Goal: Feedback & Contribution: Contribute content

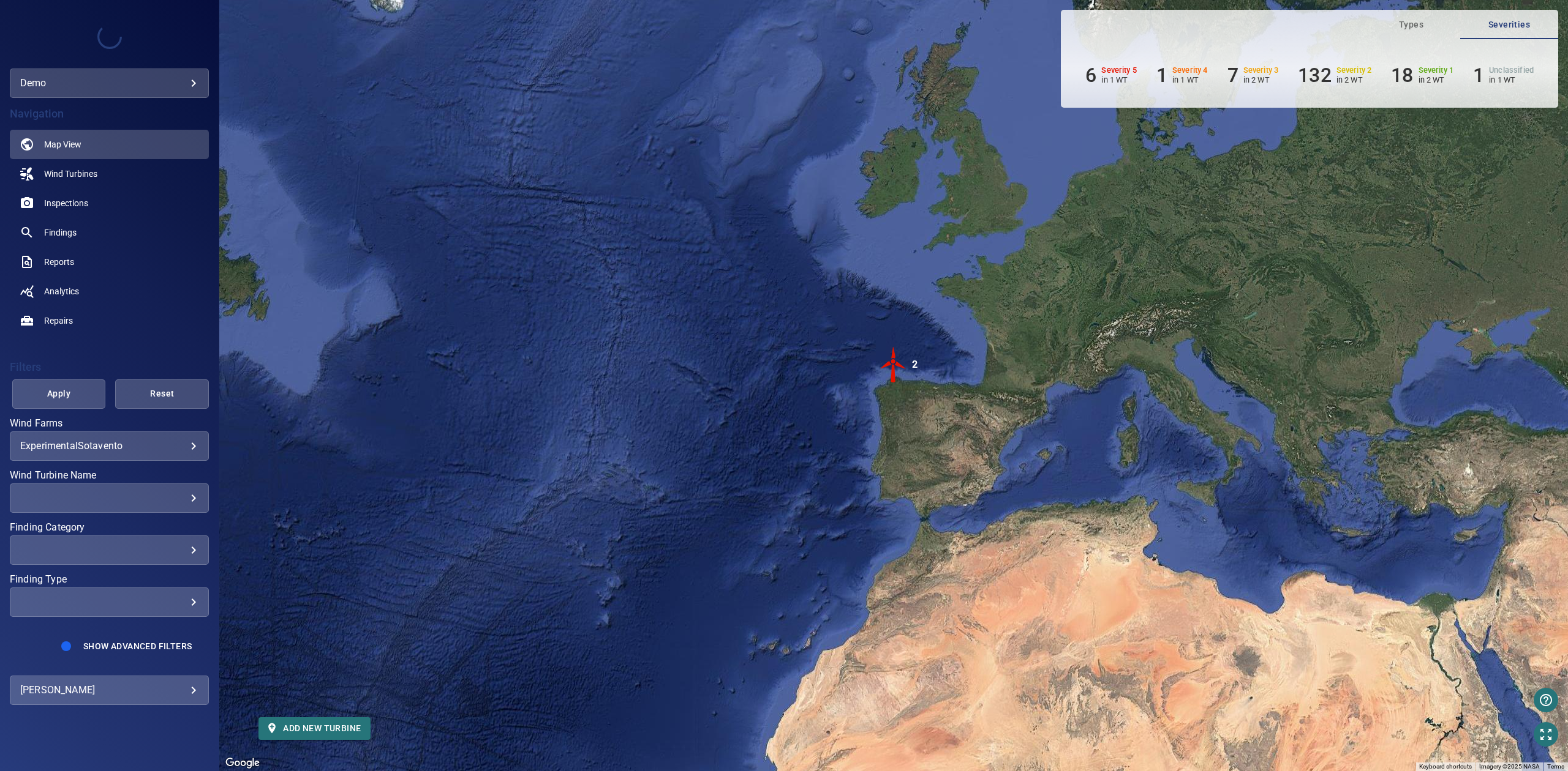
click at [181, 454] on div "**********" at bounding box center [109, 446] width 199 height 29
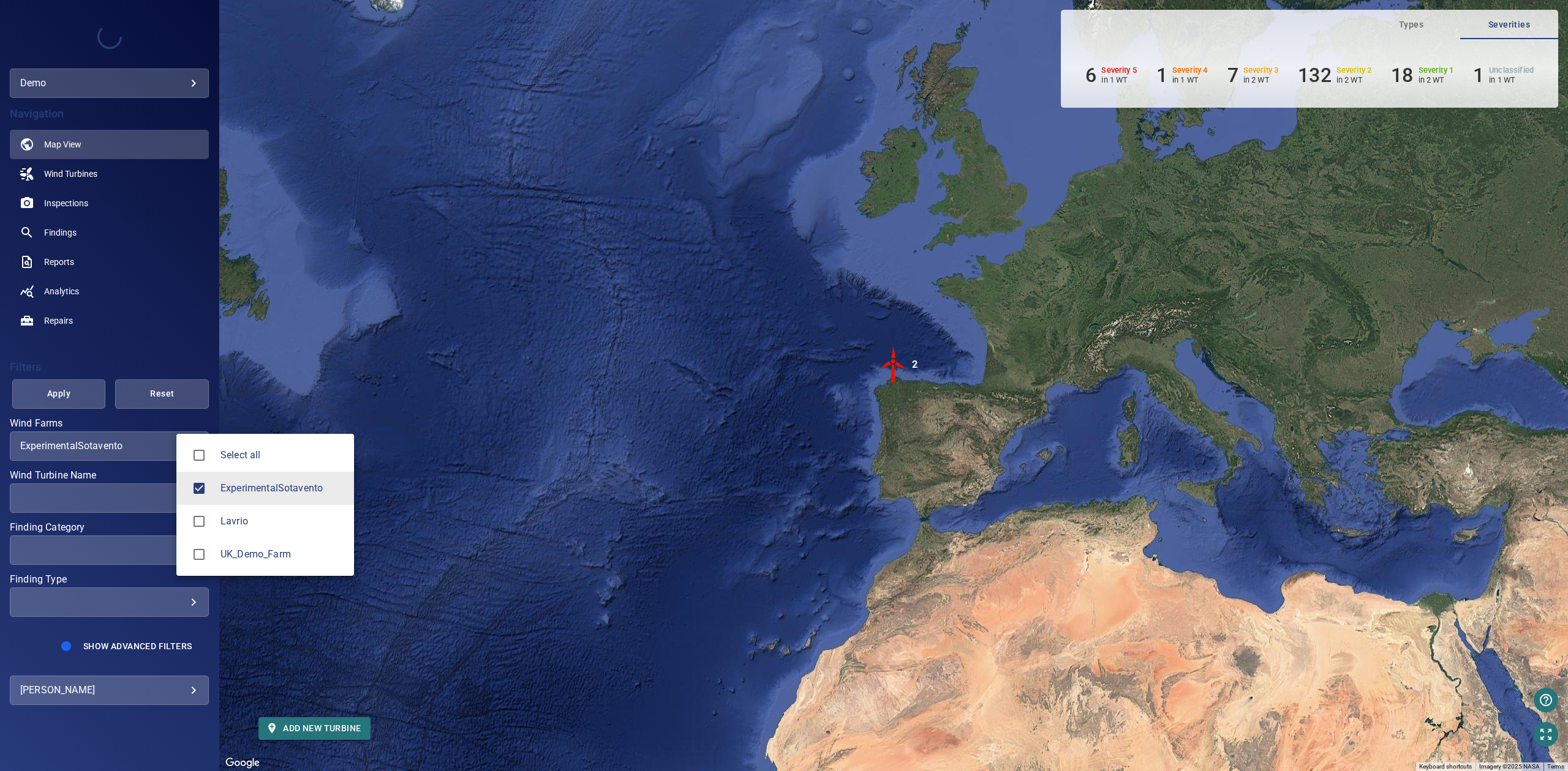
click at [182, 444] on body "**********" at bounding box center [784, 385] width 1568 height 771
click at [182, 444] on li "Select all" at bounding box center [265, 455] width 177 height 33
type input "**********"
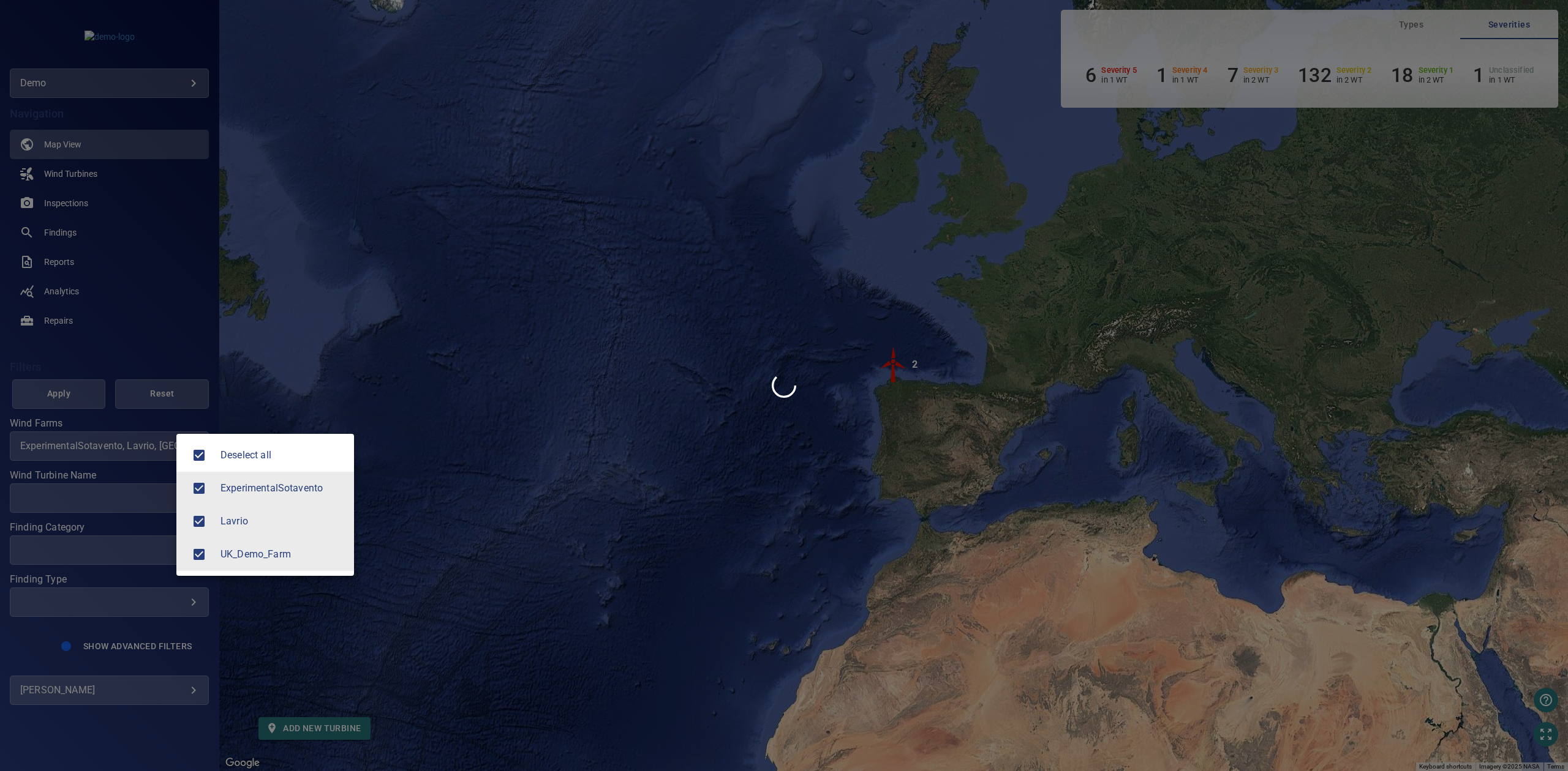
click at [106, 93] on div at bounding box center [784, 385] width 1568 height 771
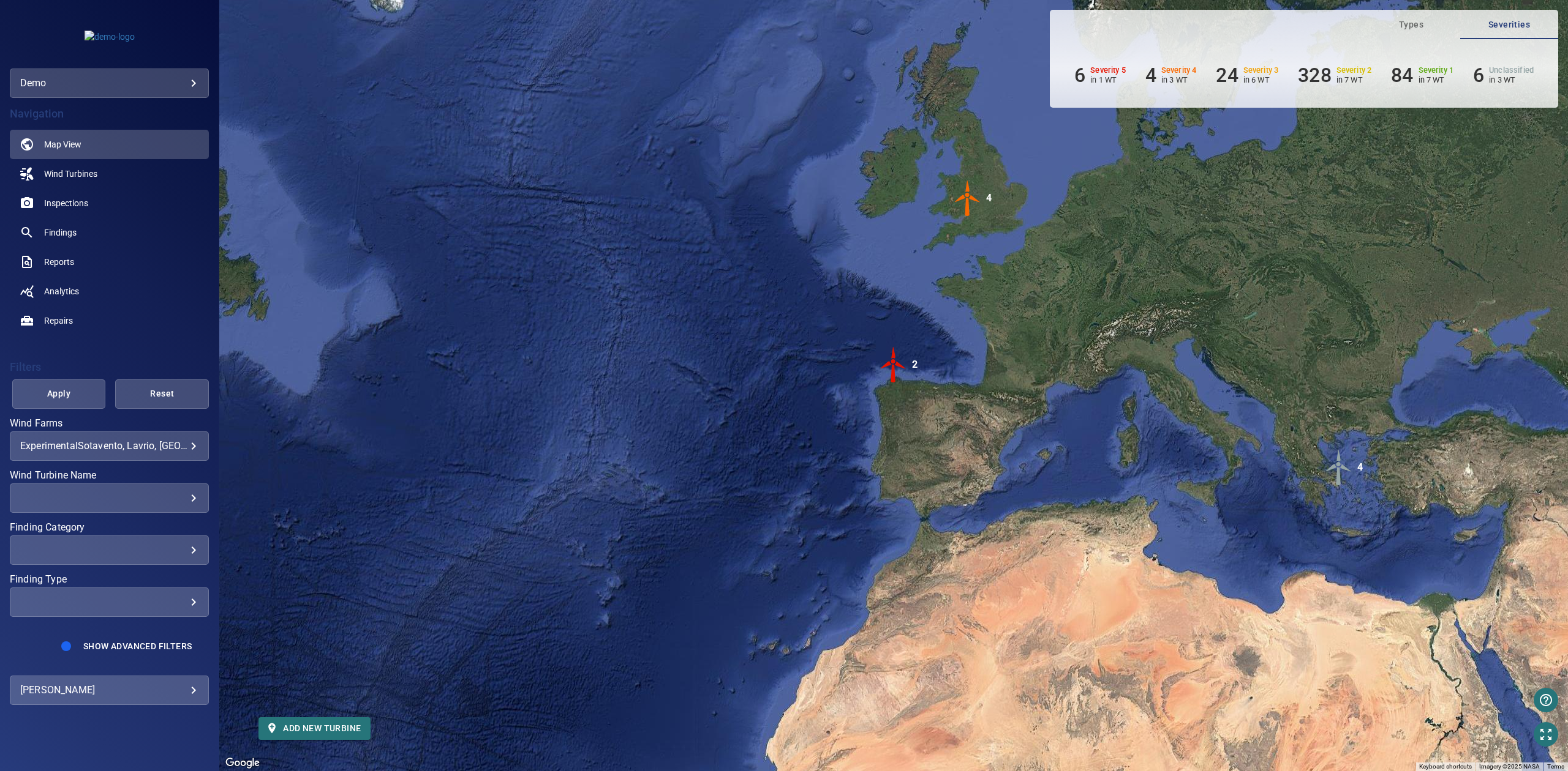
click at [150, 95] on div "demo ****" at bounding box center [109, 83] width 199 height 29
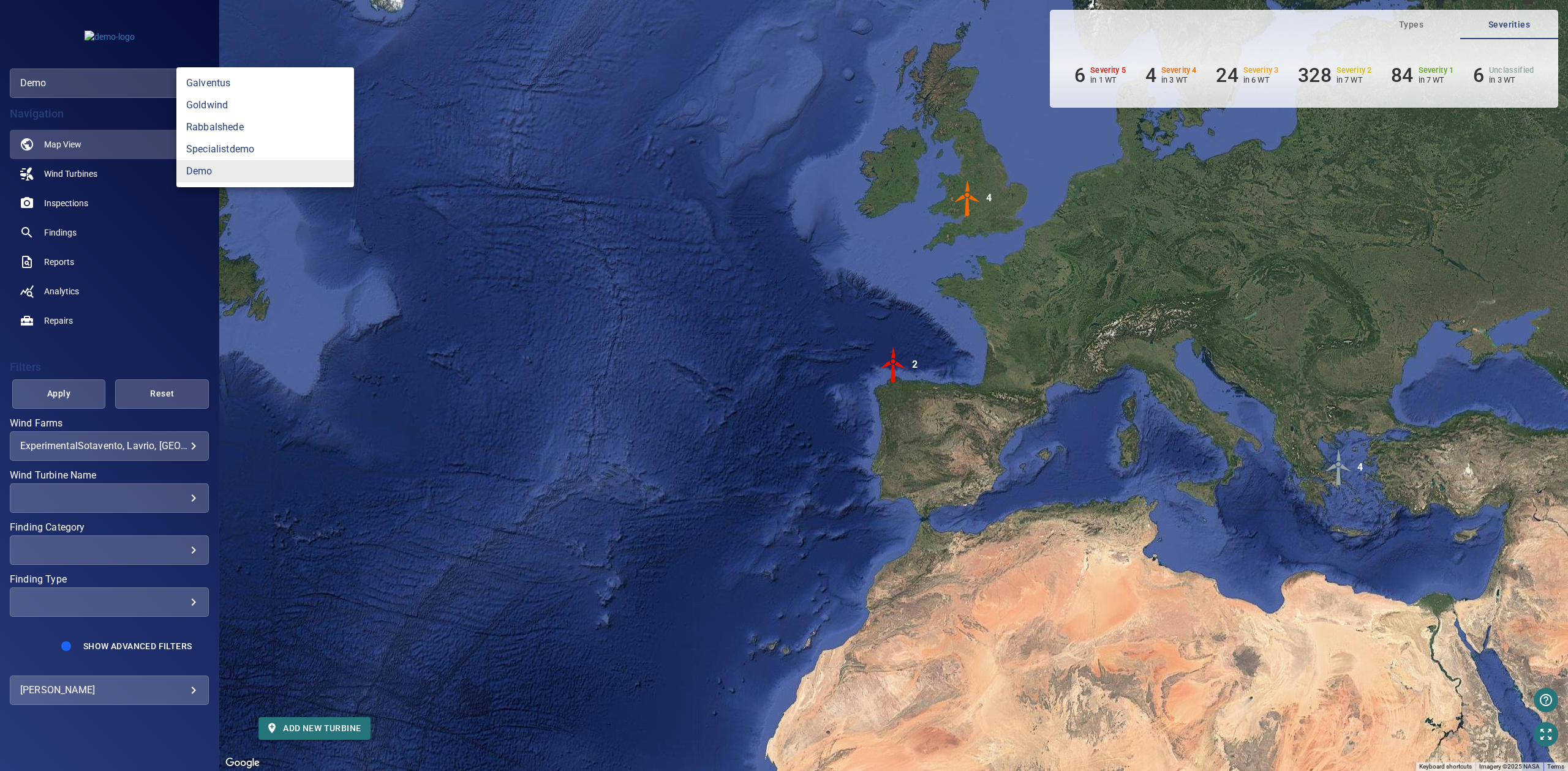
click at [150, 81] on body "**********" at bounding box center [784, 385] width 1568 height 771
drag, startPoint x: 327, startPoint y: 269, endPoint x: 273, endPoint y: 395, distance: 137.1
click at [326, 274] on div at bounding box center [784, 385] width 1568 height 771
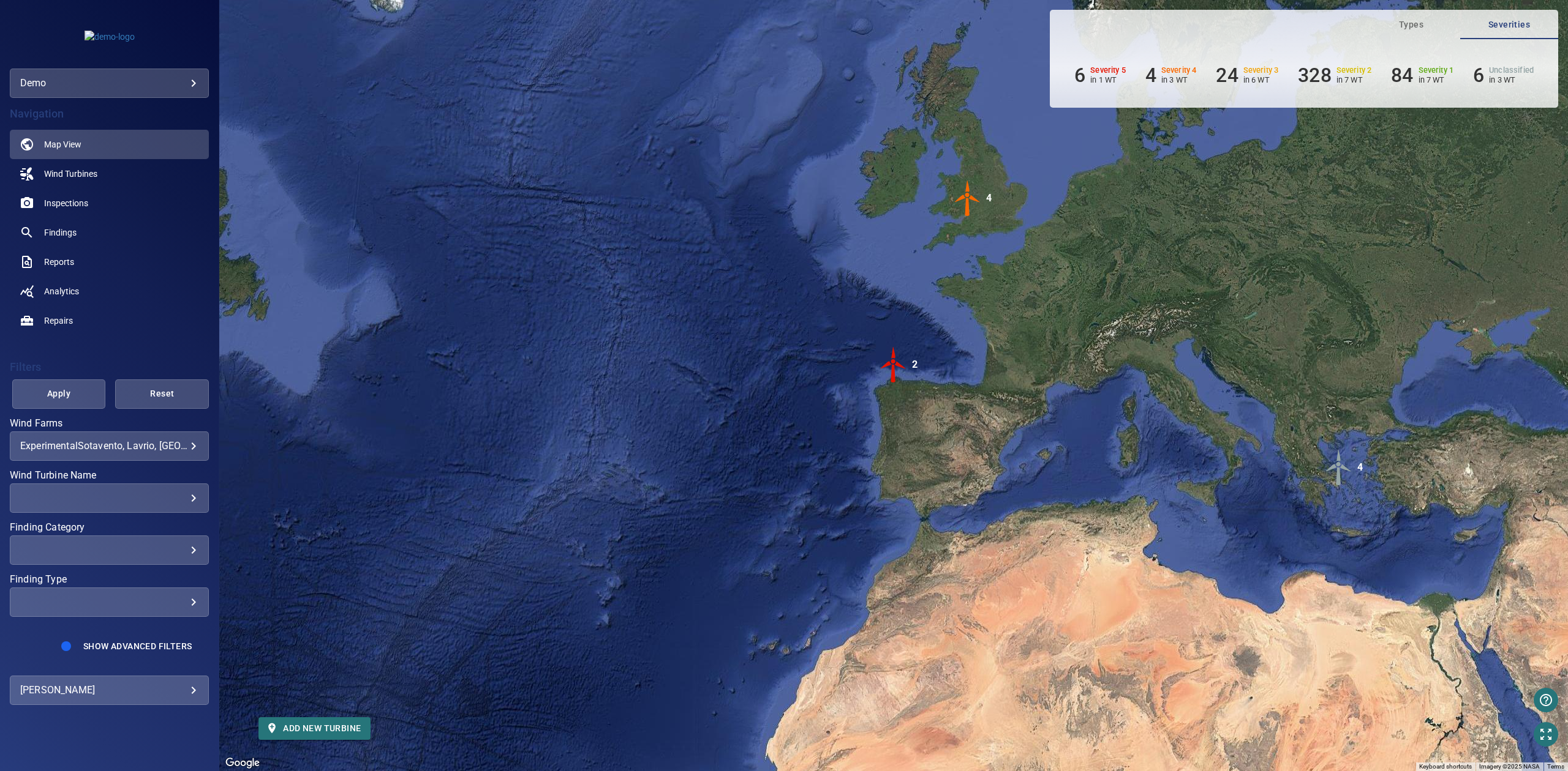
click at [182, 696] on body "**********" at bounding box center [784, 385] width 1568 height 771
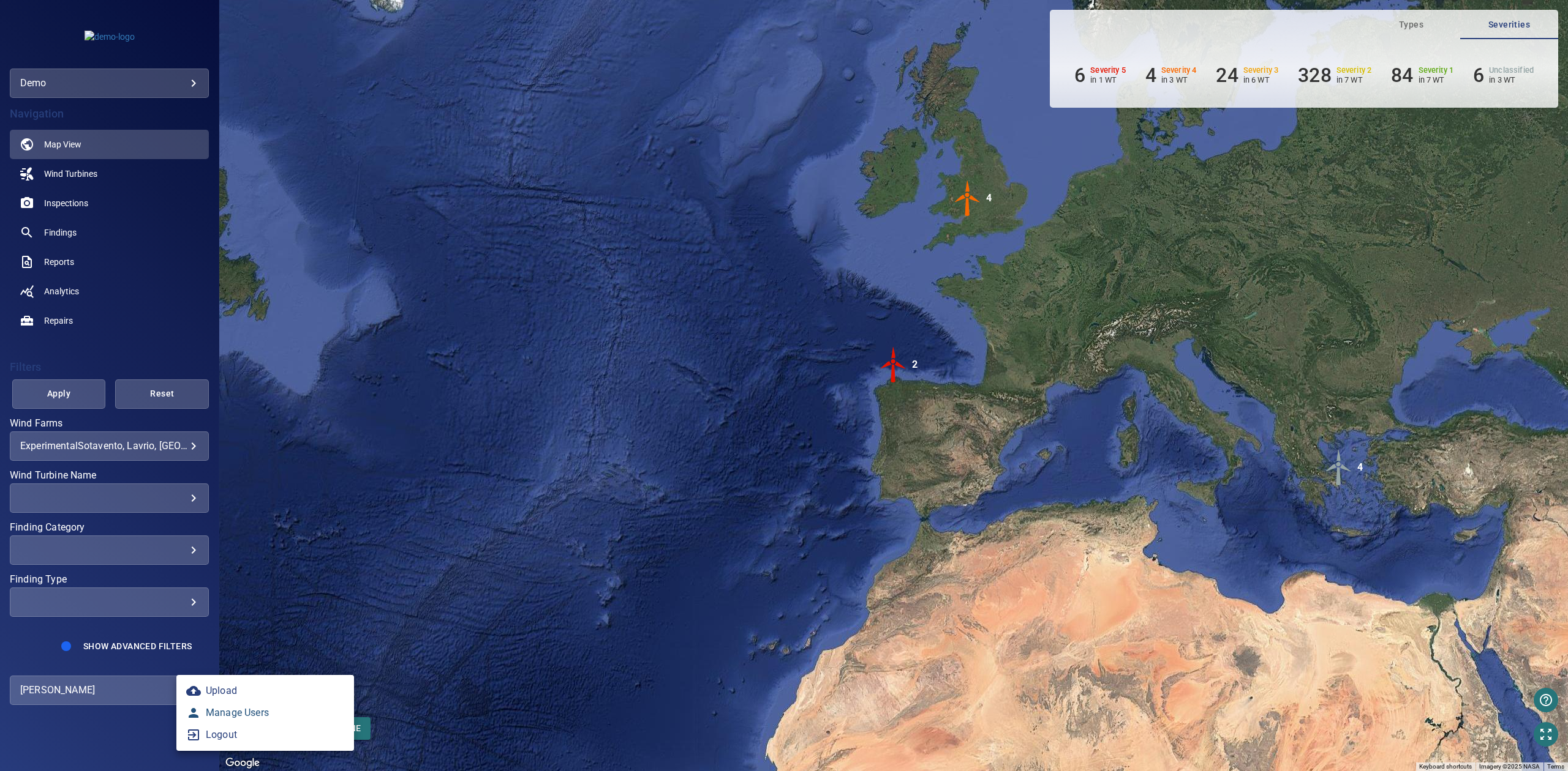
click at [246, 708] on link "Manage Users" at bounding box center [265, 713] width 177 height 22
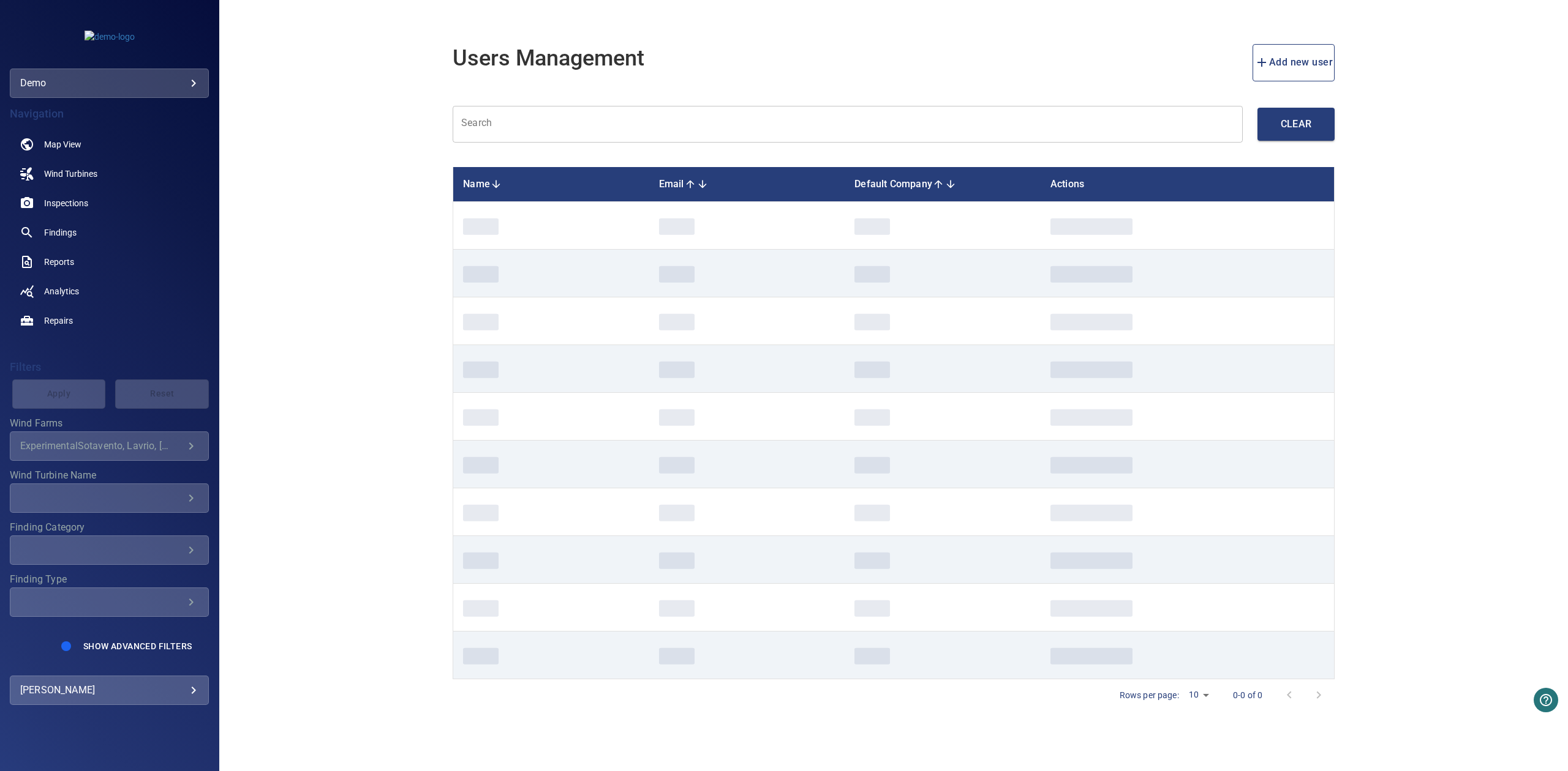
click at [533, 131] on input "text" at bounding box center [848, 125] width 790 height 37
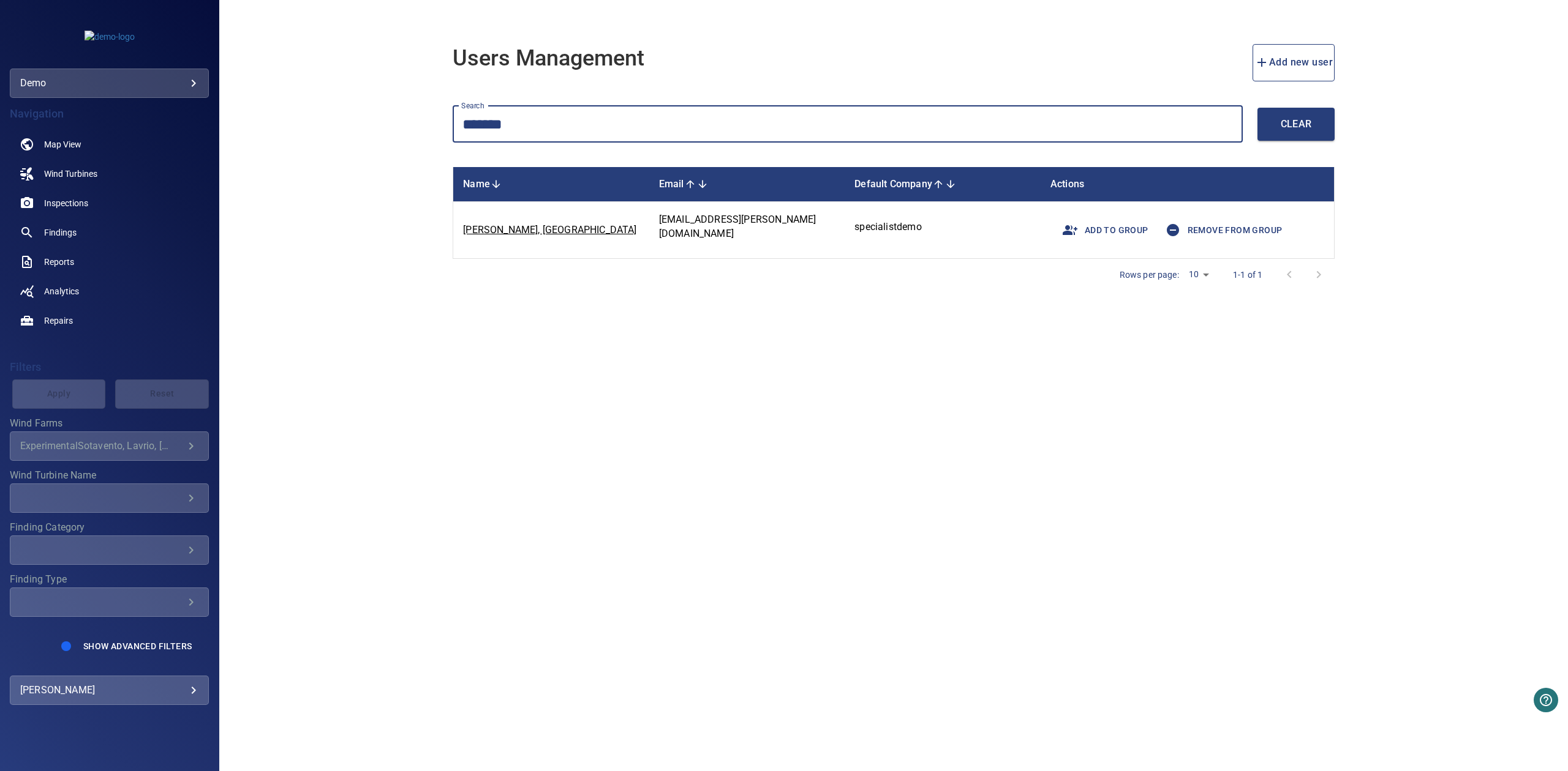
type input "*******"
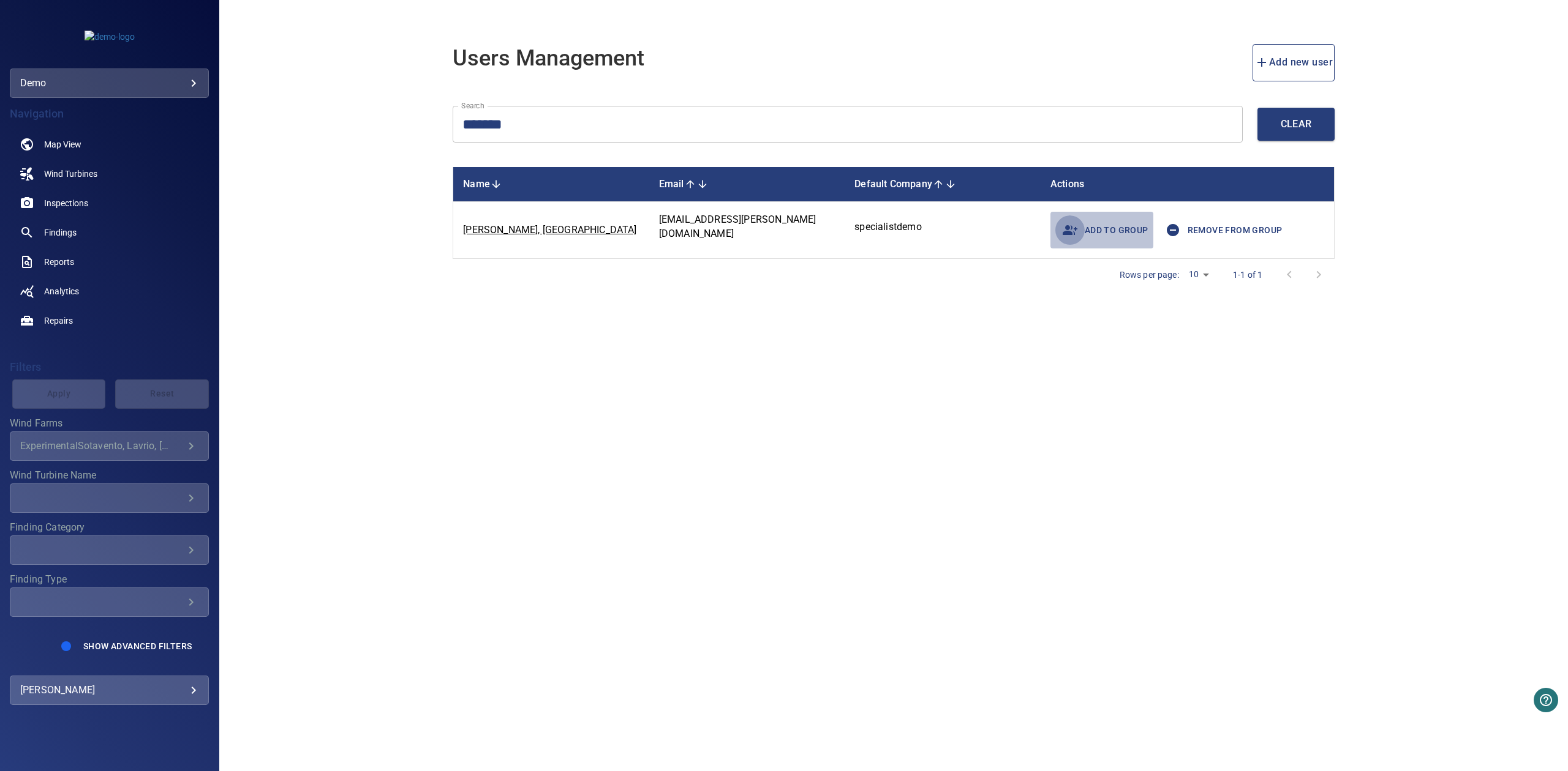
click at [1069, 239] on button "button" at bounding box center [1070, 230] width 29 height 29
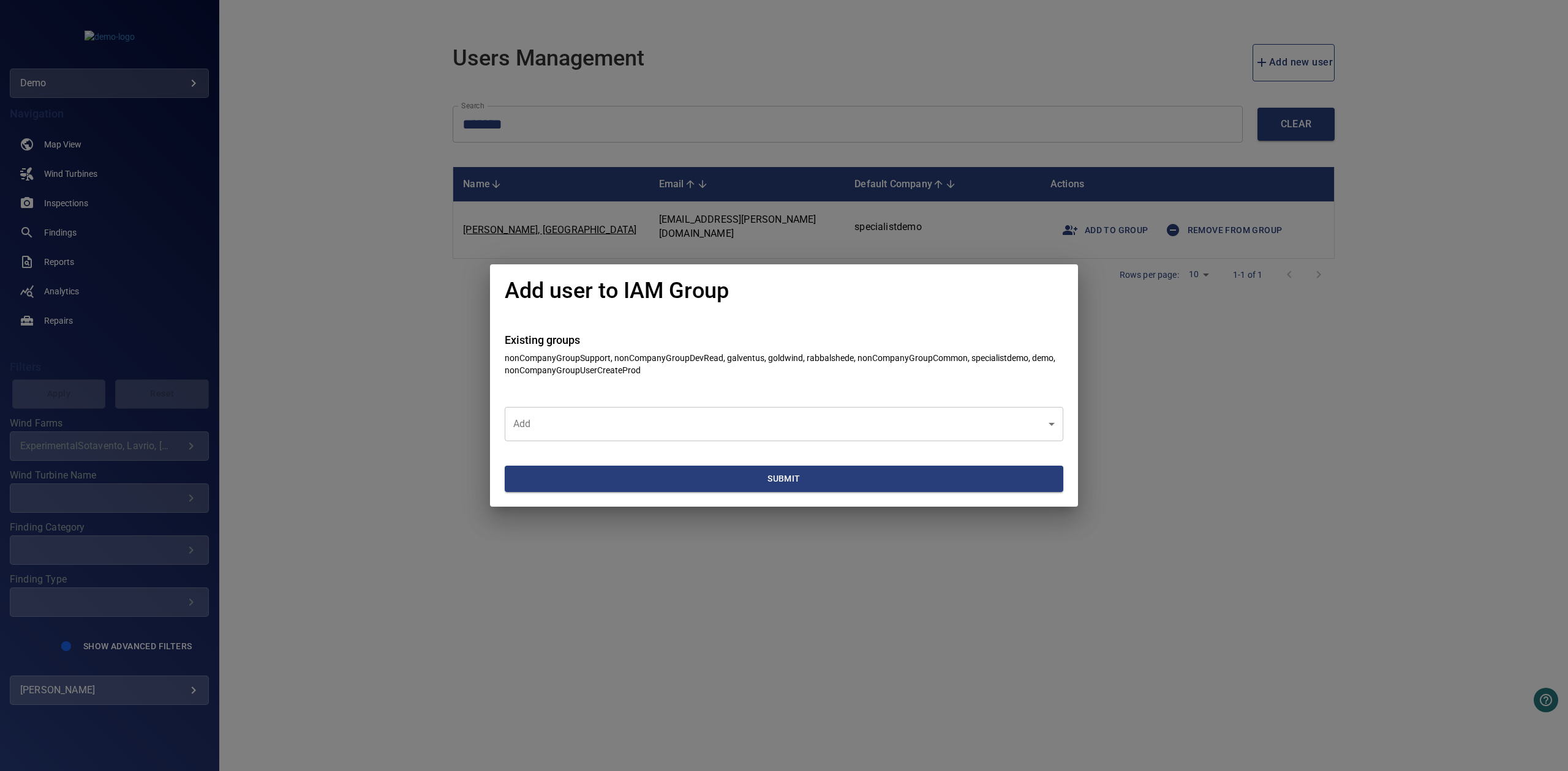
click at [821, 432] on body "**********" at bounding box center [784, 385] width 1568 height 771
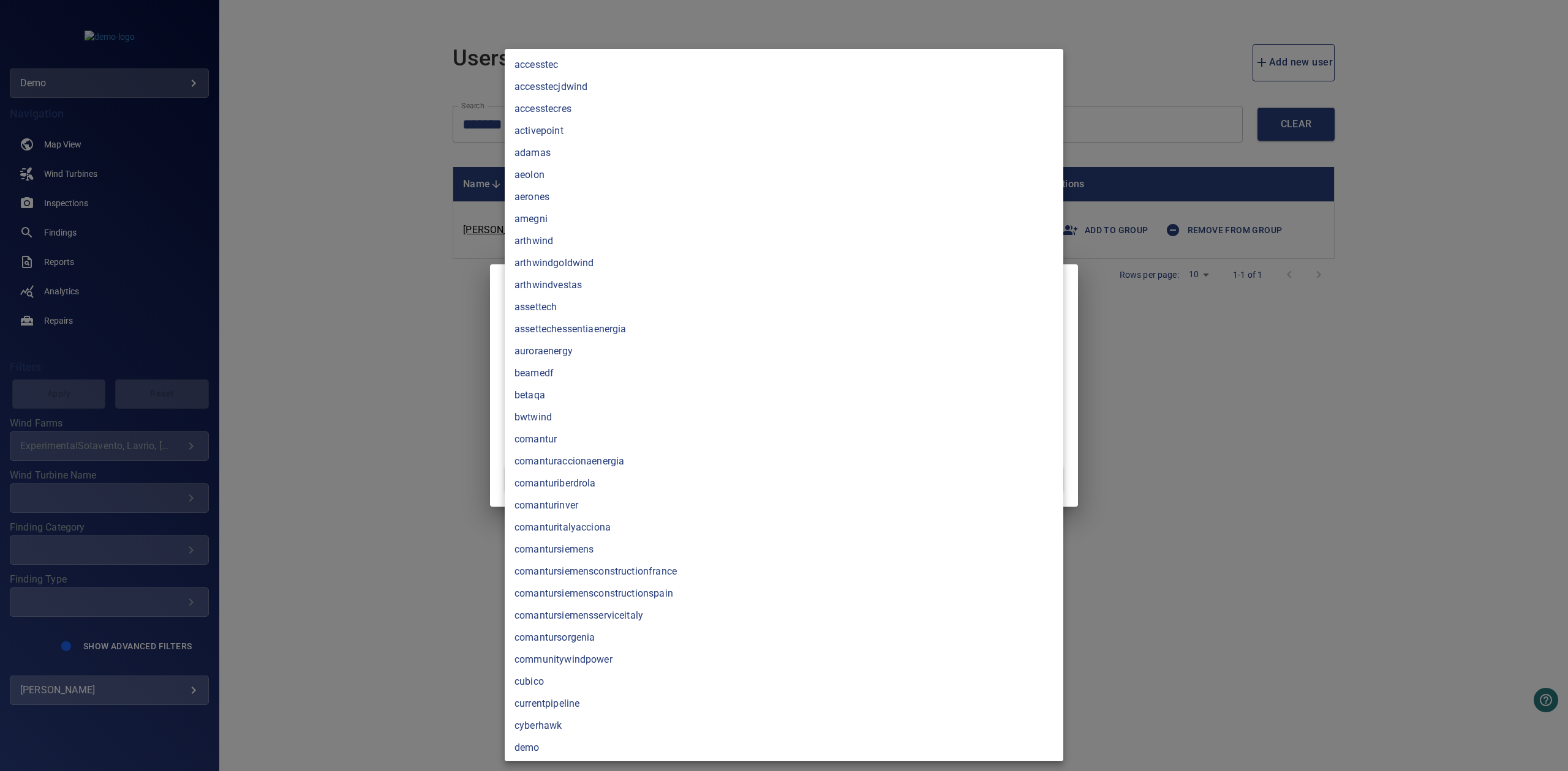
scroll to position [1775, 0]
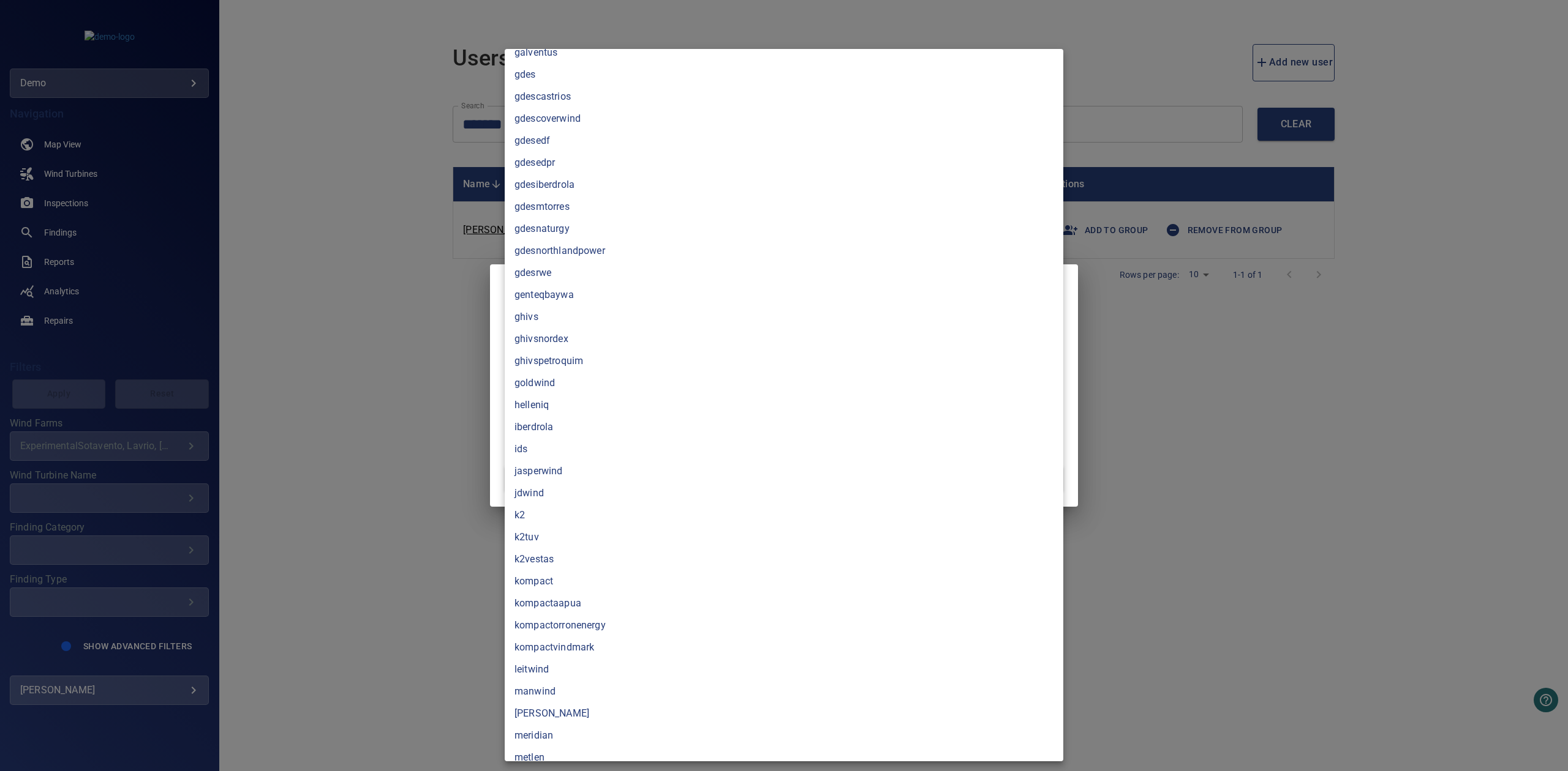
click at [613, 405] on li "helleniq" at bounding box center [784, 405] width 558 height 22
type input "********"
click at [451, 378] on div at bounding box center [784, 385] width 1568 height 771
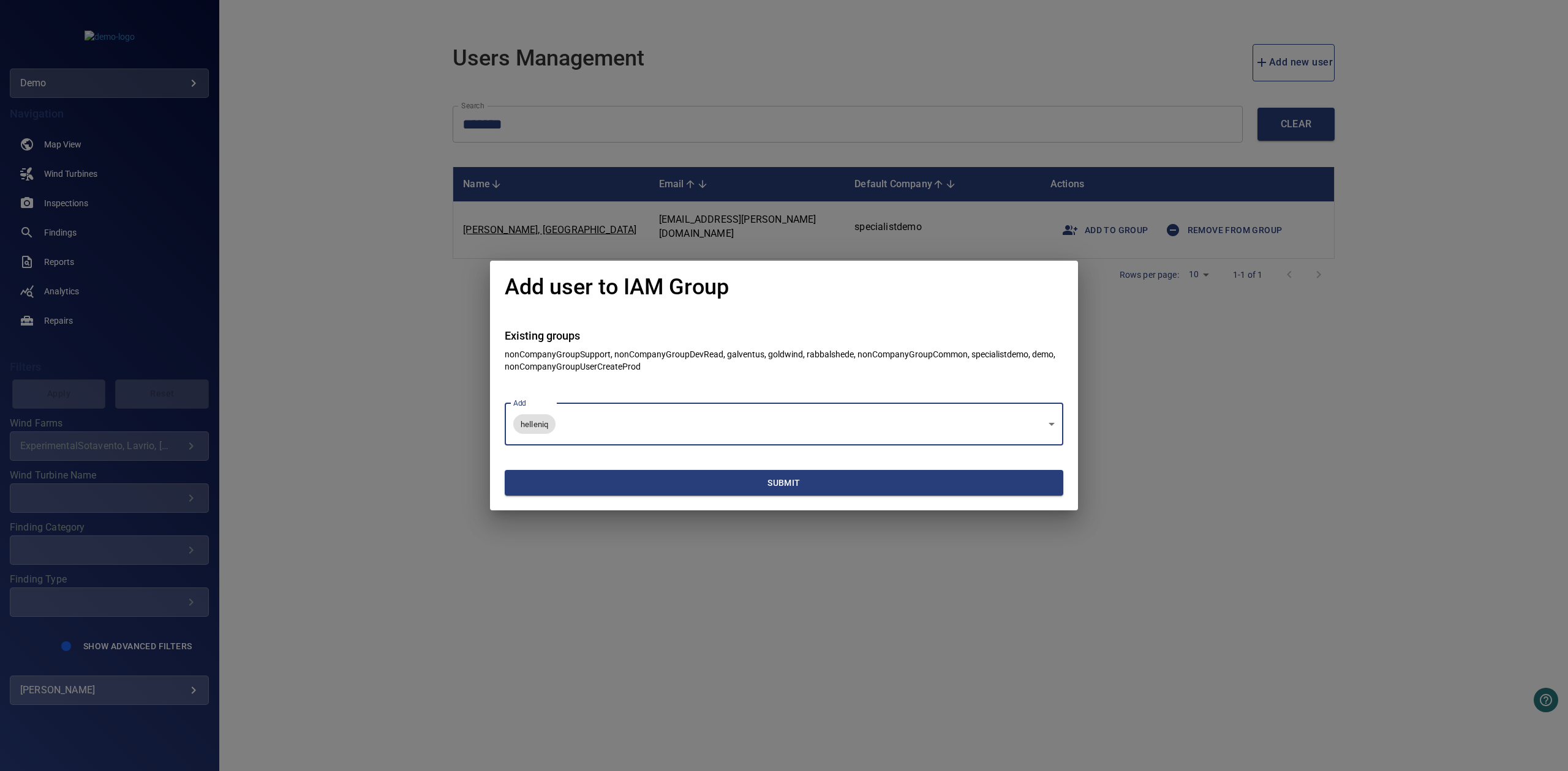
click at [628, 473] on button "Submit" at bounding box center [784, 483] width 558 height 26
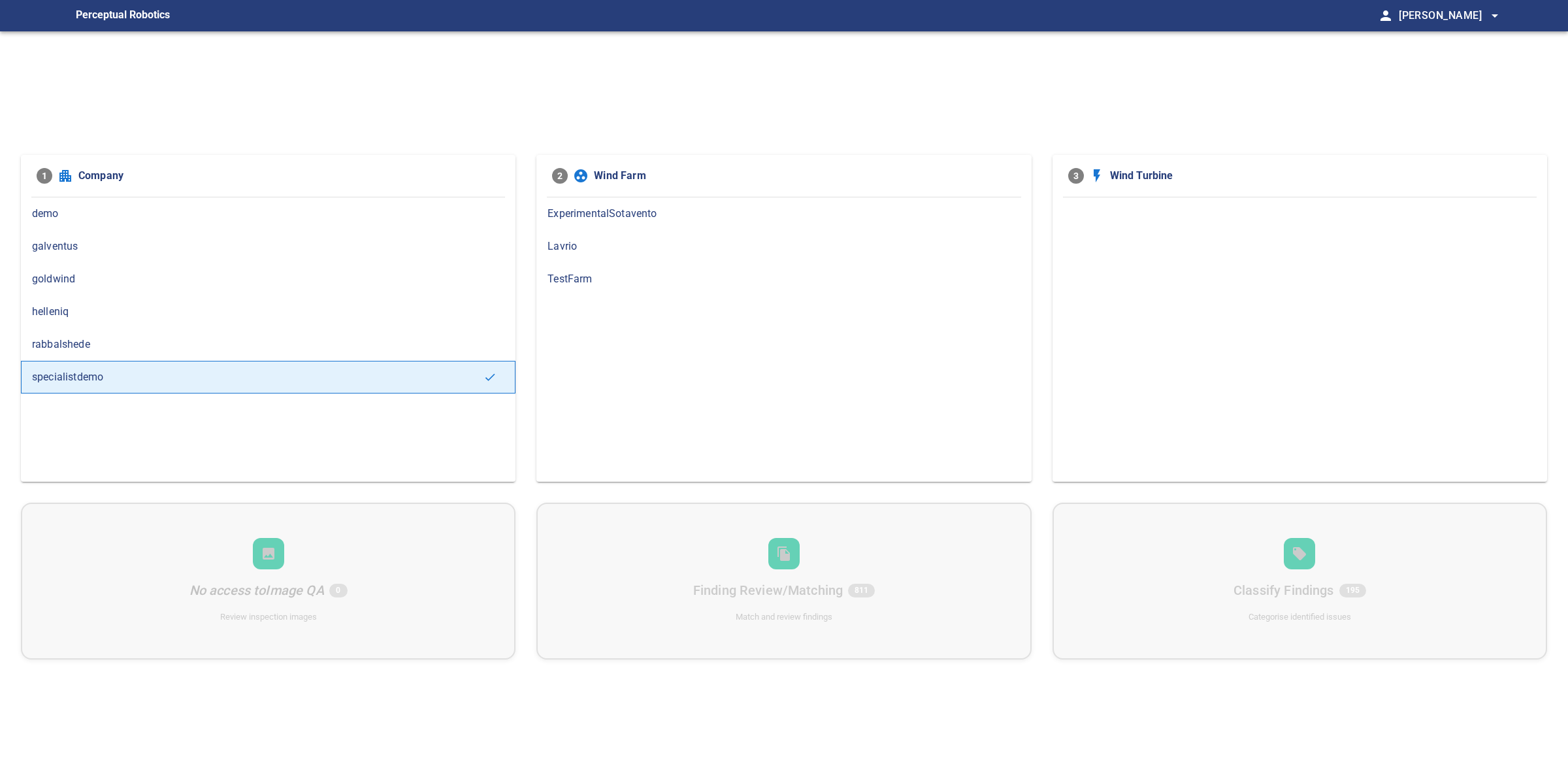
click at [124, 294] on div "goldwind" at bounding box center [268, 279] width 495 height 33
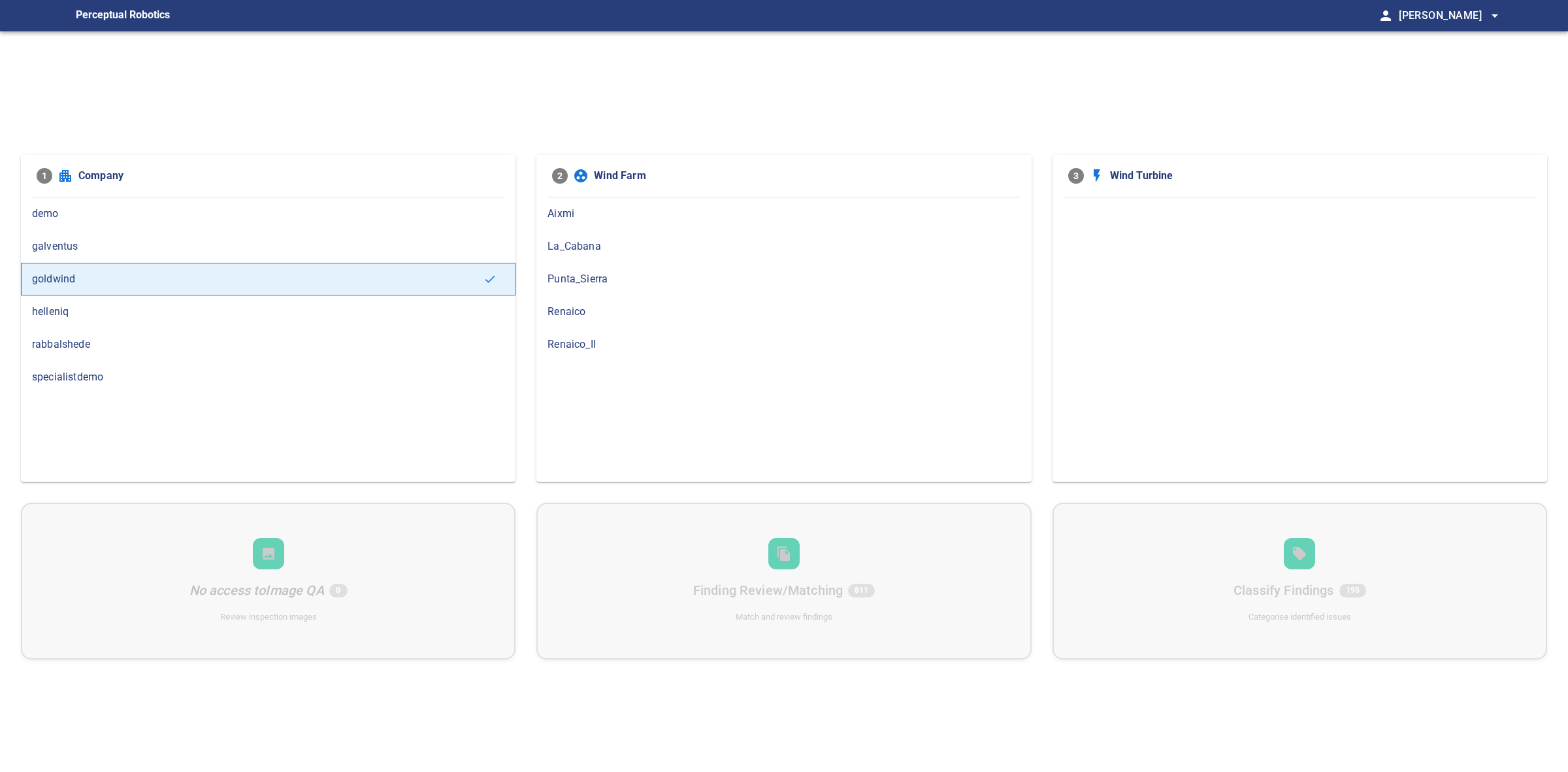
click at [115, 311] on span "helleniq" at bounding box center [268, 312] width 472 height 16
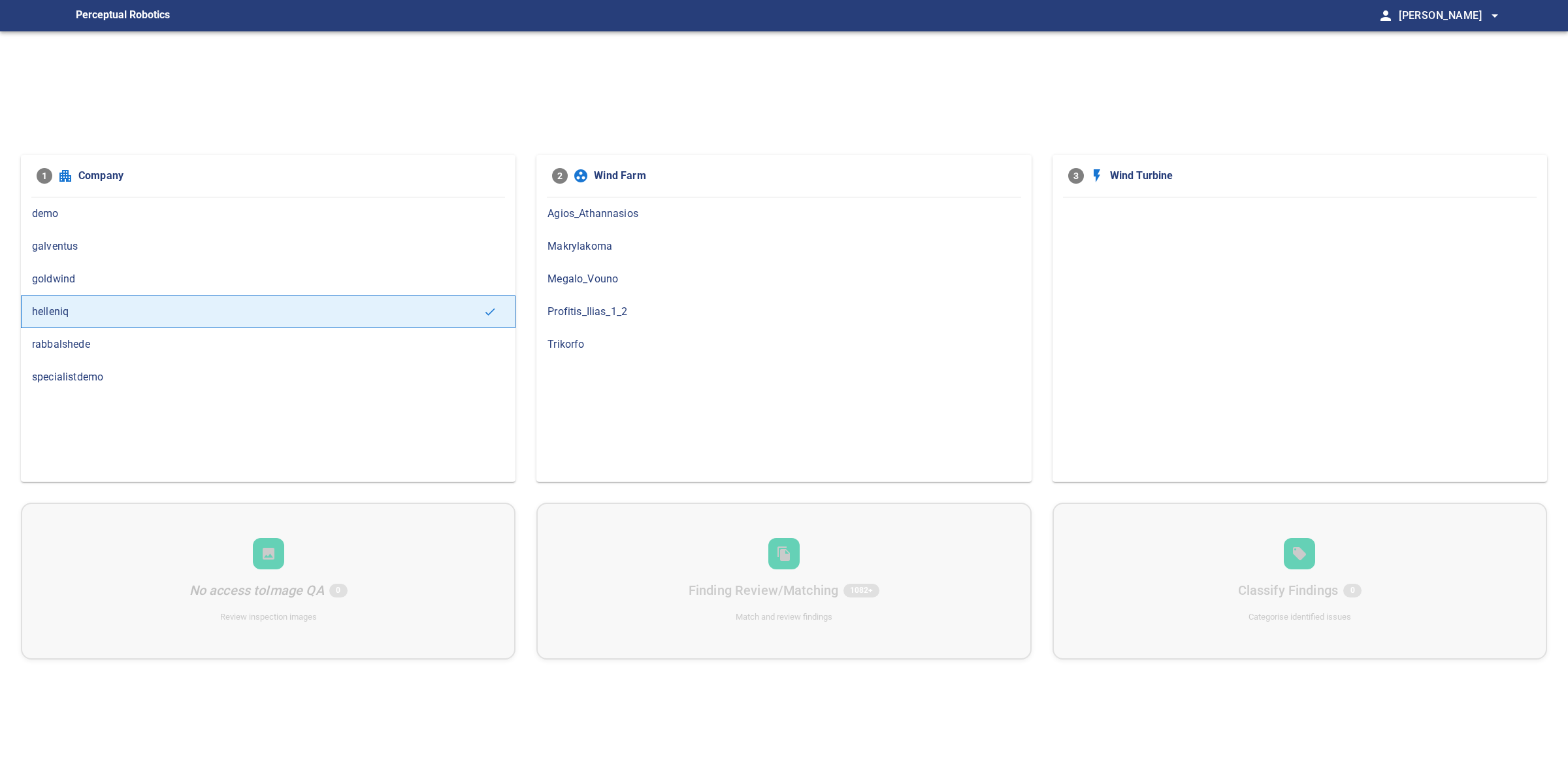
click at [619, 273] on span "Megalo_Vouno" at bounding box center [784, 279] width 472 height 16
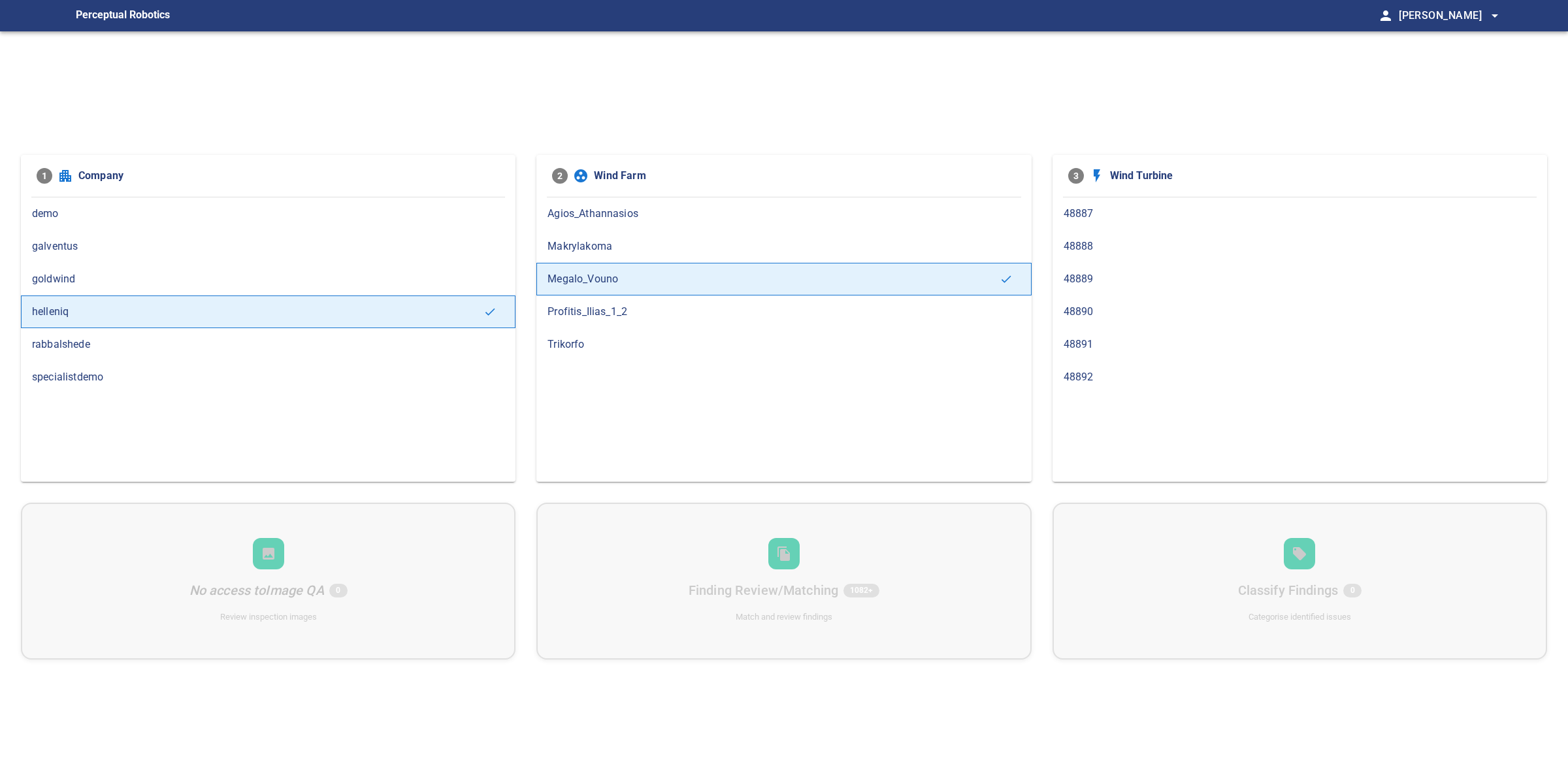
click at [1115, 211] on span "48887" at bounding box center [1299, 214] width 472 height 16
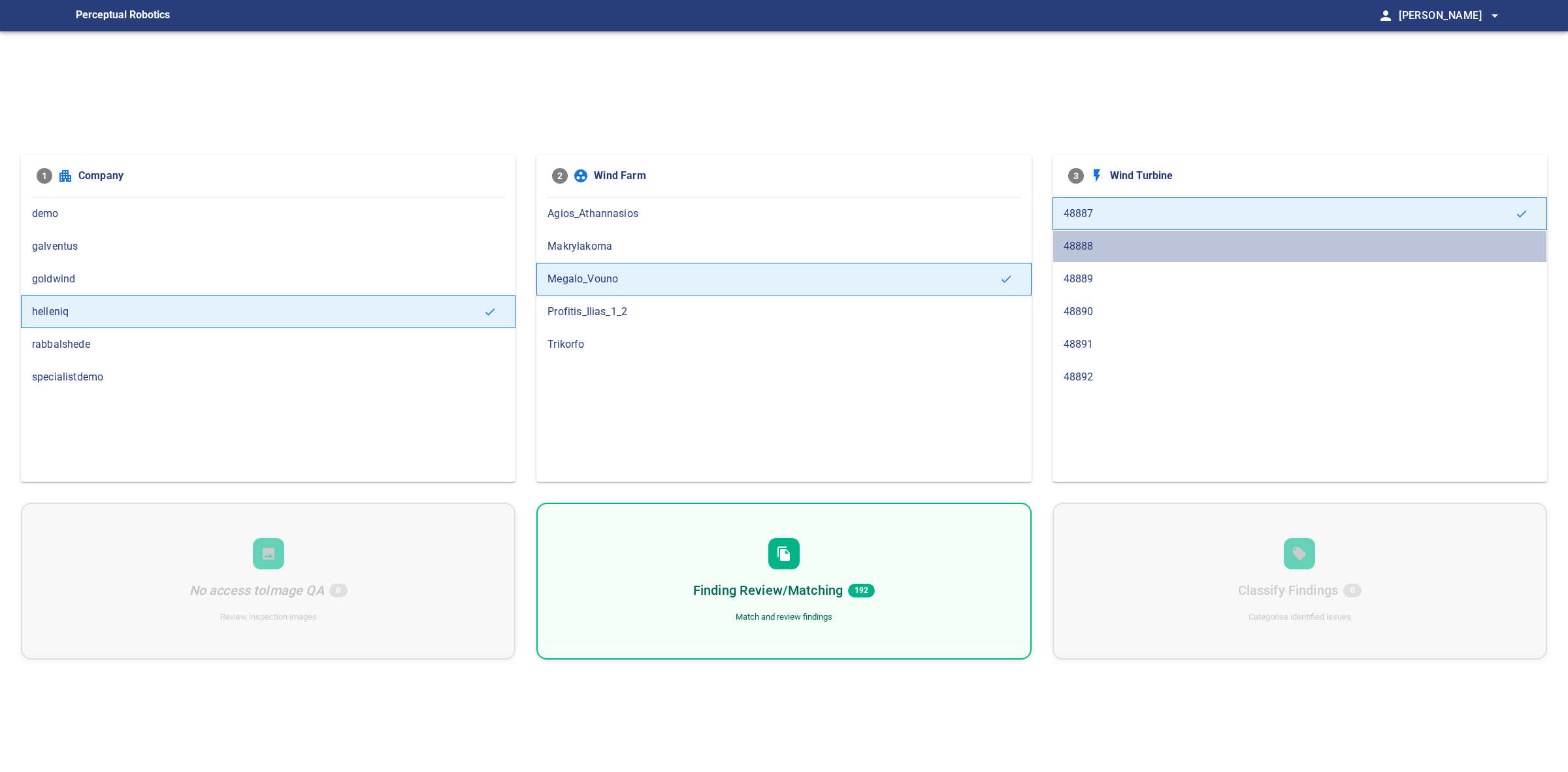
click at [1118, 245] on span "48888" at bounding box center [1299, 246] width 472 height 16
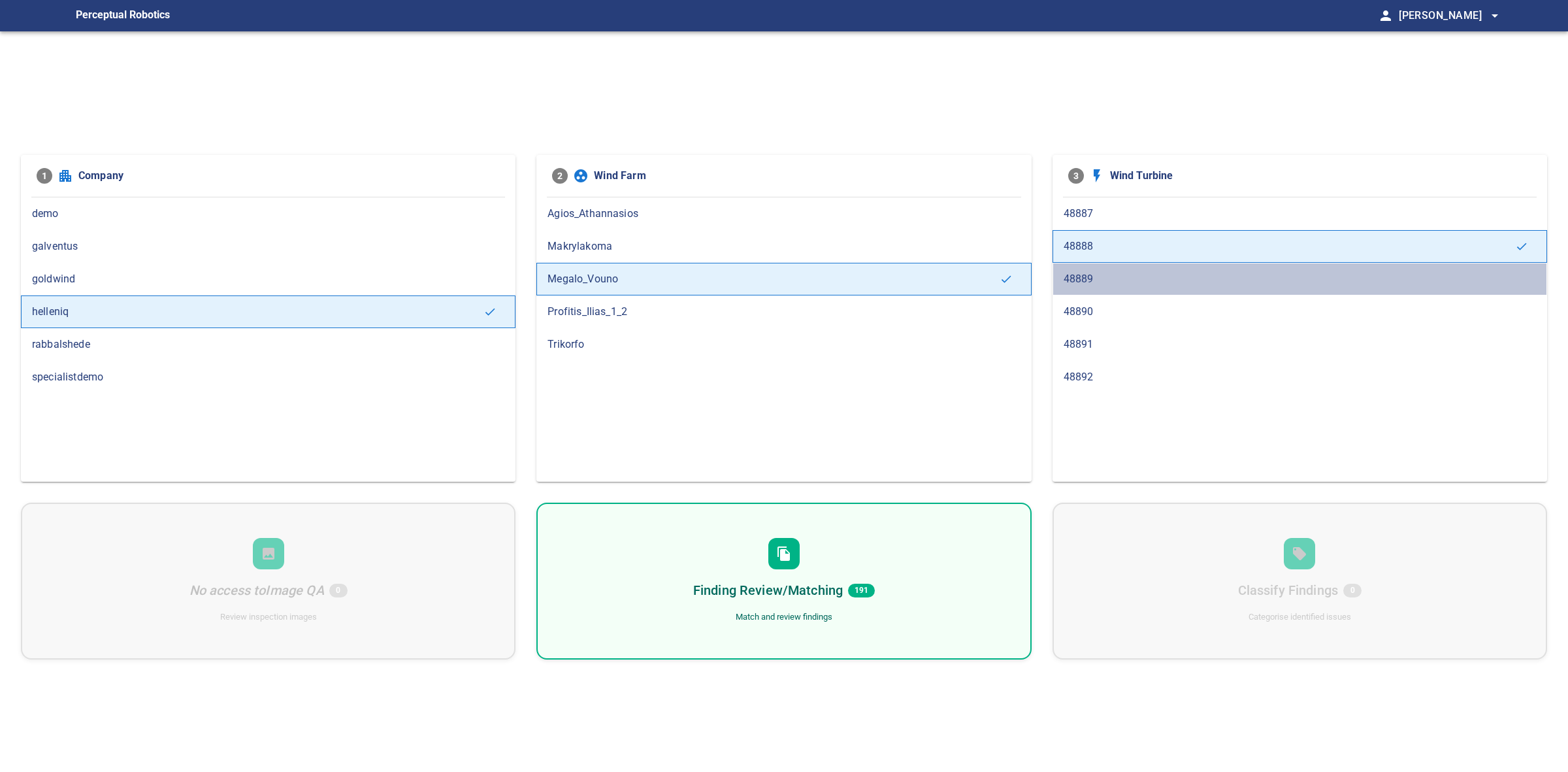
click at [1119, 279] on span "48889" at bounding box center [1299, 279] width 472 height 16
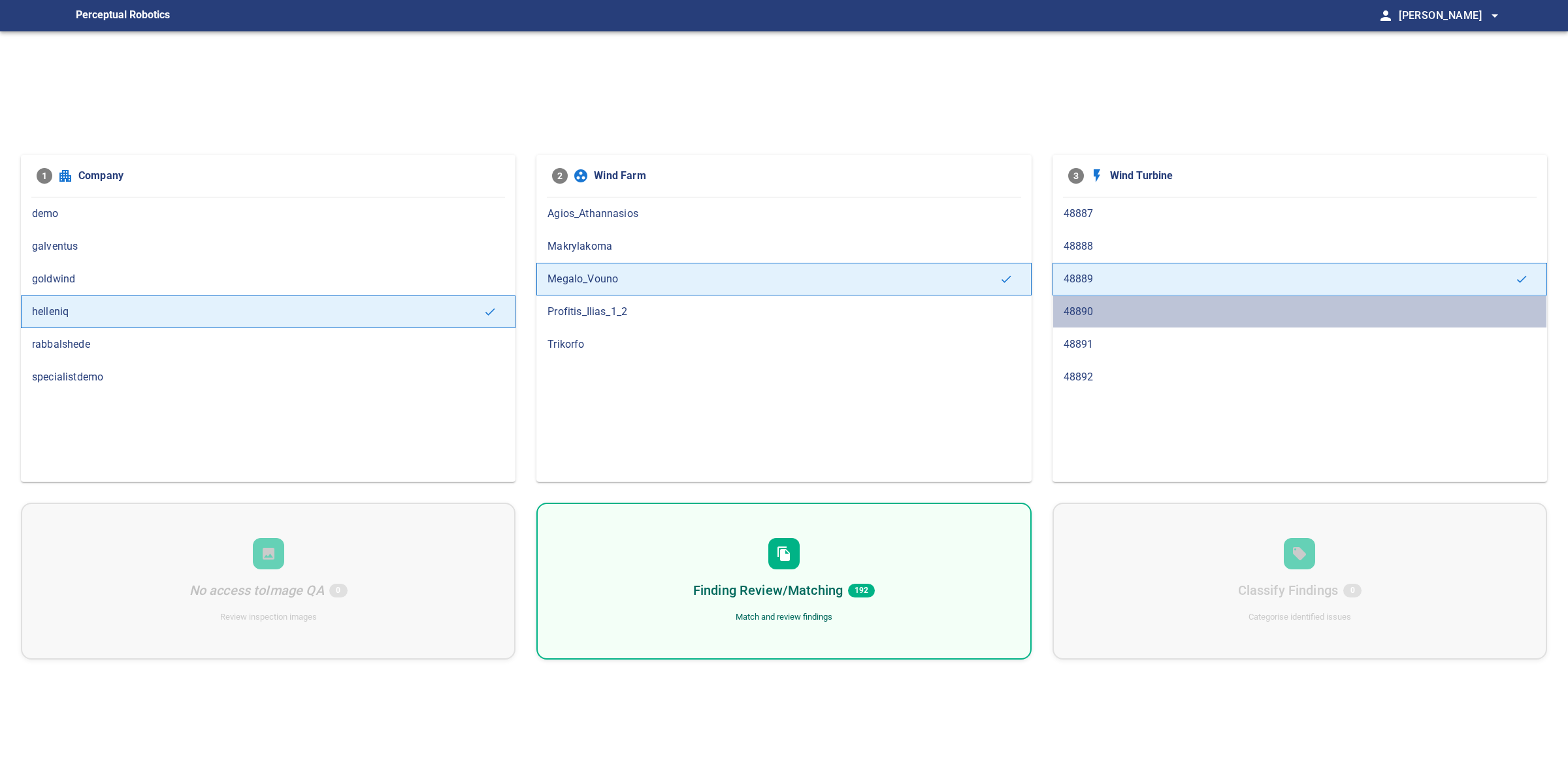
click at [1124, 309] on span "48890" at bounding box center [1299, 312] width 472 height 16
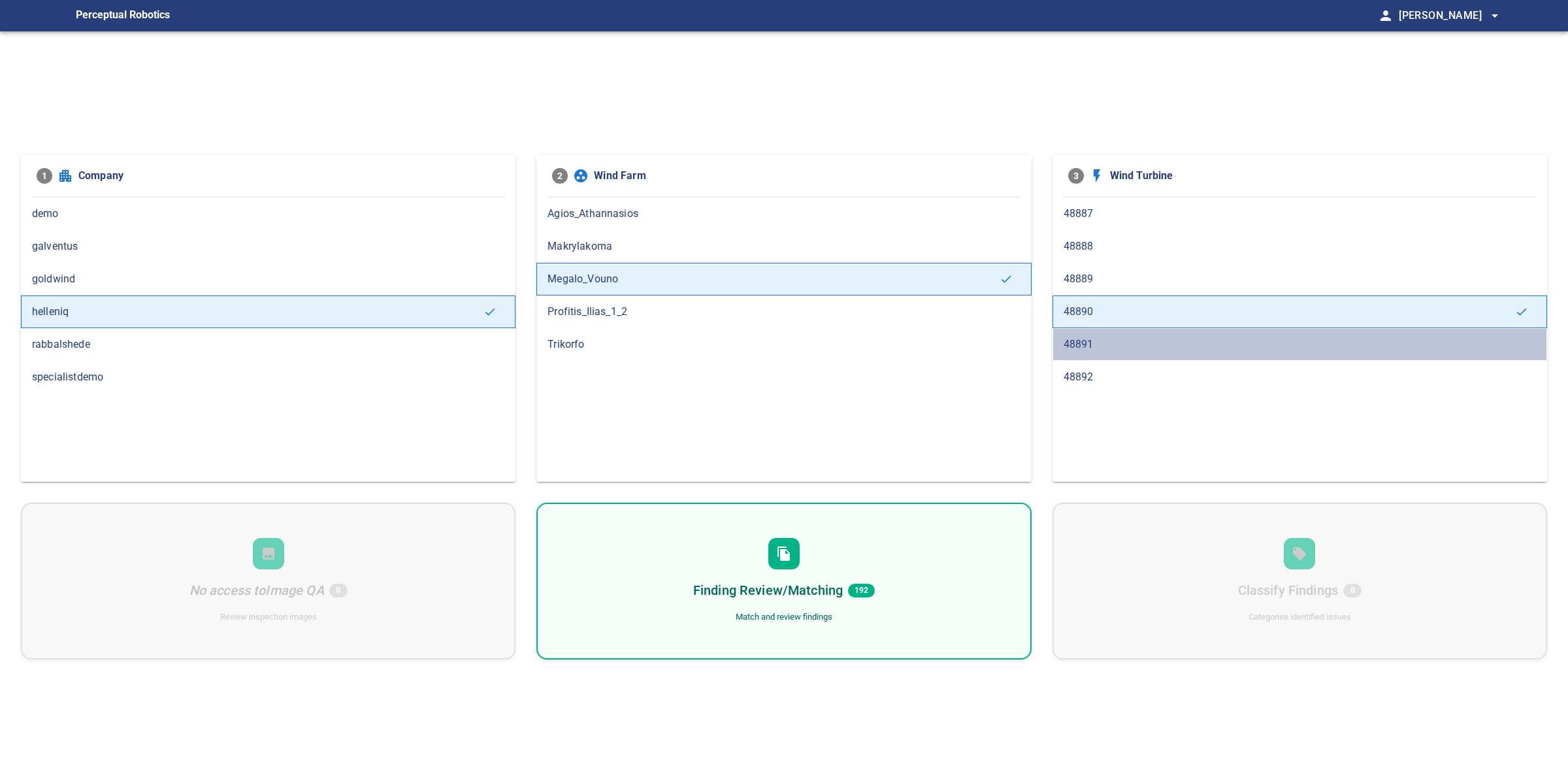
click at [1121, 347] on span "48891" at bounding box center [1299, 345] width 472 height 16
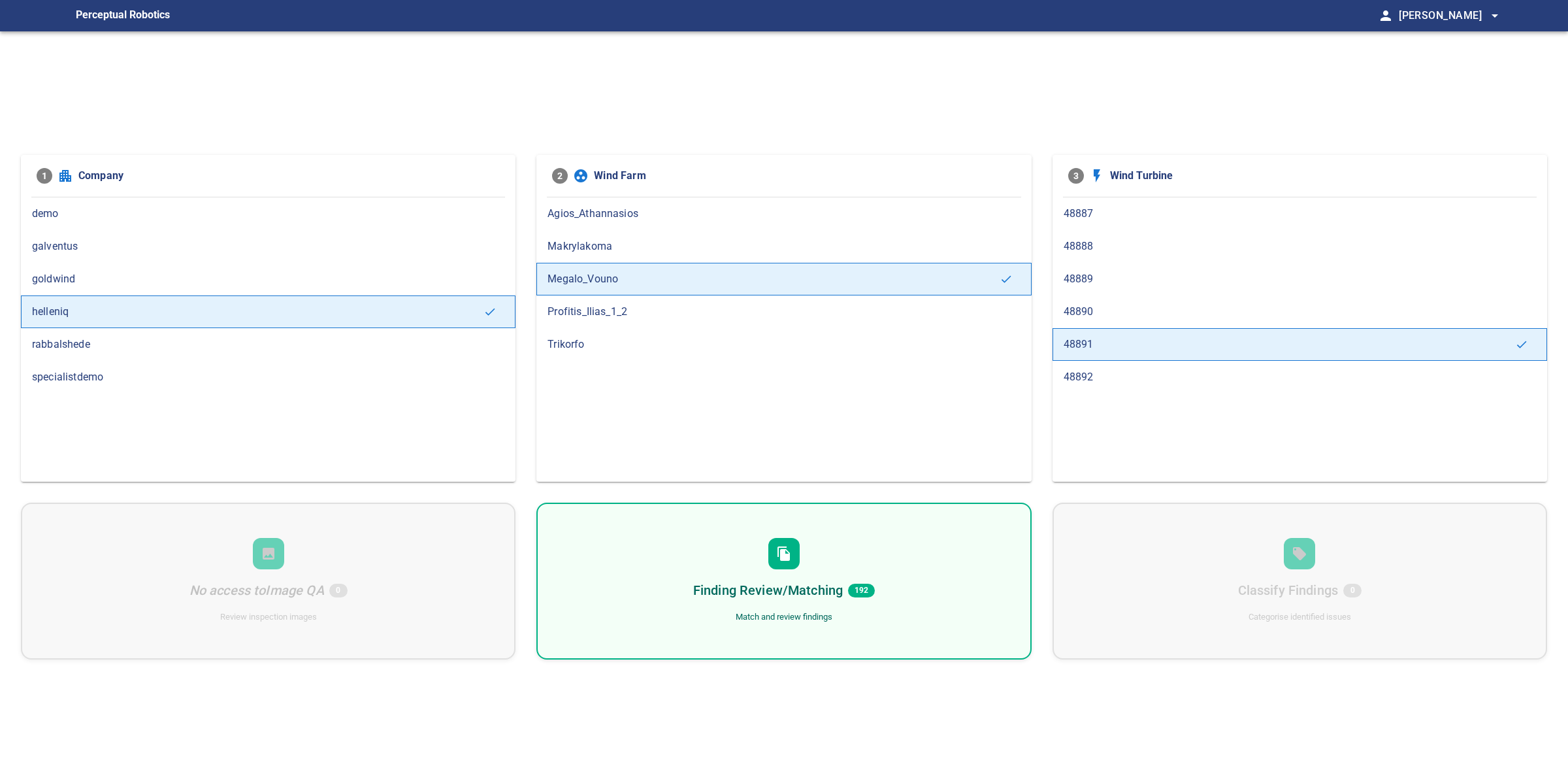
click at [1119, 370] on span "48892" at bounding box center [1299, 377] width 472 height 16
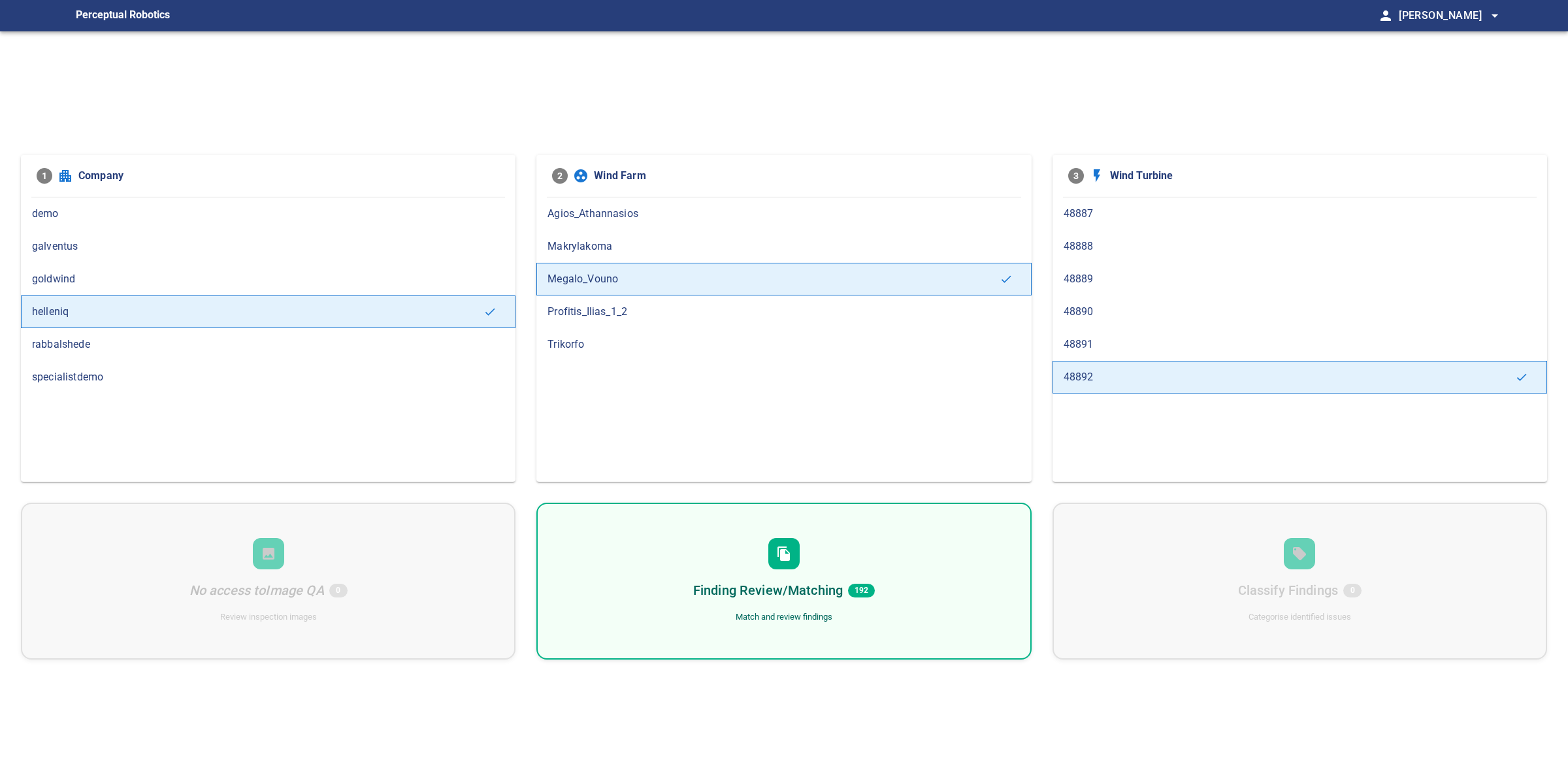
click at [1108, 209] on span "48887" at bounding box center [1299, 214] width 472 height 16
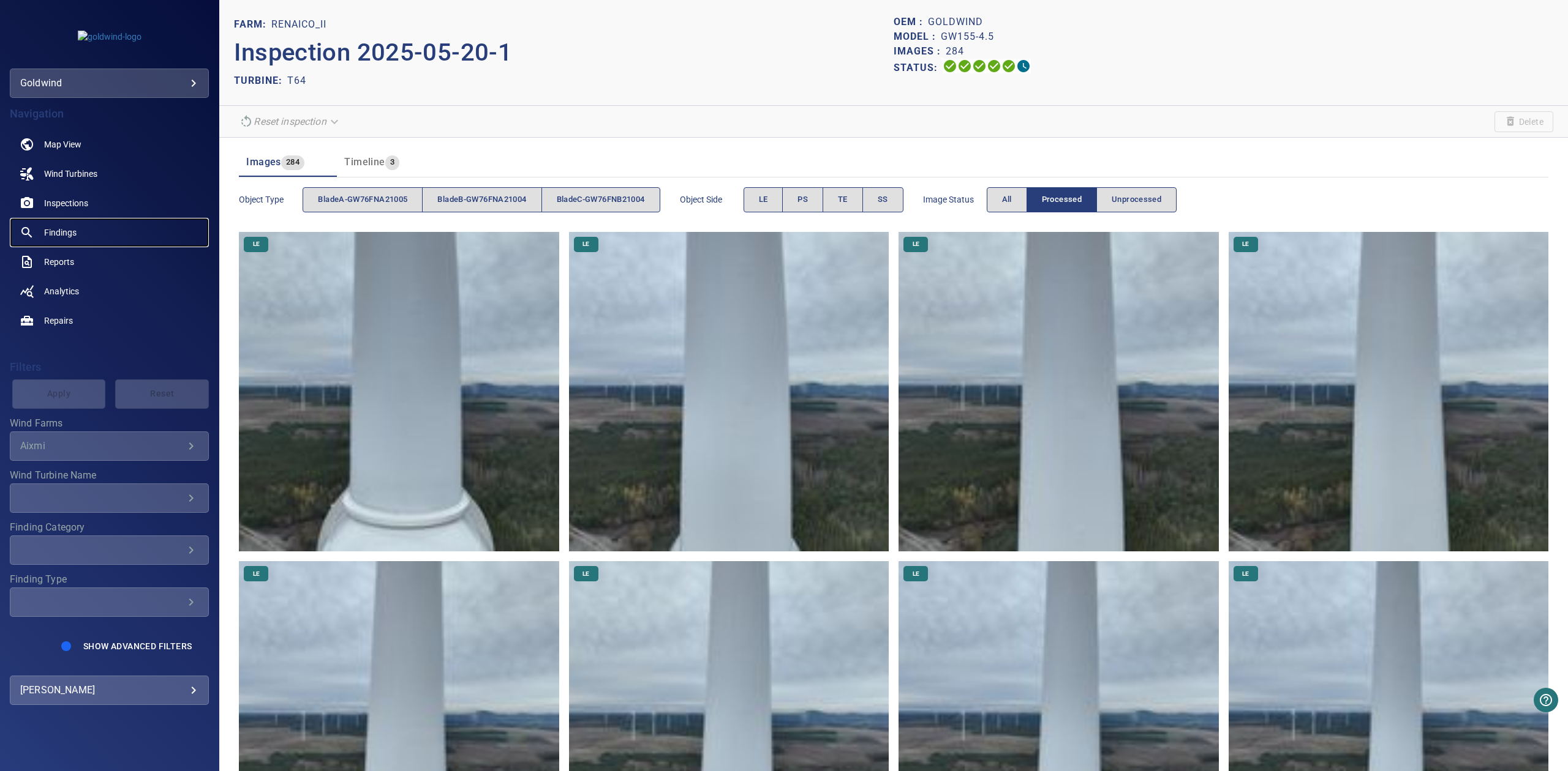
click at [59, 238] on span "Findings" at bounding box center [60, 233] width 33 height 12
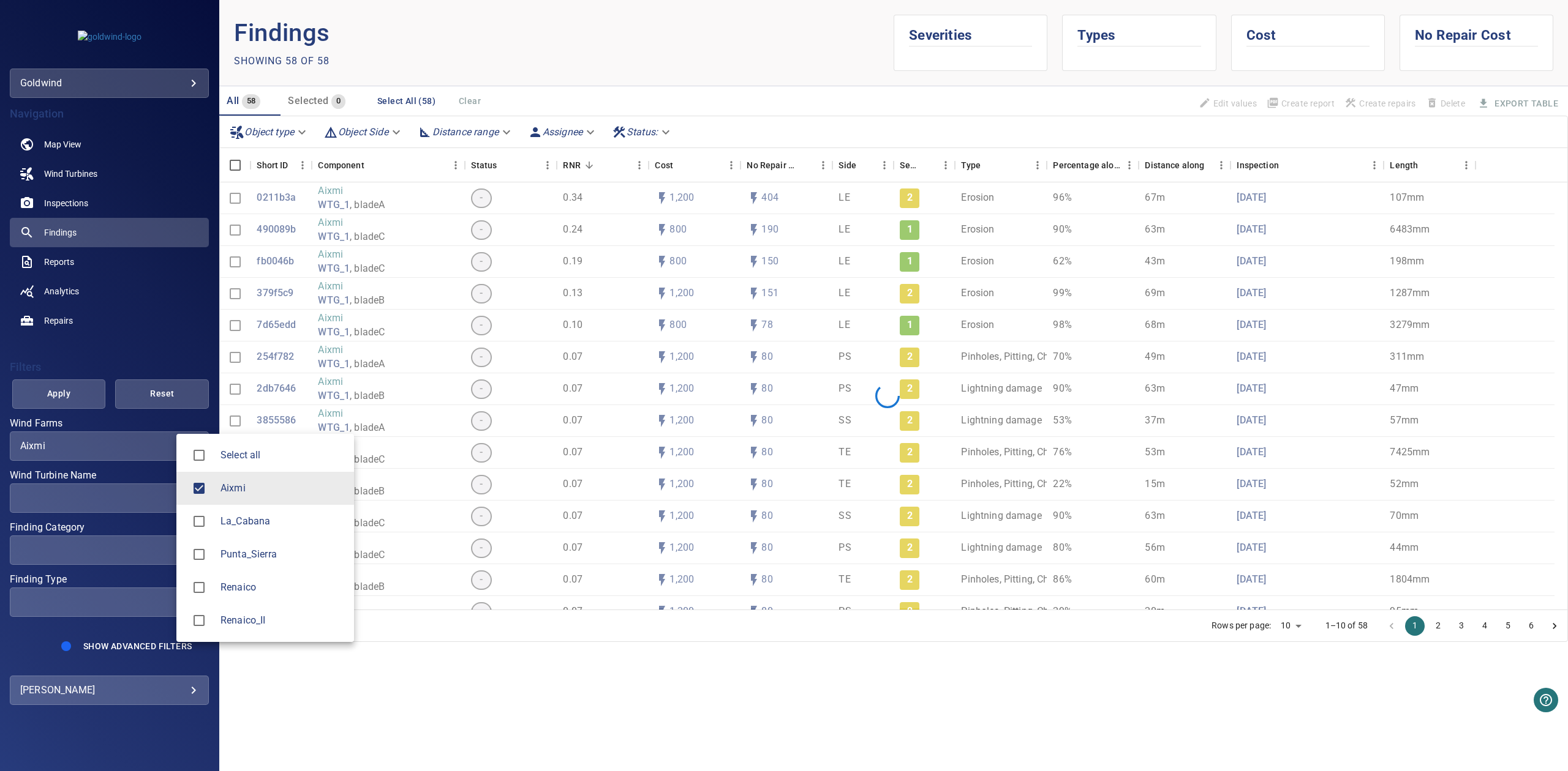
drag, startPoint x: 121, startPoint y: 443, endPoint x: 169, endPoint y: 448, distance: 48.3
click at [123, 443] on body "**********" at bounding box center [784, 385] width 1568 height 771
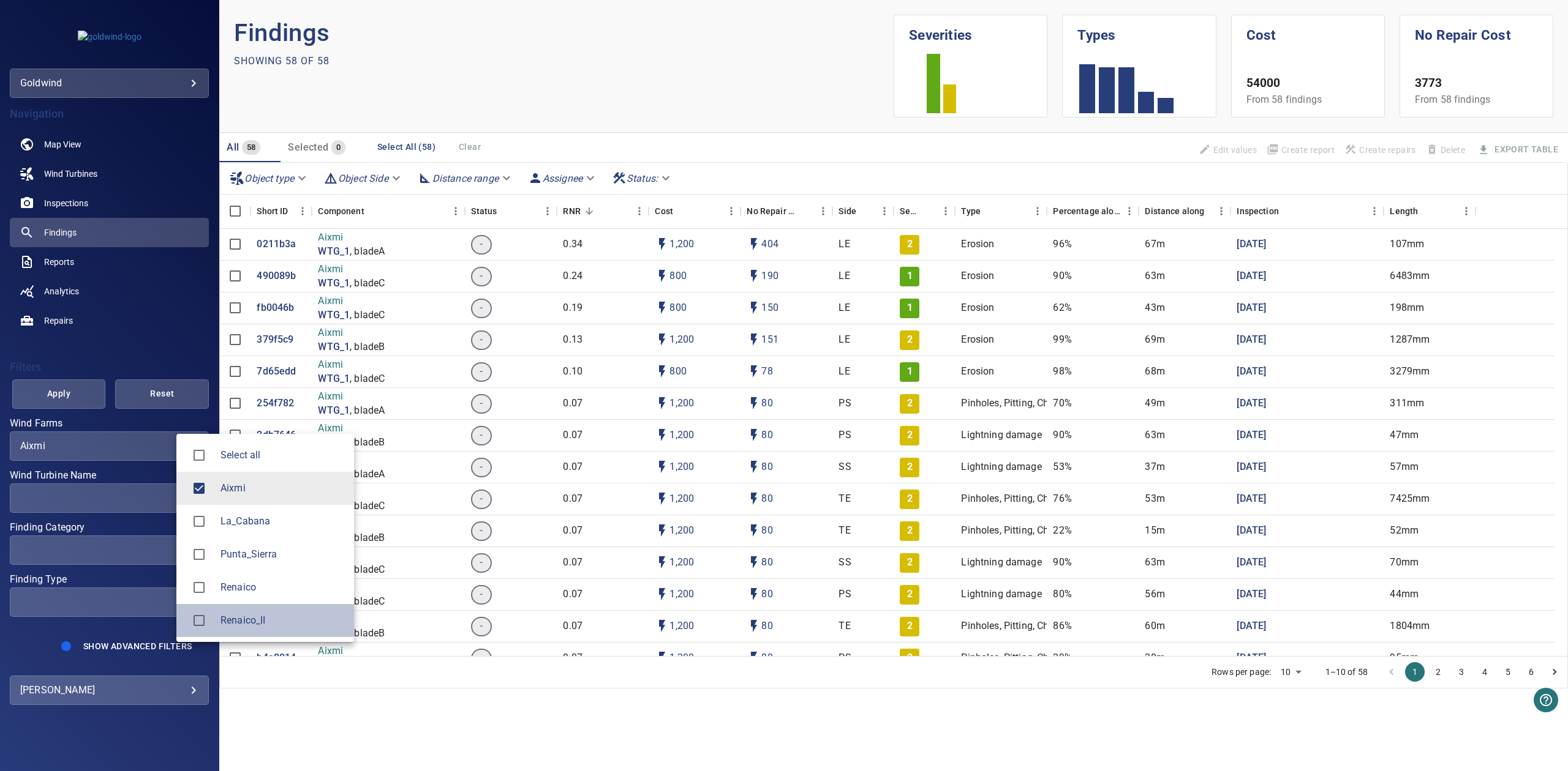
click at [236, 629] on li "Renaico_II" at bounding box center [265, 621] width 177 height 33
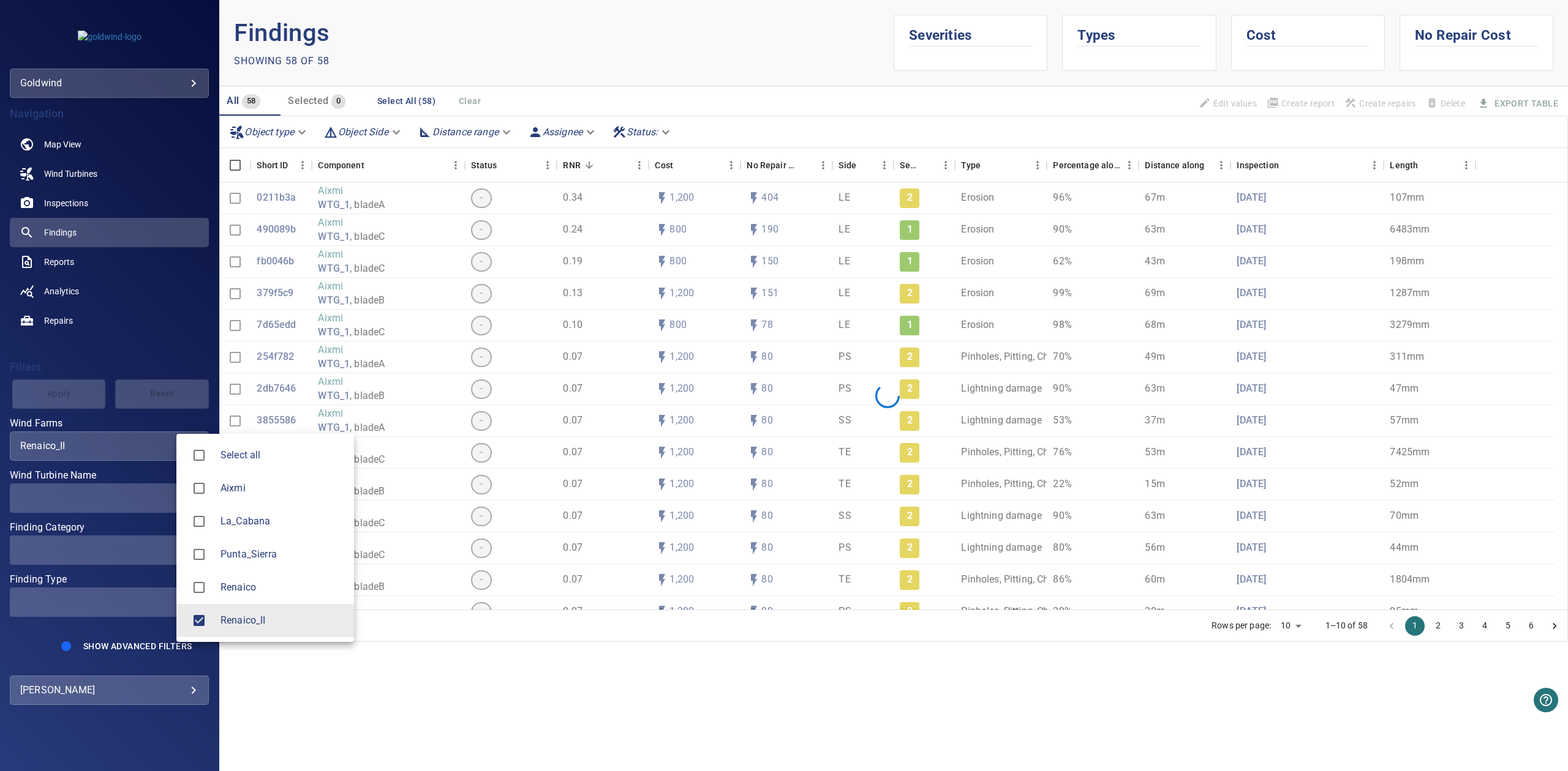
type input "**********"
click at [74, 258] on div at bounding box center [784, 385] width 1568 height 771
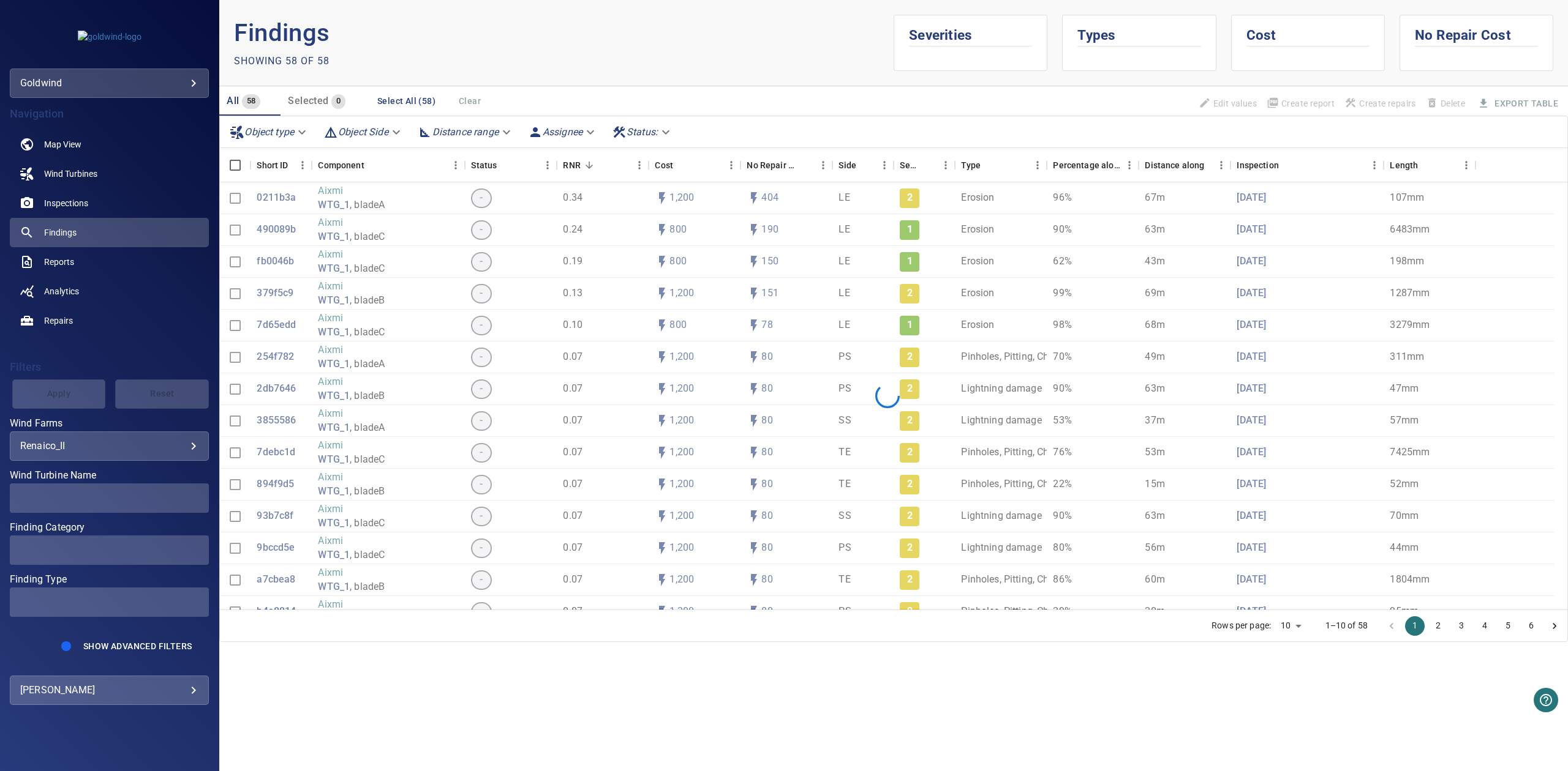
click at [69, 509] on span at bounding box center [109, 498] width 199 height 29
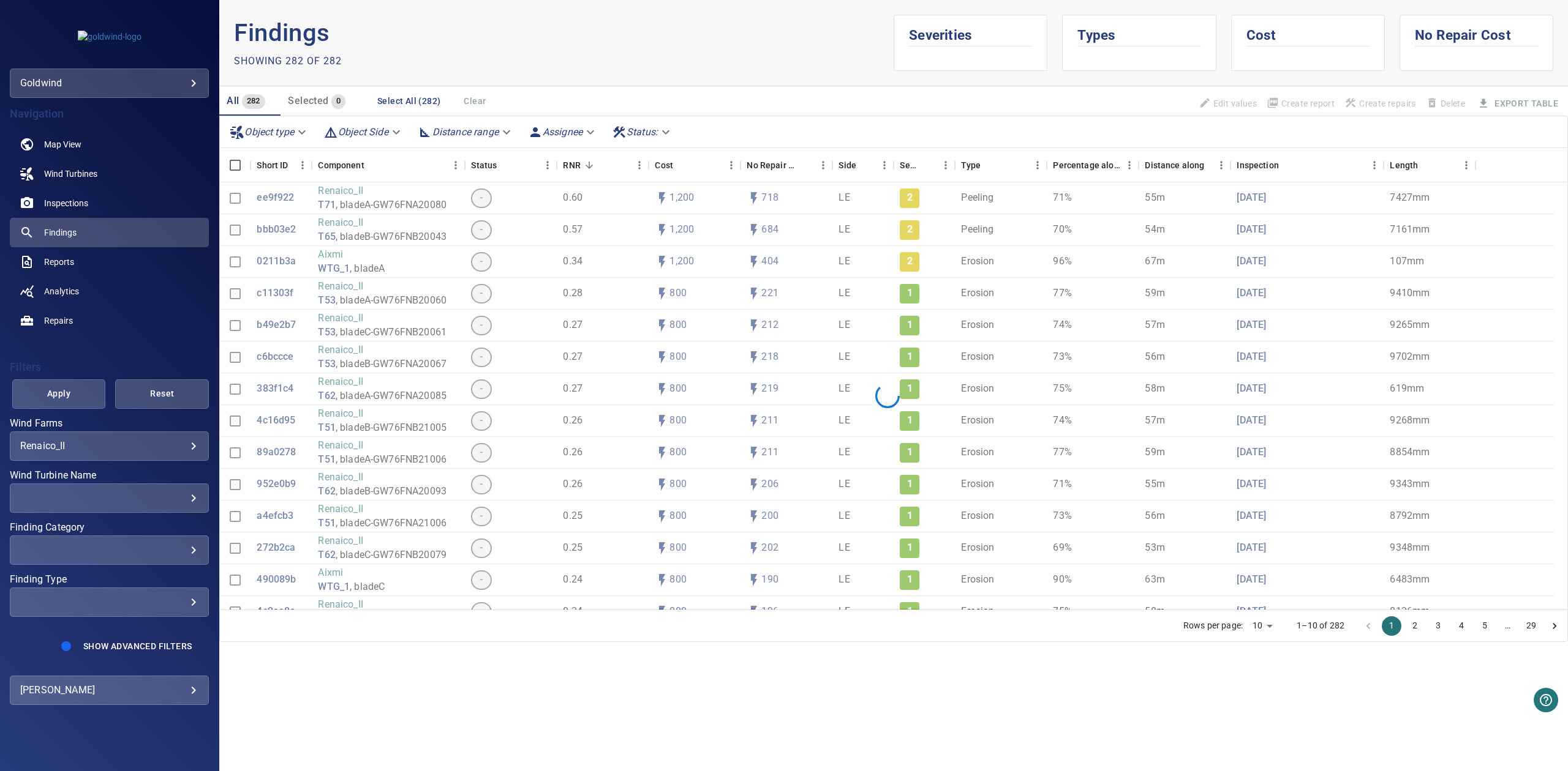
click at [96, 494] on div "​" at bounding box center [109, 498] width 178 height 12
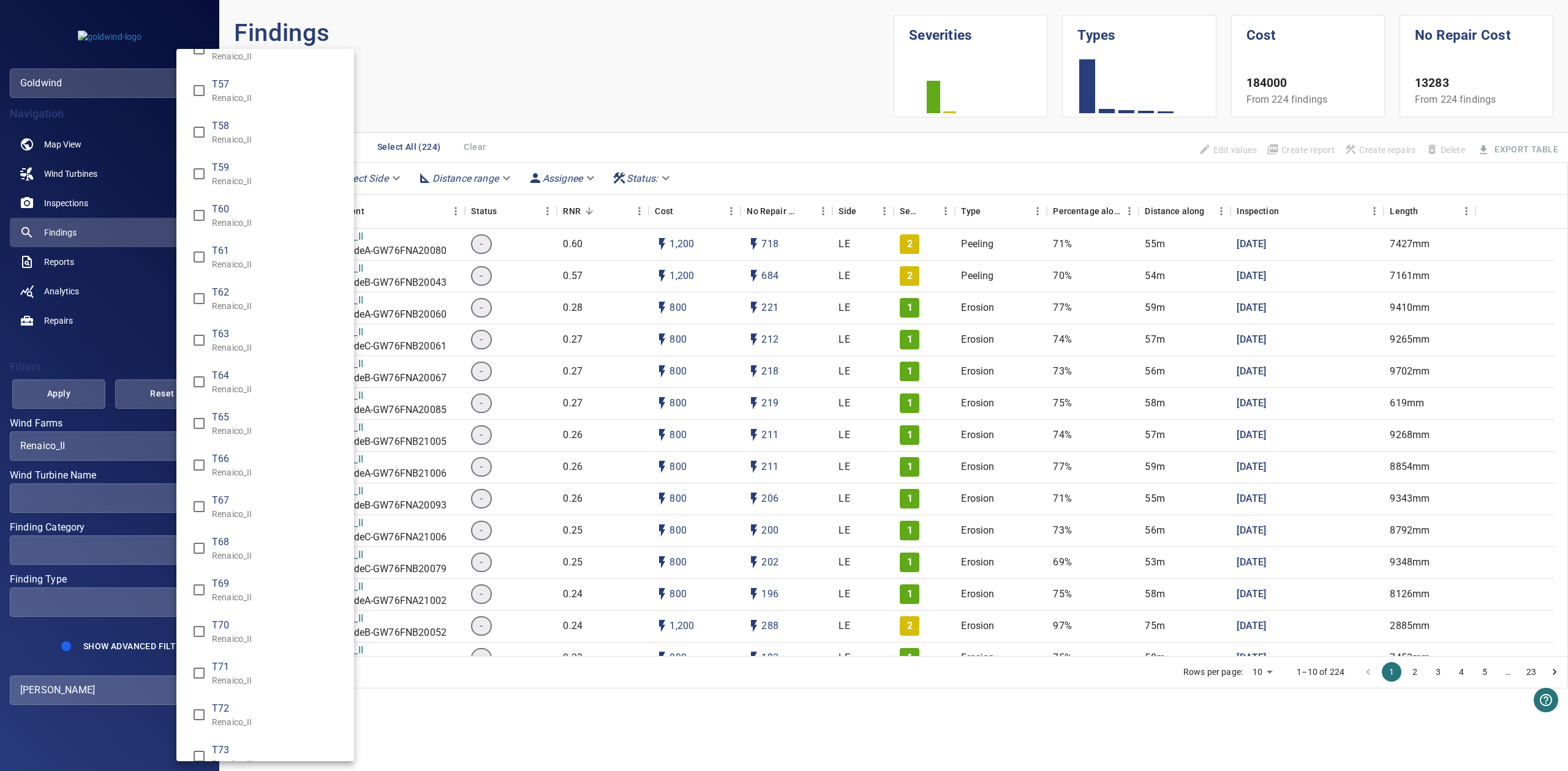
scroll to position [629, 0]
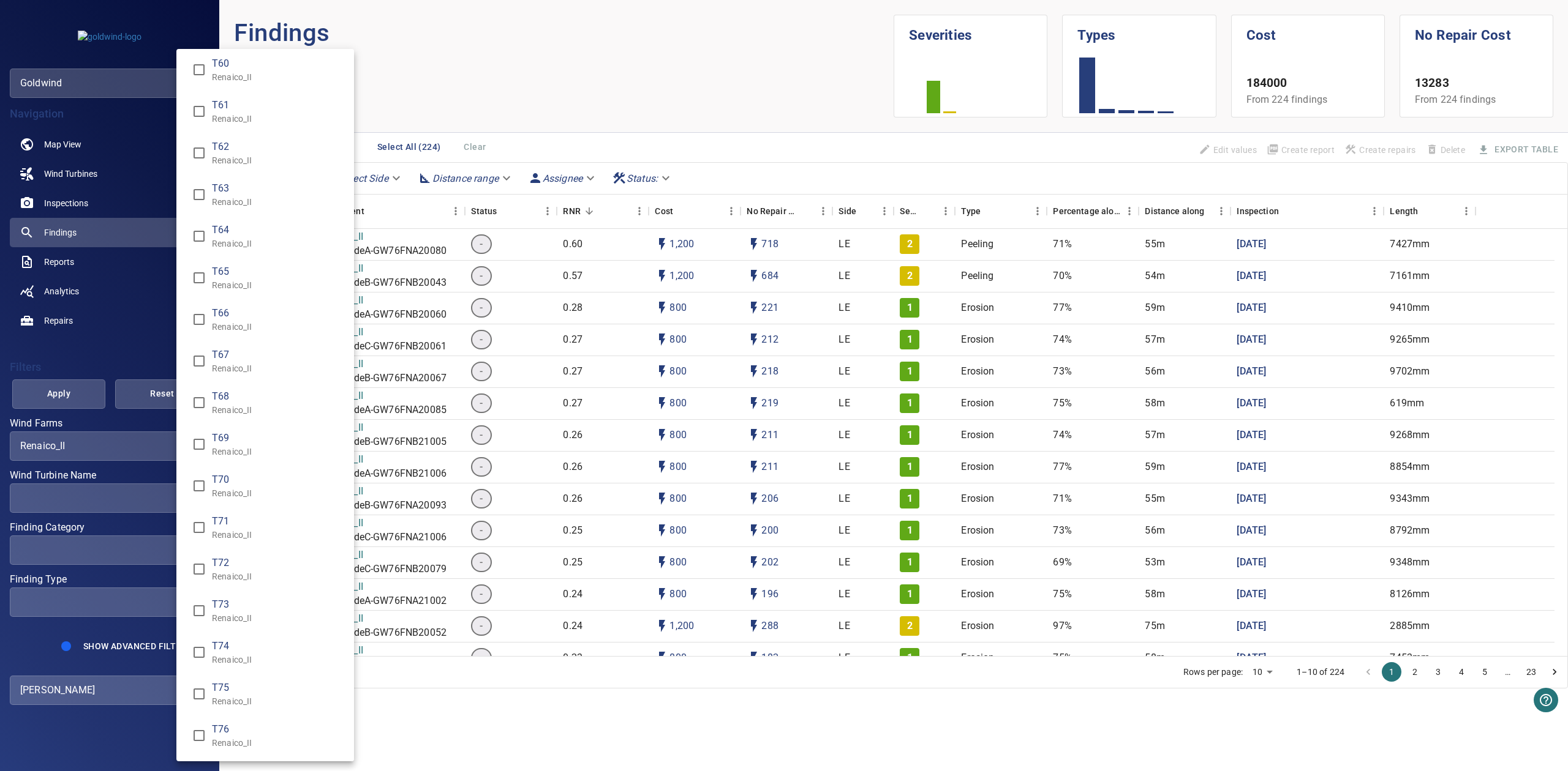
type input "**********"
click at [38, 405] on div "Wind Turbine Name" at bounding box center [784, 385] width 1568 height 771
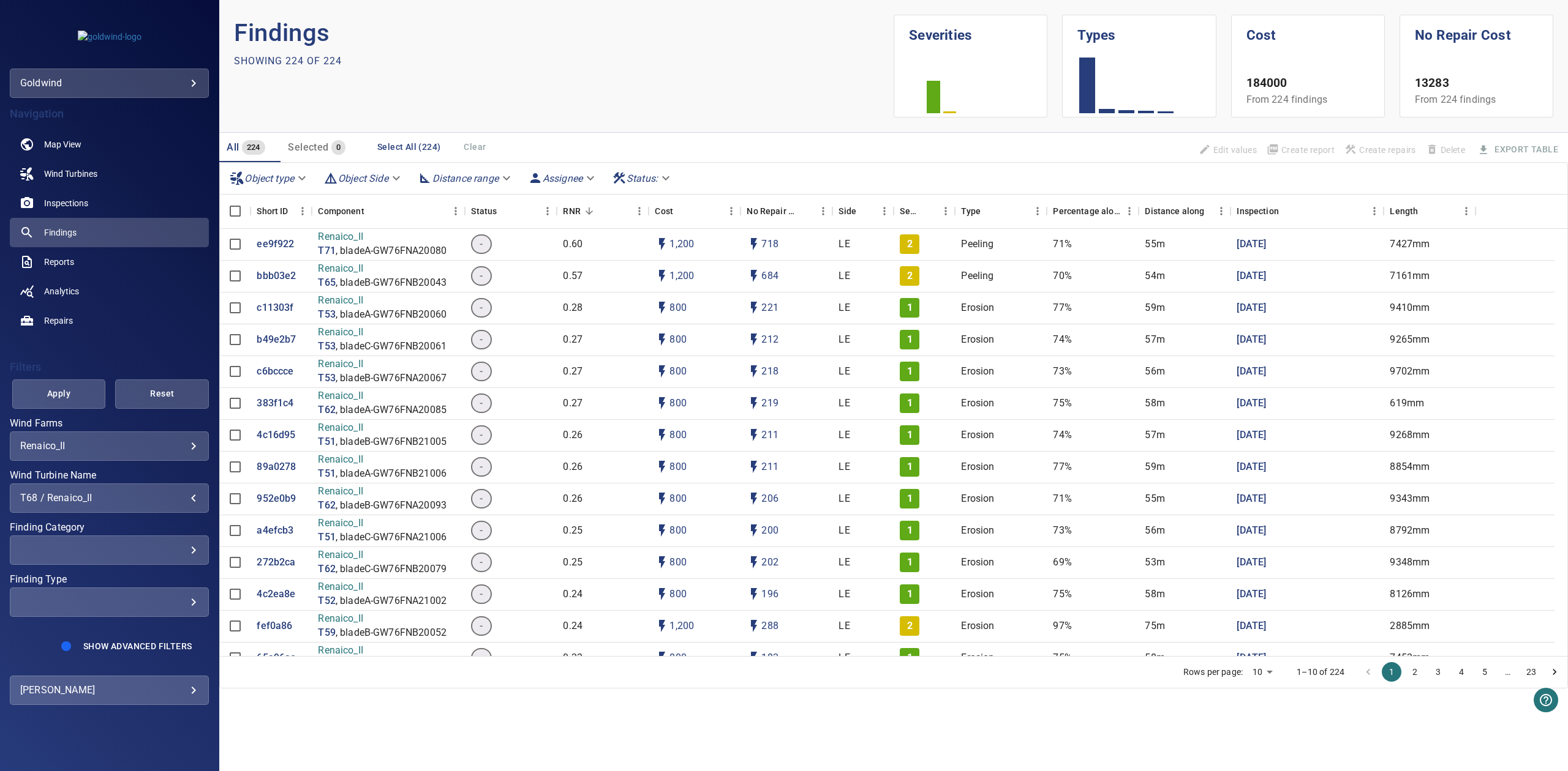
click at [47, 404] on button "Apply" at bounding box center [59, 394] width 94 height 29
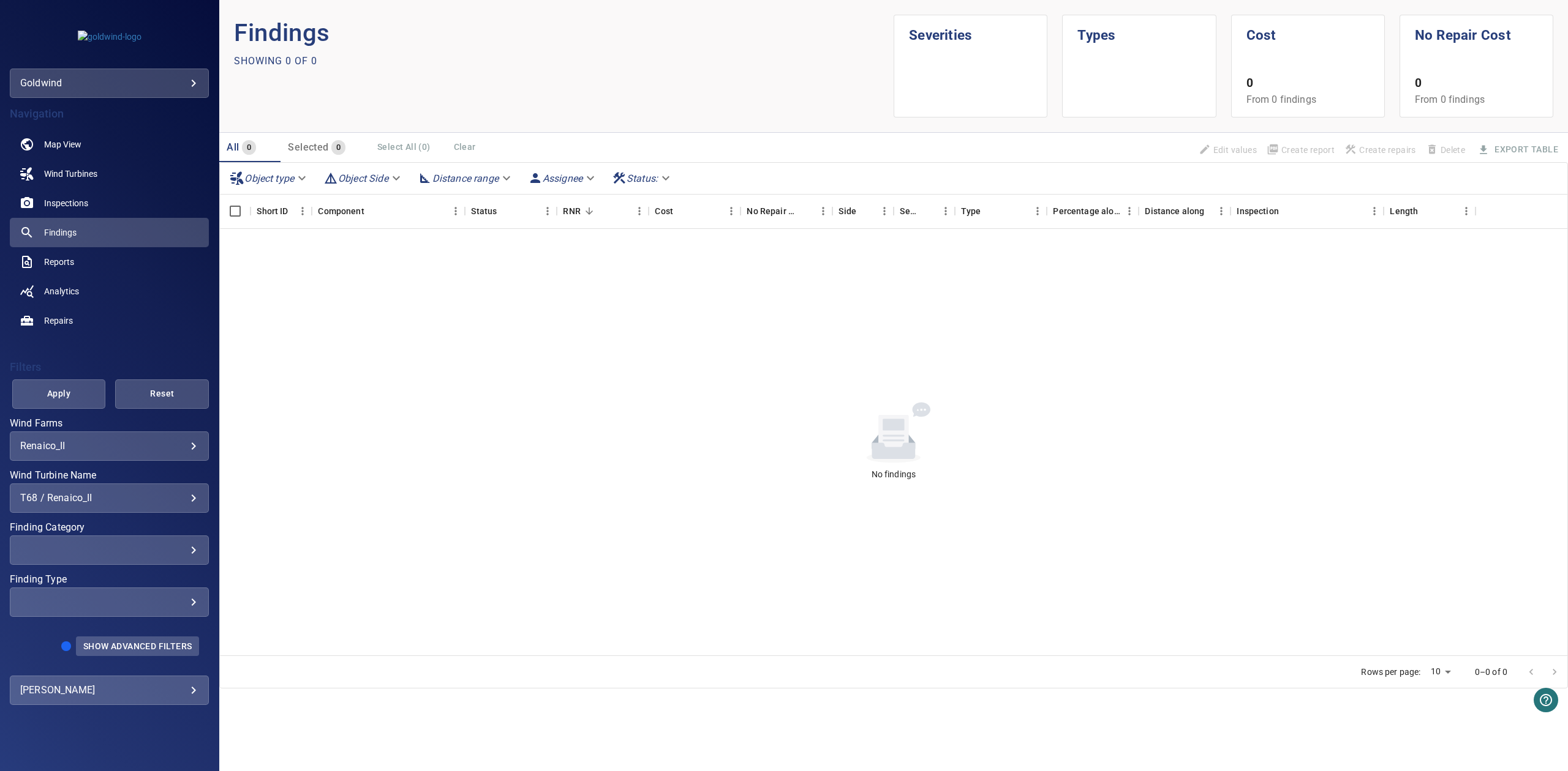
click at [138, 645] on span "Show Advanced Filters" at bounding box center [138, 646] width 109 height 10
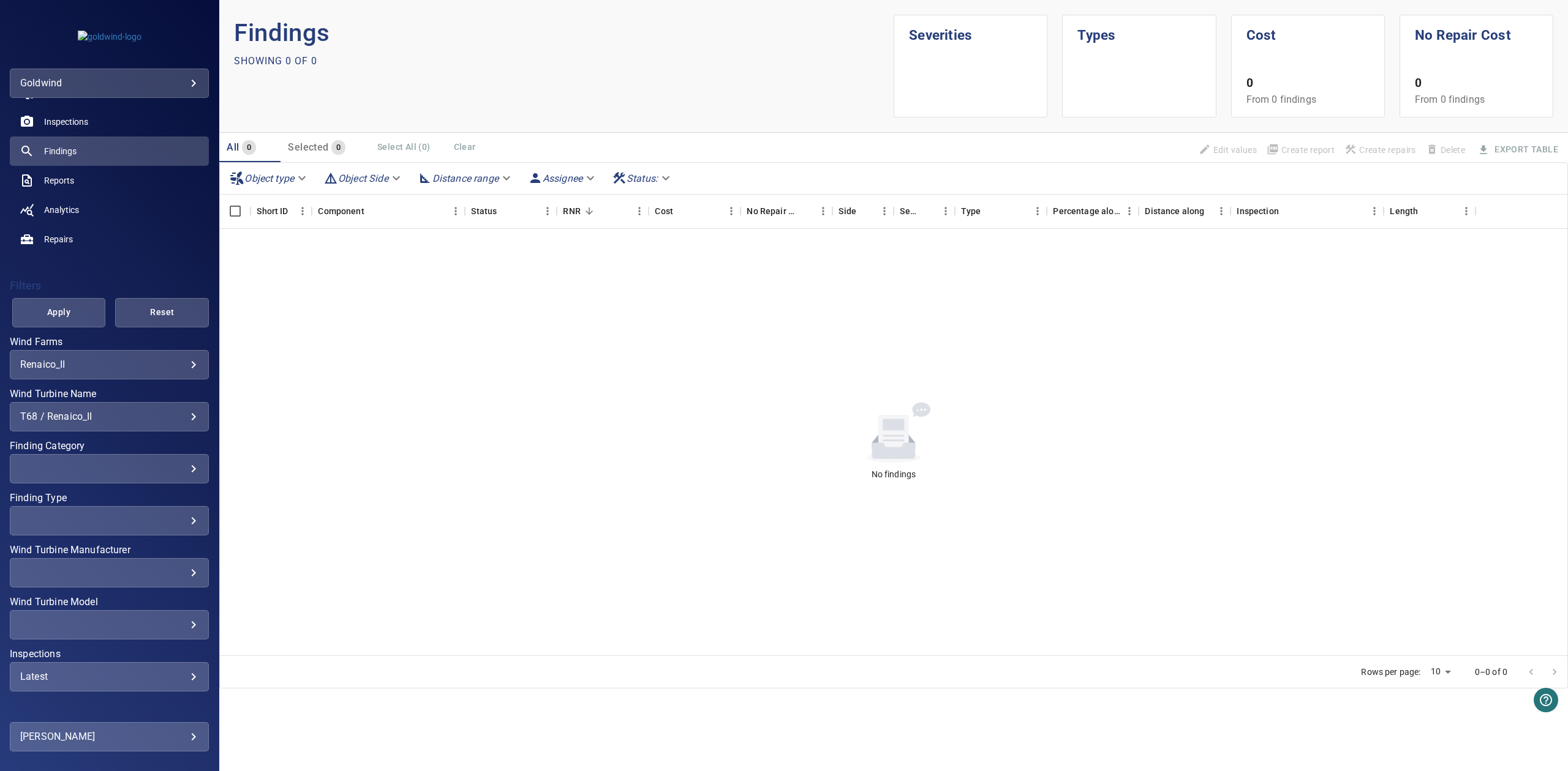
scroll to position [120, 0]
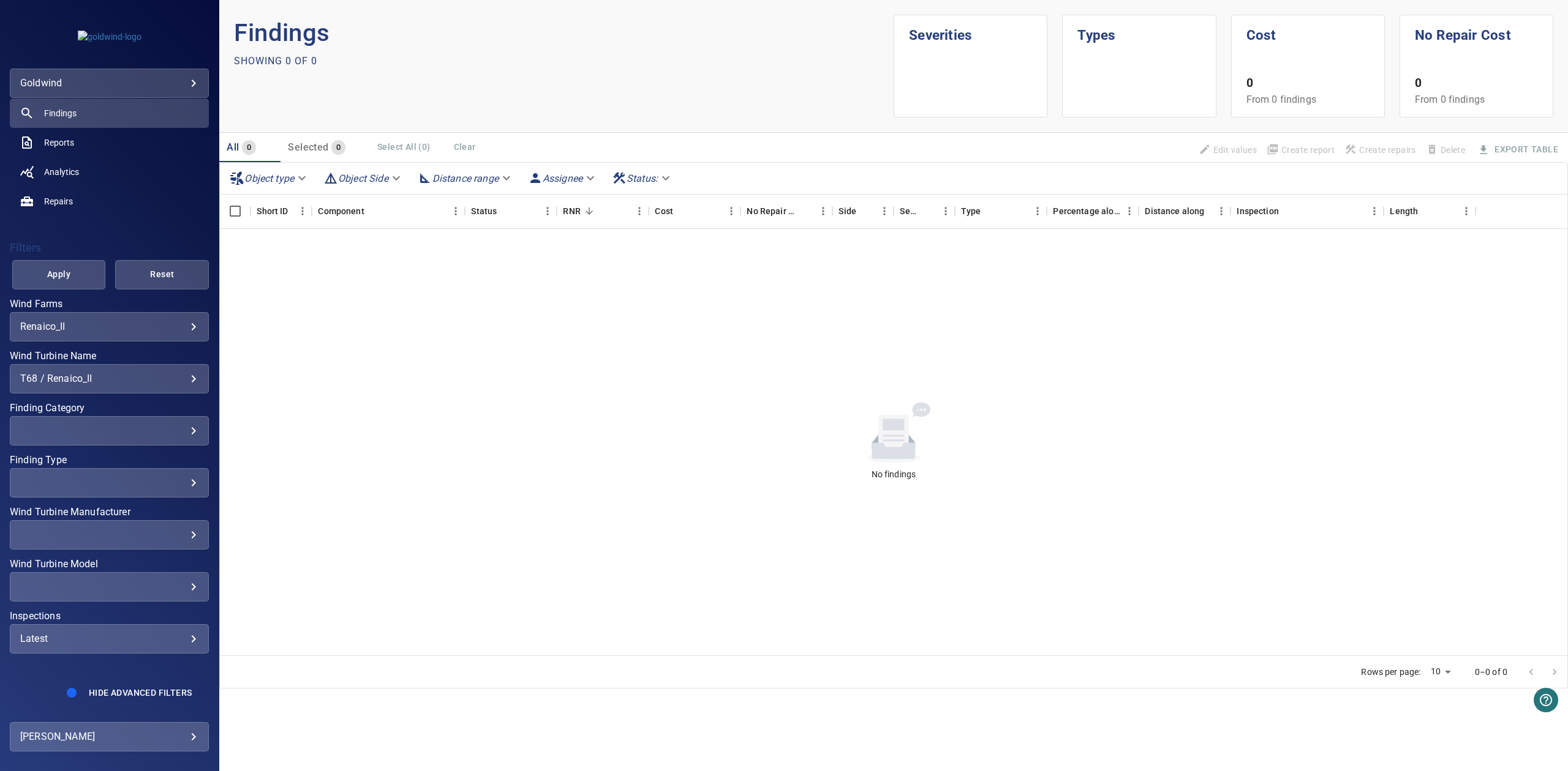
click at [125, 640] on div "Latest" at bounding box center [109, 638] width 178 height 12
type input "**********"
click at [69, 299] on div "Inspections" at bounding box center [784, 385] width 1568 height 771
click at [69, 279] on span "Apply" at bounding box center [59, 274] width 63 height 15
click at [140, 377] on div "T68 / Renaico_II" at bounding box center [109, 378] width 178 height 12
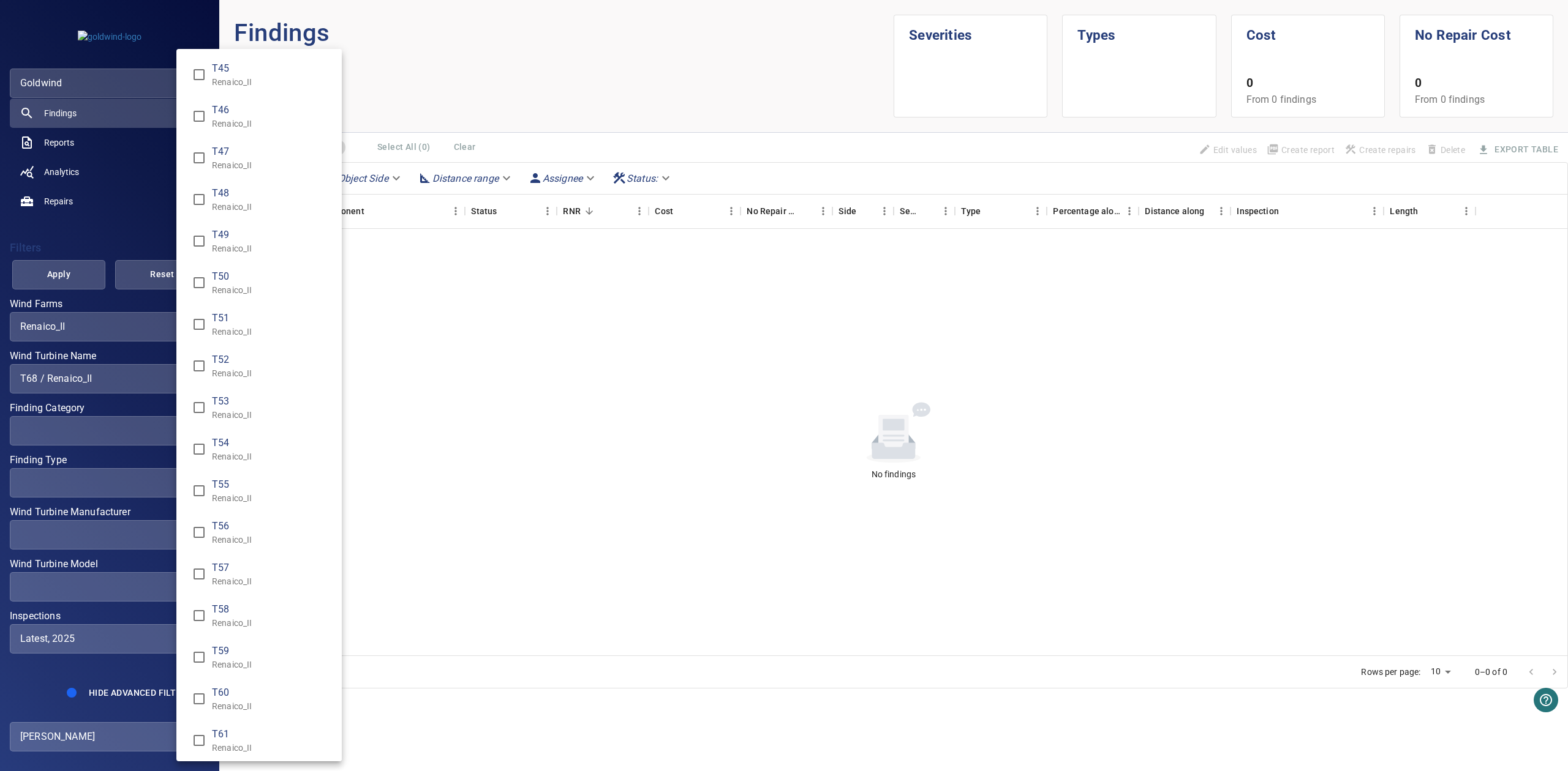
scroll to position [627, 0]
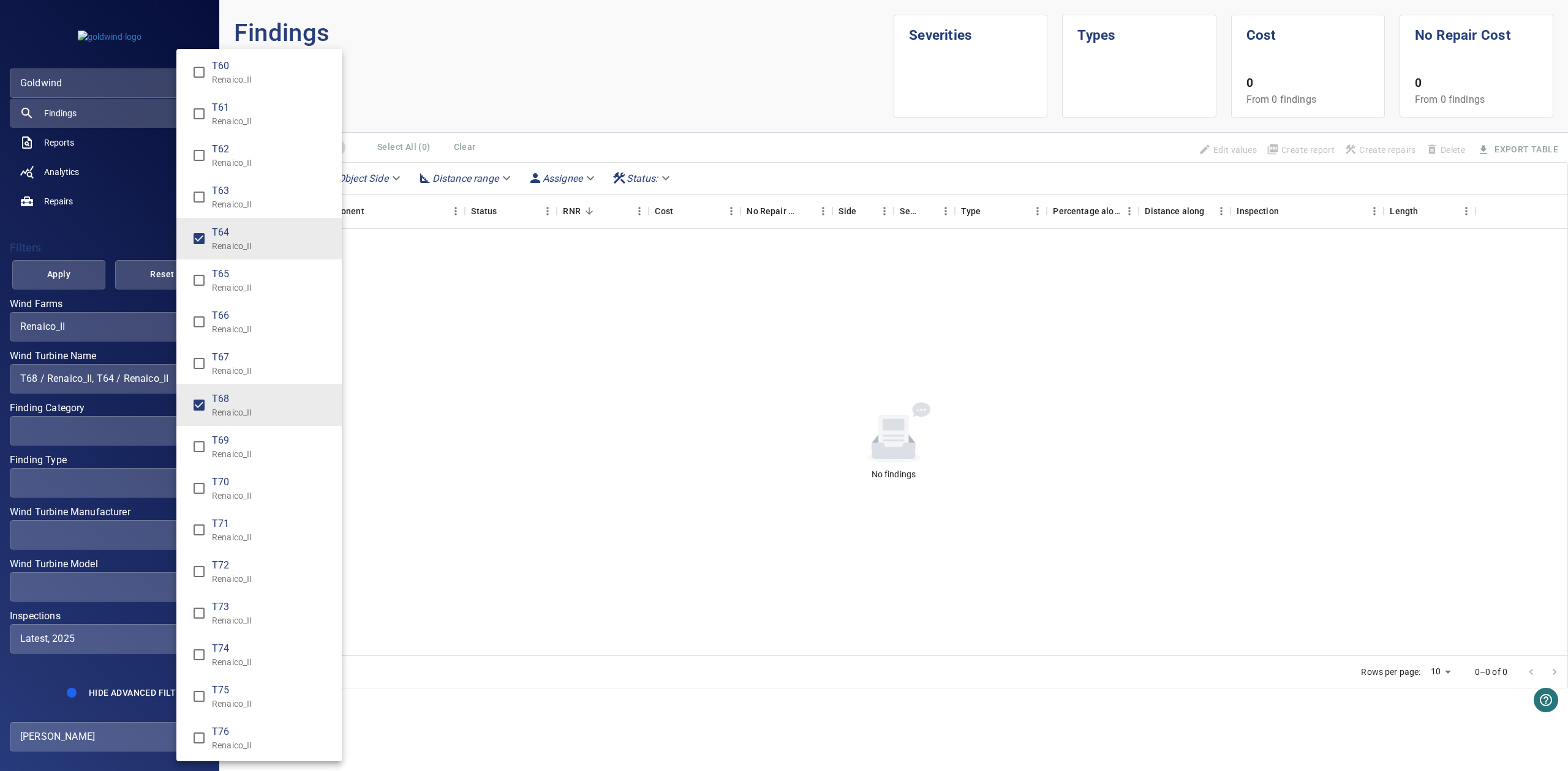
click at [200, 393] on span "T68 / Renaico_II T68 / Renaico_II" at bounding box center [199, 405] width 26 height 26
type input "**********"
click at [75, 292] on div "Wind Turbine Name" at bounding box center [784, 385] width 1568 height 771
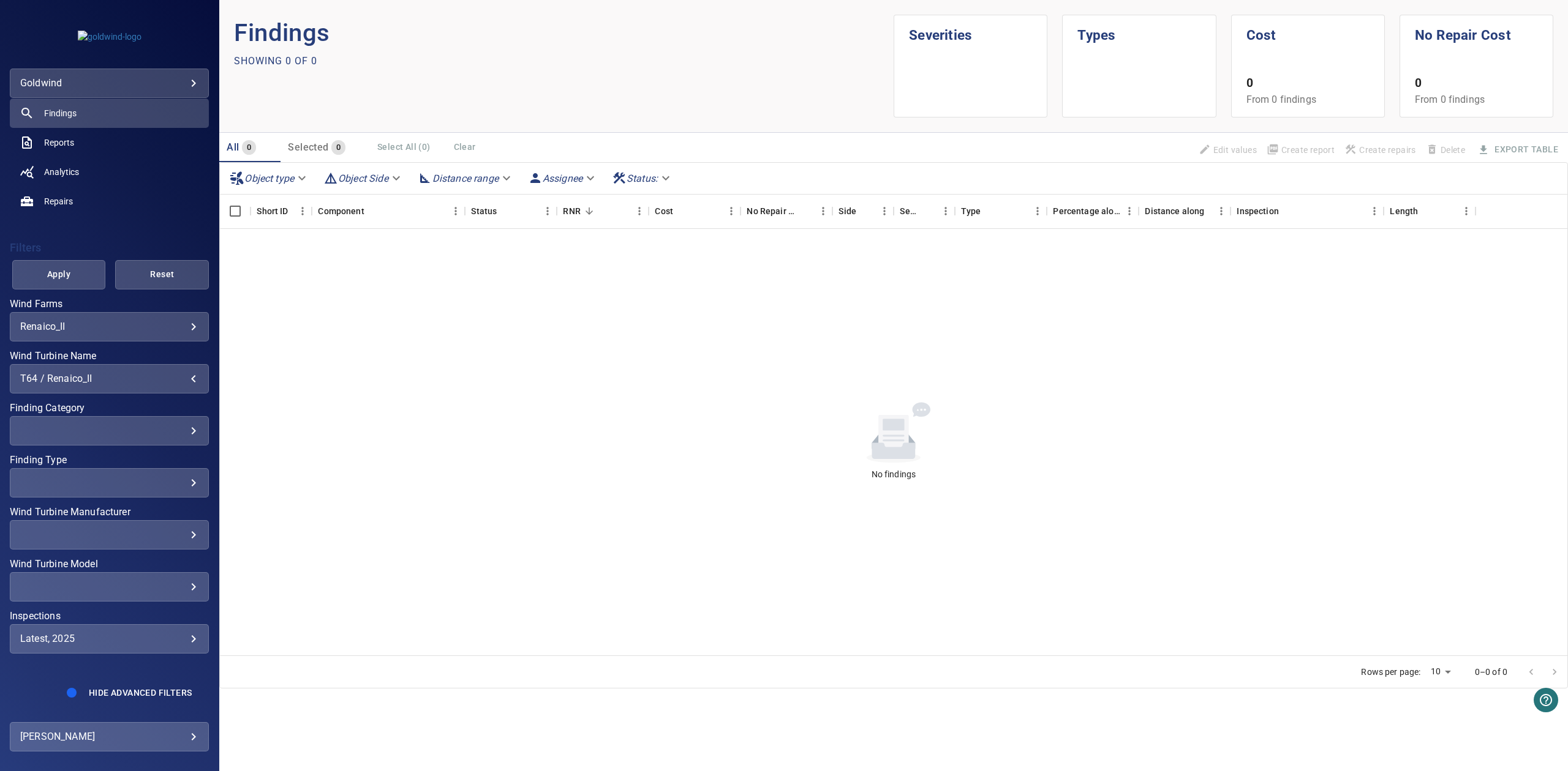
click at [72, 276] on span "Apply" at bounding box center [59, 274] width 63 height 15
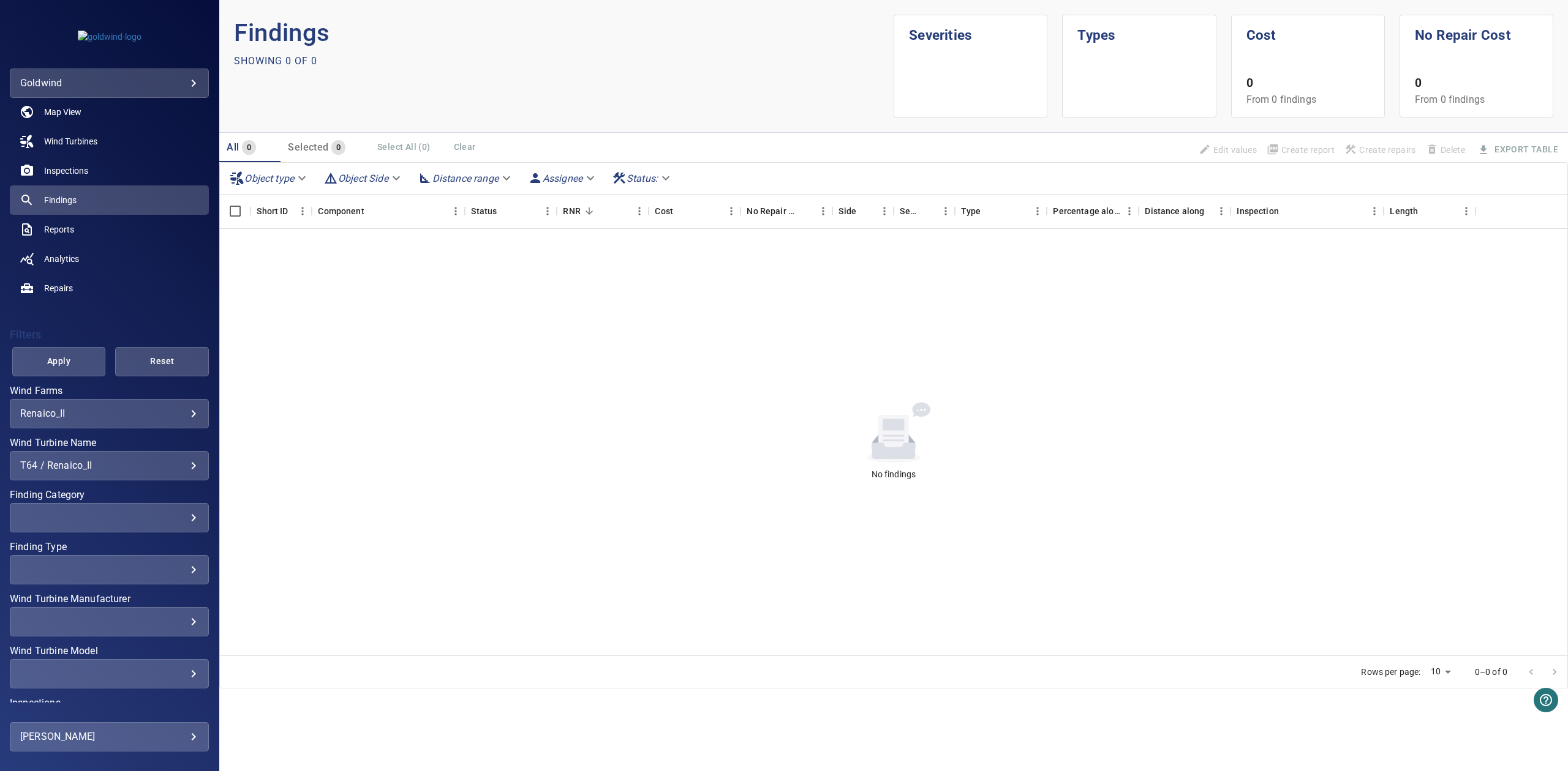
scroll to position [0, 0]
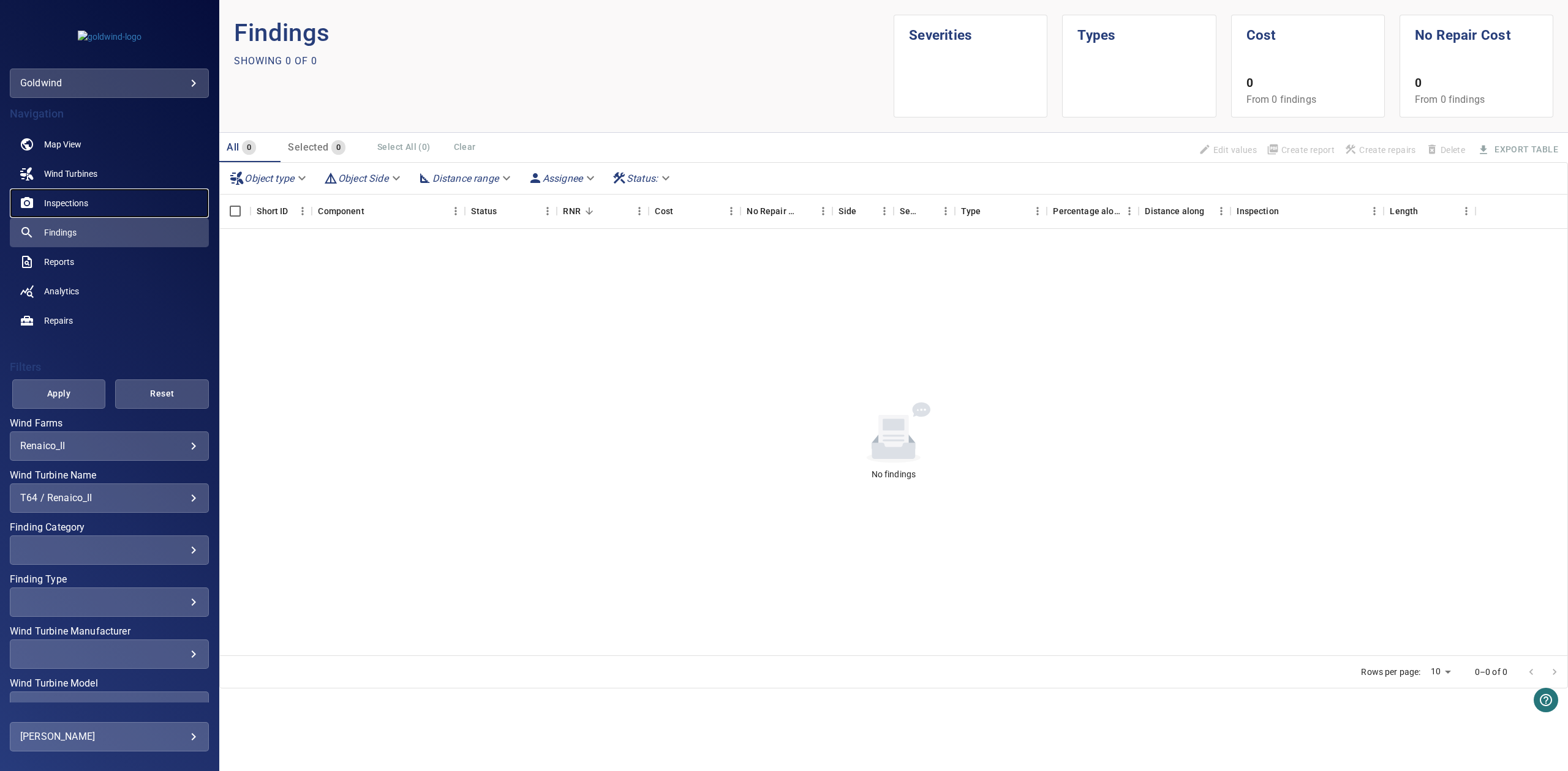
click at [92, 203] on link "Inspections" at bounding box center [109, 203] width 199 height 29
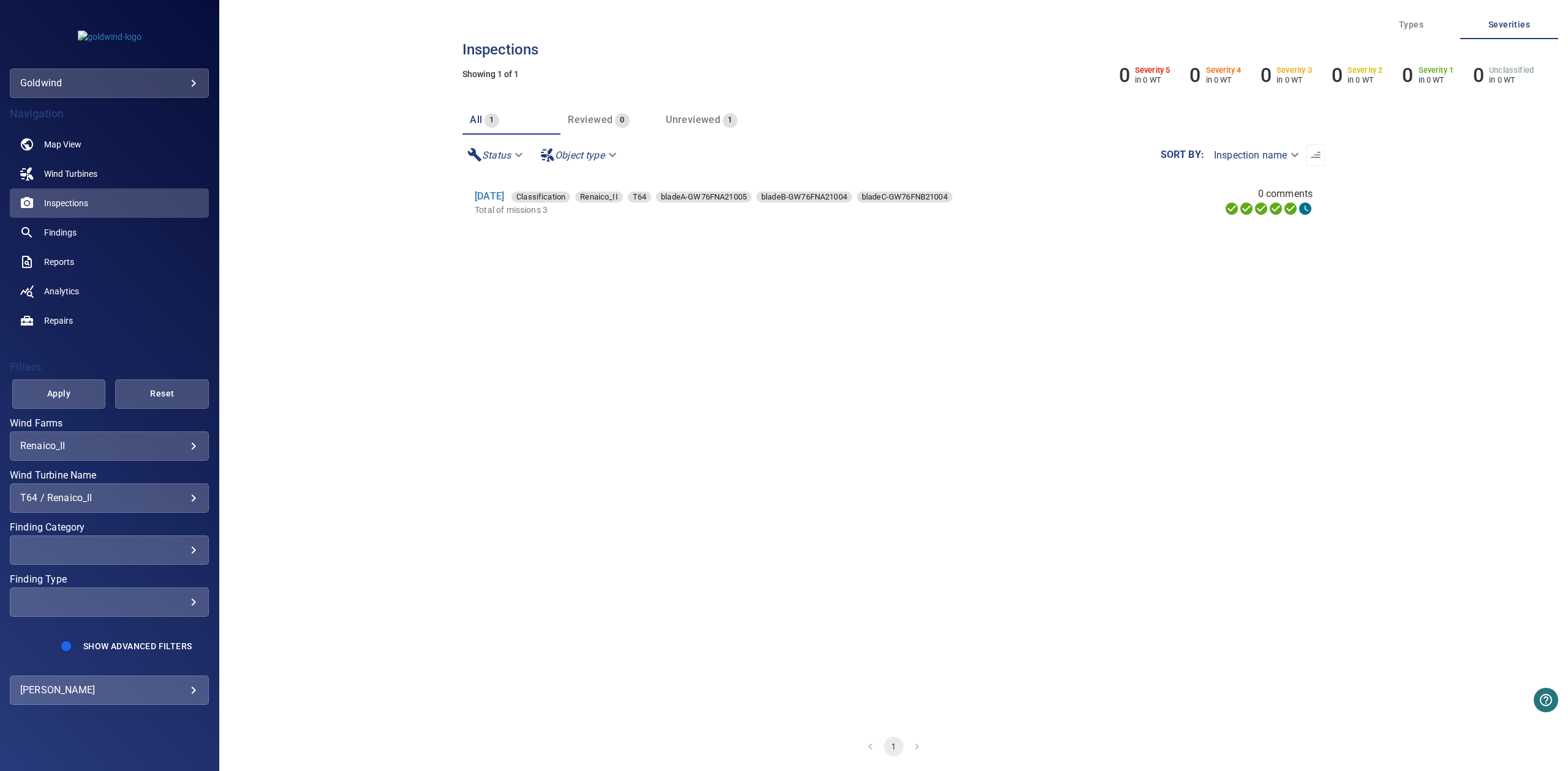
click at [143, 494] on div "T64 / Renaico_II" at bounding box center [109, 498] width 178 height 12
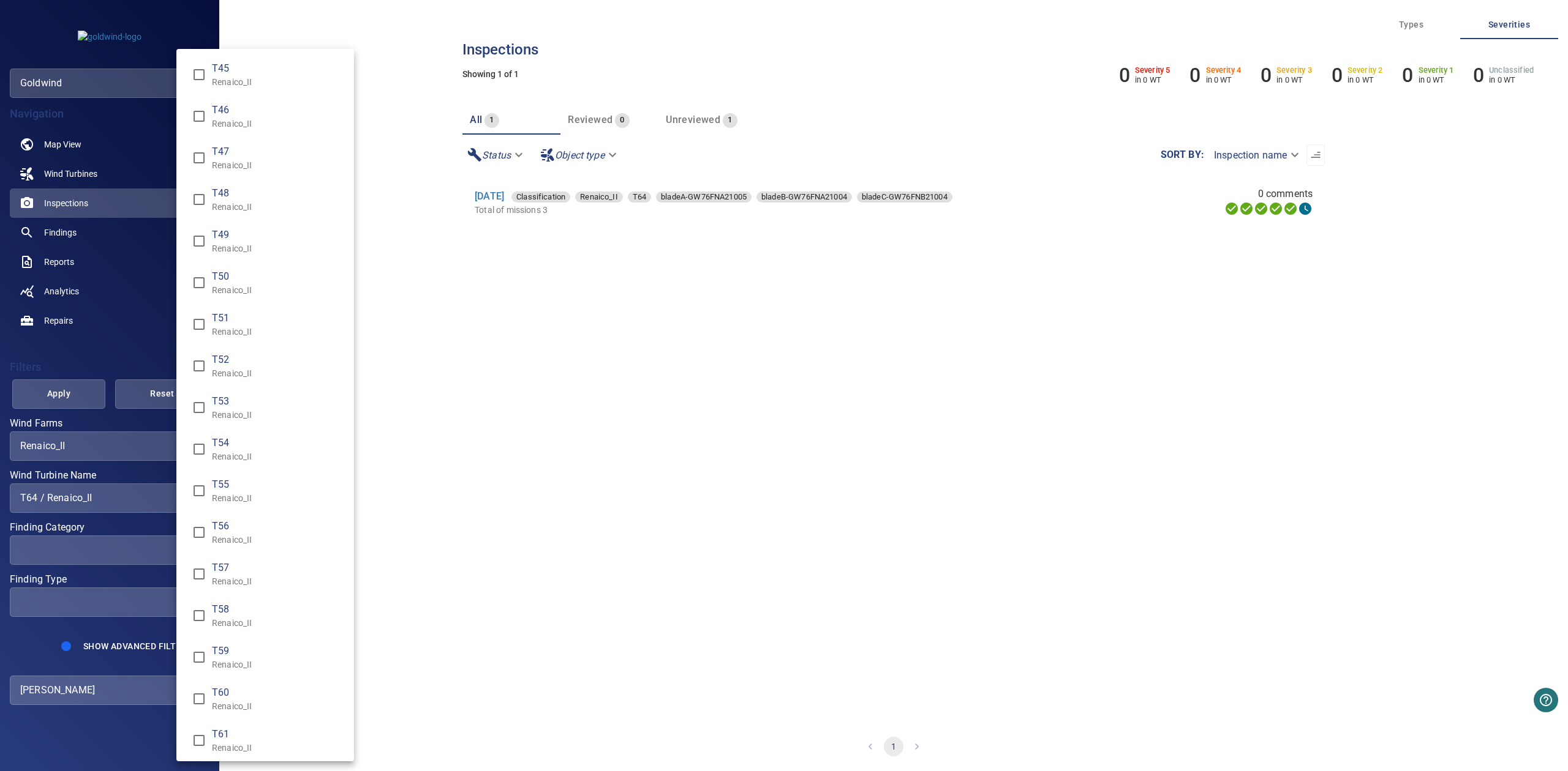
scroll to position [460, 0]
click at [213, 567] on span "T68" at bounding box center [278, 565] width 132 height 15
type input "**********"
click at [58, 376] on div "Wind Turbine Name" at bounding box center [784, 385] width 1568 height 771
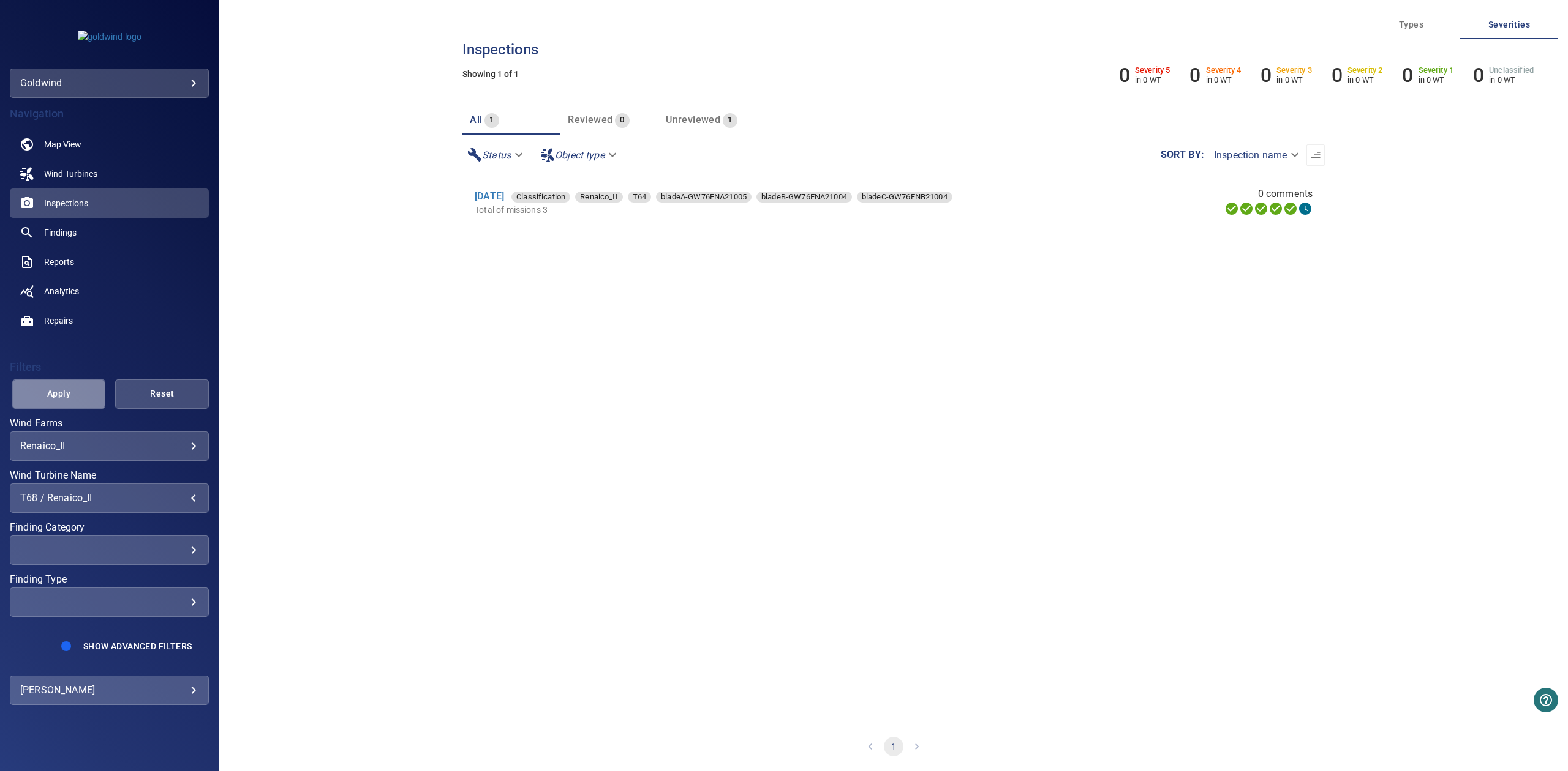
click at [58, 387] on span "Apply" at bounding box center [59, 393] width 63 height 15
click at [165, 490] on div "**********" at bounding box center [109, 498] width 199 height 29
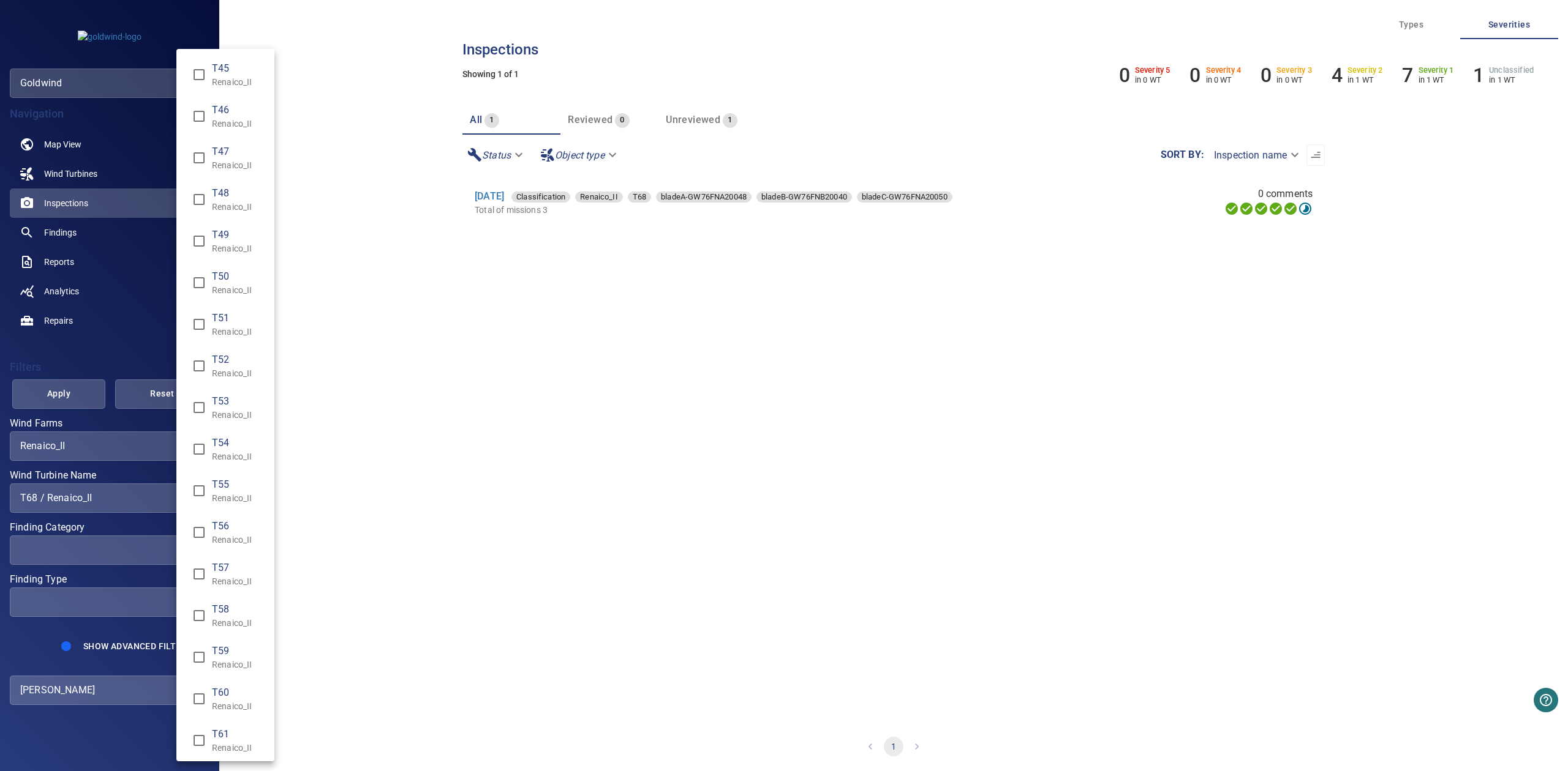
scroll to position [627, 0]
click at [493, 417] on div "Wind Turbine Name" at bounding box center [784, 385] width 1568 height 771
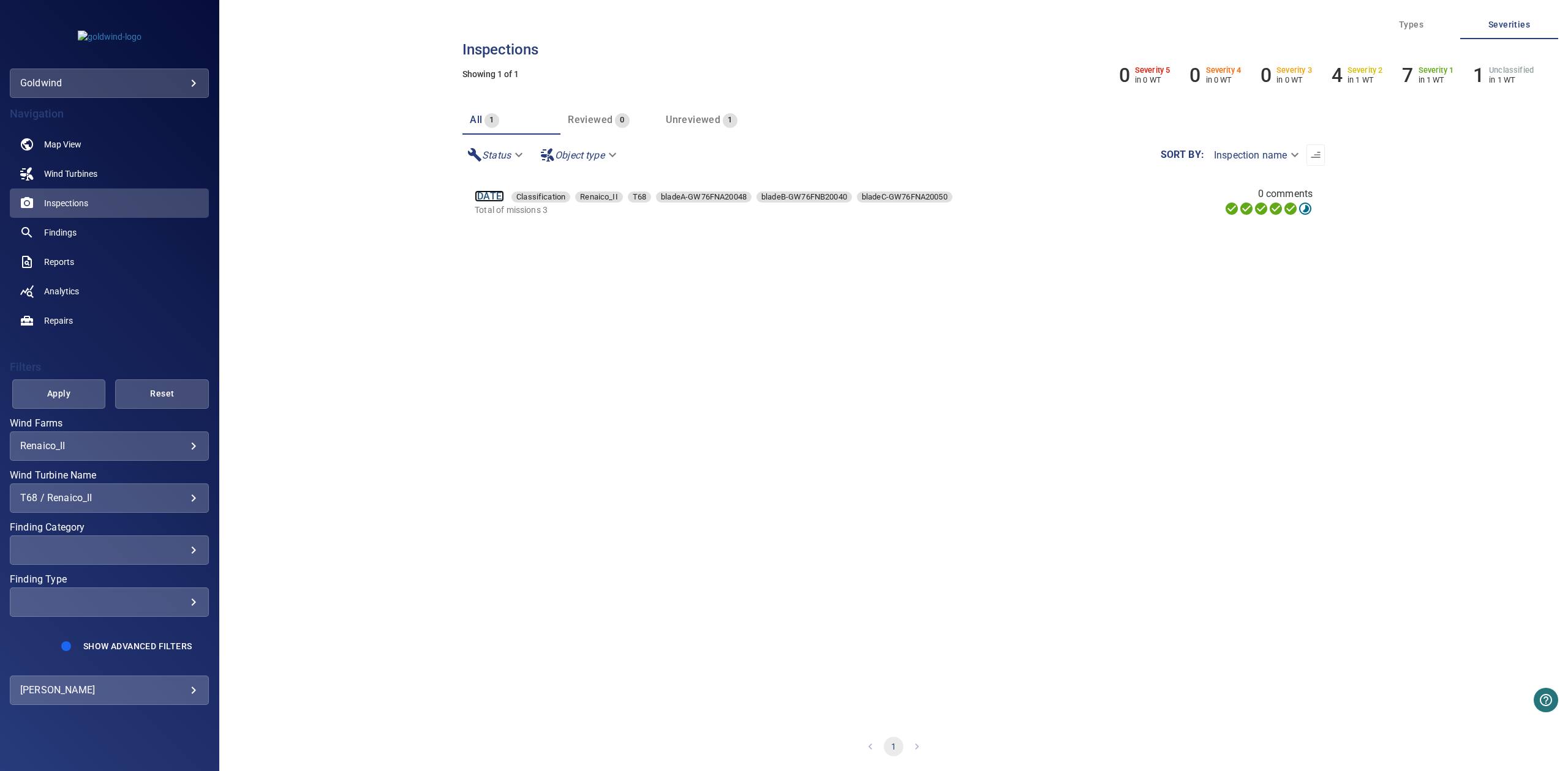
click at [504, 195] on link "19 May 2025" at bounding box center [490, 196] width 29 height 12
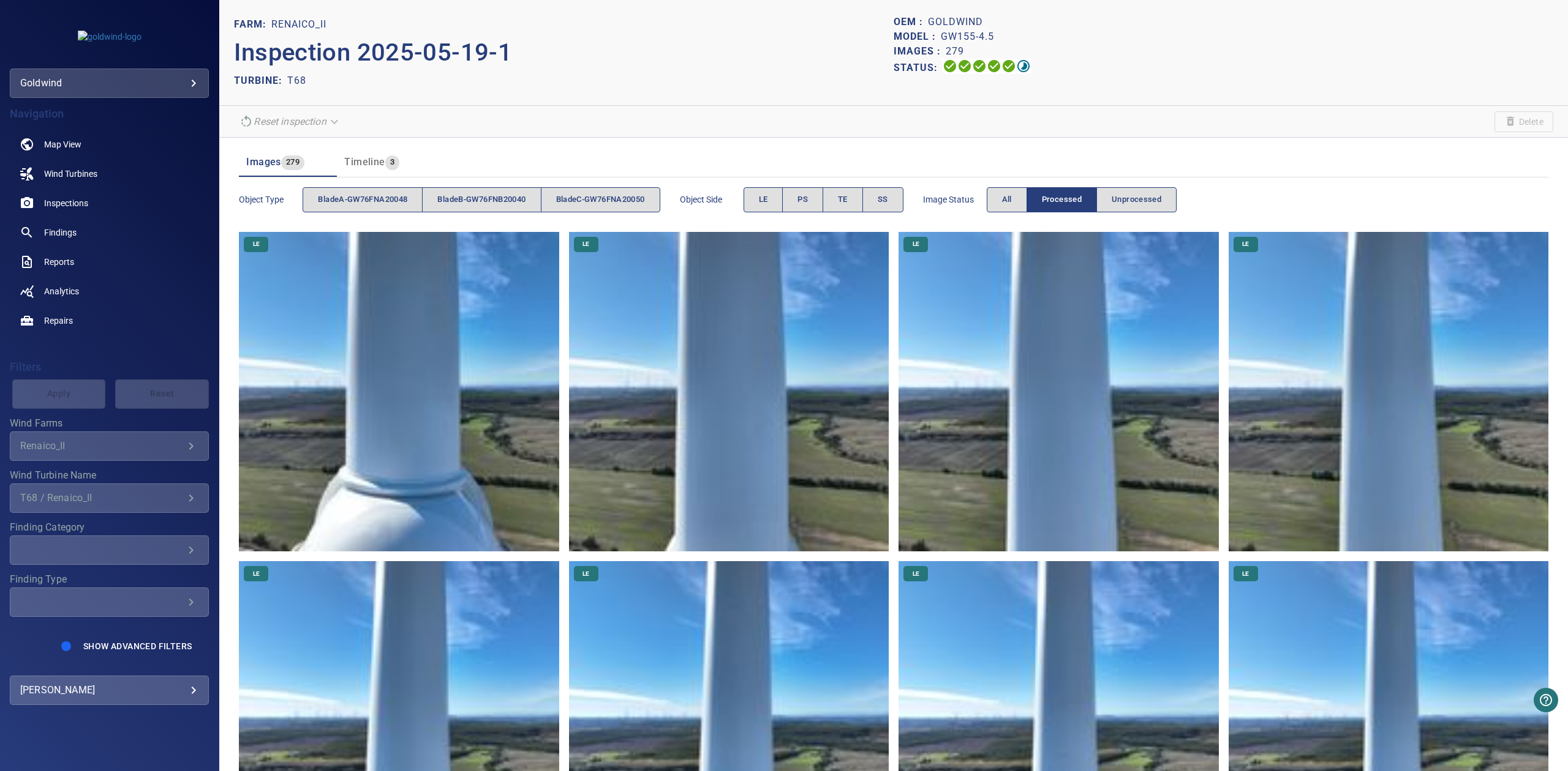
drag, startPoint x: 76, startPoint y: 463, endPoint x: 85, endPoint y: 443, distance: 21.9
click at [76, 463] on div "**********" at bounding box center [109, 522] width 199 height 208
click at [70, 209] on span "Inspections" at bounding box center [66, 203] width 44 height 12
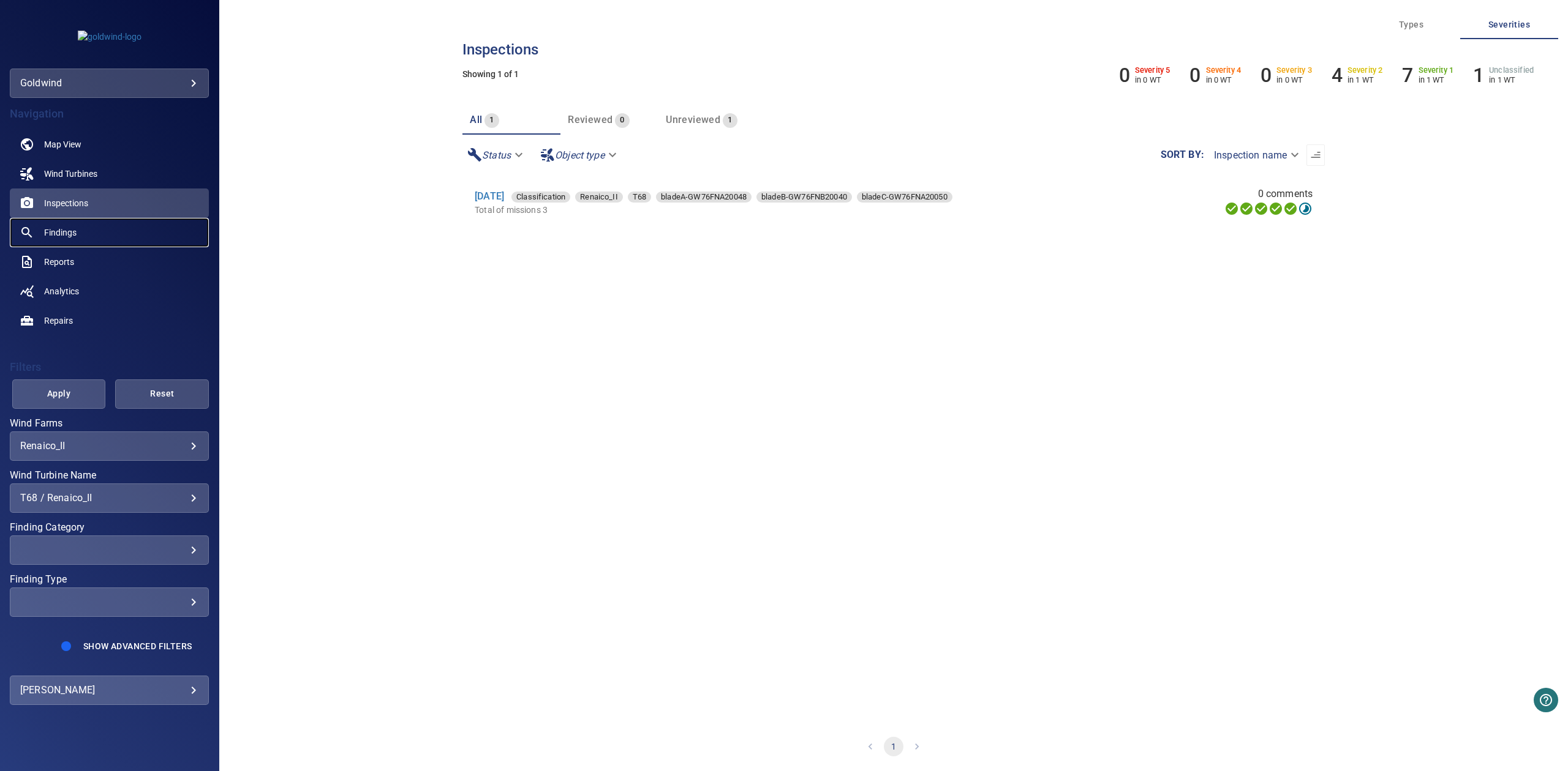
click at [74, 236] on span "Findings" at bounding box center [60, 233] width 33 height 12
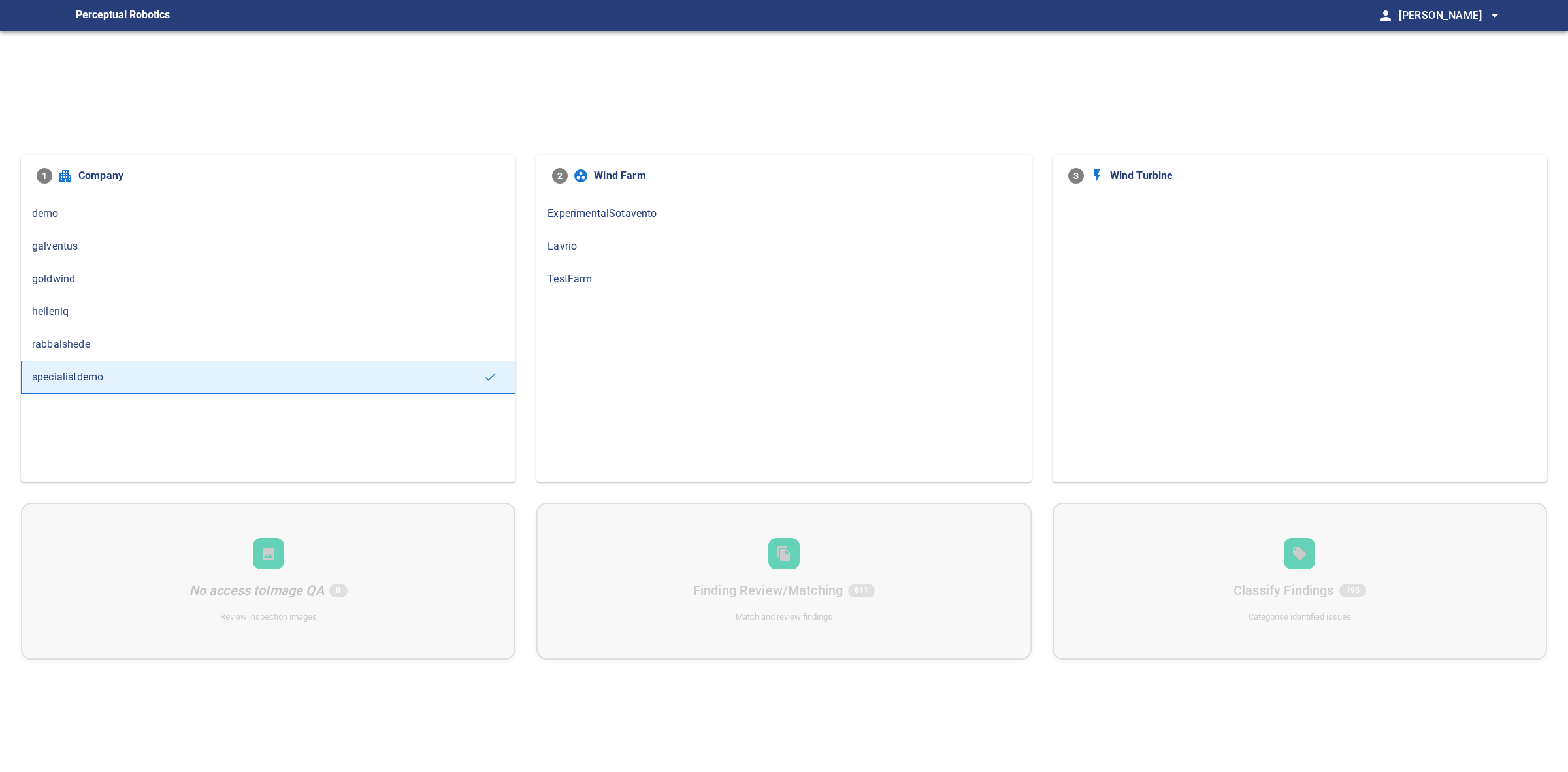
click at [87, 277] on span "goldwind" at bounding box center [268, 279] width 472 height 16
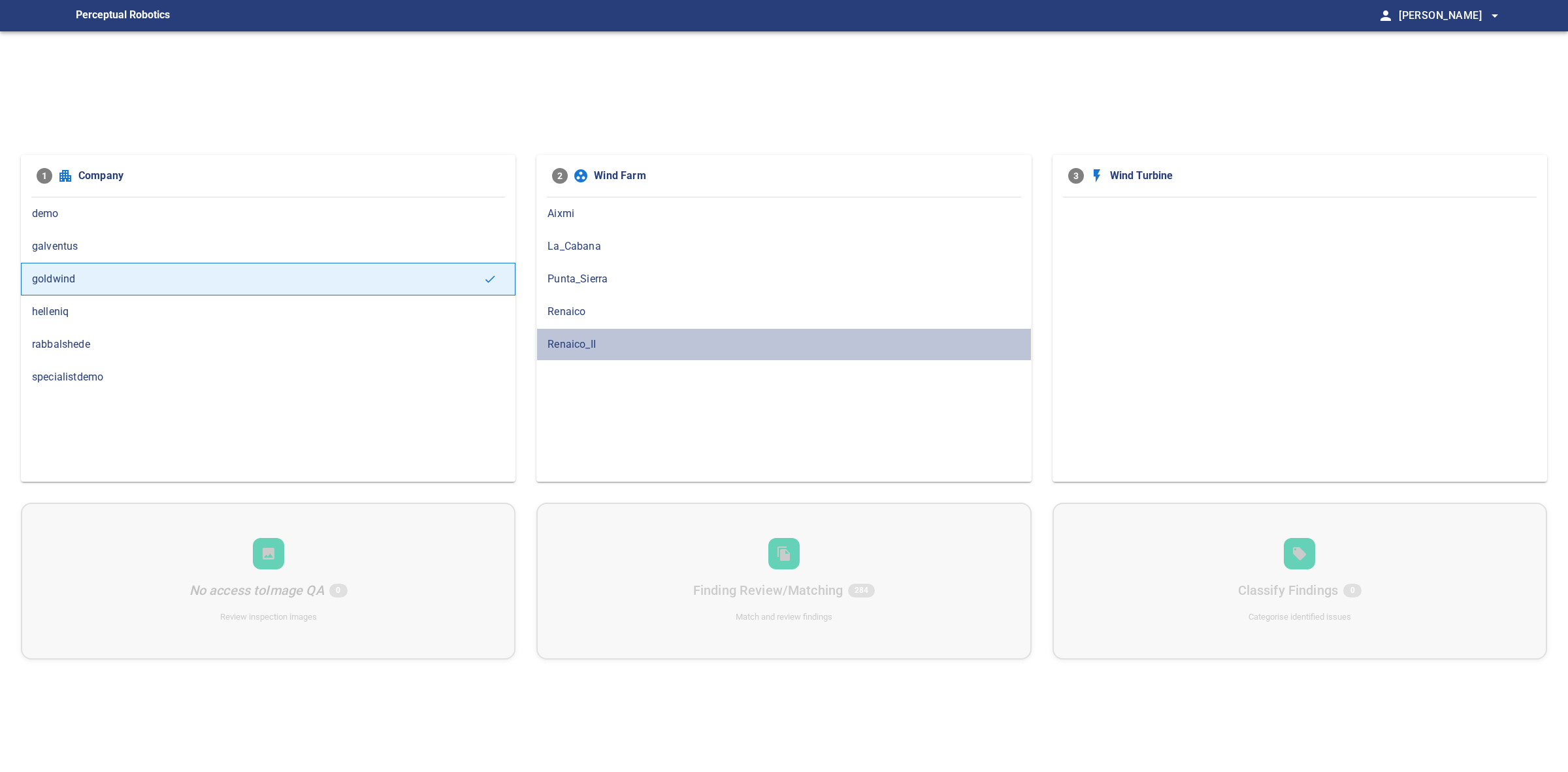
click at [546, 349] on div "Renaico_II" at bounding box center [784, 345] width 495 height 33
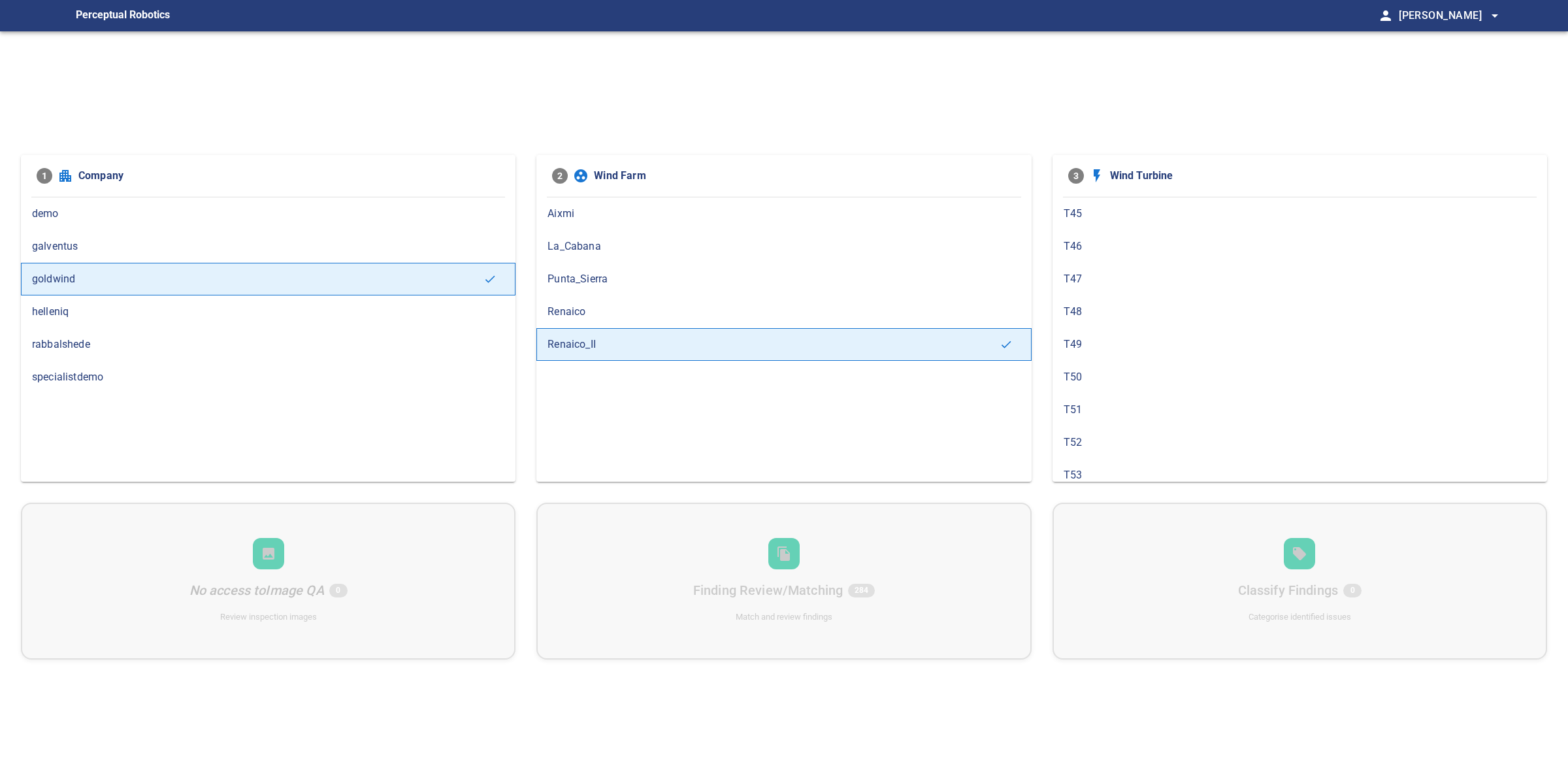
click at [909, 579] on div "No access to Image QA 0 Review inspection images Finding Review/Matching 284 Ma…" at bounding box center [784, 581] width 1526 height 157
click at [1102, 351] on div "T68" at bounding box center [1300, 359] width 495 height 33
click at [1105, 399] on span "T64" at bounding box center [1299, 391] width 472 height 16
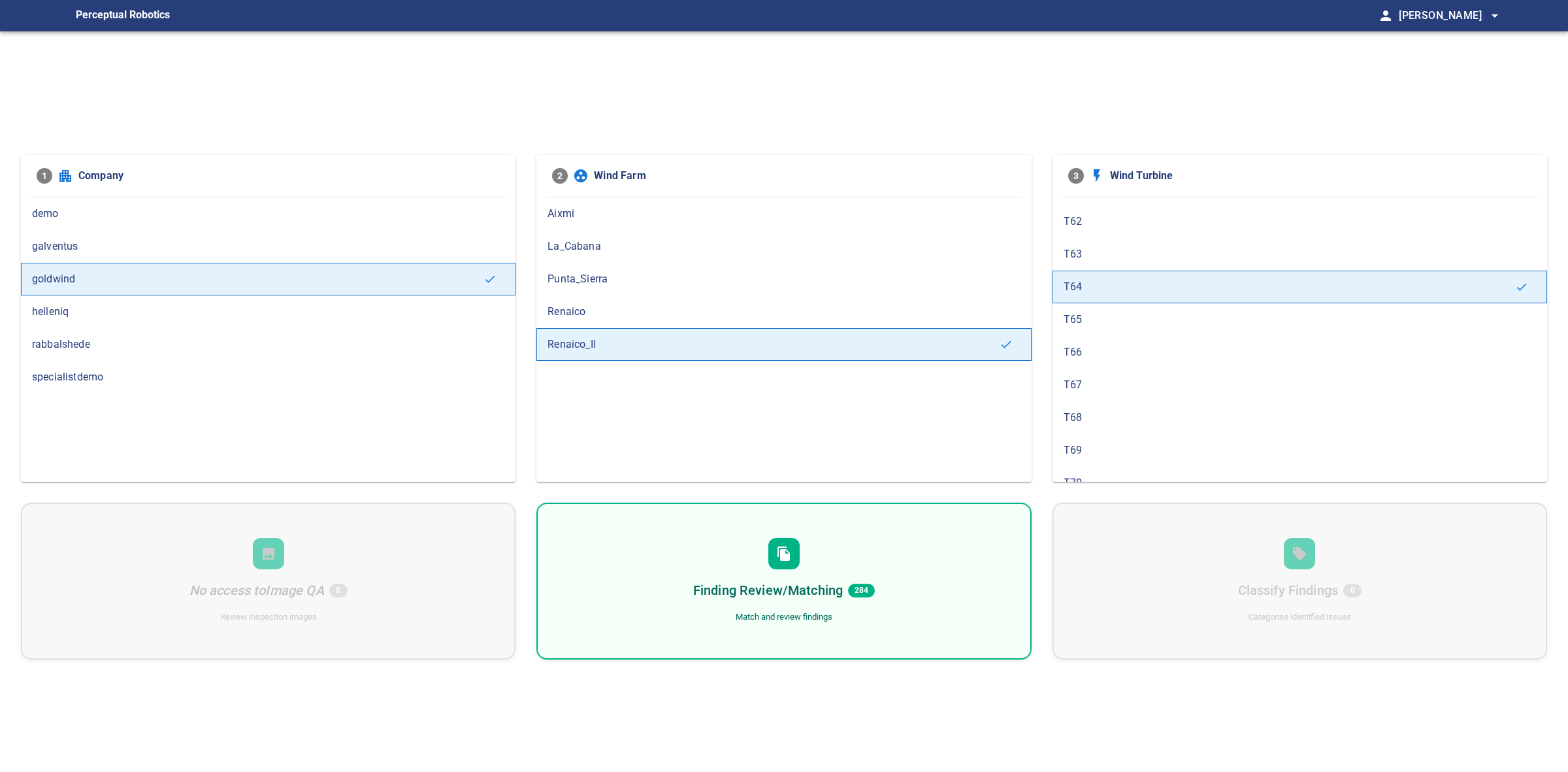
scroll to position [490, 0]
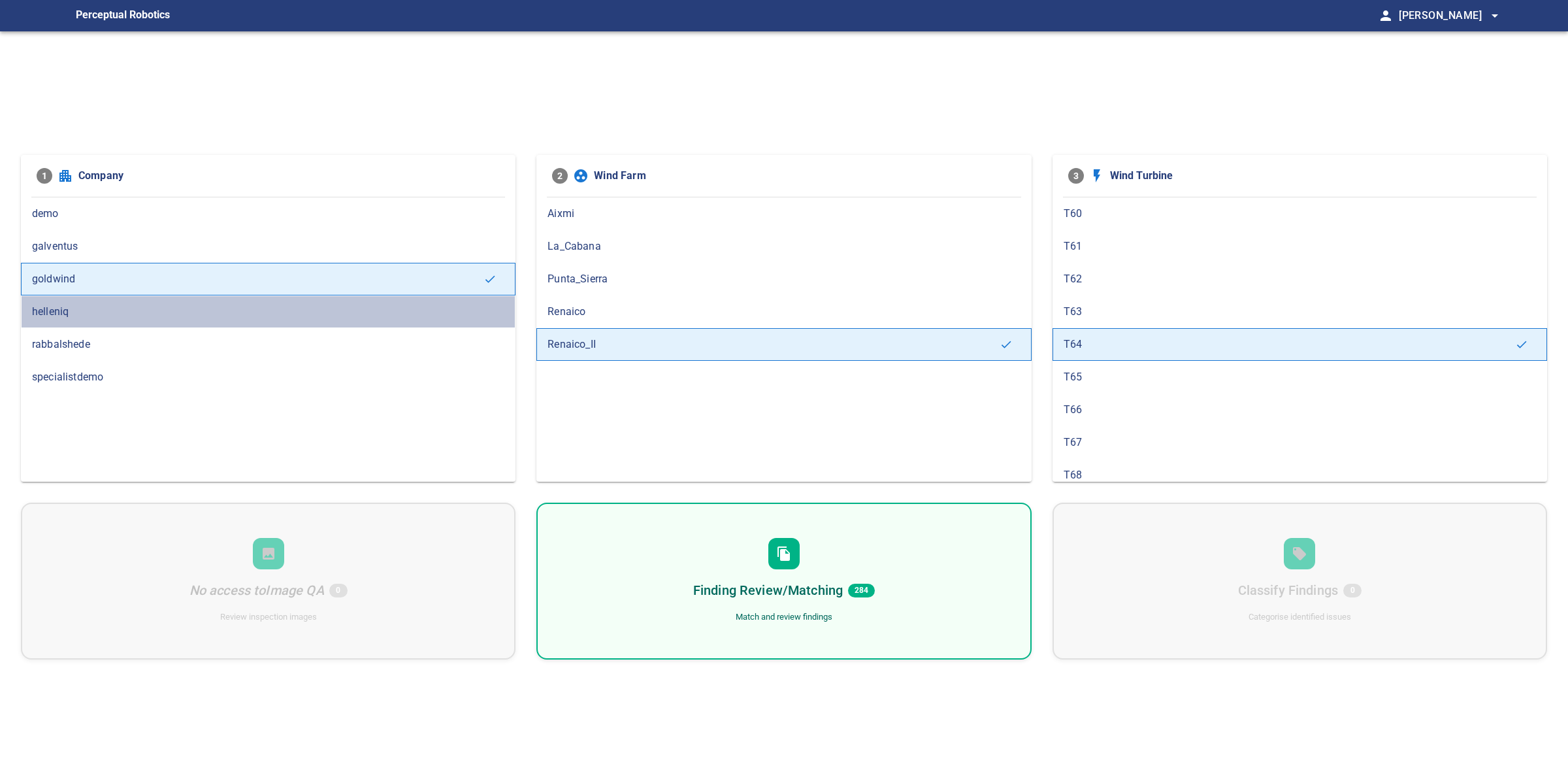
click at [115, 322] on div "helleniq" at bounding box center [268, 312] width 495 height 33
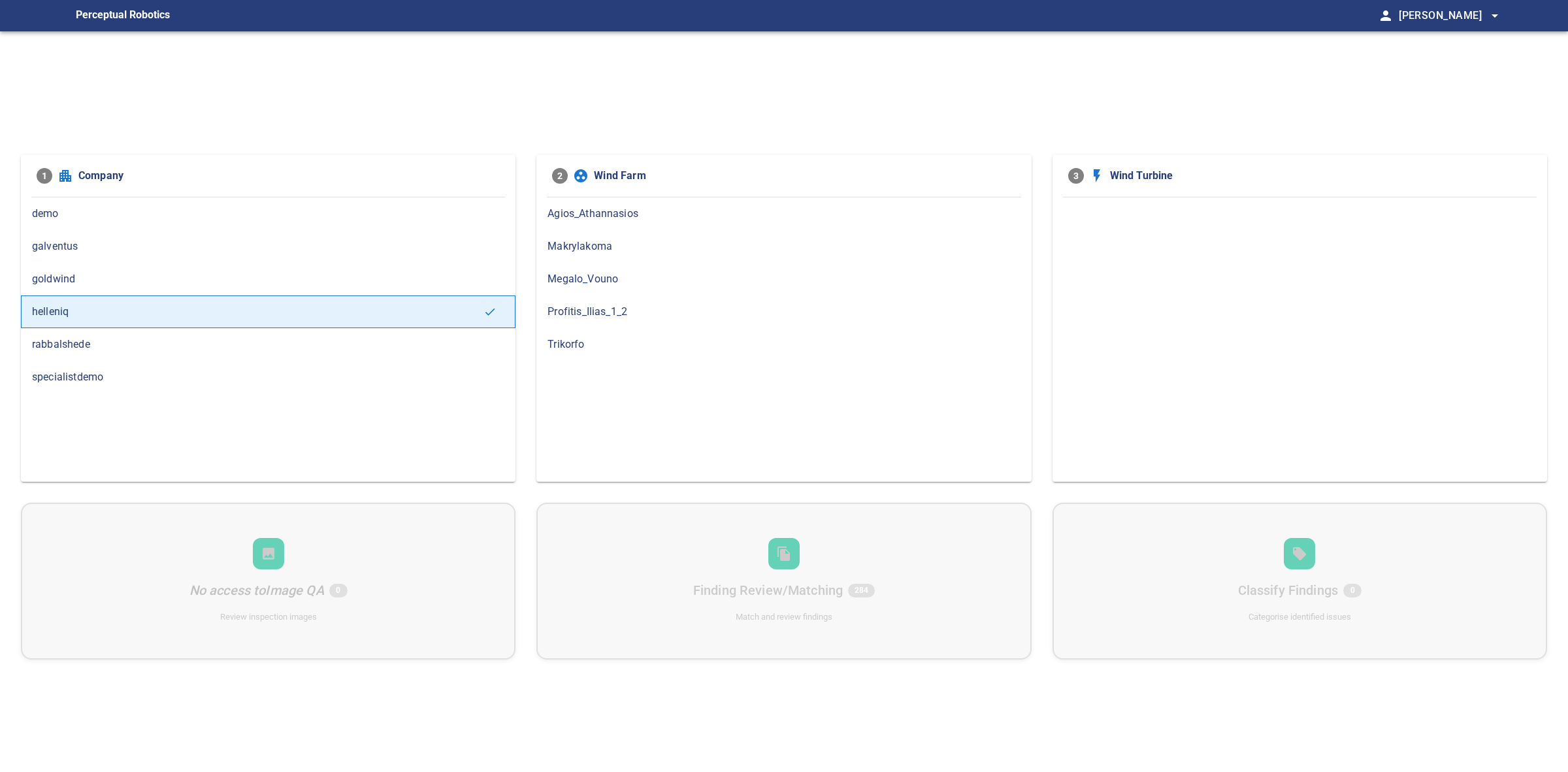
click at [657, 283] on span "Megalo_Vouno" at bounding box center [784, 279] width 472 height 16
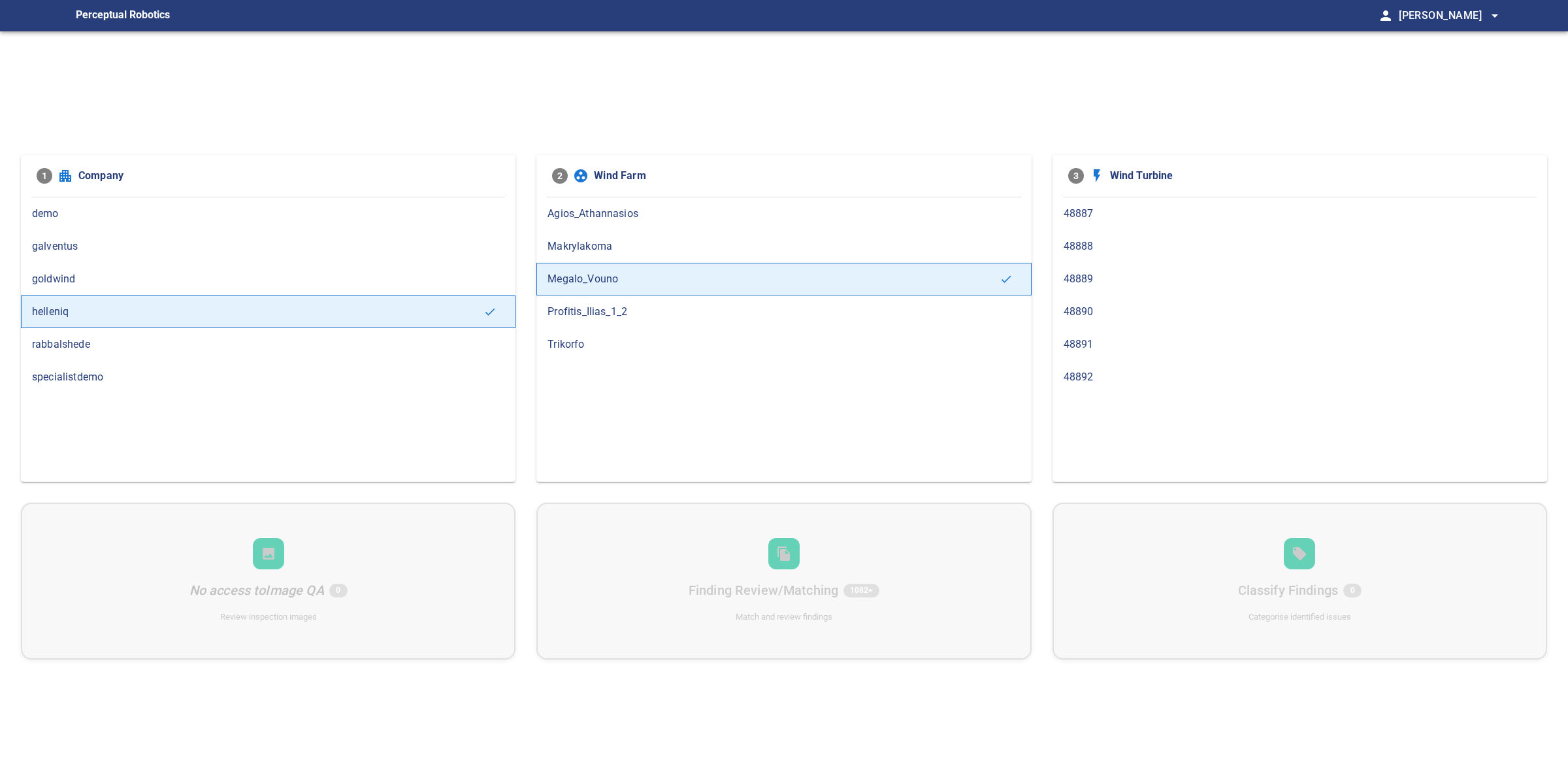
click at [1116, 366] on div "48892" at bounding box center [1300, 377] width 495 height 33
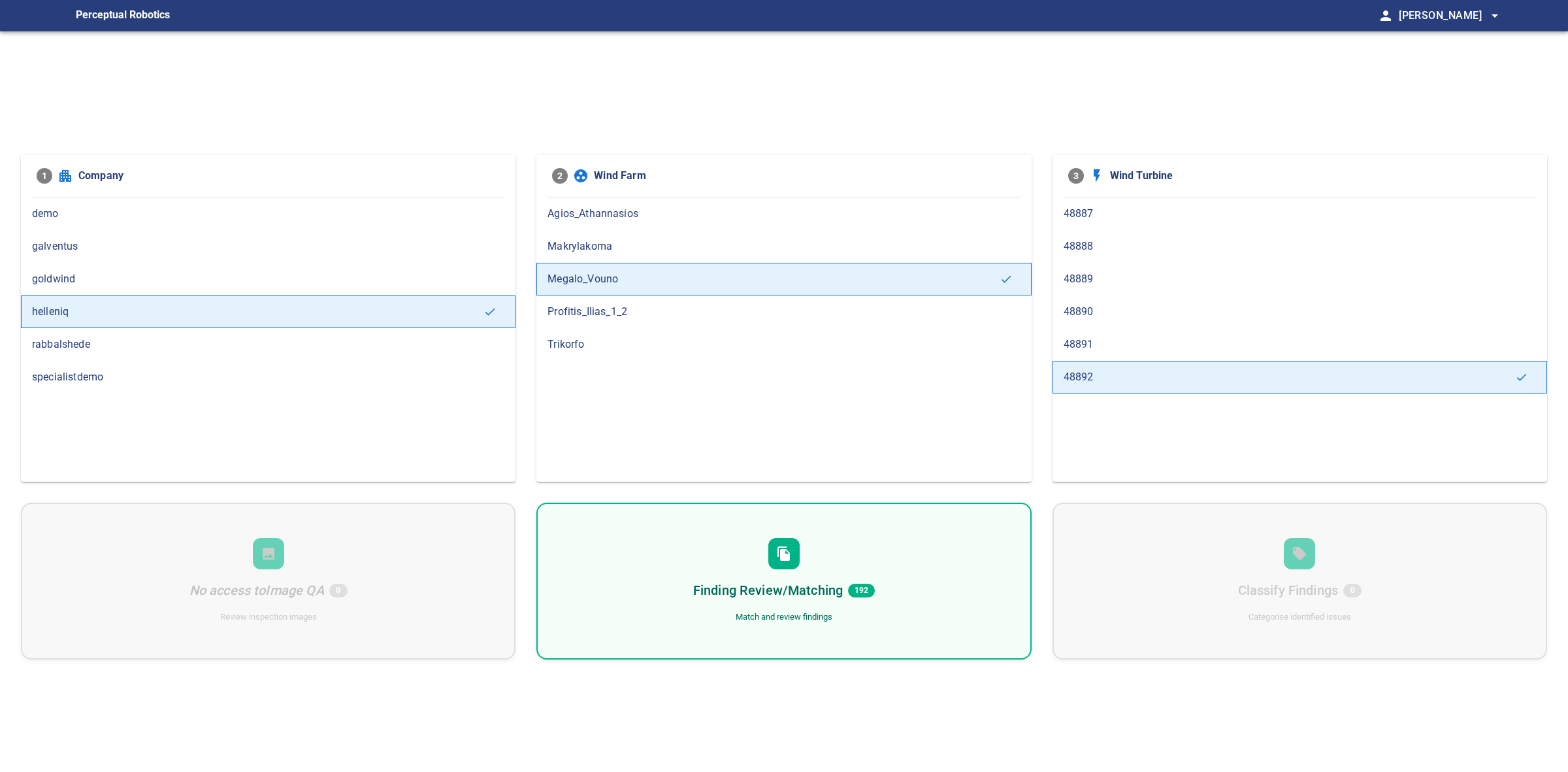
click at [954, 544] on div "Finding Review/Matching 192 Match and review findings" at bounding box center [784, 581] width 495 height 157
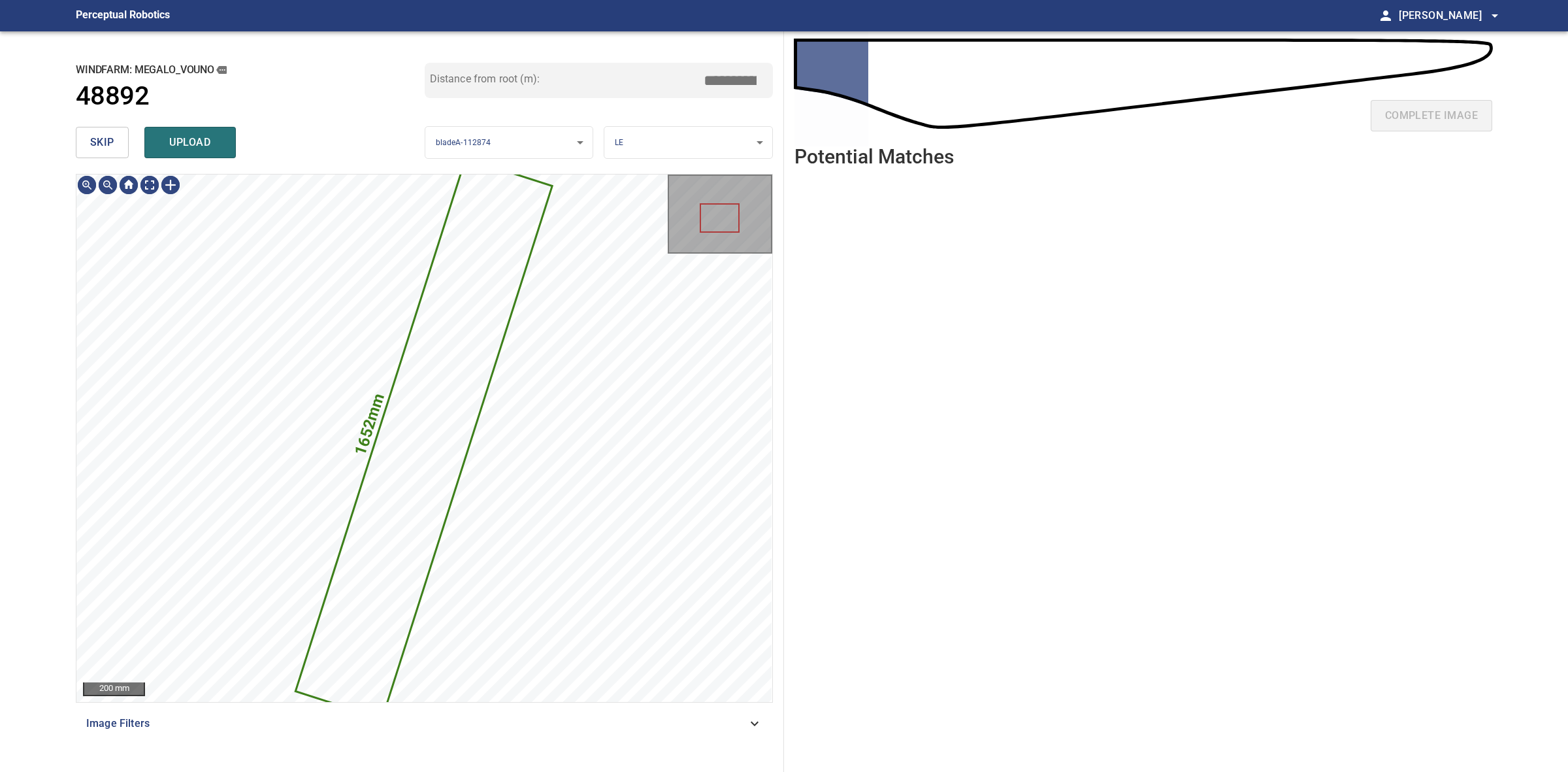
click at [116, 161] on div "skip upload" at bounding box center [250, 142] width 349 height 42
click at [108, 139] on span "skip" at bounding box center [102, 142] width 24 height 18
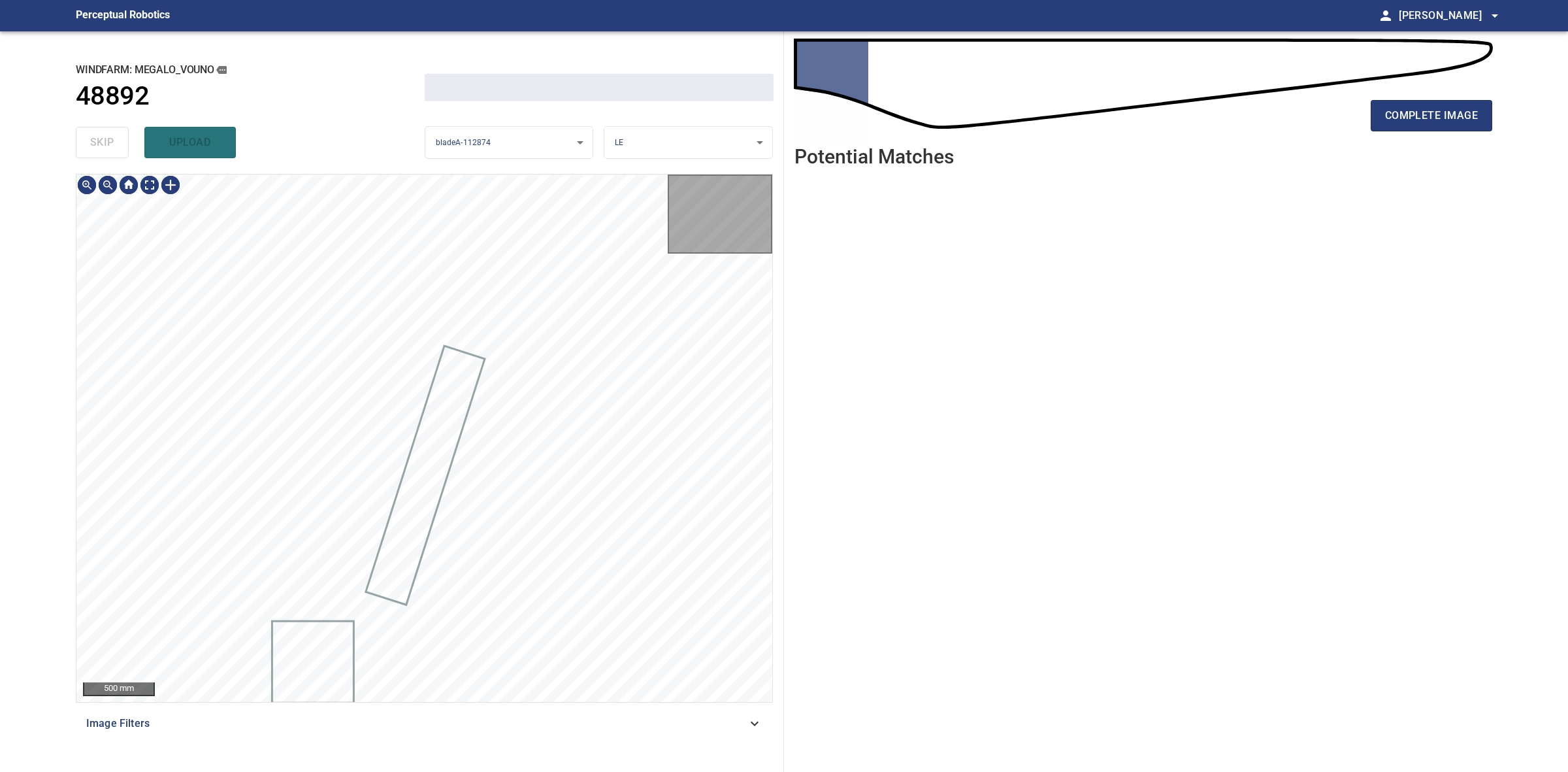
click at [108, 139] on div "skip upload" at bounding box center [250, 142] width 349 height 42
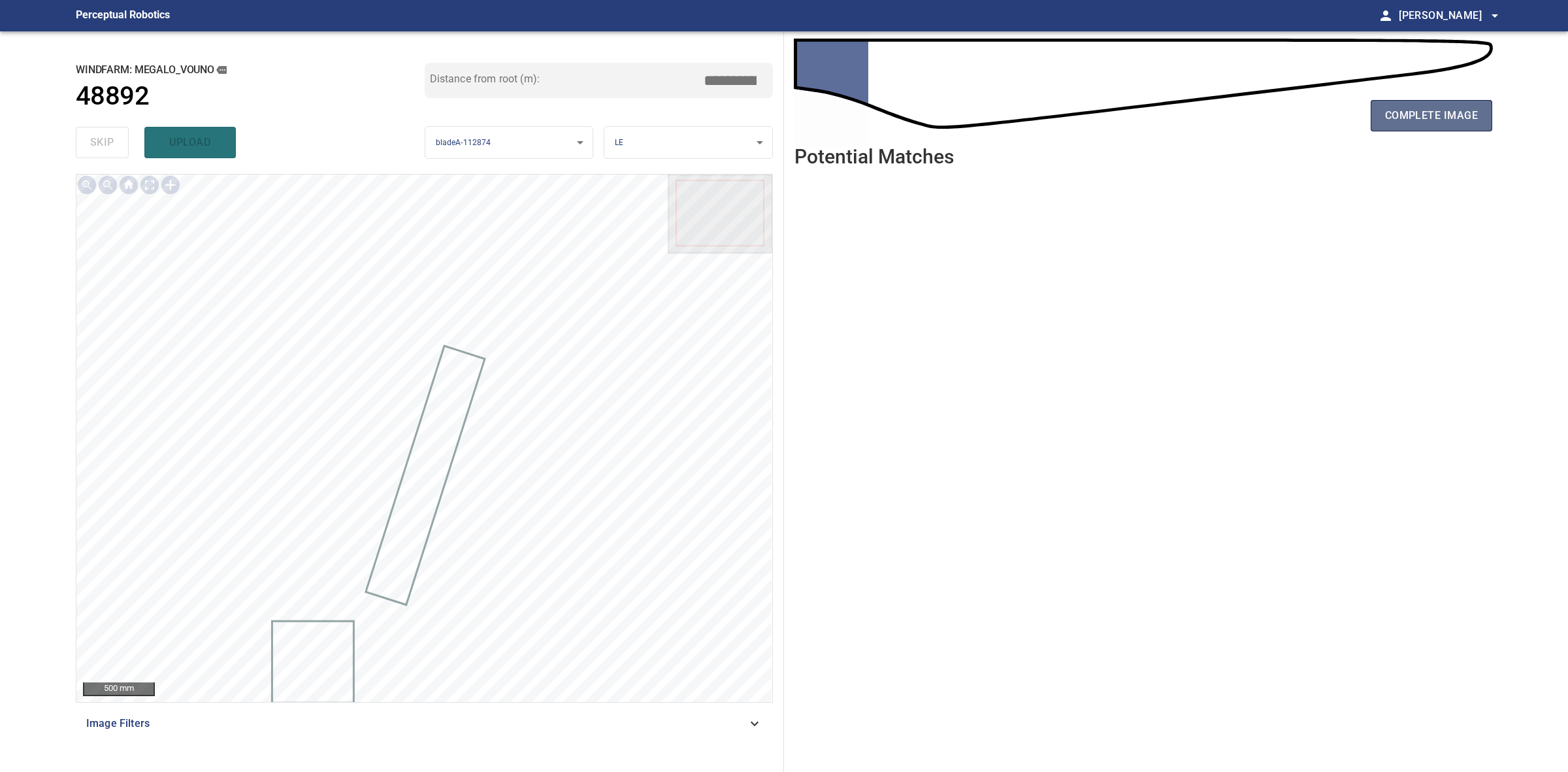
click at [1408, 113] on span "complete image" at bounding box center [1432, 116] width 93 height 18
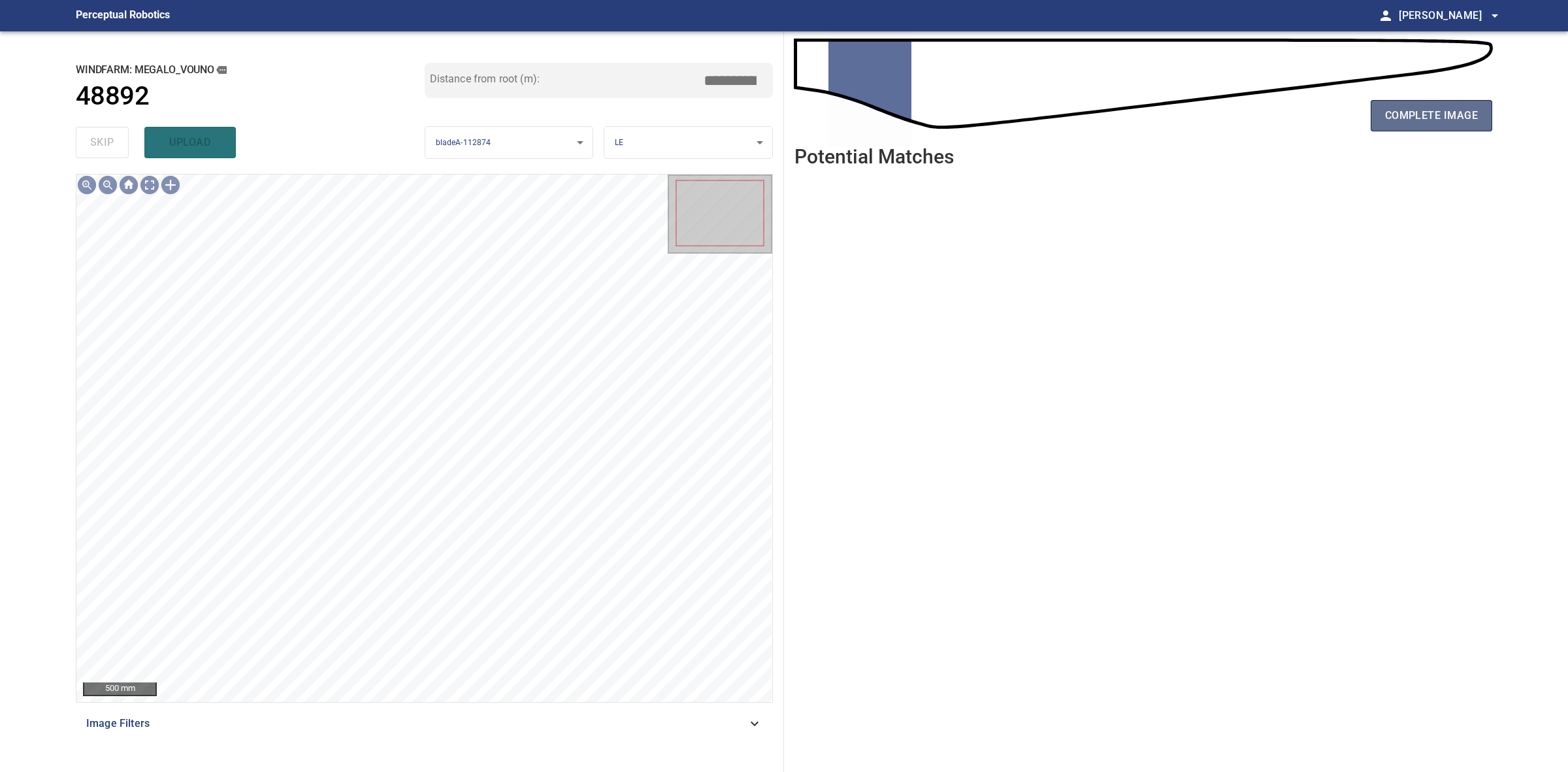
click at [1405, 107] on span "complete image" at bounding box center [1432, 116] width 93 height 18
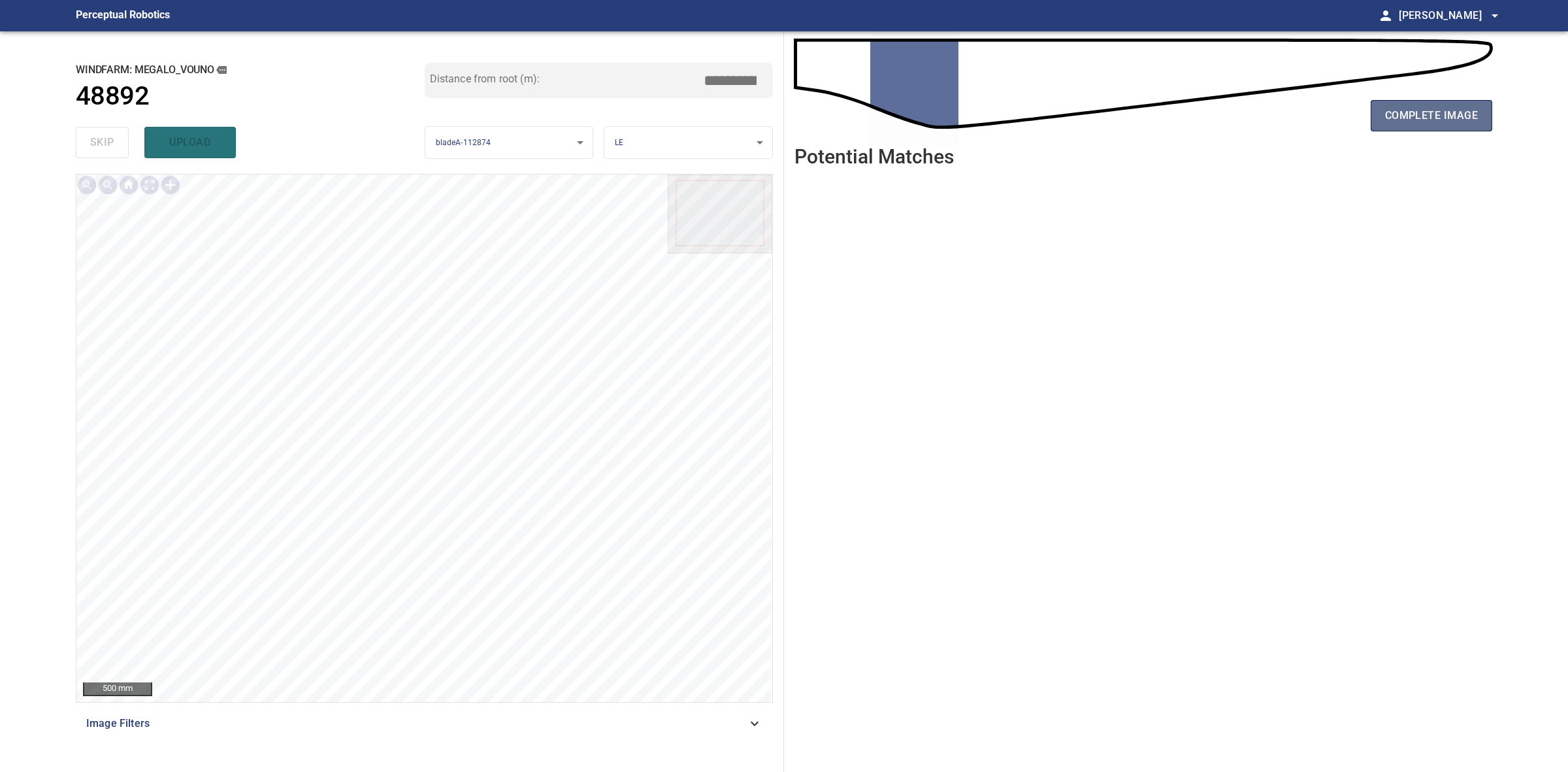
click at [1395, 112] on span "complete image" at bounding box center [1432, 116] width 93 height 18
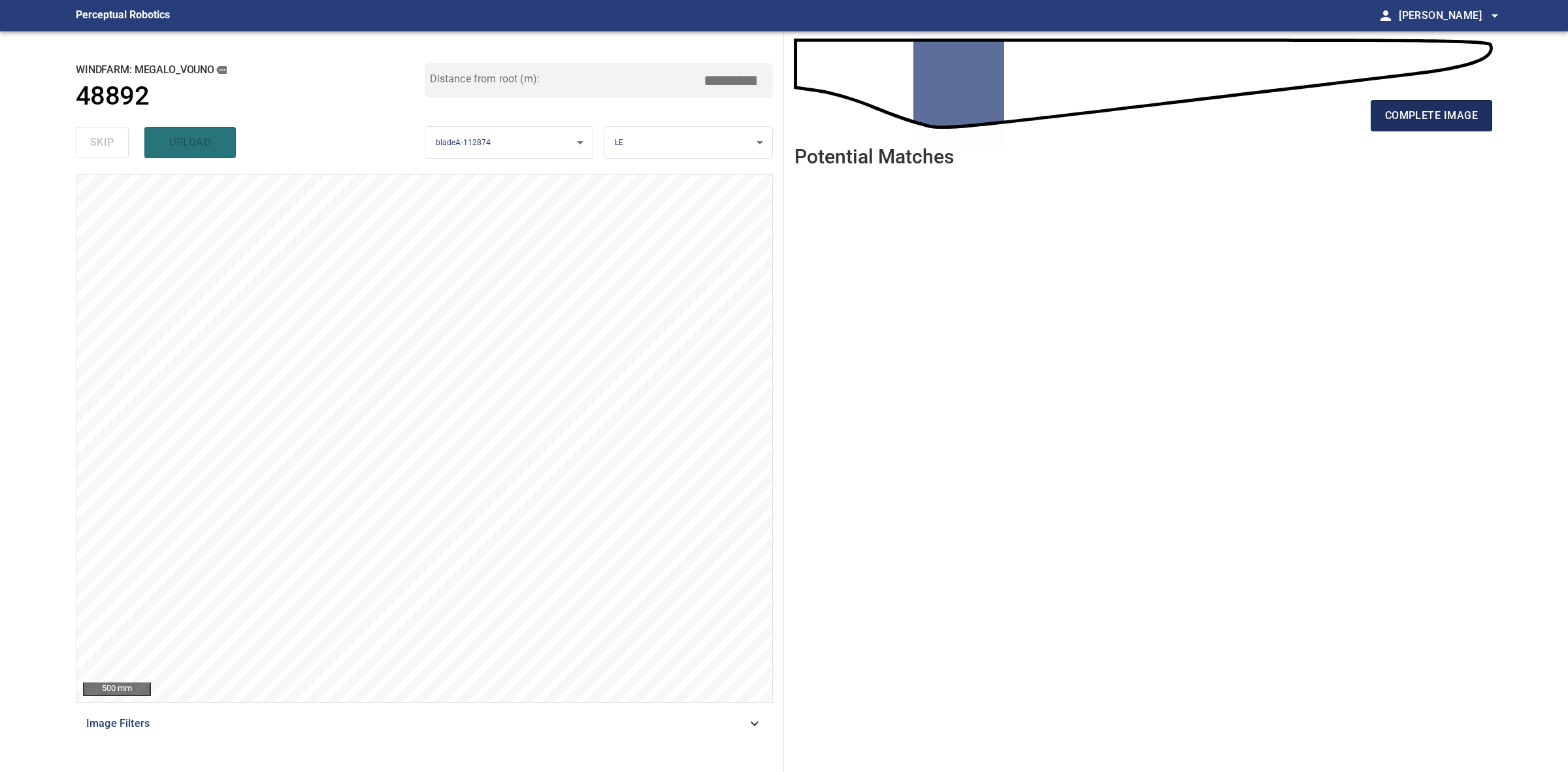
click at [1451, 119] on span "complete image" at bounding box center [1432, 116] width 93 height 18
click at [1426, 117] on span "complete image" at bounding box center [1432, 116] width 93 height 18
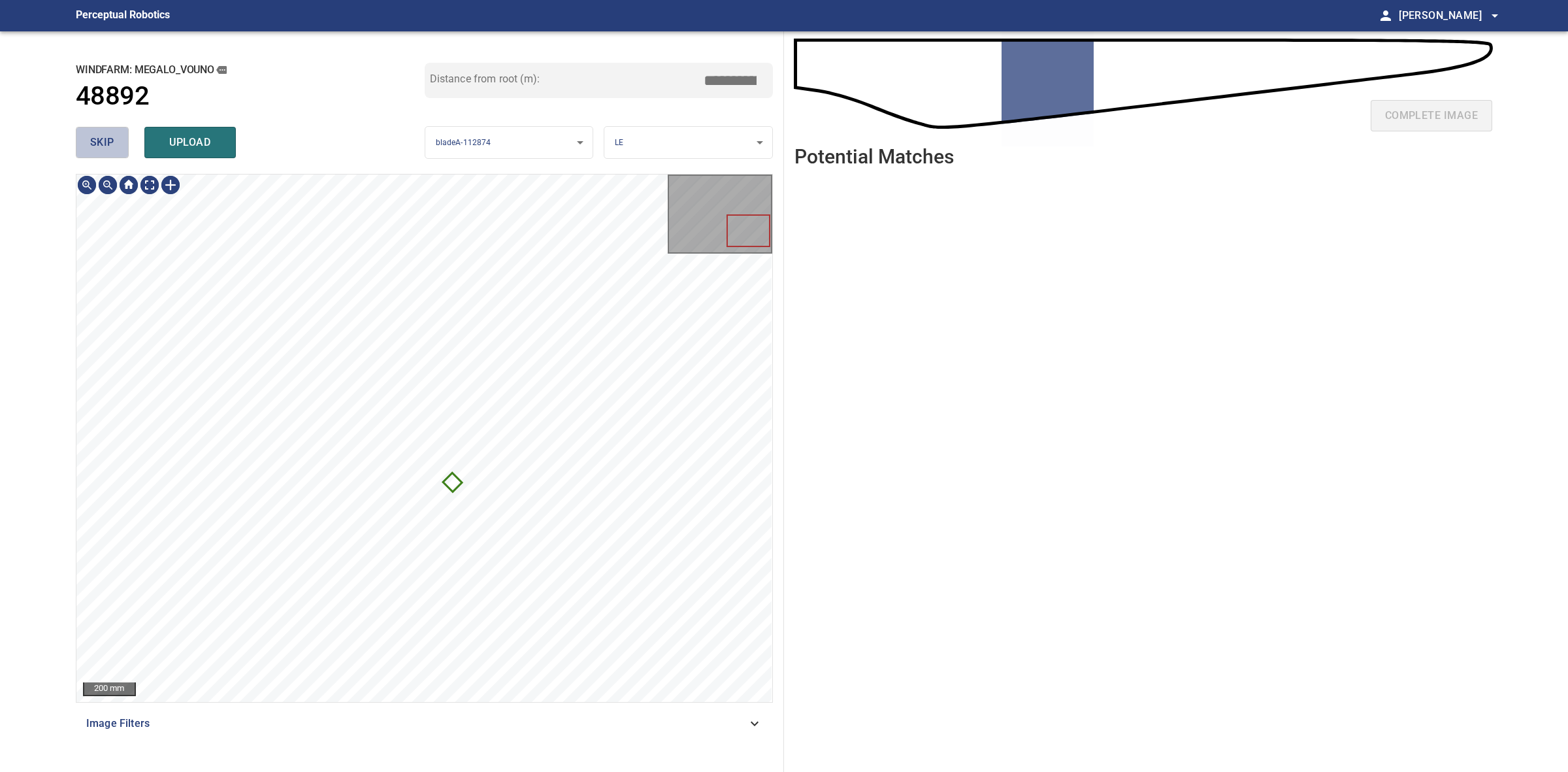
click at [102, 145] on span "skip" at bounding box center [102, 142] width 24 height 18
click at [102, 145] on div "skip upload" at bounding box center [250, 142] width 349 height 42
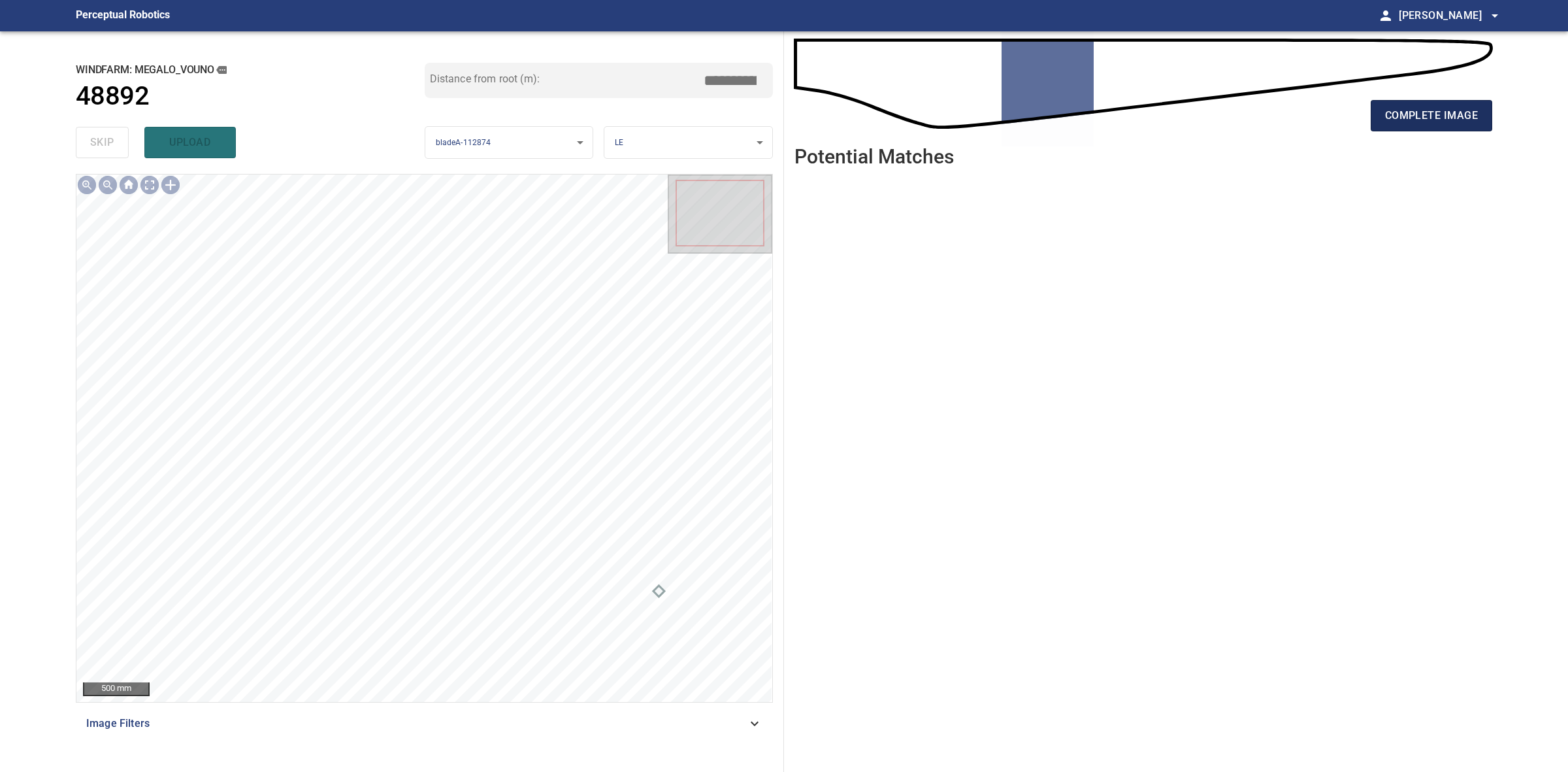
click at [1441, 124] on span "complete image" at bounding box center [1432, 116] width 93 height 18
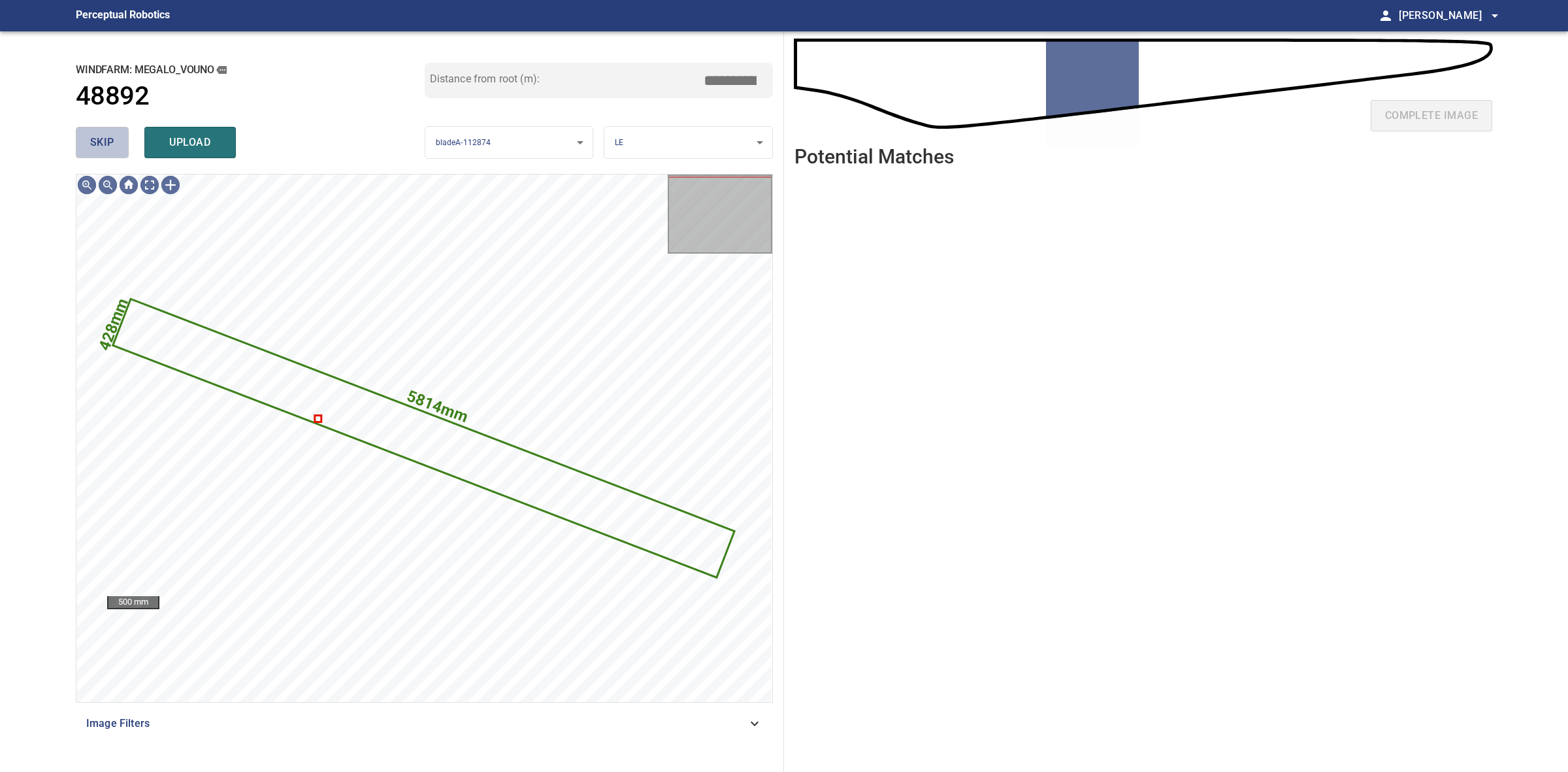
click at [85, 151] on button "skip" at bounding box center [102, 142] width 53 height 31
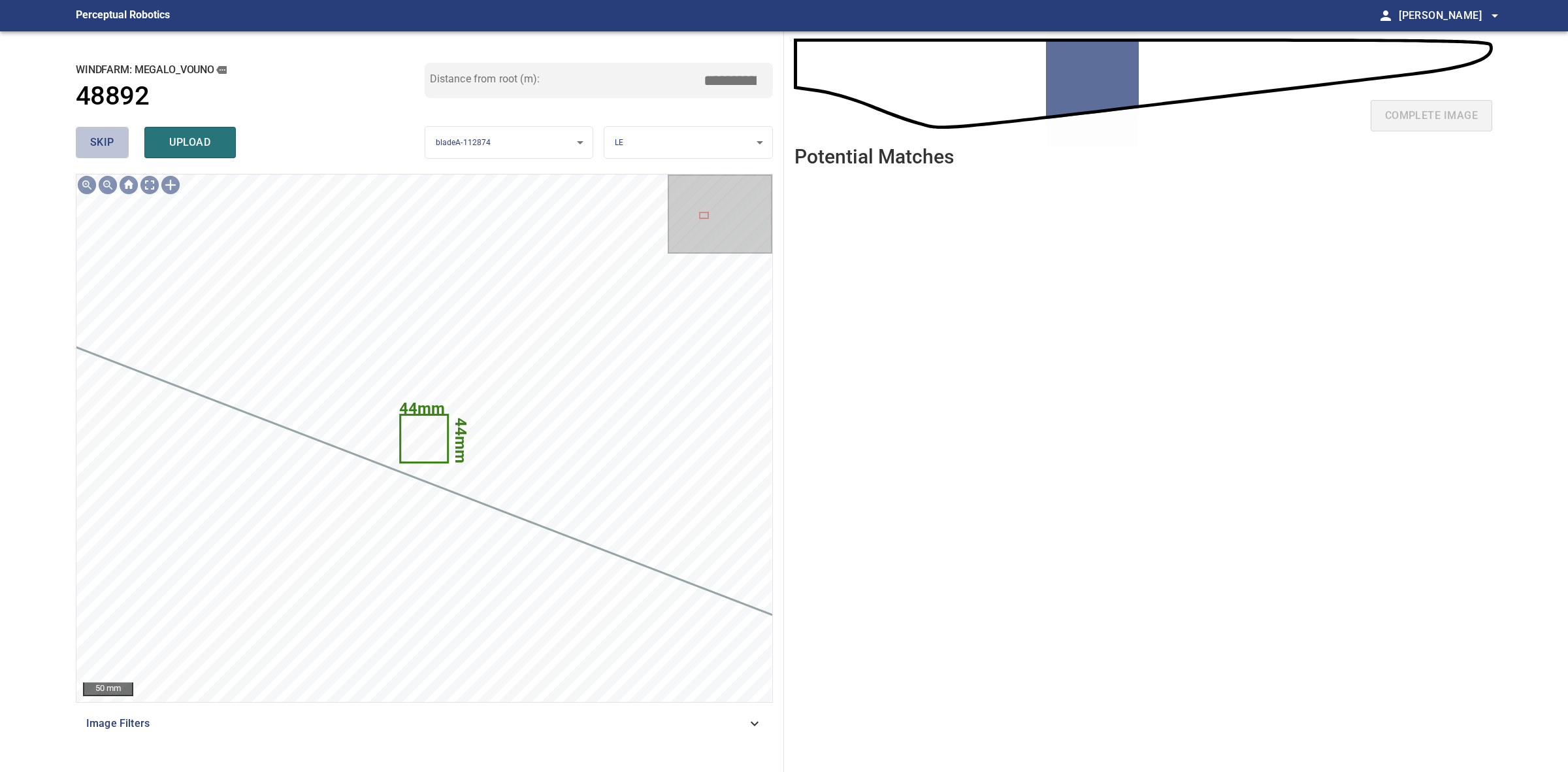
click at [113, 136] on span "skip" at bounding box center [102, 142] width 24 height 18
click at [113, 136] on div "skip upload" at bounding box center [250, 142] width 349 height 42
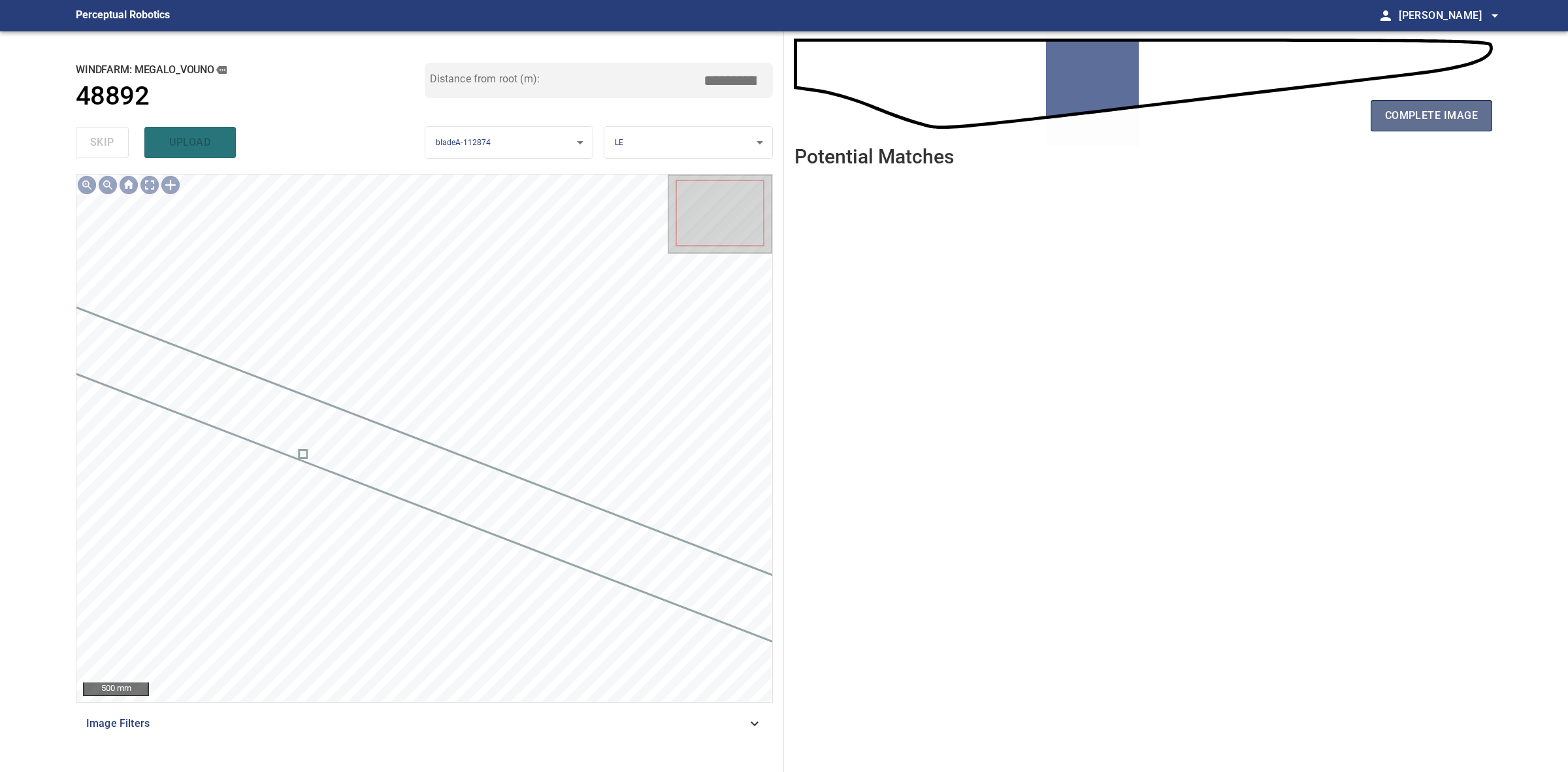
click at [1429, 123] on span "complete image" at bounding box center [1432, 116] width 93 height 18
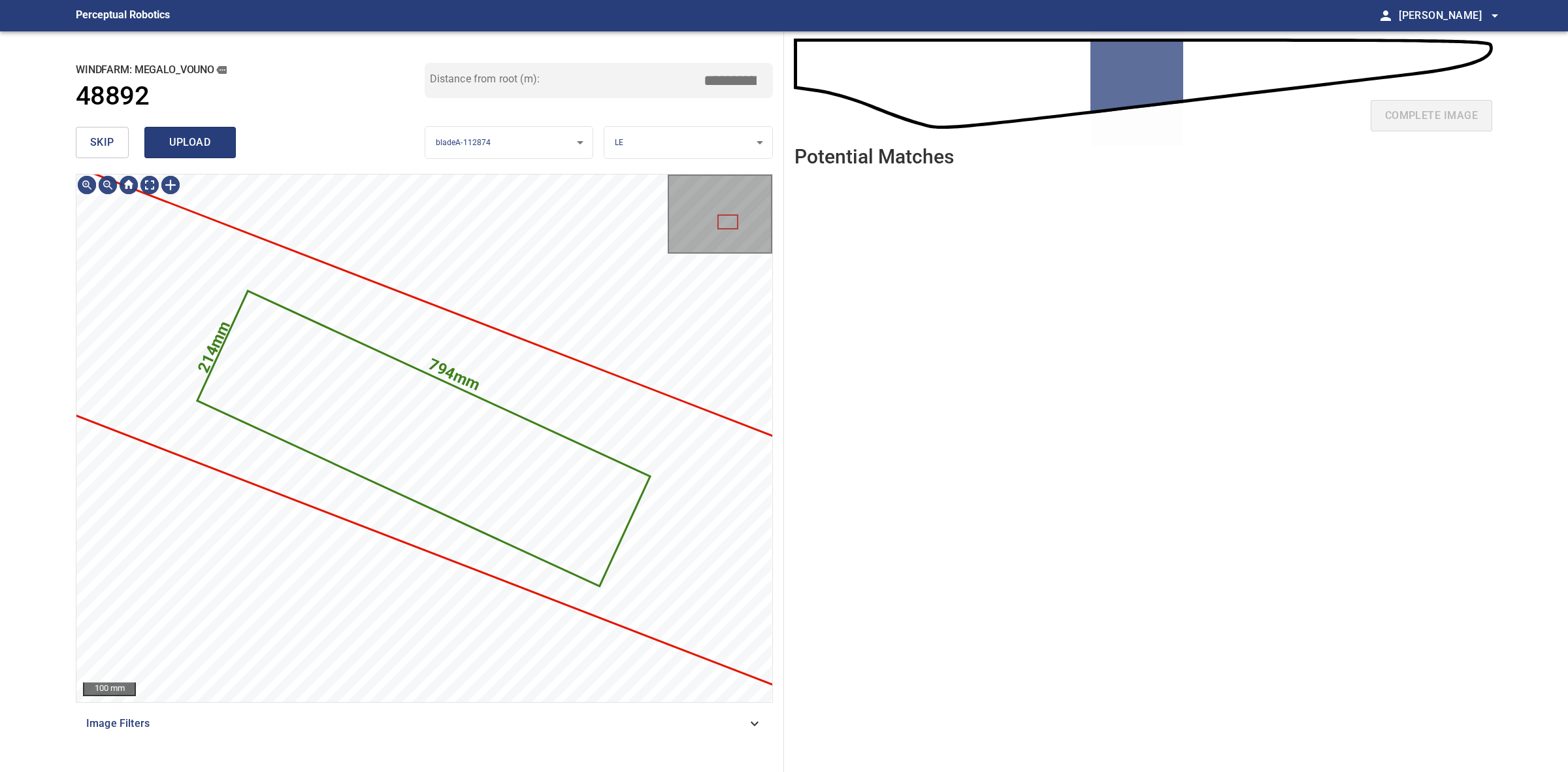
click at [193, 149] on span "upload" at bounding box center [190, 142] width 63 height 18
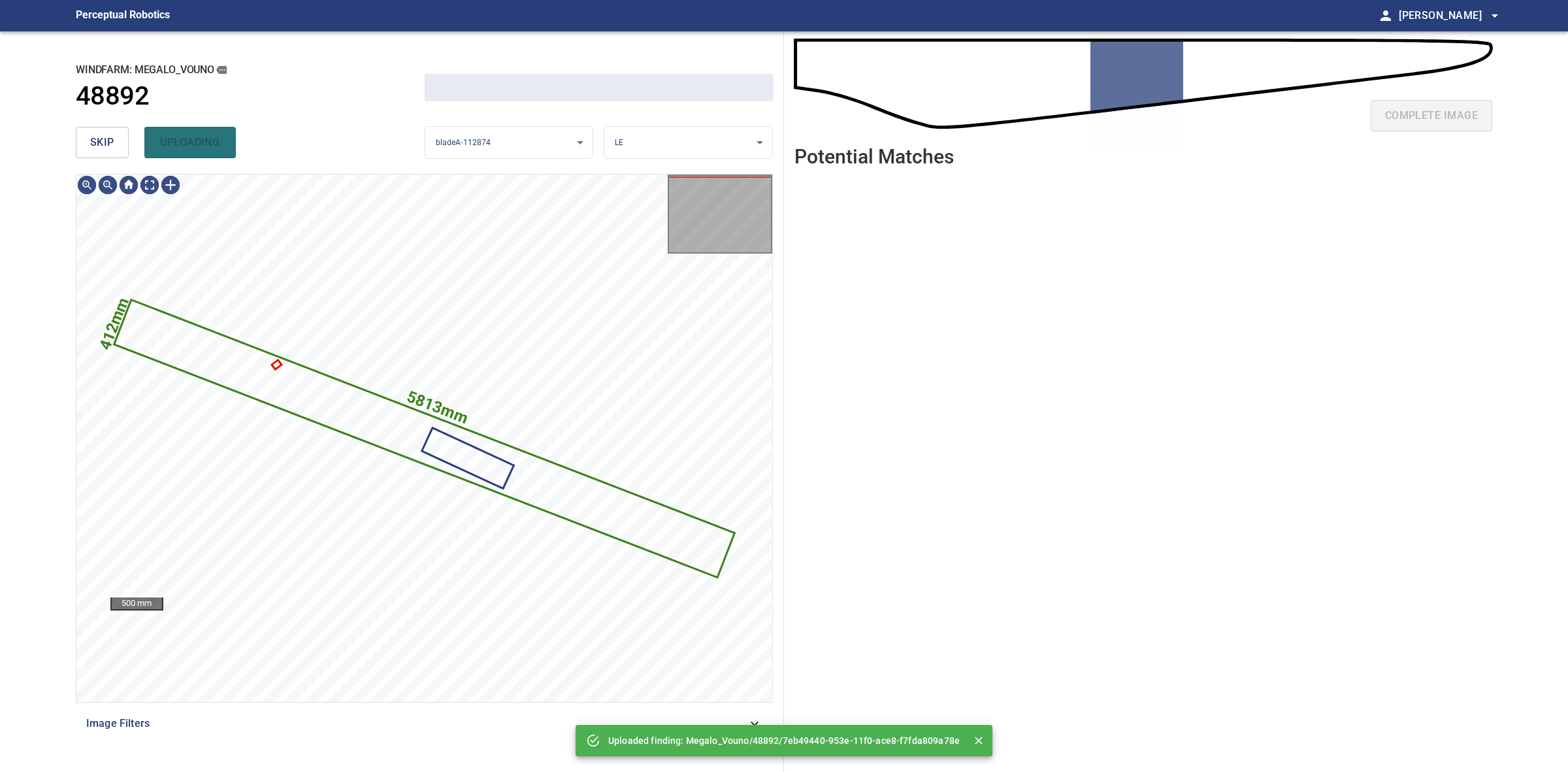
click at [85, 134] on button "skip" at bounding box center [102, 142] width 53 height 31
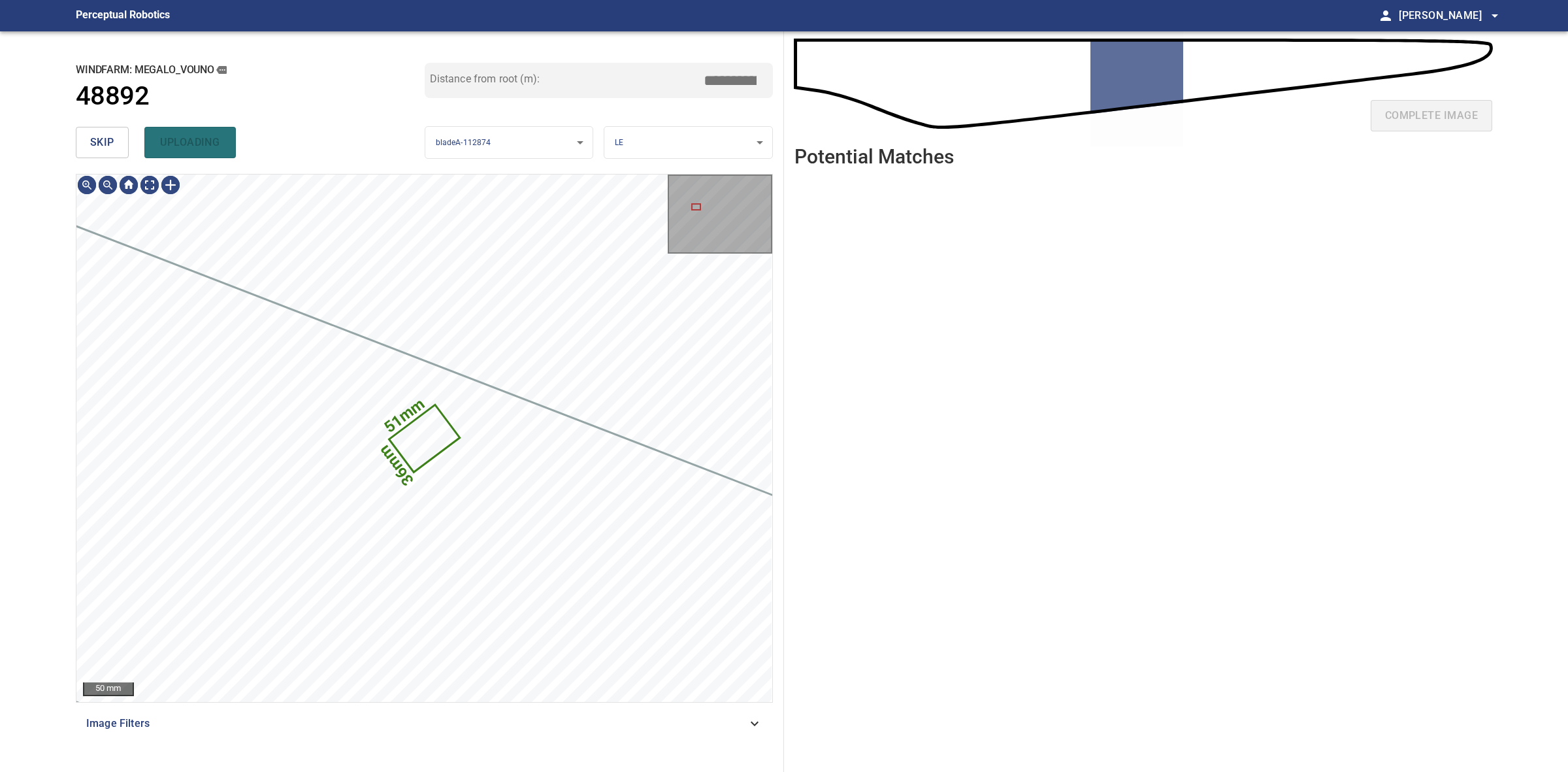
type input "*****"
click at [85, 134] on button "skip" at bounding box center [102, 142] width 53 height 31
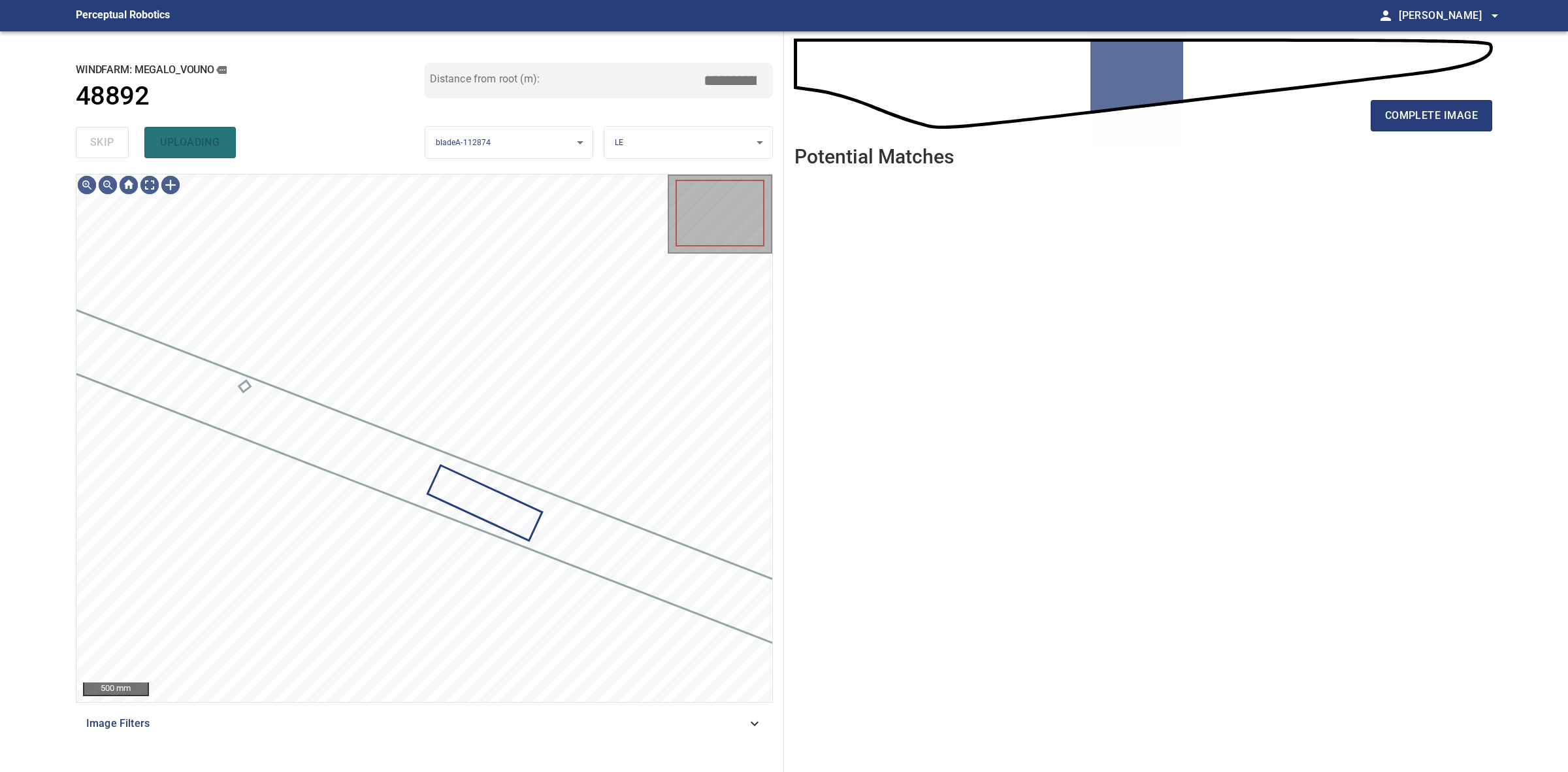
click at [85, 134] on div "skip uploading" at bounding box center [250, 142] width 349 height 42
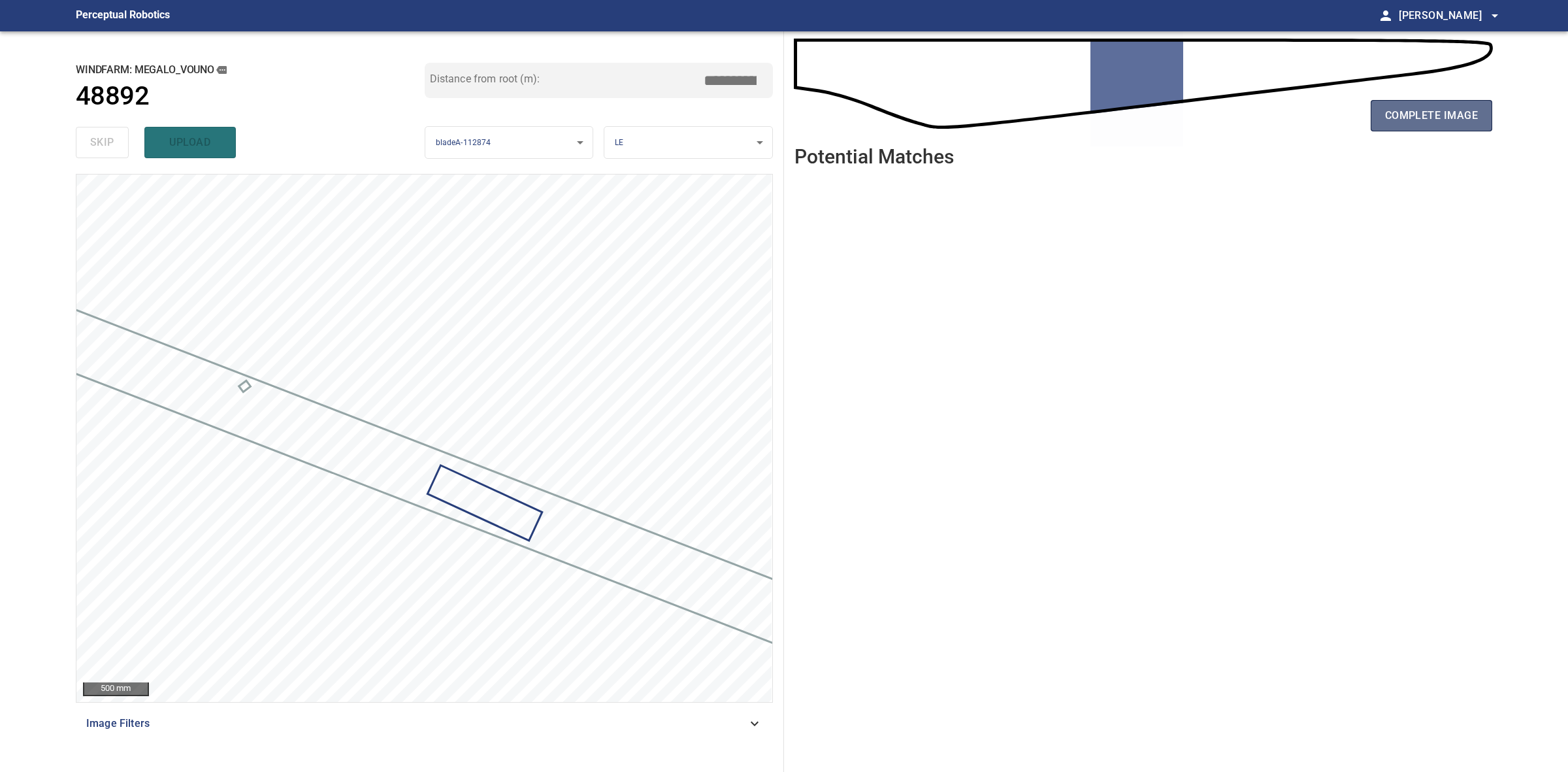
click at [1442, 125] on button "complete image" at bounding box center [1431, 116] width 121 height 31
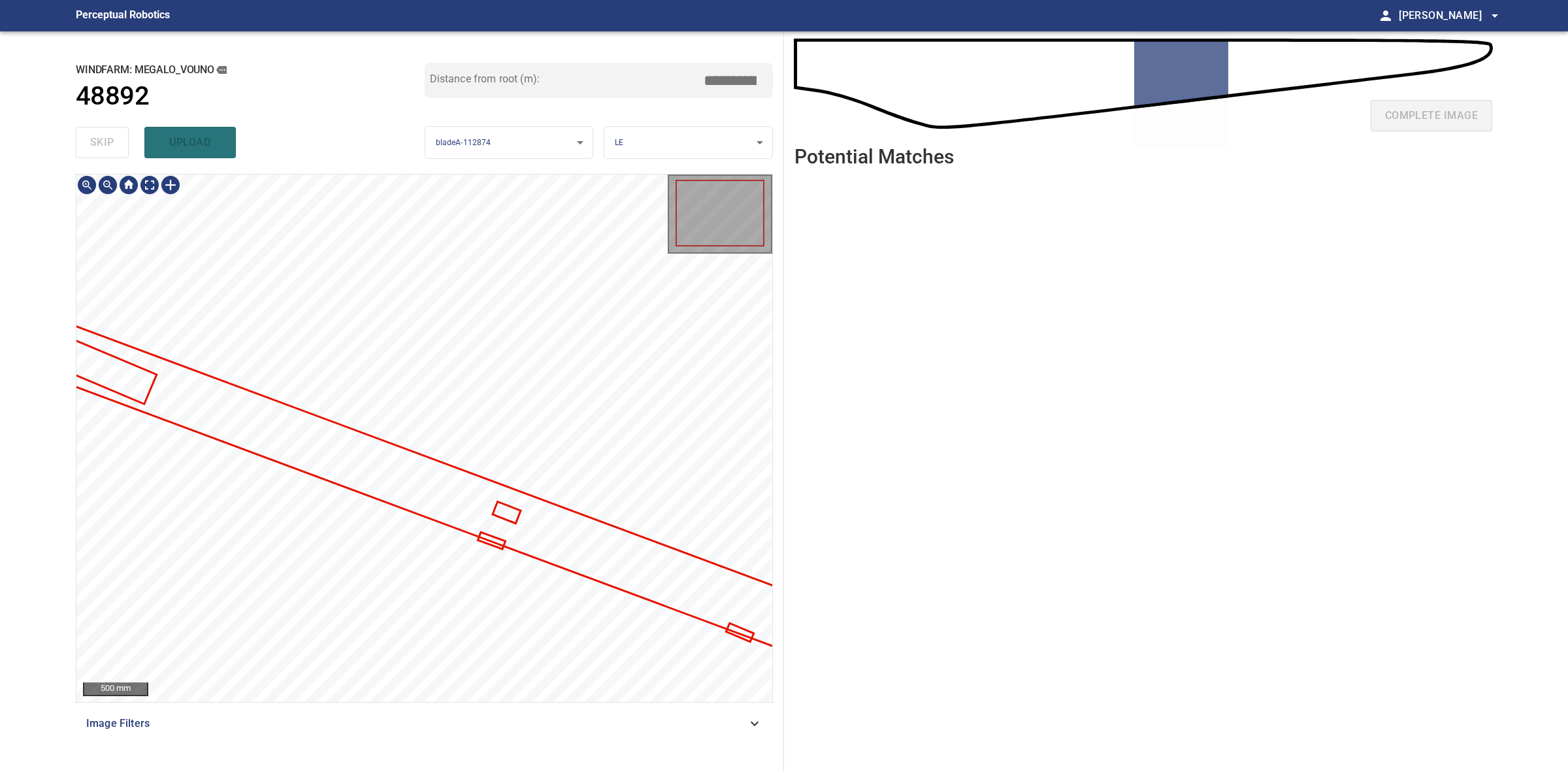
click at [396, 445] on div at bounding box center [425, 438] width 696 height 528
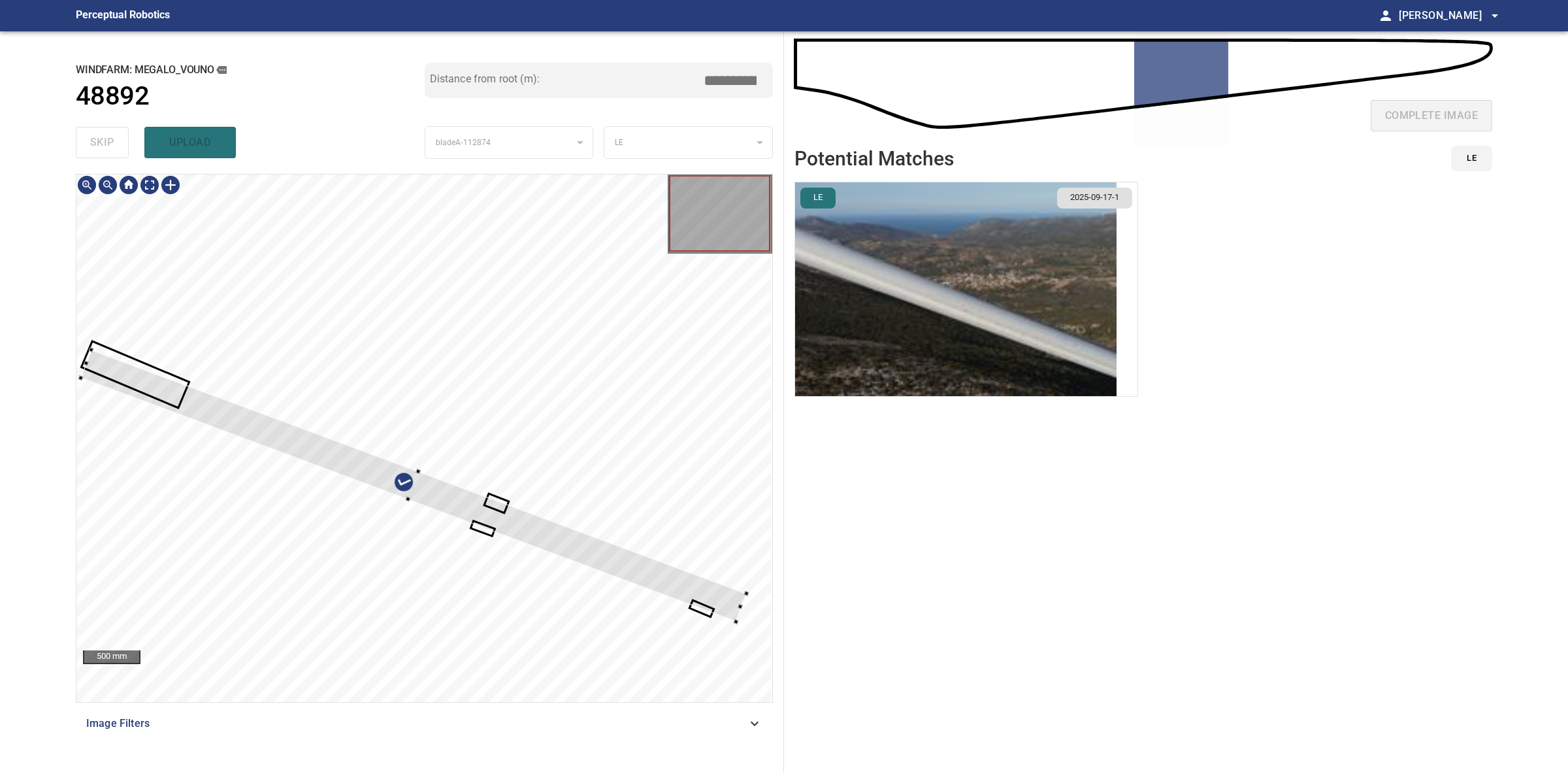
click at [92, 348] on div at bounding box center [92, 350] width 5 height 5
click at [281, 428] on div at bounding box center [590, 545] width 666 height 272
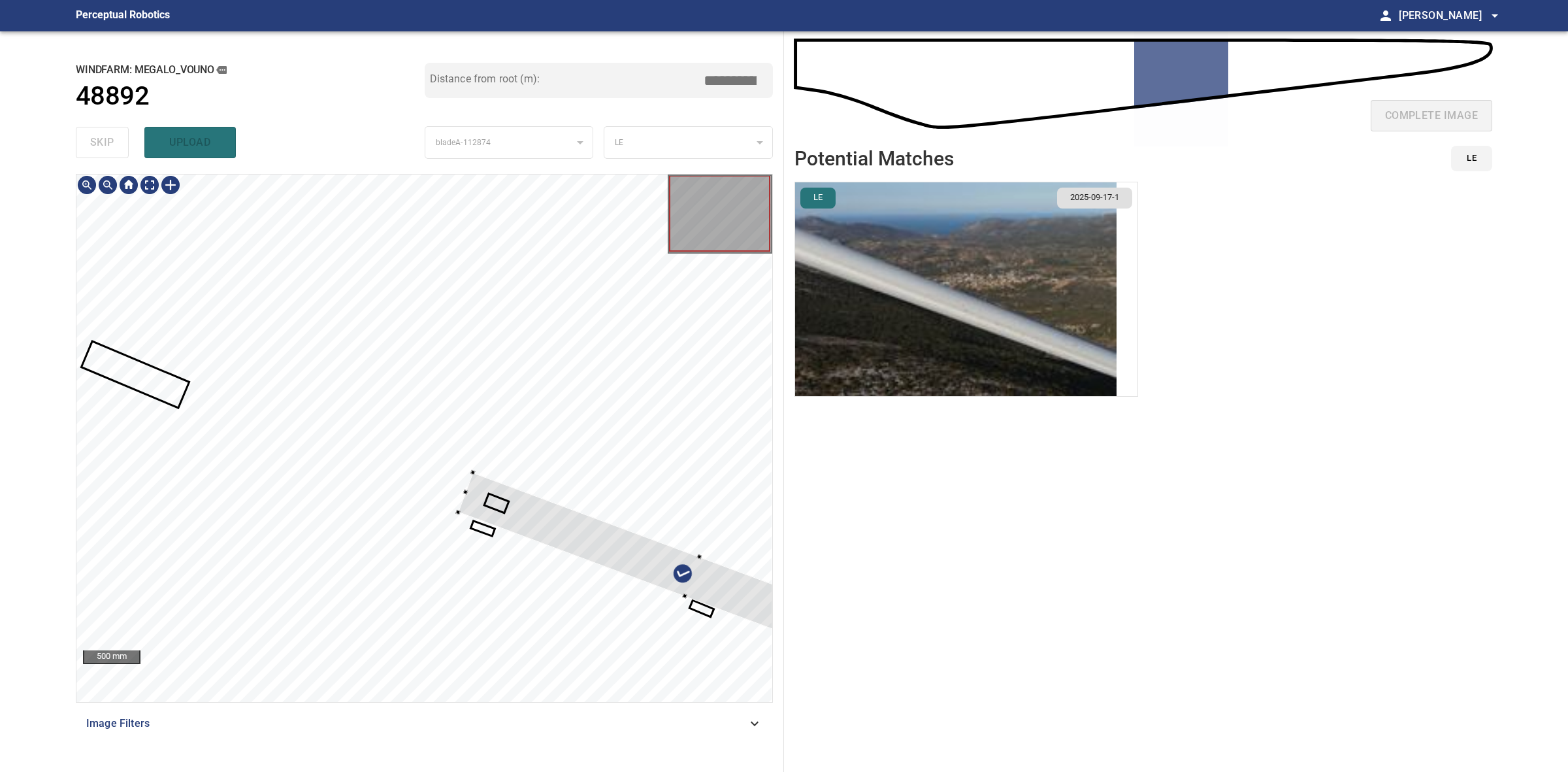
click at [482, 473] on div at bounding box center [425, 438] width 696 height 528
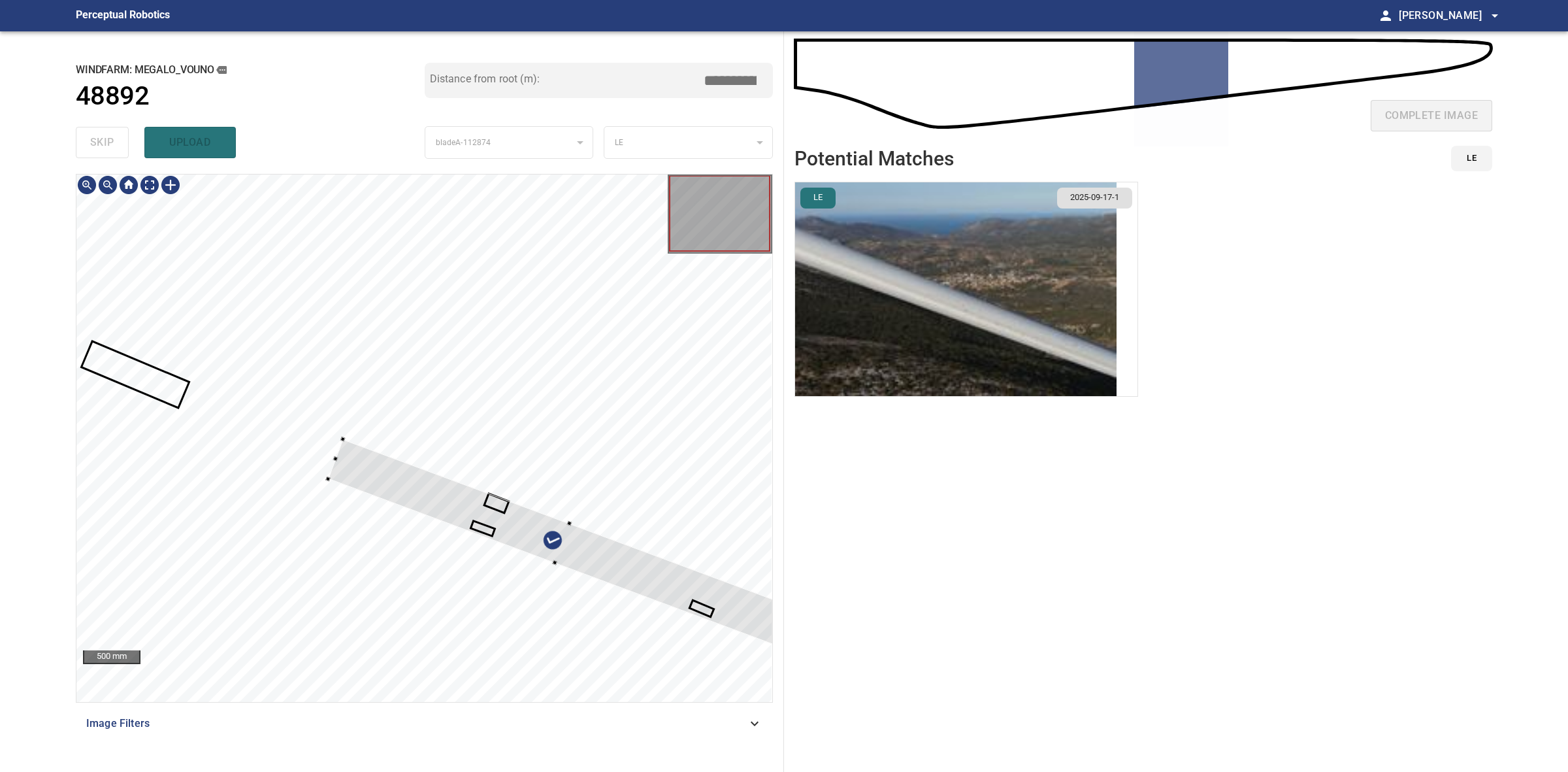
click at [354, 461] on div at bounding box center [563, 543] width 469 height 209
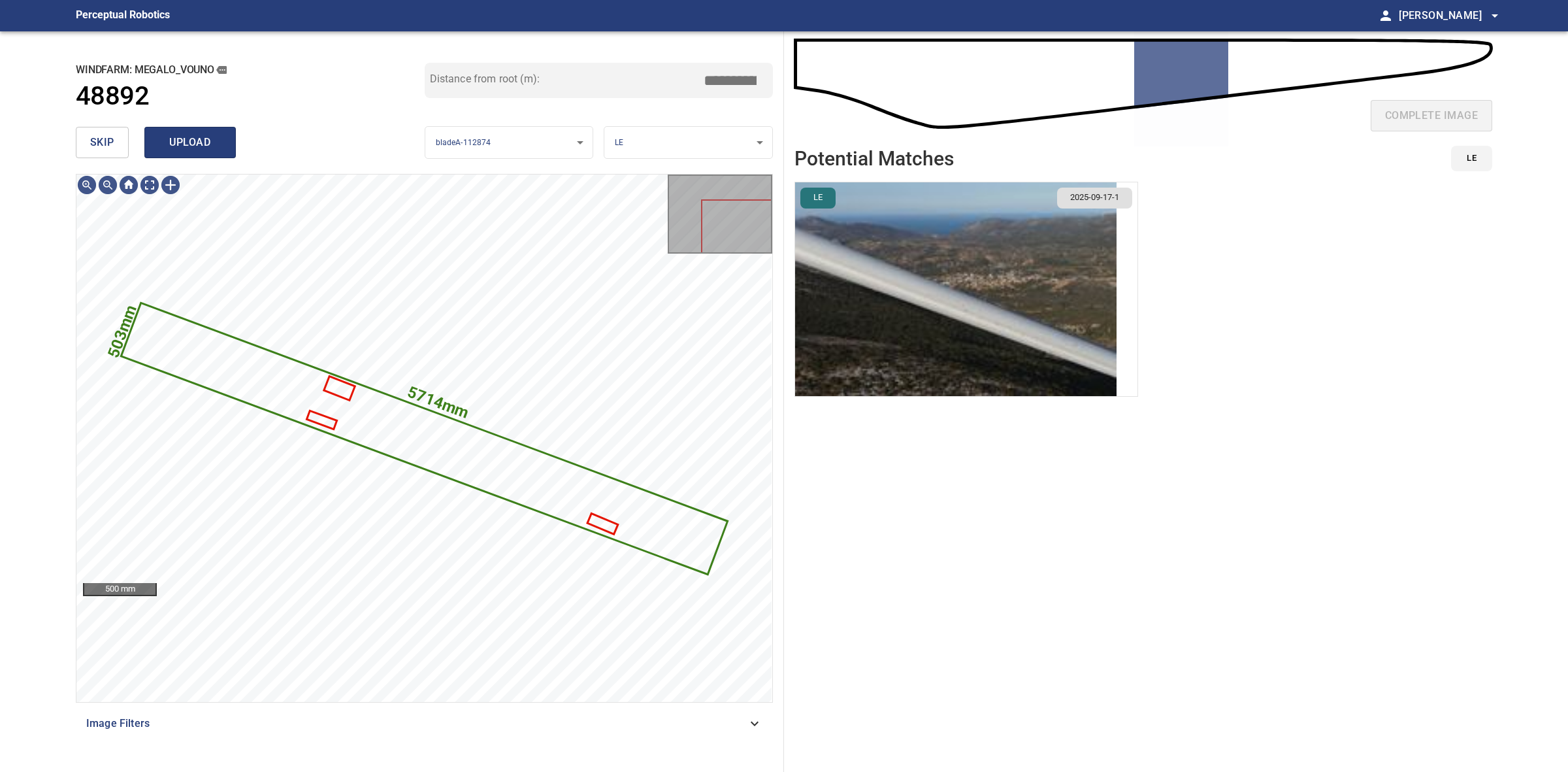
click at [201, 147] on span "upload" at bounding box center [190, 142] width 63 height 18
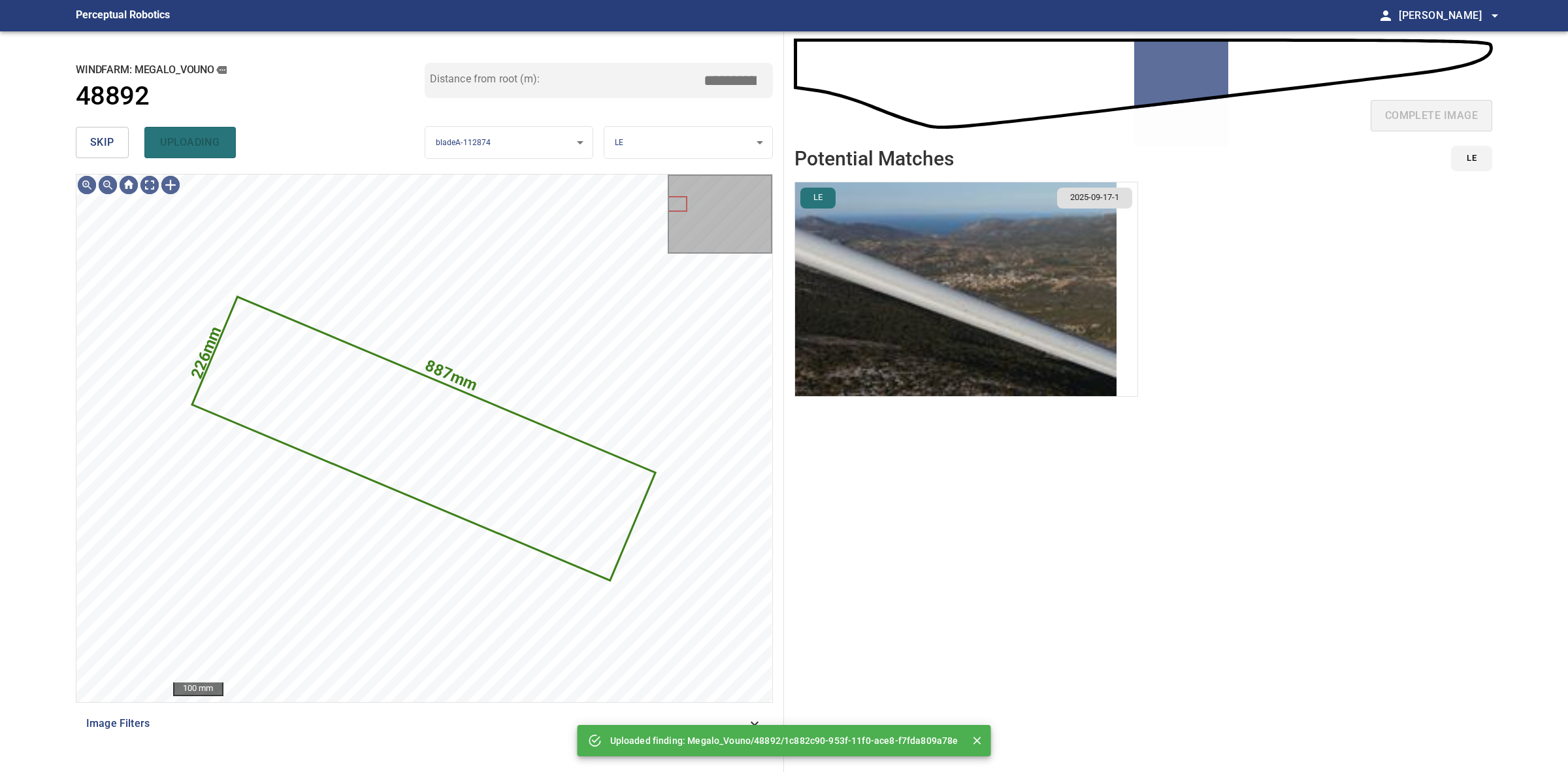
click at [108, 132] on button "skip" at bounding box center [102, 142] width 53 height 31
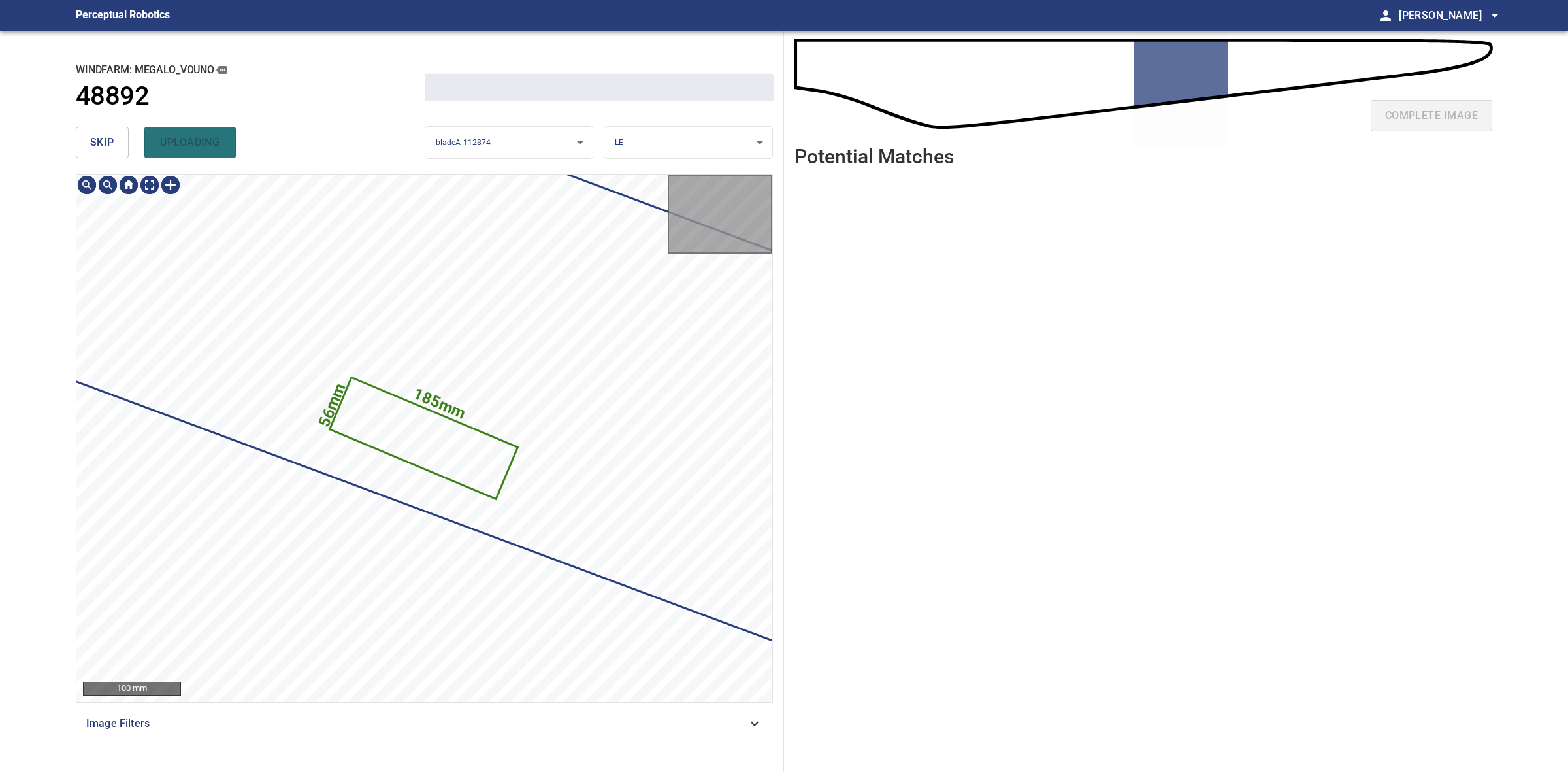
click at [108, 132] on button "skip" at bounding box center [102, 142] width 53 height 31
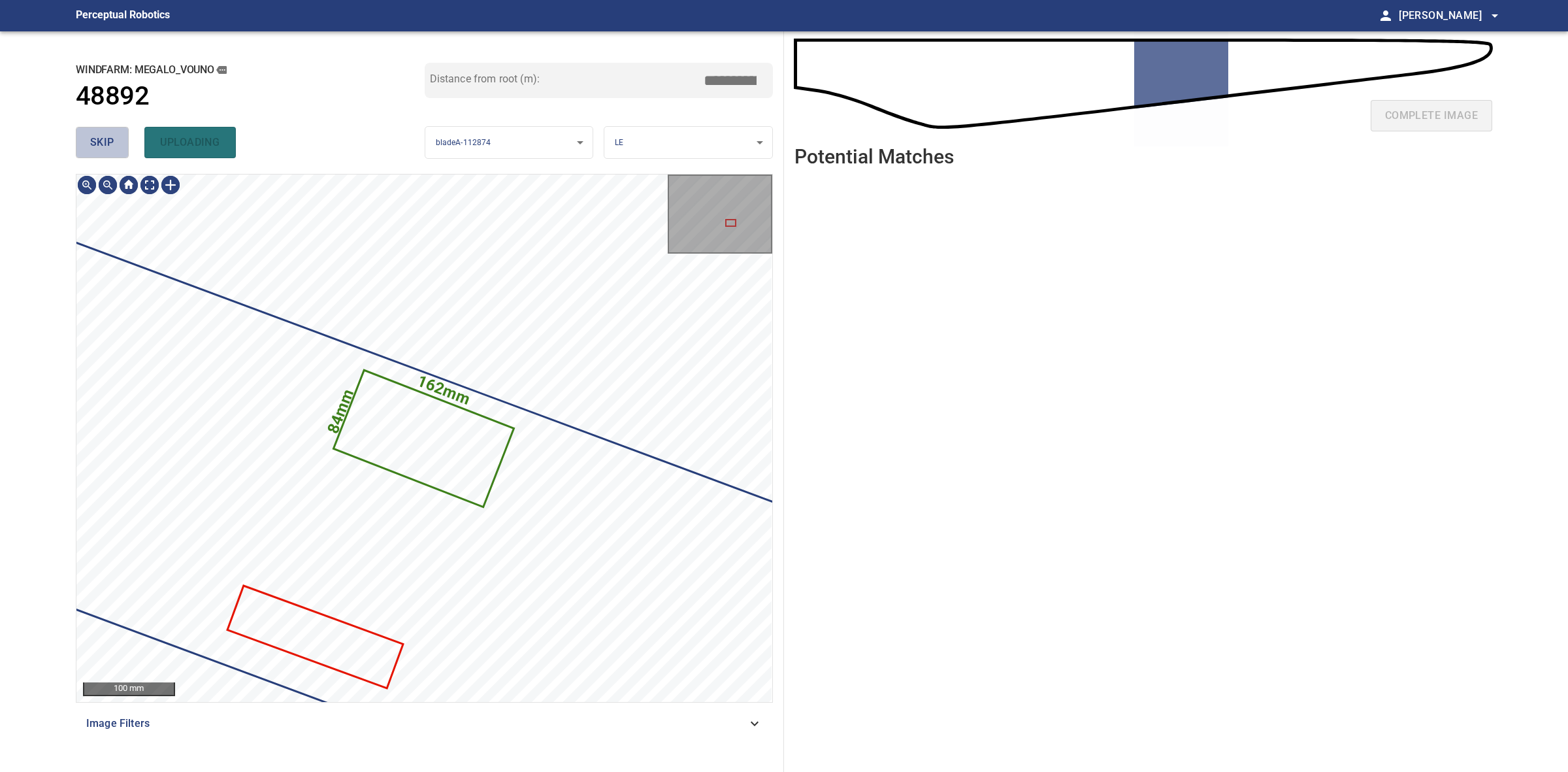
click at [108, 132] on button "skip" at bounding box center [102, 142] width 53 height 31
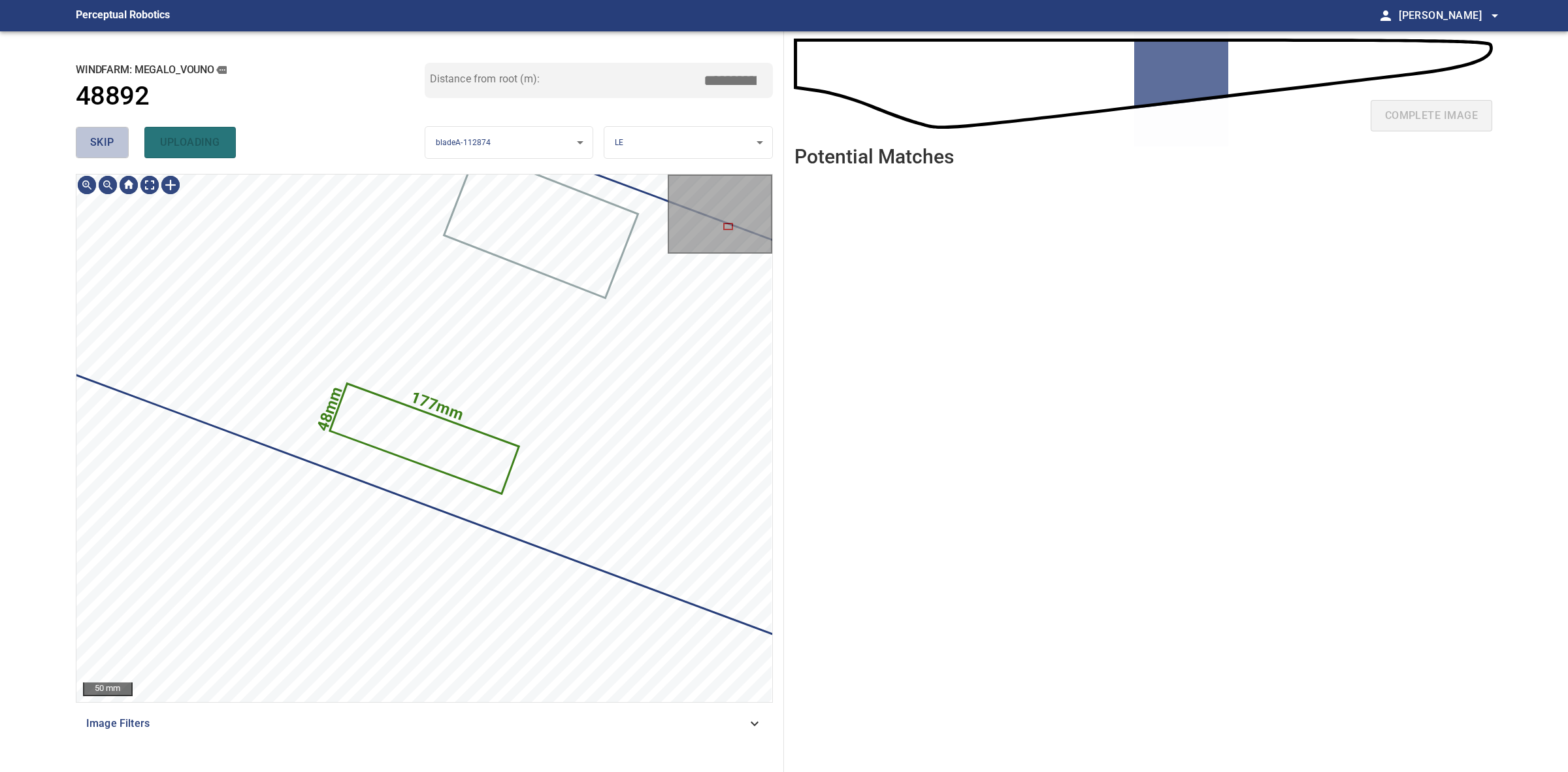
click at [108, 132] on button "skip" at bounding box center [102, 142] width 53 height 31
type input "*****"
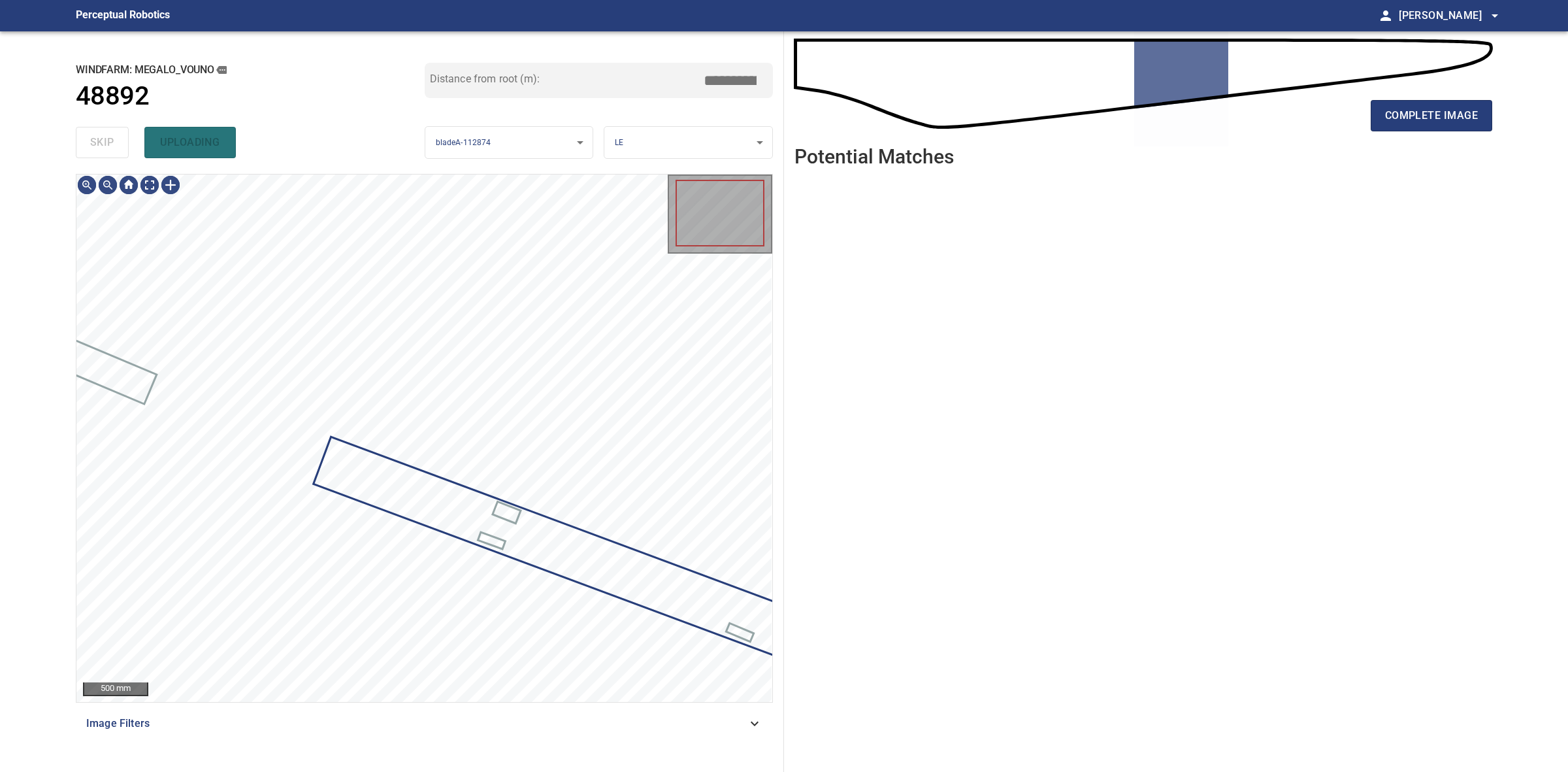
drag, startPoint x: 108, startPoint y: 132, endPoint x: 325, endPoint y: 138, distance: 217.1
click at [116, 132] on div "skip uploading" at bounding box center [250, 142] width 349 height 42
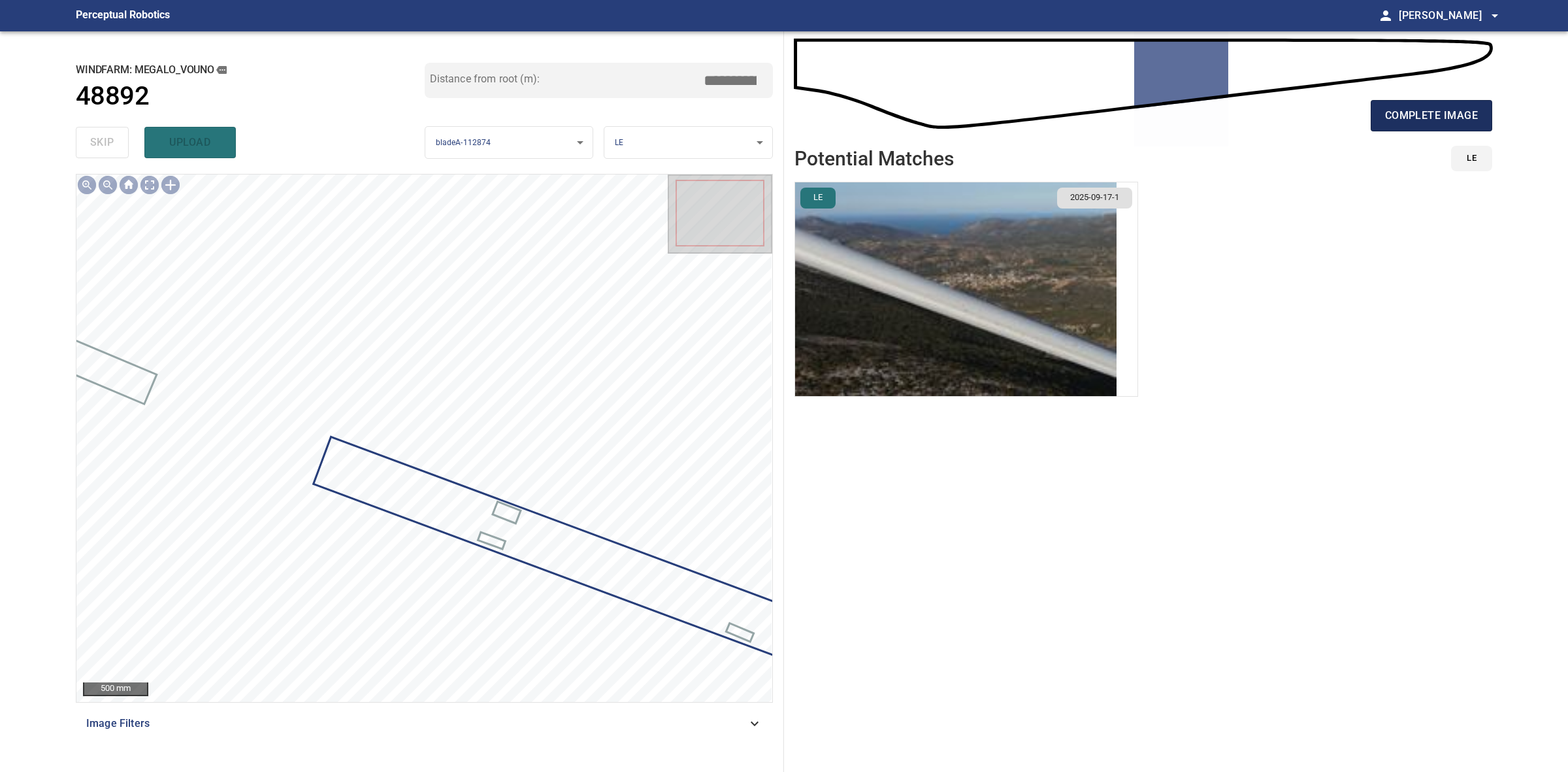
click at [1408, 119] on span "complete image" at bounding box center [1432, 116] width 93 height 18
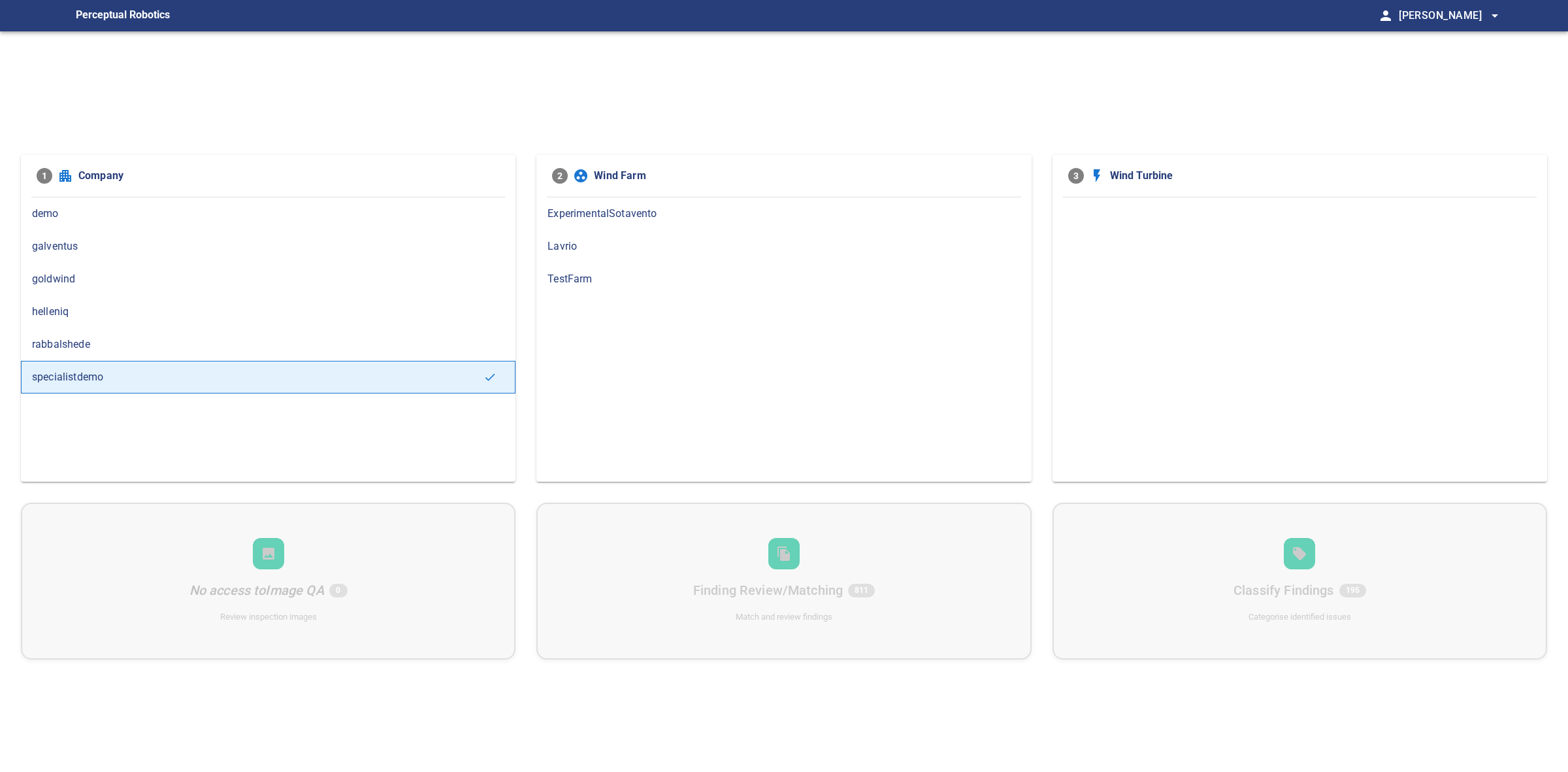
click at [140, 309] on span "helleniq" at bounding box center [268, 312] width 472 height 16
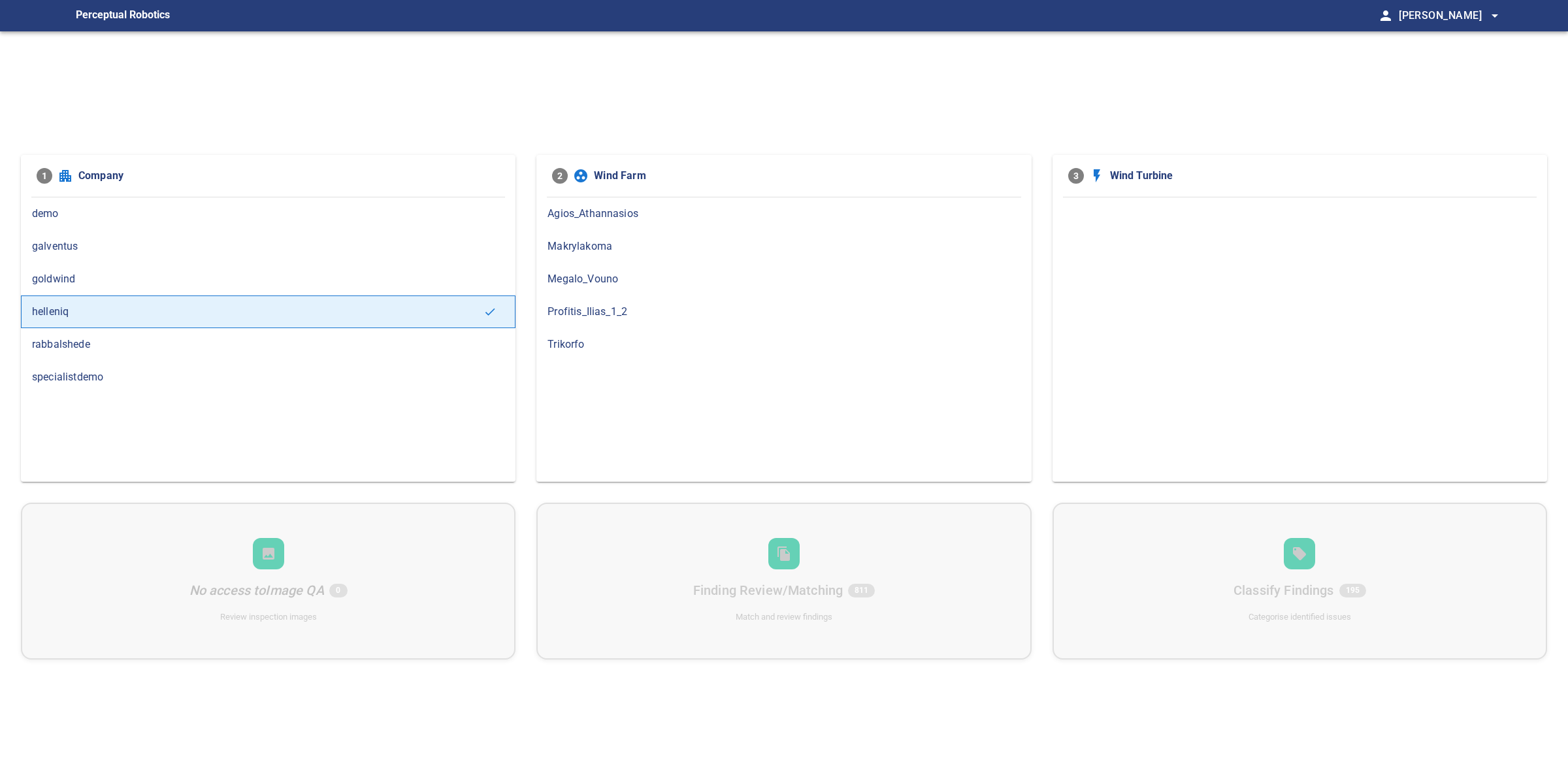
click at [628, 283] on span "Megalo_Vouno" at bounding box center [784, 279] width 472 height 16
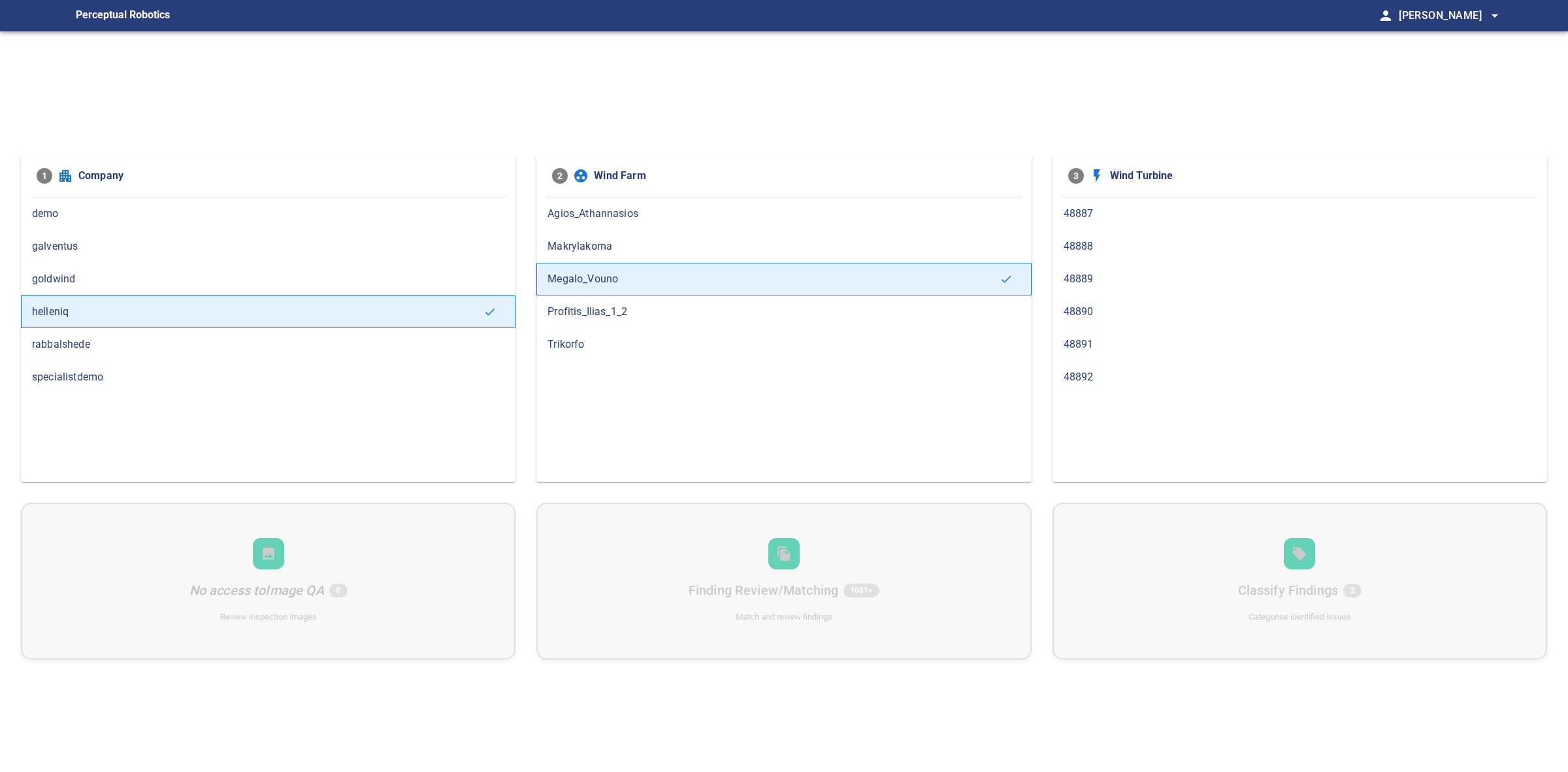
click at [1130, 370] on span "48892" at bounding box center [1299, 377] width 472 height 16
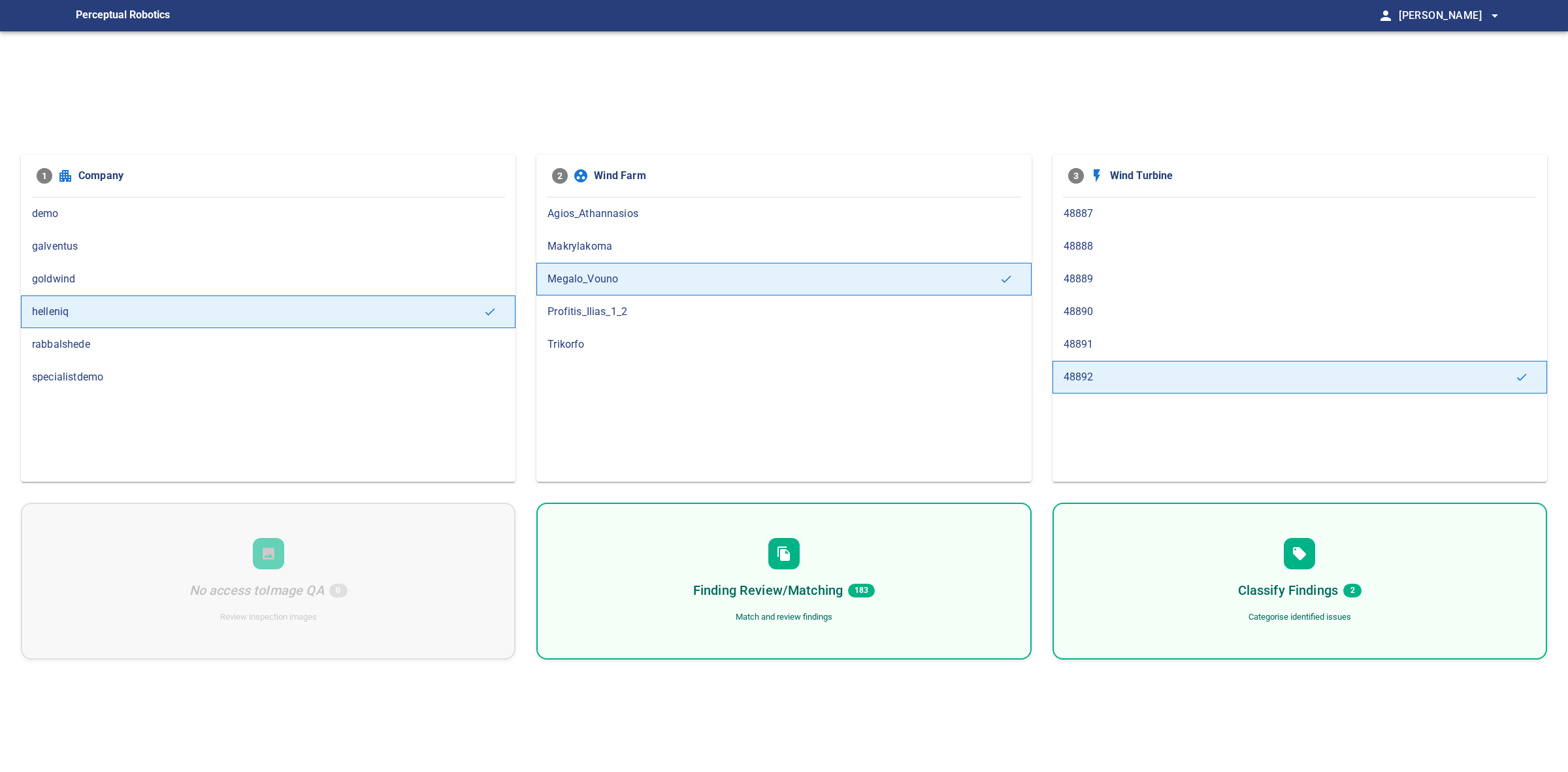
click at [775, 580] on h6 "Finding Review/Matching" at bounding box center [768, 590] width 149 height 21
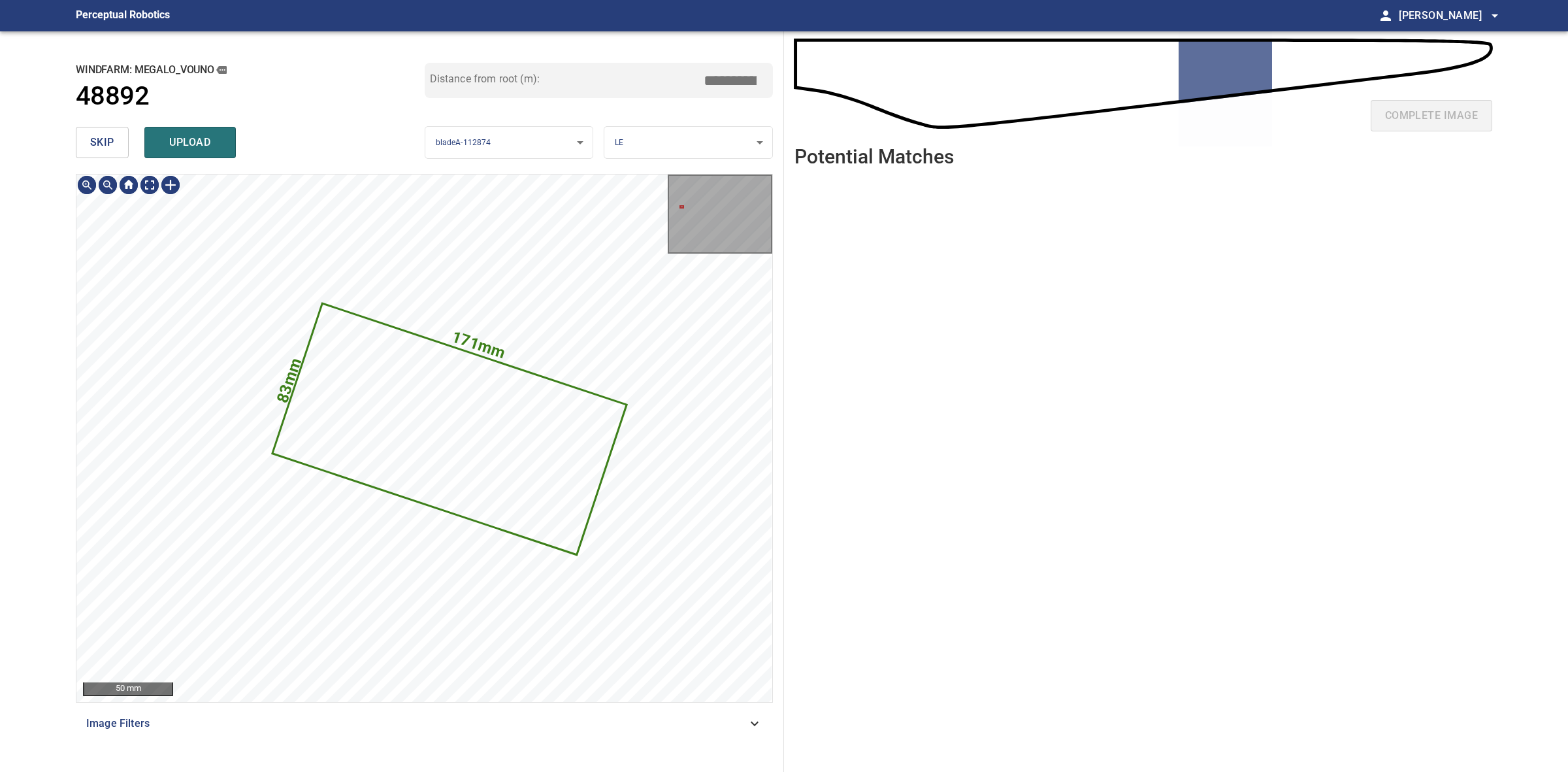
click at [86, 134] on button "skip" at bounding box center [102, 142] width 53 height 31
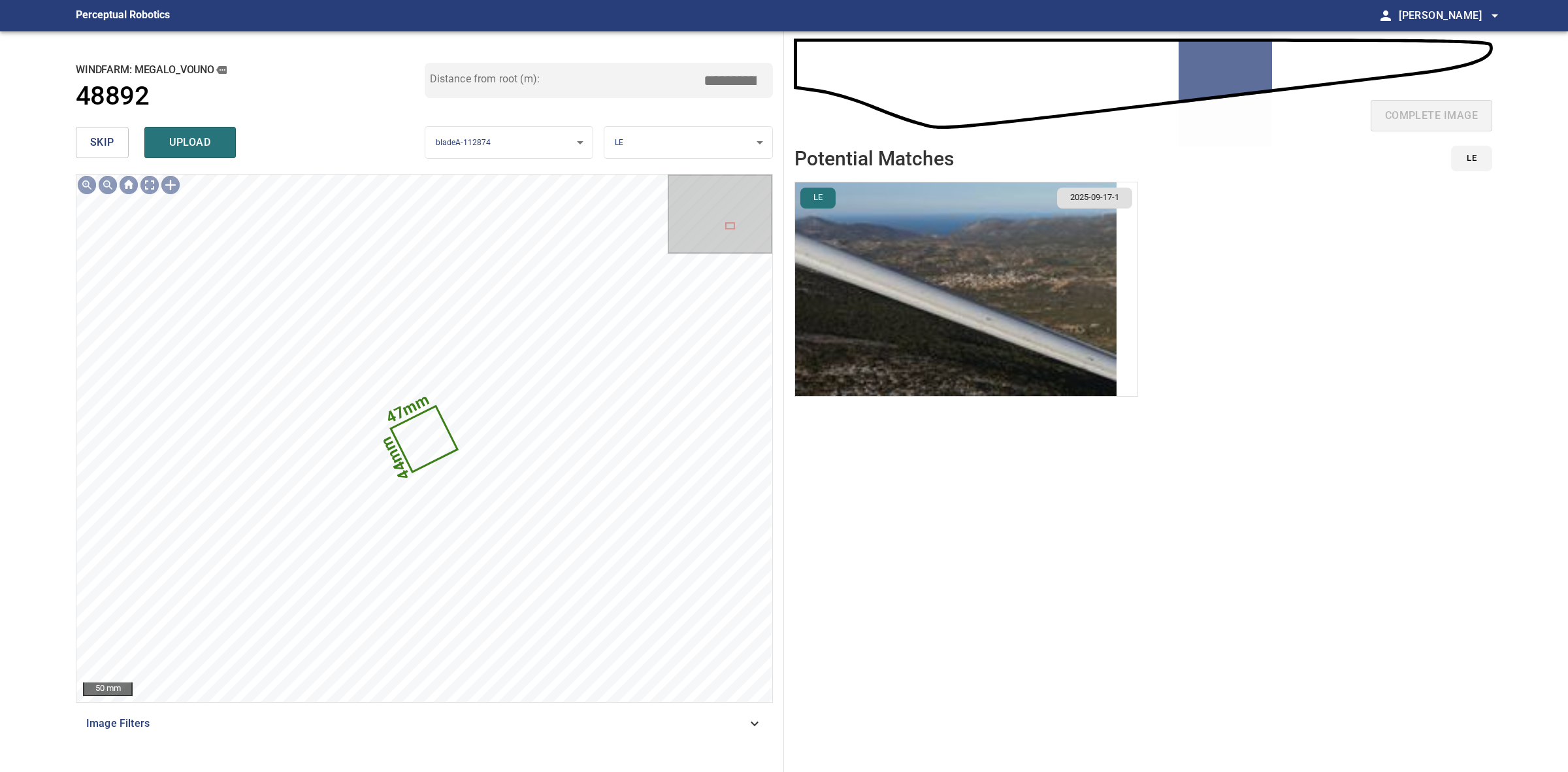
click at [86, 134] on button "skip" at bounding box center [102, 142] width 53 height 31
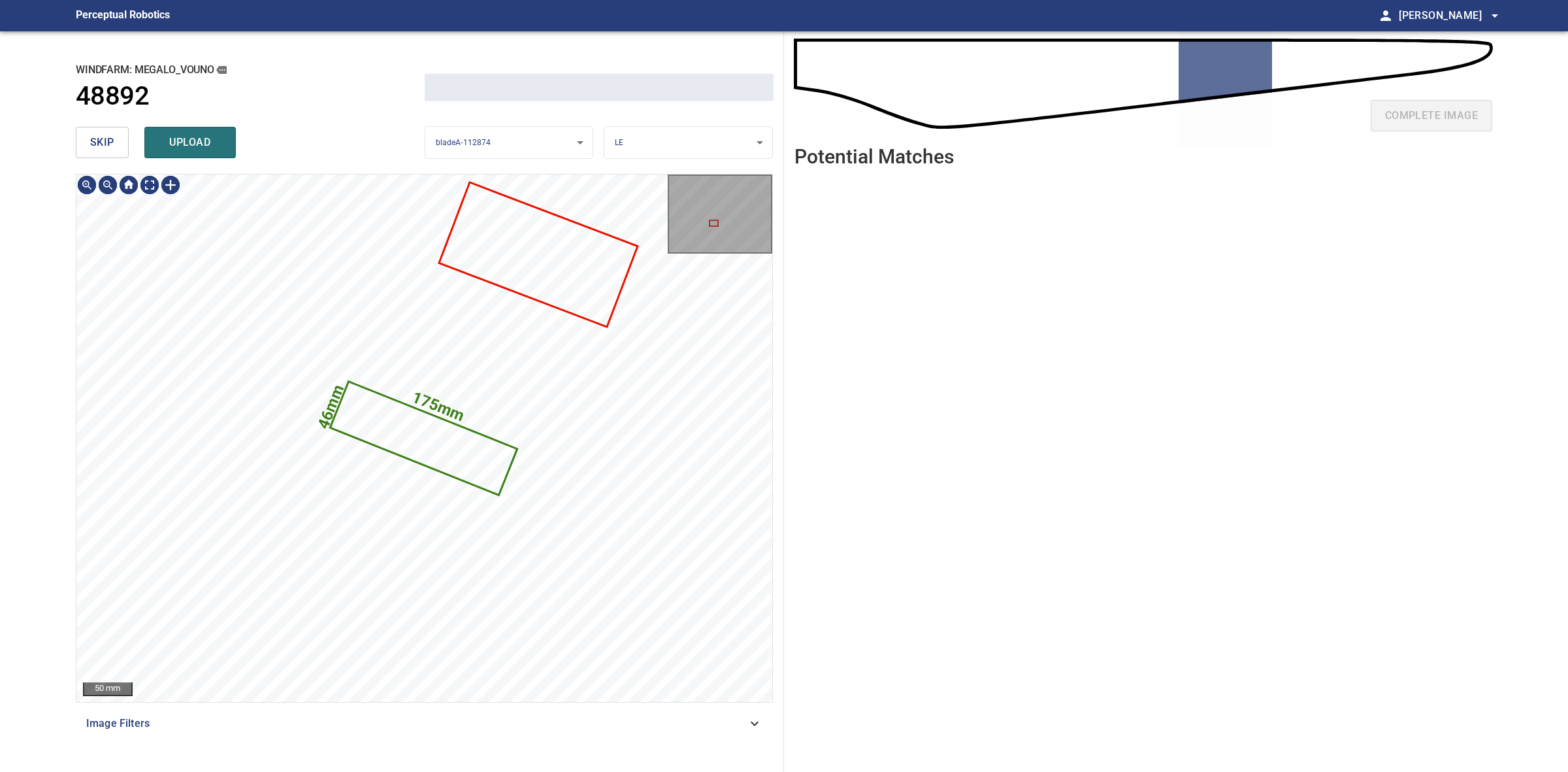
click at [86, 134] on button "skip" at bounding box center [102, 142] width 53 height 31
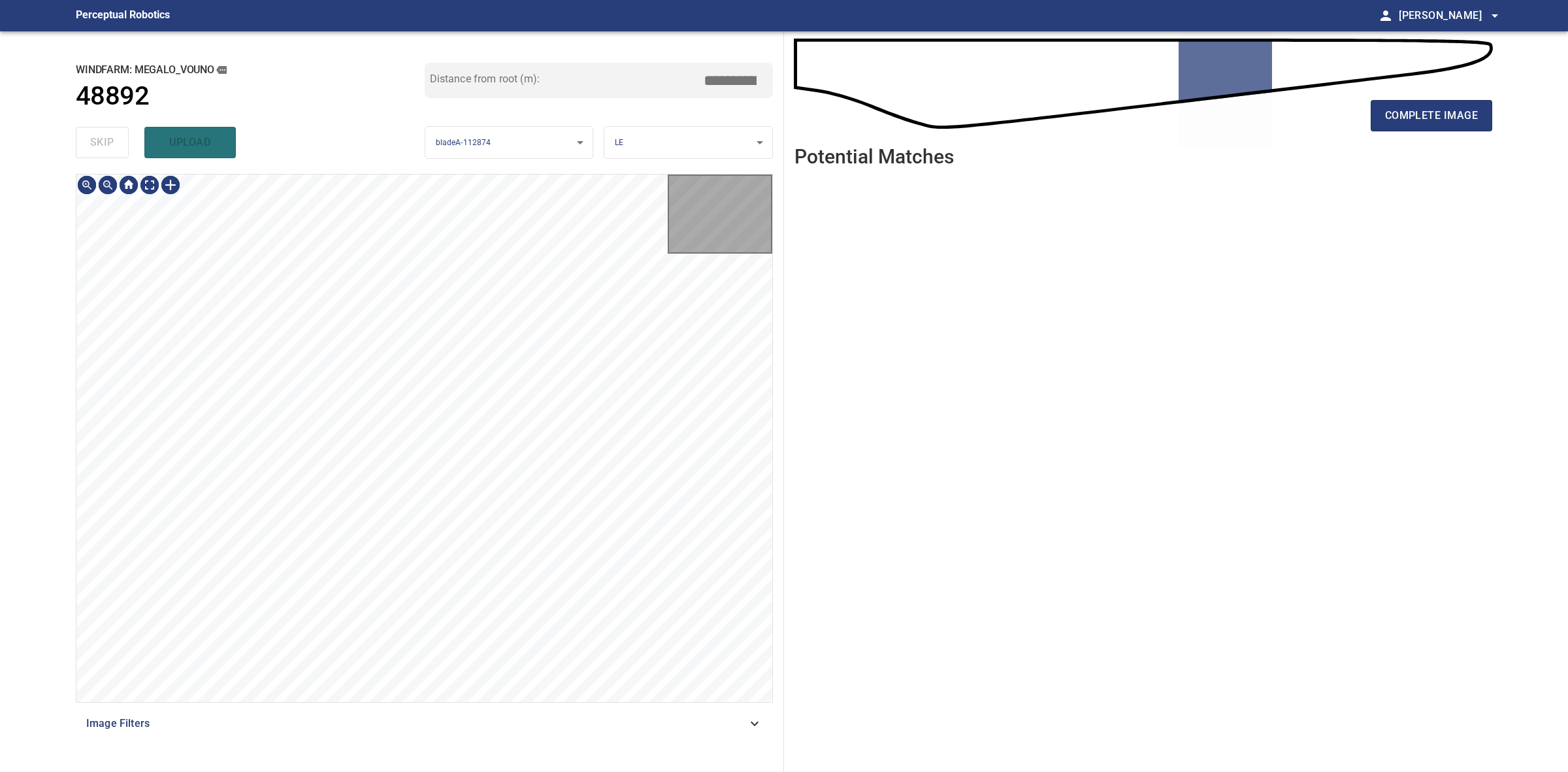
type input "*****"
click at [86, 134] on div "skip upload" at bounding box center [250, 142] width 349 height 42
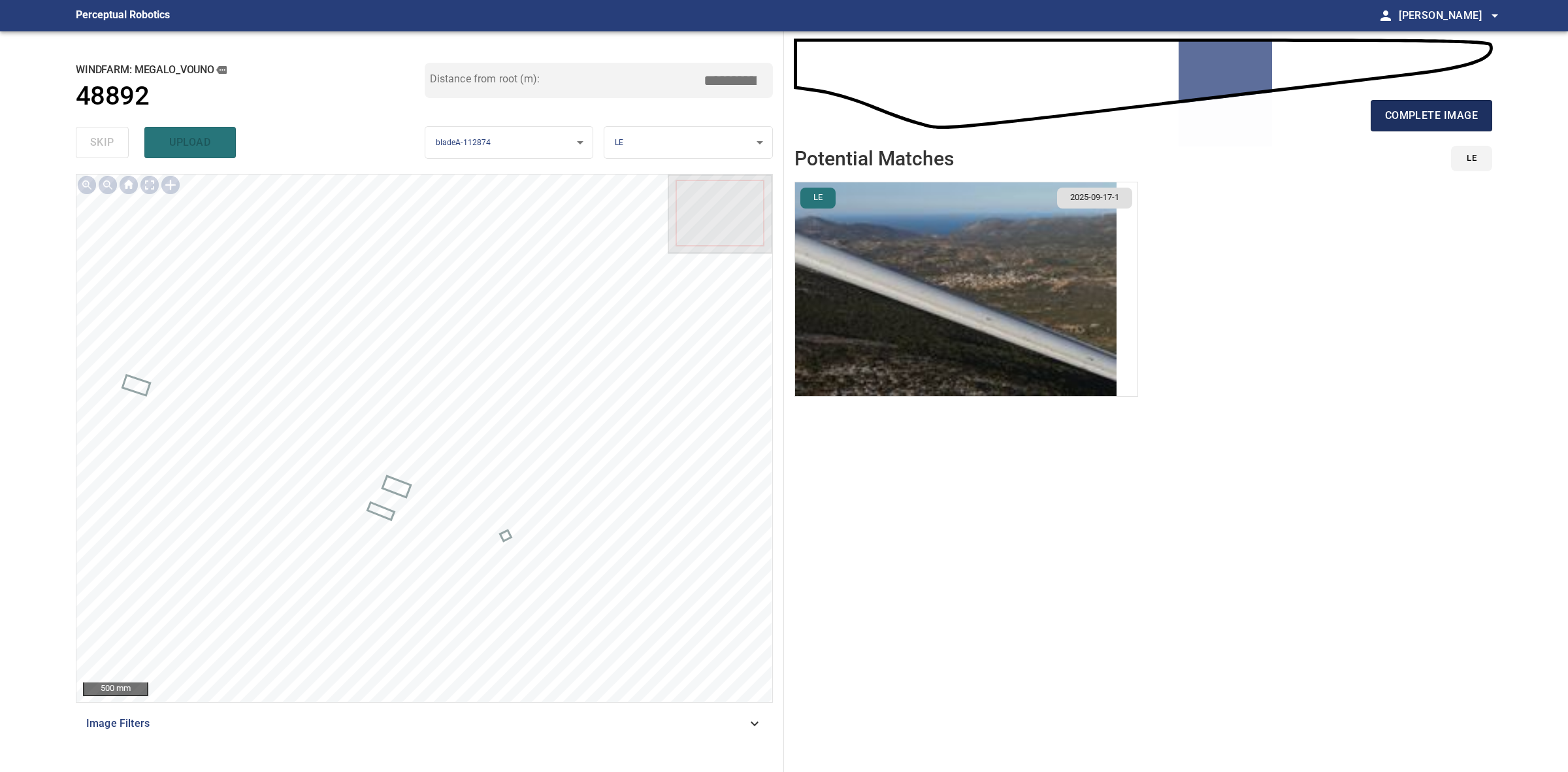
click at [1451, 108] on span "complete image" at bounding box center [1432, 116] width 93 height 18
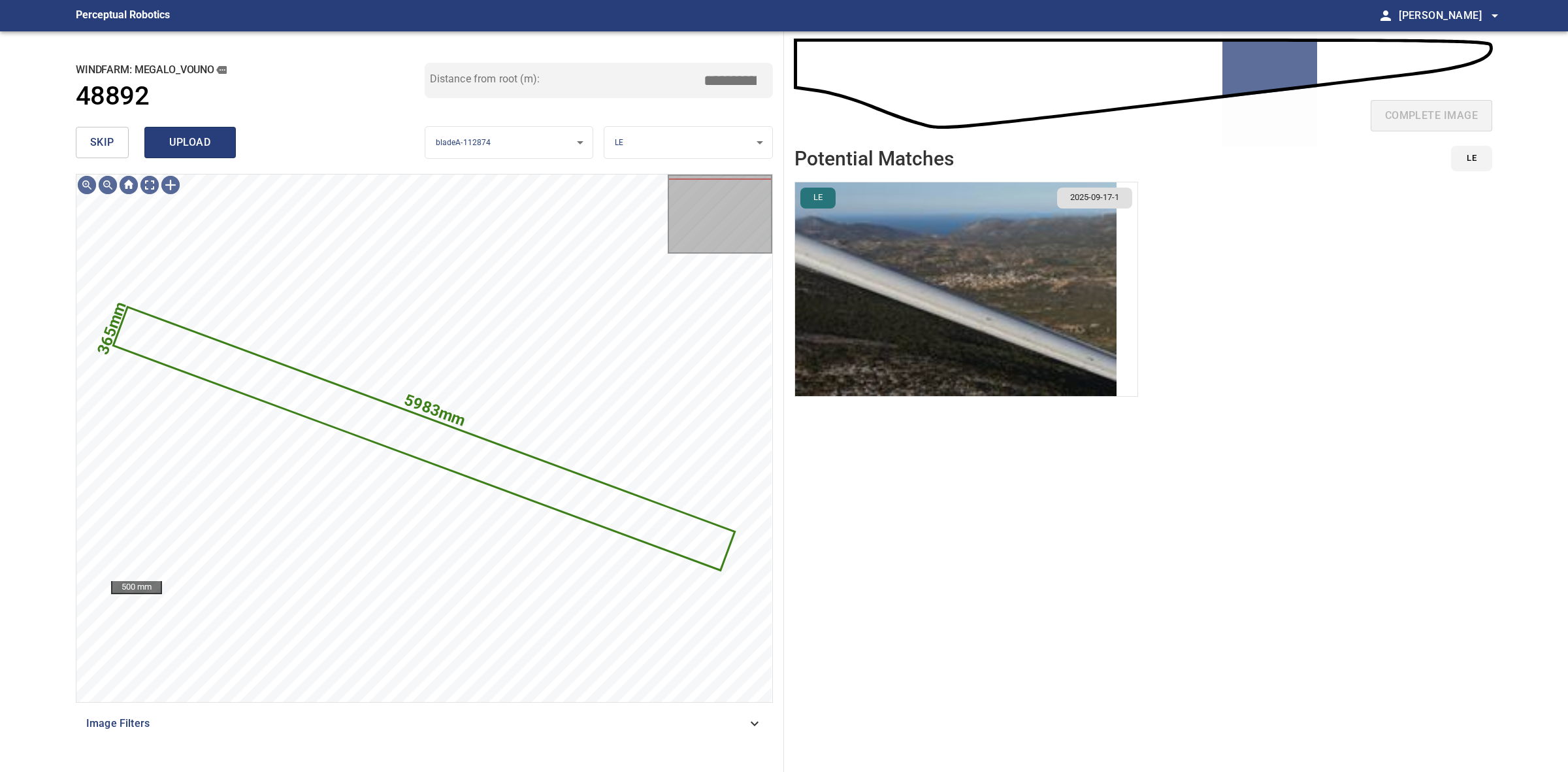
click at [206, 140] on span "upload" at bounding box center [190, 142] width 63 height 18
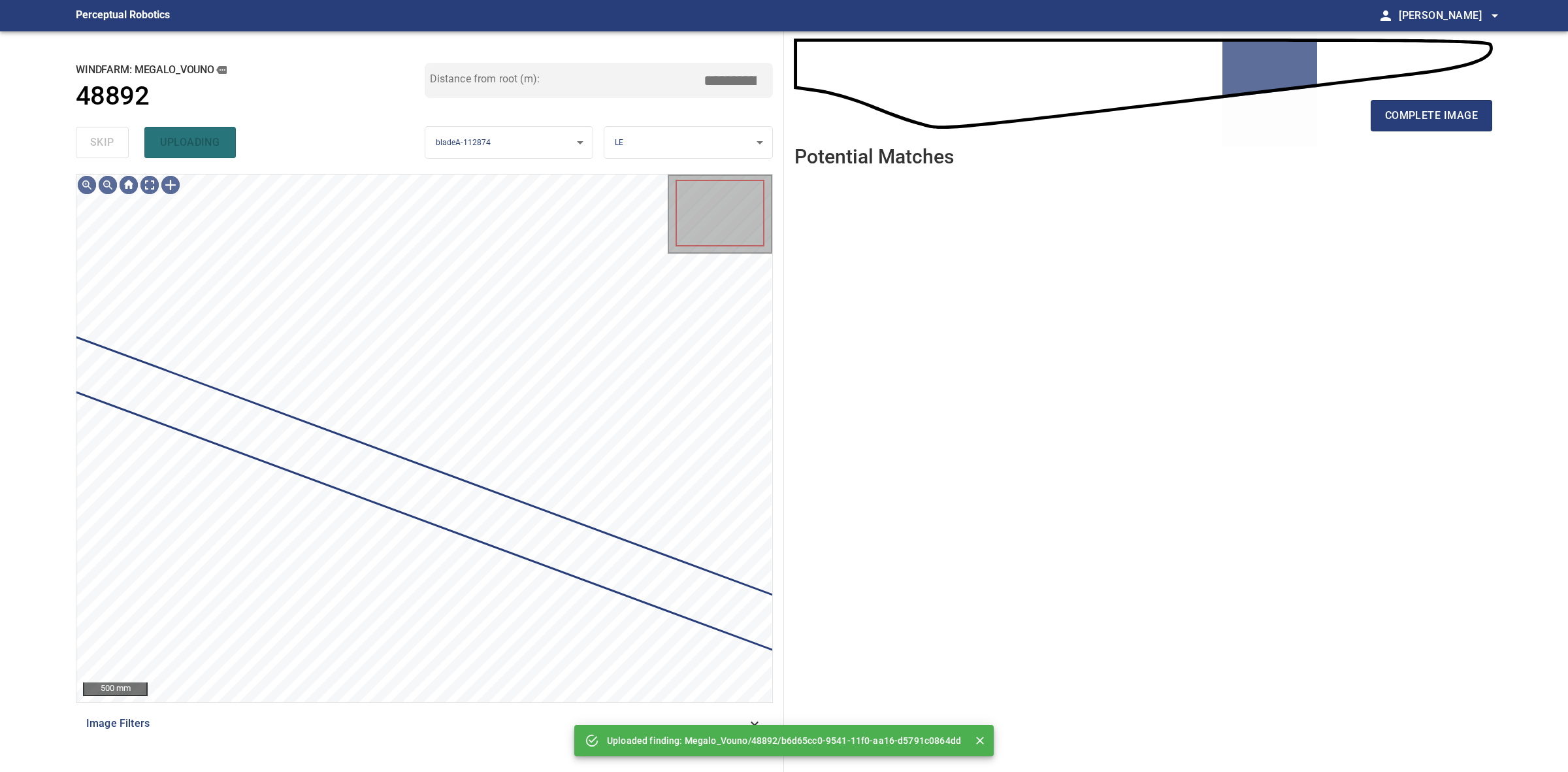
click at [116, 136] on div "skip uploading" at bounding box center [250, 142] width 349 height 42
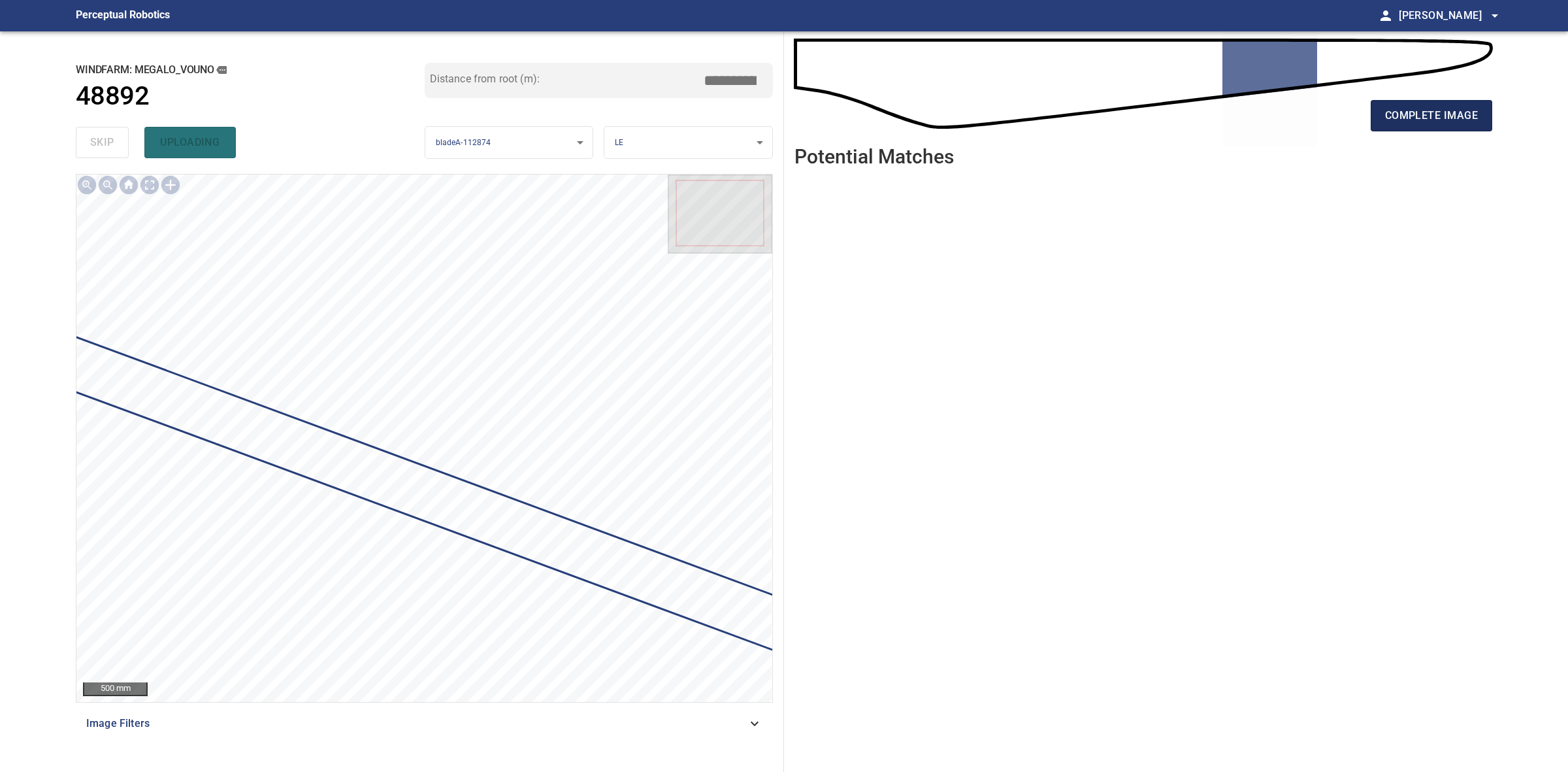
click at [1456, 124] on span "complete image" at bounding box center [1432, 116] width 93 height 18
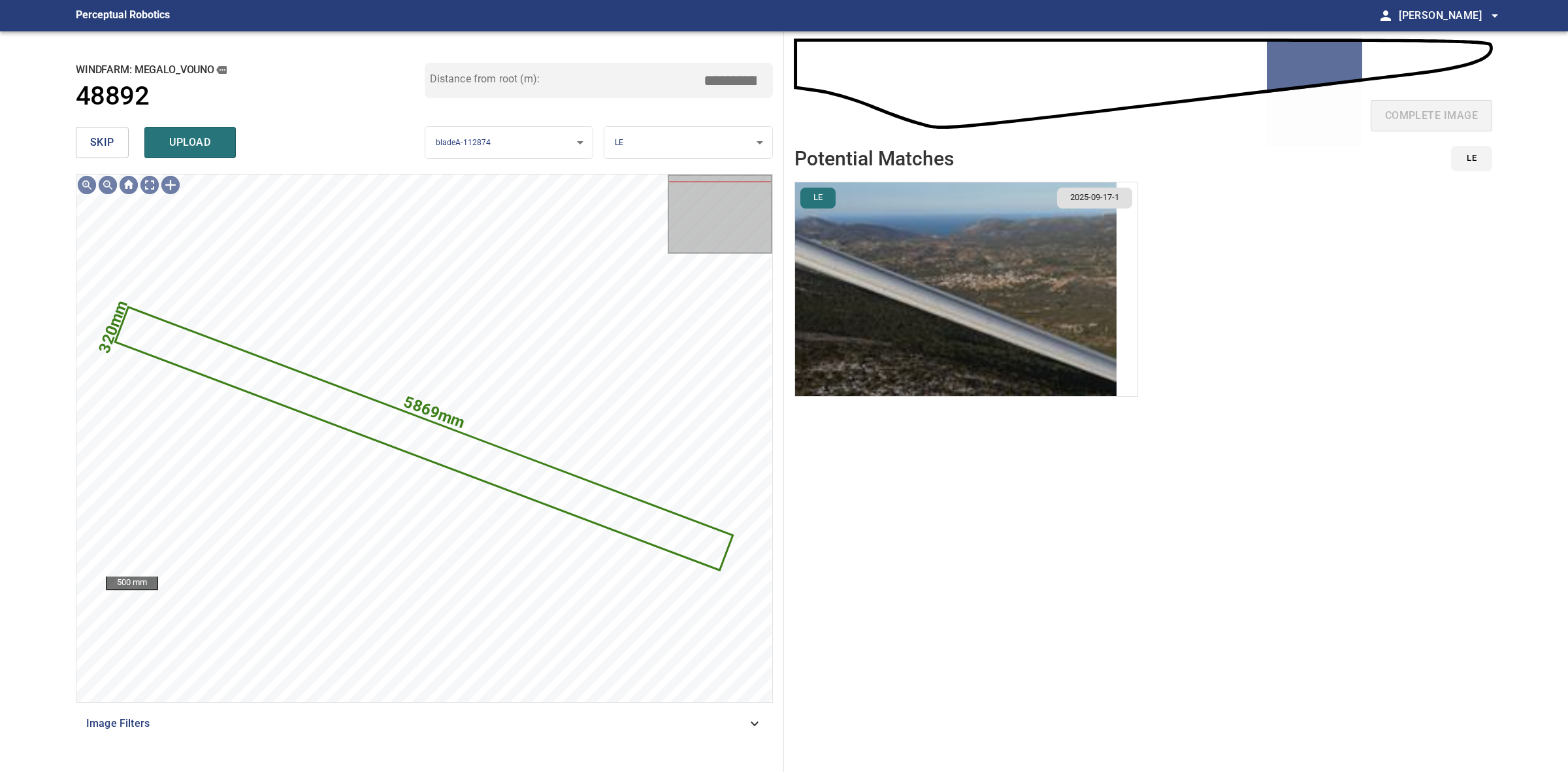
click at [1071, 292] on img "button" at bounding box center [956, 289] width 322 height 214
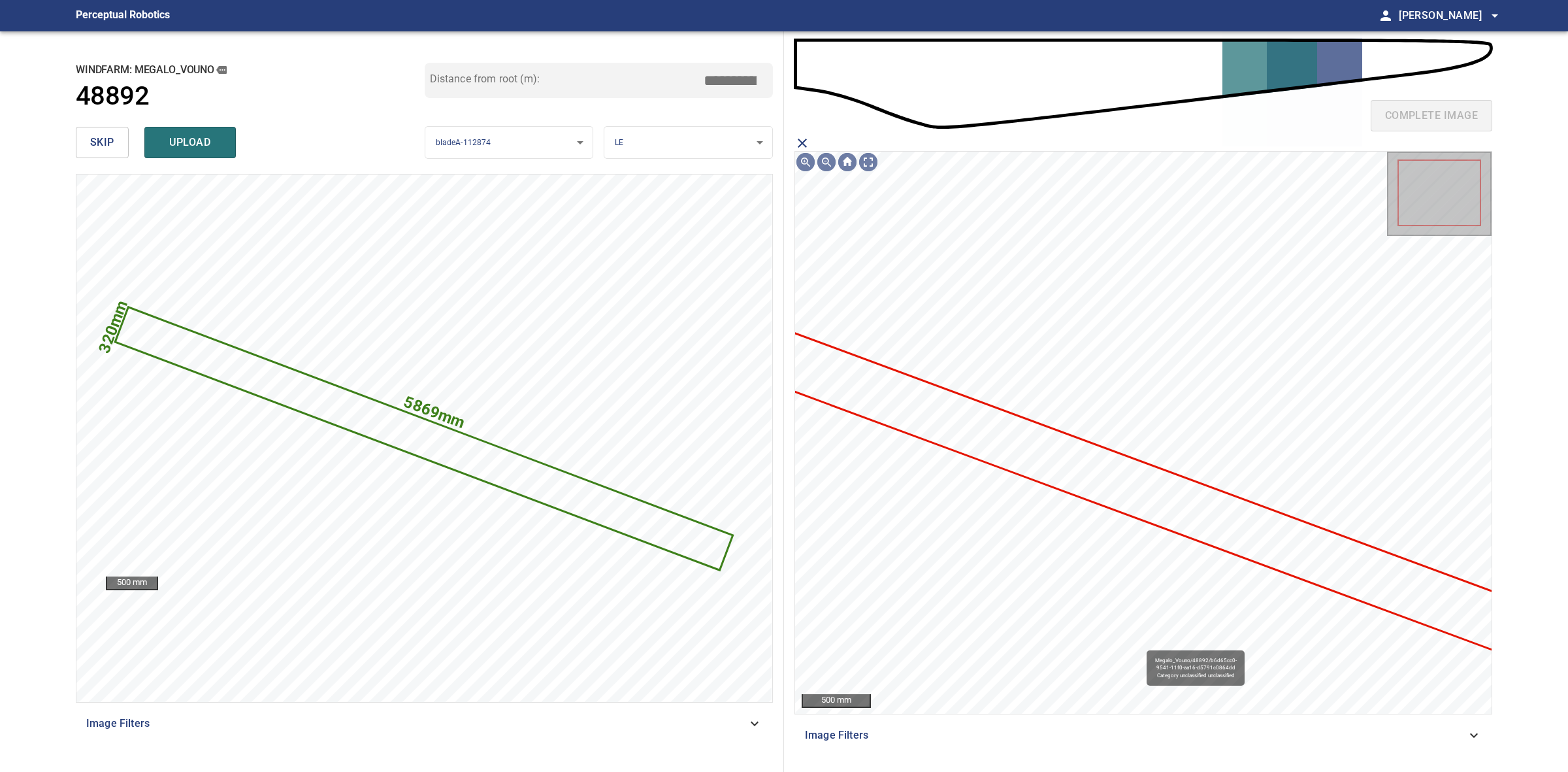
click at [1177, 495] on icon at bounding box center [1153, 495] width 835 height 352
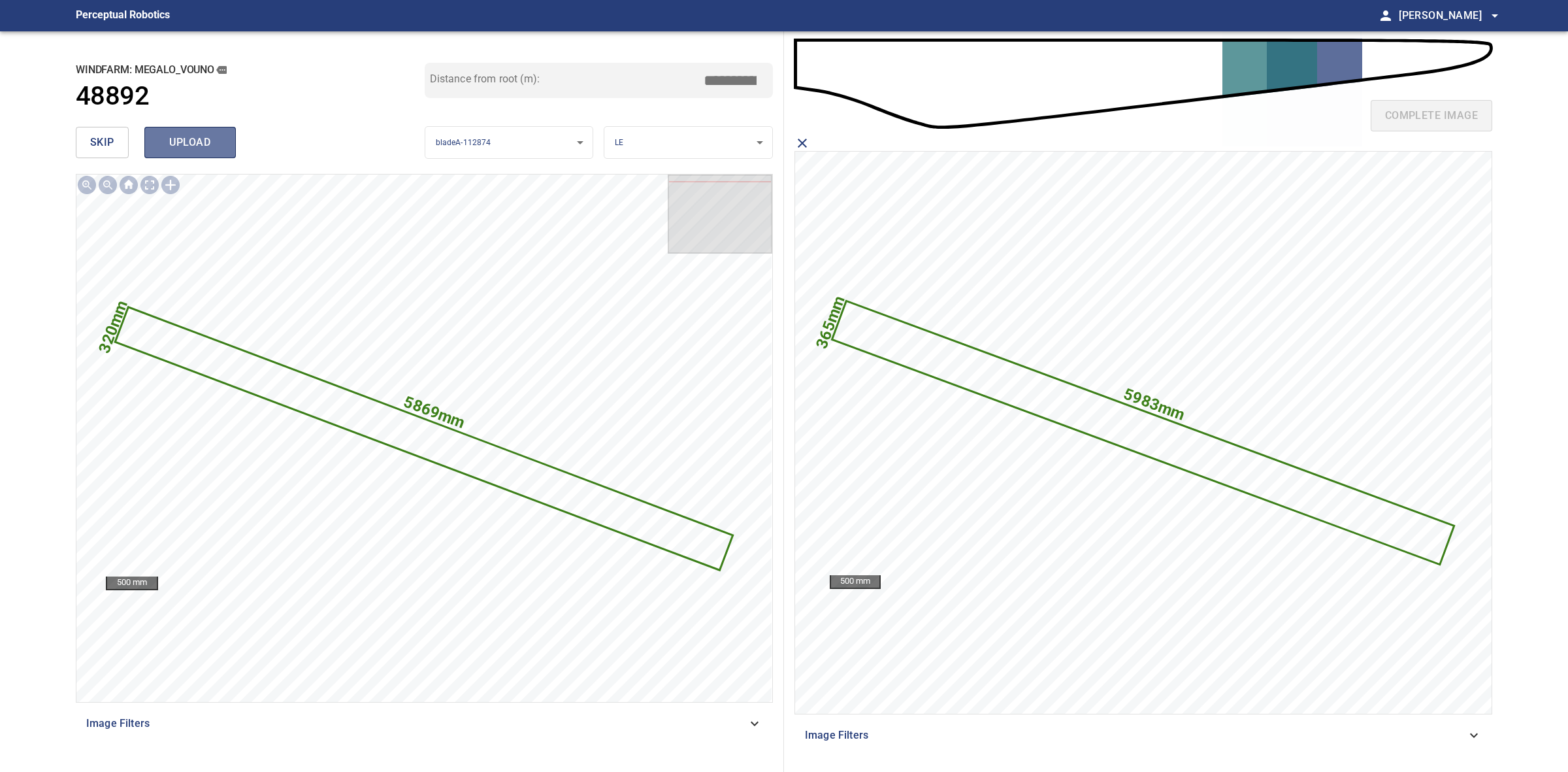
click at [194, 138] on span "upload" at bounding box center [190, 142] width 63 height 18
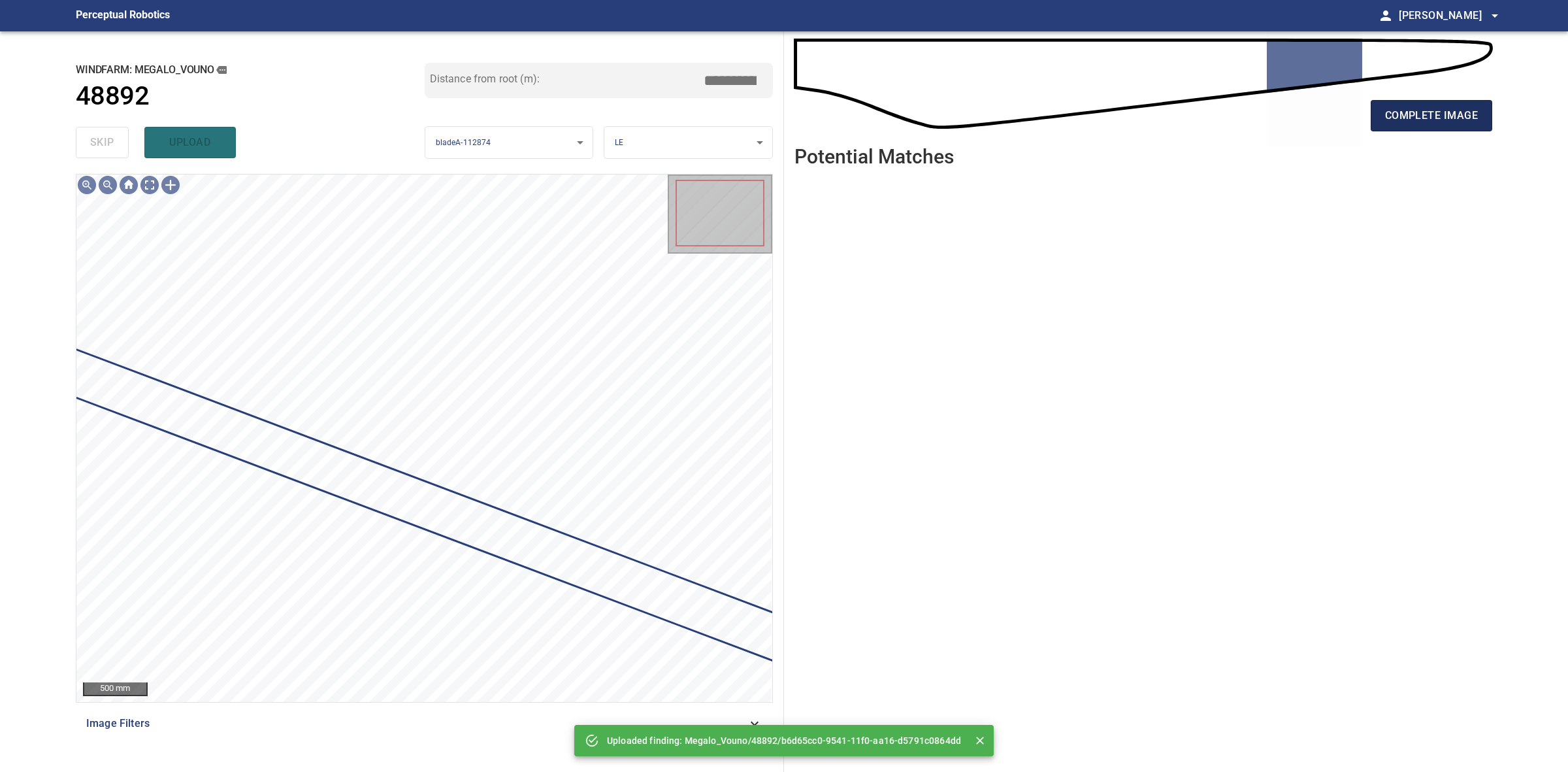
click at [1407, 128] on button "complete image" at bounding box center [1431, 116] width 121 height 31
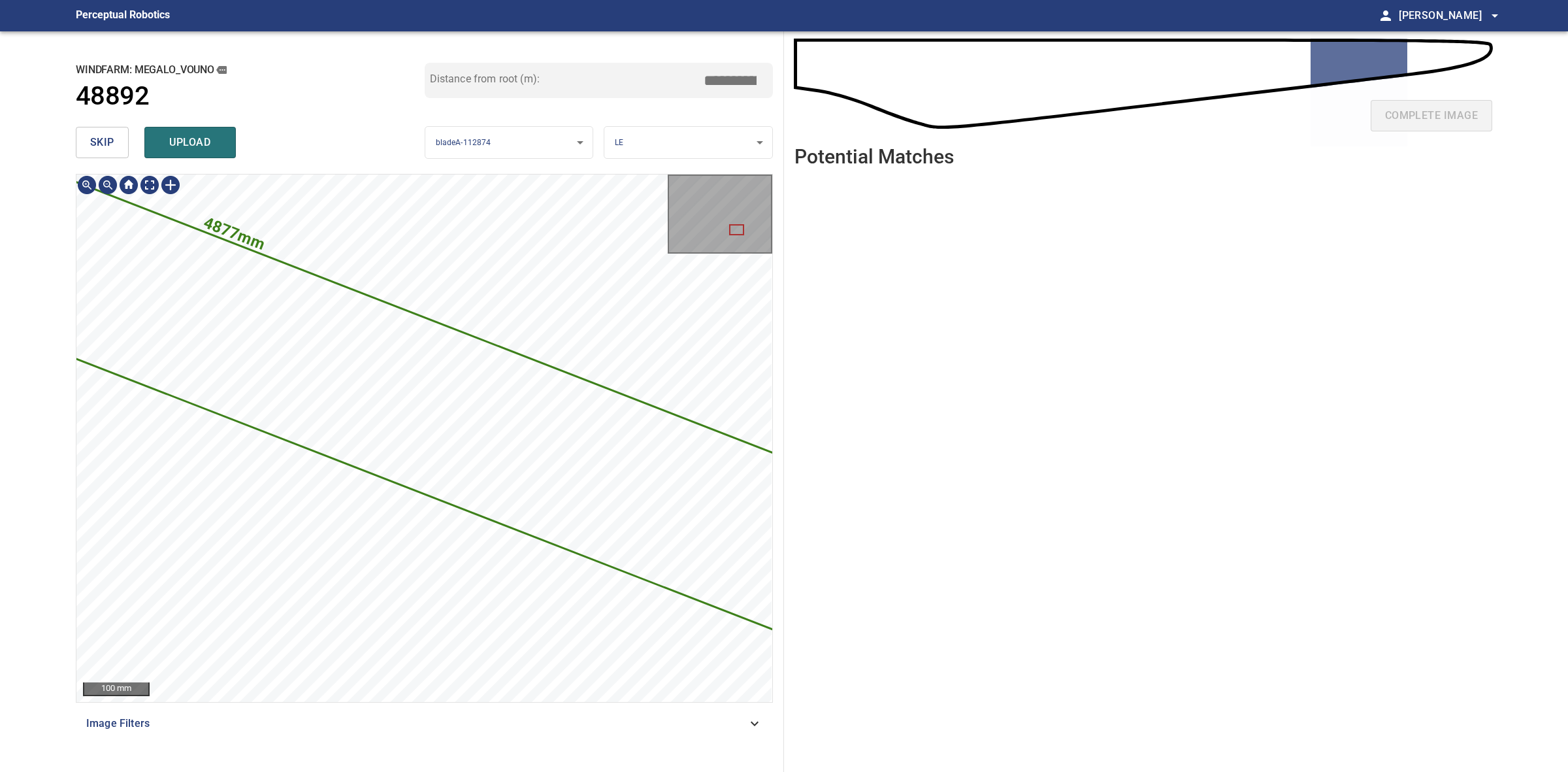
click at [907, 693] on div "**********" at bounding box center [784, 402] width 1438 height 741
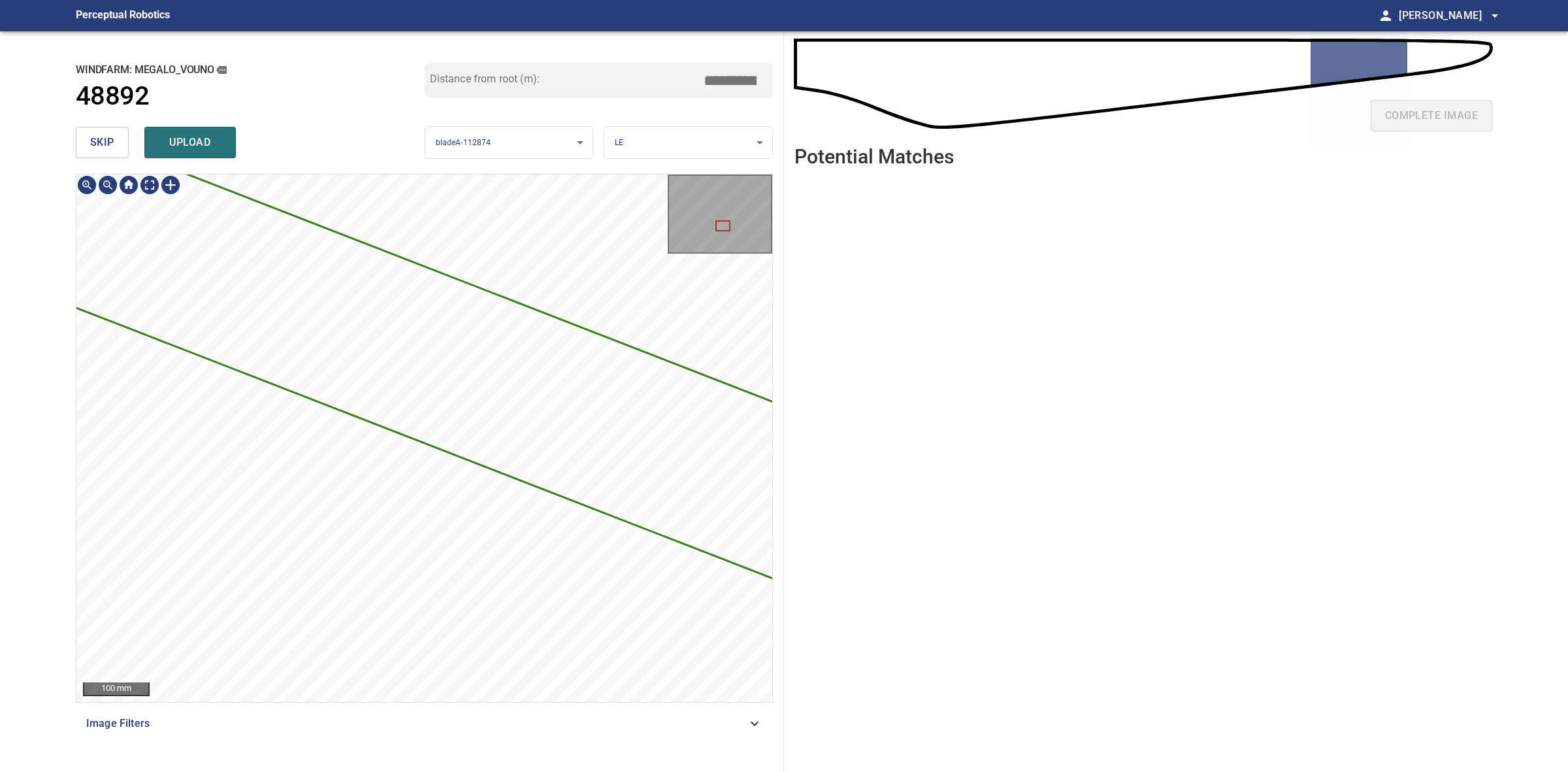
click at [564, 396] on icon at bounding box center [774, 490] width 3234 height 1385
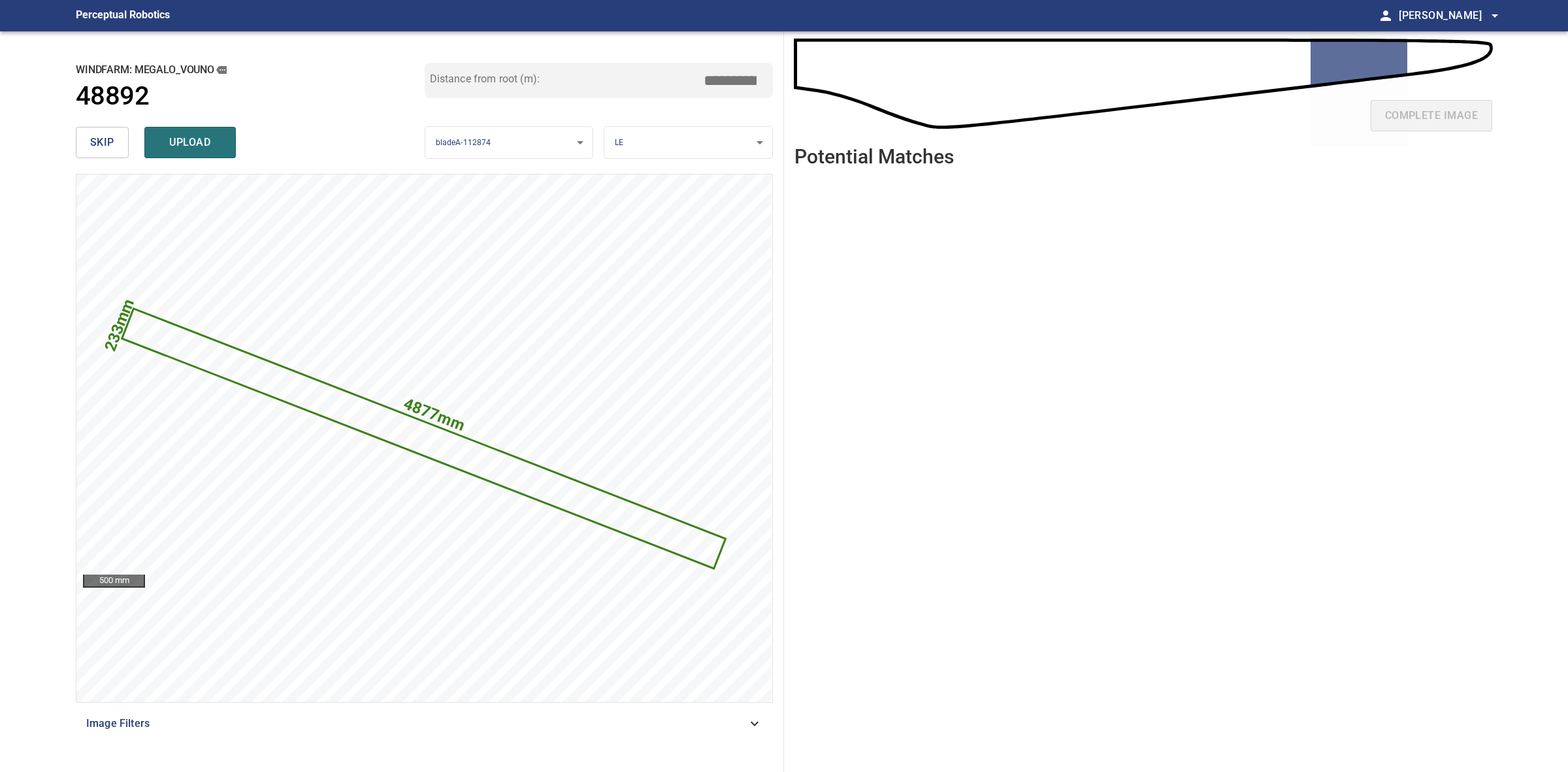
drag, startPoint x: 727, startPoint y: 82, endPoint x: 734, endPoint y: 81, distance: 7.1
click at [734, 81] on input "*****" at bounding box center [735, 81] width 66 height 25
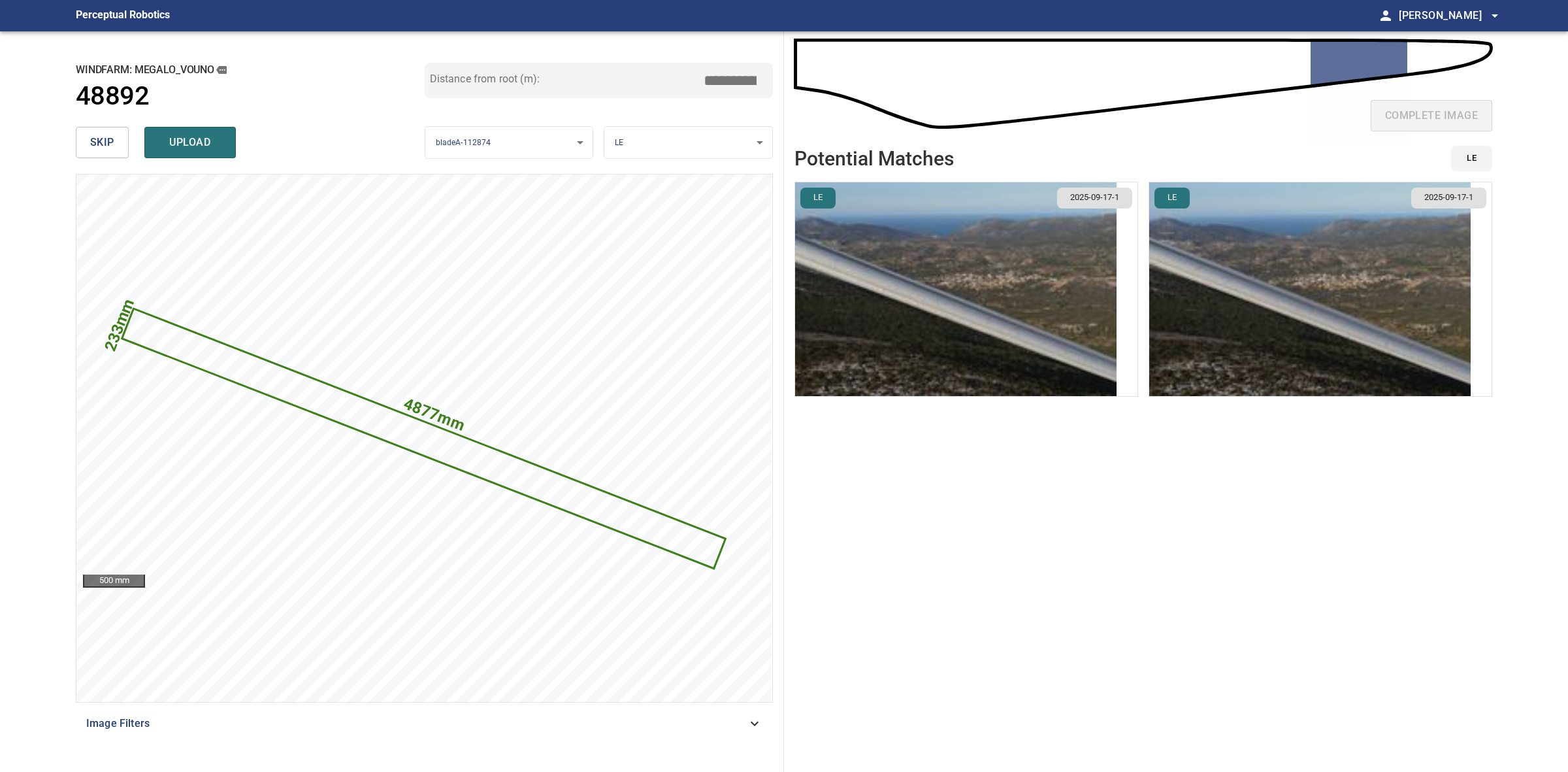
type input "*****"
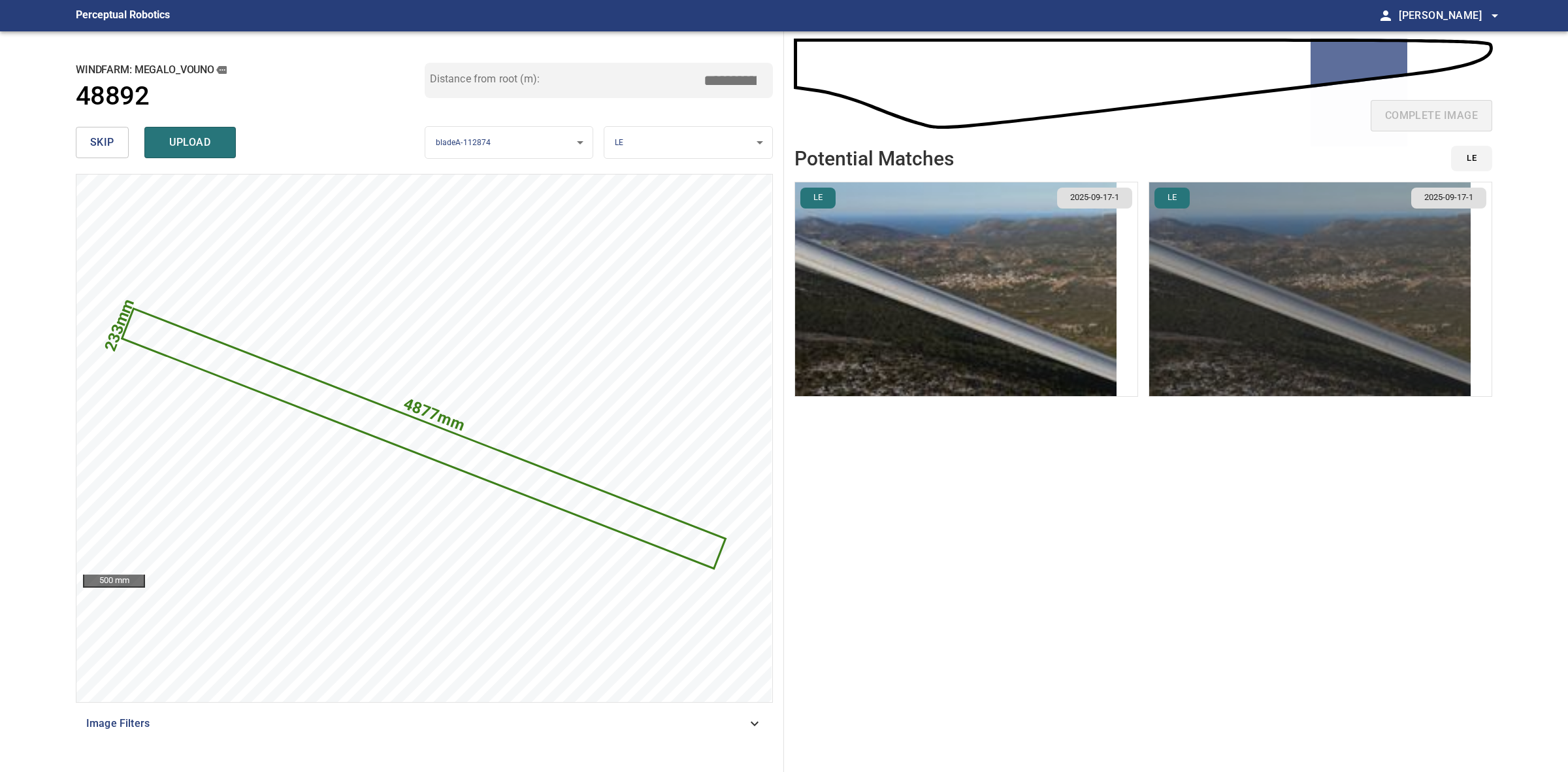
click at [1272, 301] on img "button" at bounding box center [1310, 289] width 322 height 214
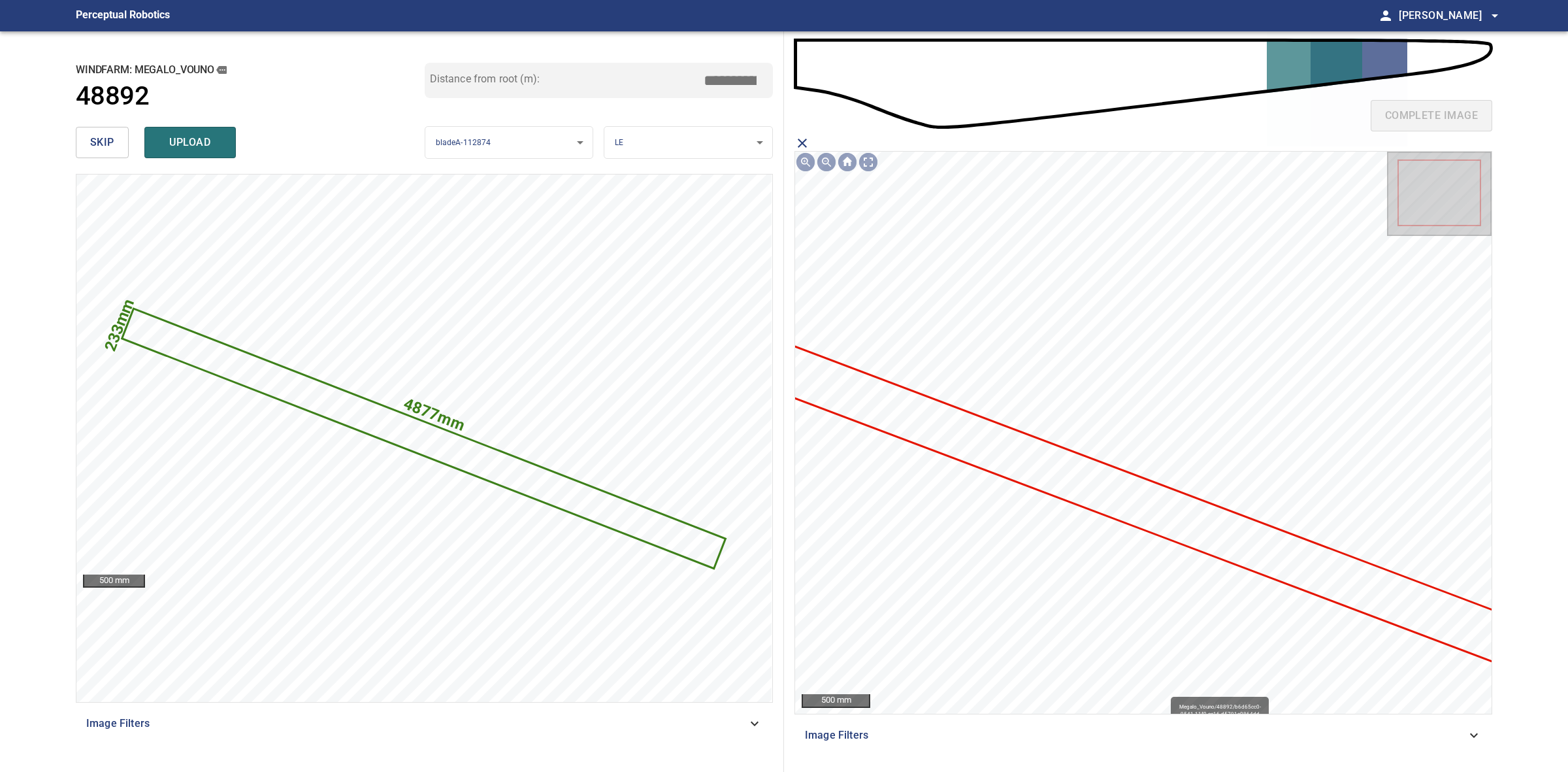
click at [1195, 528] on icon at bounding box center [1150, 506] width 811 height 343
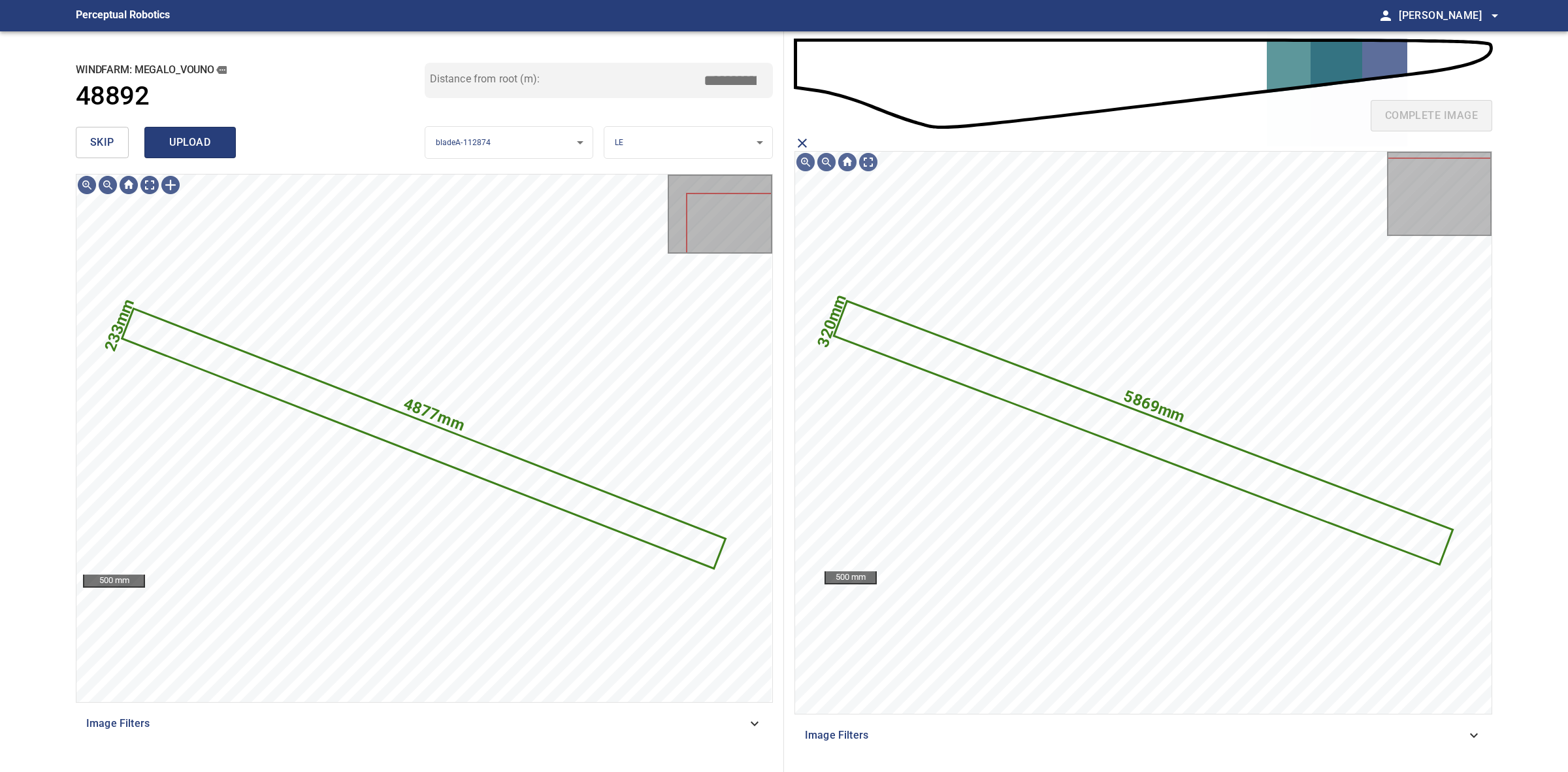
click at [212, 142] on span "upload" at bounding box center [190, 142] width 63 height 18
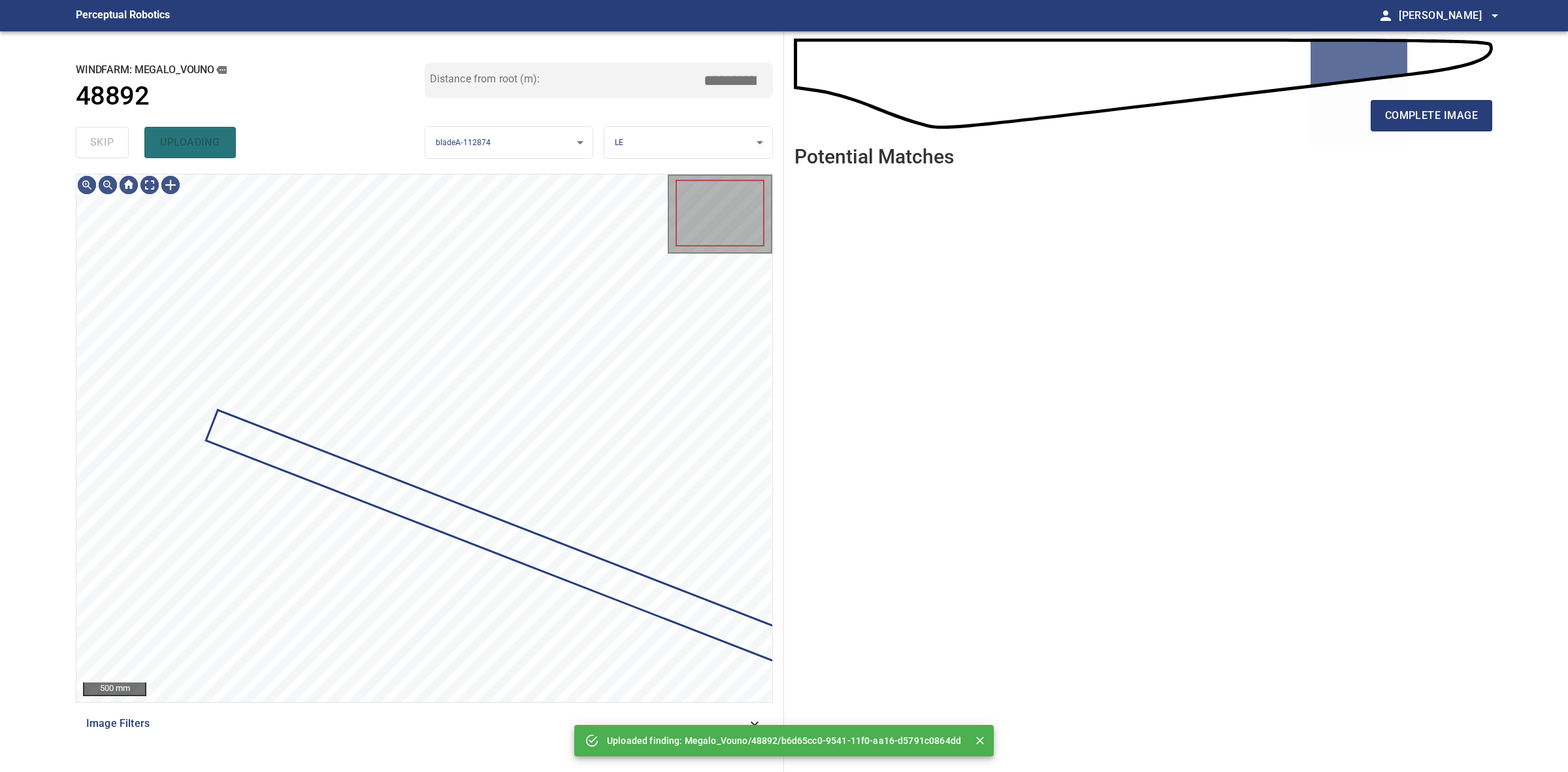
click at [105, 134] on div "skip uploading" at bounding box center [250, 142] width 349 height 42
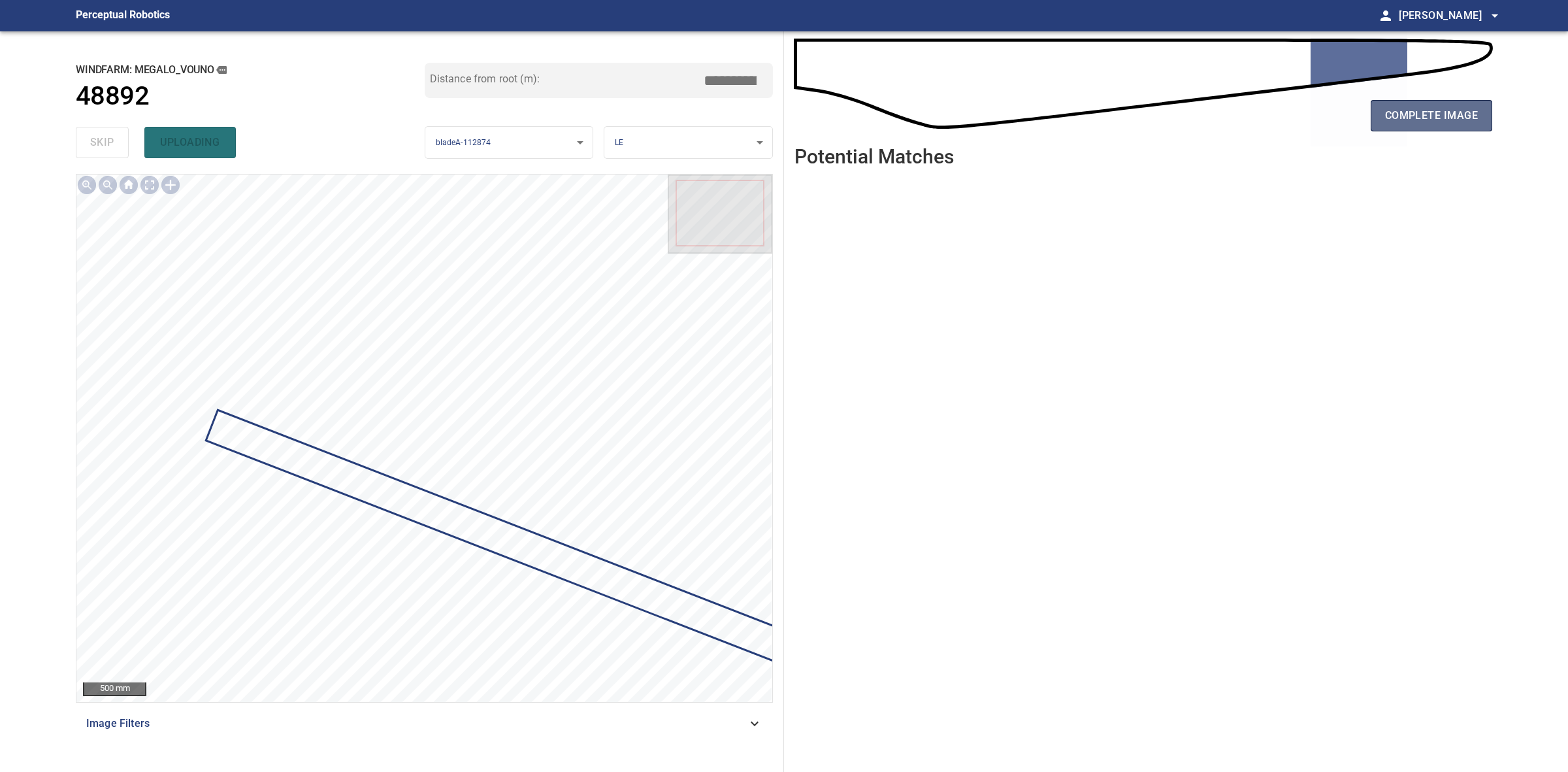
click at [1422, 127] on button "complete image" at bounding box center [1431, 116] width 121 height 31
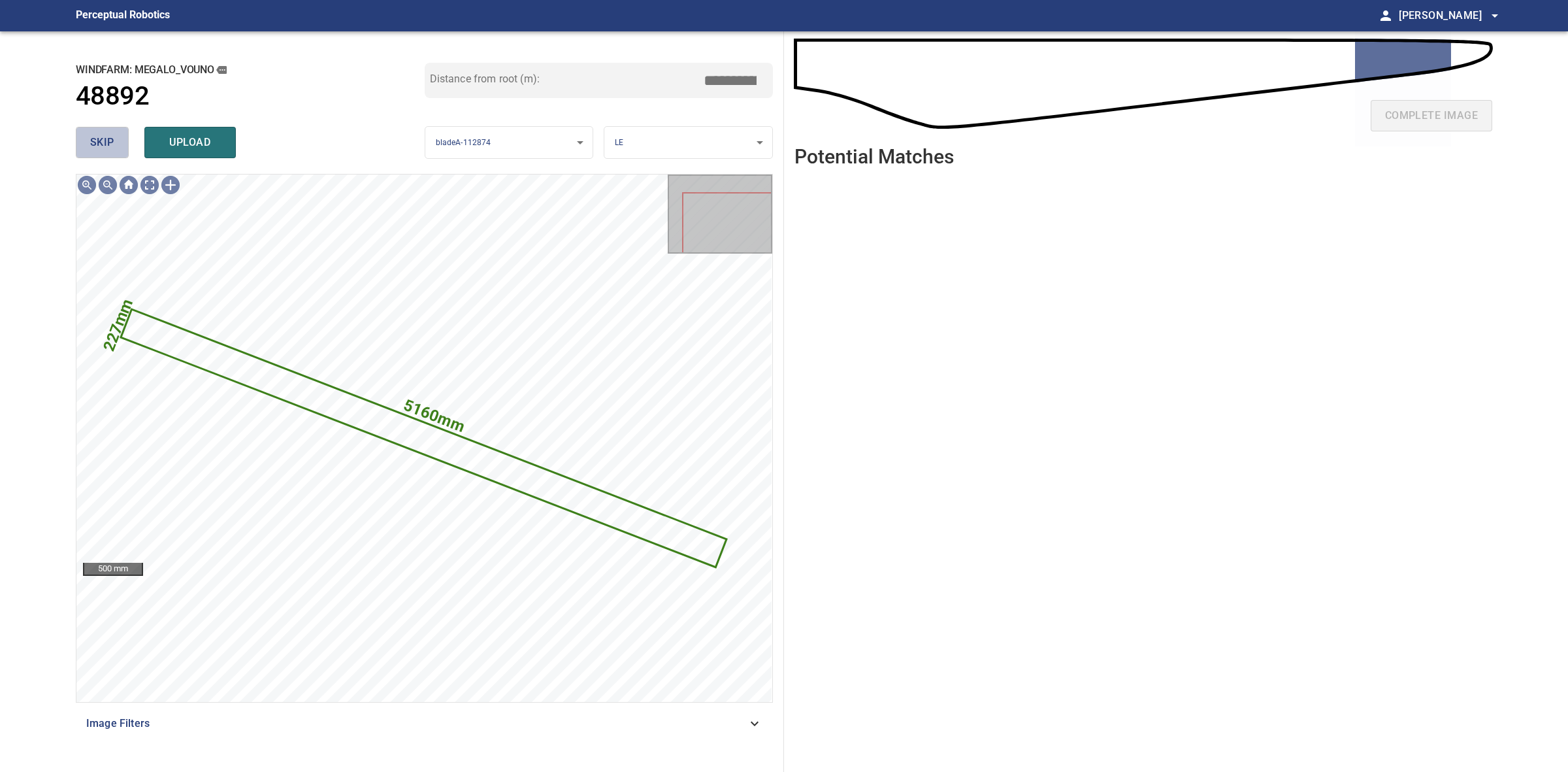
click at [104, 142] on span "skip" at bounding box center [102, 142] width 24 height 18
click at [104, 142] on div "skip upload" at bounding box center [250, 142] width 349 height 42
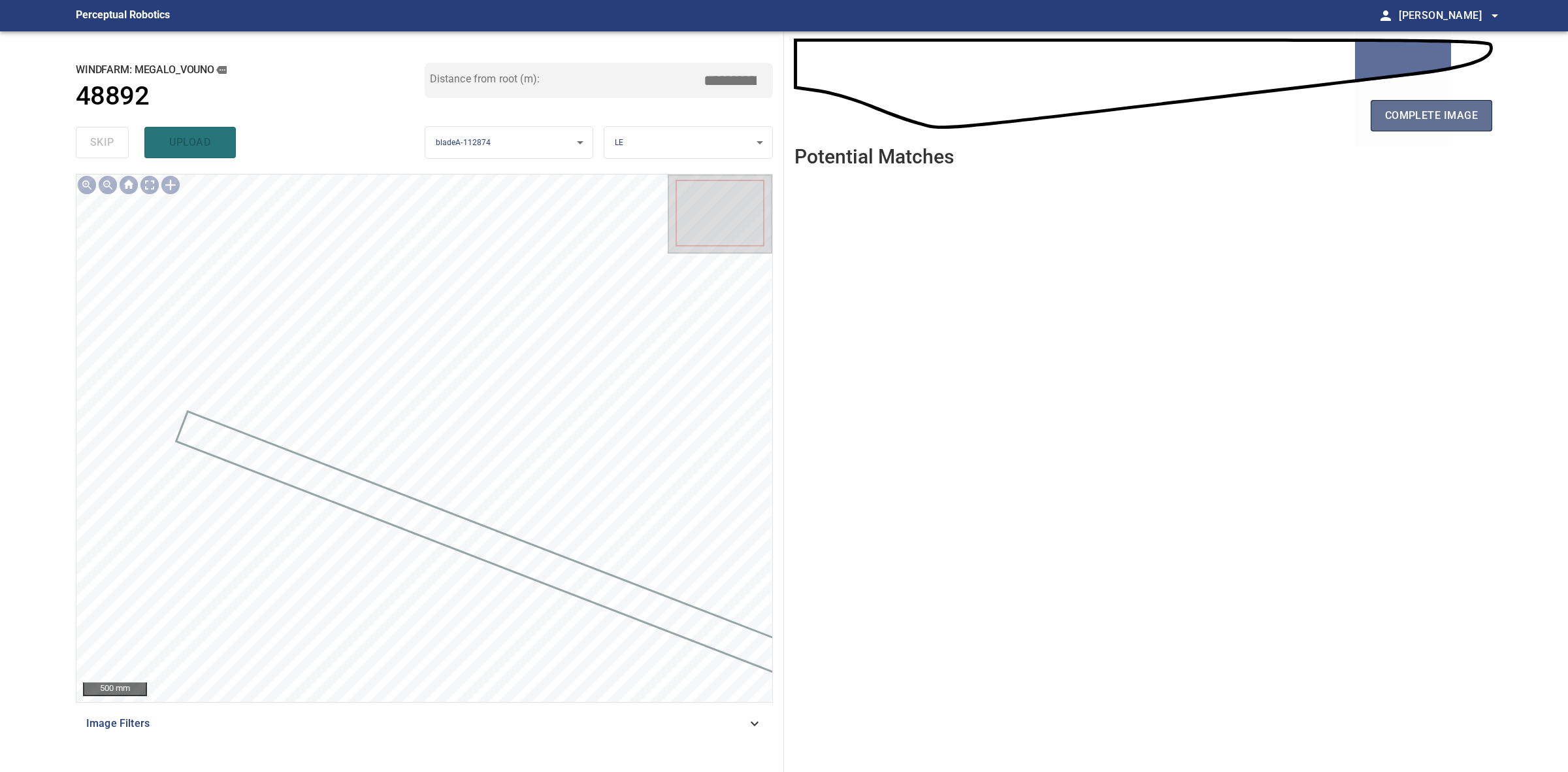
click at [1407, 113] on span "complete image" at bounding box center [1432, 116] width 93 height 18
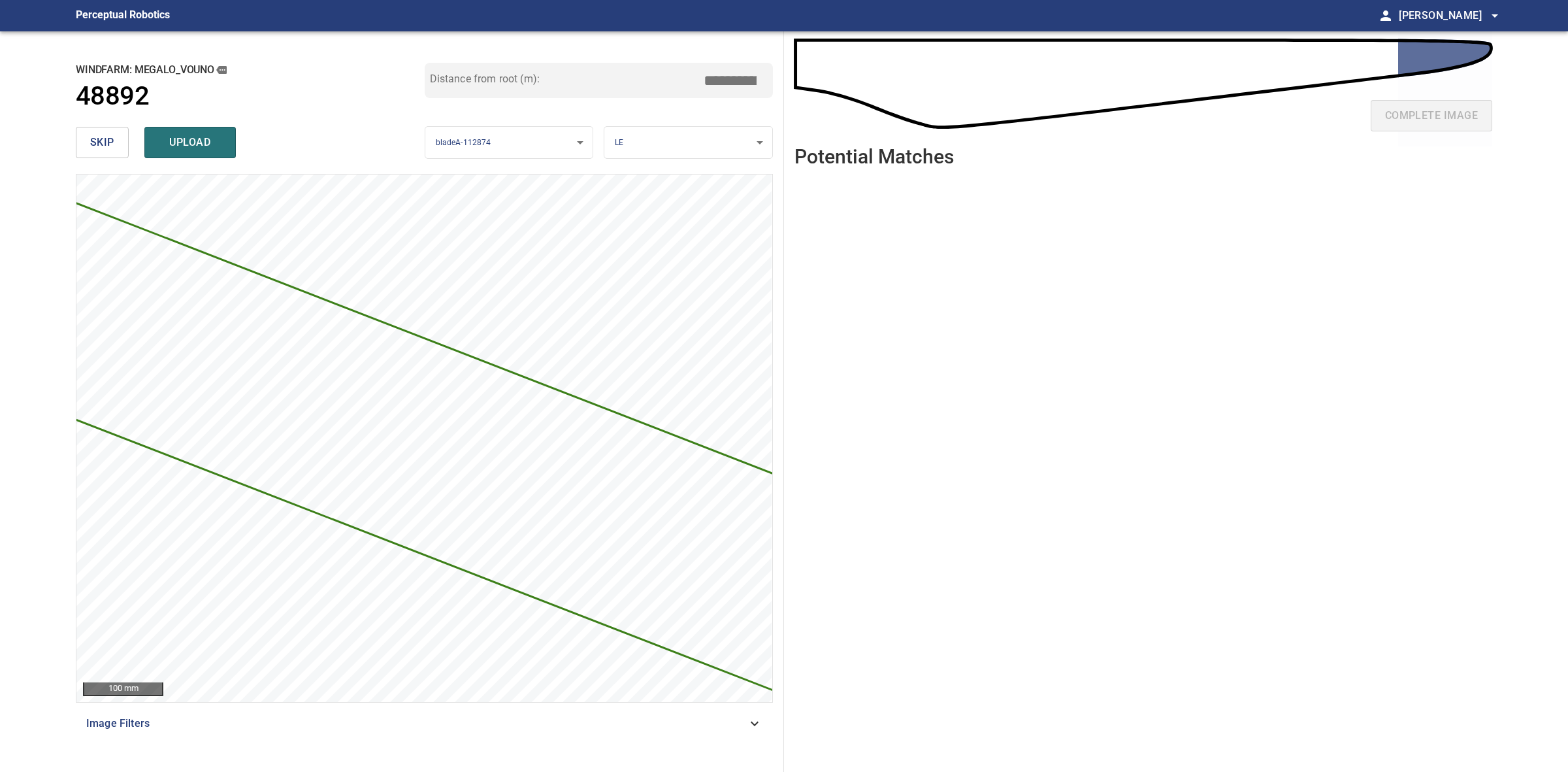
drag, startPoint x: 734, startPoint y: 76, endPoint x: 716, endPoint y: 71, distance: 18.7
click at [711, 75] on input "*****" at bounding box center [735, 81] width 66 height 25
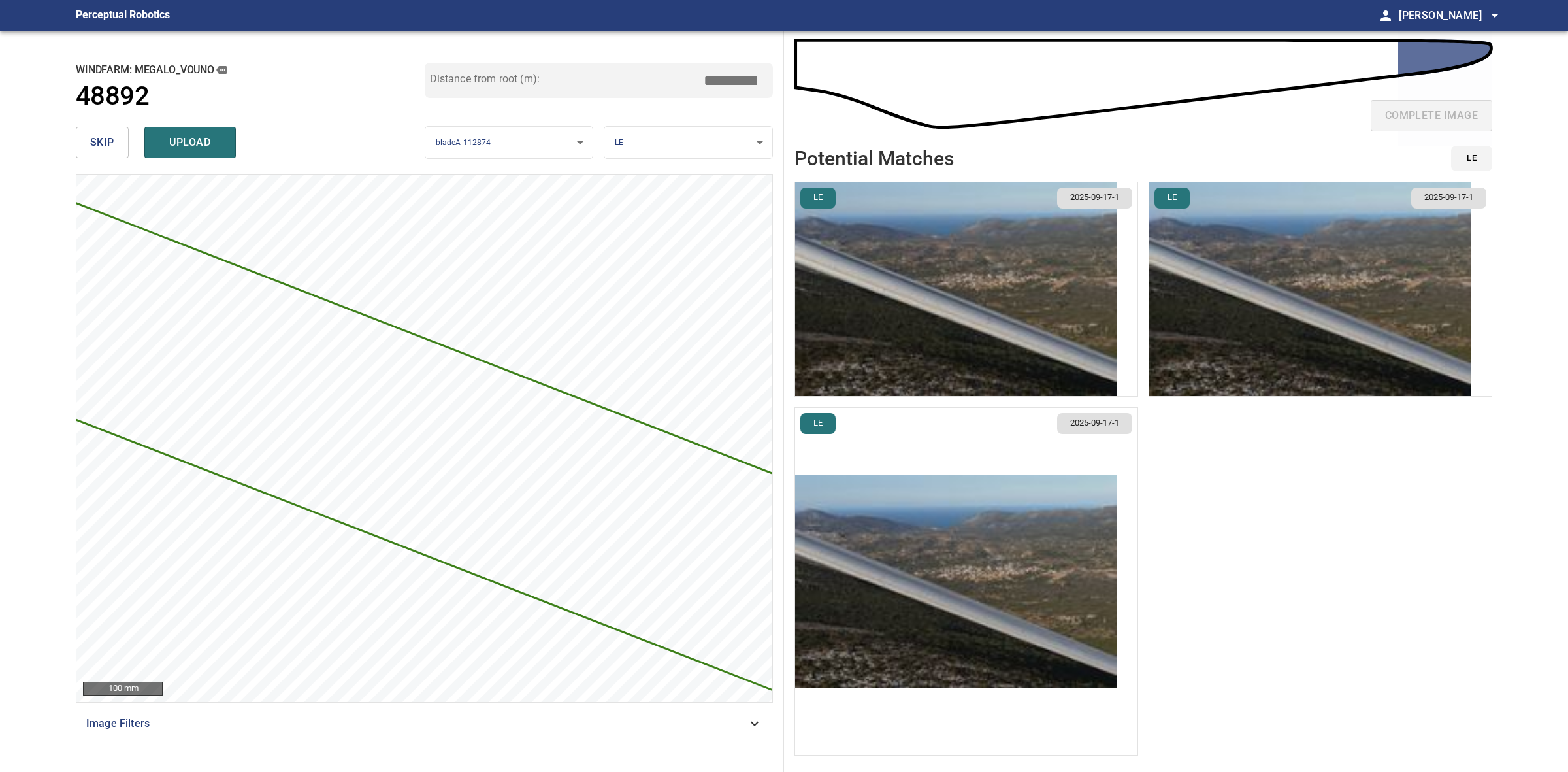
type input "*****"
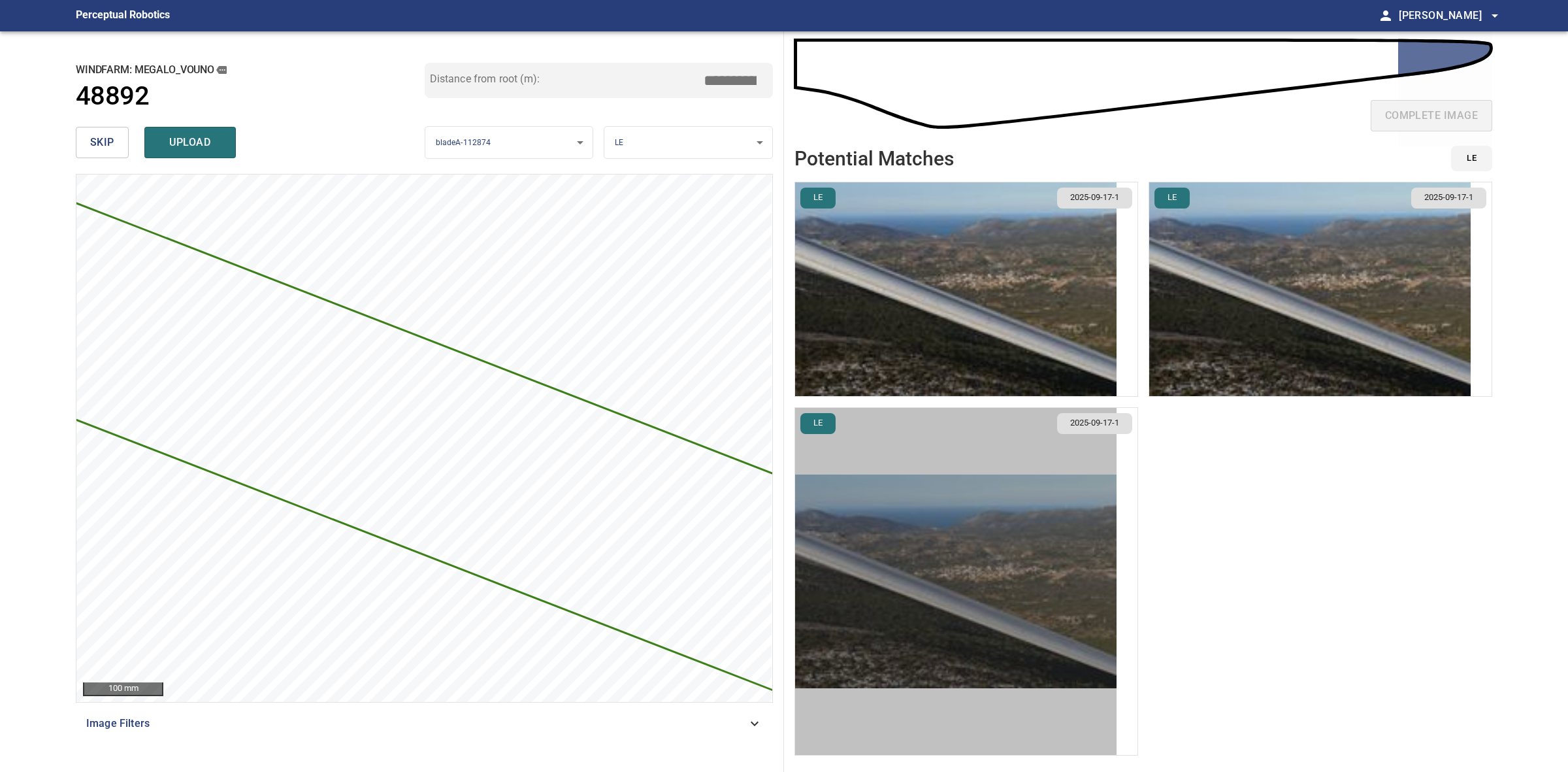
click at [968, 628] on img "button" at bounding box center [956, 581] width 322 height 214
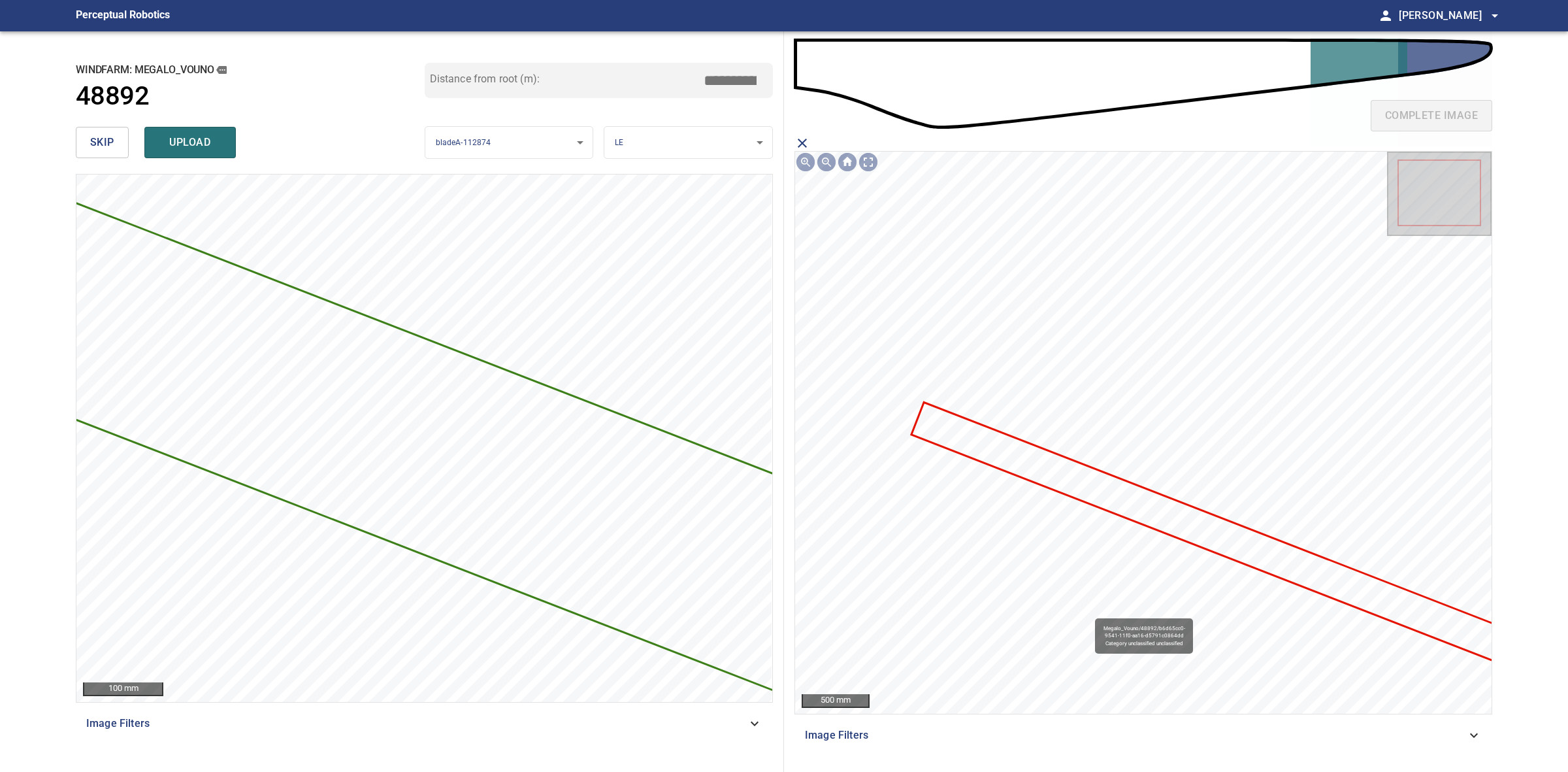
click at [1119, 488] on icon at bounding box center [1240, 544] width 655 height 281
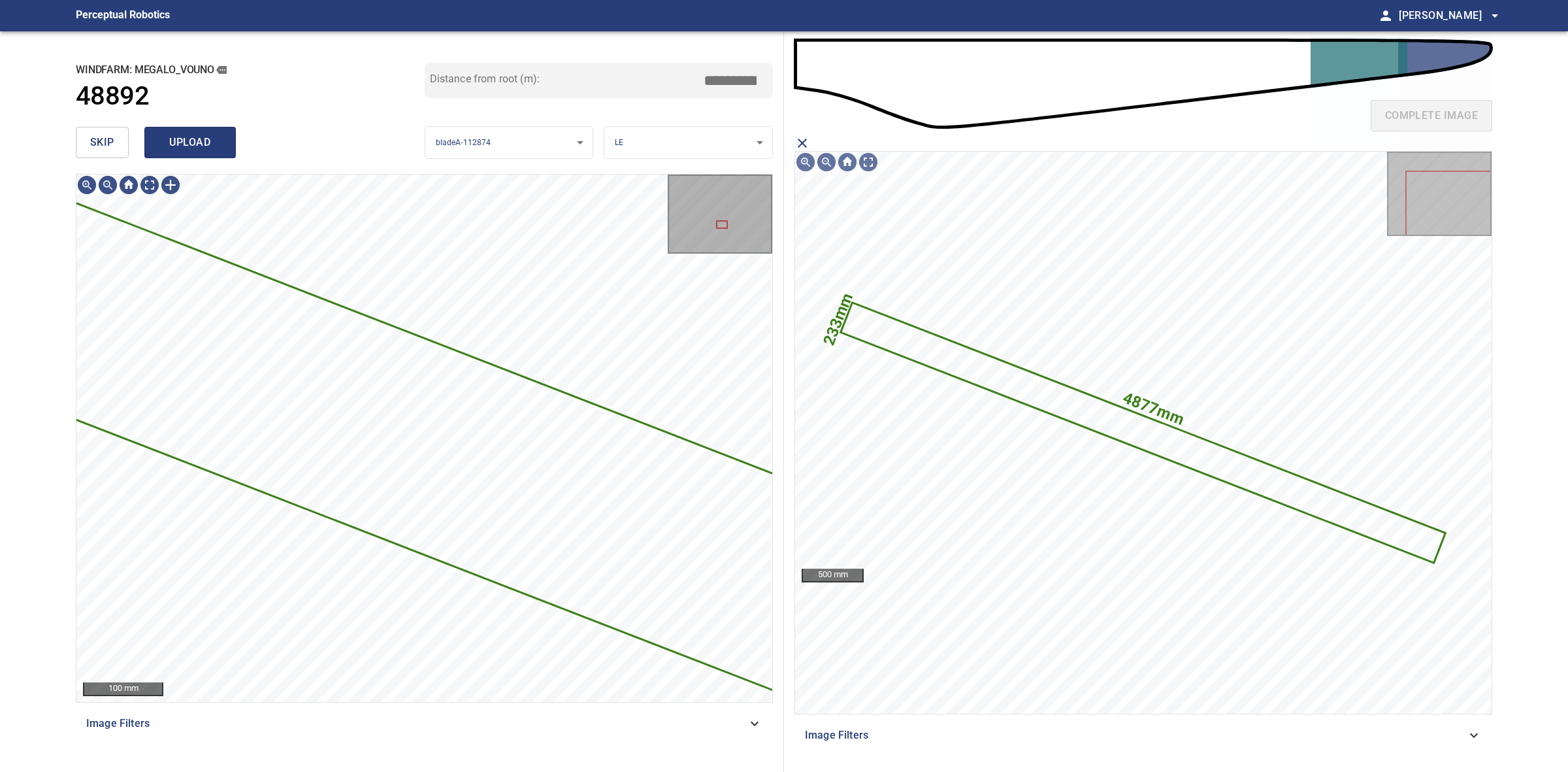
click at [208, 147] on span "upload" at bounding box center [190, 142] width 63 height 18
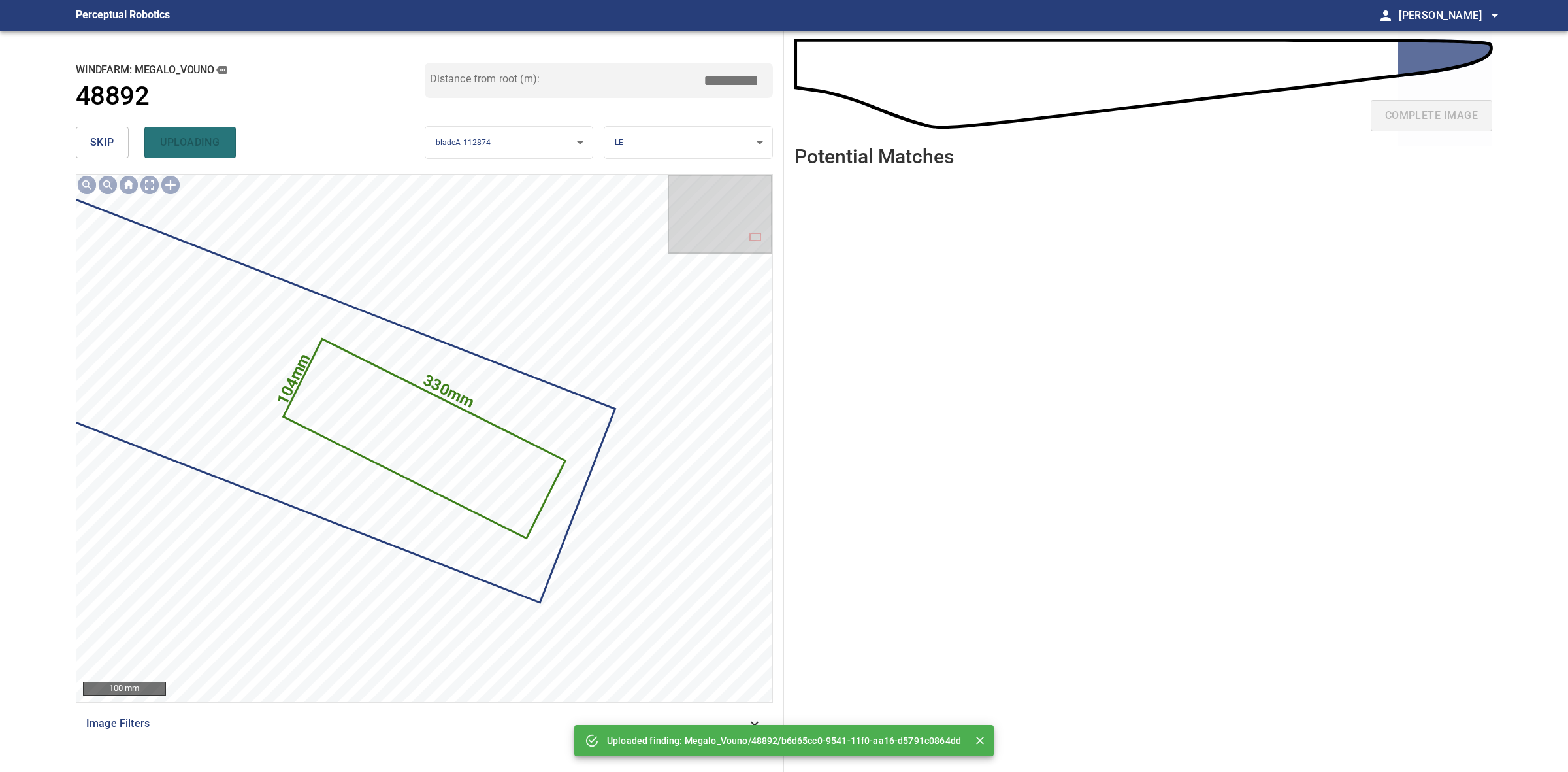
click at [113, 141] on span "skip" at bounding box center [102, 142] width 24 height 18
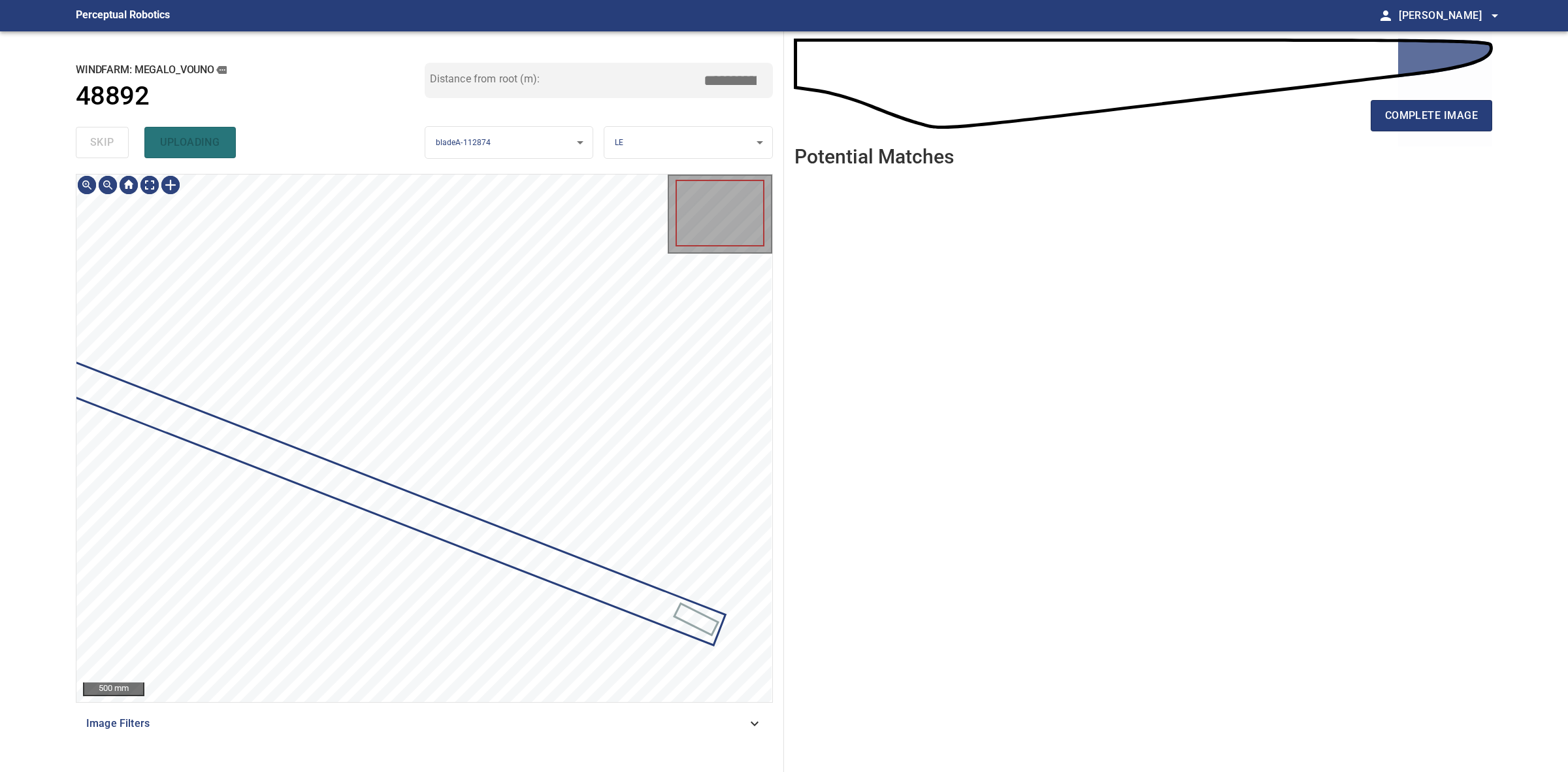
click at [113, 141] on div "skip uploading" at bounding box center [250, 142] width 349 height 42
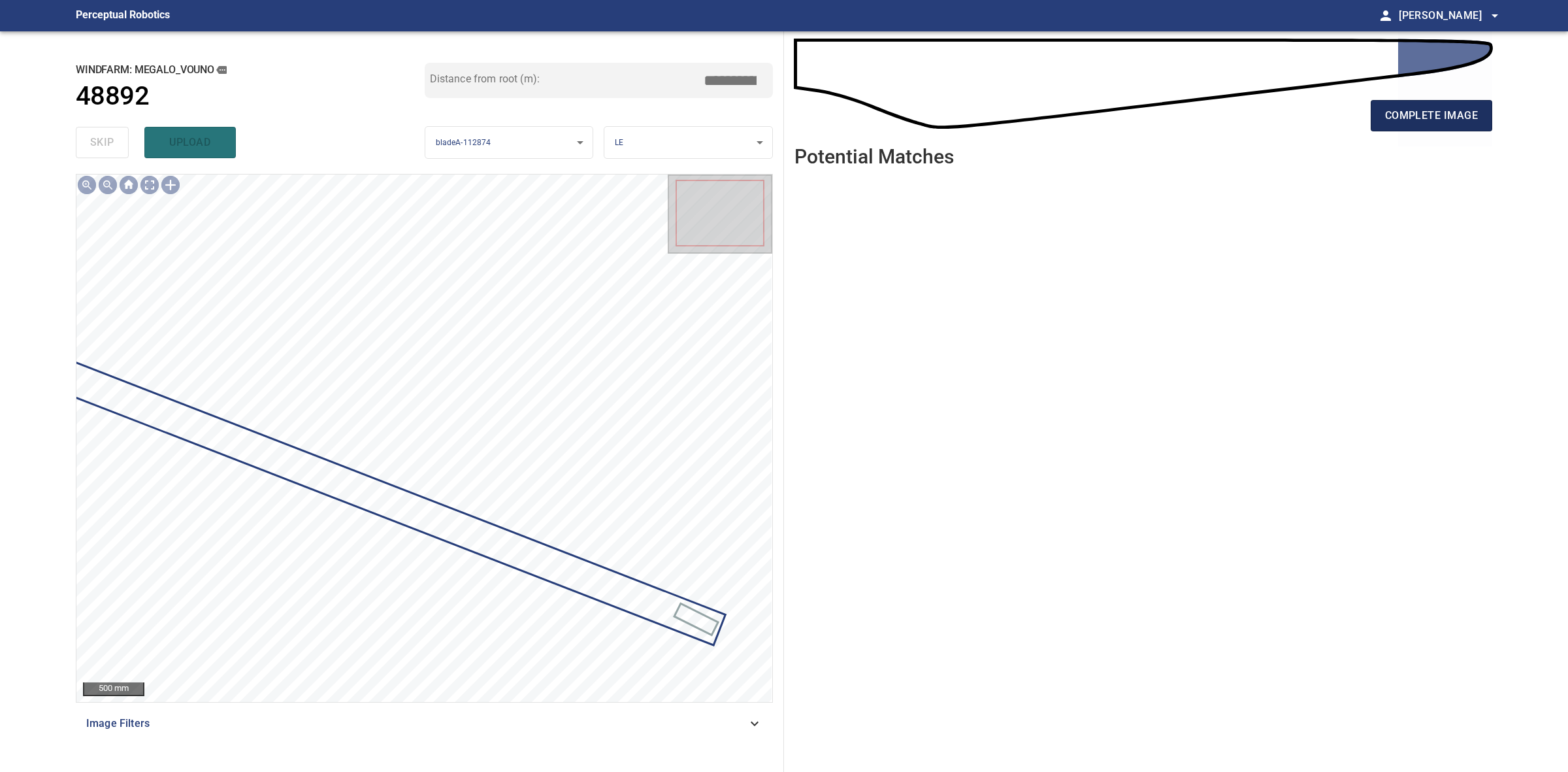
click at [1390, 116] on span "complete image" at bounding box center [1432, 116] width 93 height 18
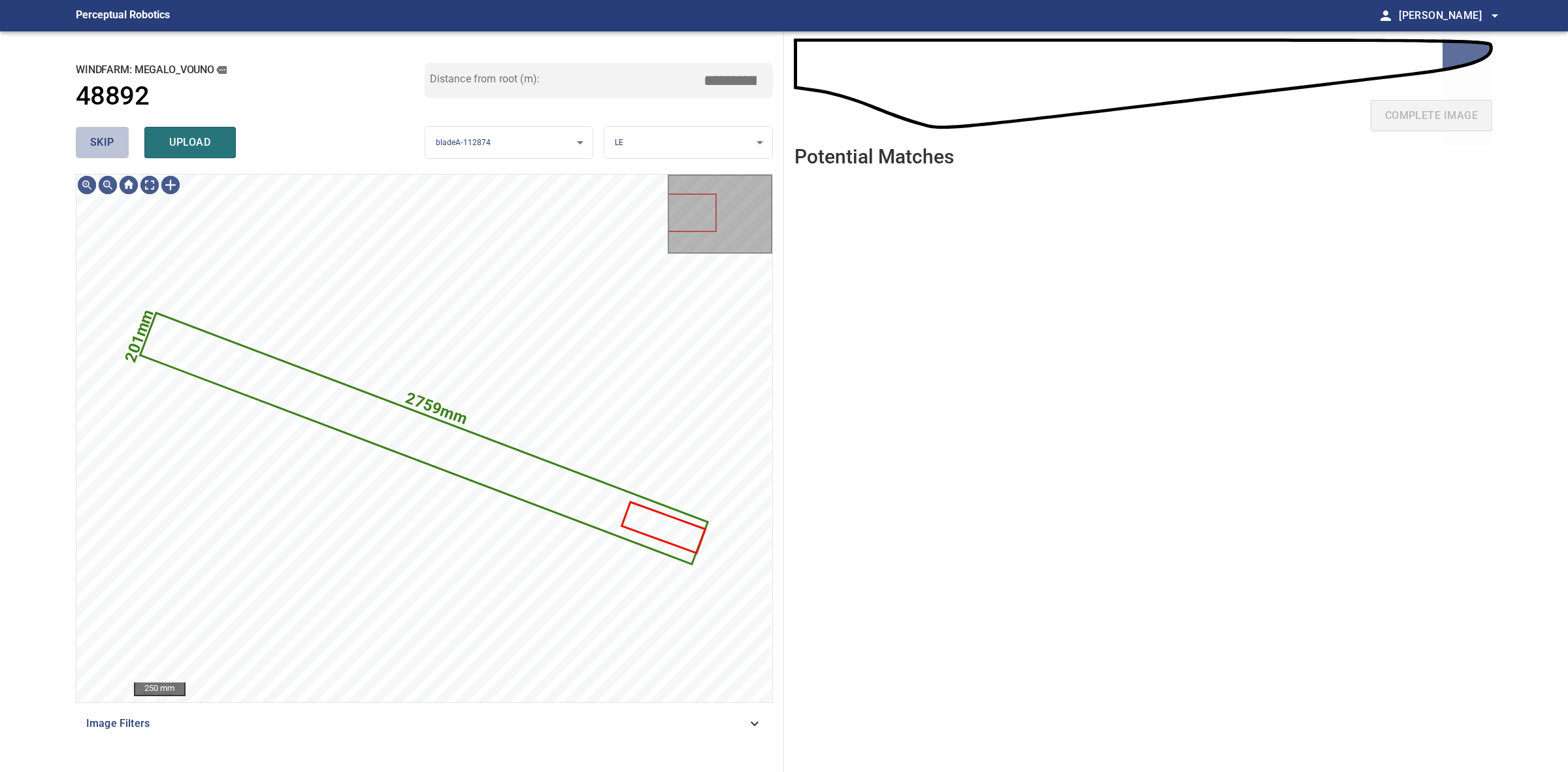
click at [109, 145] on span "skip" at bounding box center [102, 142] width 24 height 18
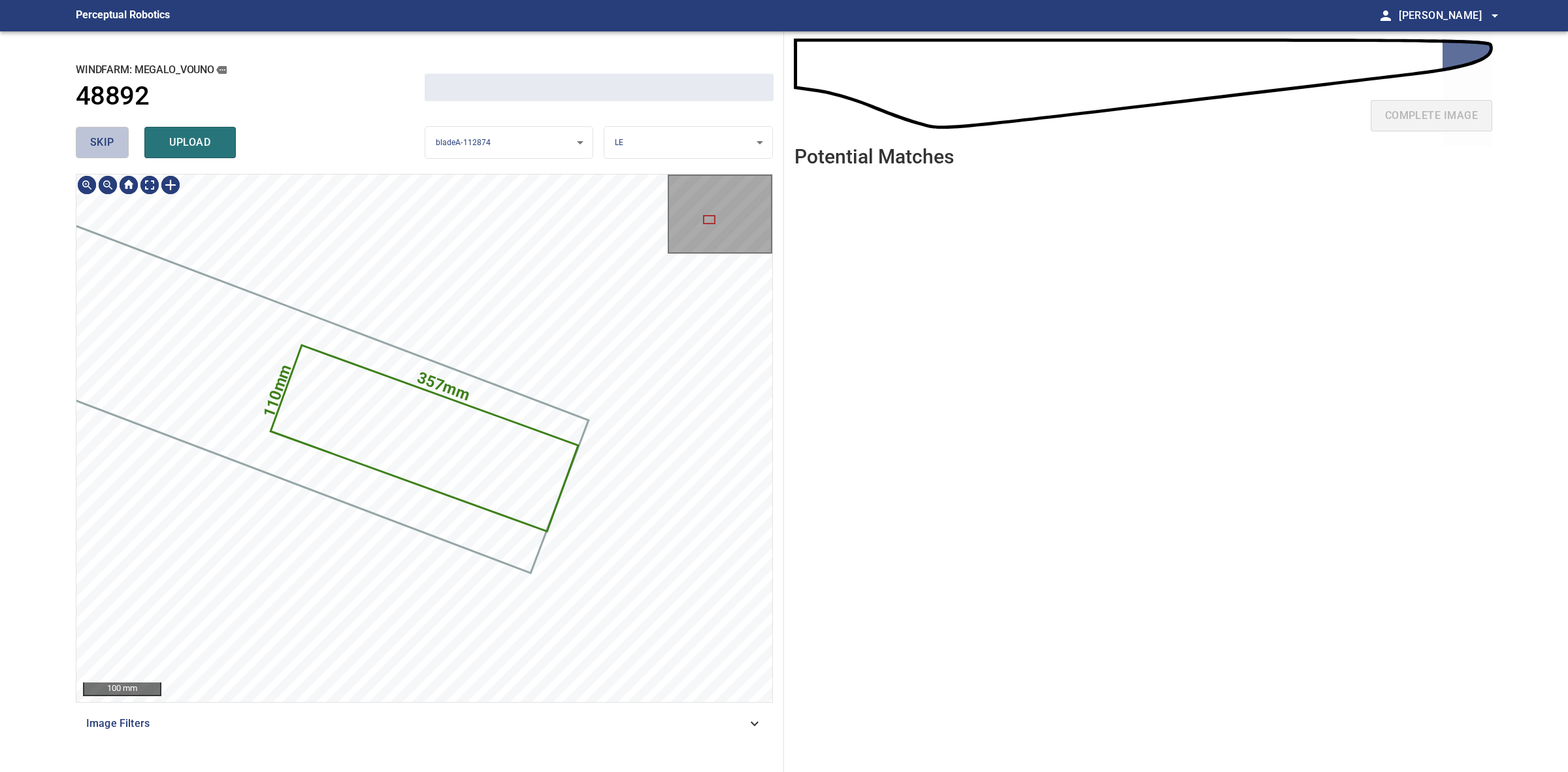
click at [109, 145] on span "skip" at bounding box center [102, 142] width 24 height 18
click at [109, 145] on div "skip upload" at bounding box center [250, 142] width 349 height 42
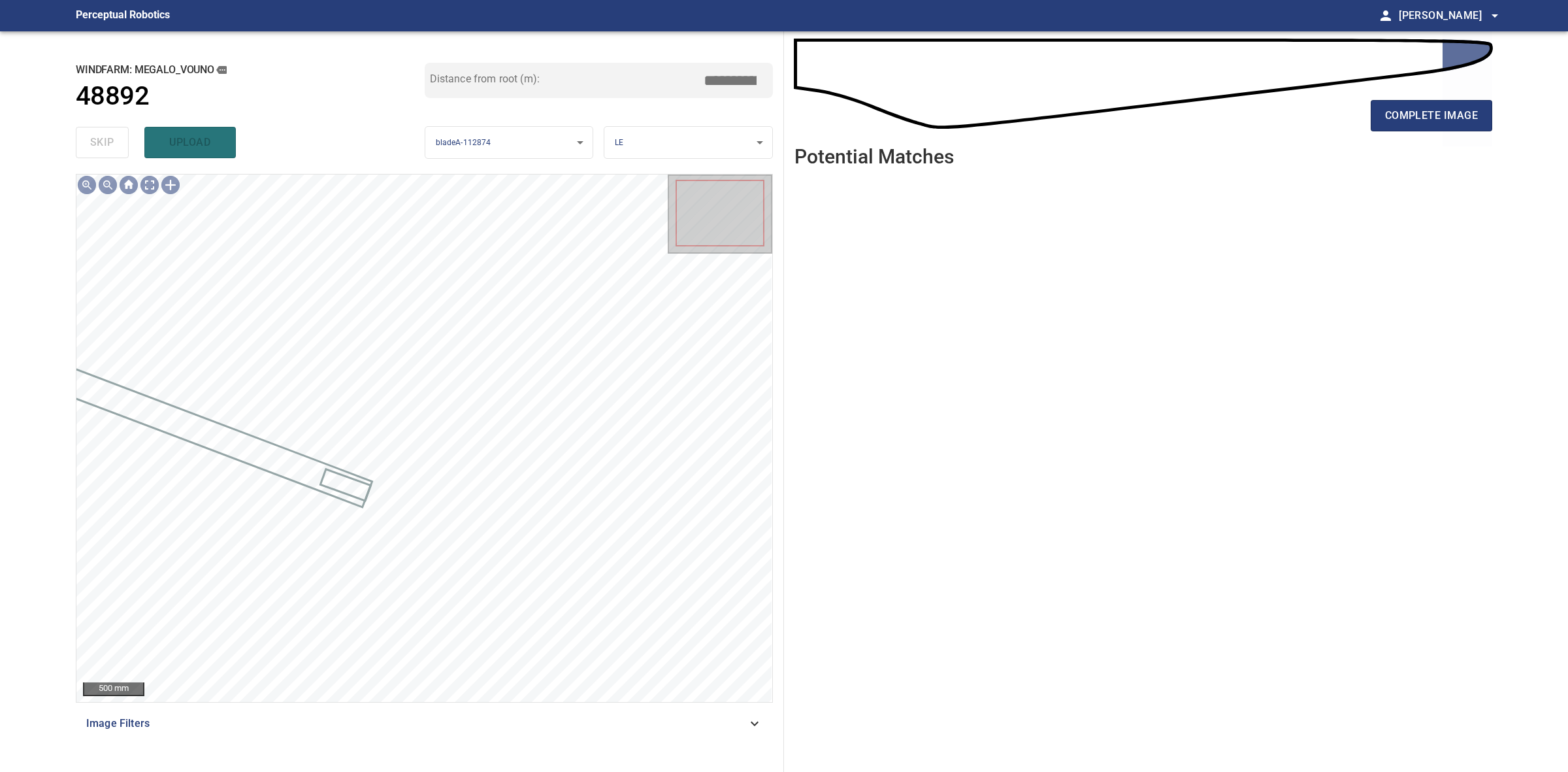
drag, startPoint x: 1511, startPoint y: 116, endPoint x: 1484, endPoint y: 119, distance: 27.2
click at [1506, 119] on main "**********" at bounding box center [784, 386] width 1568 height 772
click at [1480, 119] on button "complete image" at bounding box center [1431, 116] width 121 height 31
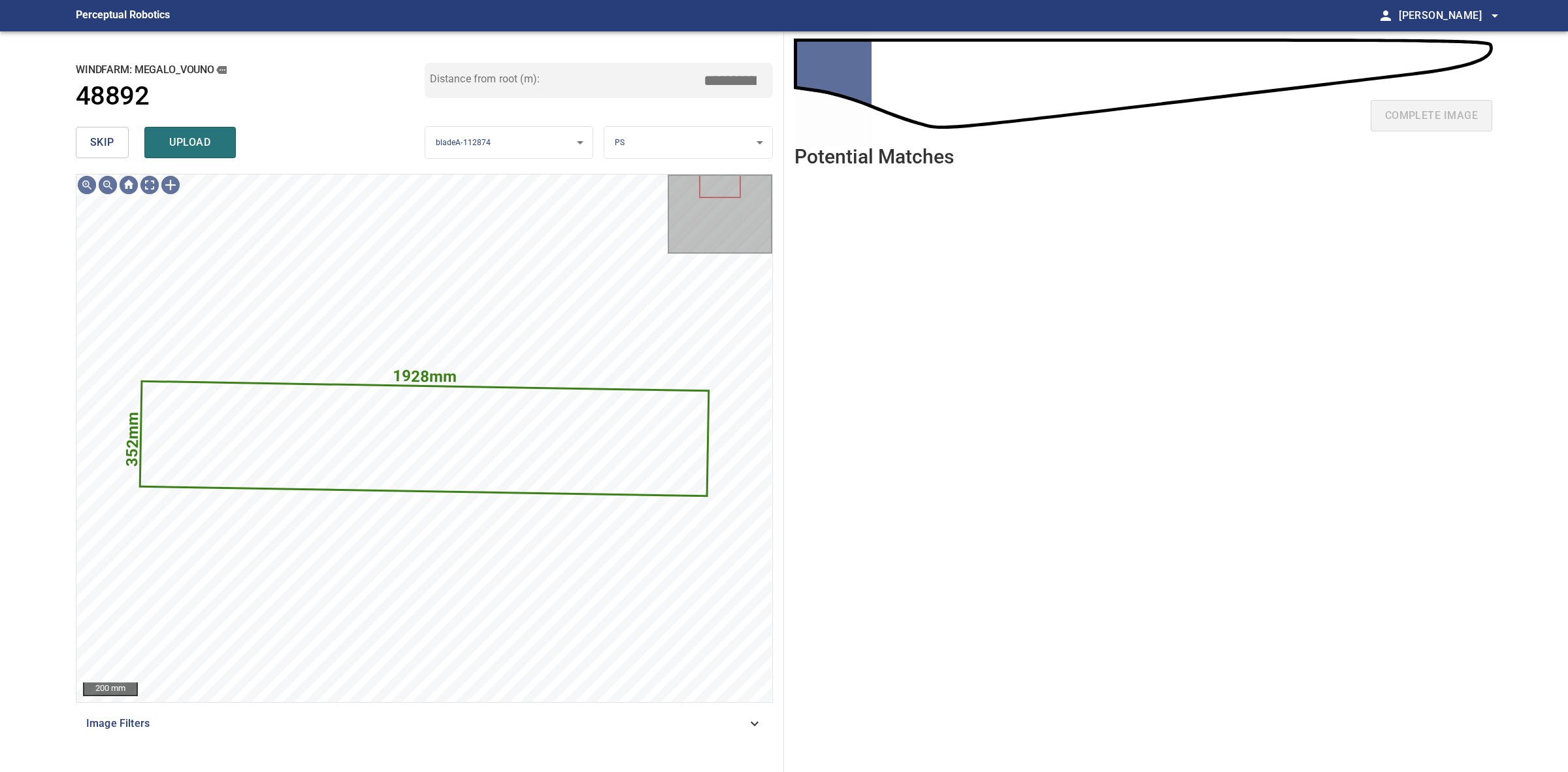
click at [90, 133] on span "skip" at bounding box center [102, 142] width 24 height 18
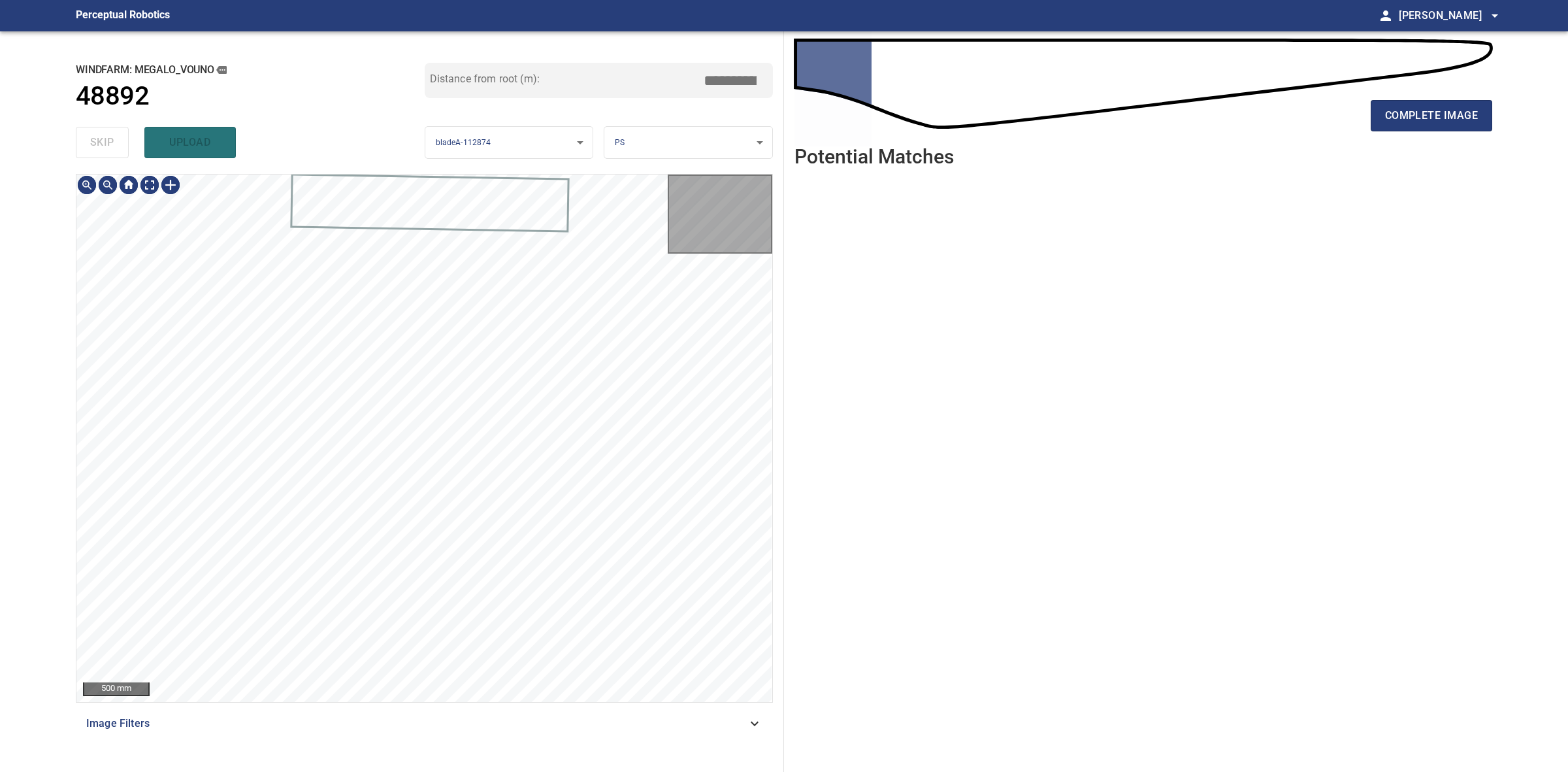
click at [90, 132] on div "skip upload" at bounding box center [250, 142] width 349 height 42
click at [94, 134] on div "skip upload" at bounding box center [250, 142] width 349 height 42
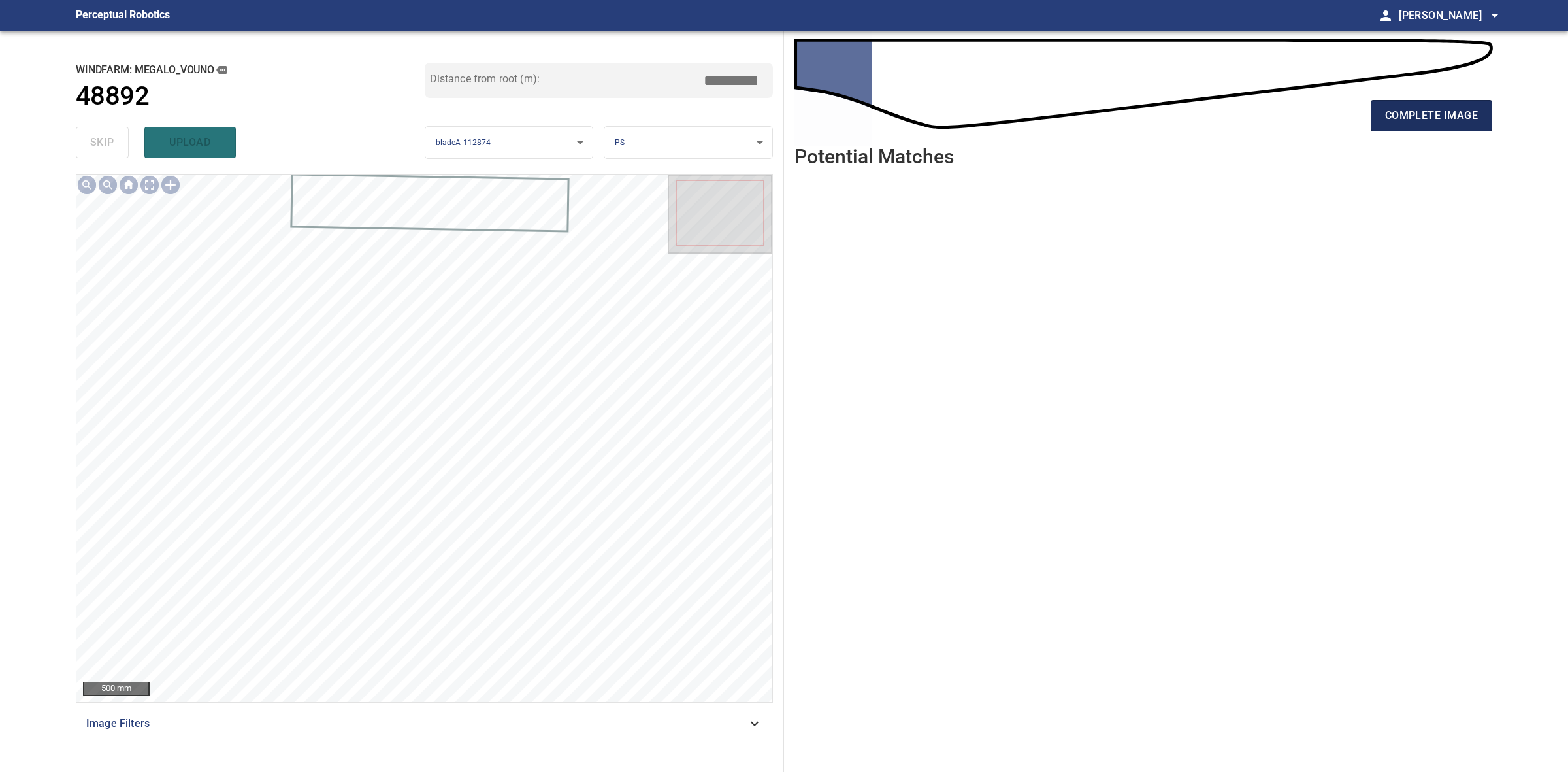
click at [1438, 113] on span "complete image" at bounding box center [1432, 116] width 93 height 18
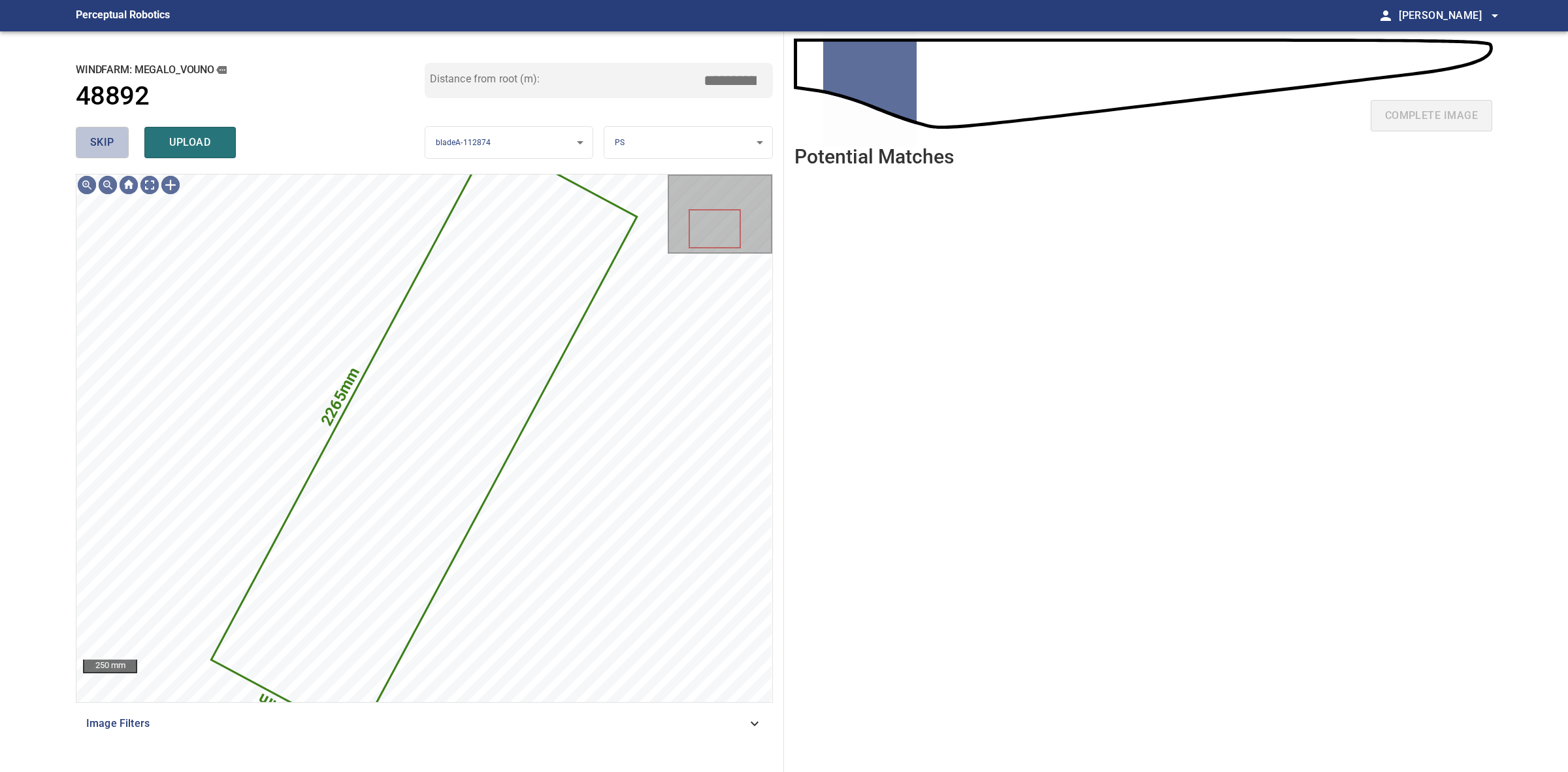
click at [100, 145] on span "skip" at bounding box center [102, 142] width 24 height 18
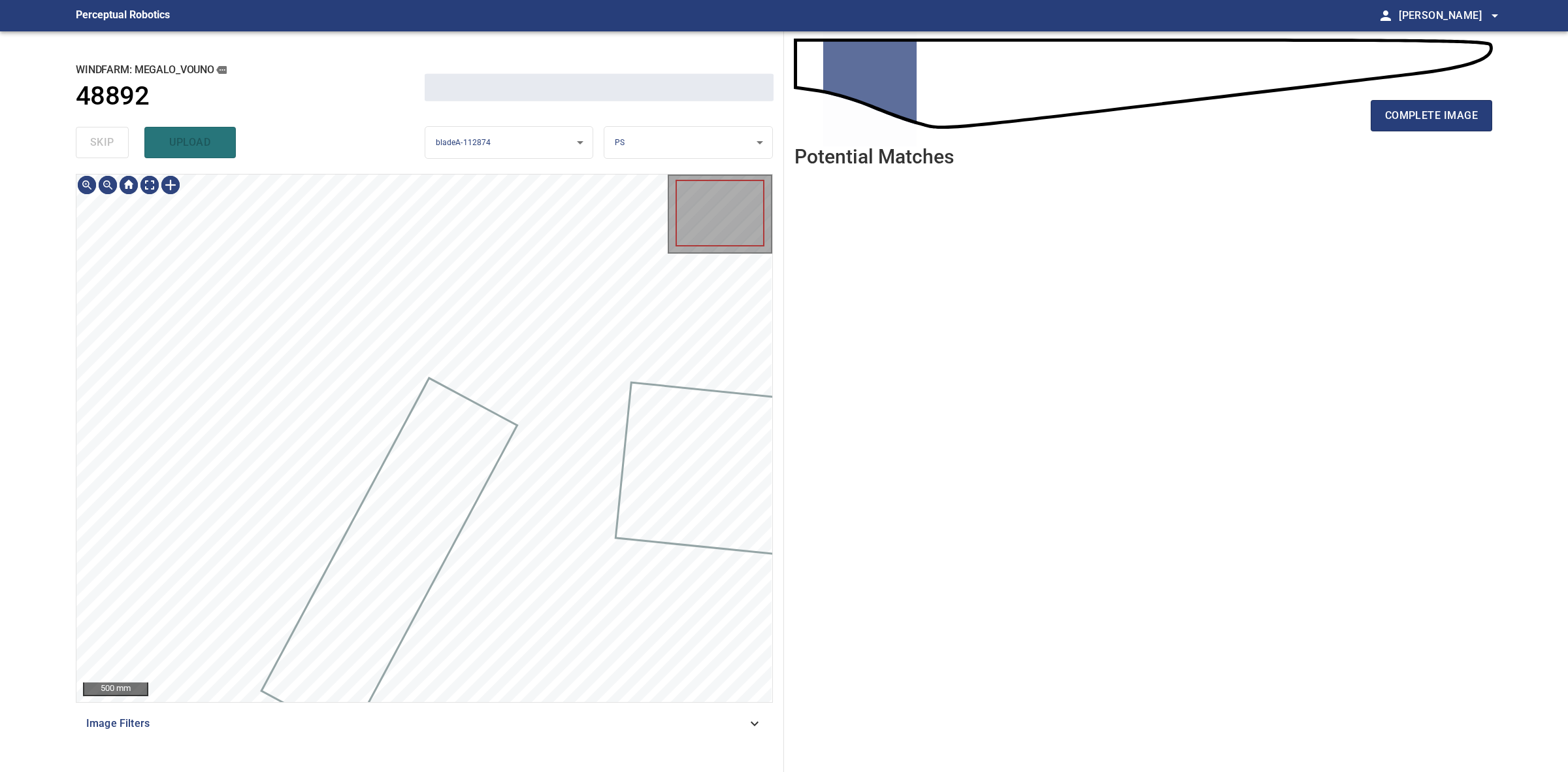
click at [99, 144] on div "skip upload" at bounding box center [250, 142] width 349 height 42
drag, startPoint x: 99, startPoint y: 144, endPoint x: 219, endPoint y: 144, distance: 120.0
click at [111, 144] on div "skip upload" at bounding box center [250, 142] width 349 height 42
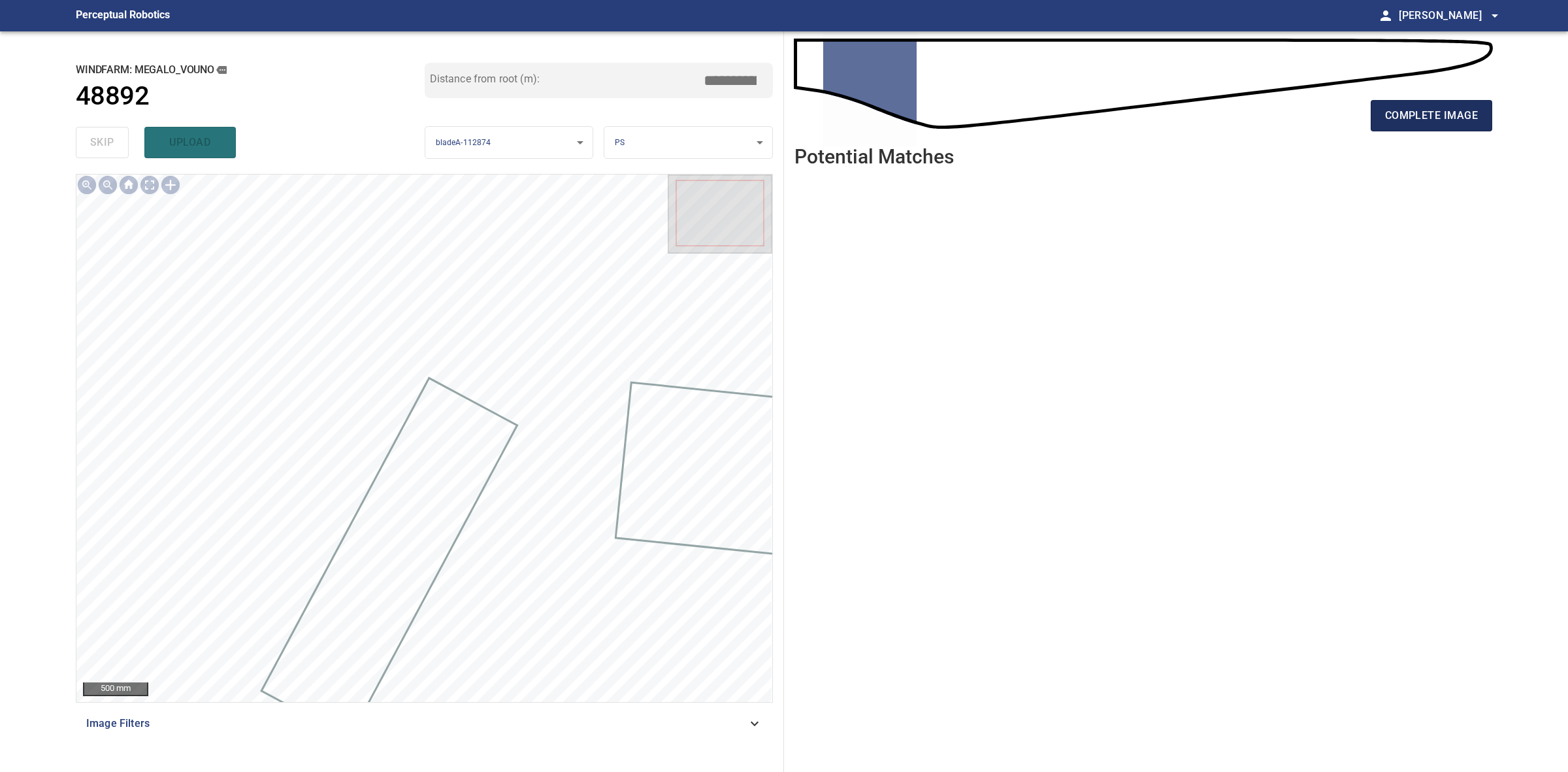
click at [1472, 110] on span "complete image" at bounding box center [1432, 116] width 93 height 18
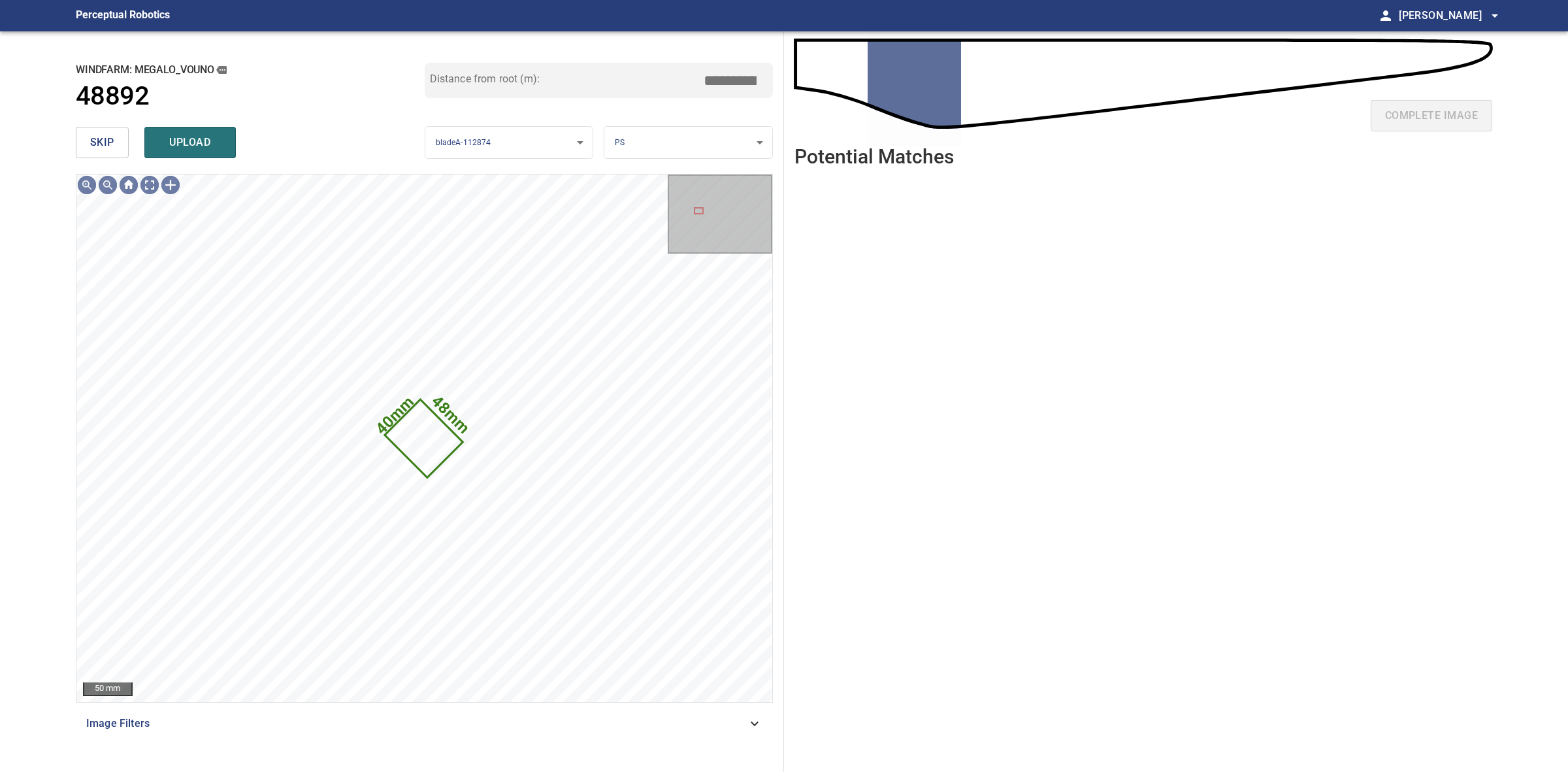
click at [96, 138] on span "skip" at bounding box center [102, 142] width 24 height 18
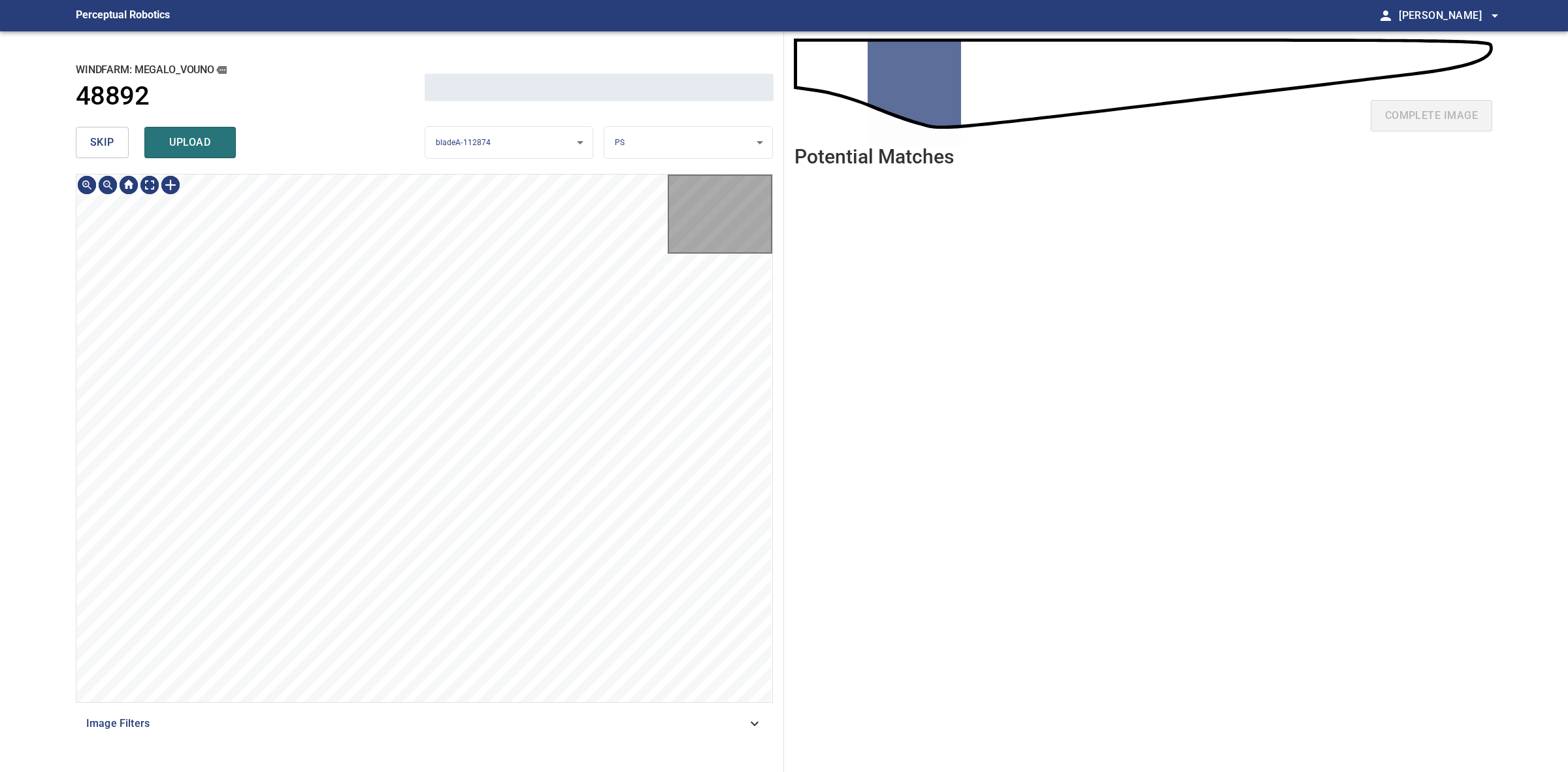
click at [96, 138] on span "skip" at bounding box center [102, 142] width 24 height 18
type input "****"
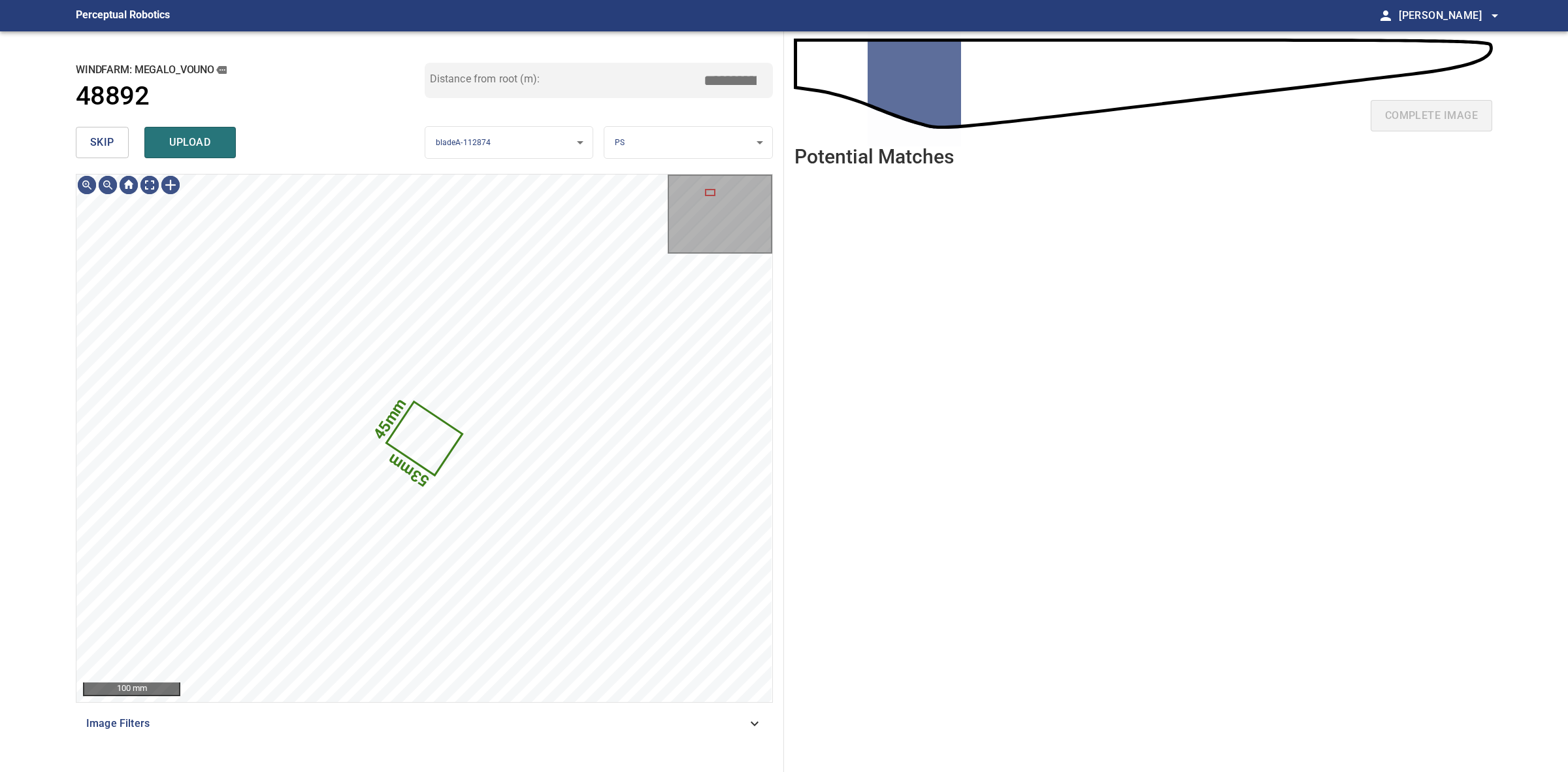
click at [124, 142] on button "skip" at bounding box center [102, 142] width 53 height 31
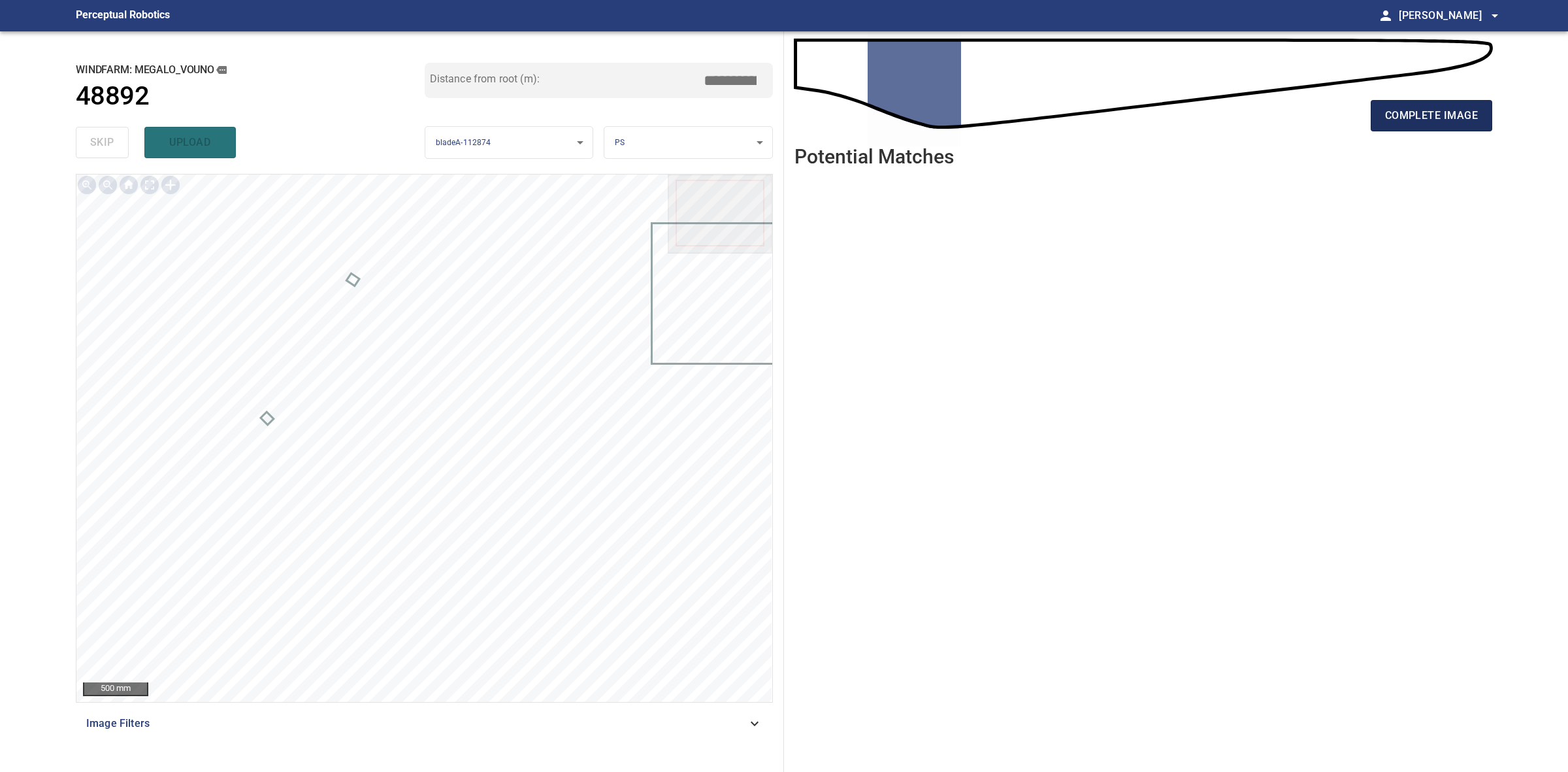
click at [1407, 106] on button "complete image" at bounding box center [1431, 116] width 121 height 31
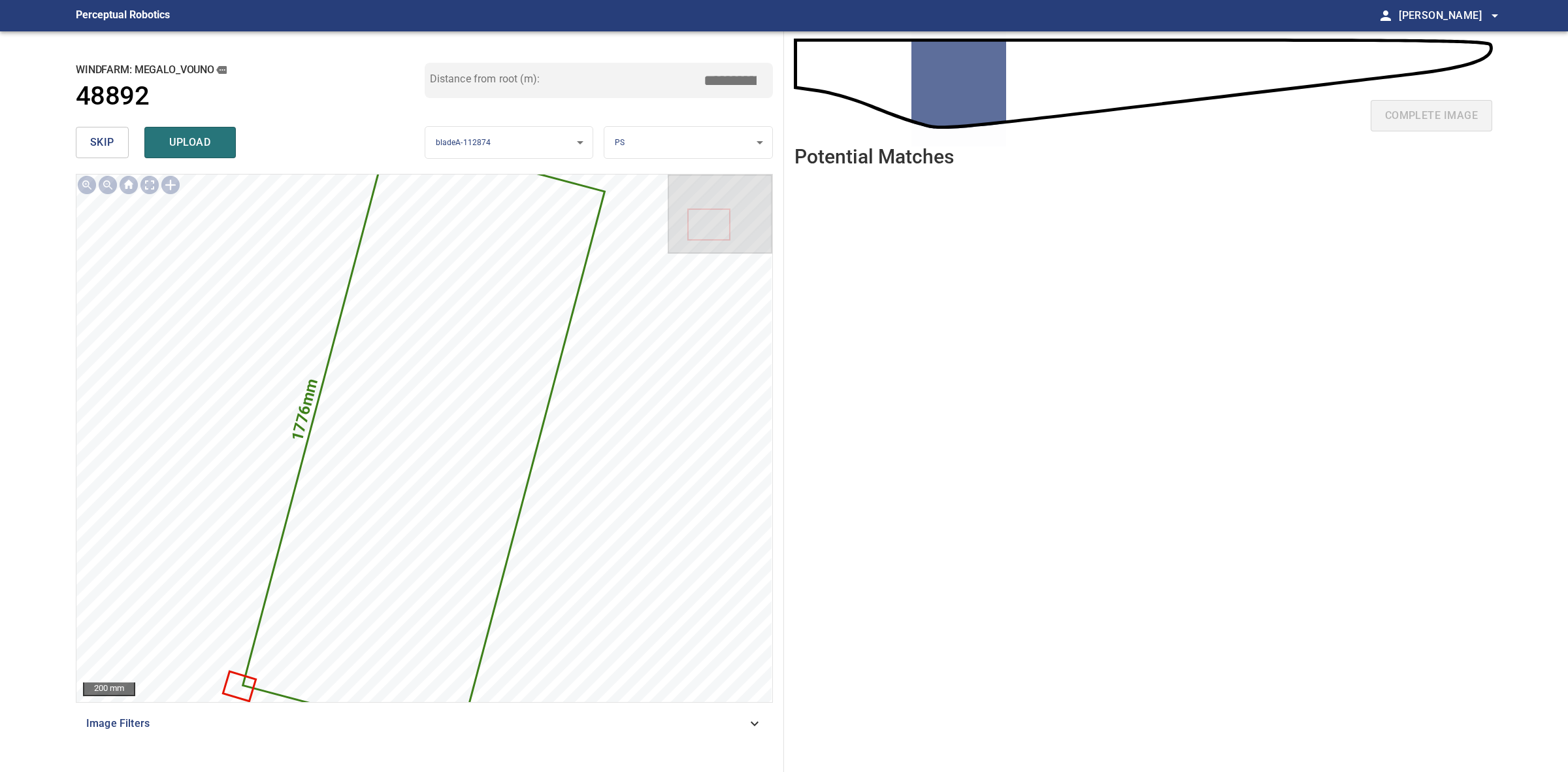
click at [82, 136] on button "skip" at bounding box center [102, 142] width 53 height 31
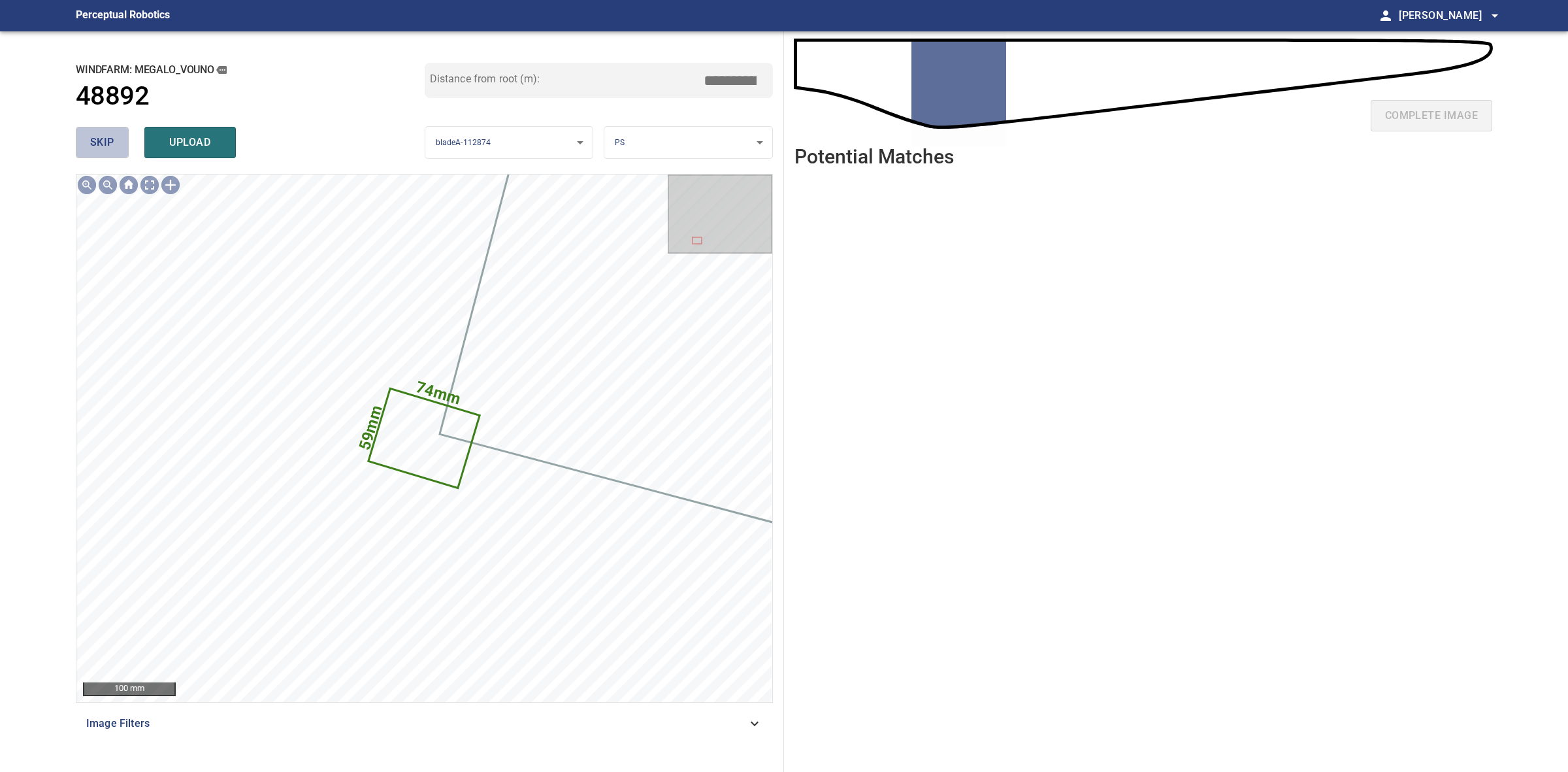
click at [93, 135] on span "skip" at bounding box center [102, 142] width 24 height 18
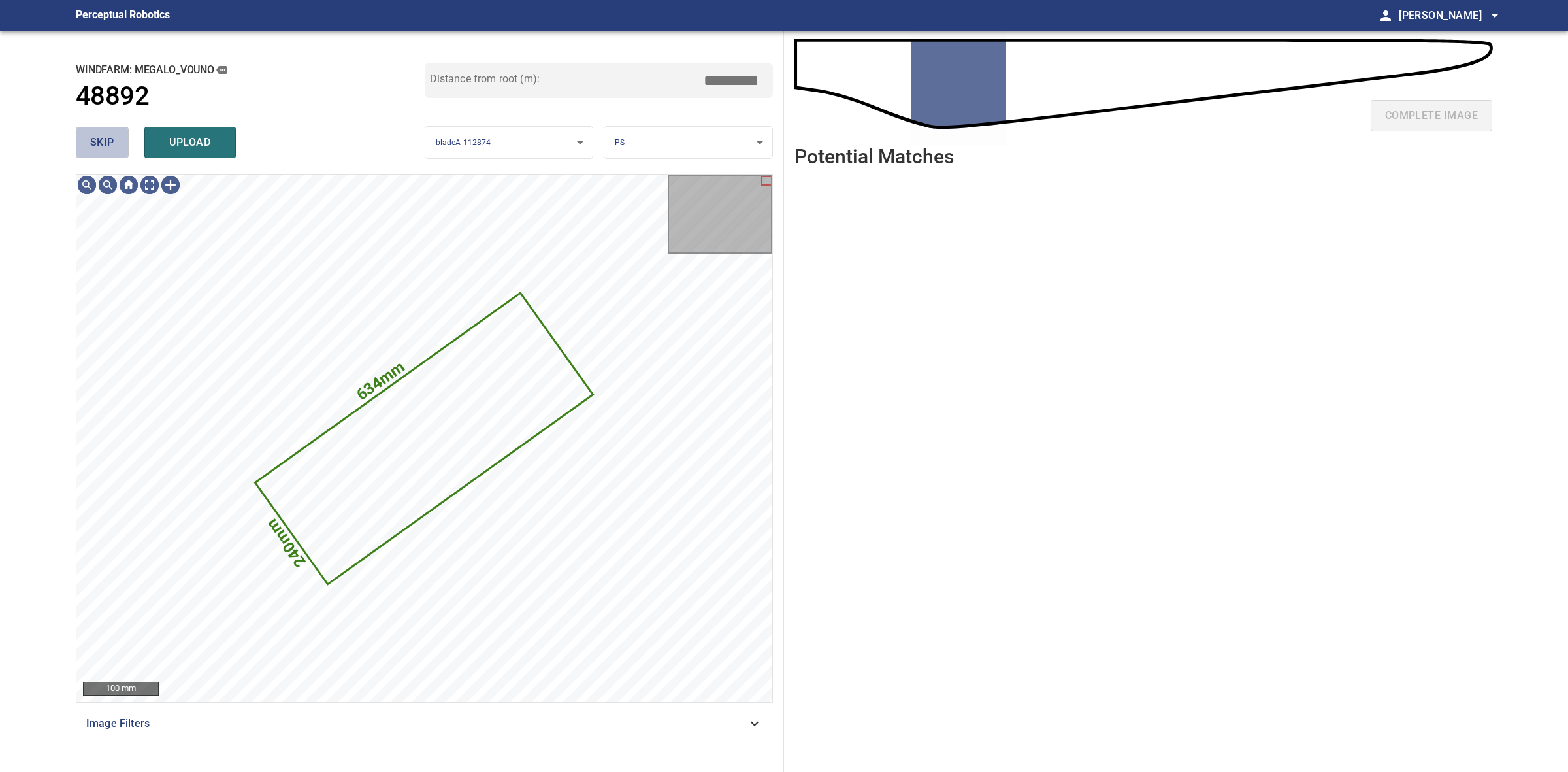
click at [92, 128] on button "skip" at bounding box center [102, 142] width 53 height 31
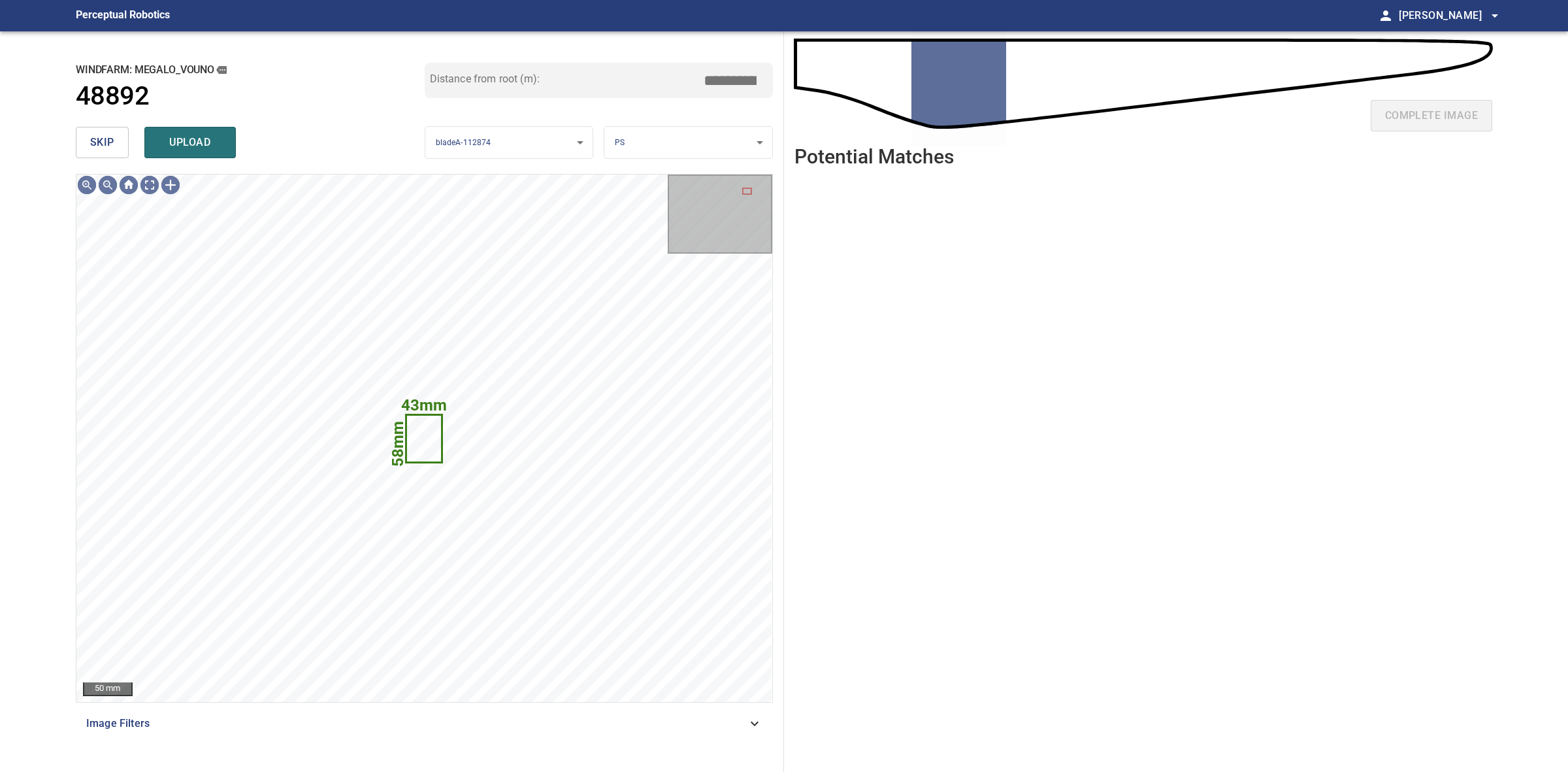
click at [109, 144] on span "skip" at bounding box center [102, 142] width 24 height 18
click at [109, 144] on div "skip upload" at bounding box center [250, 142] width 349 height 42
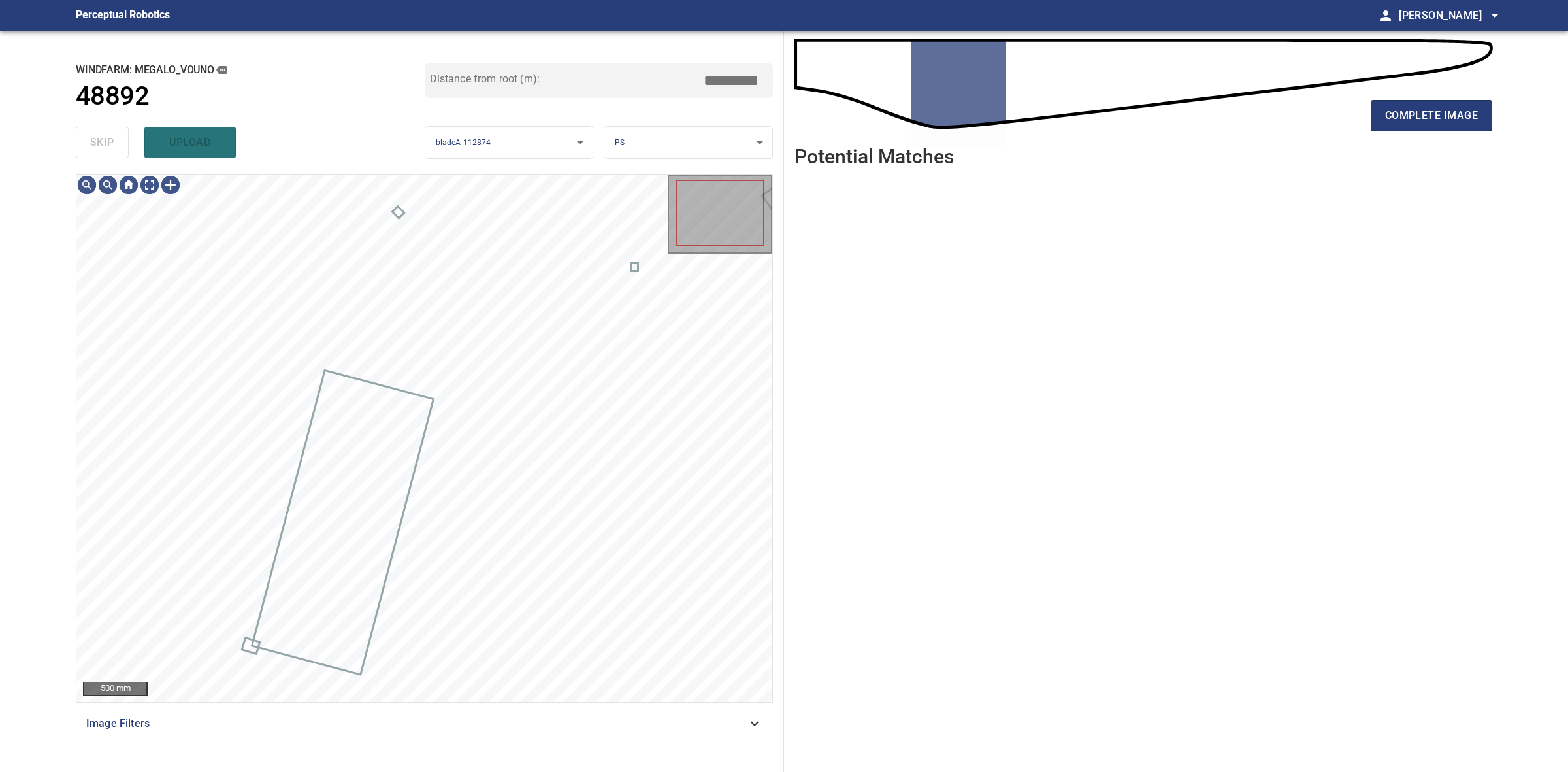
click at [109, 144] on div "skip upload" at bounding box center [250, 142] width 349 height 42
click at [1403, 119] on span "complete image" at bounding box center [1432, 116] width 93 height 18
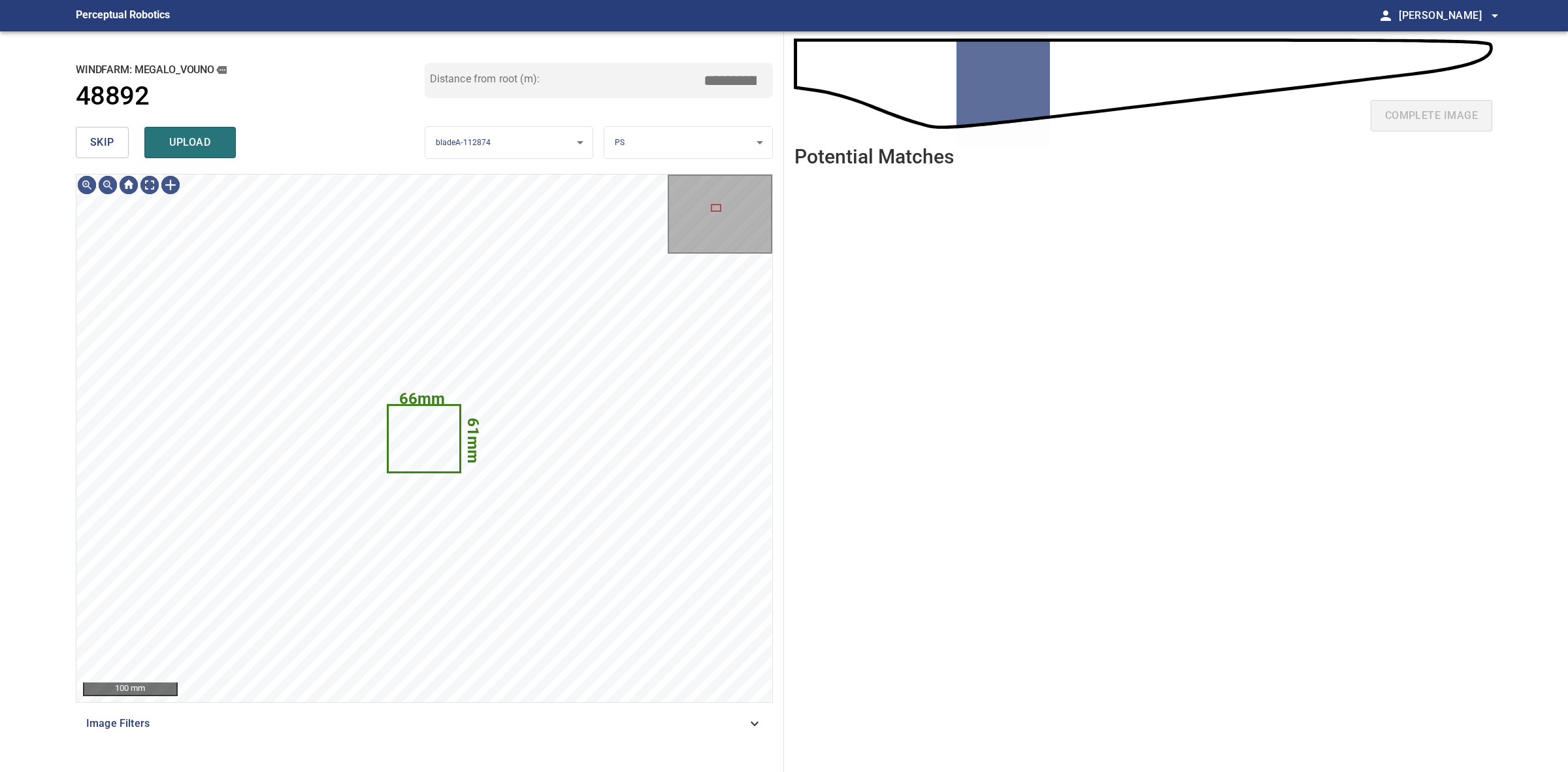
click at [117, 149] on button "skip" at bounding box center [102, 142] width 53 height 31
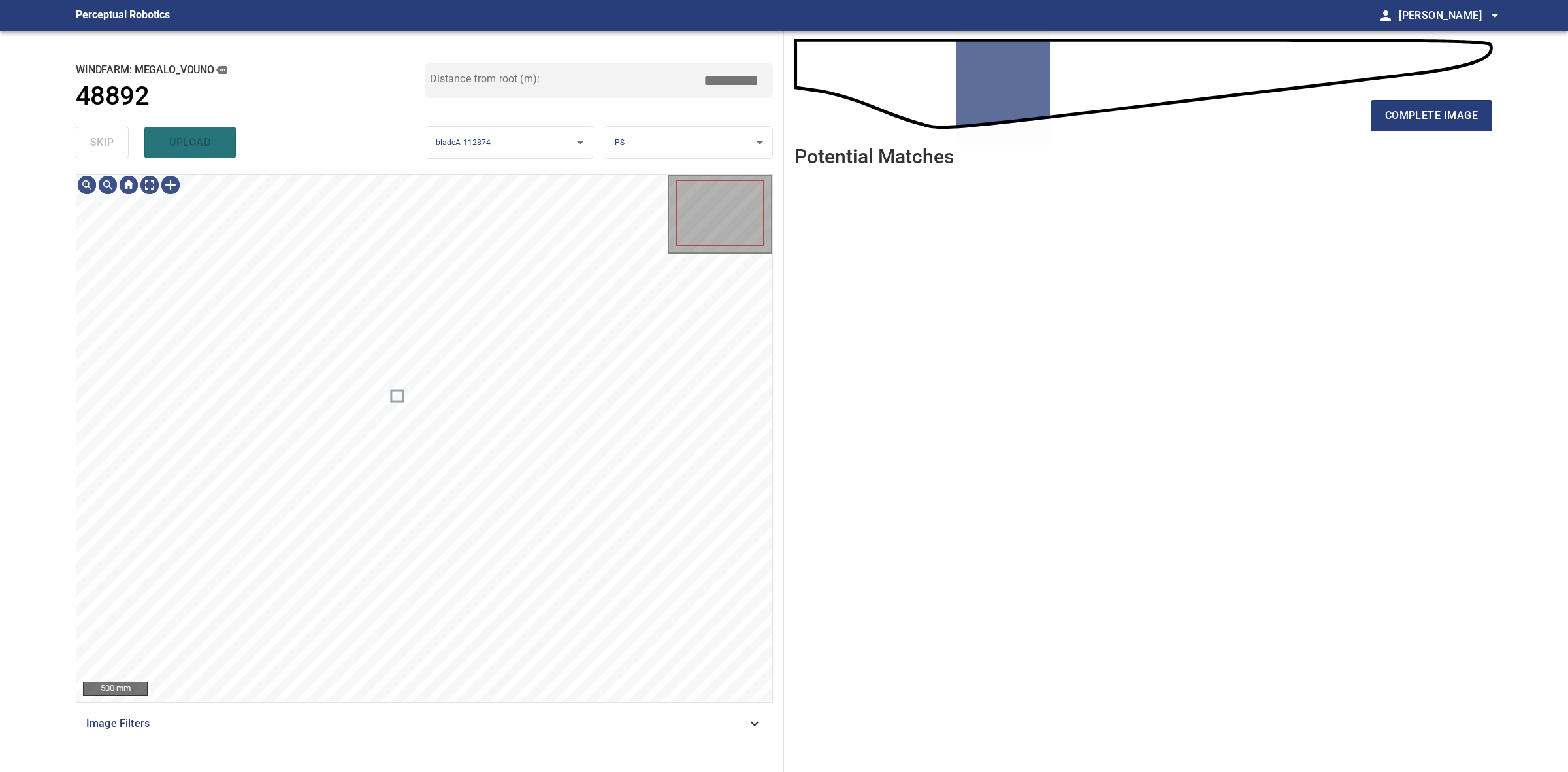
click at [117, 149] on div "skip upload" at bounding box center [250, 142] width 349 height 42
click at [1389, 113] on span "complete image" at bounding box center [1432, 116] width 93 height 18
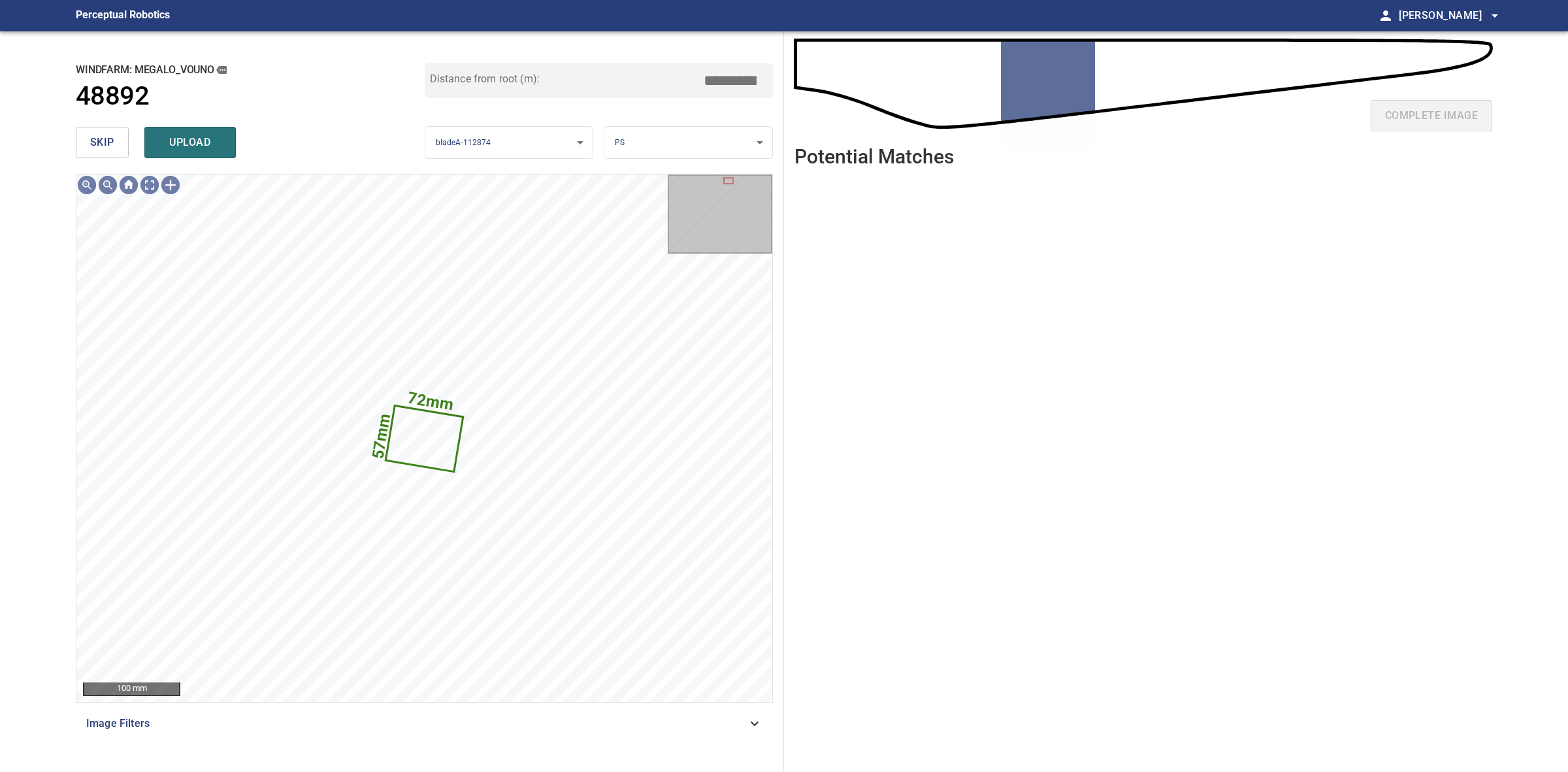
click at [117, 140] on button "skip" at bounding box center [102, 142] width 53 height 31
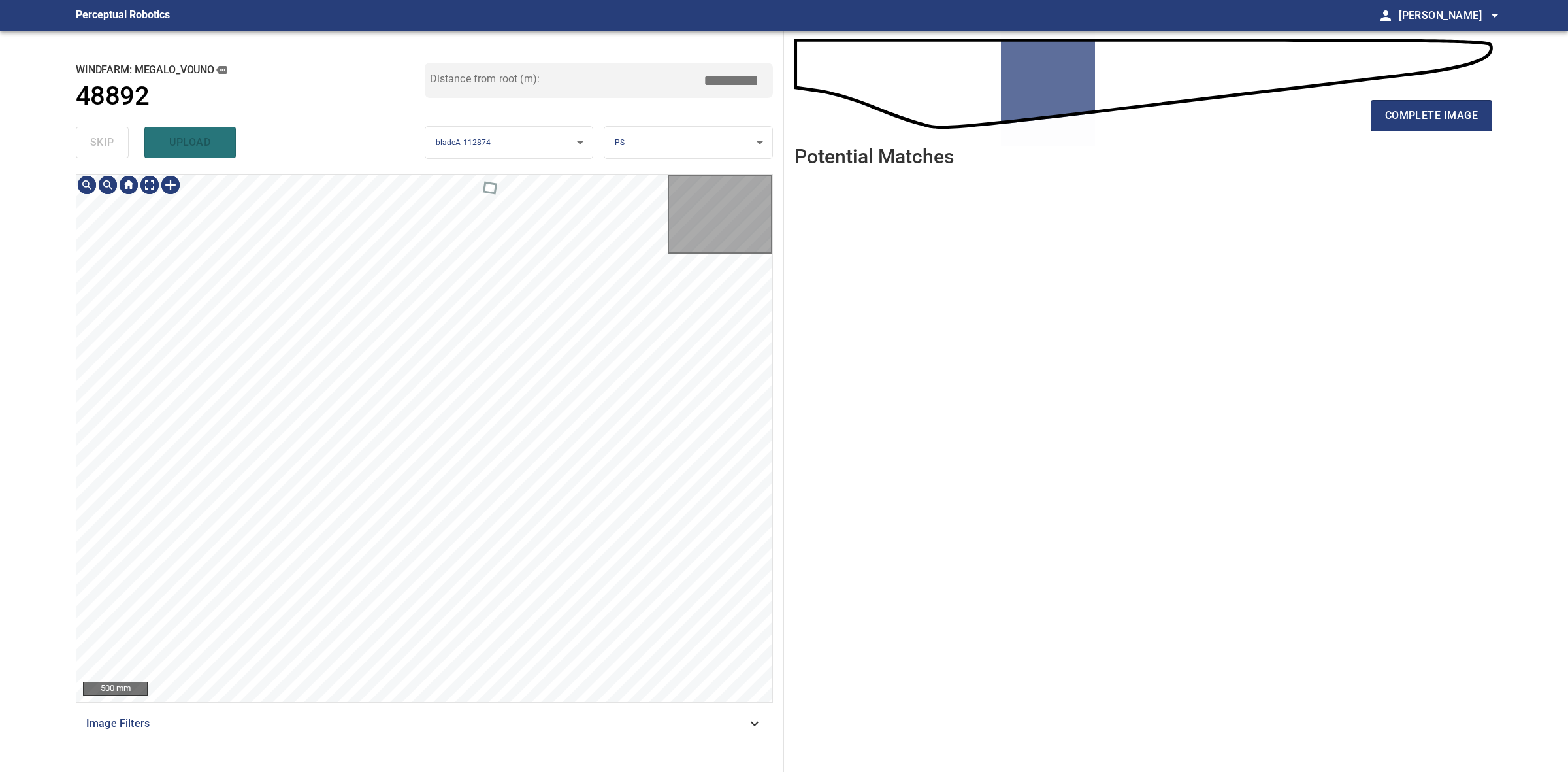
click at [117, 140] on div "skip upload" at bounding box center [250, 142] width 349 height 42
drag, startPoint x: 117, startPoint y: 140, endPoint x: 1305, endPoint y: 105, distance: 1188.5
click at [119, 140] on div "skip upload" at bounding box center [250, 142] width 349 height 42
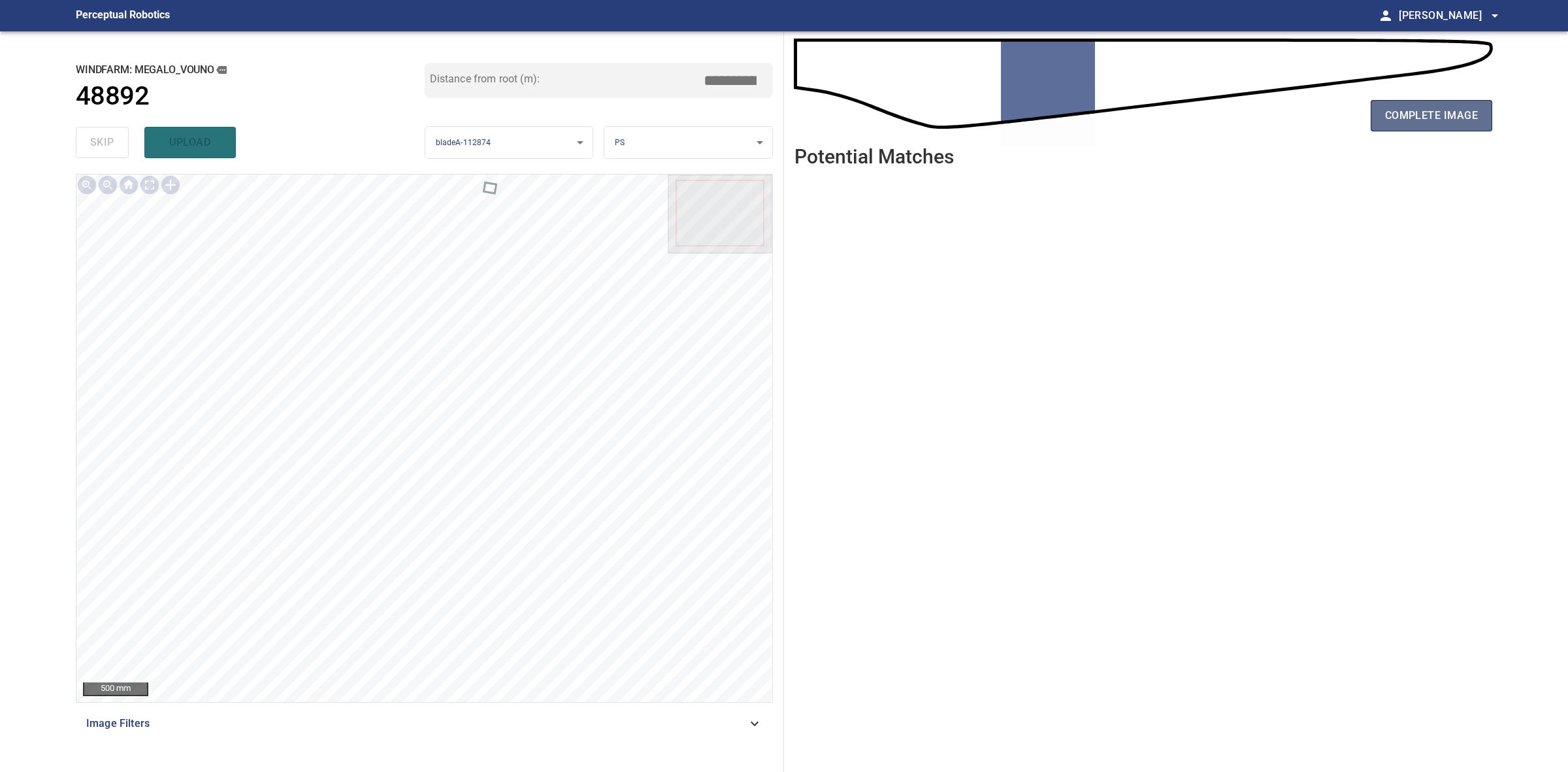
click at [1434, 119] on span "complete image" at bounding box center [1432, 116] width 93 height 18
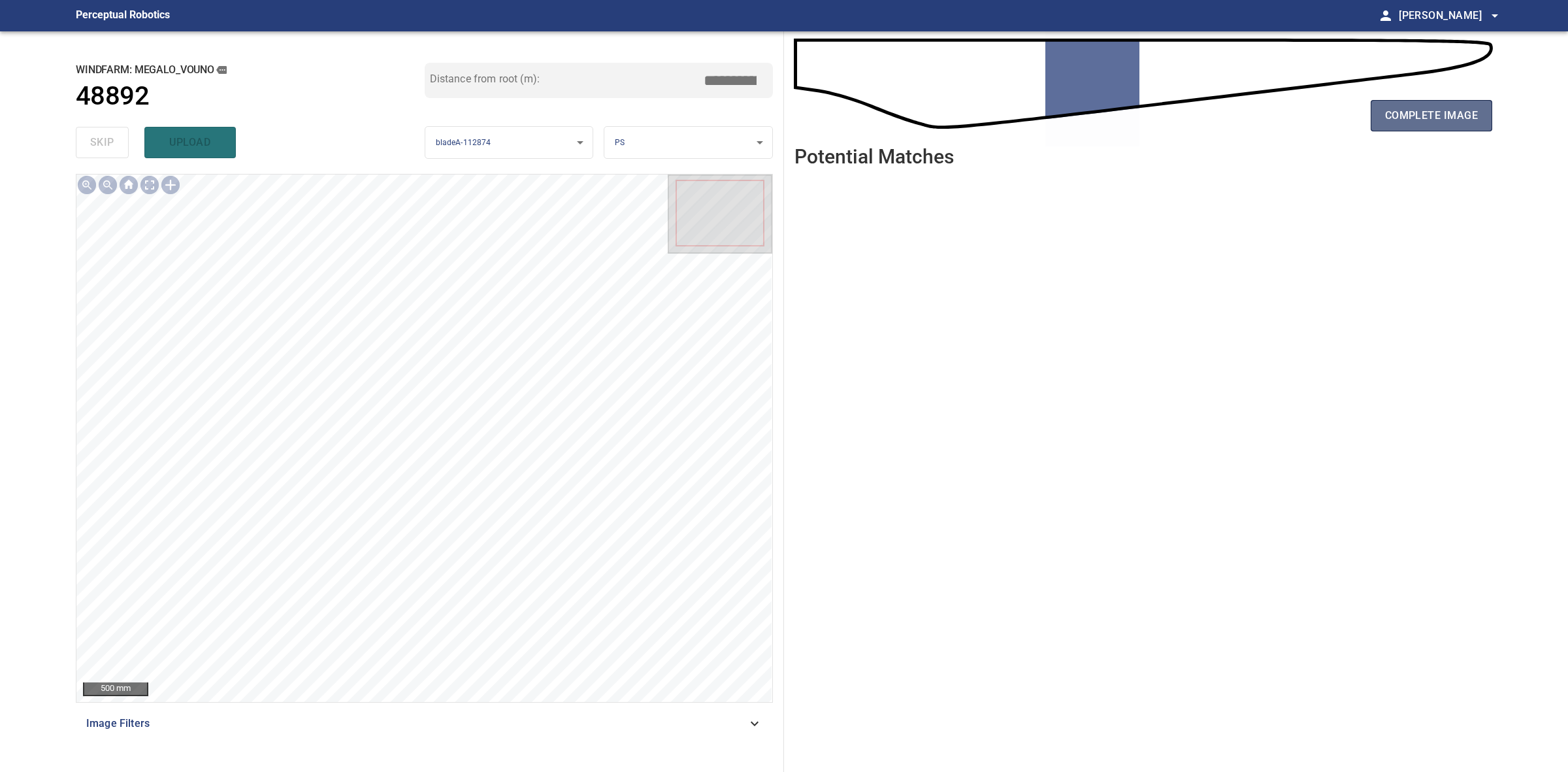
click at [1479, 121] on button "complete image" at bounding box center [1431, 116] width 121 height 31
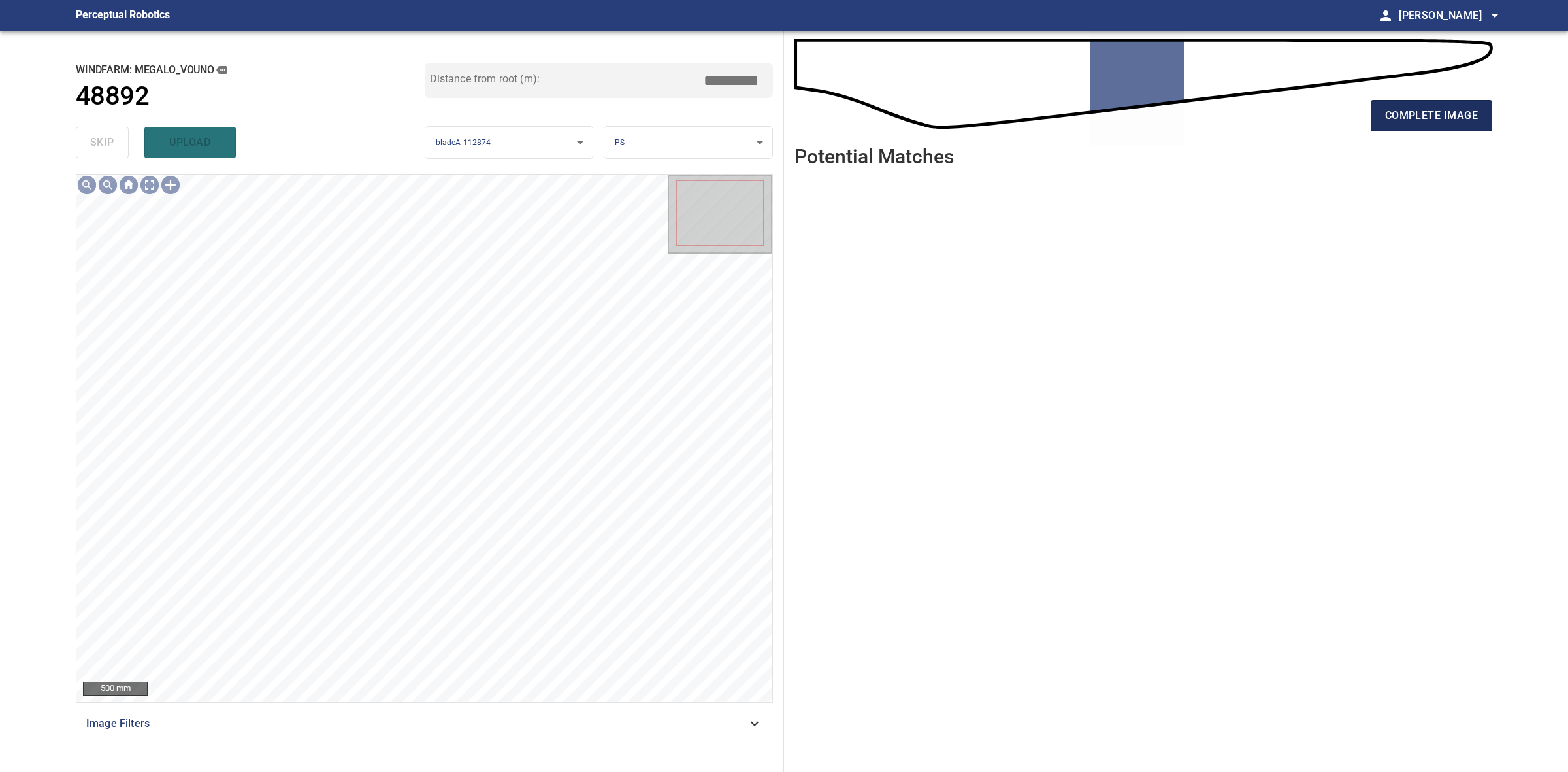
click at [1485, 113] on button "complete image" at bounding box center [1431, 116] width 121 height 31
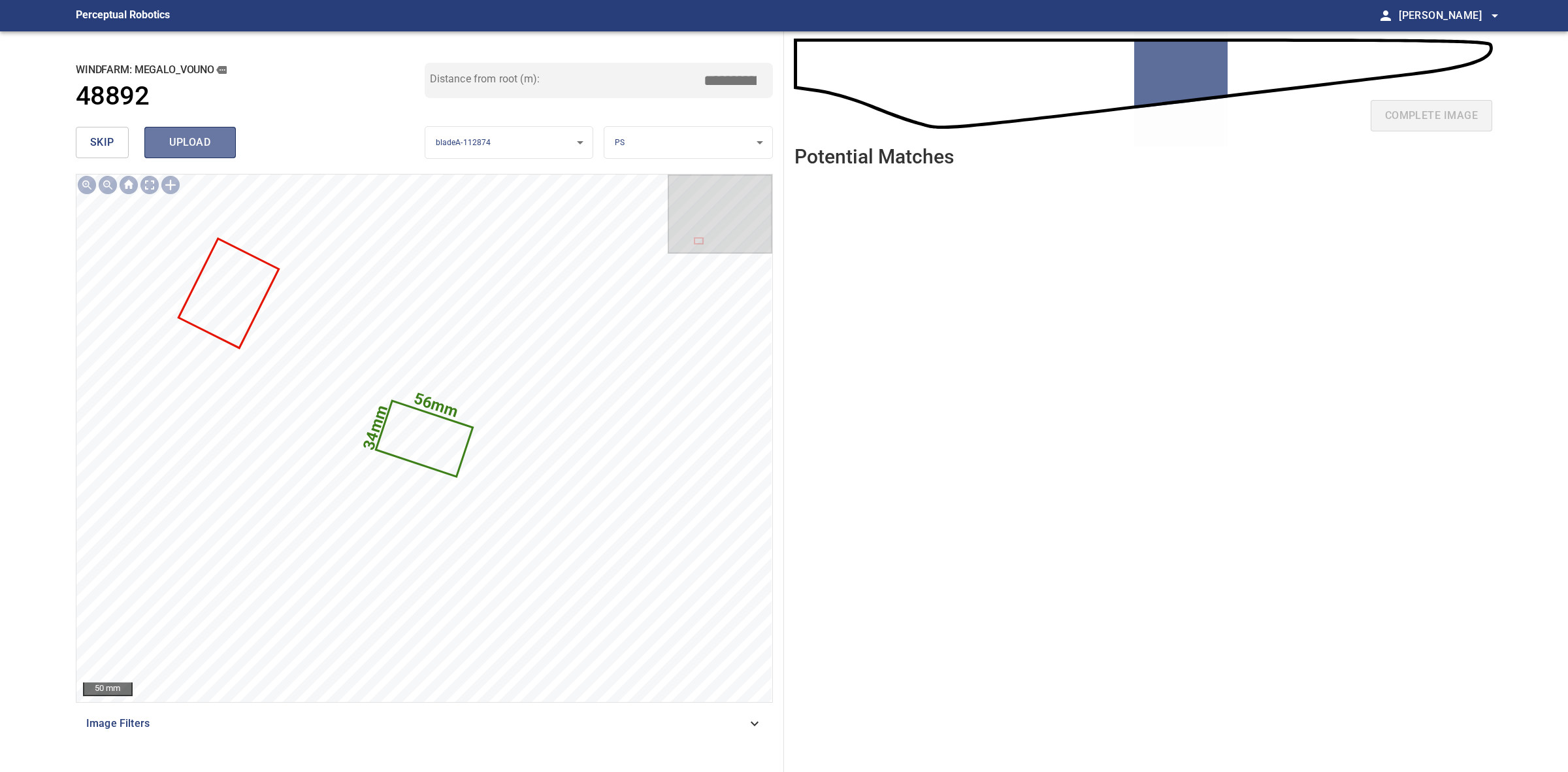
click at [204, 141] on span "upload" at bounding box center [190, 142] width 63 height 18
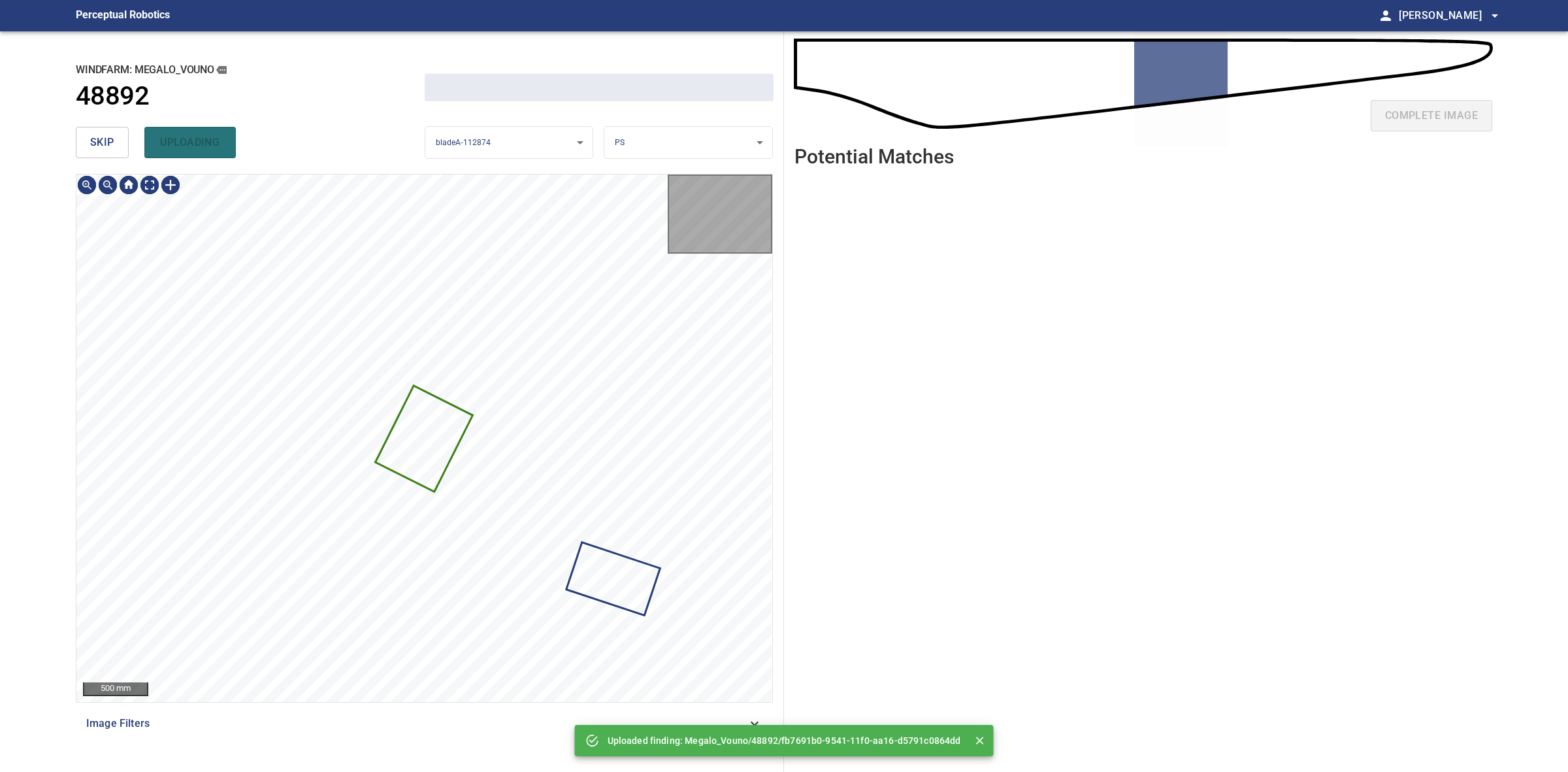
click at [95, 141] on span "skip" at bounding box center [102, 142] width 24 height 18
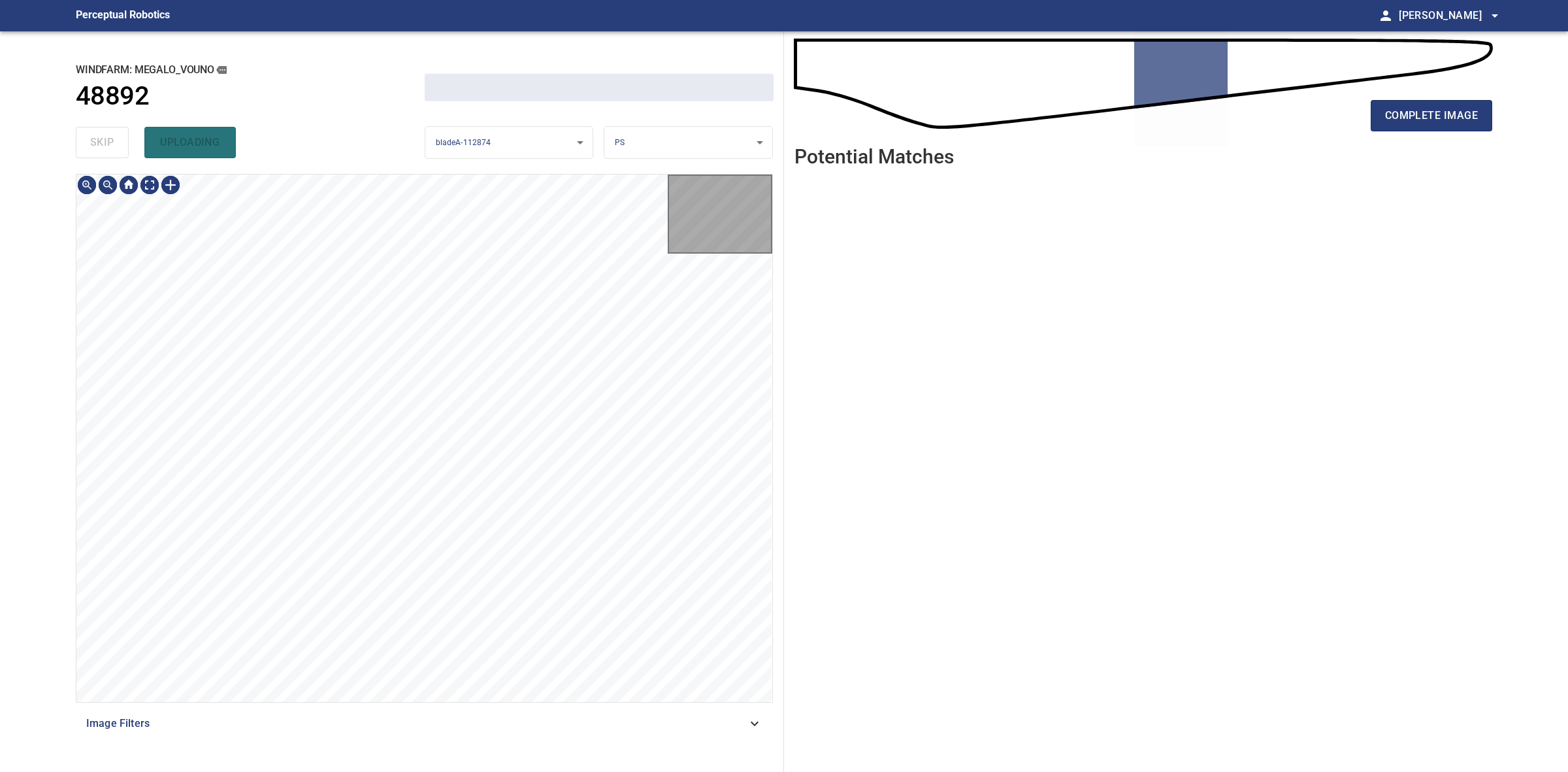
click at [95, 141] on div "skip uploading" at bounding box center [250, 142] width 349 height 42
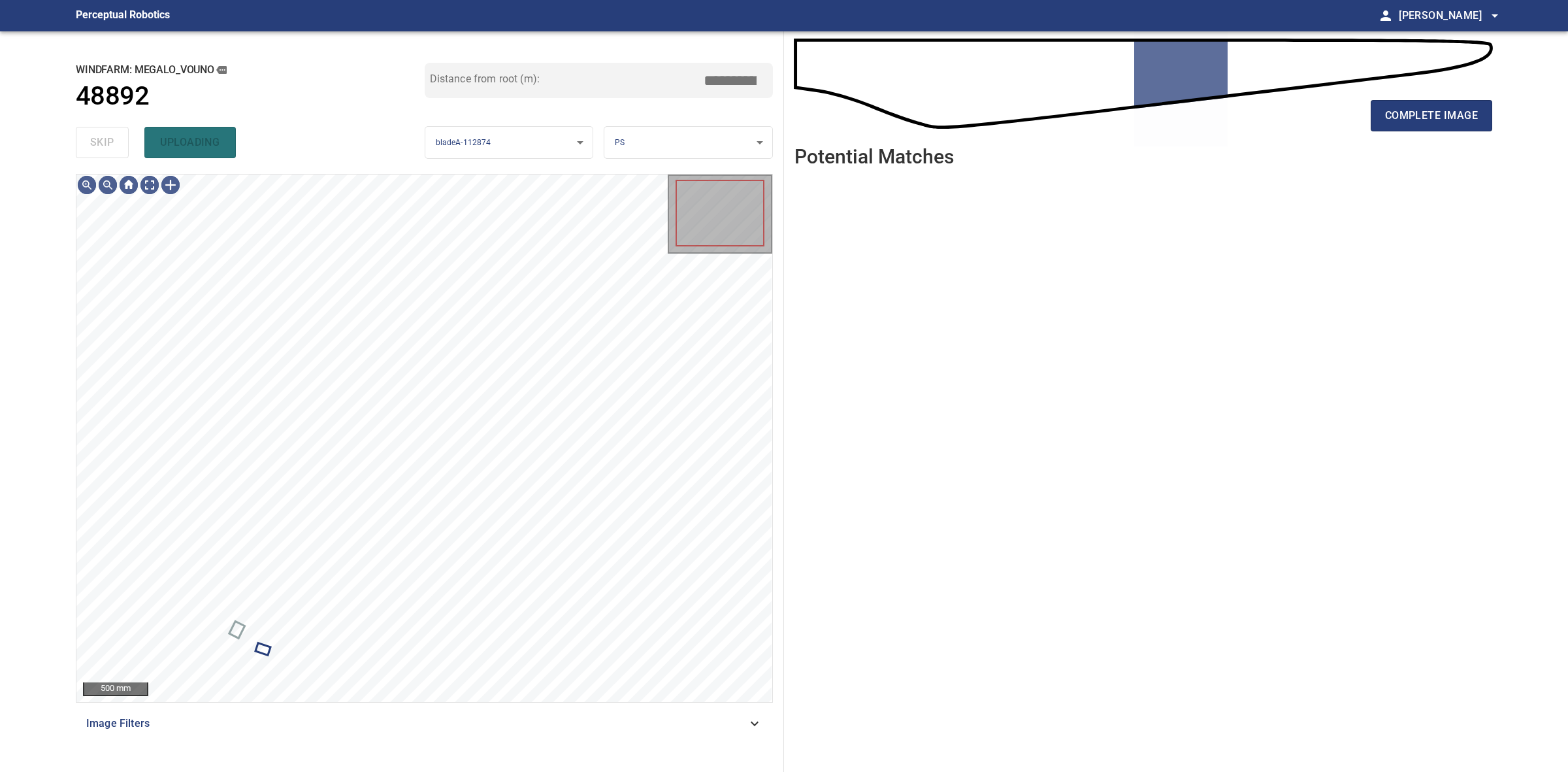
click at [95, 141] on div "skip uploading" at bounding box center [250, 142] width 349 height 42
drag, startPoint x: 95, startPoint y: 141, endPoint x: 1201, endPoint y: 153, distance: 1106.1
click at [128, 145] on div "skip uploading" at bounding box center [250, 142] width 349 height 42
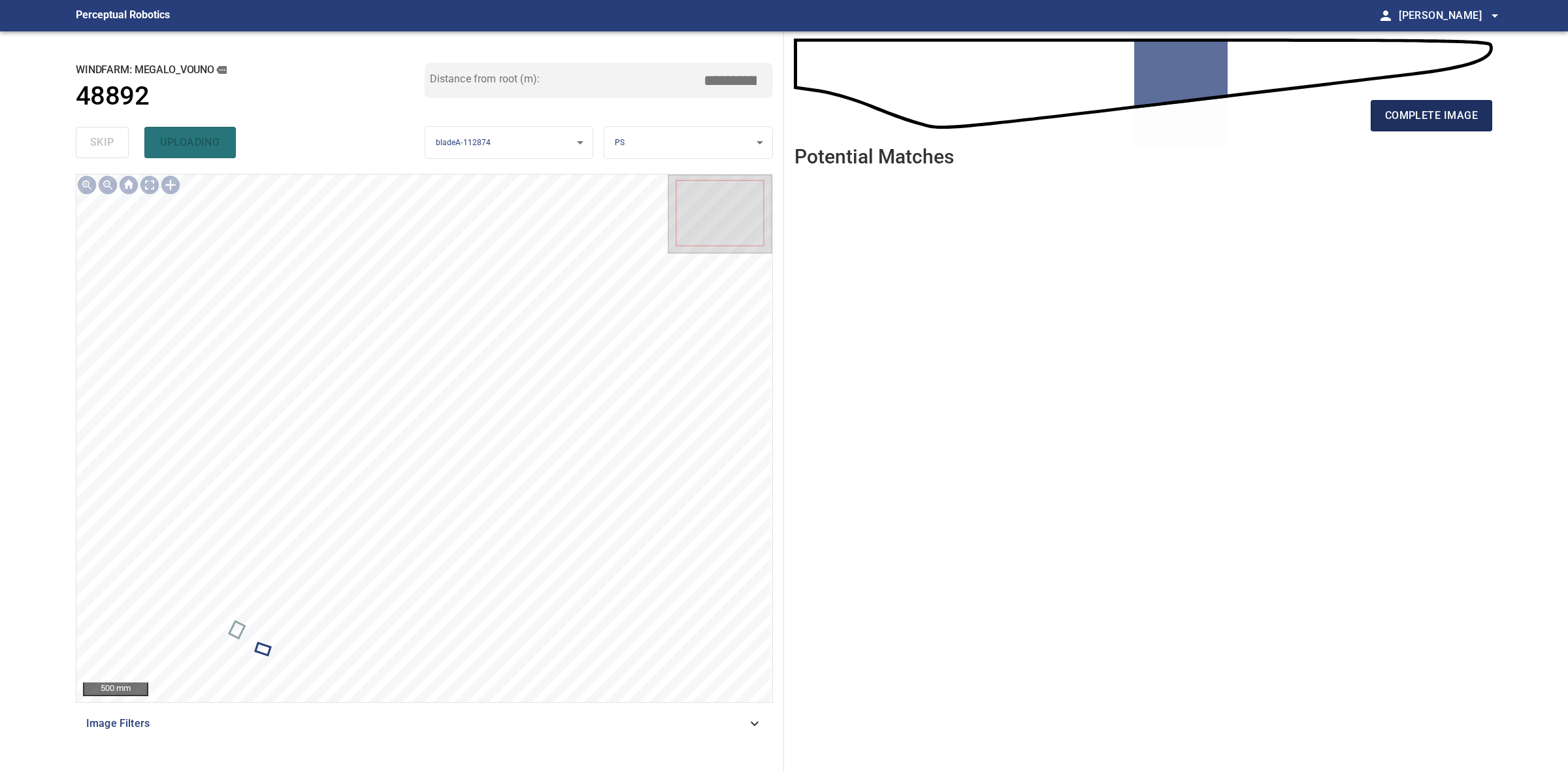
click at [1413, 125] on button "complete image" at bounding box center [1431, 116] width 121 height 31
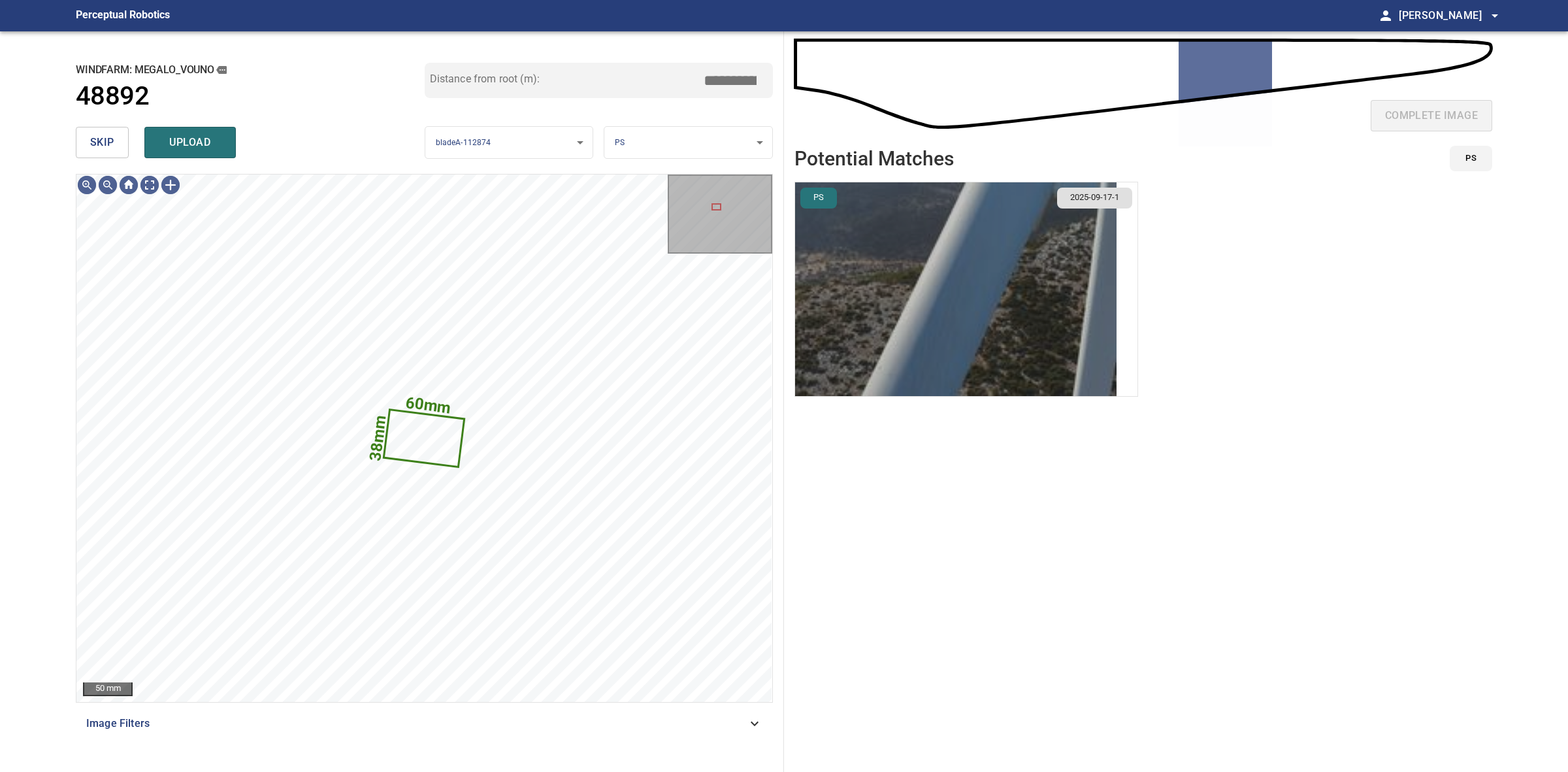
click at [1020, 258] on img "button" at bounding box center [956, 289] width 322 height 214
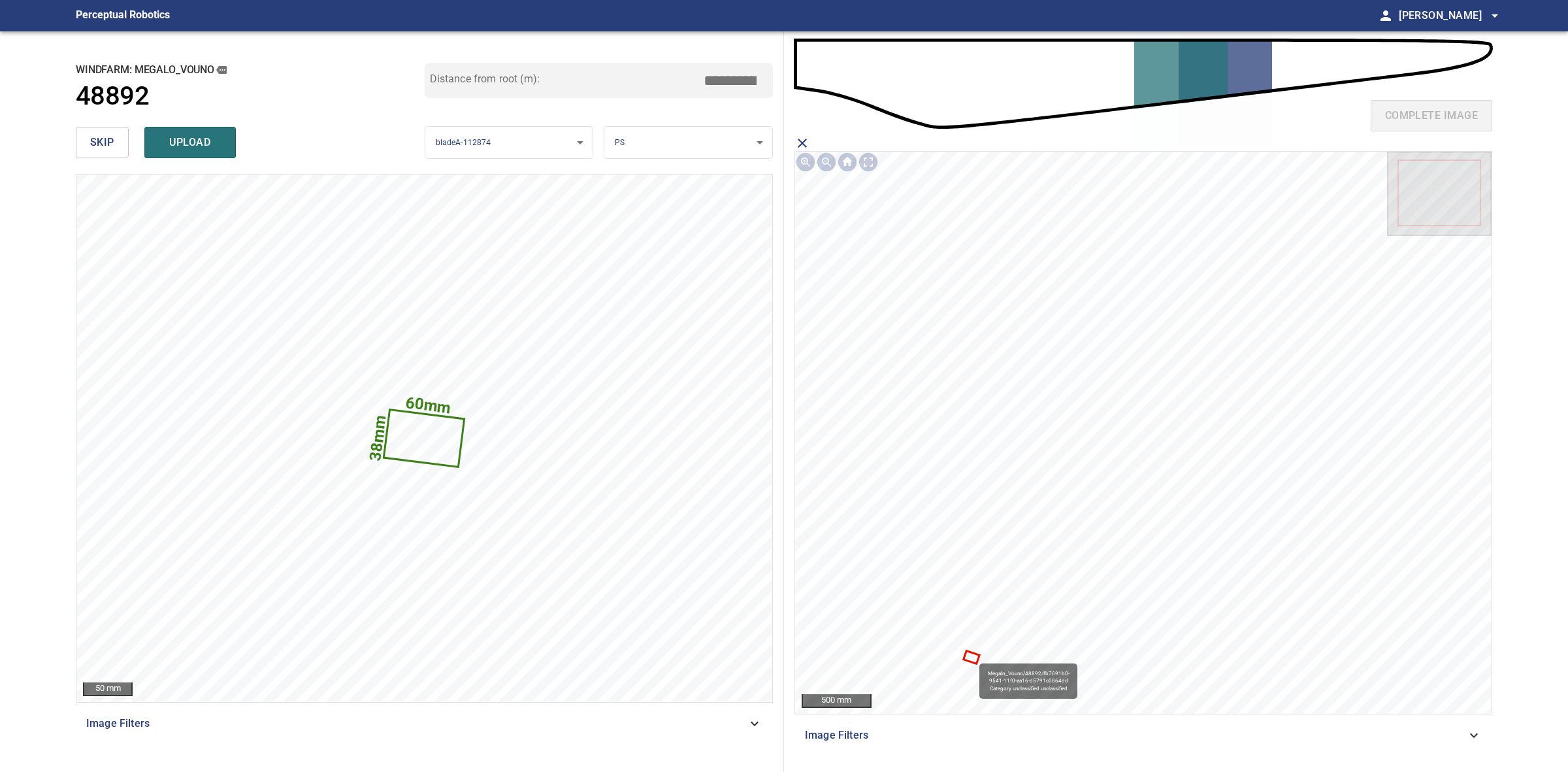
click at [974, 661] on icon at bounding box center [972, 657] width 13 height 10
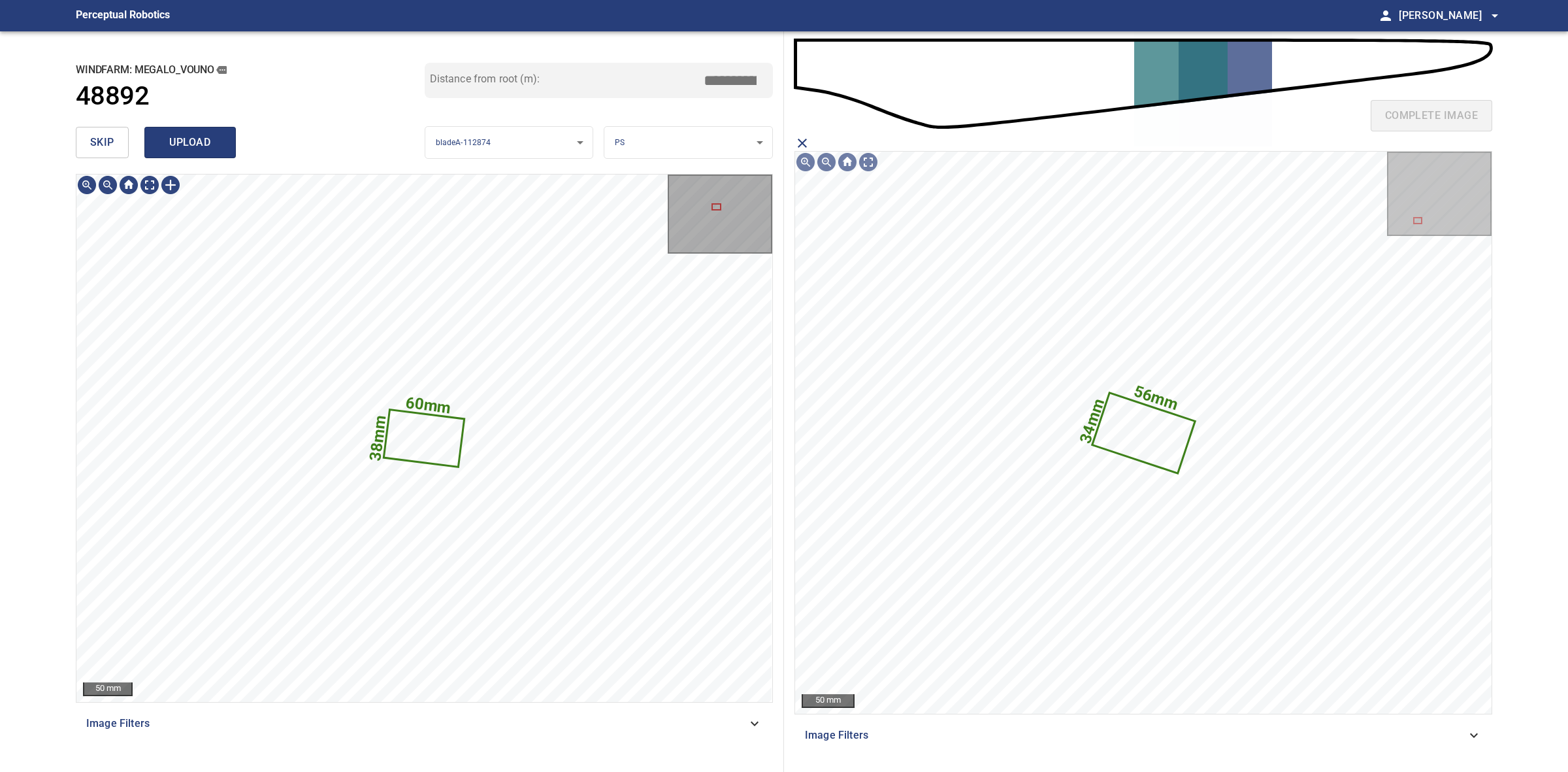
click at [204, 142] on span "upload" at bounding box center [190, 142] width 63 height 18
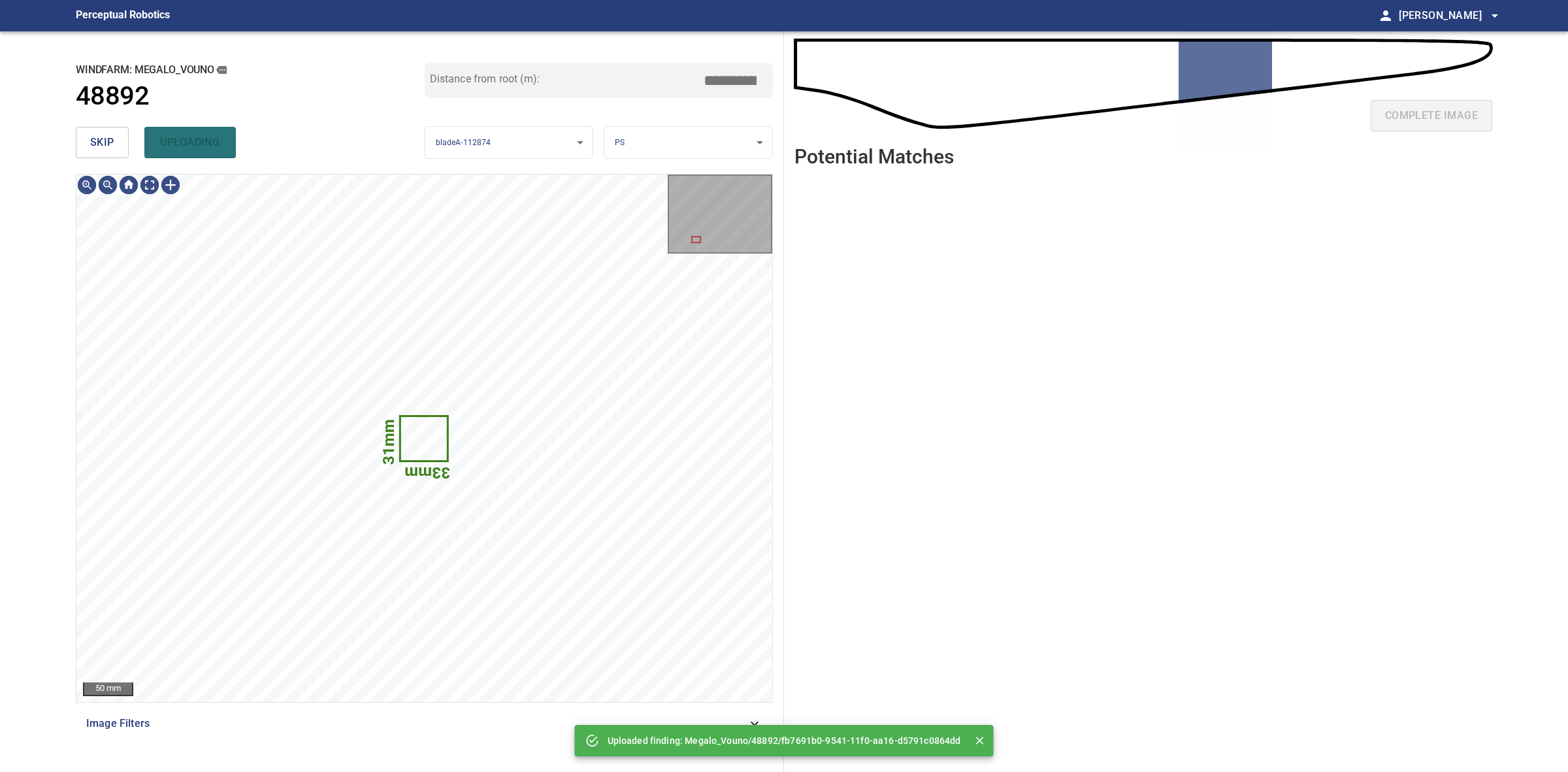
click at [113, 138] on span "skip" at bounding box center [102, 142] width 24 height 18
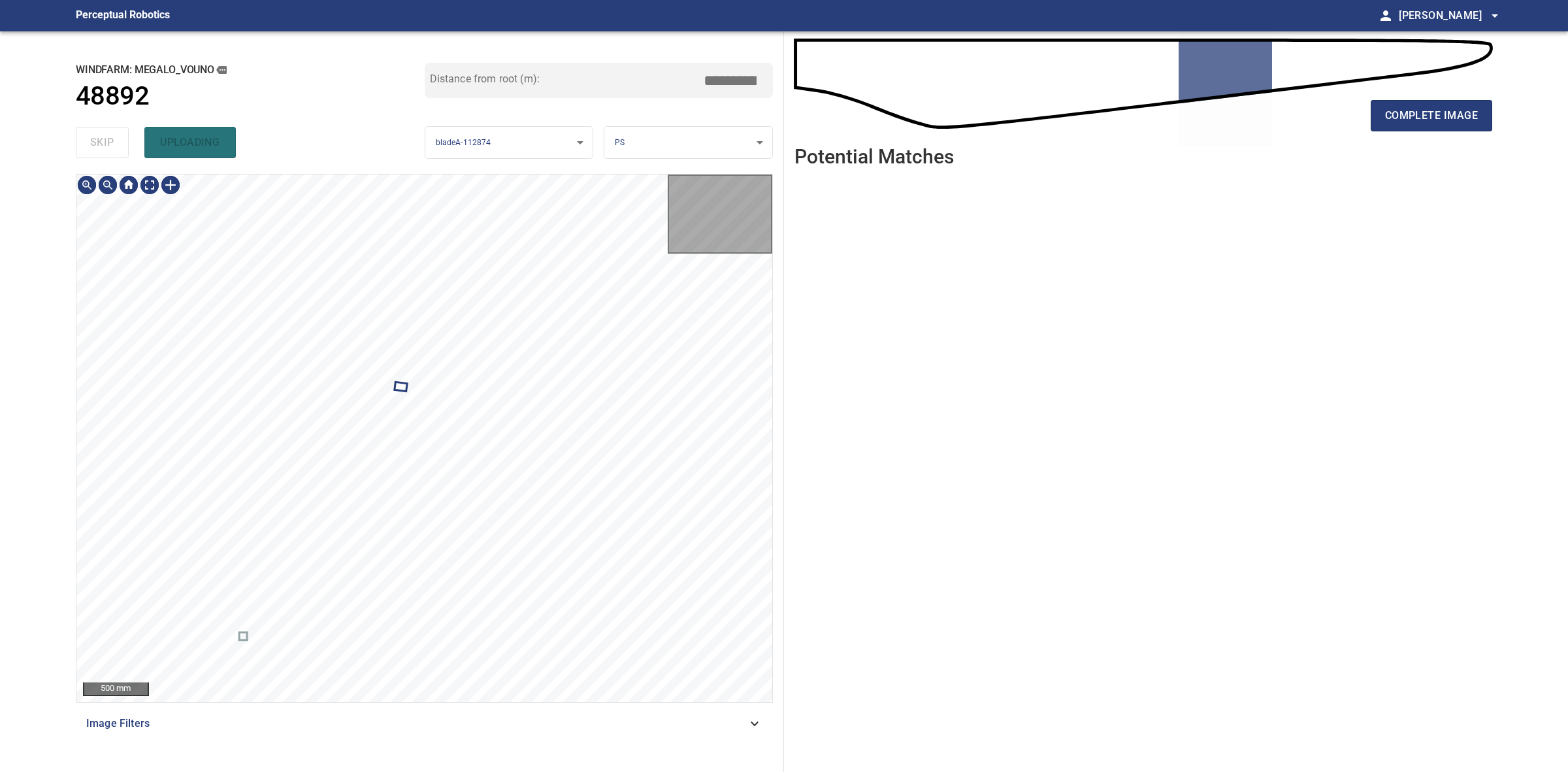
click at [113, 138] on div "skip uploading" at bounding box center [250, 142] width 349 height 42
drag, startPoint x: 113, startPoint y: 138, endPoint x: 141, endPoint y: 134, distance: 28.3
click at [141, 134] on div "skip uploading" at bounding box center [250, 142] width 349 height 42
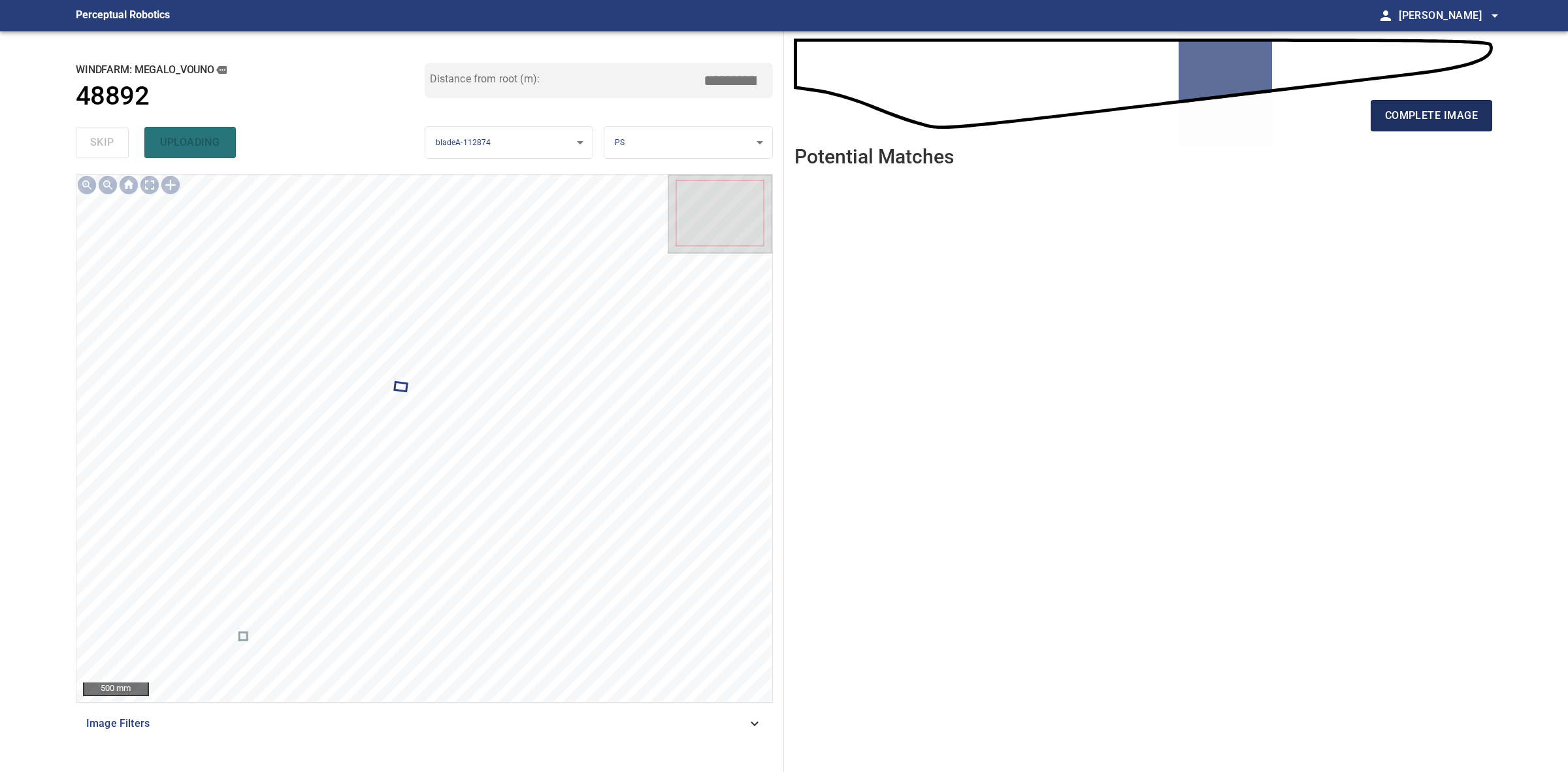
click at [1423, 109] on span "complete image" at bounding box center [1432, 116] width 93 height 18
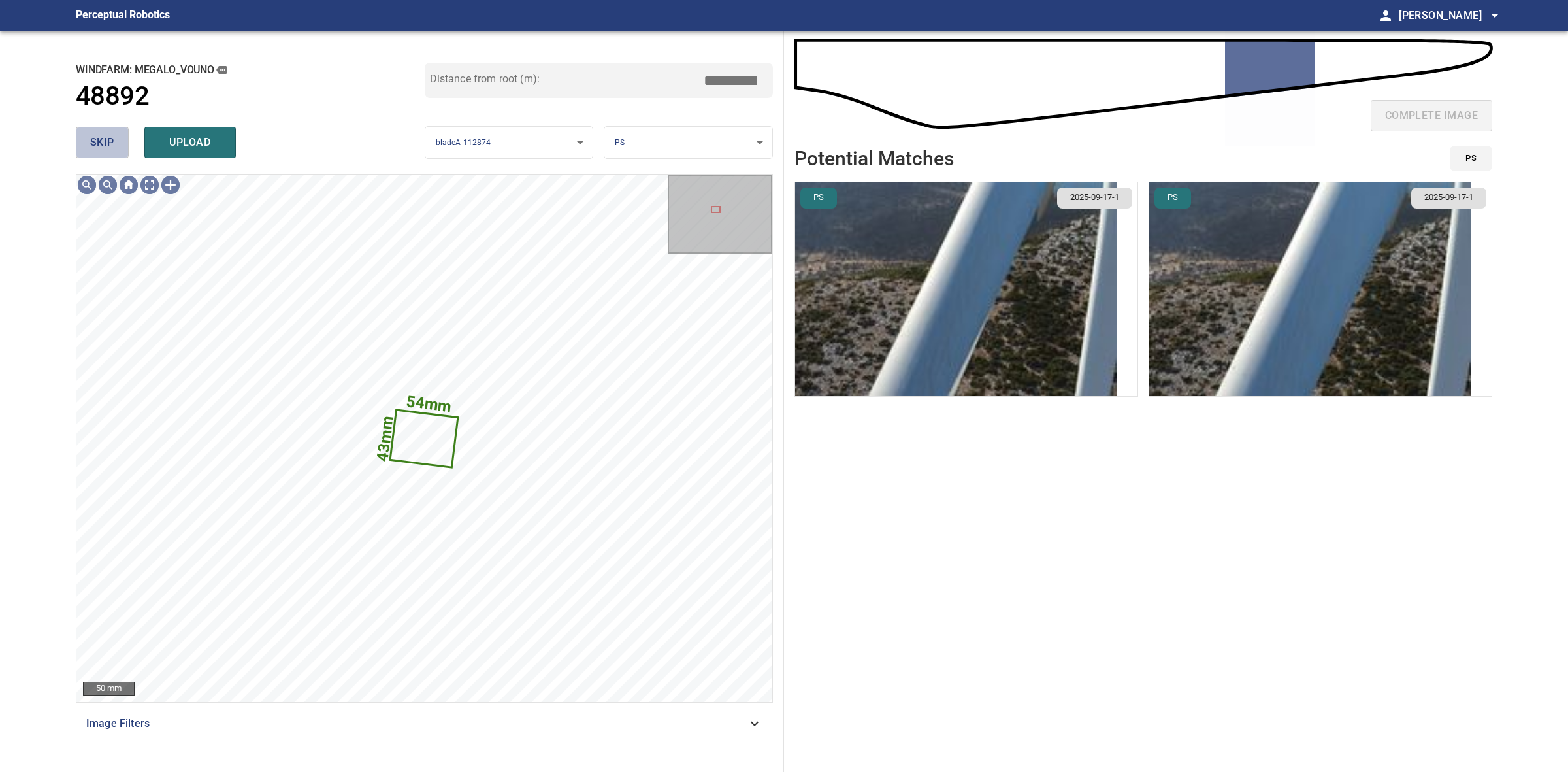
click at [100, 148] on span "skip" at bounding box center [102, 142] width 24 height 18
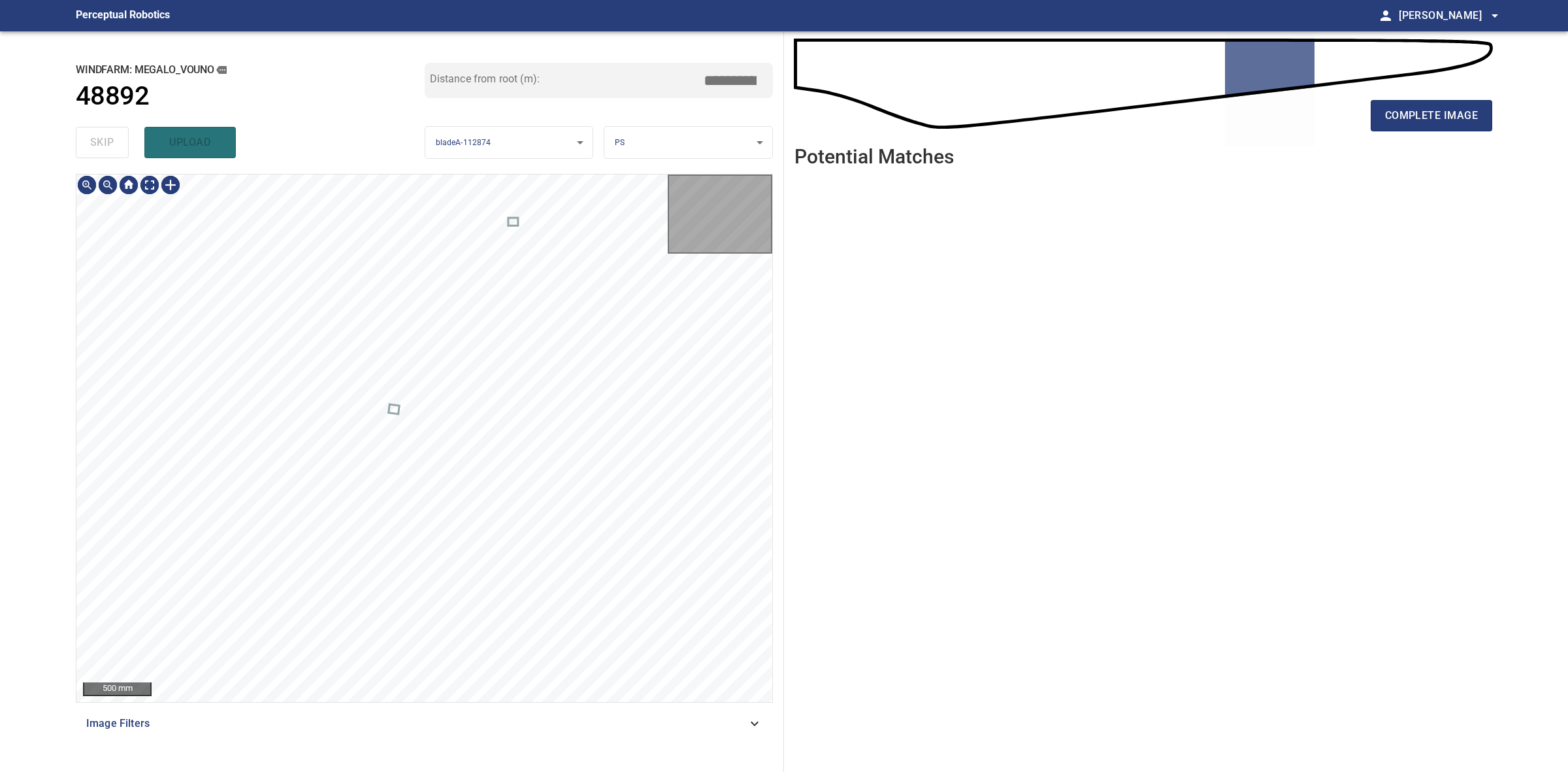
click at [100, 148] on div "skip upload" at bounding box center [250, 142] width 349 height 42
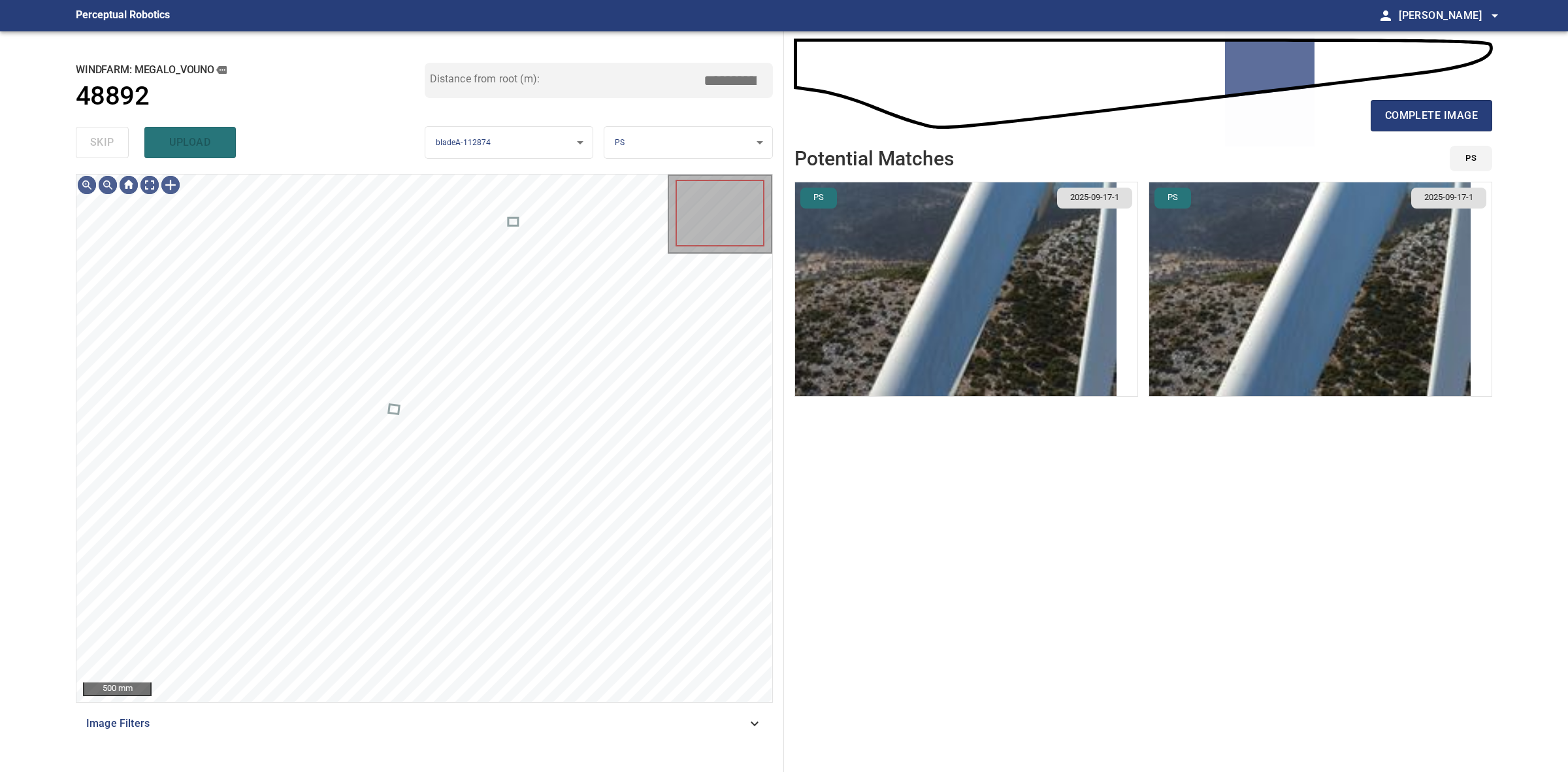
click at [100, 148] on div "skip upload" at bounding box center [250, 142] width 349 height 42
click at [1432, 123] on span "complete image" at bounding box center [1432, 116] width 93 height 18
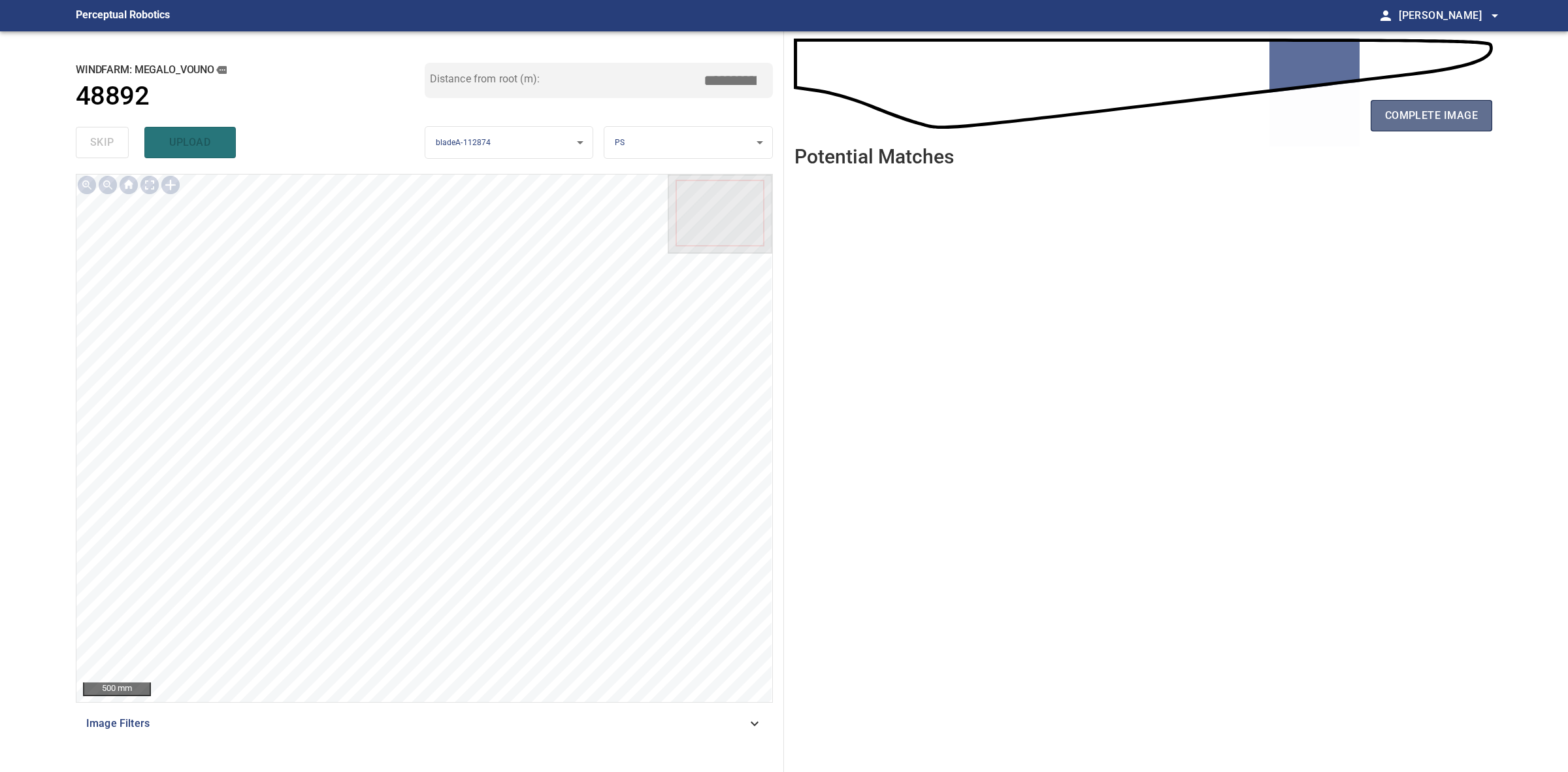
click at [1446, 115] on span "complete image" at bounding box center [1432, 116] width 93 height 18
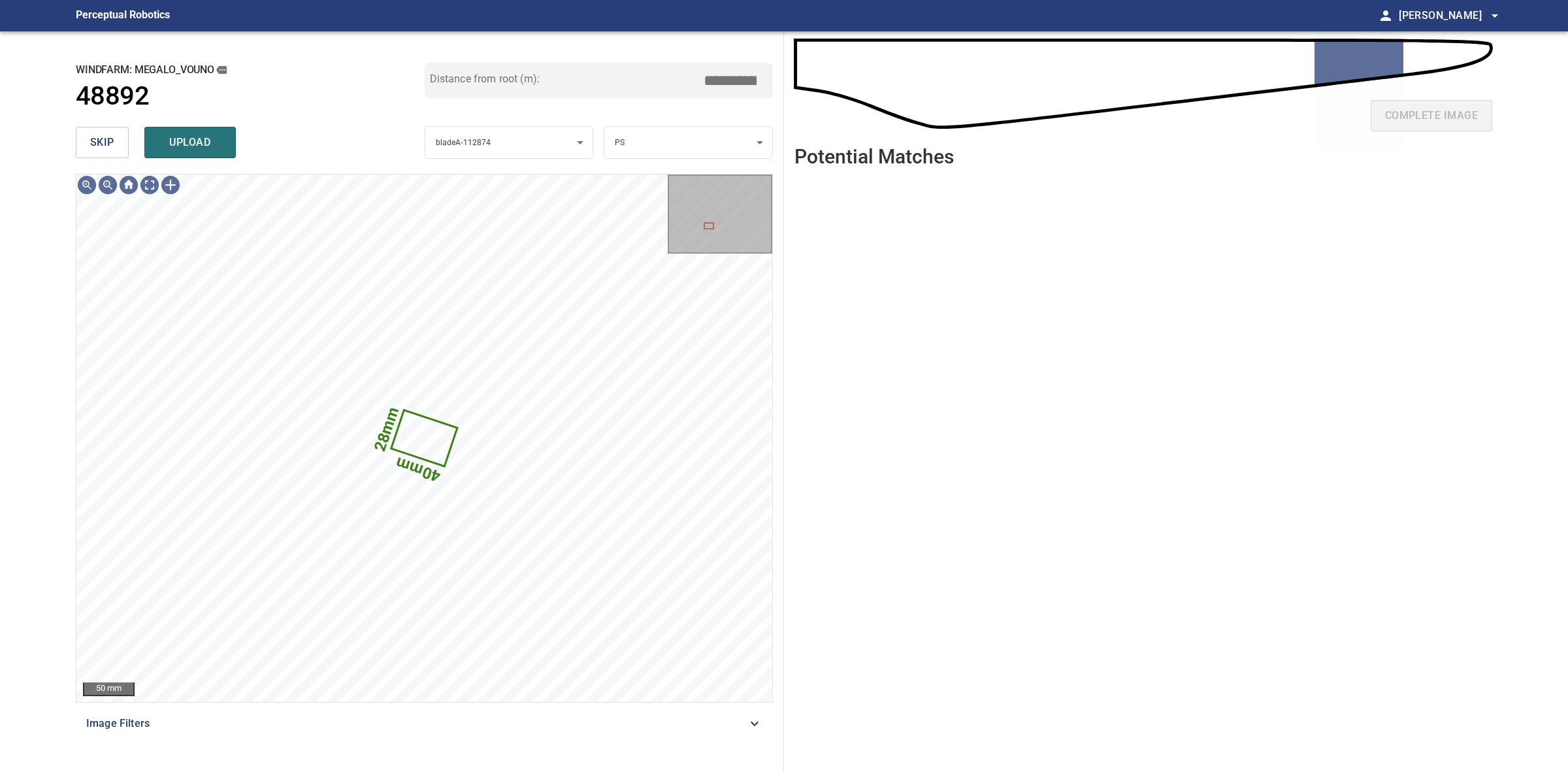
click at [655, 152] on body "**********" at bounding box center [784, 386] width 1568 height 772
click at [655, 153] on li "PS" at bounding box center [687, 164] width 167 height 22
click at [730, 140] on body "**********" at bounding box center [784, 386] width 1568 height 772
click at [730, 140] on li "LE" at bounding box center [687, 142] width 167 height 22
click at [119, 149] on button "skip" at bounding box center [102, 142] width 53 height 31
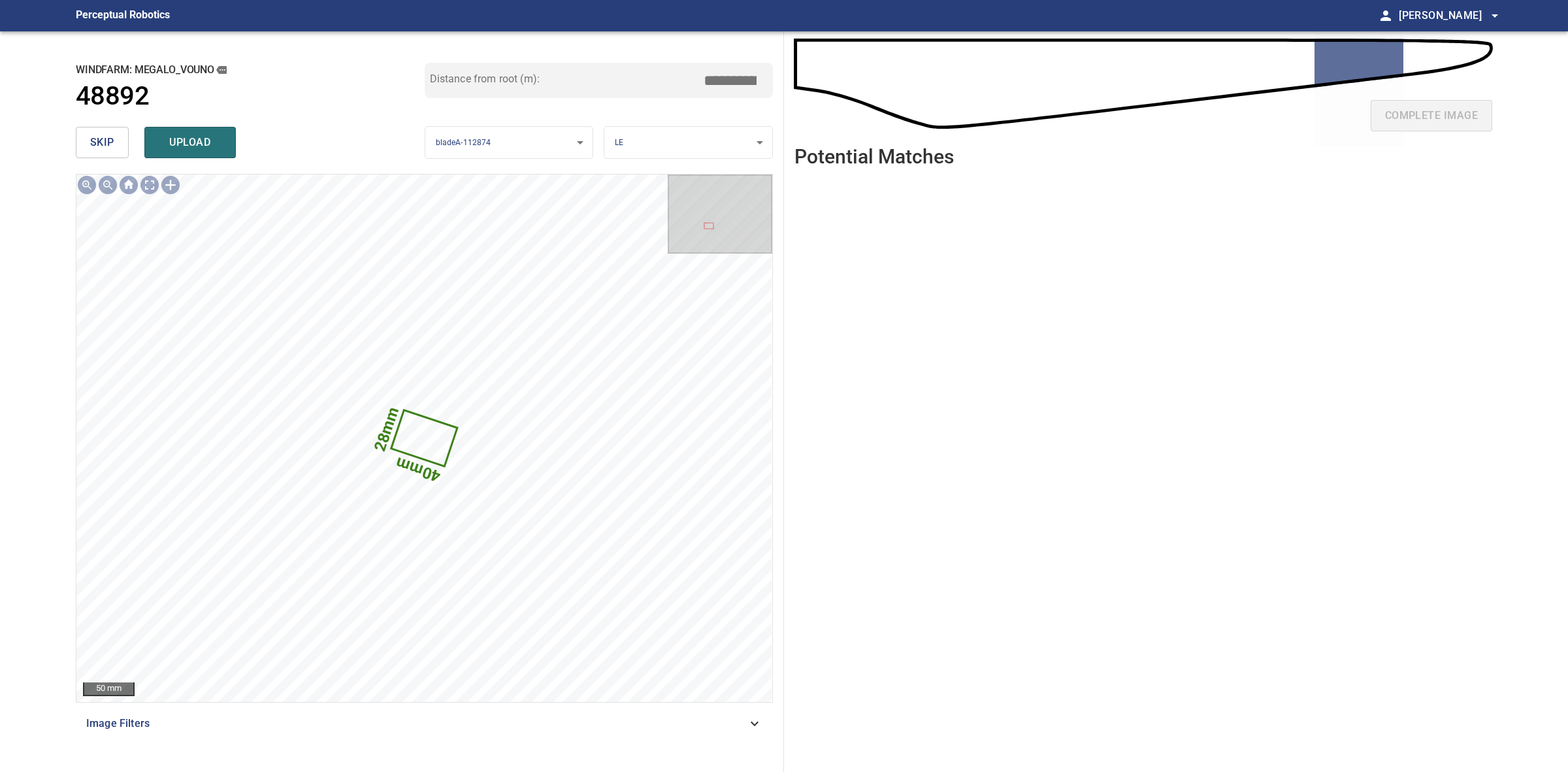
click at [119, 149] on div "skip upload" at bounding box center [250, 142] width 349 height 42
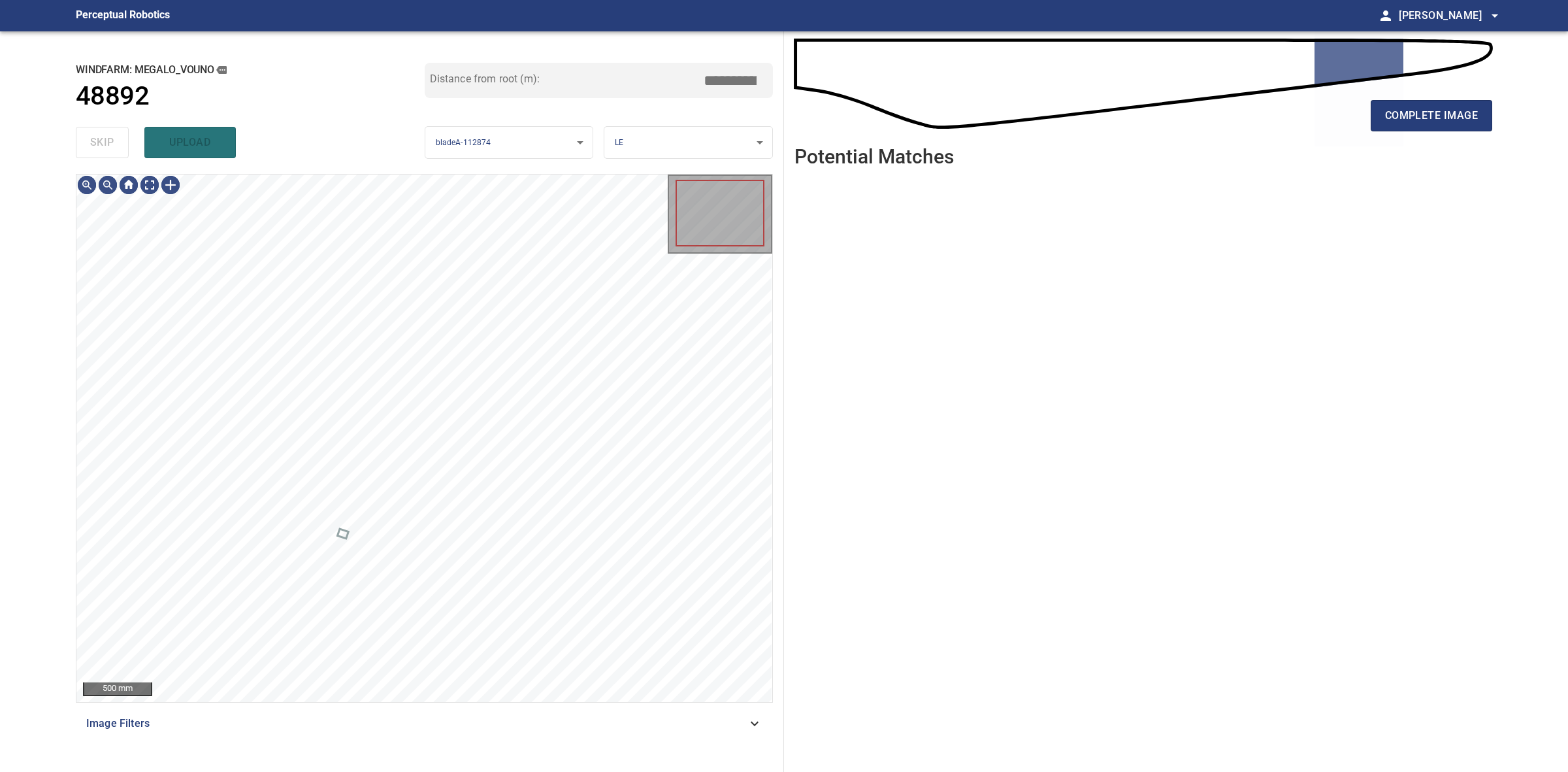
click at [119, 149] on div "skip upload" at bounding box center [250, 142] width 349 height 42
drag, startPoint x: 119, startPoint y: 149, endPoint x: 1057, endPoint y: 142, distance: 938.0
click at [138, 150] on div "skip upload" at bounding box center [250, 142] width 349 height 42
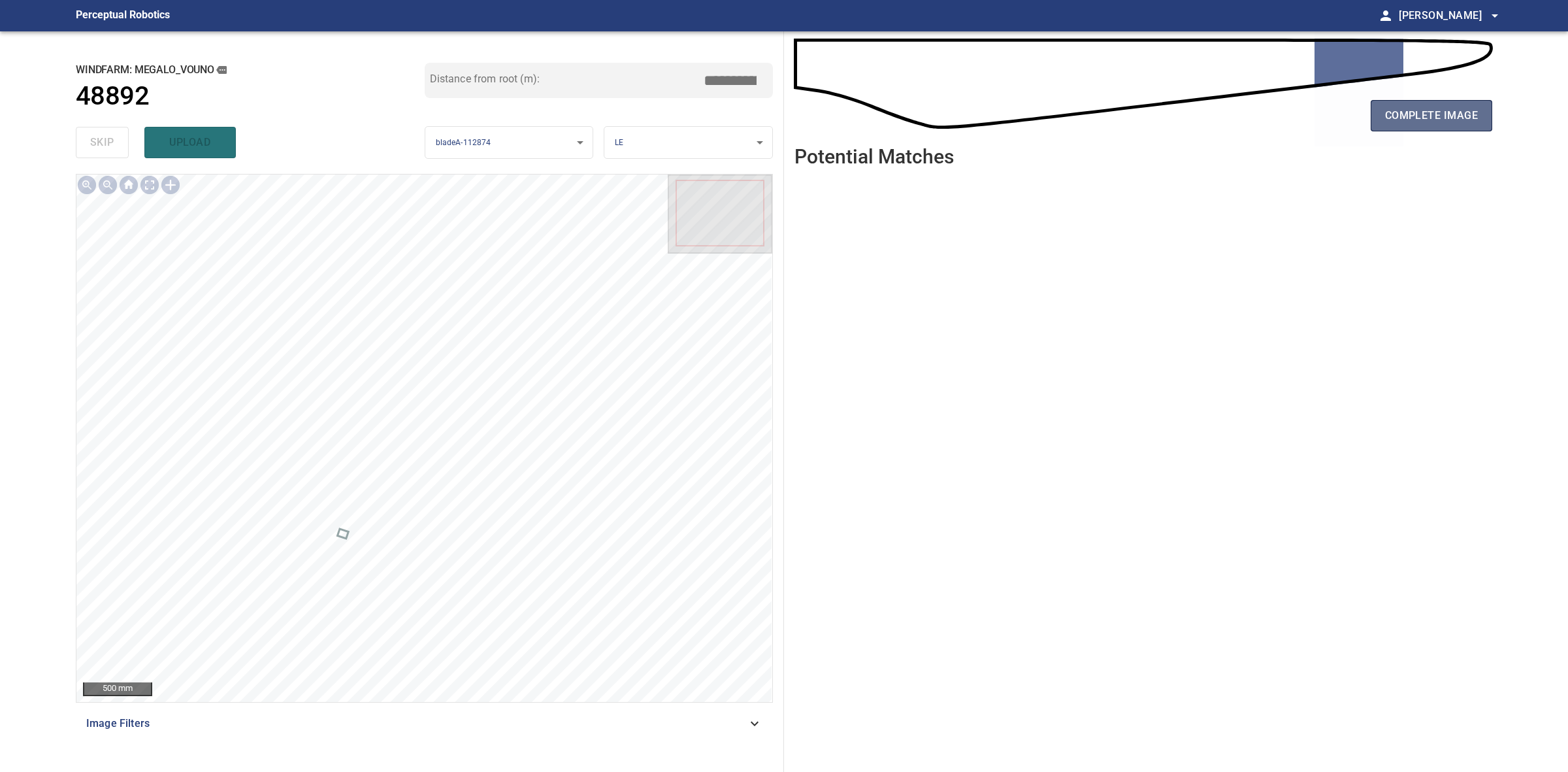
click at [1458, 122] on span "complete image" at bounding box center [1432, 116] width 93 height 18
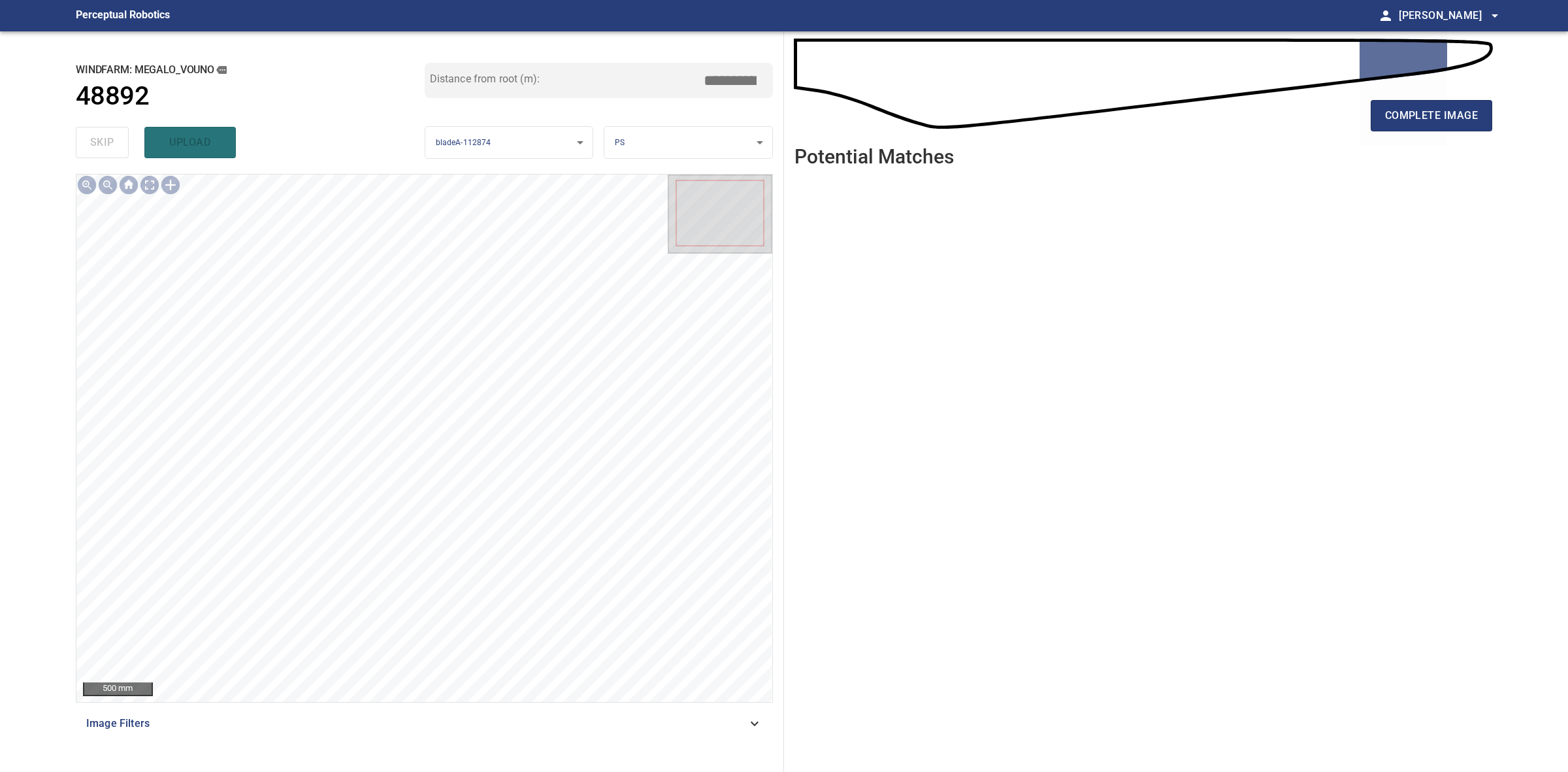
click at [1461, 126] on button "complete image" at bounding box center [1431, 116] width 121 height 31
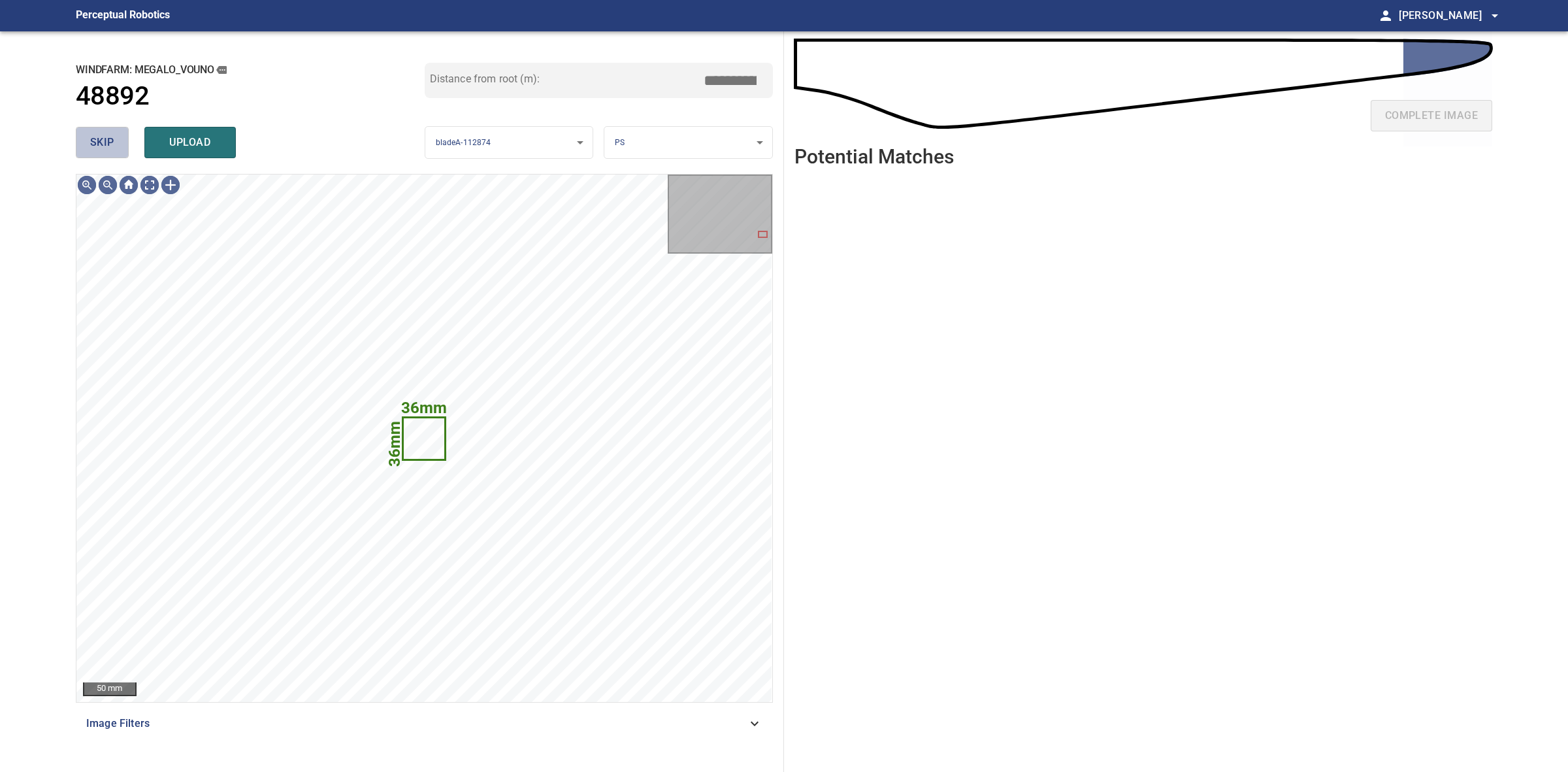
click at [112, 144] on span "skip" at bounding box center [102, 142] width 24 height 18
click at [109, 140] on div "skip upload" at bounding box center [250, 142] width 349 height 42
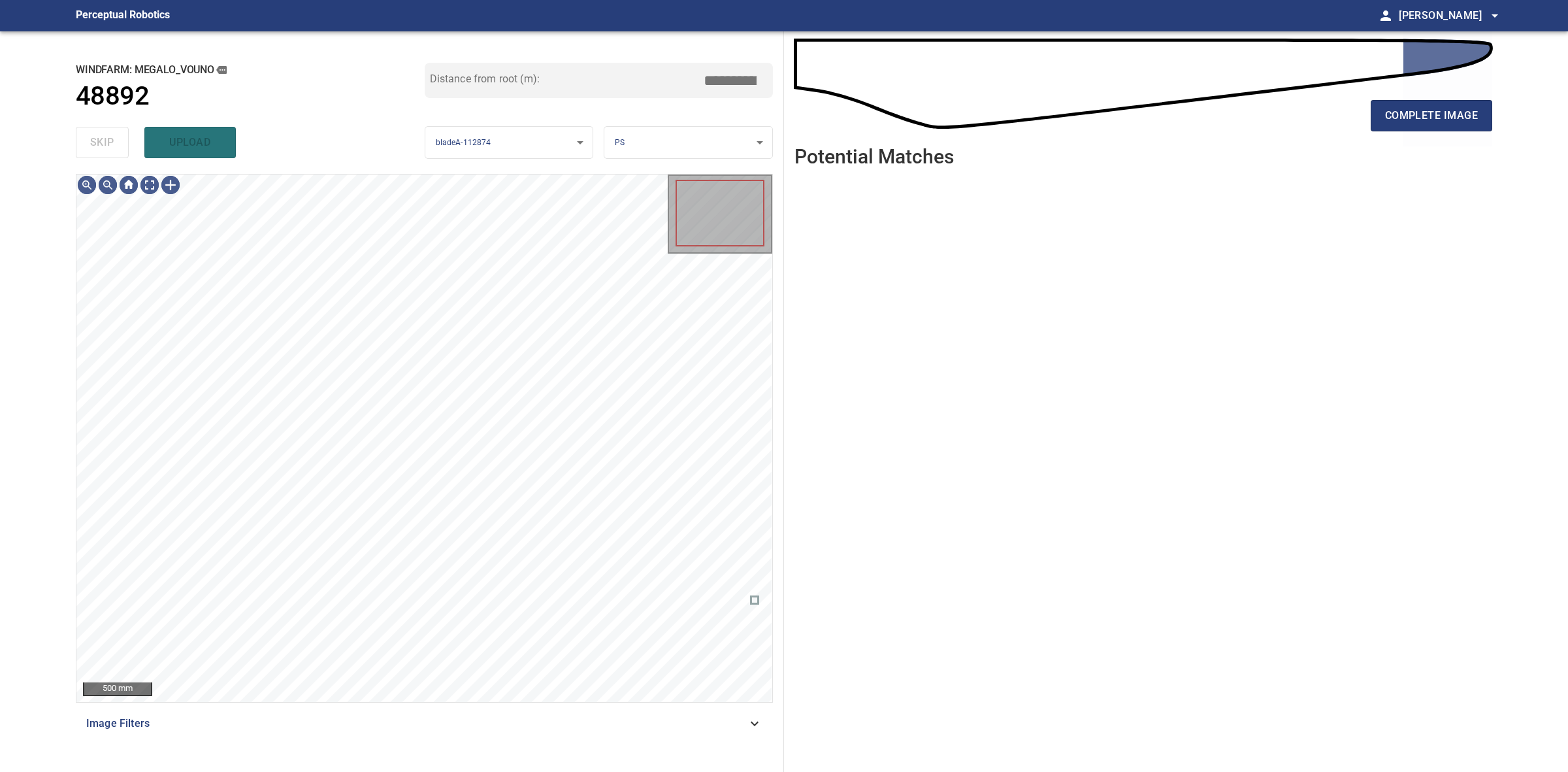
click at [109, 140] on div "skip upload" at bounding box center [250, 142] width 349 height 42
click at [1417, 102] on button "complete image" at bounding box center [1431, 116] width 121 height 31
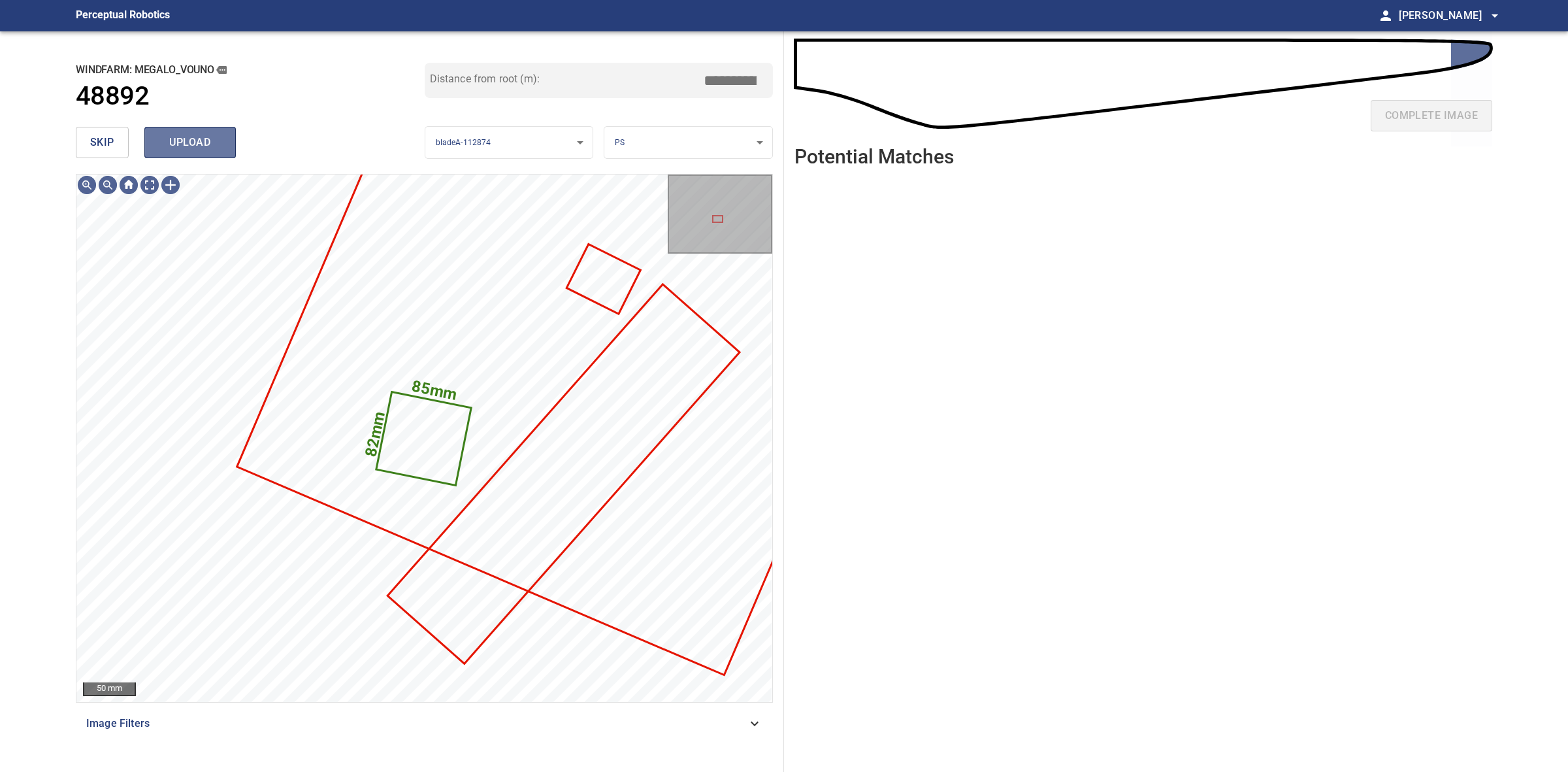
click at [197, 144] on span "upload" at bounding box center [190, 142] width 63 height 18
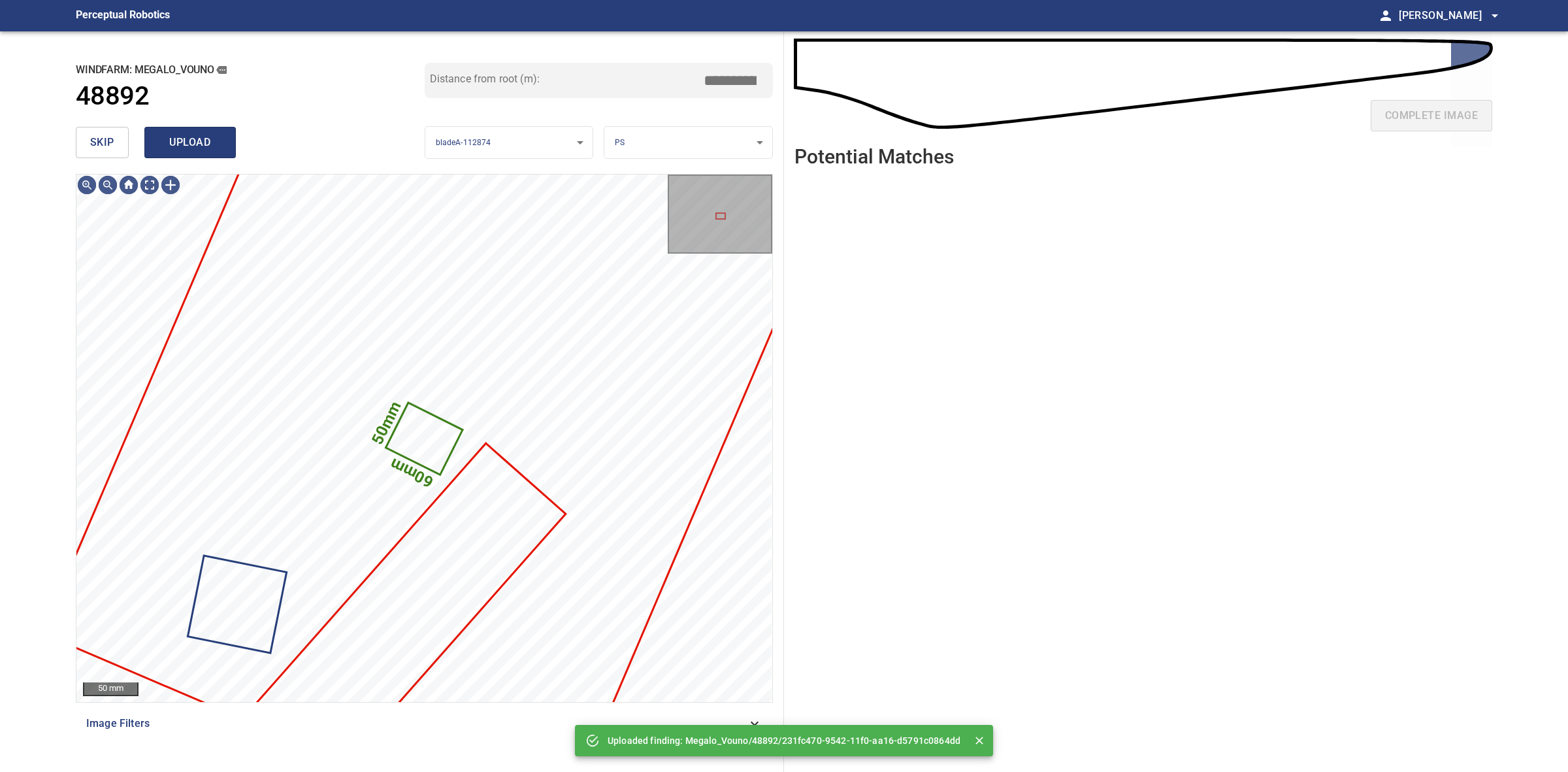
click at [174, 152] on button "upload" at bounding box center [190, 142] width 92 height 31
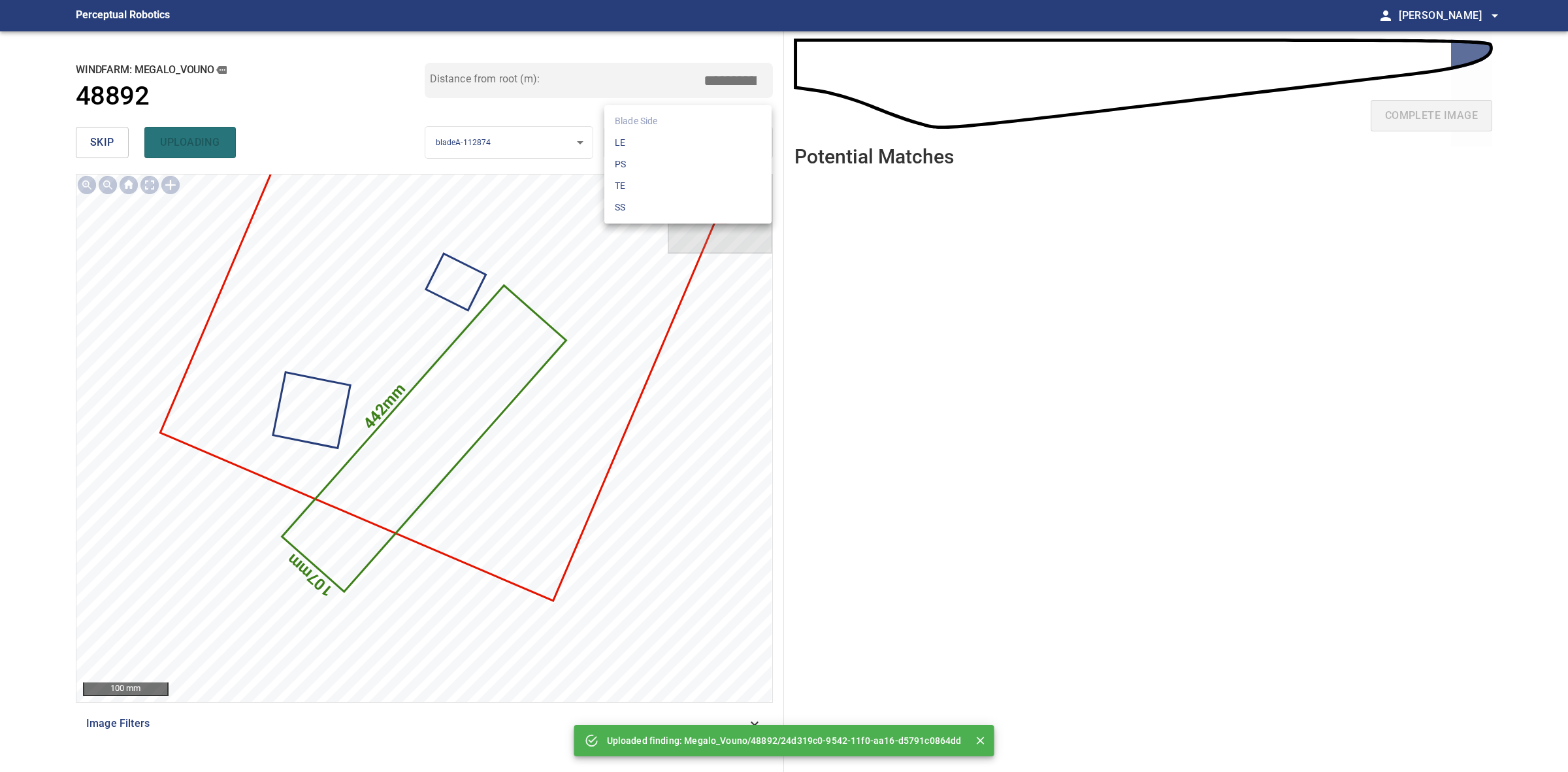
click at [629, 137] on body "**********" at bounding box center [784, 386] width 1568 height 772
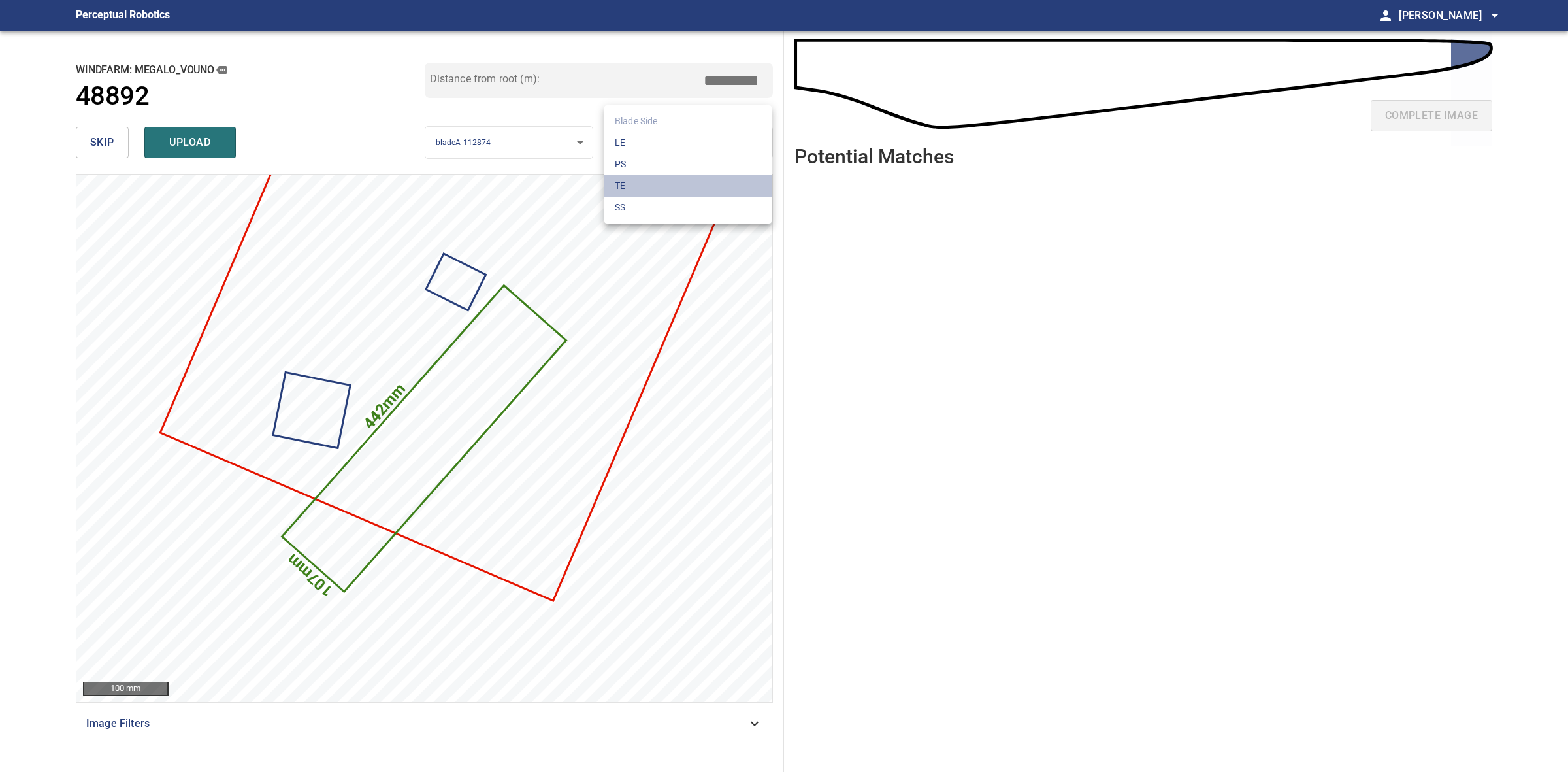
click at [647, 186] on li "TE" at bounding box center [687, 185] width 167 height 22
click at [209, 125] on div "skip upload" at bounding box center [250, 142] width 349 height 42
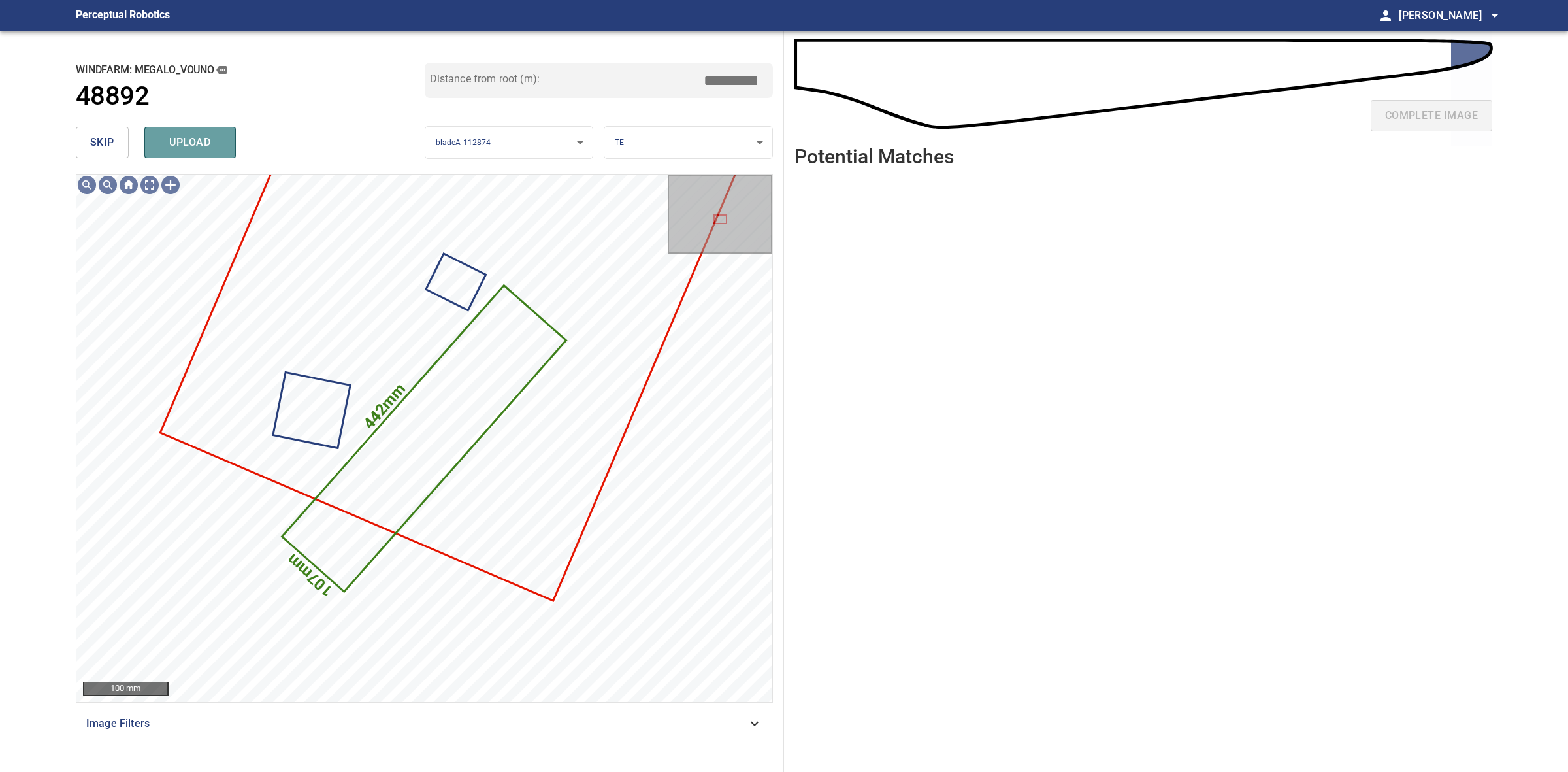
drag, startPoint x: 224, startPoint y: 142, endPoint x: 145, endPoint y: 147, distance: 79.2
click at [224, 142] on button "upload" at bounding box center [190, 142] width 92 height 31
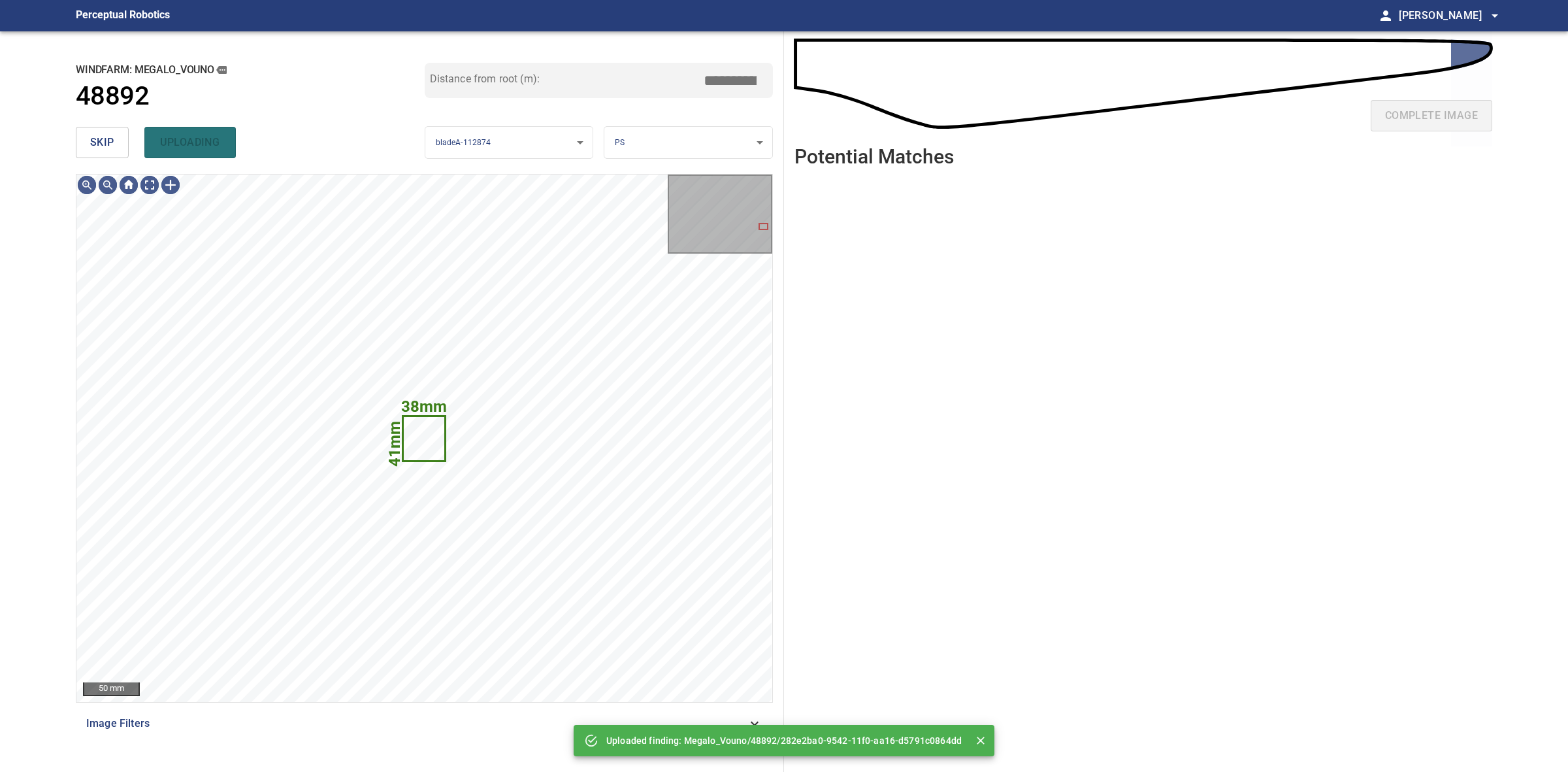
click at [95, 148] on span "skip" at bounding box center [102, 142] width 24 height 18
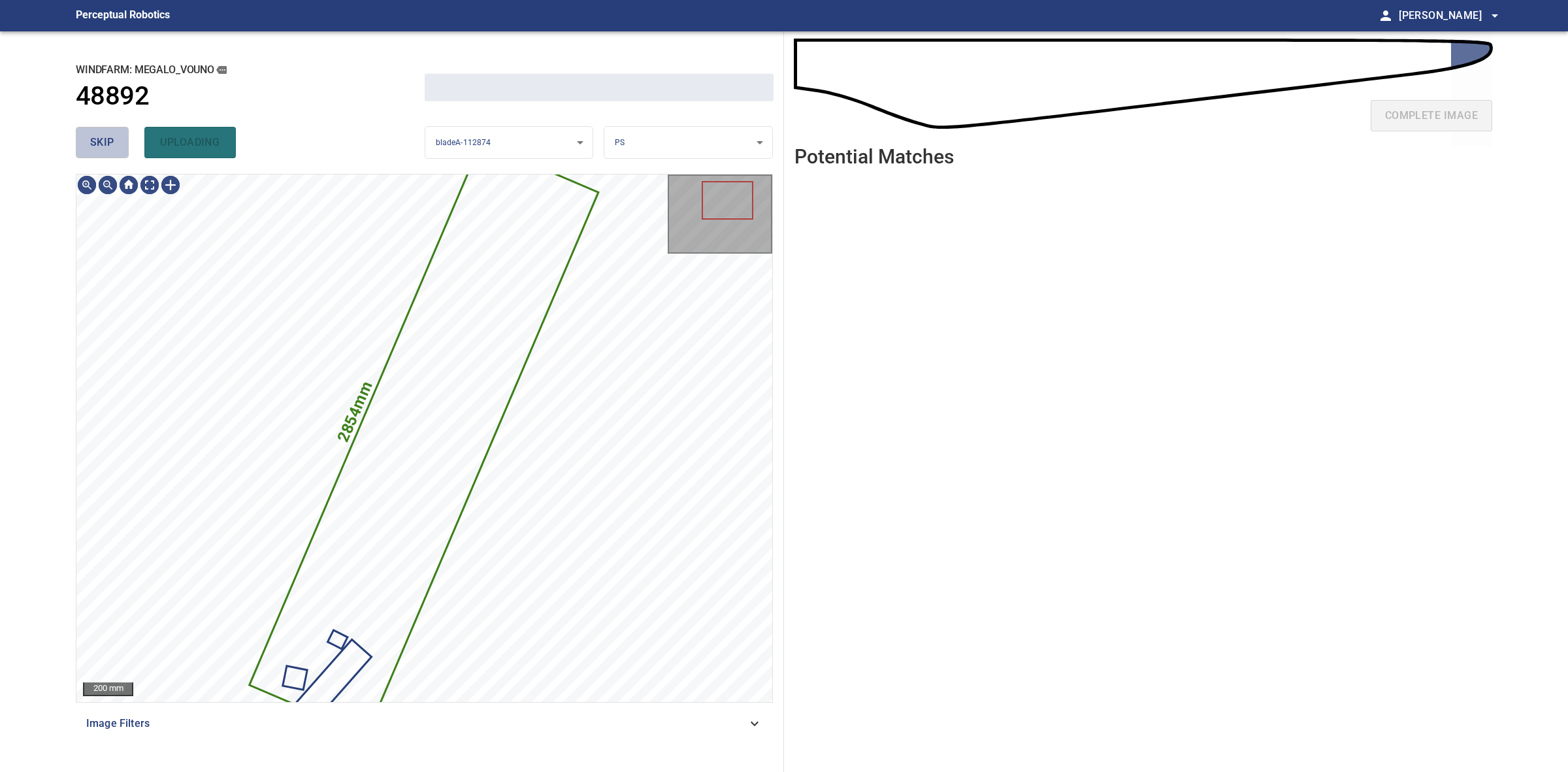
click at [95, 148] on span "skip" at bounding box center [102, 142] width 24 height 18
click at [95, 148] on div "skip uploading" at bounding box center [250, 142] width 349 height 42
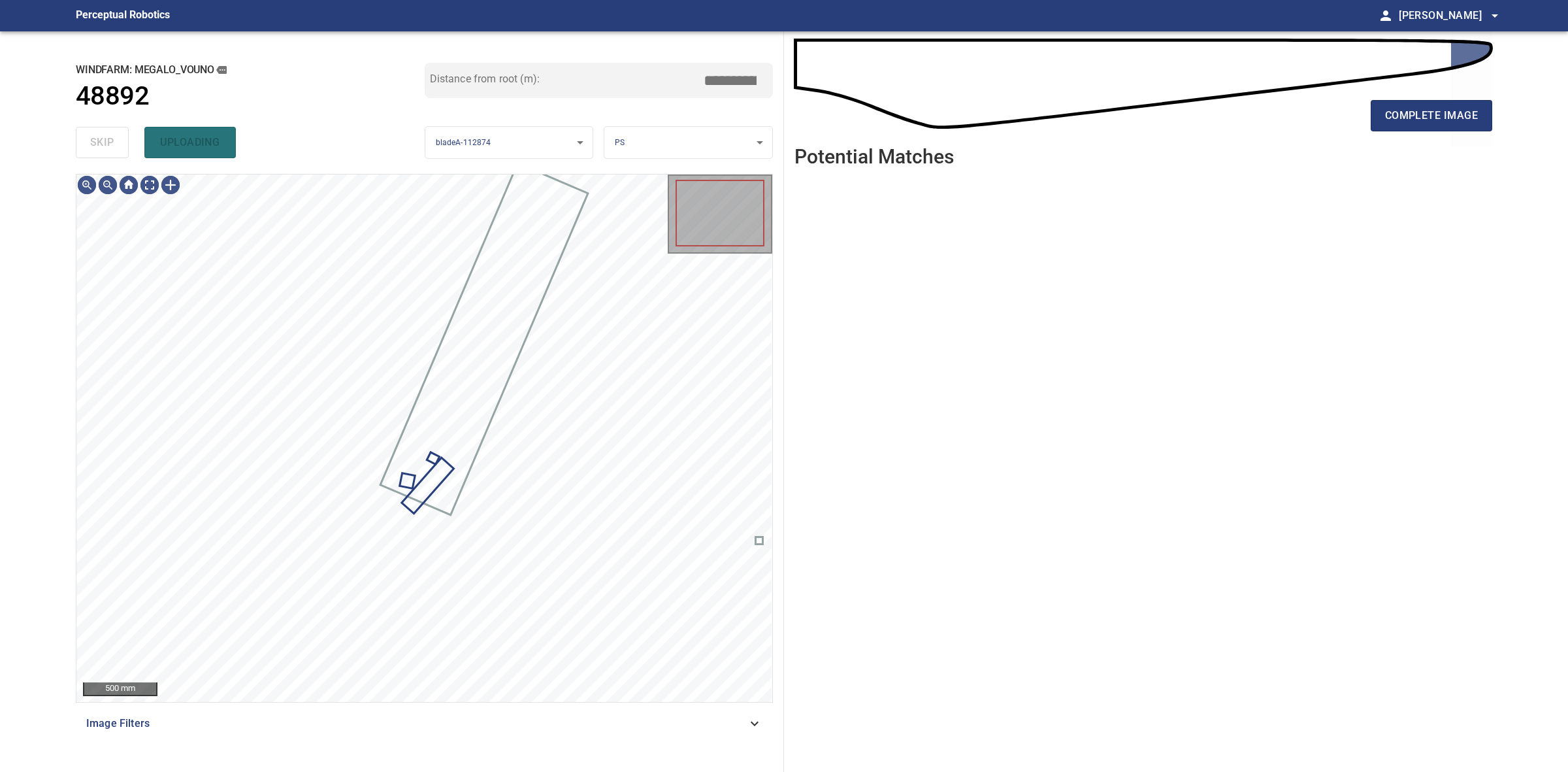
click at [95, 148] on div "skip uploading" at bounding box center [250, 142] width 349 height 42
click at [1362, 115] on div "complete image" at bounding box center [1143, 121] width 698 height 52
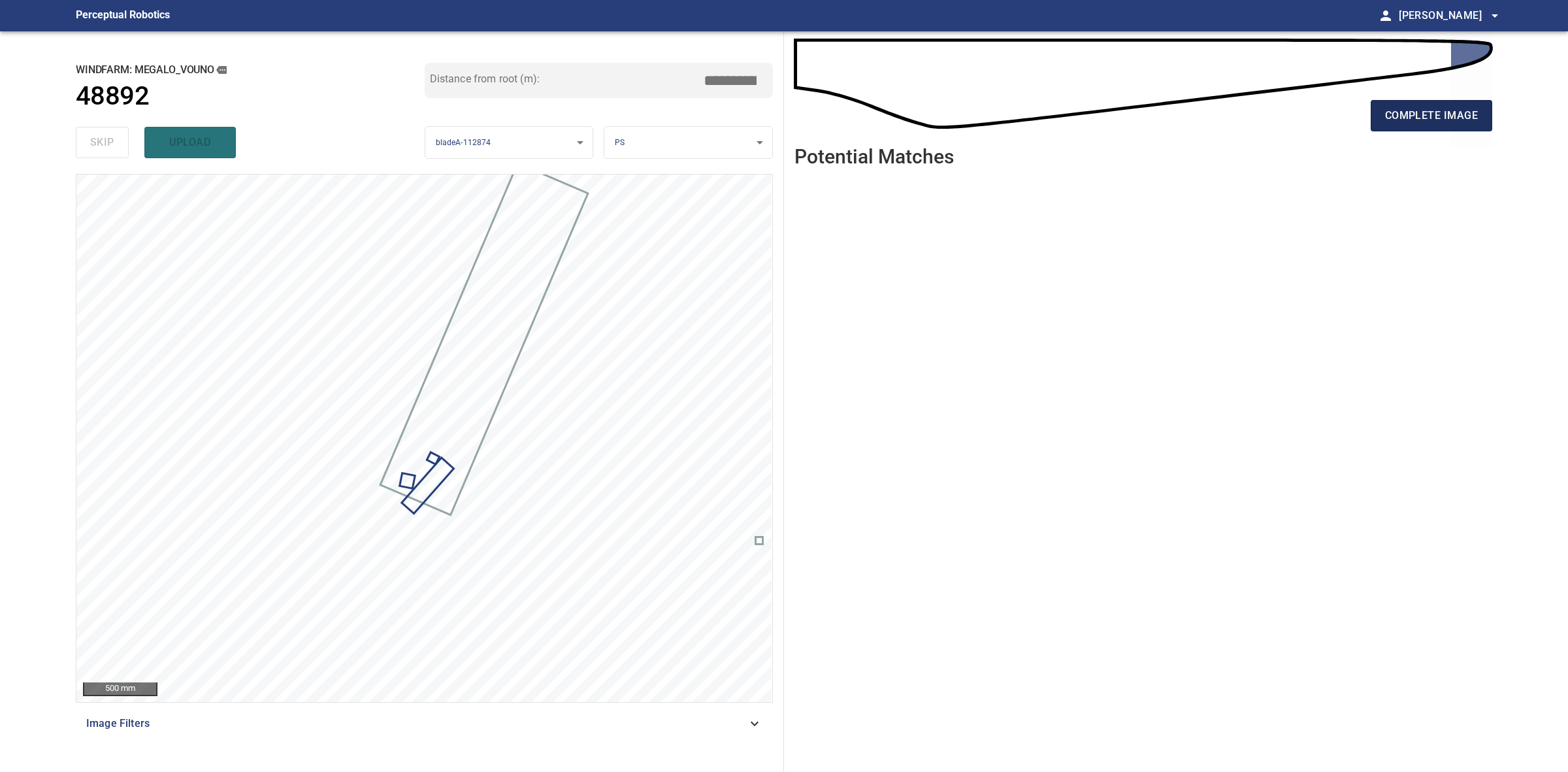
click at [1385, 121] on span "complete image" at bounding box center [1432, 116] width 93 height 18
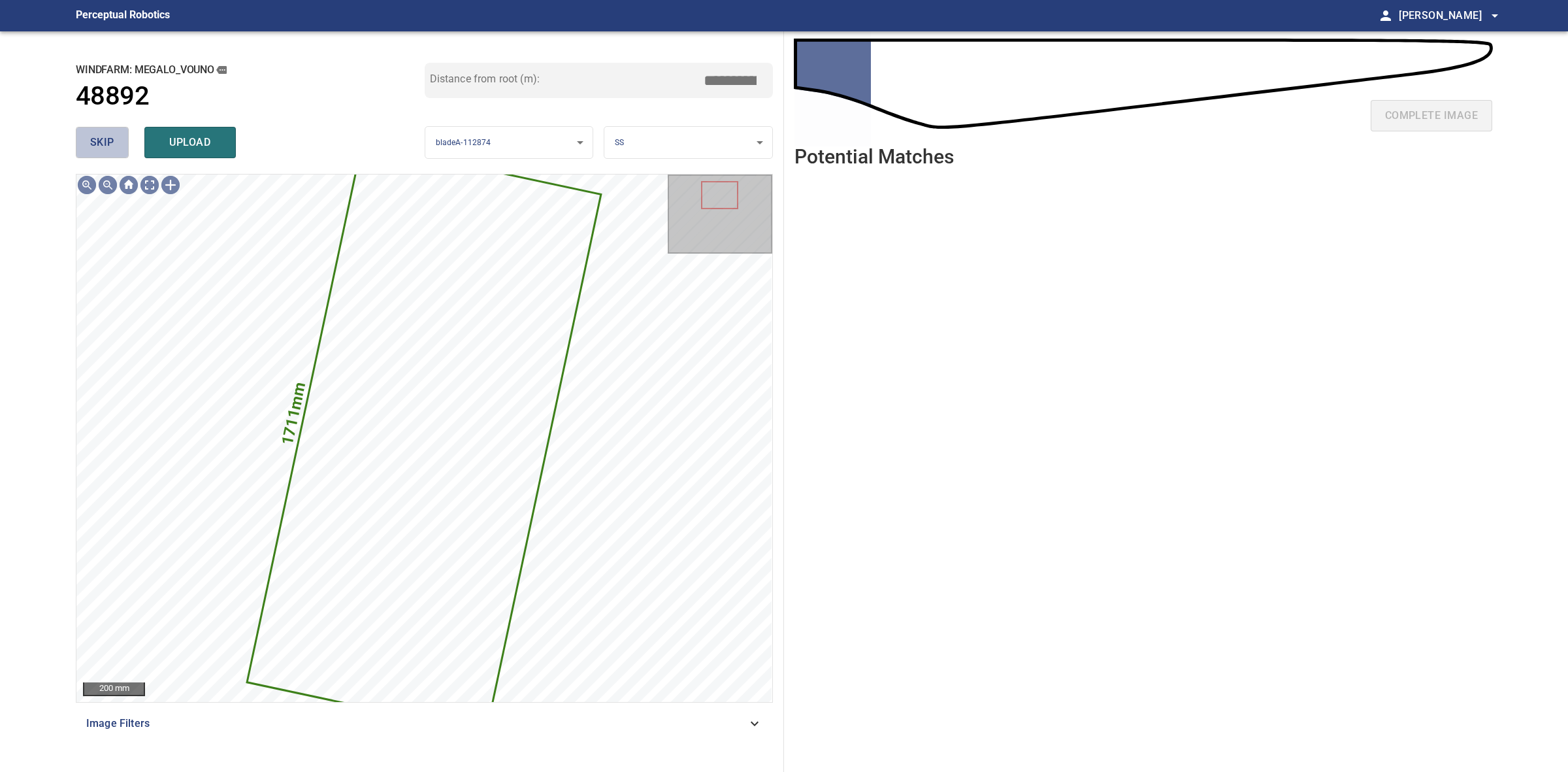
click at [112, 151] on span "skip" at bounding box center [102, 142] width 24 height 18
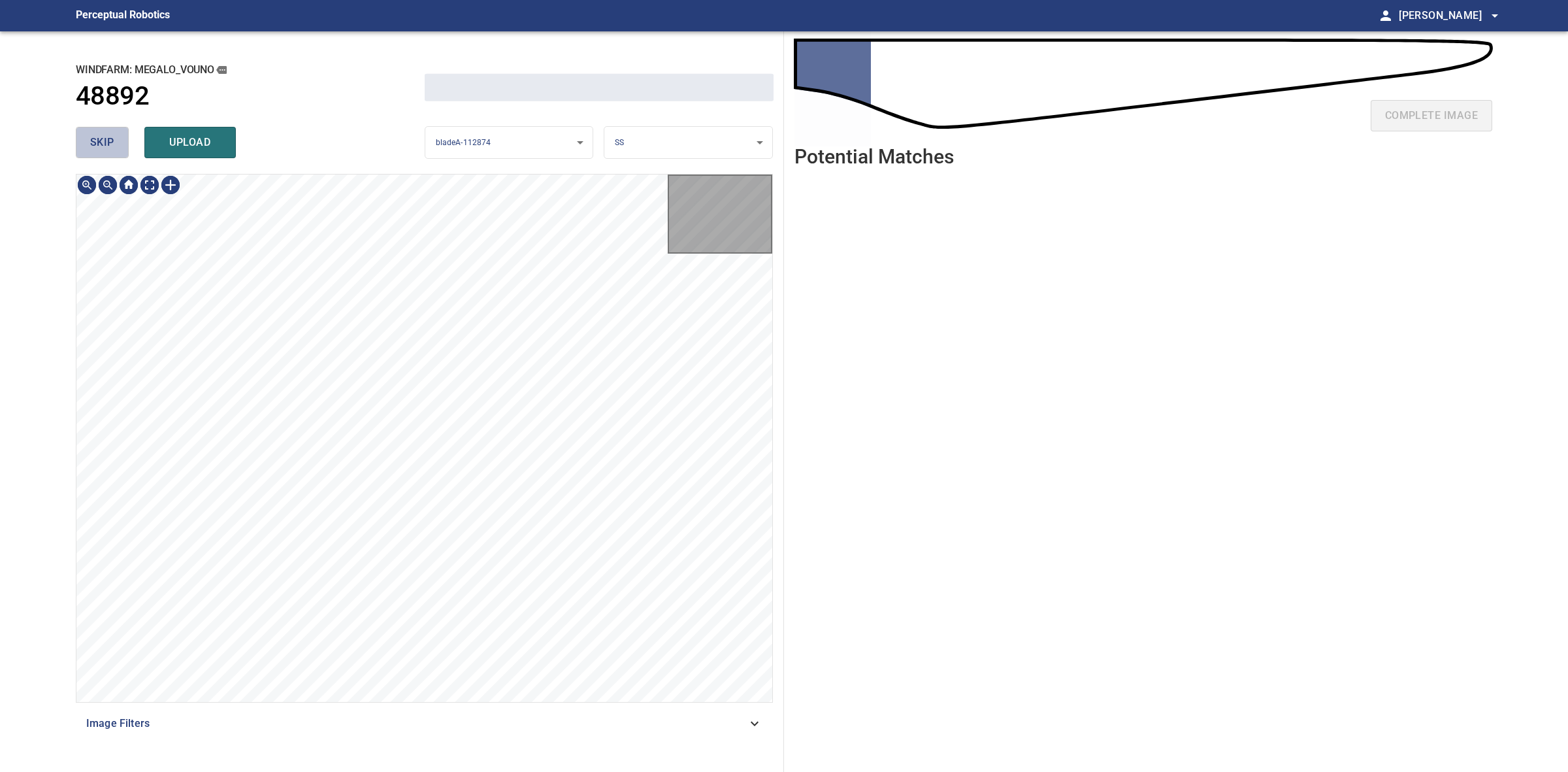
click at [112, 151] on span "skip" at bounding box center [102, 142] width 24 height 18
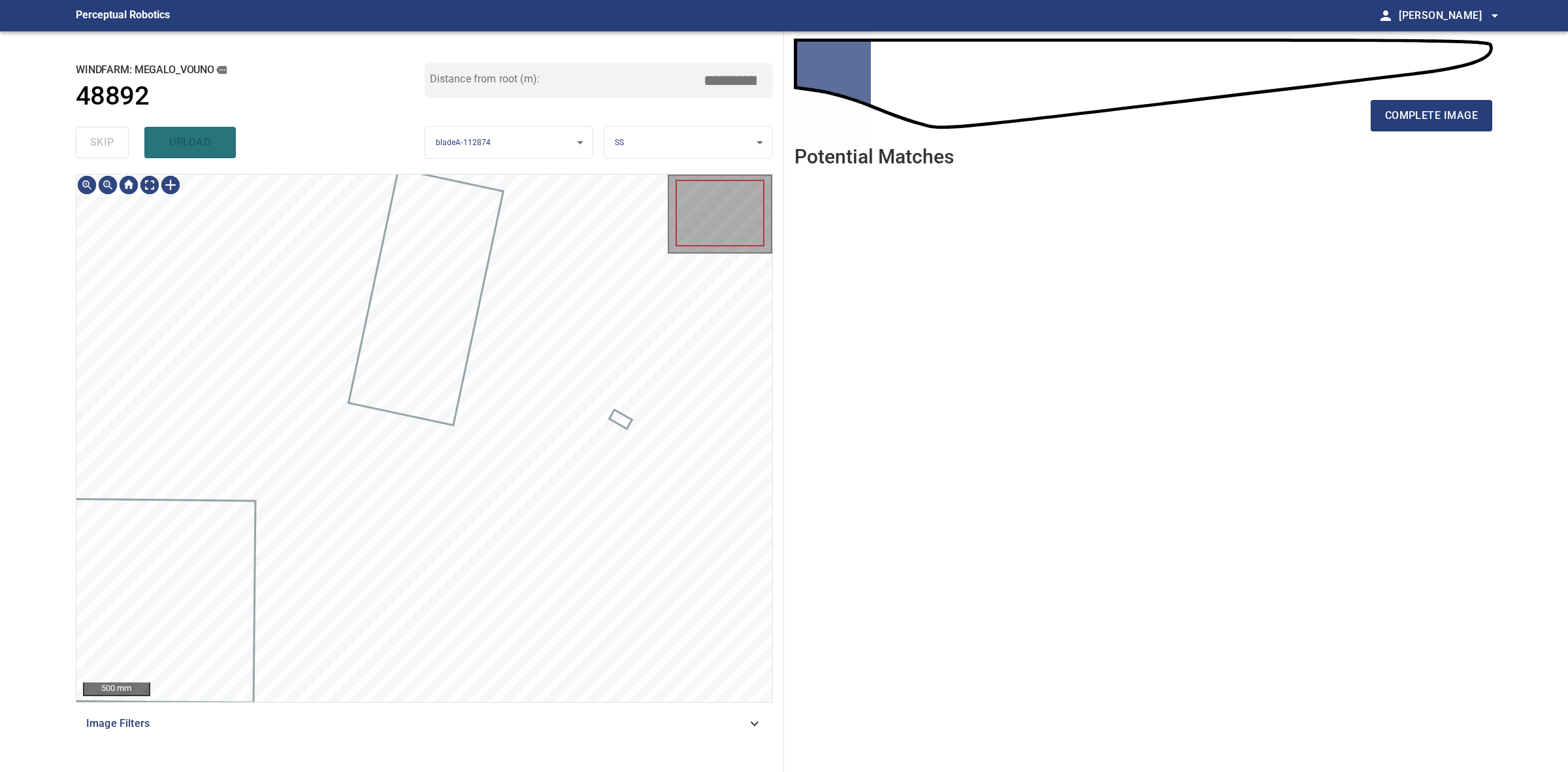
click at [112, 151] on div "skip upload" at bounding box center [250, 142] width 349 height 42
click at [1431, 125] on button "complete image" at bounding box center [1431, 116] width 121 height 31
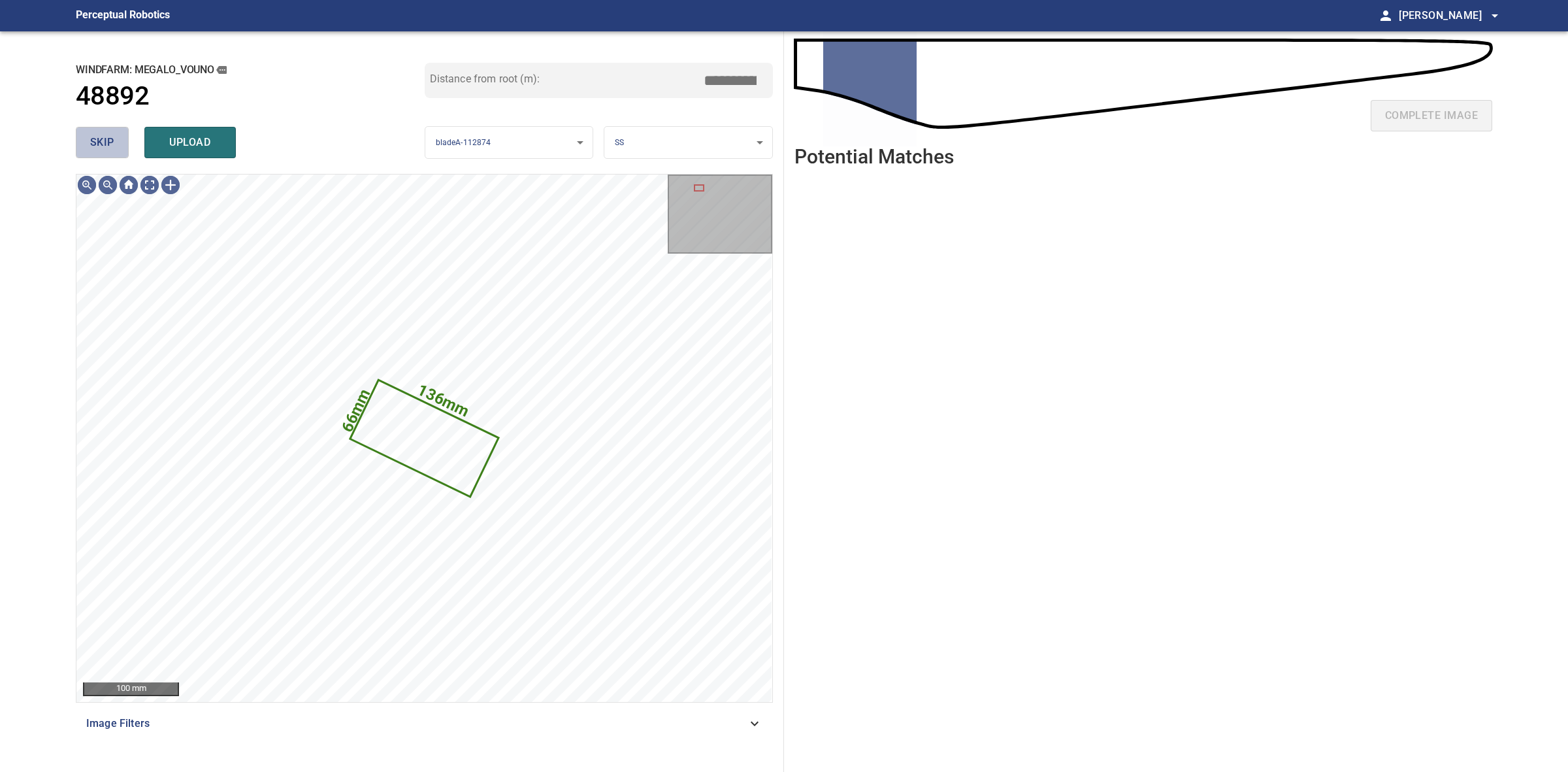
click at [111, 135] on span "skip" at bounding box center [102, 142] width 24 height 18
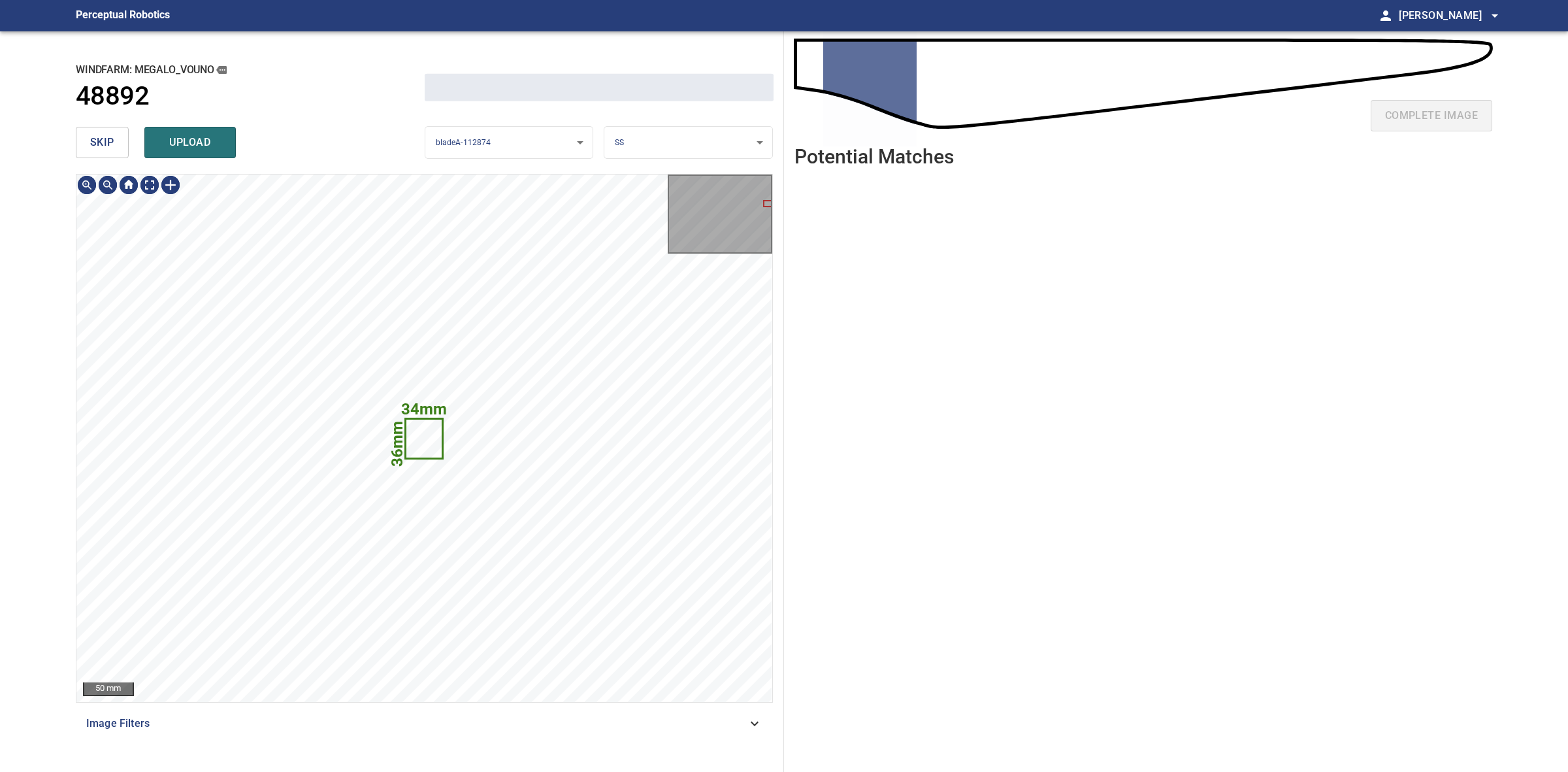
click at [111, 135] on span "skip" at bounding box center [102, 142] width 24 height 18
click at [111, 135] on div "skip upload" at bounding box center [250, 142] width 349 height 42
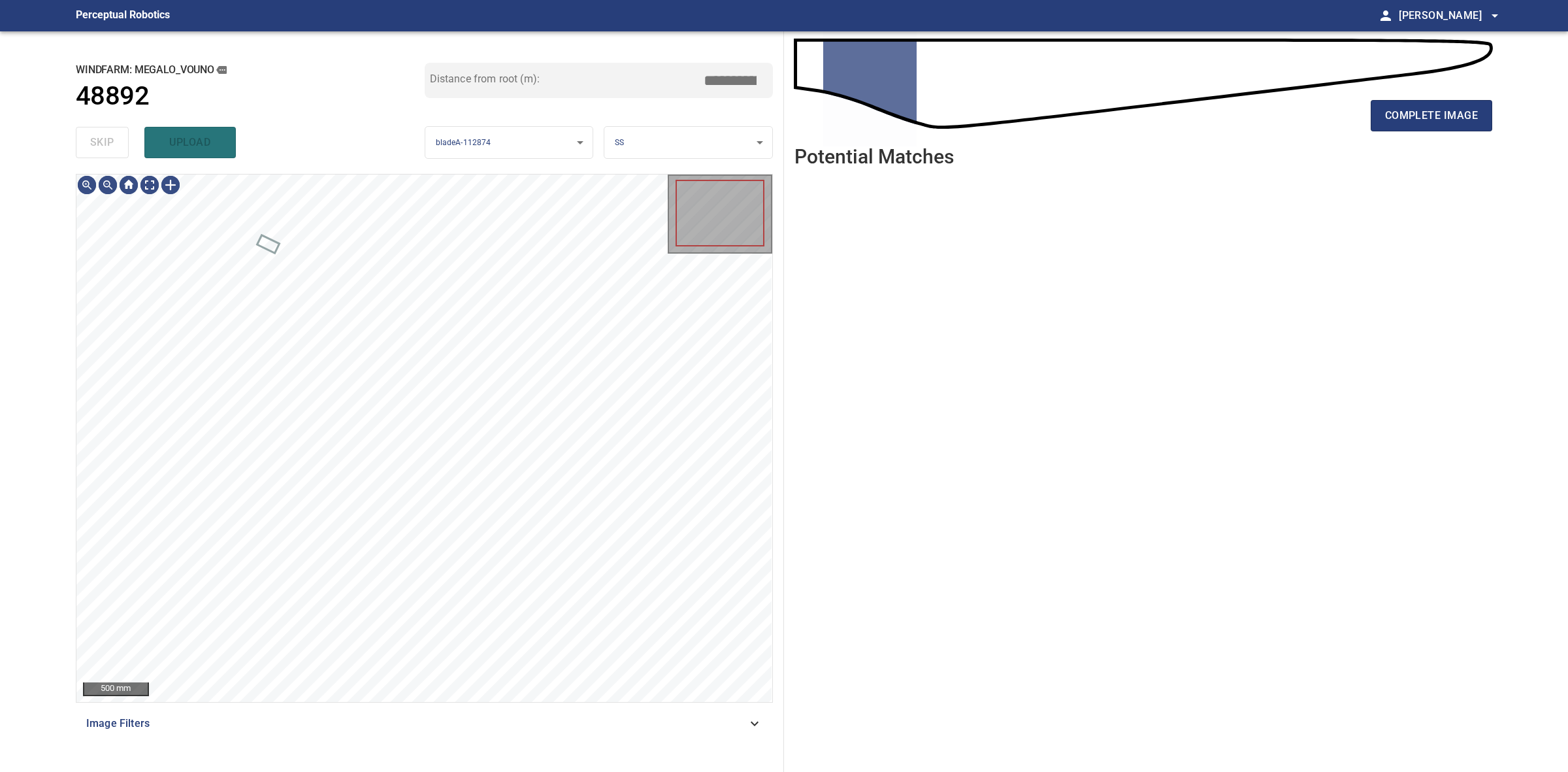
click at [111, 135] on div "skip upload" at bounding box center [250, 142] width 349 height 42
click at [1425, 121] on span "complete image" at bounding box center [1432, 116] width 93 height 18
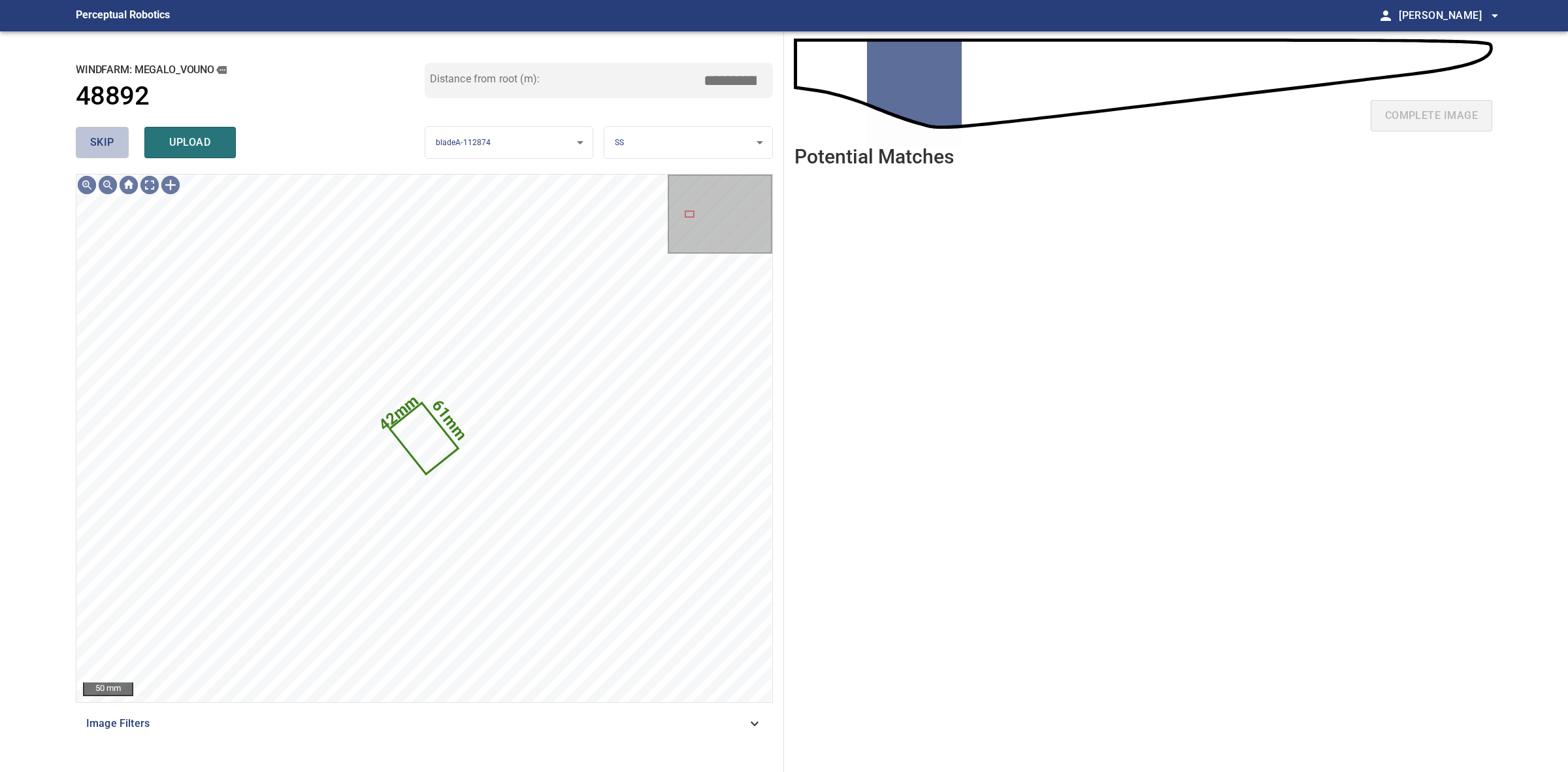
click at [105, 140] on span "skip" at bounding box center [102, 142] width 24 height 18
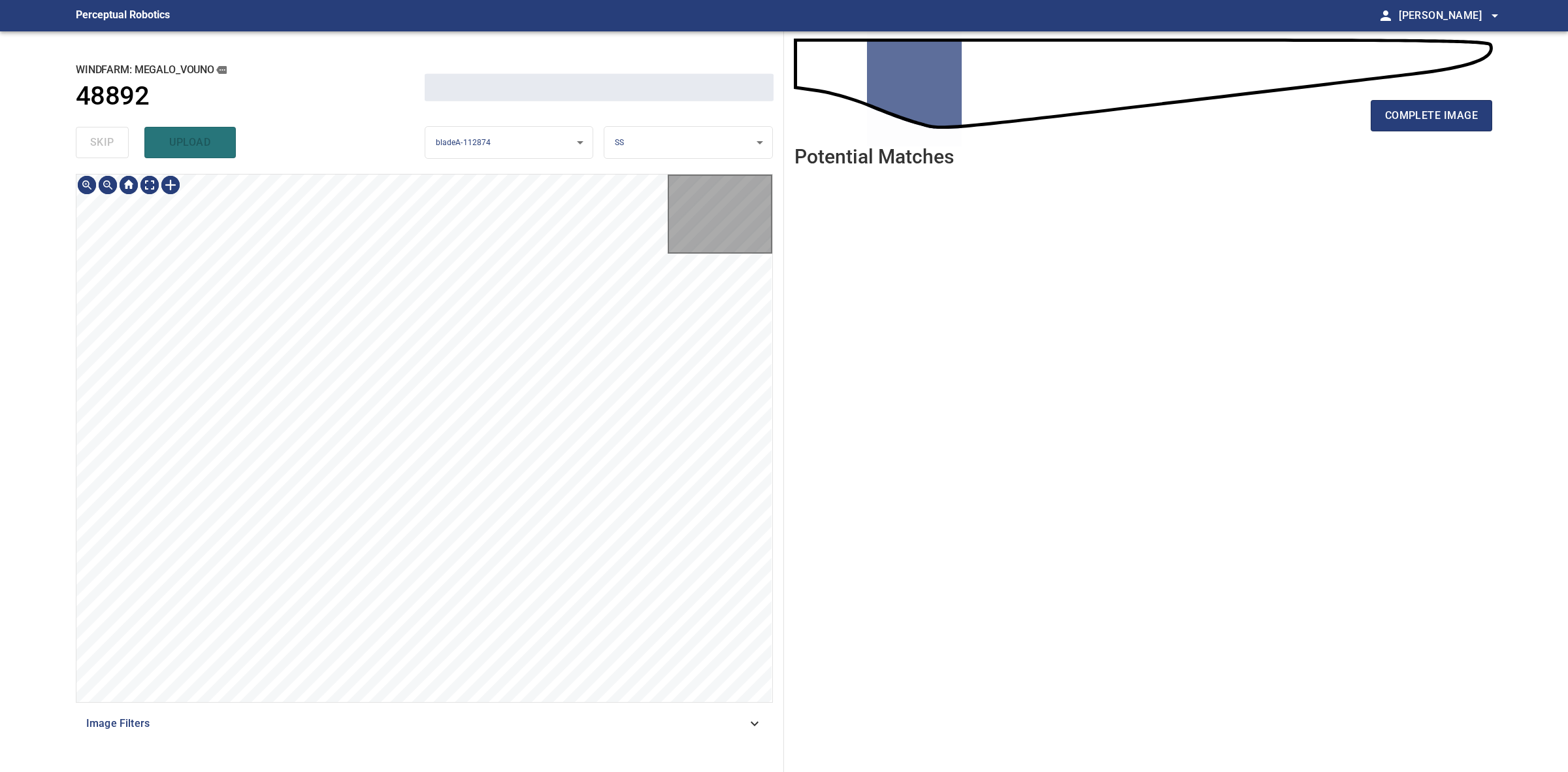
click at [105, 140] on div "skip upload" at bounding box center [250, 142] width 349 height 42
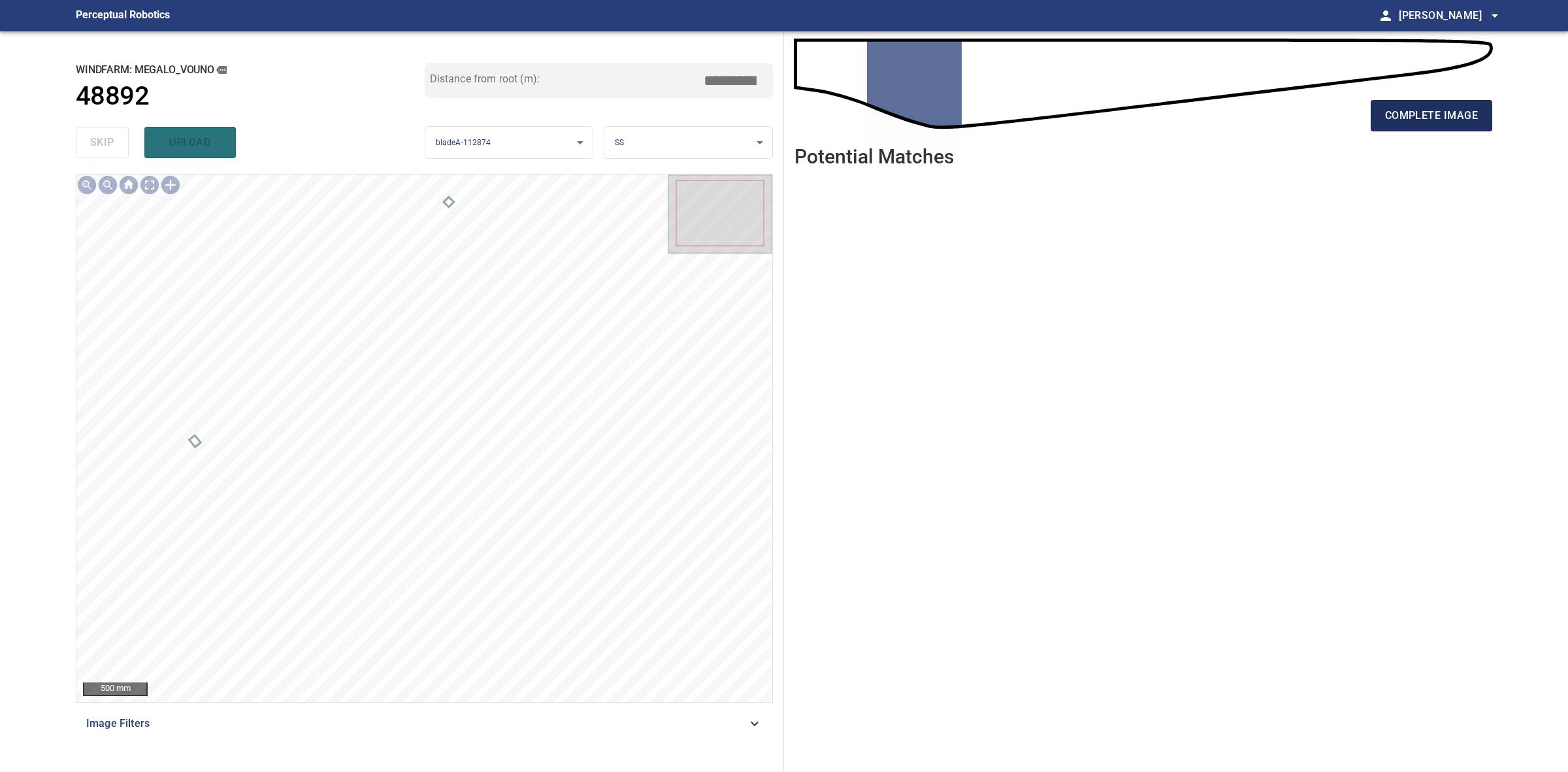
click at [1464, 116] on span "complete image" at bounding box center [1432, 116] width 93 height 18
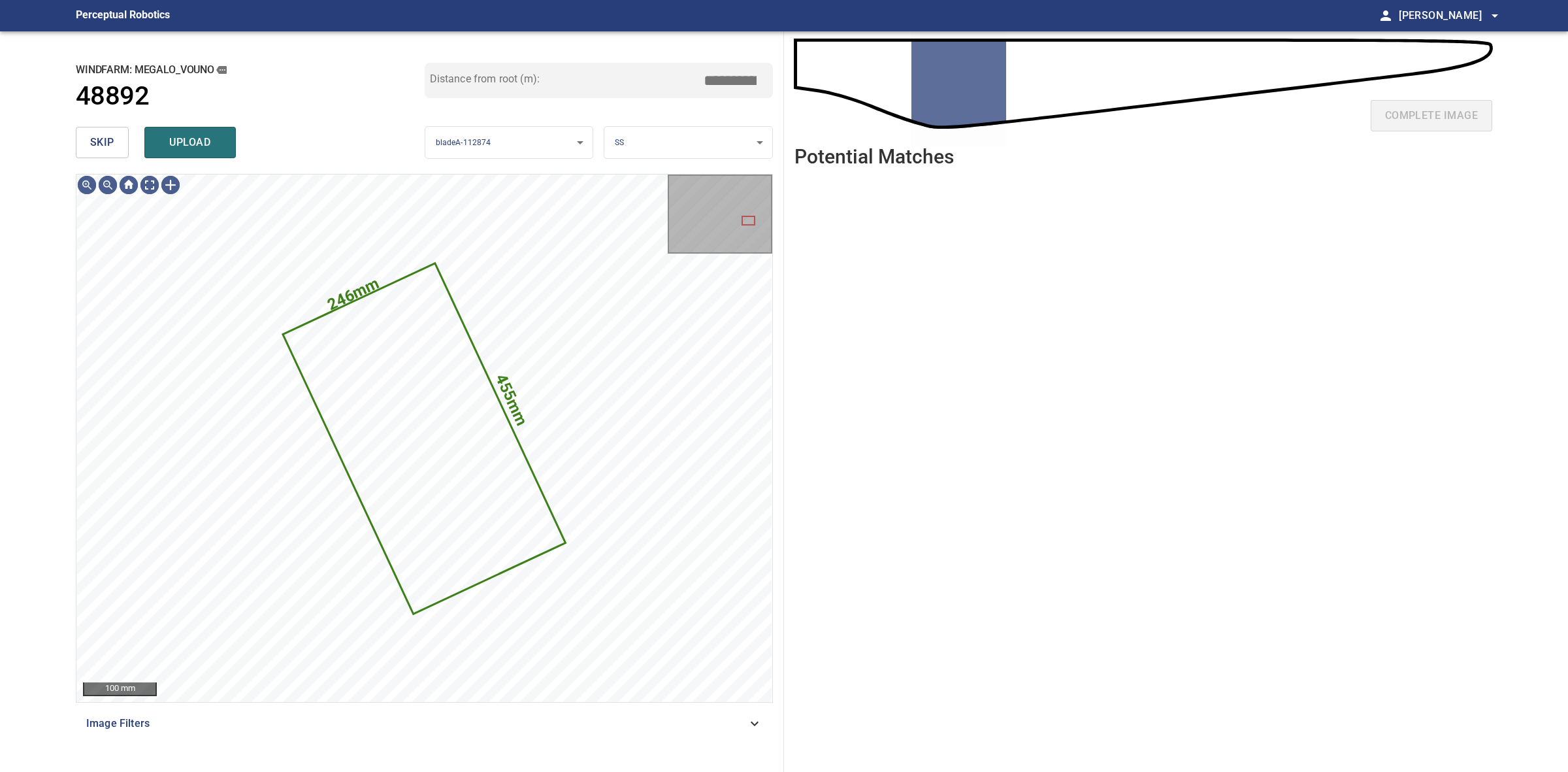
click at [102, 133] on span "skip" at bounding box center [102, 142] width 24 height 18
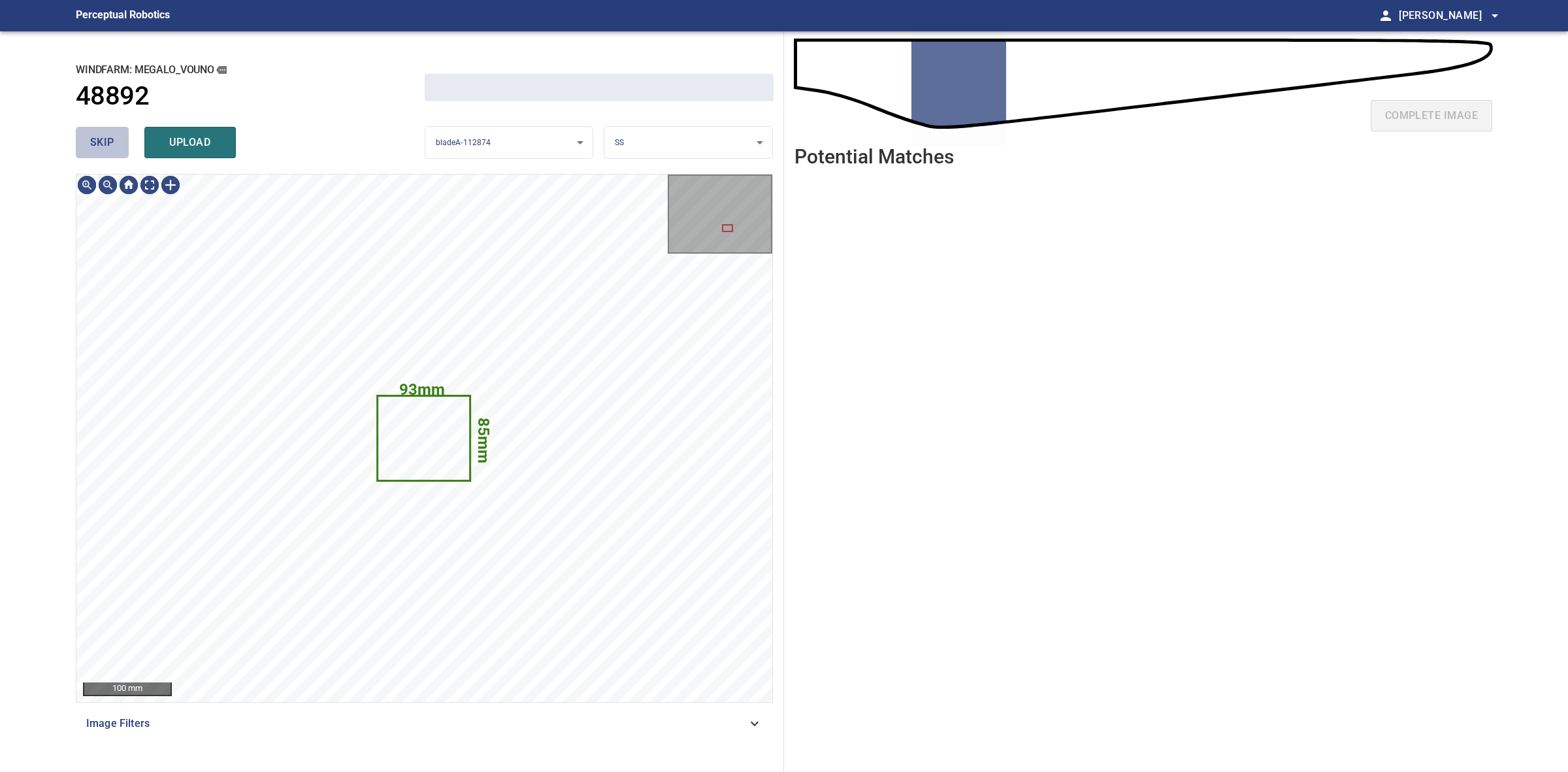
click at [102, 133] on span "skip" at bounding box center [102, 142] width 24 height 18
click at [102, 132] on div "skip upload" at bounding box center [250, 142] width 349 height 42
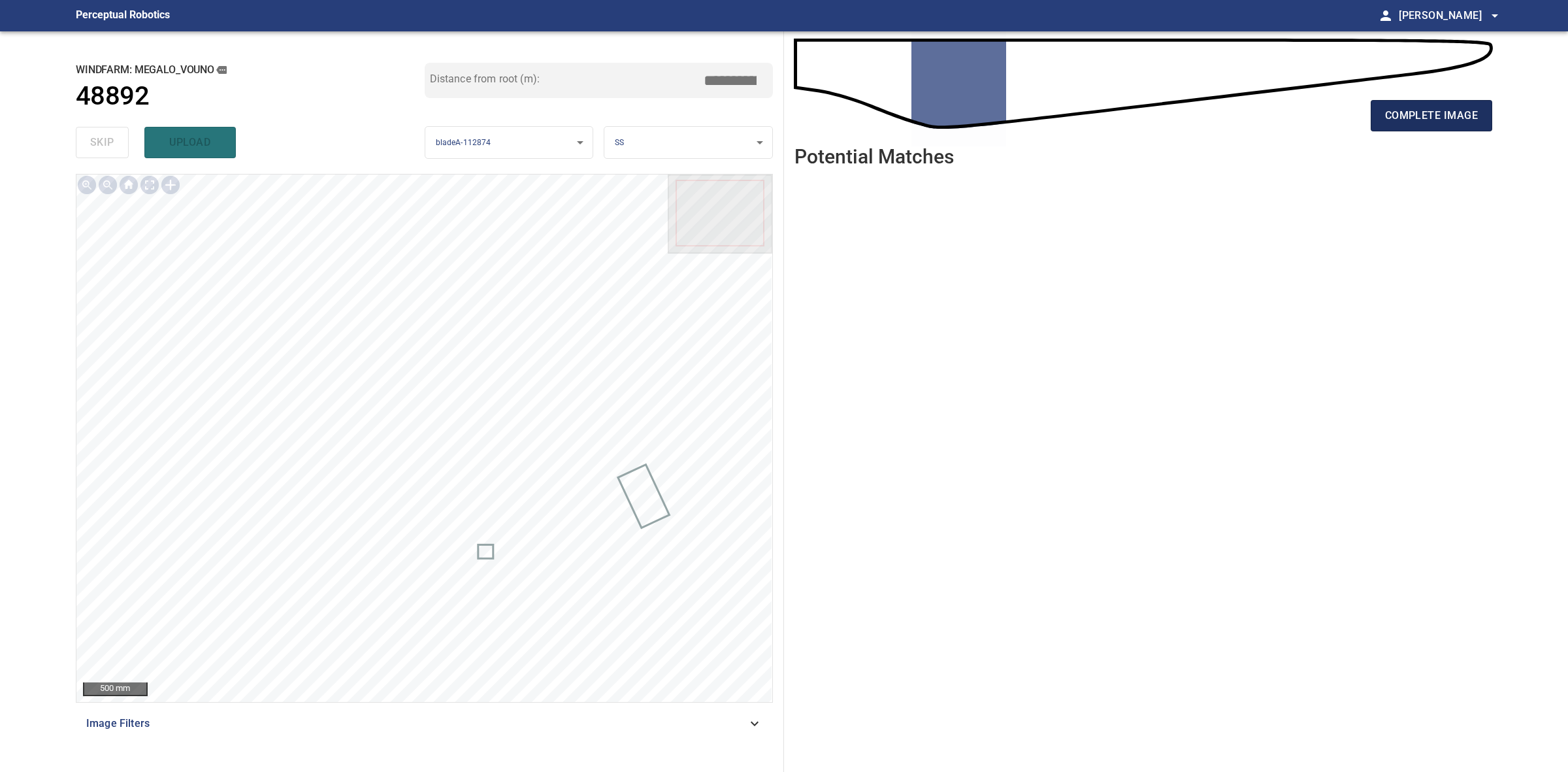
click at [1416, 117] on span "complete image" at bounding box center [1432, 116] width 93 height 18
click at [1453, 118] on span "complete image" at bounding box center [1432, 116] width 93 height 18
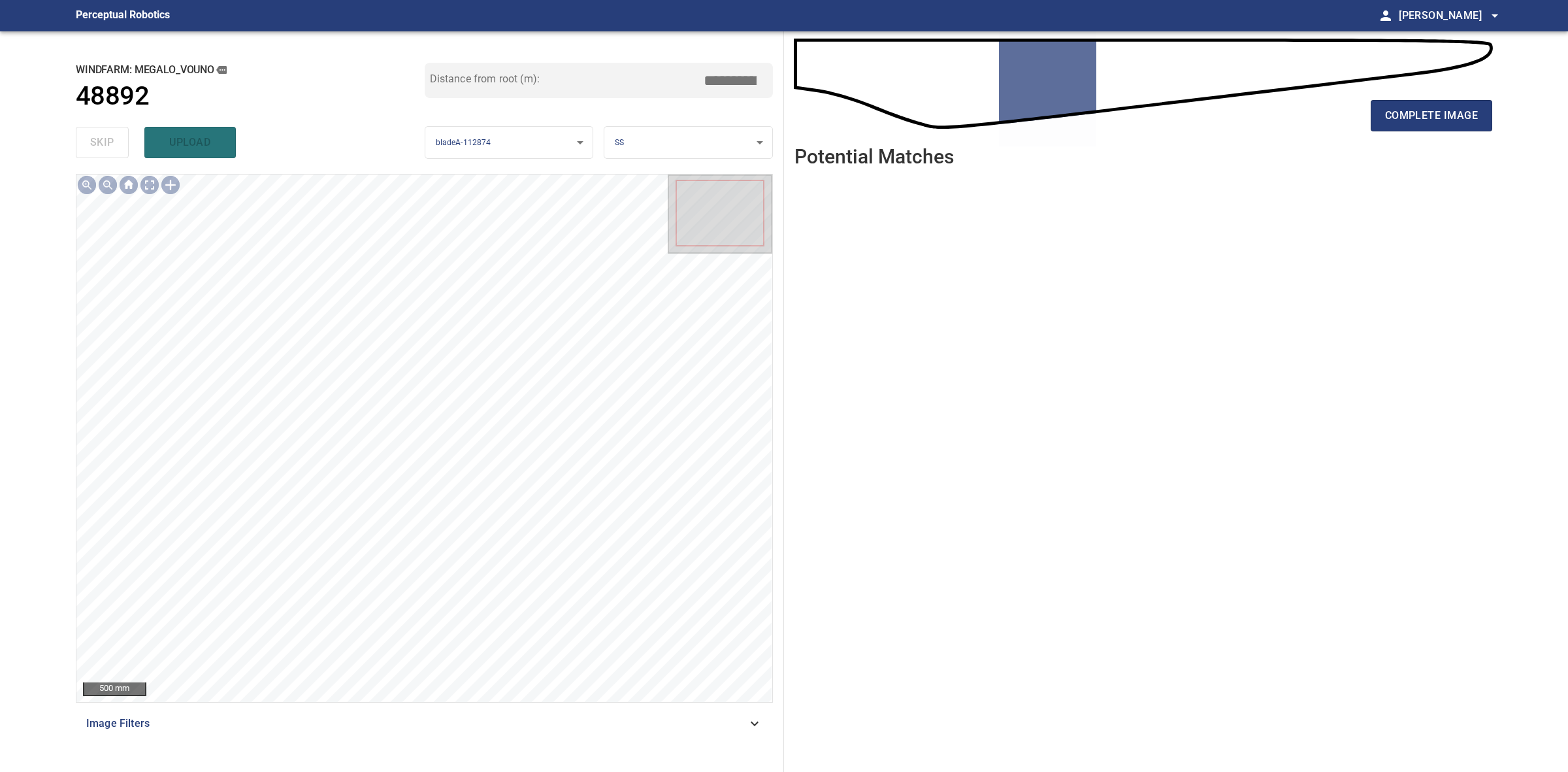
drag, startPoint x: 1272, startPoint y: 126, endPoint x: 1340, endPoint y: 132, distance: 68.3
click at [1273, 126] on div "complete image" at bounding box center [1143, 121] width 698 height 52
drag, startPoint x: 1357, startPoint y: 131, endPoint x: 1411, endPoint y: 144, distance: 55.5
click at [1386, 139] on div "complete image" at bounding box center [1143, 121] width 698 height 52
click at [1421, 144] on div "complete image" at bounding box center [1143, 121] width 698 height 52
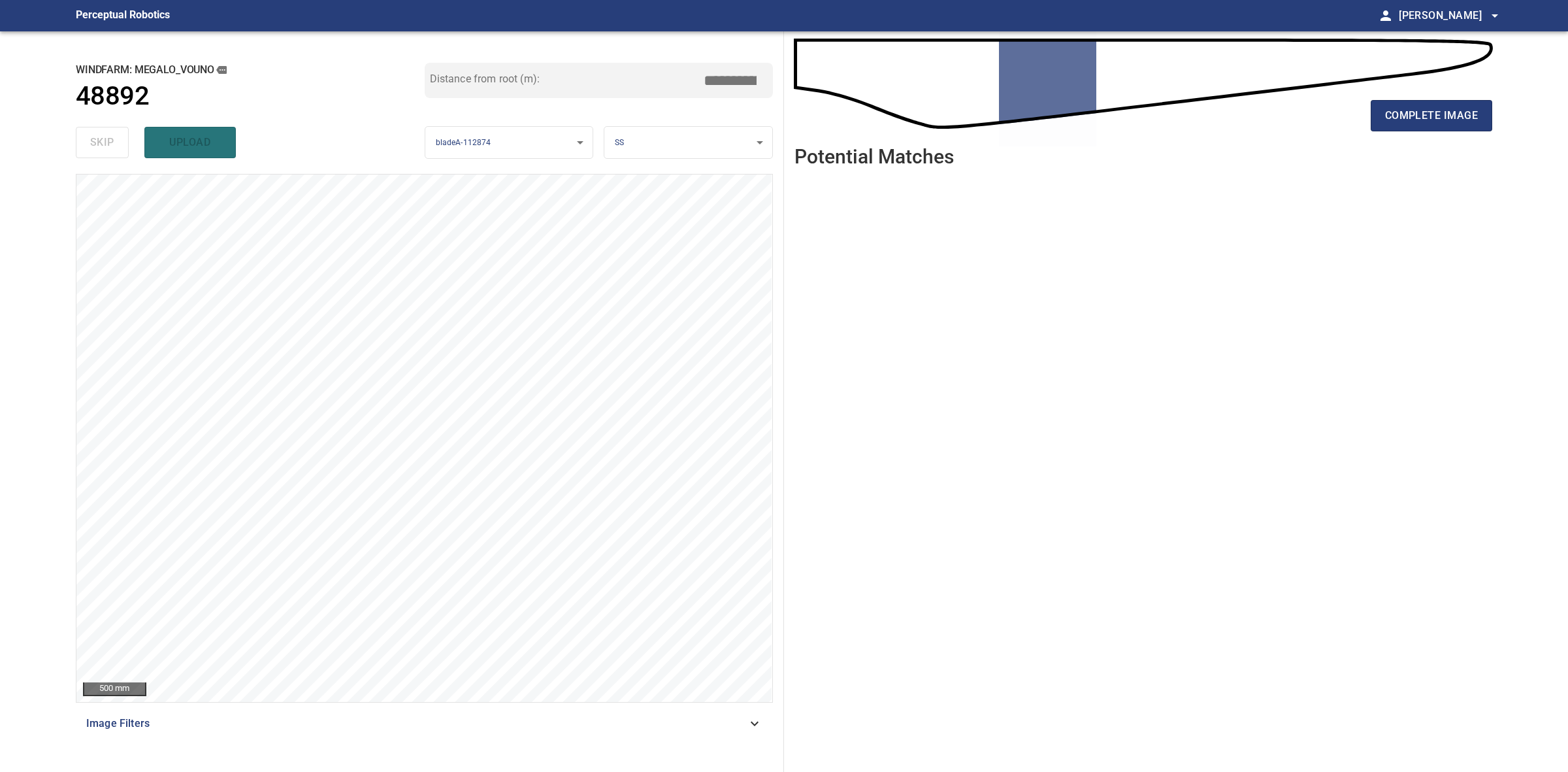
click at [1421, 132] on div "complete image" at bounding box center [1143, 121] width 698 height 52
click at [1417, 126] on button "complete image" at bounding box center [1431, 116] width 121 height 31
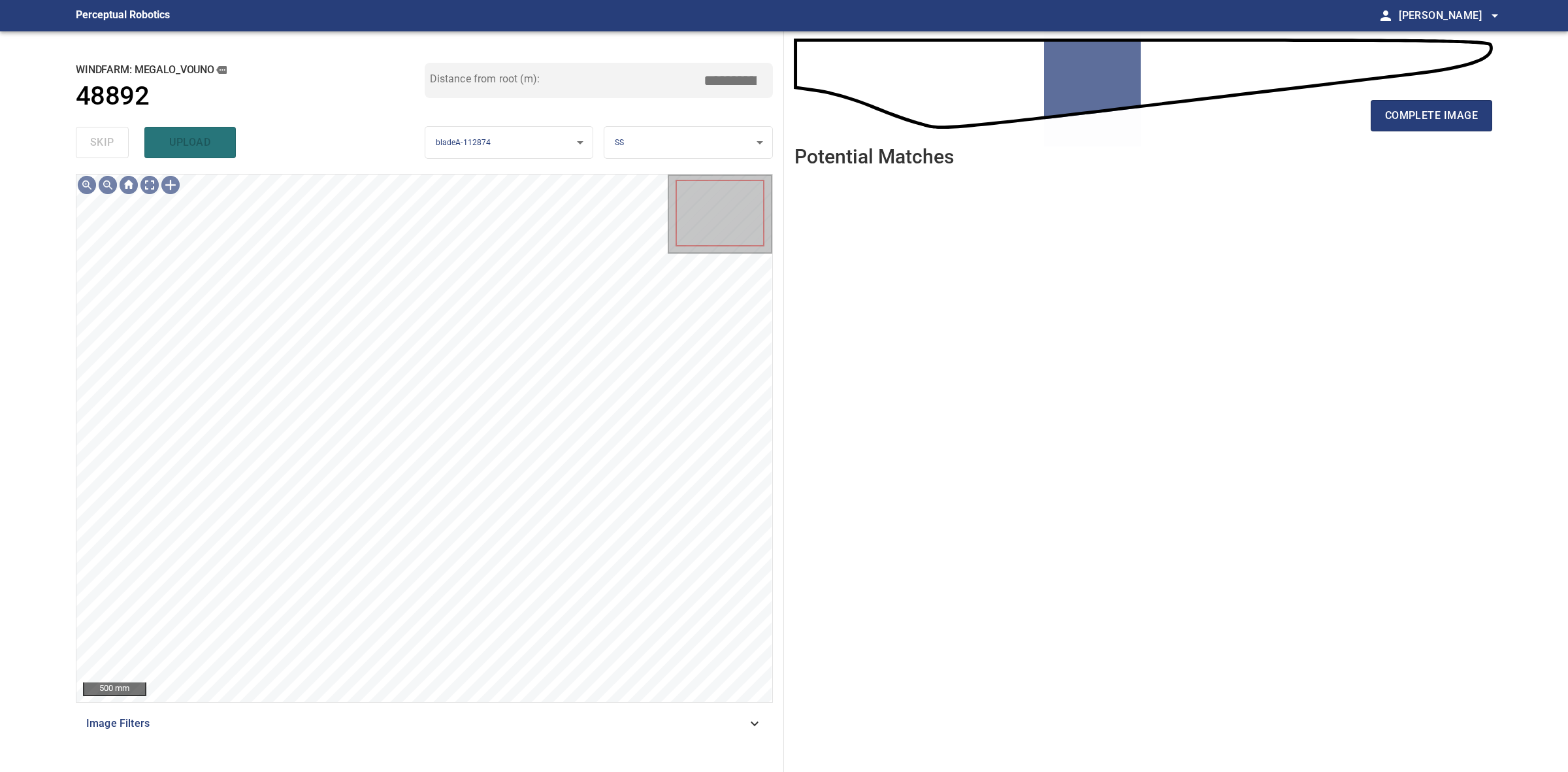
click at [1405, 135] on div "complete image" at bounding box center [1143, 121] width 698 height 52
click at [1406, 132] on div "complete image" at bounding box center [1143, 121] width 698 height 52
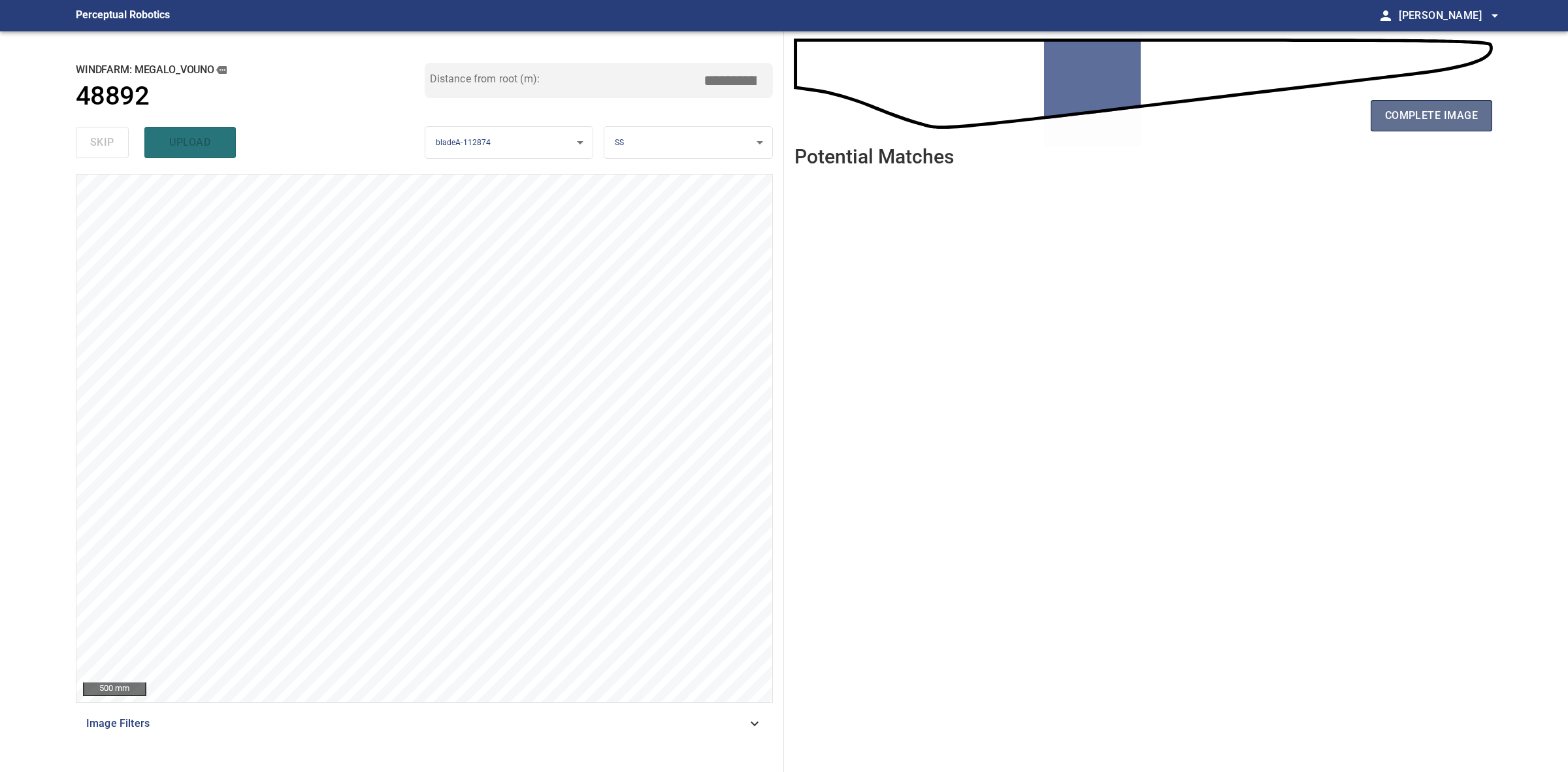
click at [1395, 125] on button "complete image" at bounding box center [1431, 116] width 121 height 31
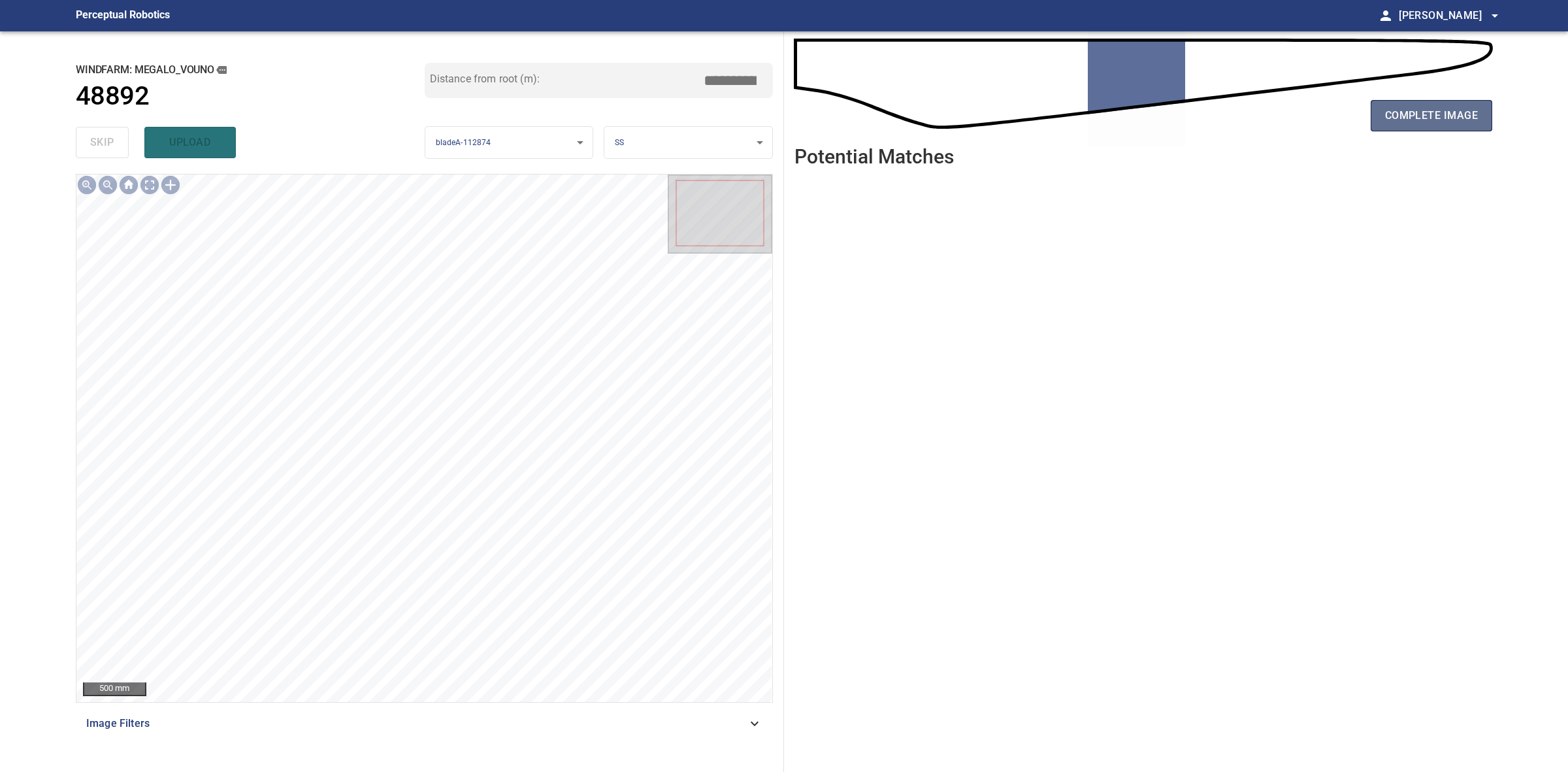
click at [1474, 128] on button "complete image" at bounding box center [1431, 116] width 121 height 31
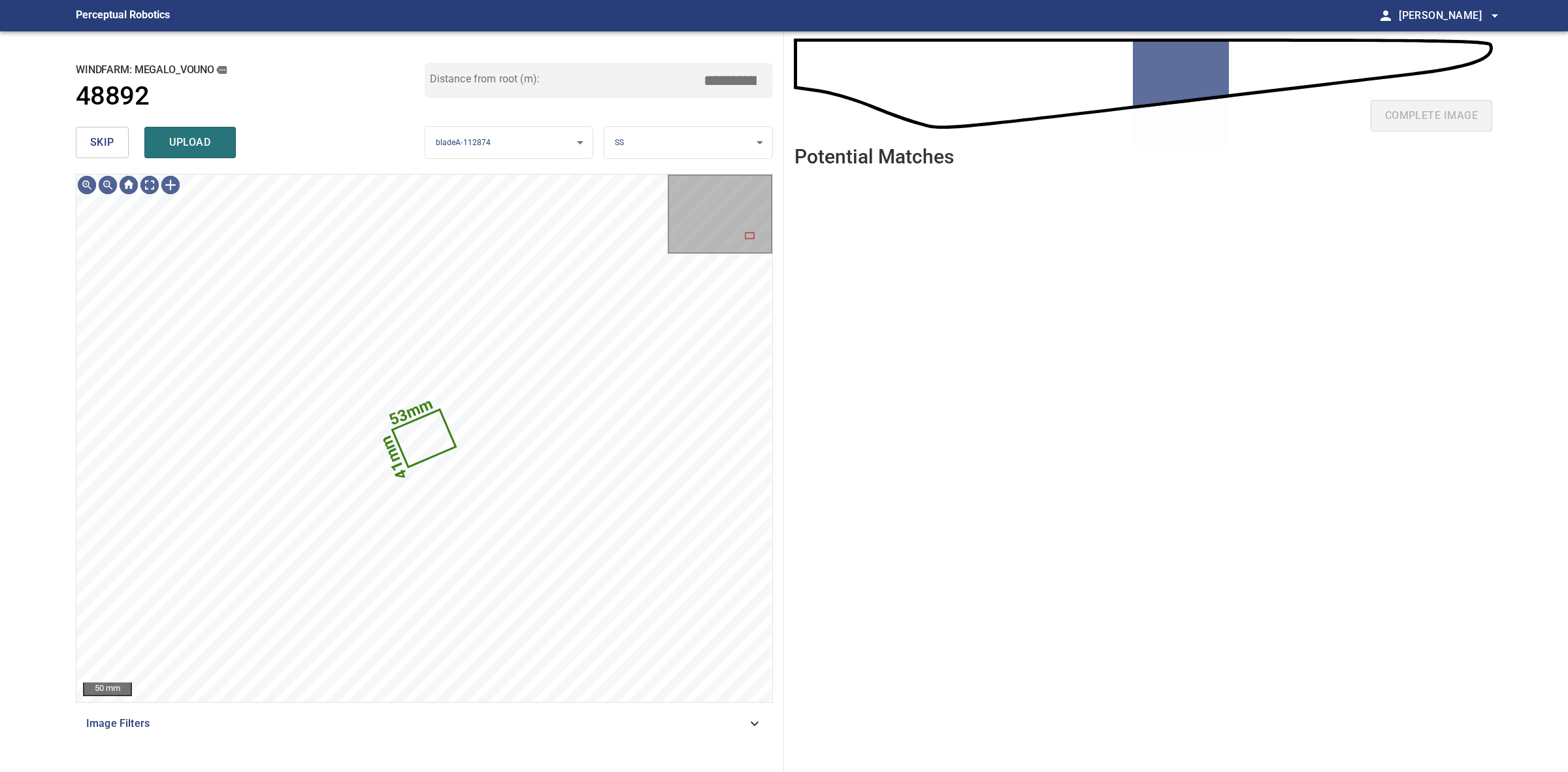
click at [116, 154] on button "skip" at bounding box center [102, 142] width 53 height 31
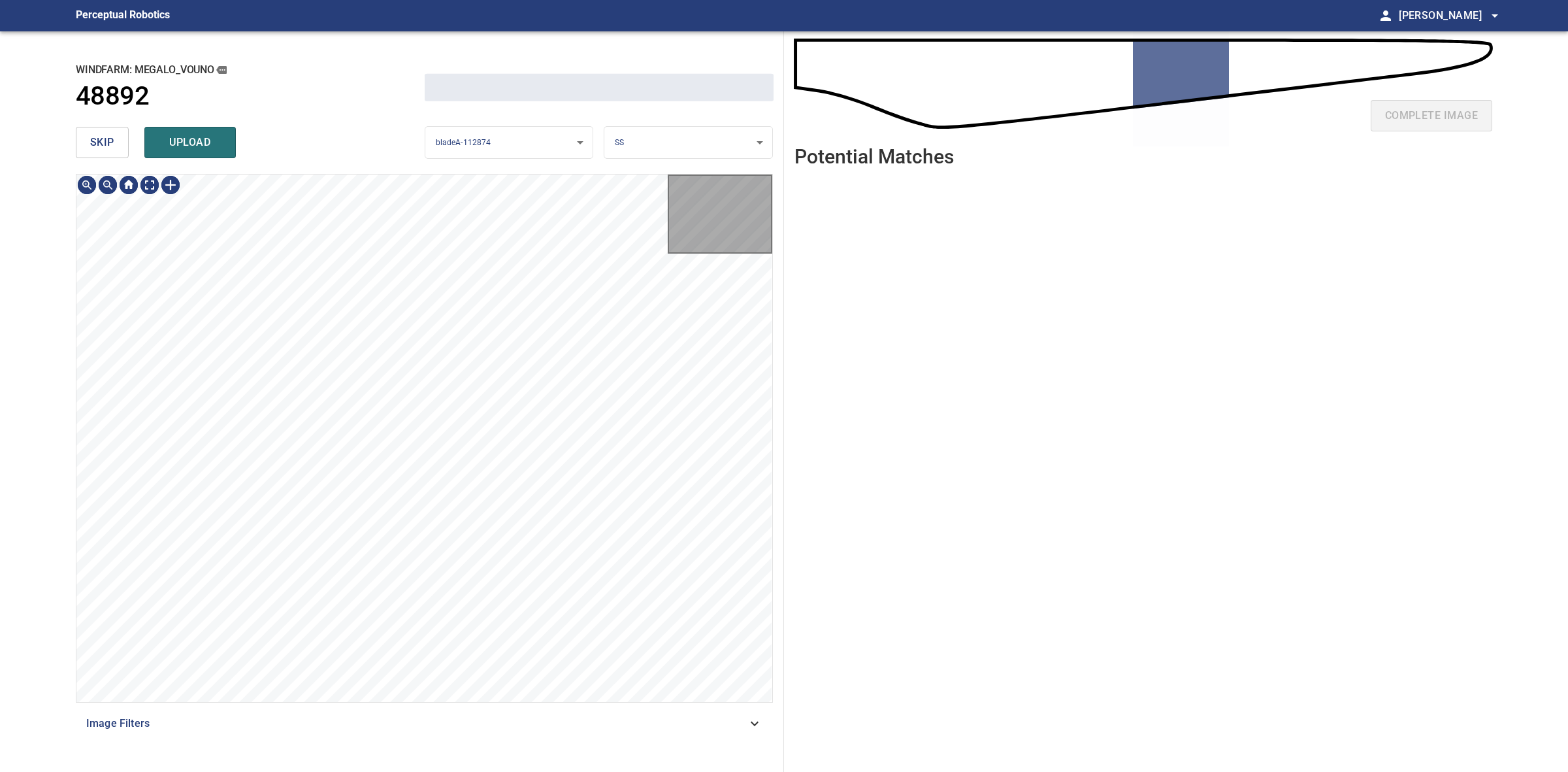
click at [116, 154] on button "skip" at bounding box center [102, 142] width 53 height 31
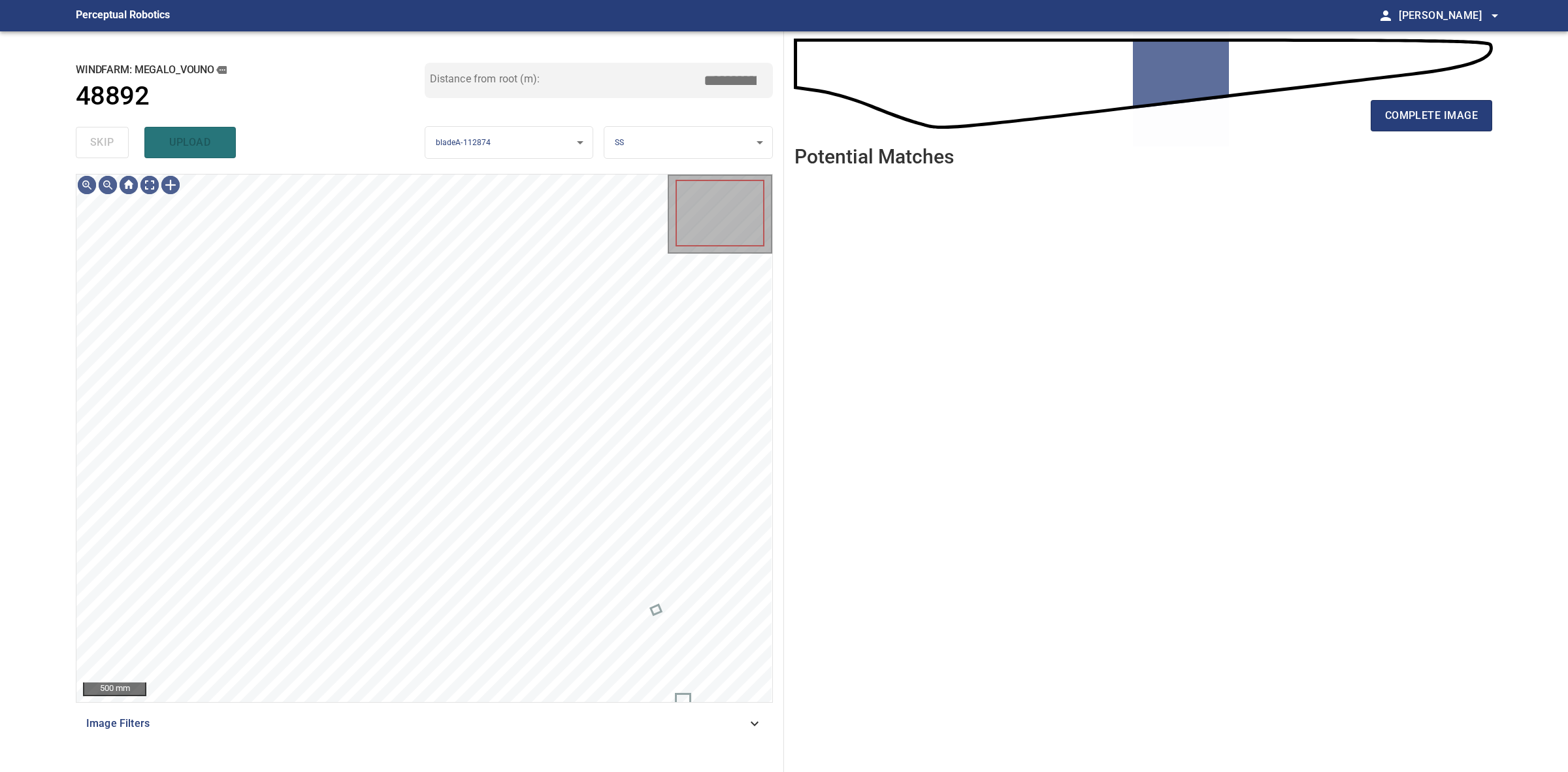
click at [116, 154] on div "skip upload" at bounding box center [250, 142] width 349 height 42
click at [1400, 132] on div "complete image" at bounding box center [1143, 121] width 698 height 52
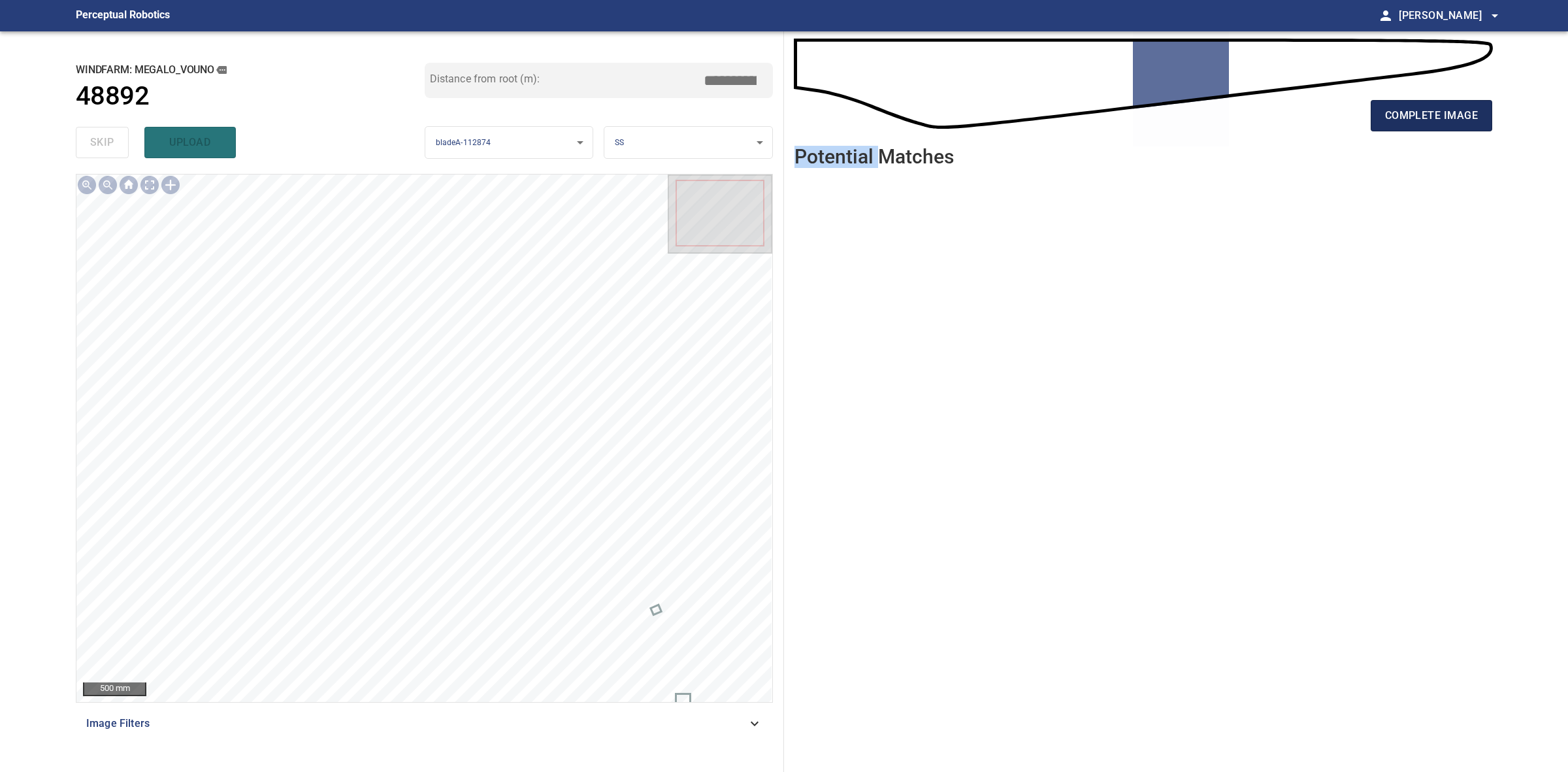
drag, startPoint x: 1400, startPoint y: 132, endPoint x: 1394, endPoint y: 127, distance: 7.8
click at [1398, 130] on div "complete image" at bounding box center [1143, 121] width 698 height 52
click at [1394, 127] on button "complete image" at bounding box center [1431, 116] width 121 height 31
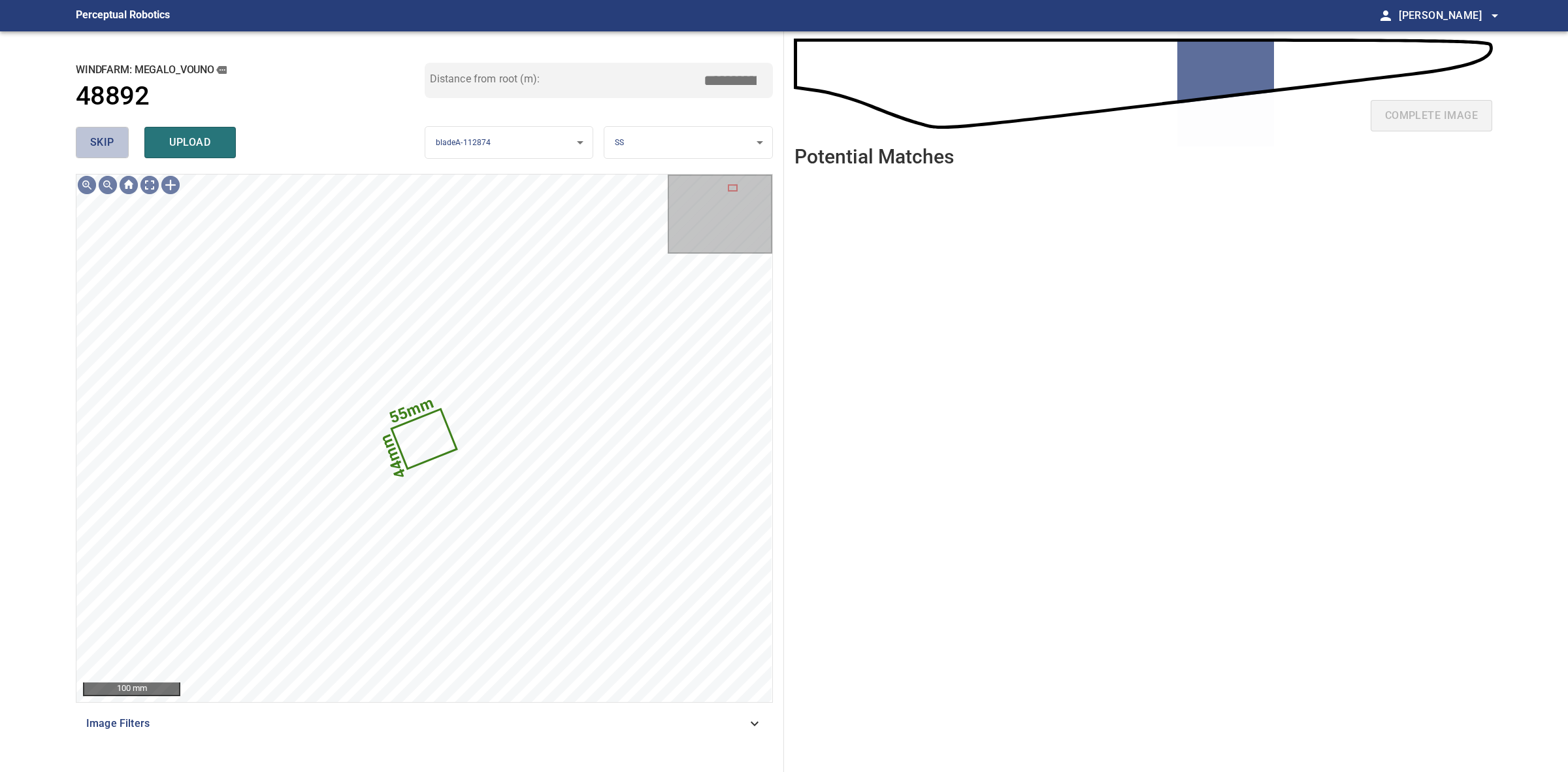
click at [85, 139] on button "skip" at bounding box center [102, 142] width 53 height 31
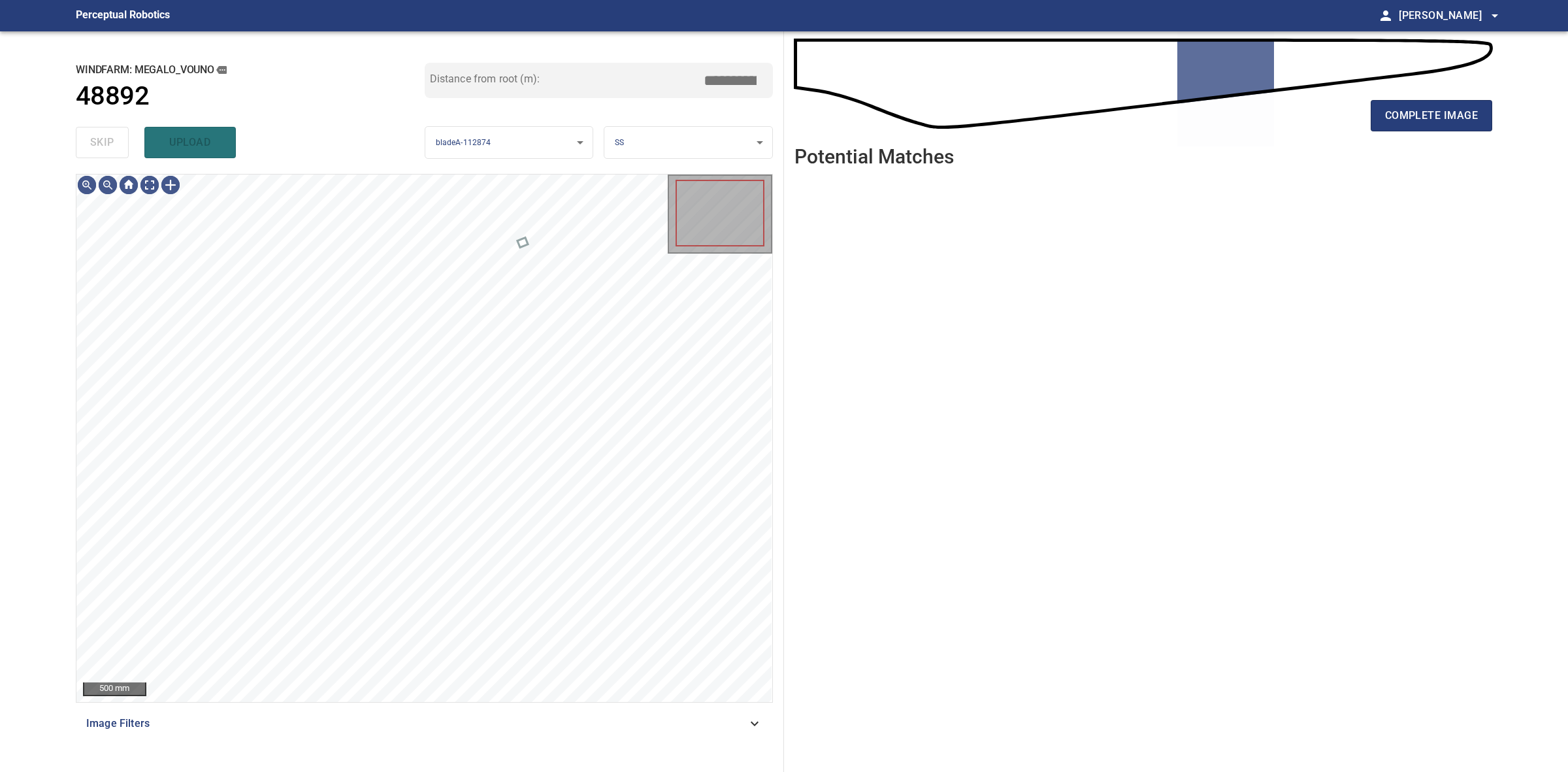
click at [85, 139] on div "skip upload" at bounding box center [250, 142] width 349 height 42
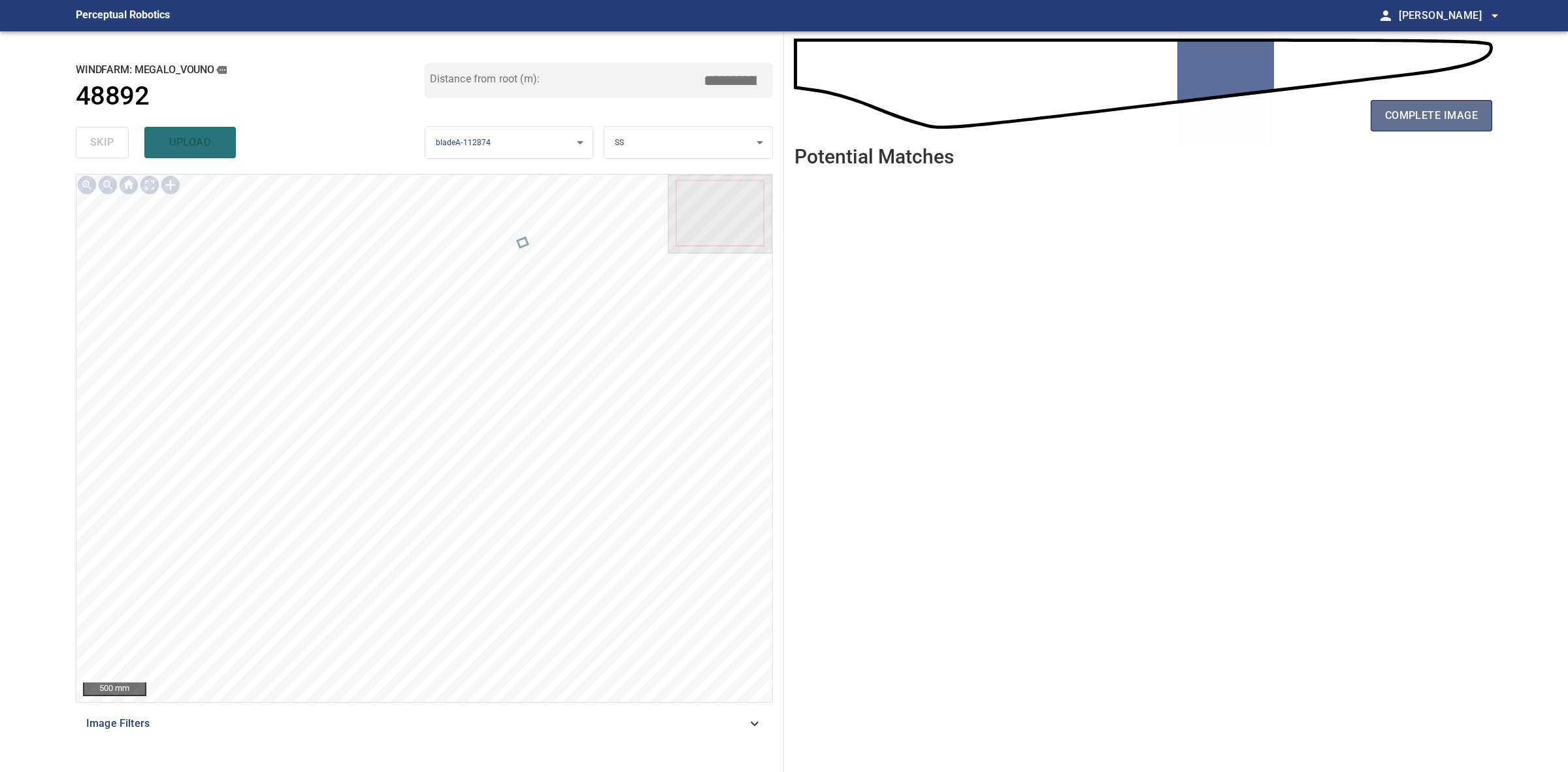
drag, startPoint x: 1459, startPoint y: 115, endPoint x: 1459, endPoint y: 109, distance: 6.0
click at [1461, 113] on span "complete image" at bounding box center [1432, 116] width 93 height 18
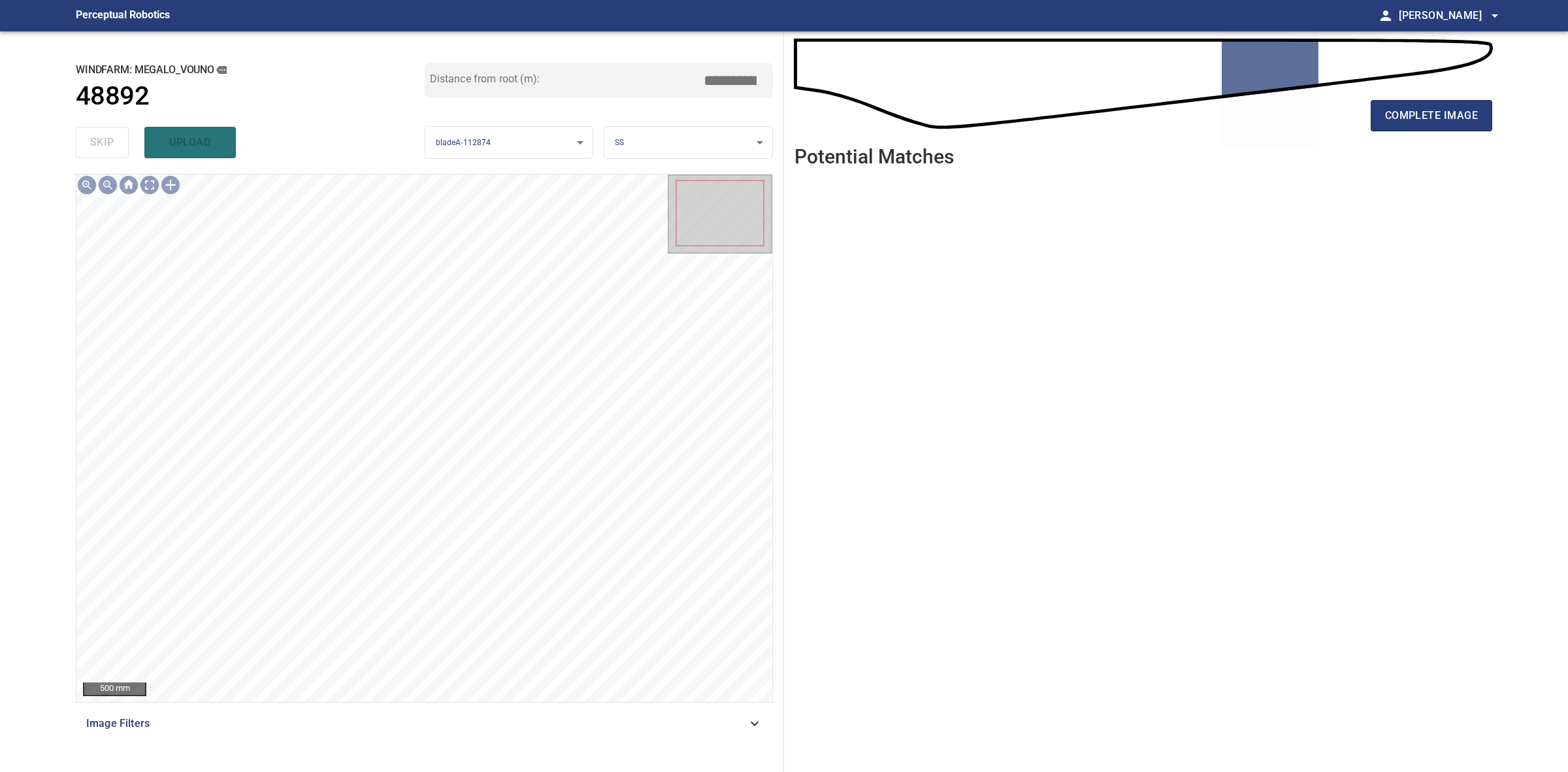
click at [1445, 132] on div "complete image" at bounding box center [1143, 121] width 698 height 52
click at [1440, 115] on span "complete image" at bounding box center [1432, 116] width 93 height 18
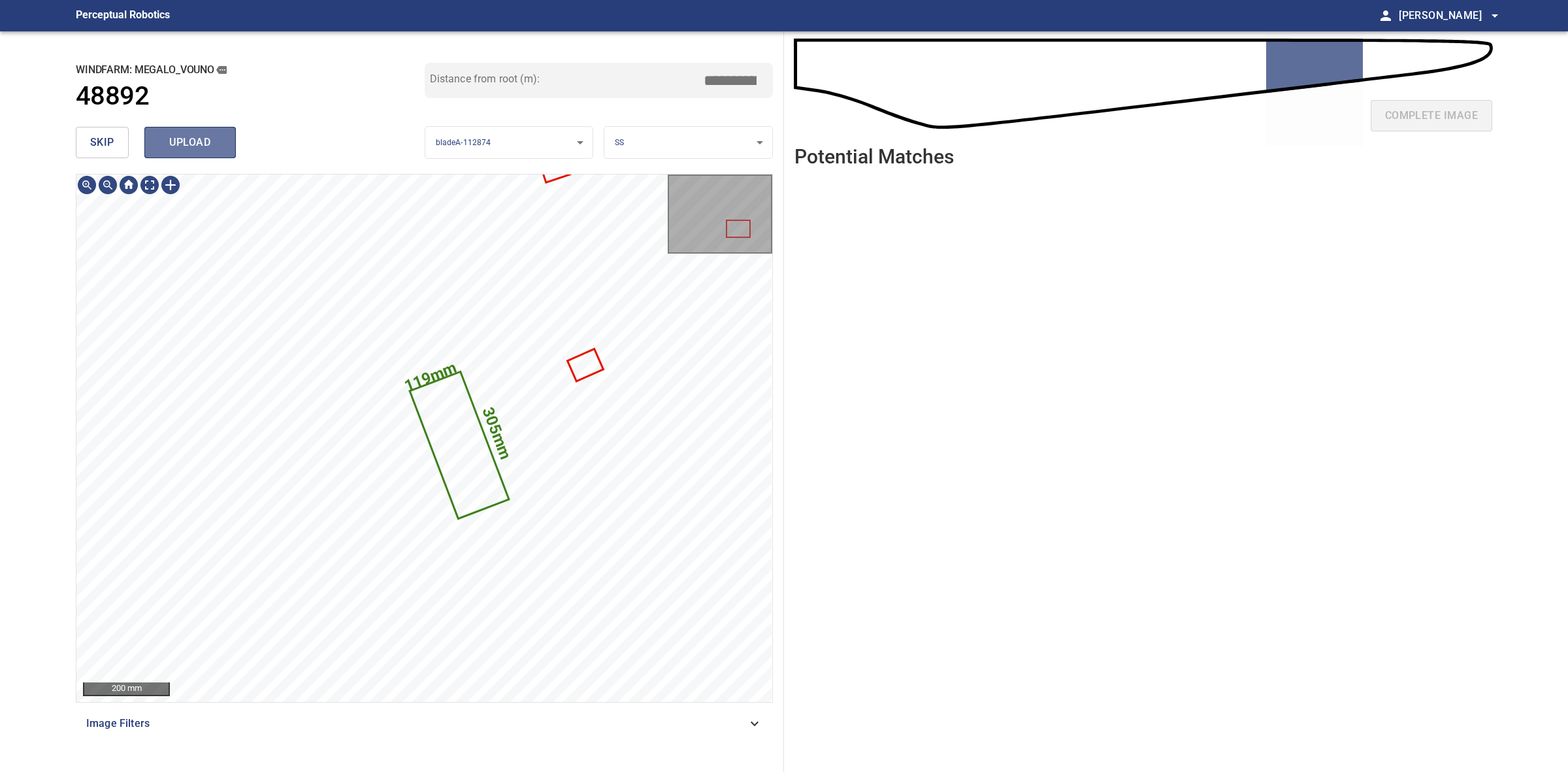
click at [202, 137] on span "upload" at bounding box center [190, 142] width 63 height 18
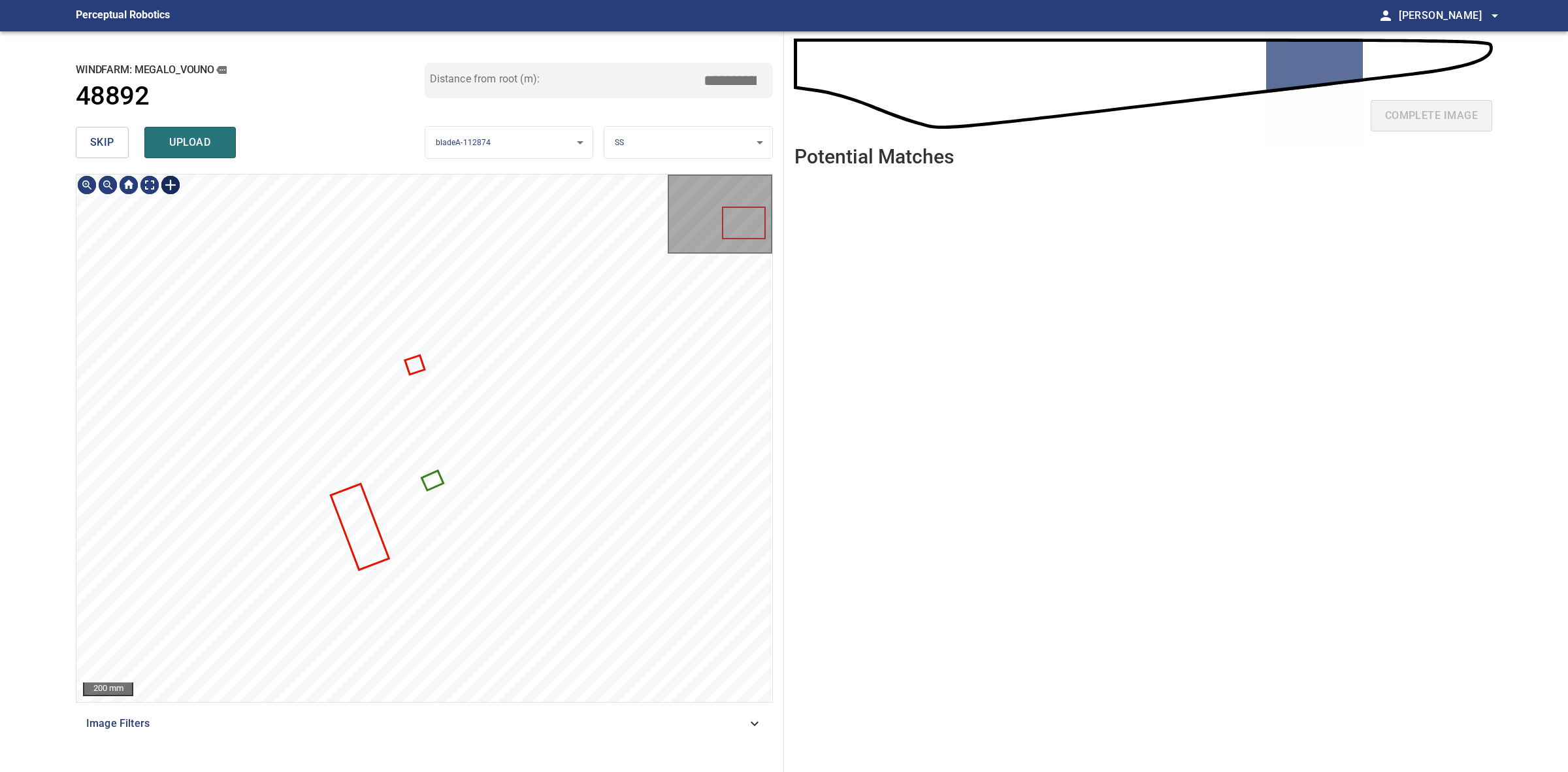
click at [172, 185] on div at bounding box center [170, 185] width 21 height 21
click at [429, 503] on div at bounding box center [425, 438] width 696 height 528
click at [415, 521] on div at bounding box center [395, 454] width 111 height 228
click at [442, 547] on div at bounding box center [410, 444] width 111 height 228
click at [425, 515] on div at bounding box center [392, 450] width 119 height 227
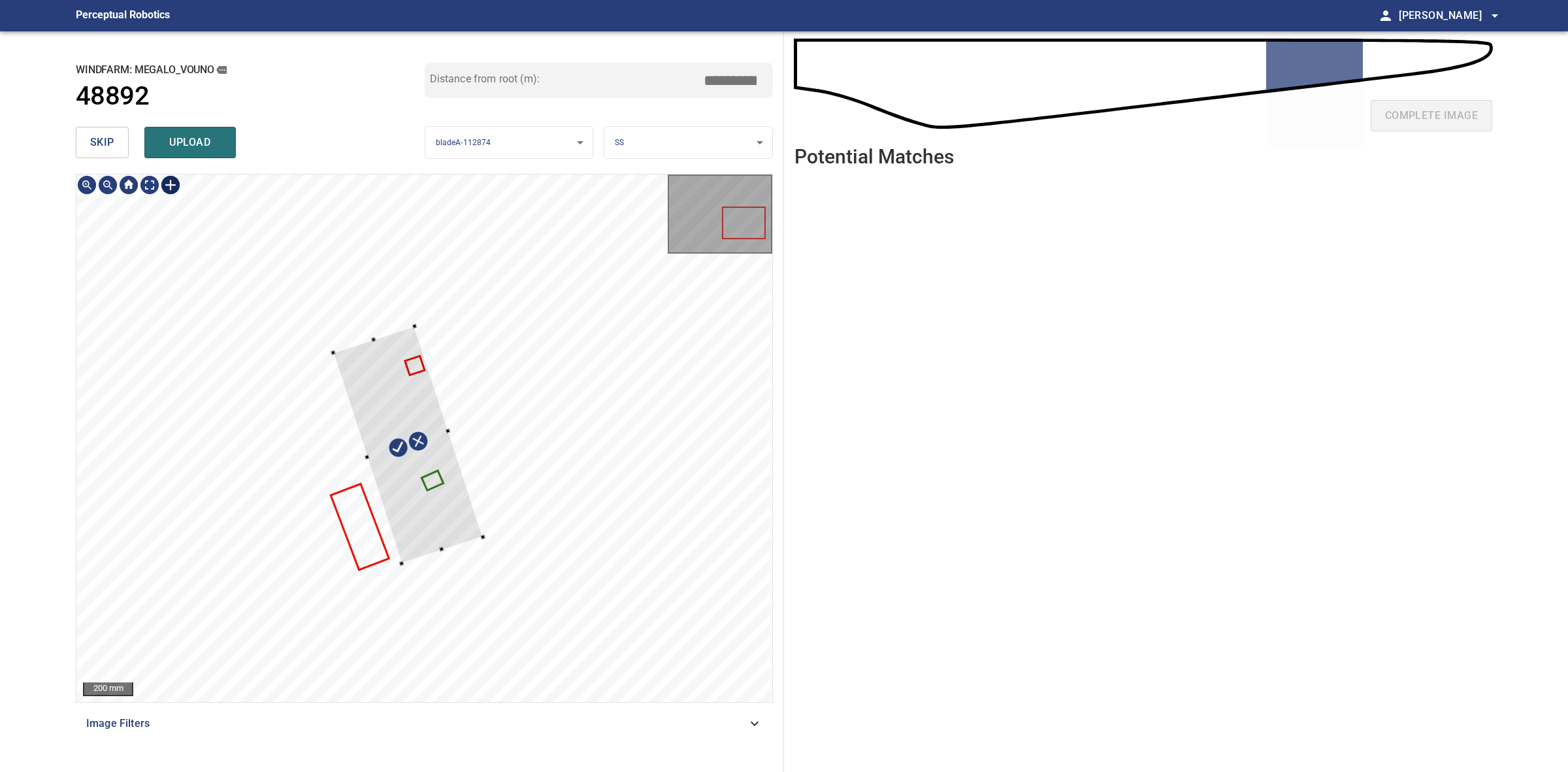
click at [482, 534] on div at bounding box center [408, 445] width 149 height 237
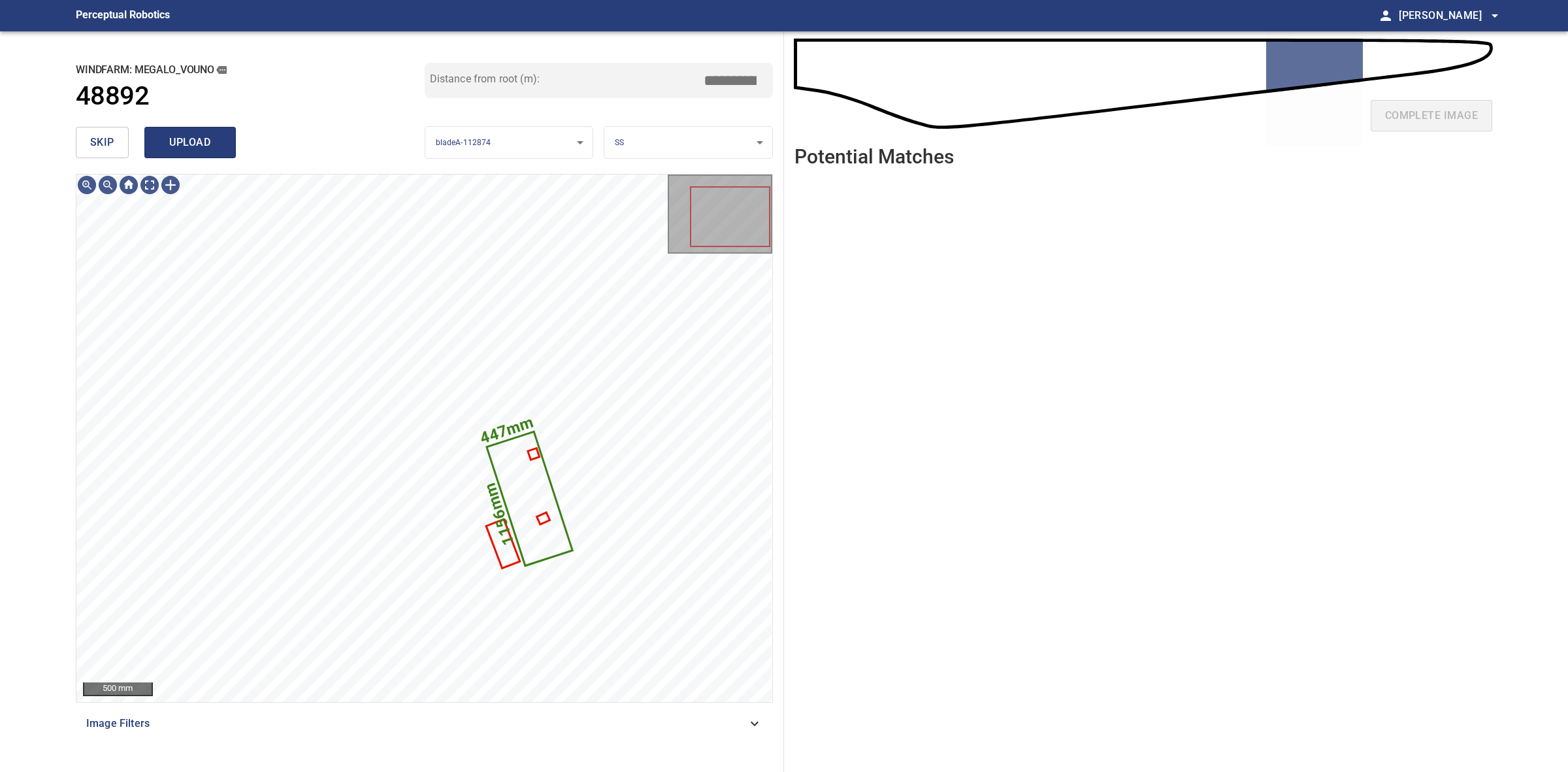
click at [227, 145] on button "upload" at bounding box center [190, 142] width 92 height 31
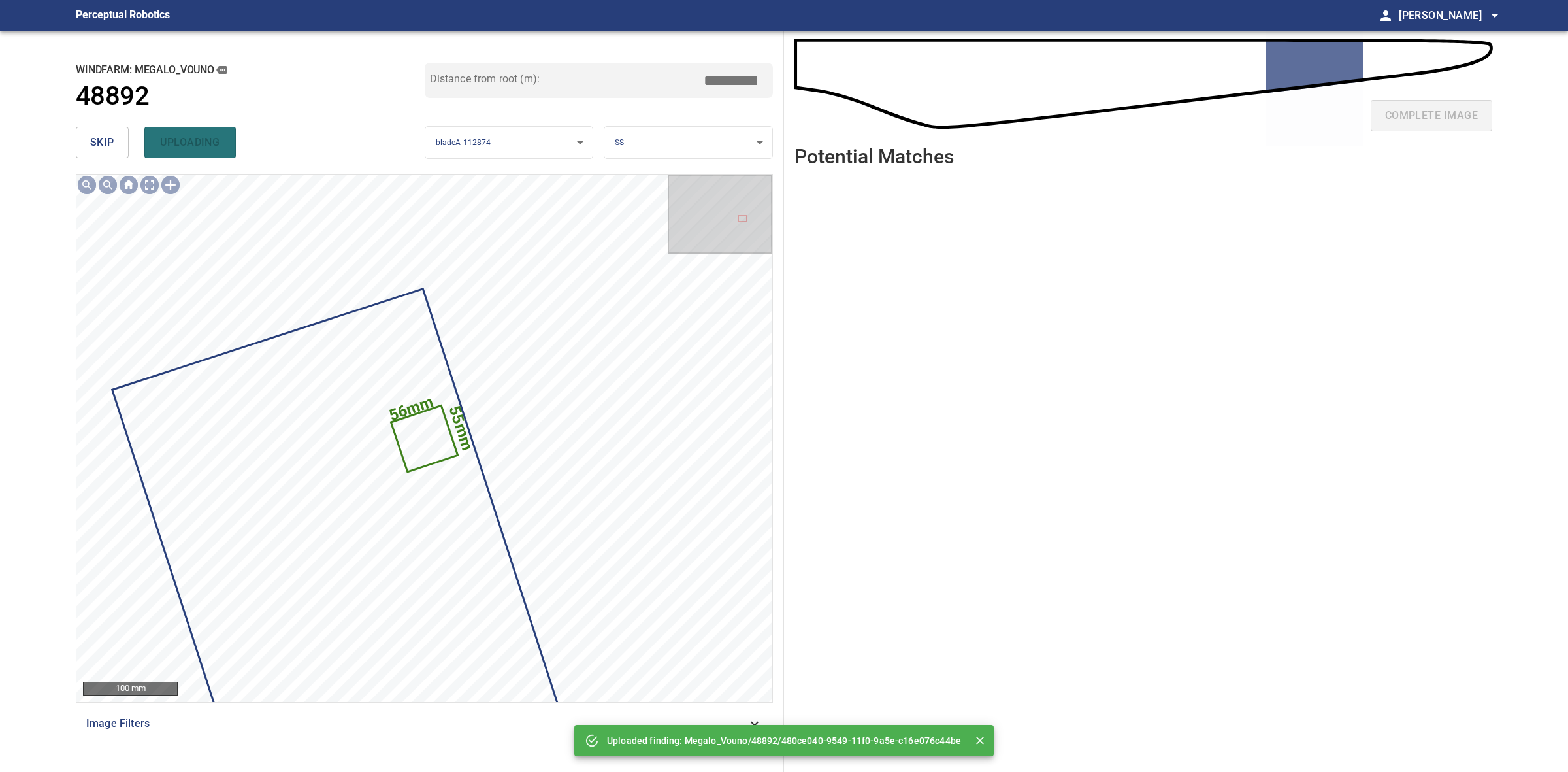
click at [100, 140] on span "skip" at bounding box center [102, 142] width 24 height 18
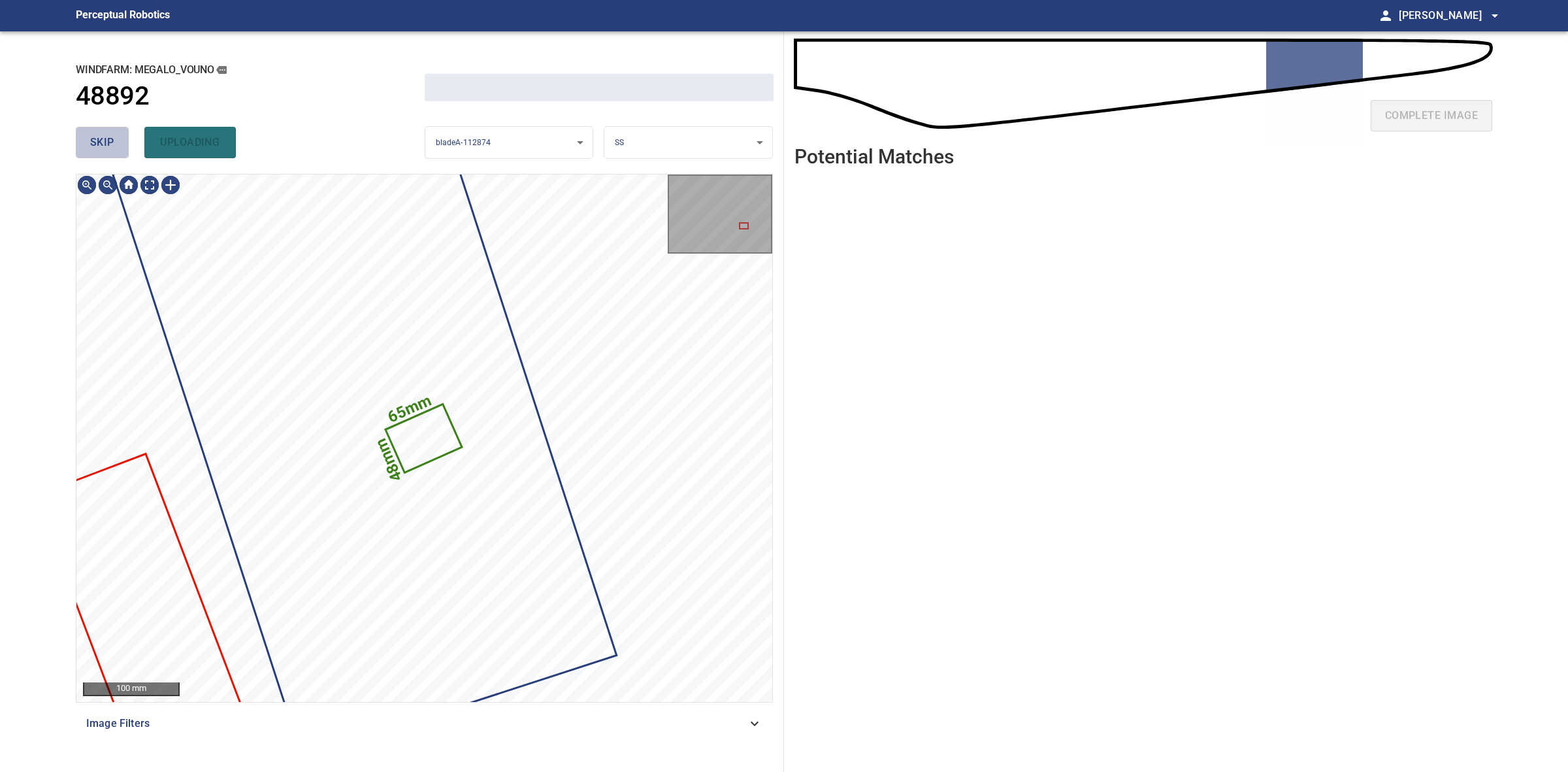
click at [100, 140] on span "skip" at bounding box center [102, 142] width 24 height 18
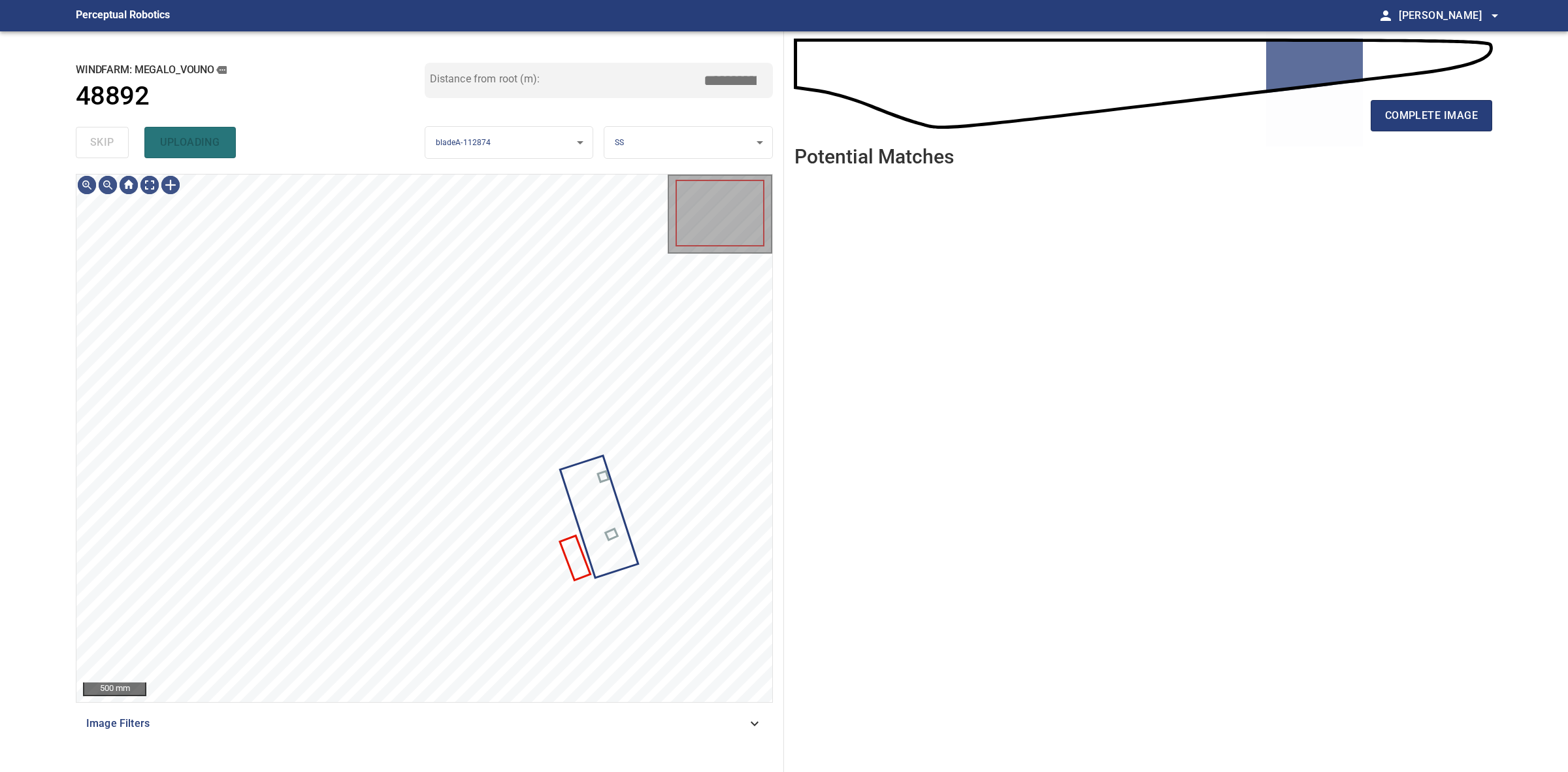
click at [100, 140] on div "skip uploading" at bounding box center [250, 142] width 349 height 42
click at [1400, 124] on span "complete image" at bounding box center [1432, 116] width 93 height 18
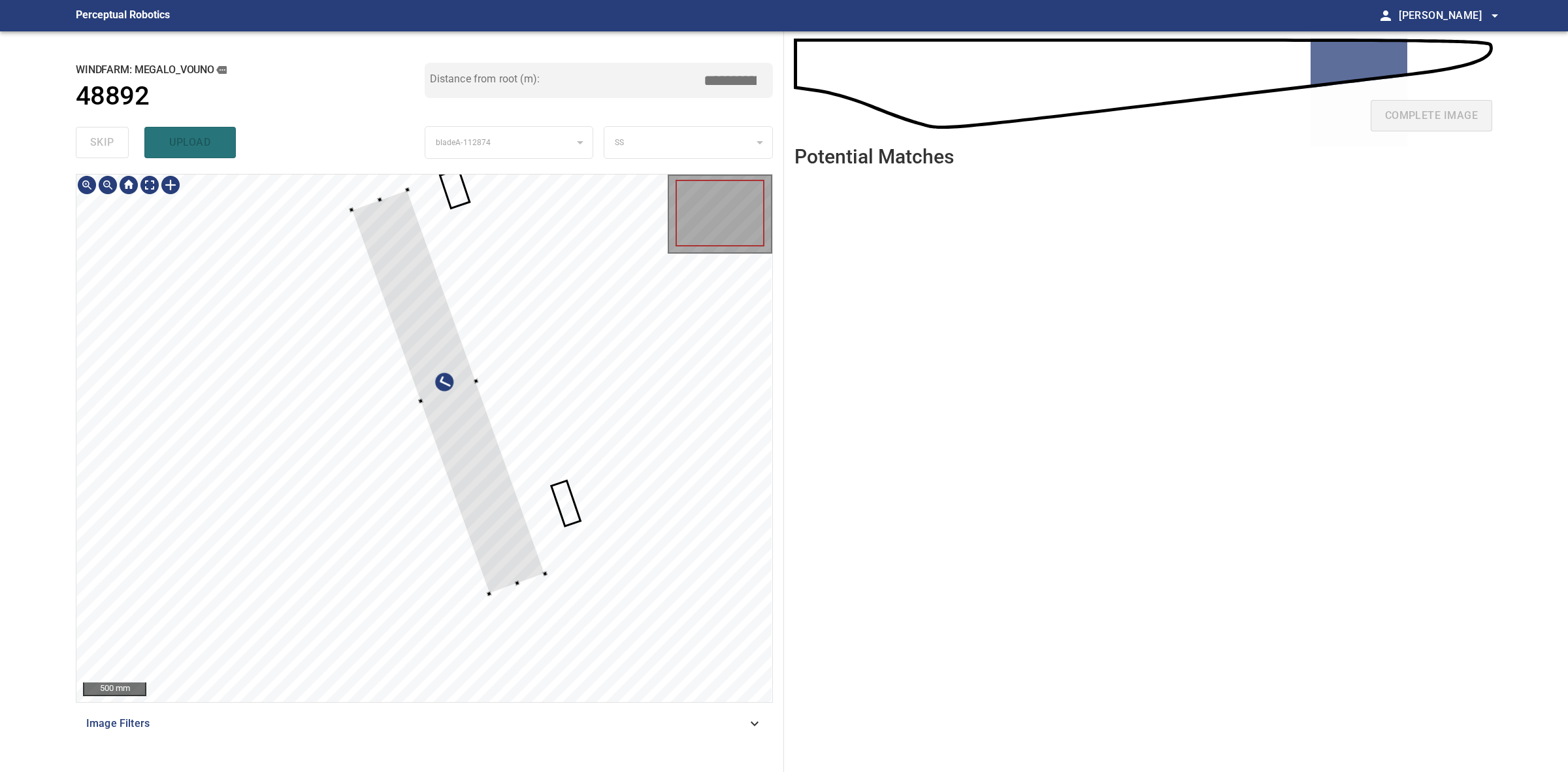
click at [527, 554] on div at bounding box center [448, 391] width 193 height 404
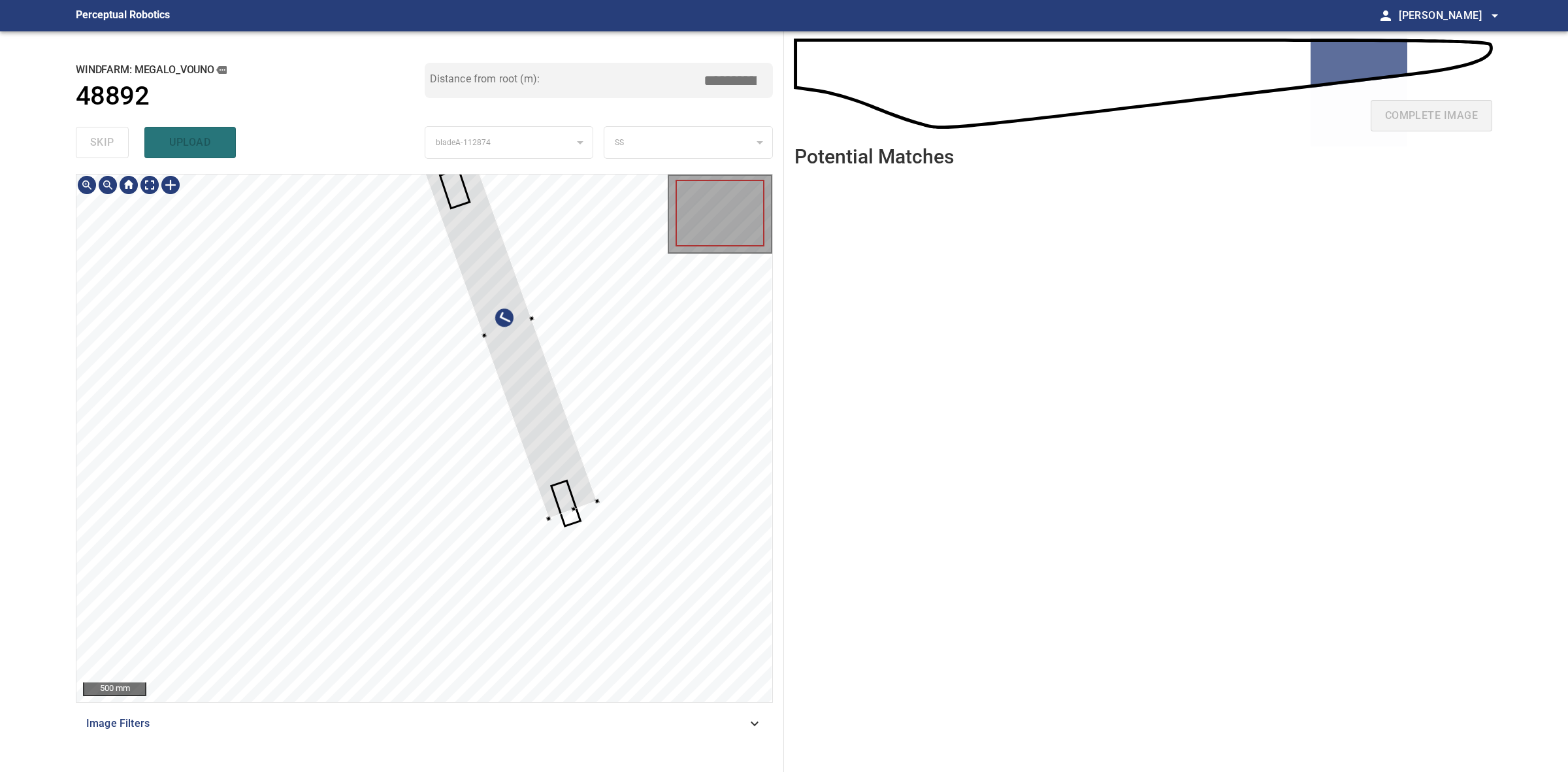
click at [592, 488] on div at bounding box center [507, 327] width 179 height 381
click at [617, 640] on div at bounding box center [425, 438] width 696 height 528
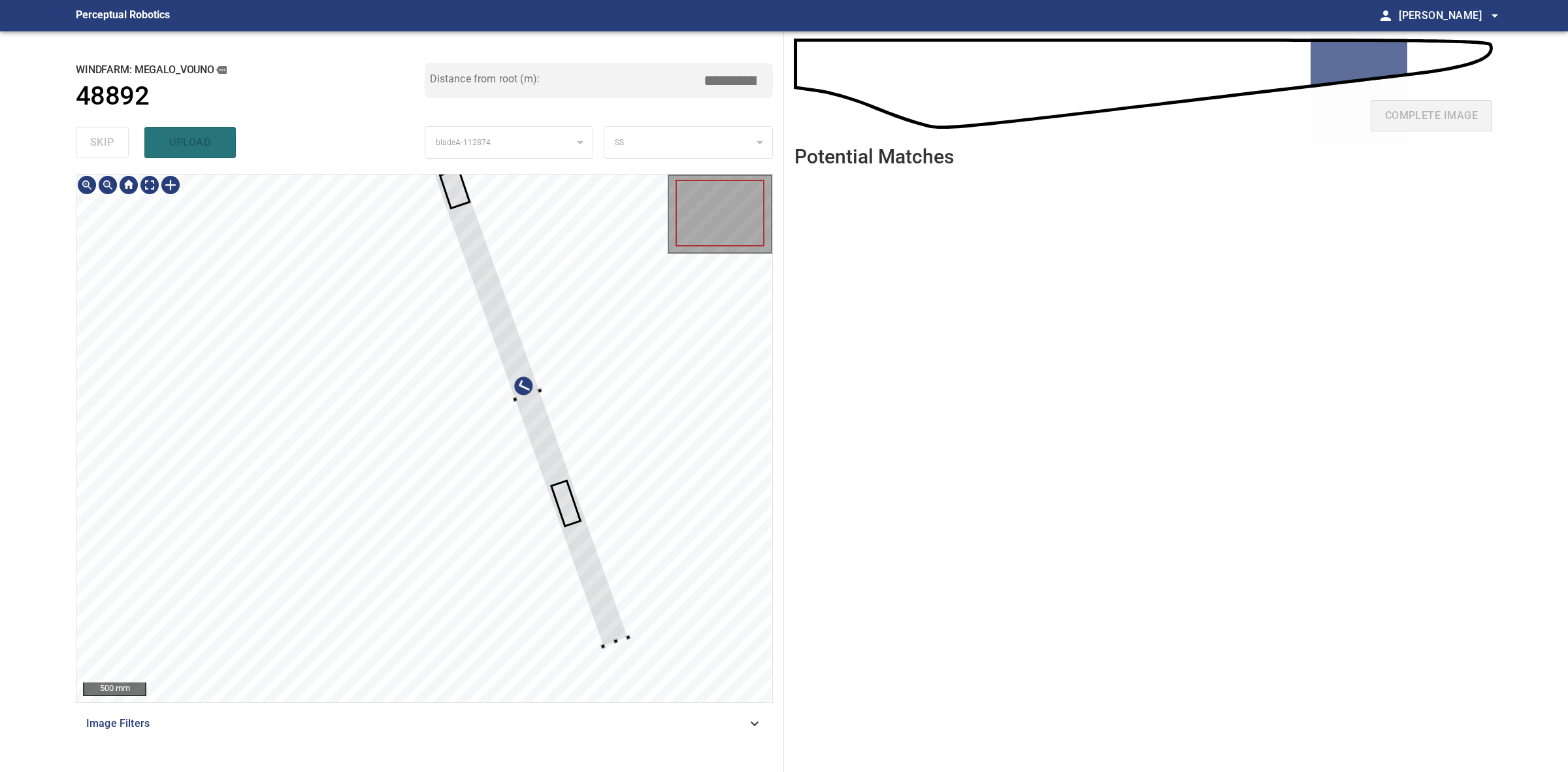
click at [551, 455] on div at bounding box center [527, 395] width 202 height 501
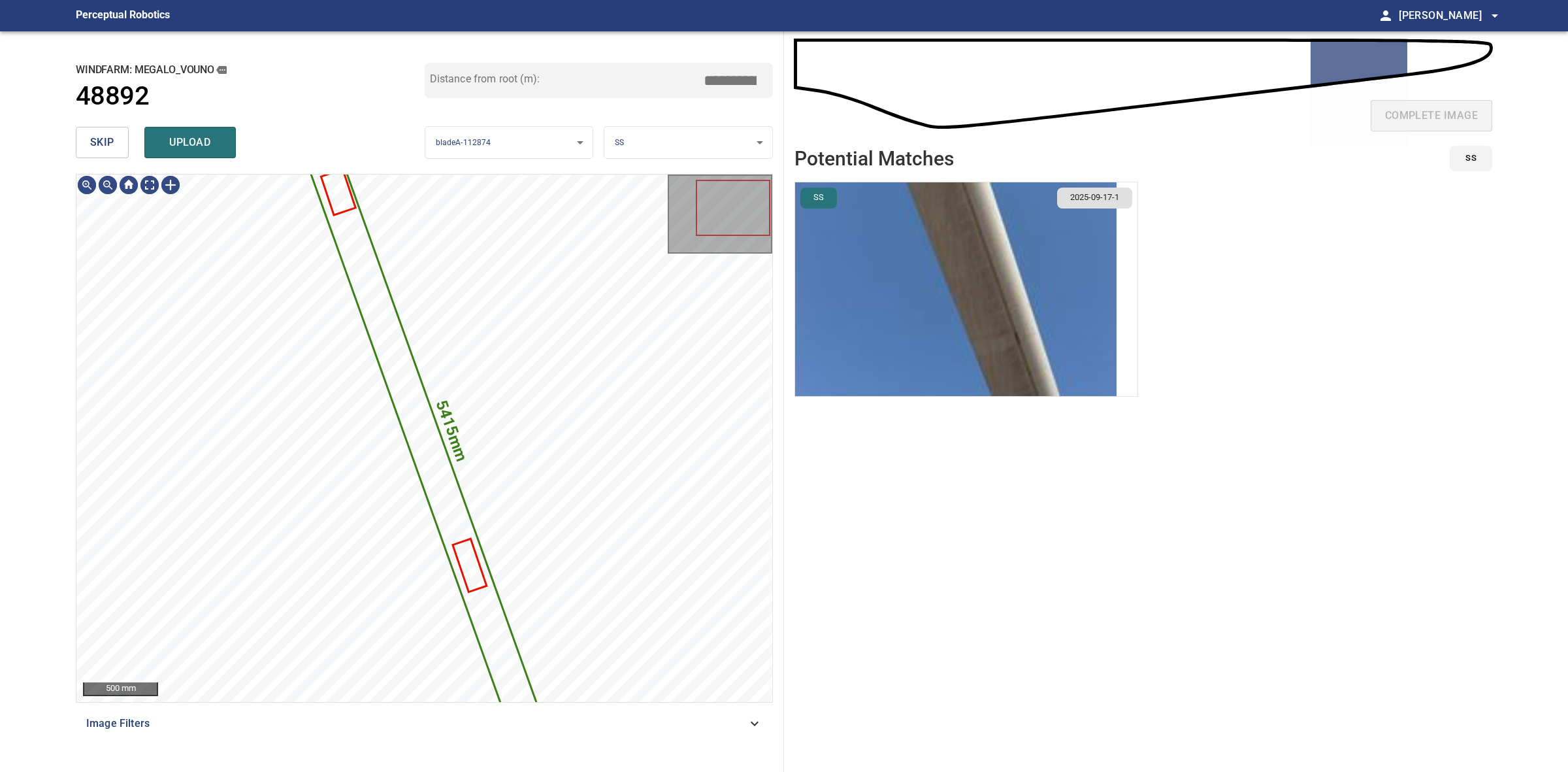
click at [1168, 374] on ul "SS 2025-09-17-1" at bounding box center [1143, 469] width 698 height 574
click at [1053, 332] on img "button" at bounding box center [956, 289] width 322 height 214
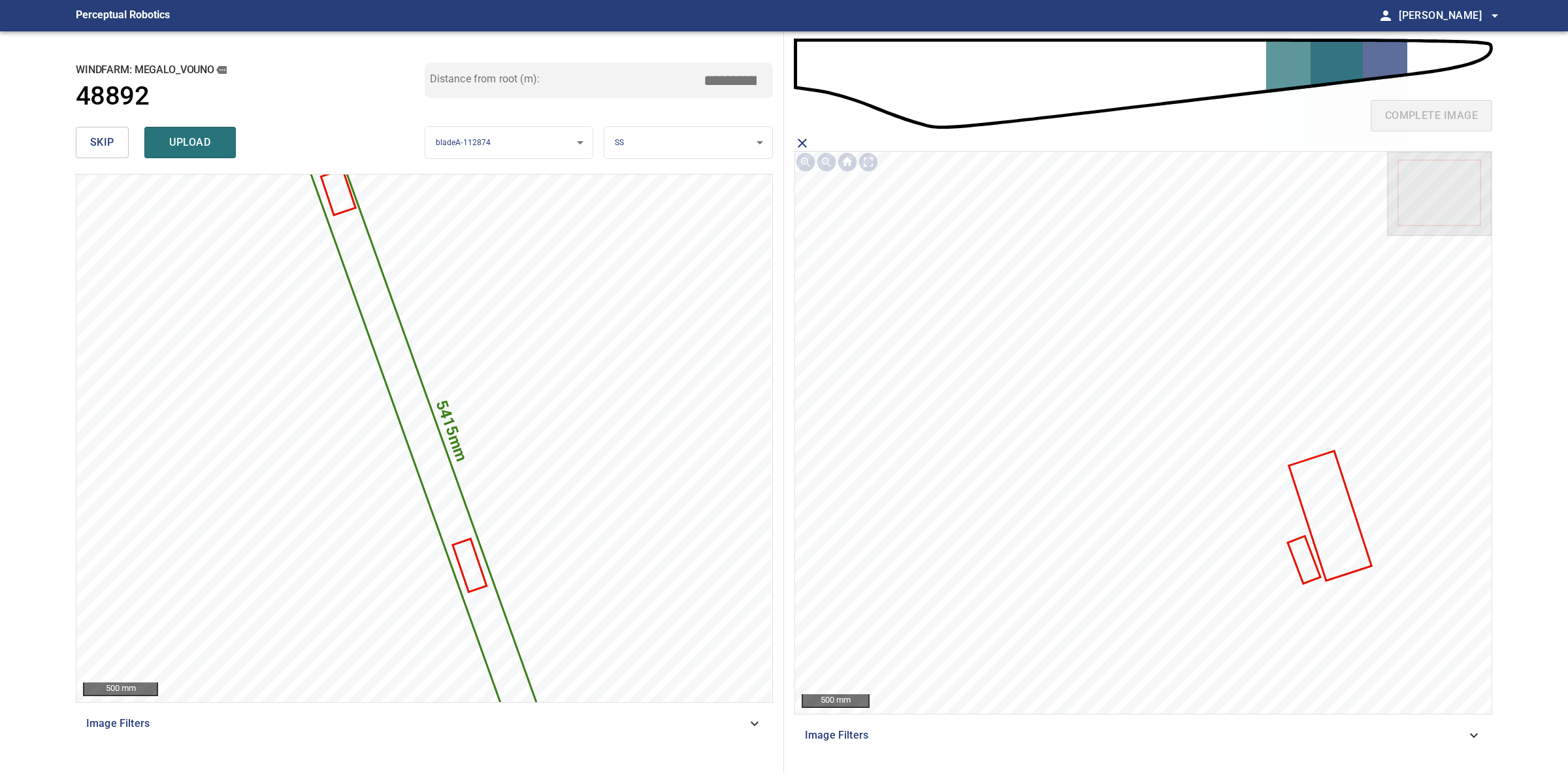
click at [1297, 557] on icon at bounding box center [1304, 560] width 30 height 45
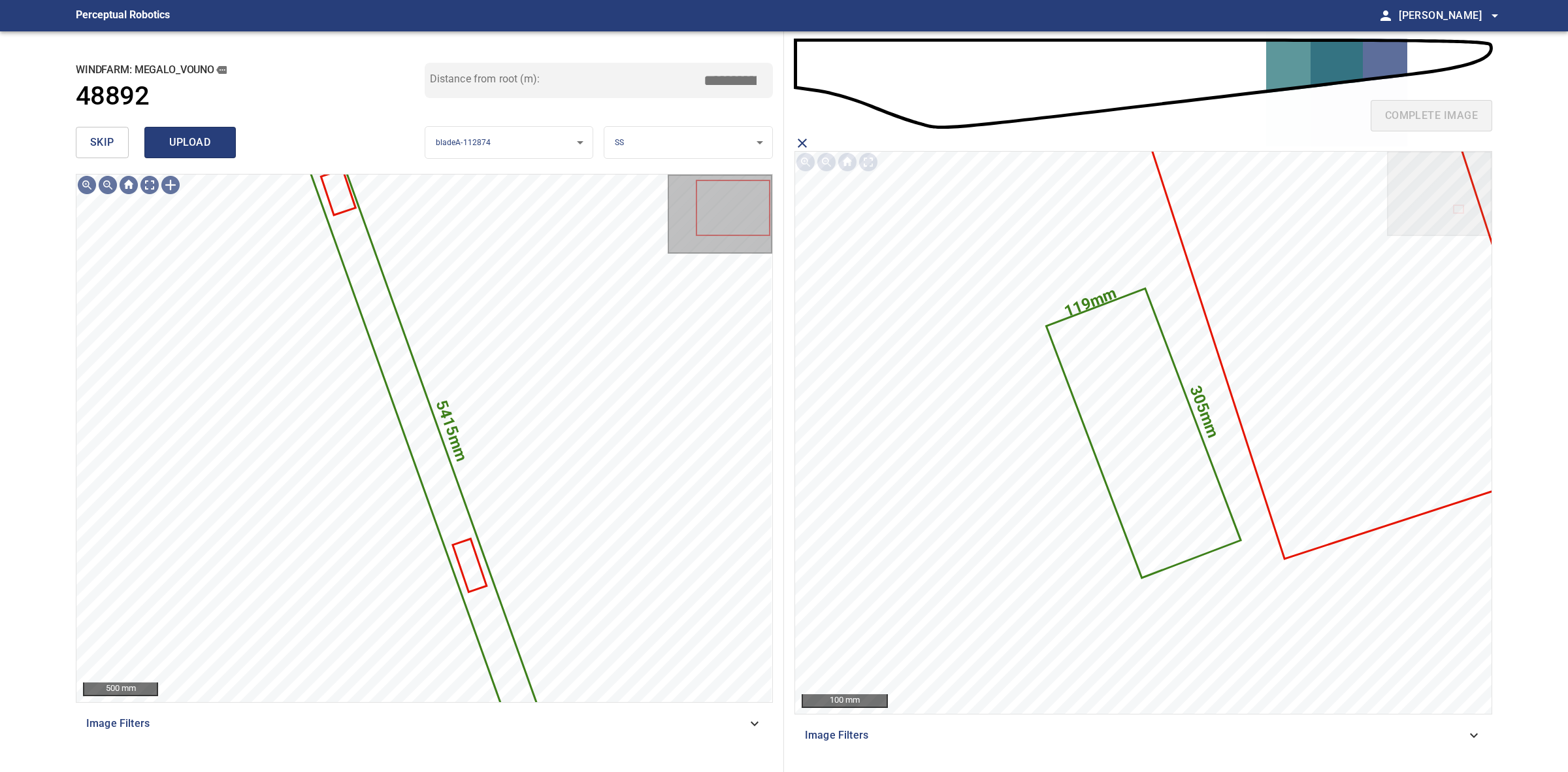
click at [170, 133] on span "upload" at bounding box center [190, 142] width 63 height 18
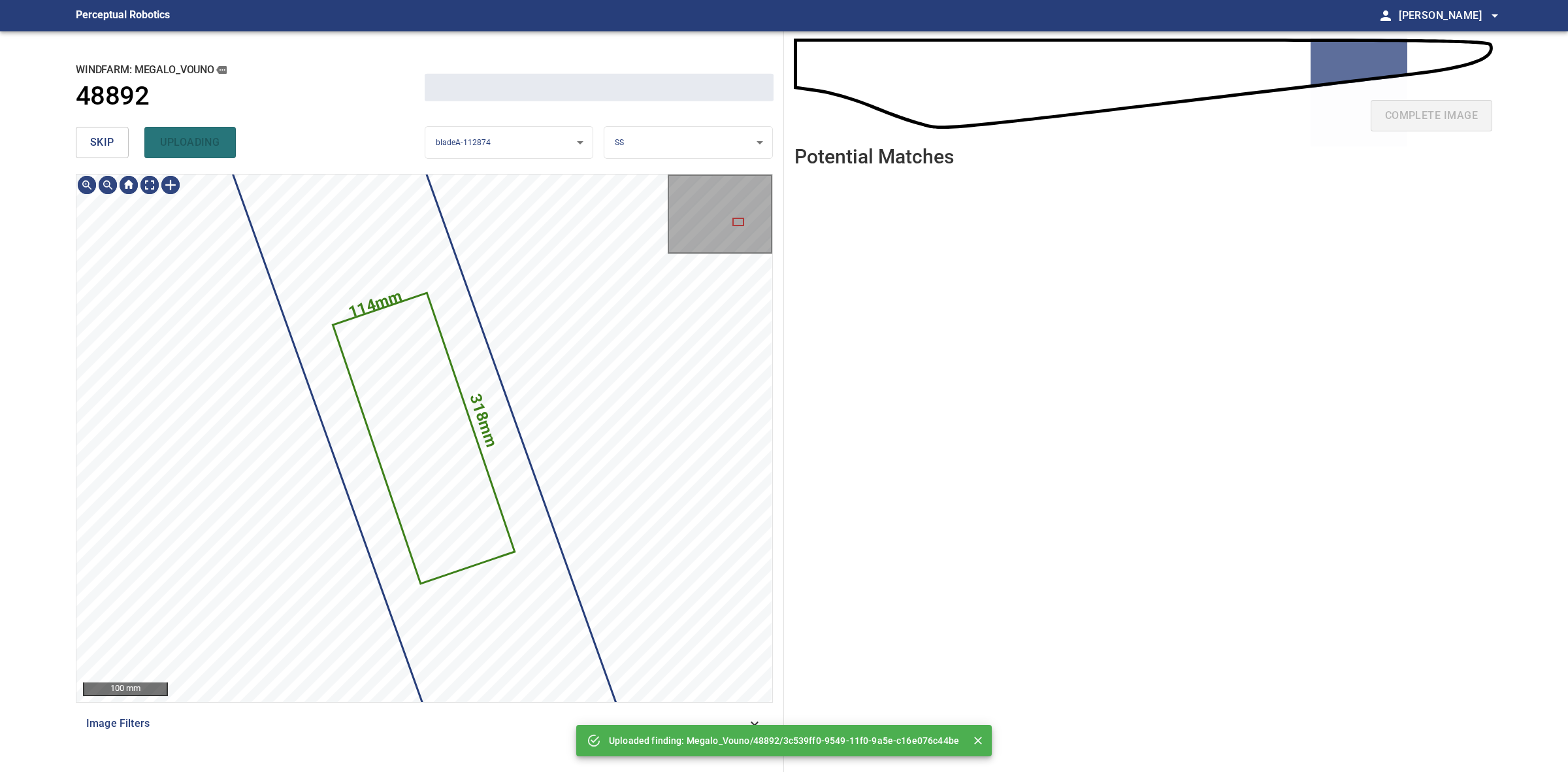
drag, startPoint x: 72, startPoint y: 132, endPoint x: 86, endPoint y: 134, distance: 14.1
click at [73, 132] on div "**********" at bounding box center [425, 402] width 719 height 741
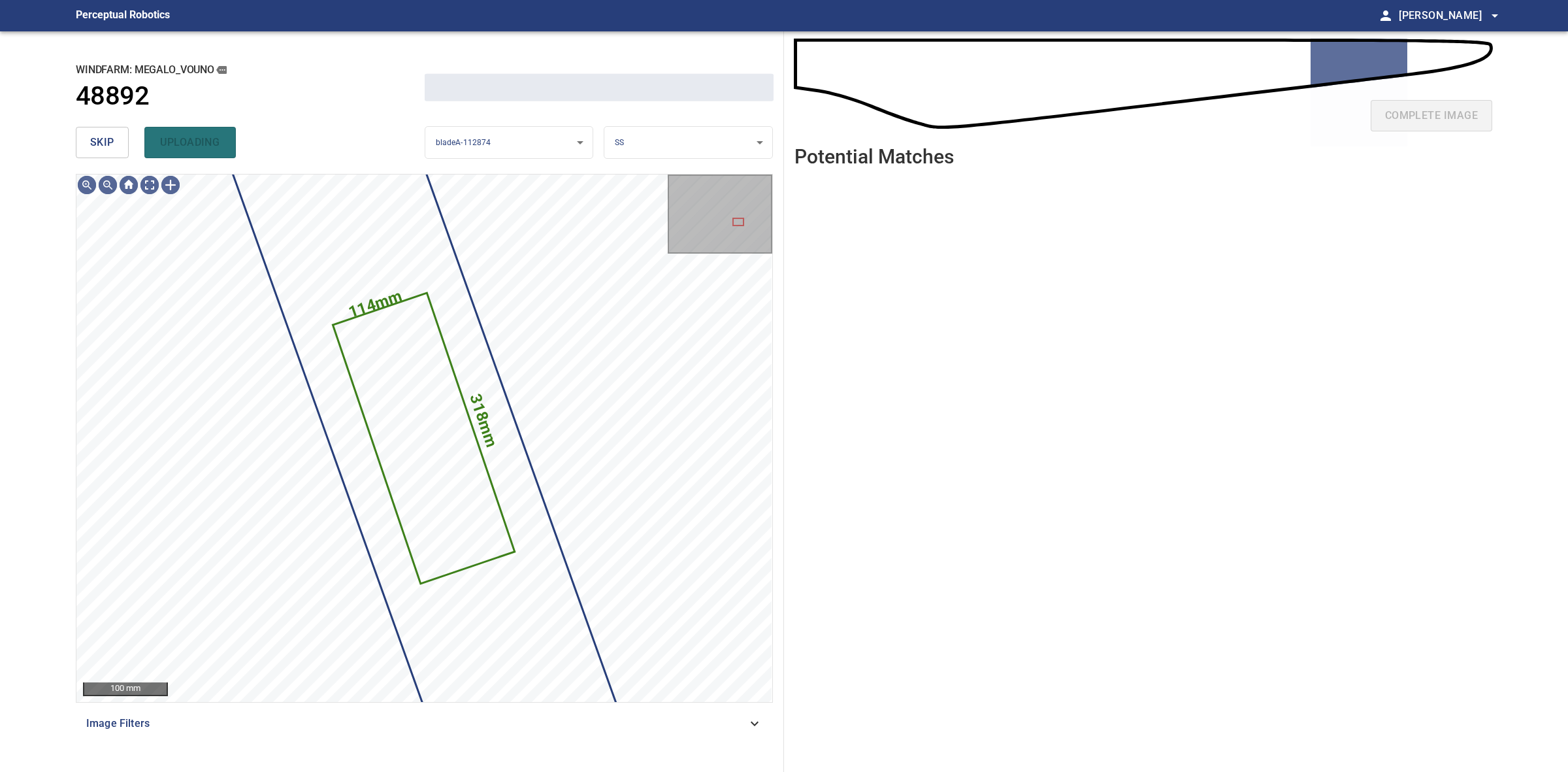
click at [86, 134] on button "skip" at bounding box center [102, 142] width 53 height 31
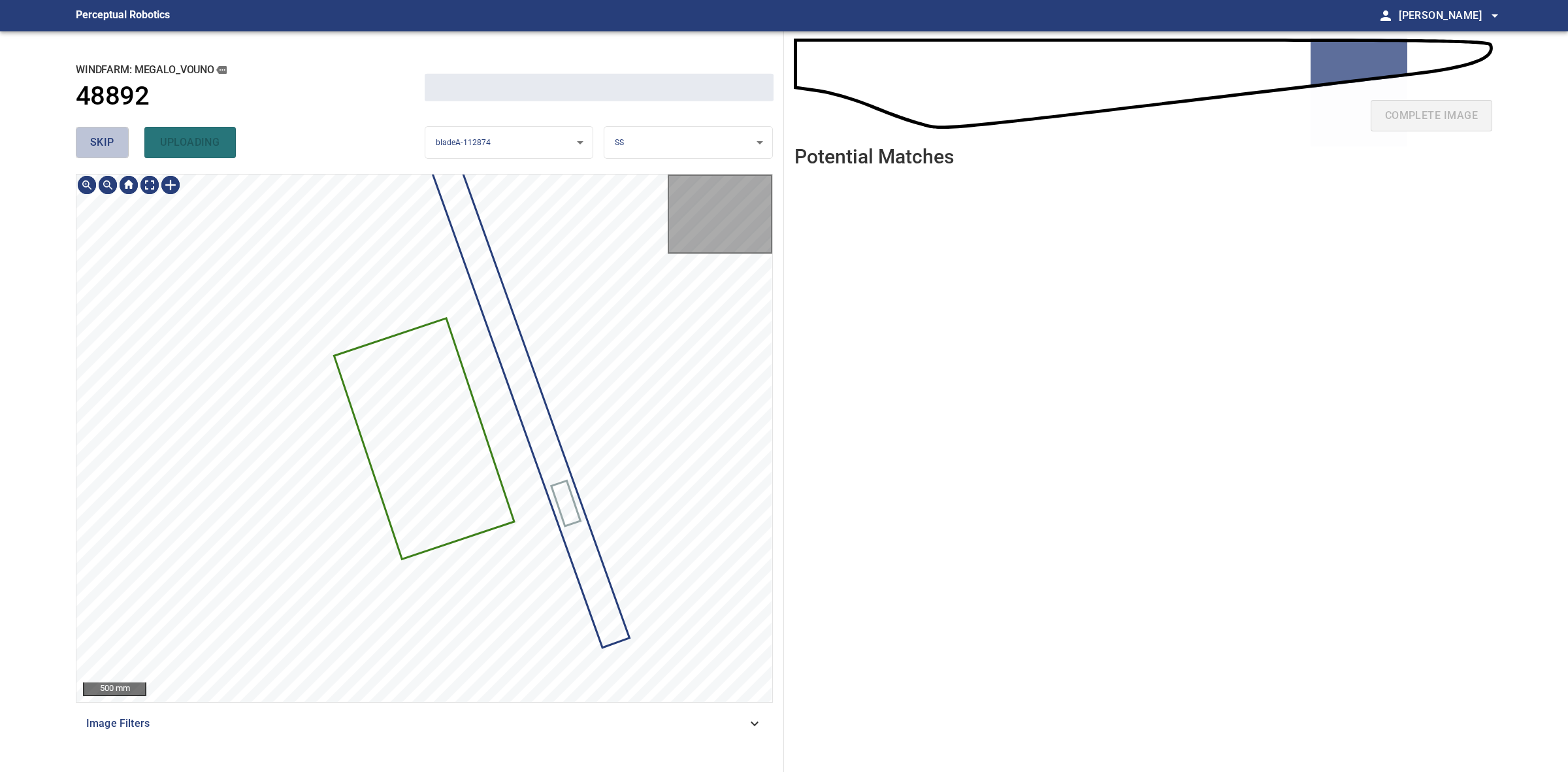
click at [86, 134] on button "skip" at bounding box center [102, 142] width 53 height 31
click at [86, 134] on div "skip uploading" at bounding box center [250, 142] width 349 height 42
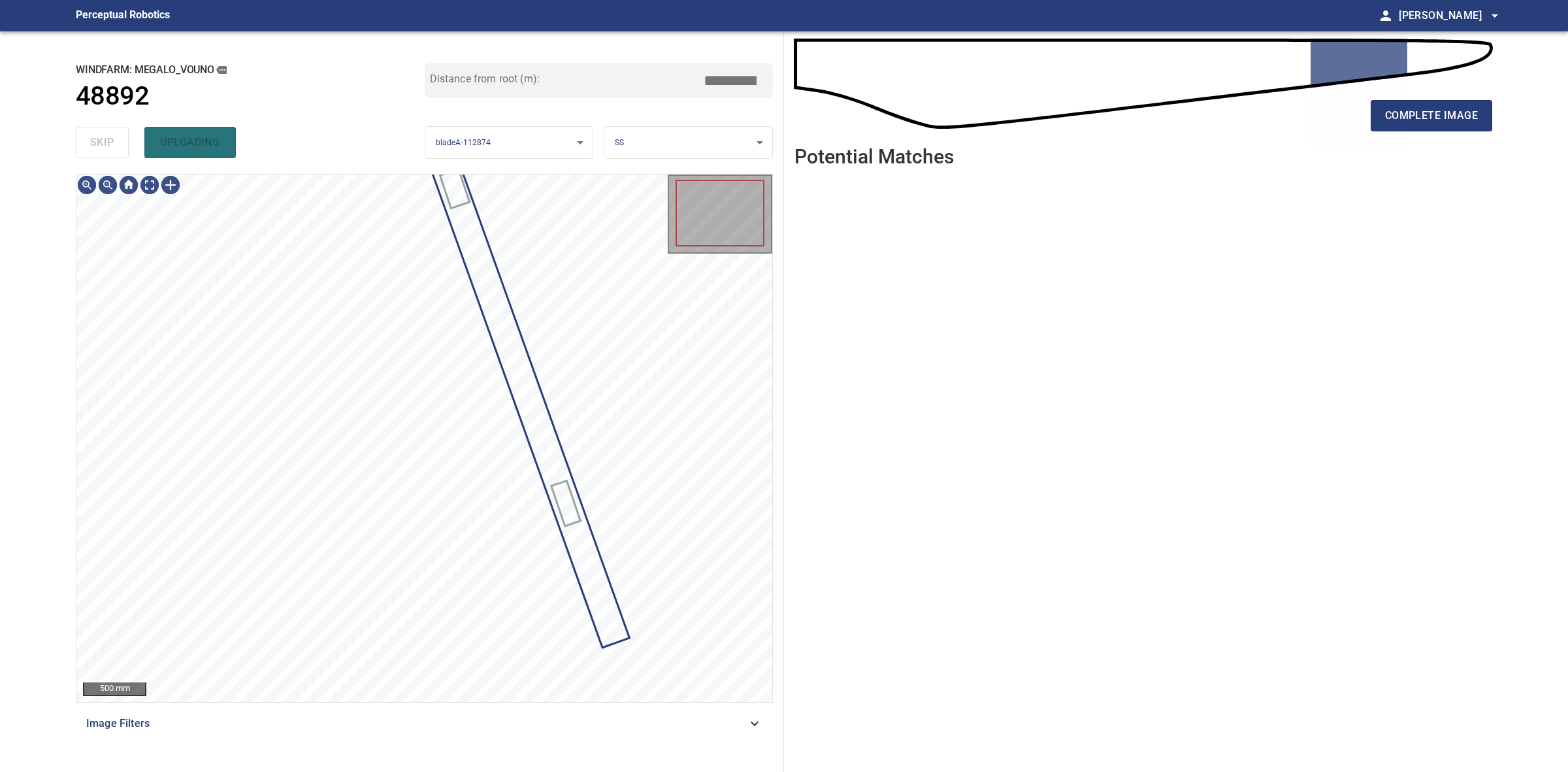
click at [86, 134] on div "skip uploading" at bounding box center [250, 142] width 349 height 42
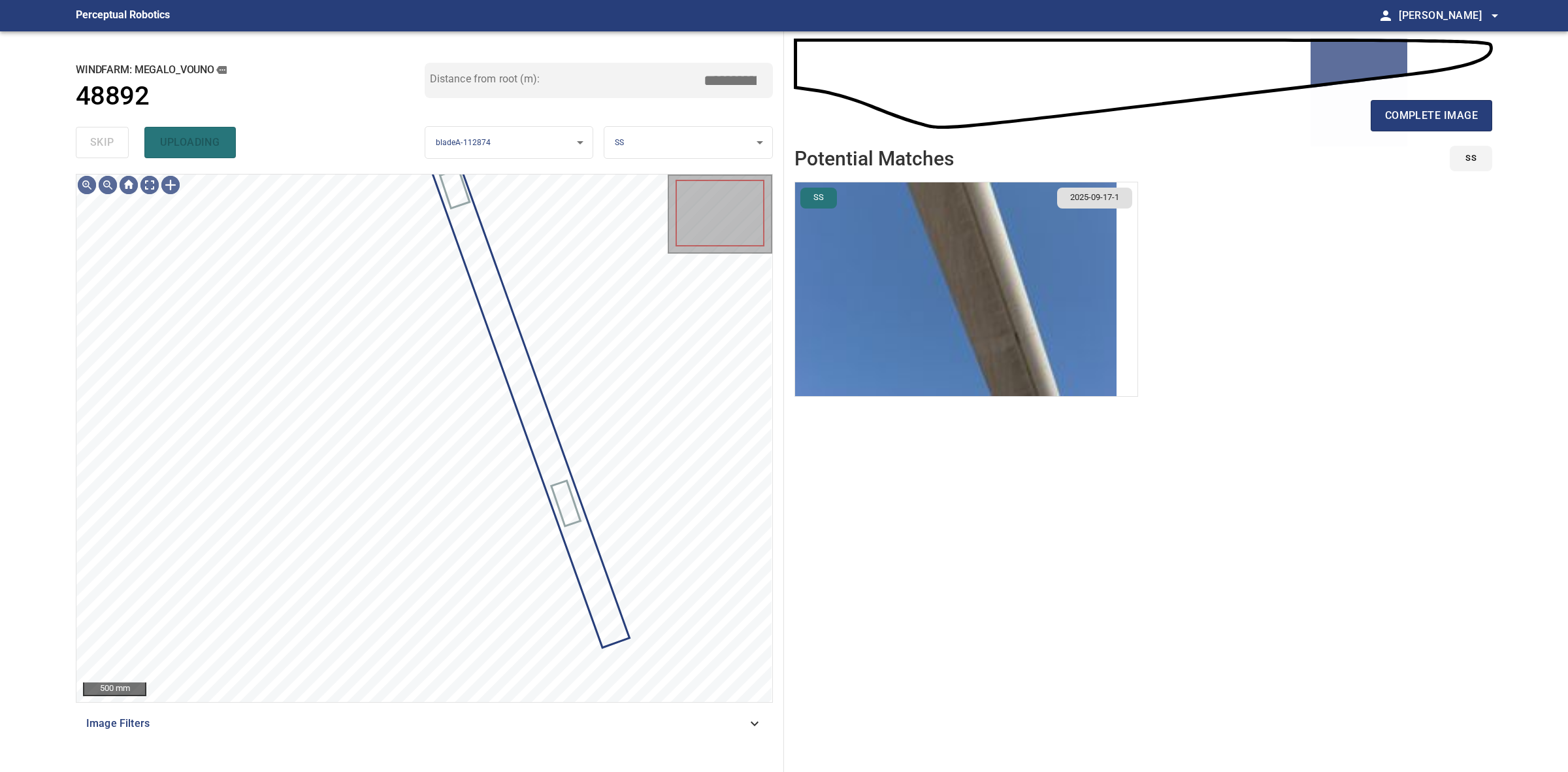
click at [86, 134] on div "skip uploading" at bounding box center [250, 142] width 349 height 42
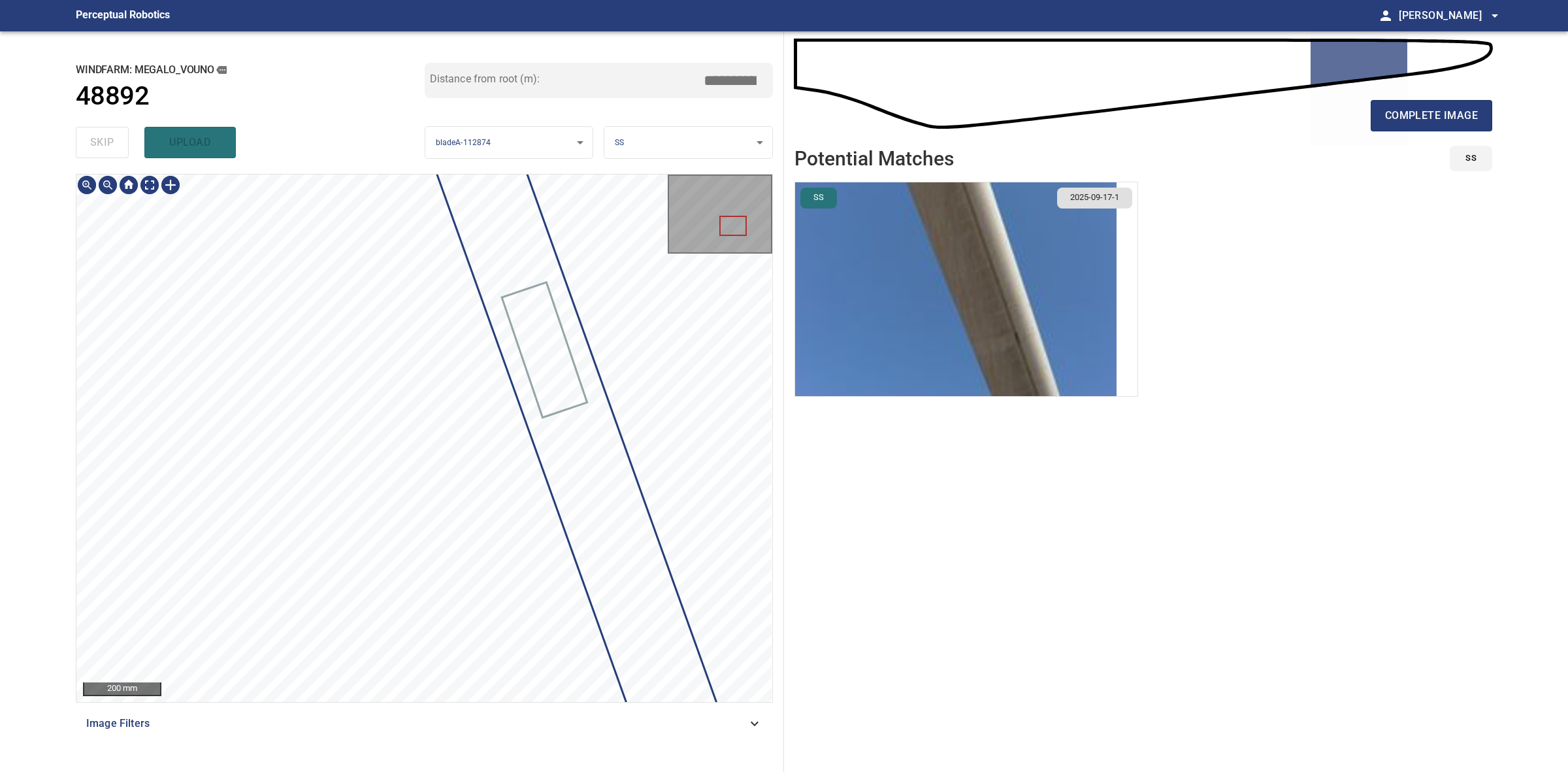
click at [550, 422] on div at bounding box center [425, 438] width 696 height 528
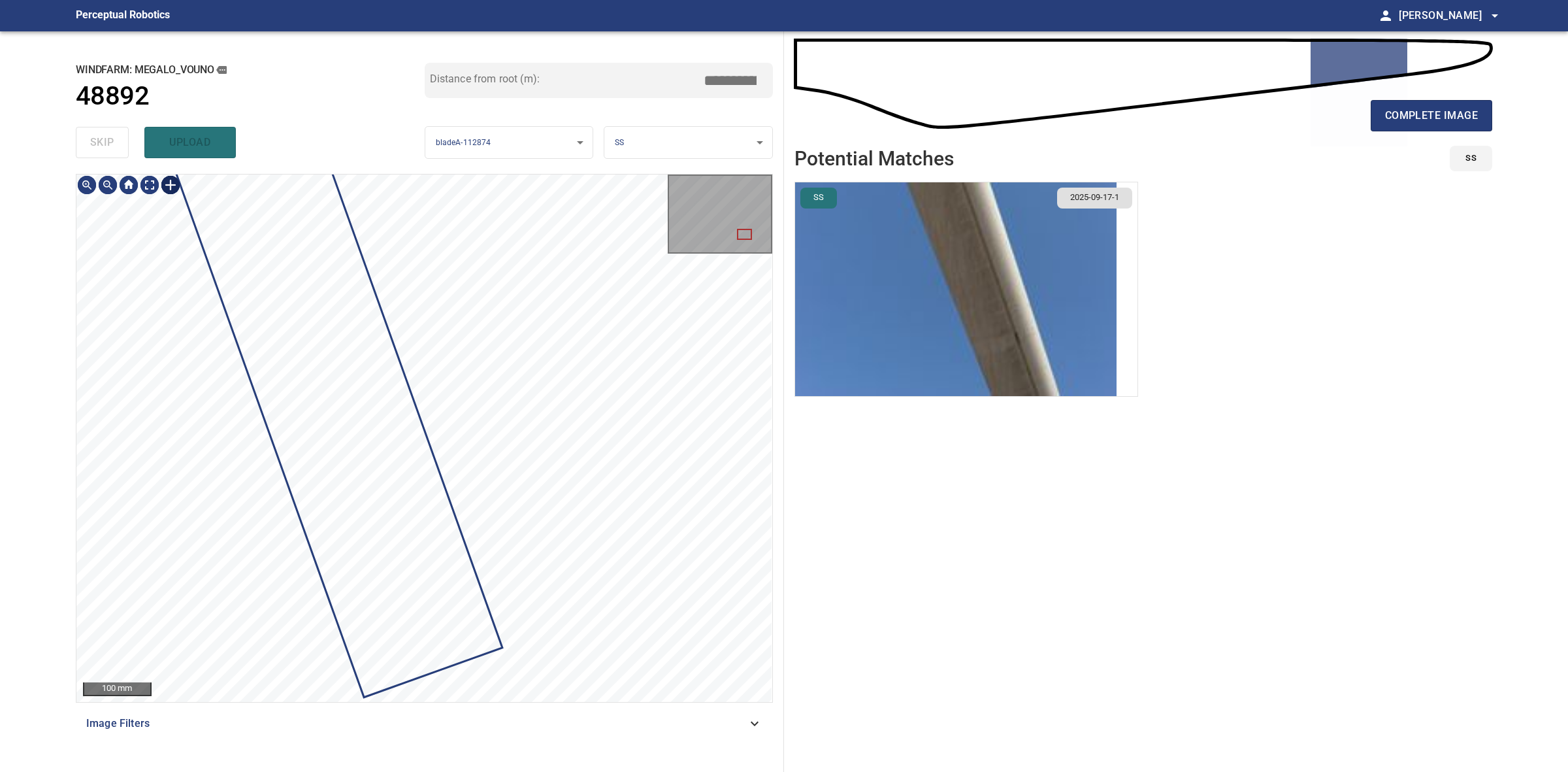
click at [172, 184] on div at bounding box center [170, 185] width 21 height 21
click at [563, 477] on div at bounding box center [425, 438] width 696 height 528
click at [455, 501] on div at bounding box center [425, 438] width 696 height 528
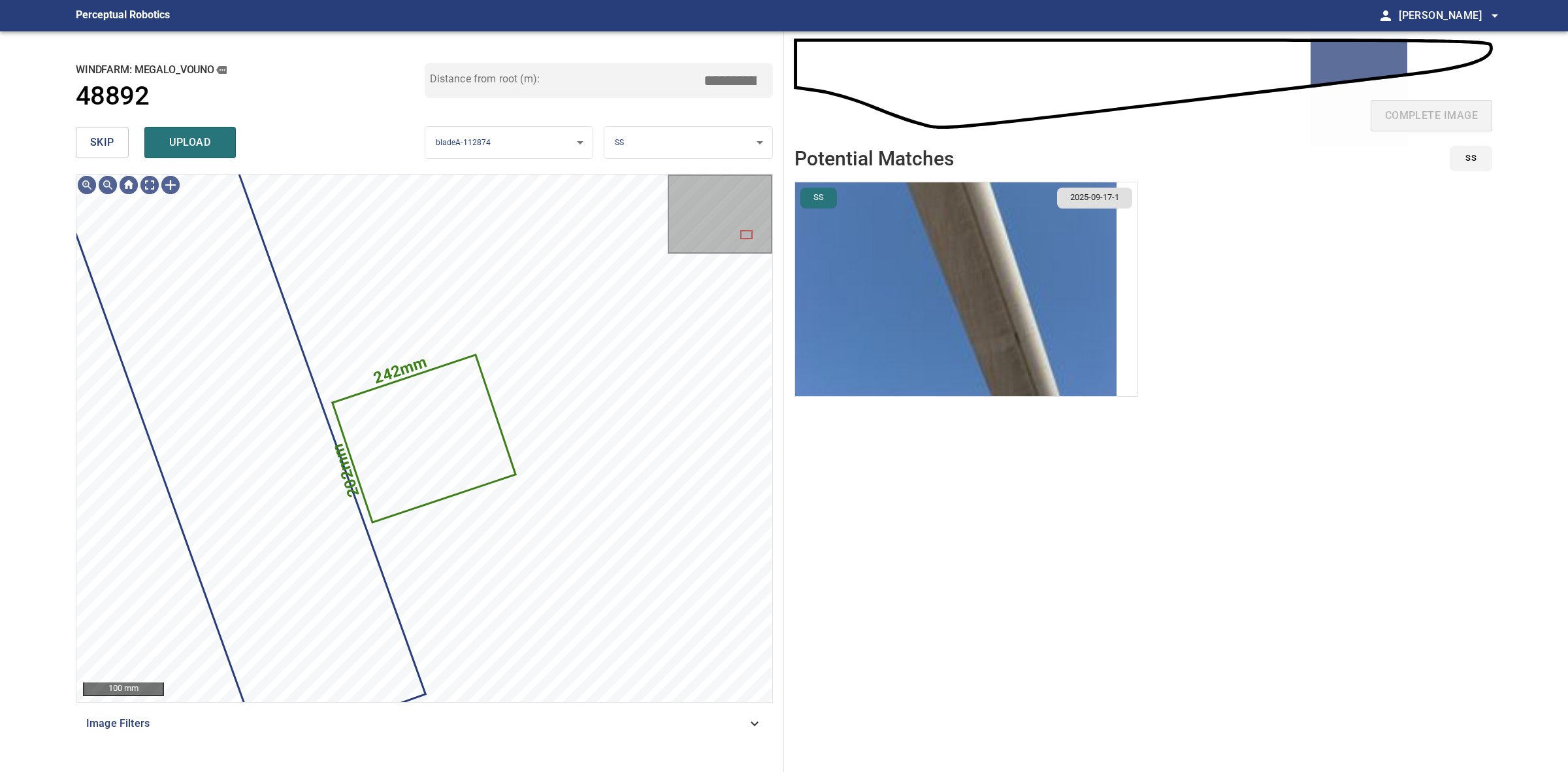
click at [221, 161] on div "skip upload" at bounding box center [250, 142] width 349 height 42
click at [210, 155] on button "upload" at bounding box center [190, 142] width 92 height 31
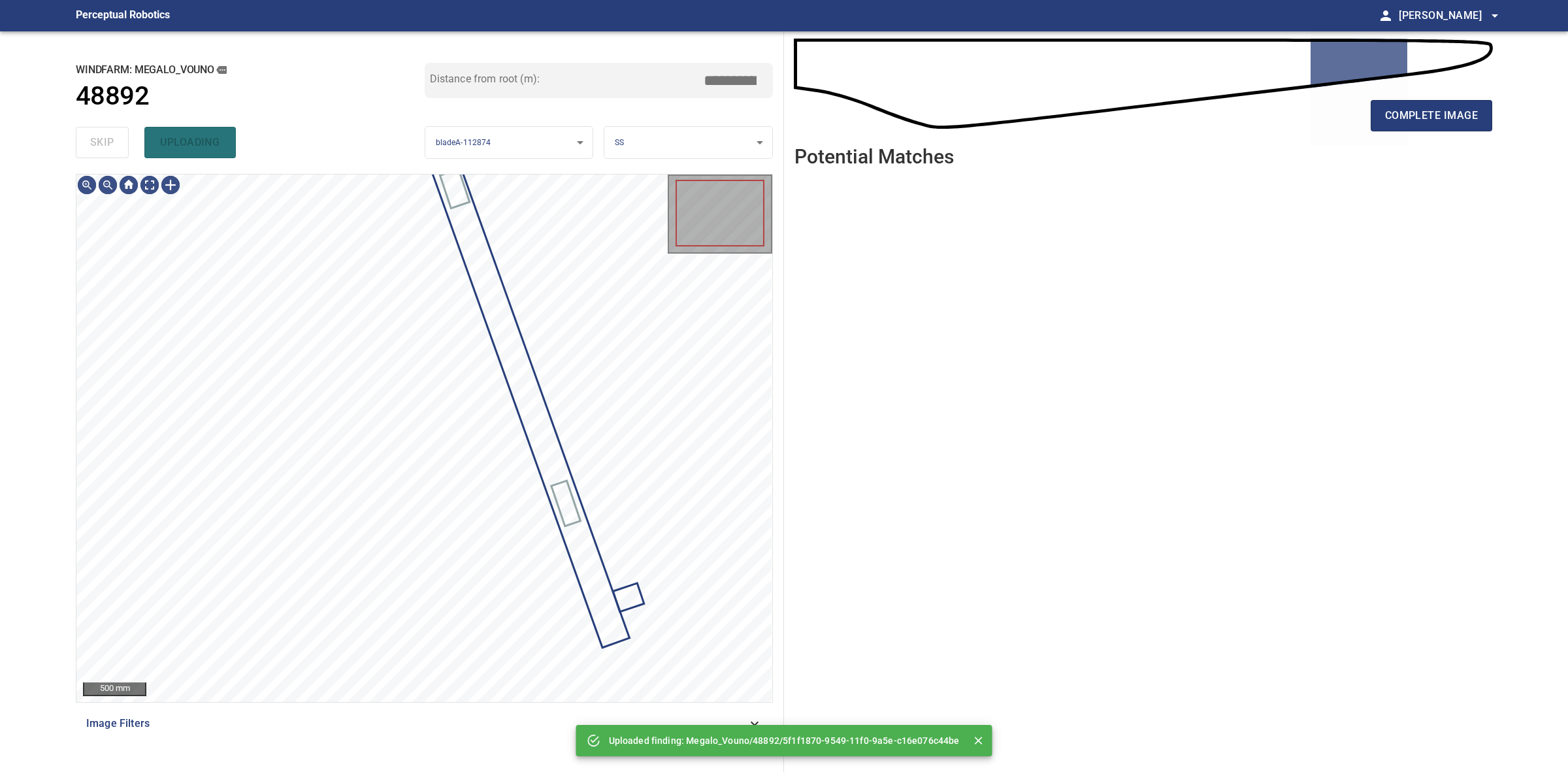
click at [123, 149] on div "skip uploading" at bounding box center [250, 142] width 349 height 42
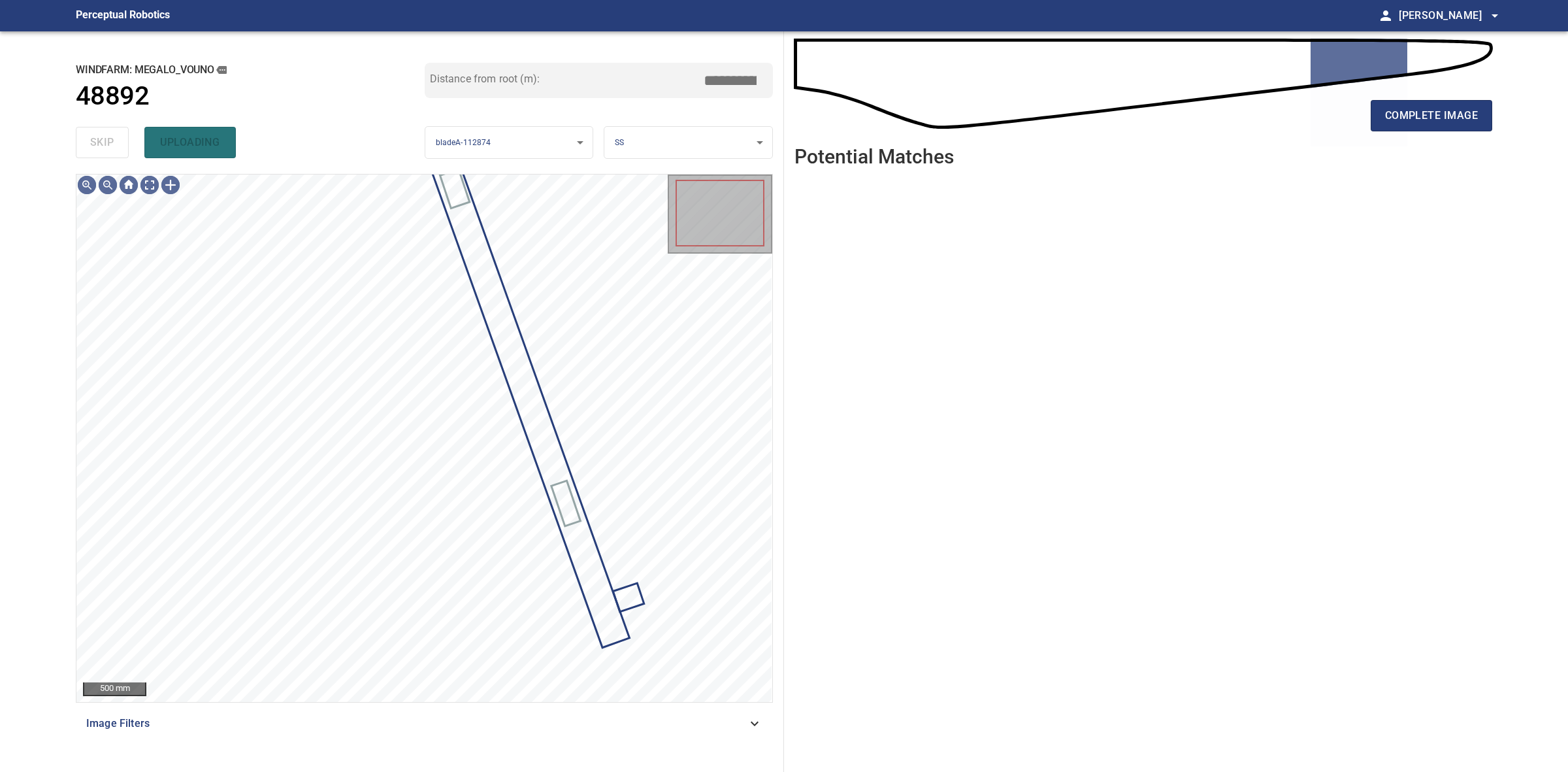
drag, startPoint x: 123, startPoint y: 149, endPoint x: 590, endPoint y: 131, distance: 467.3
click at [125, 148] on div "skip uploading" at bounding box center [250, 142] width 349 height 42
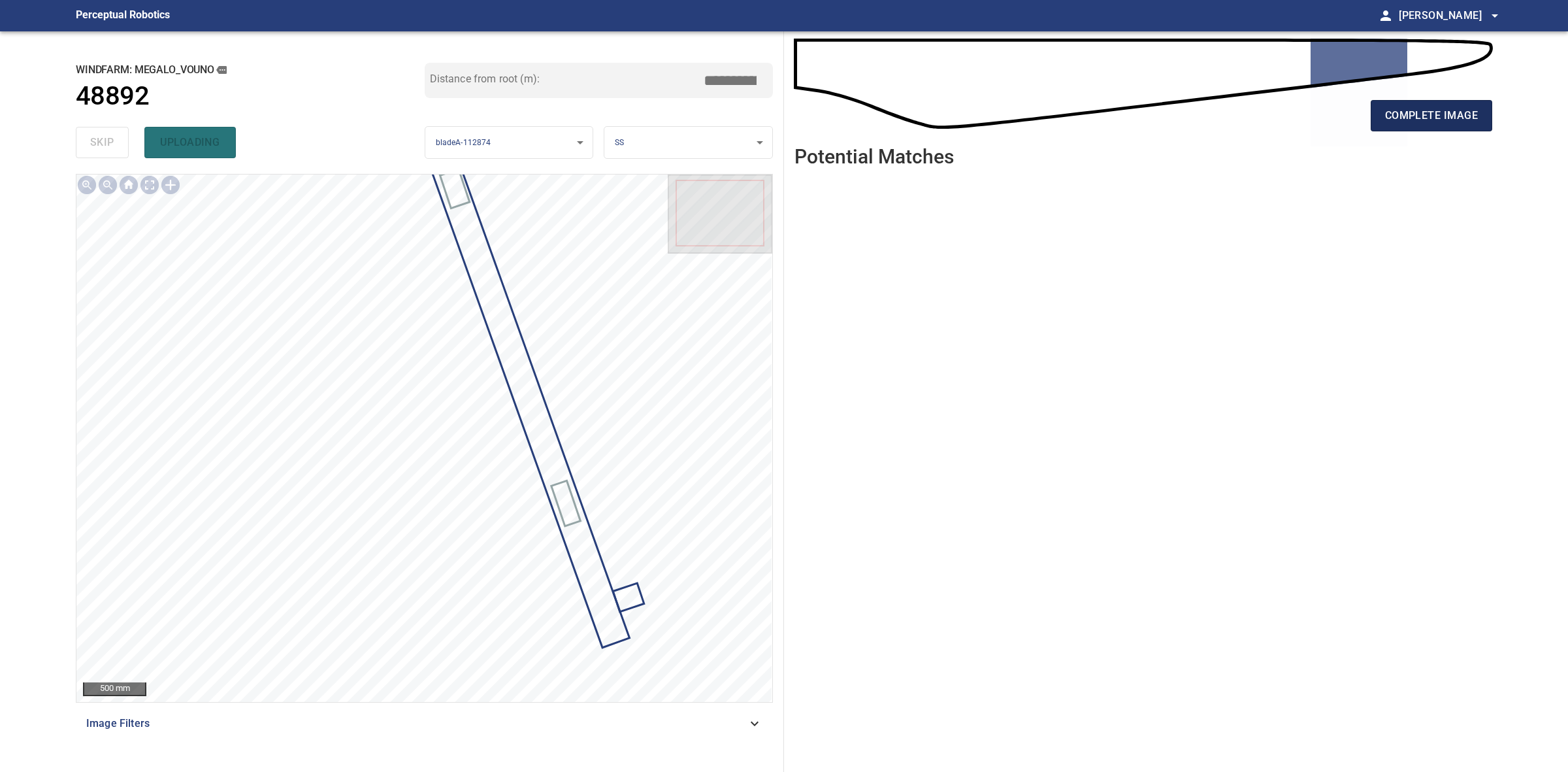
click at [1444, 112] on span "complete image" at bounding box center [1432, 116] width 93 height 18
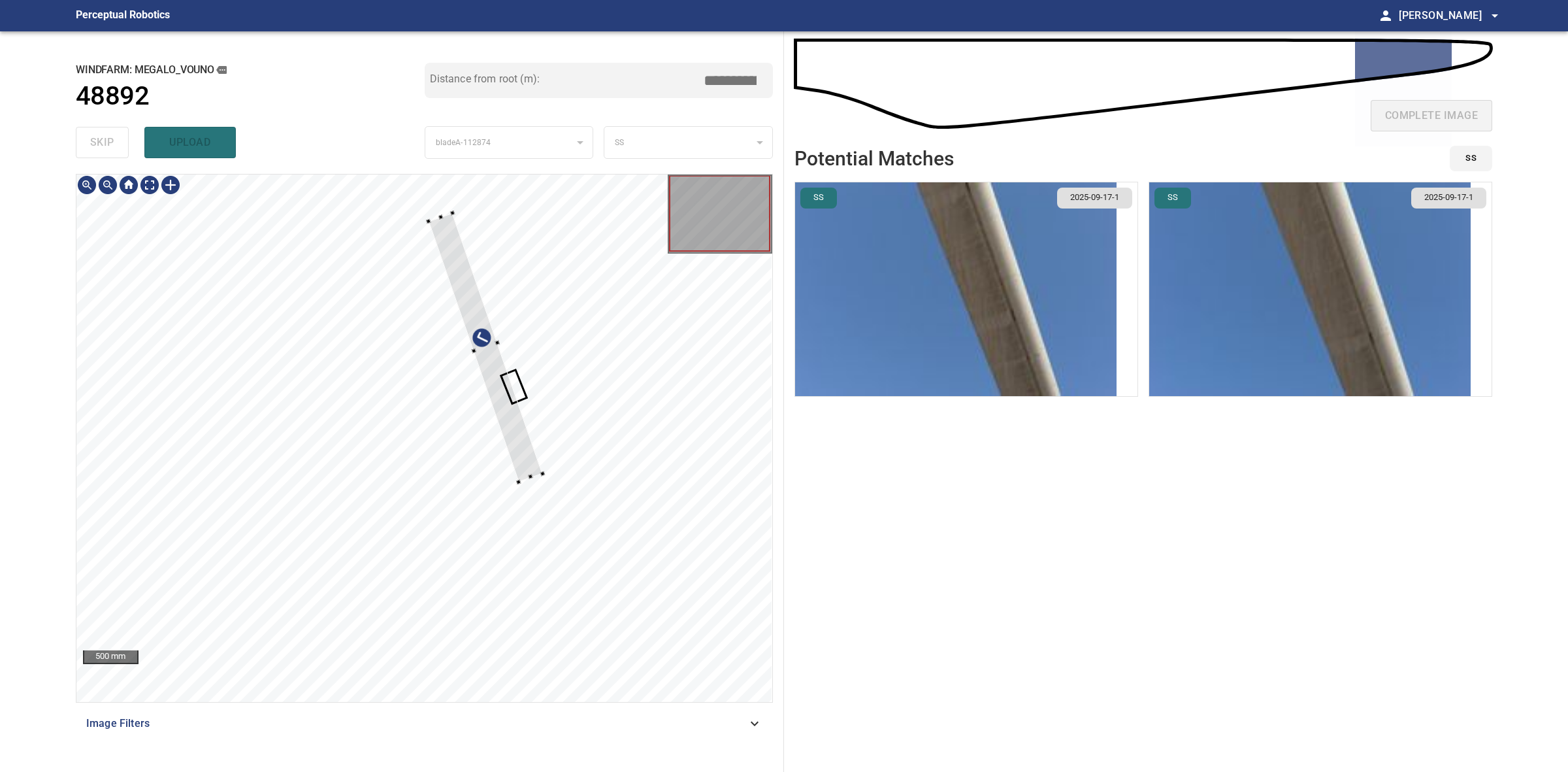
click at [539, 471] on div at bounding box center [485, 347] width 115 height 269
click at [546, 462] on div at bounding box center [499, 340] width 115 height 269
click at [551, 514] on div at bounding box center [425, 438] width 696 height 528
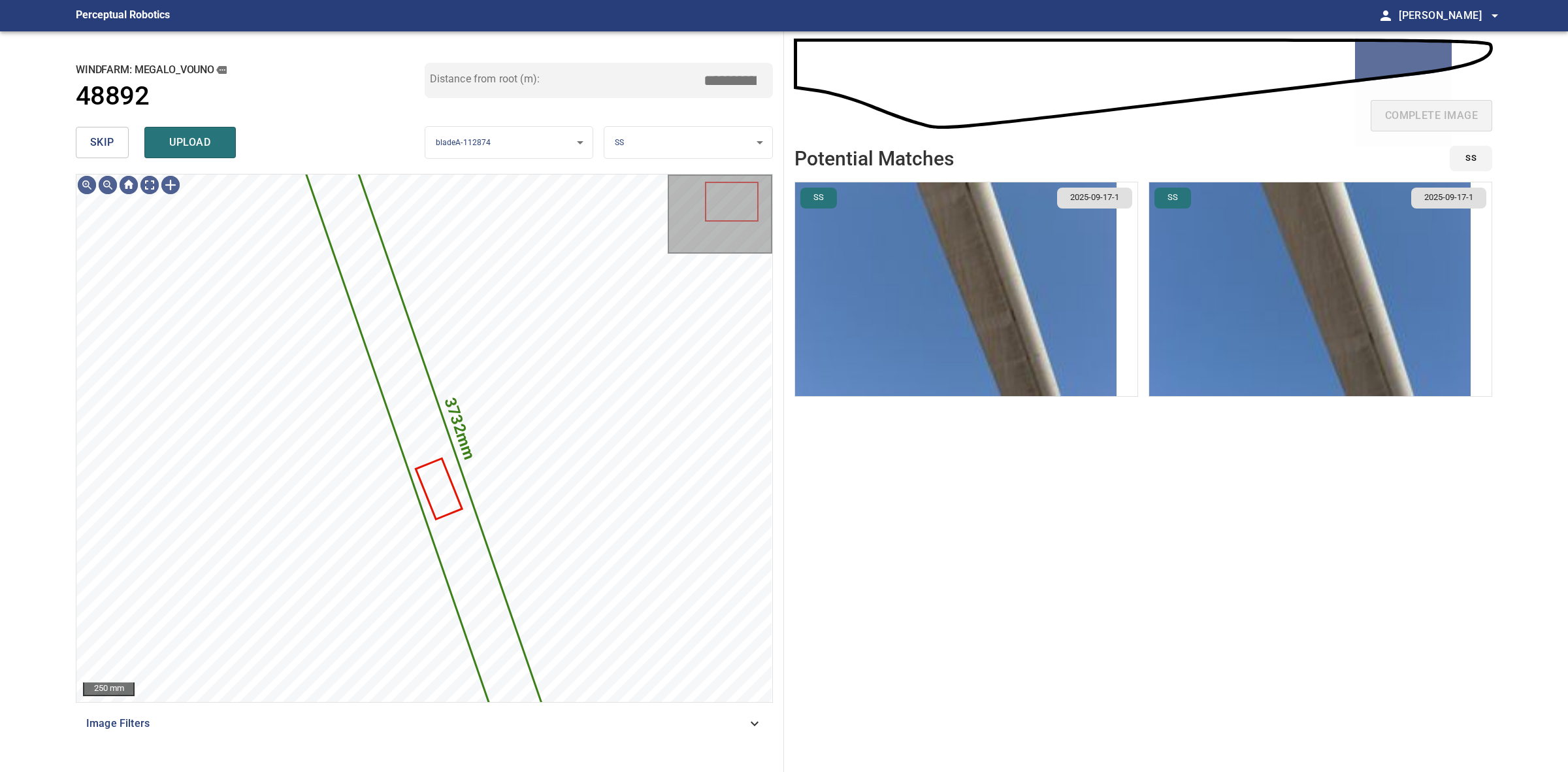
click at [1201, 305] on img "button" at bounding box center [1310, 289] width 322 height 214
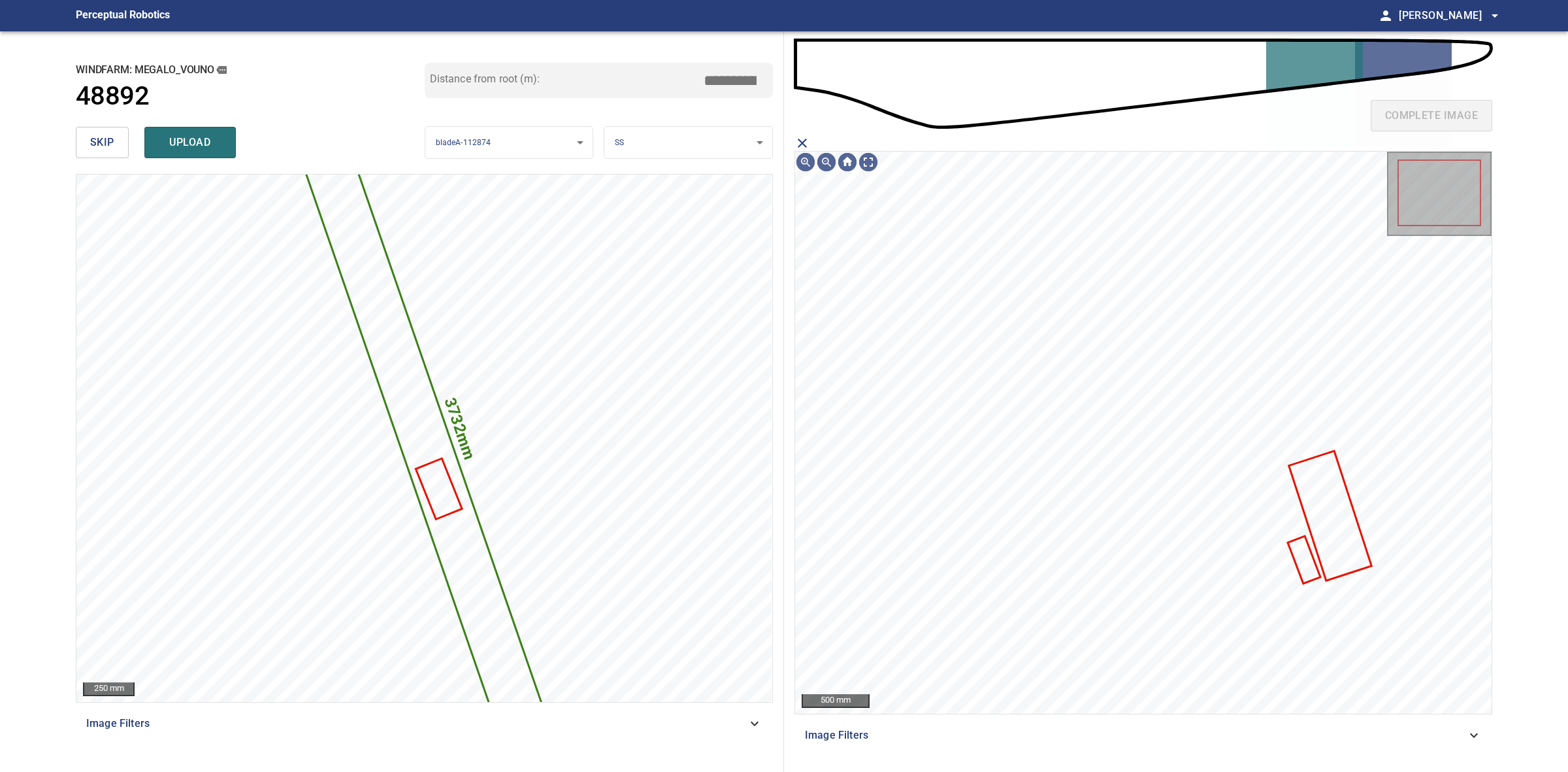
click at [799, 147] on icon "close matching imageResolution:" at bounding box center [803, 143] width 16 height 16
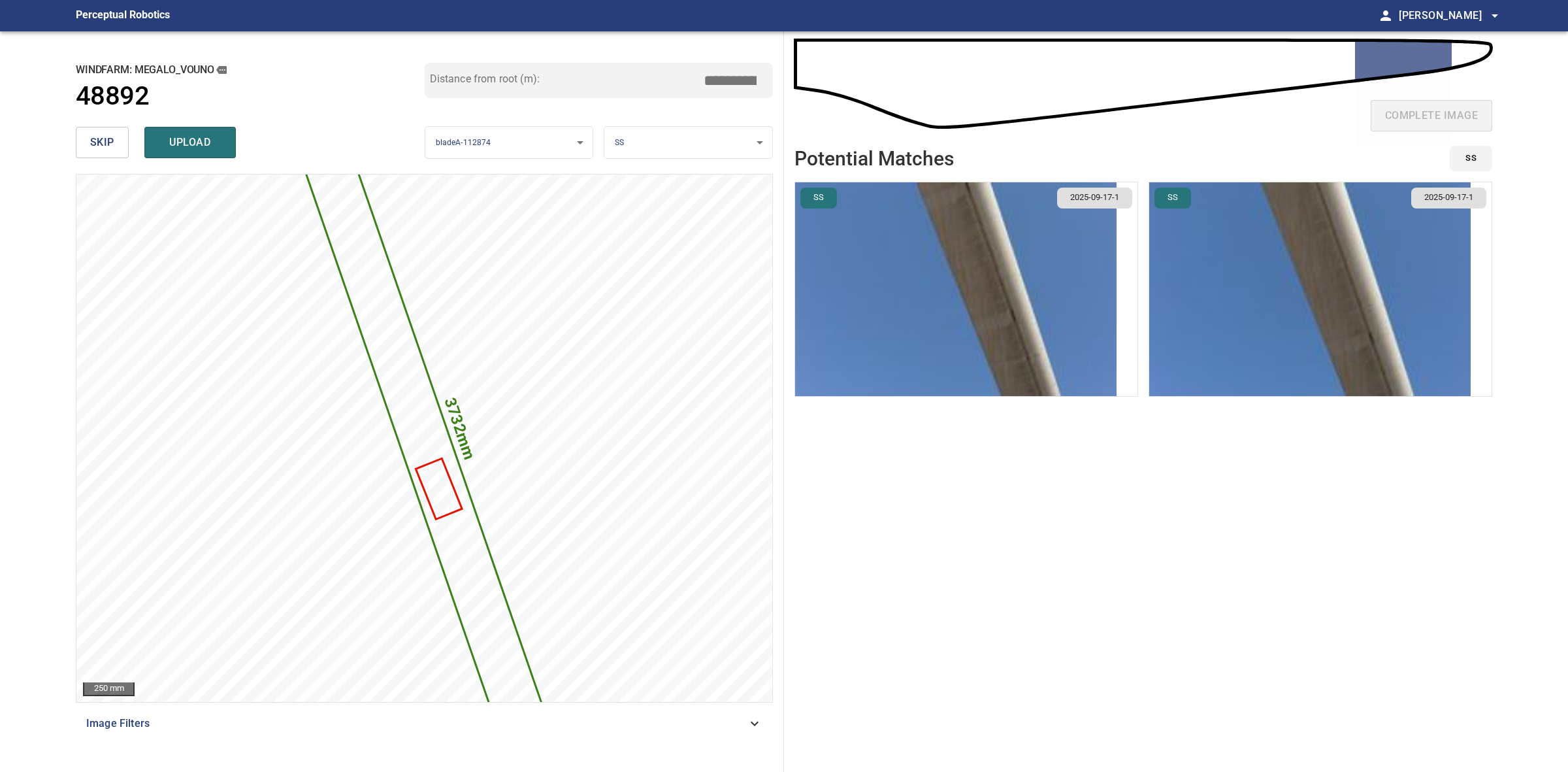
click at [1068, 288] on img "button" at bounding box center [956, 289] width 322 height 214
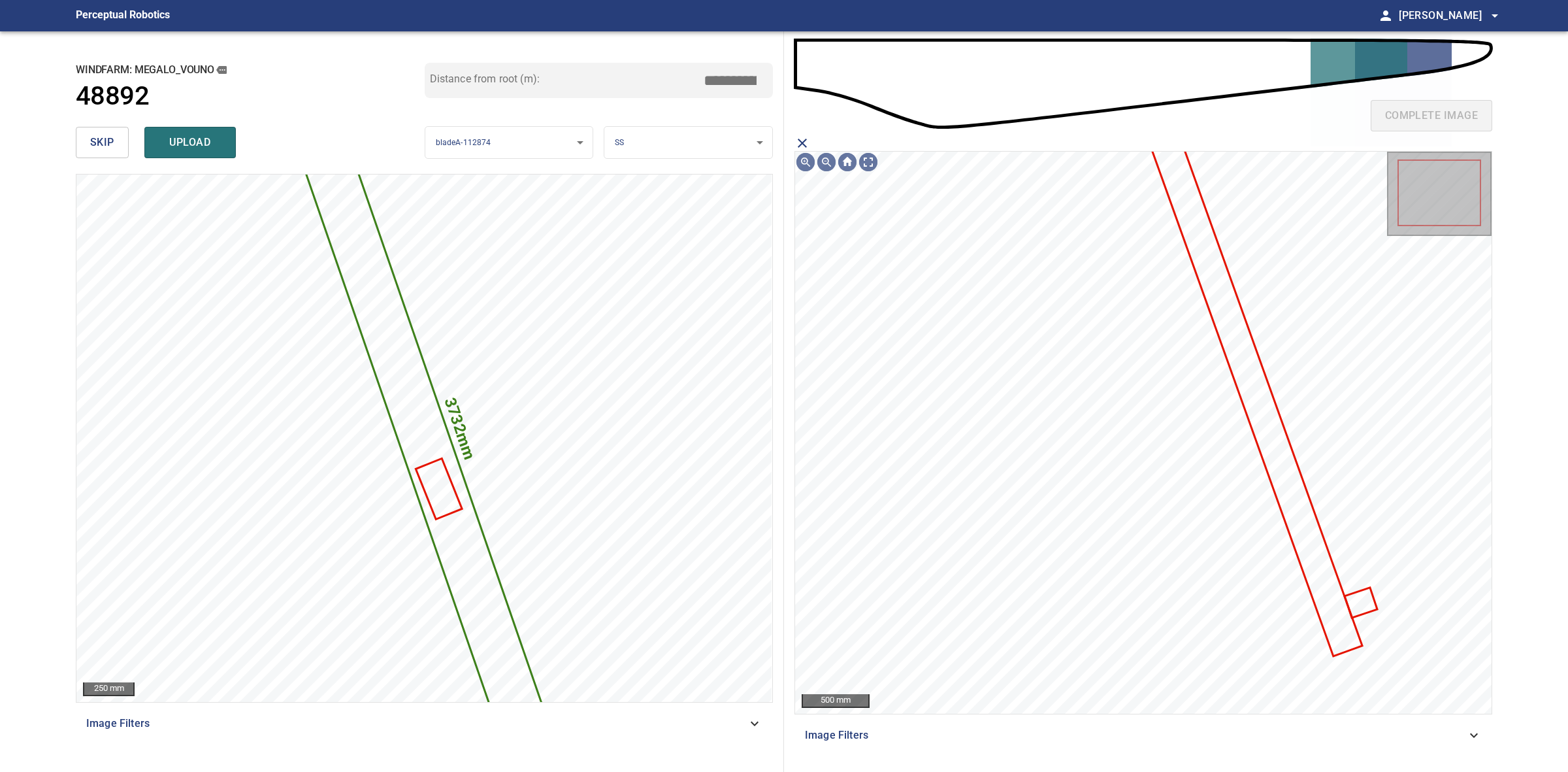
click at [1270, 448] on icon at bounding box center [1253, 387] width 215 height 535
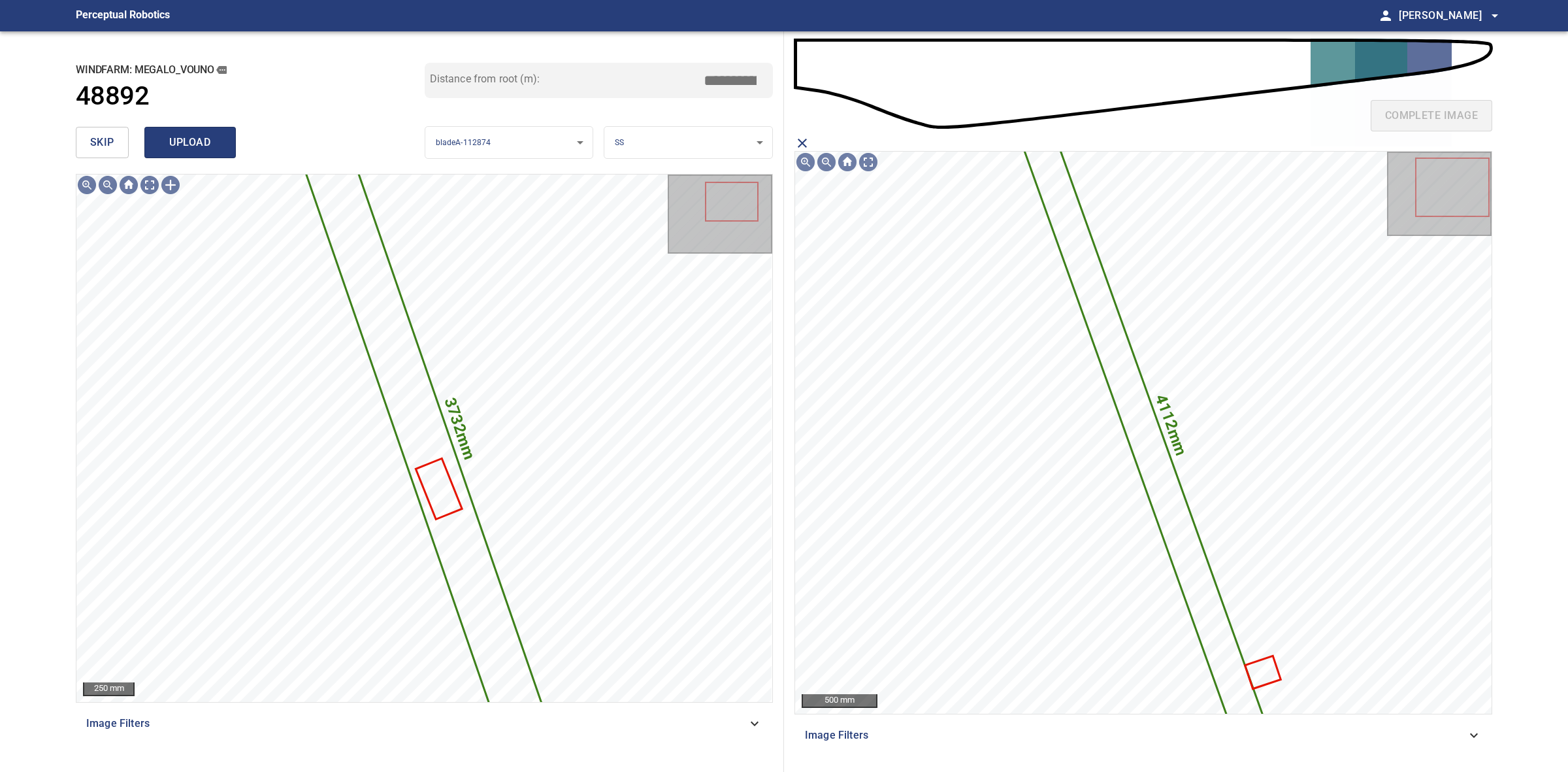
click at [188, 144] on span "upload" at bounding box center [190, 142] width 63 height 18
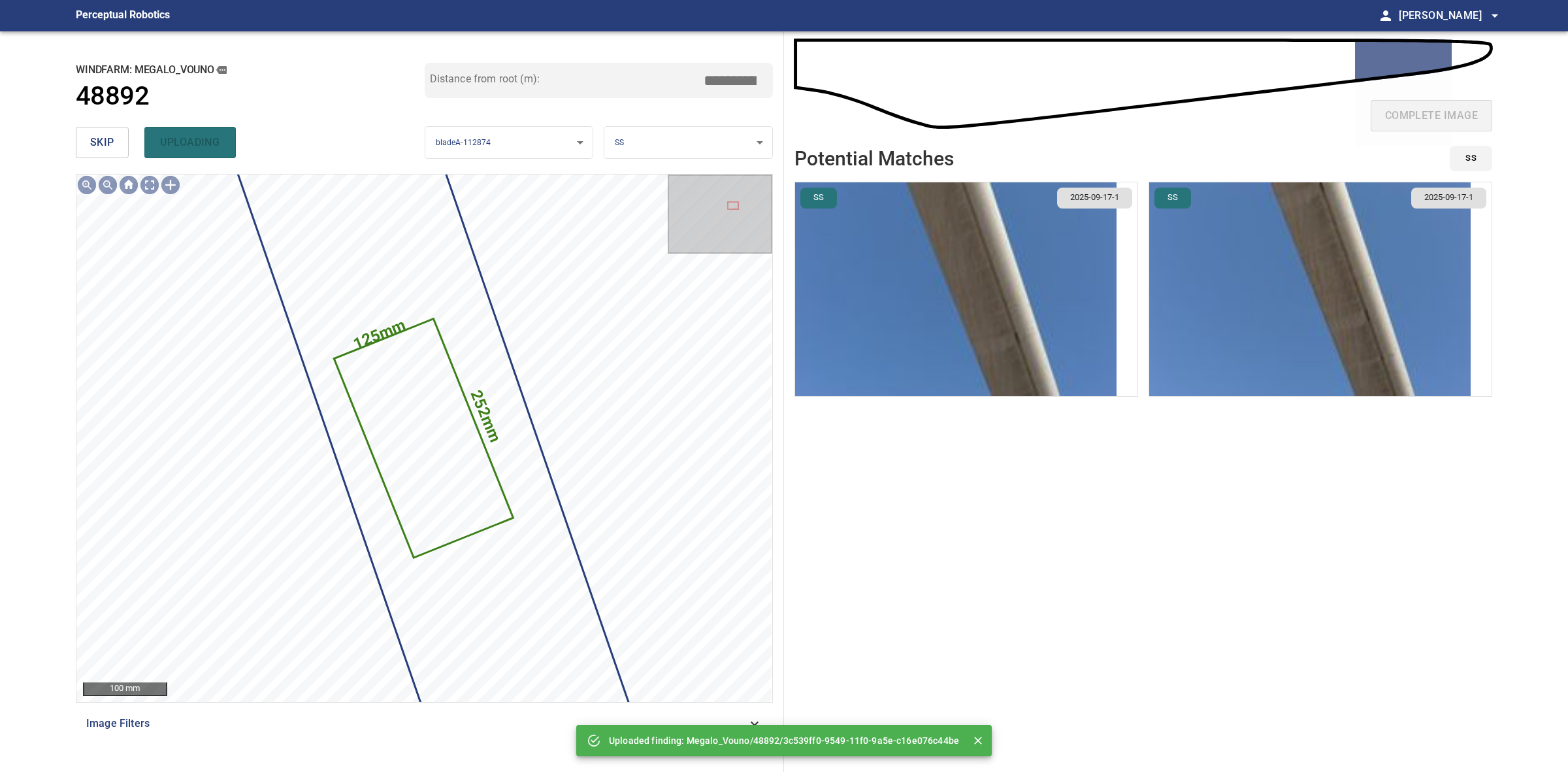
click at [92, 128] on button "skip" at bounding box center [102, 142] width 53 height 31
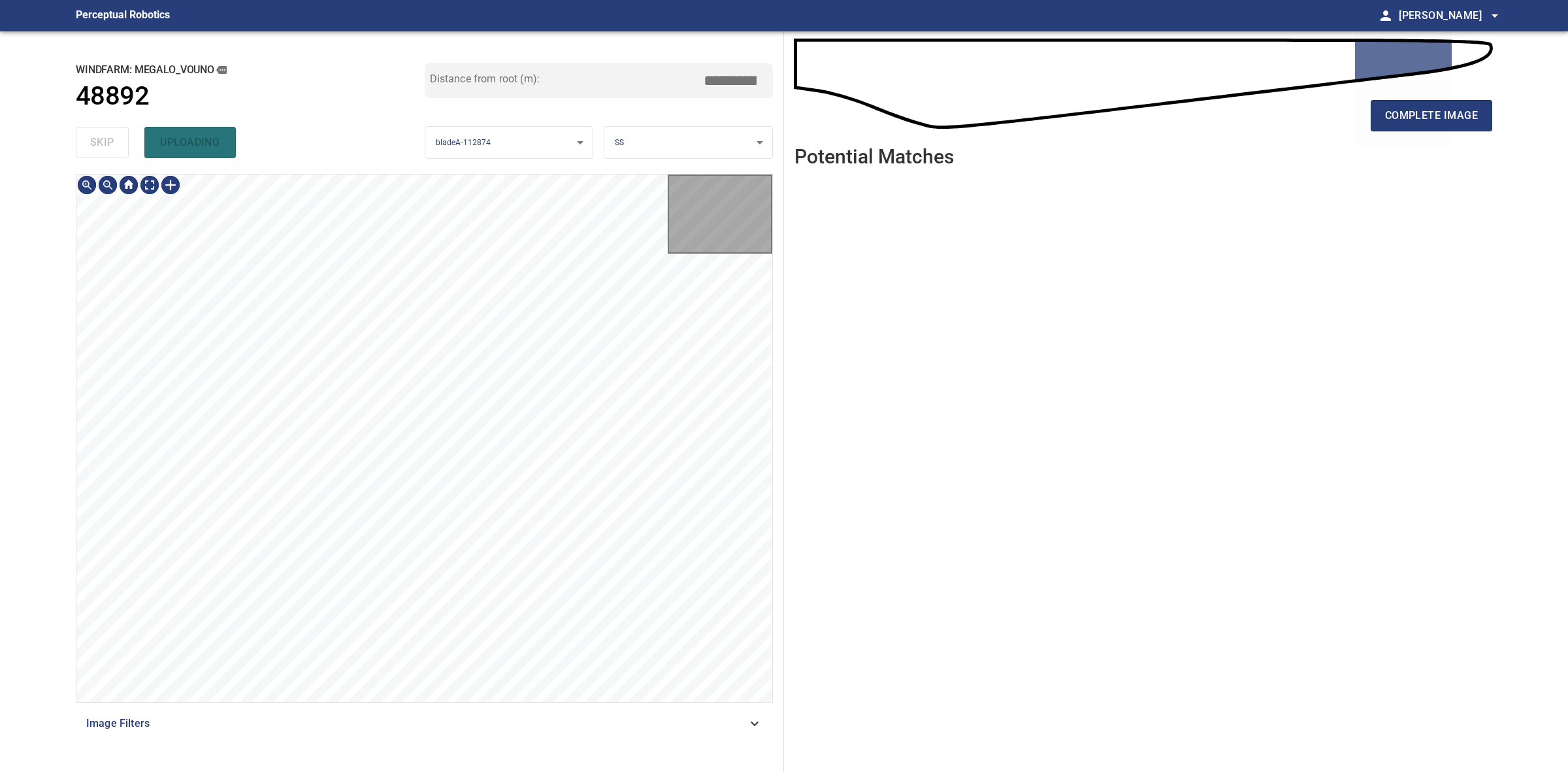
click at [92, 128] on div "skip uploading" at bounding box center [250, 142] width 349 height 42
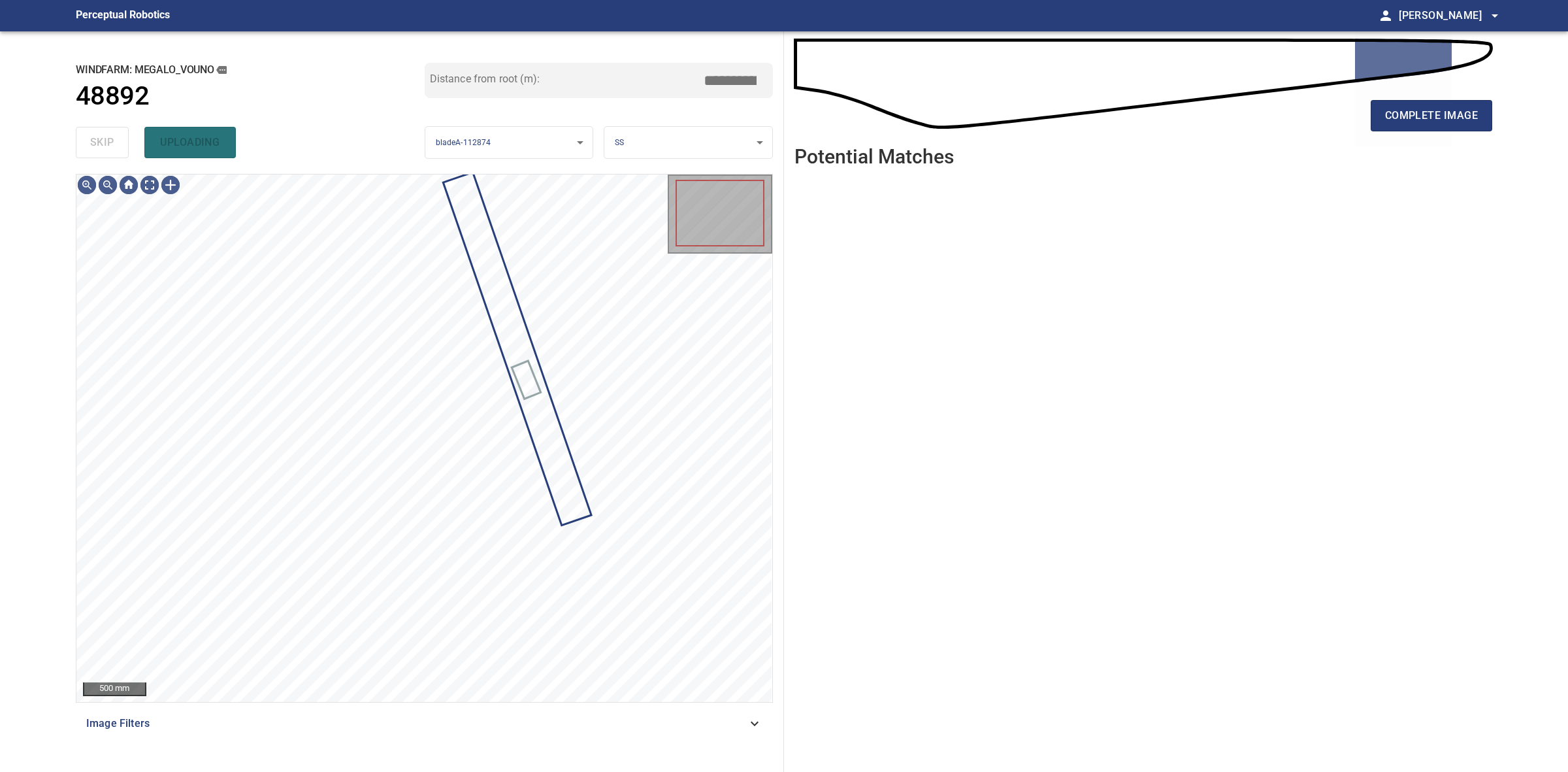
click at [92, 128] on div "skip uploading" at bounding box center [250, 142] width 349 height 42
drag, startPoint x: 92, startPoint y: 128, endPoint x: 305, endPoint y: 132, distance: 213.0
click at [107, 130] on div "skip uploading" at bounding box center [250, 142] width 349 height 42
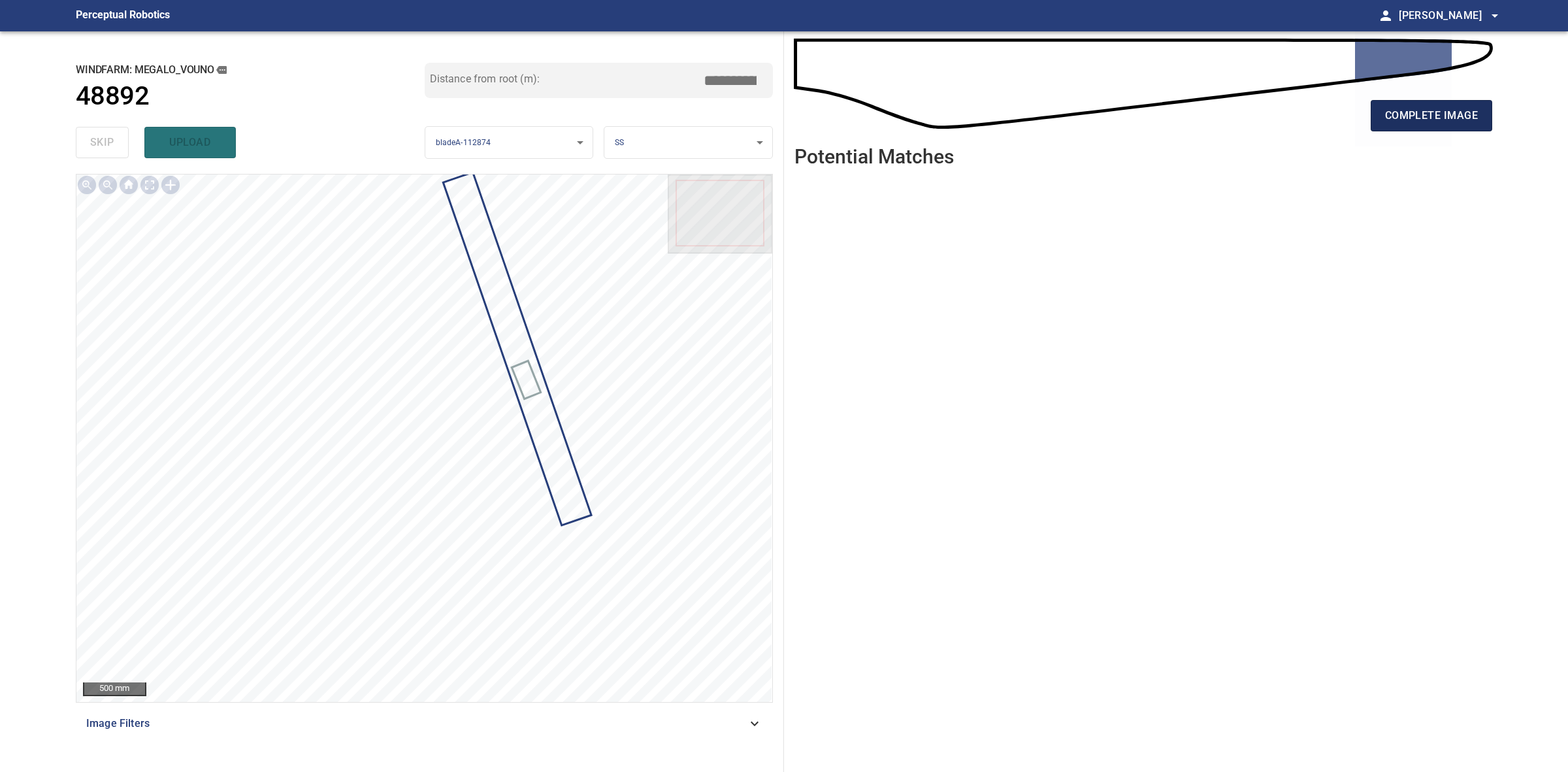
click at [1412, 119] on span "complete image" at bounding box center [1432, 116] width 93 height 18
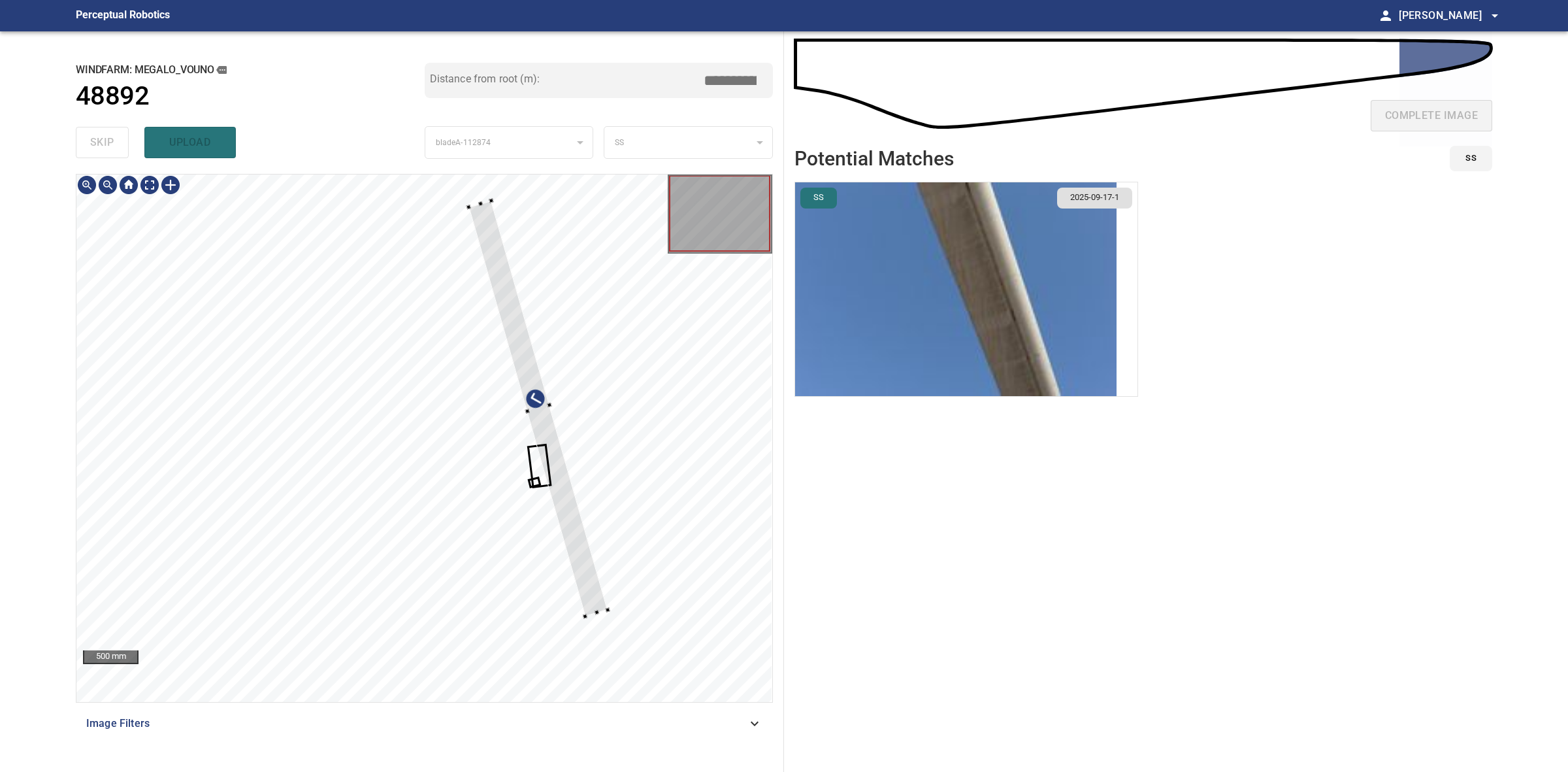
click at [584, 609] on div at bounding box center [538, 408] width 139 height 415
click at [584, 608] on div at bounding box center [528, 430] width 139 height 415
click at [590, 602] on div at bounding box center [530, 427] width 149 height 415
click at [586, 602] on div at bounding box center [527, 427] width 149 height 415
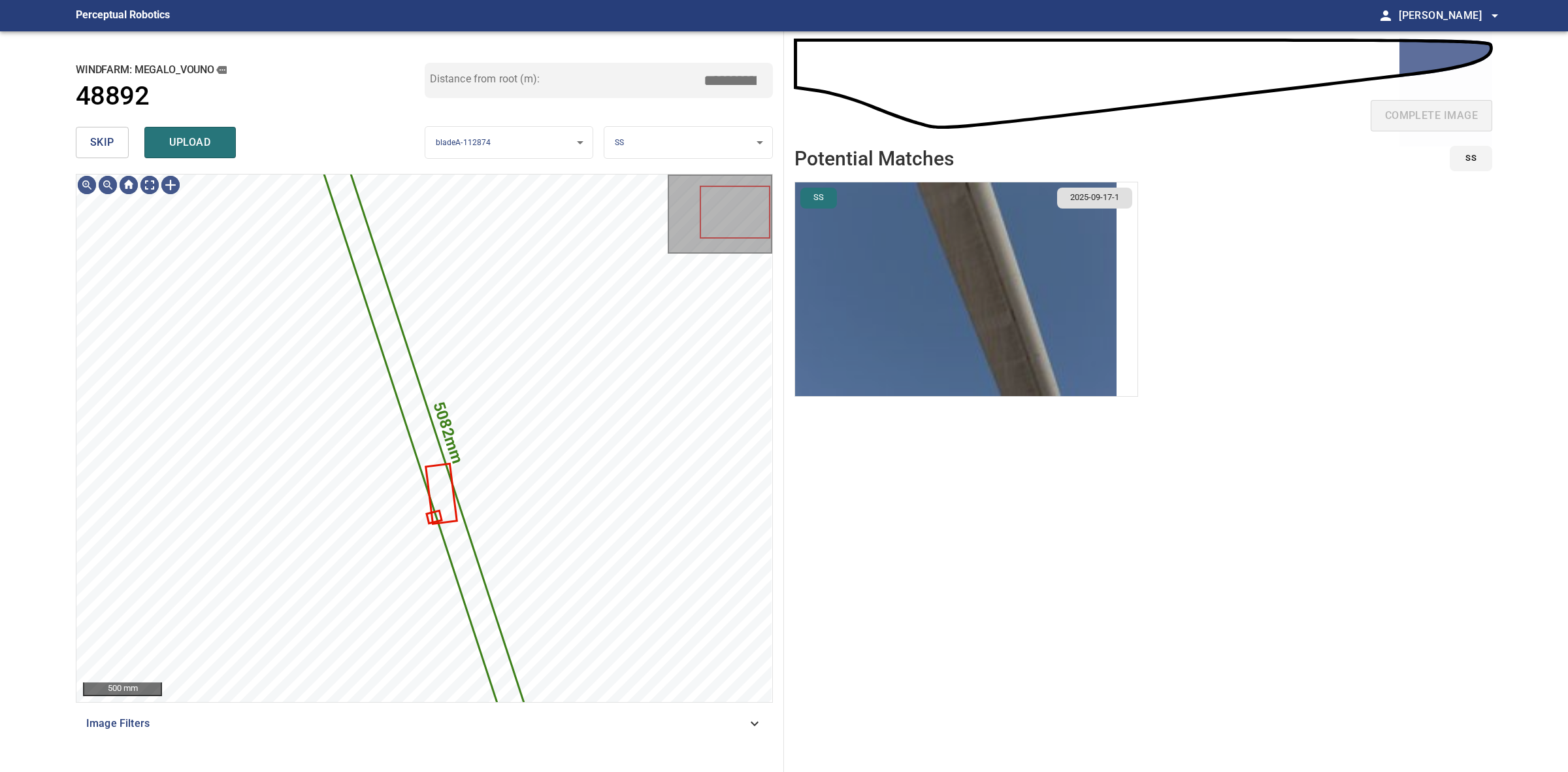
click at [935, 322] on img "button" at bounding box center [956, 289] width 322 height 214
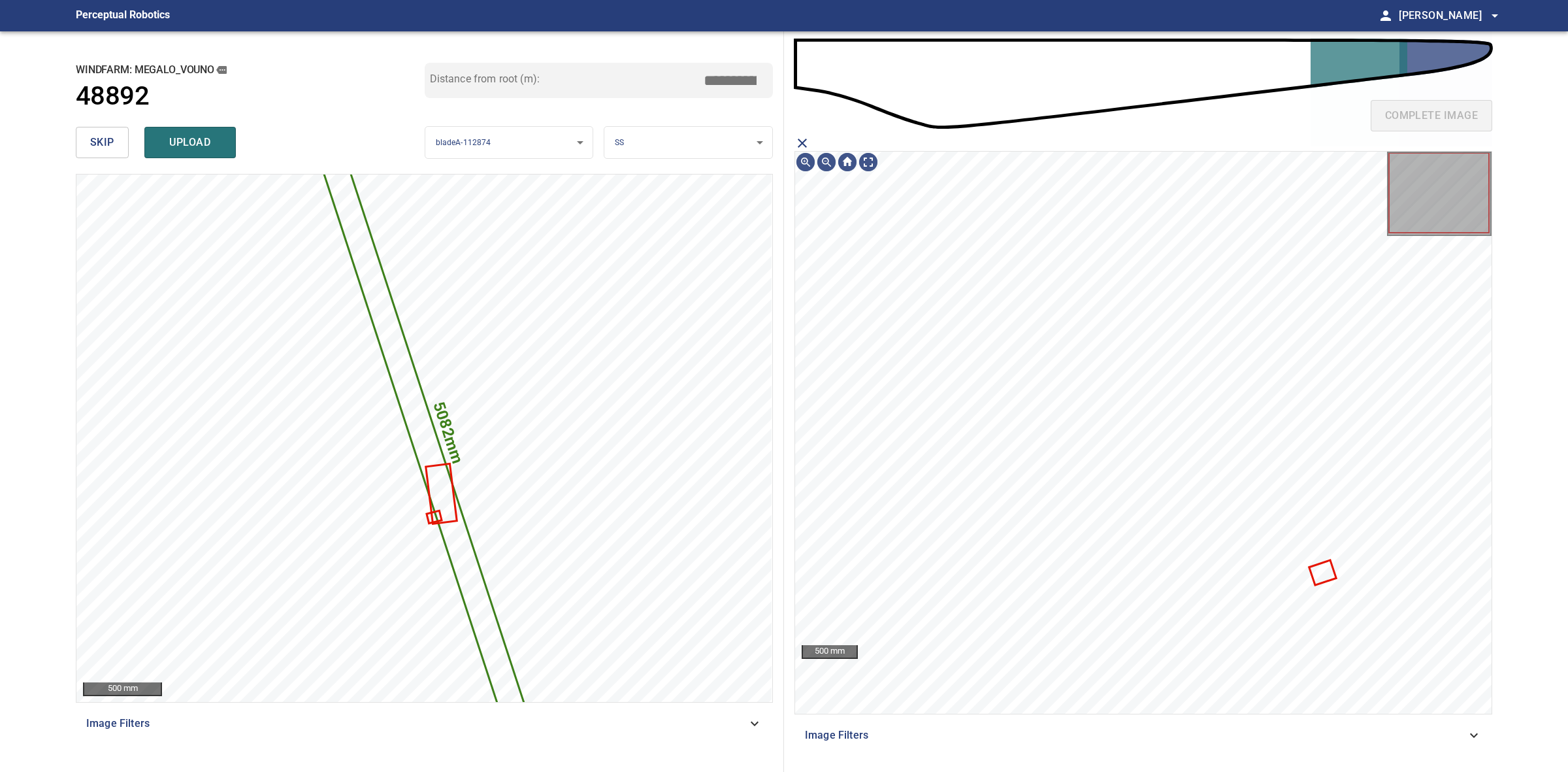
click at [813, 138] on div "complete image" at bounding box center [1143, 121] width 698 height 52
click at [804, 137] on icon "close matching imageResolution:" at bounding box center [803, 143] width 16 height 16
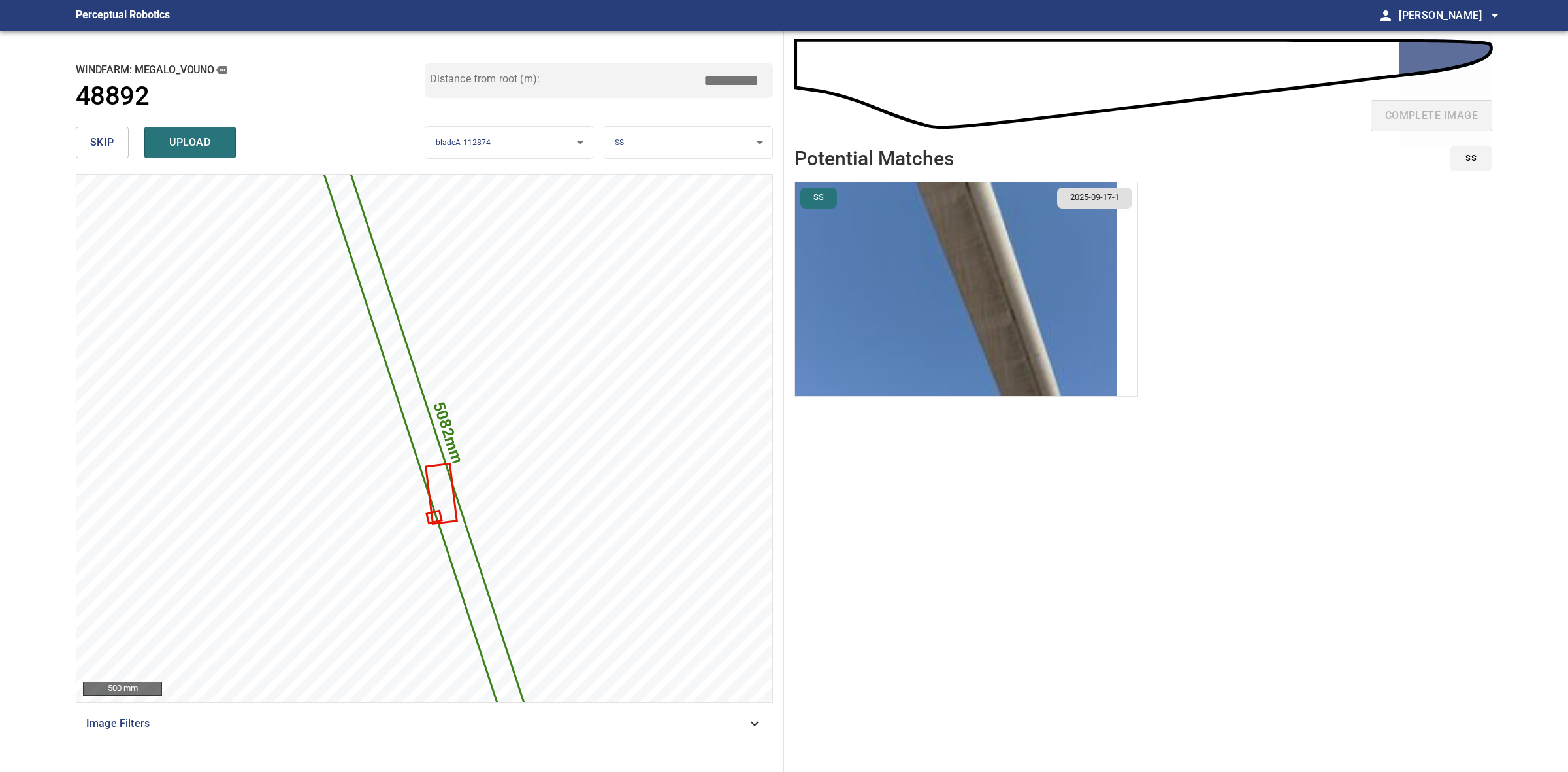
click at [727, 80] on input "*****" at bounding box center [735, 81] width 66 height 25
drag, startPoint x: 730, startPoint y: 77, endPoint x: 714, endPoint y: 77, distance: 16.0
click at [714, 77] on input "*****" at bounding box center [735, 81] width 66 height 25
click at [732, 79] on input "*****" at bounding box center [735, 81] width 66 height 25
drag, startPoint x: 732, startPoint y: 79, endPoint x: 713, endPoint y: 79, distance: 19.0
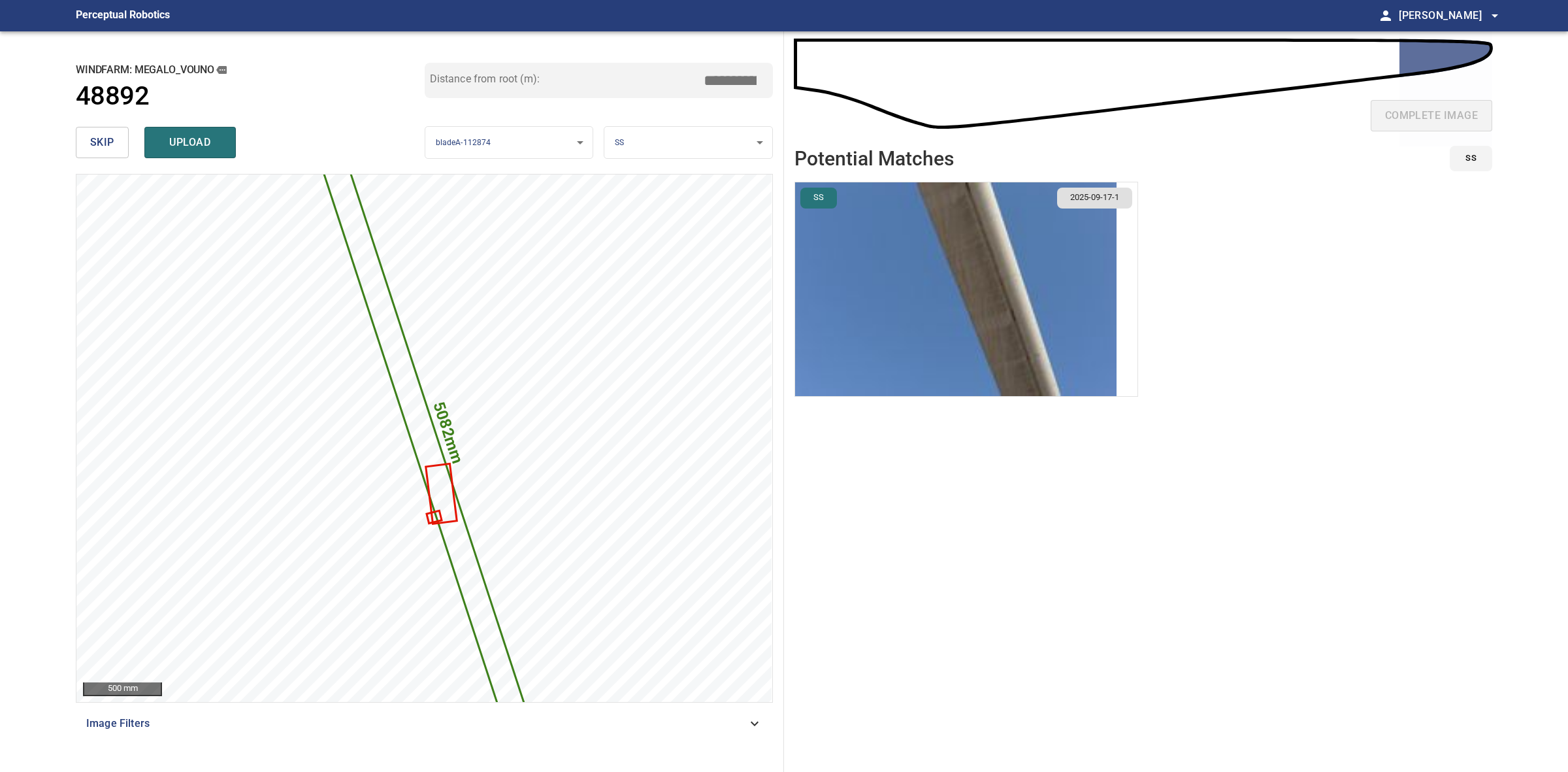
click at [713, 79] on input "*****" at bounding box center [735, 81] width 66 height 25
click at [712, 71] on input "*****" at bounding box center [735, 81] width 66 height 25
drag, startPoint x: 733, startPoint y: 82, endPoint x: 717, endPoint y: 82, distance: 16.0
click at [717, 82] on input "*****" at bounding box center [735, 81] width 66 height 25
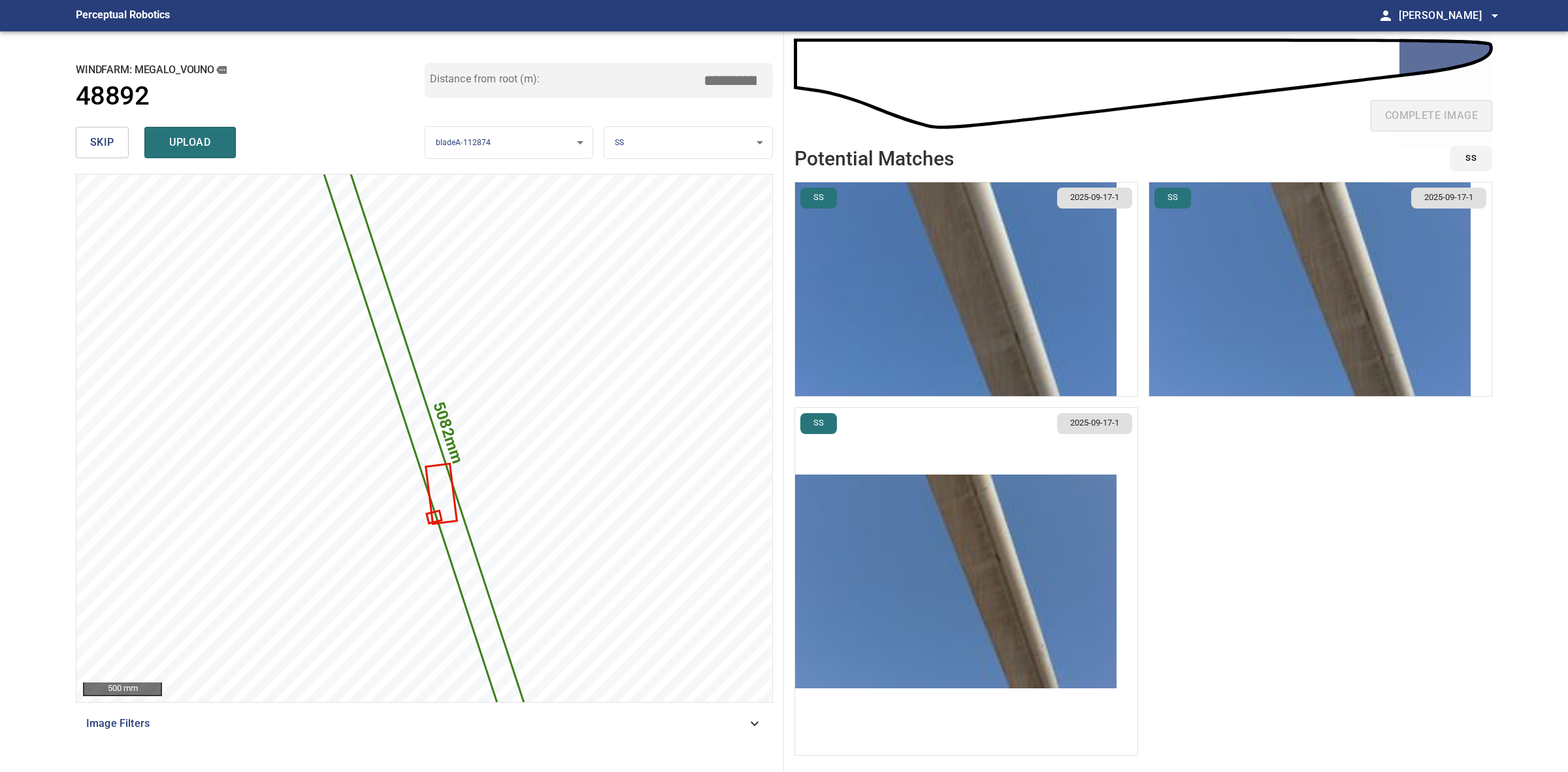
type input "*****"
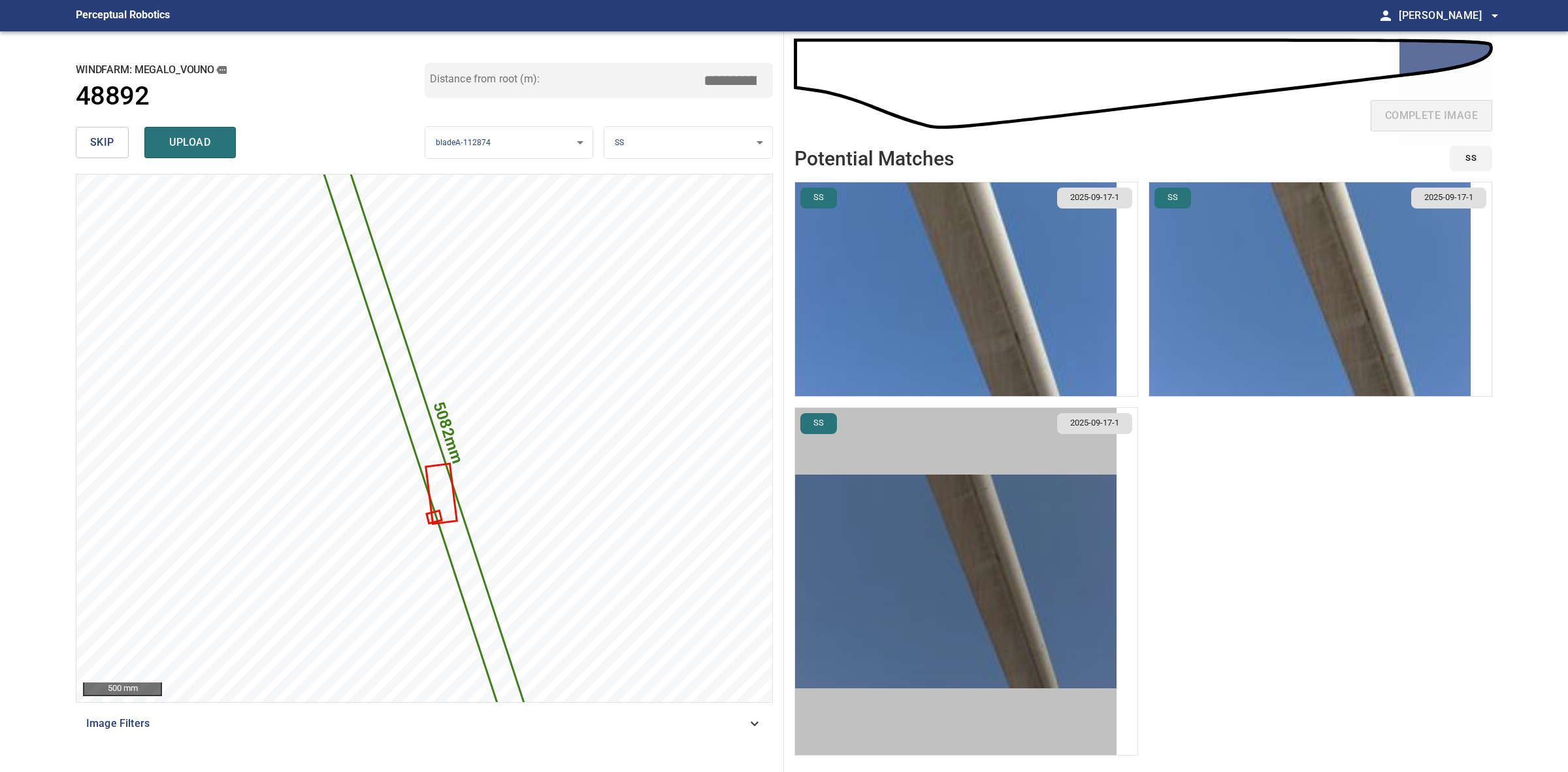
click at [970, 584] on img "button" at bounding box center [956, 581] width 322 height 214
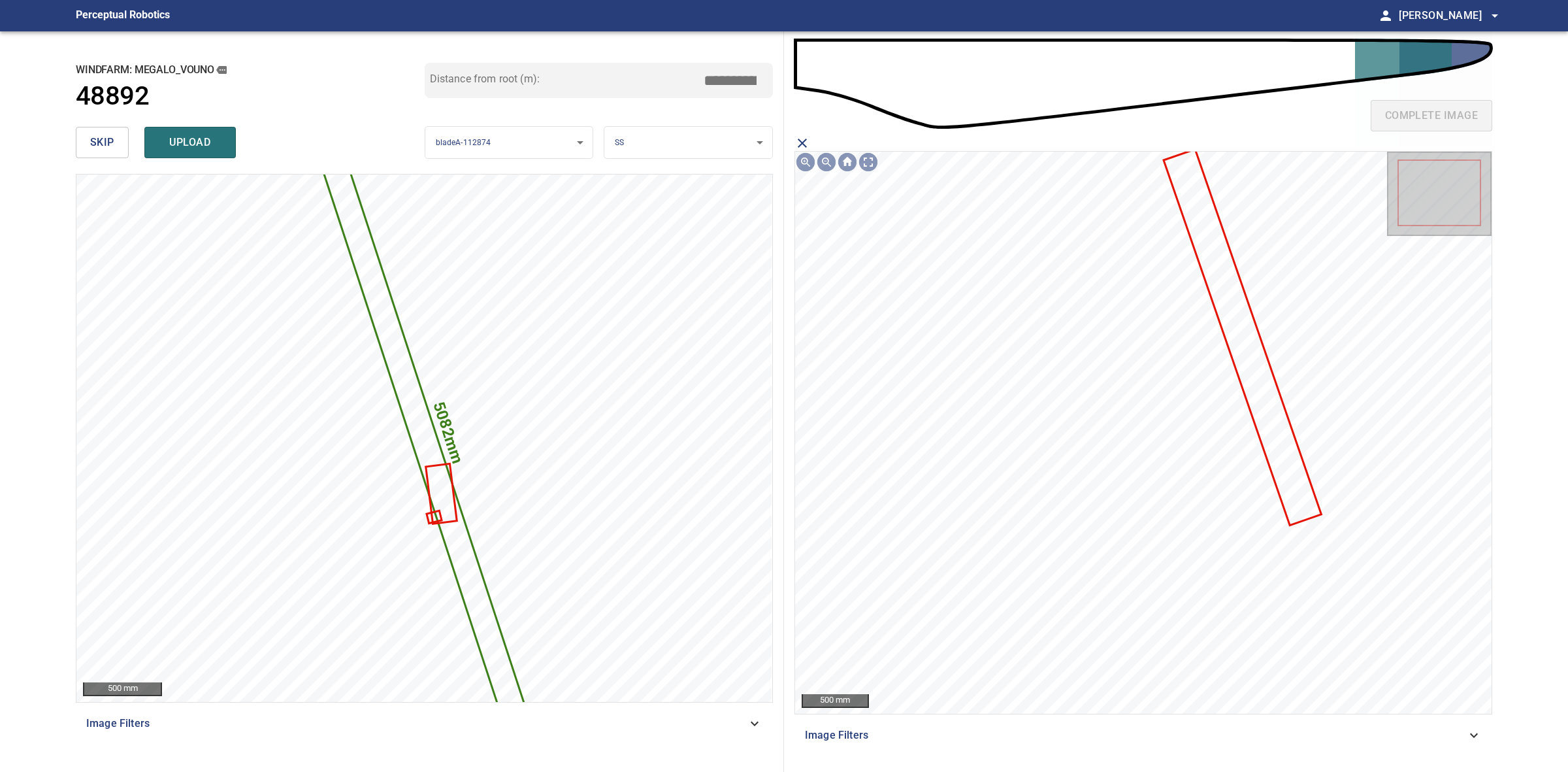
click at [1248, 364] on icon at bounding box center [1242, 336] width 155 height 373
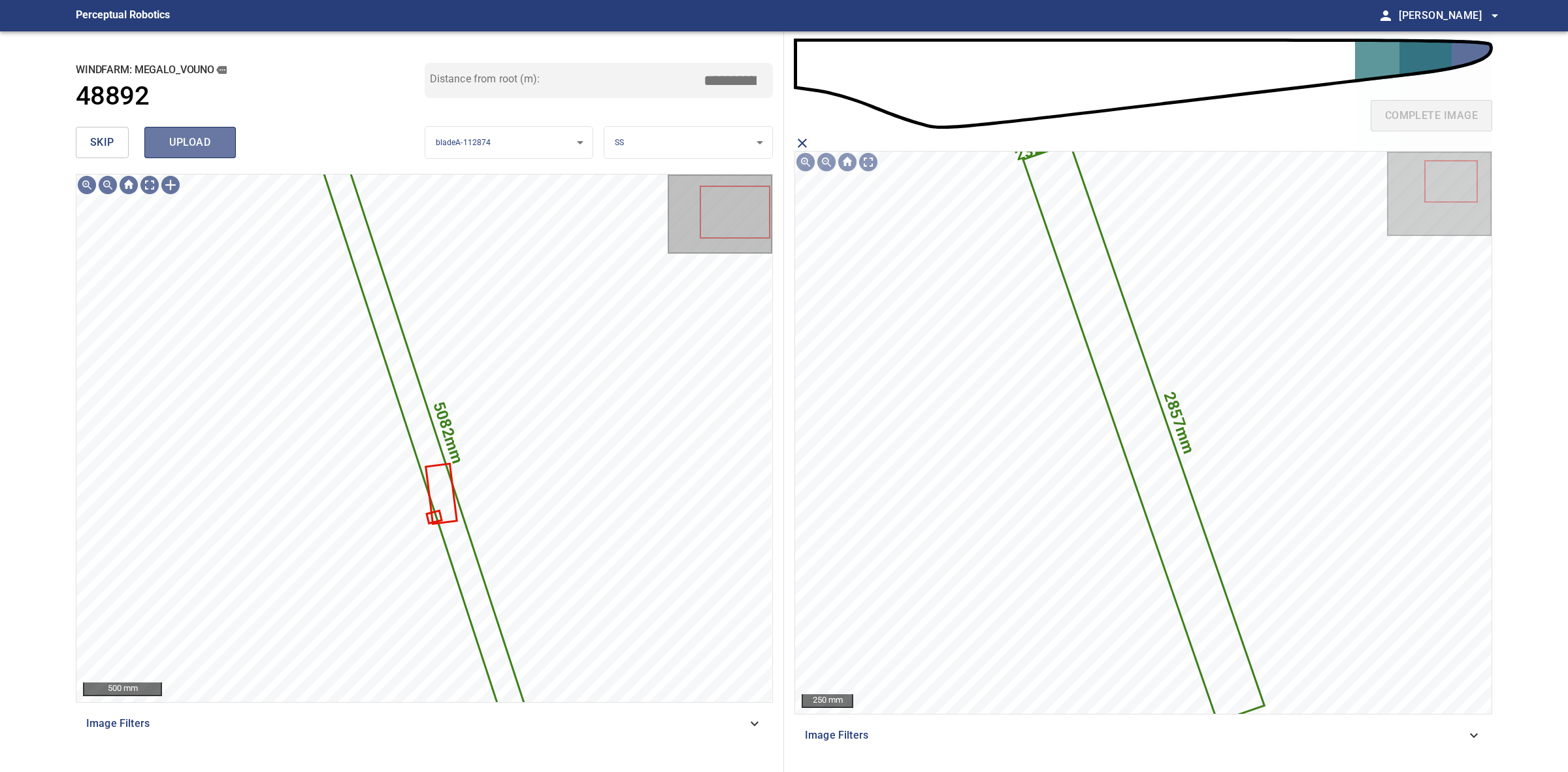
click at [201, 145] on span "upload" at bounding box center [190, 142] width 63 height 18
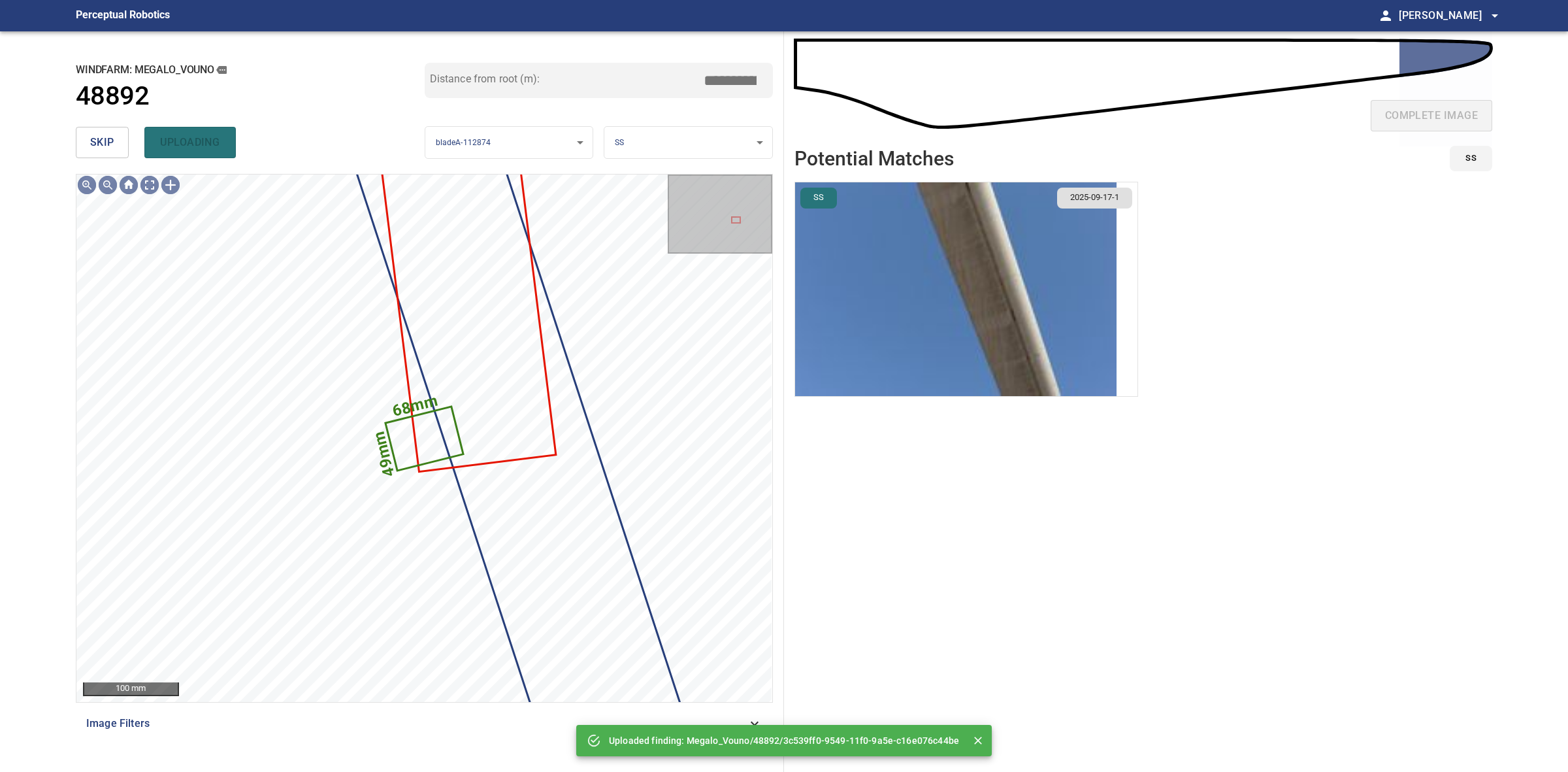
click at [109, 122] on div "skip uploading" at bounding box center [250, 142] width 349 height 42
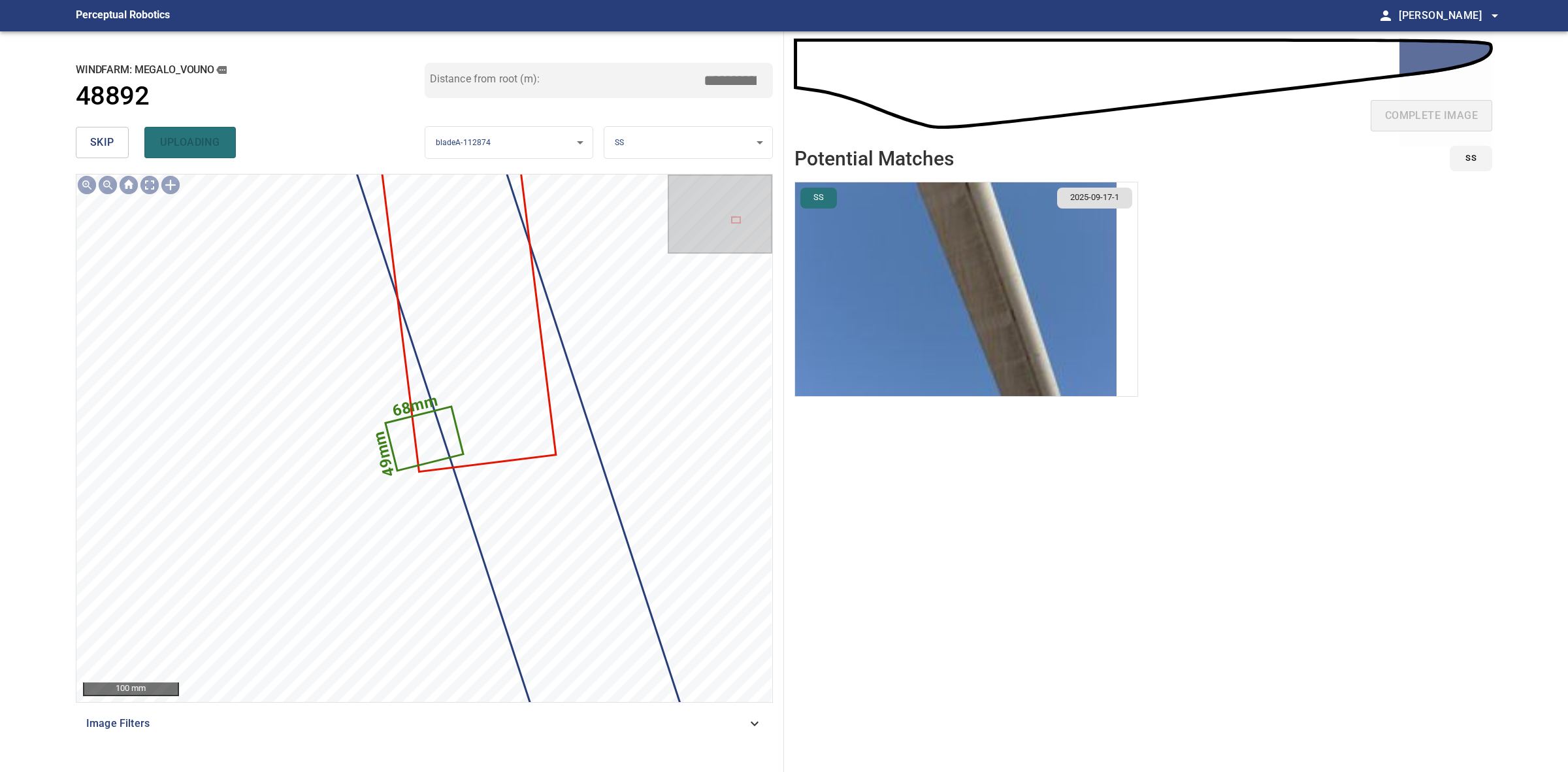
click at [109, 122] on div "skip uploading" at bounding box center [250, 142] width 349 height 42
click at [109, 128] on button "skip" at bounding box center [102, 142] width 53 height 31
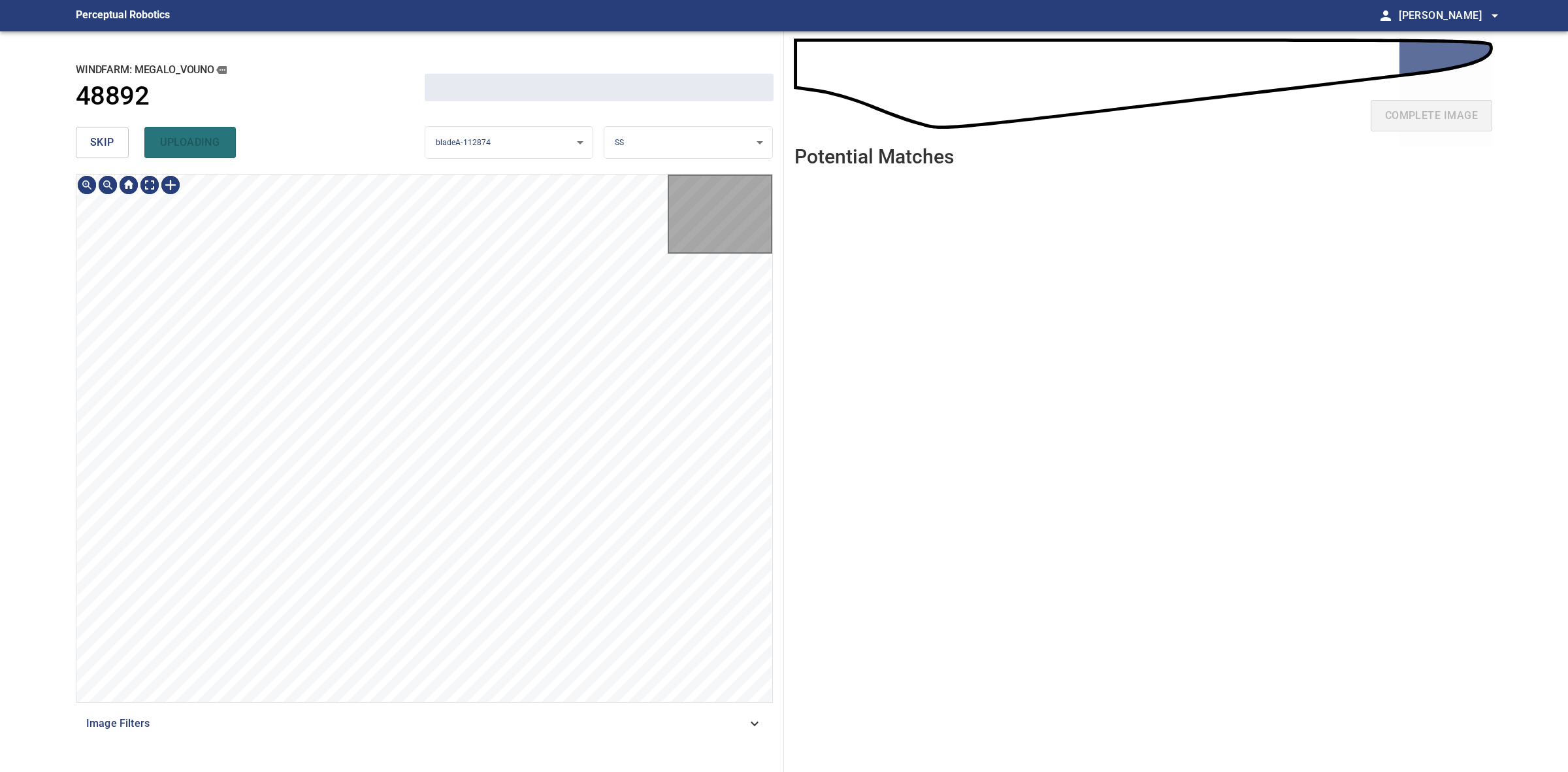
click at [109, 128] on button "skip" at bounding box center [102, 142] width 53 height 31
click at [109, 128] on div "skip uploading" at bounding box center [250, 142] width 349 height 42
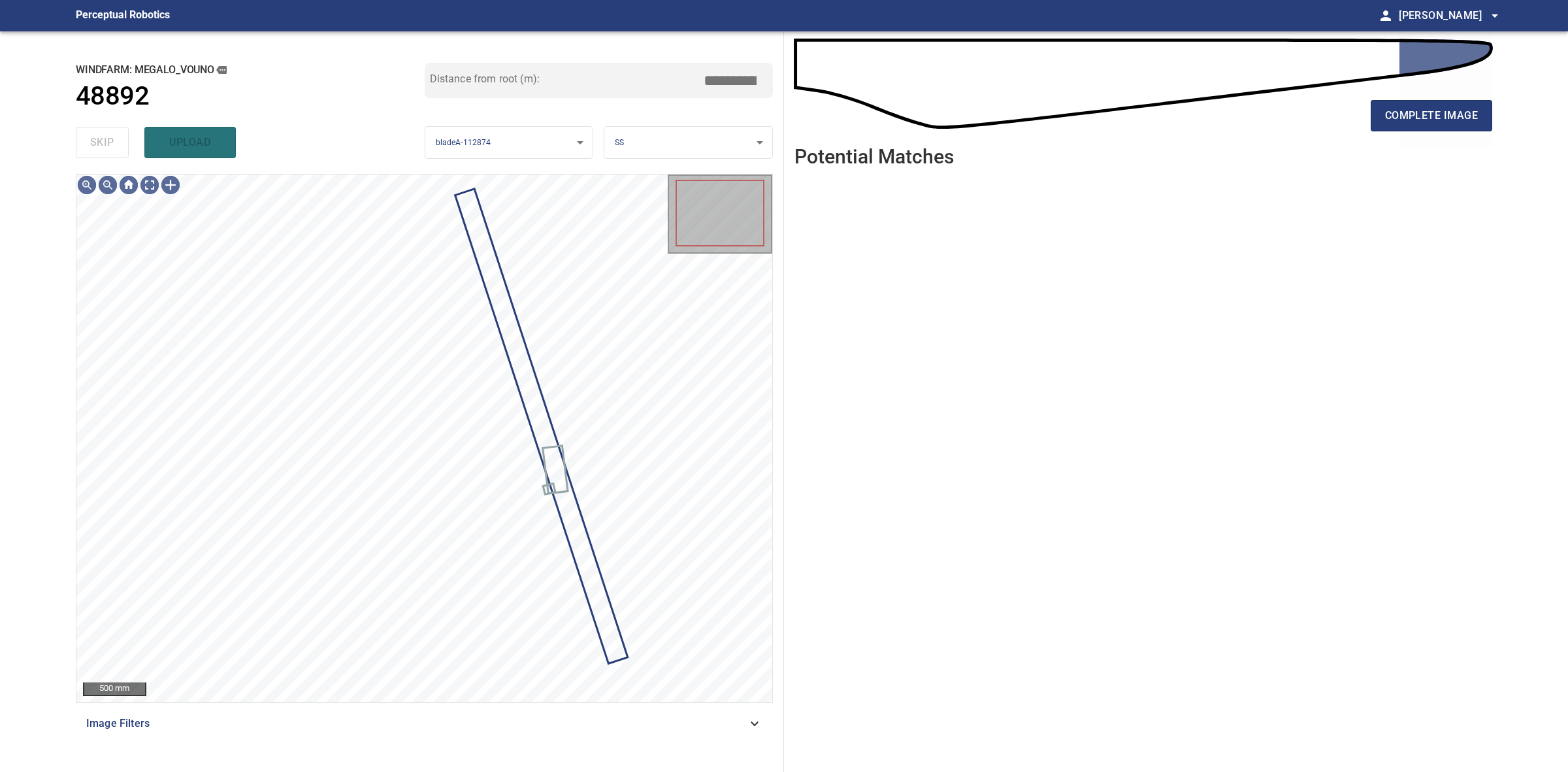
click at [109, 128] on div "skip upload" at bounding box center [250, 142] width 349 height 42
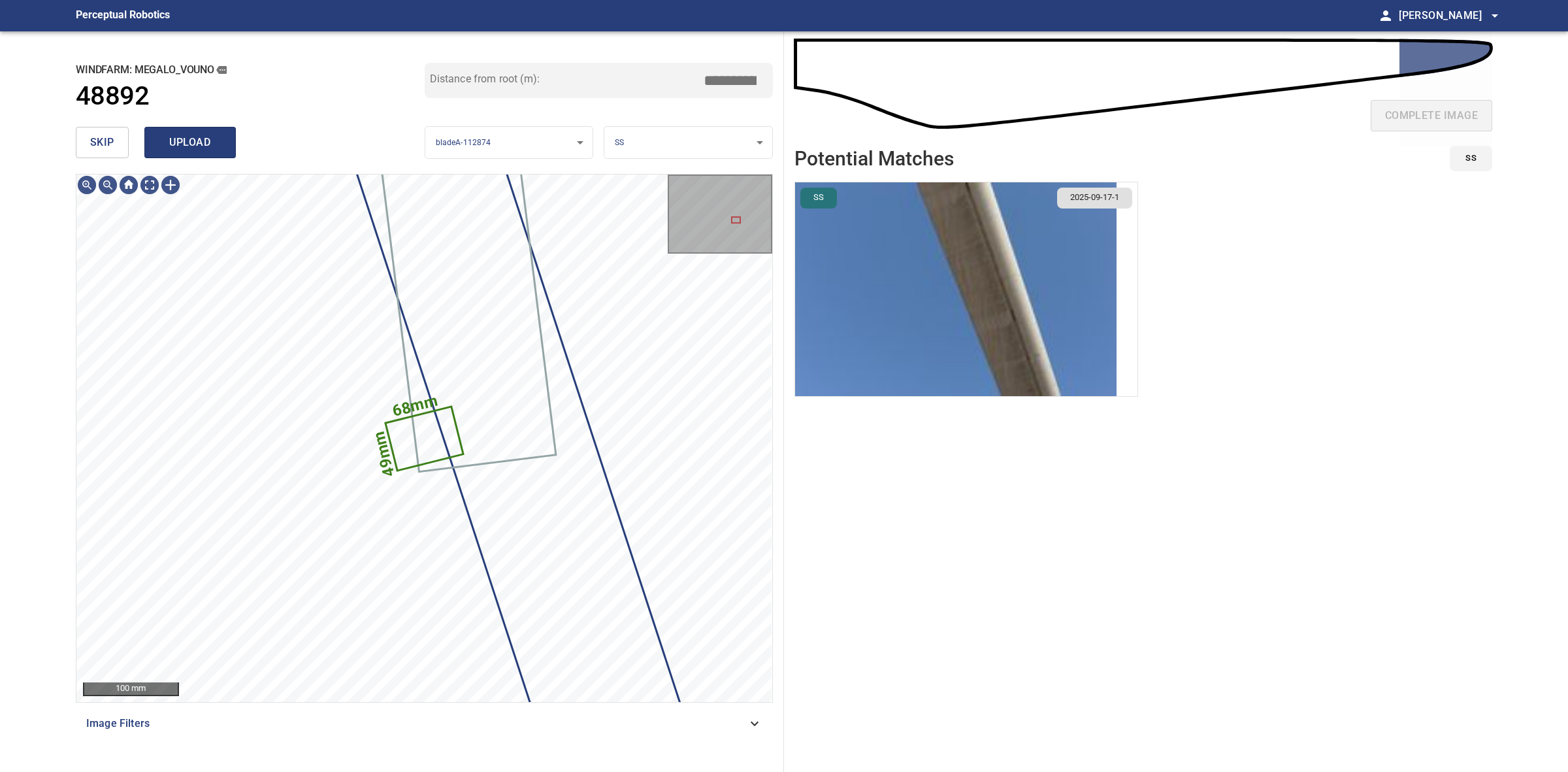
click at [202, 141] on span "upload" at bounding box center [190, 142] width 63 height 18
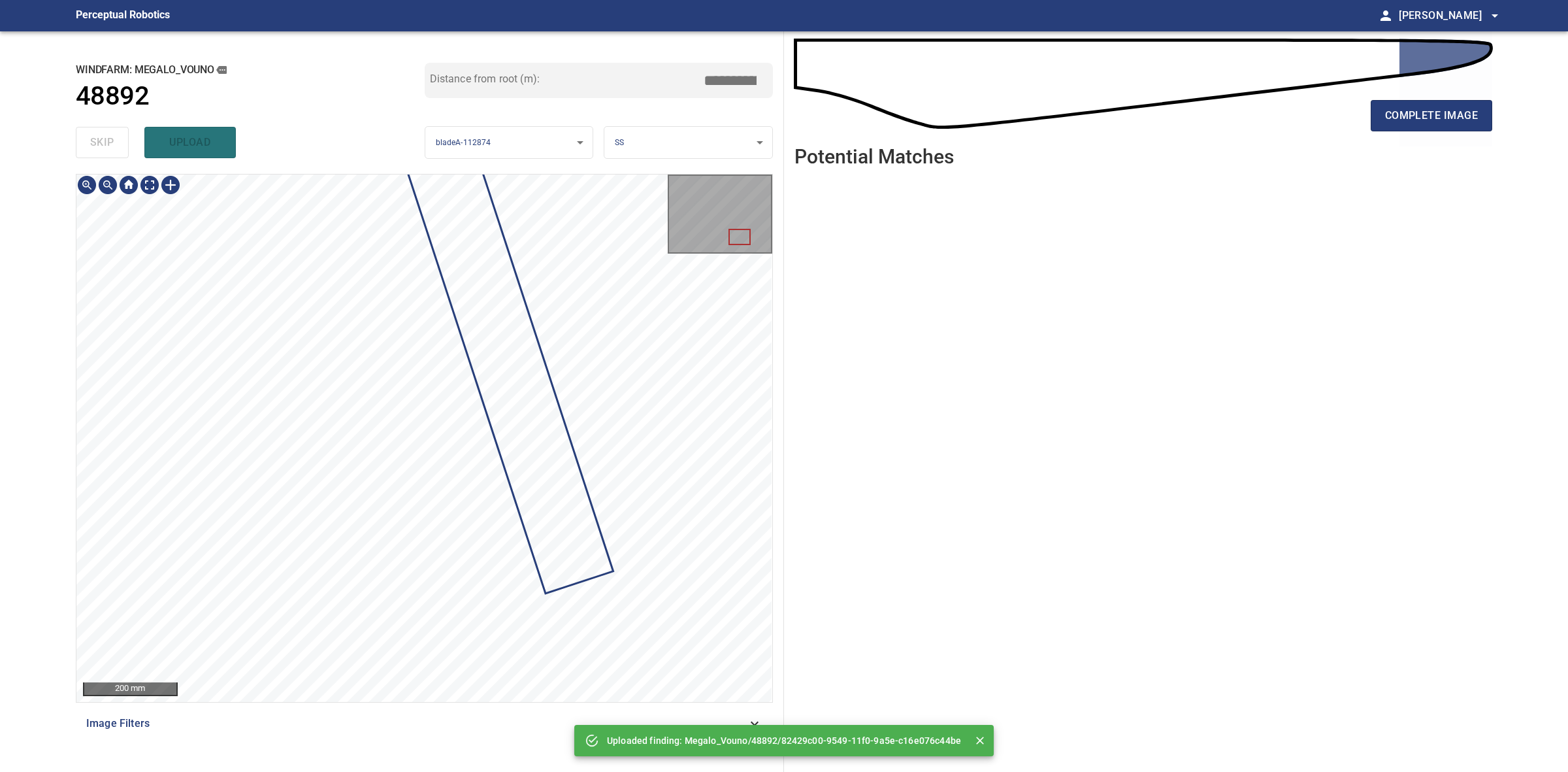
click at [490, 341] on div at bounding box center [425, 438] width 696 height 528
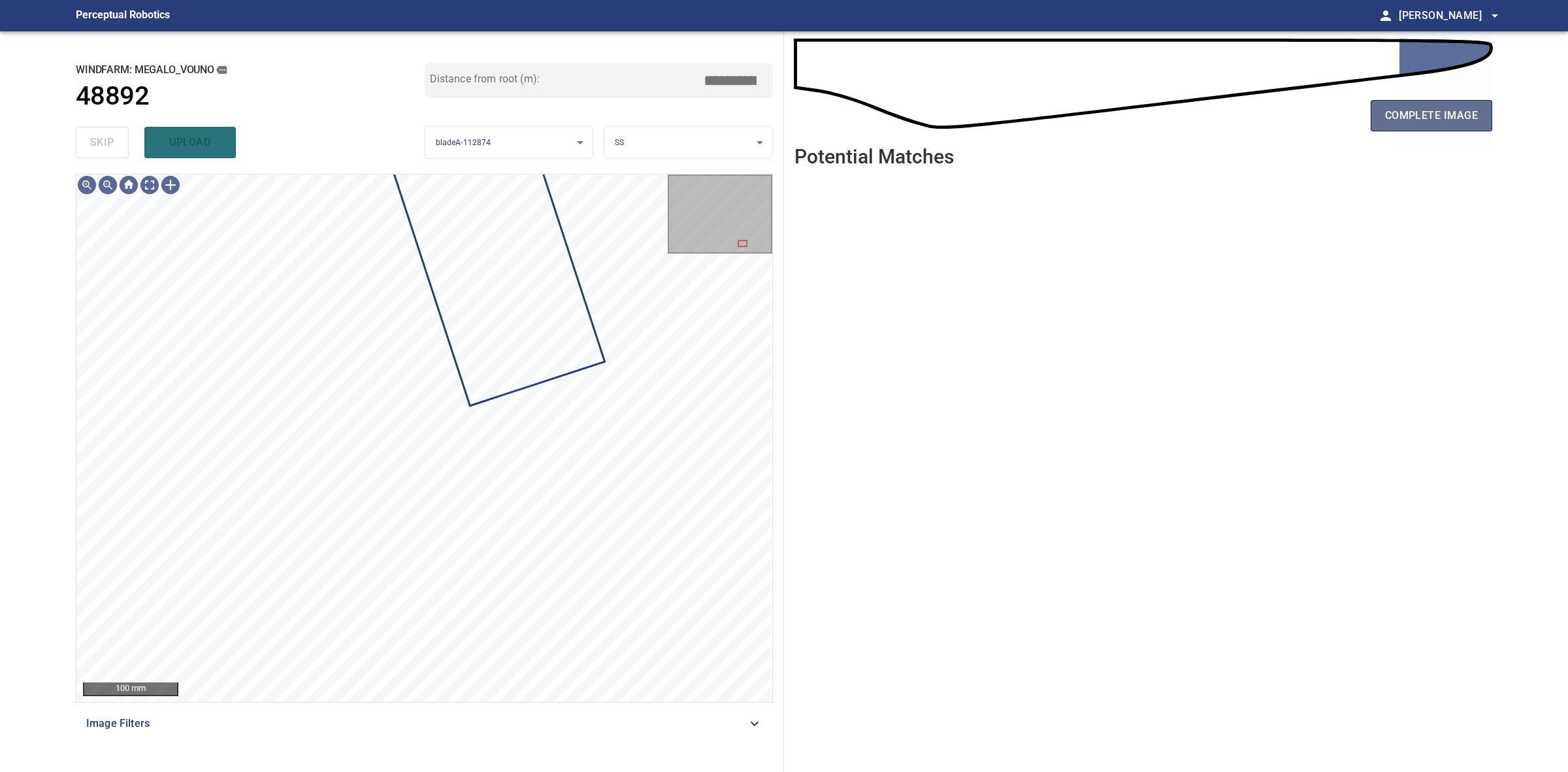
click at [1445, 123] on button "complete image" at bounding box center [1431, 116] width 121 height 31
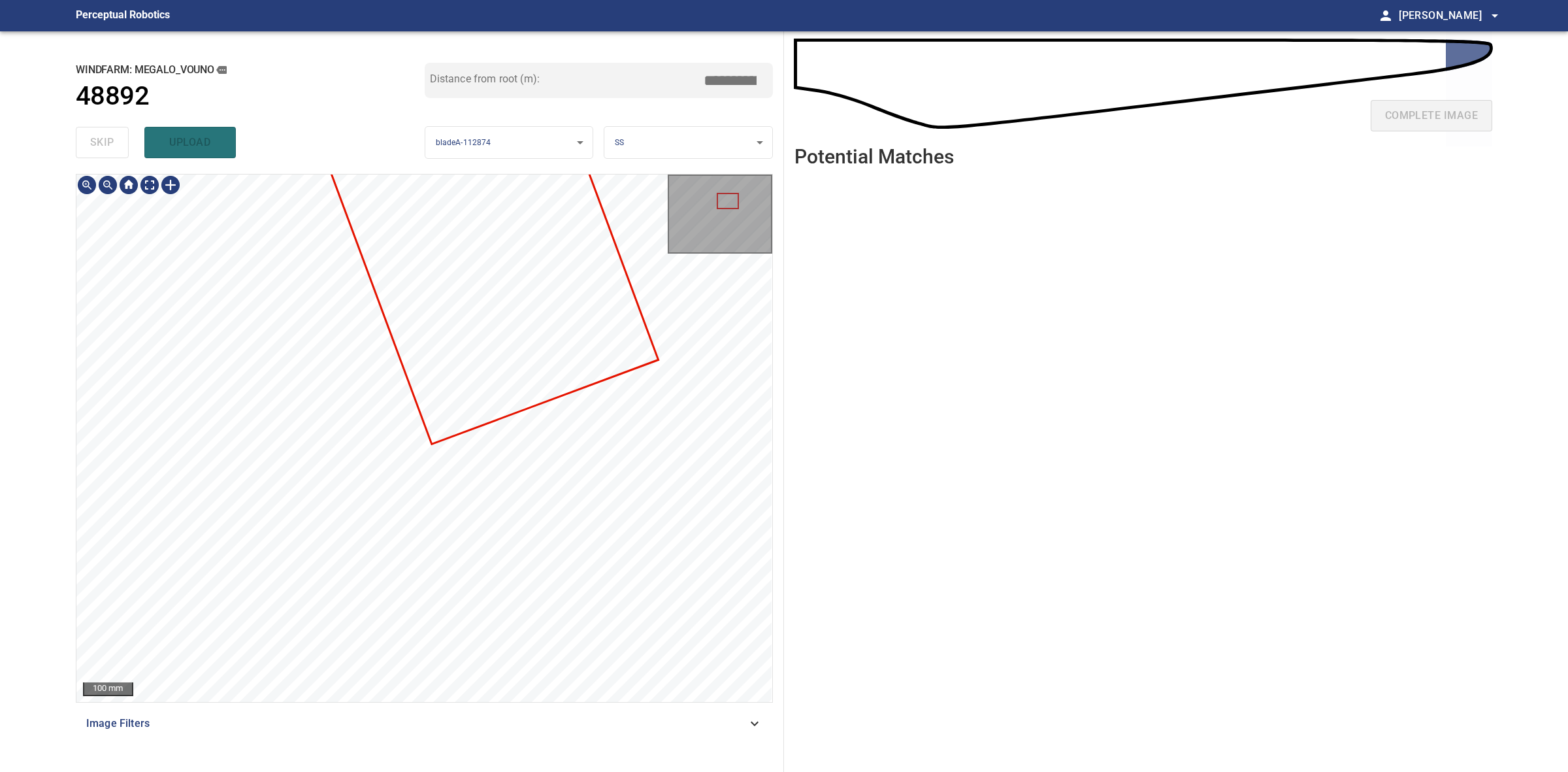
click at [662, 711] on div "100 mm Image Filters" at bounding box center [425, 467] width 697 height 587
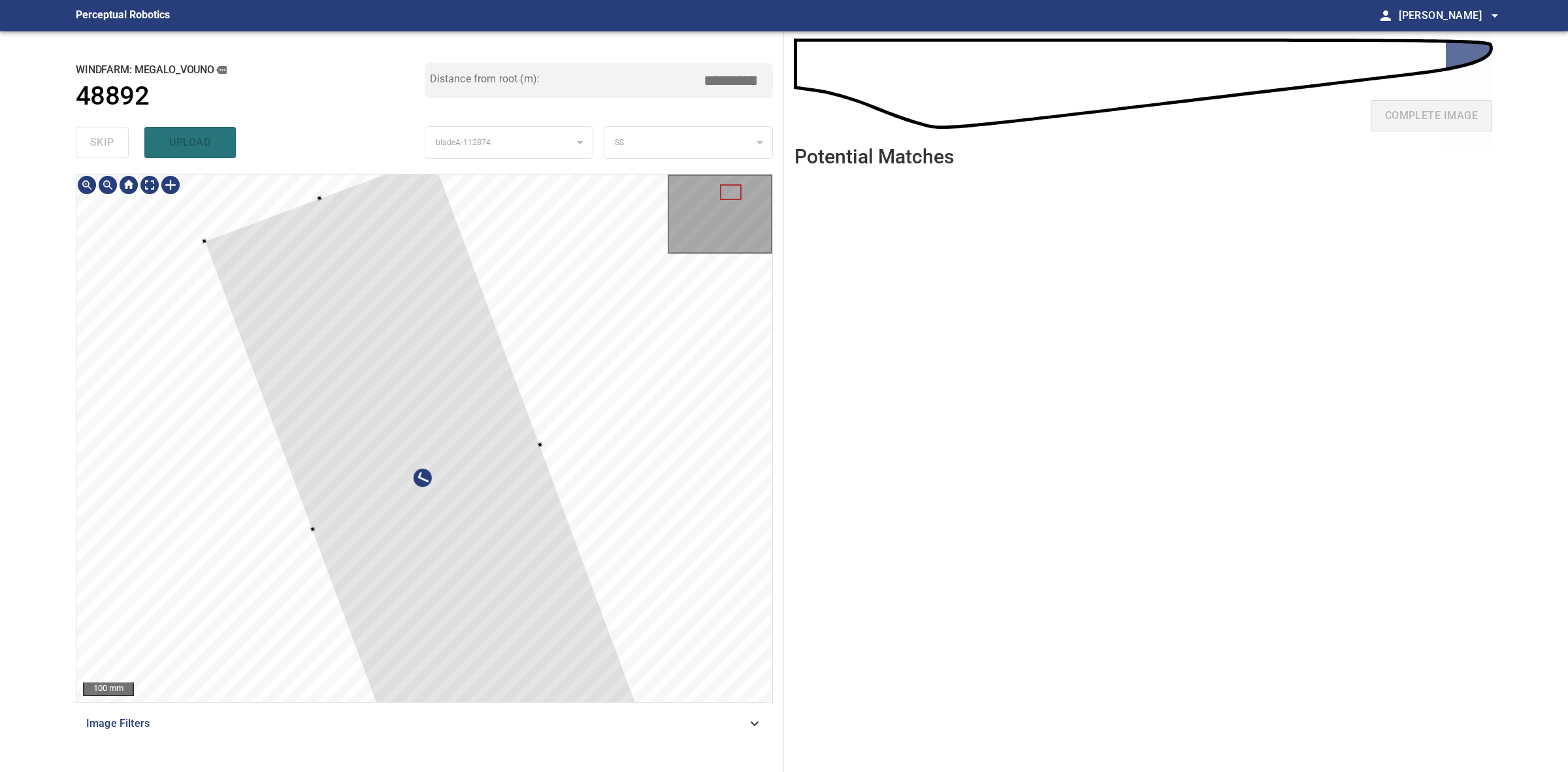
click at [488, 676] on div at bounding box center [426, 488] width 443 height 663
click at [386, 509] on div at bounding box center [436, 500] width 443 height 663
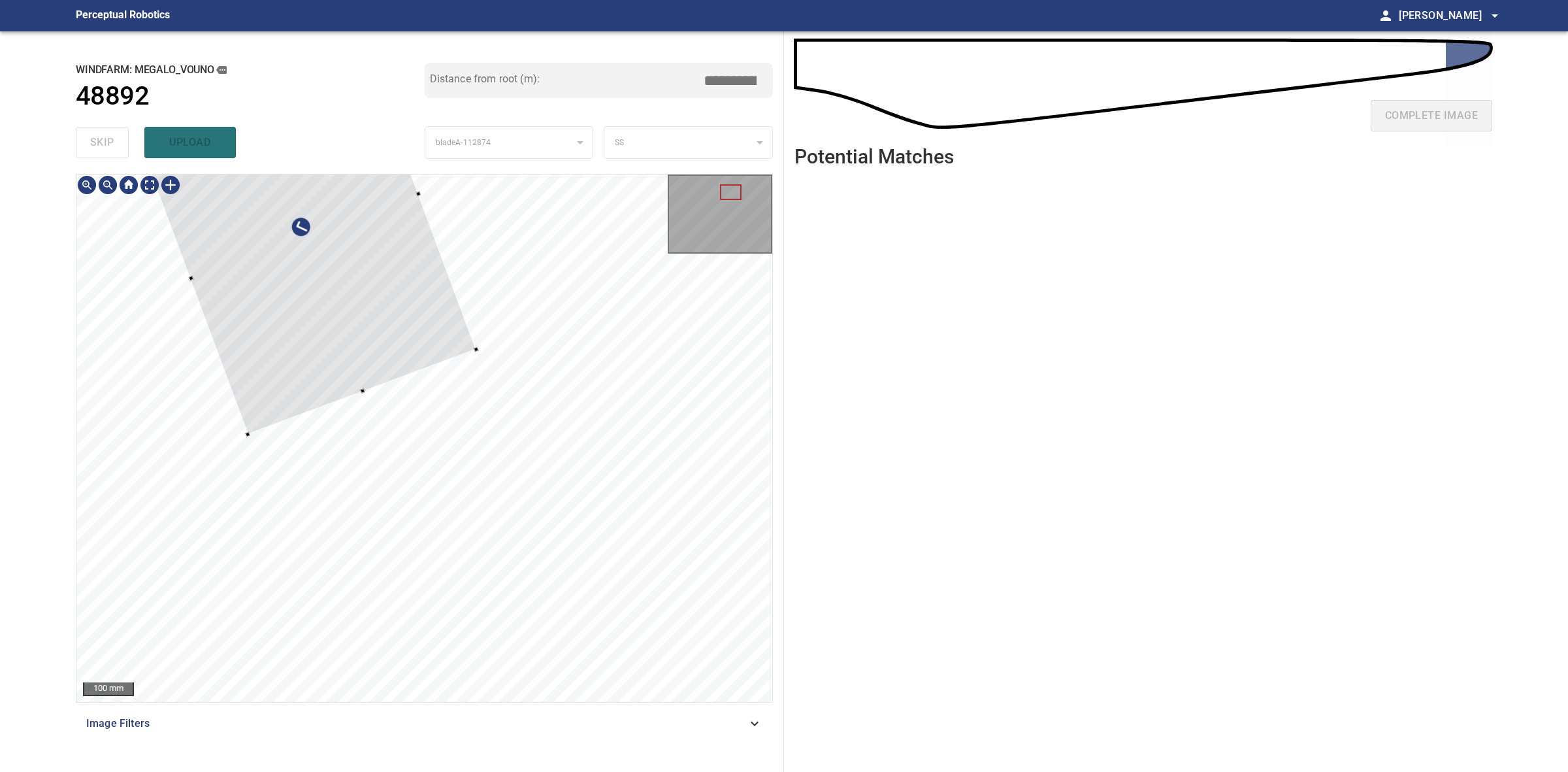
click at [256, 396] on div at bounding box center [304, 237] width 344 height 395
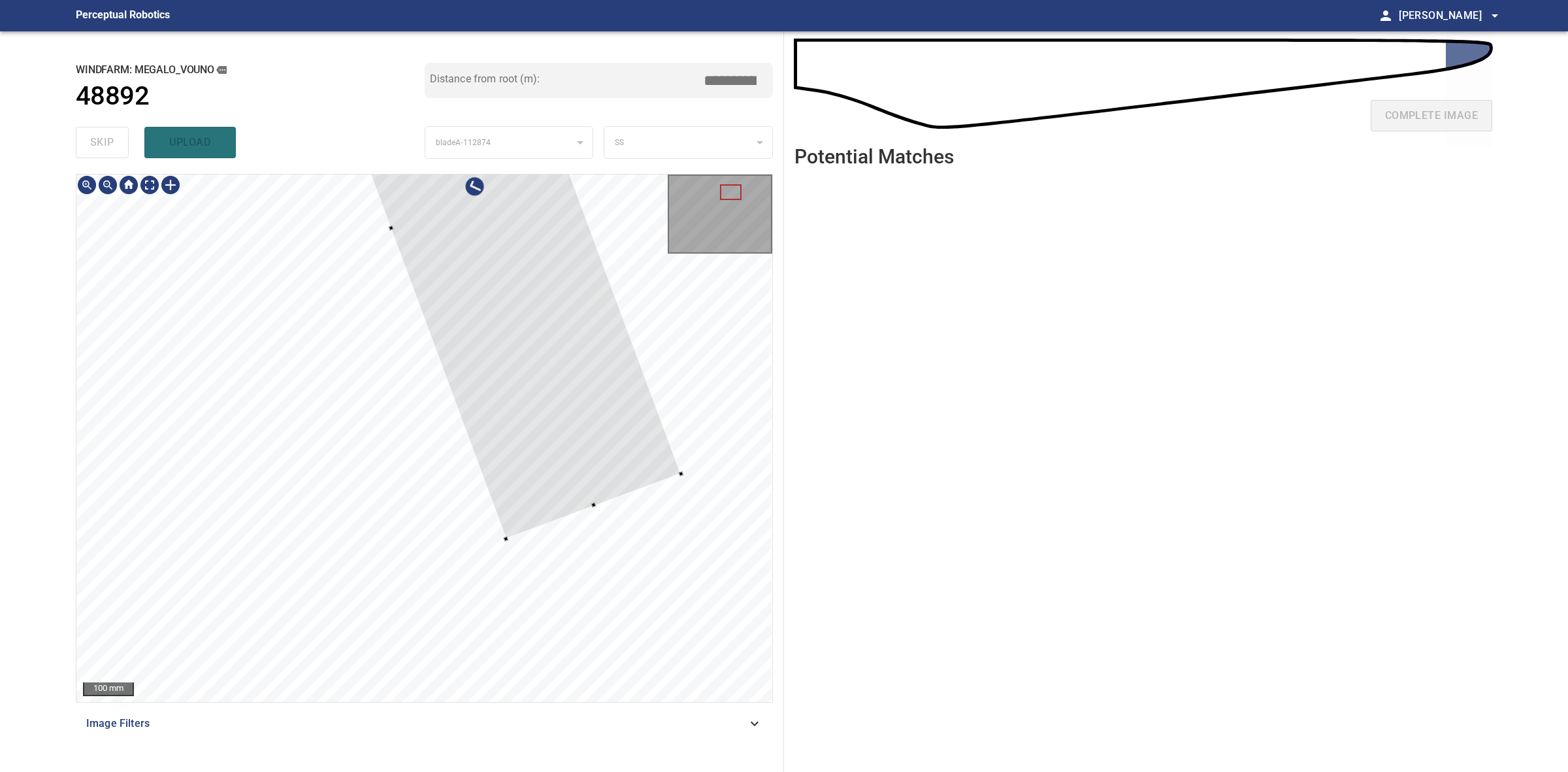
click at [593, 355] on div at bounding box center [425, 438] width 696 height 528
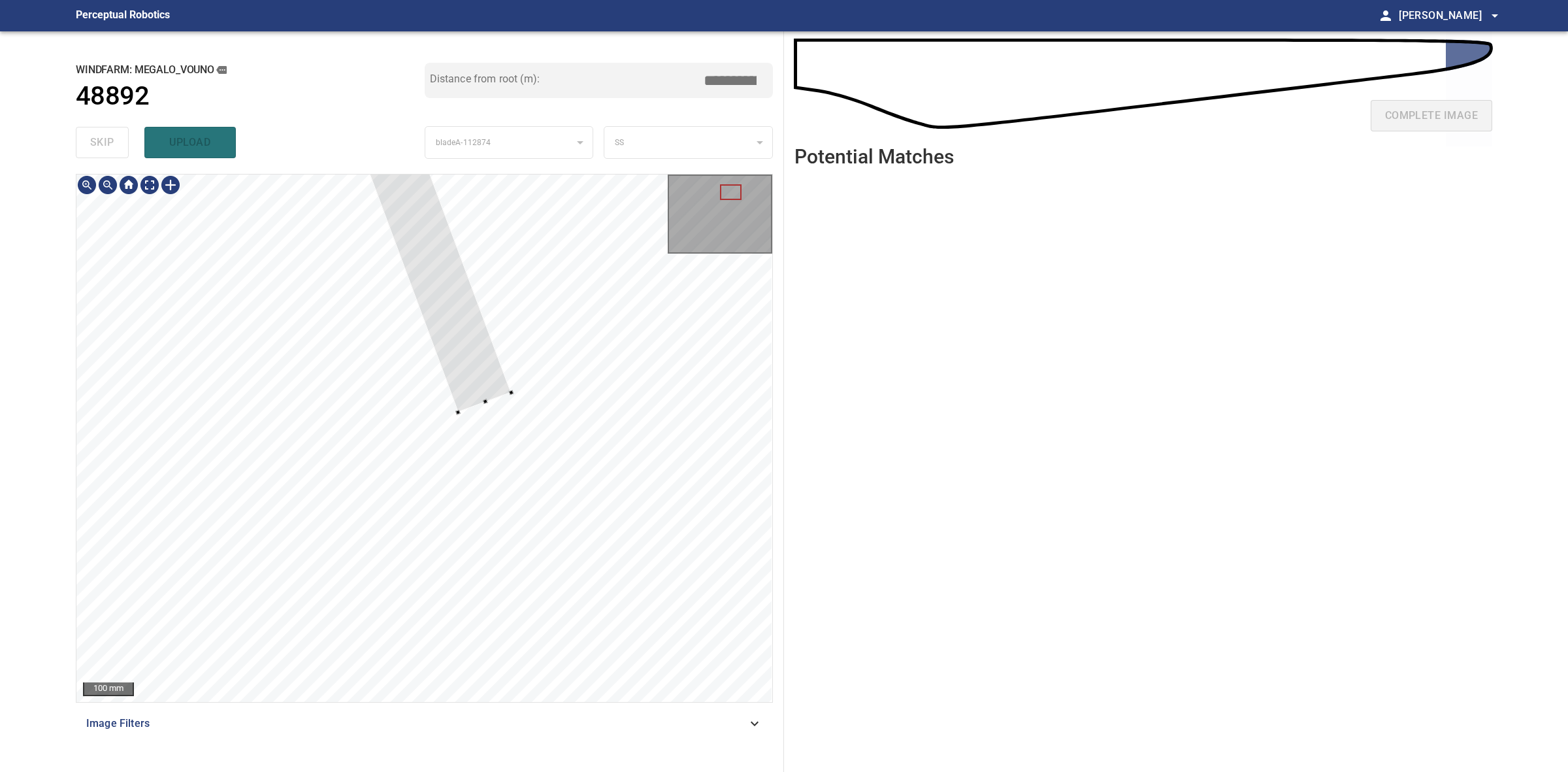
click at [507, 393] on div at bounding box center [393, 155] width 237 height 513
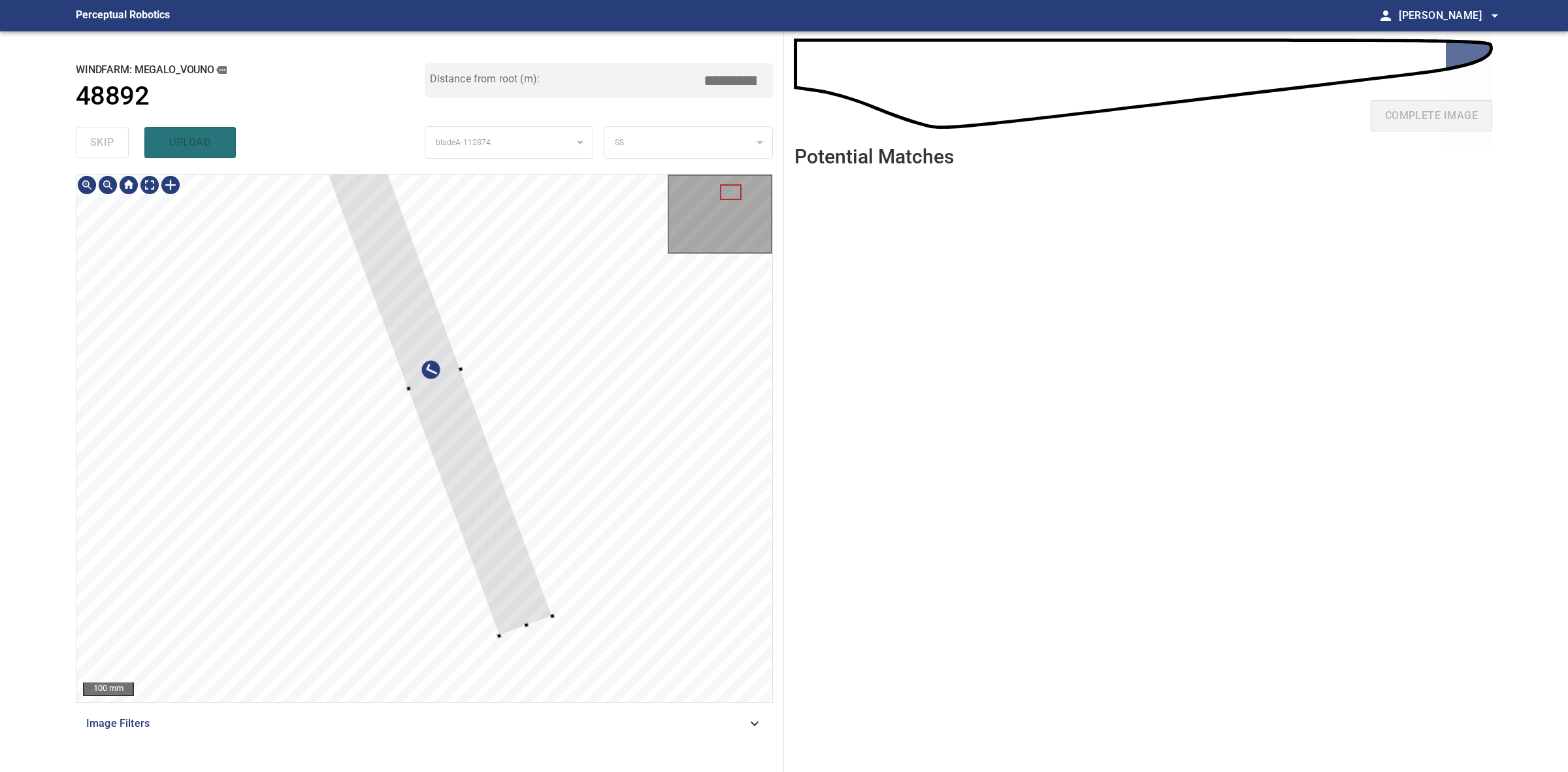
click at [533, 632] on div at bounding box center [425, 438] width 696 height 528
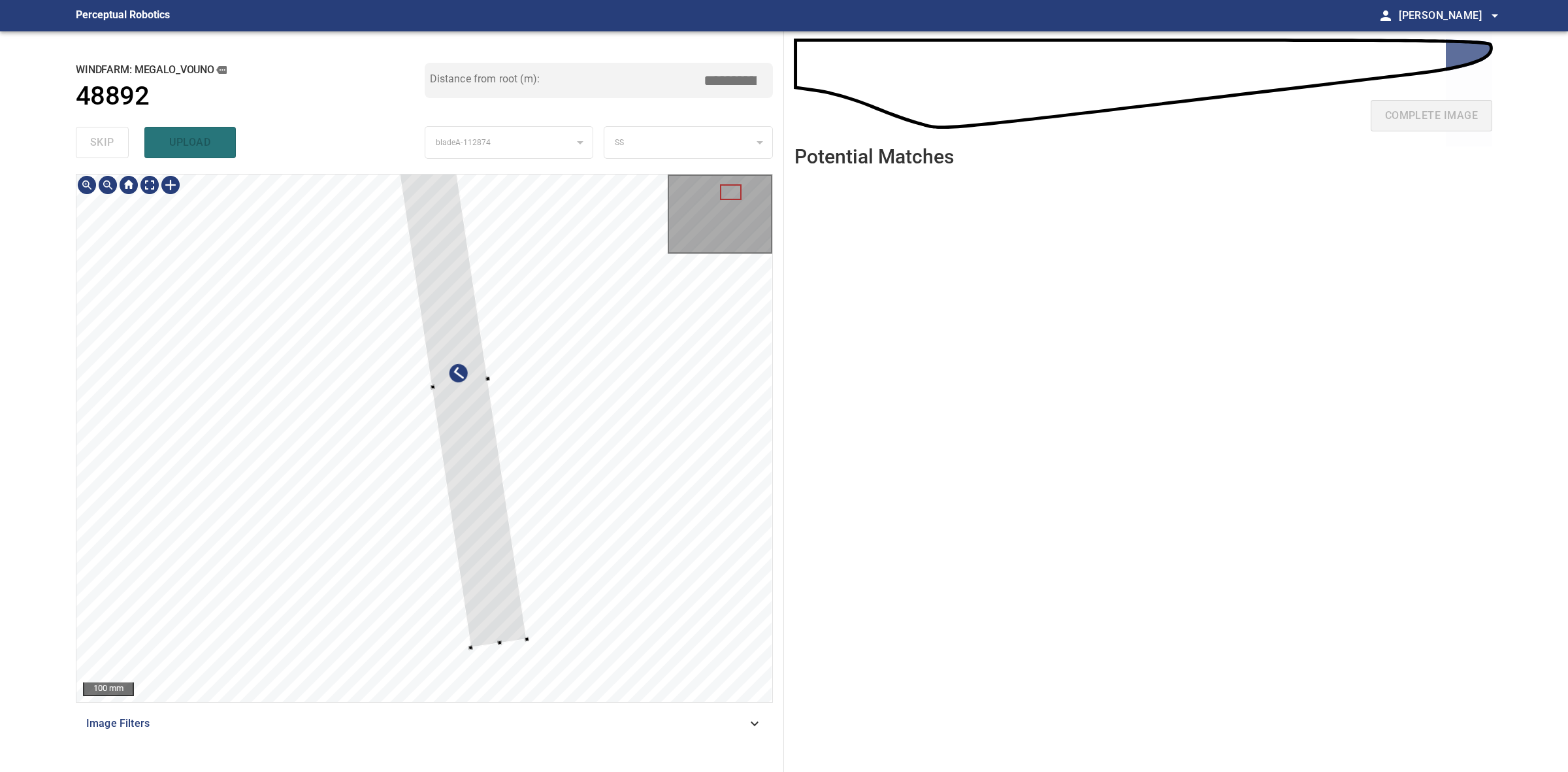
click at [497, 611] on div at bounding box center [459, 383] width 134 height 529
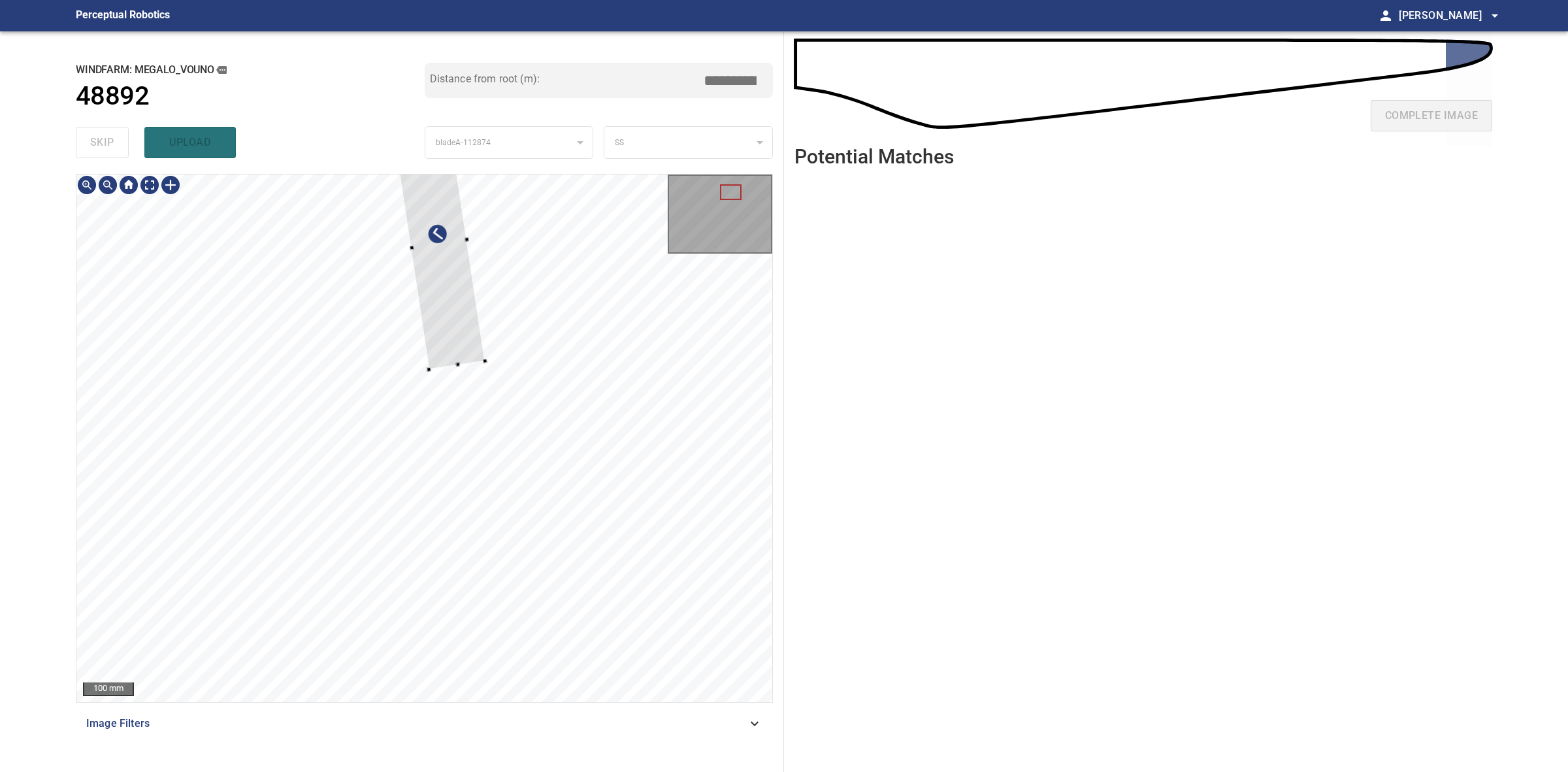
click at [459, 351] on div at bounding box center [438, 244] width 93 height 251
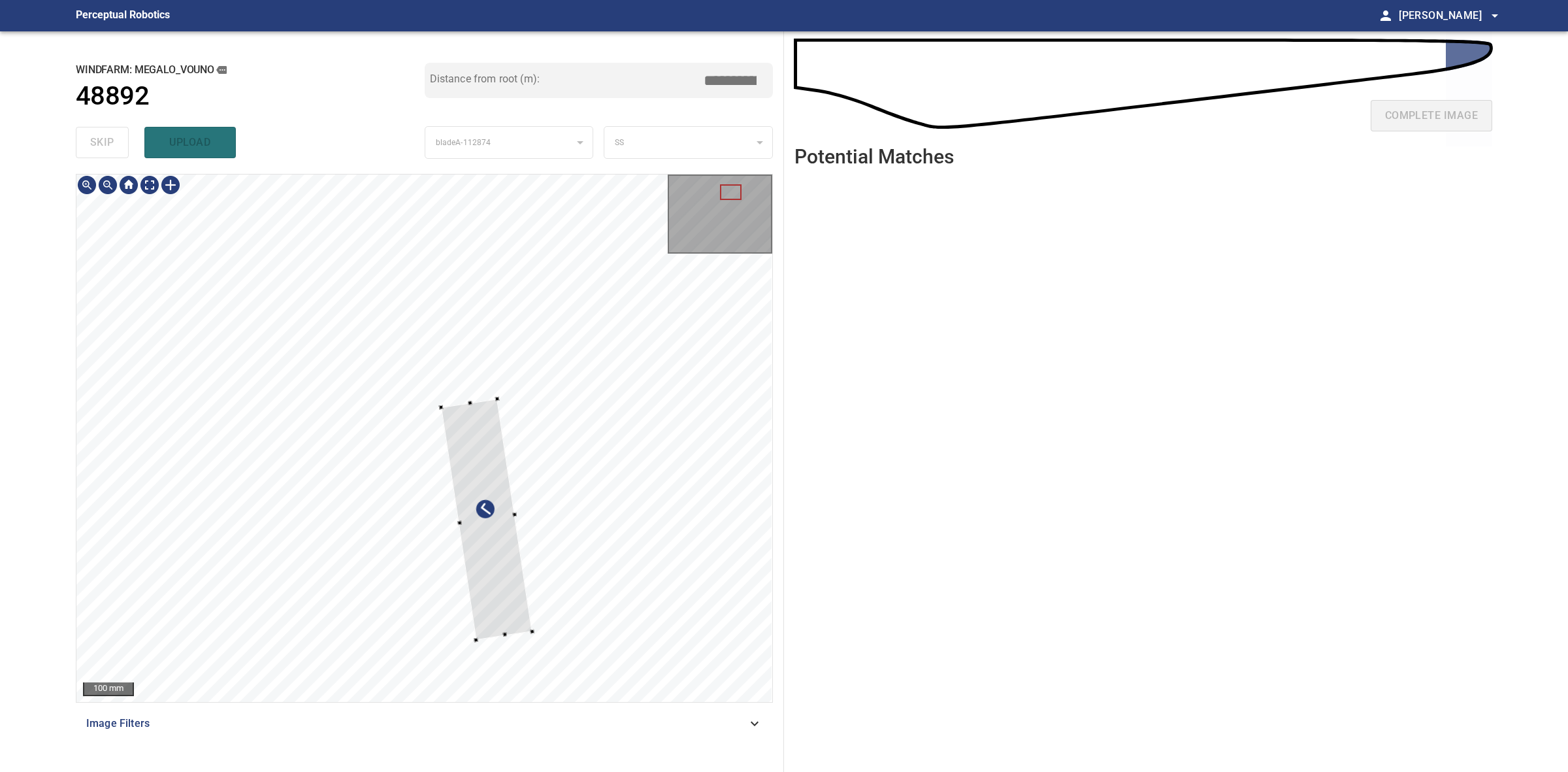
click at [507, 641] on div at bounding box center [425, 438] width 696 height 528
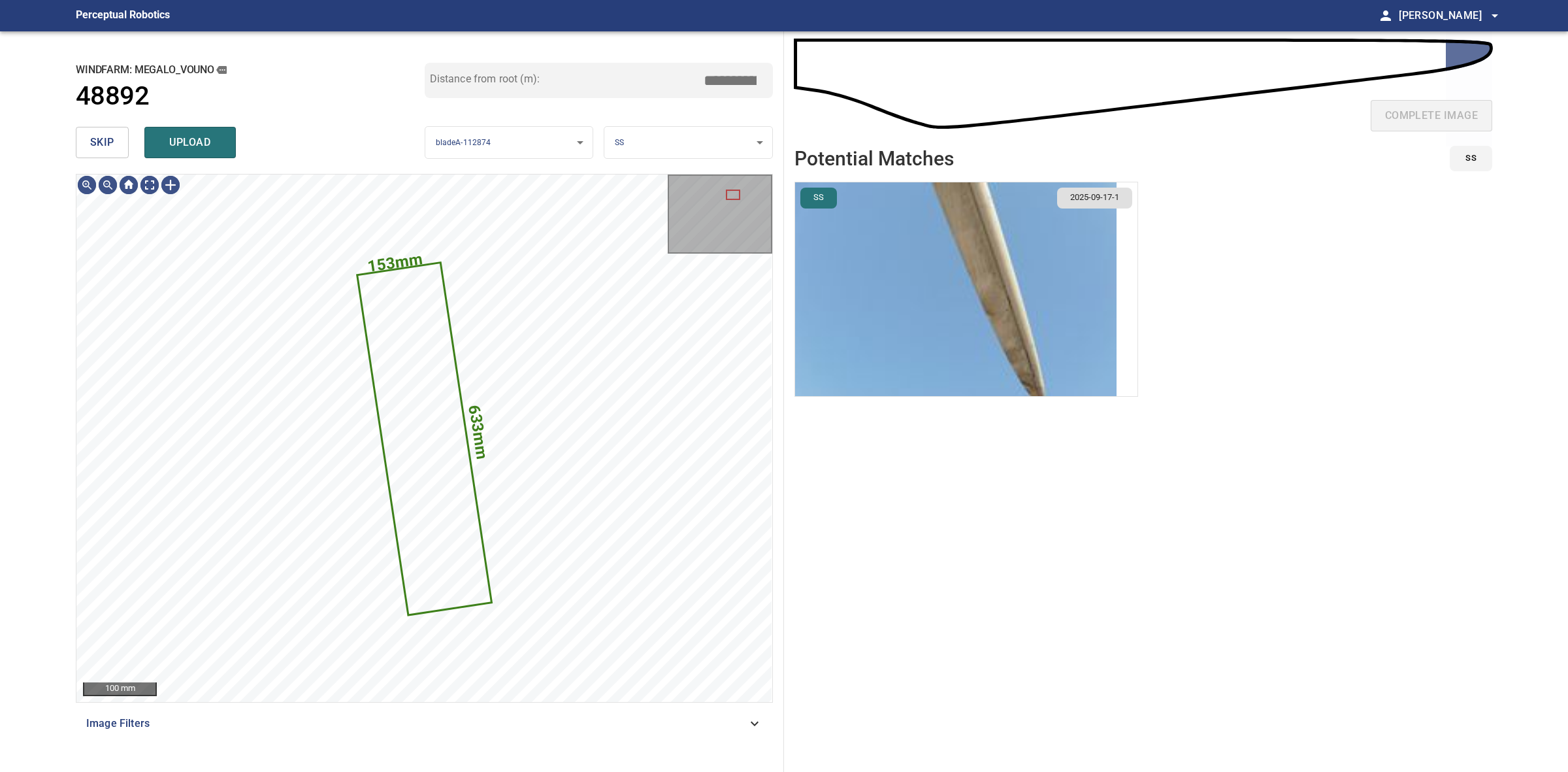
click at [661, 145] on body "**********" at bounding box center [784, 386] width 1568 height 772
click at [661, 145] on li "LE" at bounding box center [687, 142] width 167 height 22
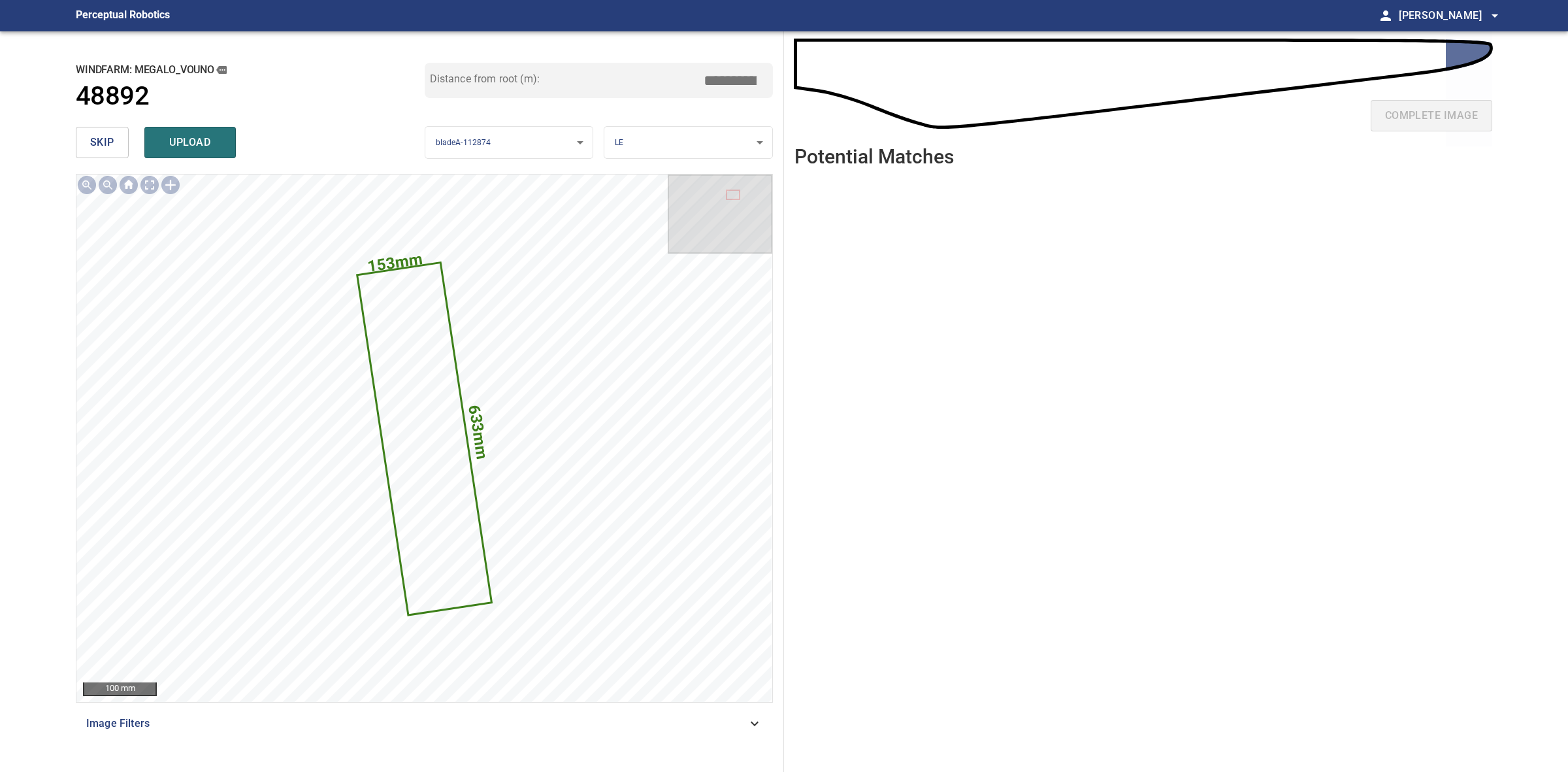
drag, startPoint x: 731, startPoint y: 80, endPoint x: 730, endPoint y: 72, distance: 8.1
click at [729, 75] on input "*****" at bounding box center [735, 81] width 66 height 25
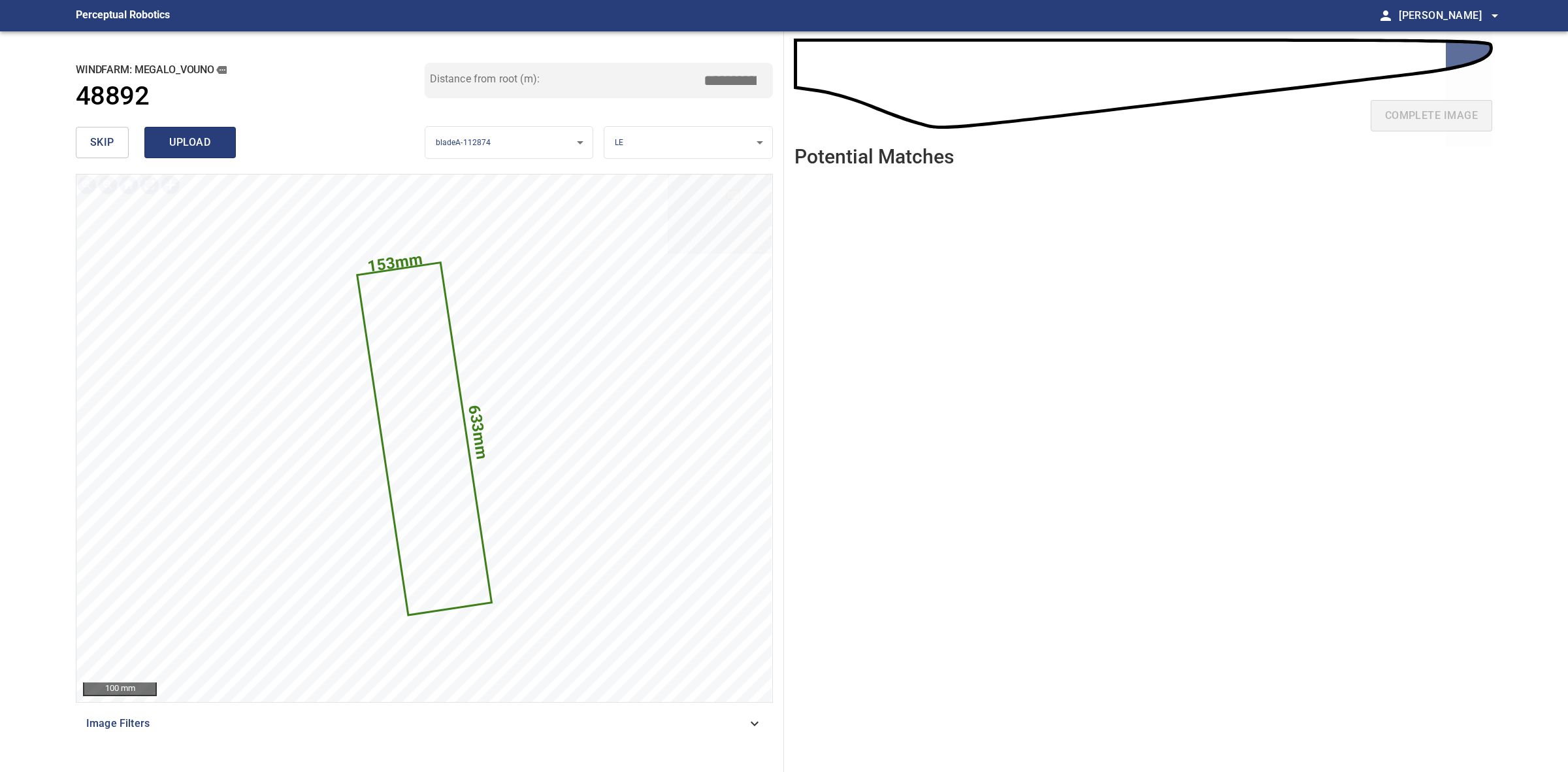
type input "*****"
click at [213, 147] on span "upload" at bounding box center [190, 142] width 63 height 18
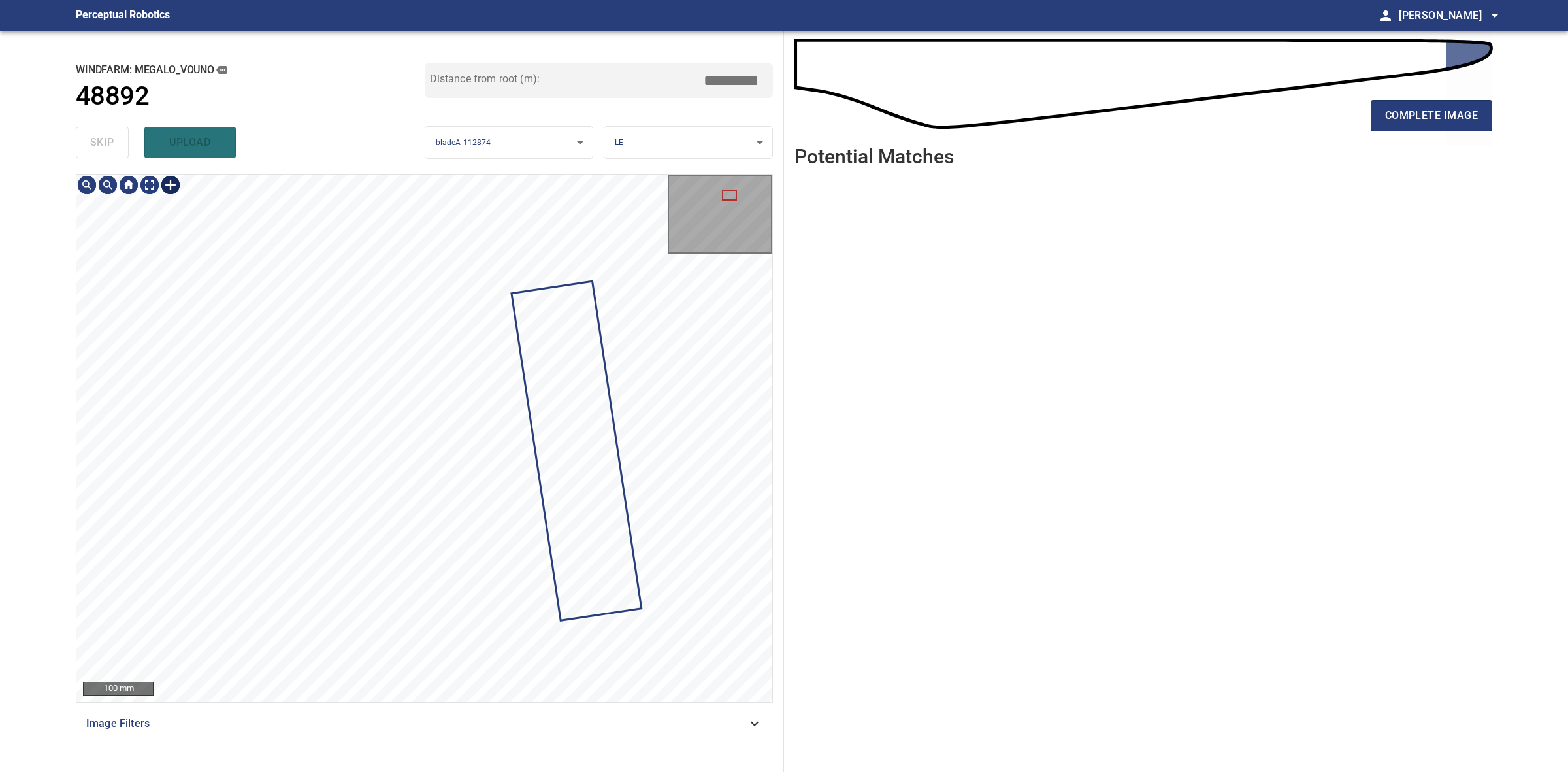
click at [174, 184] on div at bounding box center [170, 185] width 21 height 21
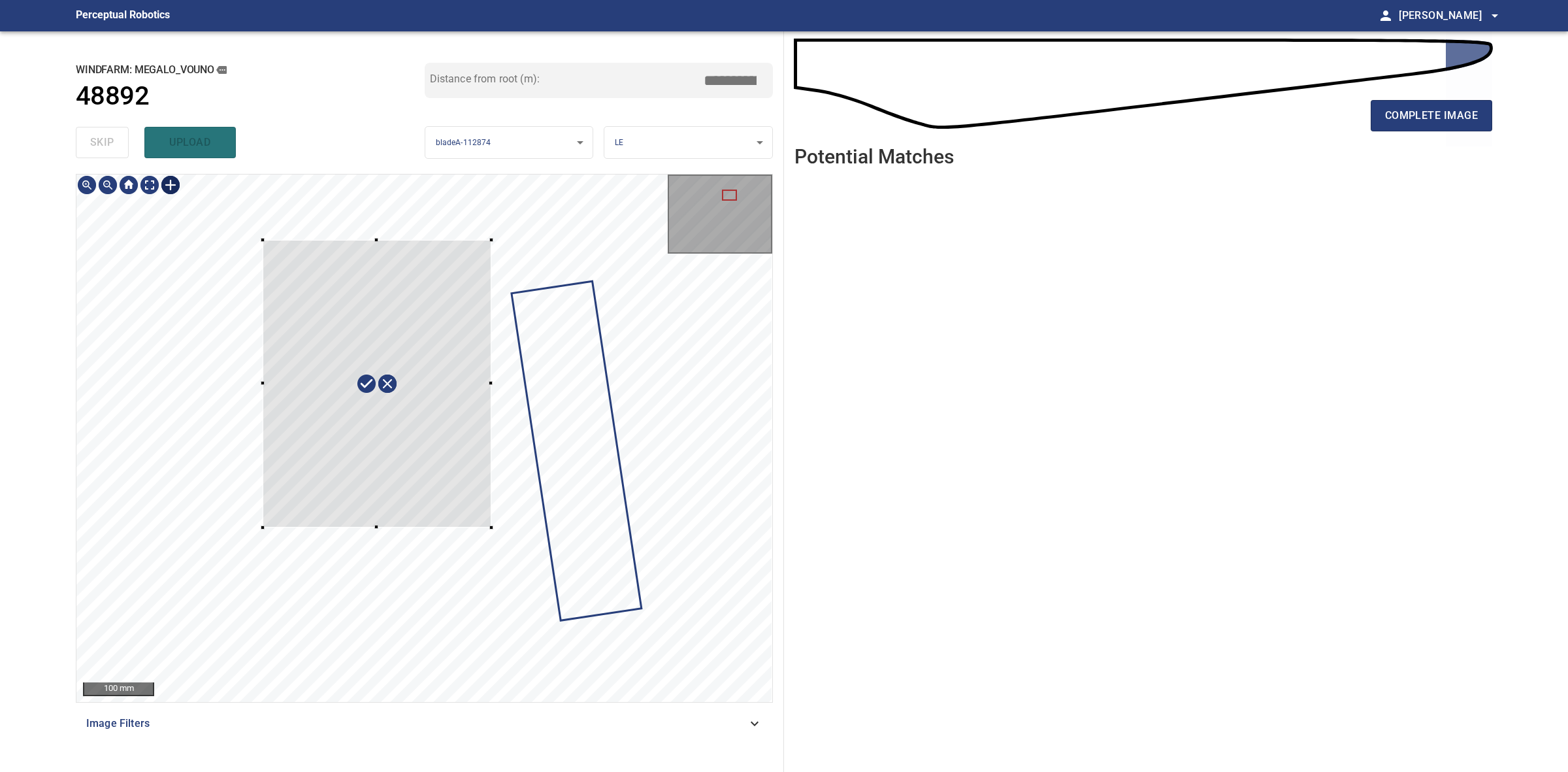
click at [500, 526] on div at bounding box center [425, 438] width 696 height 528
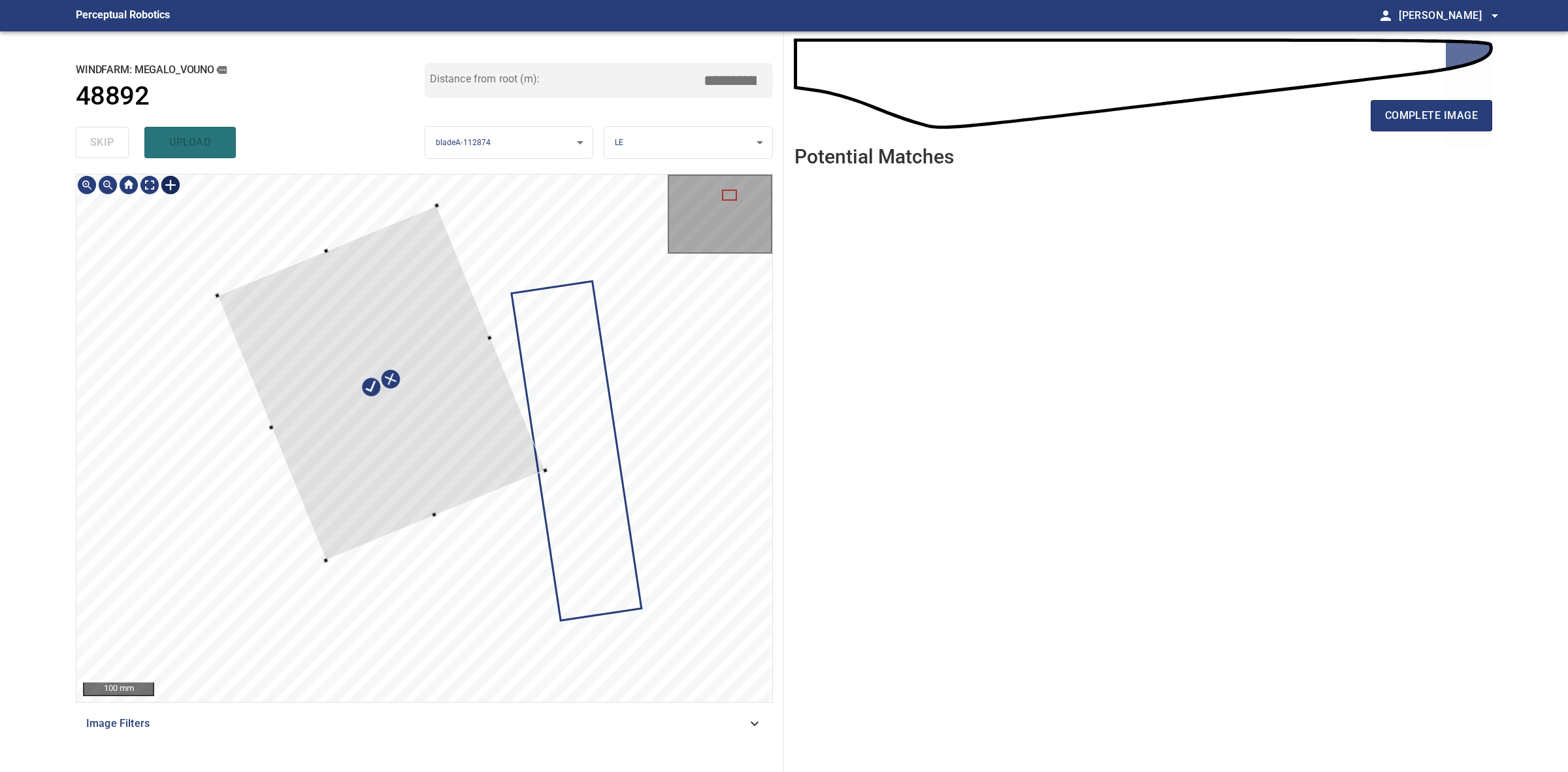
click at [488, 465] on div at bounding box center [425, 438] width 696 height 528
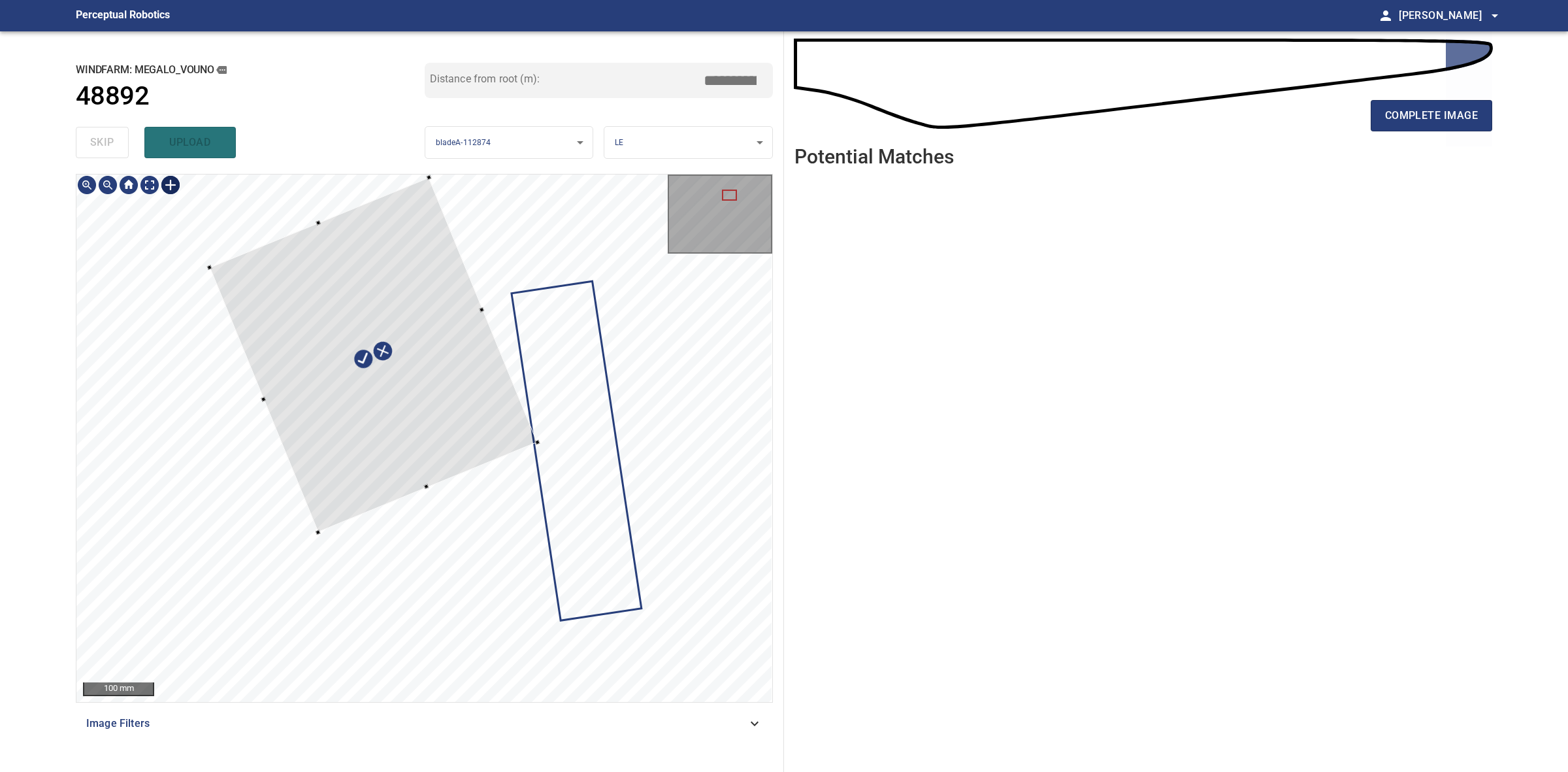
click at [454, 394] on div at bounding box center [373, 354] width 328 height 354
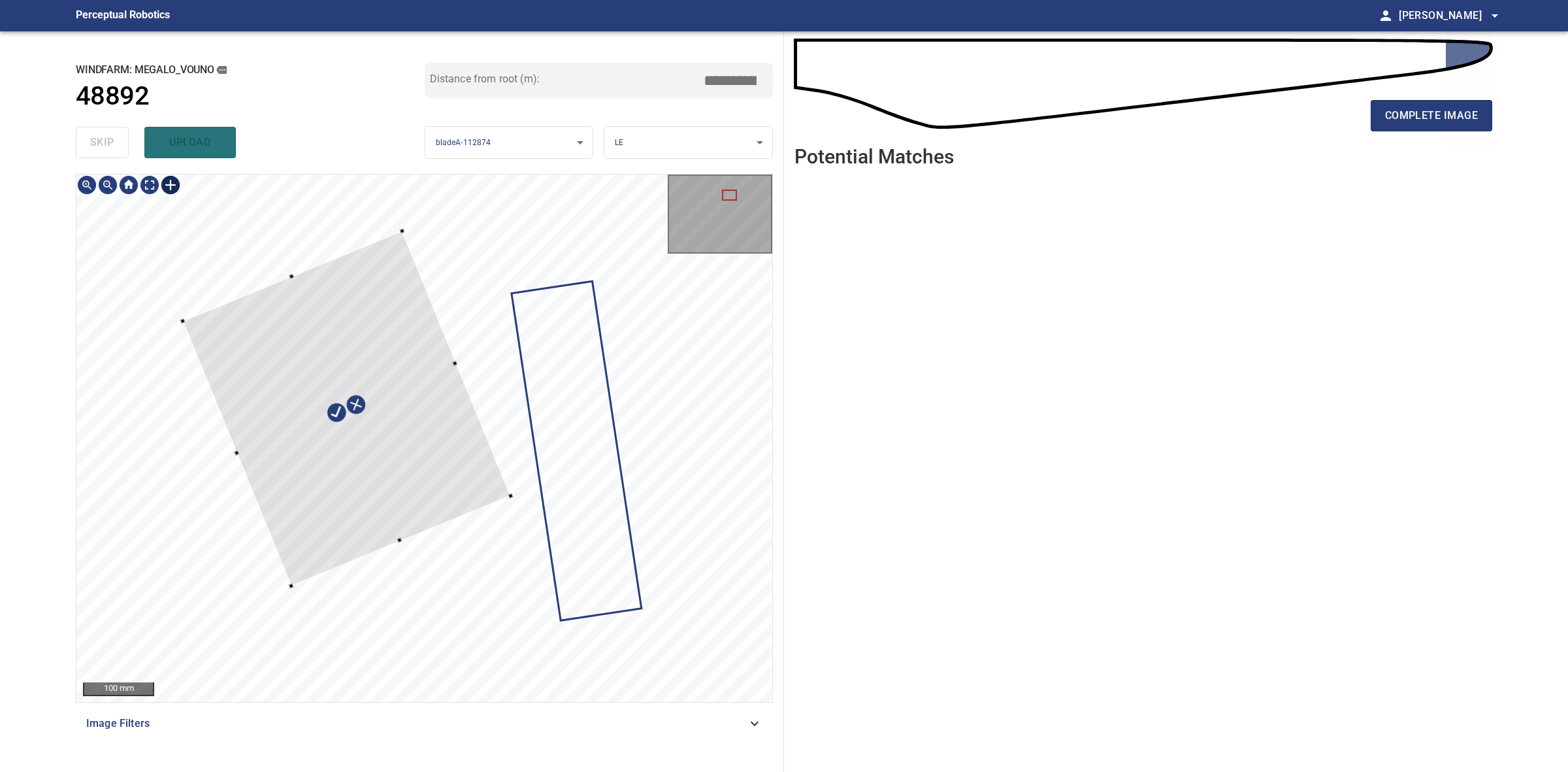
click at [361, 448] on div at bounding box center [346, 408] width 328 height 354
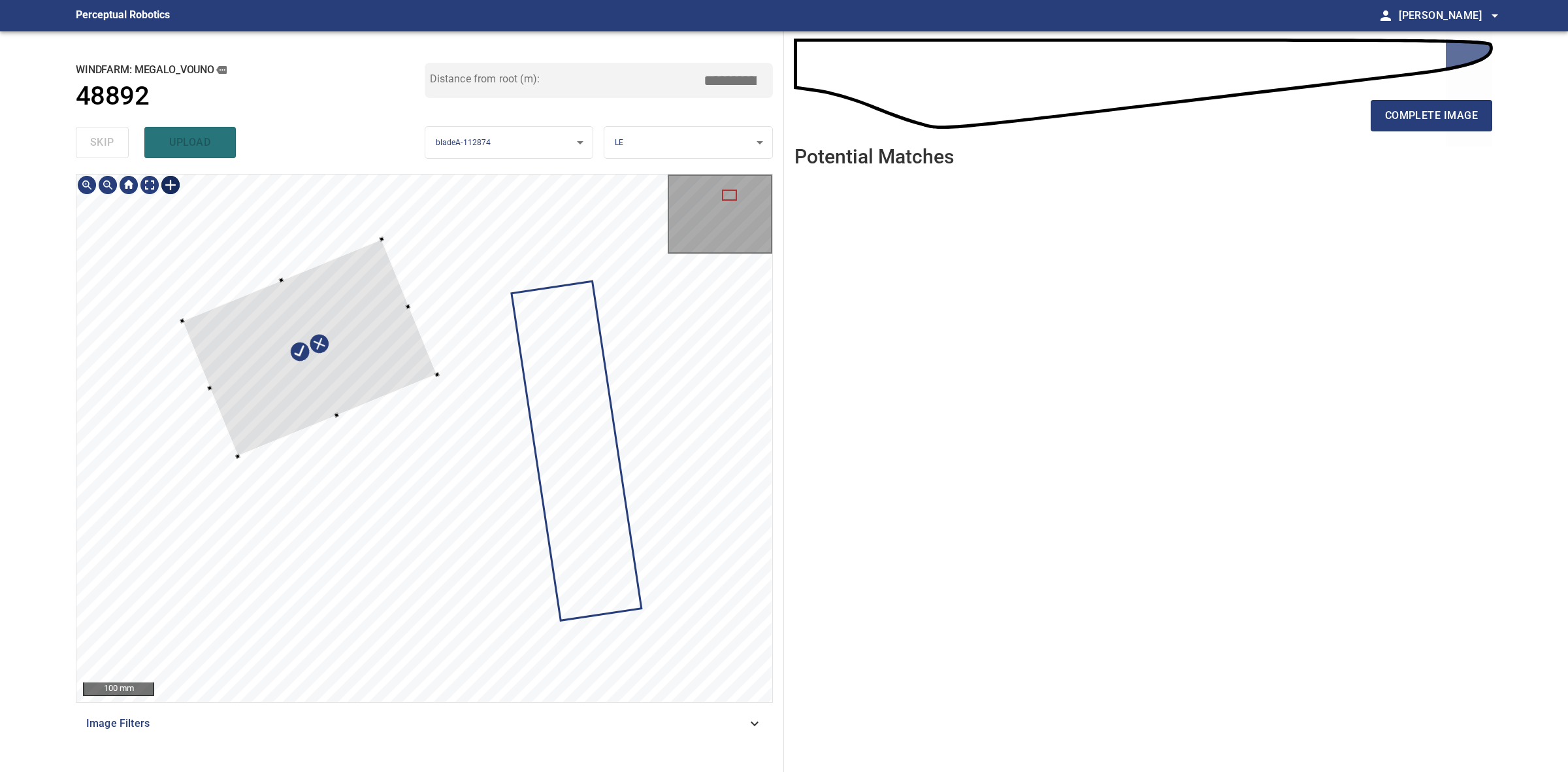
click at [437, 371] on div at bounding box center [309, 347] width 255 height 217
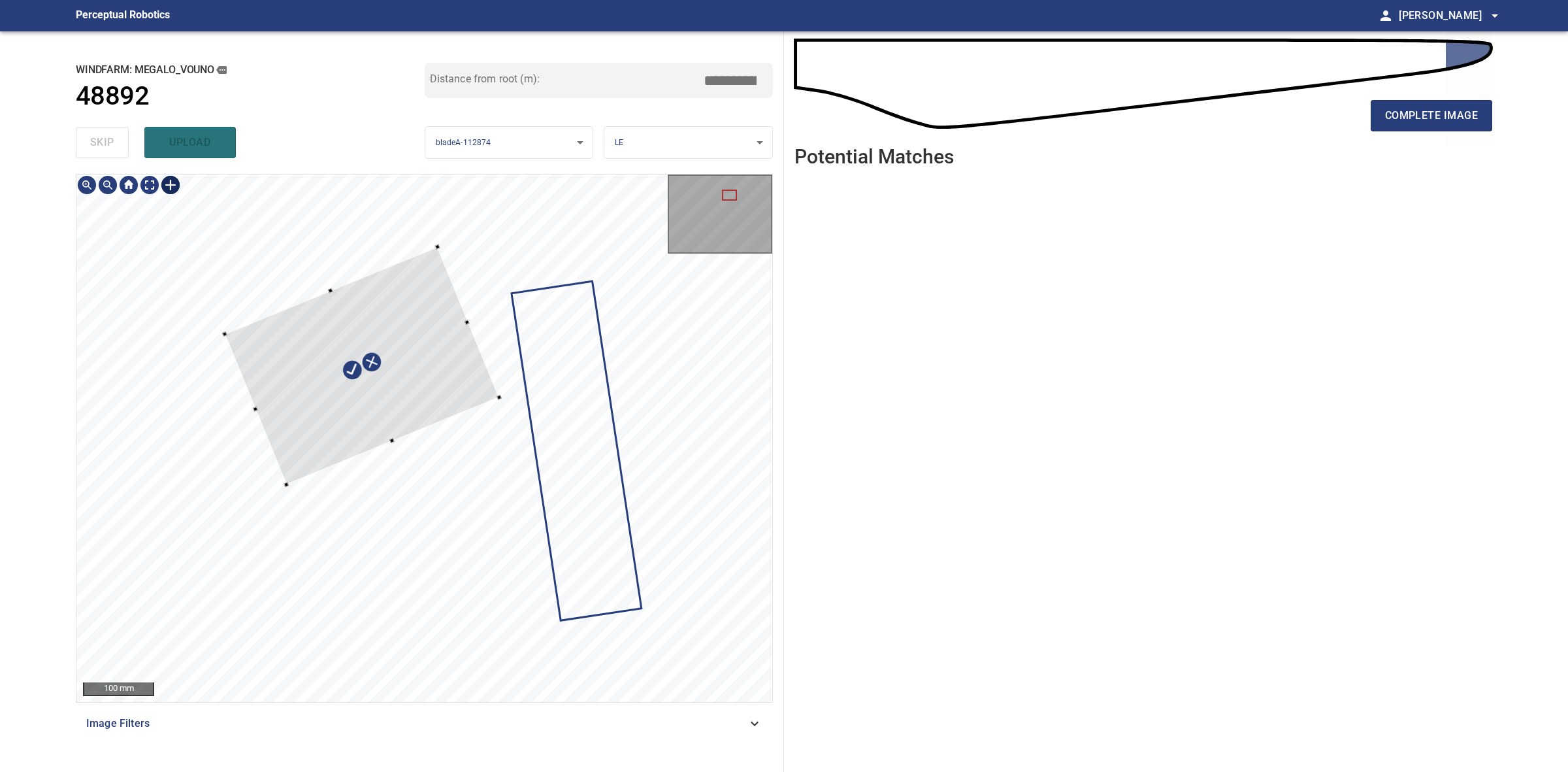
click at [465, 352] on div at bounding box center [362, 366] width 275 height 238
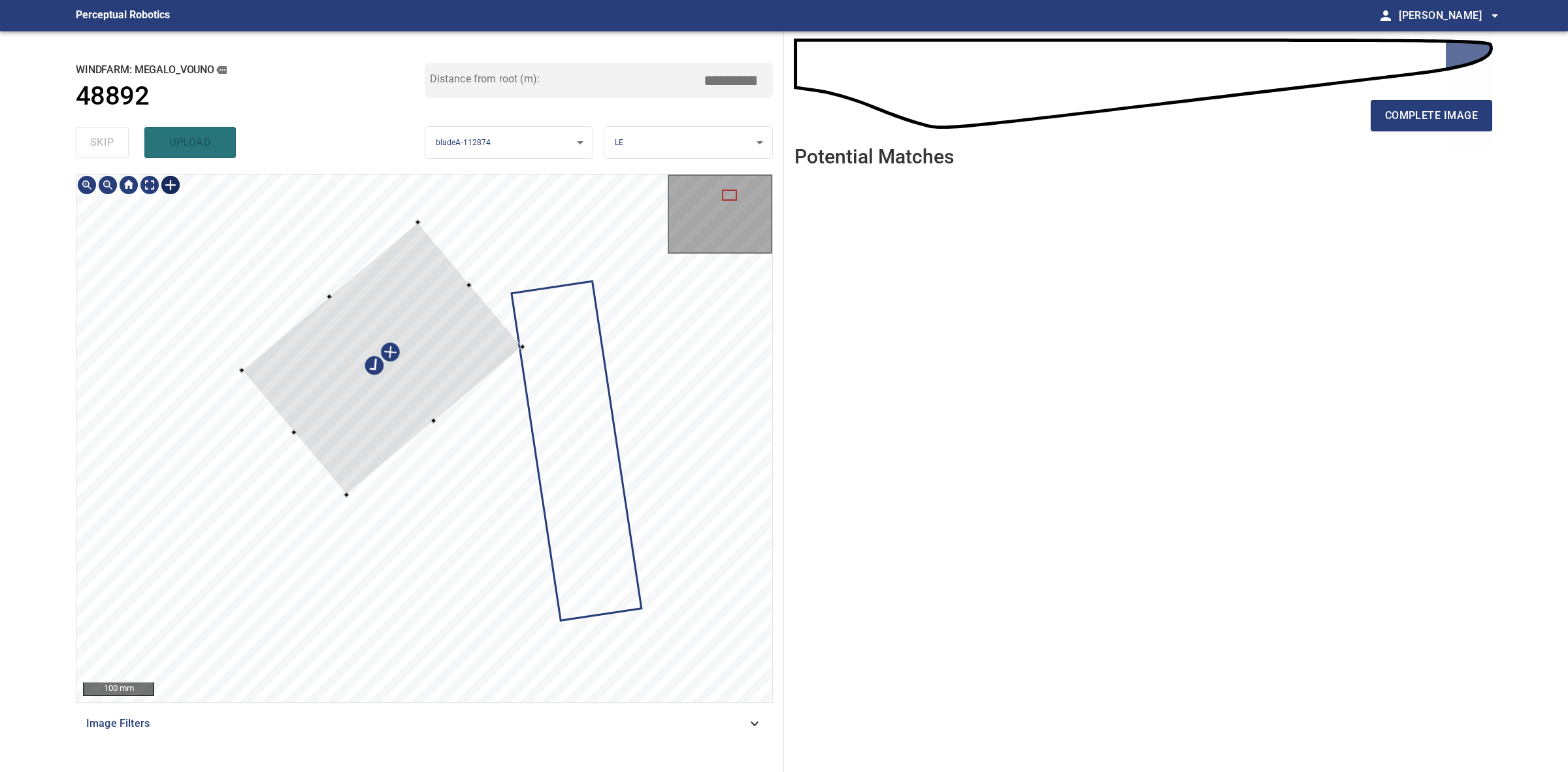
click at [448, 354] on div at bounding box center [383, 358] width 281 height 273
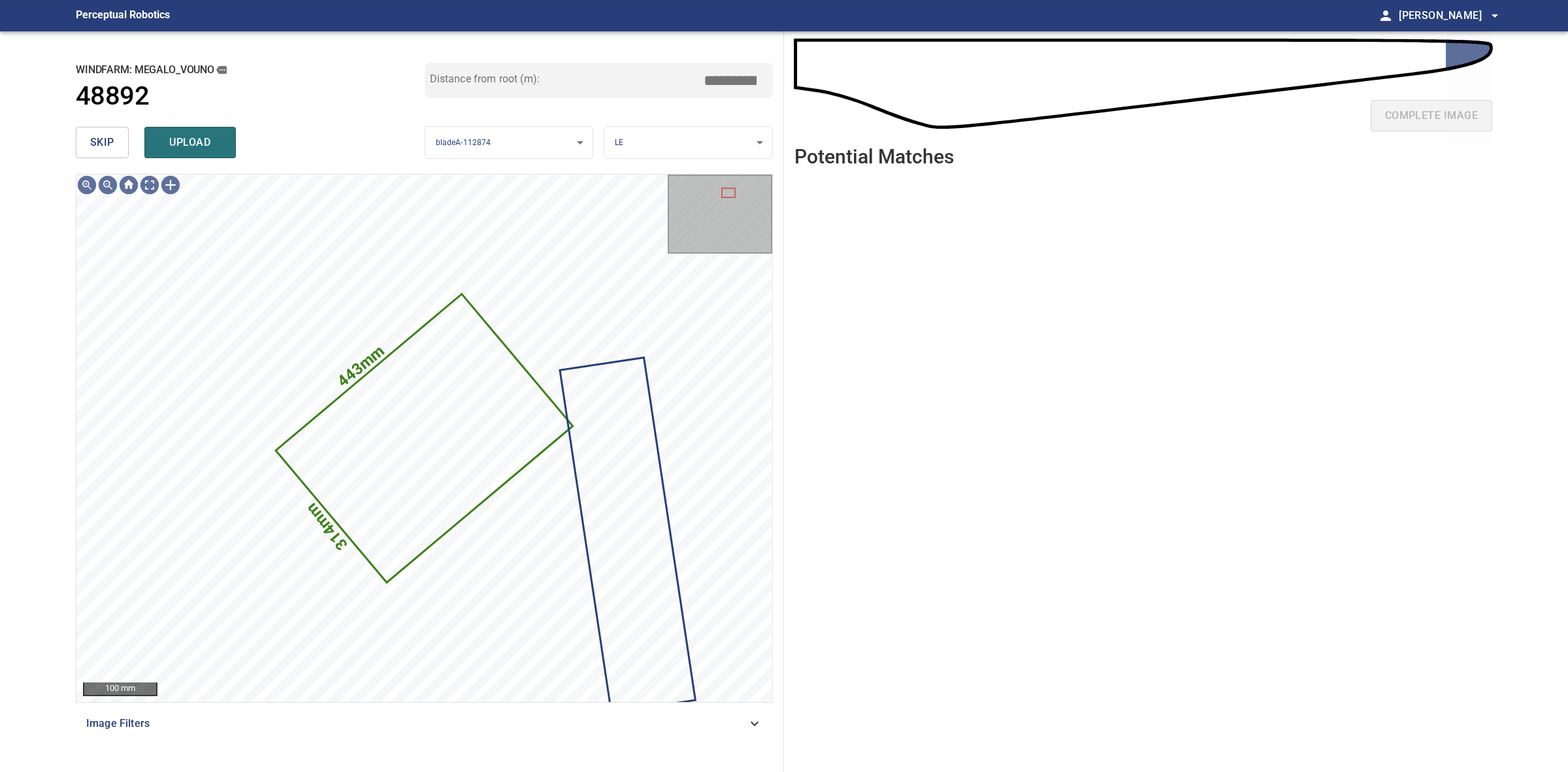
drag, startPoint x: 649, startPoint y: 159, endPoint x: 668, endPoint y: 148, distance: 22.0
click at [655, 159] on div "**********" at bounding box center [425, 142] width 697 height 42
click at [668, 148] on body "**********" at bounding box center [784, 386] width 1568 height 772
click at [655, 211] on li "SS" at bounding box center [687, 207] width 167 height 22
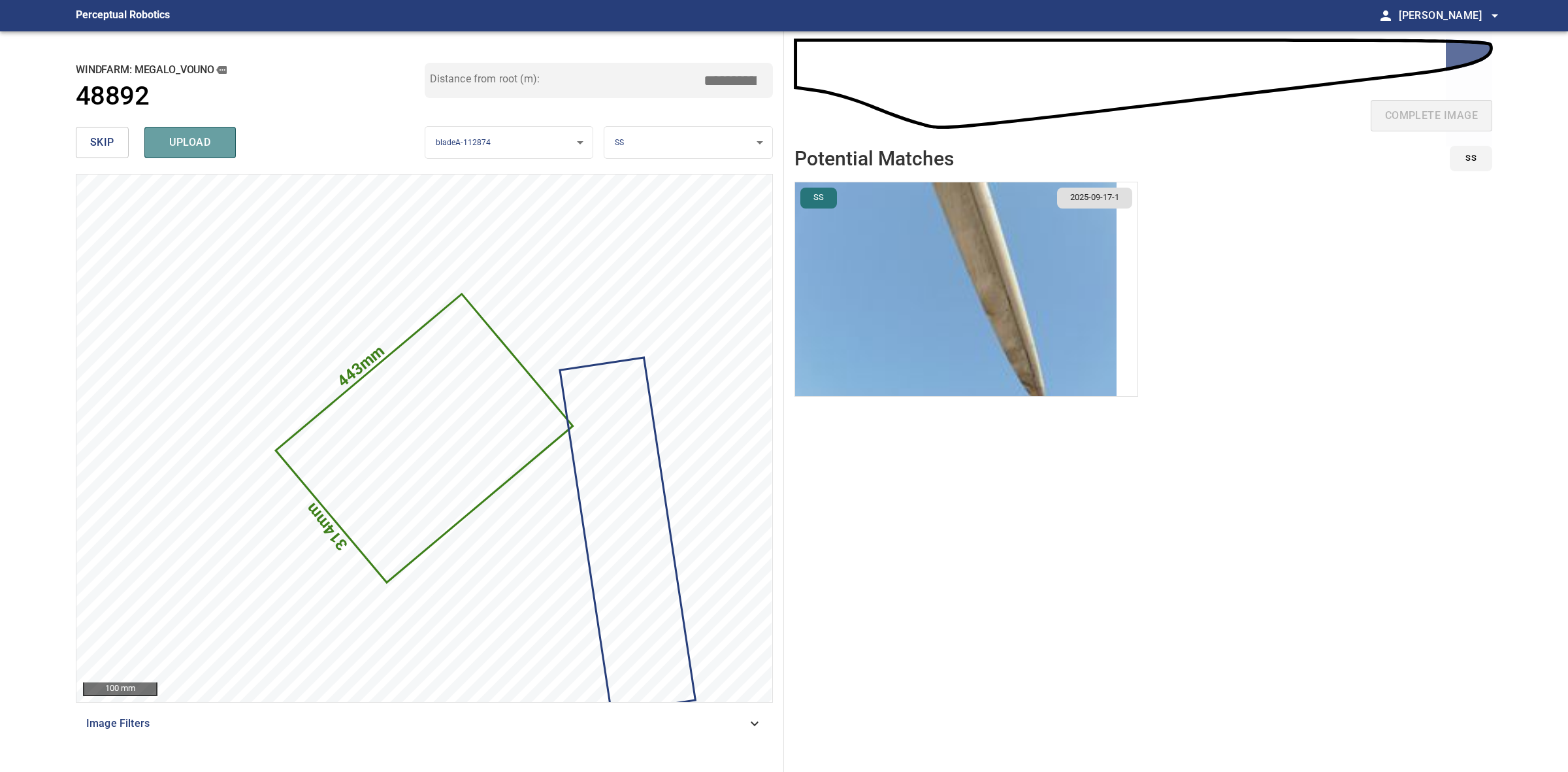
click at [225, 145] on button "upload" at bounding box center [190, 142] width 92 height 31
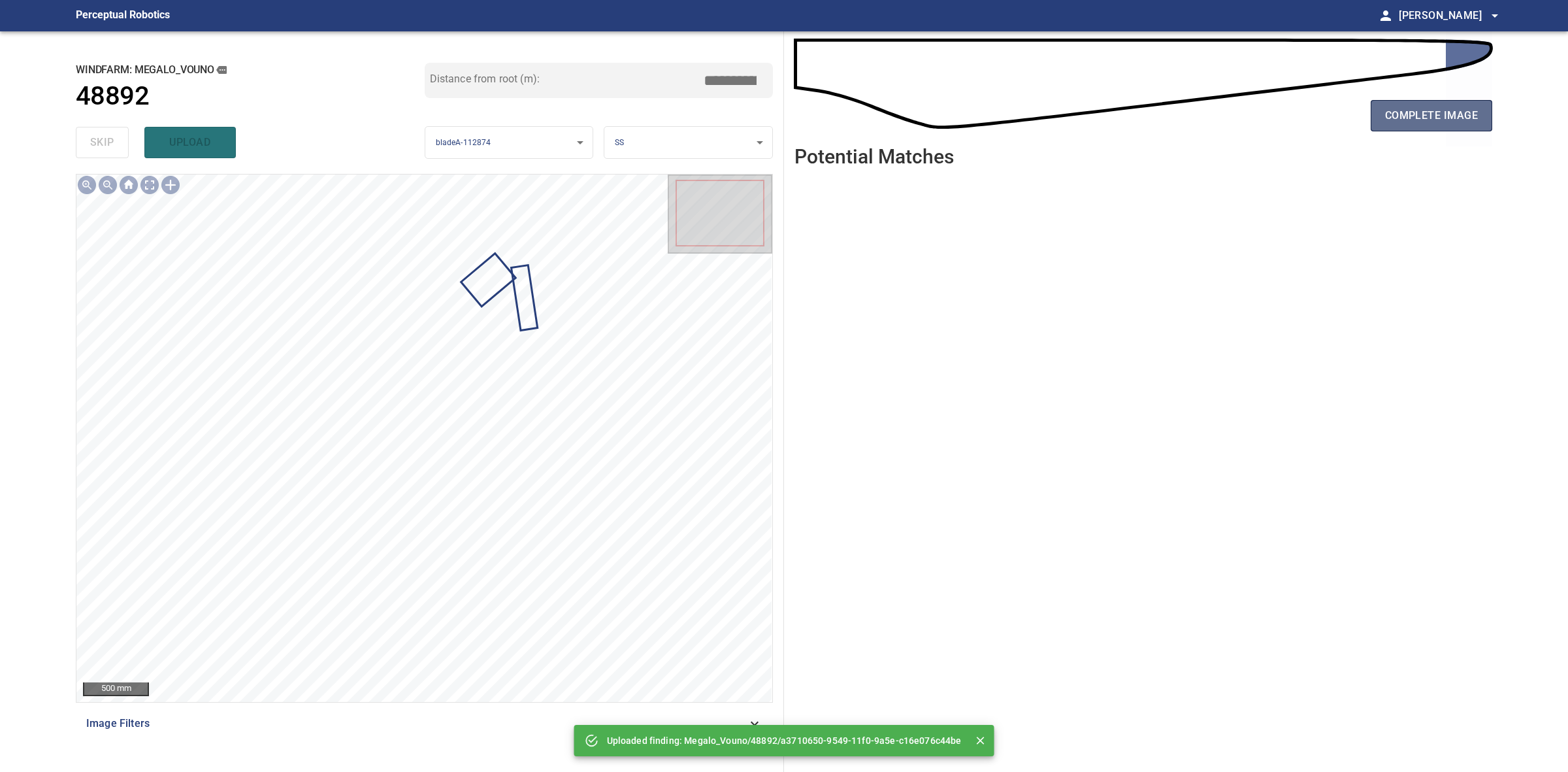
drag, startPoint x: 1406, startPoint y: 129, endPoint x: 1409, endPoint y: 119, distance: 10.4
click at [1407, 128] on button "complete image" at bounding box center [1431, 116] width 121 height 31
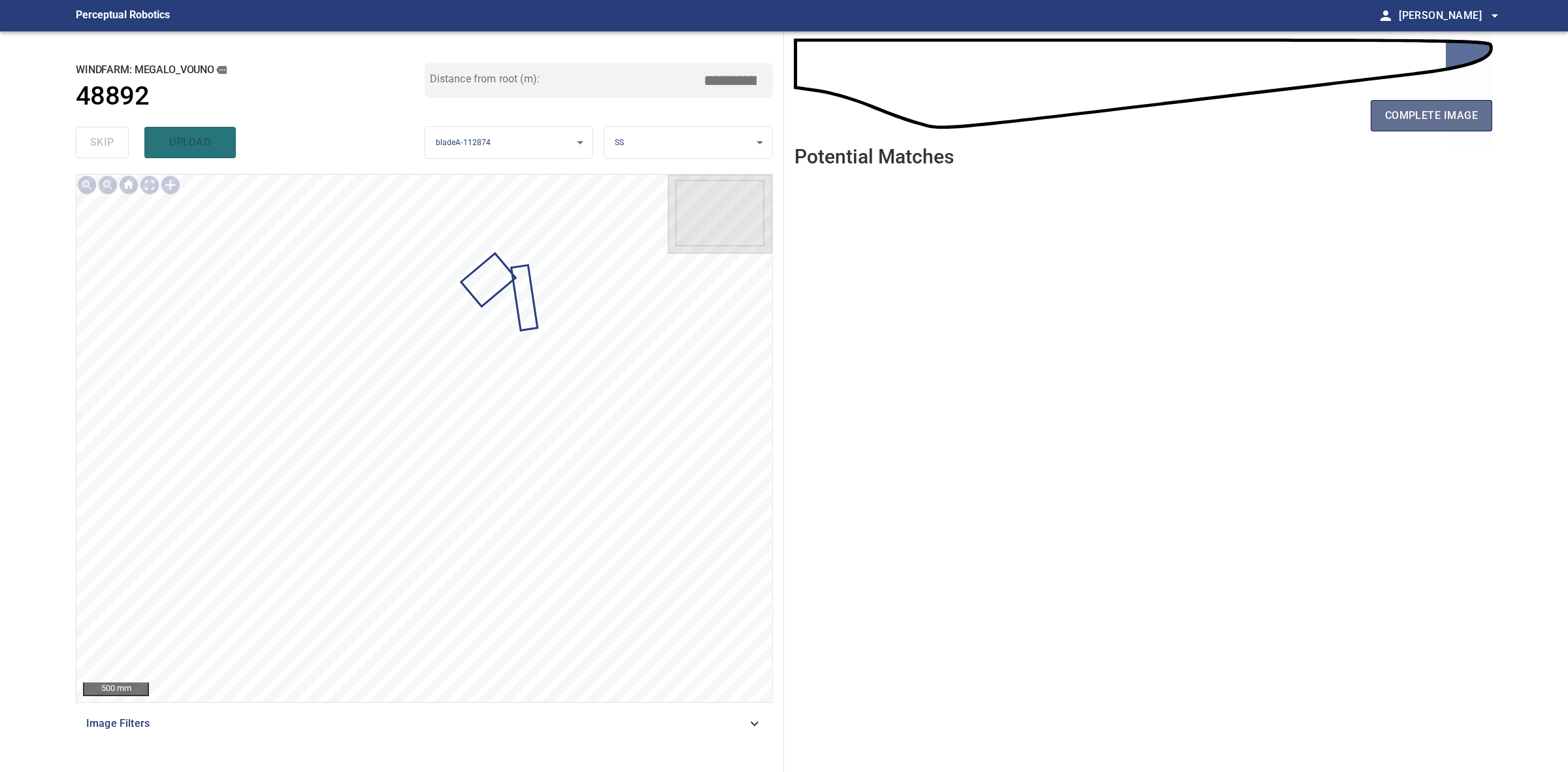
click at [1409, 119] on span "complete image" at bounding box center [1432, 116] width 93 height 18
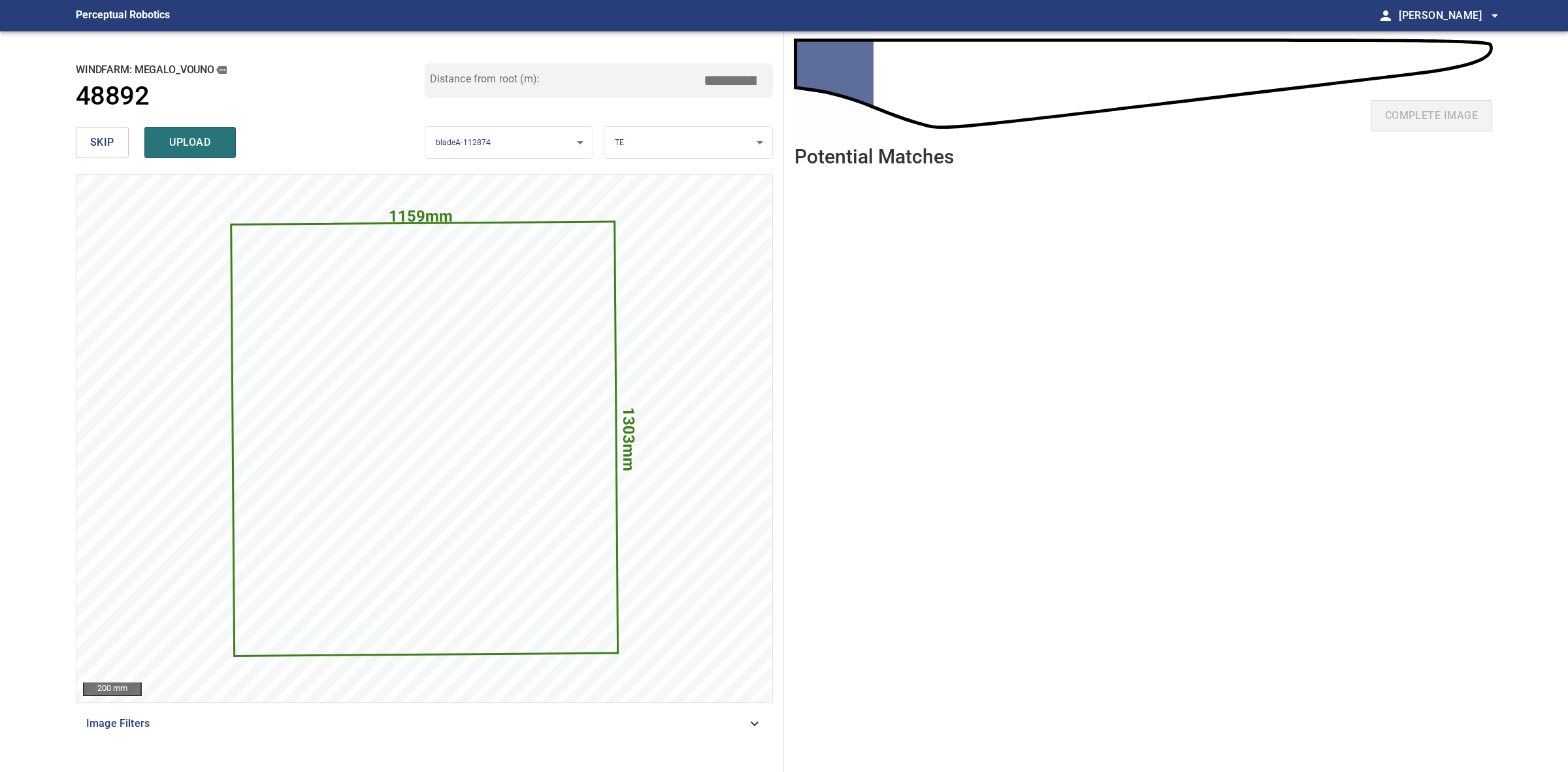
click at [691, 142] on body "**********" at bounding box center [784, 386] width 1568 height 772
click at [691, 142] on li "LE" at bounding box center [687, 142] width 167 height 22
click at [687, 135] on body "**********" at bounding box center [784, 386] width 1568 height 772
click at [671, 191] on li "TE" at bounding box center [687, 185] width 167 height 22
click at [199, 139] on span "upload" at bounding box center [190, 142] width 63 height 18
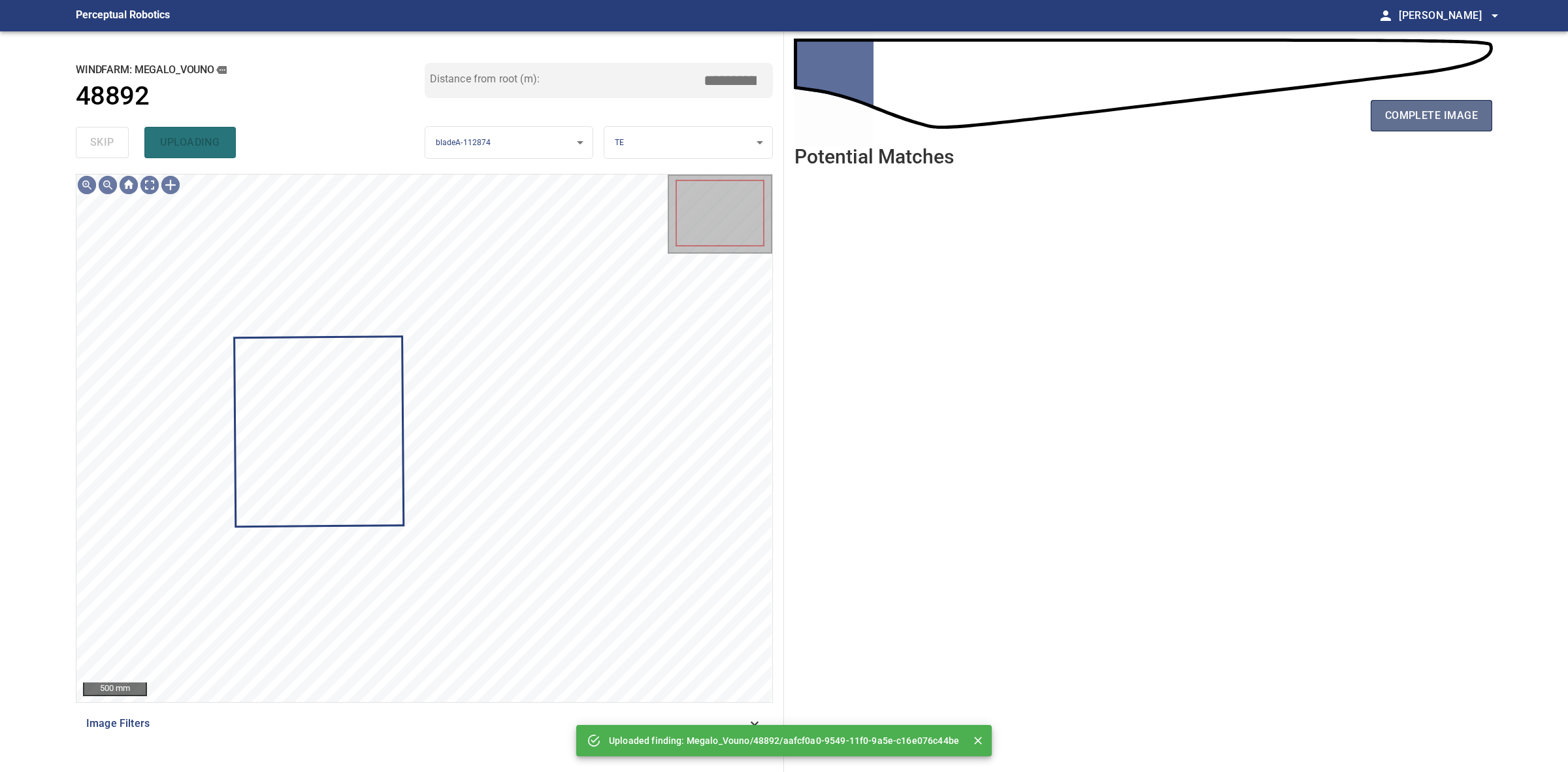
click at [1428, 124] on span "complete image" at bounding box center [1432, 116] width 93 height 18
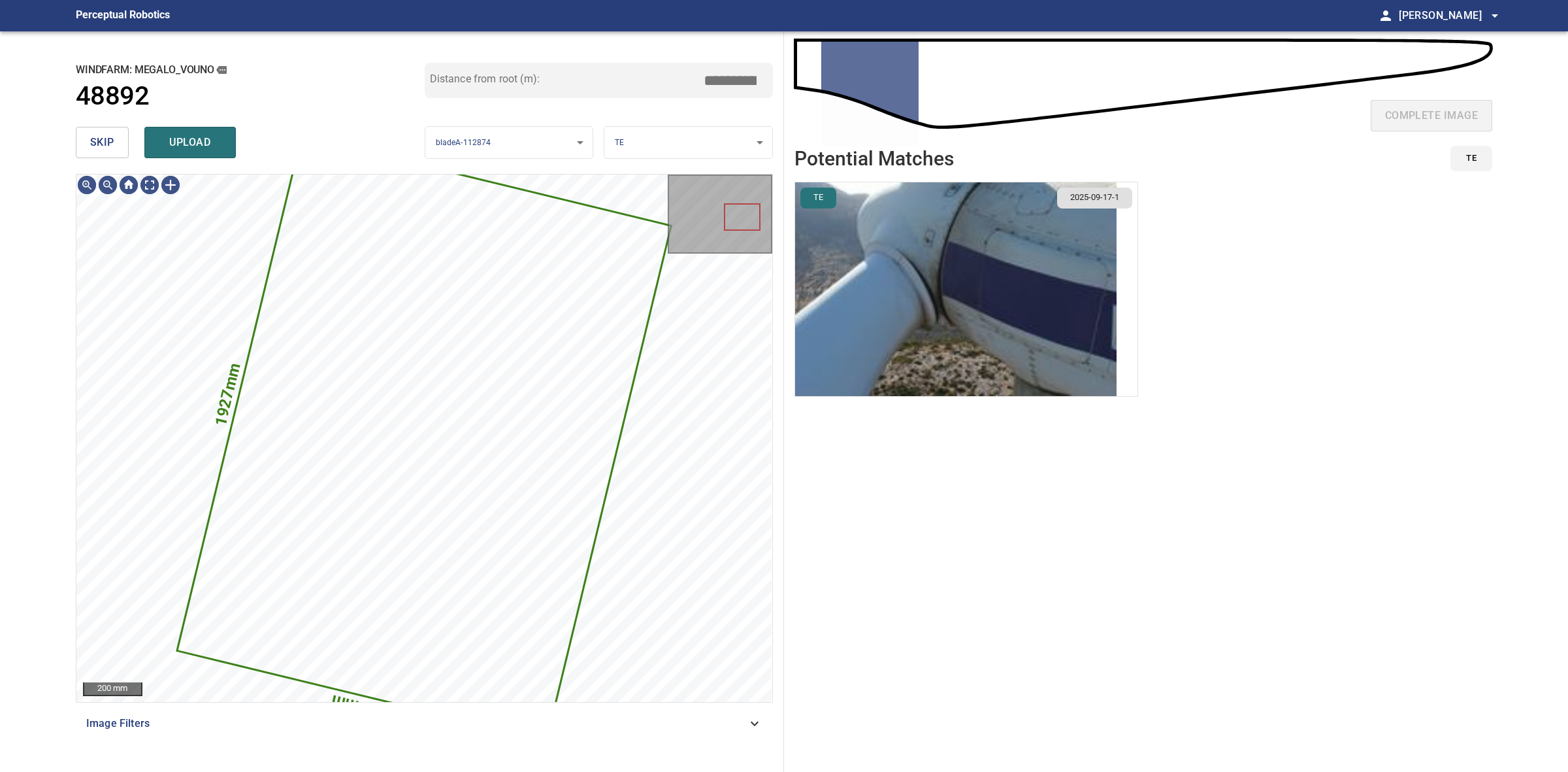
click at [992, 204] on img "button" at bounding box center [956, 289] width 322 height 214
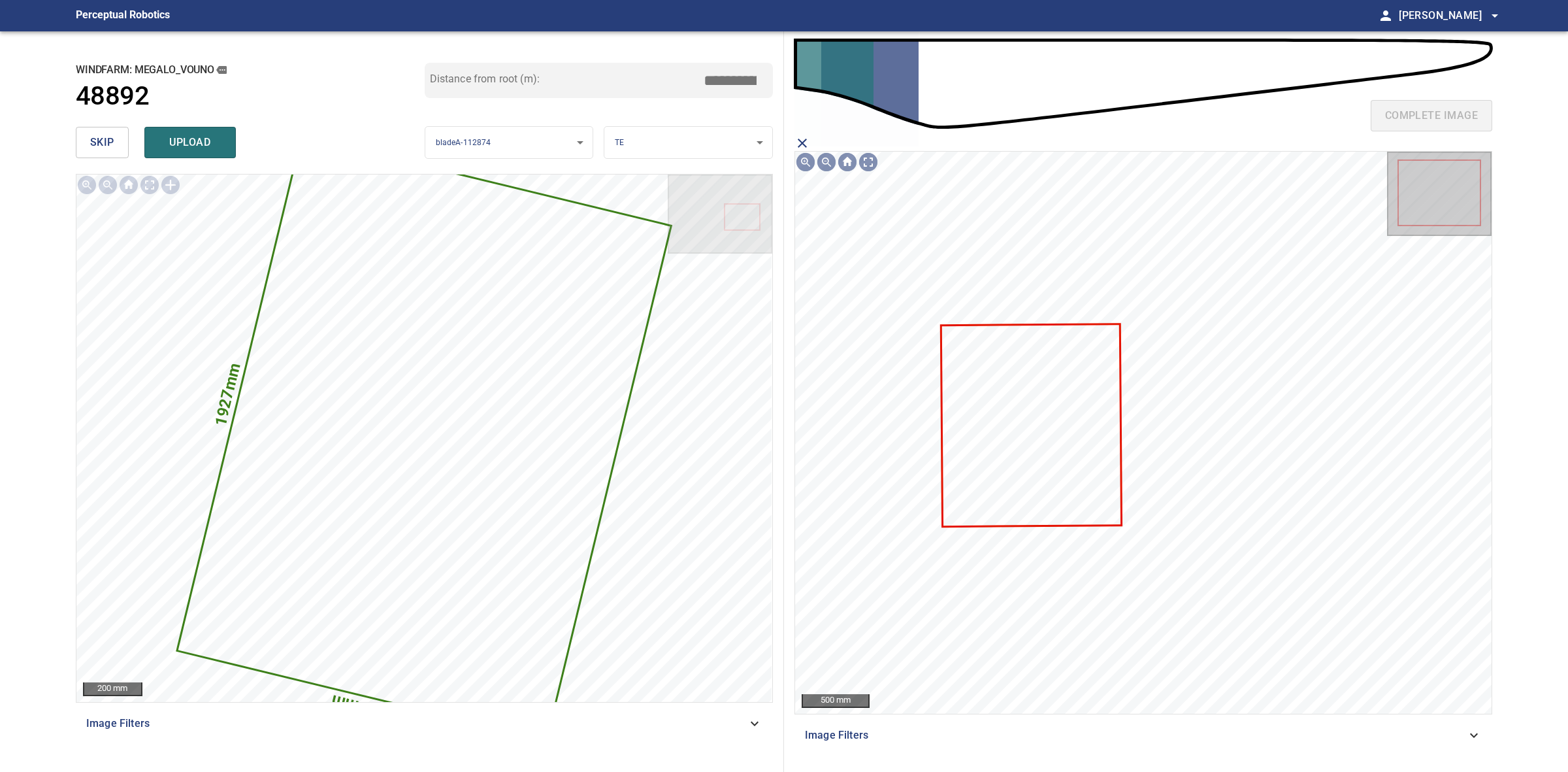
click at [1065, 429] on icon at bounding box center [1031, 425] width 178 height 201
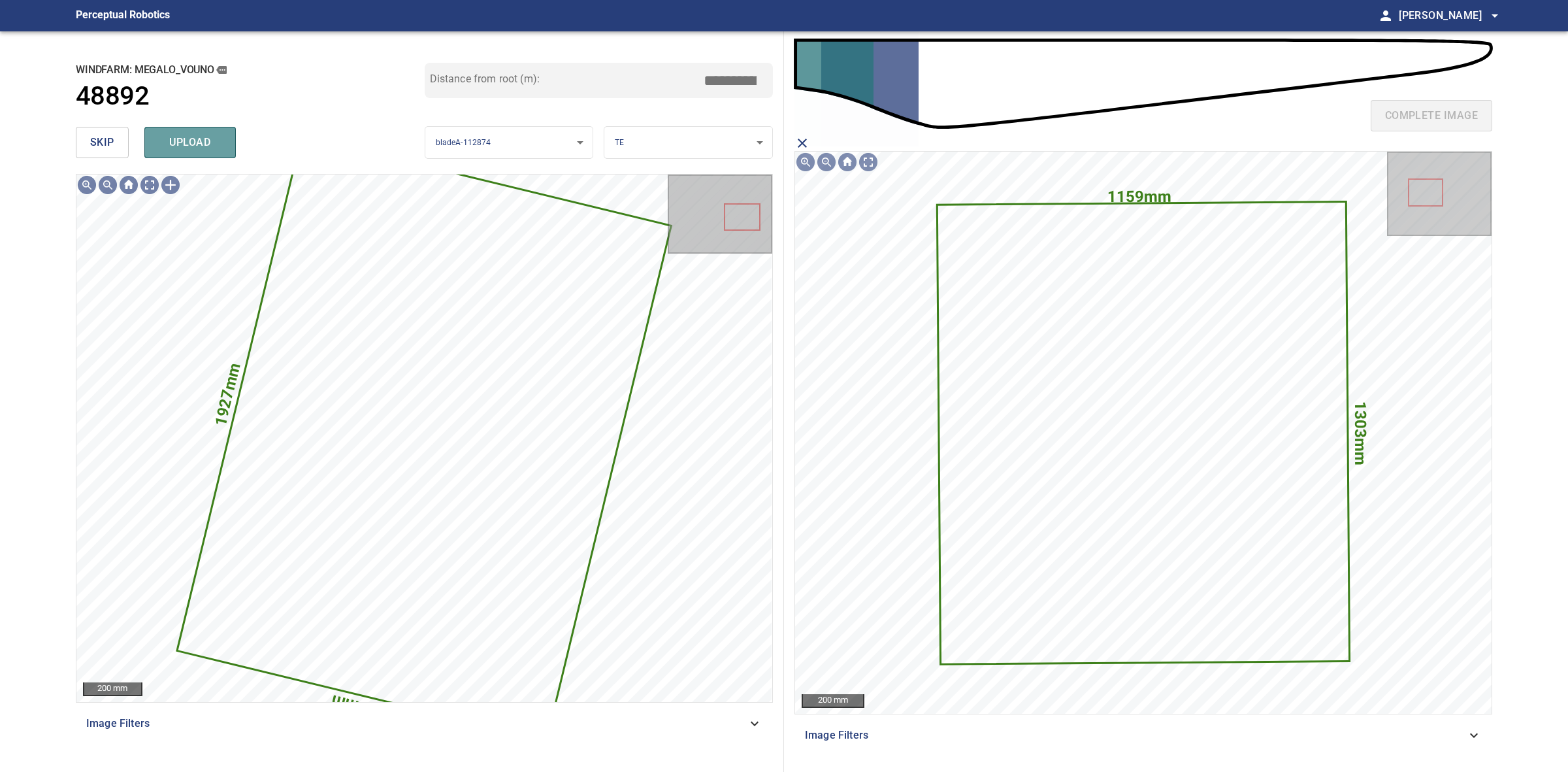
click at [218, 142] on span "upload" at bounding box center [190, 142] width 63 height 18
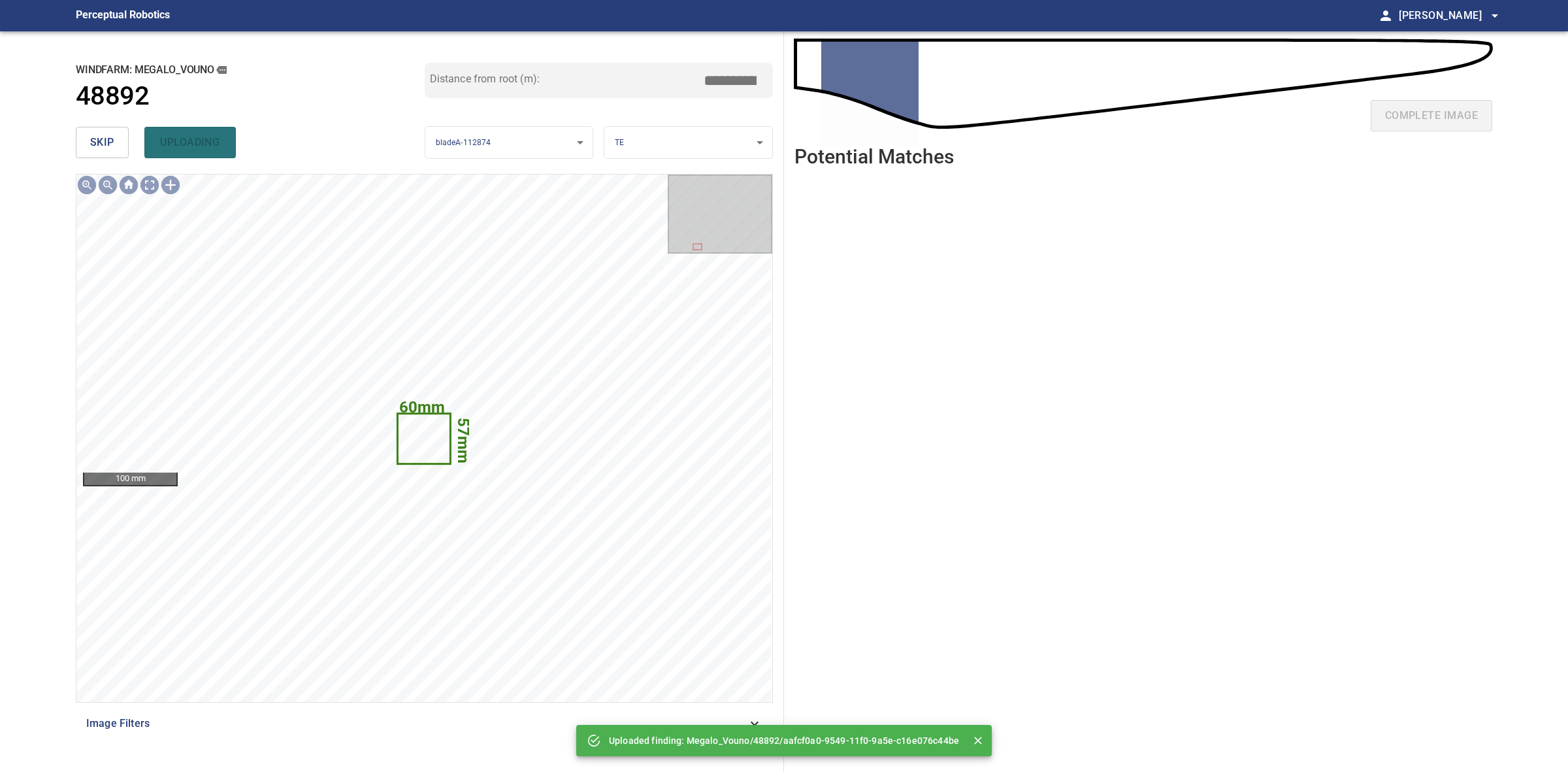
drag, startPoint x: 135, startPoint y: 145, endPoint x: 123, endPoint y: 145, distance: 12.0
click at [131, 145] on div "skip uploading" at bounding box center [250, 142] width 349 height 42
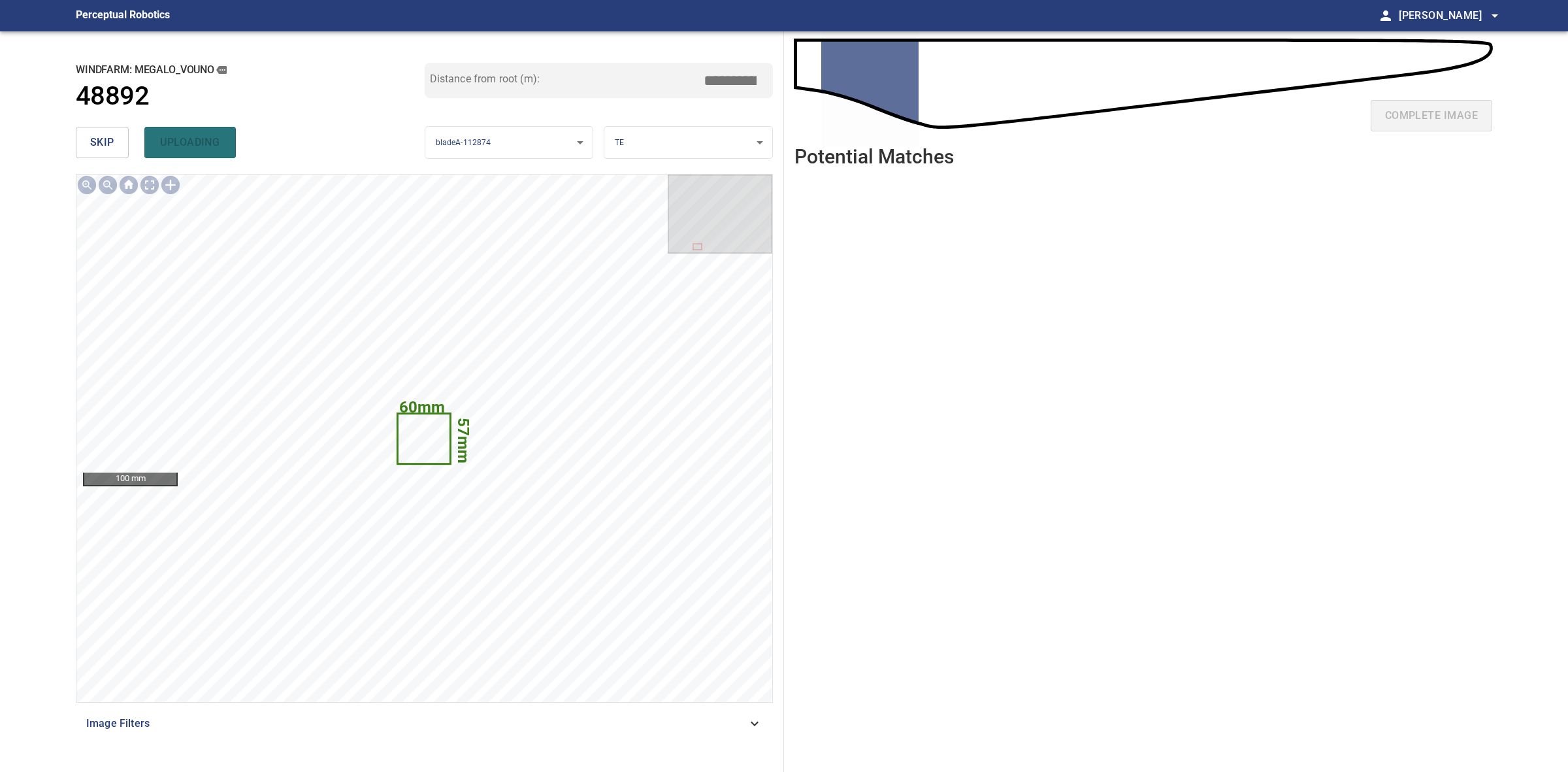
click at [117, 147] on button "skip" at bounding box center [102, 142] width 53 height 31
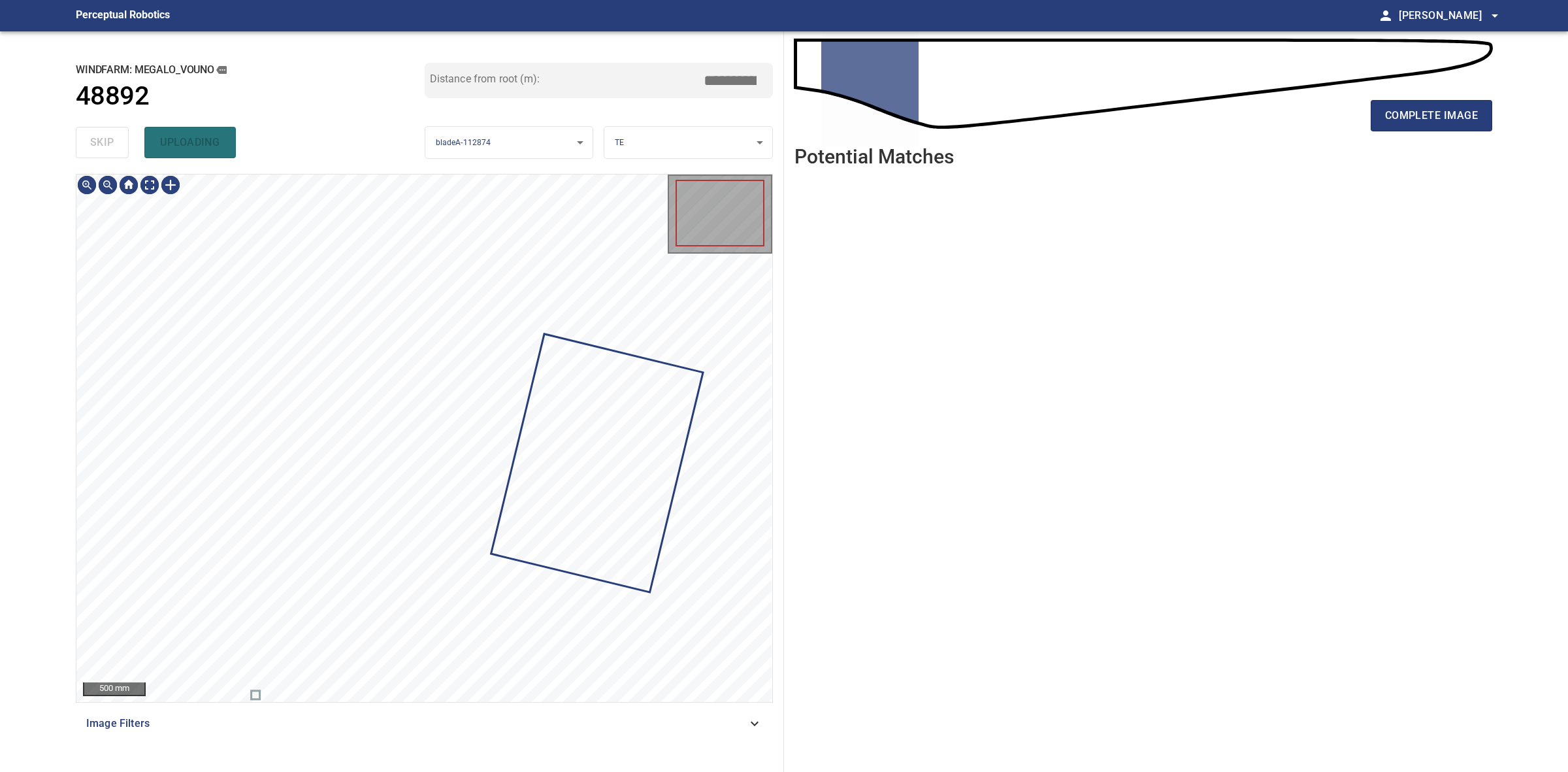
click at [117, 147] on div "skip uploading" at bounding box center [250, 142] width 349 height 42
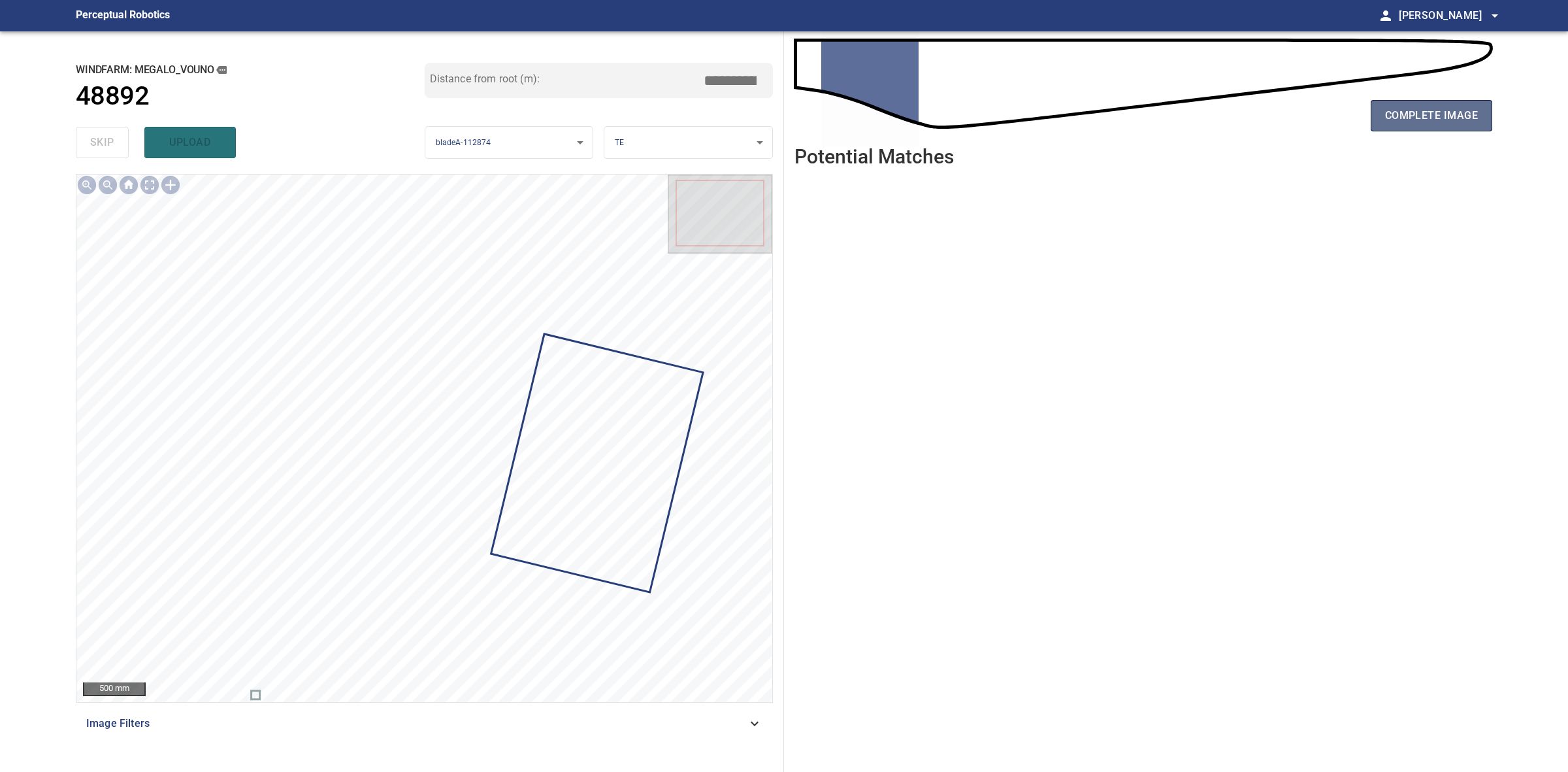
click at [1479, 126] on button "complete image" at bounding box center [1431, 116] width 121 height 31
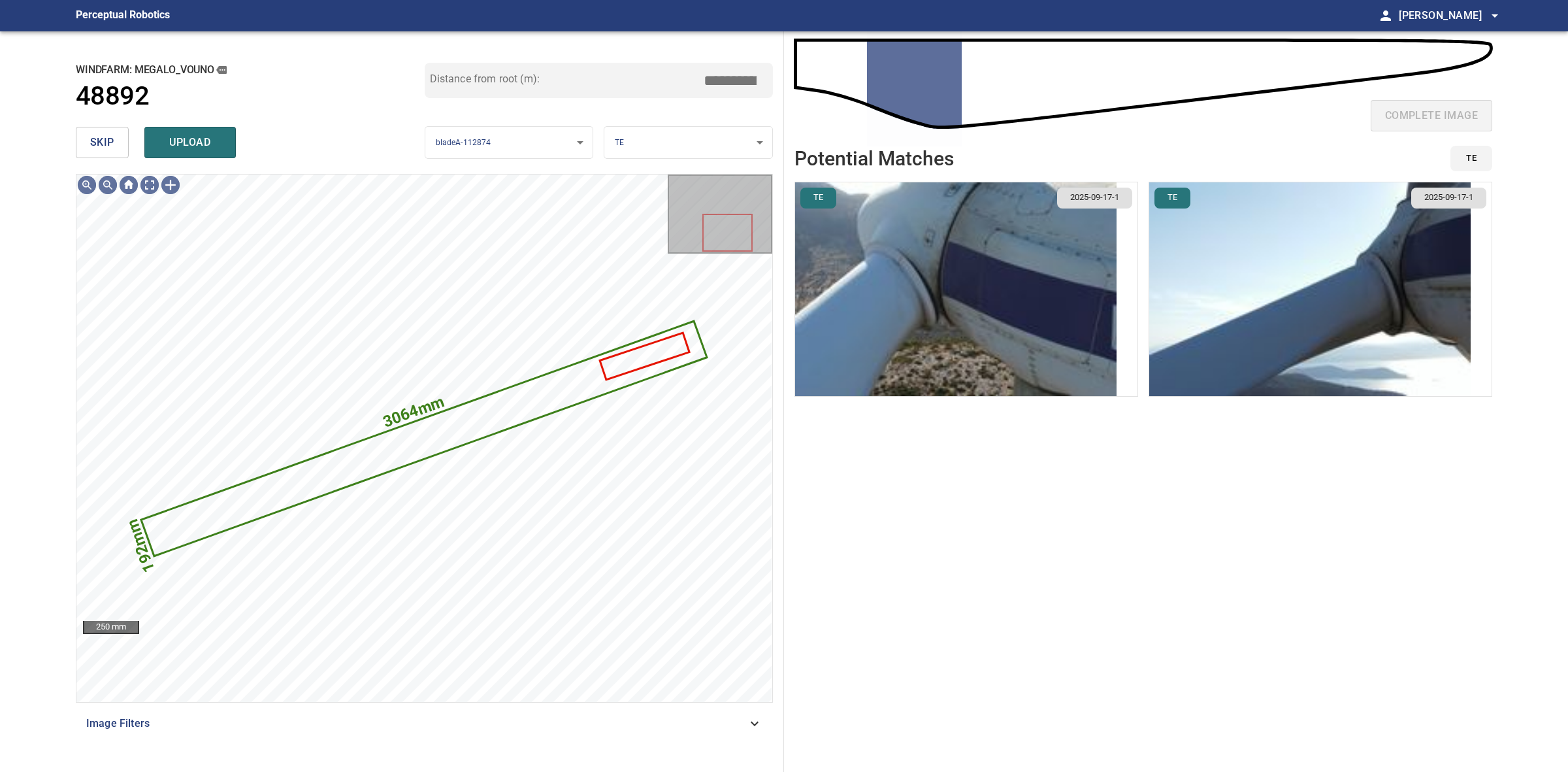
click at [107, 142] on span "skip" at bounding box center [102, 142] width 24 height 18
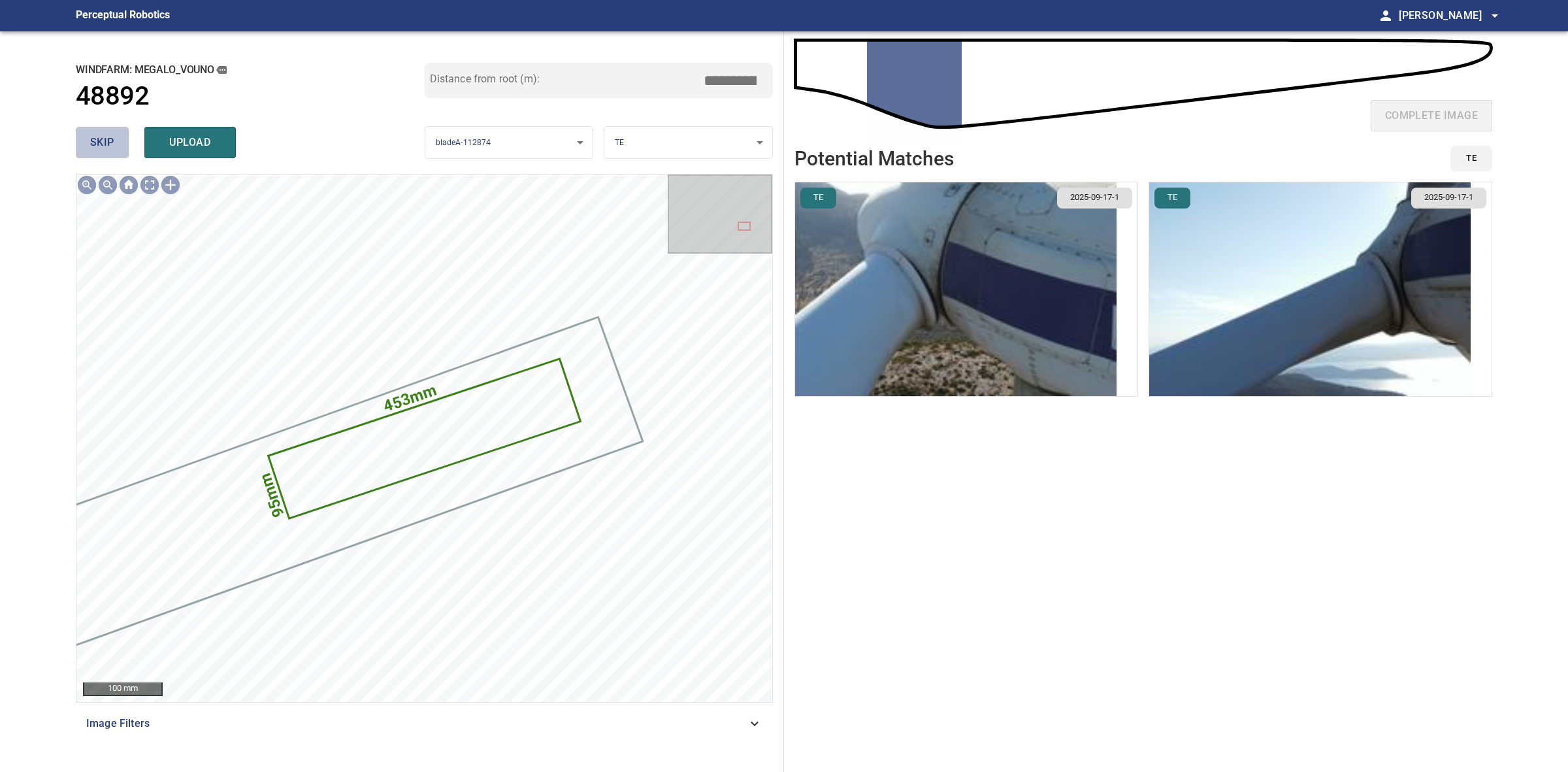
click at [107, 142] on span "skip" at bounding box center [102, 142] width 24 height 18
click at [107, 142] on div "skip upload" at bounding box center [250, 142] width 349 height 42
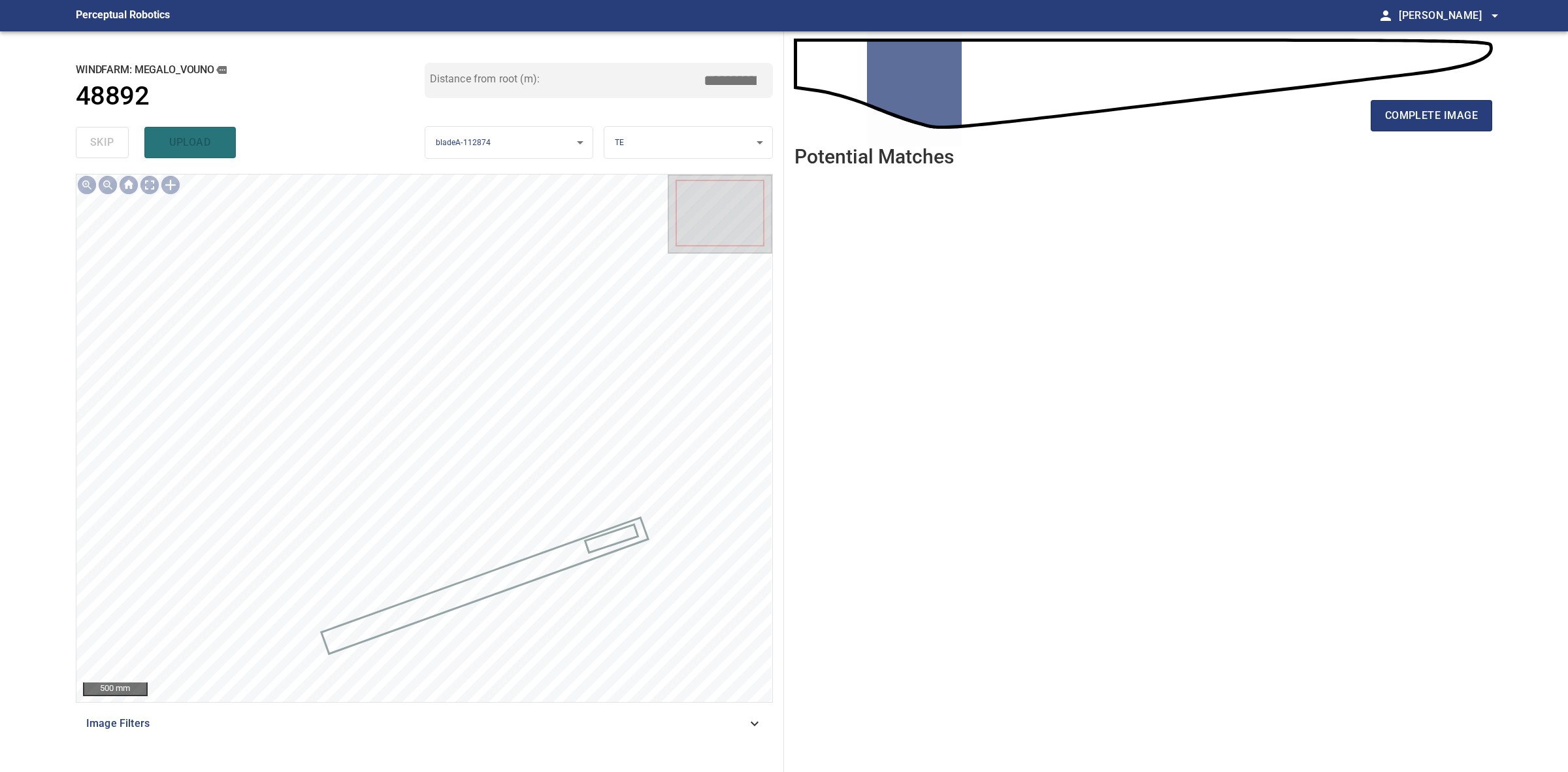
click at [1369, 128] on div "complete image" at bounding box center [1143, 121] width 698 height 52
click at [1373, 129] on button "complete image" at bounding box center [1431, 116] width 121 height 31
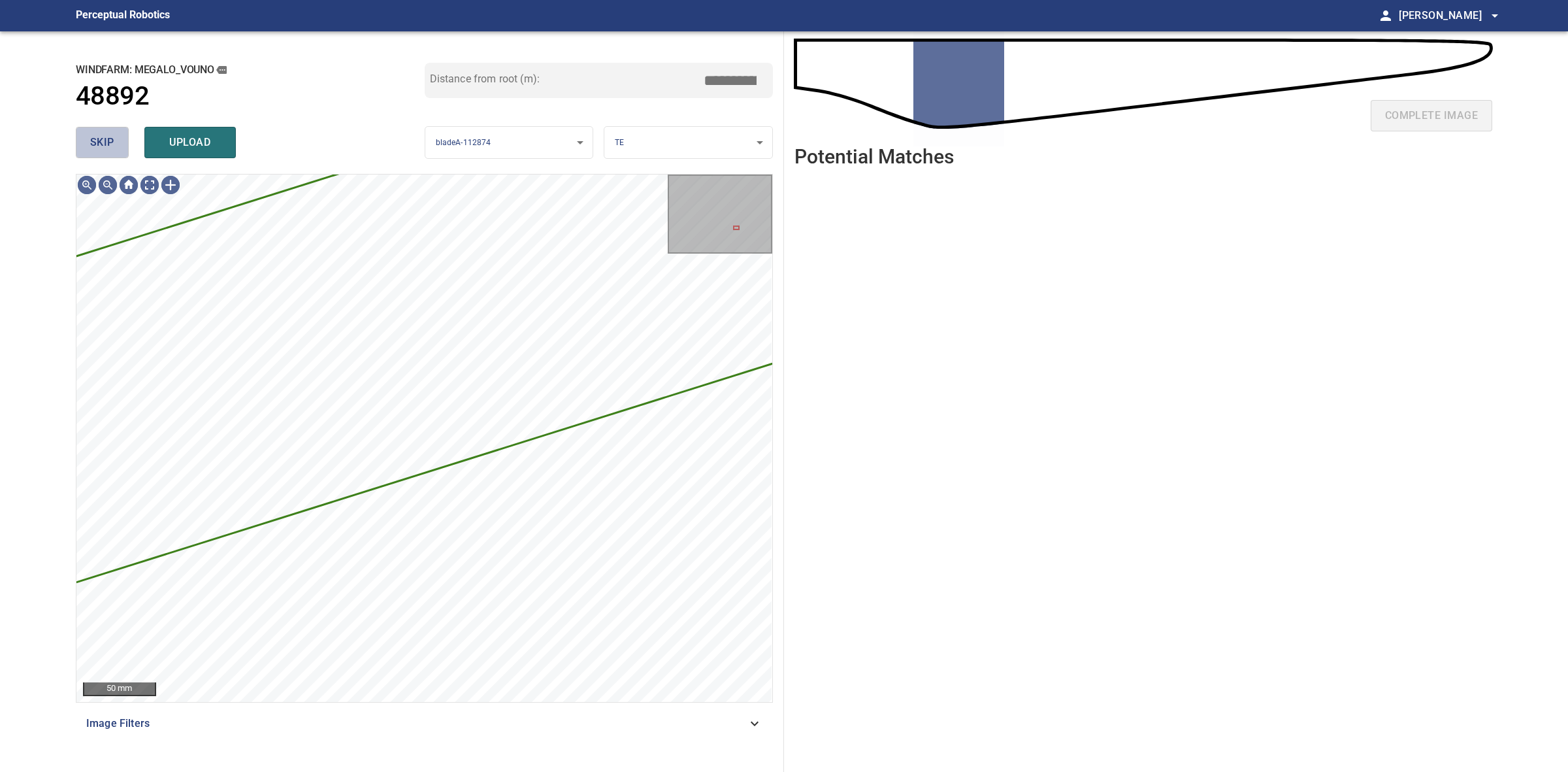
click at [118, 147] on button "skip" at bounding box center [102, 142] width 53 height 31
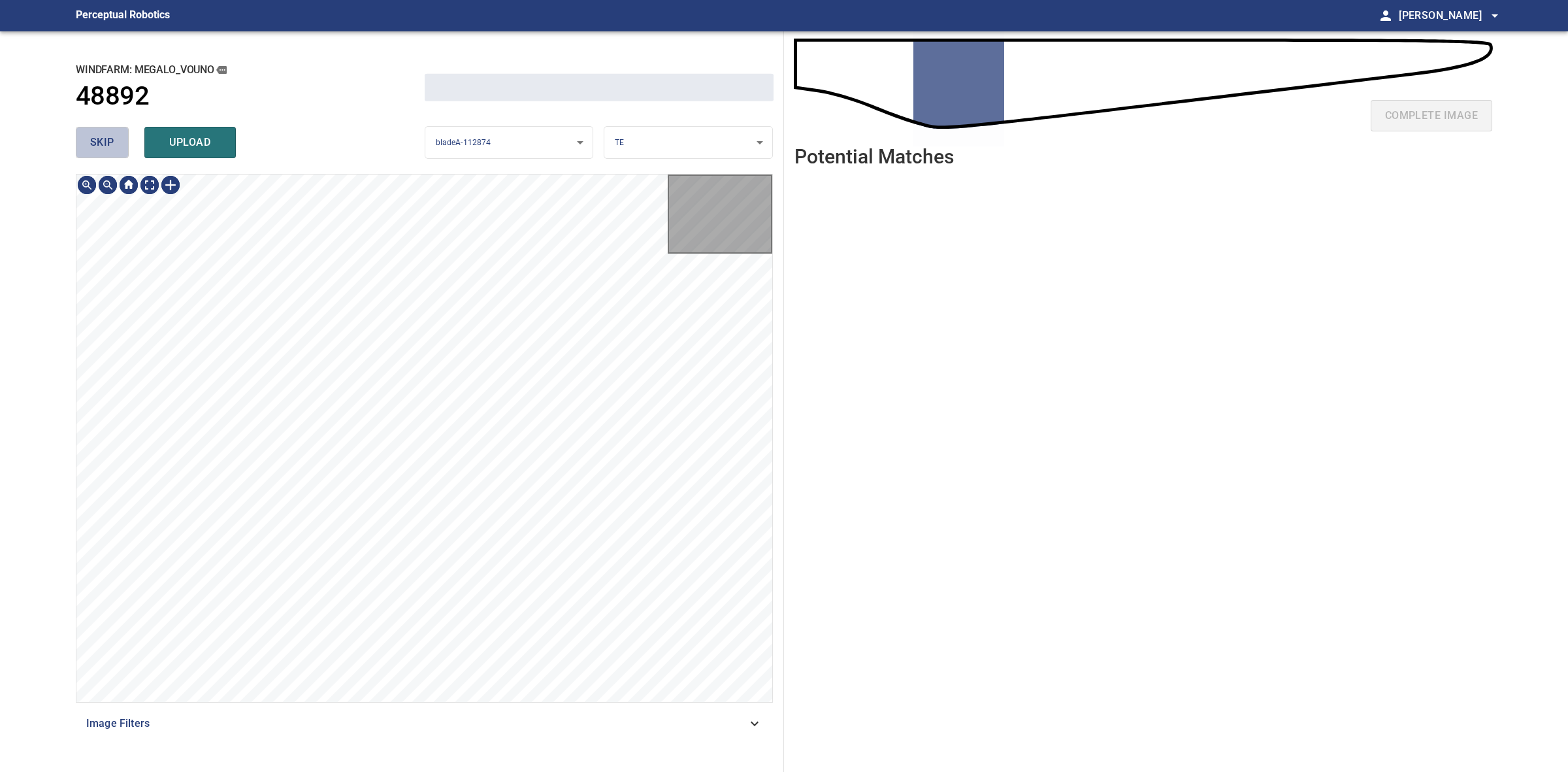
click at [118, 147] on button "skip" at bounding box center [102, 142] width 53 height 31
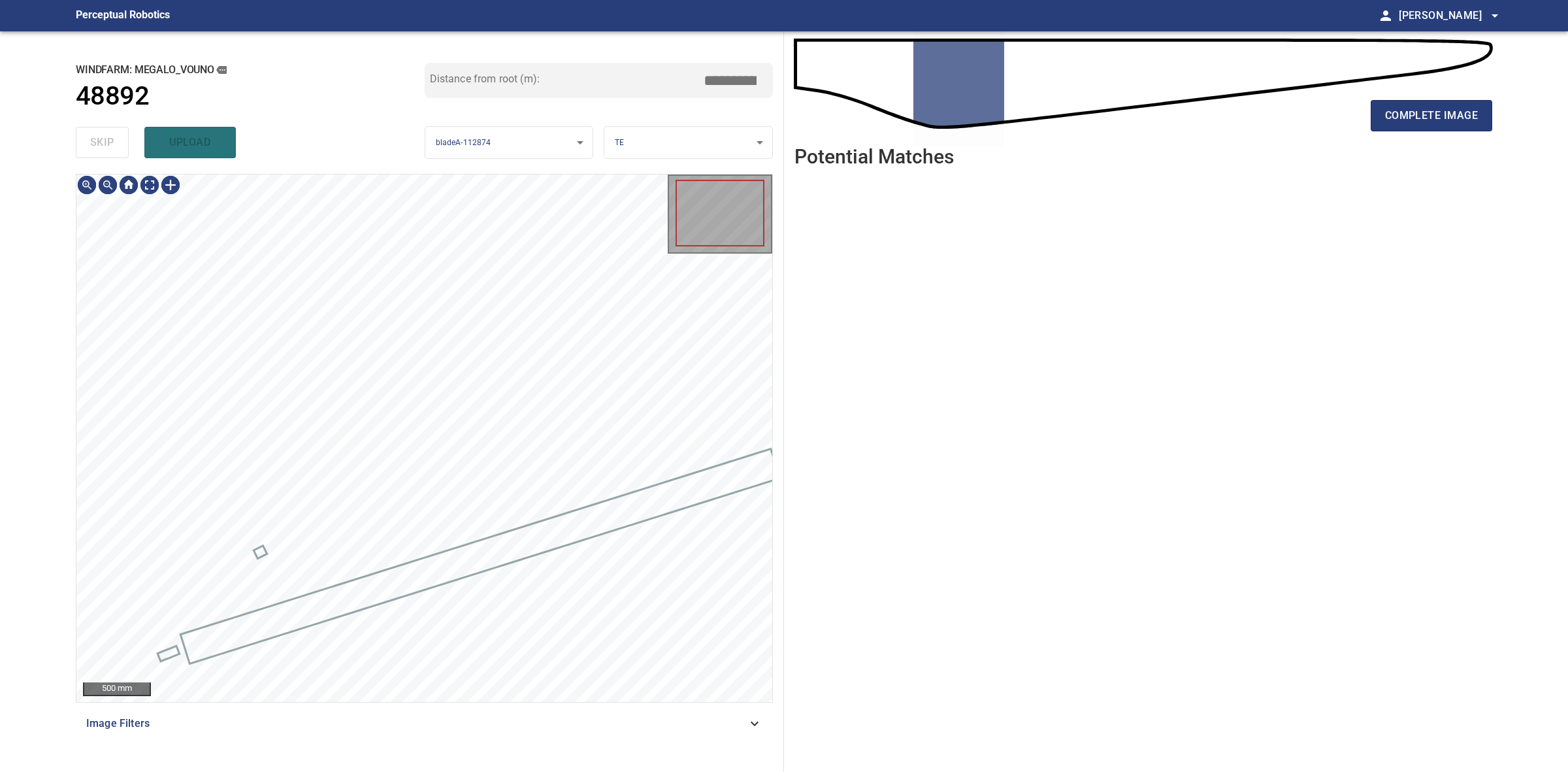
type input "*****"
click at [1492, 122] on button "complete image" at bounding box center [1431, 116] width 121 height 31
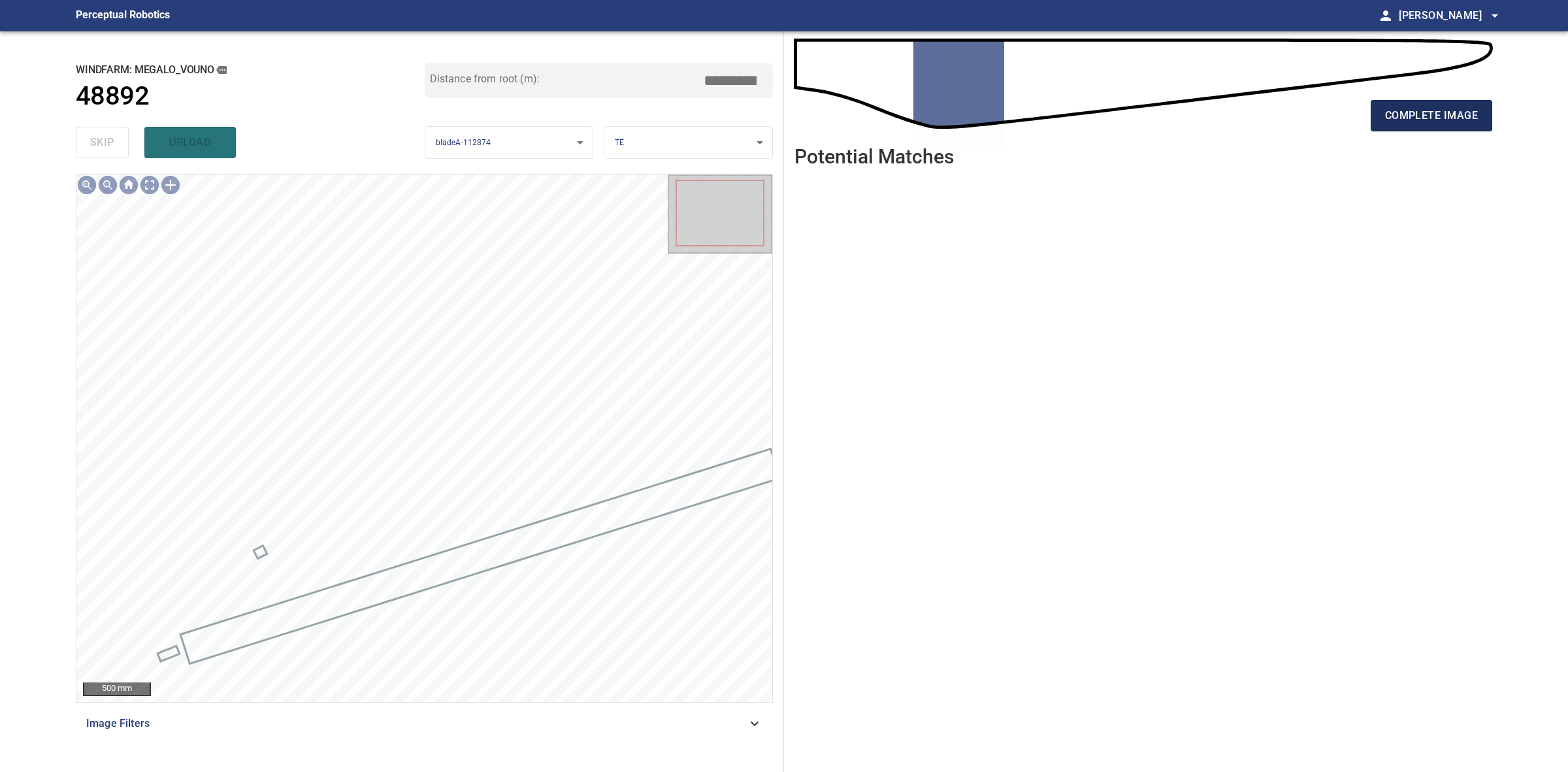
click at [1491, 122] on button "complete image" at bounding box center [1431, 116] width 121 height 31
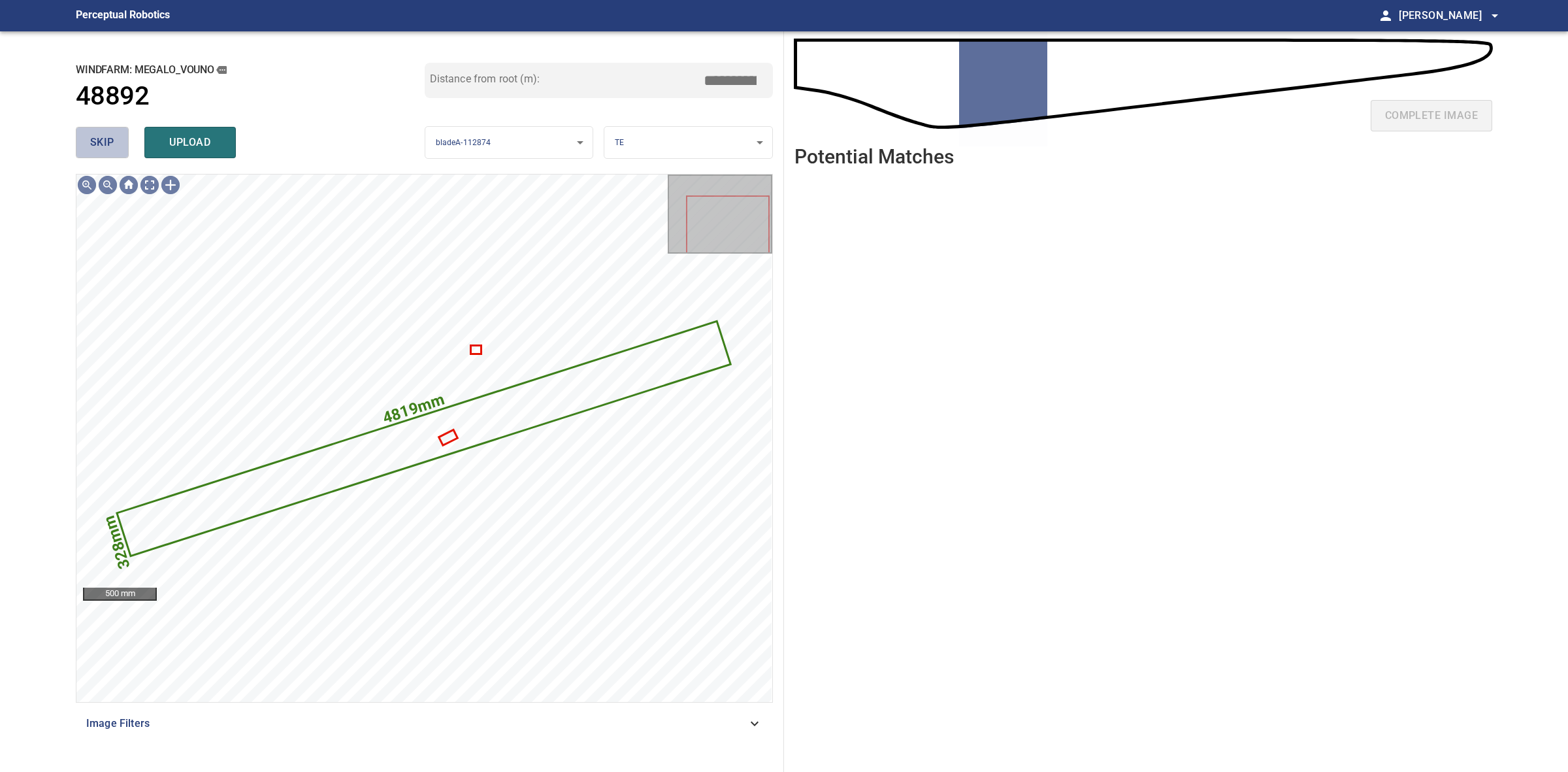
click at [104, 150] on span "skip" at bounding box center [102, 142] width 24 height 18
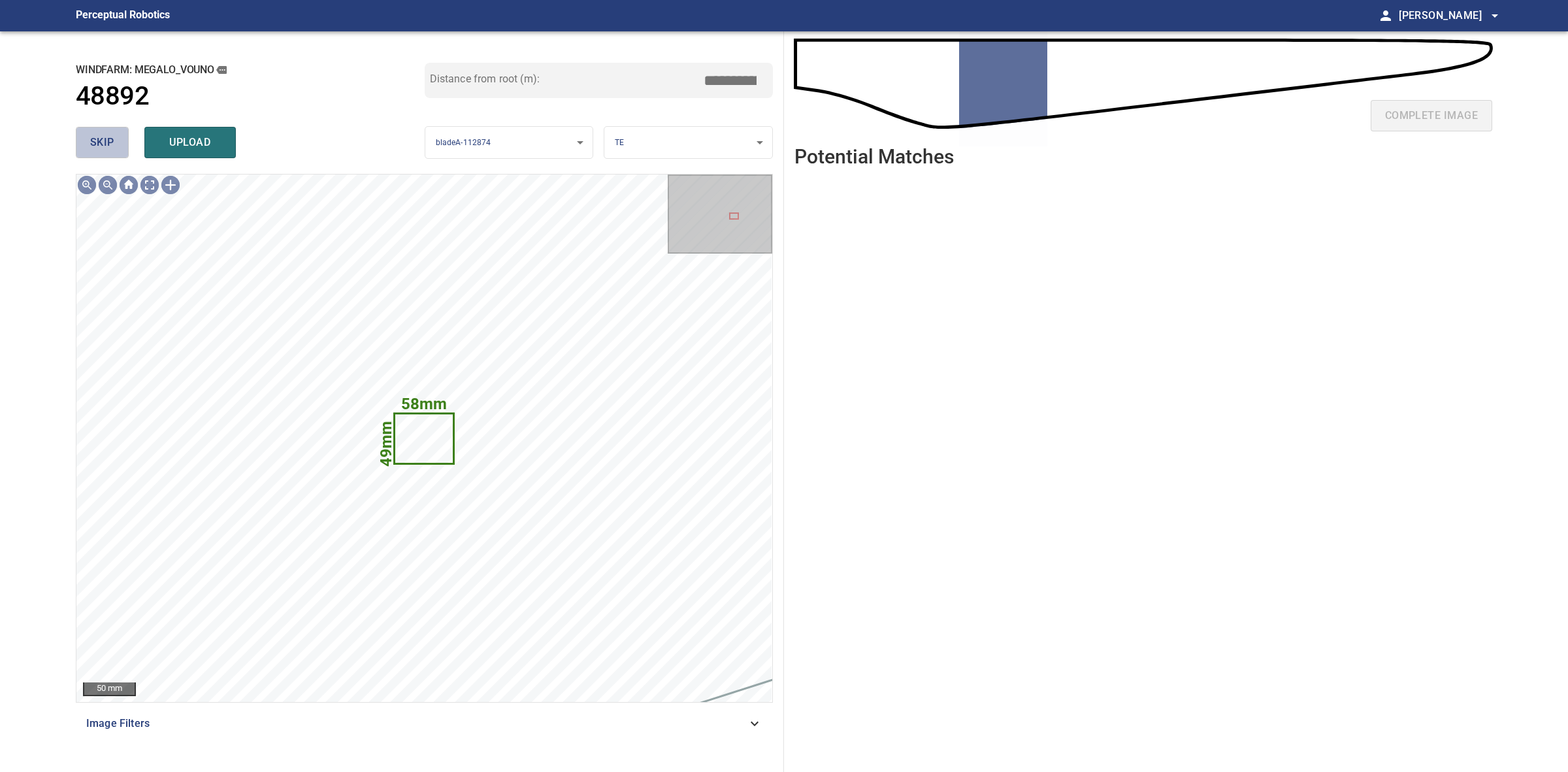
click at [109, 145] on span "skip" at bounding box center [102, 142] width 24 height 18
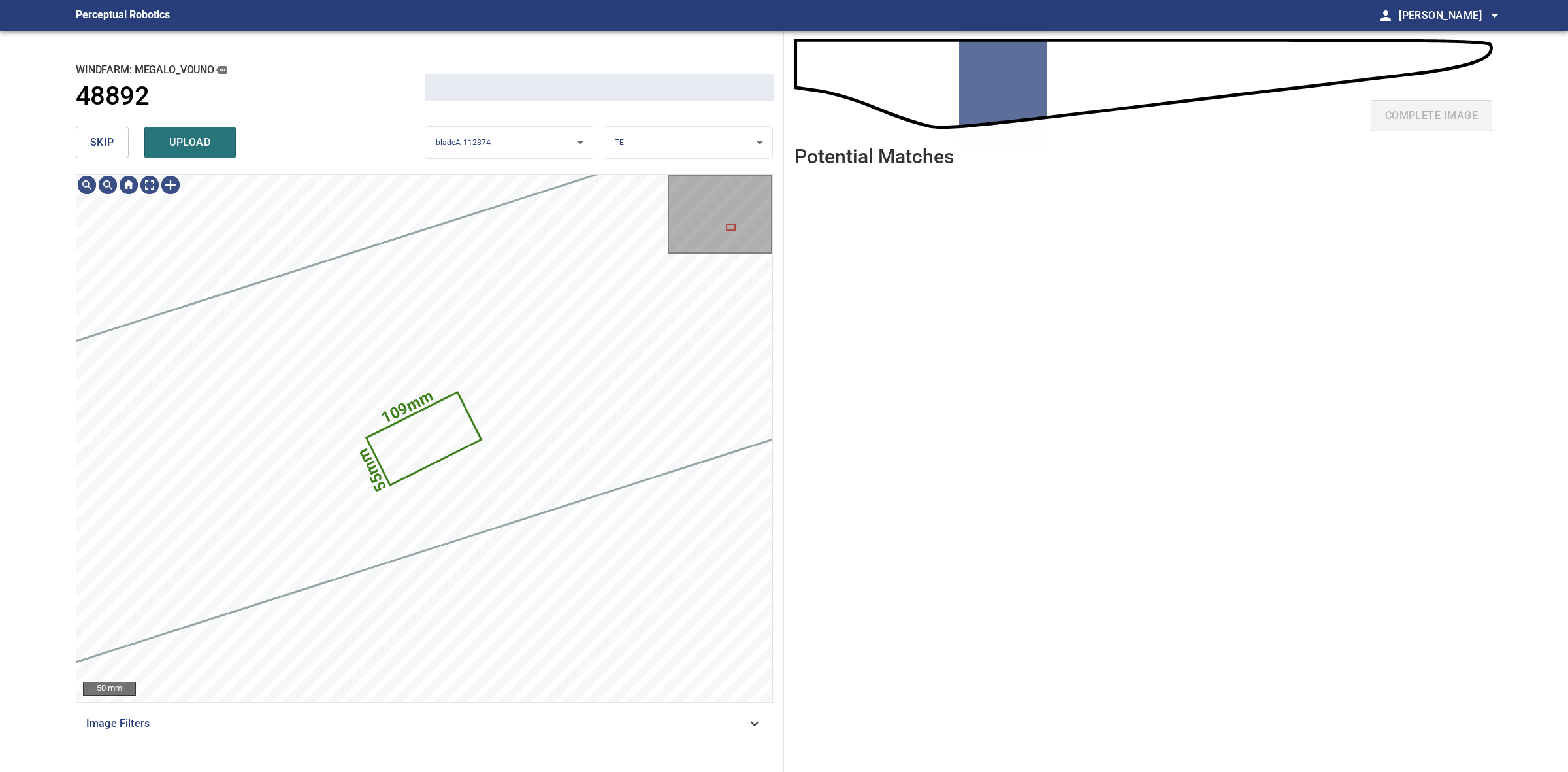
click at [109, 144] on span "skip" at bounding box center [102, 142] width 24 height 18
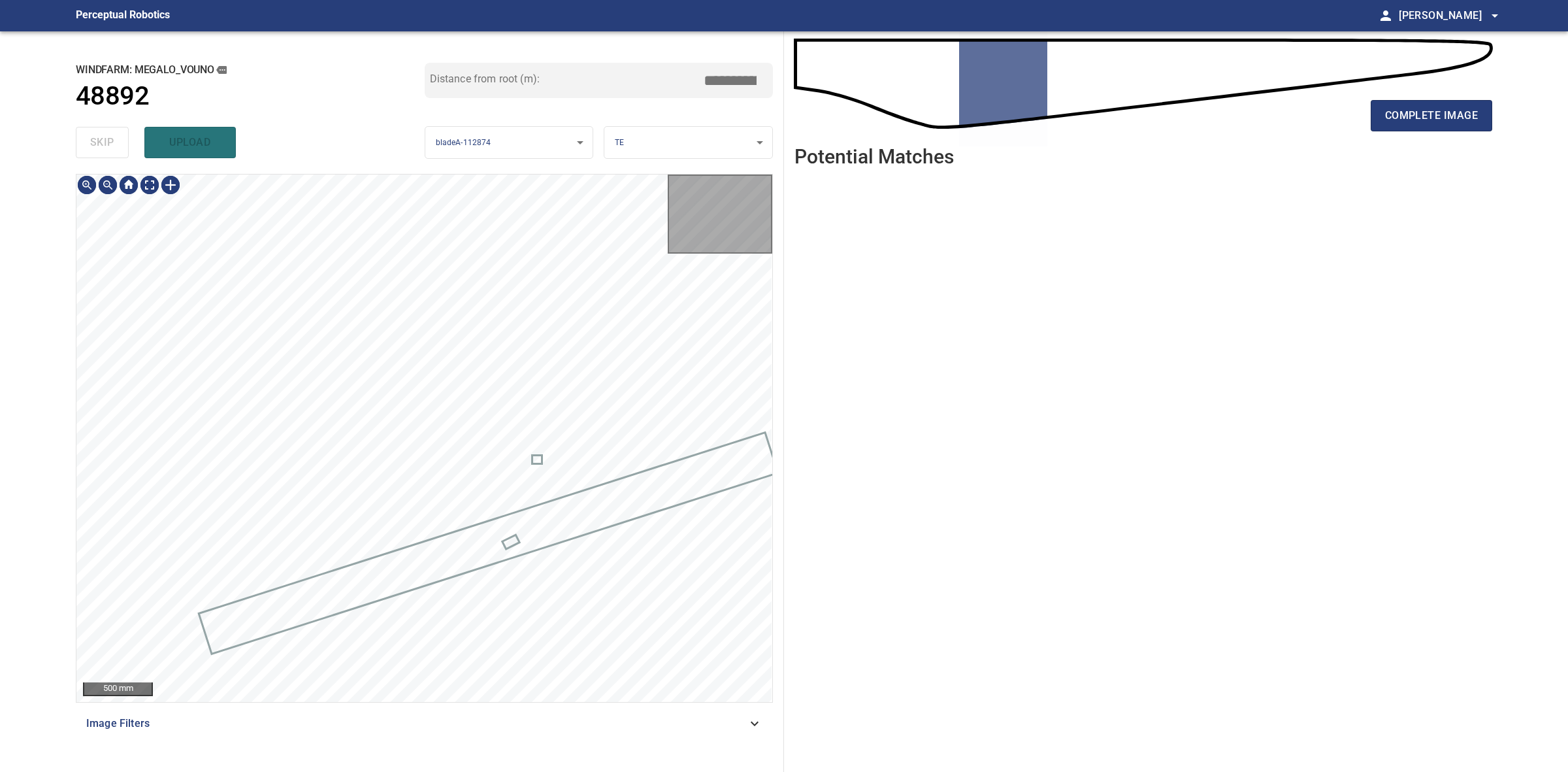
click at [109, 144] on div "skip upload" at bounding box center [250, 142] width 349 height 42
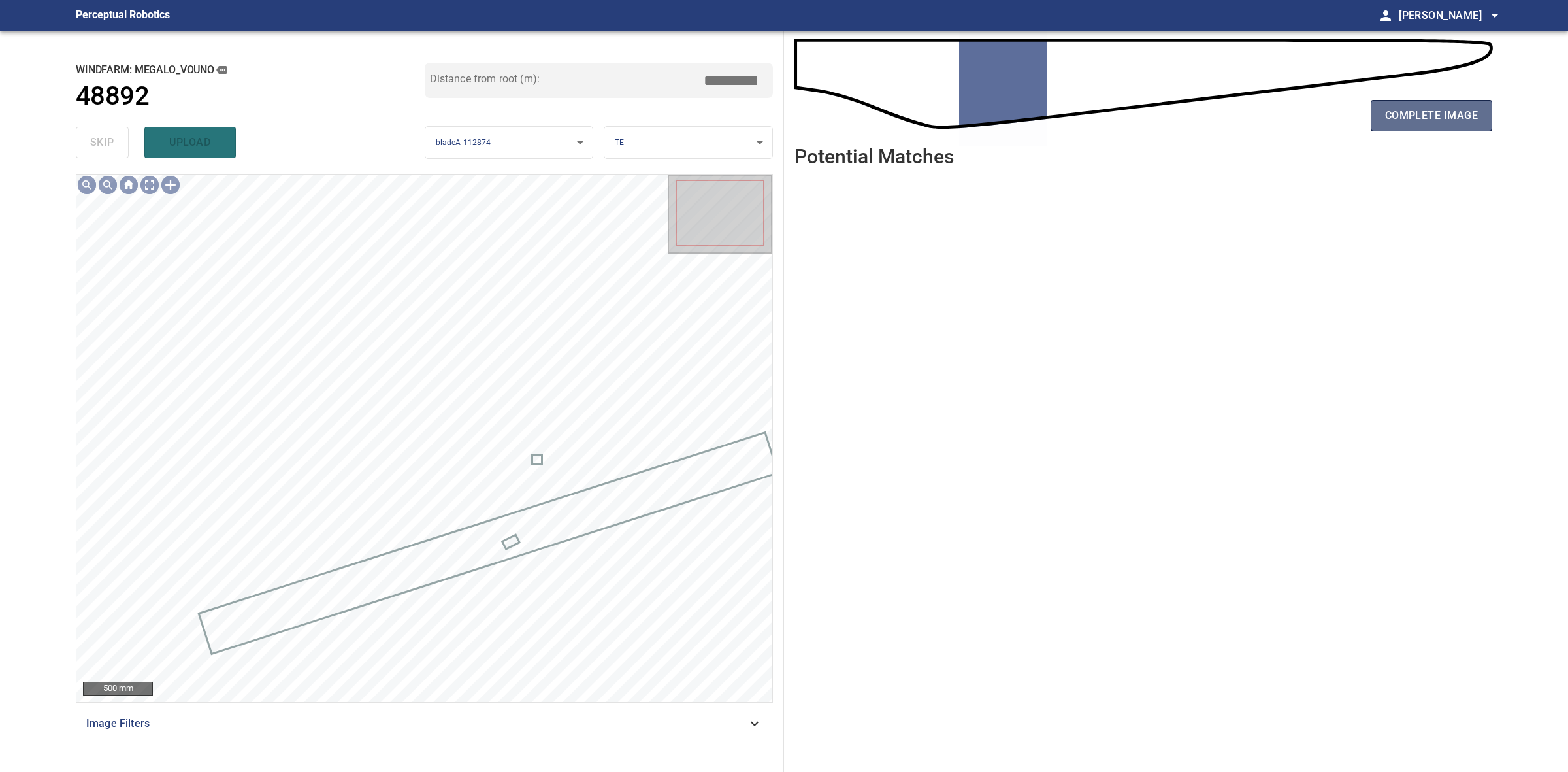
click at [1415, 106] on button "complete image" at bounding box center [1431, 116] width 121 height 31
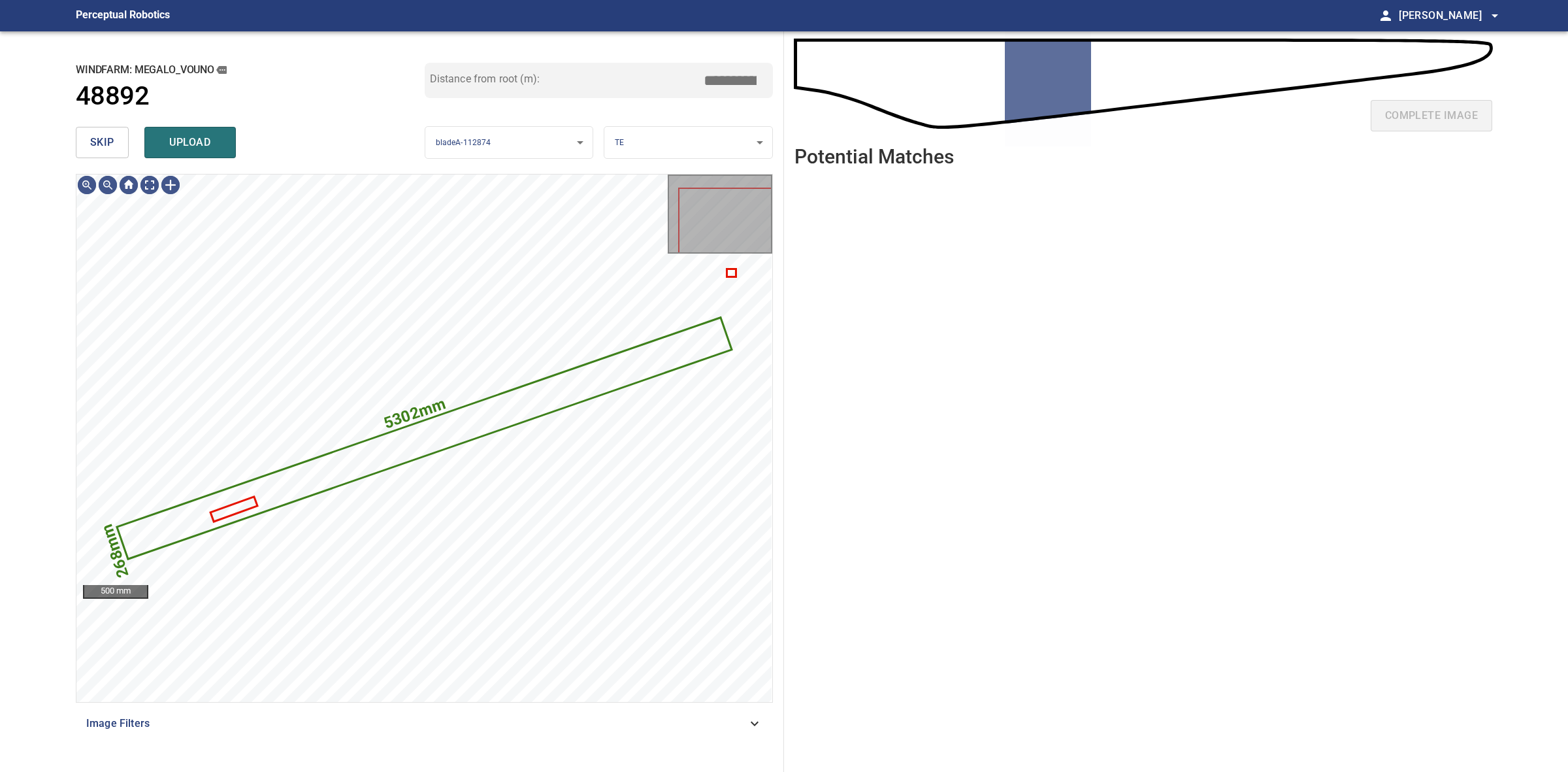
click at [110, 163] on div "skip upload" at bounding box center [250, 142] width 349 height 42
click at [117, 144] on button "skip" at bounding box center [102, 142] width 53 height 31
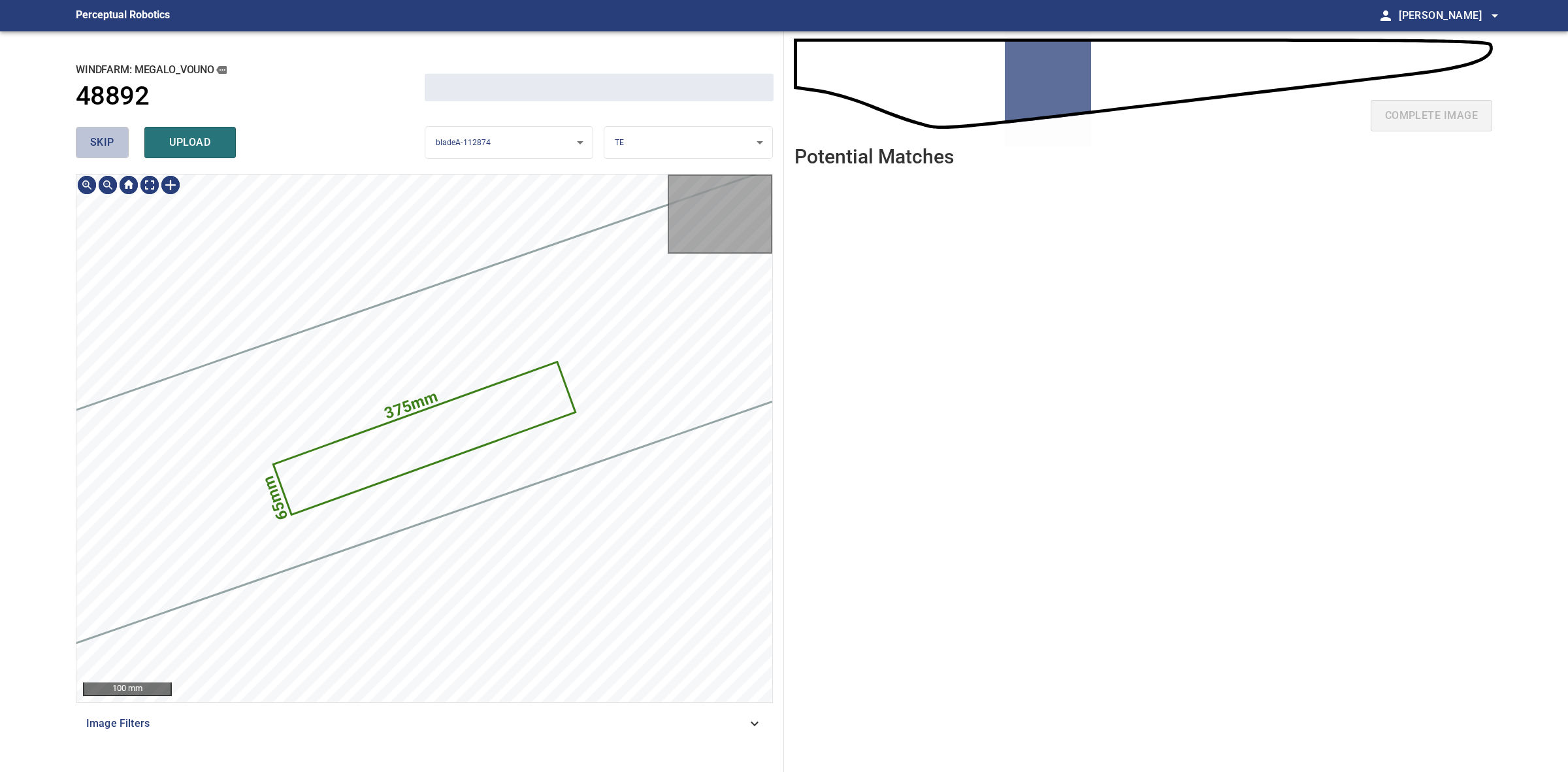
click at [117, 144] on button "skip" at bounding box center [102, 142] width 53 height 31
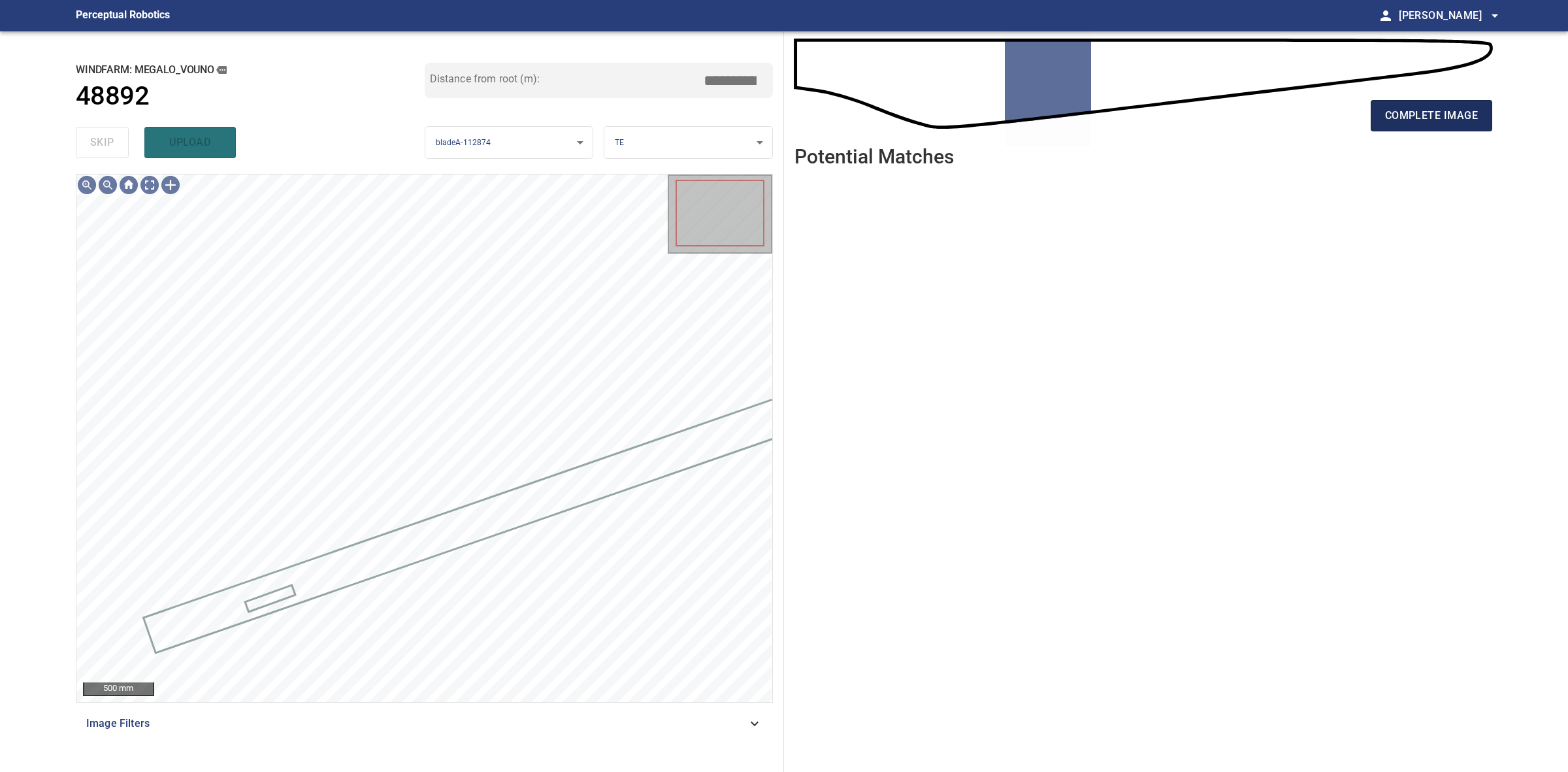
click at [1395, 128] on button "complete image" at bounding box center [1431, 116] width 121 height 31
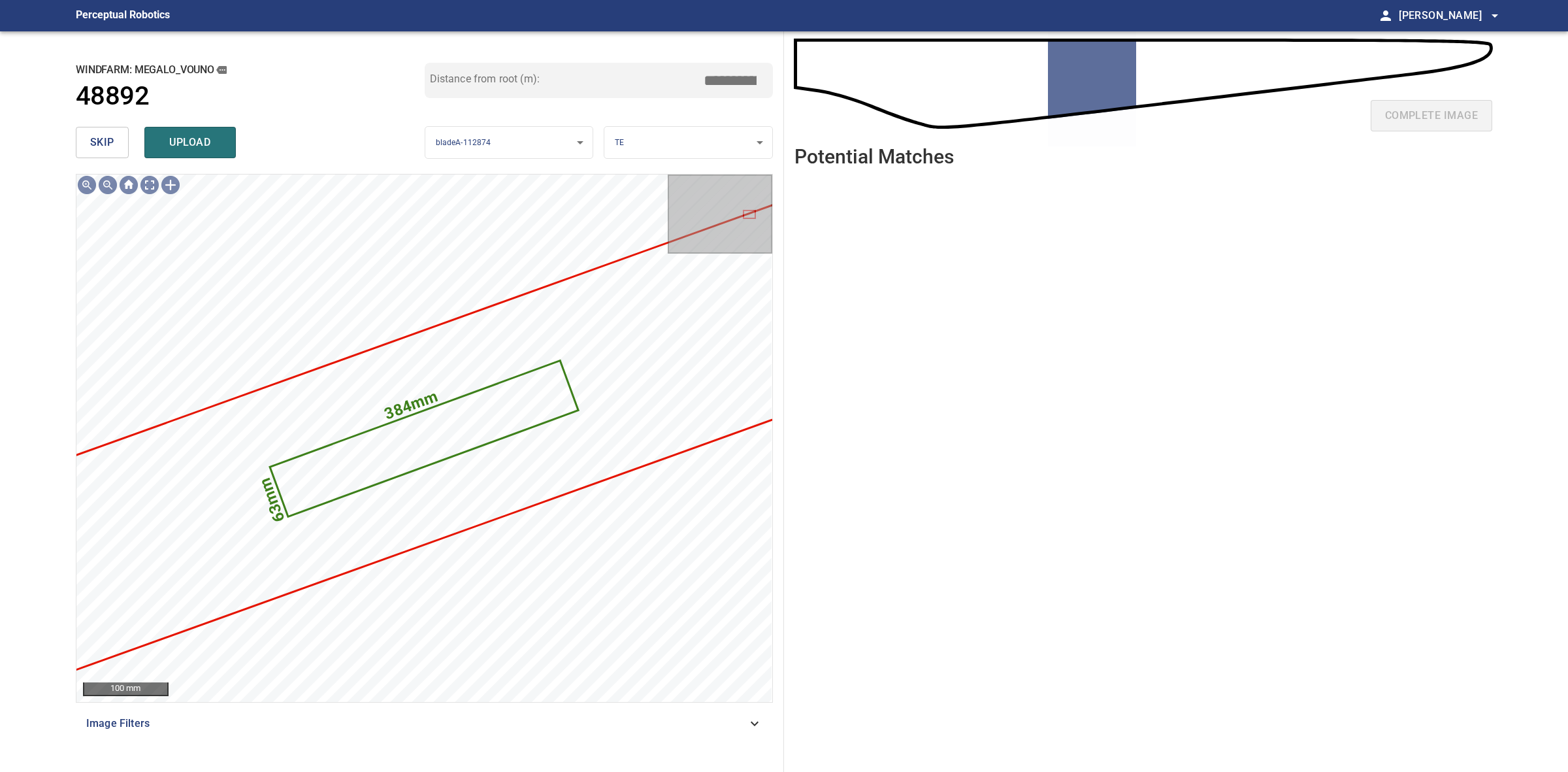
click at [95, 151] on button "skip" at bounding box center [102, 142] width 53 height 31
click at [95, 151] on button "skip" at bounding box center [102, 142] width 53 height 31
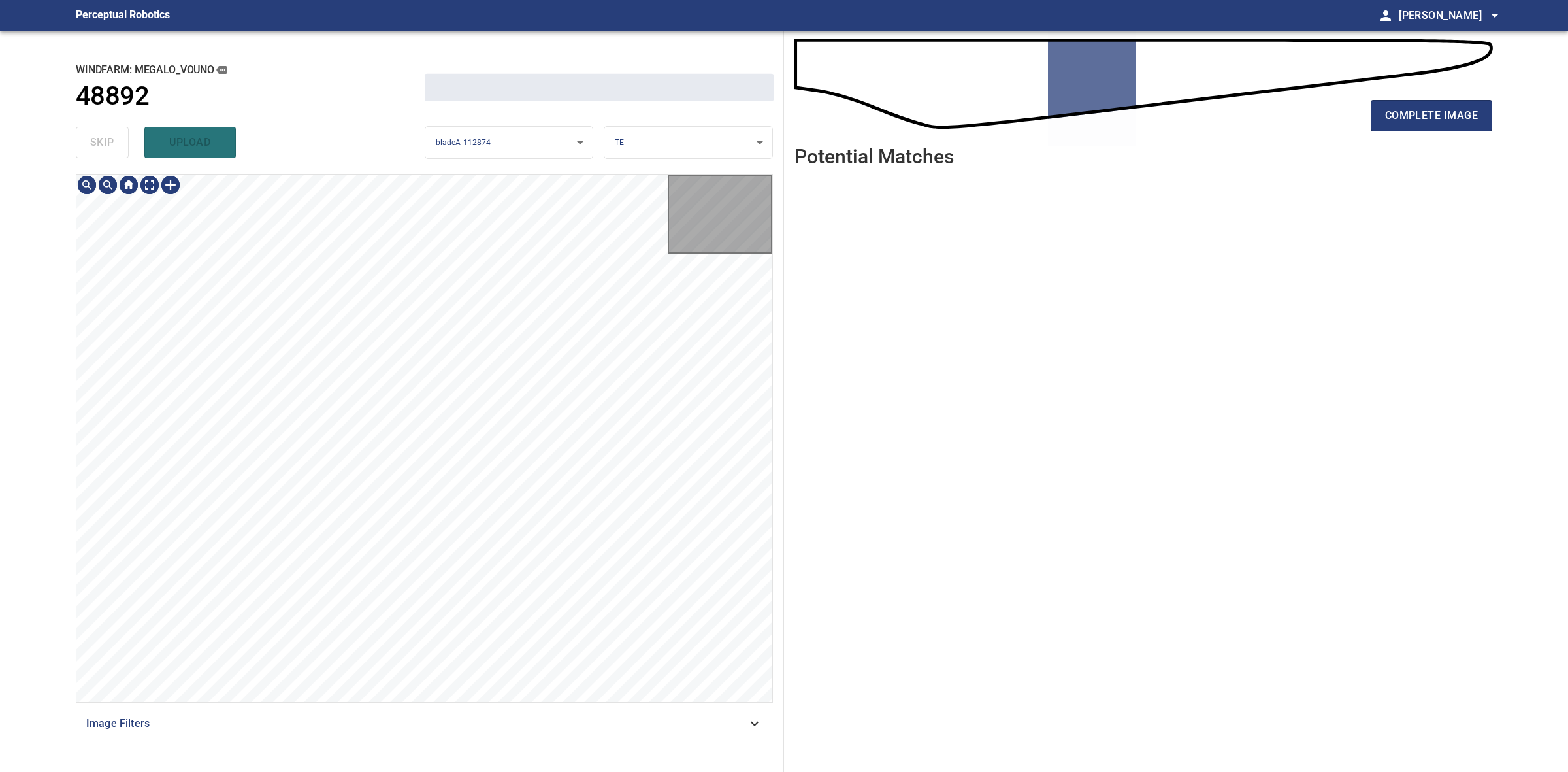
click at [95, 151] on div "skip upload" at bounding box center [250, 142] width 349 height 42
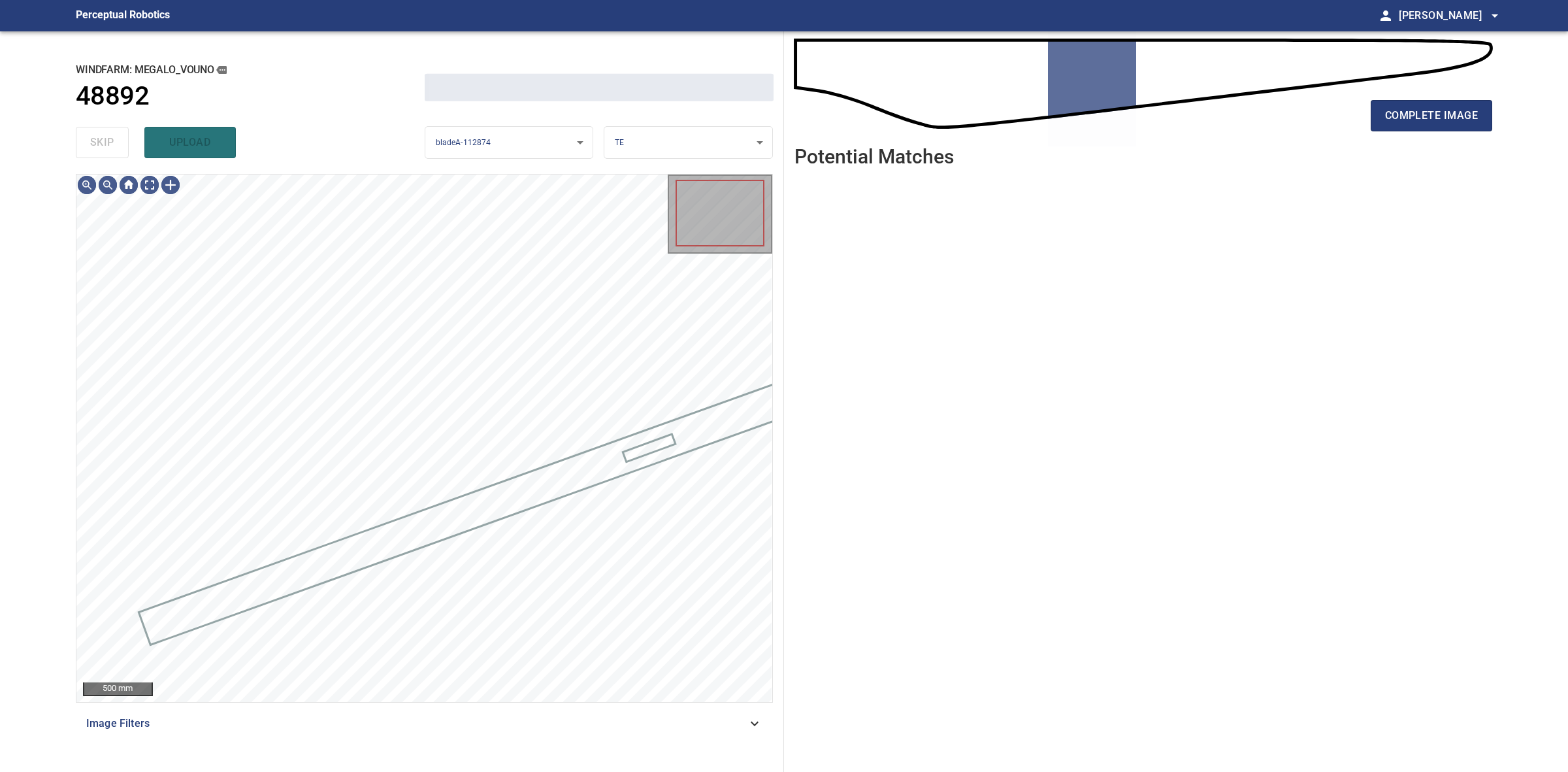
click at [95, 151] on div "skip upload" at bounding box center [250, 142] width 349 height 42
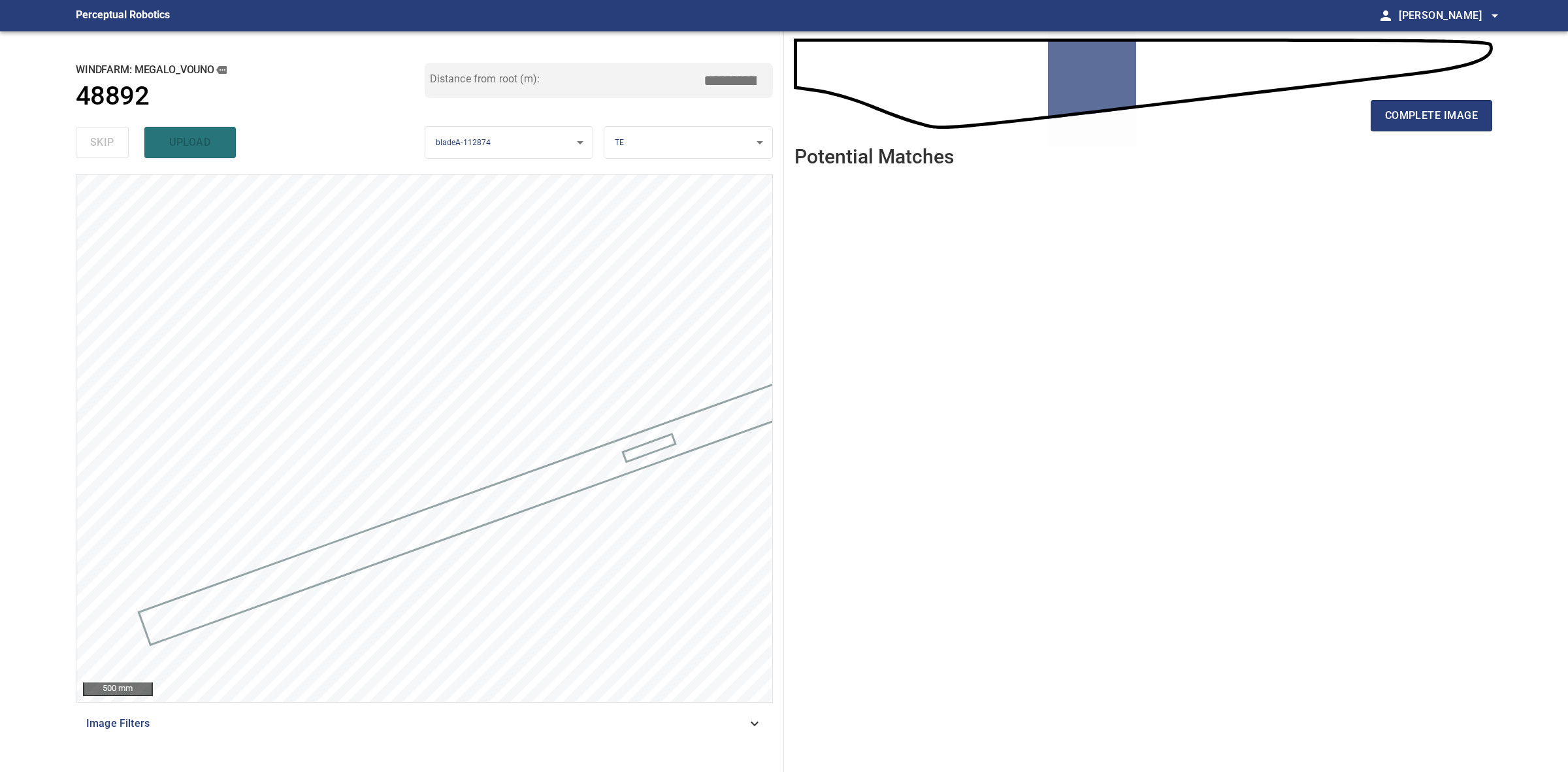
click at [1457, 96] on div "complete image" at bounding box center [1143, 121] width 698 height 52
click at [1451, 111] on span "complete image" at bounding box center [1432, 116] width 93 height 18
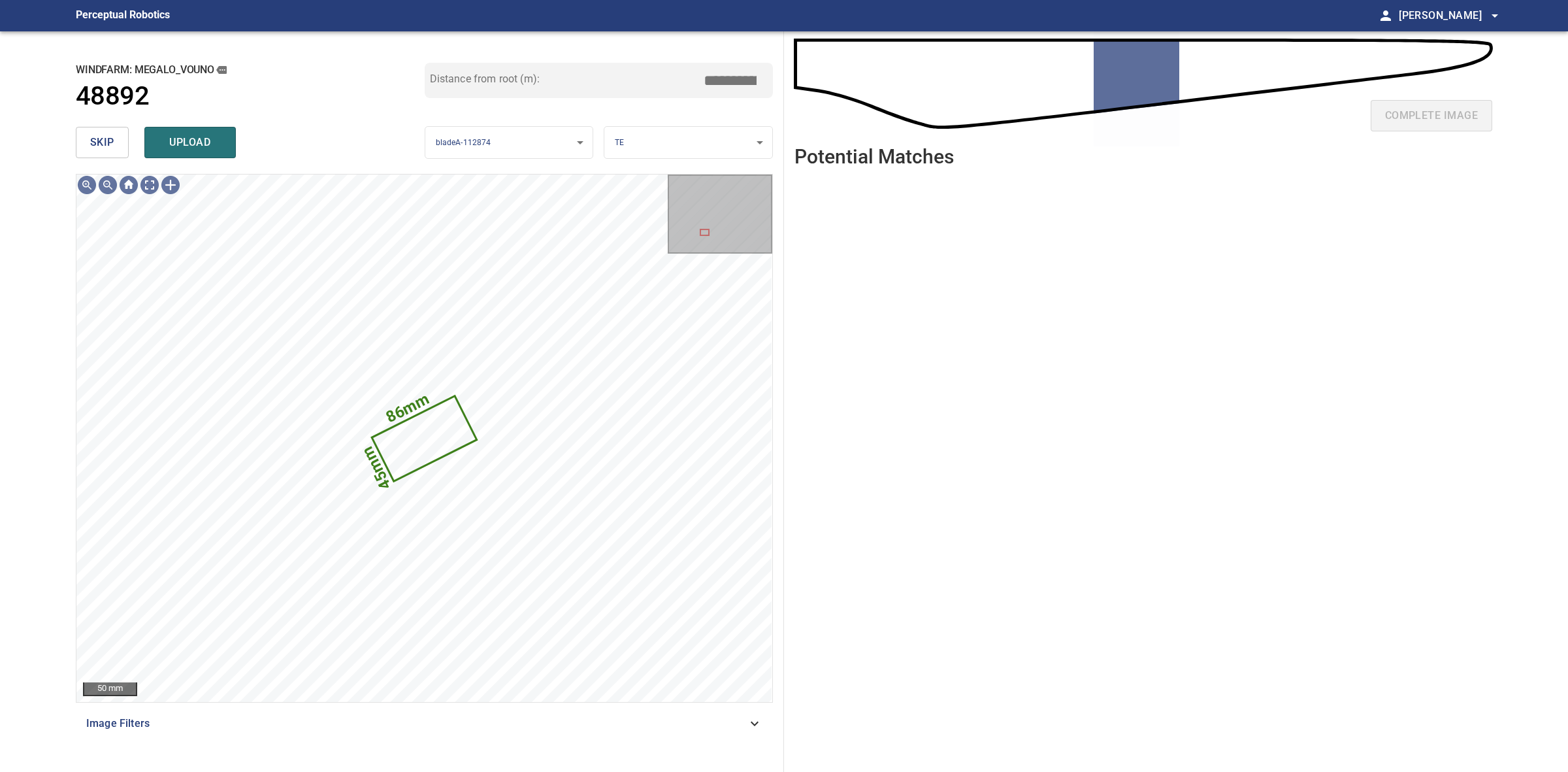
click at [76, 140] on button "skip" at bounding box center [102, 142] width 53 height 31
click at [80, 140] on div "skip upload" at bounding box center [250, 142] width 349 height 42
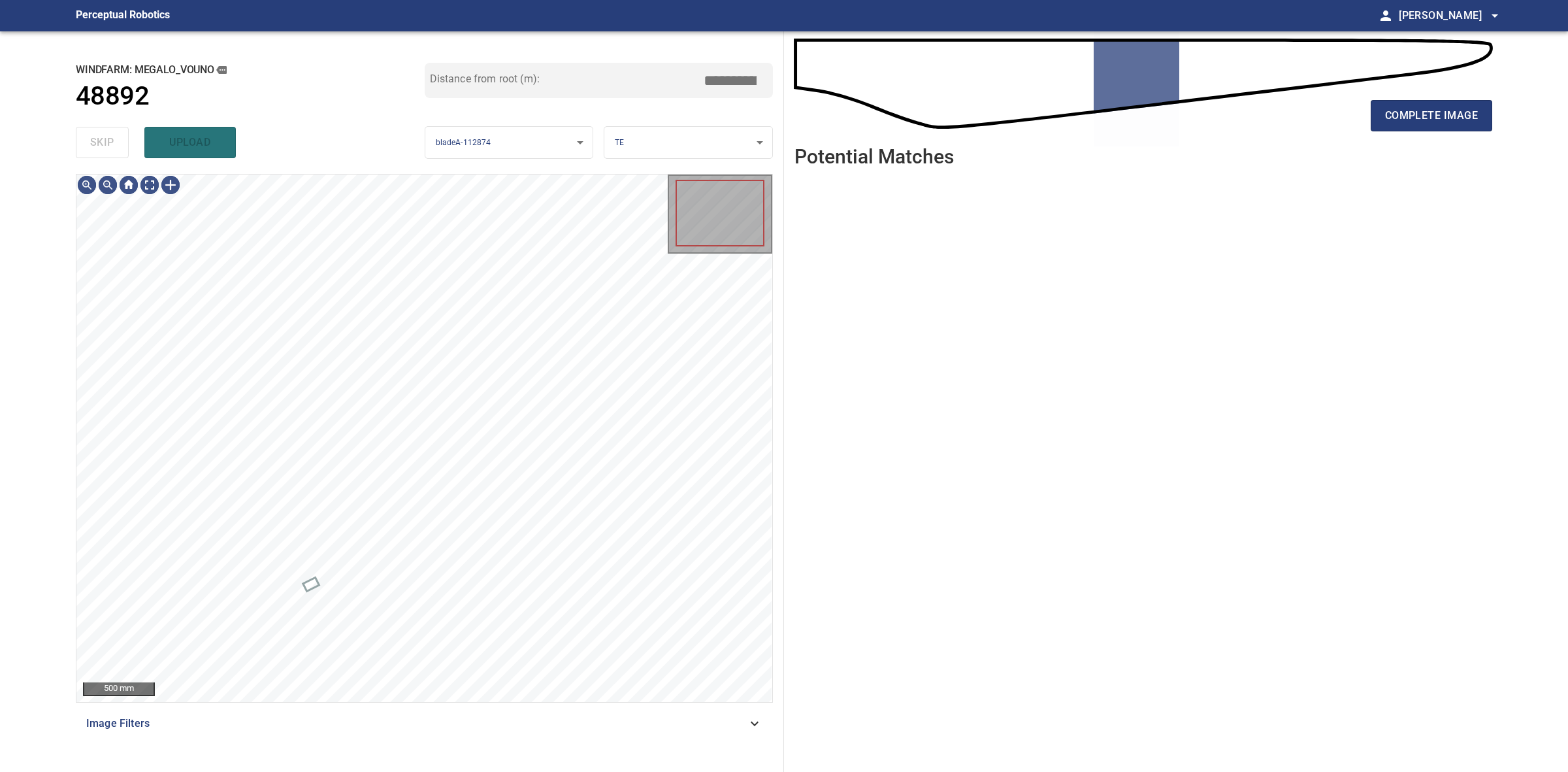
click at [80, 140] on div "skip upload" at bounding box center [250, 142] width 349 height 42
drag, startPoint x: 80, startPoint y: 140, endPoint x: 852, endPoint y: 122, distance: 772.2
click at [90, 140] on div "skip upload" at bounding box center [250, 142] width 349 height 42
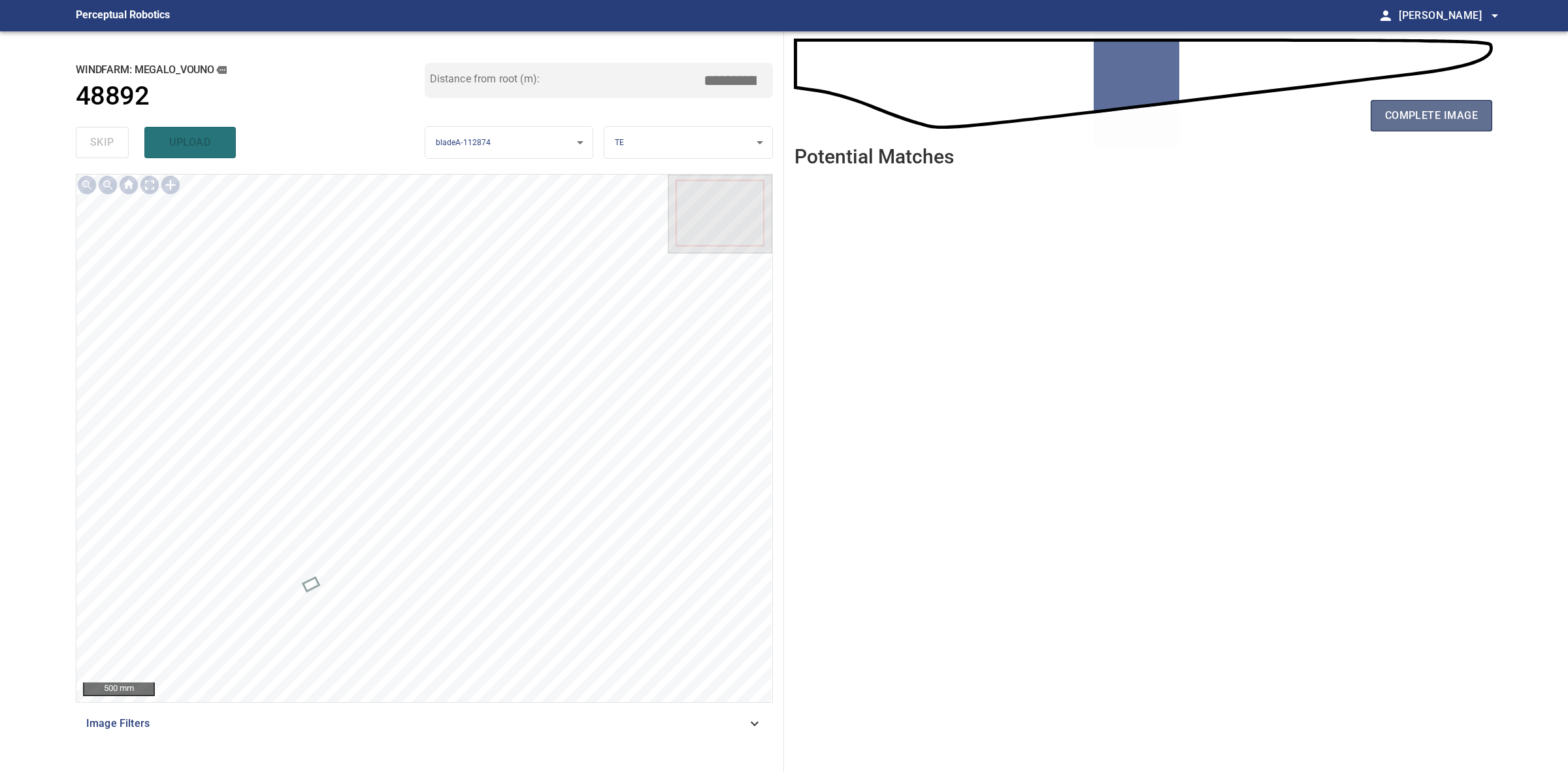
click at [1445, 105] on button "complete image" at bounding box center [1431, 116] width 121 height 31
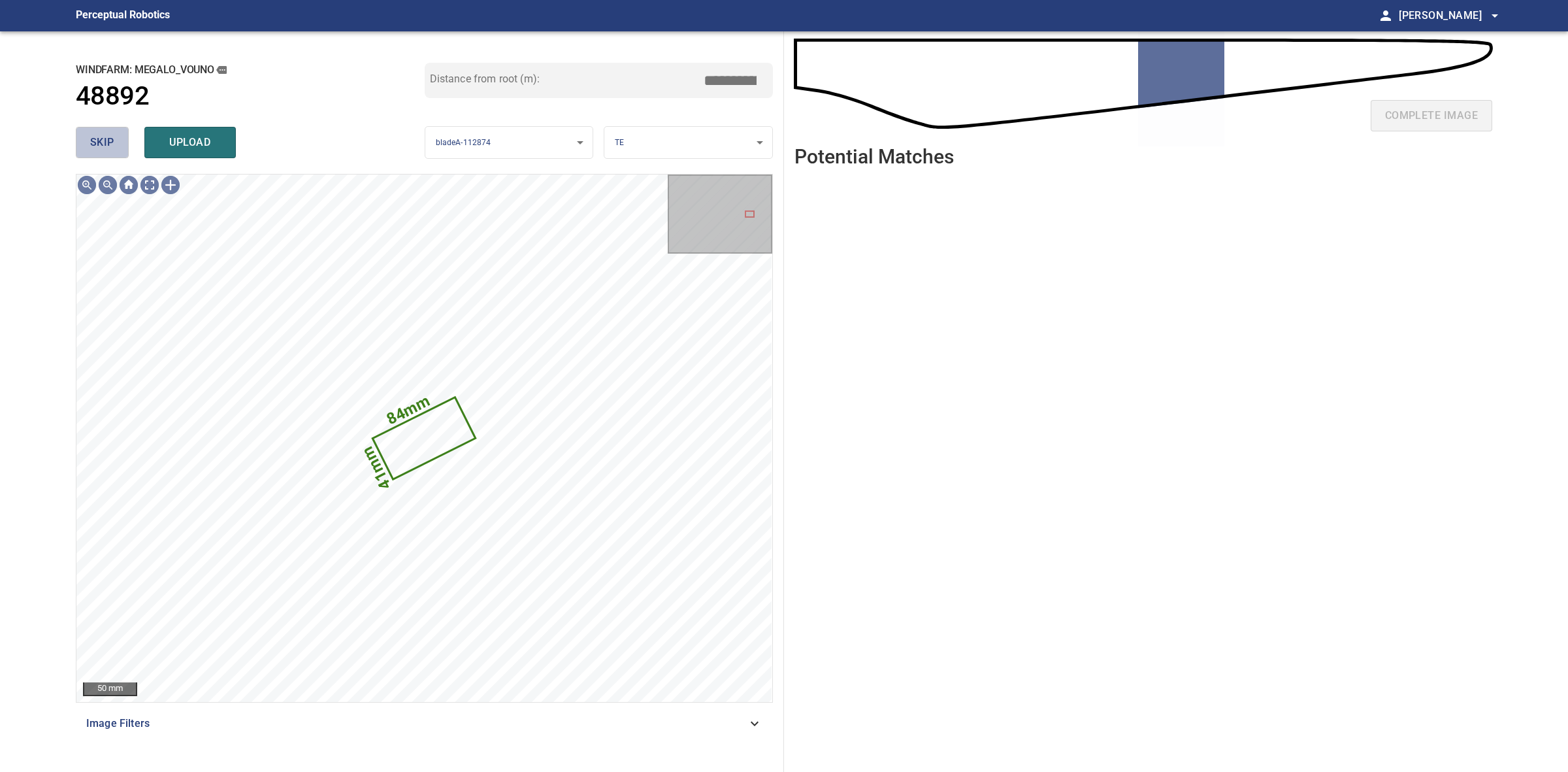
click at [104, 134] on span "skip" at bounding box center [102, 142] width 24 height 18
click at [104, 134] on div "skip upload" at bounding box center [250, 142] width 349 height 42
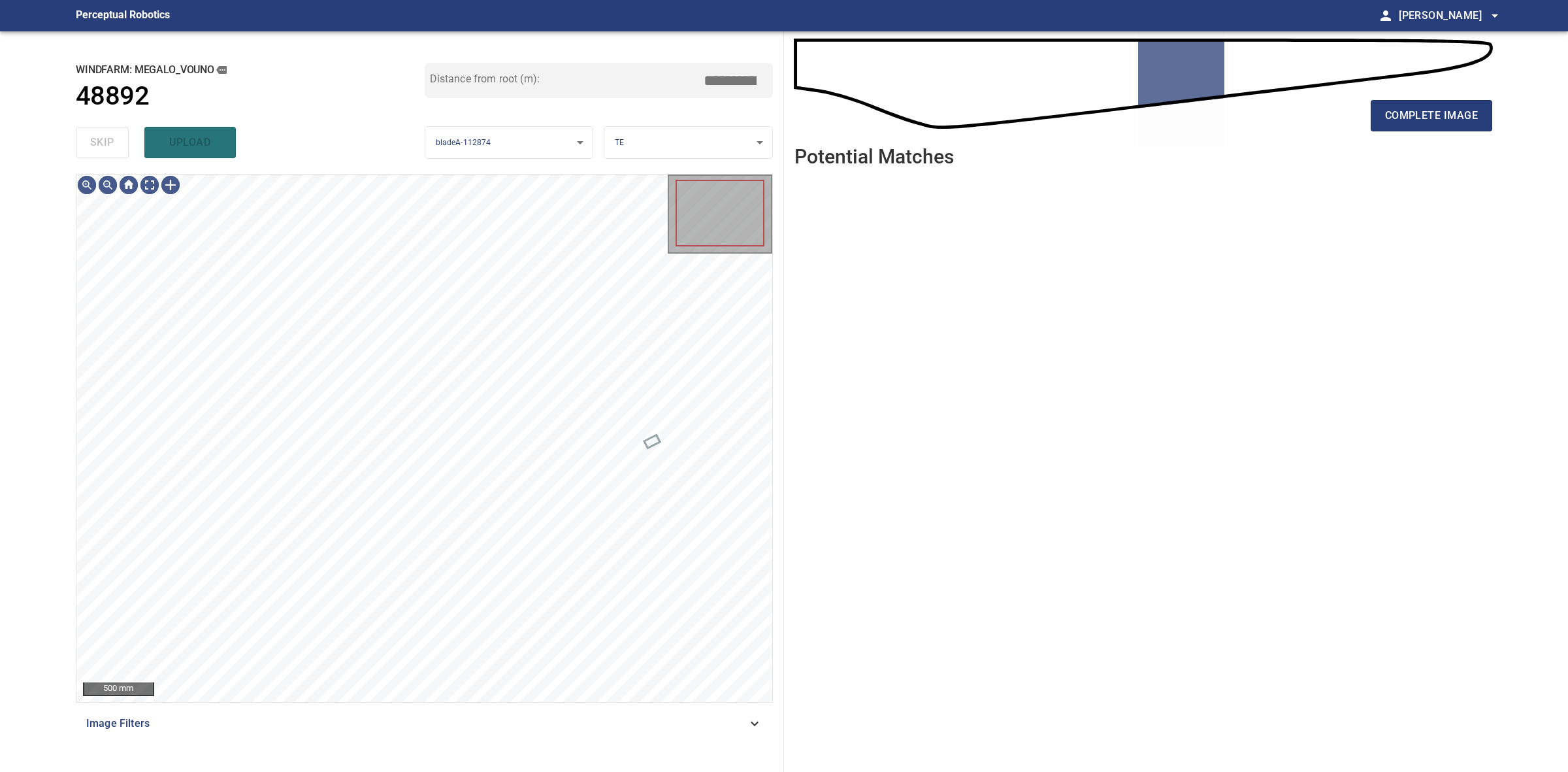
click at [104, 134] on div "skip upload" at bounding box center [250, 142] width 349 height 42
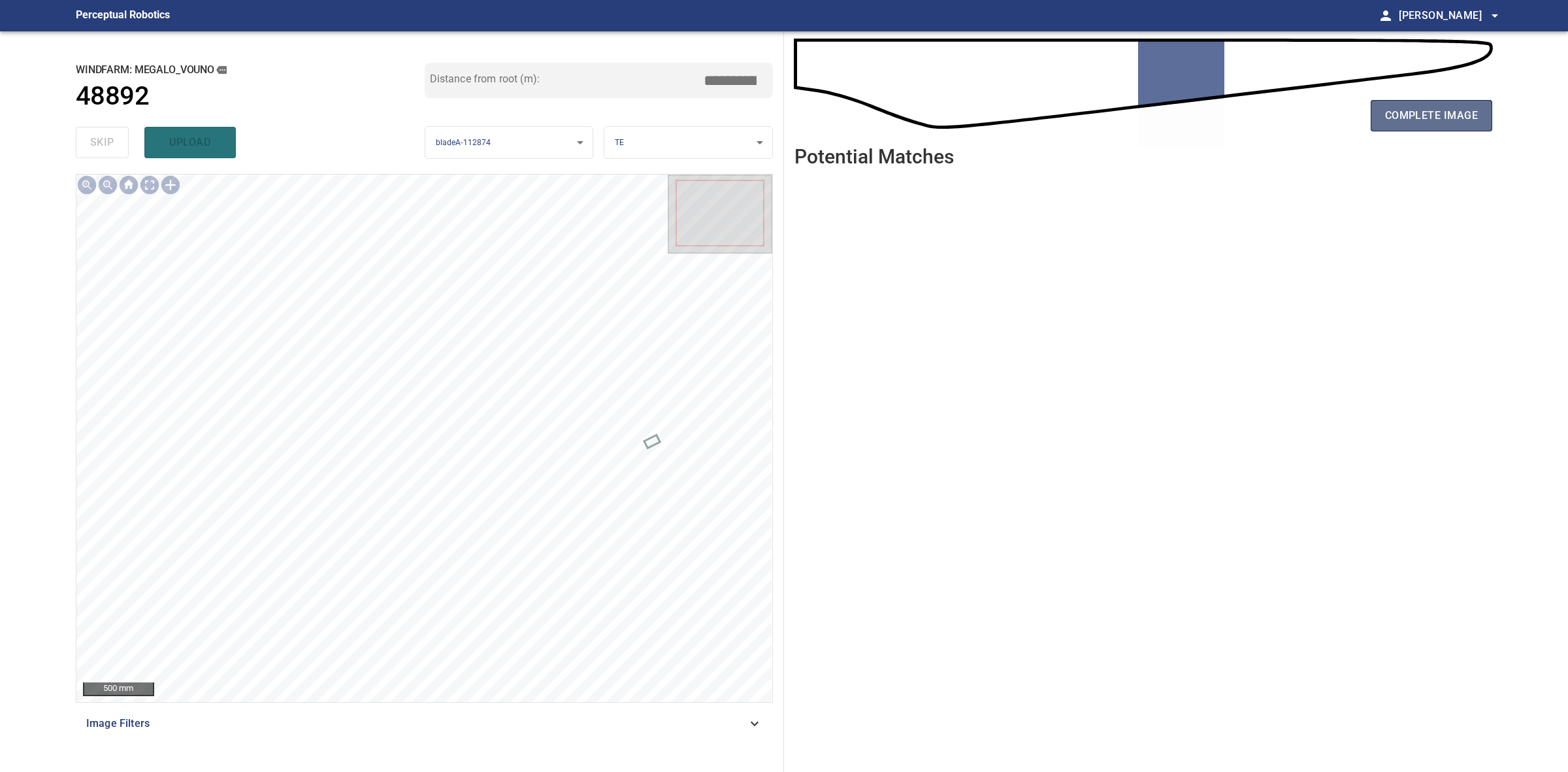
click at [1428, 117] on span "complete image" at bounding box center [1432, 116] width 93 height 18
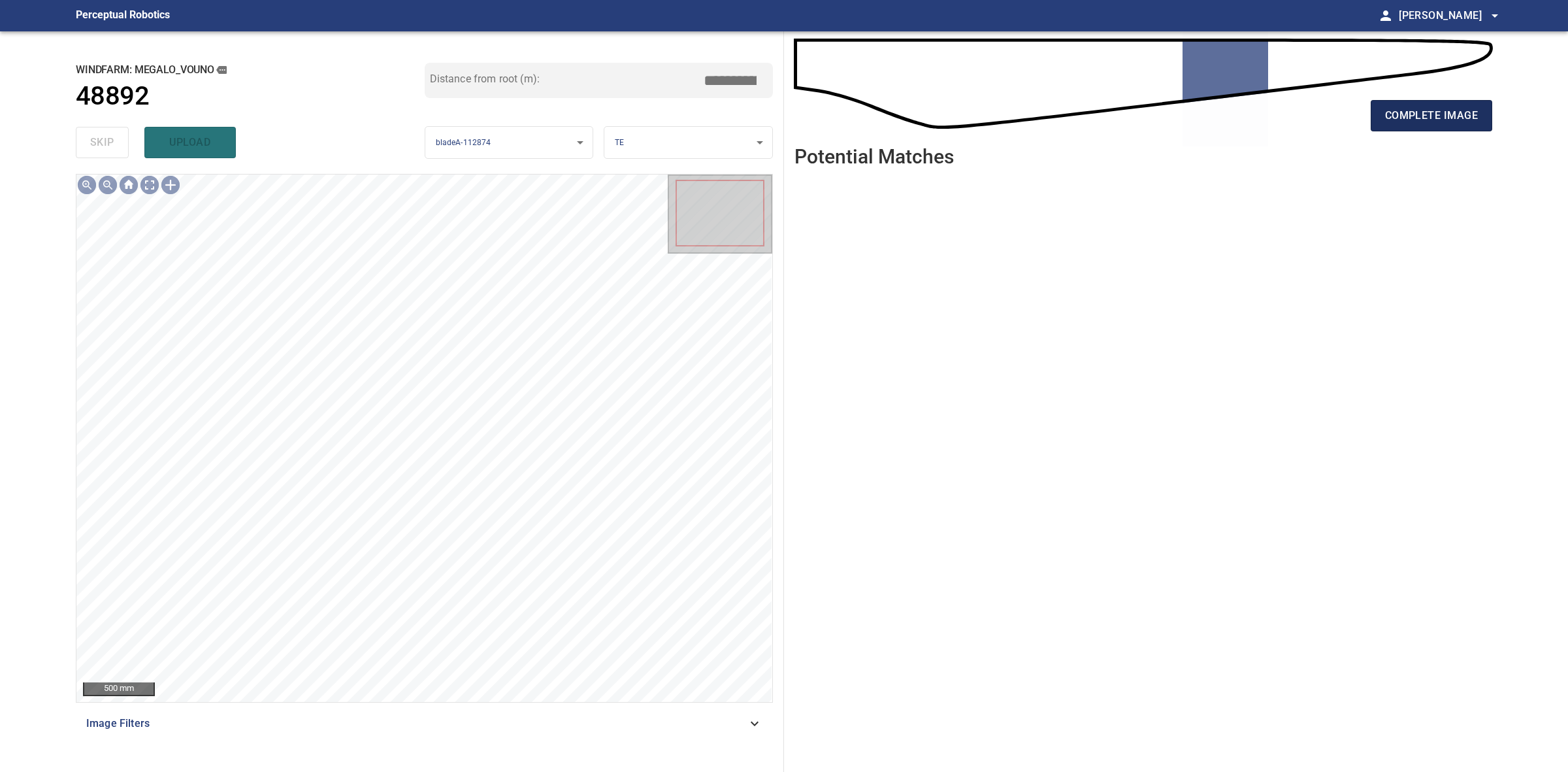
click at [1426, 125] on button "complete image" at bounding box center [1431, 116] width 121 height 31
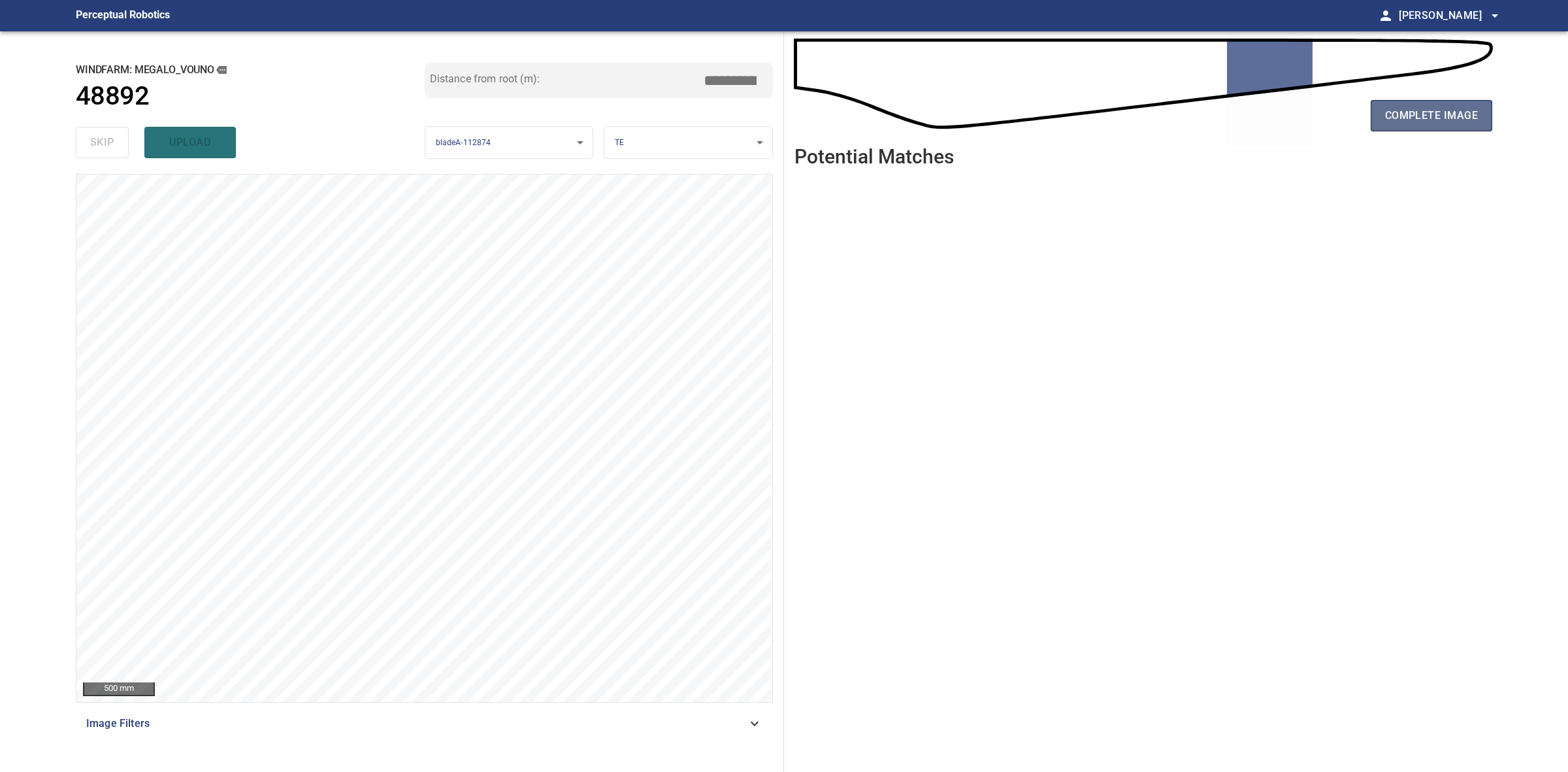
click at [1471, 128] on button "complete image" at bounding box center [1431, 116] width 121 height 31
click at [1459, 121] on span "complete image" at bounding box center [1432, 116] width 93 height 18
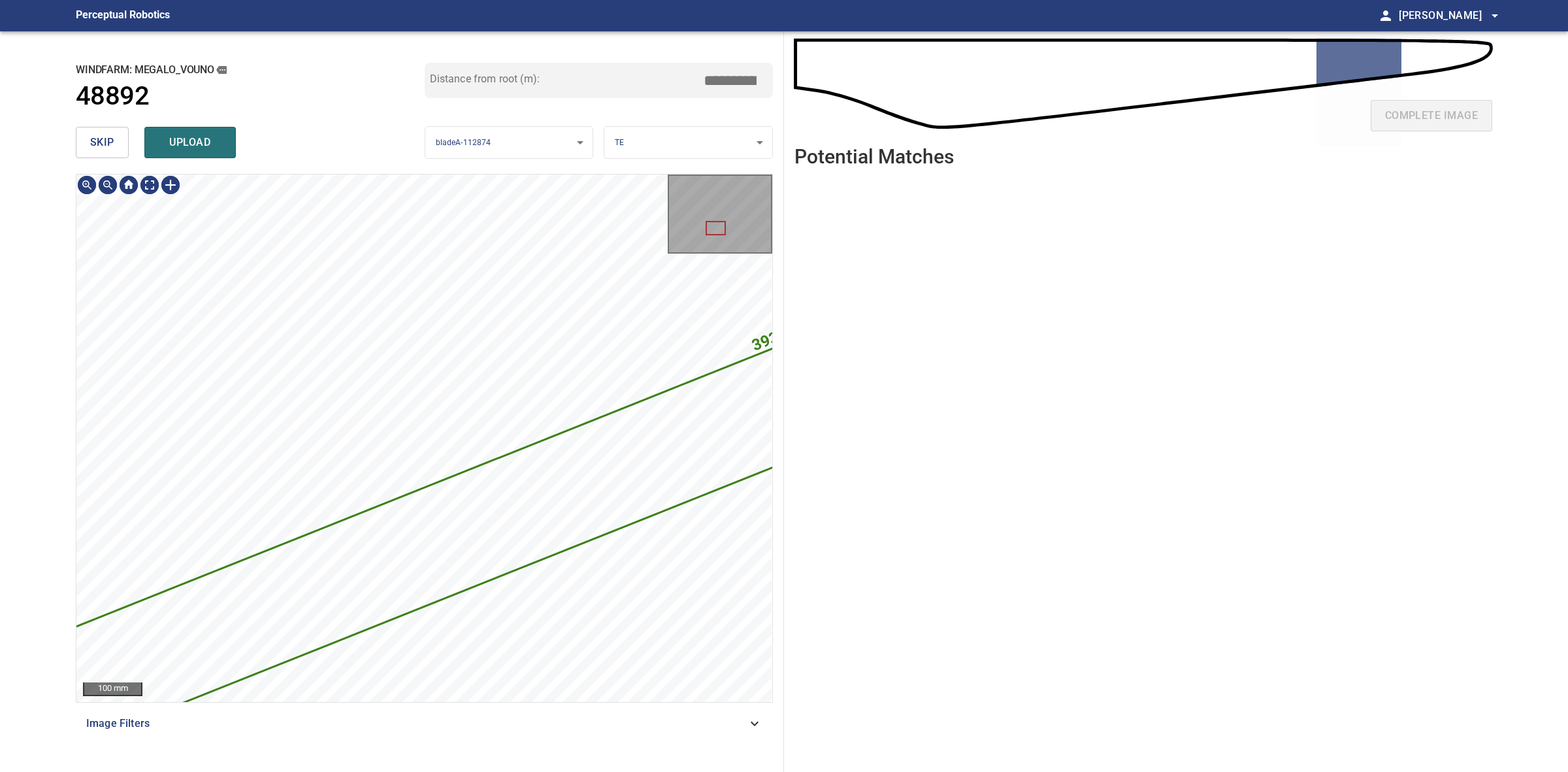
click at [106, 137] on span "skip" at bounding box center [102, 142] width 24 height 18
drag, startPoint x: 106, startPoint y: 137, endPoint x: 824, endPoint y: 142, distance: 718.0
click at [107, 138] on div "skip upload" at bounding box center [250, 142] width 349 height 42
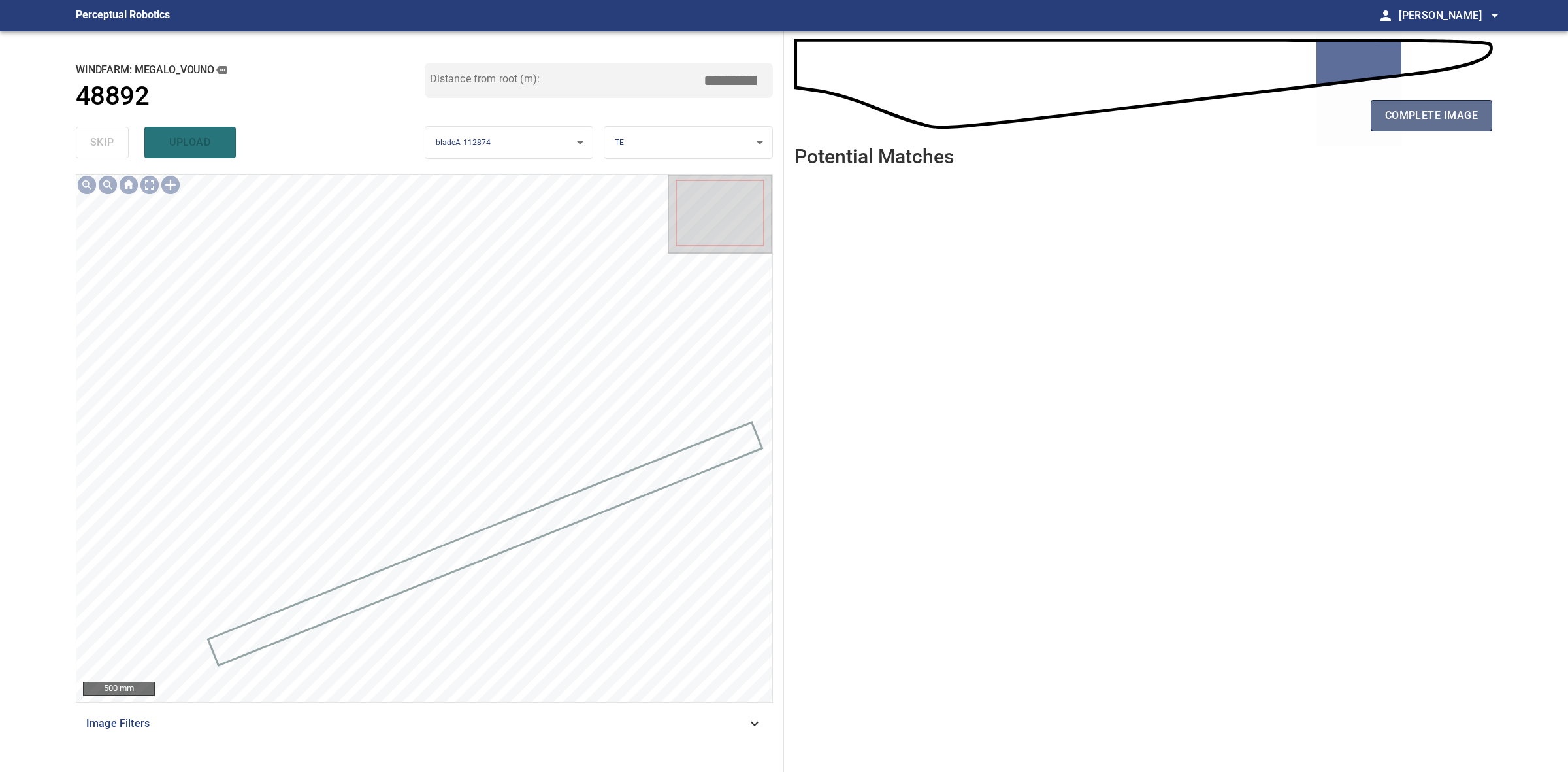
click at [1413, 119] on span "complete image" at bounding box center [1432, 116] width 93 height 18
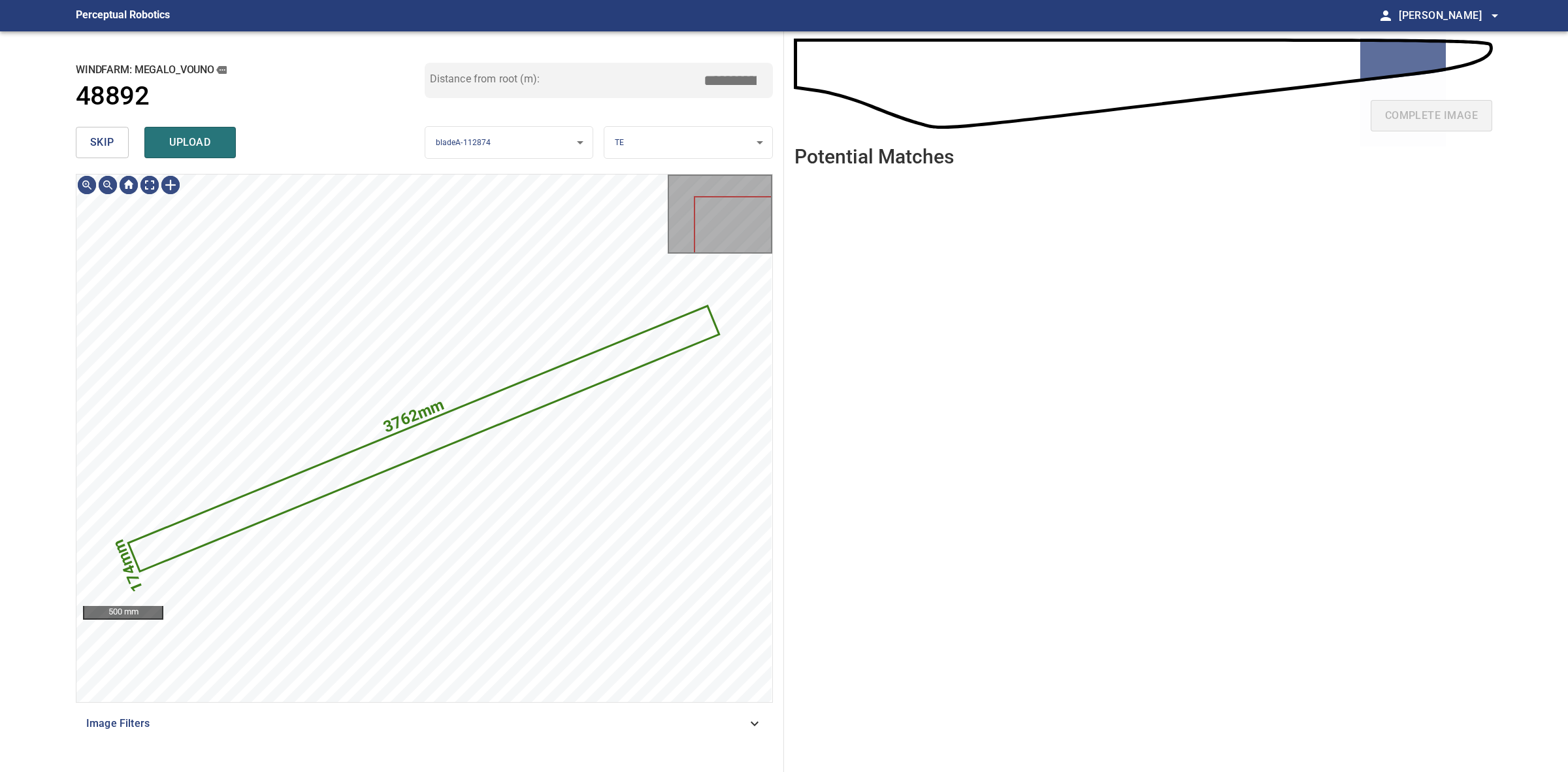
click at [93, 149] on span "skip" at bounding box center [102, 142] width 24 height 18
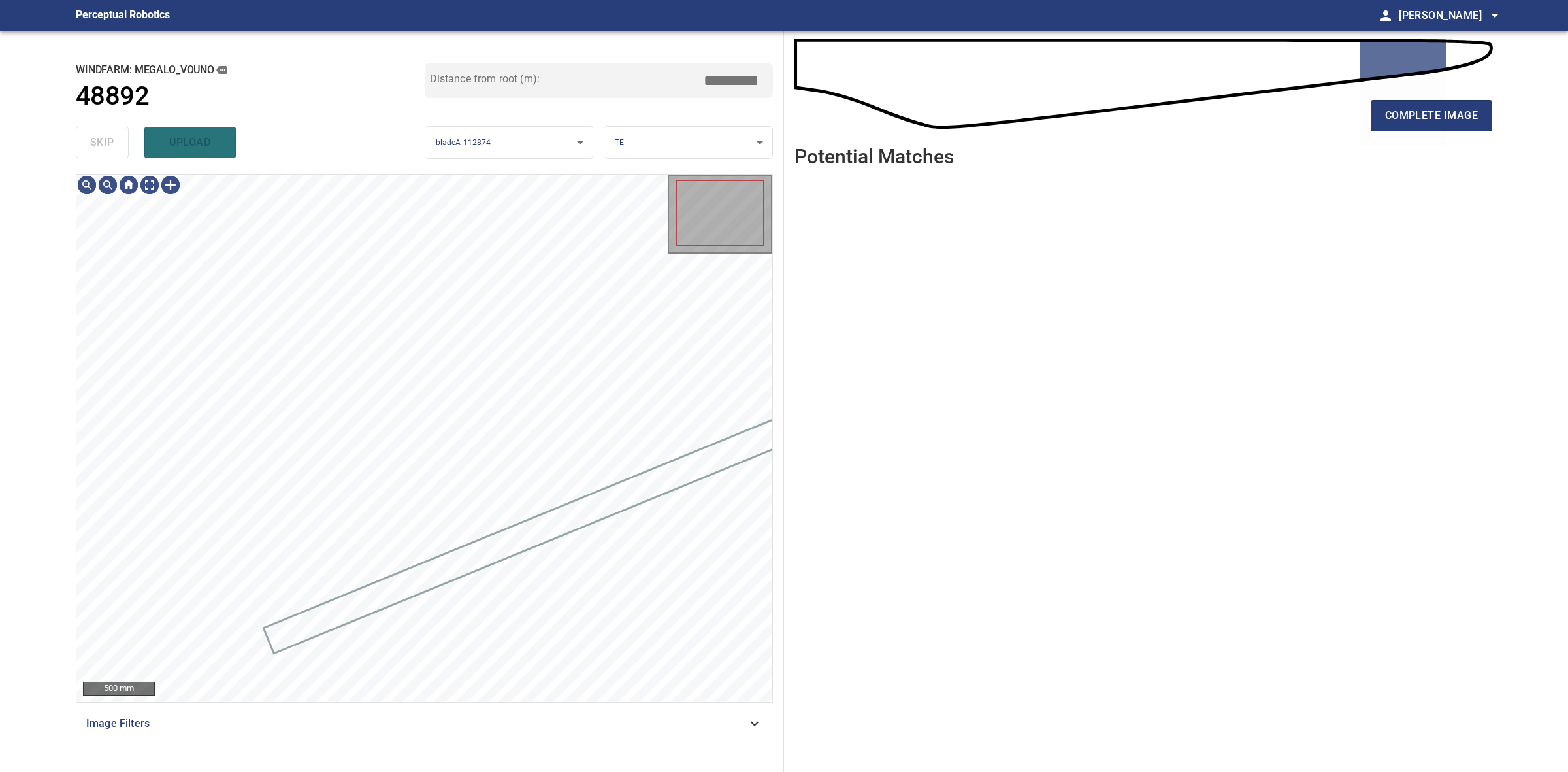
click at [93, 149] on div "skip upload" at bounding box center [250, 142] width 349 height 42
click at [1394, 119] on span "complete image" at bounding box center [1432, 116] width 93 height 18
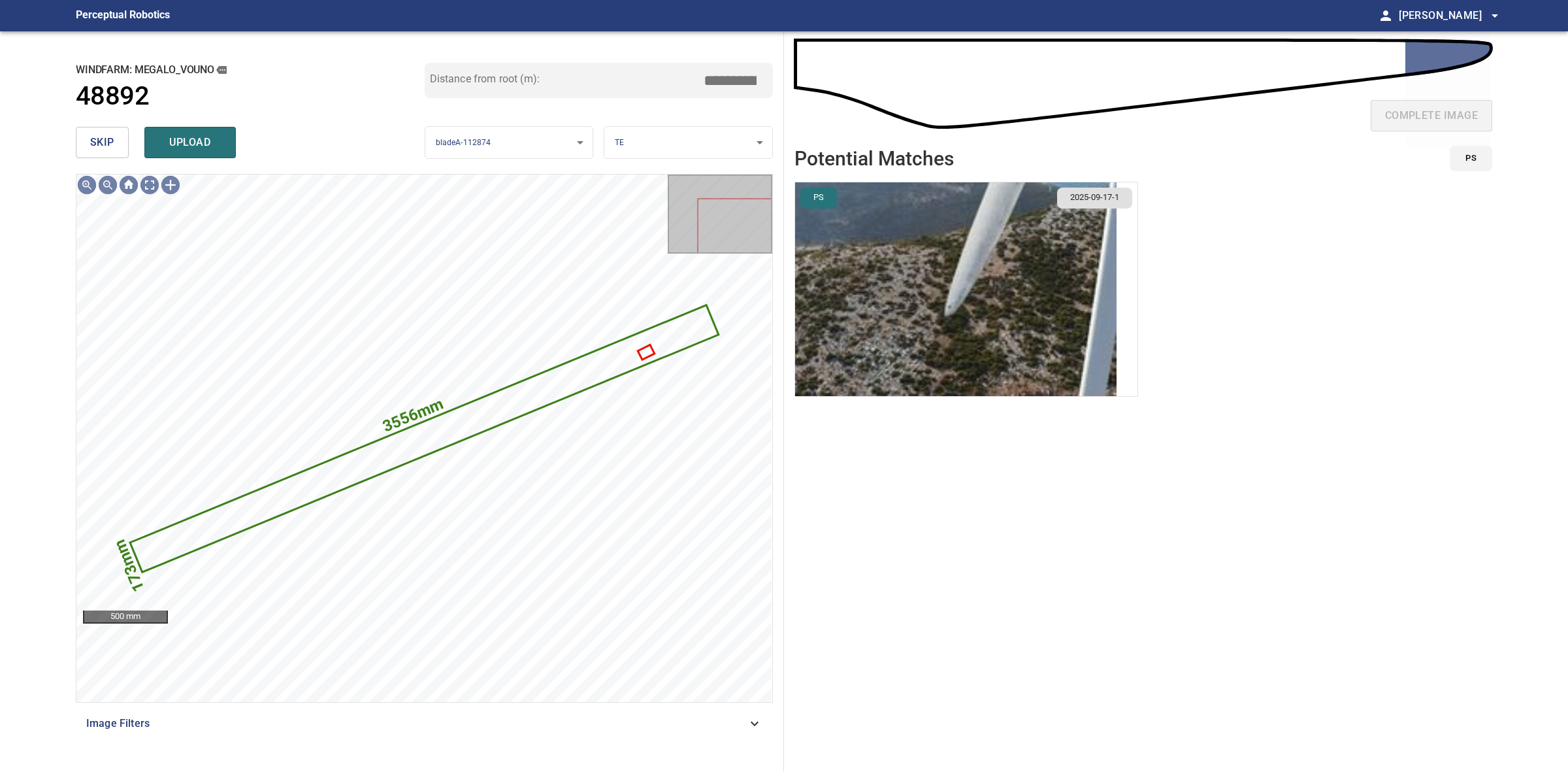
click at [123, 151] on button "skip" at bounding box center [102, 142] width 53 height 31
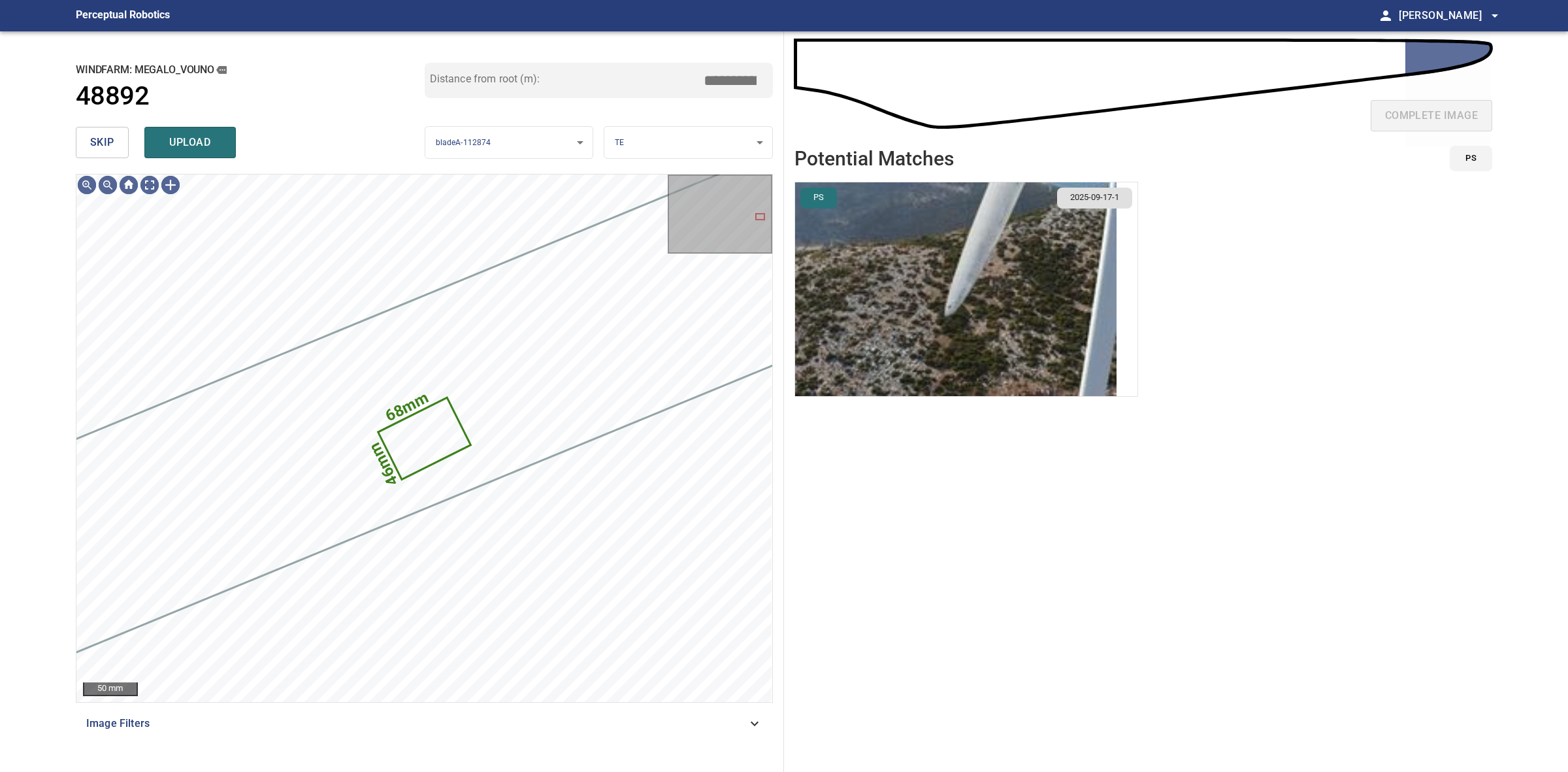
click at [115, 144] on button "skip" at bounding box center [102, 142] width 53 height 31
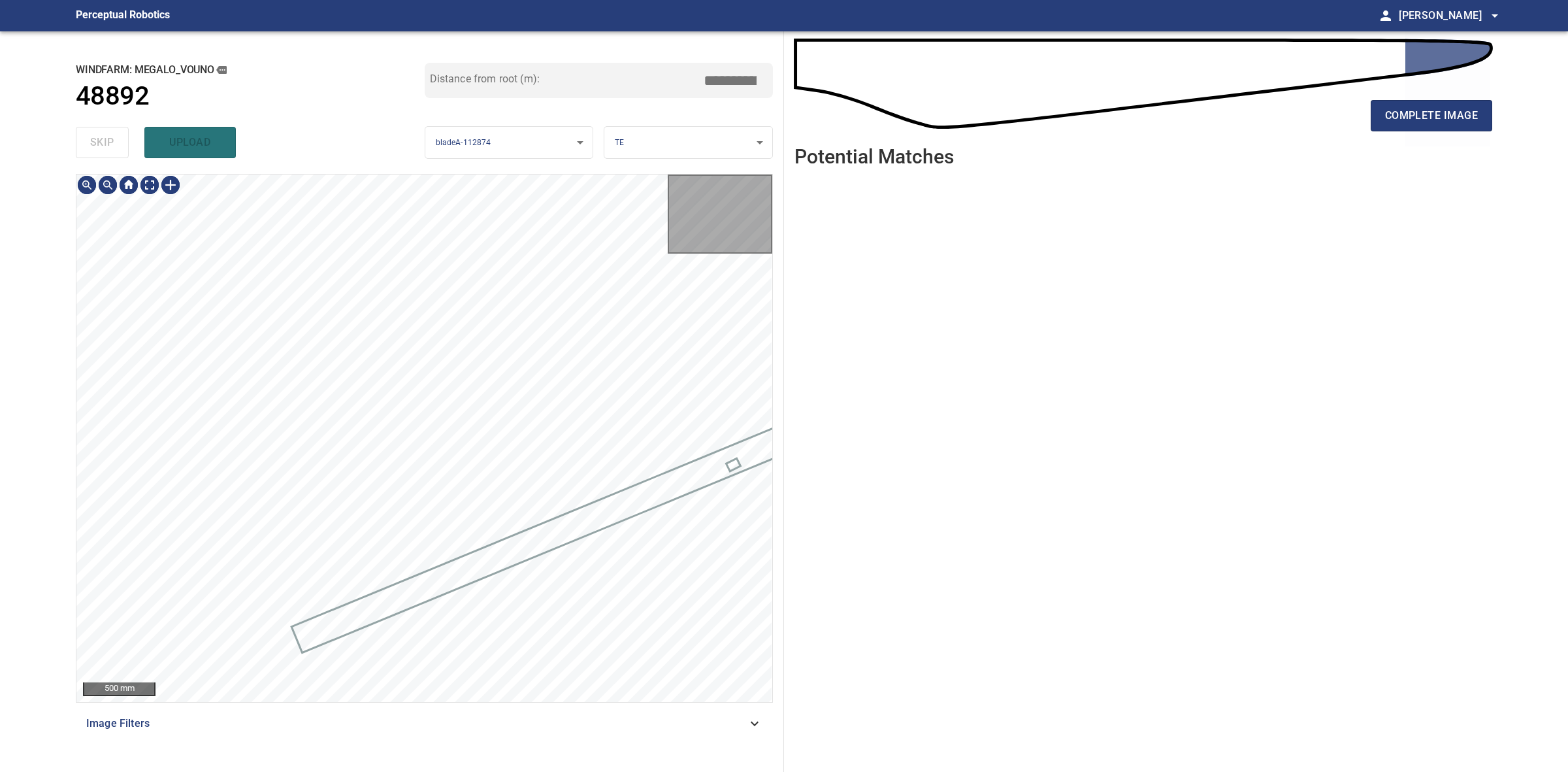
click at [115, 144] on div "skip upload" at bounding box center [250, 142] width 349 height 42
click at [1362, 134] on div "complete image" at bounding box center [1143, 121] width 698 height 52
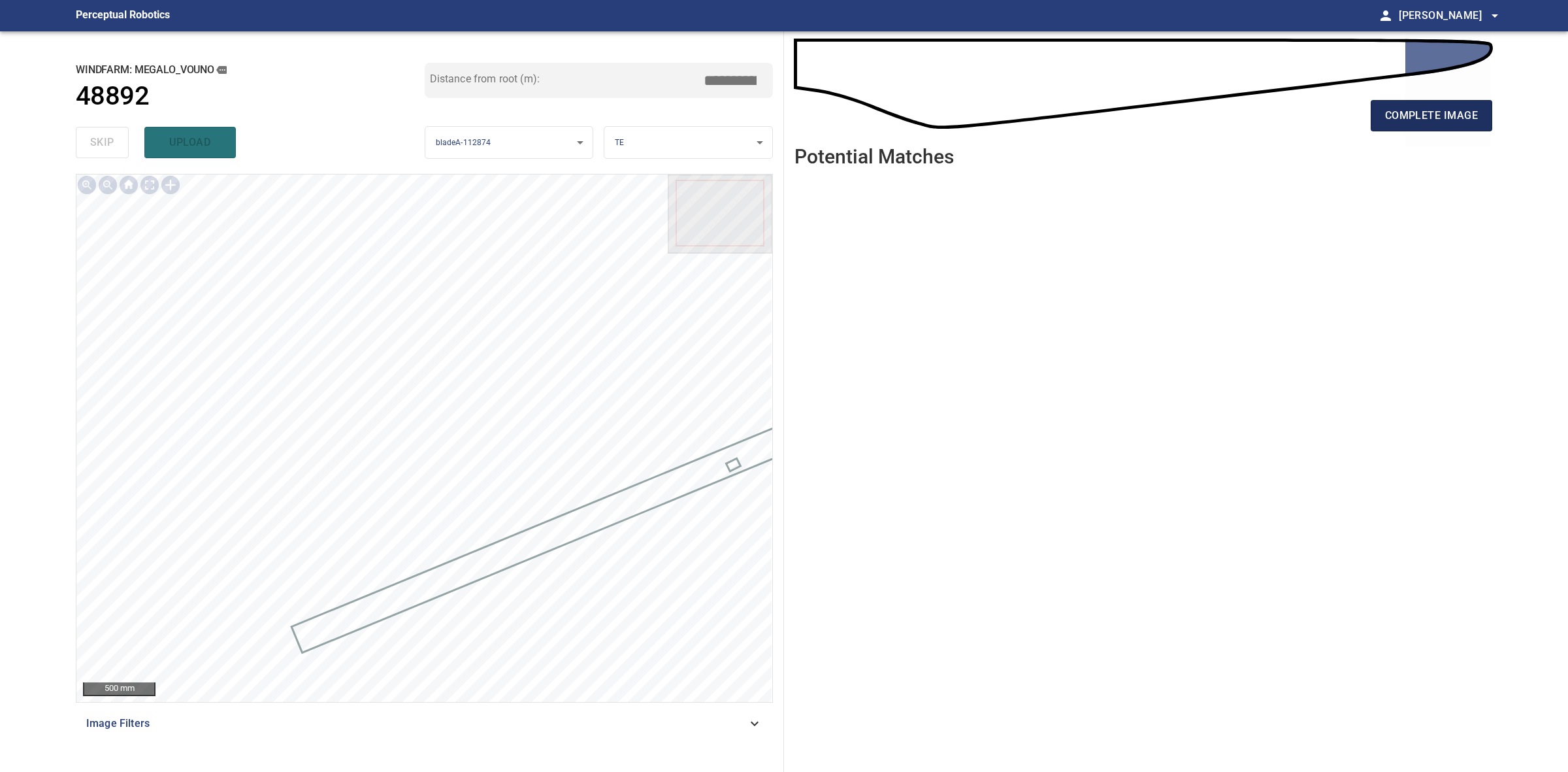
click at [1375, 127] on button "complete image" at bounding box center [1431, 116] width 121 height 31
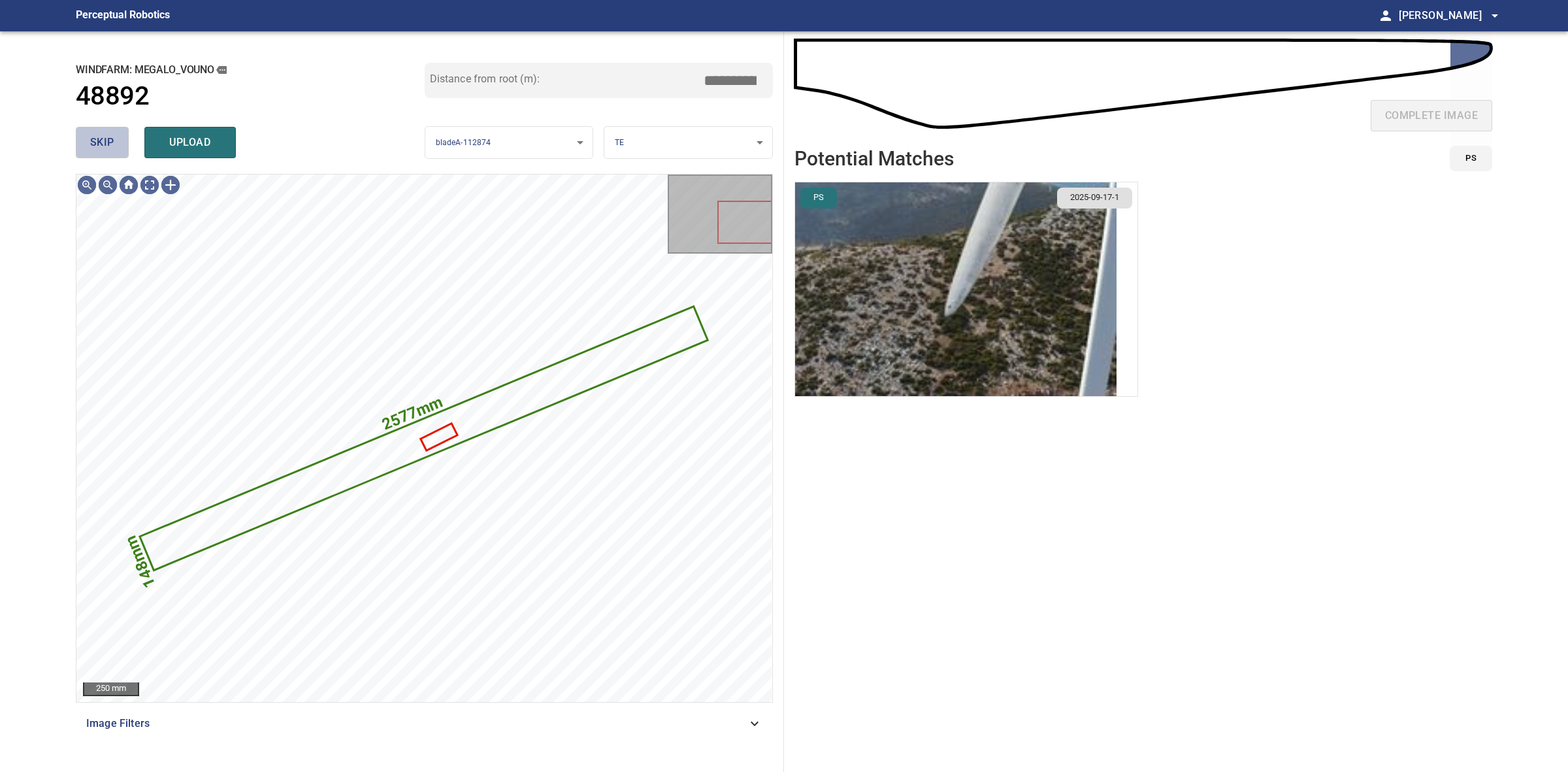
click at [108, 145] on span "skip" at bounding box center [102, 142] width 24 height 18
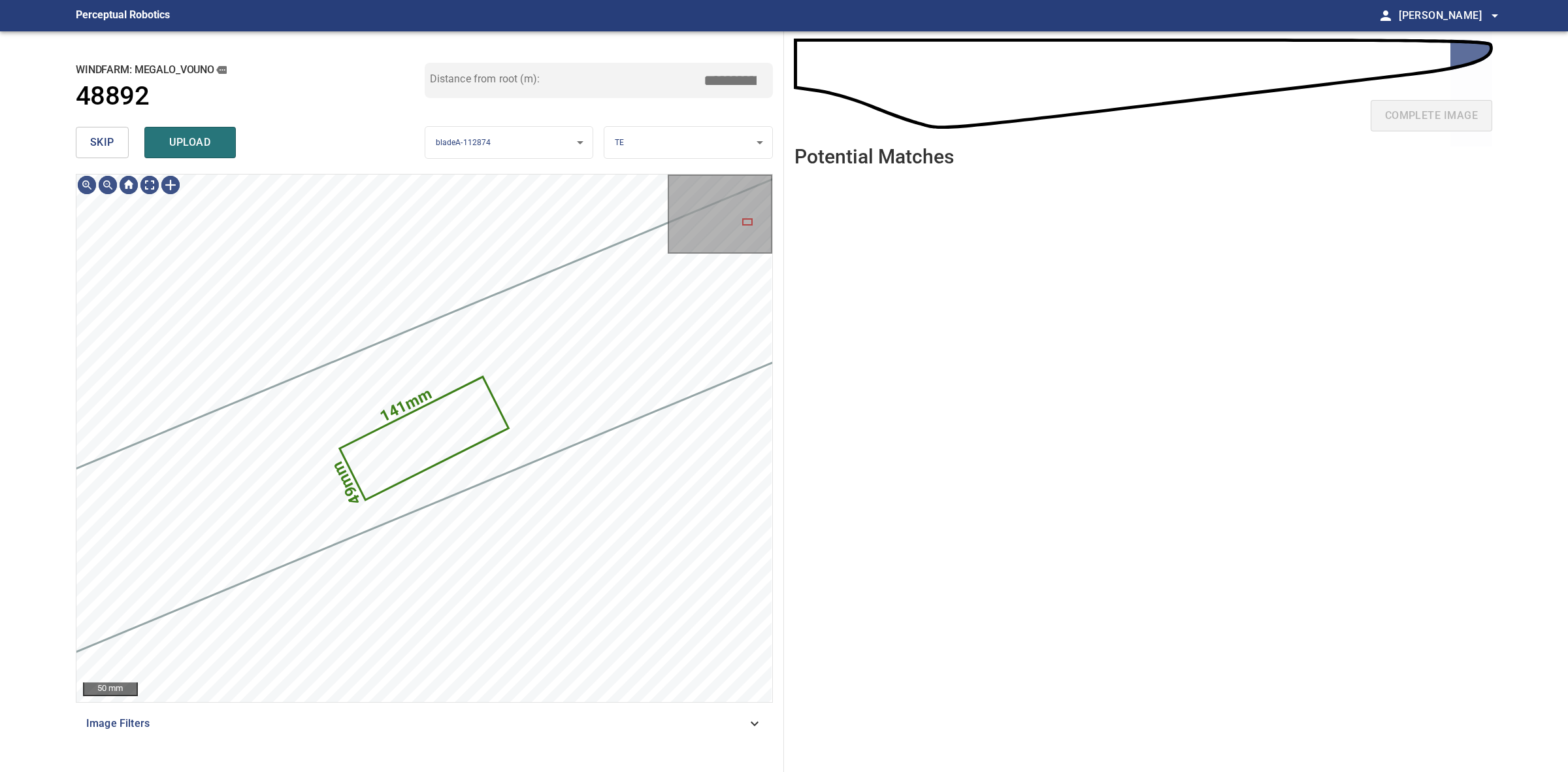
click at [108, 145] on span "skip" at bounding box center [102, 142] width 24 height 18
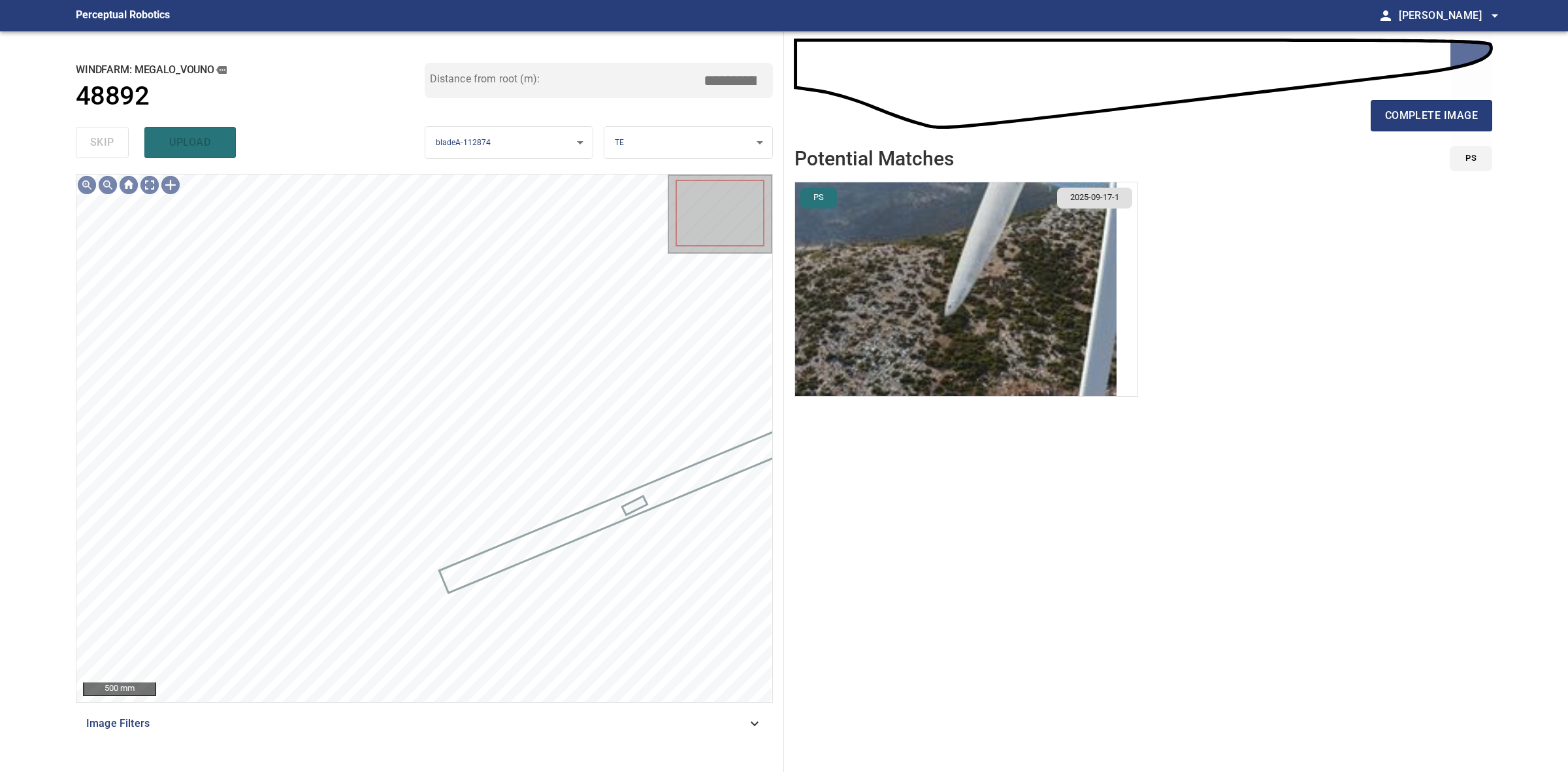
click at [1438, 95] on div "complete image" at bounding box center [1143, 121] width 698 height 52
click at [1435, 100] on button "complete image" at bounding box center [1431, 116] width 121 height 31
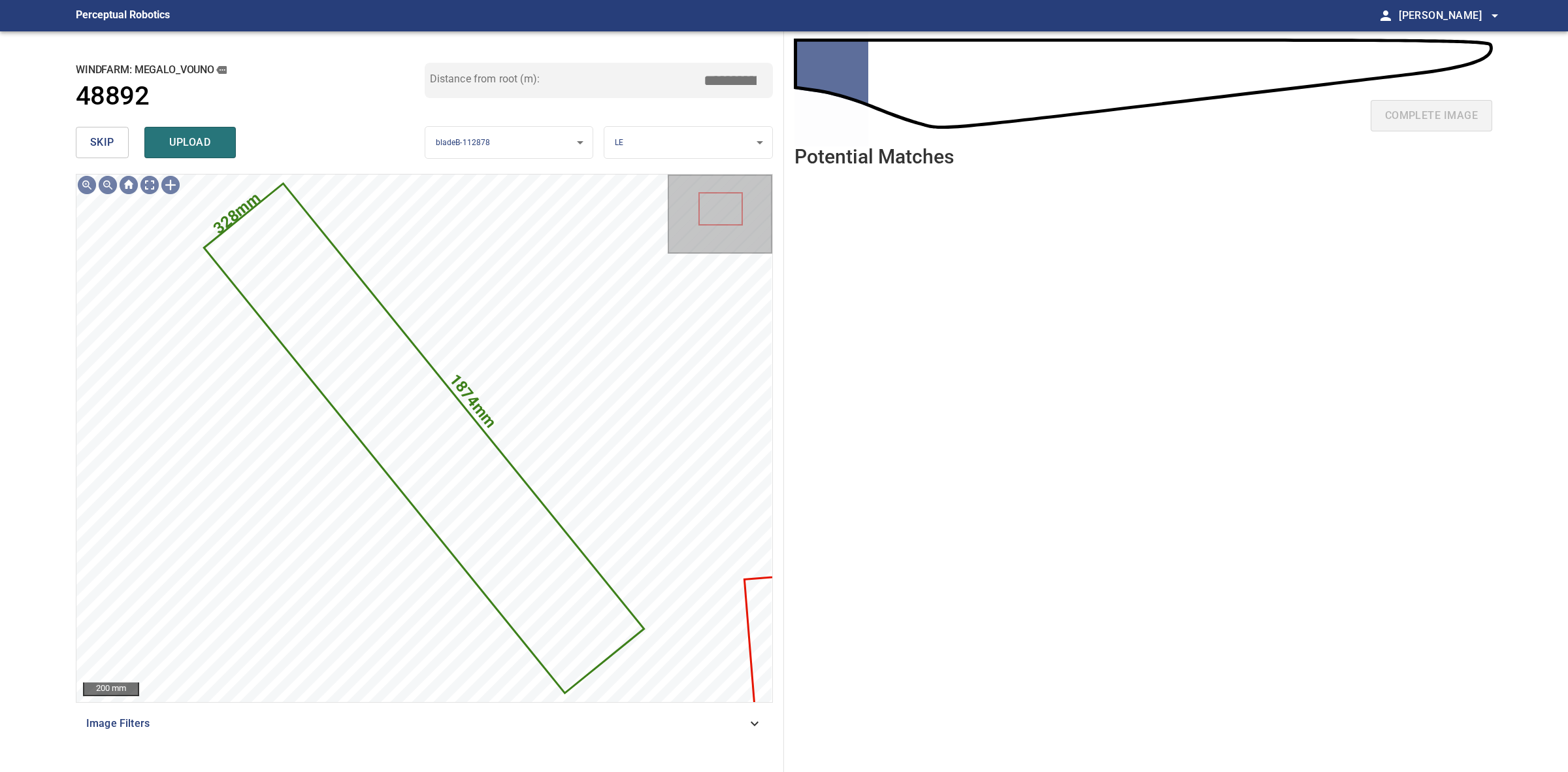
click at [92, 134] on span "skip" at bounding box center [102, 142] width 24 height 18
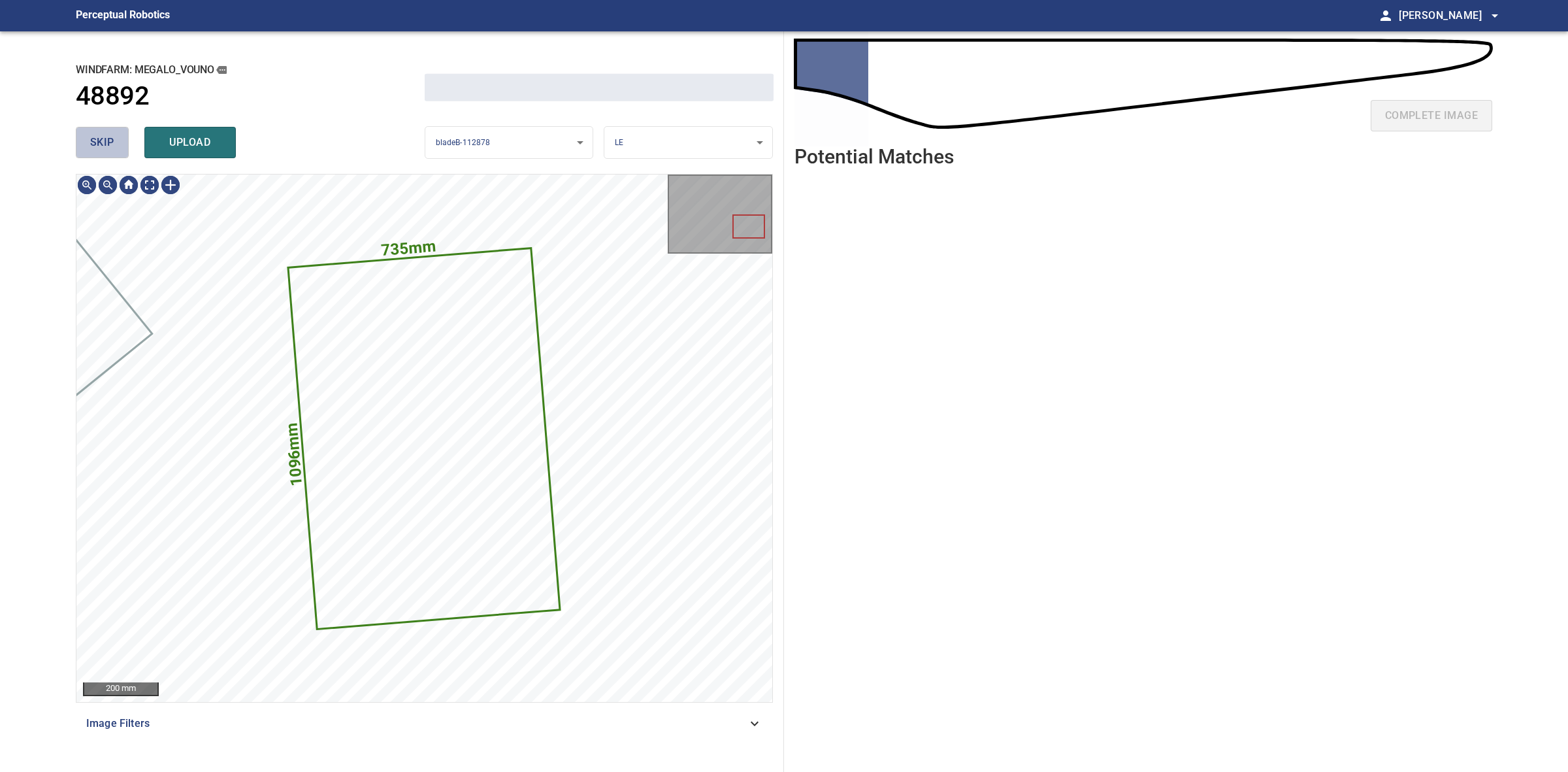
click at [92, 134] on span "skip" at bounding box center [102, 142] width 24 height 18
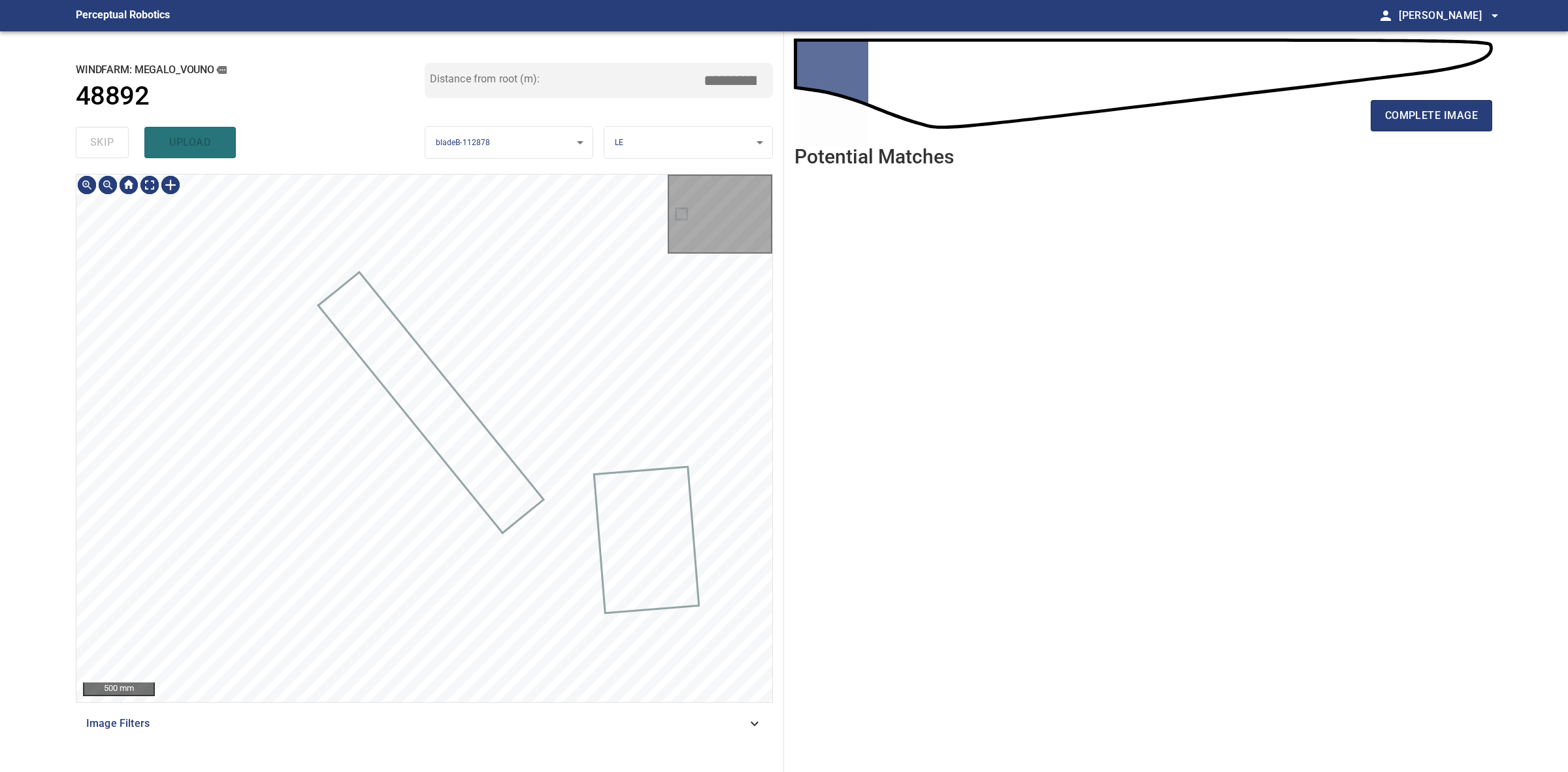
type input "****"
click at [92, 134] on div "skip upload" at bounding box center [250, 142] width 349 height 42
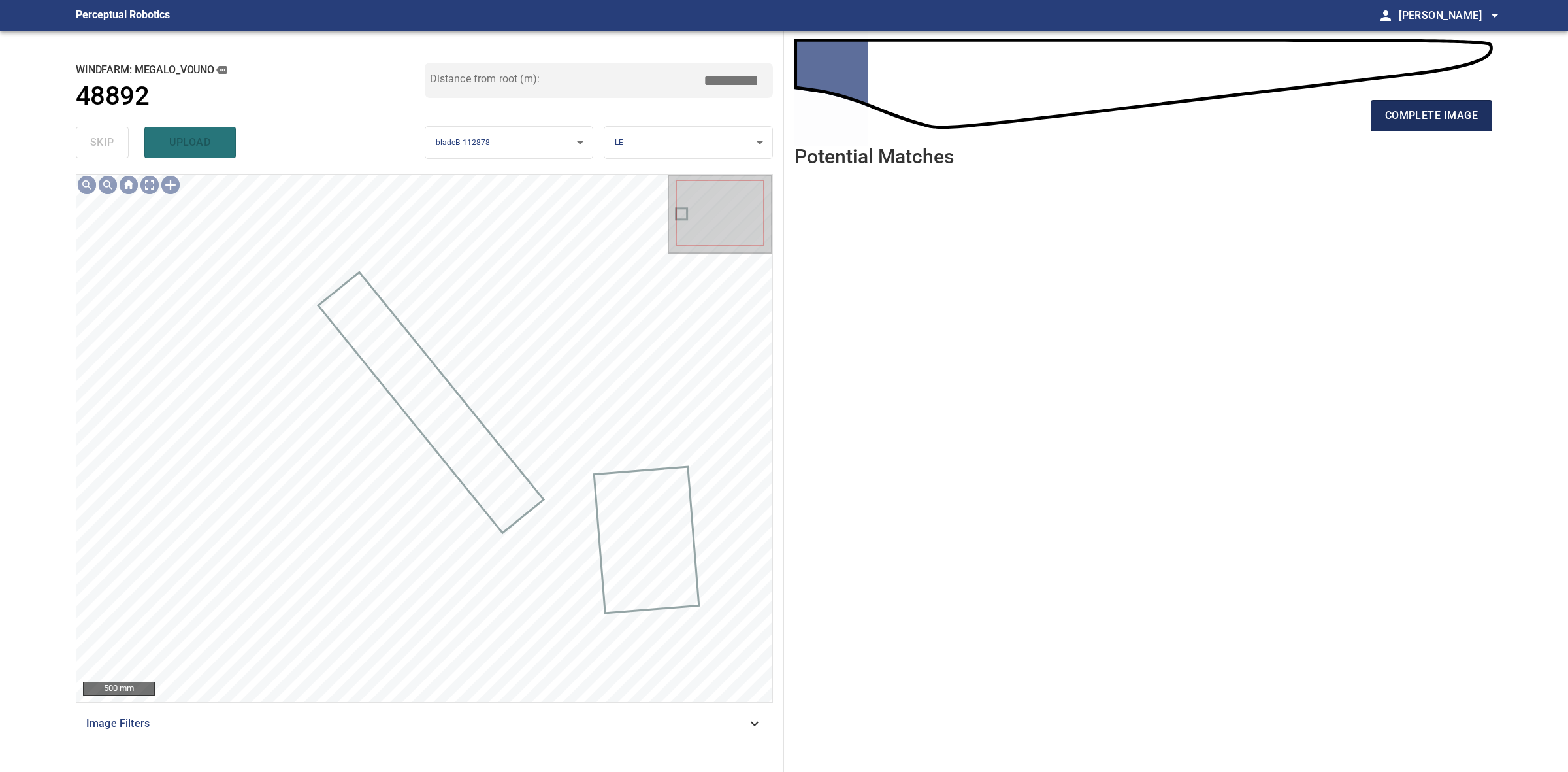
click at [1381, 124] on button "complete image" at bounding box center [1431, 116] width 121 height 31
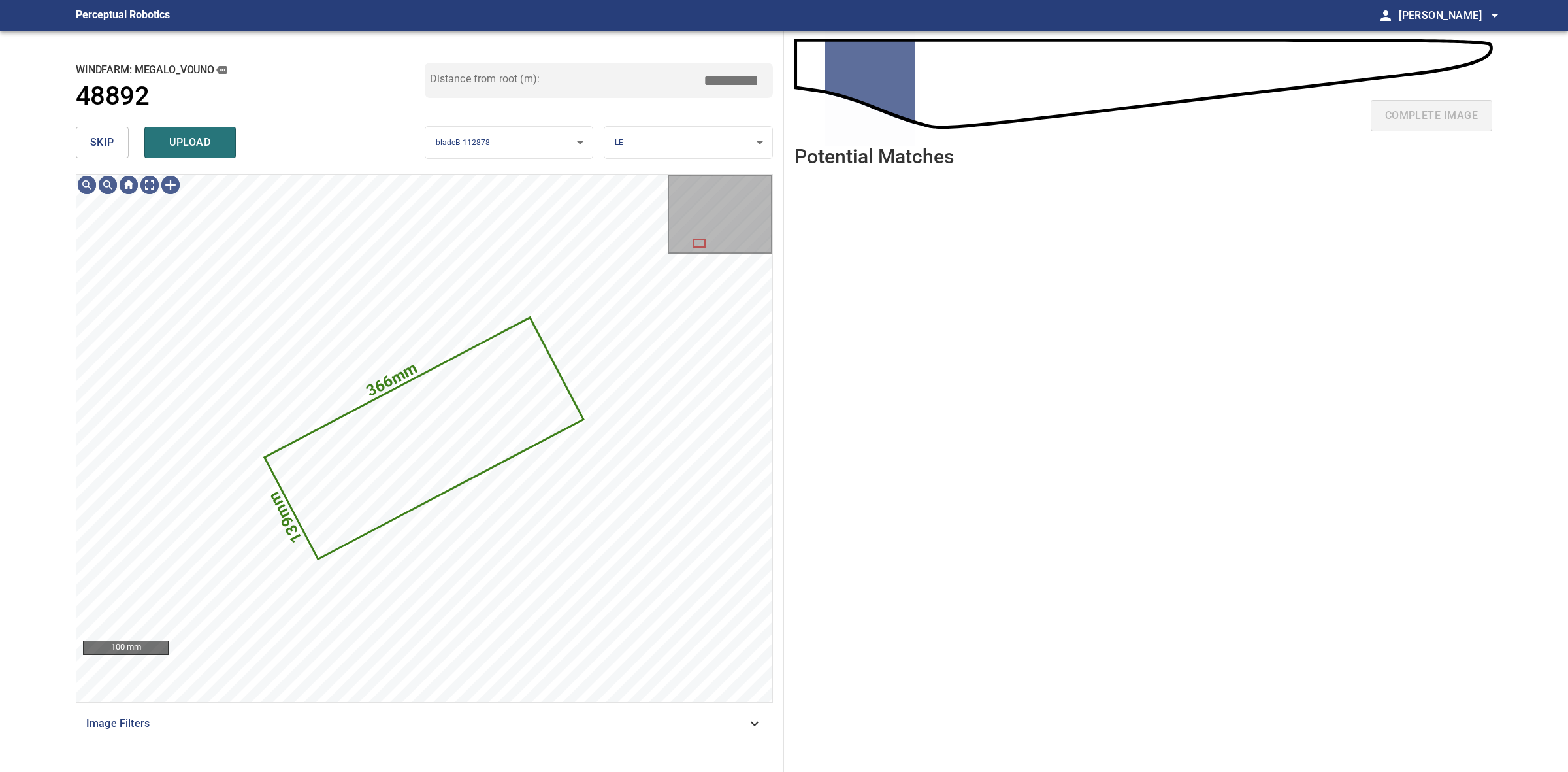
click at [105, 134] on span "skip" at bounding box center [102, 142] width 24 height 18
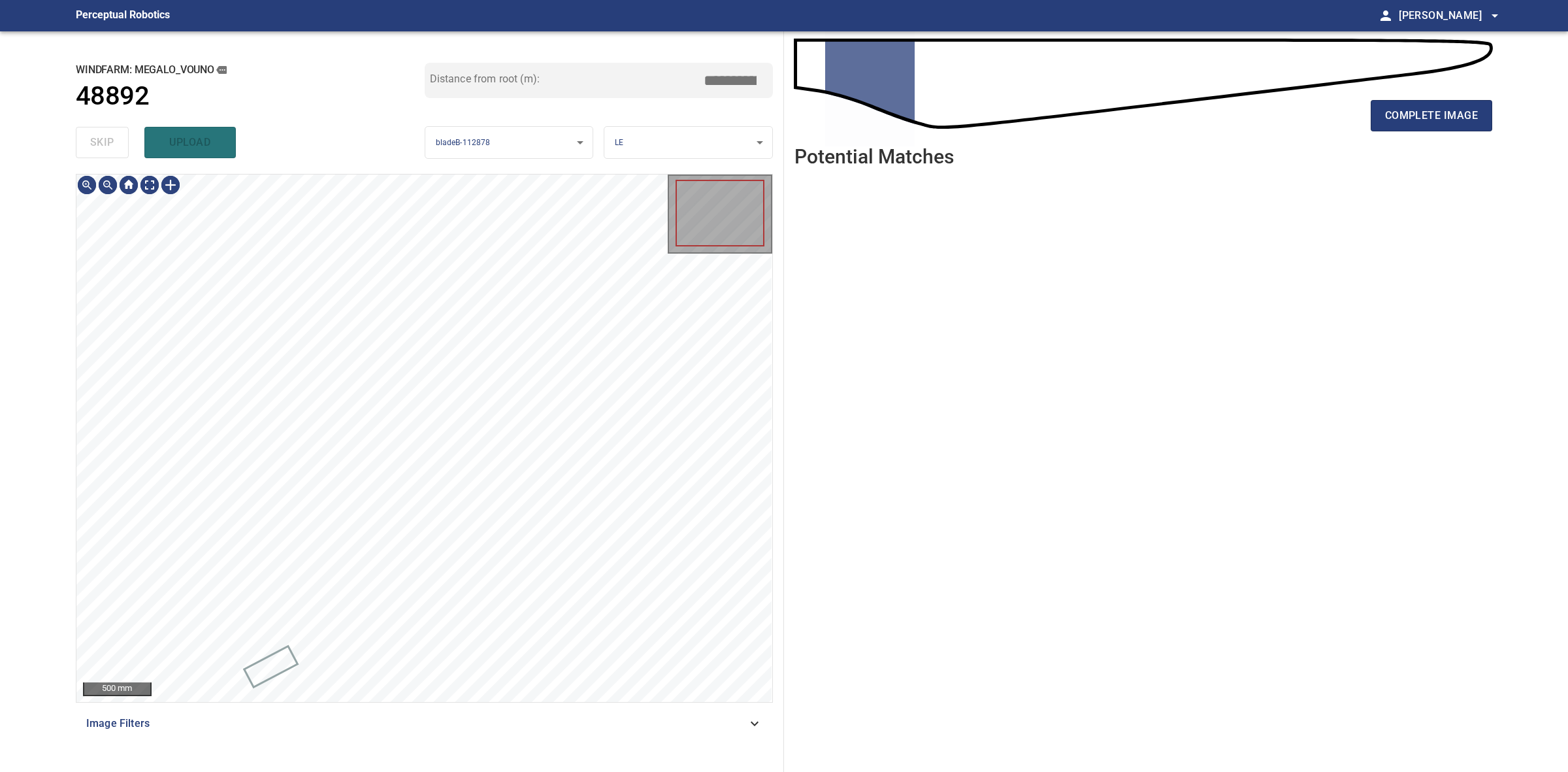
click at [105, 134] on div "skip upload" at bounding box center [250, 142] width 349 height 42
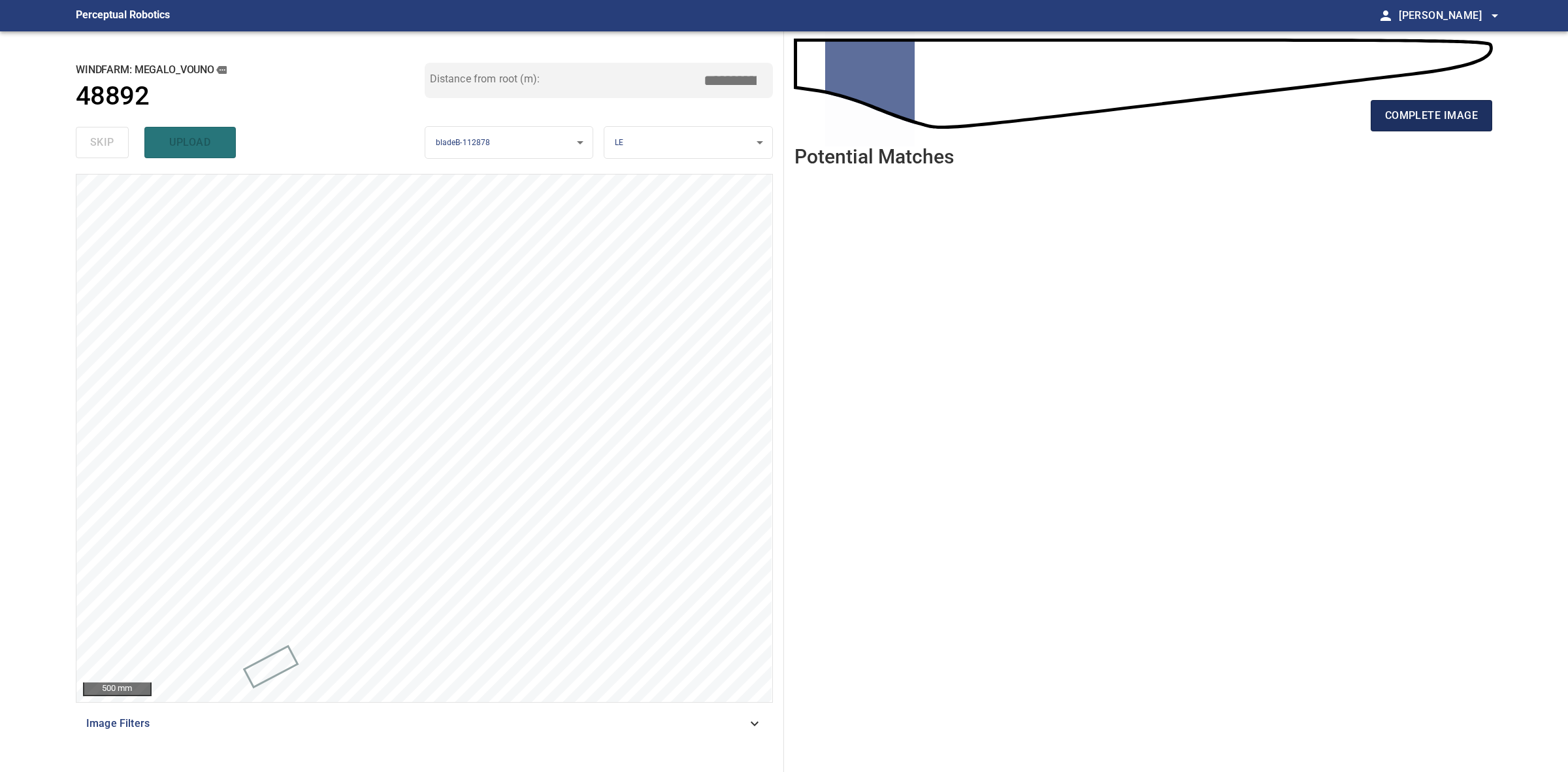
click at [1393, 107] on span "complete image" at bounding box center [1432, 116] width 93 height 18
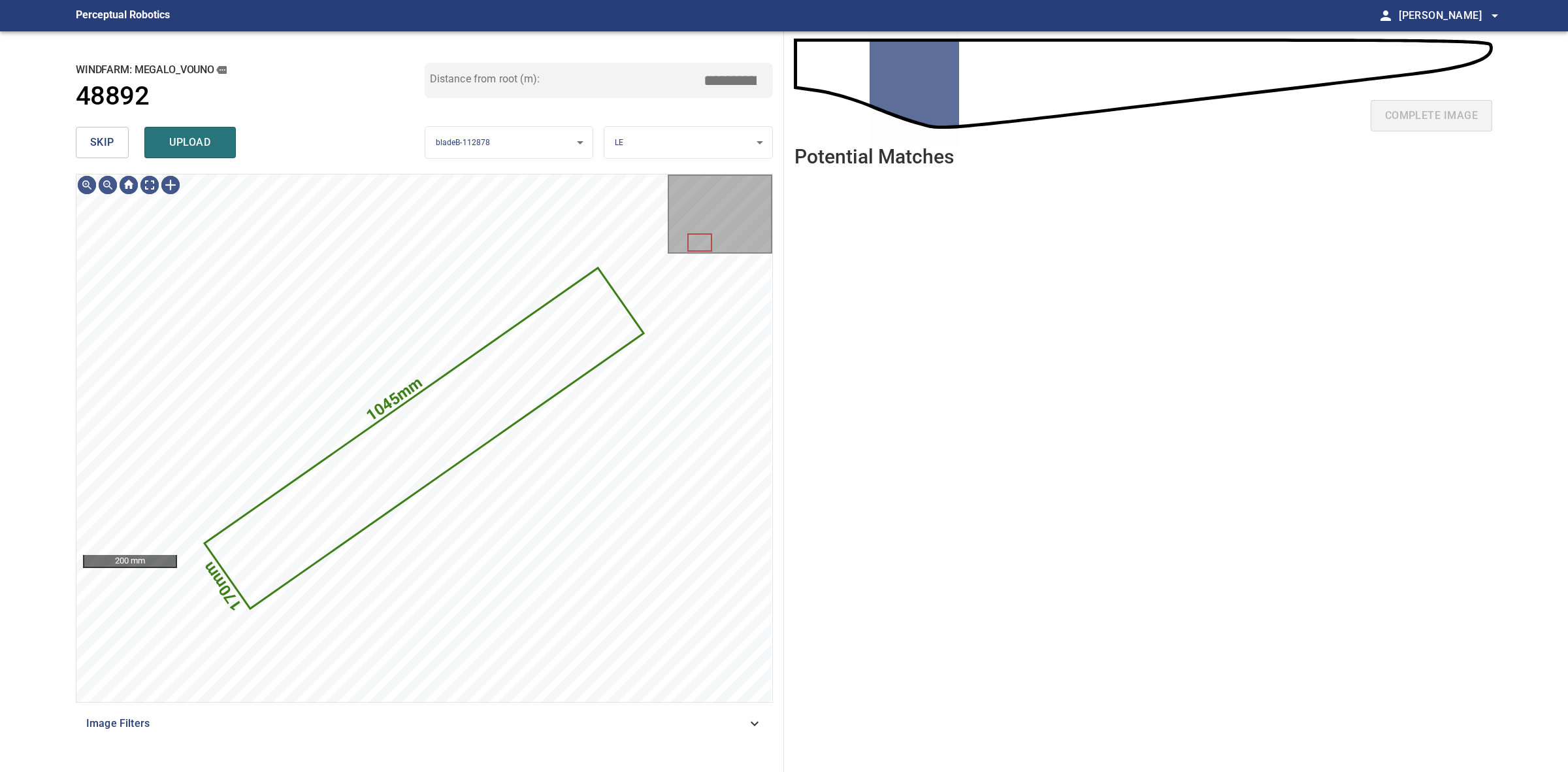
click at [92, 164] on div "**********" at bounding box center [425, 402] width 719 height 741
click at [94, 153] on button "skip" at bounding box center [102, 142] width 53 height 31
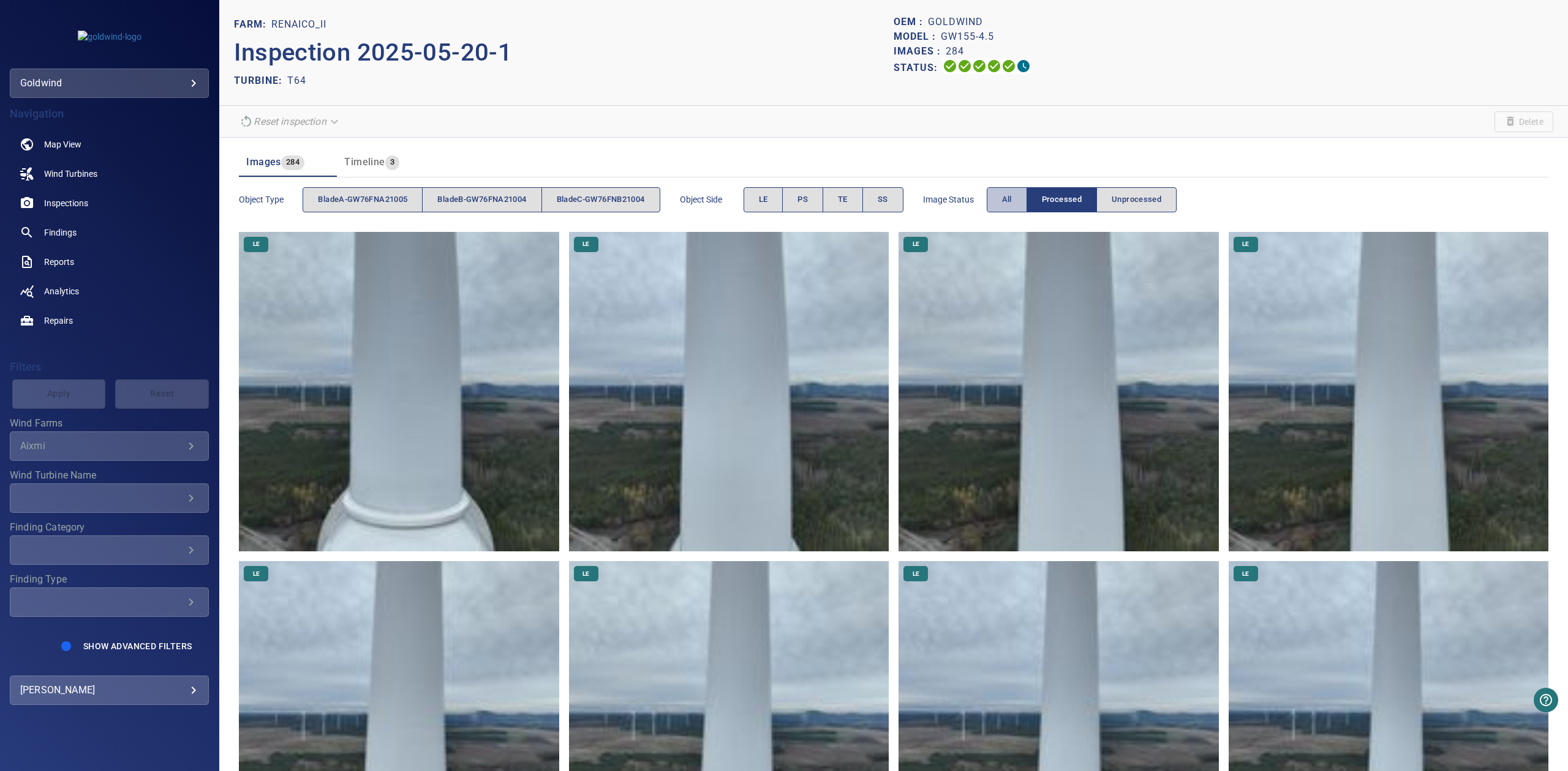
click at [1027, 211] on button "All" at bounding box center [1007, 200] width 41 height 25
click at [782, 112] on section "Reset inspection Delete" at bounding box center [894, 122] width 1349 height 32
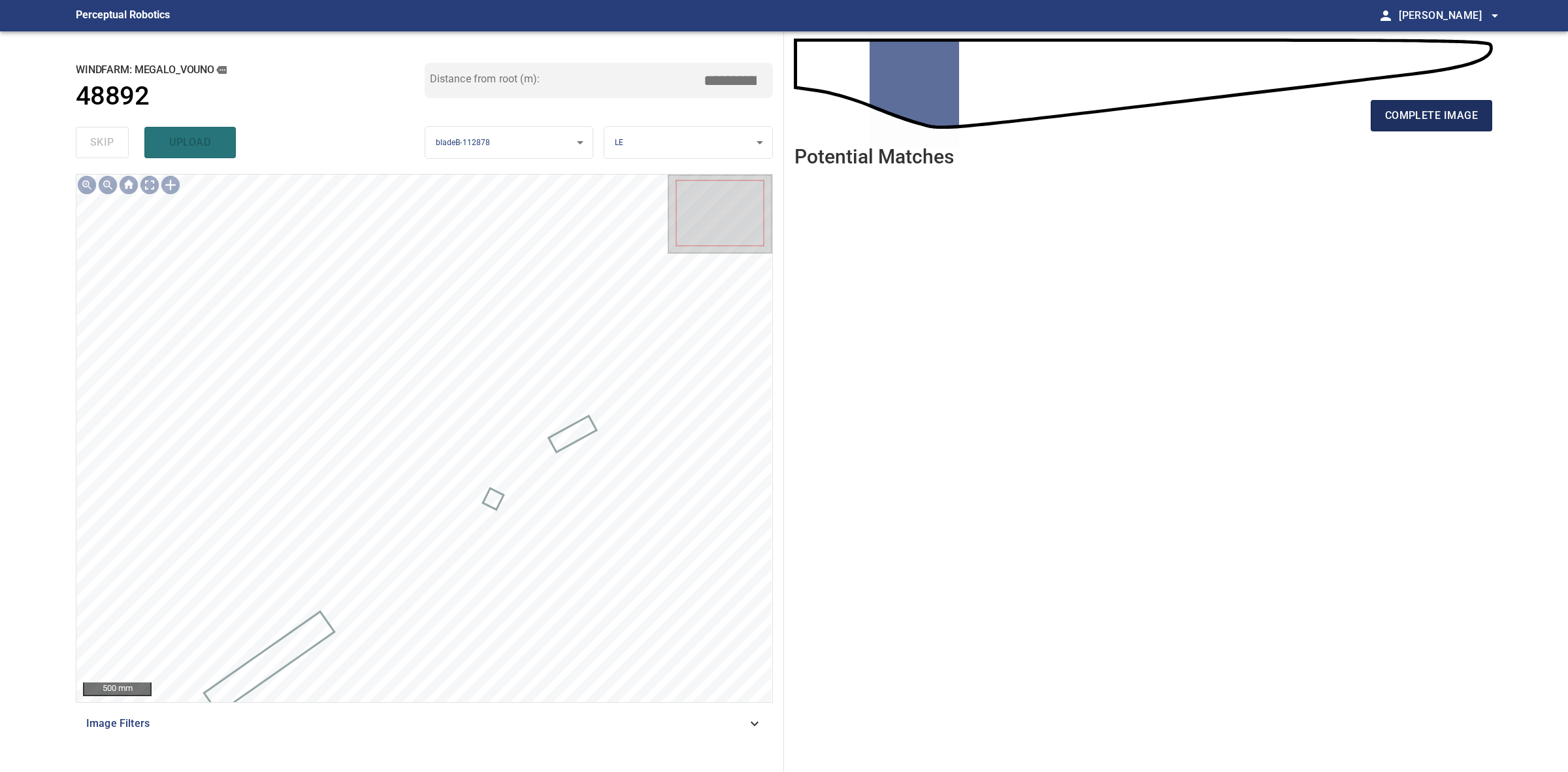
click at [1487, 113] on button "complete image" at bounding box center [1431, 116] width 121 height 31
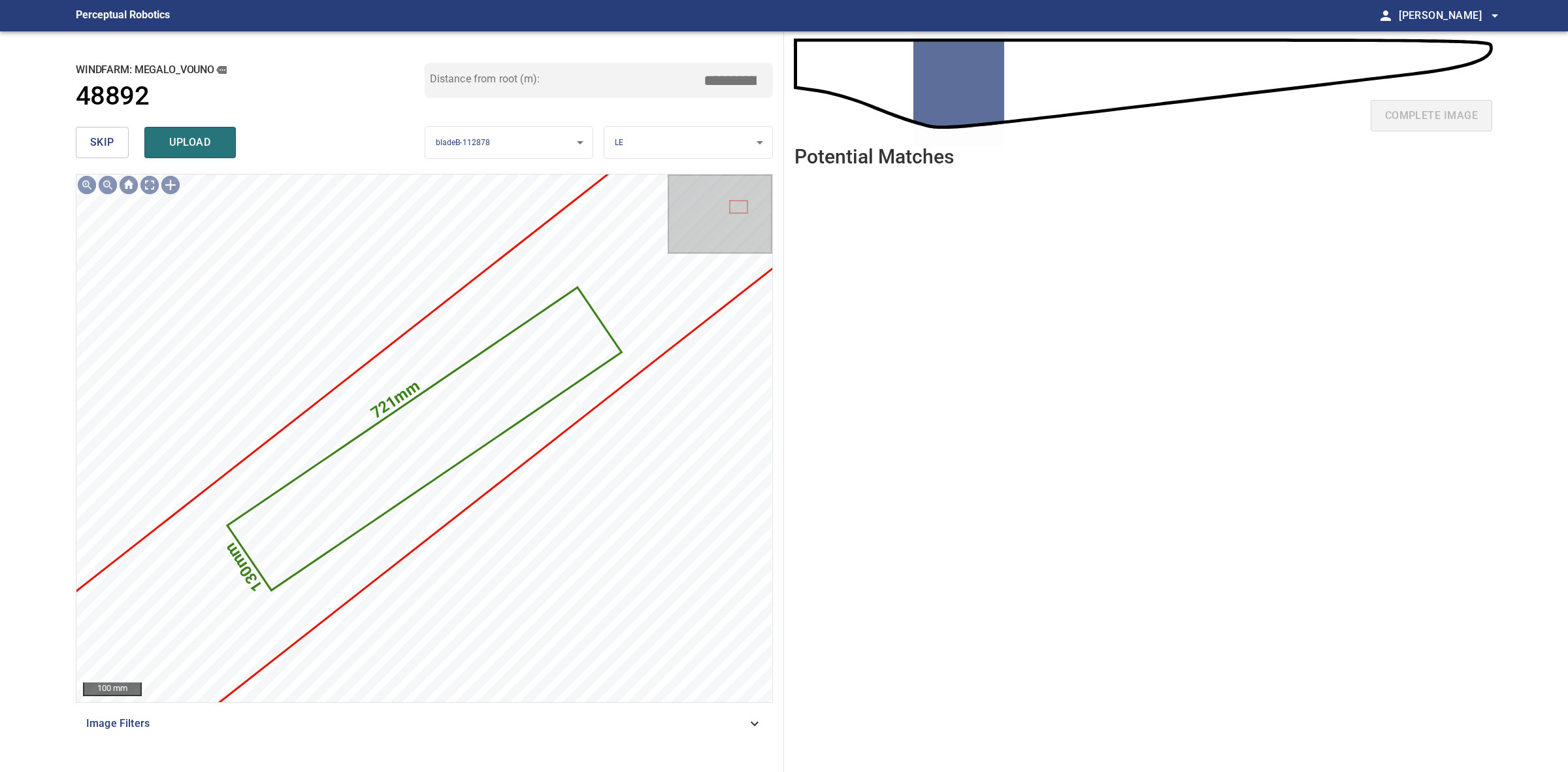
click at [115, 151] on button "skip" at bounding box center [102, 142] width 53 height 31
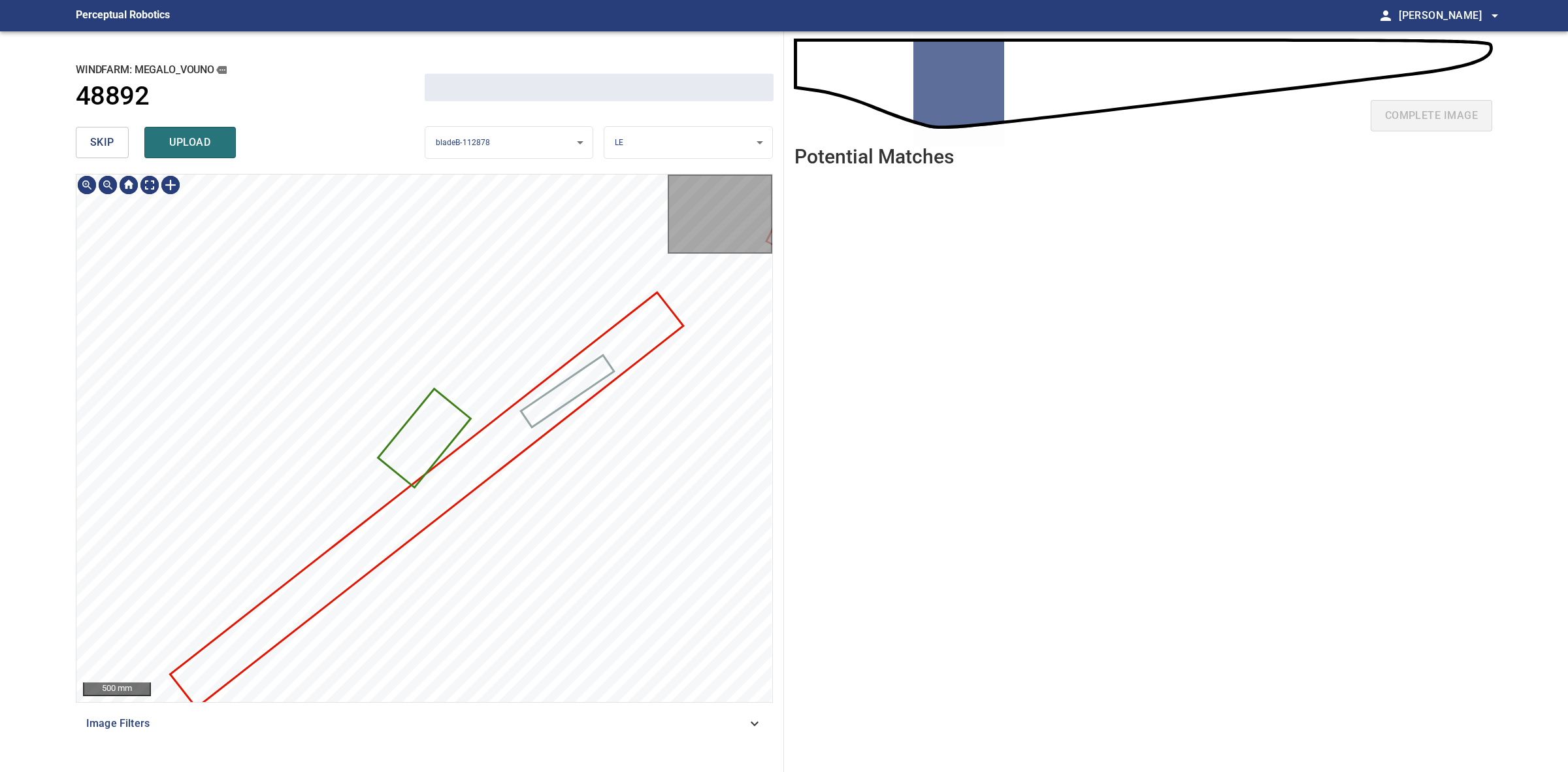
click at [115, 151] on button "skip" at bounding box center [102, 142] width 53 height 31
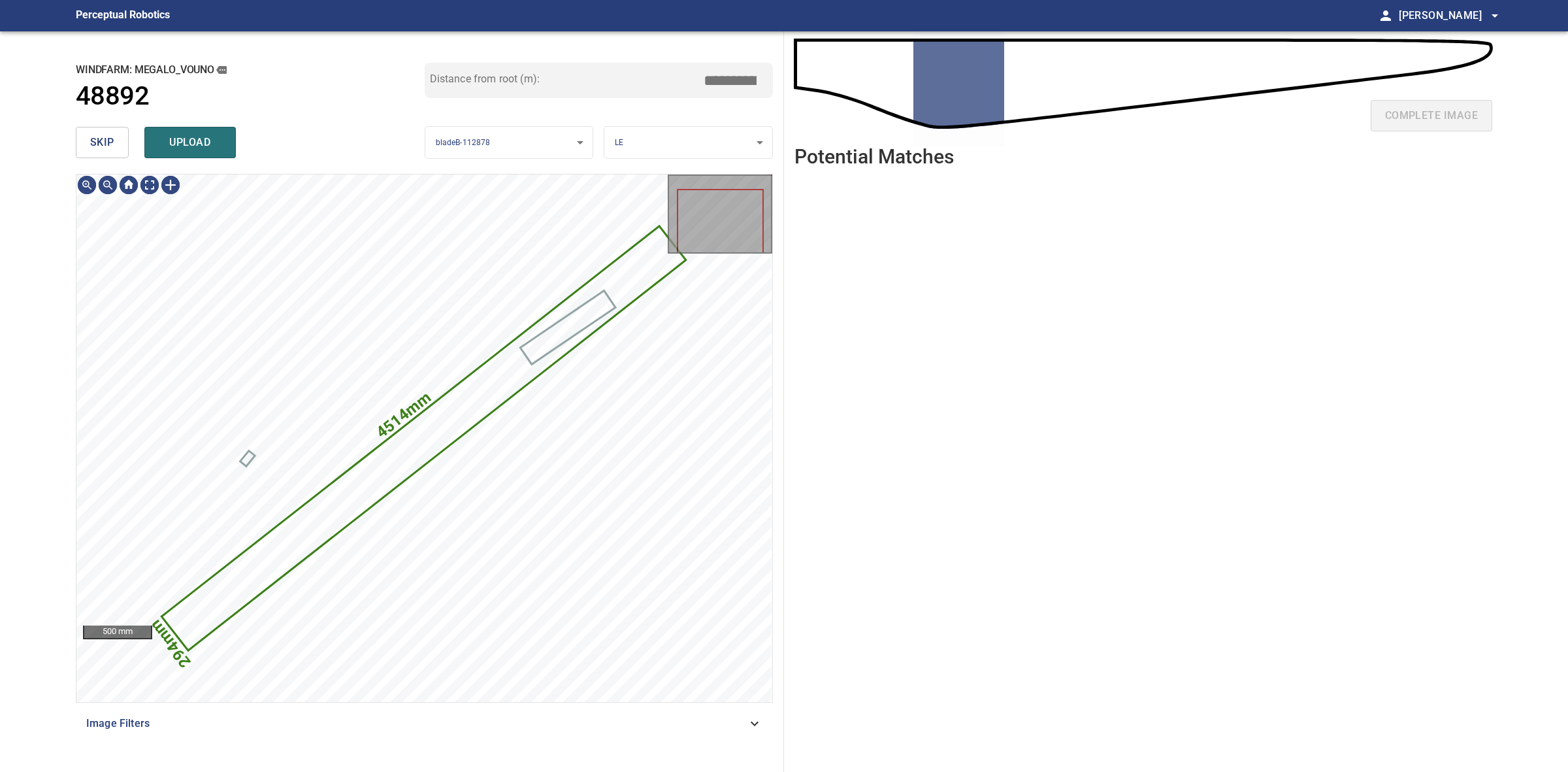
type input "*****"
click at [115, 151] on button "skip" at bounding box center [102, 142] width 53 height 31
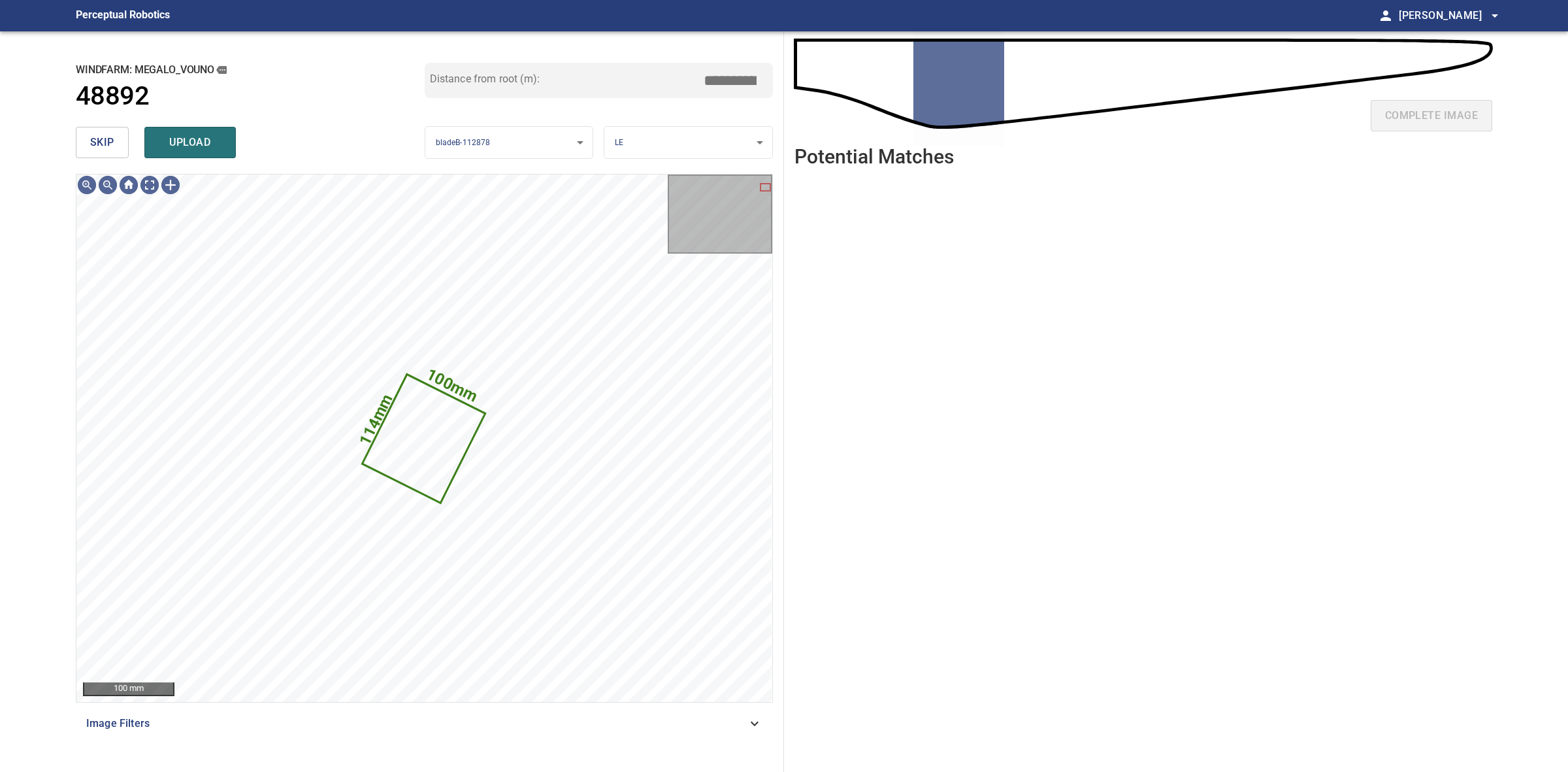
click at [127, 154] on button "skip" at bounding box center [102, 142] width 53 height 31
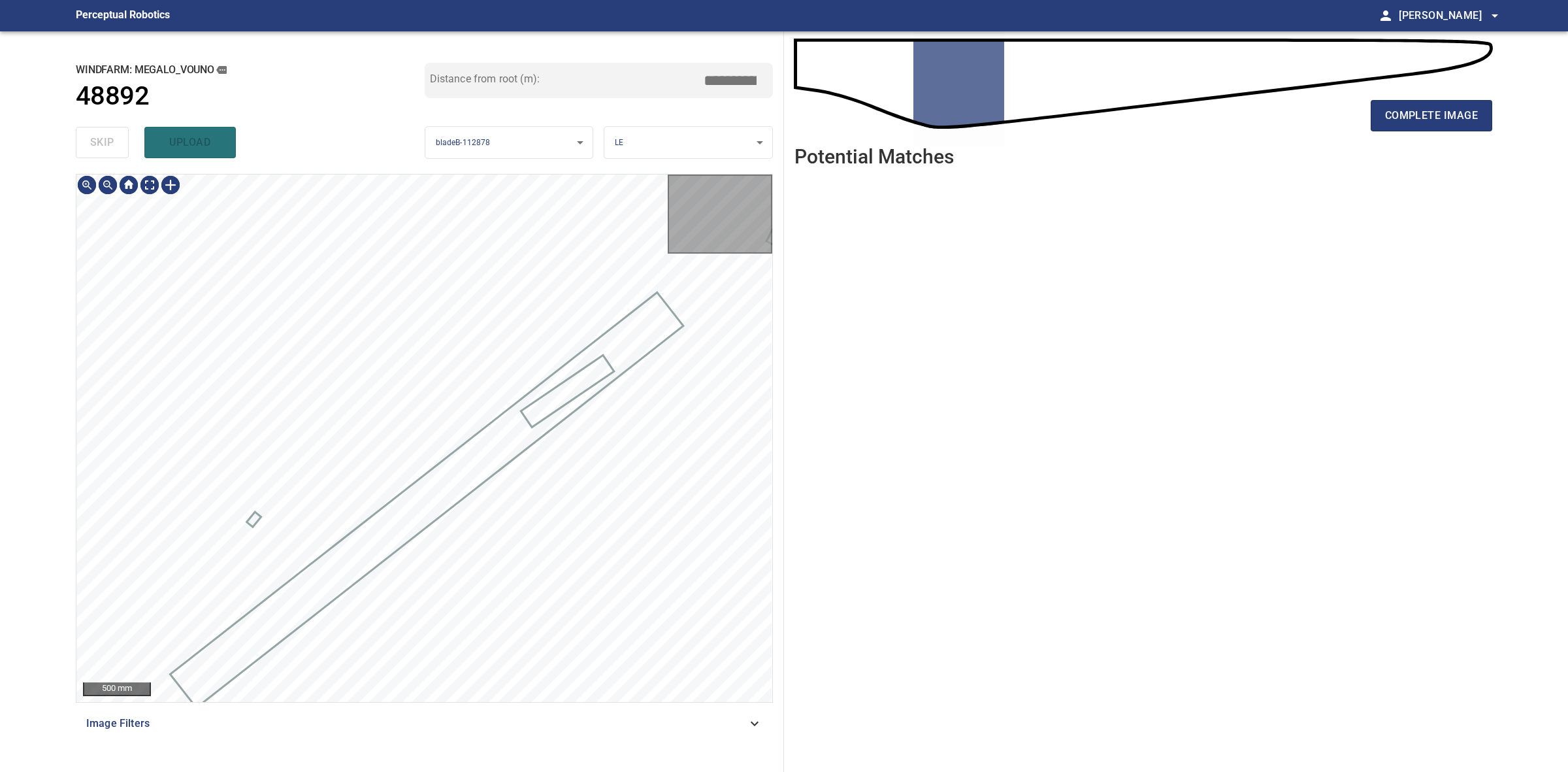
click at [127, 154] on div "skip upload" at bounding box center [250, 142] width 349 height 42
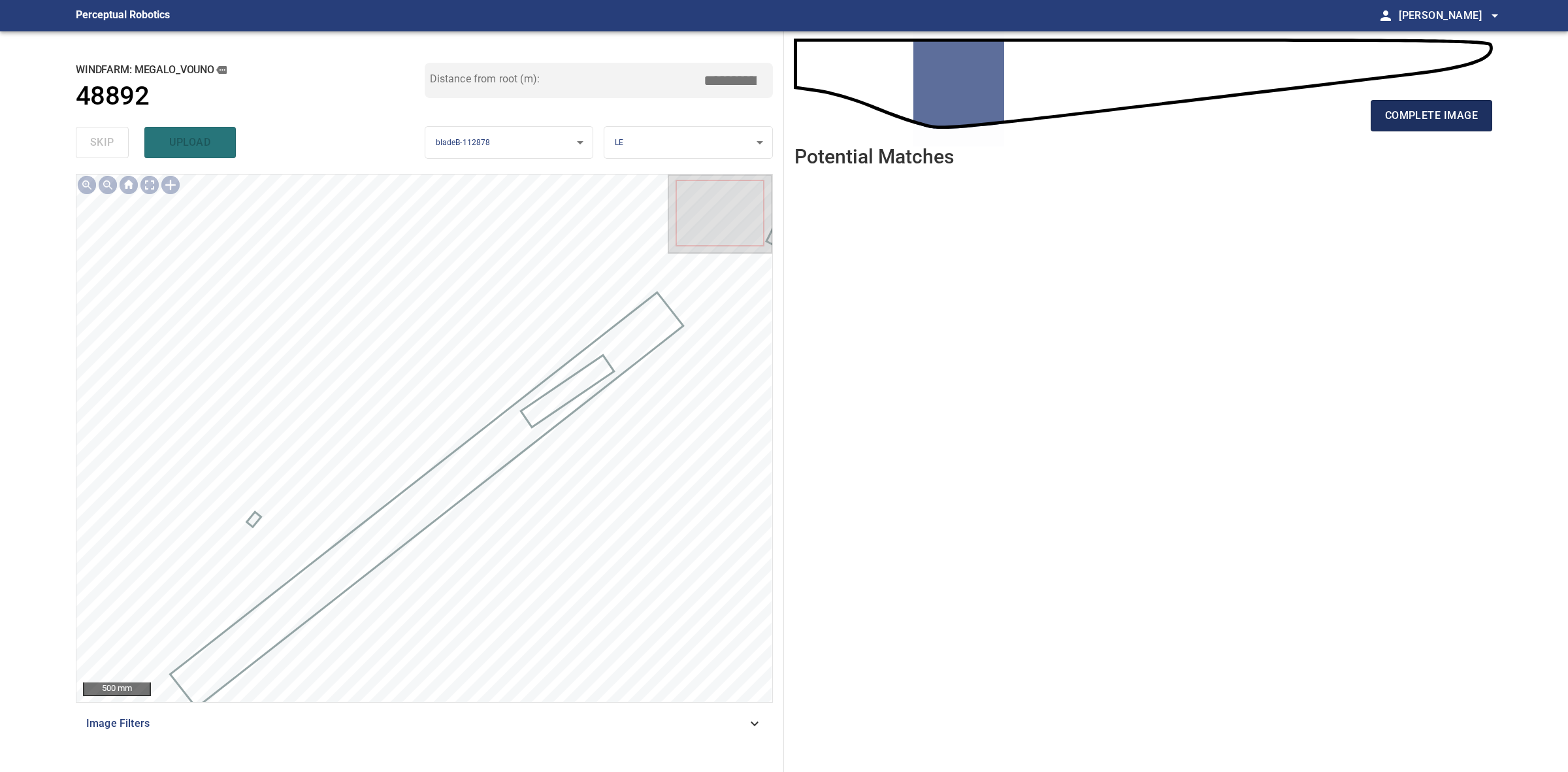
click at [1419, 109] on span "complete image" at bounding box center [1432, 116] width 93 height 18
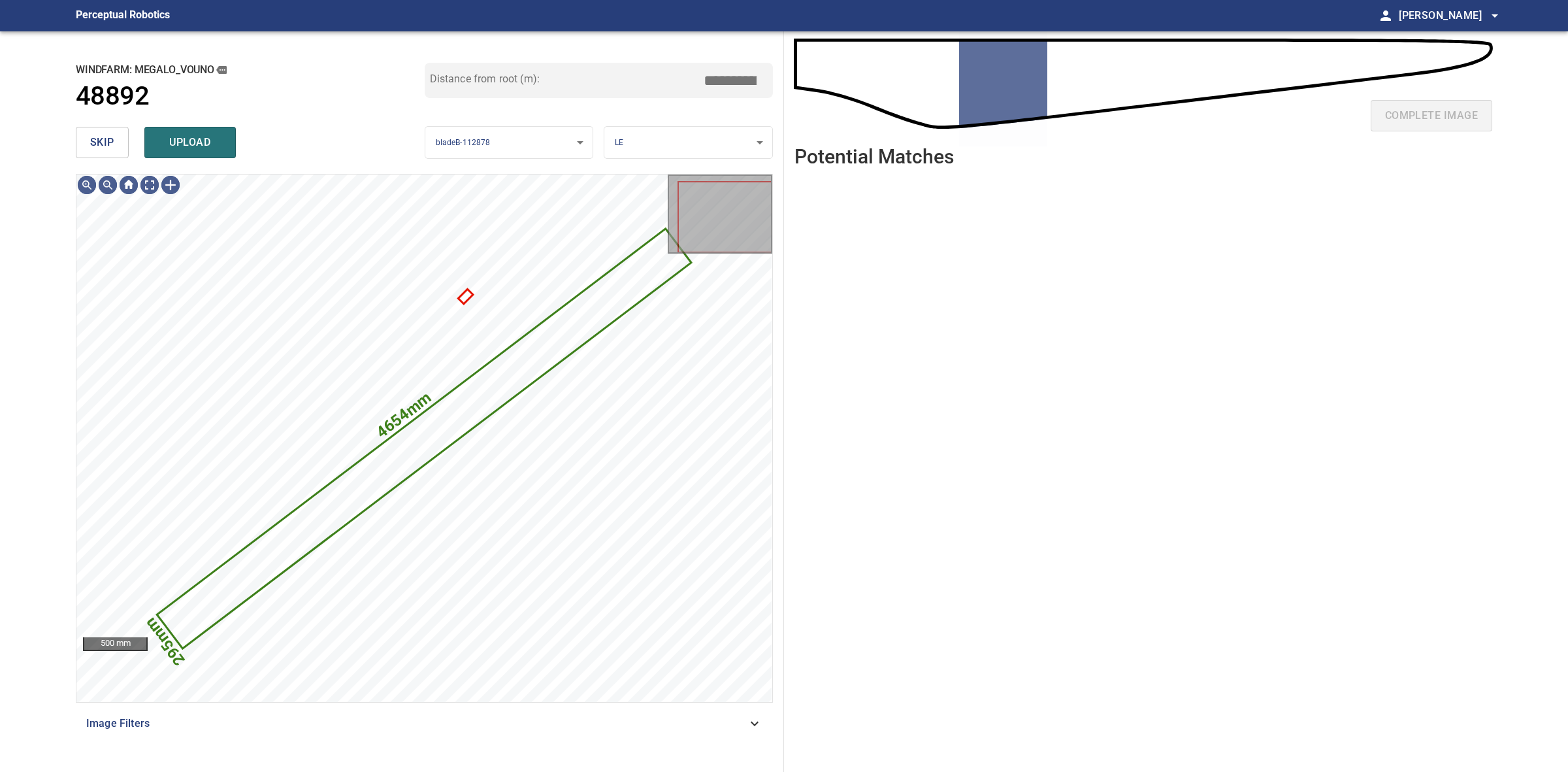
click at [96, 133] on span "skip" at bounding box center [102, 142] width 24 height 18
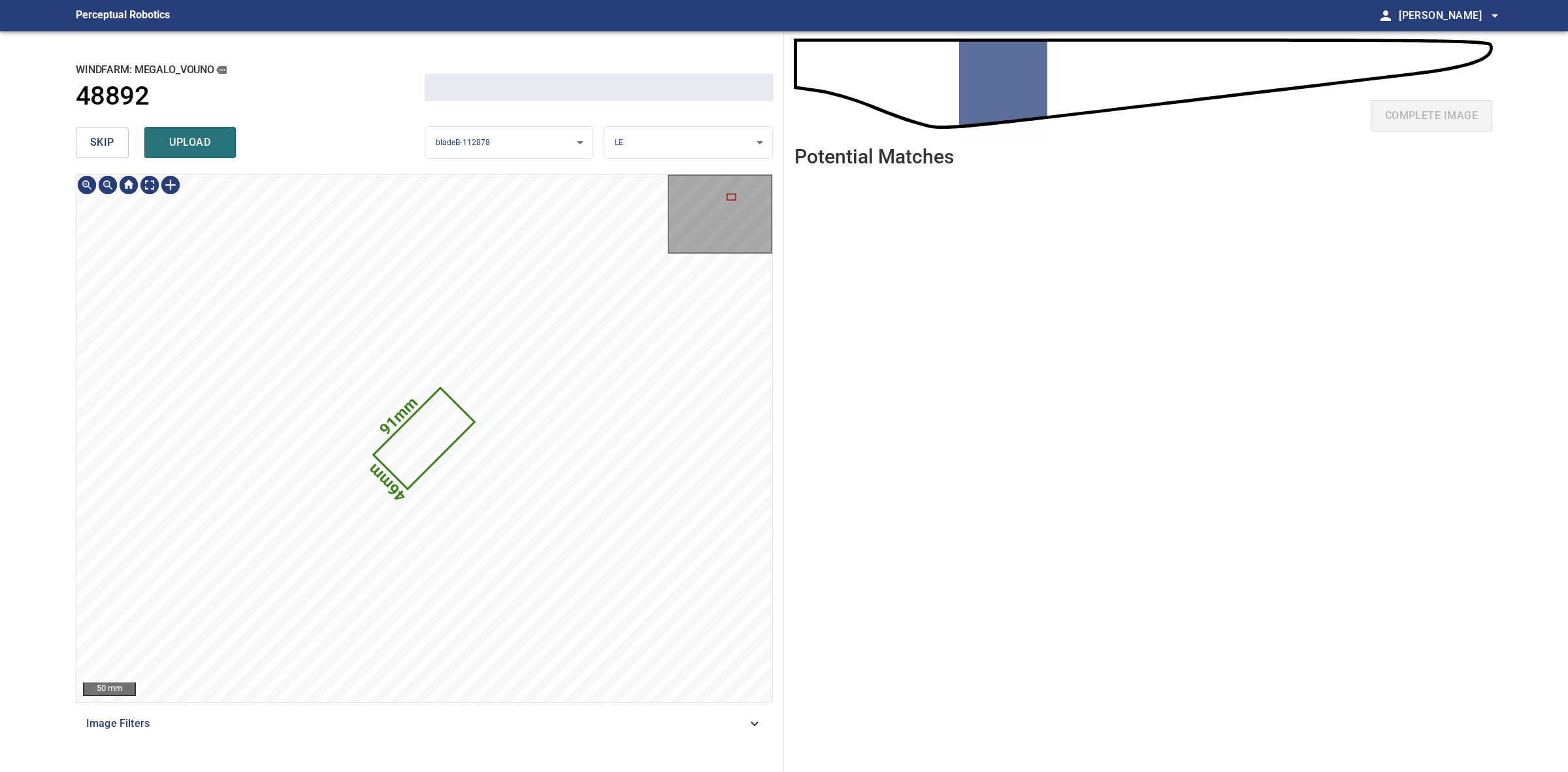
click at [96, 133] on span "skip" at bounding box center [102, 142] width 24 height 18
click at [96, 132] on div "skip upload" at bounding box center [250, 142] width 349 height 42
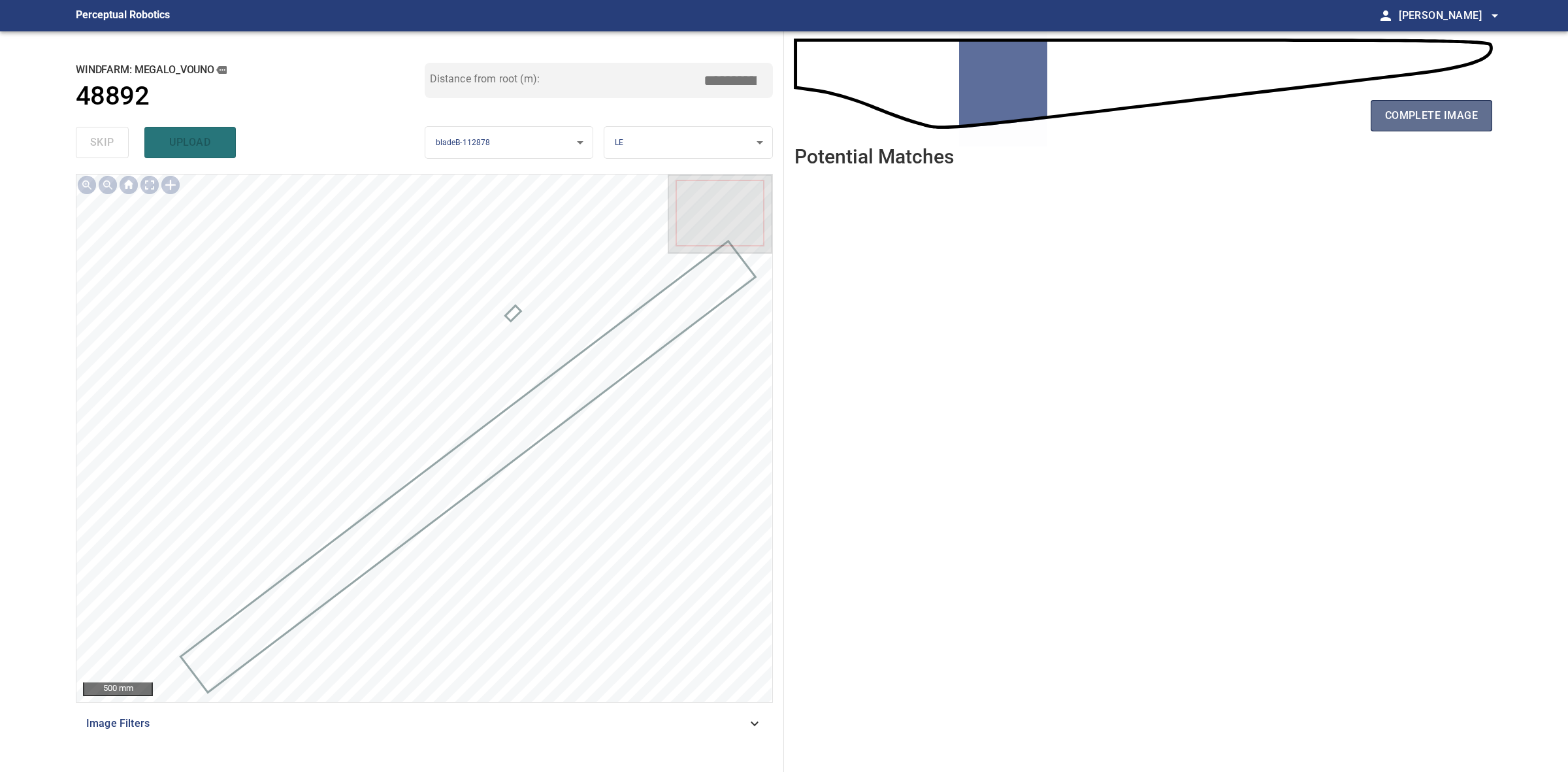
click at [1416, 109] on span "complete image" at bounding box center [1432, 116] width 93 height 18
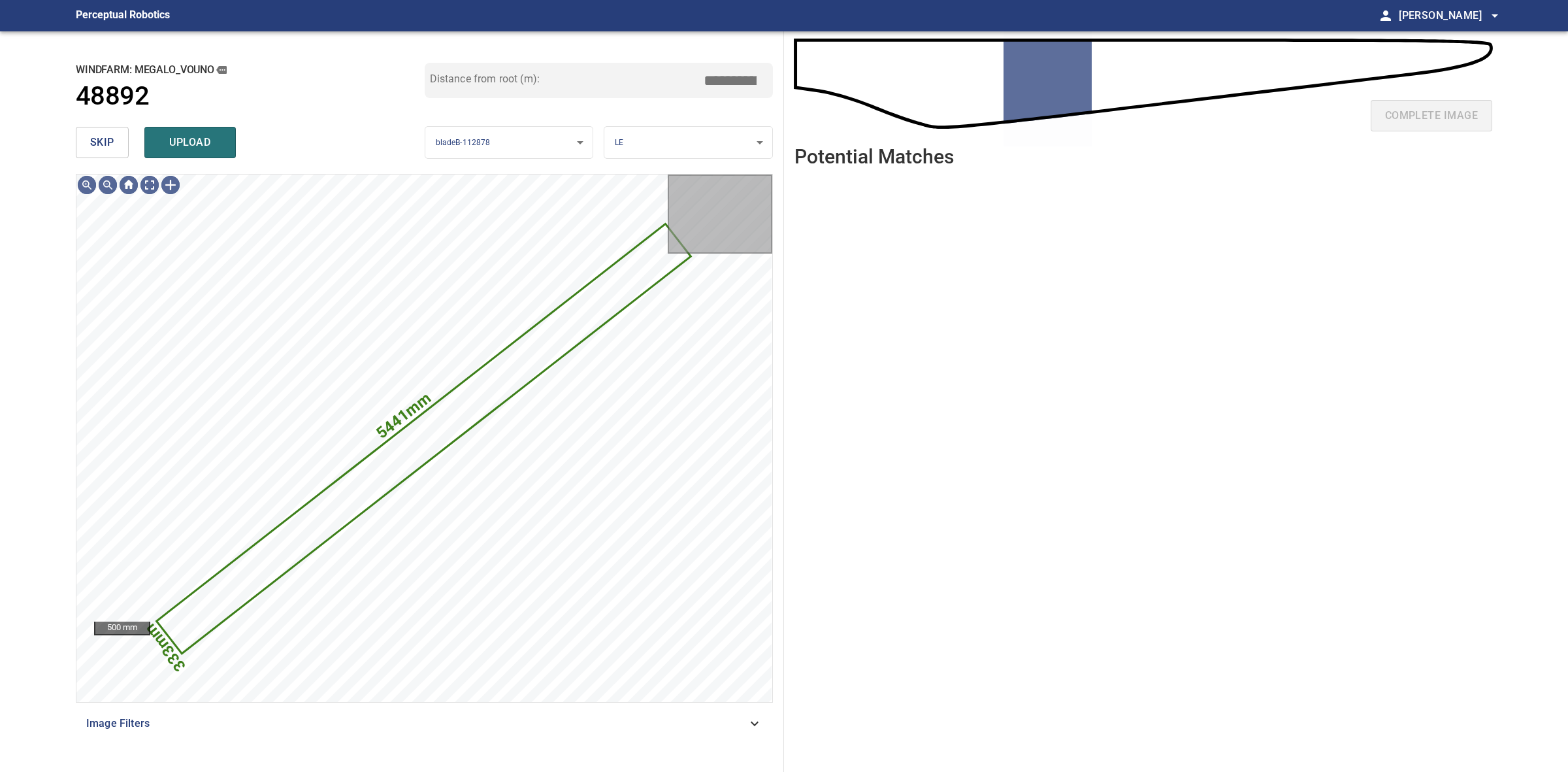
click at [117, 139] on button "skip" at bounding box center [102, 142] width 53 height 31
click at [117, 139] on div "skip upload" at bounding box center [250, 142] width 349 height 42
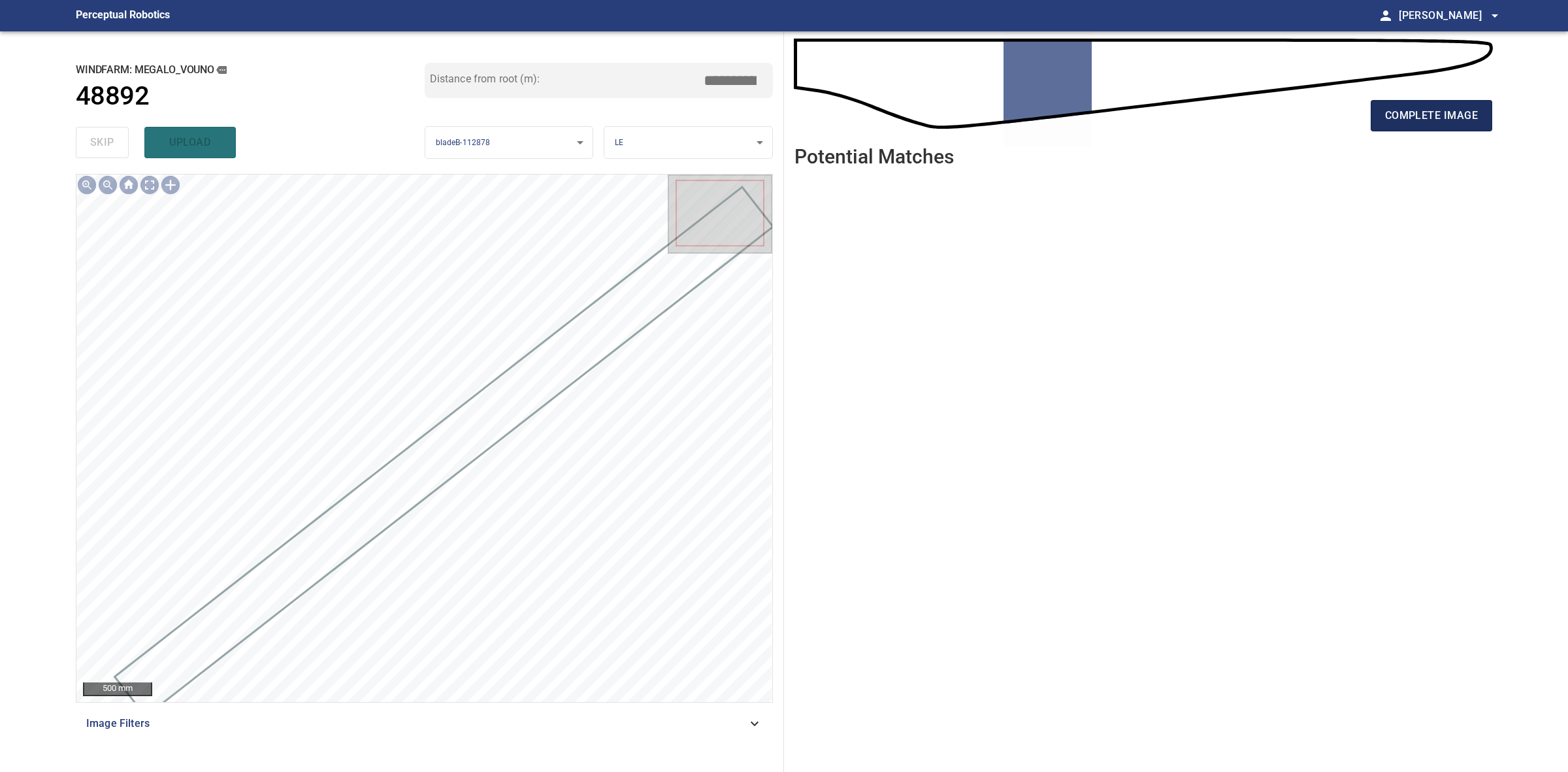
click at [1396, 117] on span "complete image" at bounding box center [1432, 116] width 93 height 18
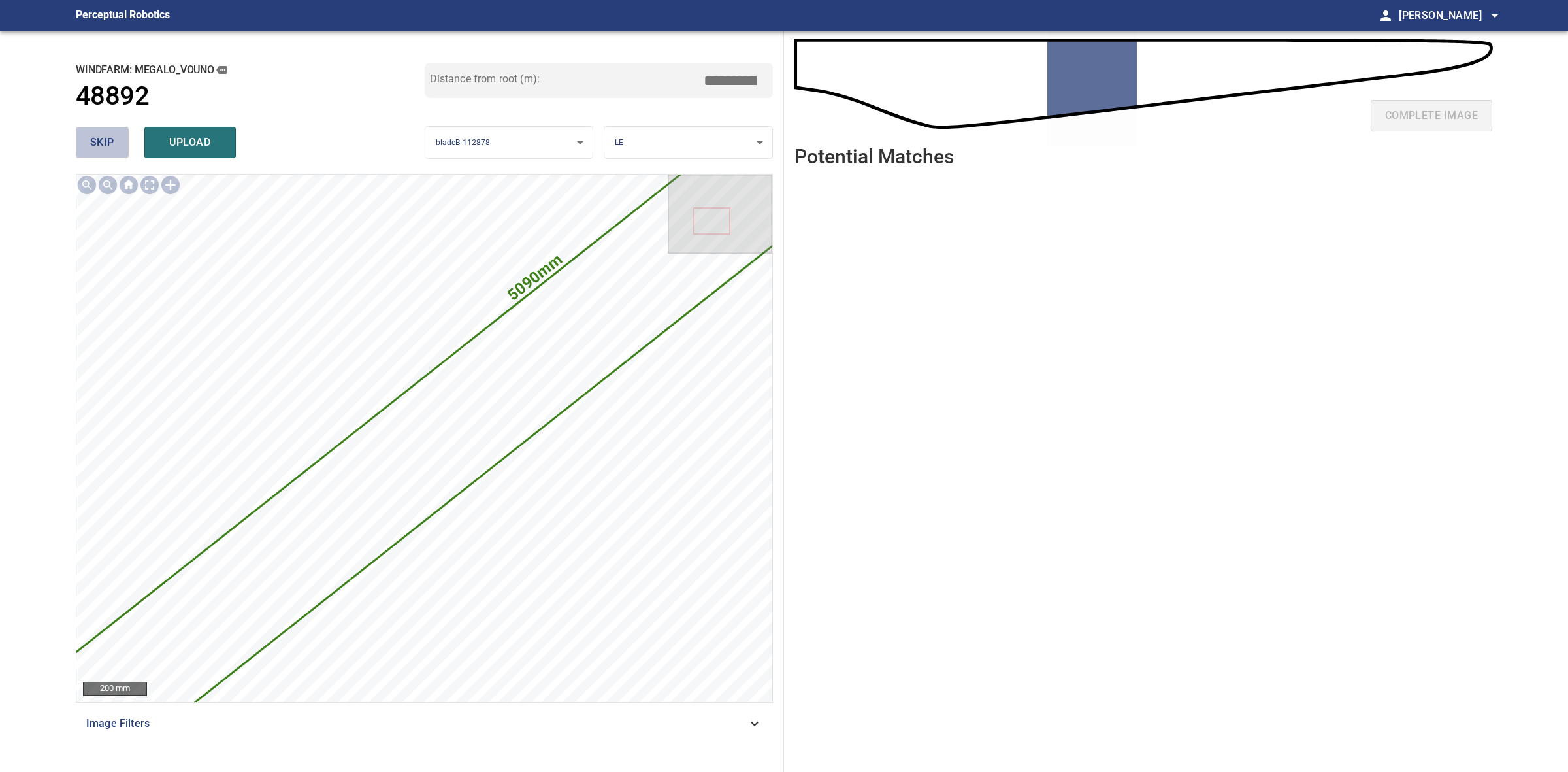
click at [87, 147] on button "skip" at bounding box center [102, 142] width 53 height 31
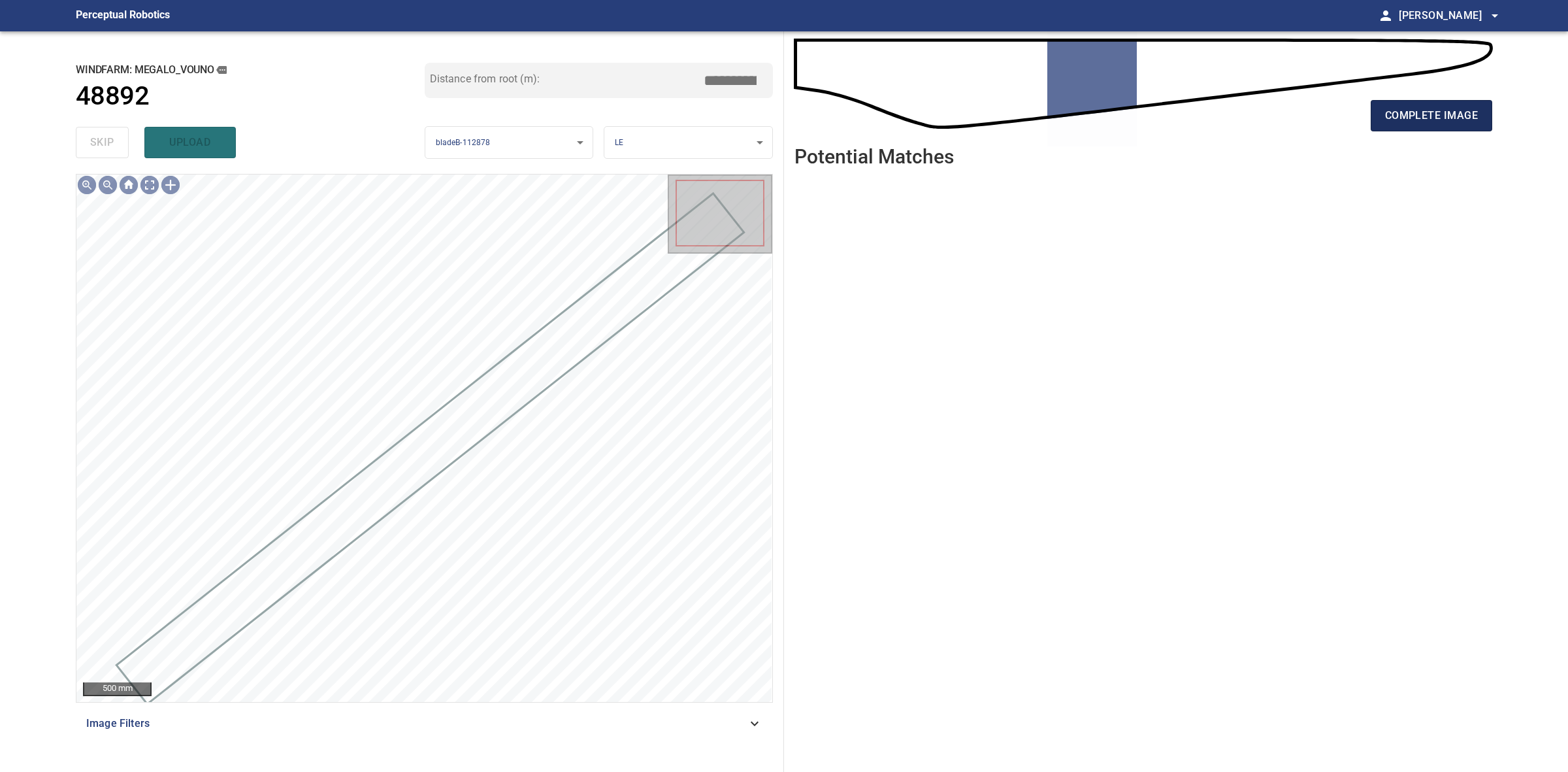
click at [1452, 105] on button "complete image" at bounding box center [1431, 116] width 121 height 31
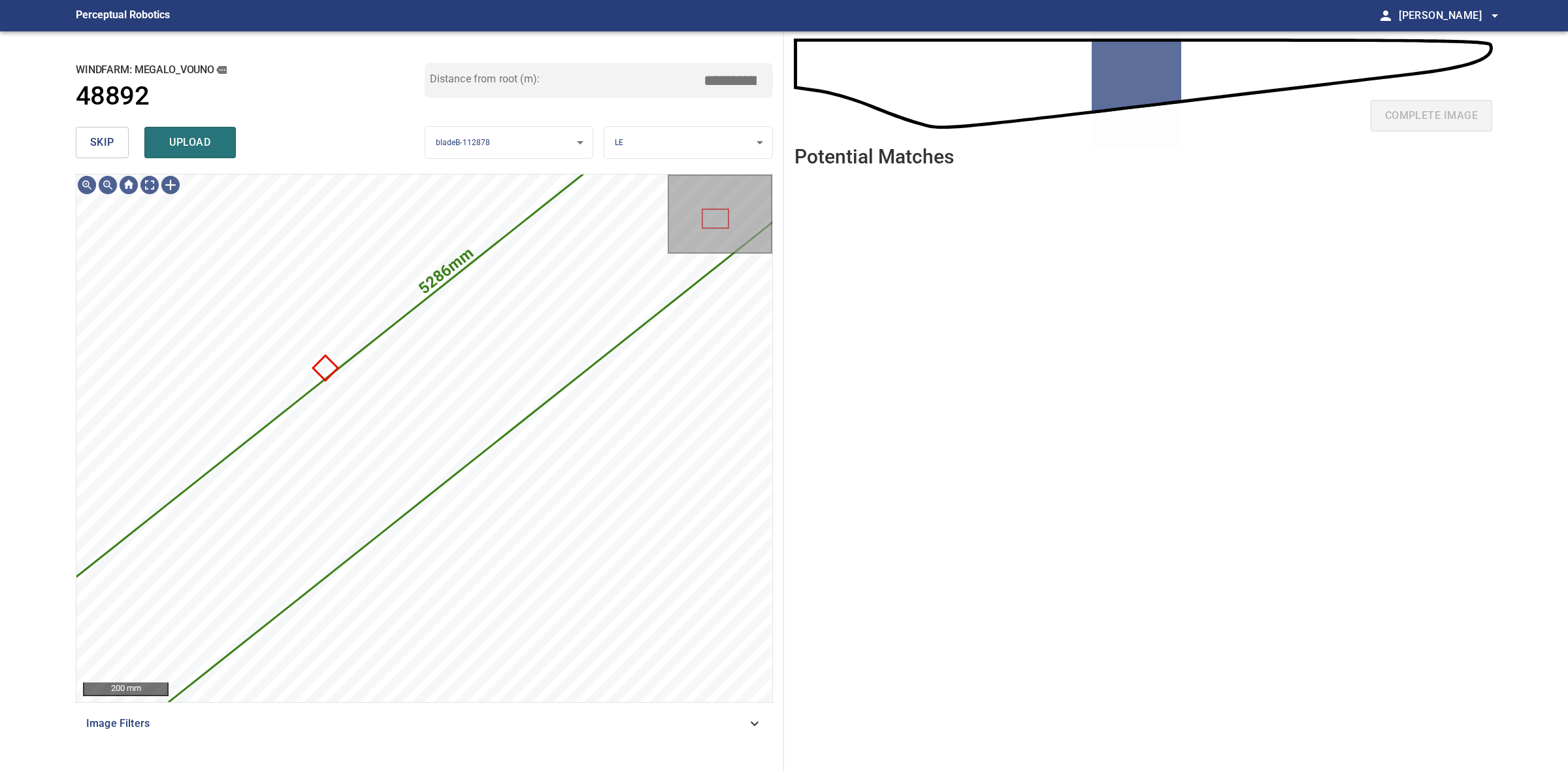
click at [237, 164] on div "**********" at bounding box center [425, 402] width 719 height 741
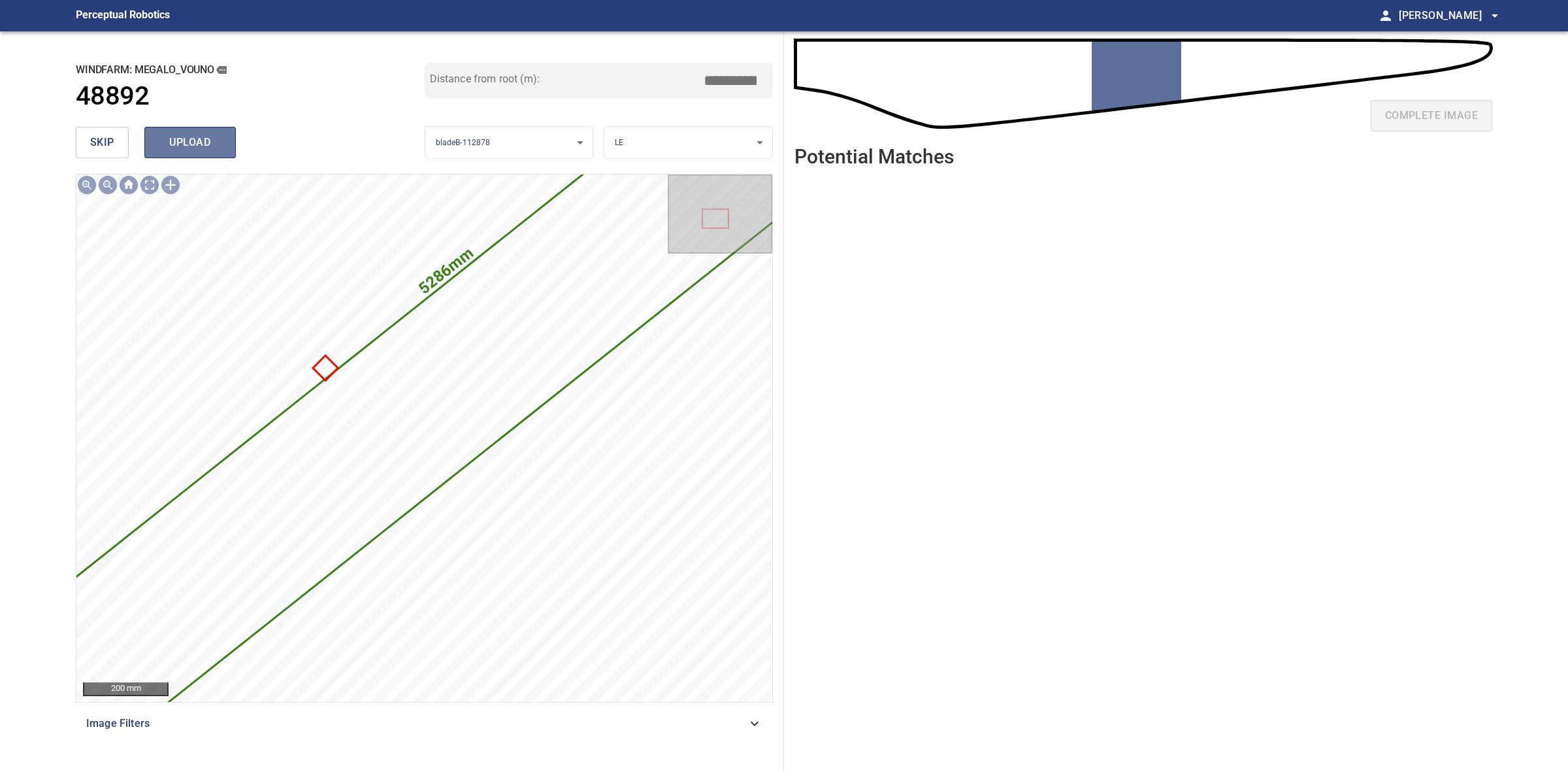
click at [230, 154] on button "upload" at bounding box center [190, 142] width 92 height 31
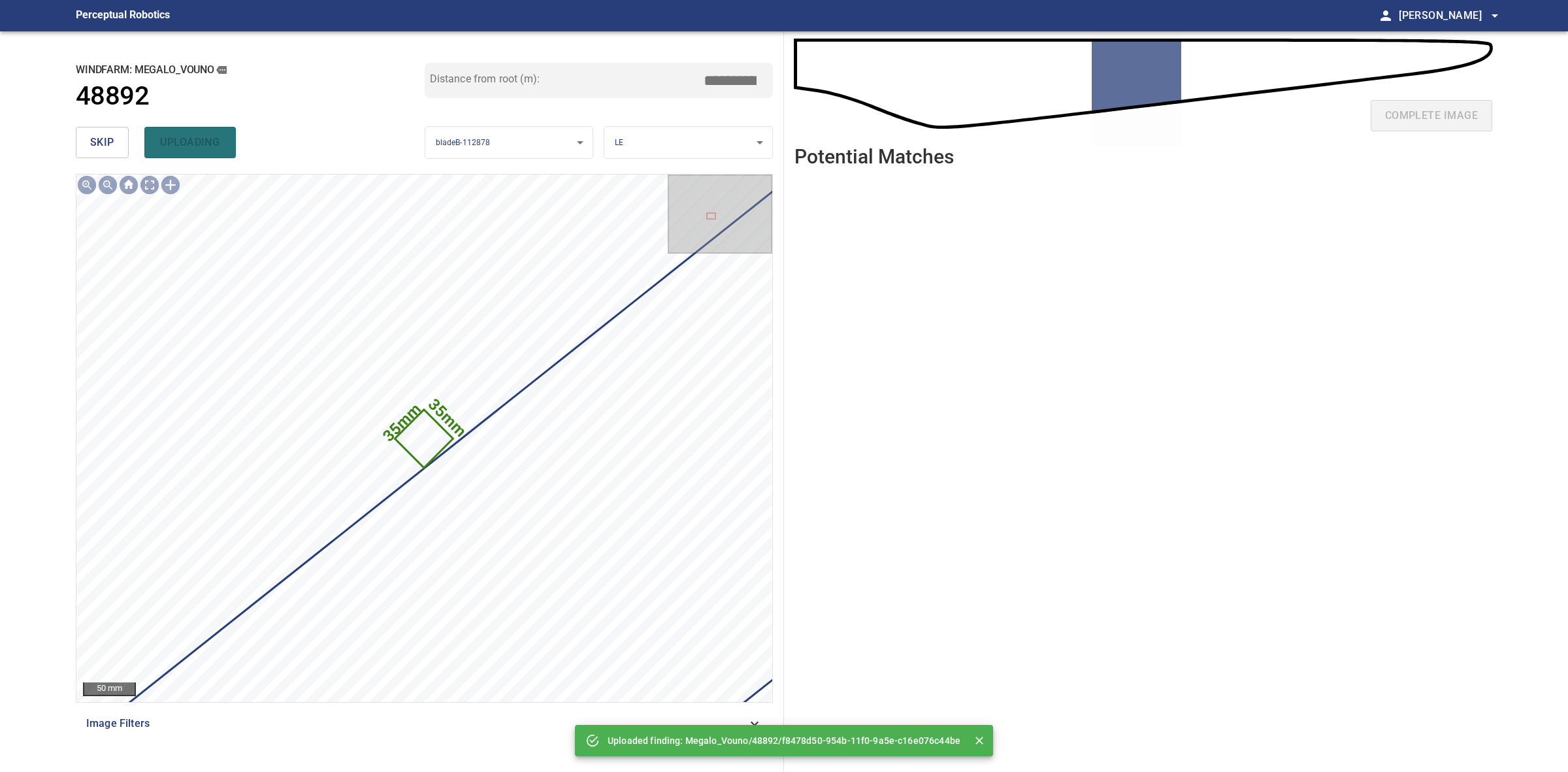
click at [99, 131] on button "skip" at bounding box center [102, 142] width 53 height 31
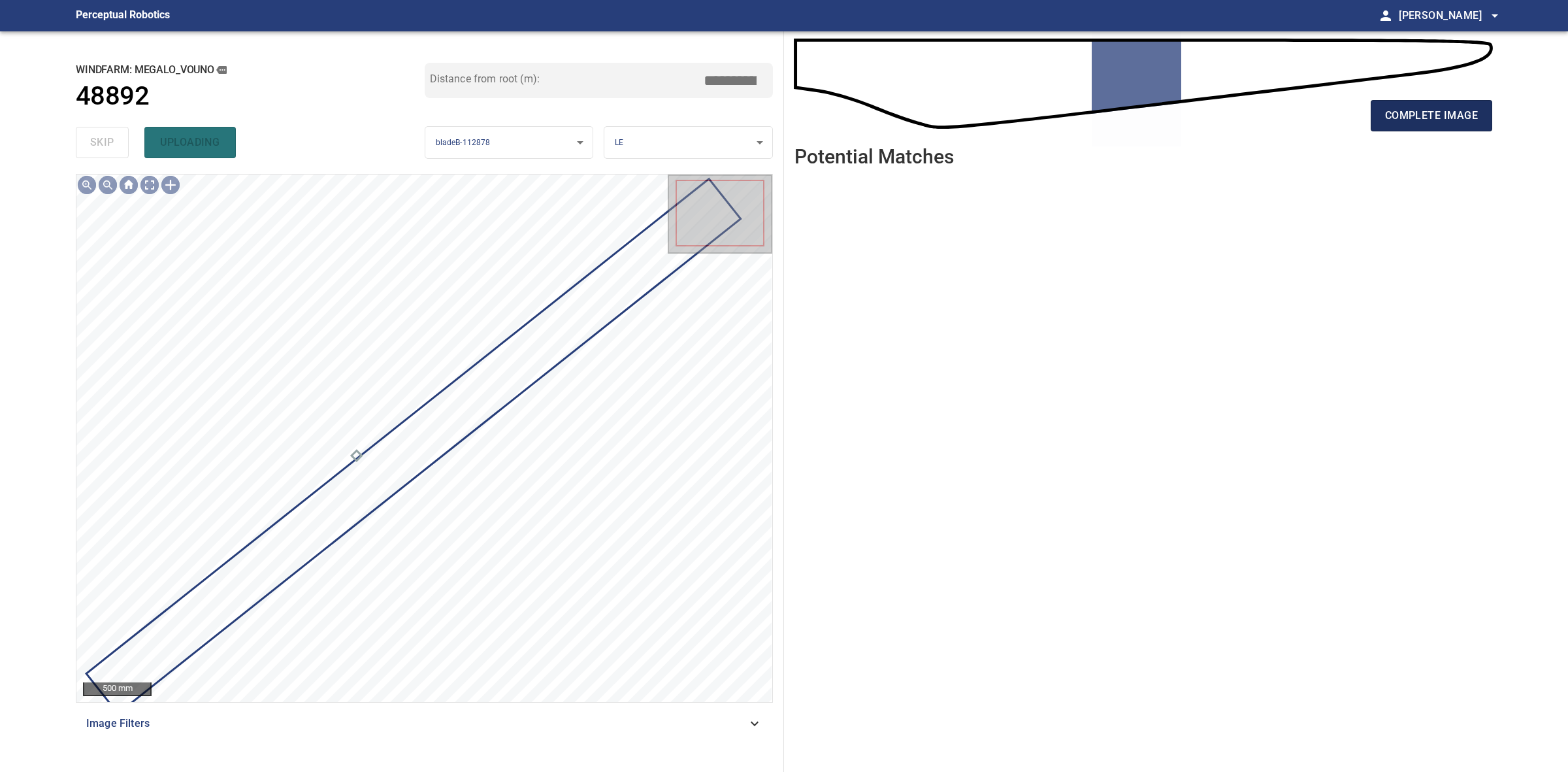
click at [1423, 105] on button "complete image" at bounding box center [1431, 116] width 121 height 31
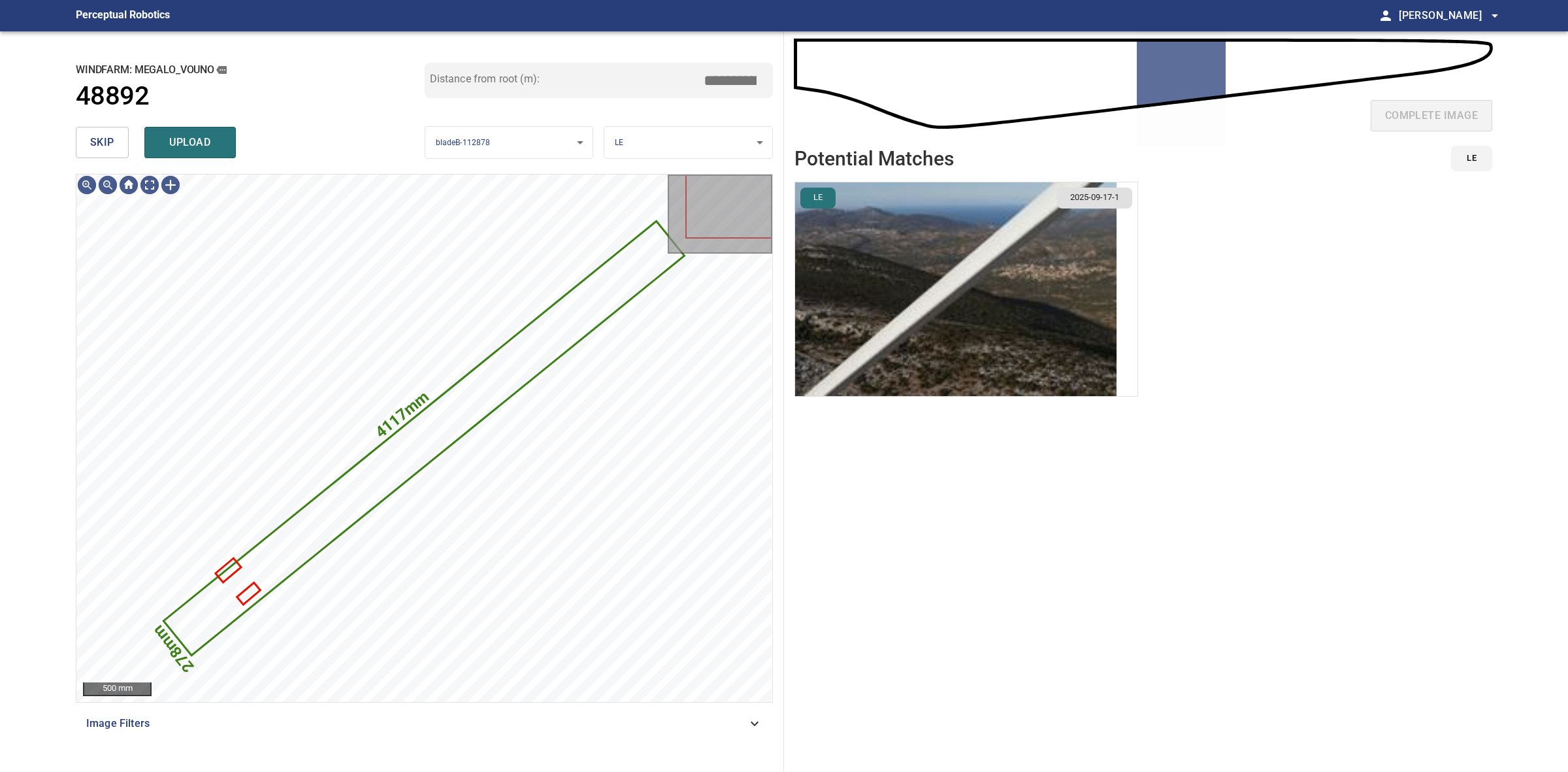
click at [1082, 309] on img "button" at bounding box center [956, 289] width 322 height 214
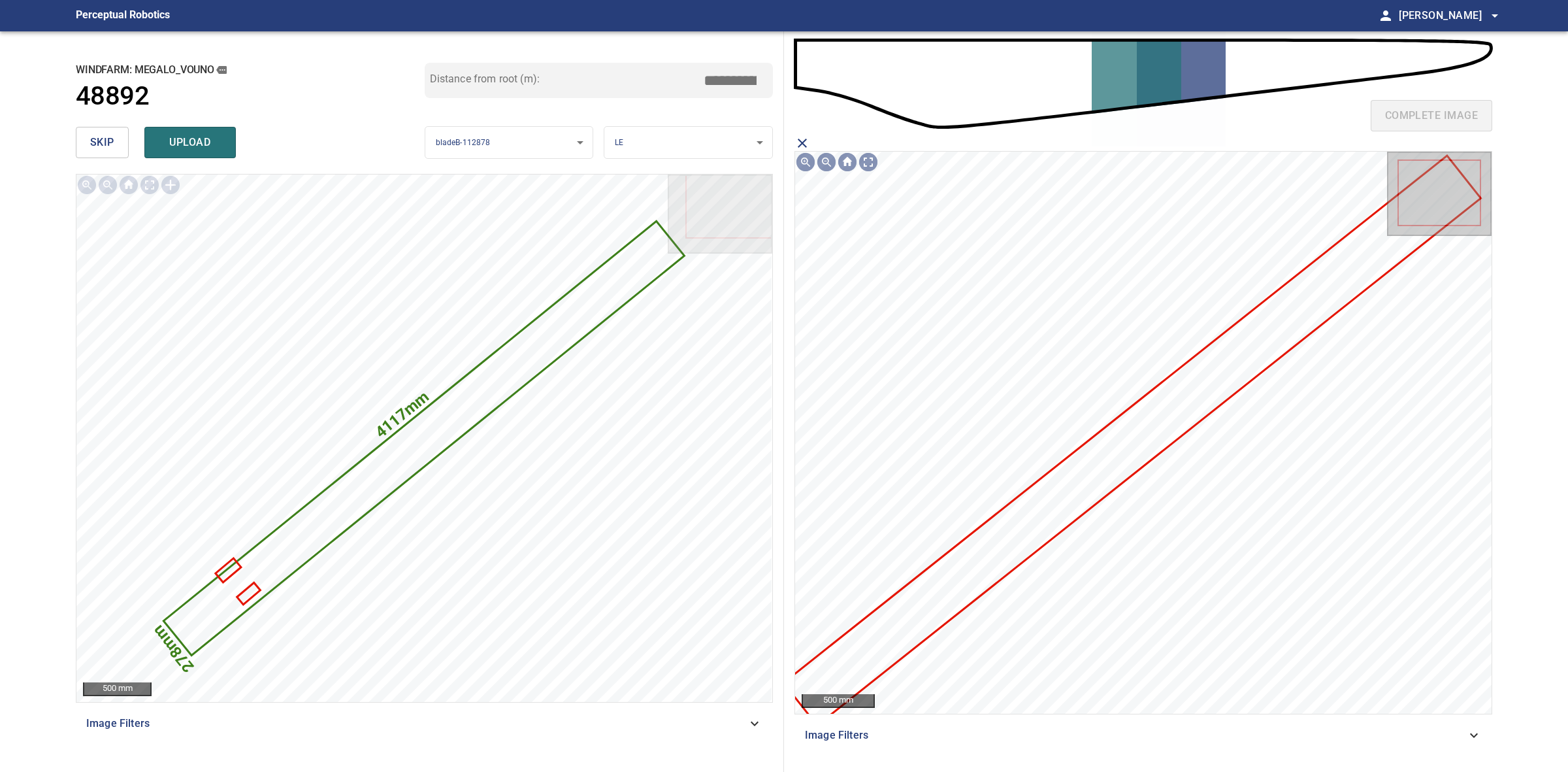
click at [1105, 463] on icon at bounding box center [1132, 440] width 695 height 568
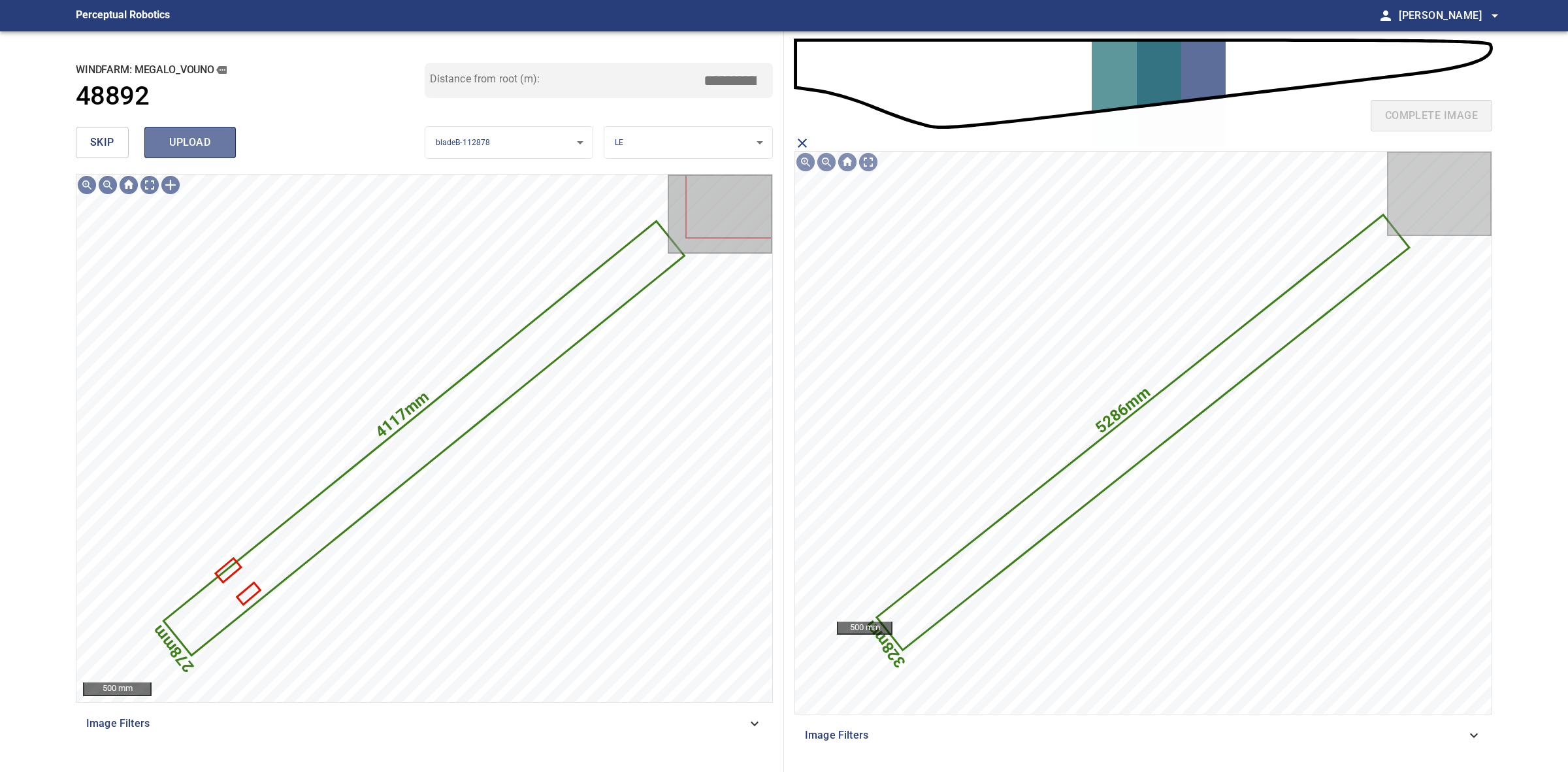
click at [197, 145] on span "upload" at bounding box center [190, 142] width 63 height 18
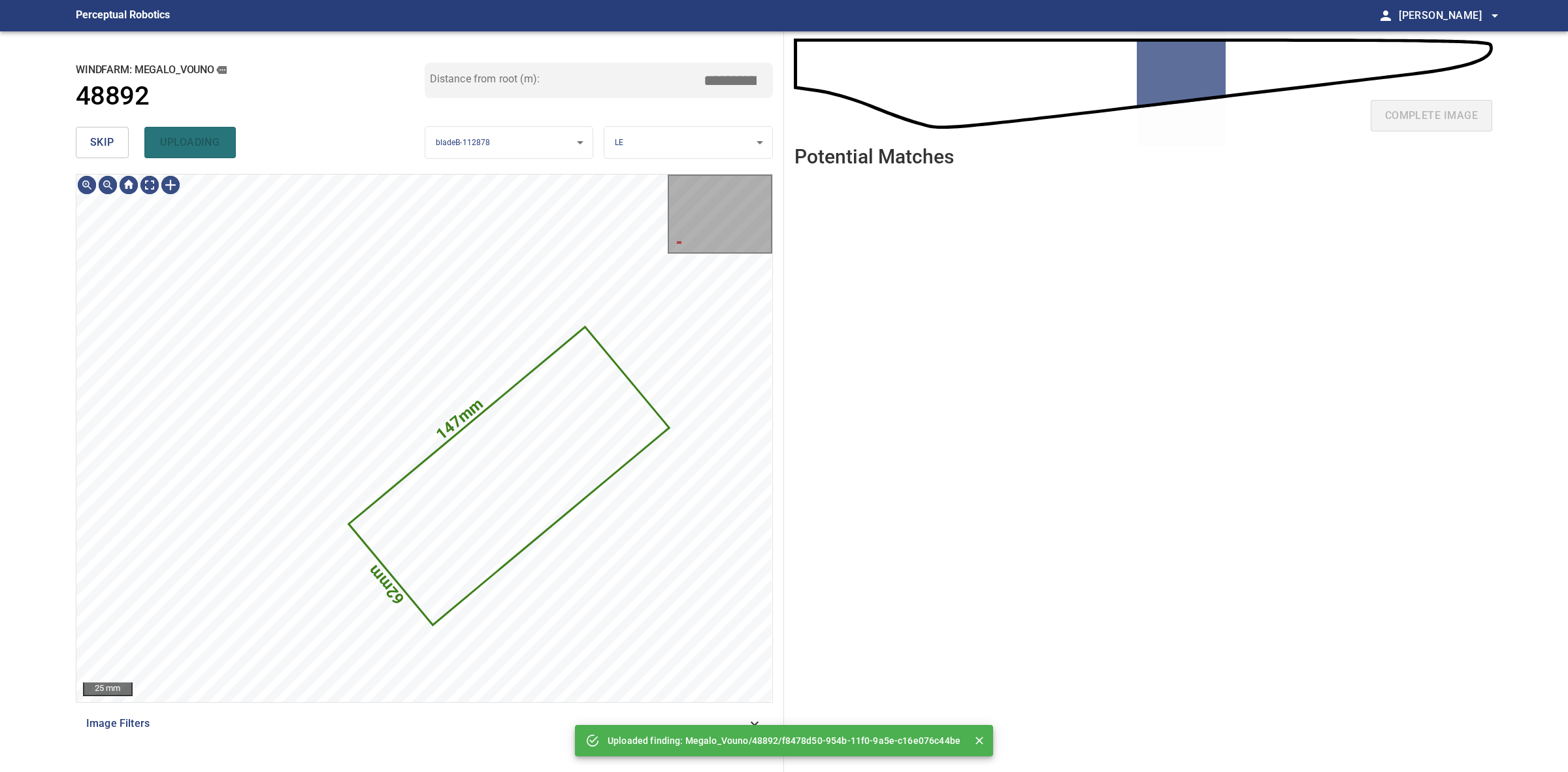
click at [97, 145] on span "skip" at bounding box center [102, 142] width 24 height 18
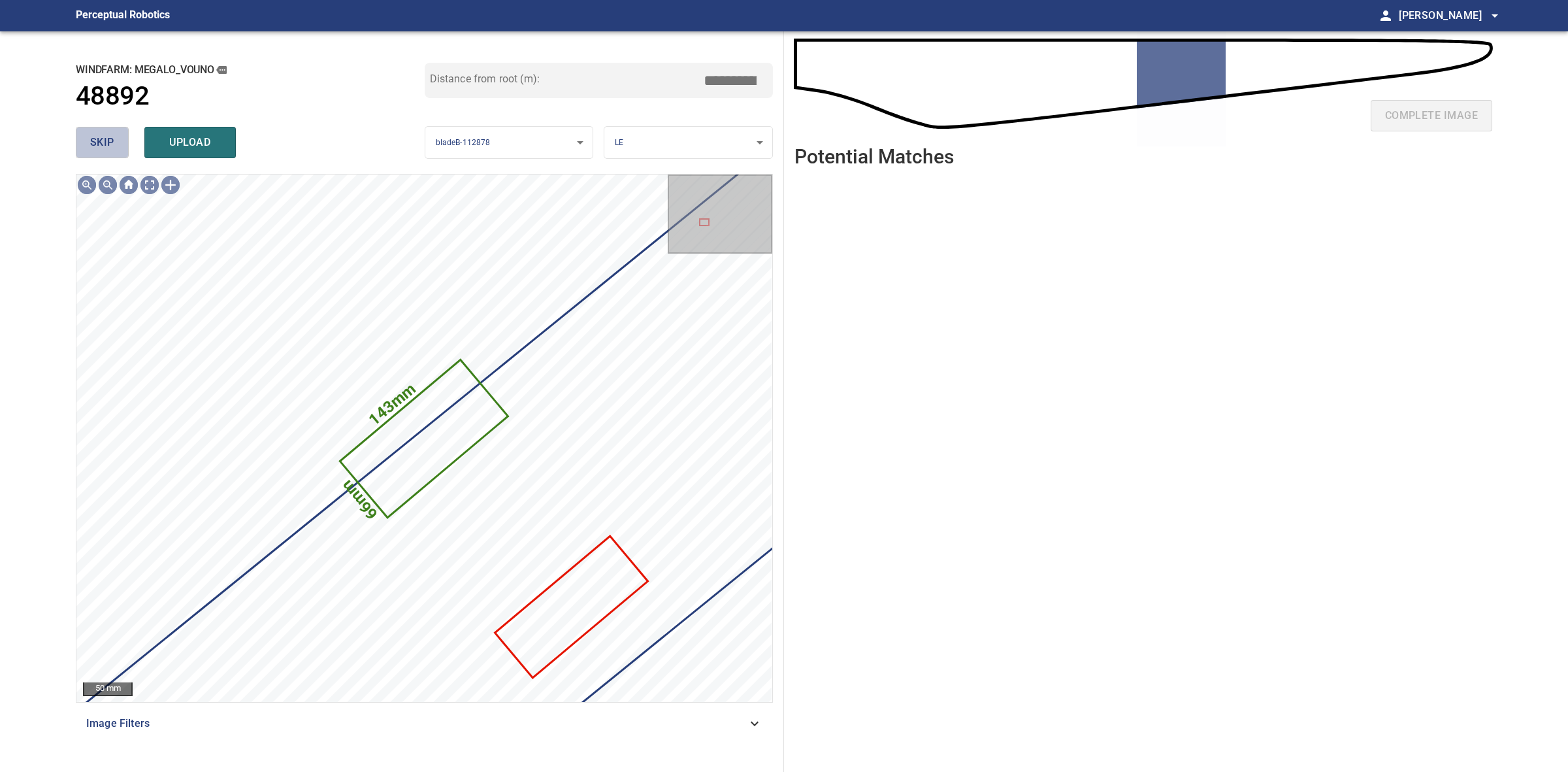
click at [105, 134] on span "skip" at bounding box center [102, 142] width 24 height 18
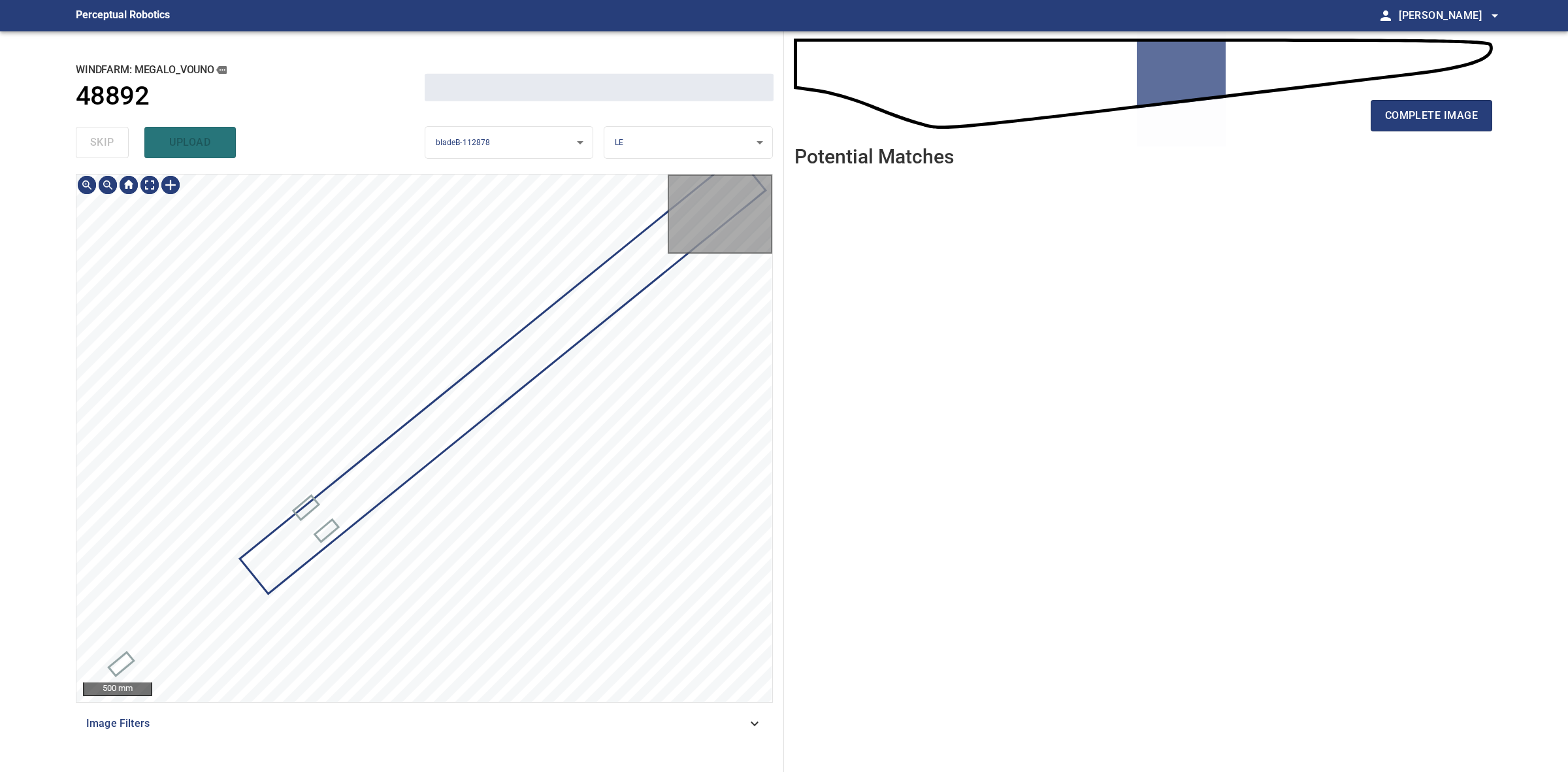
click at [105, 134] on div "skip upload" at bounding box center [250, 142] width 349 height 42
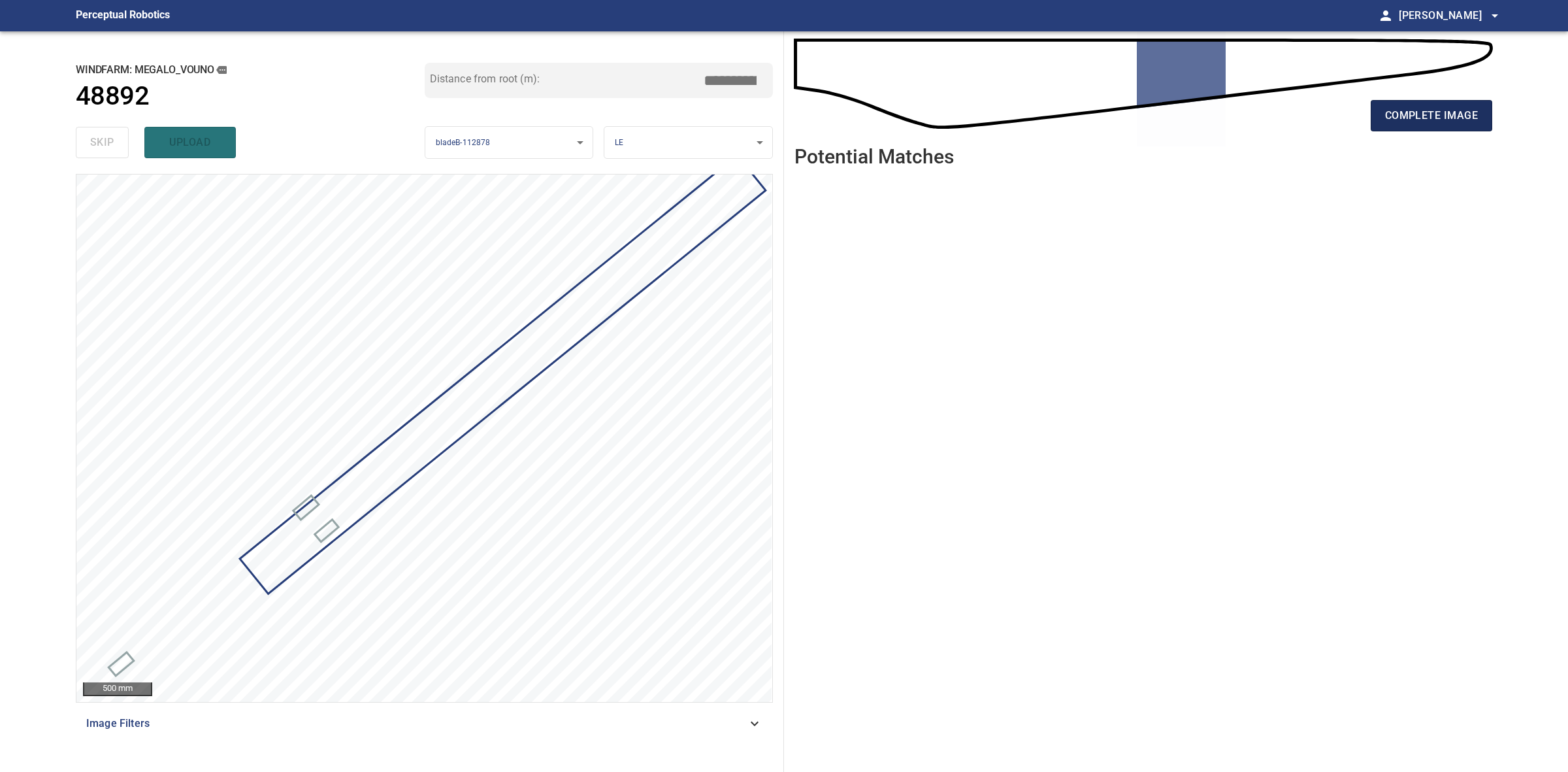
click at [1419, 109] on span "complete image" at bounding box center [1432, 116] width 93 height 18
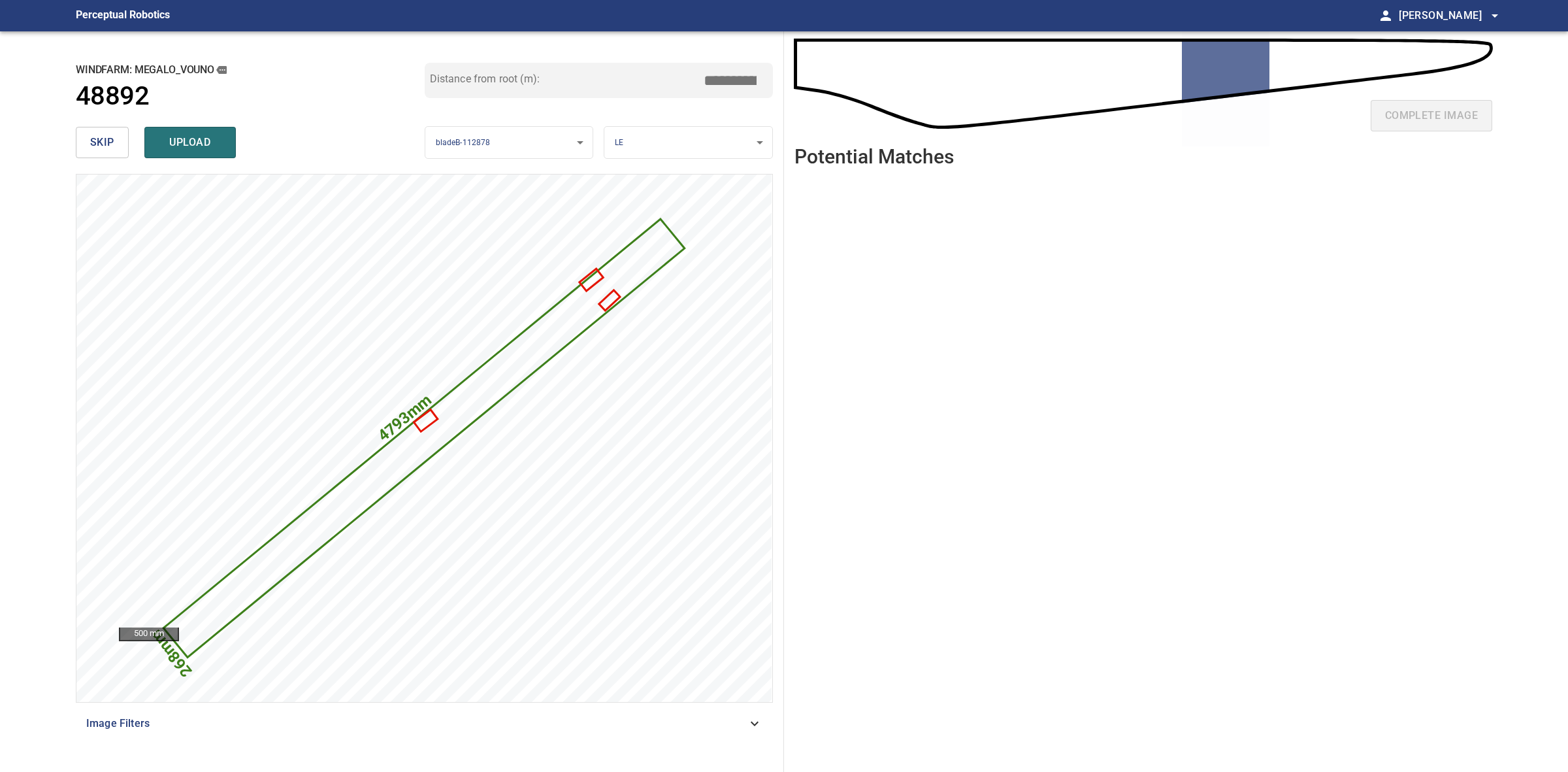
drag, startPoint x: 738, startPoint y: 81, endPoint x: 730, endPoint y: 82, distance: 8.1
click at [730, 82] on input "*****" at bounding box center [735, 81] width 66 height 25
click at [735, 82] on input "*****" at bounding box center [735, 81] width 66 height 25
click at [738, 82] on input "*****" at bounding box center [735, 81] width 66 height 25
click at [730, 80] on input "*****" at bounding box center [735, 81] width 66 height 25
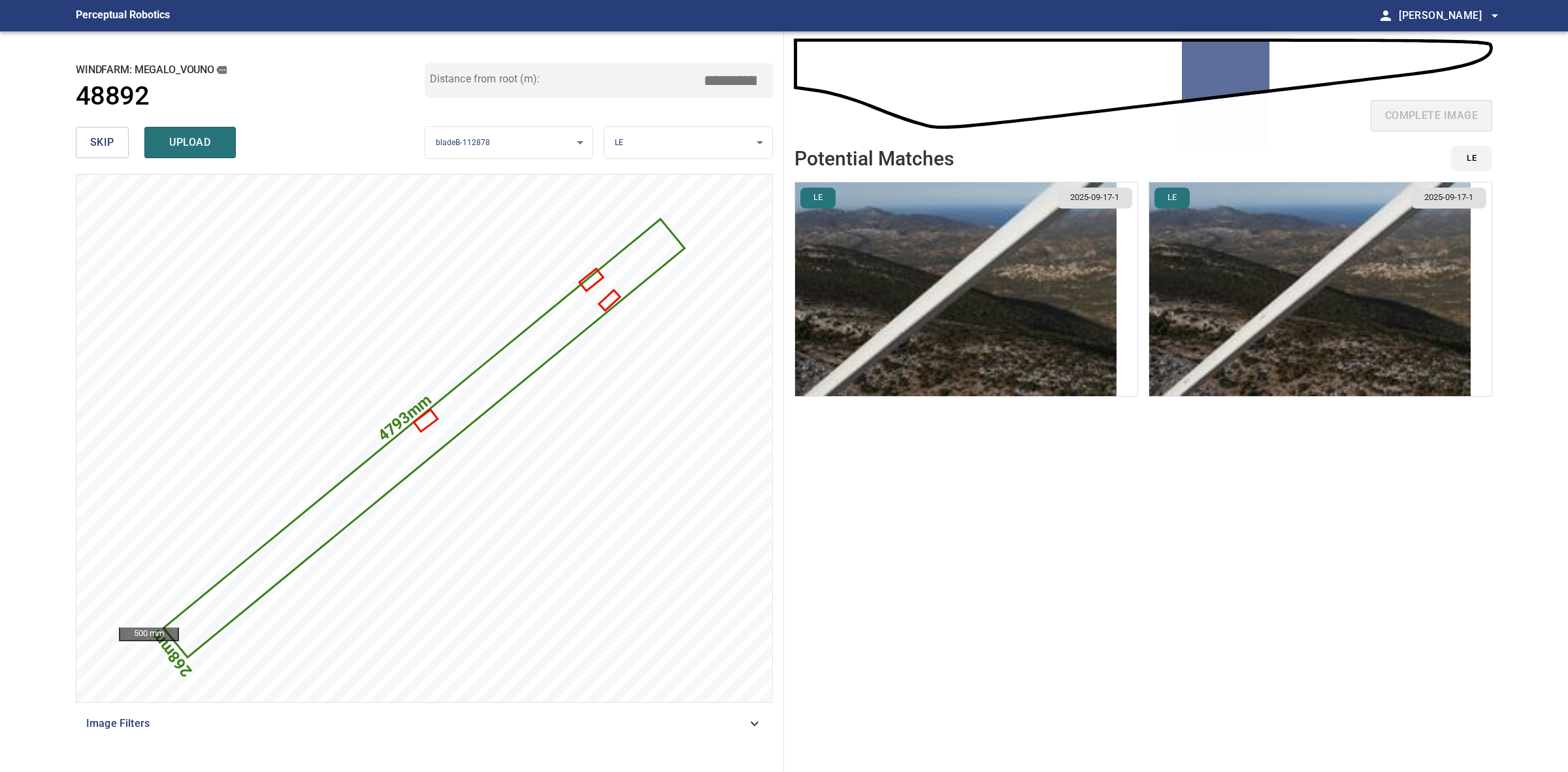
type input "*****"
click at [1350, 357] on img "button" at bounding box center [1310, 289] width 322 height 214
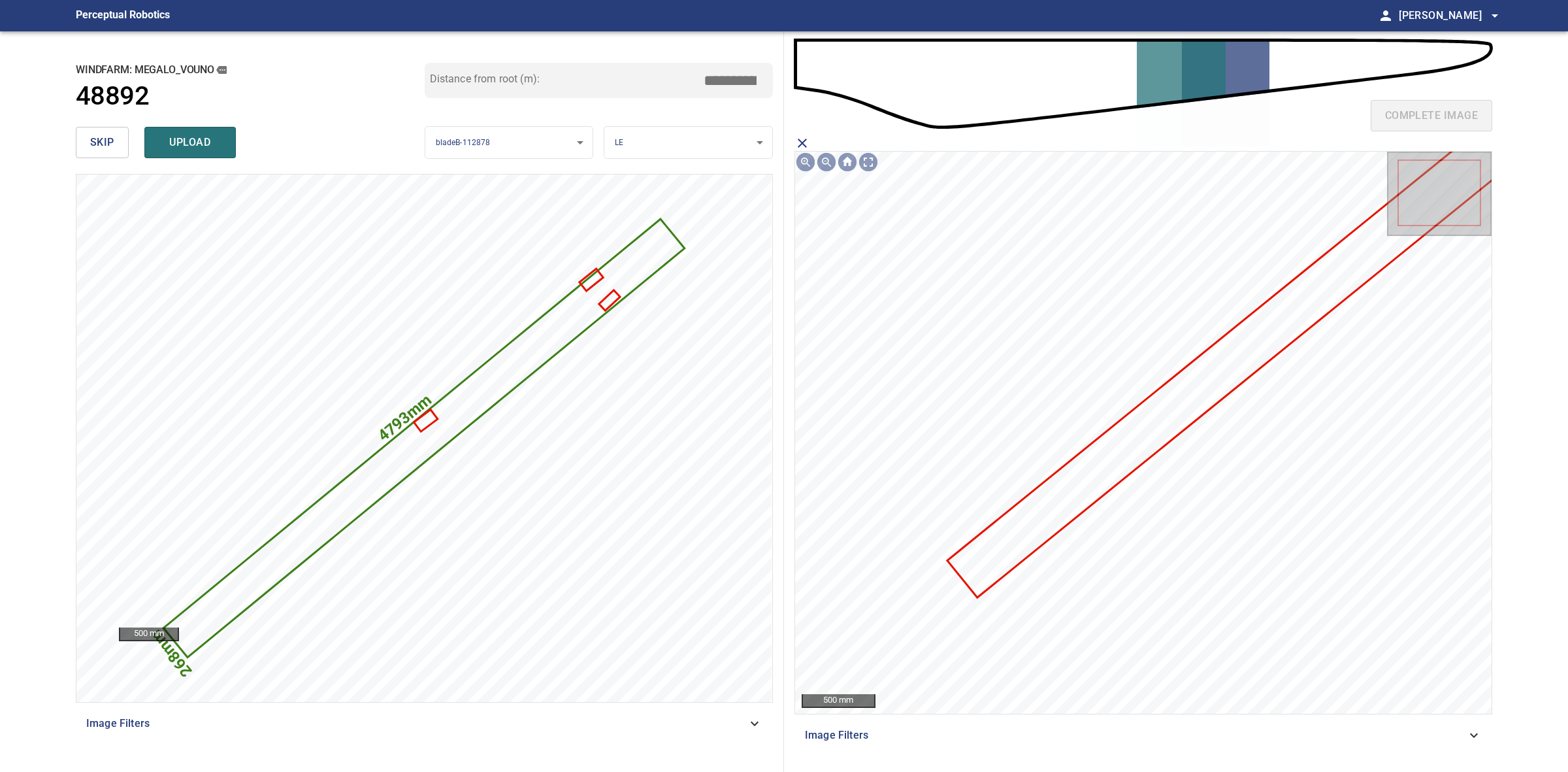
click at [1214, 389] on icon at bounding box center [1227, 364] width 558 height 464
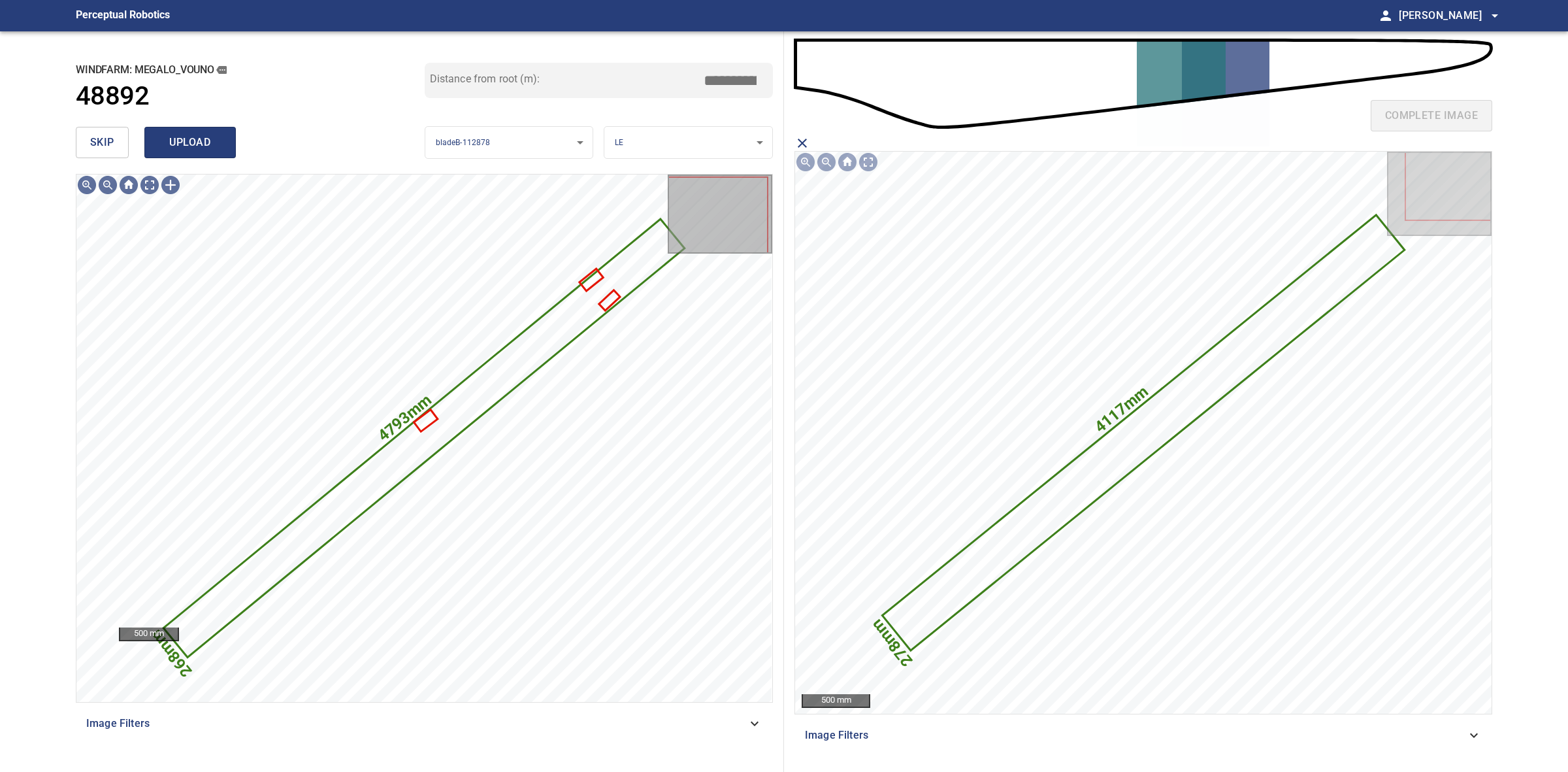
click at [197, 140] on span "upload" at bounding box center [190, 142] width 63 height 18
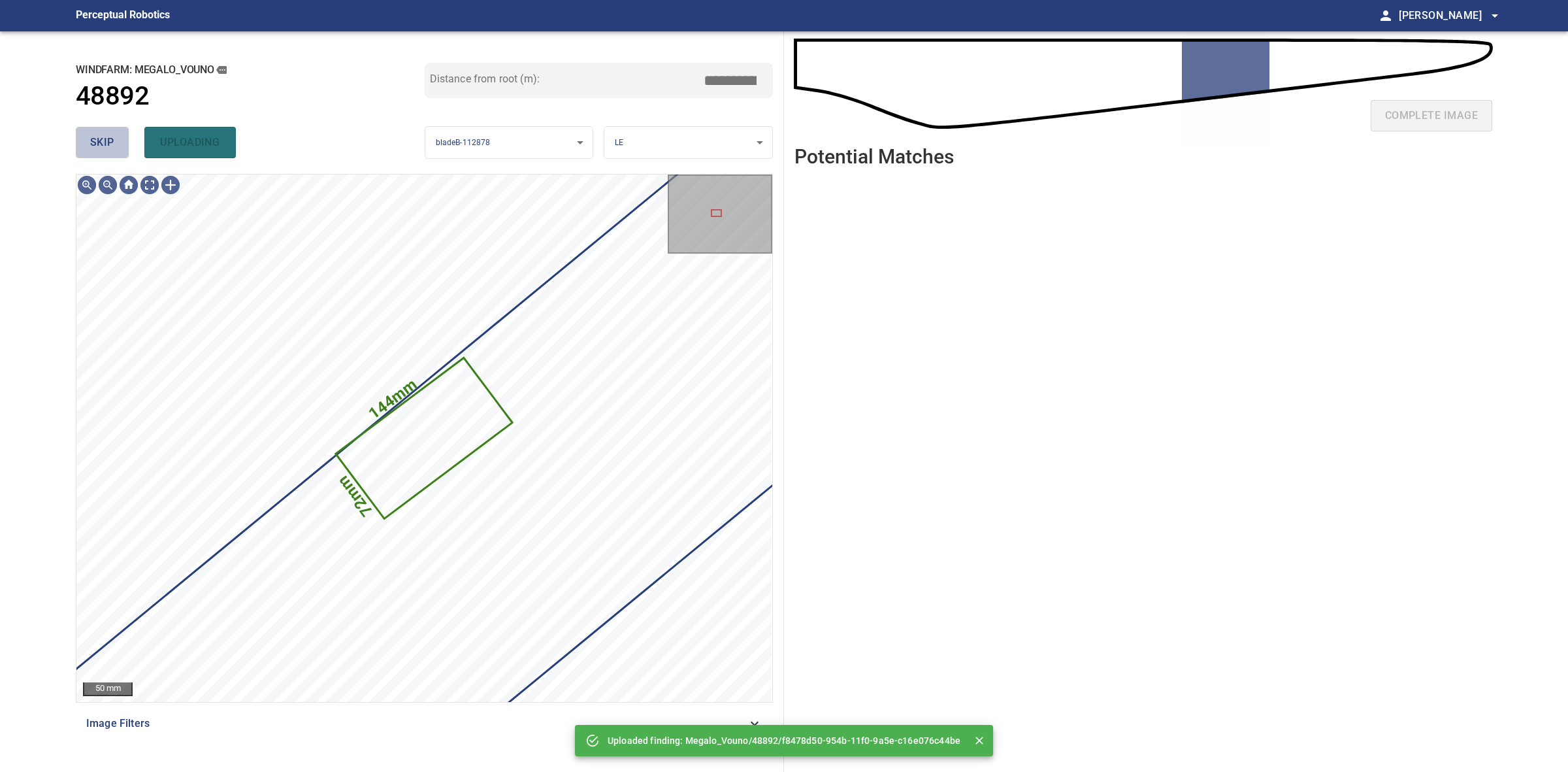
click at [86, 145] on button "skip" at bounding box center [102, 142] width 53 height 31
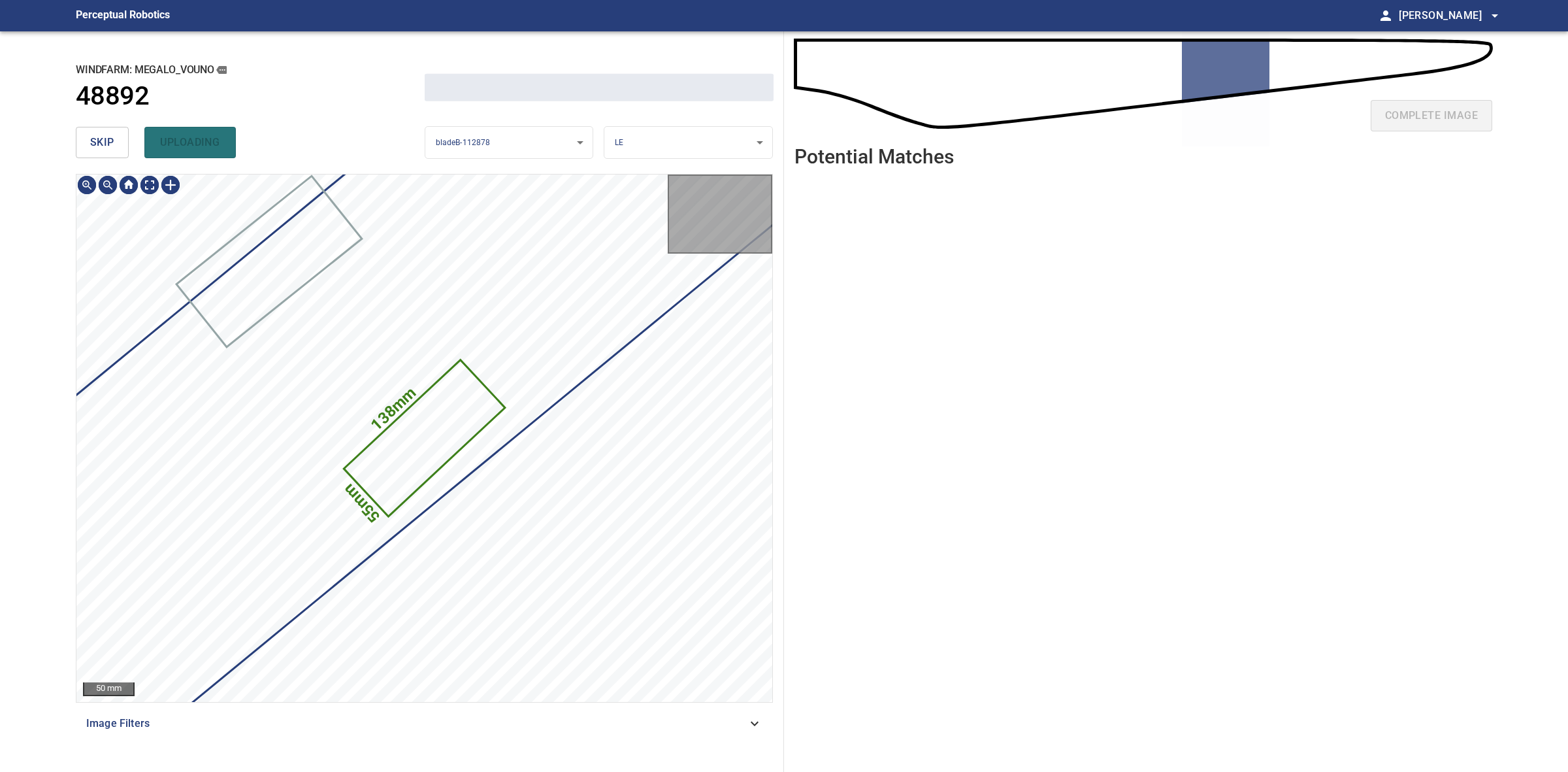
click at [86, 145] on button "skip" at bounding box center [102, 142] width 53 height 31
drag, startPoint x: 86, startPoint y: 145, endPoint x: 194, endPoint y: 144, distance: 108.0
click at [86, 144] on div "skip uploading" at bounding box center [250, 142] width 349 height 42
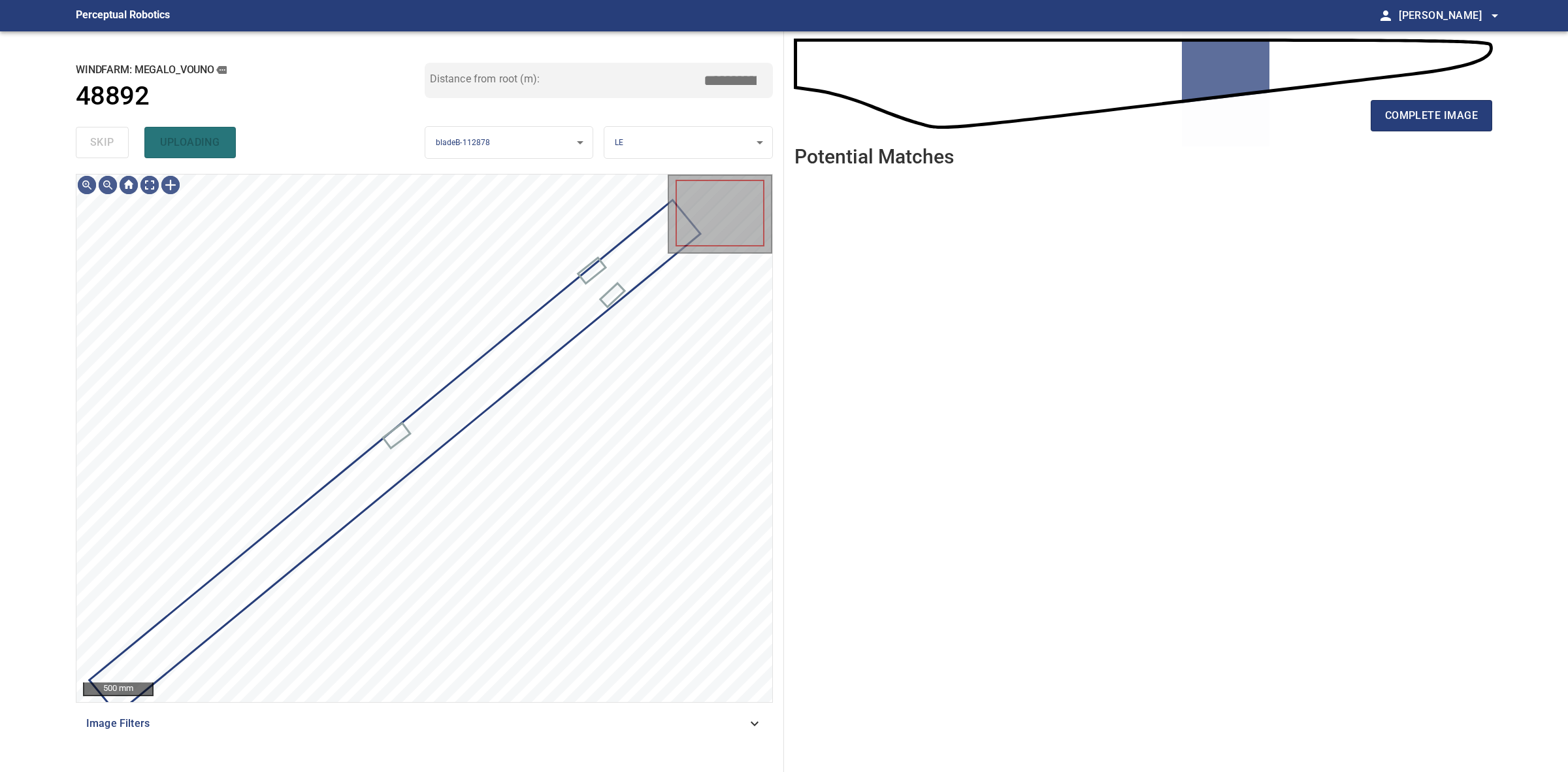
type input "*****"
click at [1429, 132] on div "complete image" at bounding box center [1143, 121] width 698 height 52
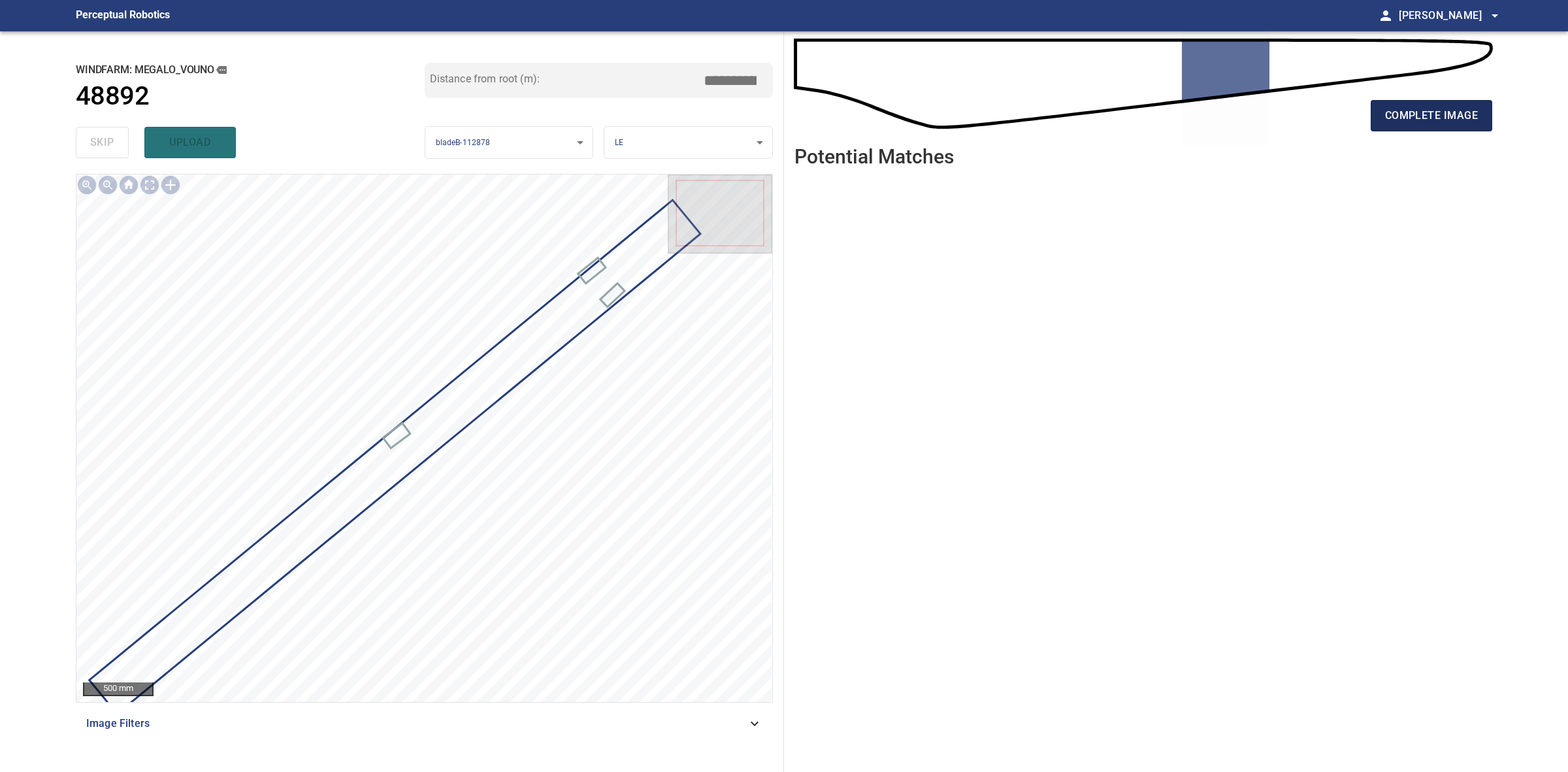
click at [1430, 126] on button "complete image" at bounding box center [1431, 116] width 121 height 31
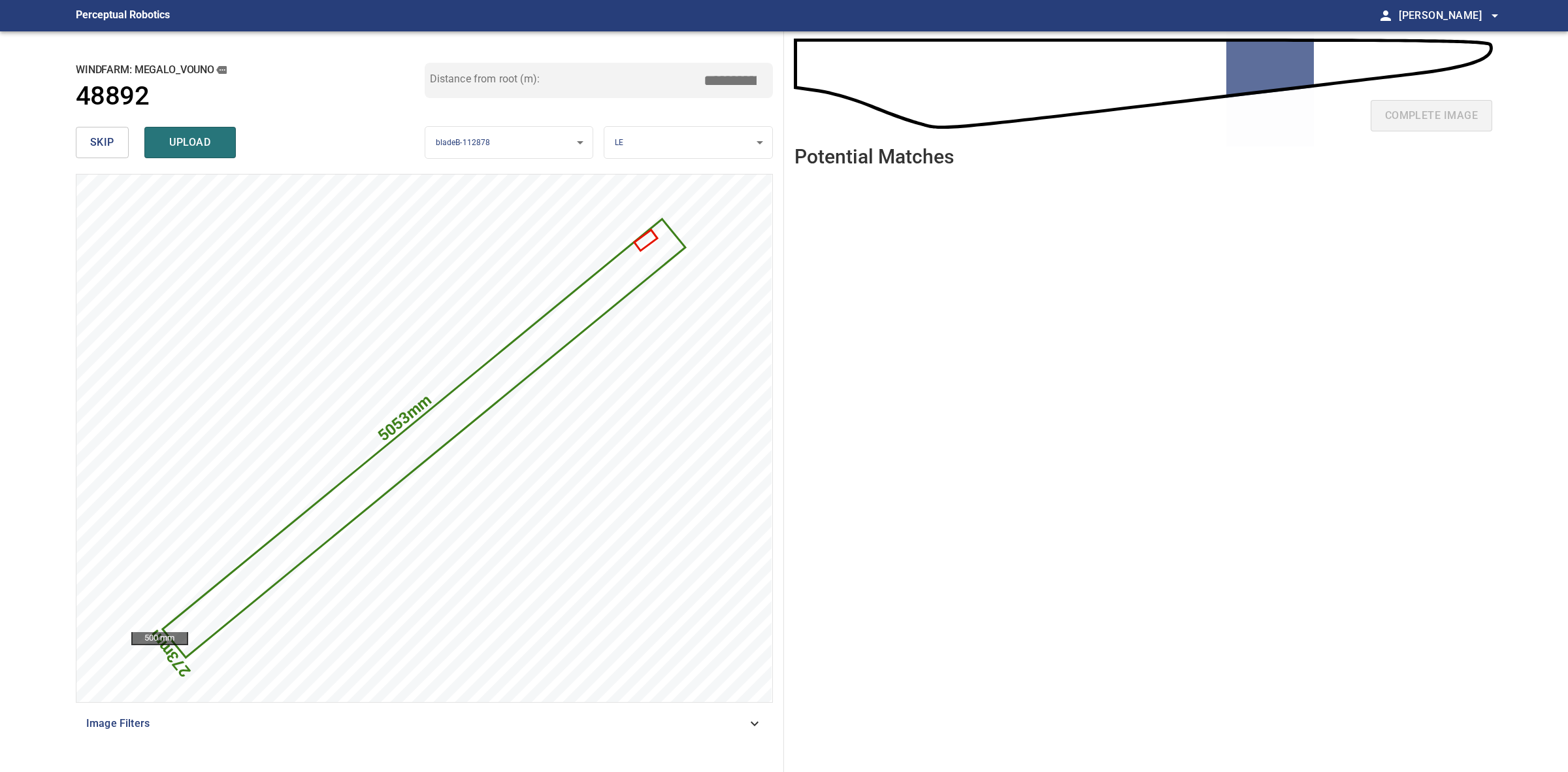
drag, startPoint x: 729, startPoint y: 80, endPoint x: 710, endPoint y: 81, distance: 19.0
click at [710, 81] on input "*****" at bounding box center [735, 81] width 66 height 25
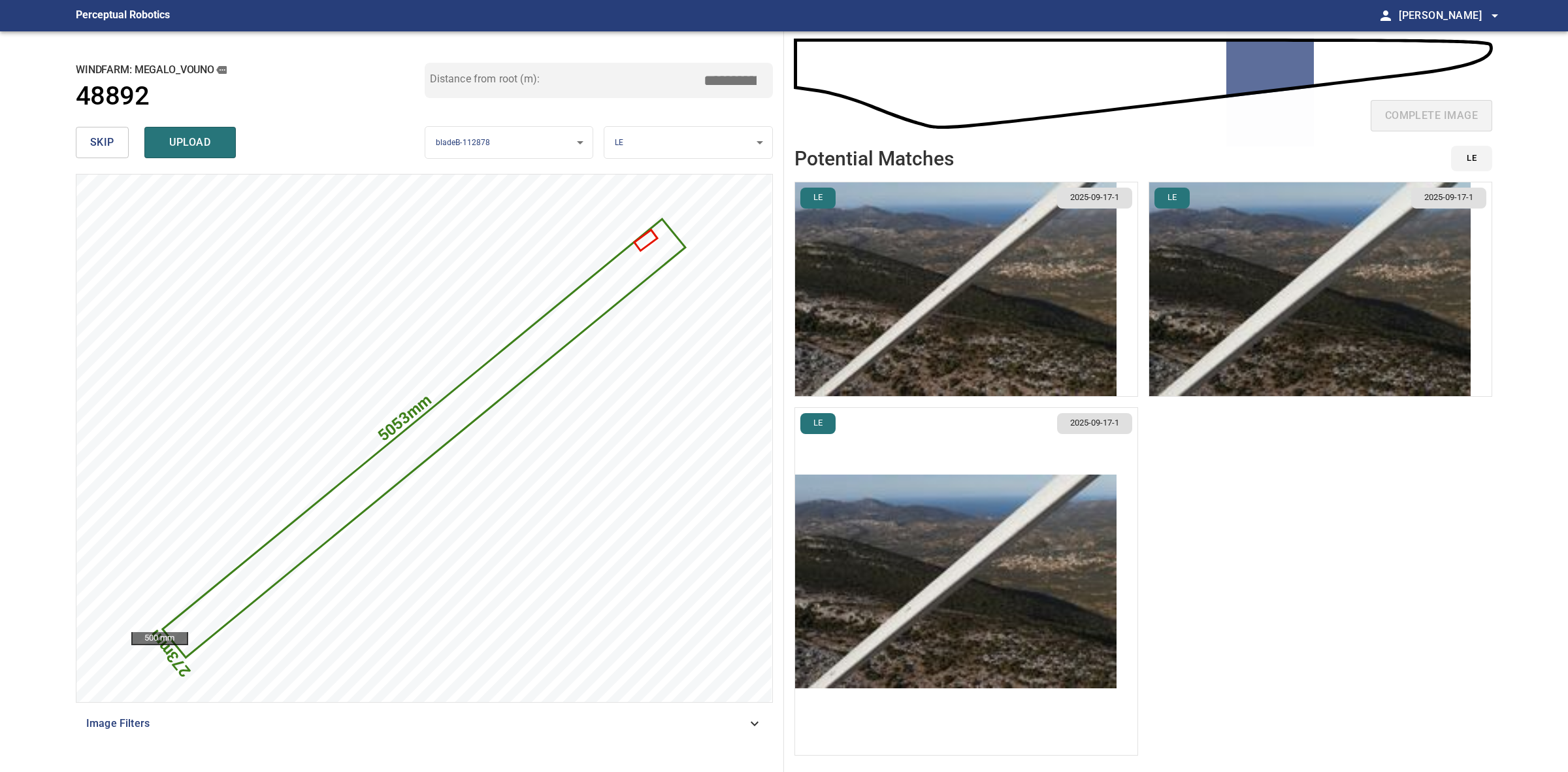
type input "*****"
click at [1022, 553] on img "button" at bounding box center [956, 581] width 322 height 214
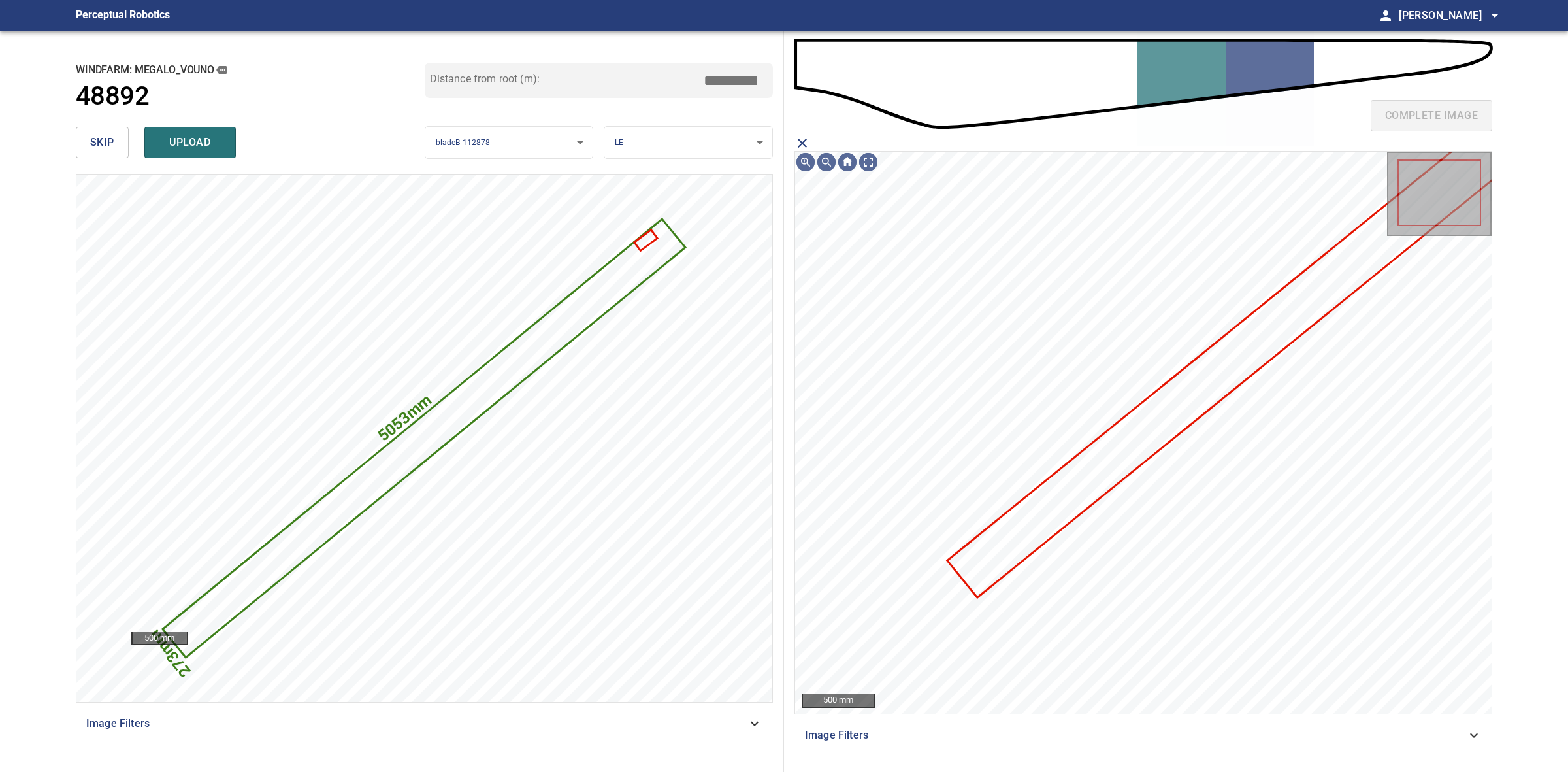
drag, startPoint x: 799, startPoint y: 137, endPoint x: 806, endPoint y: 144, distance: 9.9
click at [801, 138] on icon "close matching imageResolution:" at bounding box center [803, 143] width 16 height 16
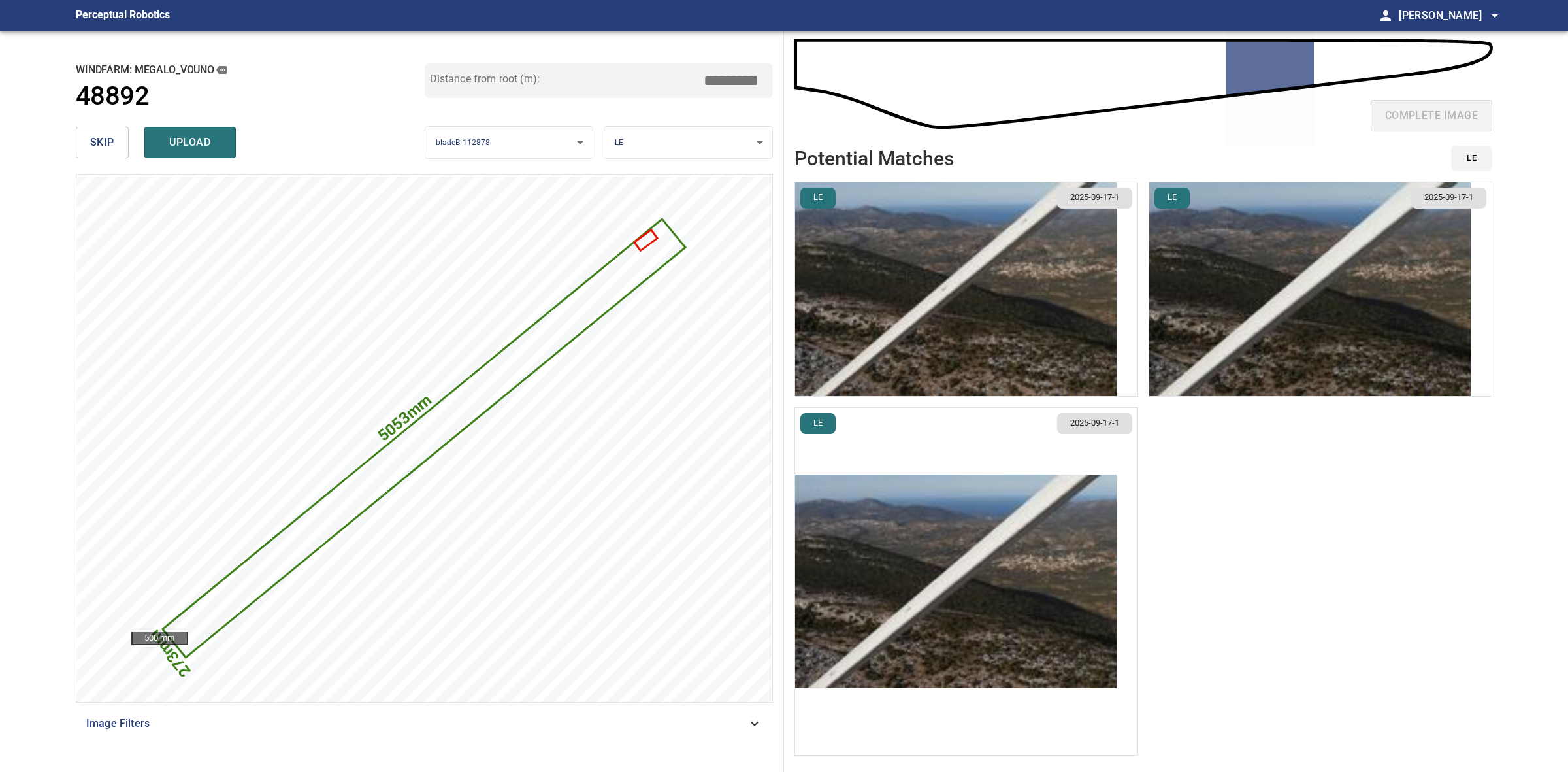
click at [997, 301] on img "button" at bounding box center [956, 289] width 322 height 214
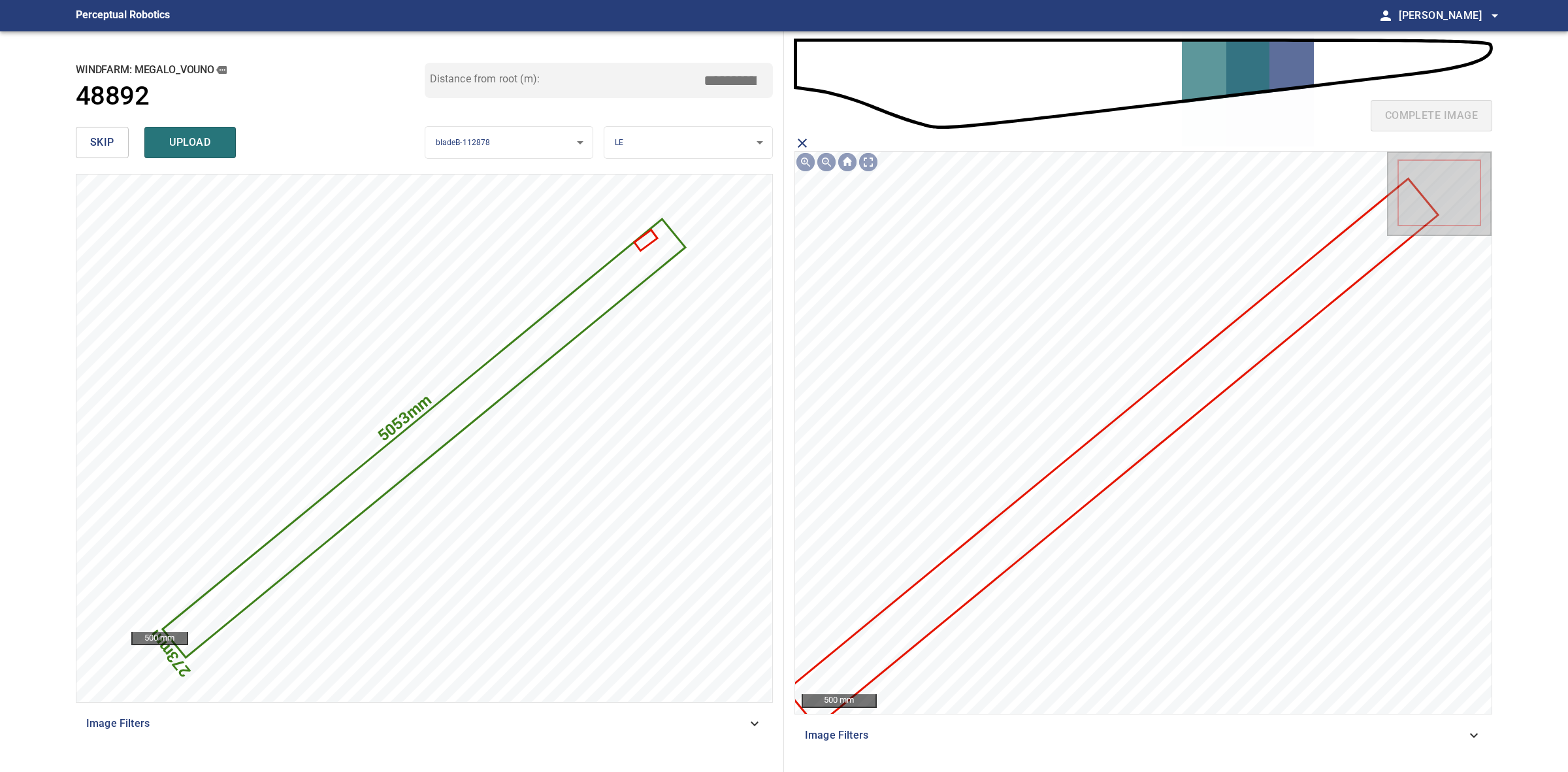
click at [1140, 436] on icon at bounding box center [1113, 452] width 649 height 545
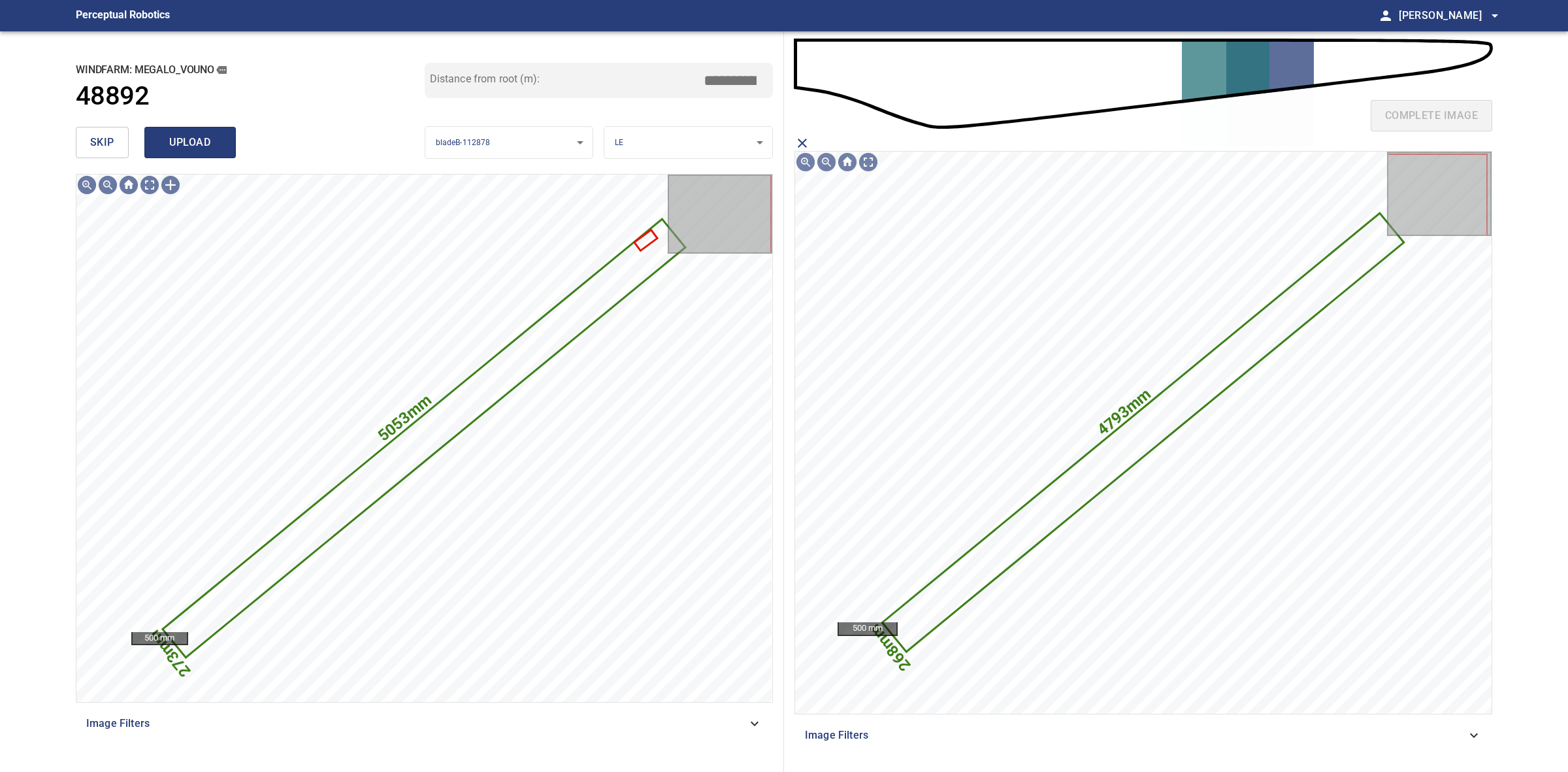
click at [188, 144] on span "upload" at bounding box center [190, 142] width 63 height 18
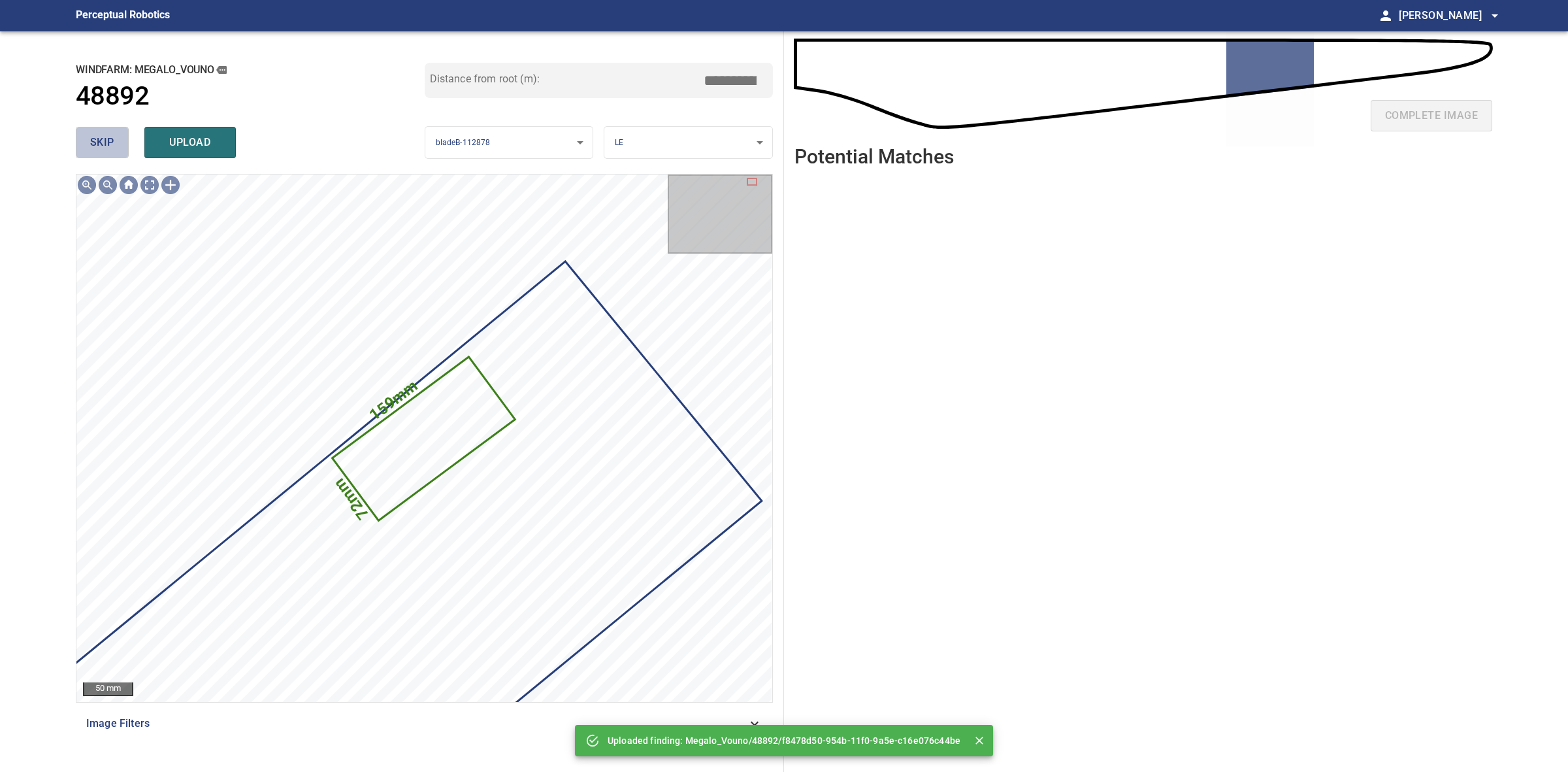
click at [105, 132] on button "skip" at bounding box center [102, 142] width 53 height 31
click at [105, 132] on div "skip upload" at bounding box center [250, 142] width 349 height 42
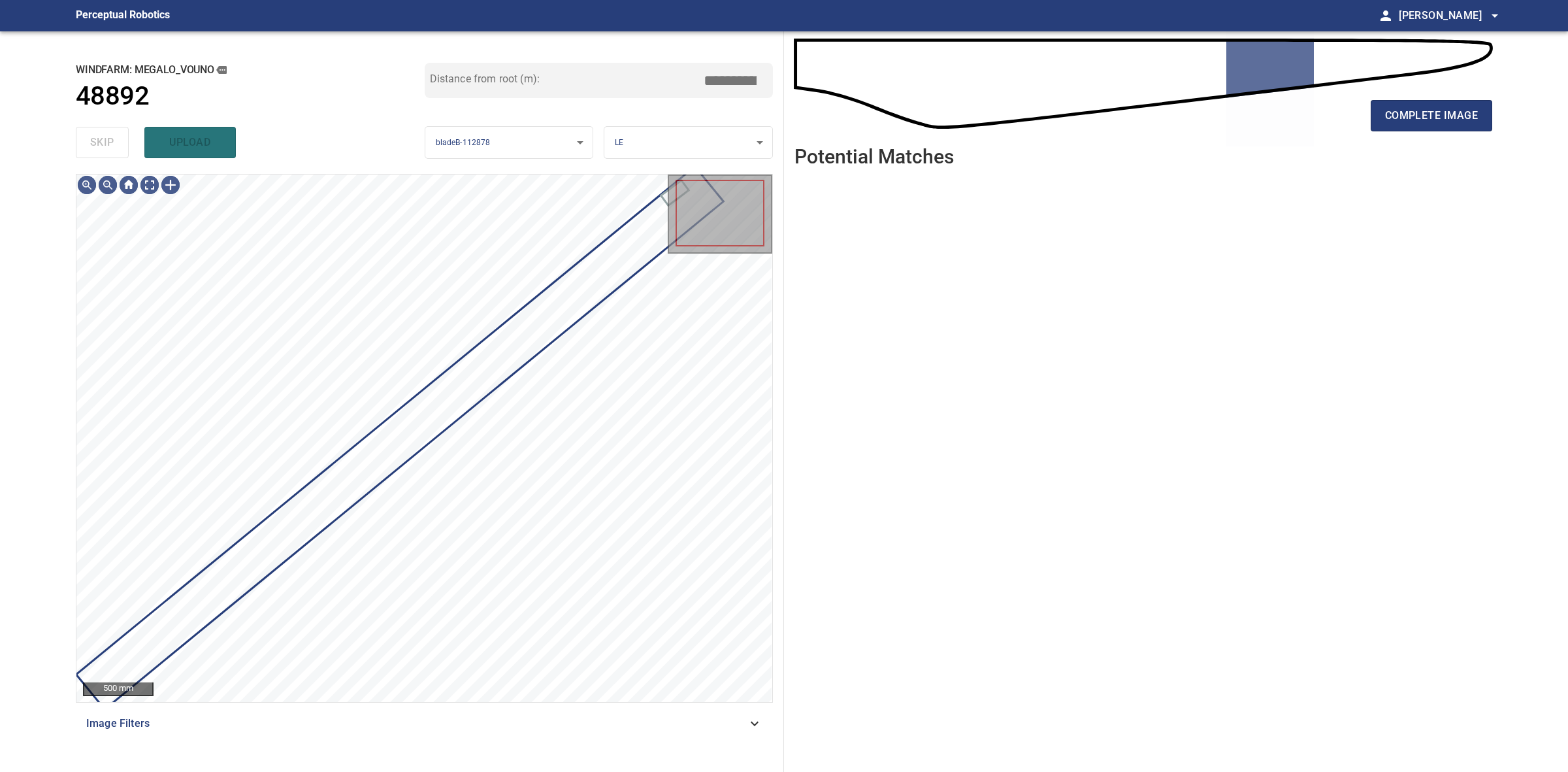
drag, startPoint x: 105, startPoint y: 132, endPoint x: 117, endPoint y: 132, distance: 12.0
click at [111, 132] on div "skip upload" at bounding box center [250, 142] width 349 height 42
click at [1439, 119] on span "complete image" at bounding box center [1432, 116] width 93 height 18
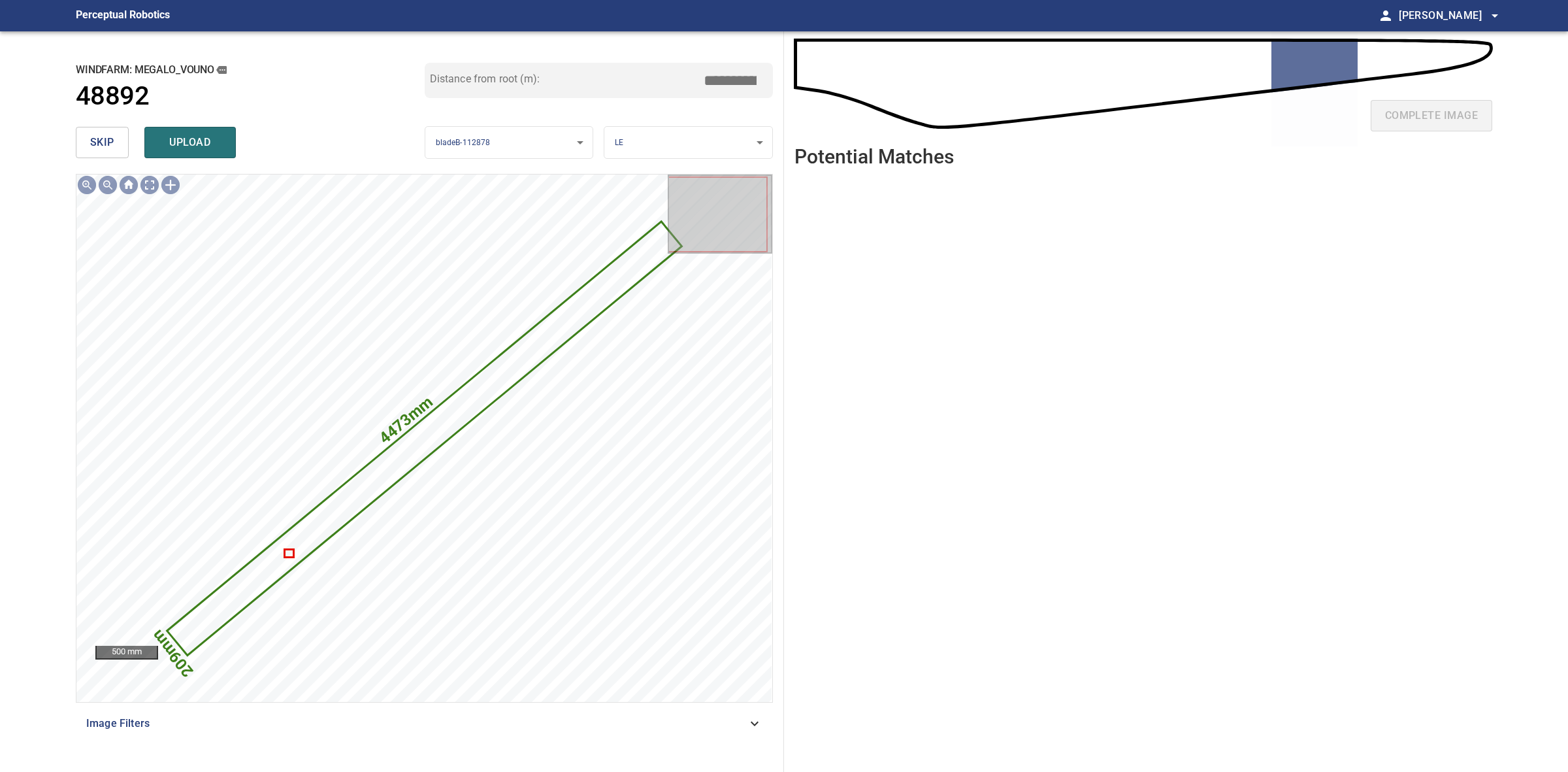
click at [83, 139] on button "skip" at bounding box center [102, 142] width 53 height 31
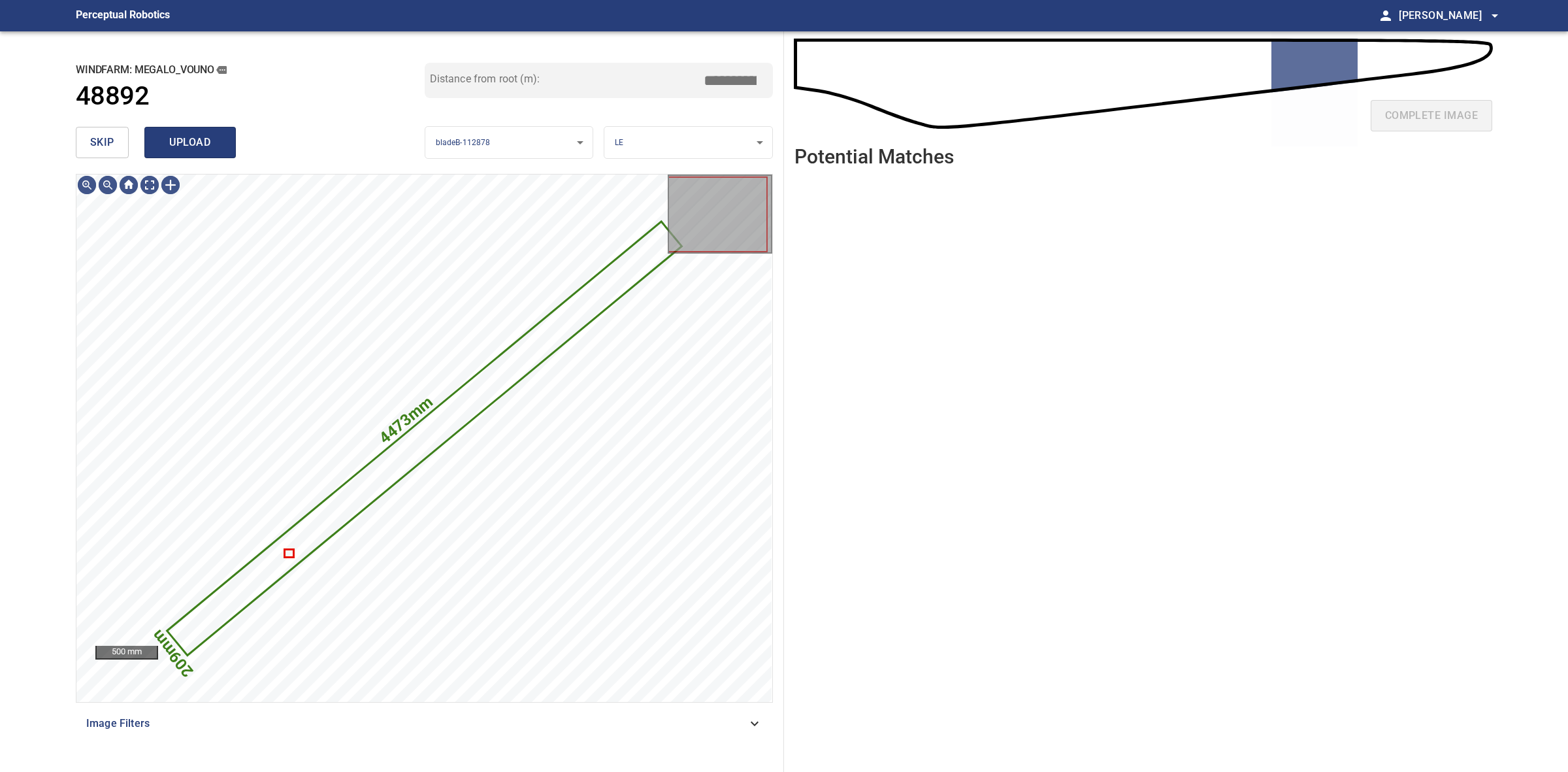
click at [220, 155] on button "upload" at bounding box center [190, 142] width 92 height 31
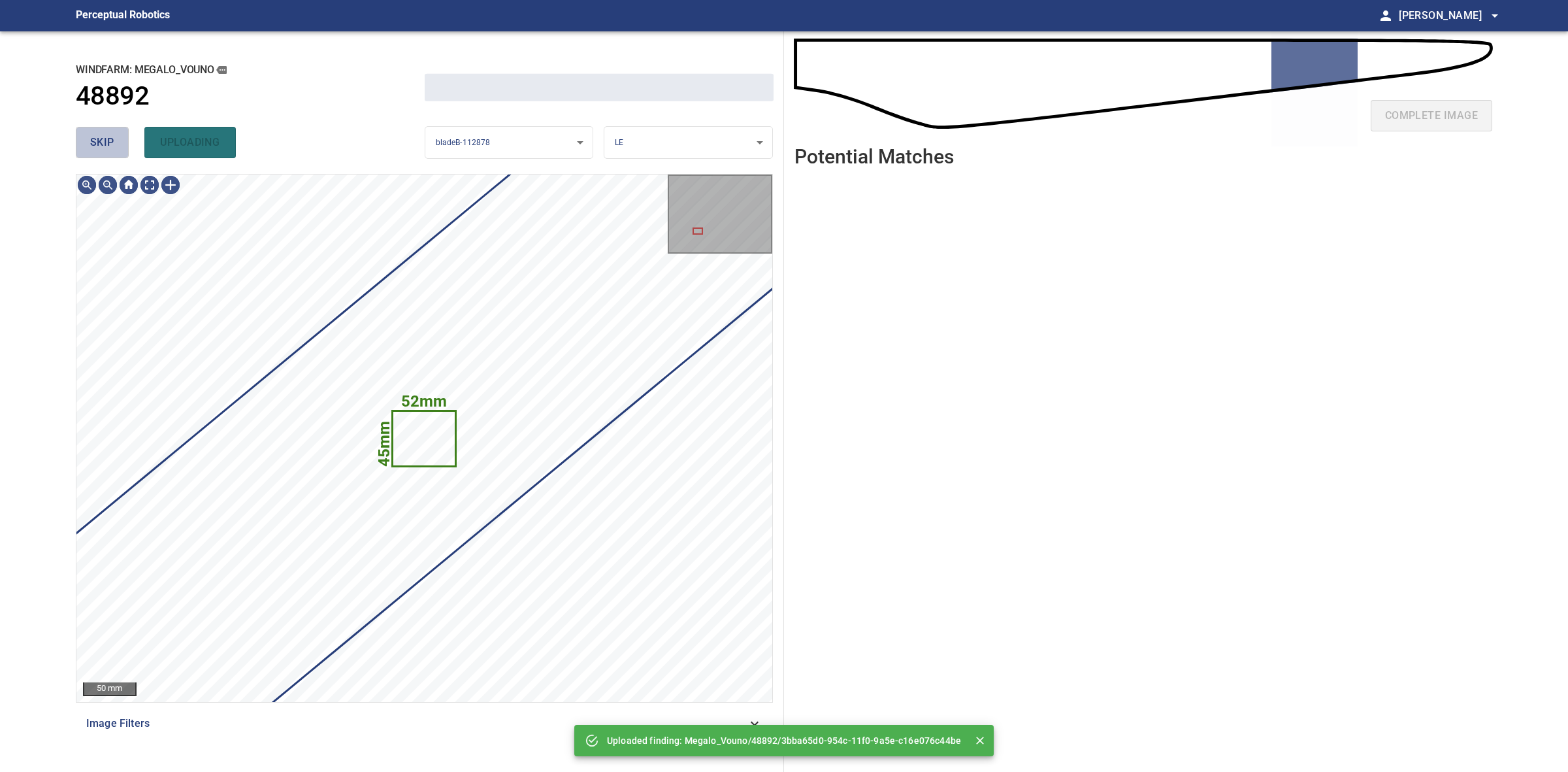
click at [124, 148] on button "skip" at bounding box center [102, 142] width 53 height 31
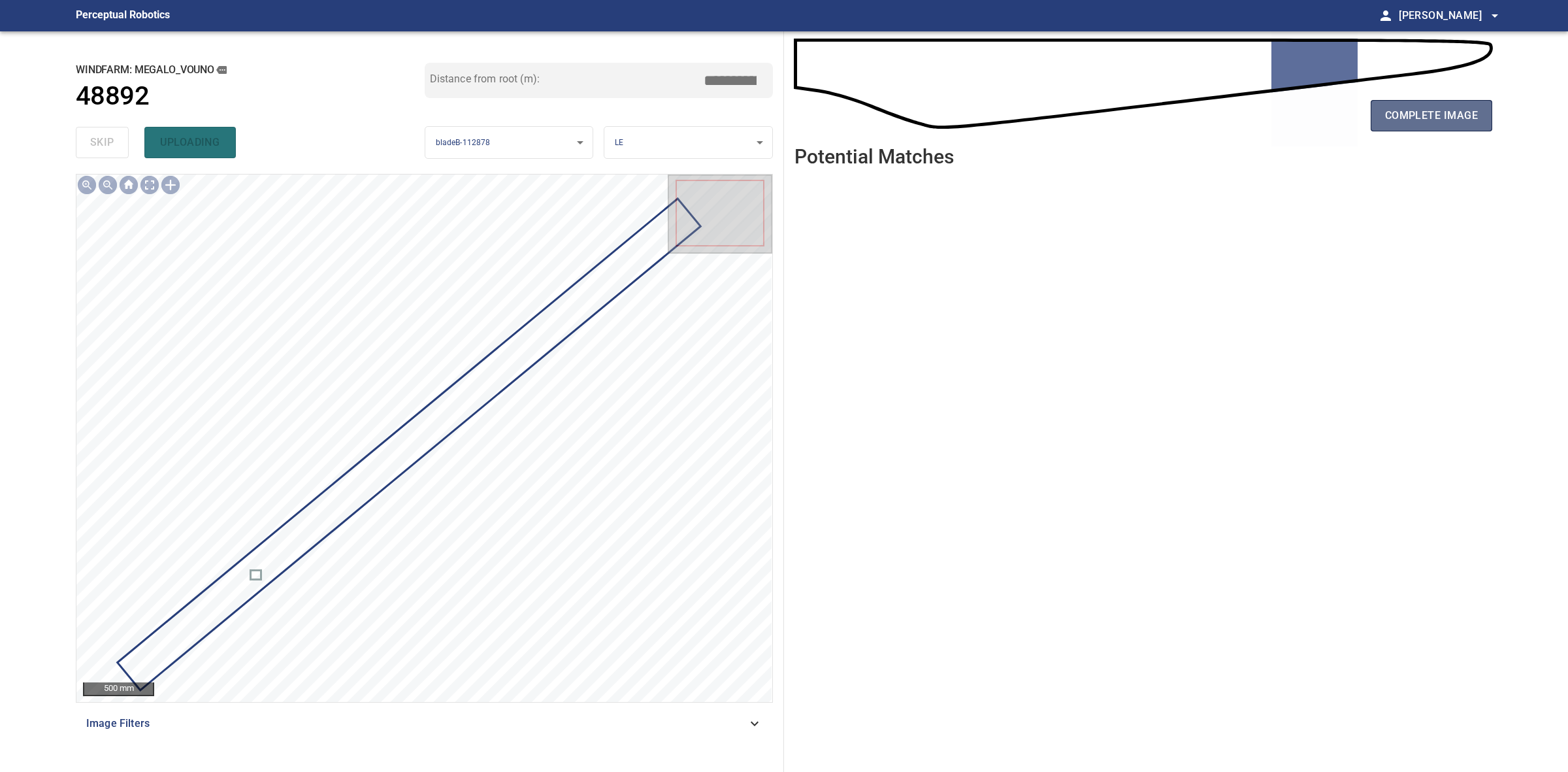
click at [1478, 116] on button "complete image" at bounding box center [1431, 116] width 121 height 31
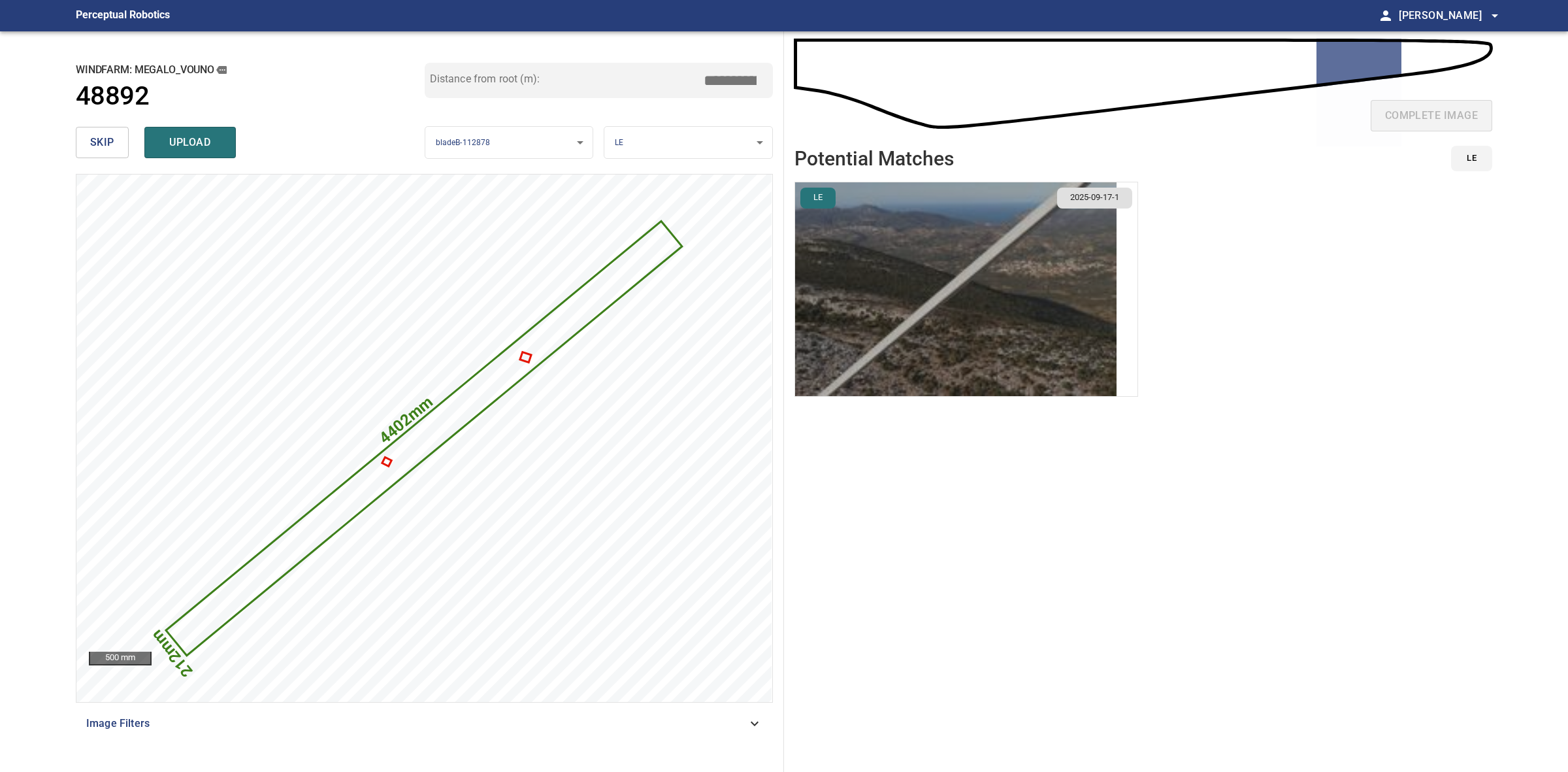
click at [975, 305] on img "button" at bounding box center [956, 289] width 322 height 214
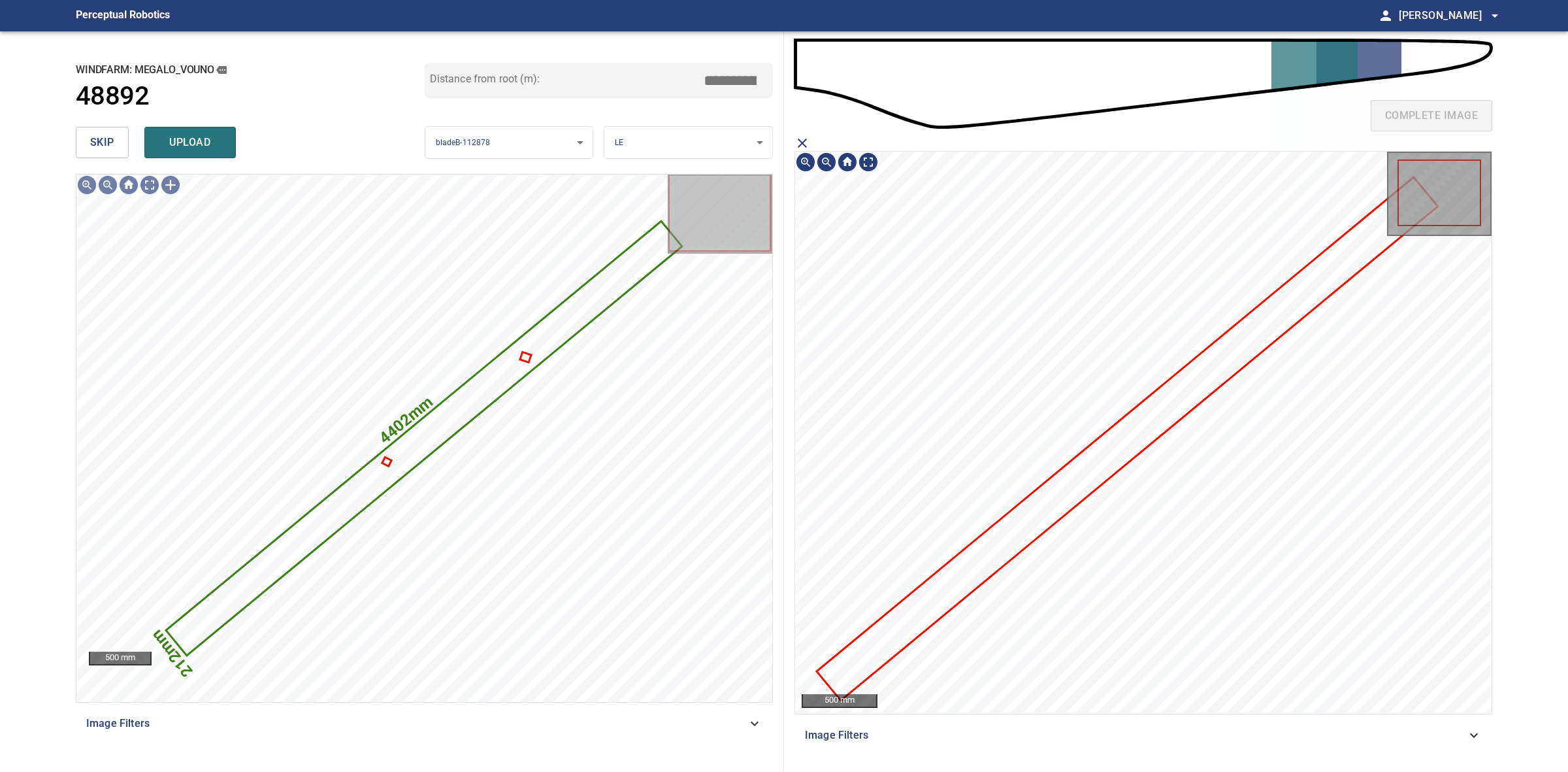
click at [1088, 474] on icon at bounding box center [1127, 439] width 618 height 520
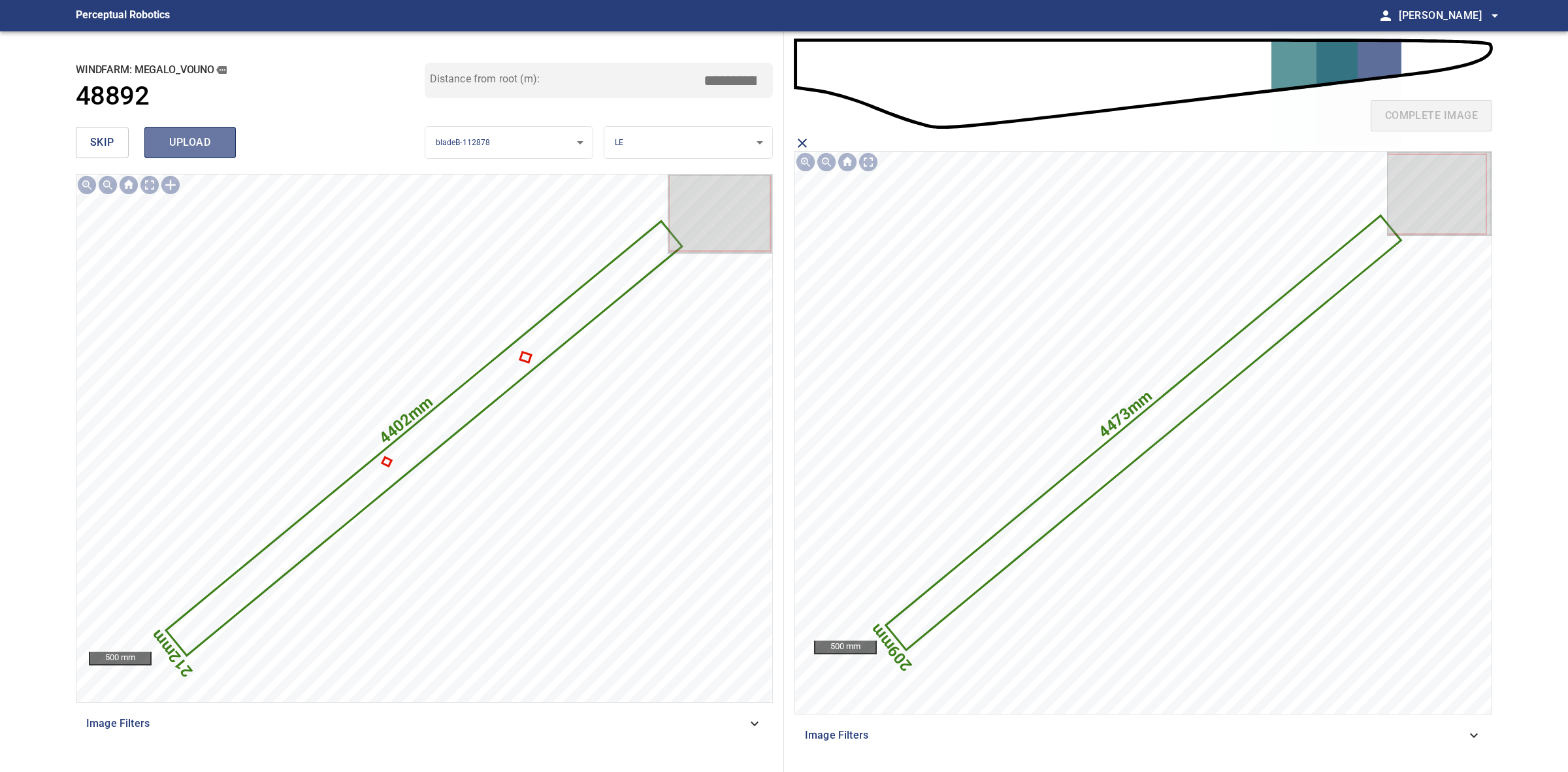
click at [196, 136] on span "upload" at bounding box center [190, 142] width 63 height 18
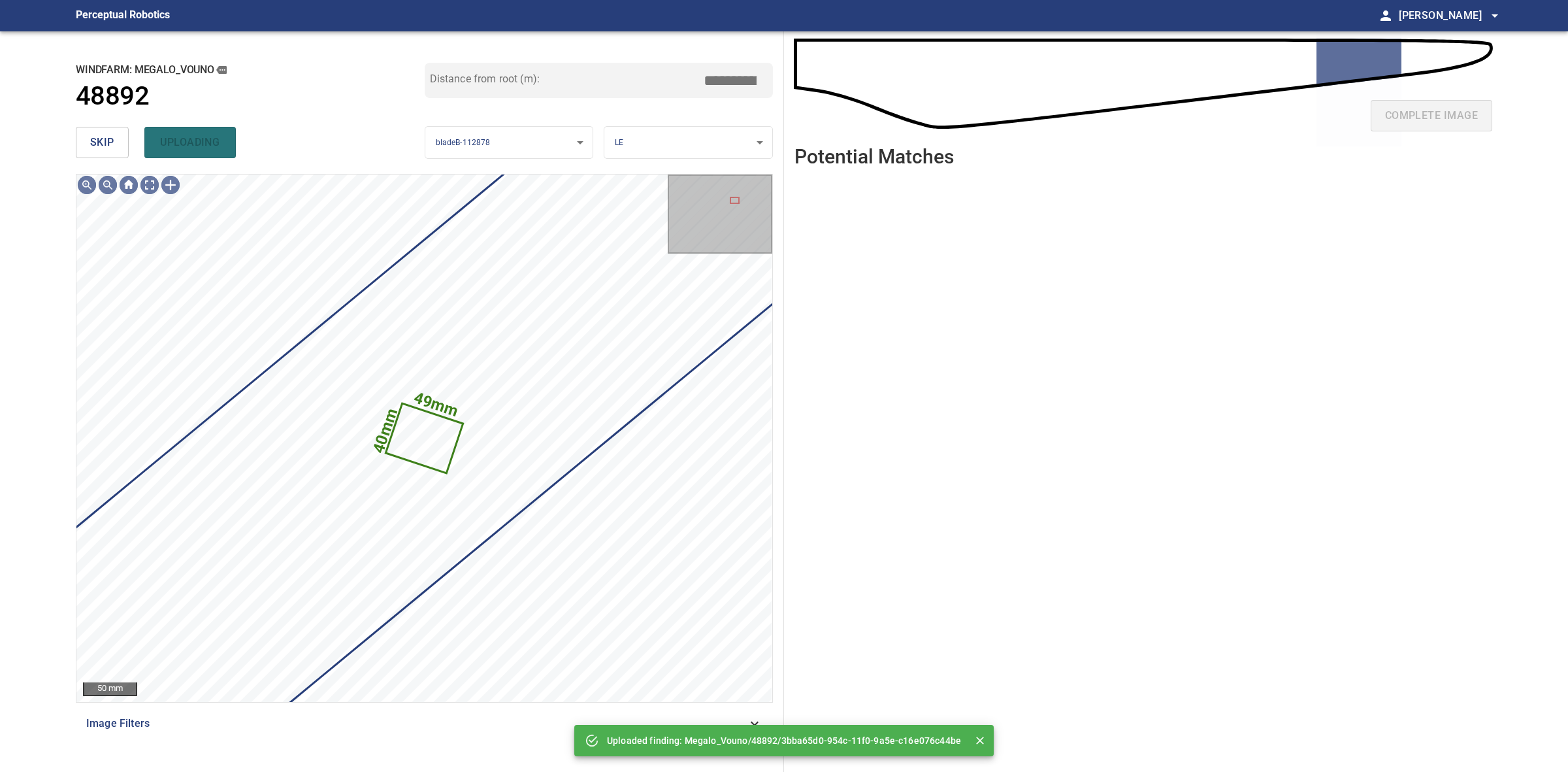
click at [99, 138] on span "skip" at bounding box center [102, 142] width 24 height 18
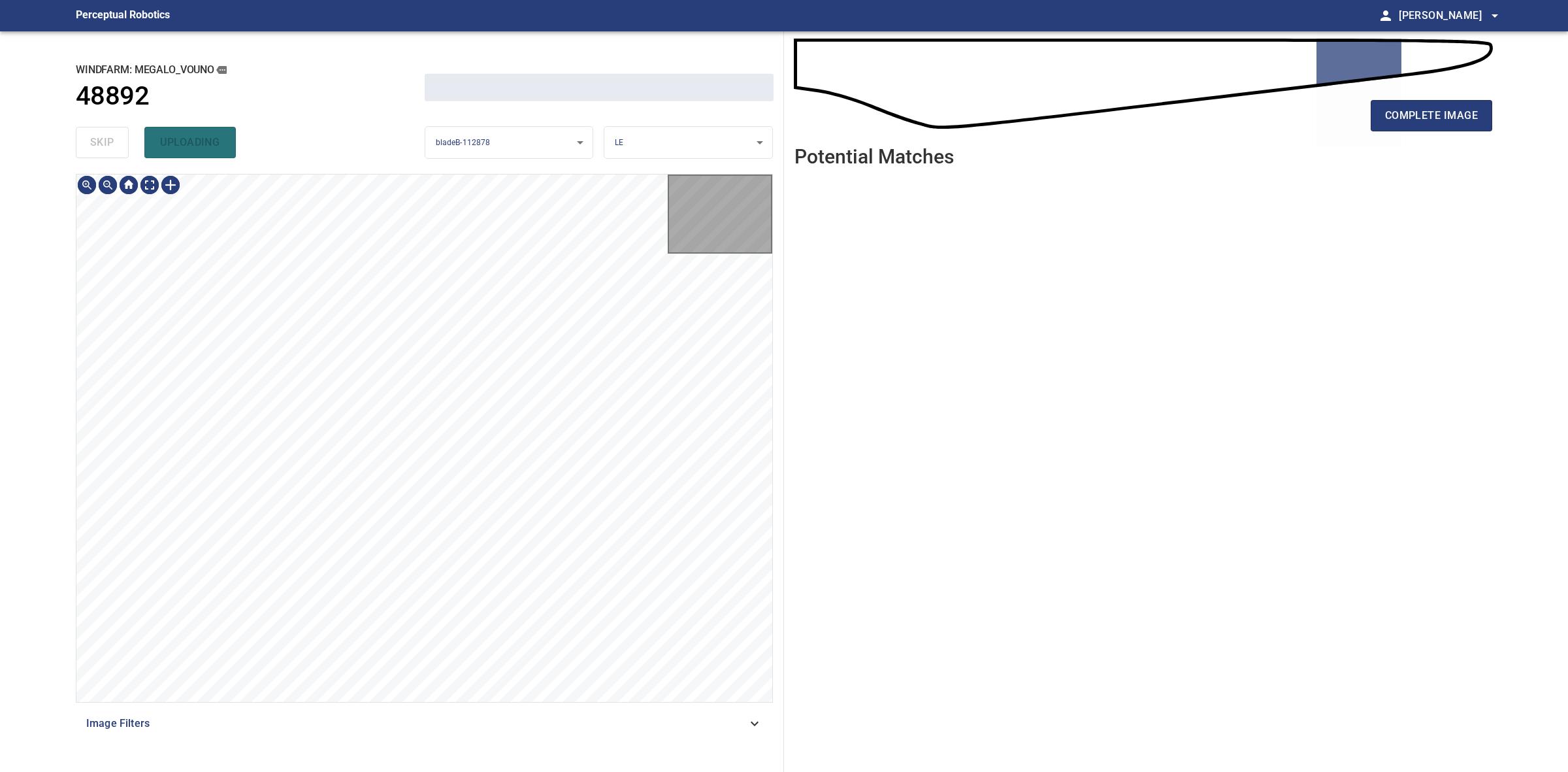
click at [99, 138] on div "skip uploading" at bounding box center [250, 142] width 349 height 42
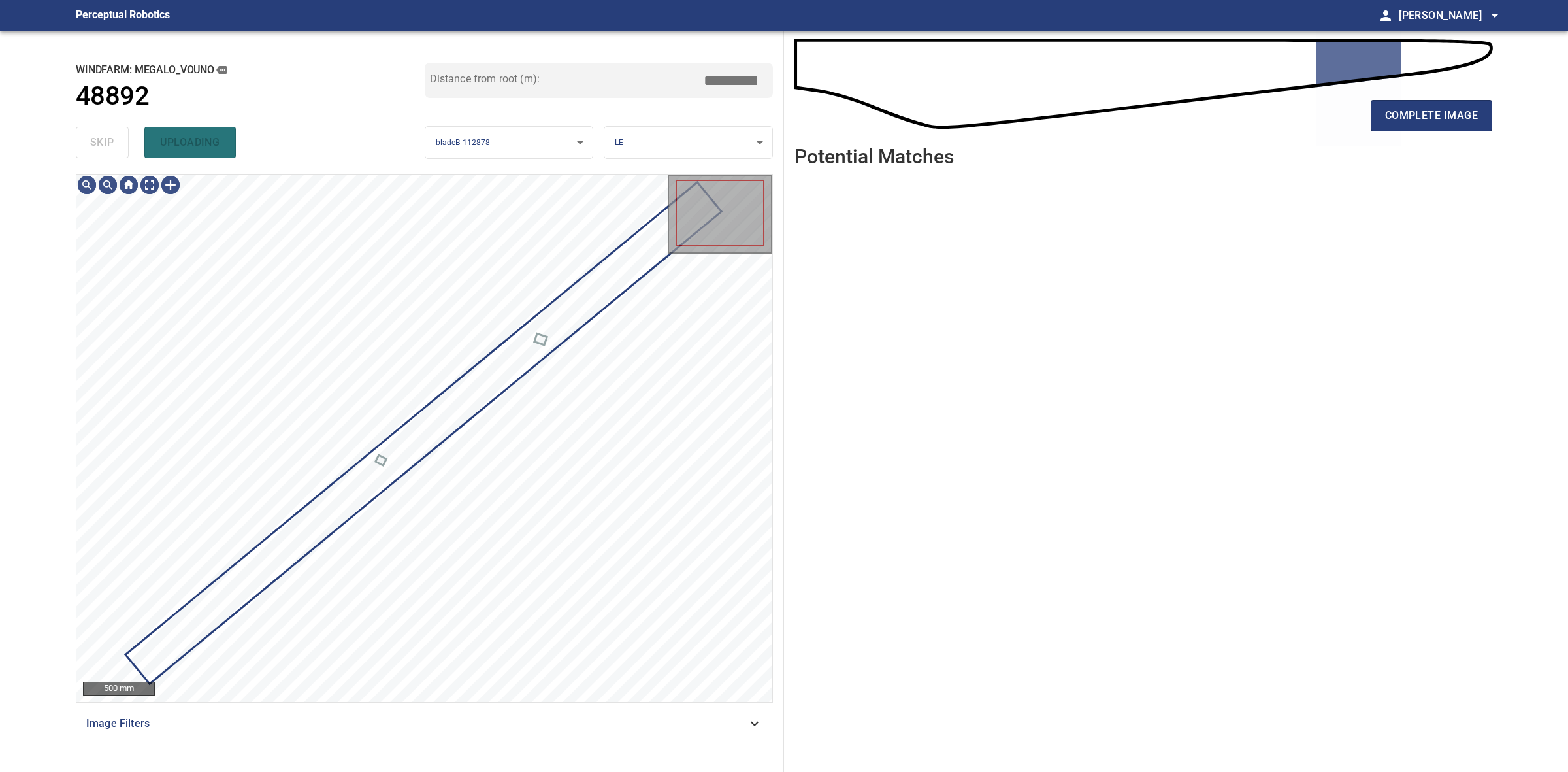
click at [99, 138] on div "skip uploading" at bounding box center [250, 142] width 349 height 42
drag, startPoint x: 99, startPoint y: 138, endPoint x: 964, endPoint y: 148, distance: 865.1
click at [123, 141] on div "skip uploading" at bounding box center [250, 142] width 349 height 42
click at [1413, 119] on span "complete image" at bounding box center [1432, 116] width 93 height 18
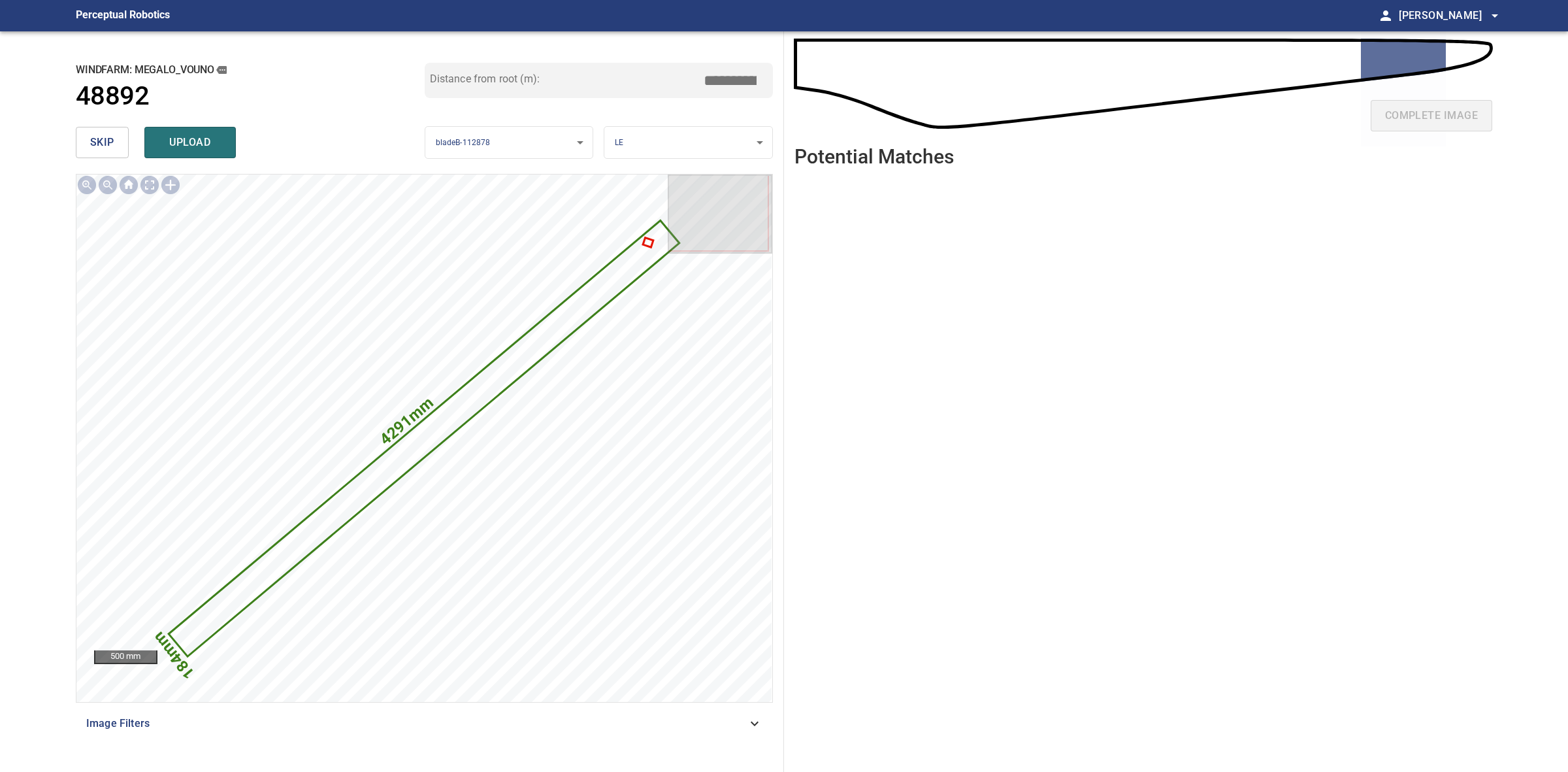
click at [727, 79] on input "*****" at bounding box center [735, 81] width 66 height 25
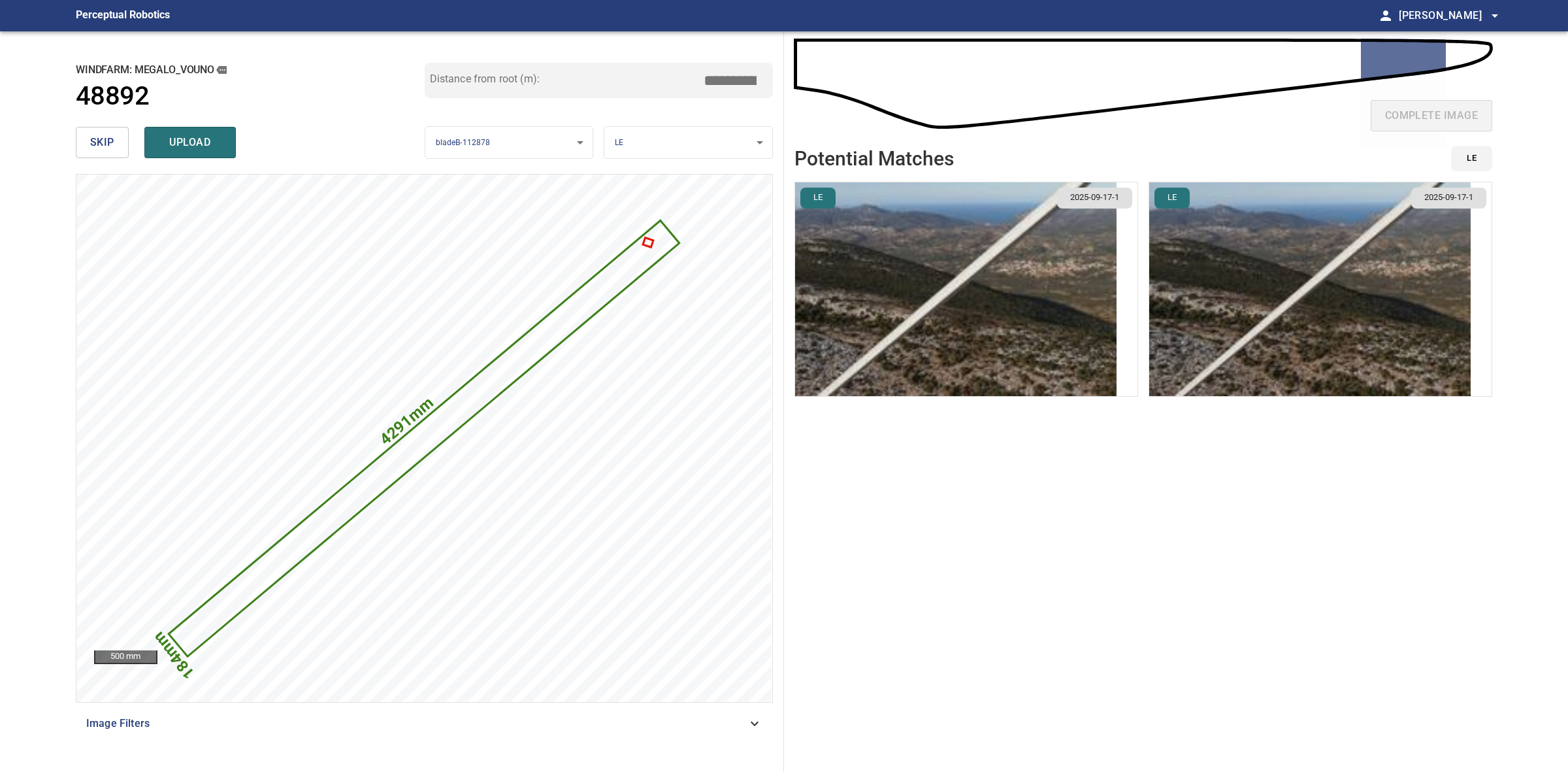
type input "*****"
click at [1267, 350] on img "button" at bounding box center [1310, 289] width 322 height 214
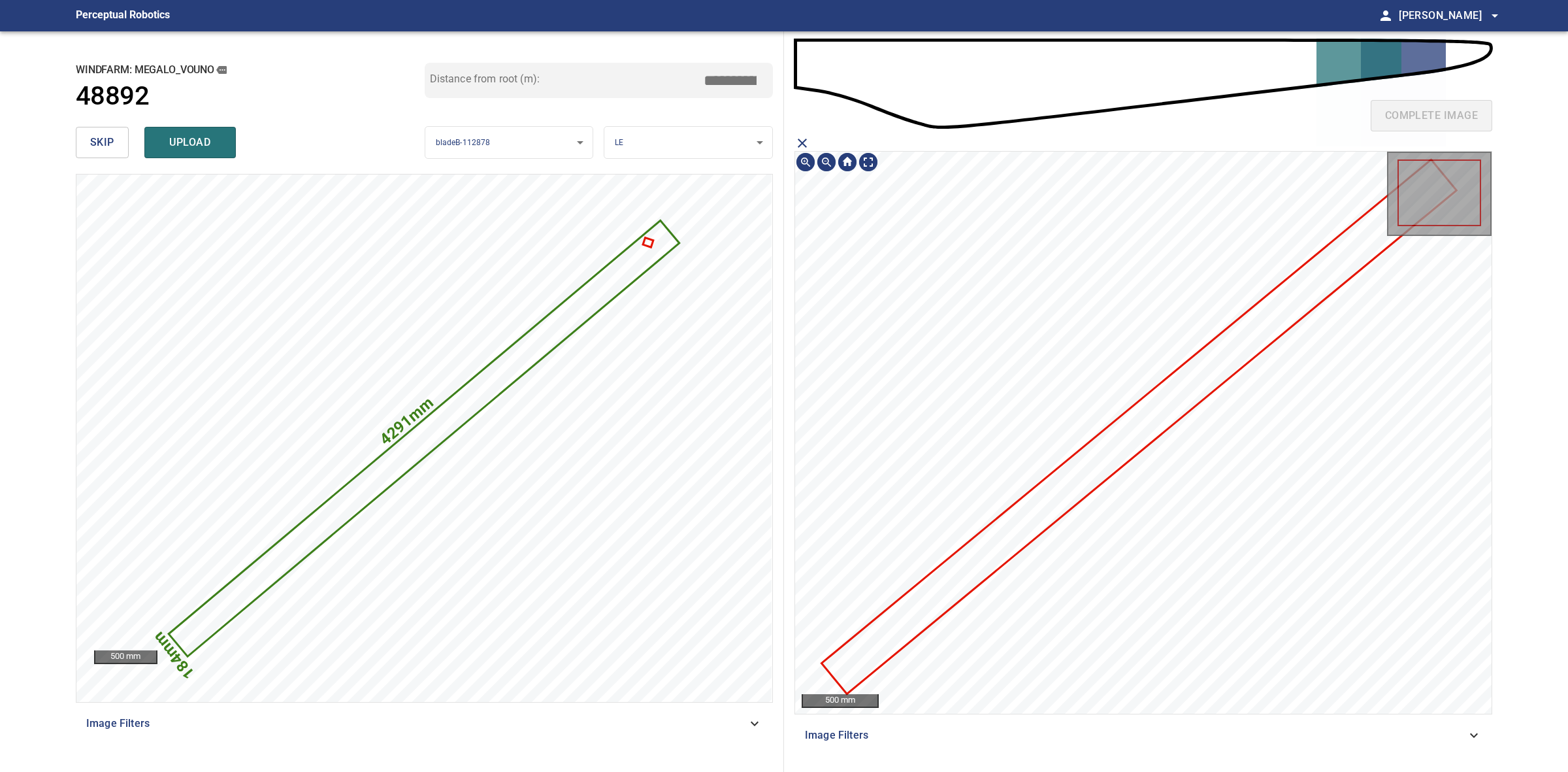
click at [1050, 516] on icon at bounding box center [1138, 426] width 632 height 531
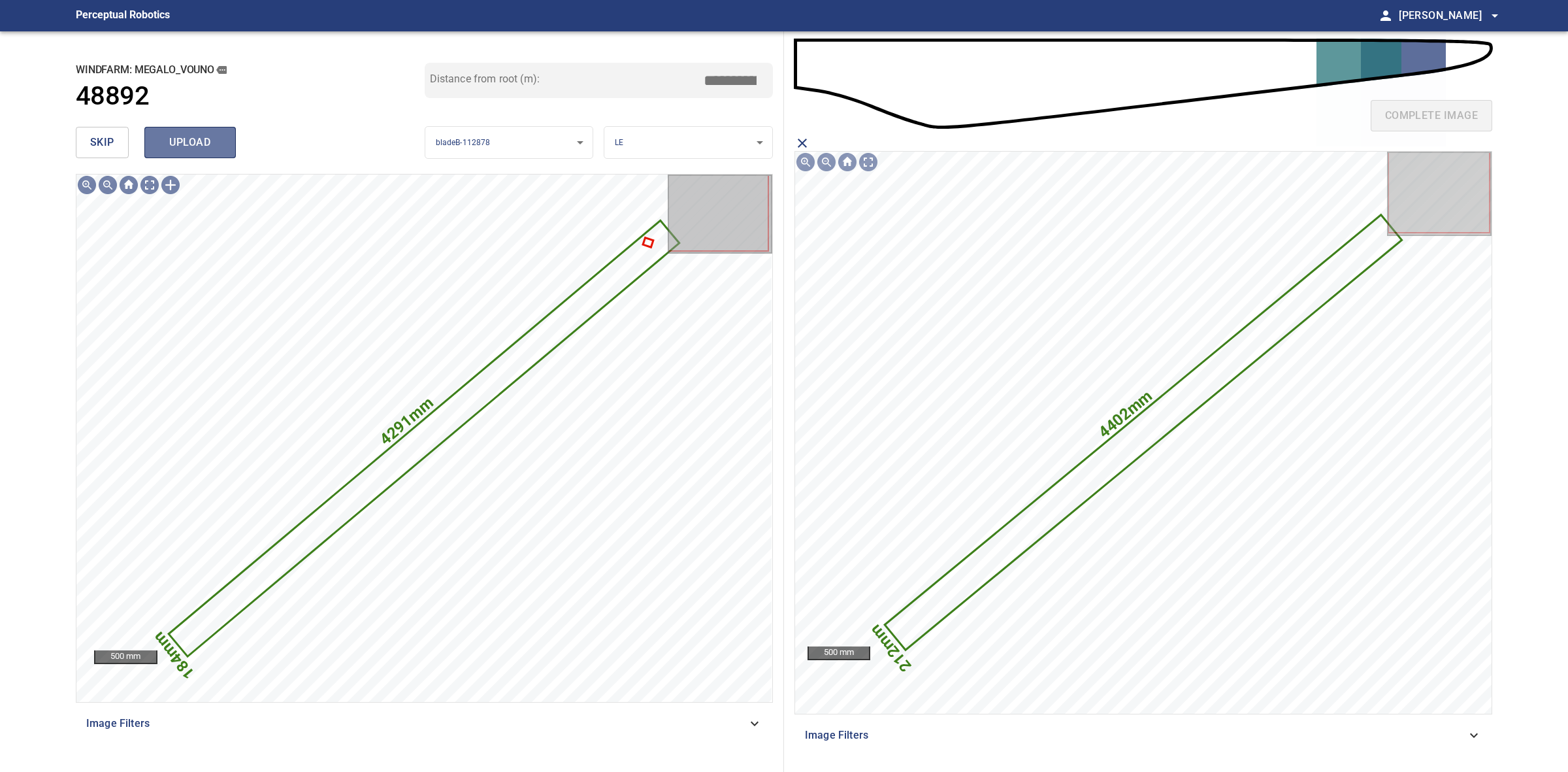
click at [218, 142] on span "upload" at bounding box center [190, 142] width 63 height 18
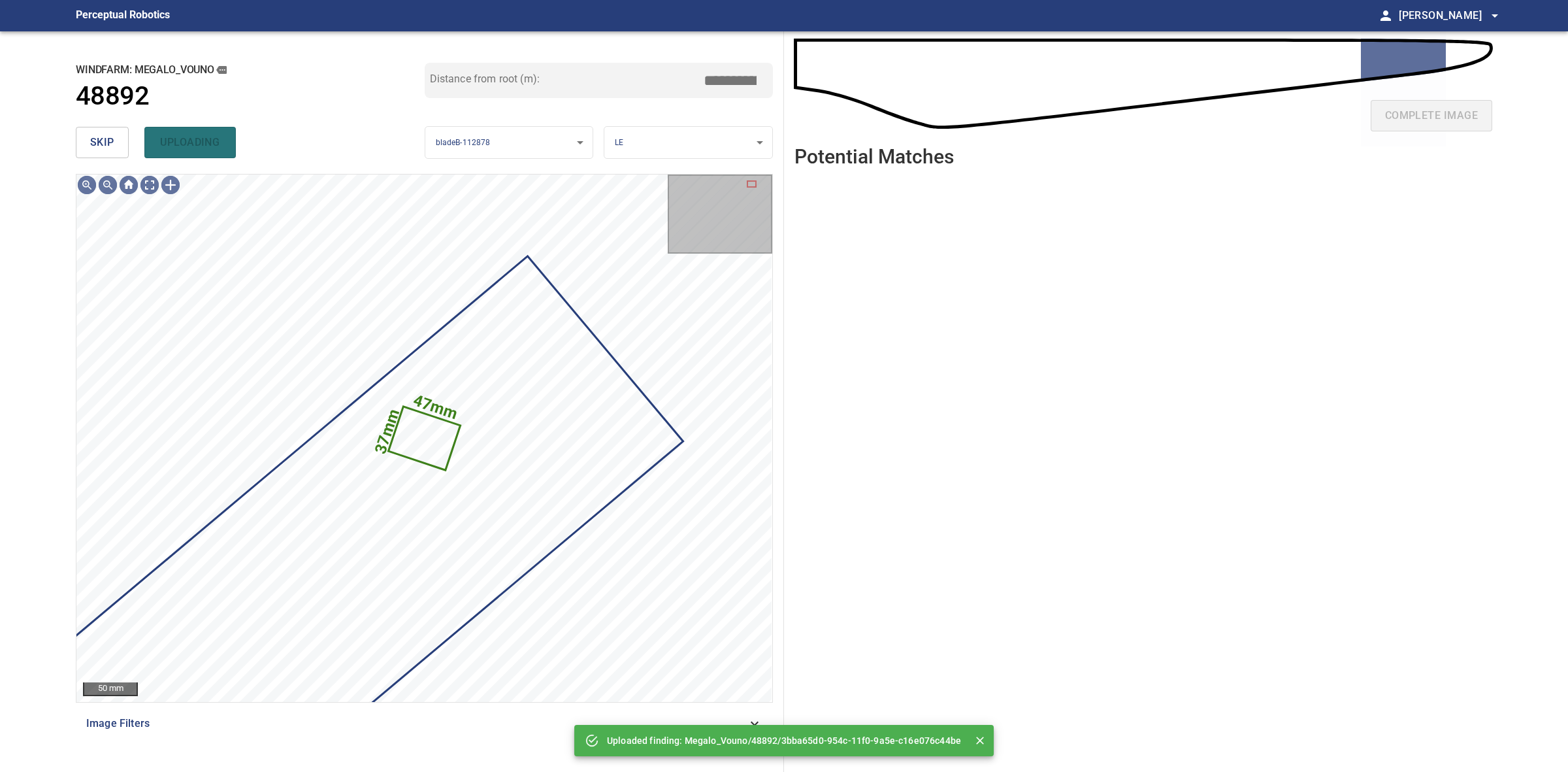
click at [119, 154] on button "skip" at bounding box center [102, 142] width 53 height 31
click at [118, 153] on div "skip uploading" at bounding box center [250, 142] width 349 height 42
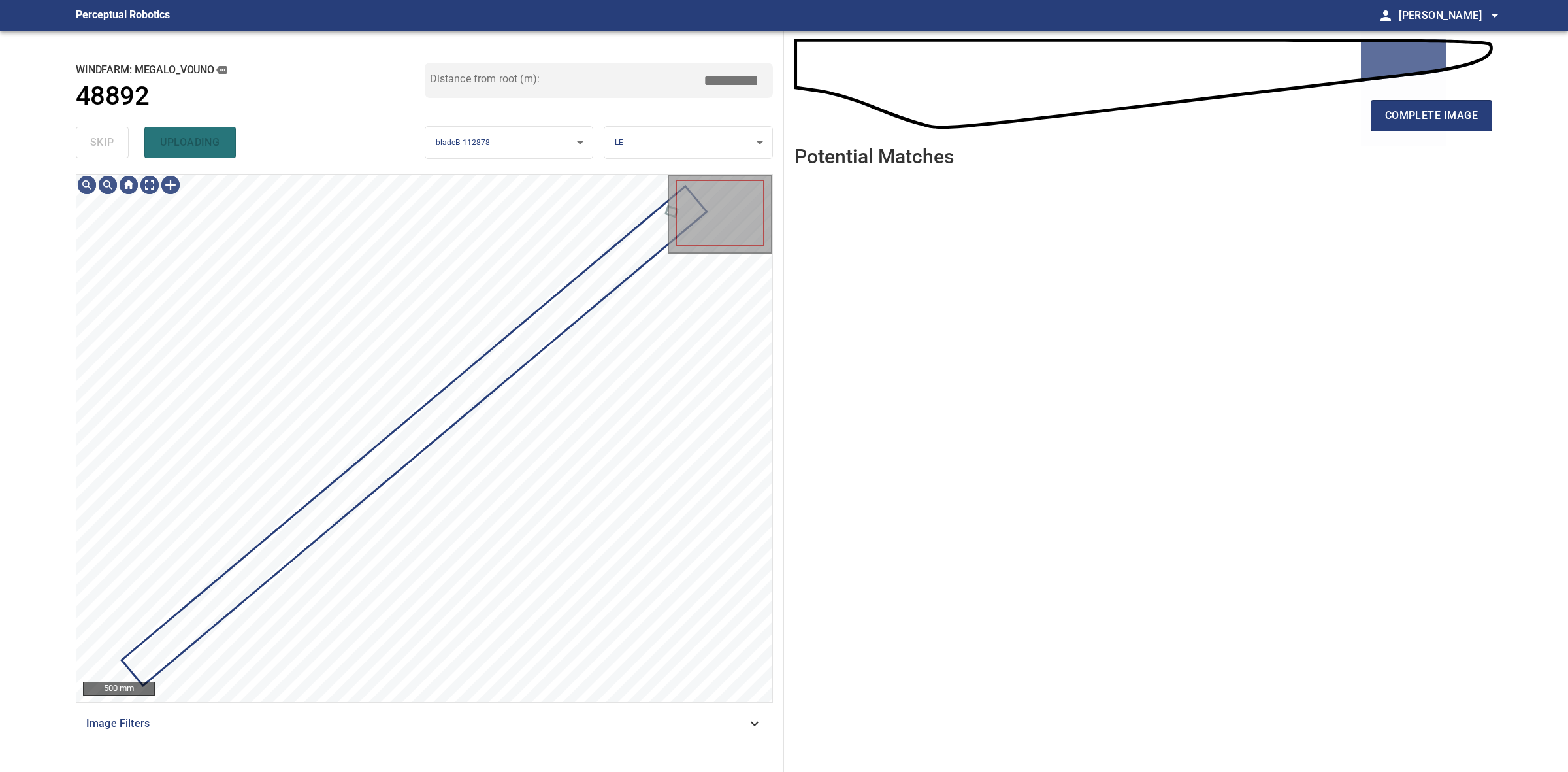
drag, startPoint x: 118, startPoint y: 153, endPoint x: 125, endPoint y: 150, distance: 7.6
click at [118, 151] on div "skip uploading" at bounding box center [250, 142] width 349 height 42
click at [1386, 124] on span "complete image" at bounding box center [1432, 116] width 93 height 18
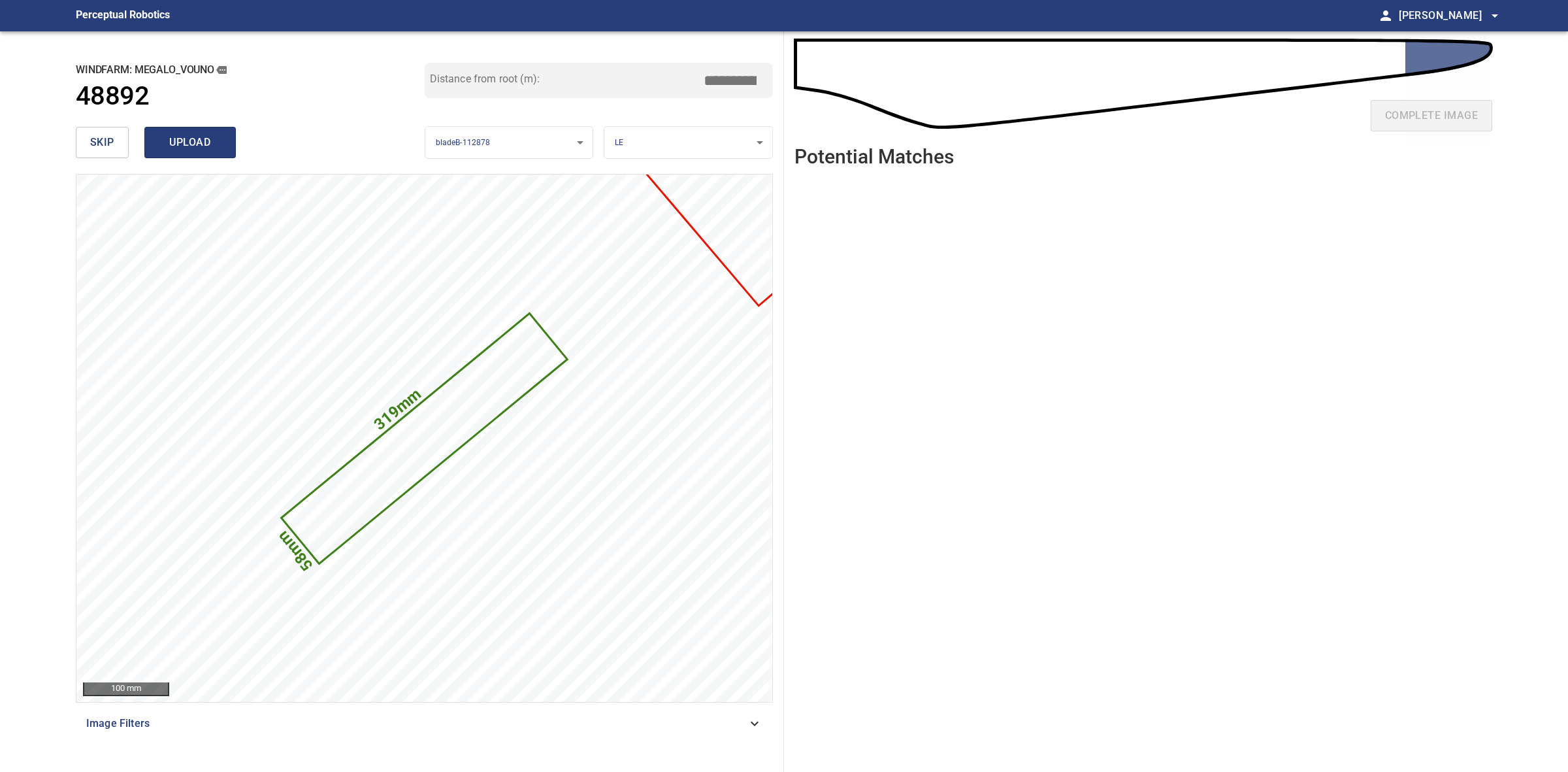
click at [201, 142] on span "upload" at bounding box center [190, 142] width 63 height 18
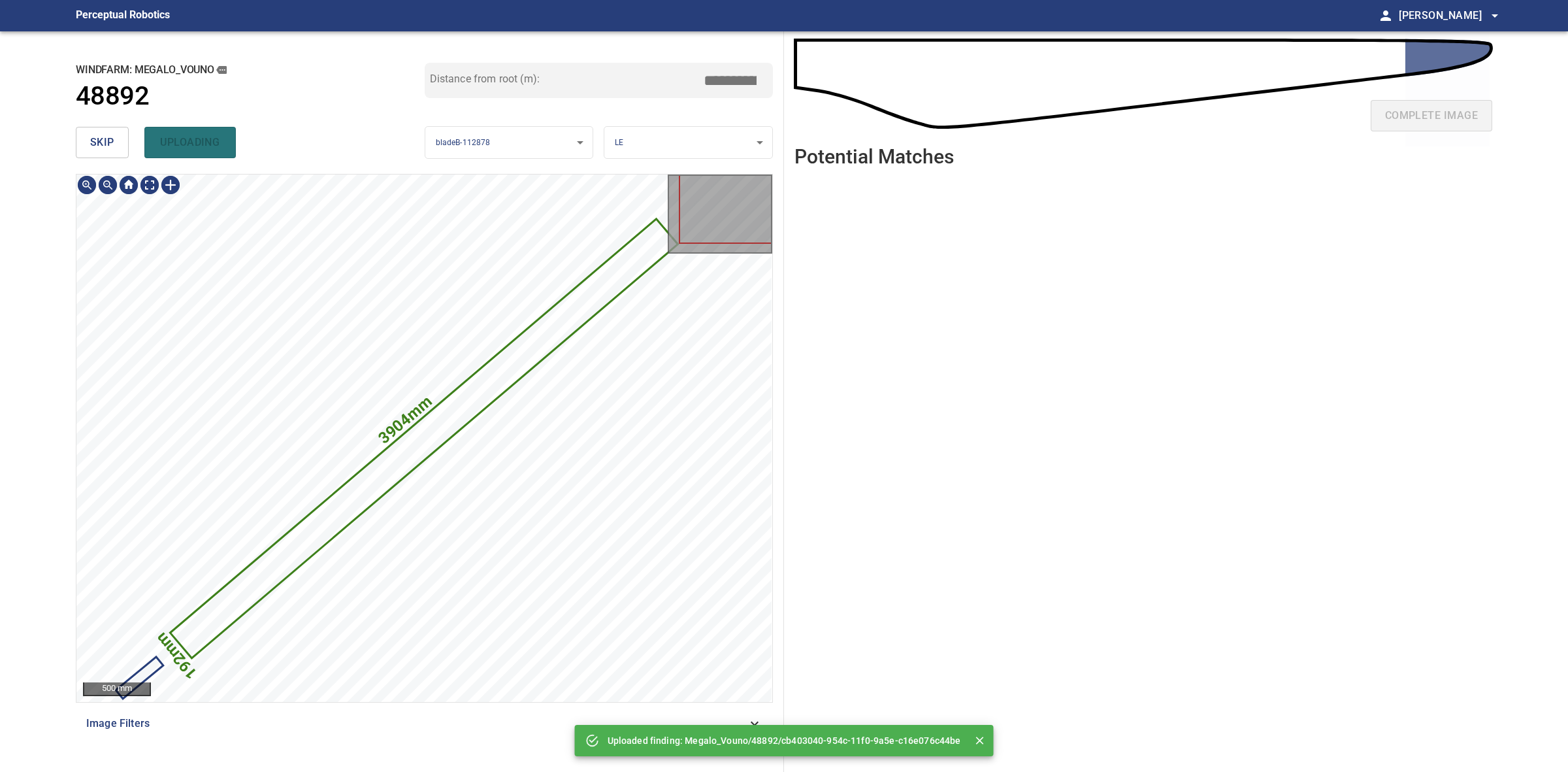
click at [448, 414] on icon at bounding box center [424, 438] width 505 height 436
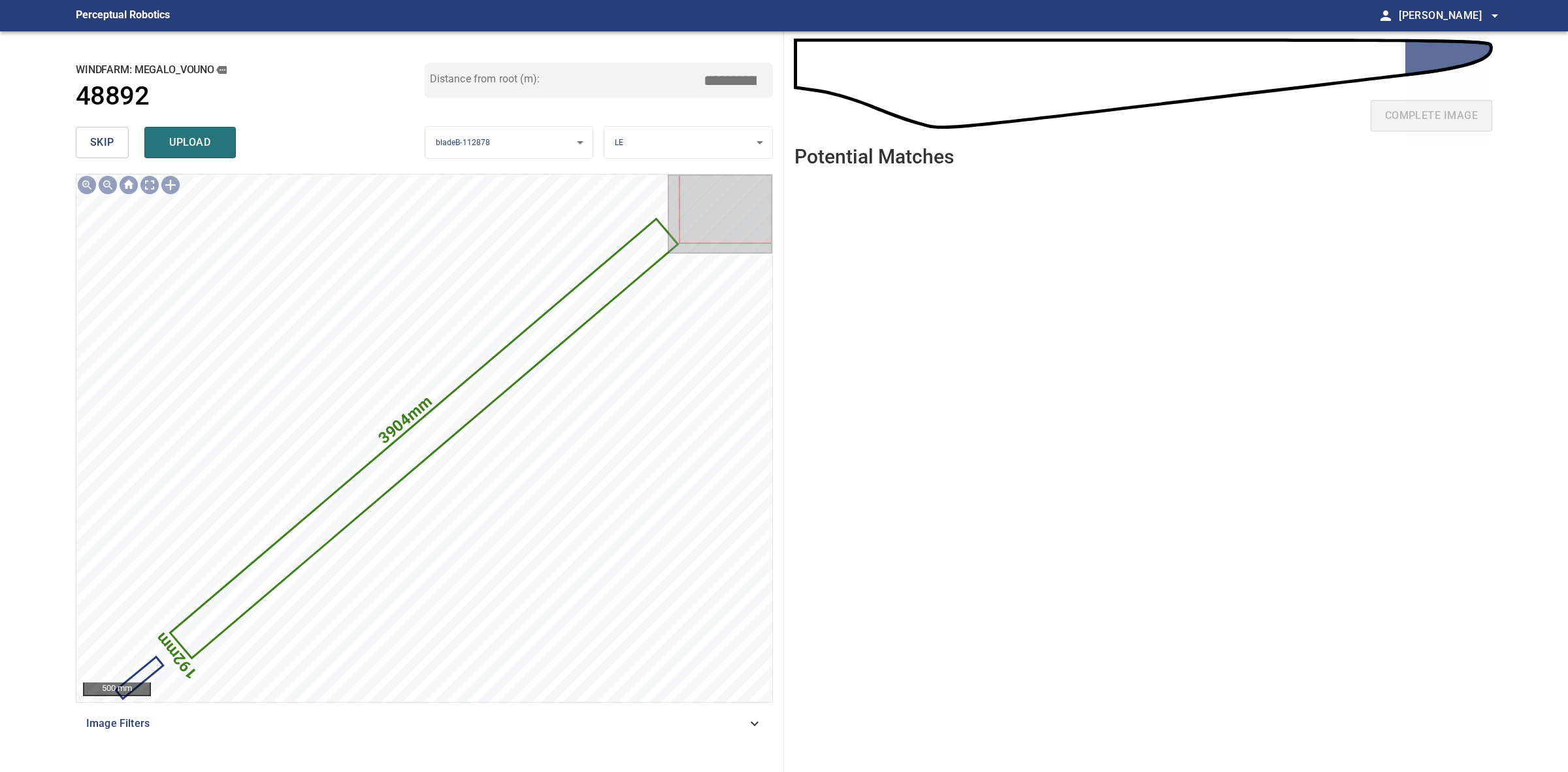
drag, startPoint x: 726, startPoint y: 80, endPoint x: 717, endPoint y: 82, distance: 9.2
click at [717, 82] on input "*****" at bounding box center [735, 81] width 66 height 25
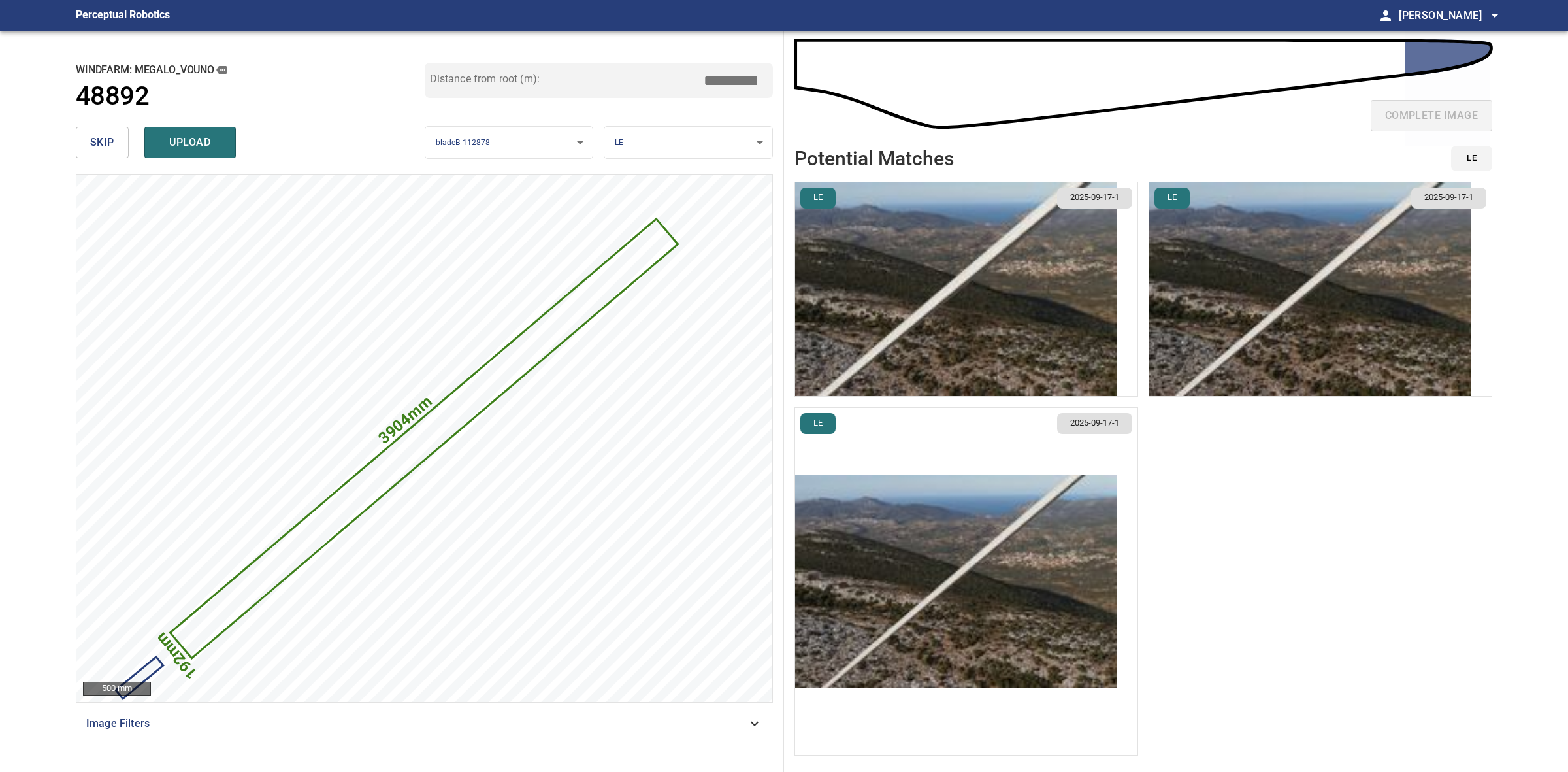
type input "*****"
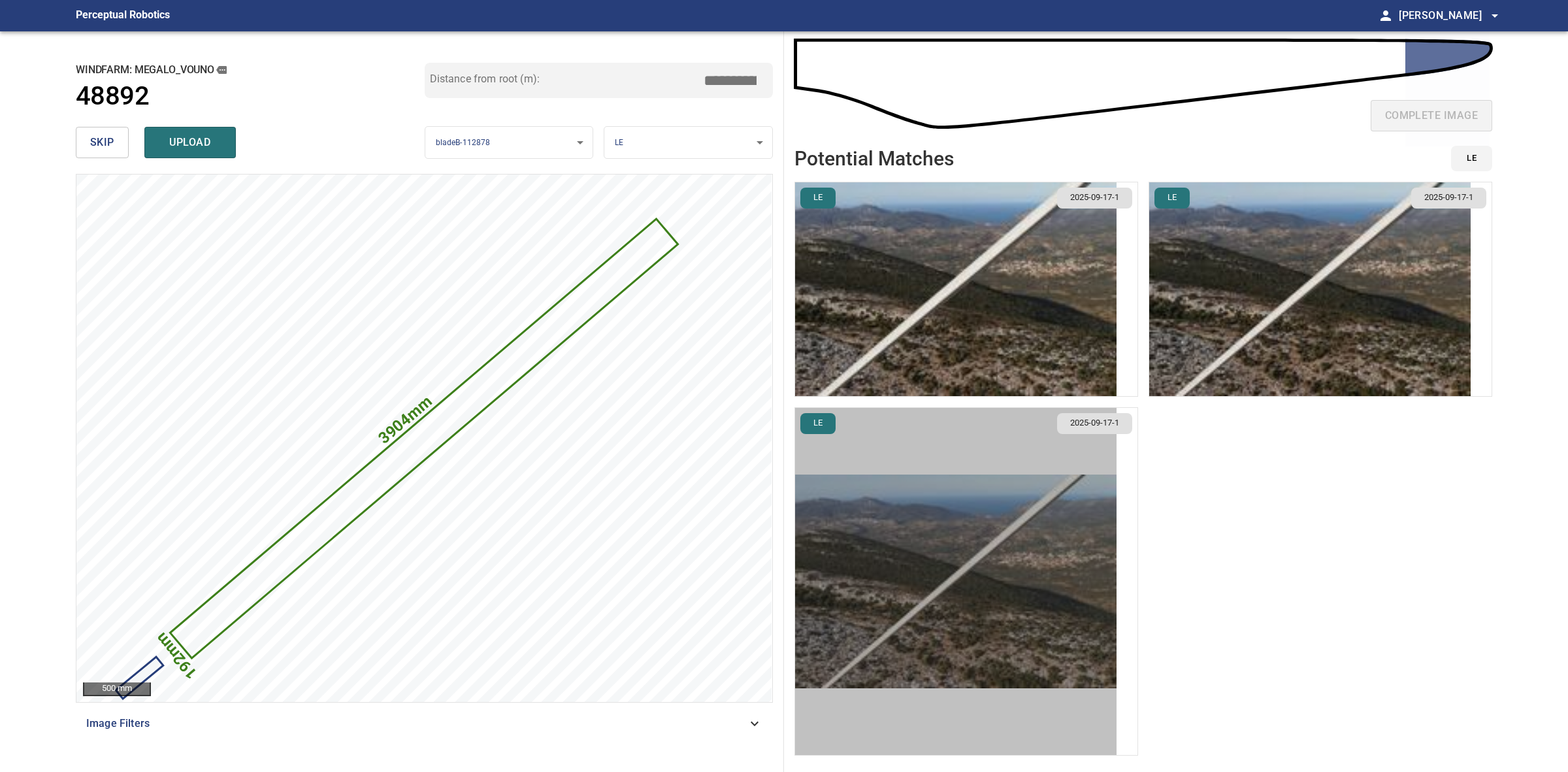
click at [953, 665] on img "button" at bounding box center [956, 581] width 322 height 214
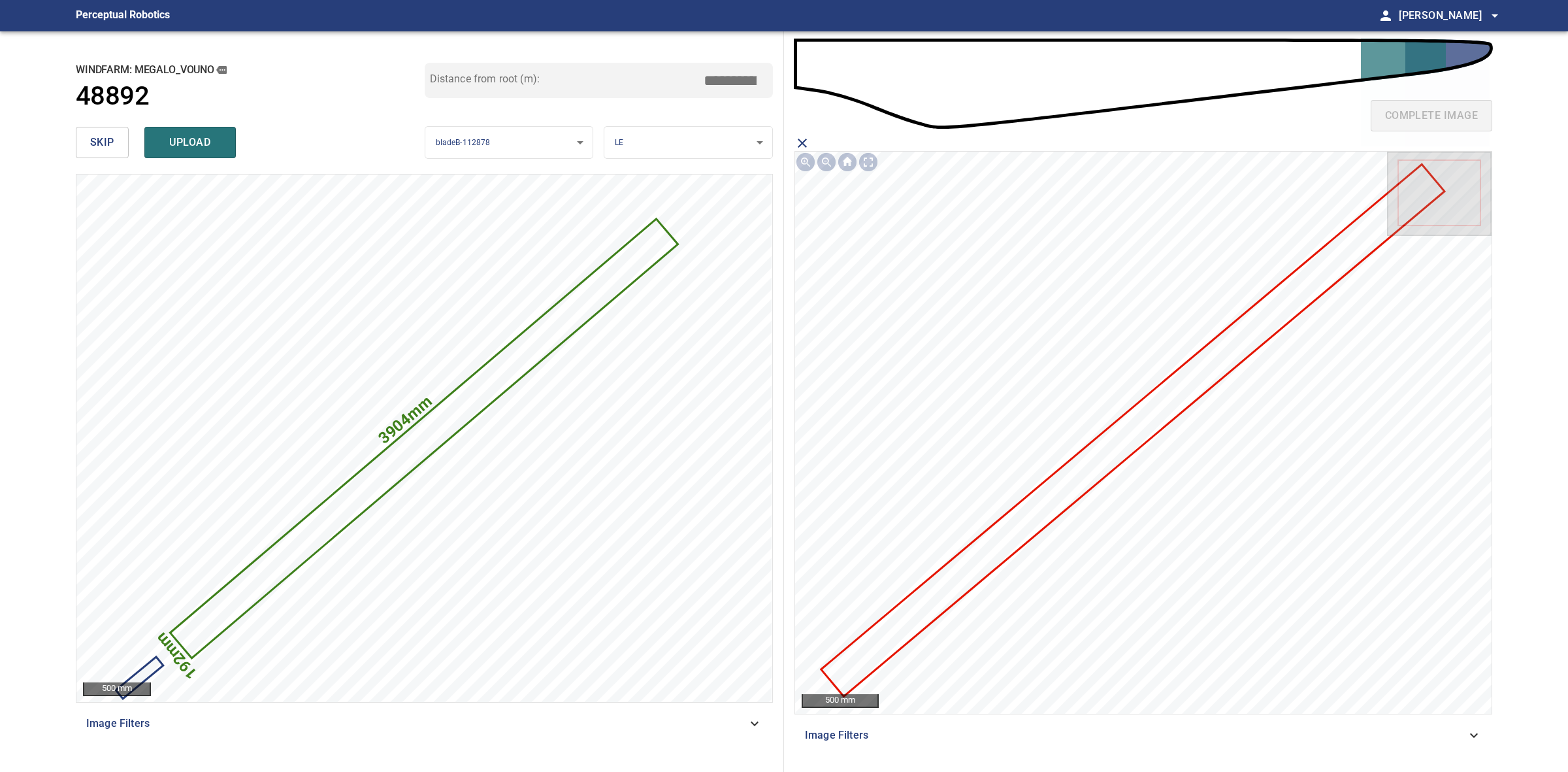
click at [1119, 450] on icon at bounding box center [1132, 431] width 621 height 530
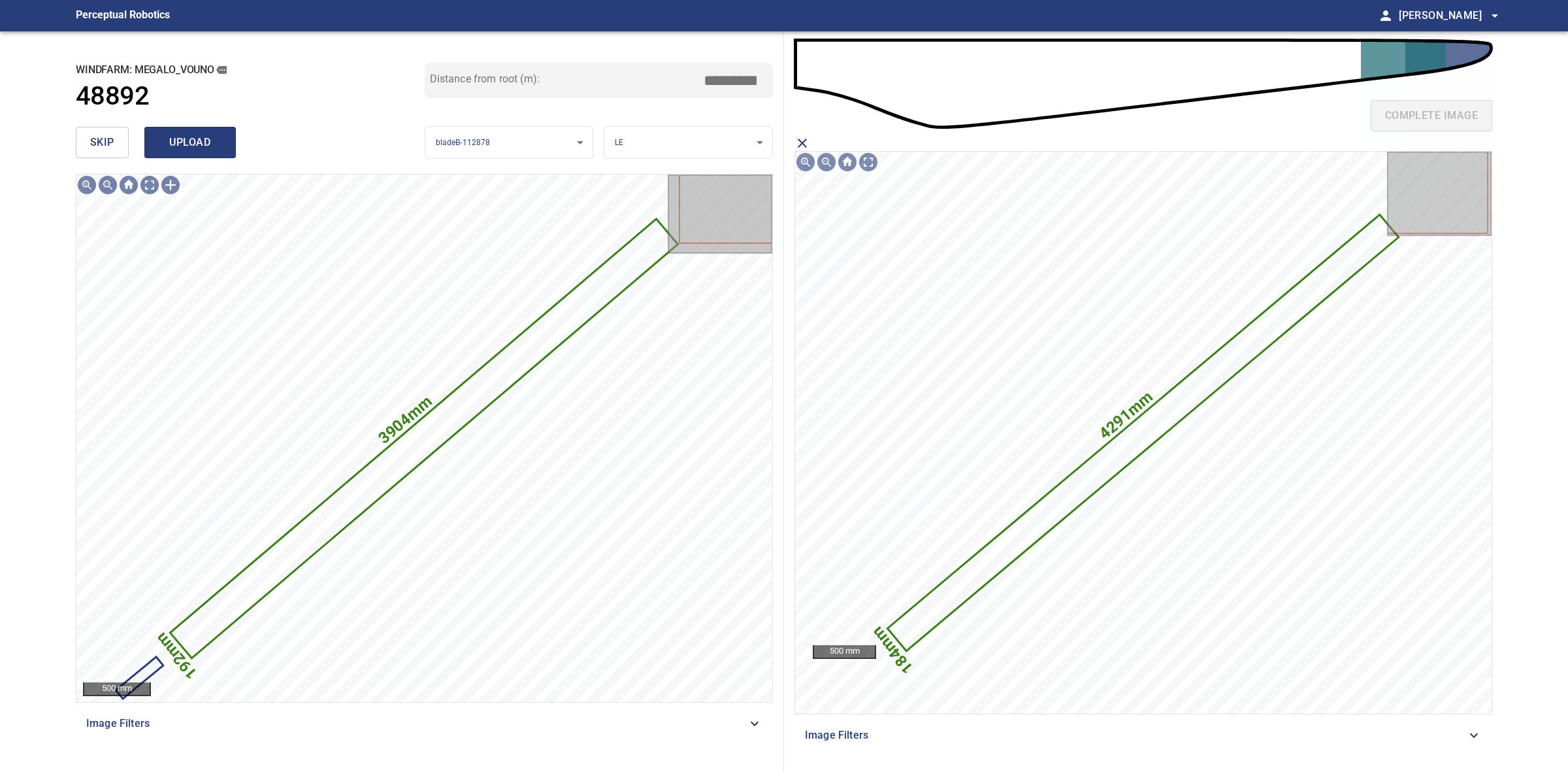
click at [150, 135] on button "upload" at bounding box center [190, 142] width 92 height 31
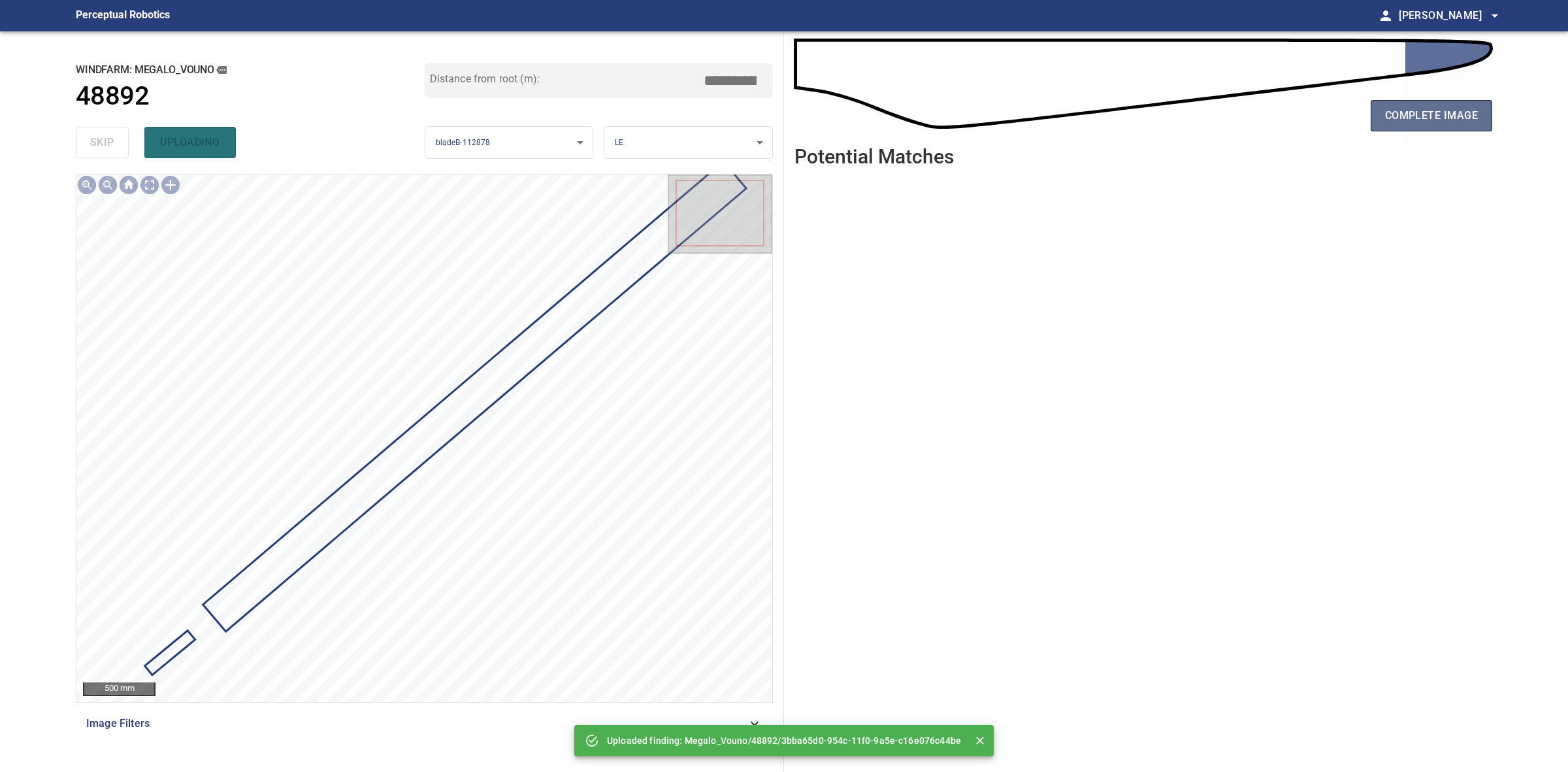
click at [1465, 109] on span "complete image" at bounding box center [1432, 116] width 93 height 18
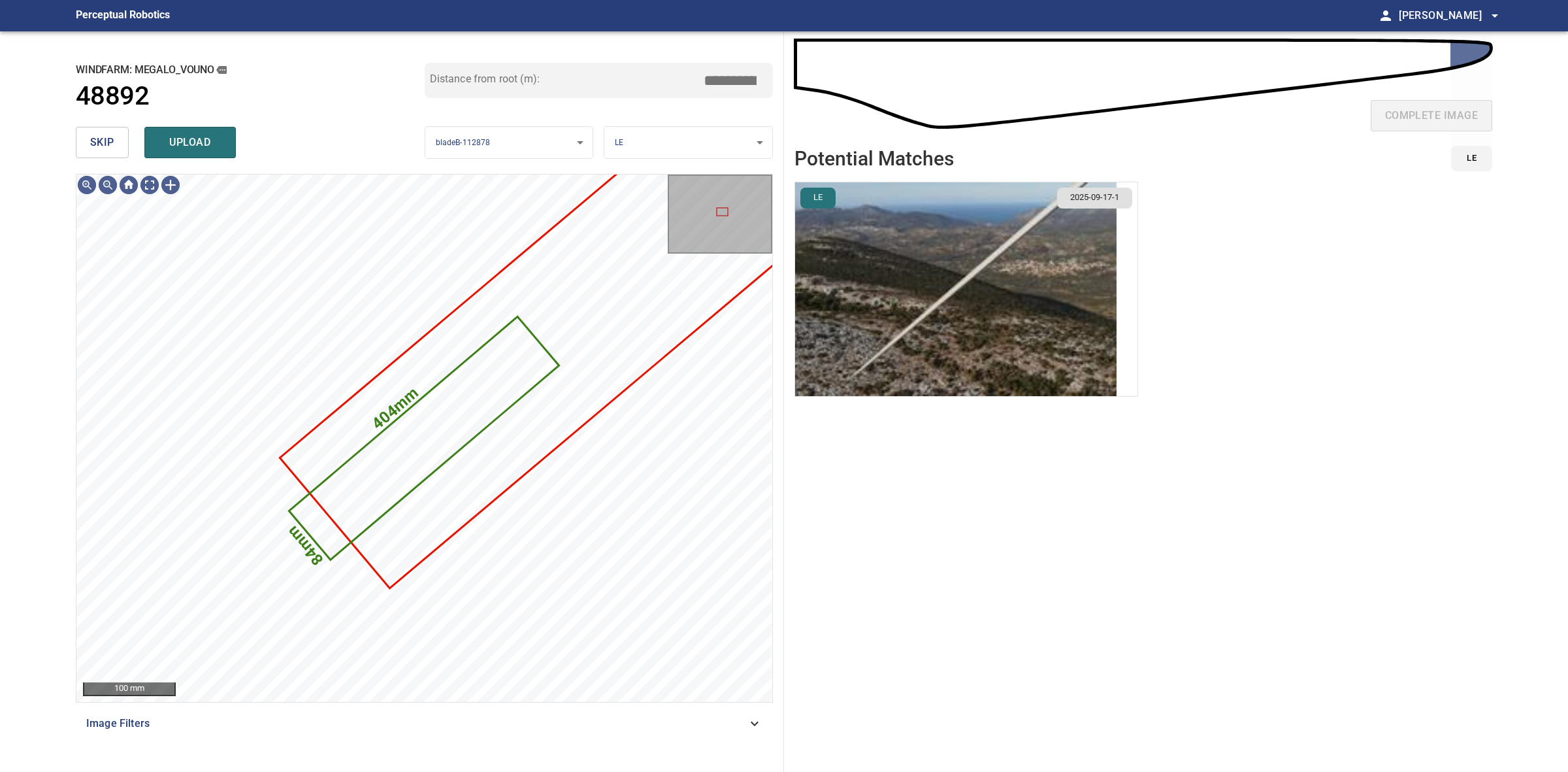
click at [969, 339] on img "button" at bounding box center [956, 289] width 322 height 214
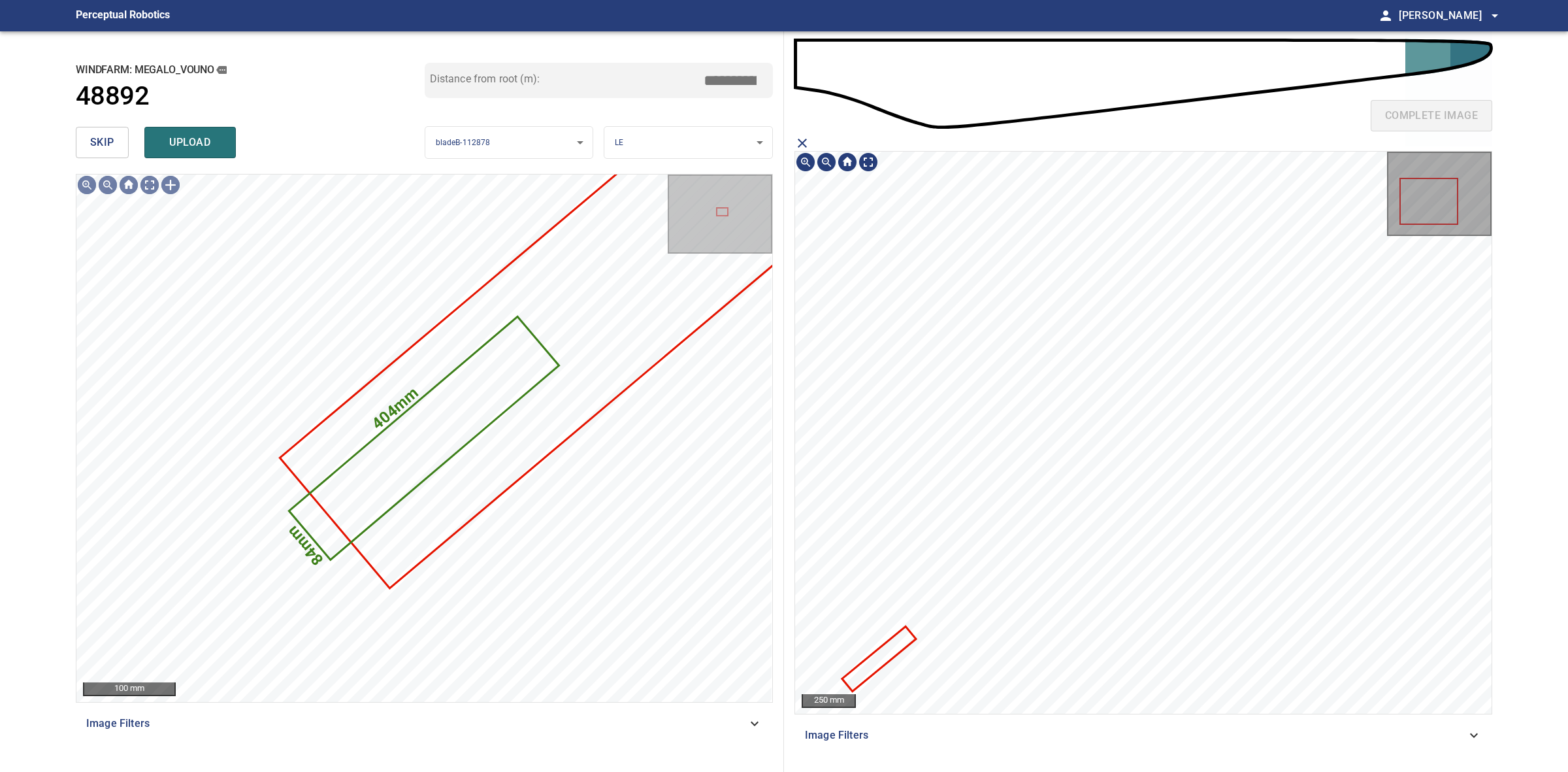
click at [887, 650] on icon at bounding box center [879, 658] width 71 height 62
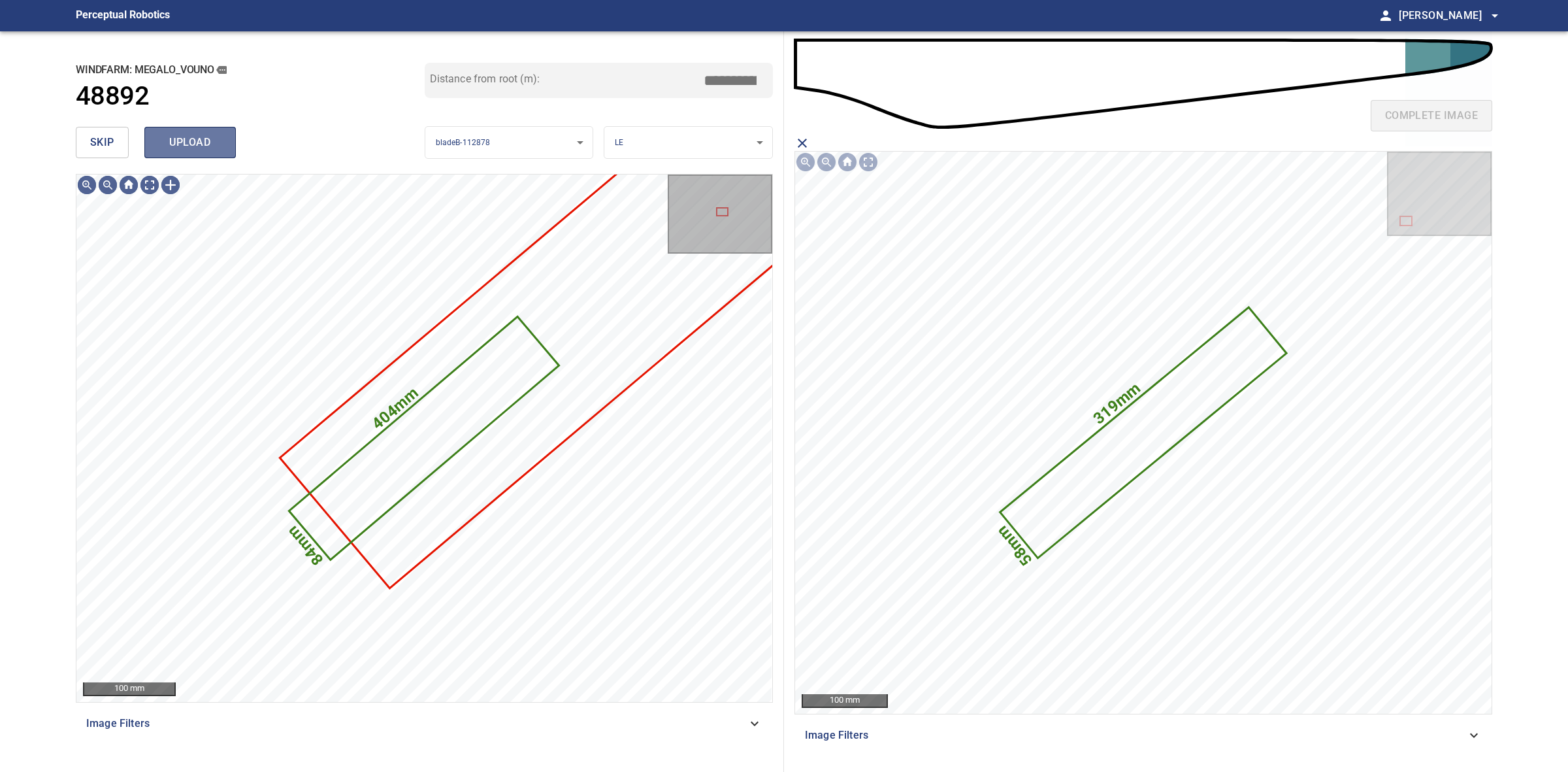
click at [197, 142] on span "upload" at bounding box center [190, 142] width 63 height 18
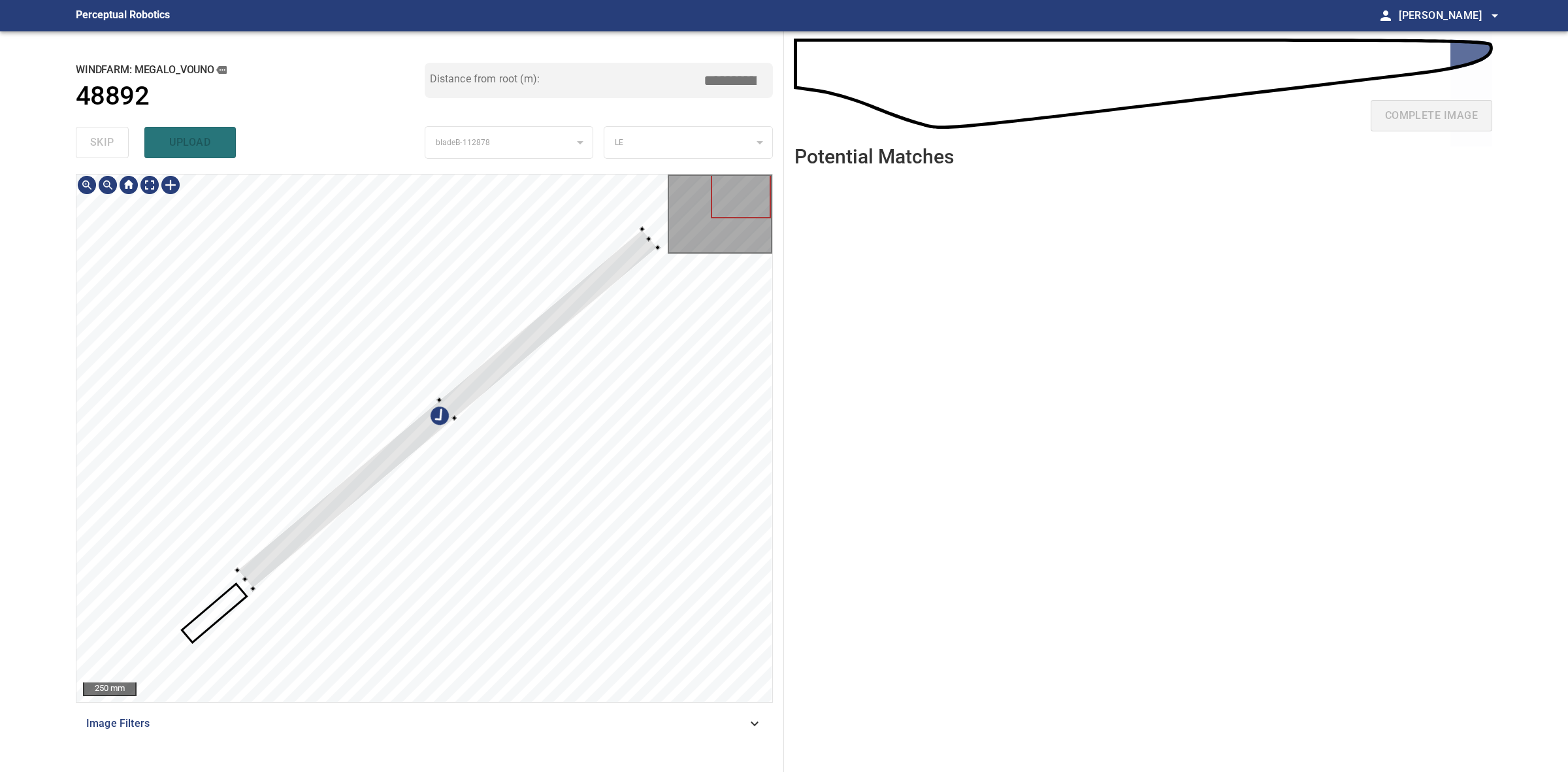
click at [252, 584] on div at bounding box center [447, 409] width 420 height 359
click at [266, 562] on div at bounding box center [449, 419] width 419 height 358
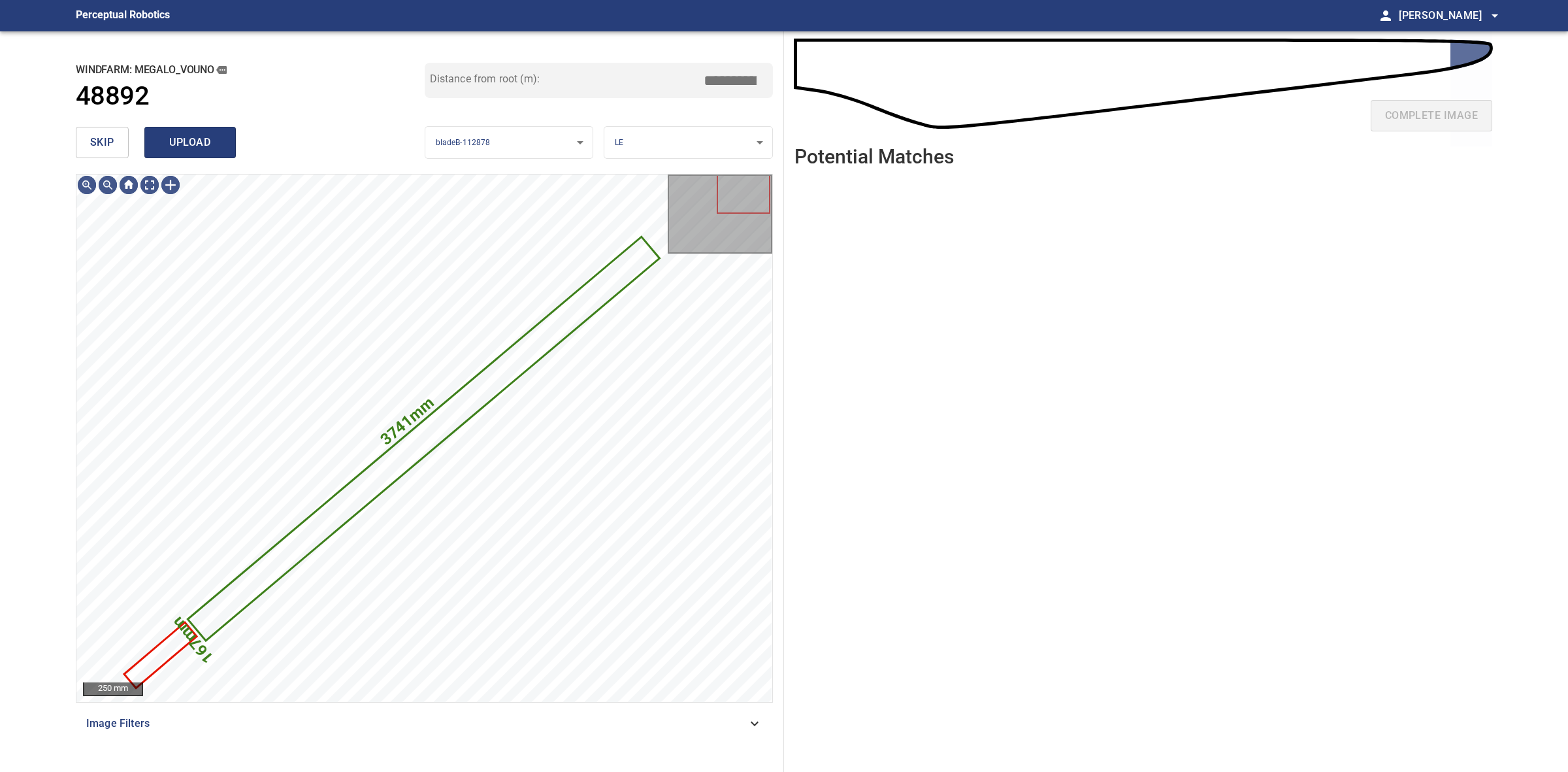
click at [184, 133] on span "upload" at bounding box center [190, 142] width 63 height 18
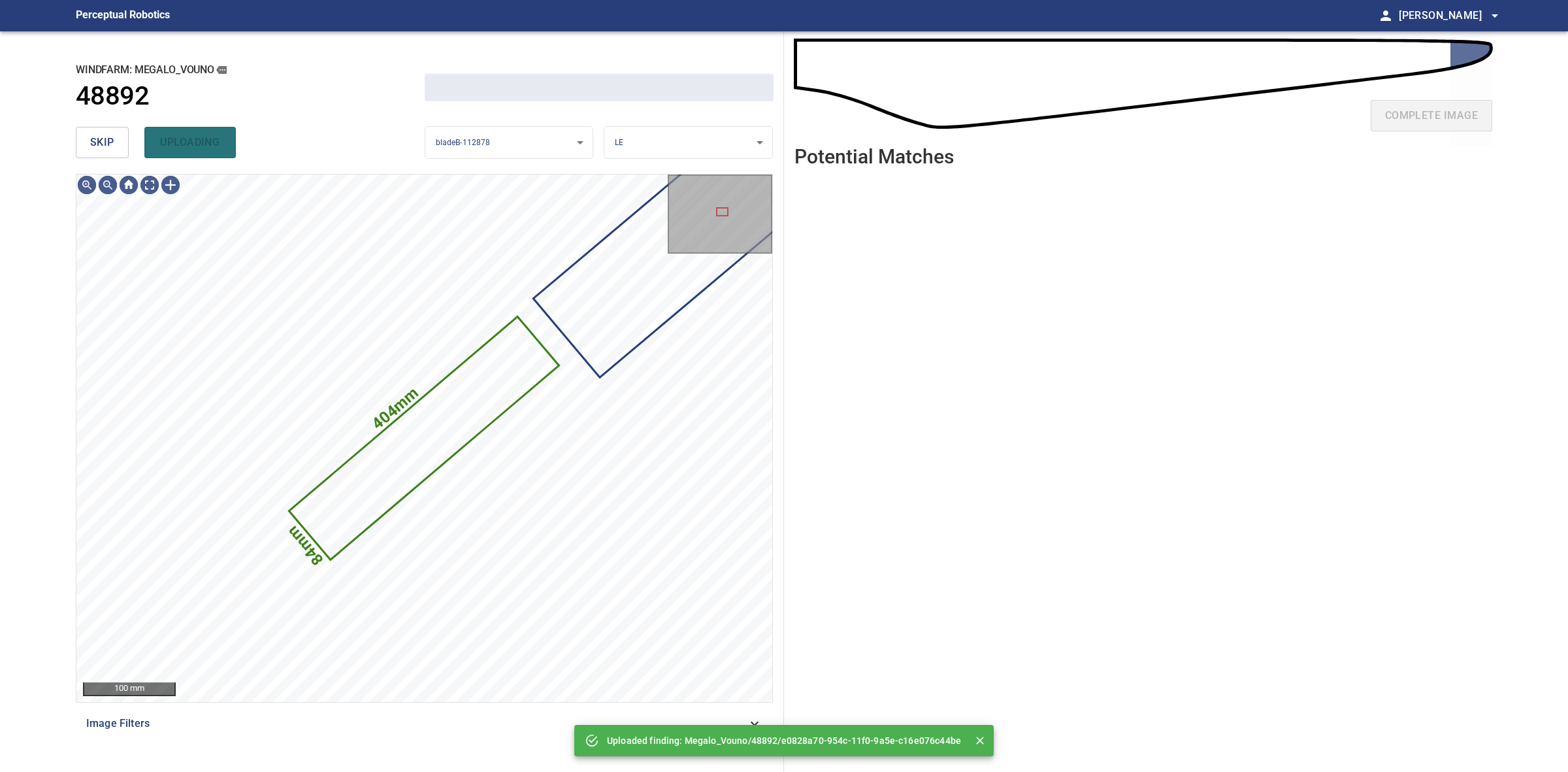
click at [103, 145] on div "skip uploading" at bounding box center [250, 142] width 349 height 42
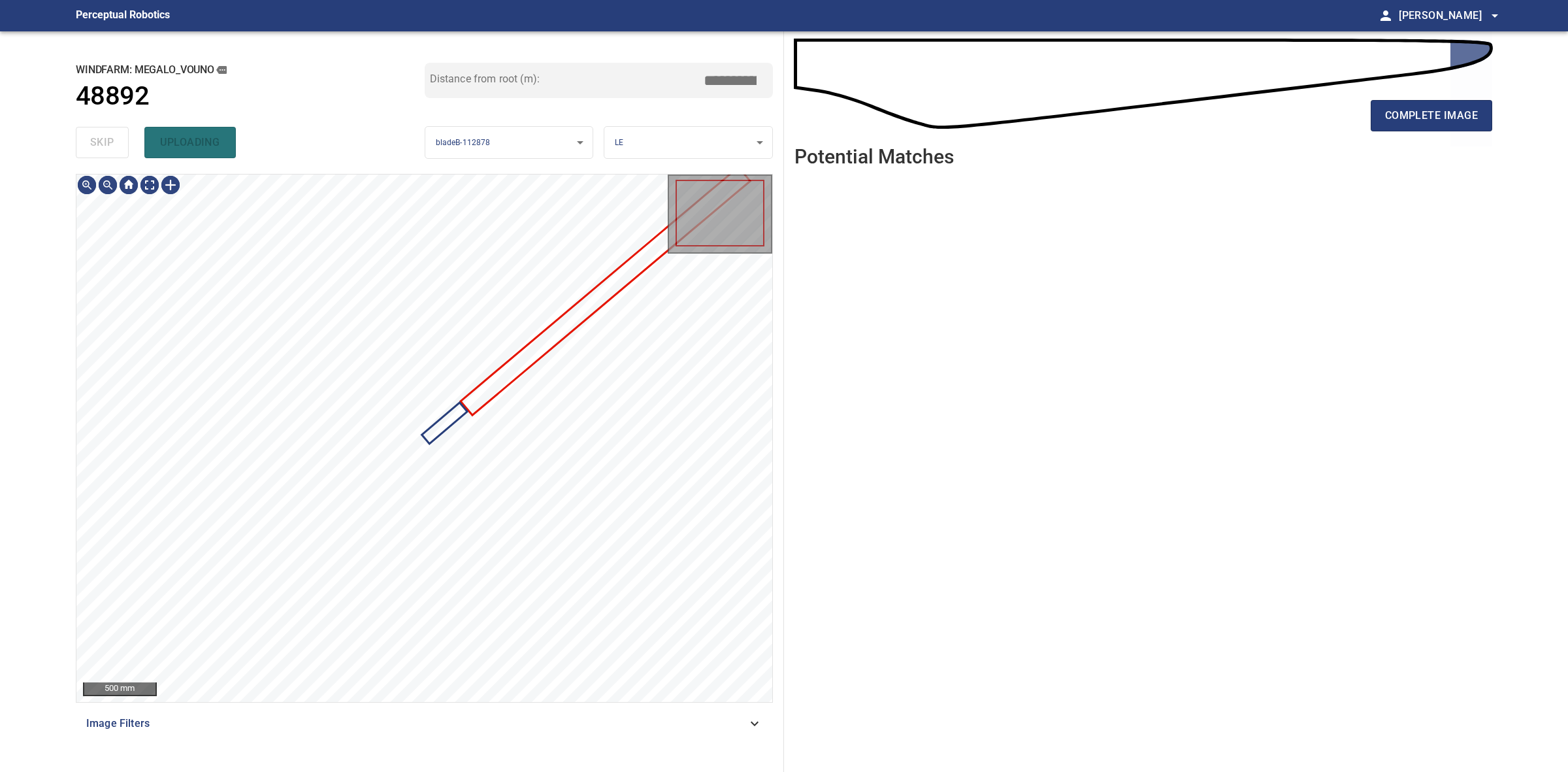
click at [103, 145] on div "skip uploading" at bounding box center [250, 142] width 349 height 42
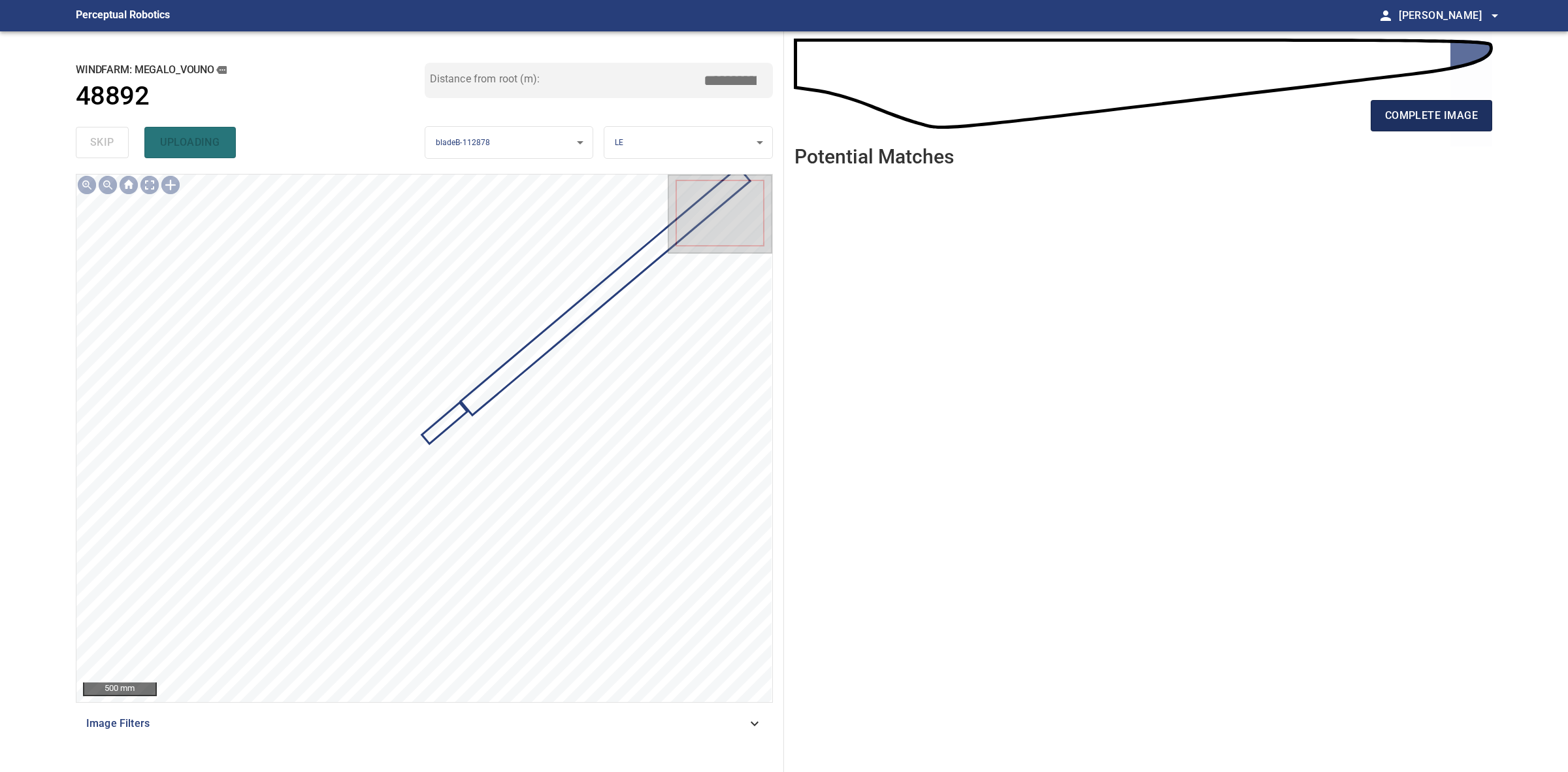
click at [1459, 111] on span "complete image" at bounding box center [1432, 116] width 93 height 18
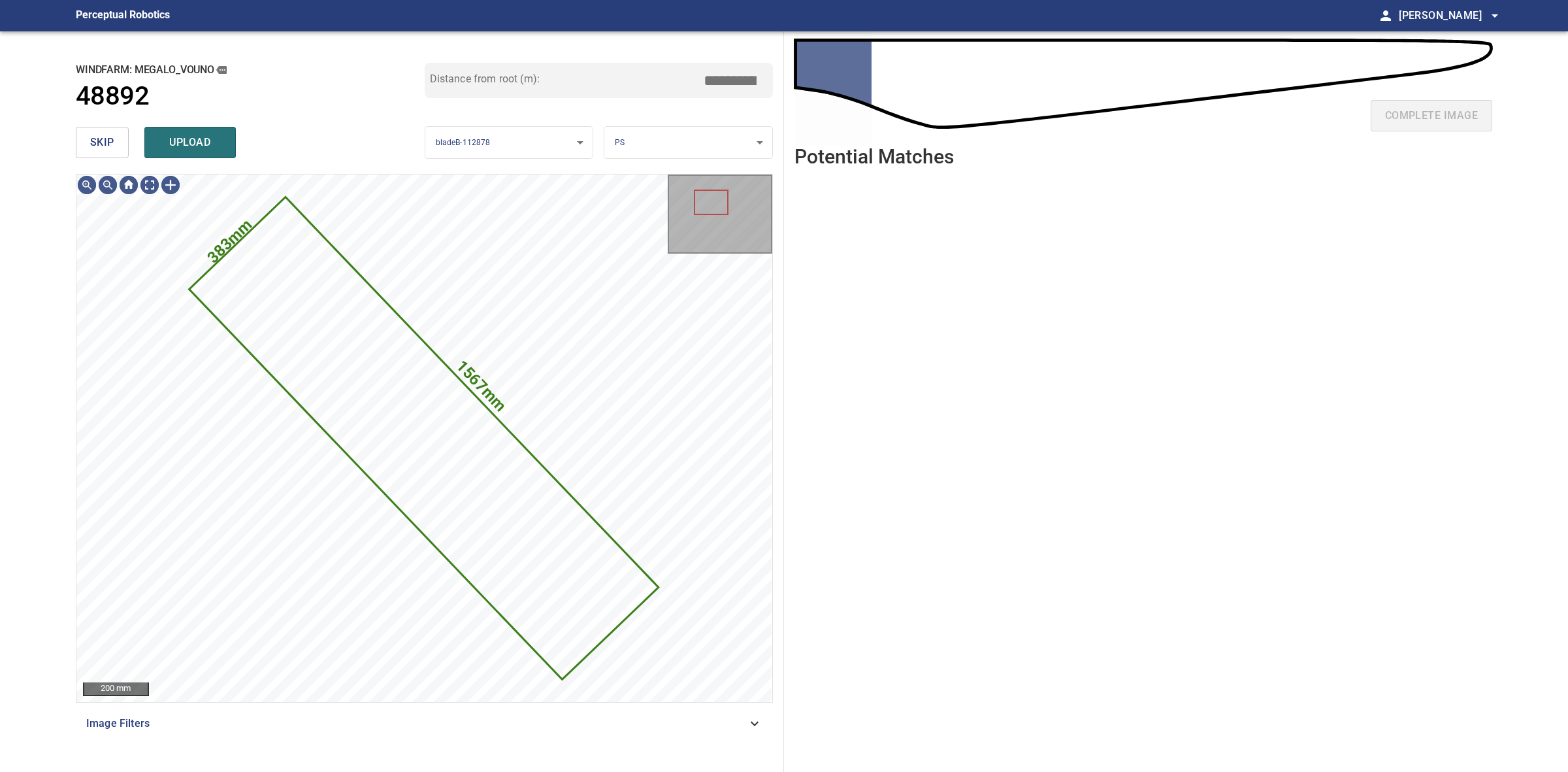
click at [119, 137] on button "skip" at bounding box center [102, 142] width 53 height 31
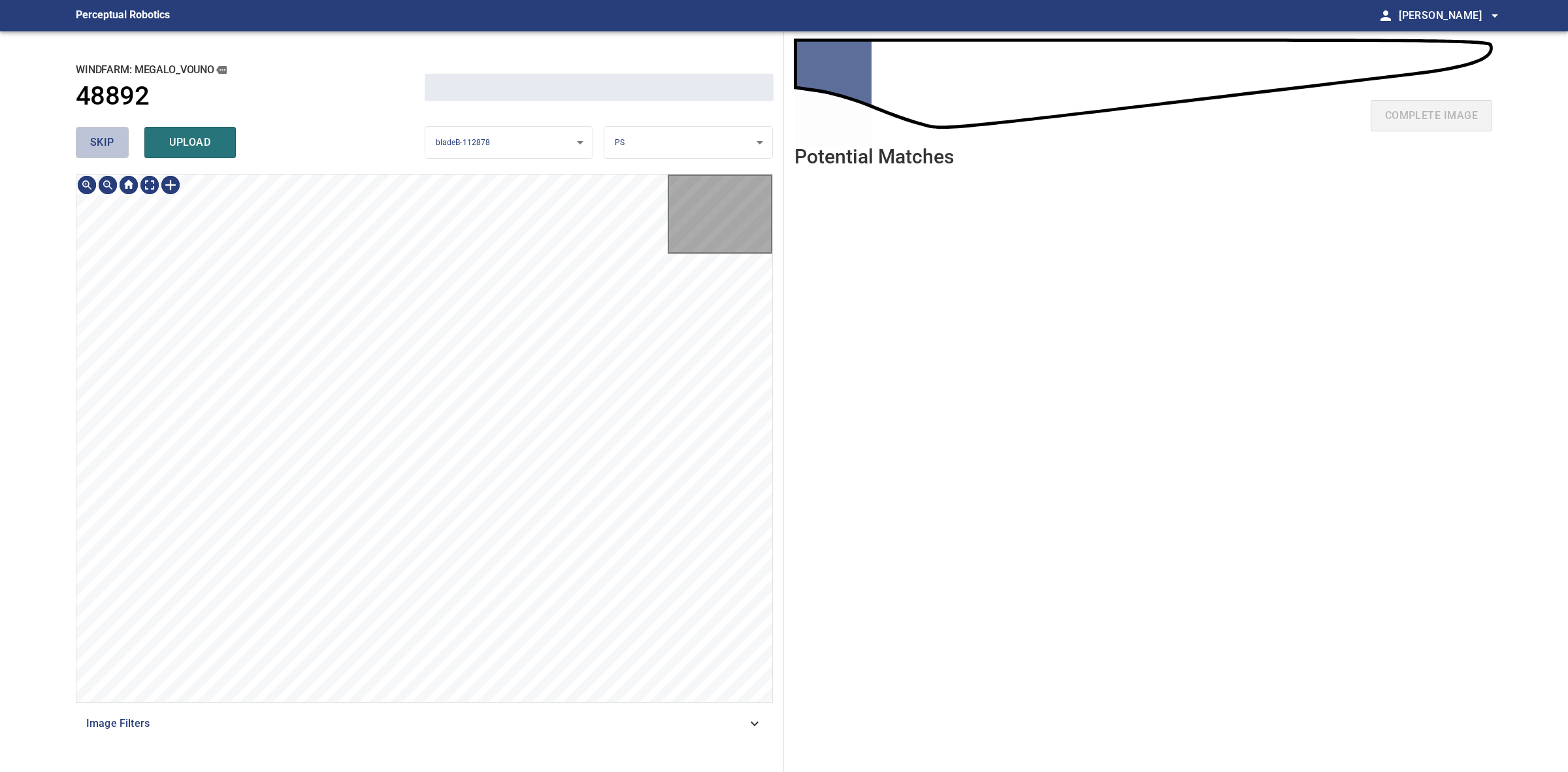
click at [119, 136] on button "skip" at bounding box center [102, 142] width 53 height 31
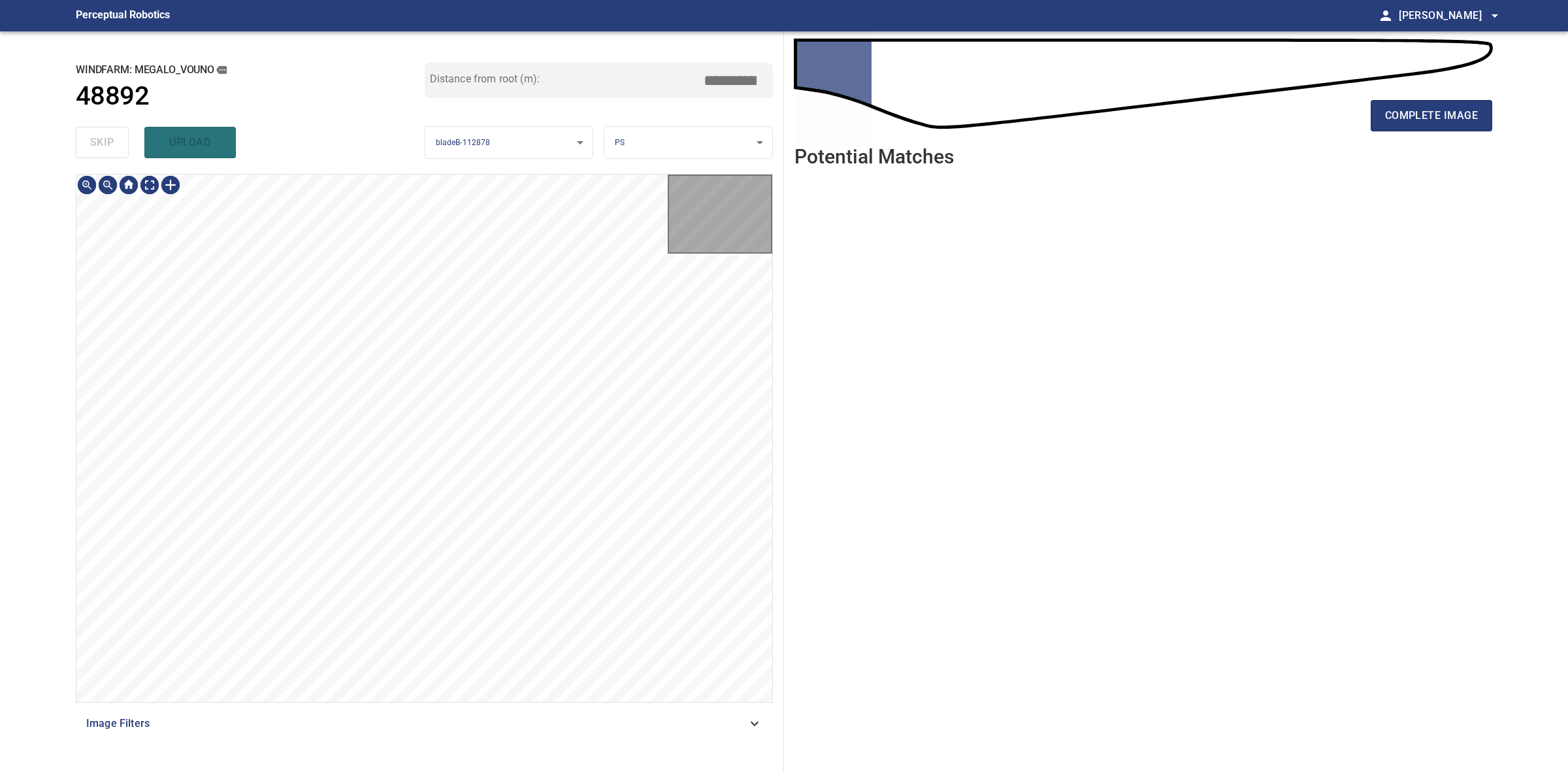
click at [119, 136] on div "skip upload" at bounding box center [250, 142] width 349 height 42
type input "****"
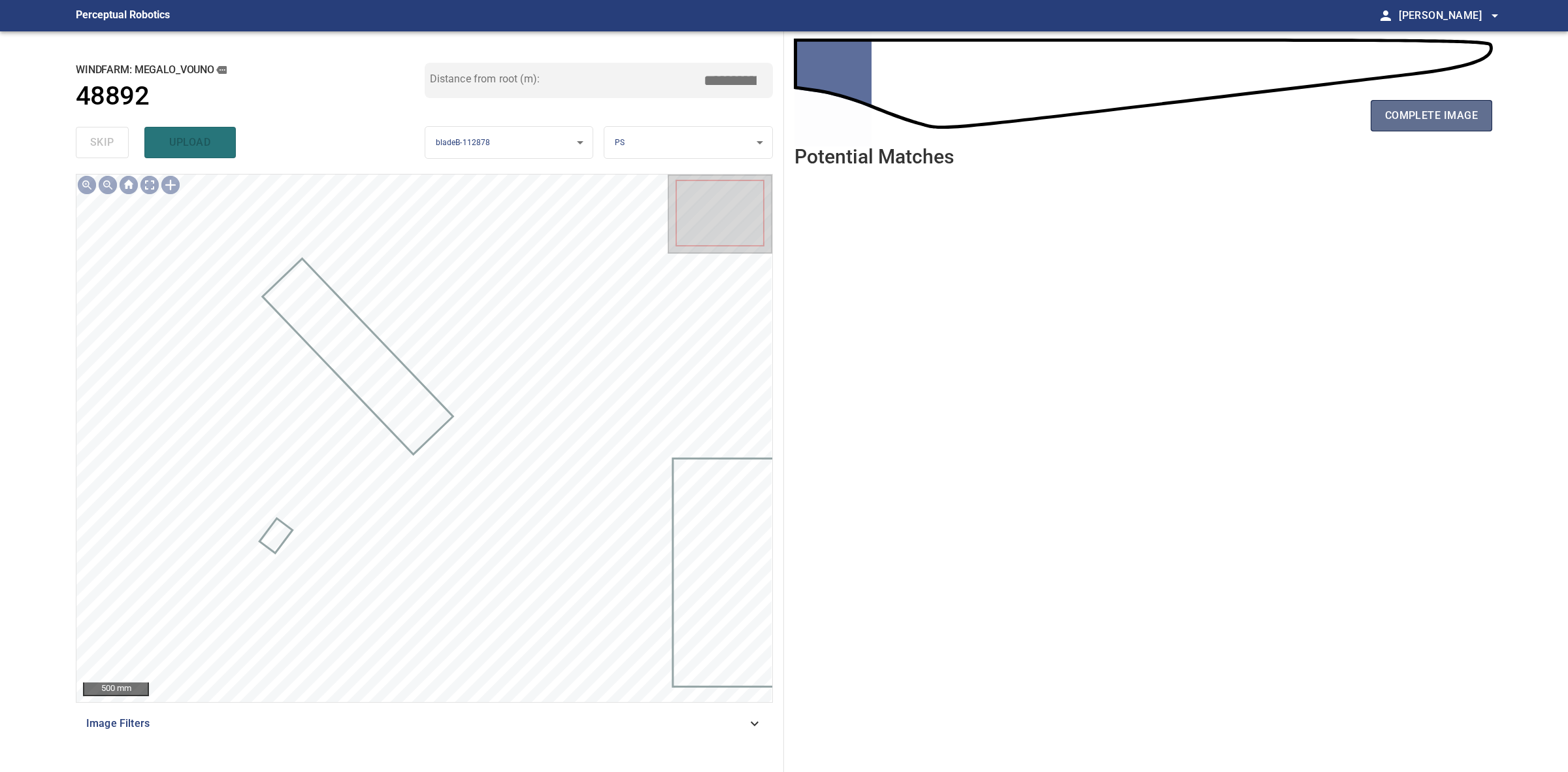
click at [1457, 119] on span "complete image" at bounding box center [1432, 116] width 93 height 18
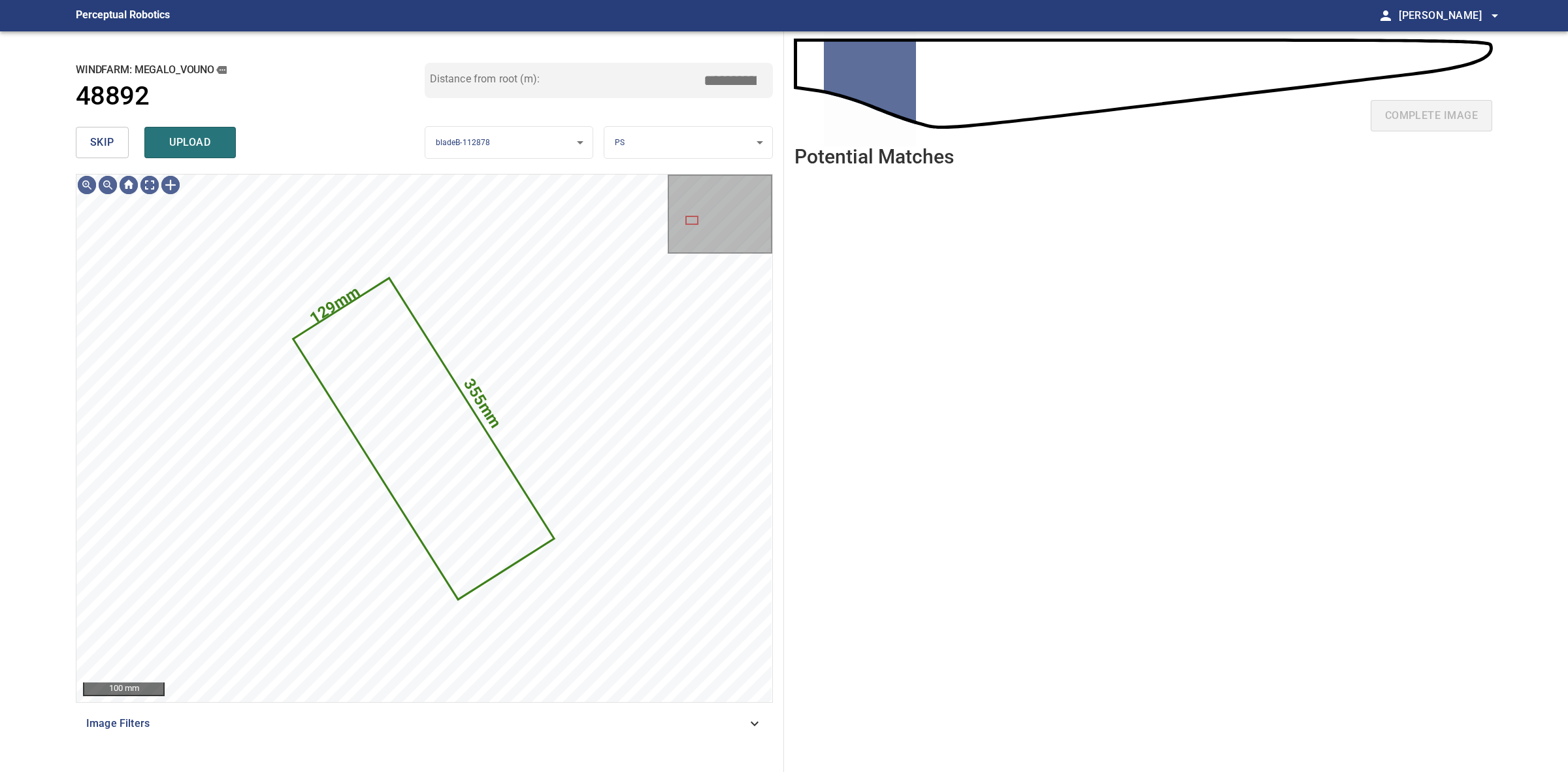
click at [73, 138] on div "**********" at bounding box center [425, 402] width 719 height 741
click at [74, 138] on div "**********" at bounding box center [425, 402] width 719 height 741
click at [79, 138] on button "skip" at bounding box center [102, 142] width 53 height 31
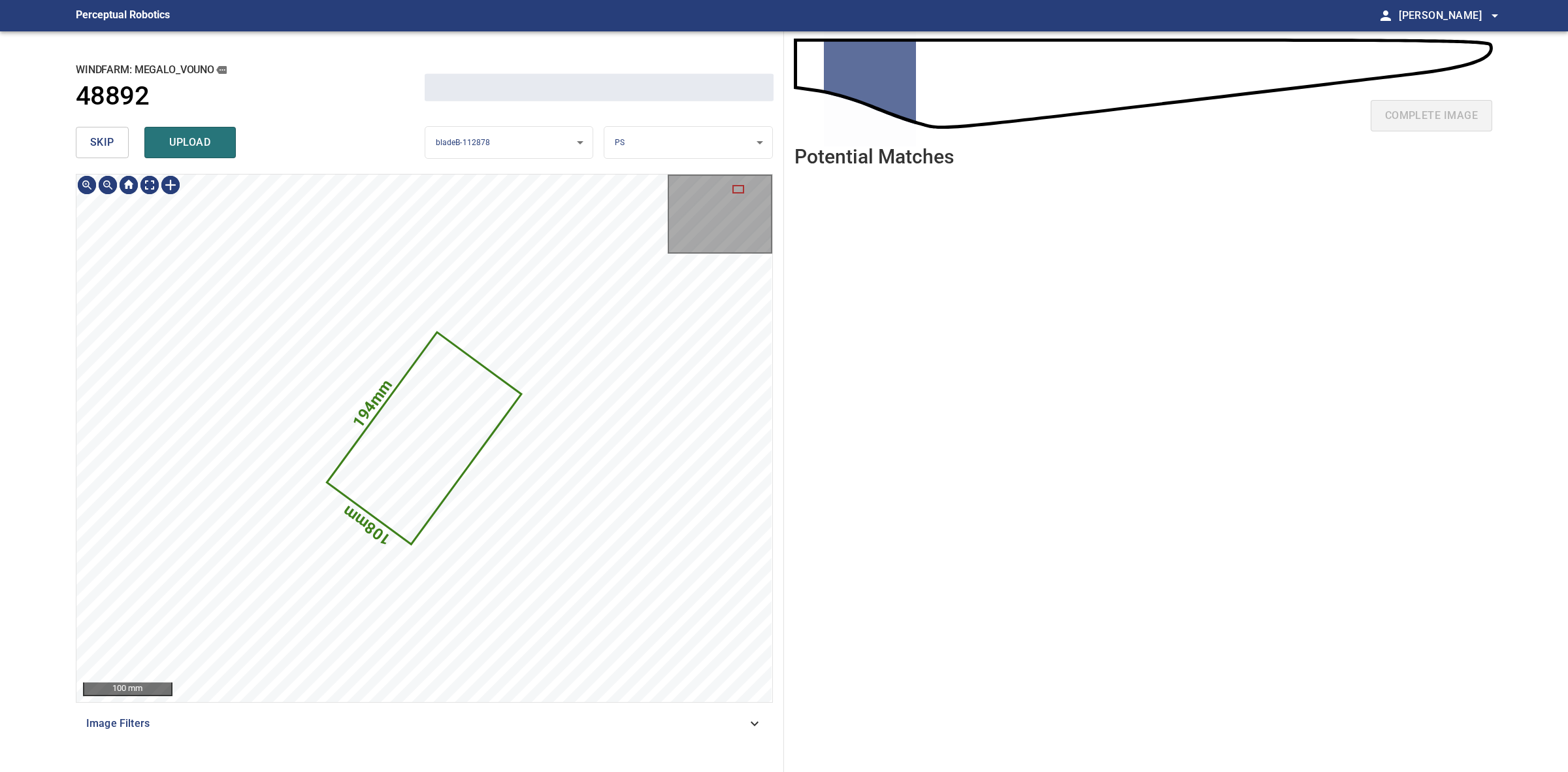
click at [79, 138] on button "skip" at bounding box center [102, 142] width 53 height 31
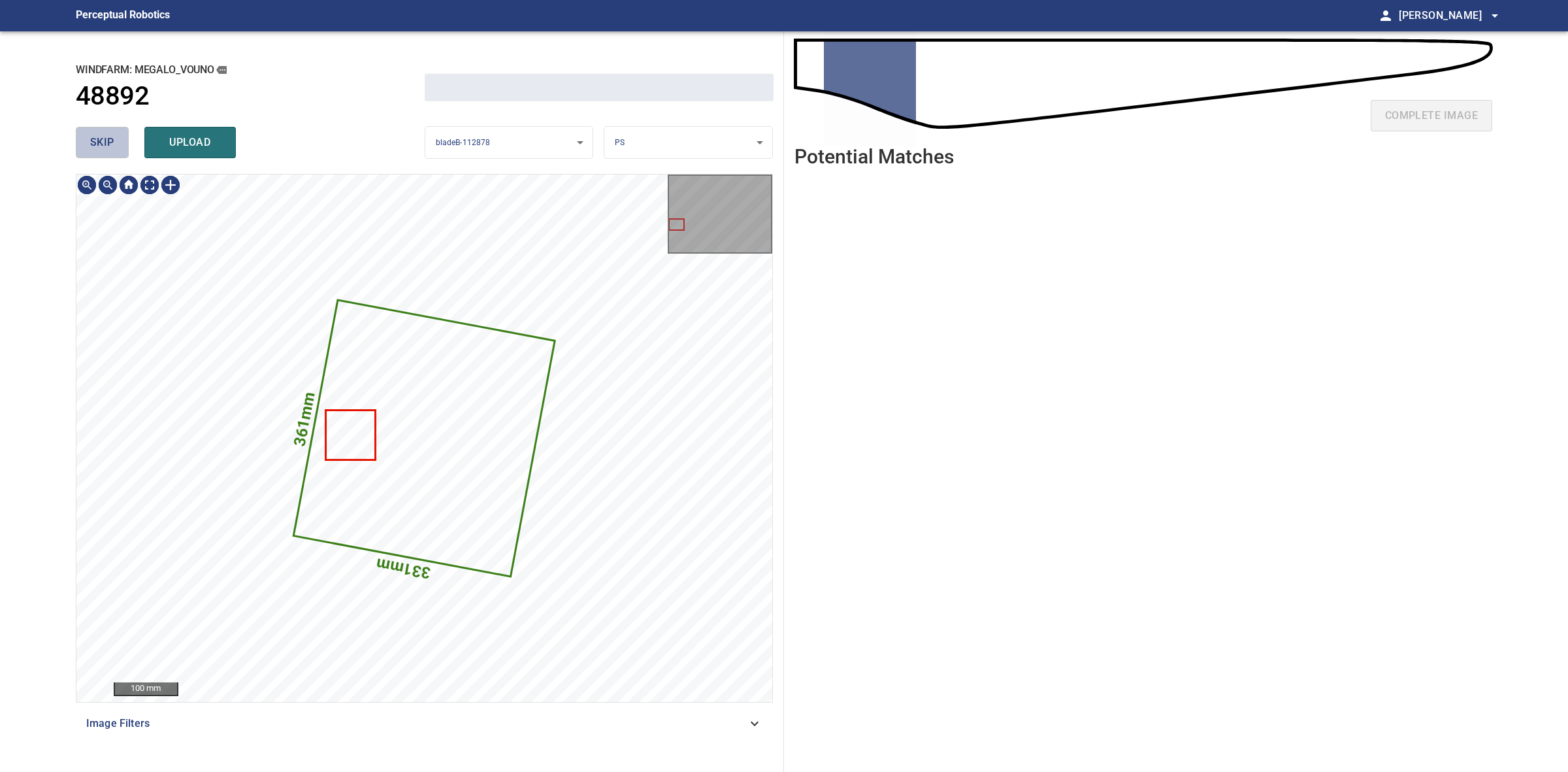
click at [79, 138] on button "skip" at bounding box center [102, 142] width 53 height 31
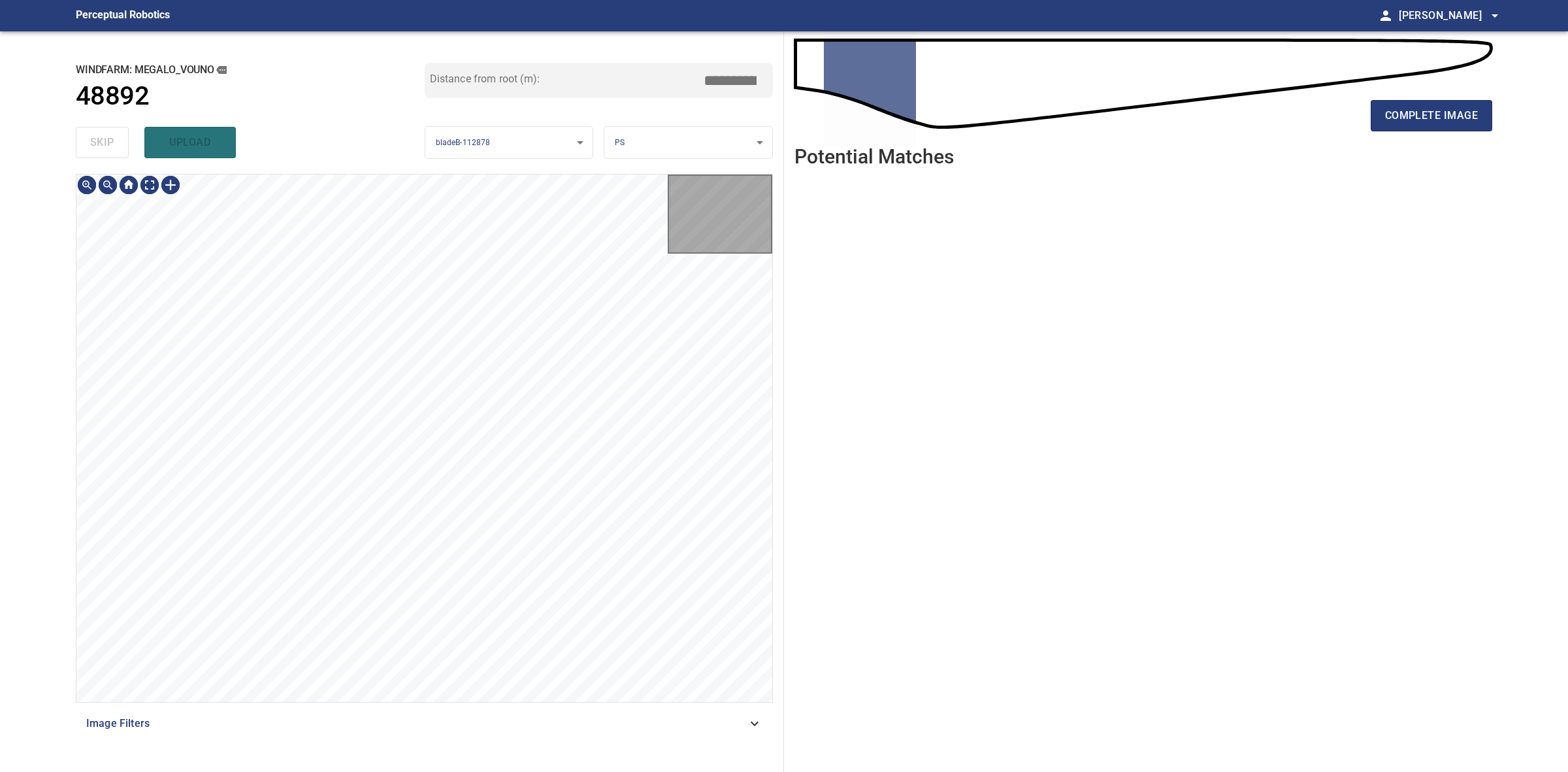
type input "****"
click at [79, 138] on div "skip upload" at bounding box center [250, 142] width 349 height 42
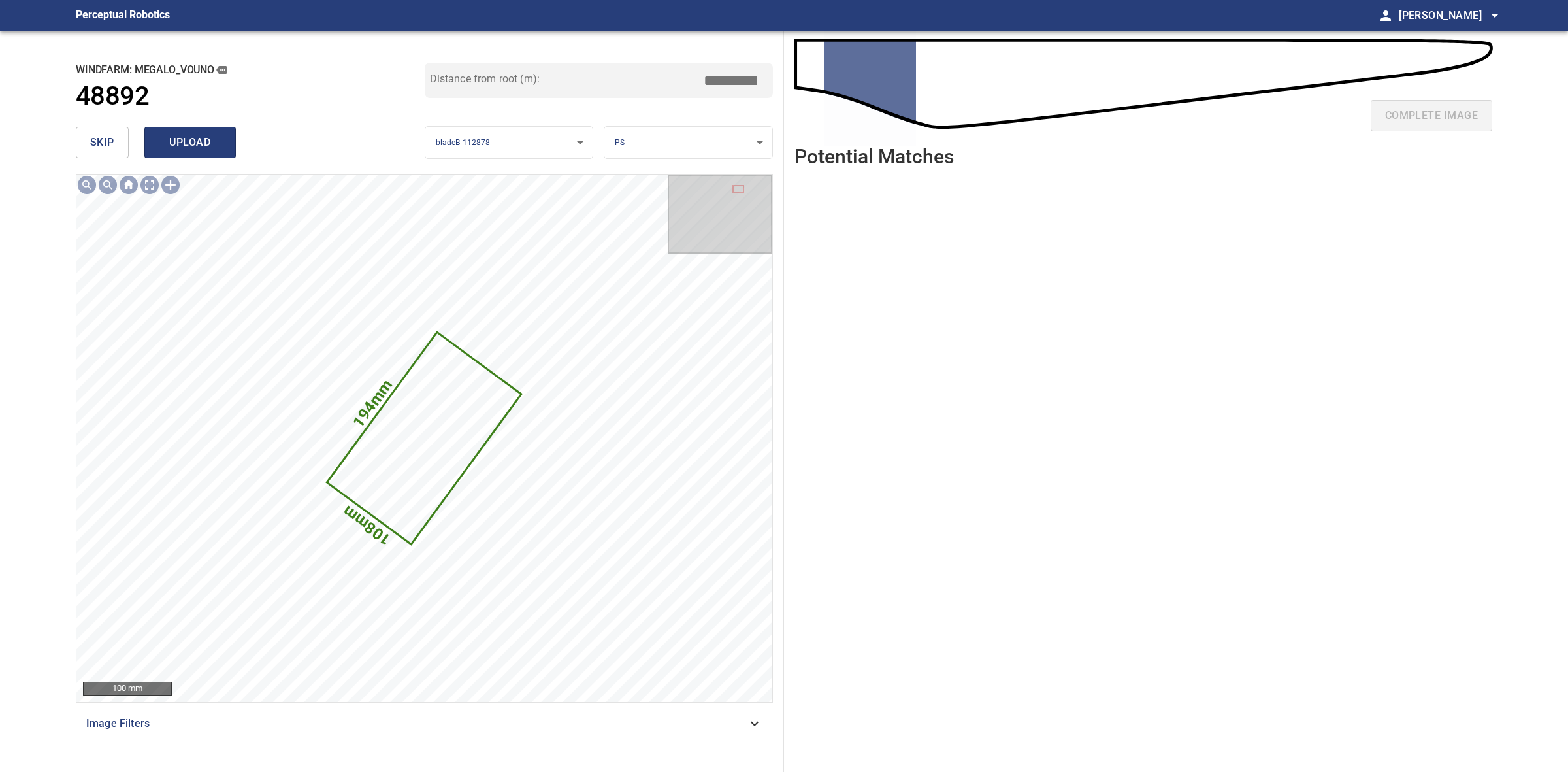
click at [180, 133] on span "upload" at bounding box center [190, 142] width 63 height 18
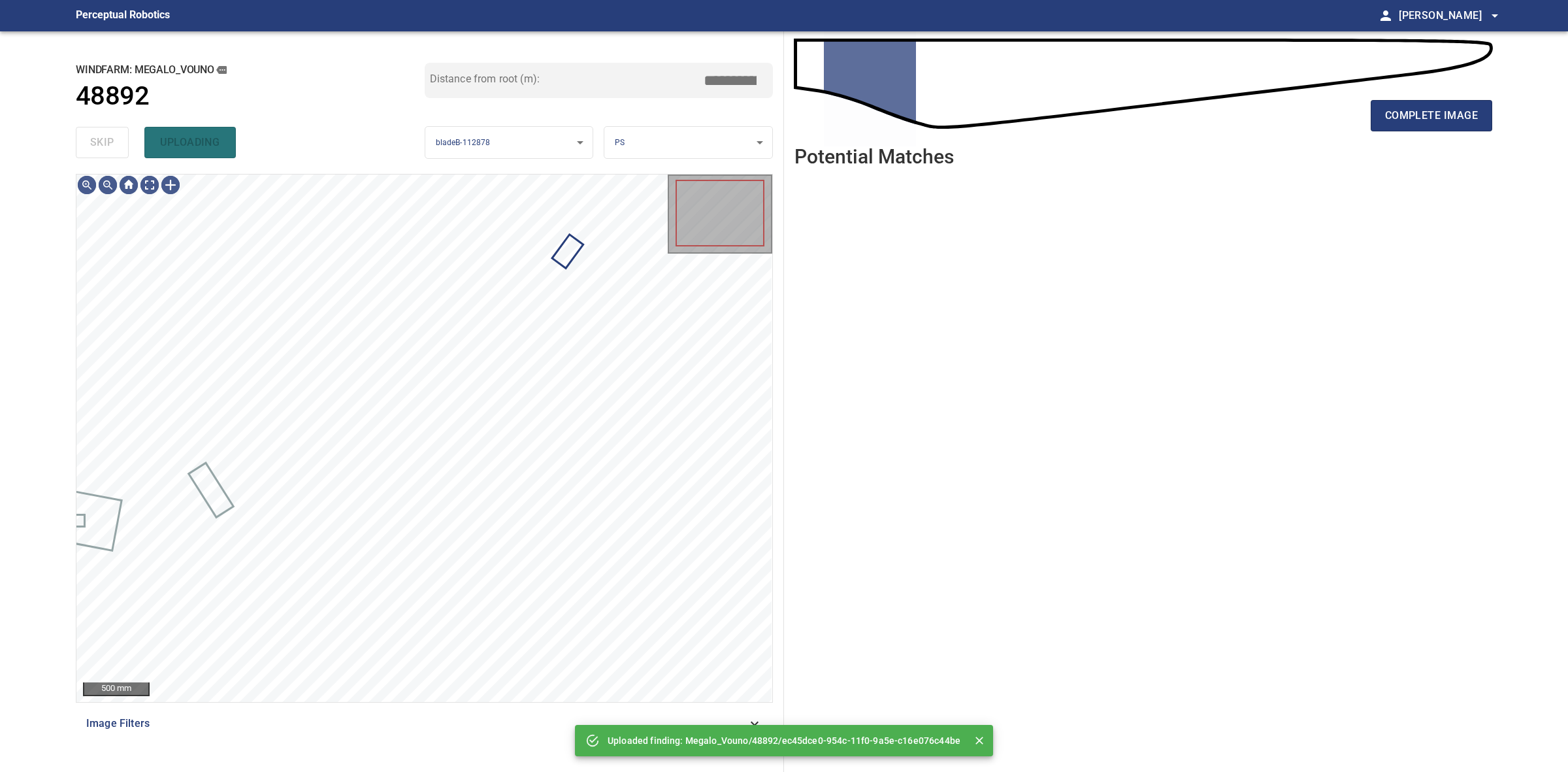
click at [119, 132] on div "skip uploading" at bounding box center [250, 142] width 349 height 42
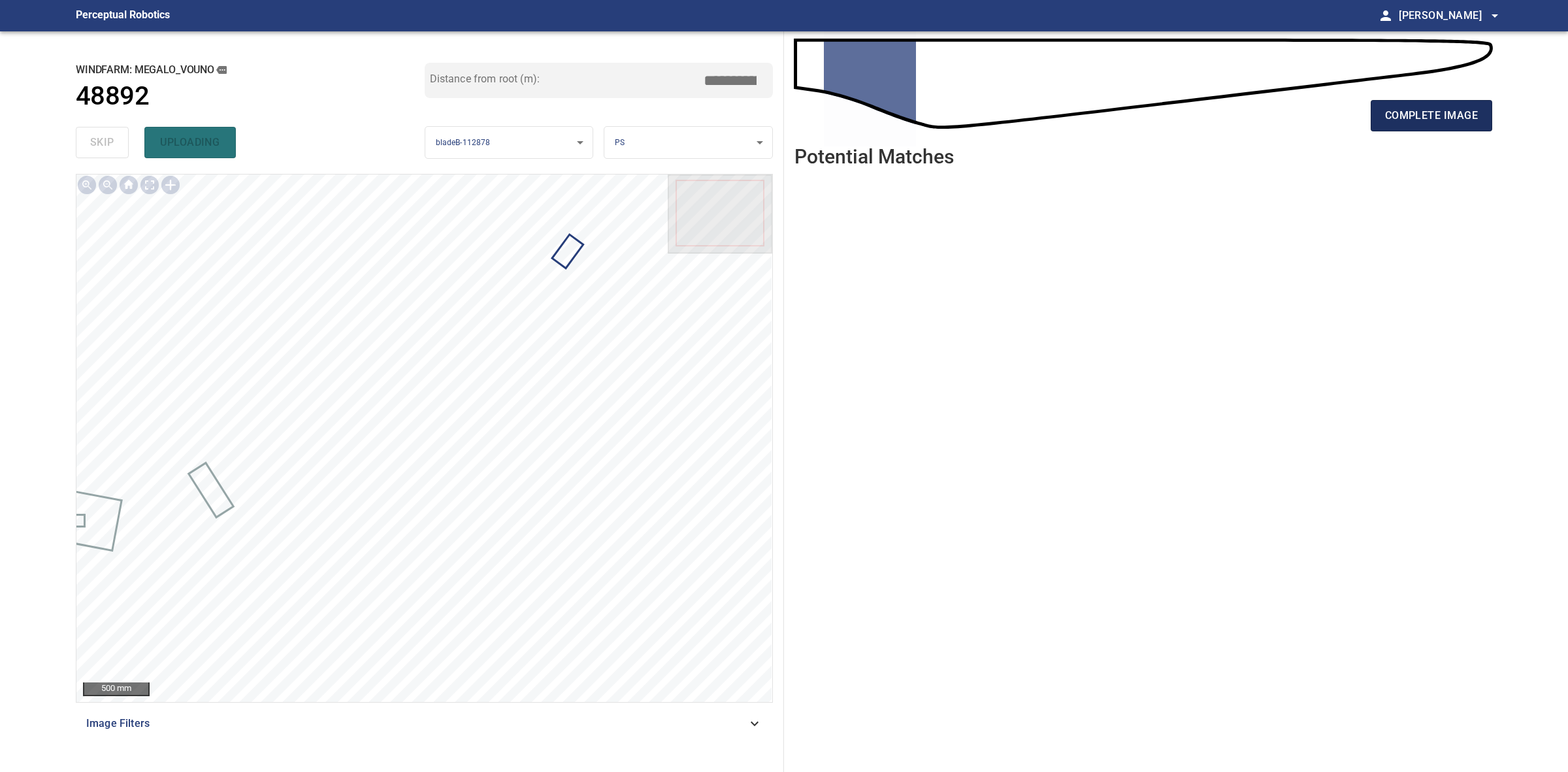
click at [1489, 102] on button "complete image" at bounding box center [1431, 116] width 121 height 31
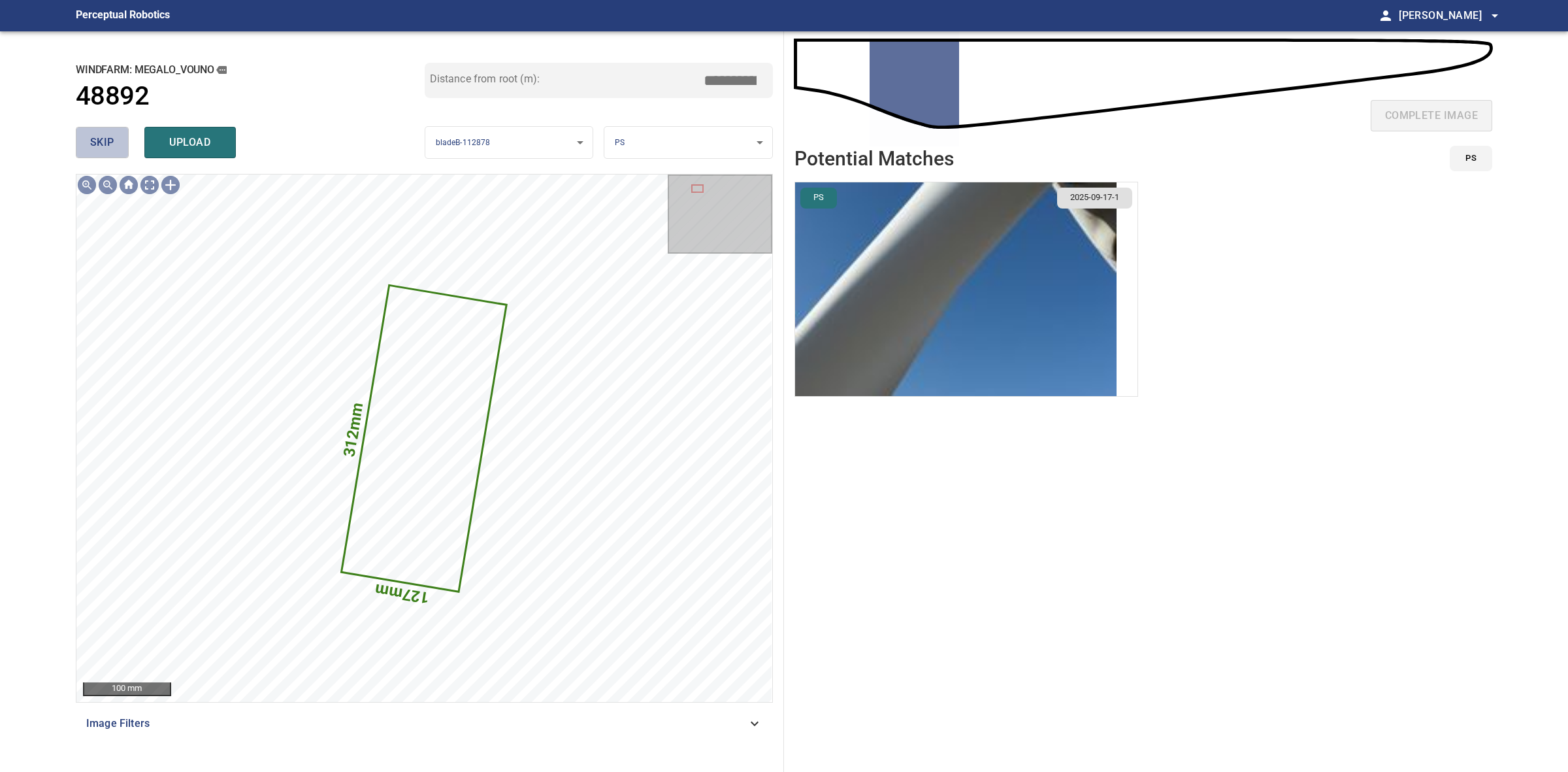
click at [113, 142] on span "skip" at bounding box center [102, 142] width 24 height 18
click at [113, 142] on div "skip upload" at bounding box center [250, 142] width 349 height 42
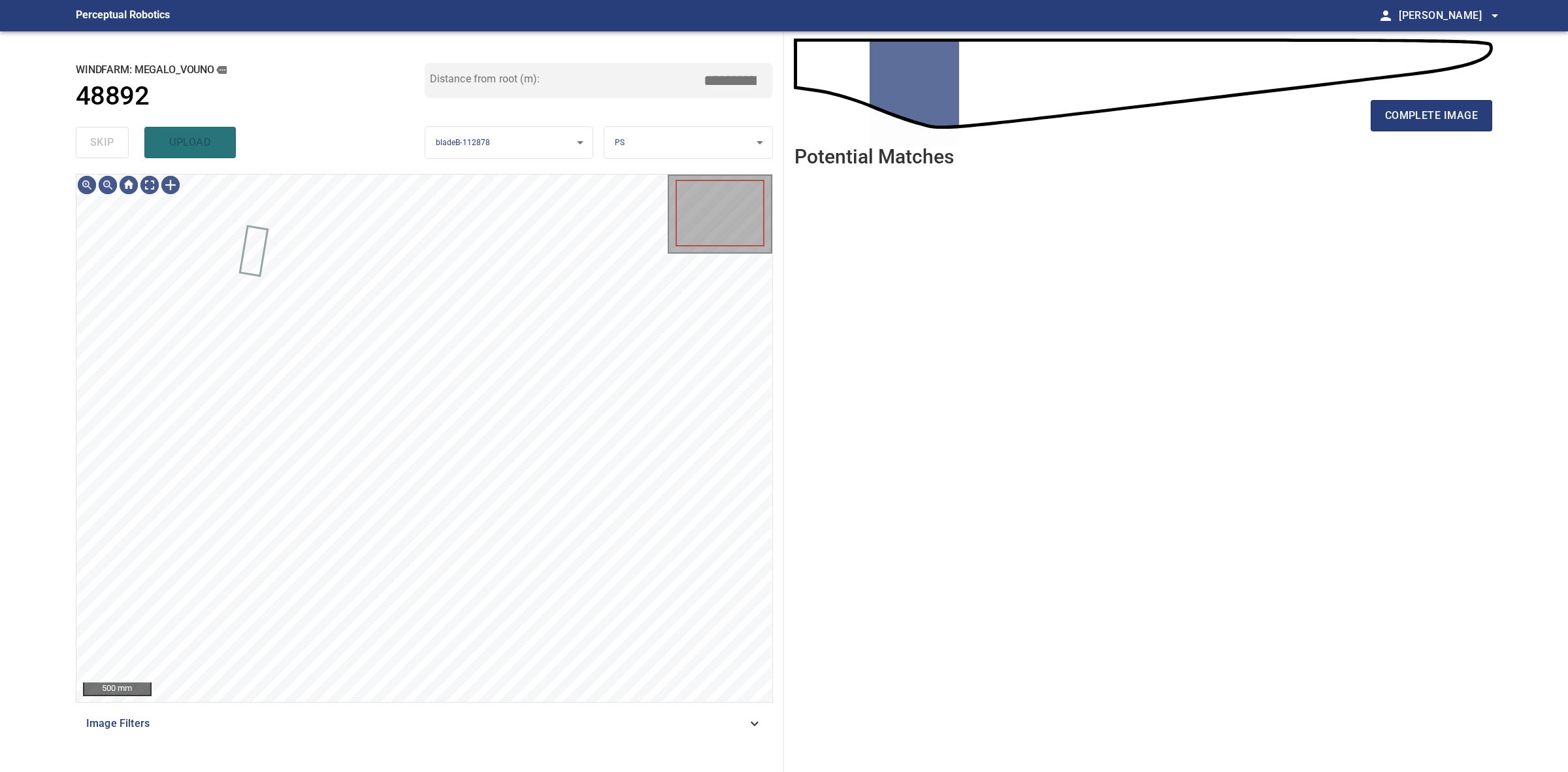
drag, startPoint x: 113, startPoint y: 142, endPoint x: 137, endPoint y: 145, distance: 24.2
click at [137, 145] on div "skip upload" at bounding box center [250, 142] width 349 height 42
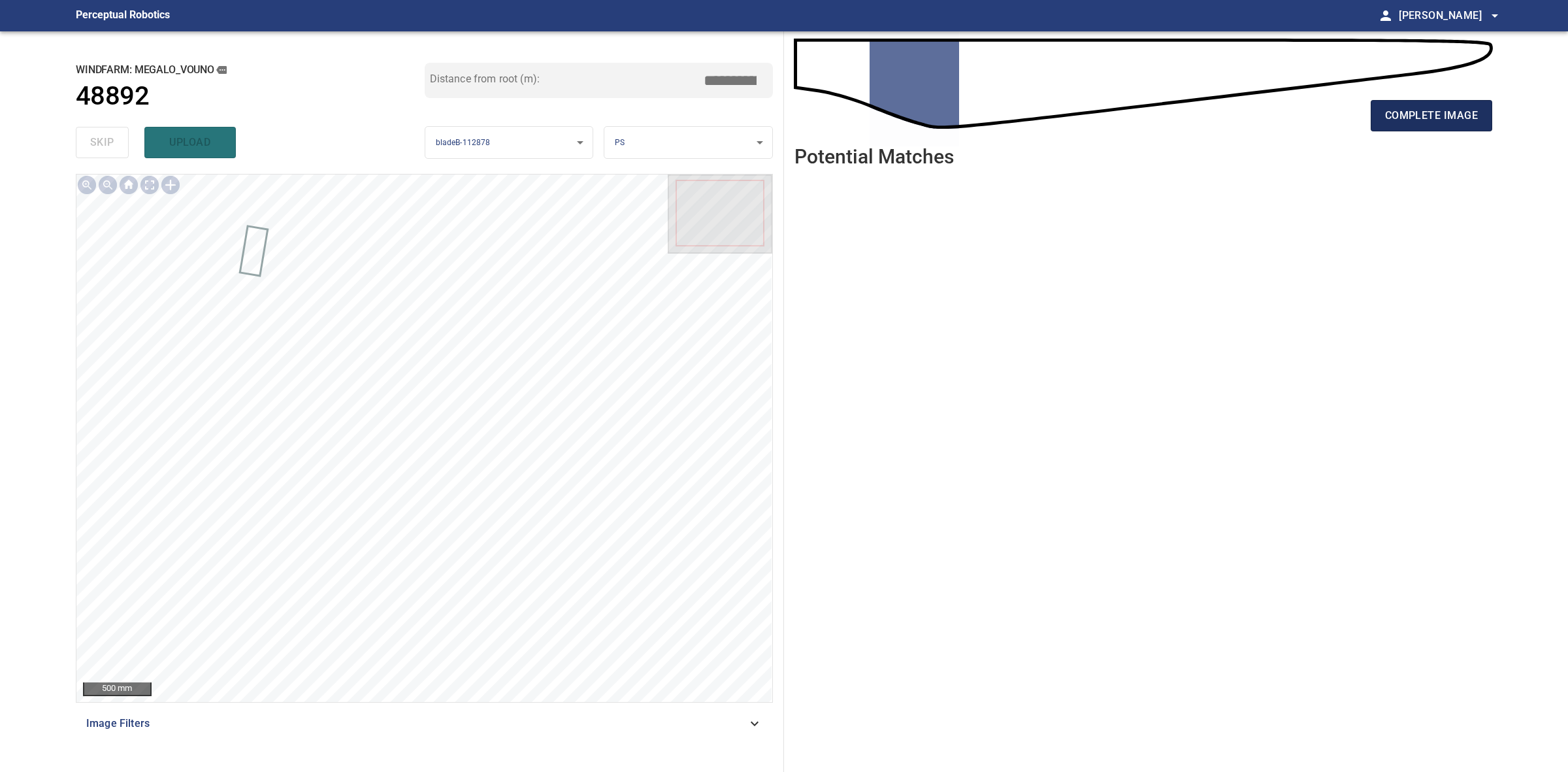
click at [1381, 121] on button "complete image" at bounding box center [1431, 116] width 121 height 31
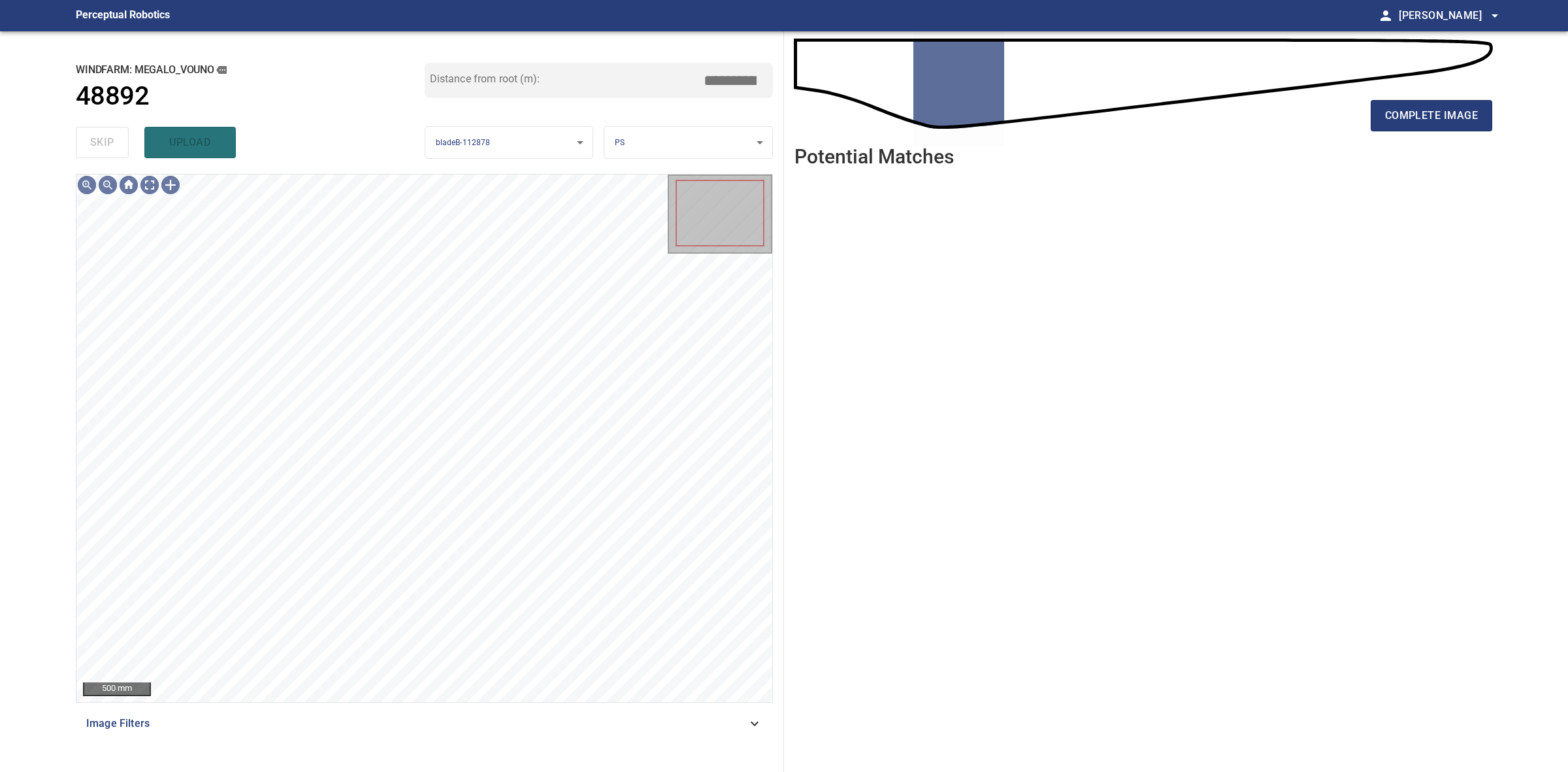
click at [1495, 102] on div "complete image Potential Matches" at bounding box center [1143, 402] width 719 height 741
click at [1467, 115] on span "complete image" at bounding box center [1432, 116] width 93 height 18
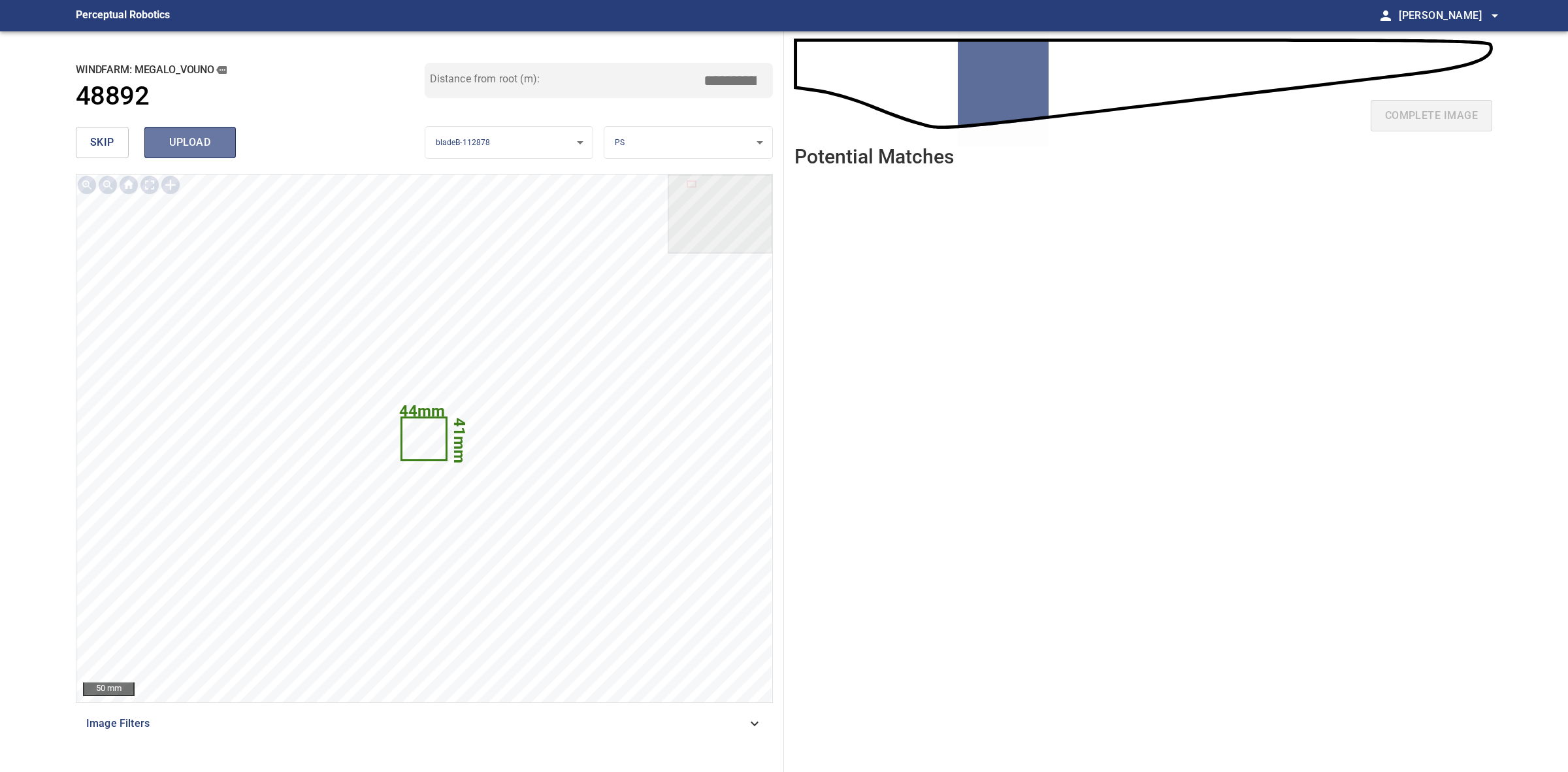
click at [195, 135] on span "upload" at bounding box center [190, 142] width 63 height 18
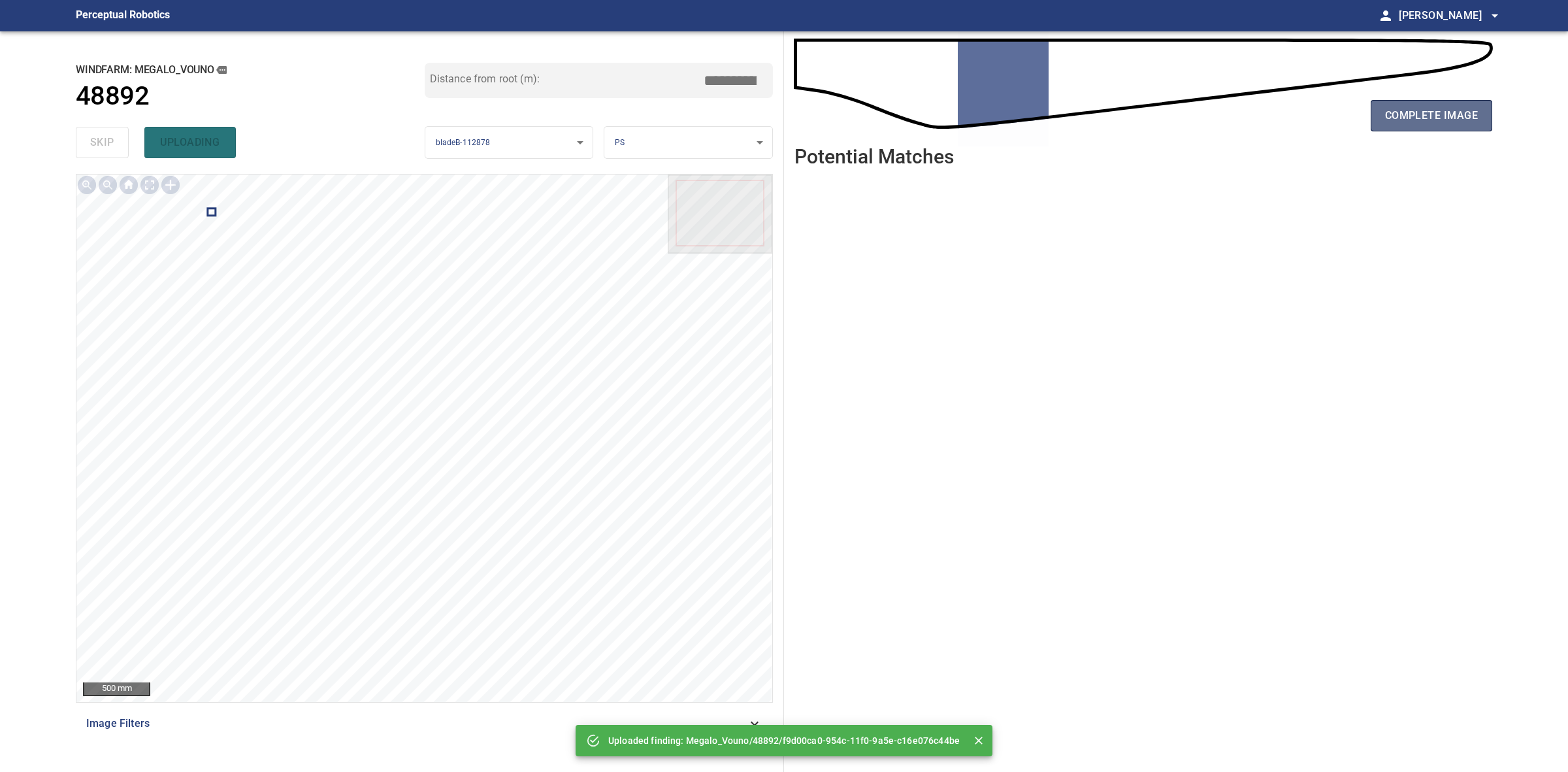
click at [1461, 125] on button "complete image" at bounding box center [1431, 116] width 121 height 31
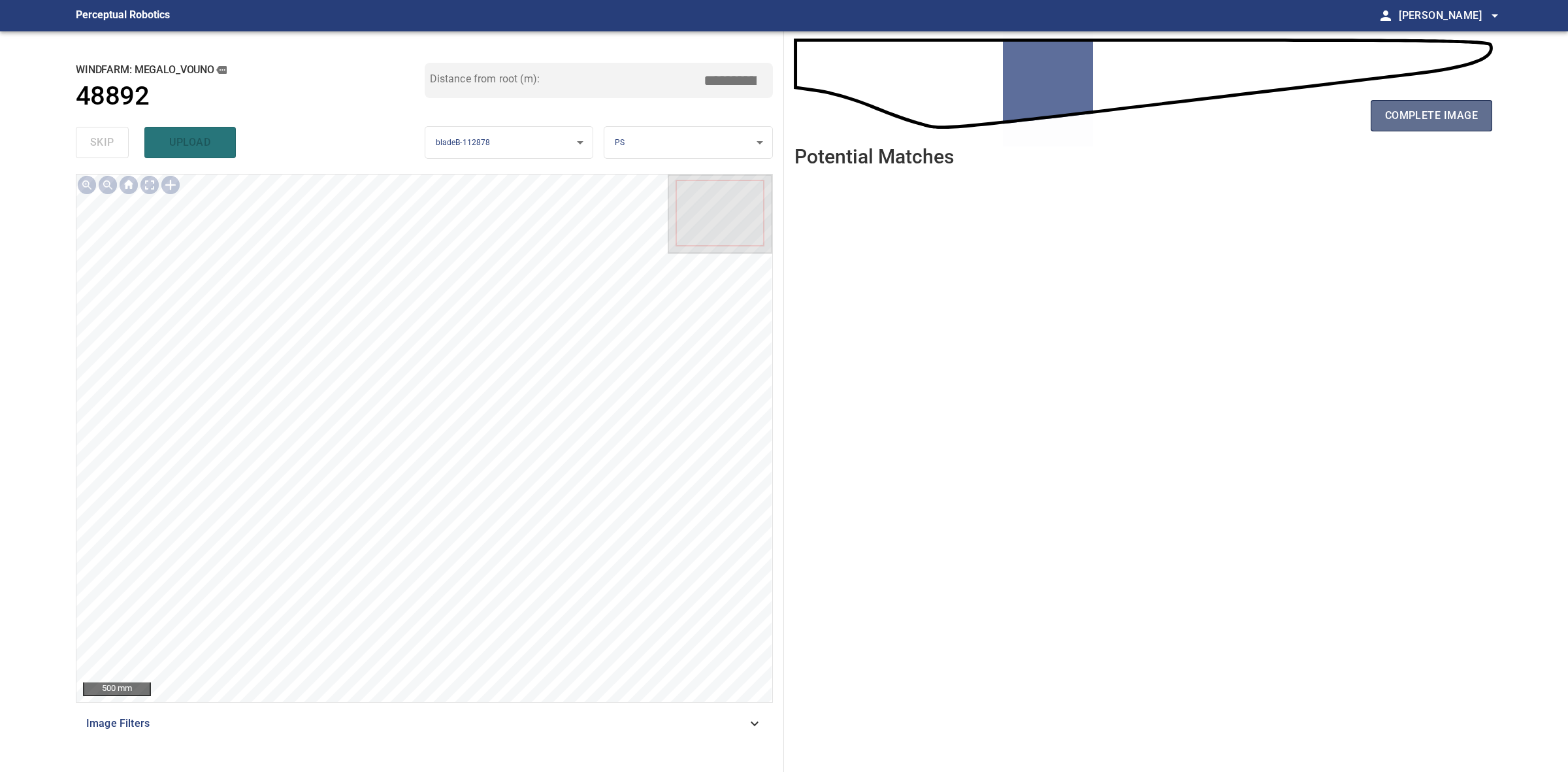
click at [1442, 110] on span "complete image" at bounding box center [1432, 116] width 93 height 18
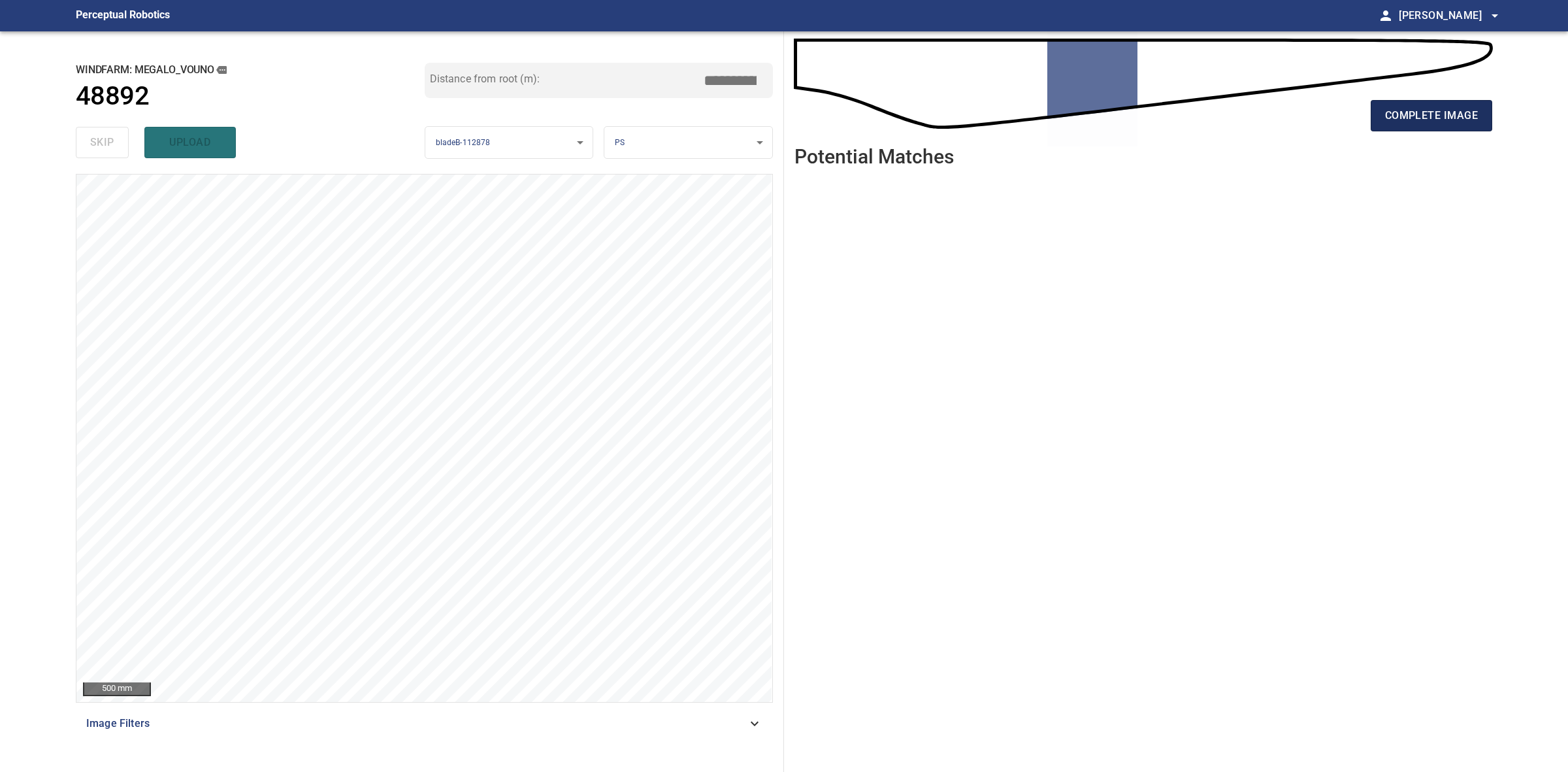
click at [1396, 129] on button "complete image" at bounding box center [1431, 116] width 121 height 31
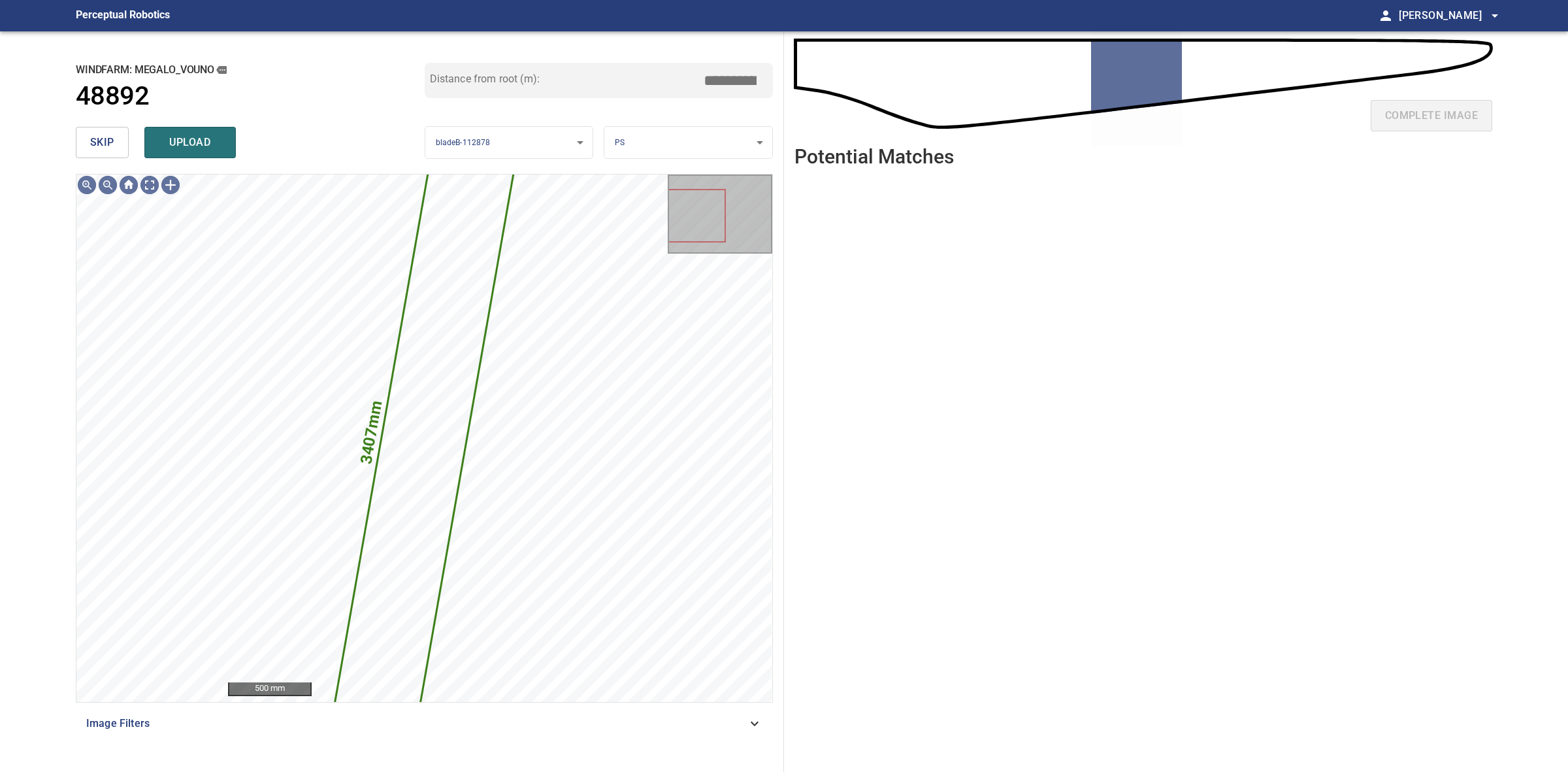
click at [102, 155] on button "skip" at bounding box center [102, 142] width 53 height 31
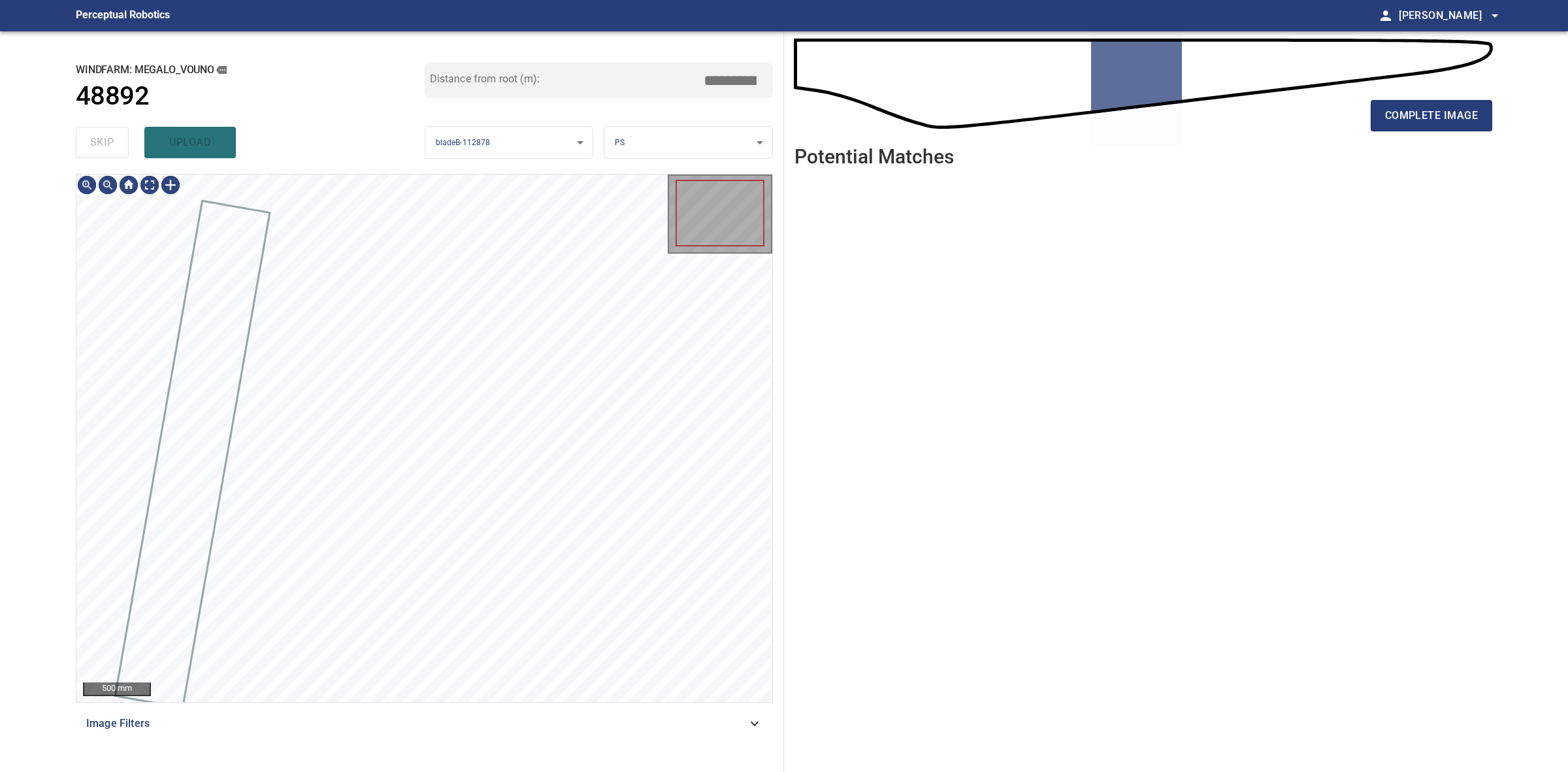
click at [102, 155] on div "skip upload" at bounding box center [250, 142] width 349 height 42
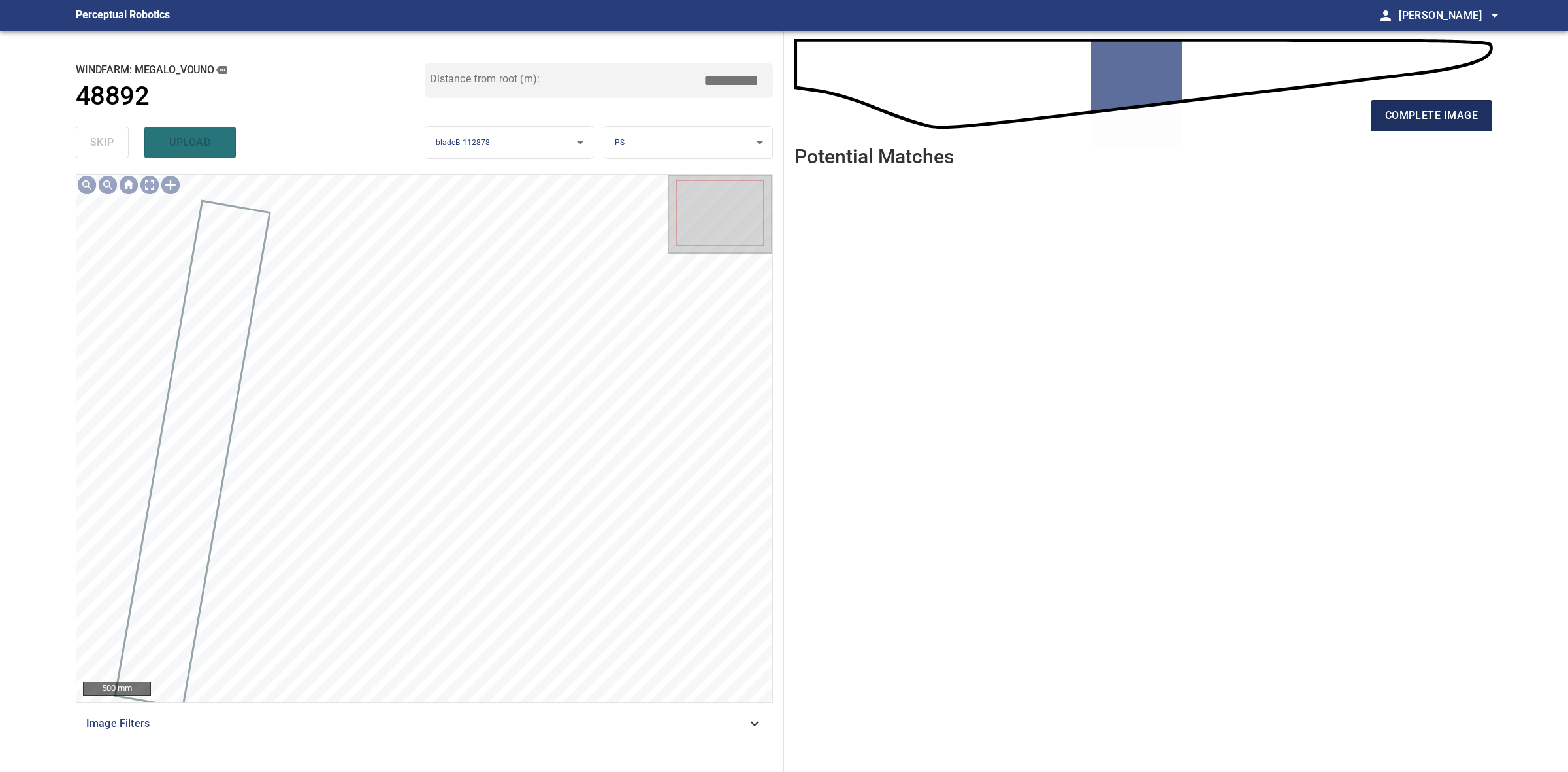
click at [1386, 121] on span "complete image" at bounding box center [1432, 116] width 93 height 18
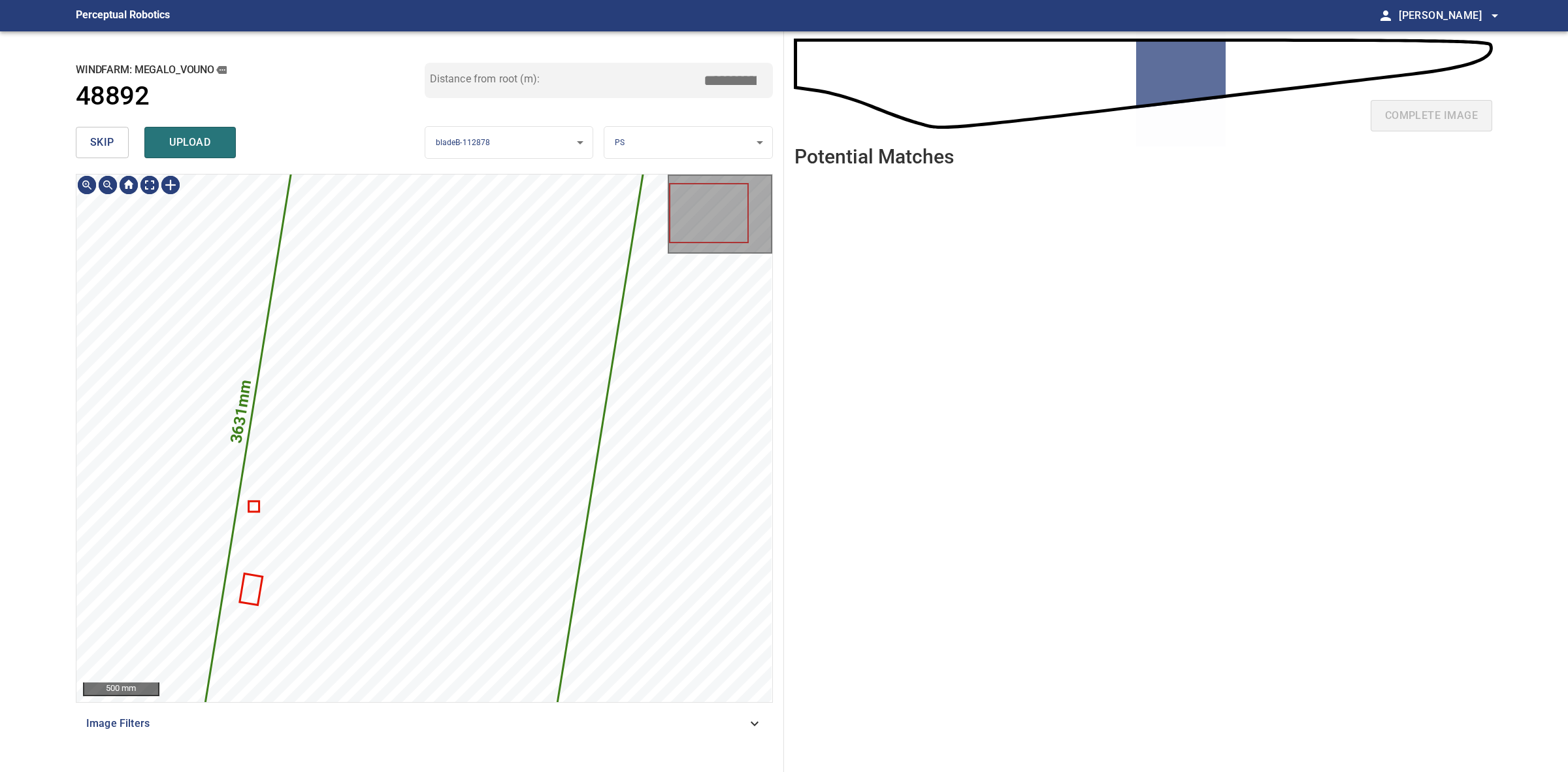
click at [103, 144] on span "skip" at bounding box center [102, 142] width 24 height 18
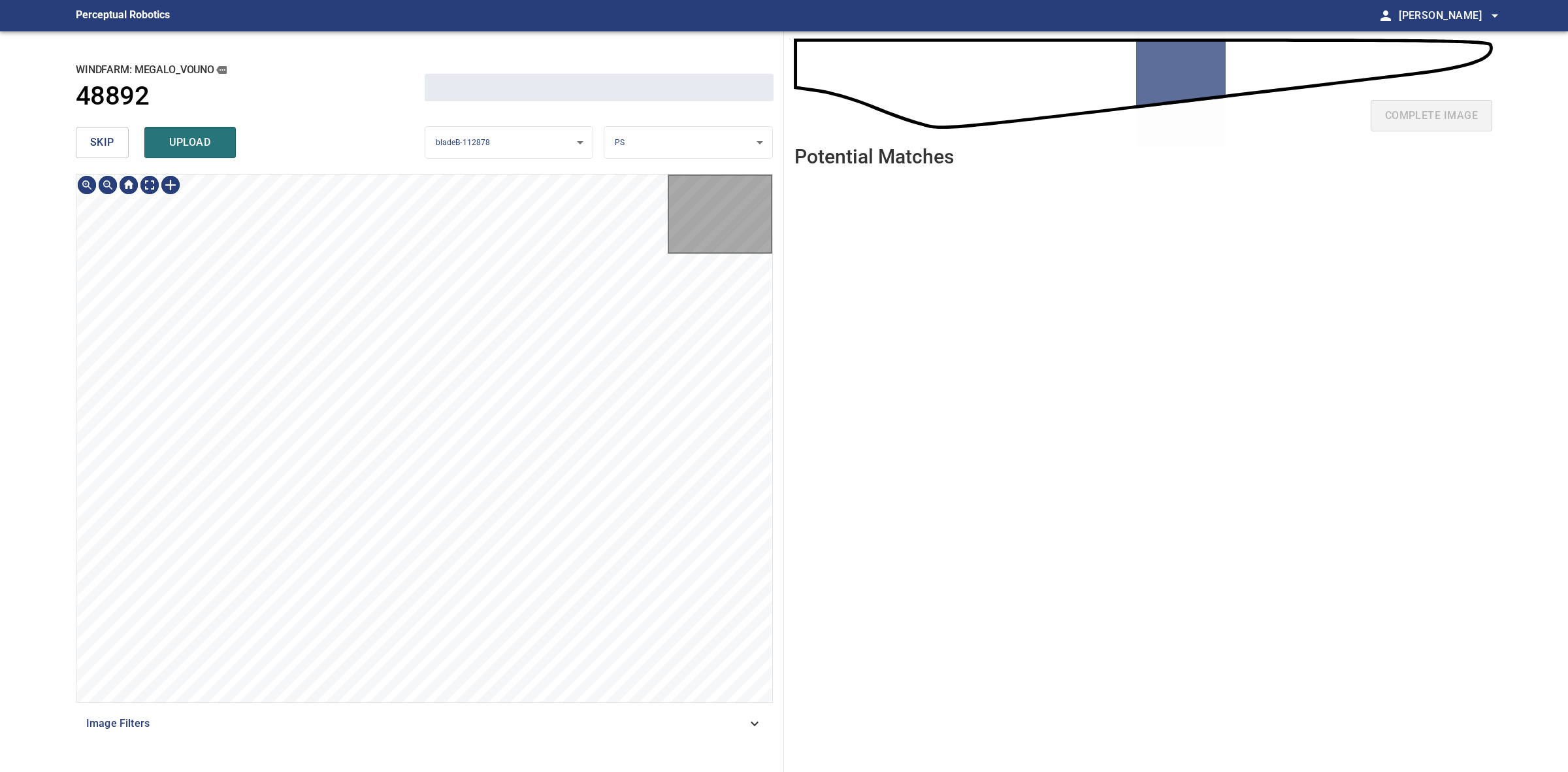
click at [103, 144] on span "skip" at bounding box center [102, 142] width 24 height 18
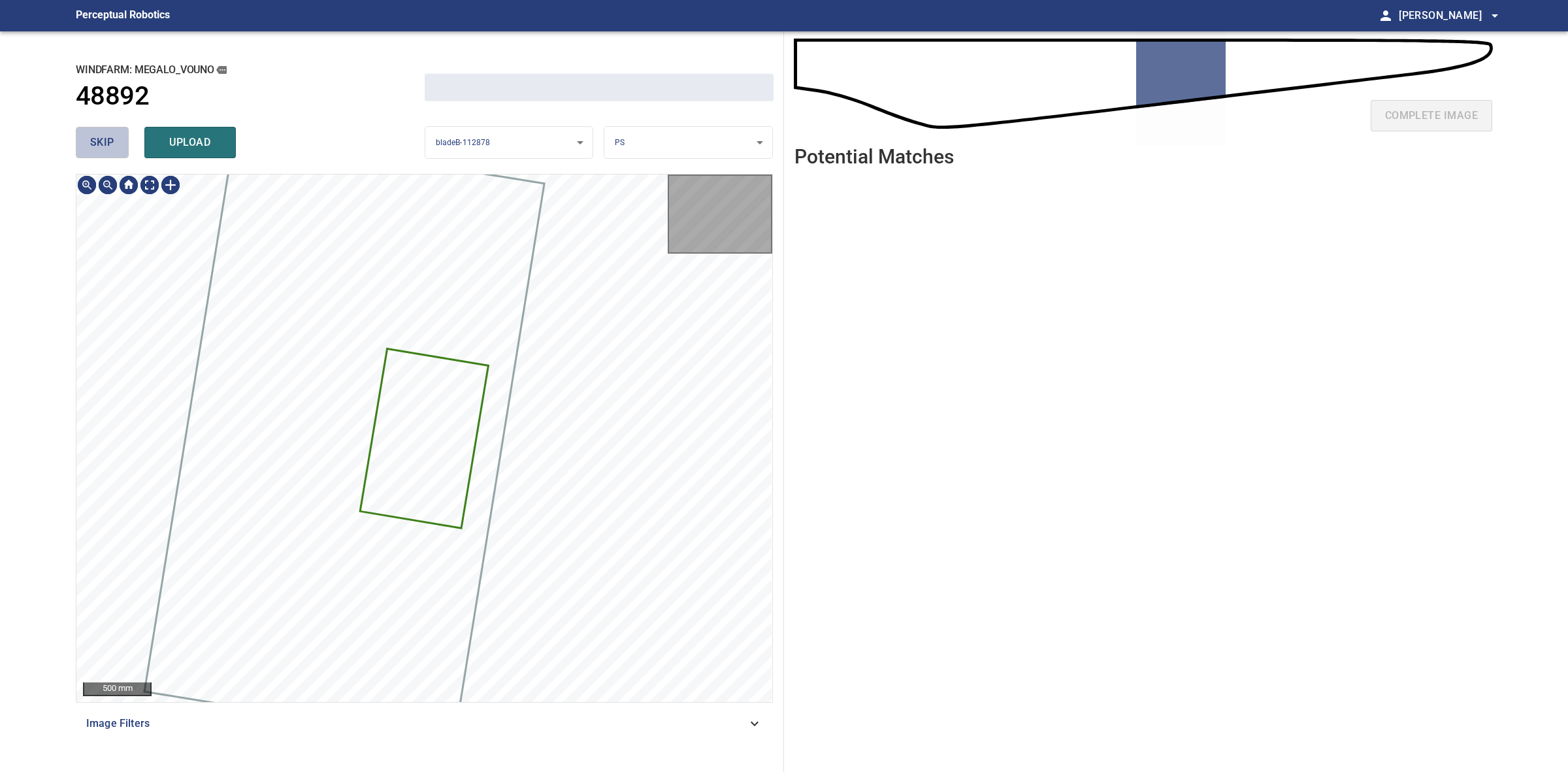
click at [103, 144] on span "skip" at bounding box center [102, 142] width 24 height 18
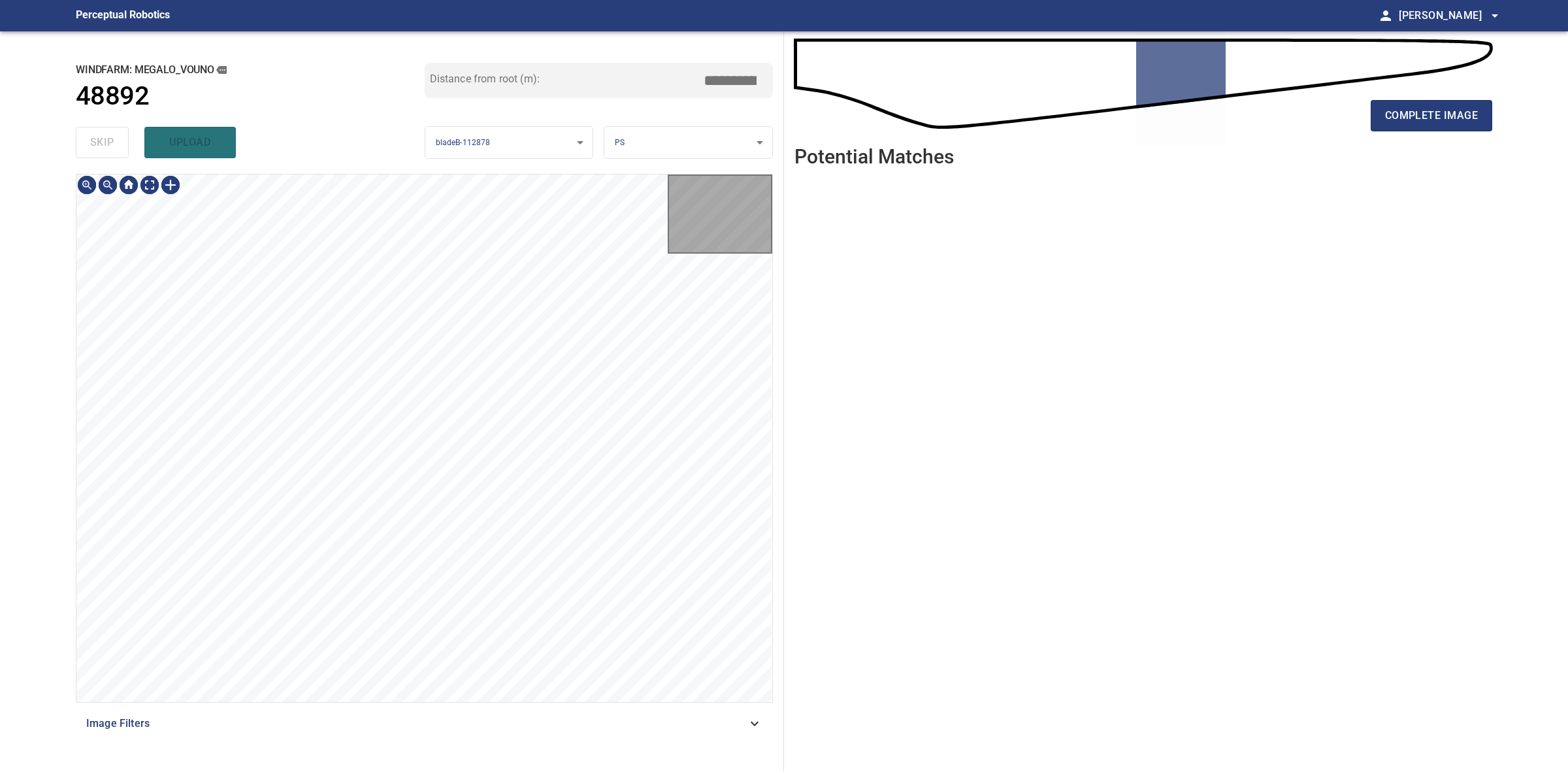
click at [103, 144] on div "skip upload" at bounding box center [250, 142] width 349 height 42
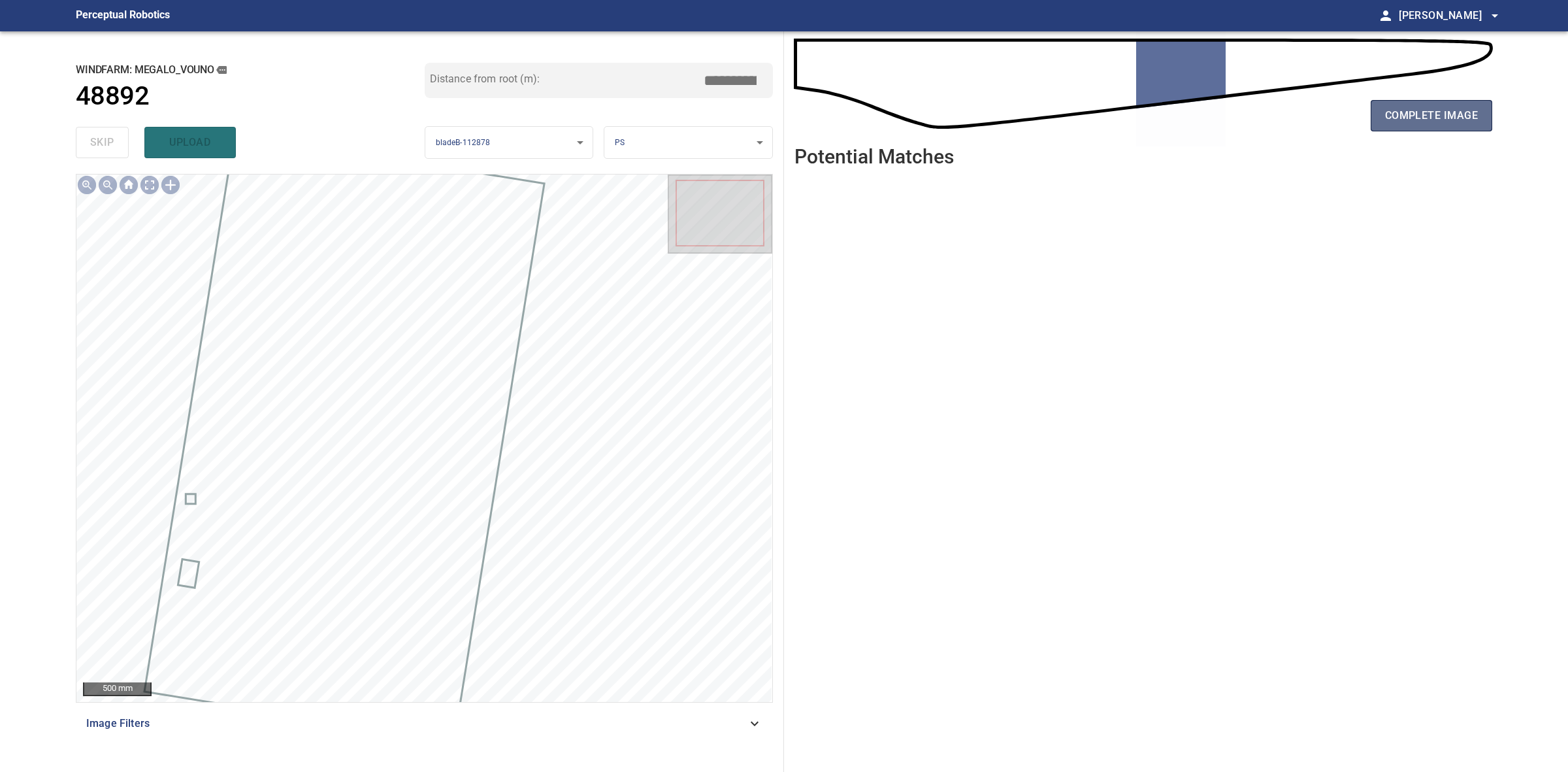
click at [1383, 117] on button "complete image" at bounding box center [1431, 116] width 121 height 31
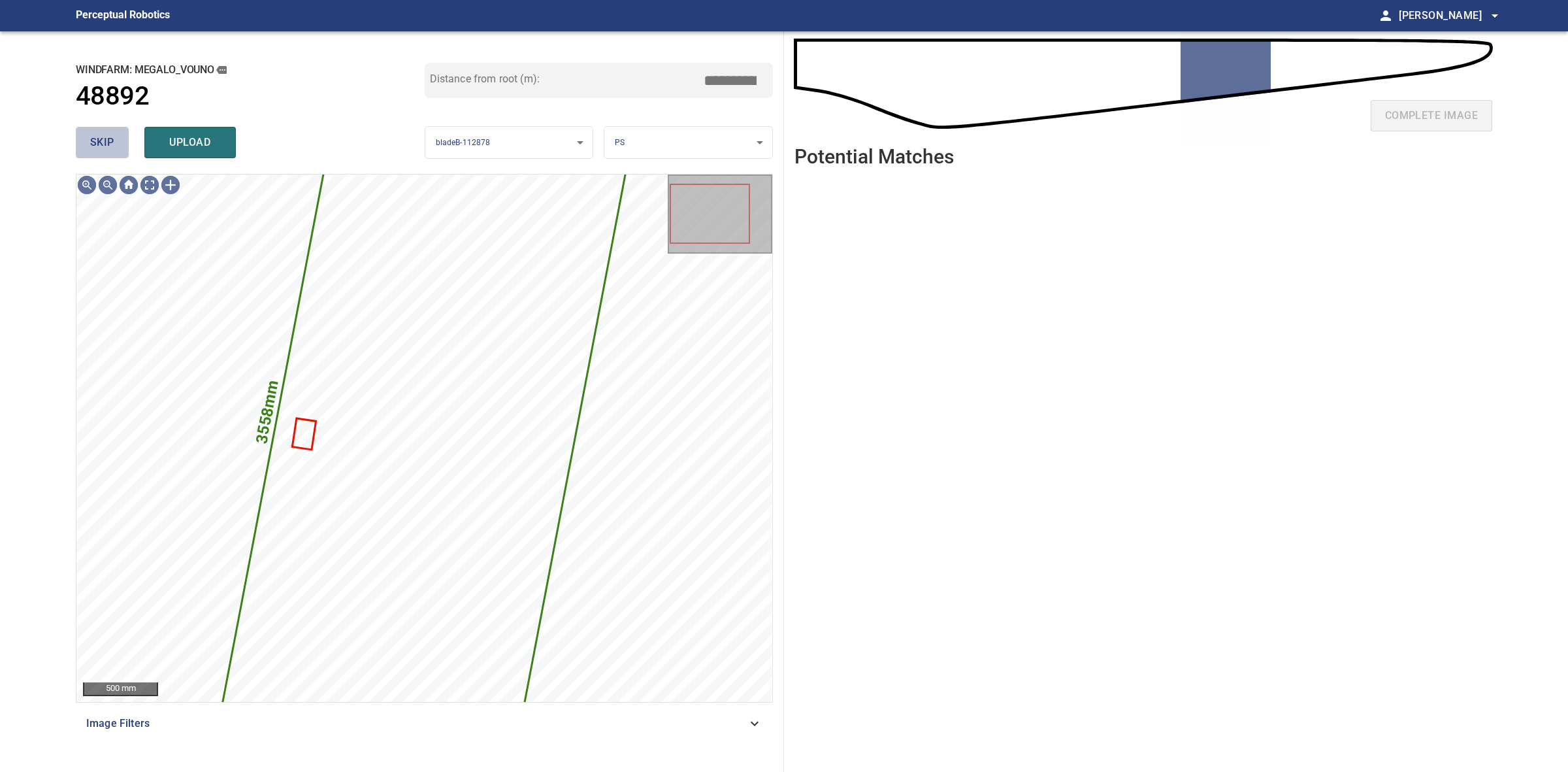
click at [100, 136] on span "skip" at bounding box center [102, 142] width 24 height 18
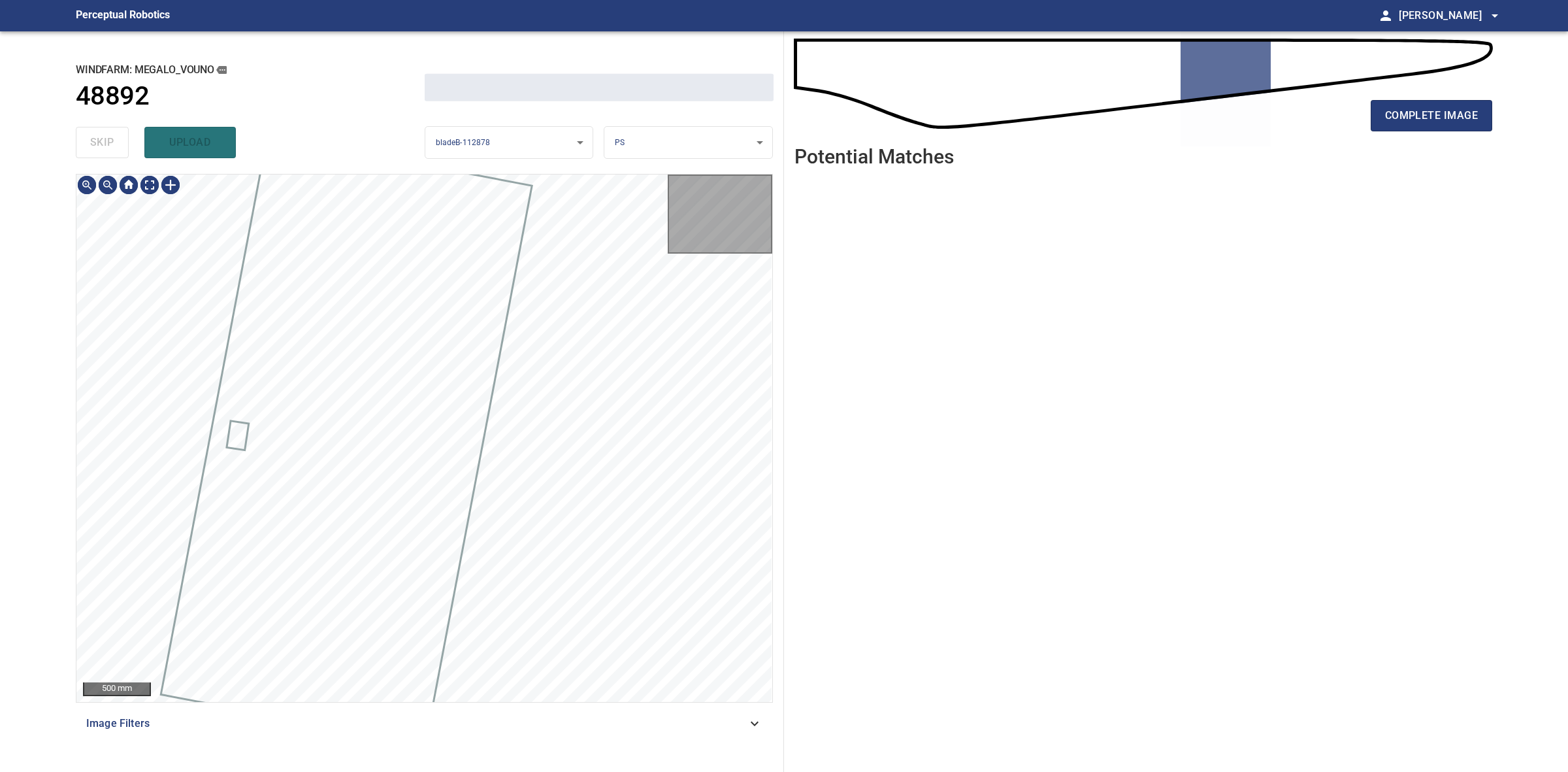
click at [100, 136] on div "skip upload" at bounding box center [250, 142] width 349 height 42
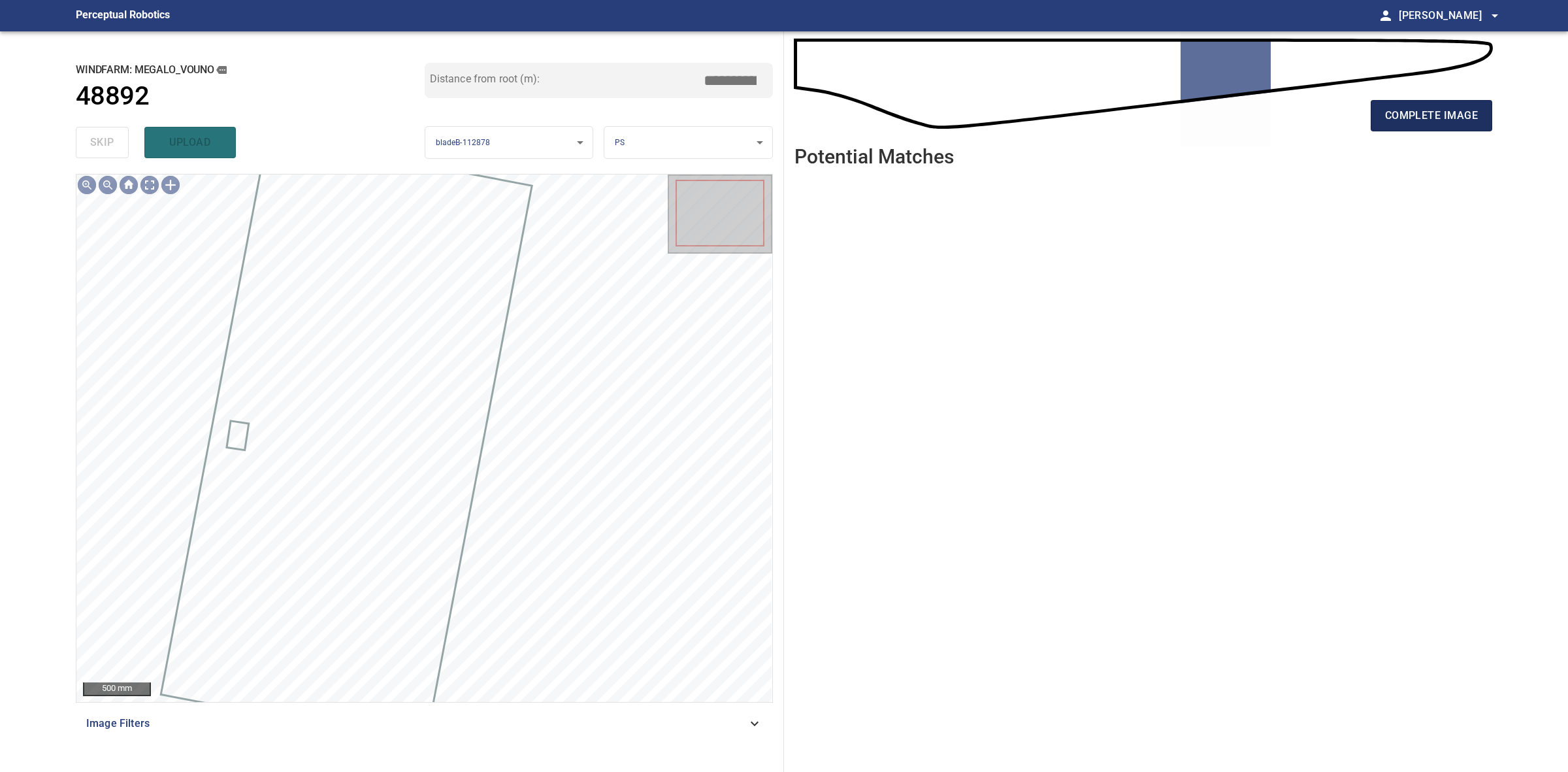
click at [1403, 130] on button "complete image" at bounding box center [1431, 116] width 121 height 31
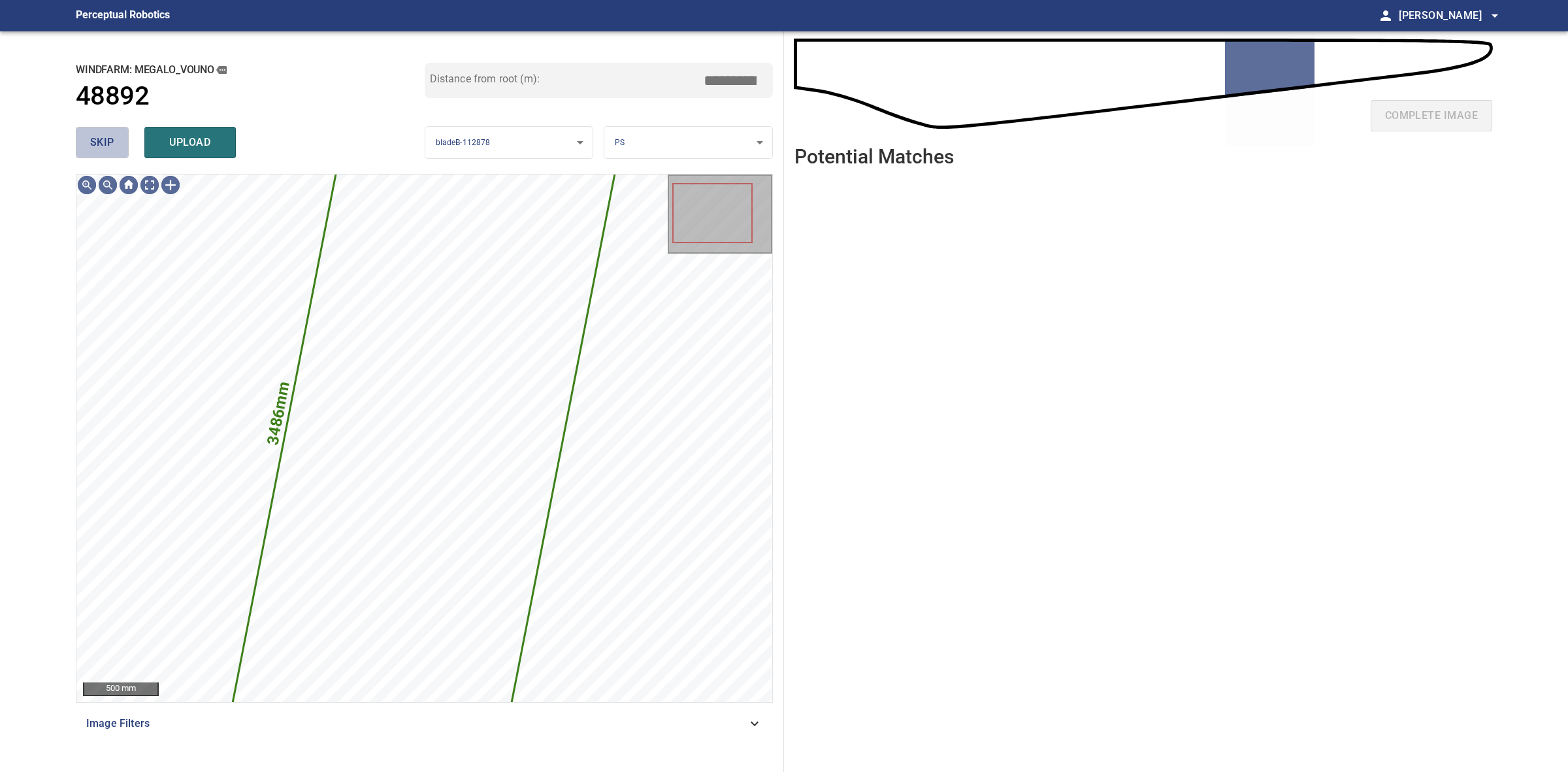
click at [99, 130] on button "skip" at bounding box center [102, 142] width 53 height 31
click at [99, 130] on div "skip upload" at bounding box center [250, 142] width 349 height 42
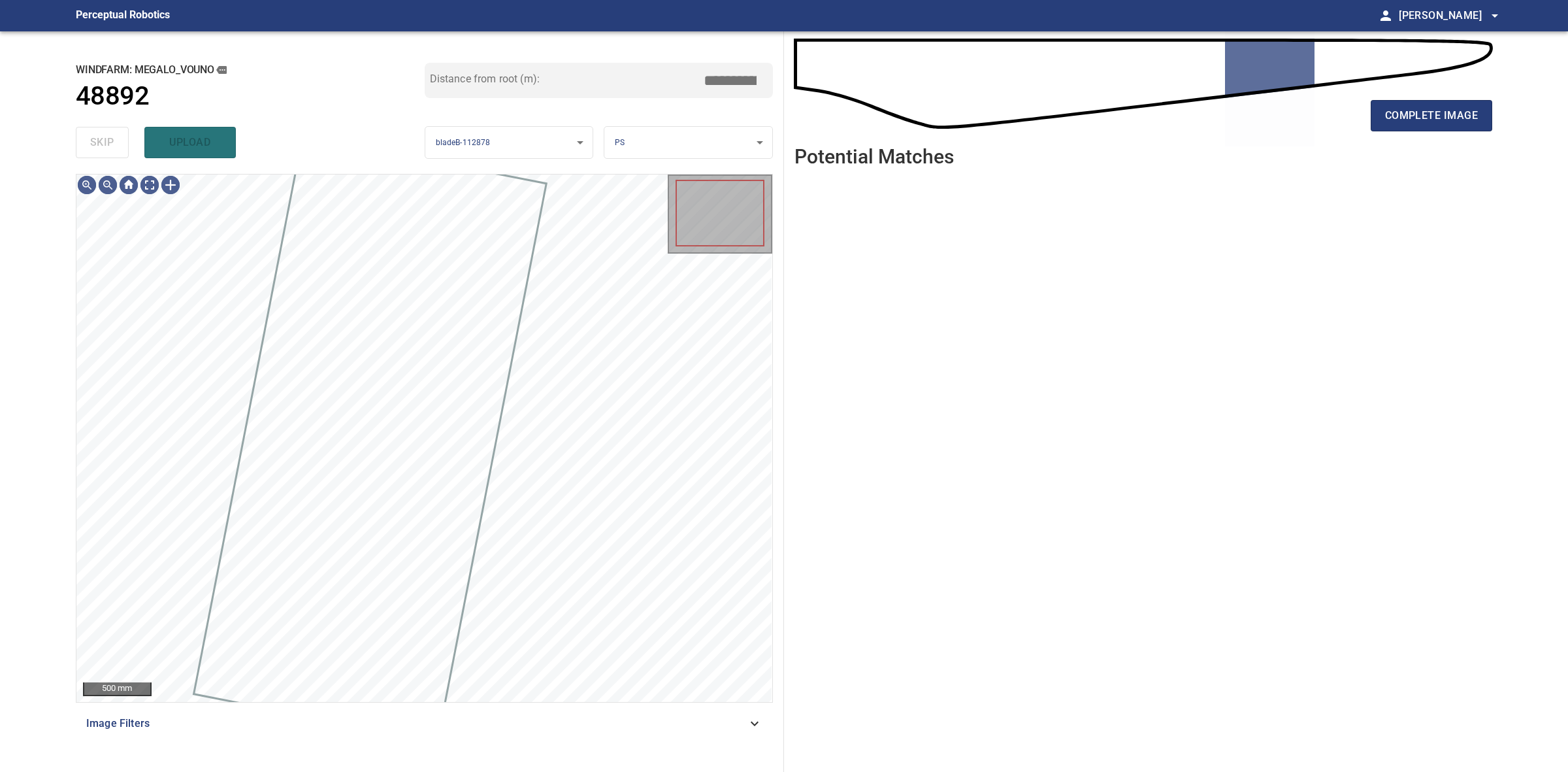
drag, startPoint x: 99, startPoint y: 130, endPoint x: 856, endPoint y: 99, distance: 757.6
click at [105, 130] on div "skip upload" at bounding box center [250, 142] width 349 height 42
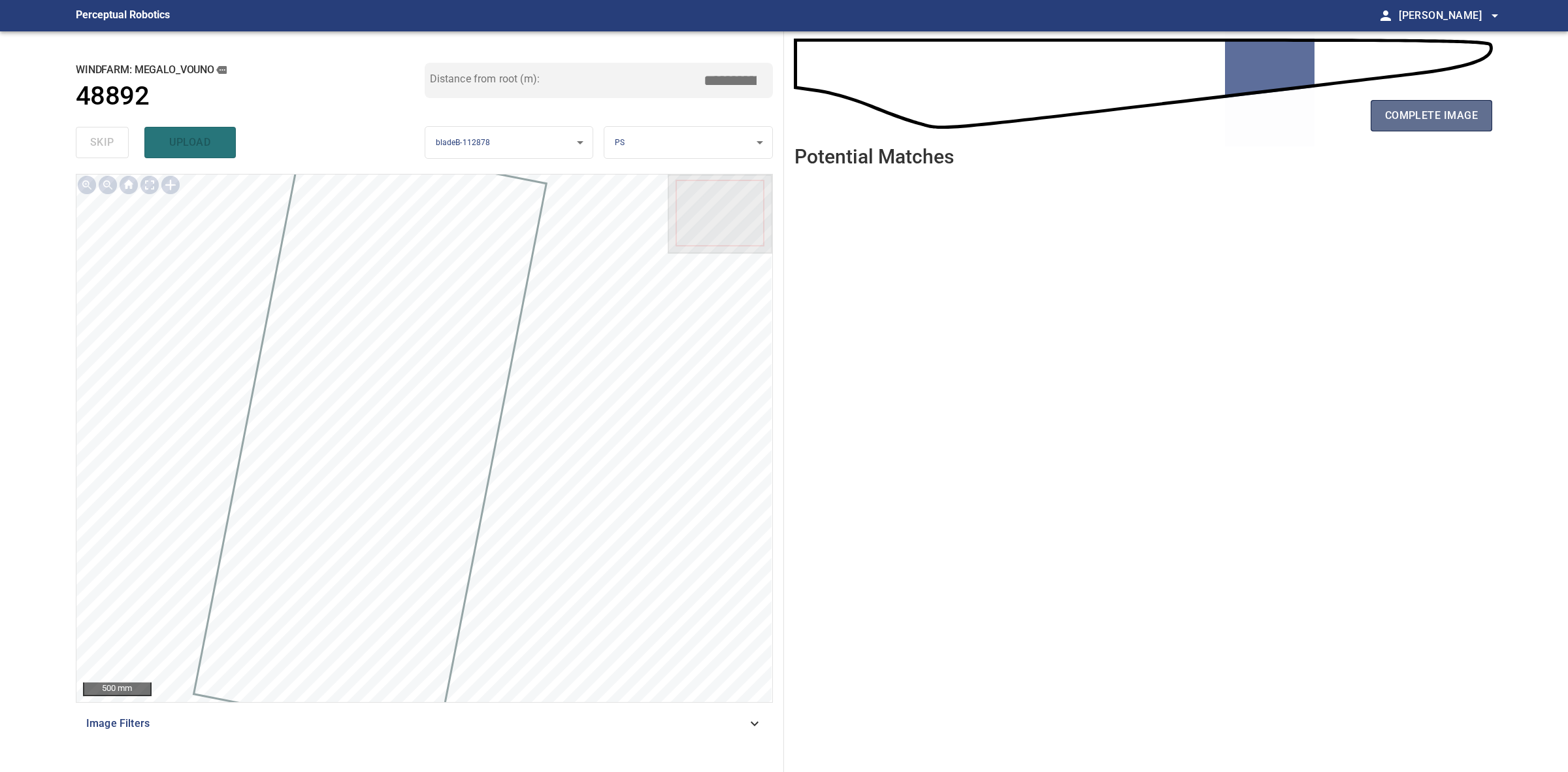
click at [1455, 109] on span "complete image" at bounding box center [1432, 116] width 93 height 18
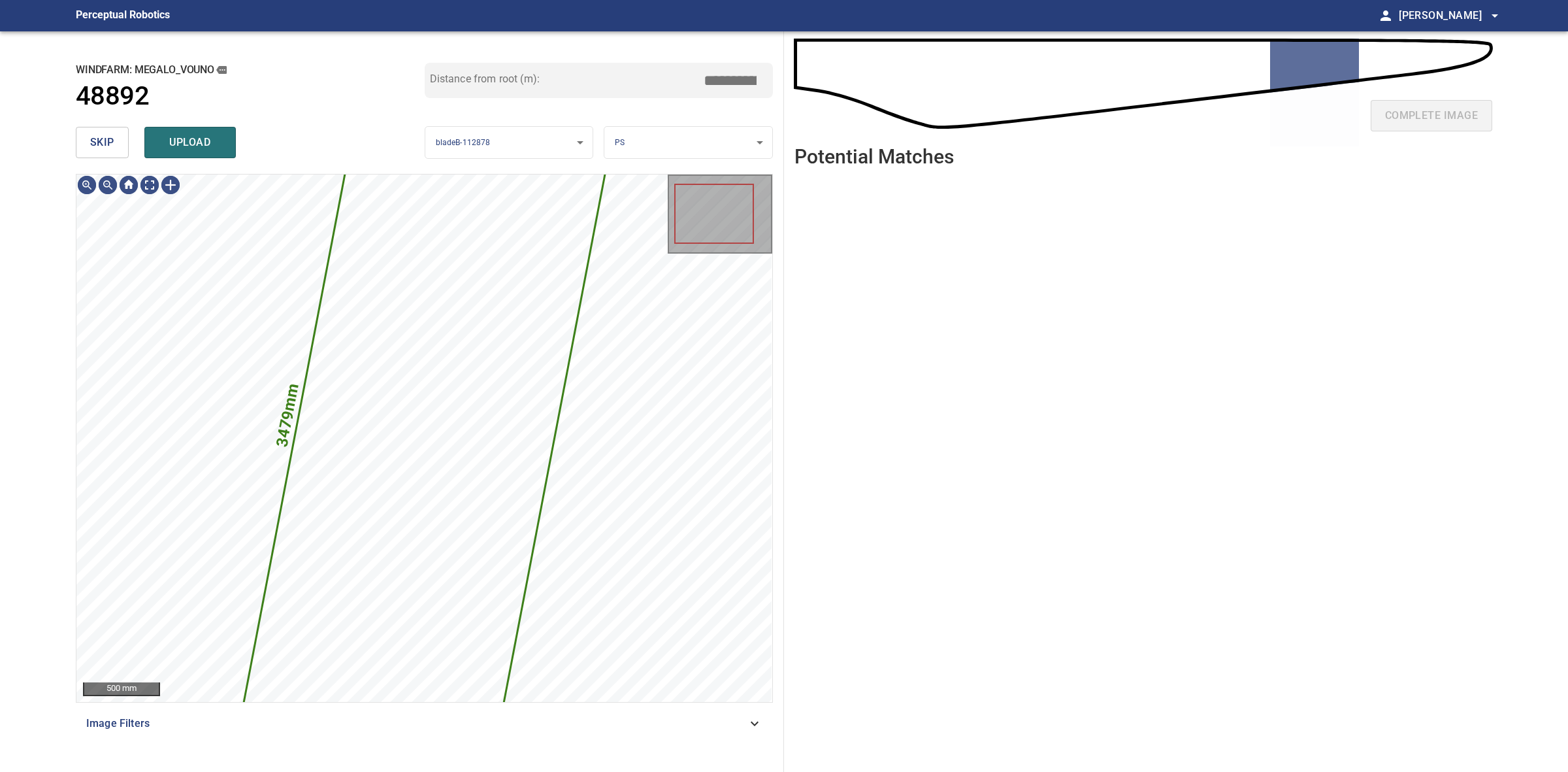
click at [117, 135] on button "skip" at bounding box center [102, 142] width 53 height 31
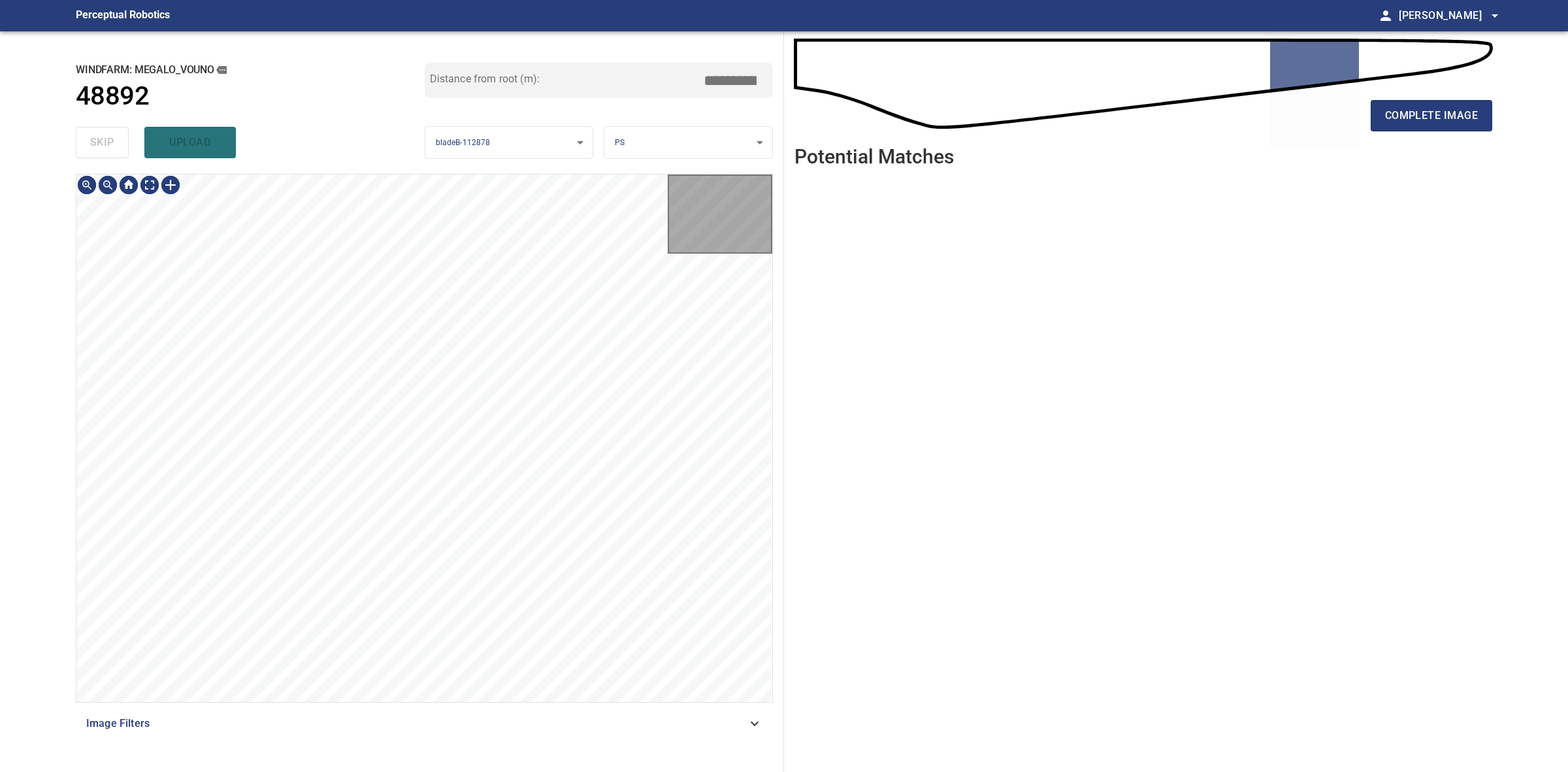
click at [117, 135] on div "skip upload" at bounding box center [250, 142] width 349 height 42
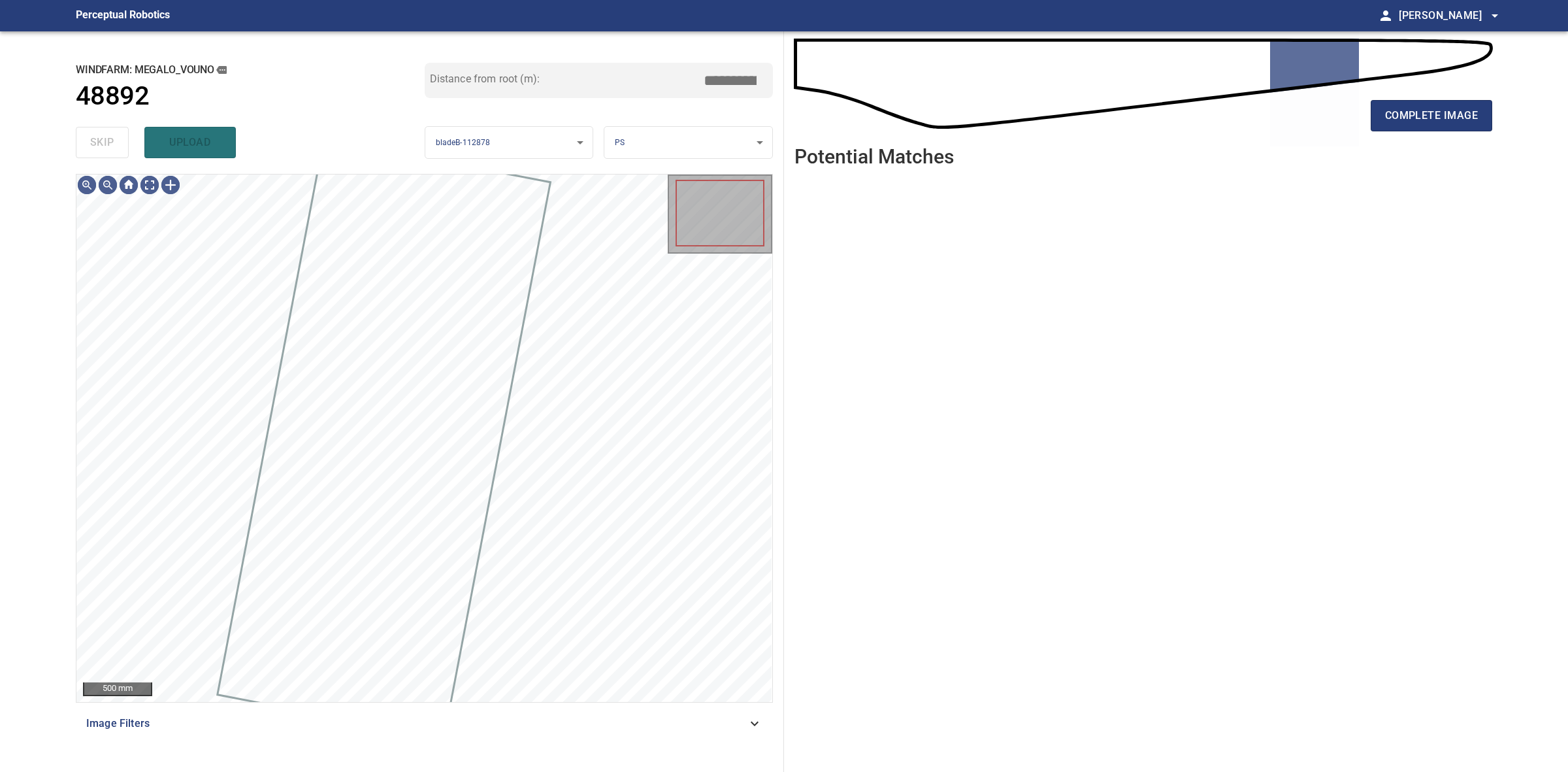
click at [117, 135] on div "skip upload" at bounding box center [250, 142] width 349 height 42
drag, startPoint x: 117, startPoint y: 135, endPoint x: 157, endPoint y: 134, distance: 40.0
click at [138, 134] on div "skip upload" at bounding box center [250, 142] width 349 height 42
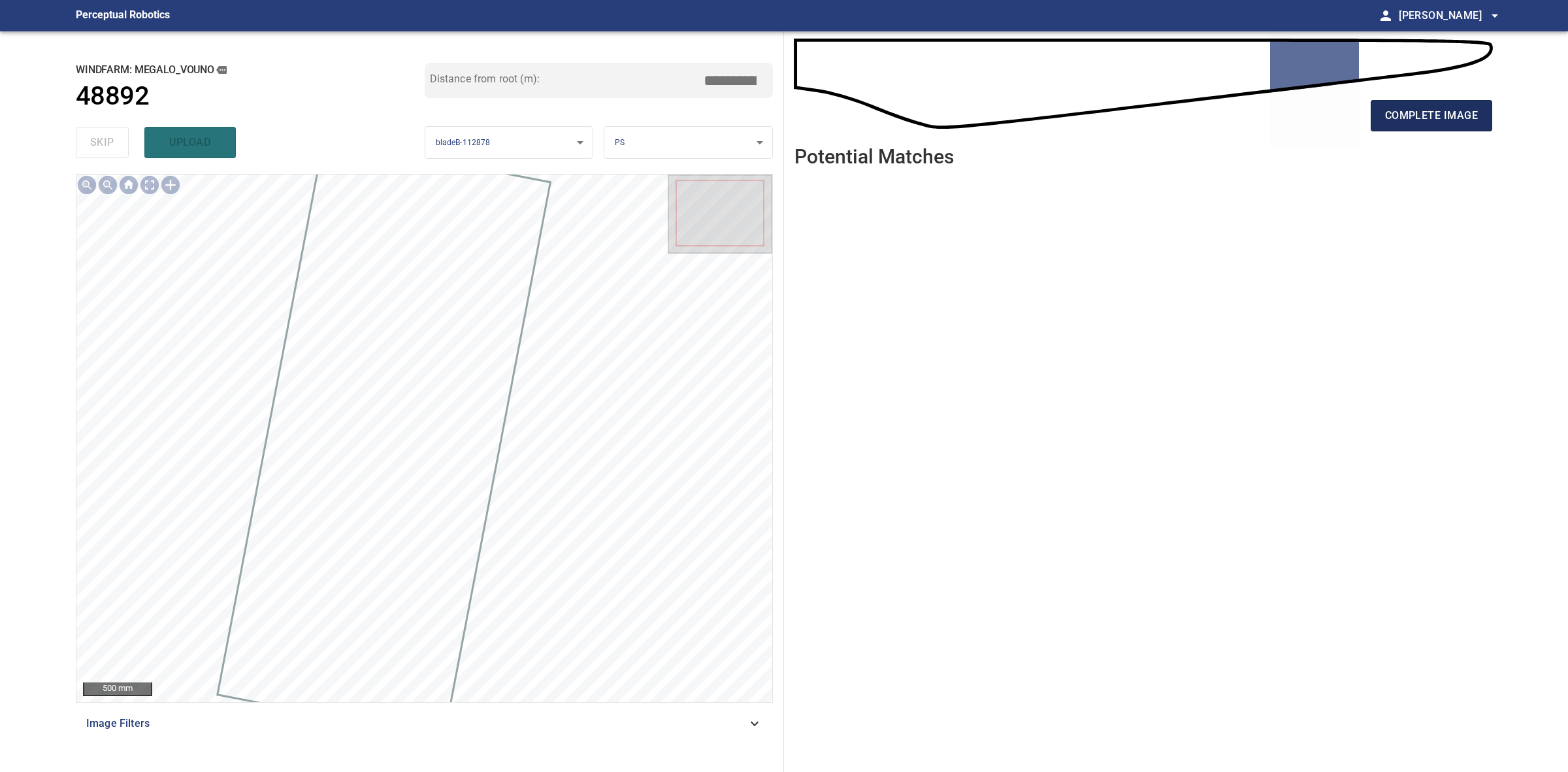
click at [1479, 104] on button "complete image" at bounding box center [1431, 116] width 121 height 31
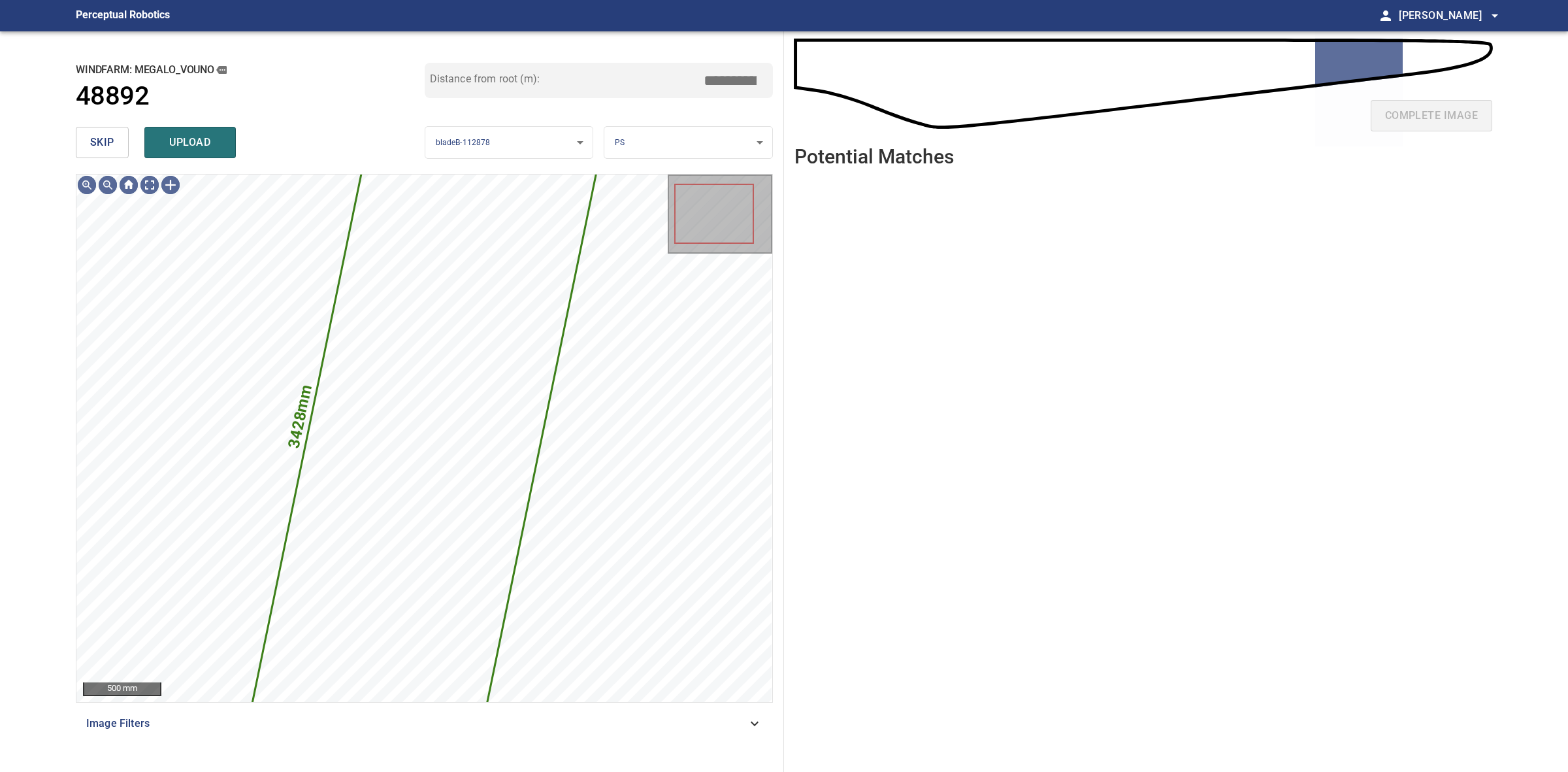
click at [100, 132] on button "skip" at bounding box center [102, 142] width 53 height 31
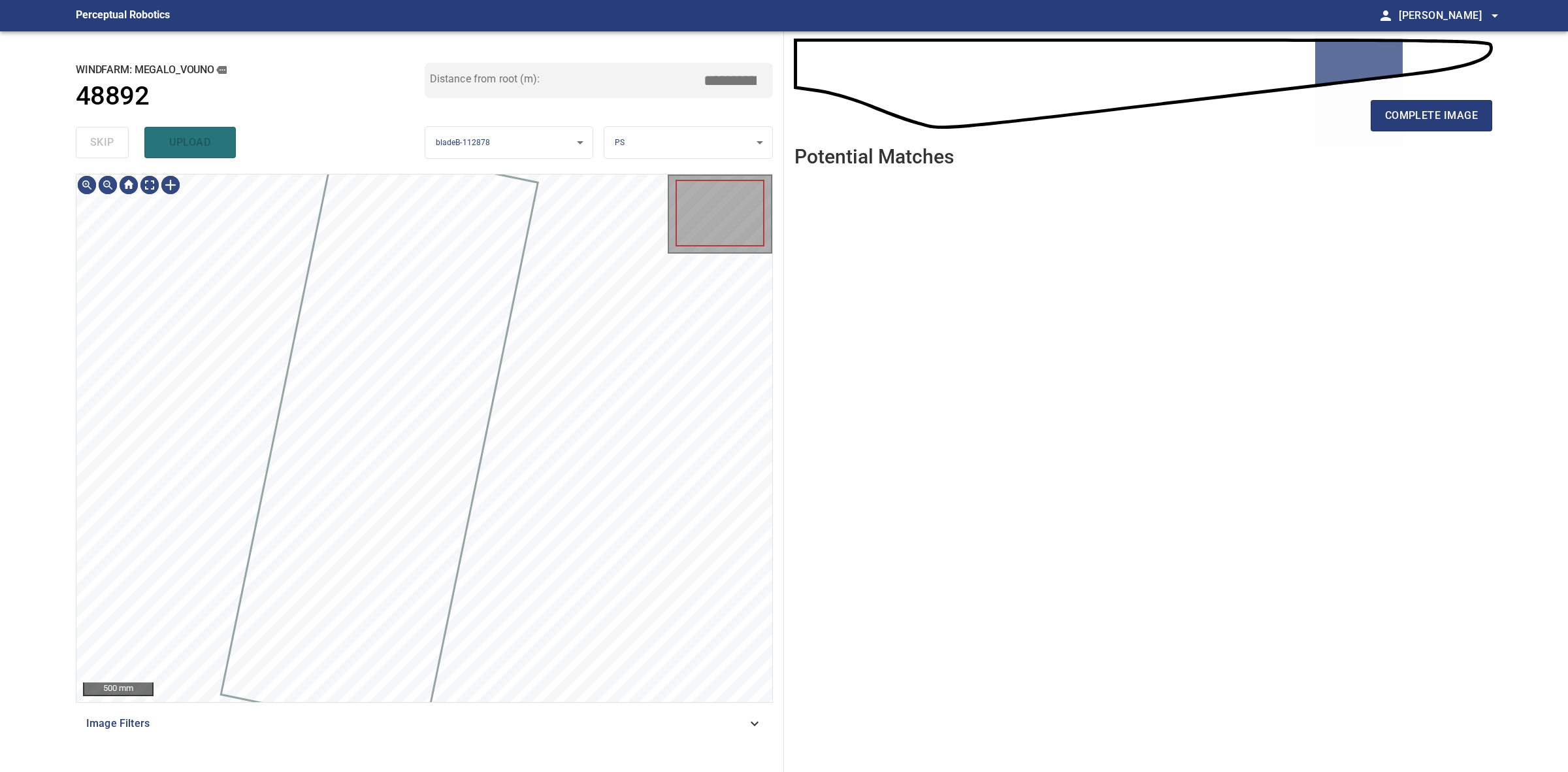
drag, startPoint x: 100, startPoint y: 132, endPoint x: 880, endPoint y: 129, distance: 780.0
click at [100, 131] on div "skip upload" at bounding box center [250, 142] width 349 height 42
click at [1439, 125] on button "complete image" at bounding box center [1431, 116] width 121 height 31
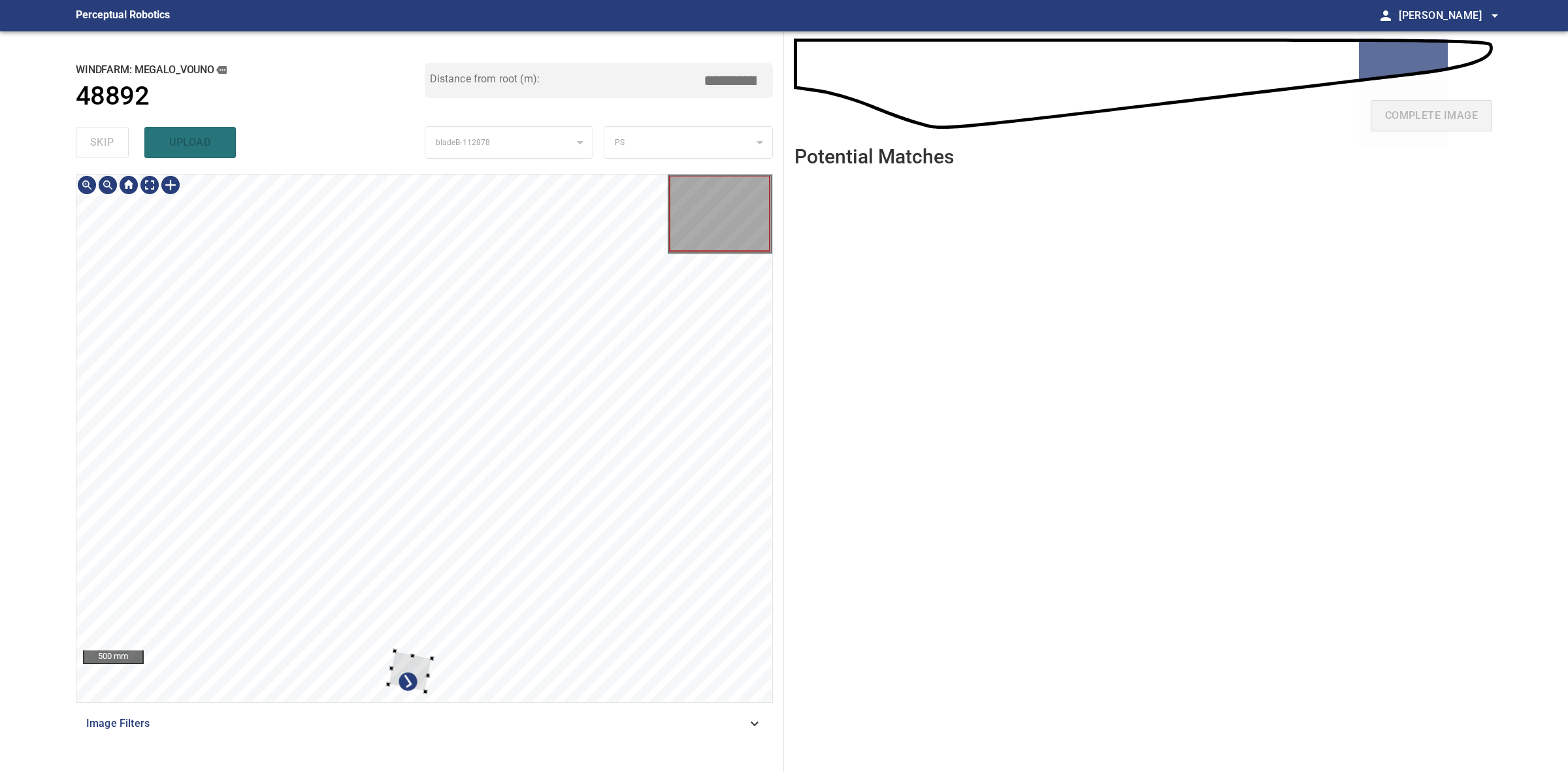
click at [394, 655] on div at bounding box center [410, 671] width 44 height 41
click at [408, 507] on div at bounding box center [425, 438] width 696 height 528
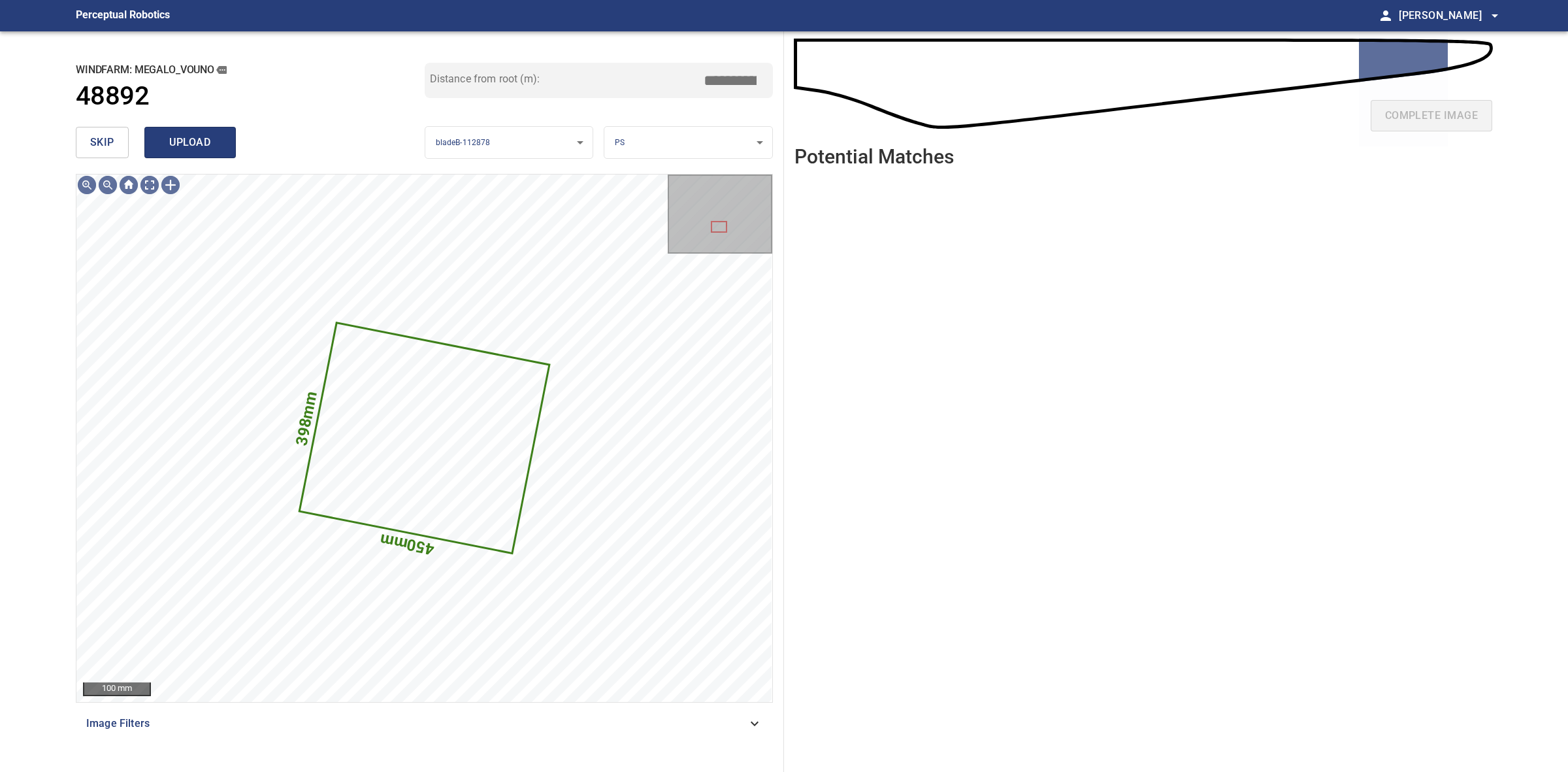
click at [211, 153] on button "upload" at bounding box center [190, 142] width 92 height 31
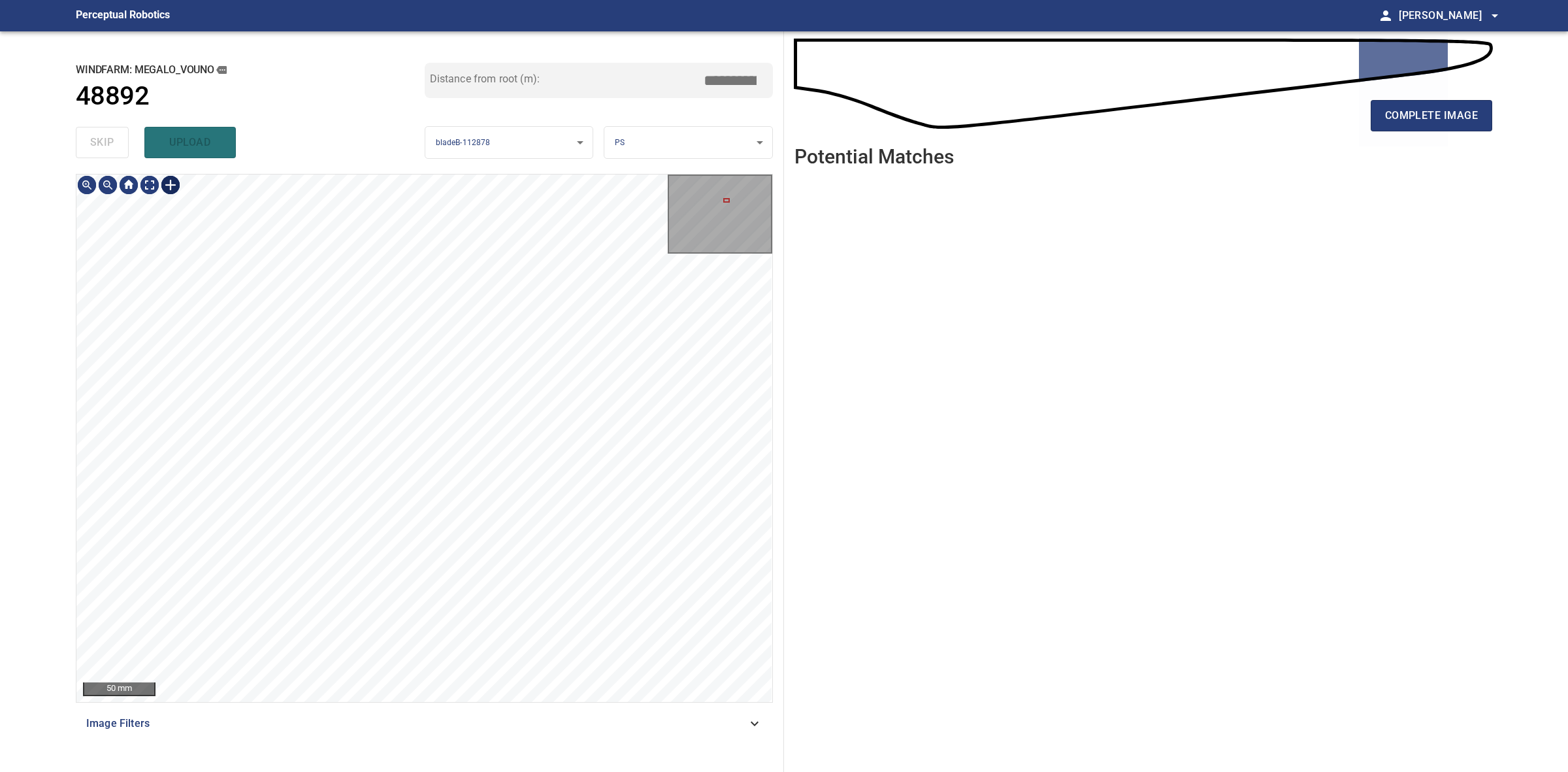
click at [174, 186] on div at bounding box center [170, 185] width 21 height 21
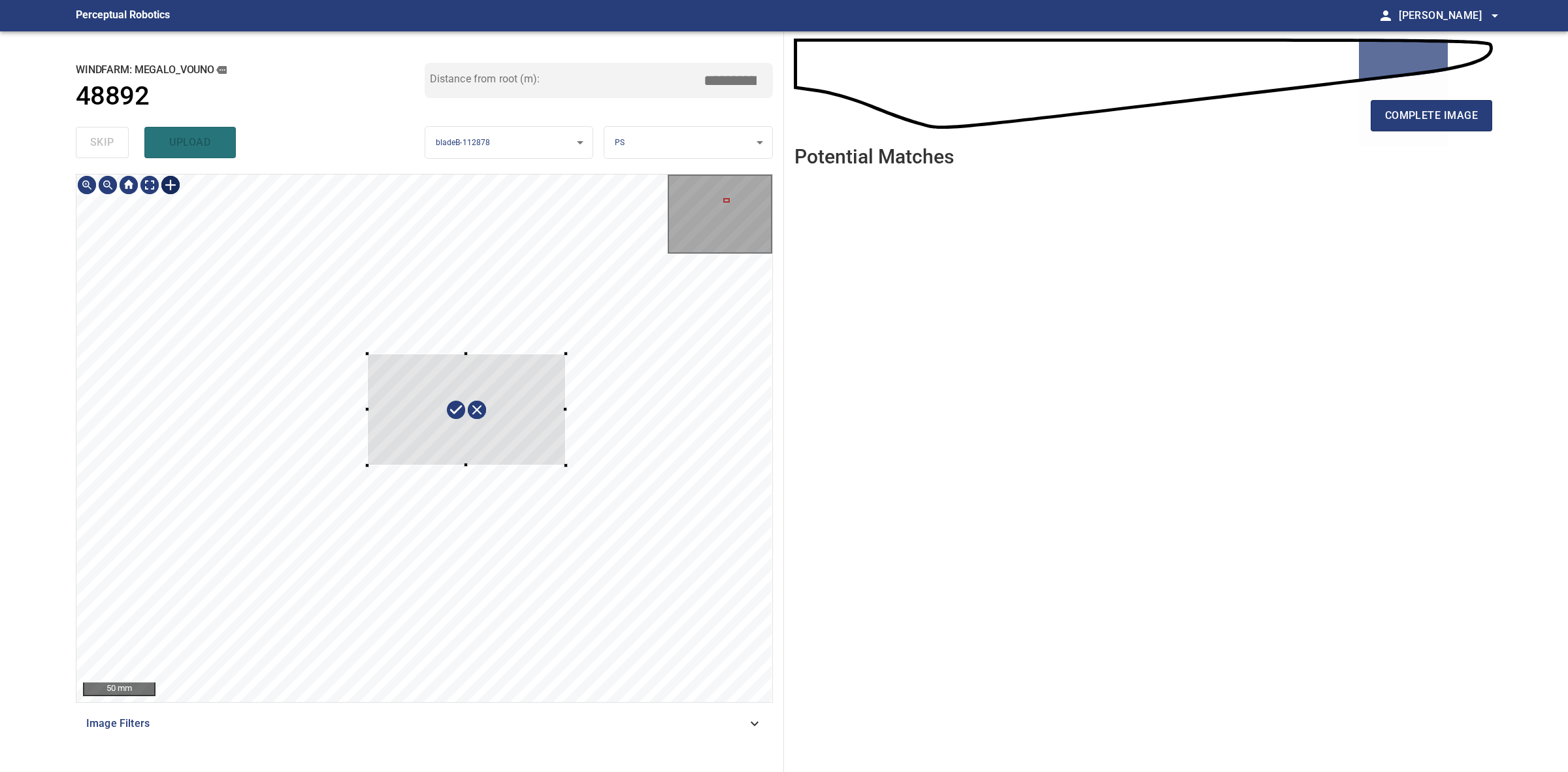
click at [566, 466] on div at bounding box center [425, 438] width 696 height 528
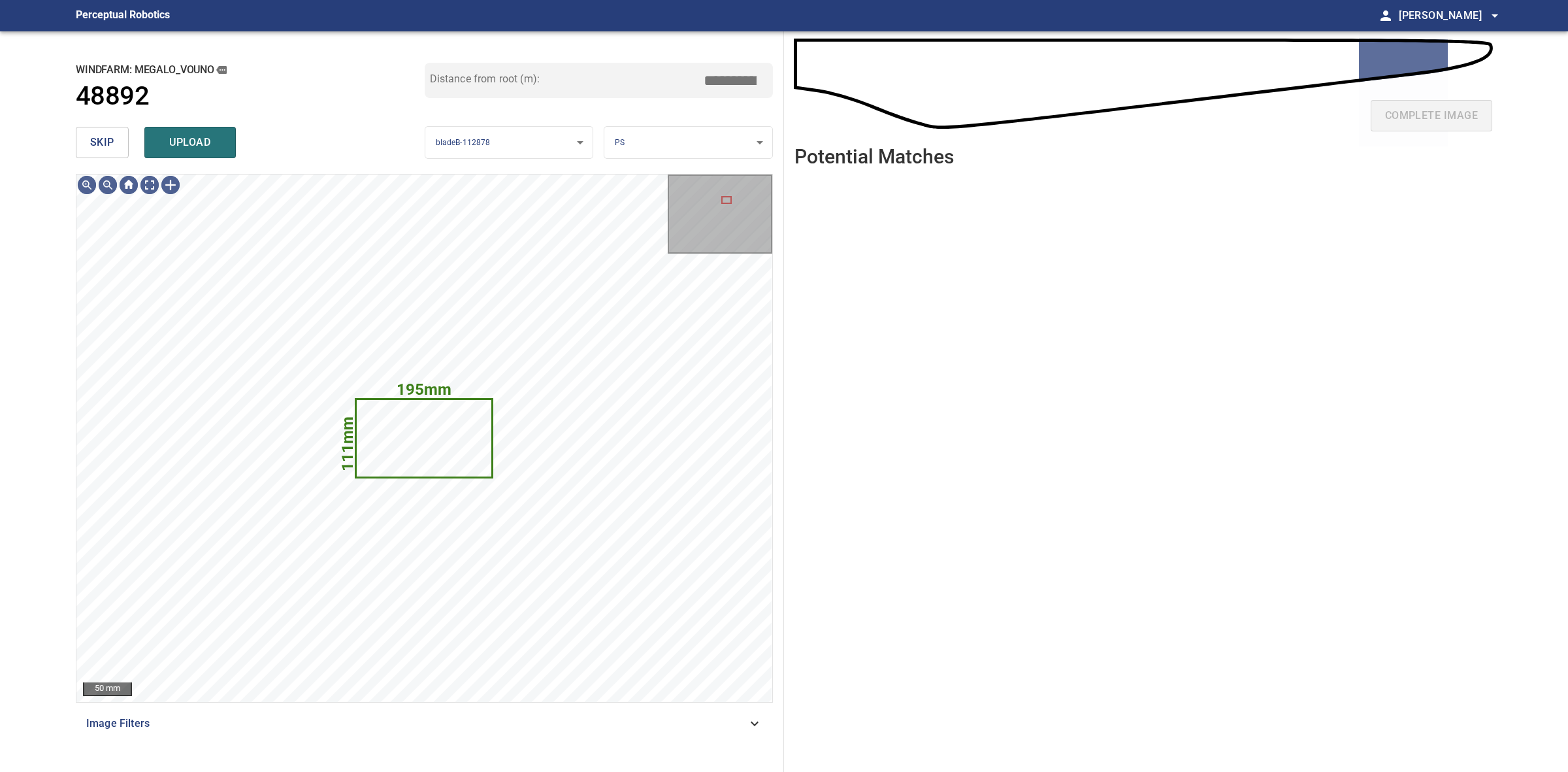
click at [647, 132] on body "**********" at bounding box center [784, 386] width 1568 height 772
click at [660, 183] on li "TE" at bounding box center [687, 185] width 167 height 22
click at [651, 140] on body "**********" at bounding box center [784, 386] width 1568 height 772
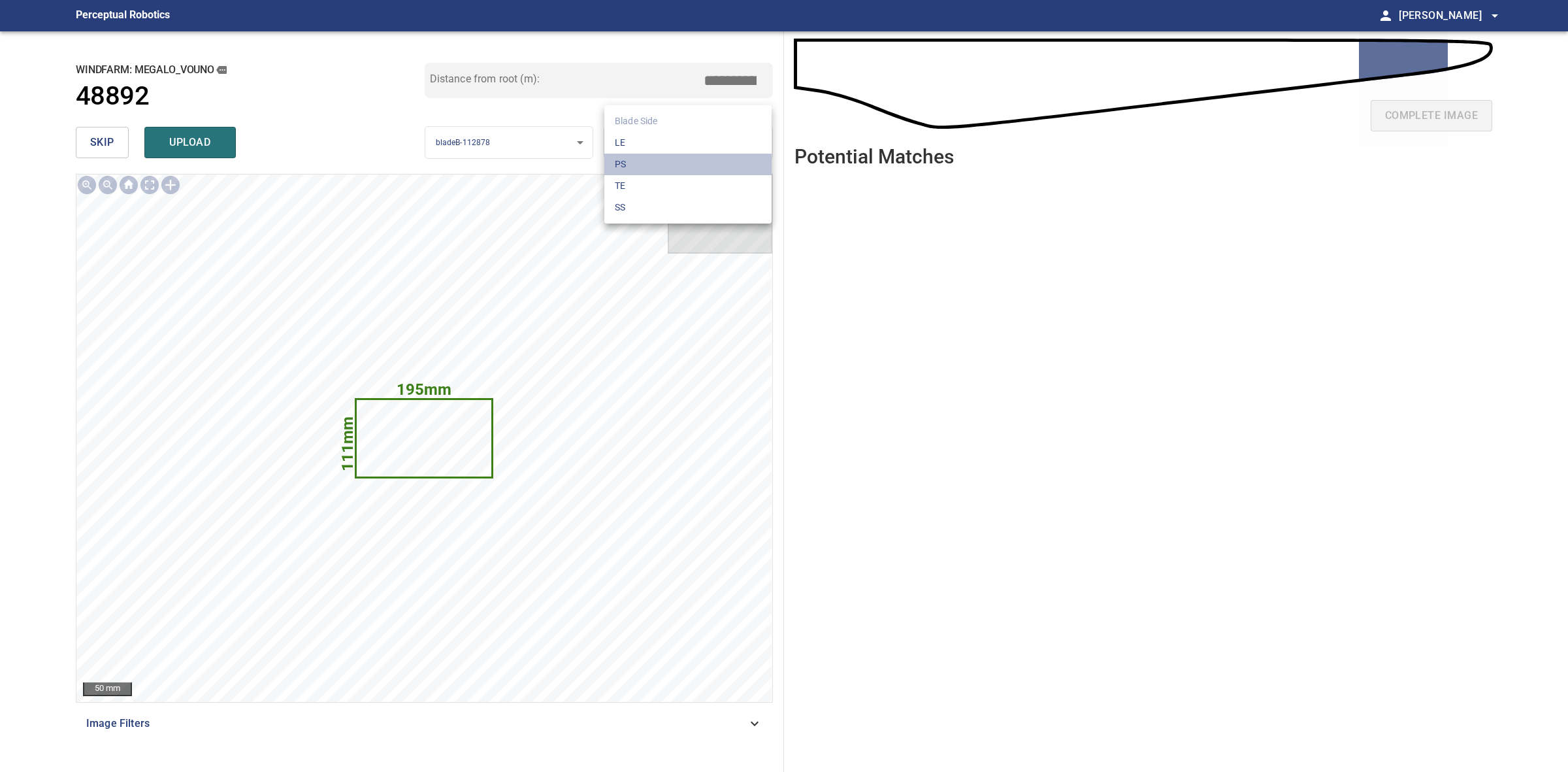
click at [647, 164] on li "PS" at bounding box center [687, 164] width 167 height 22
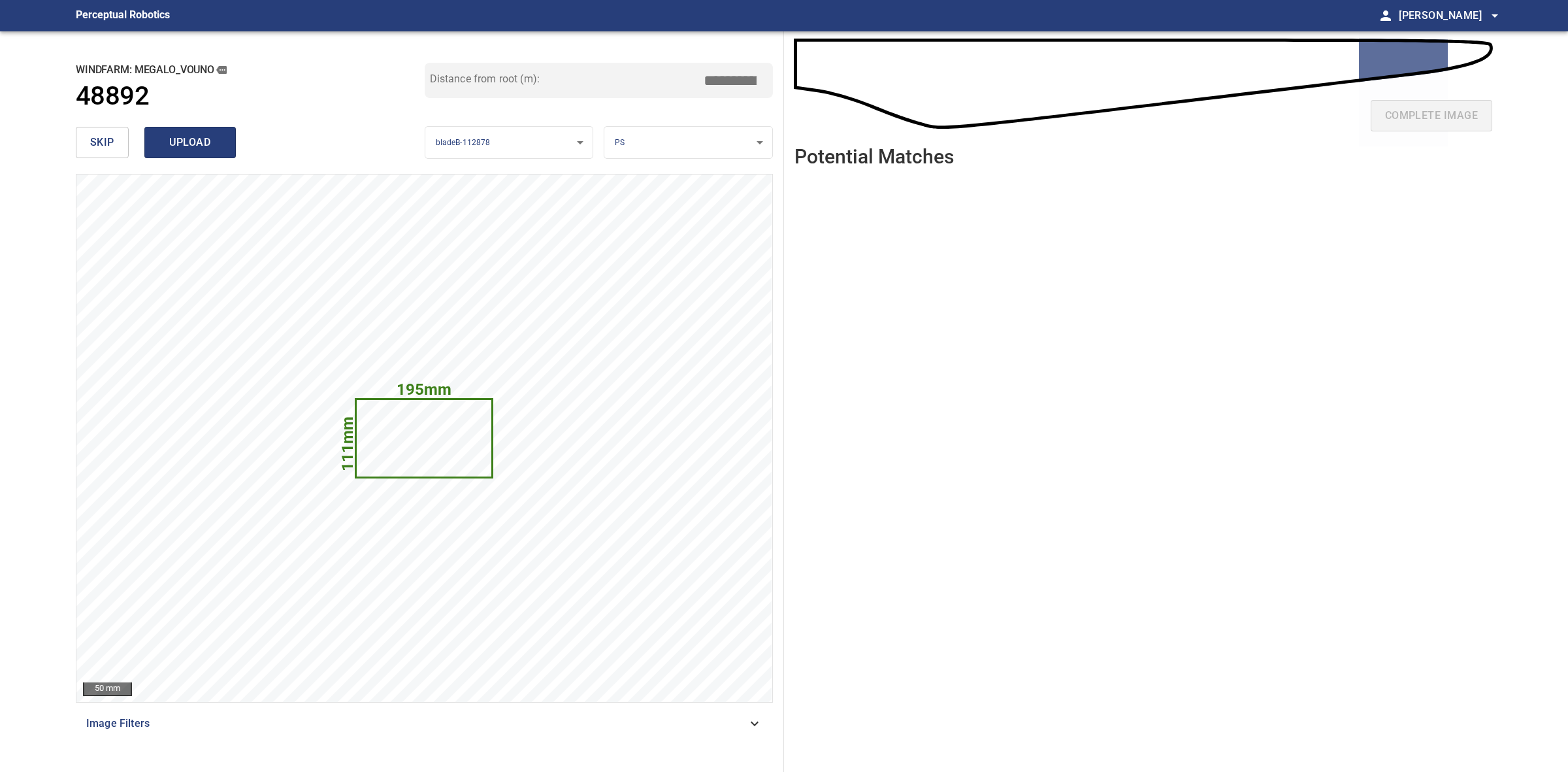
click at [211, 142] on span "upload" at bounding box center [190, 142] width 63 height 18
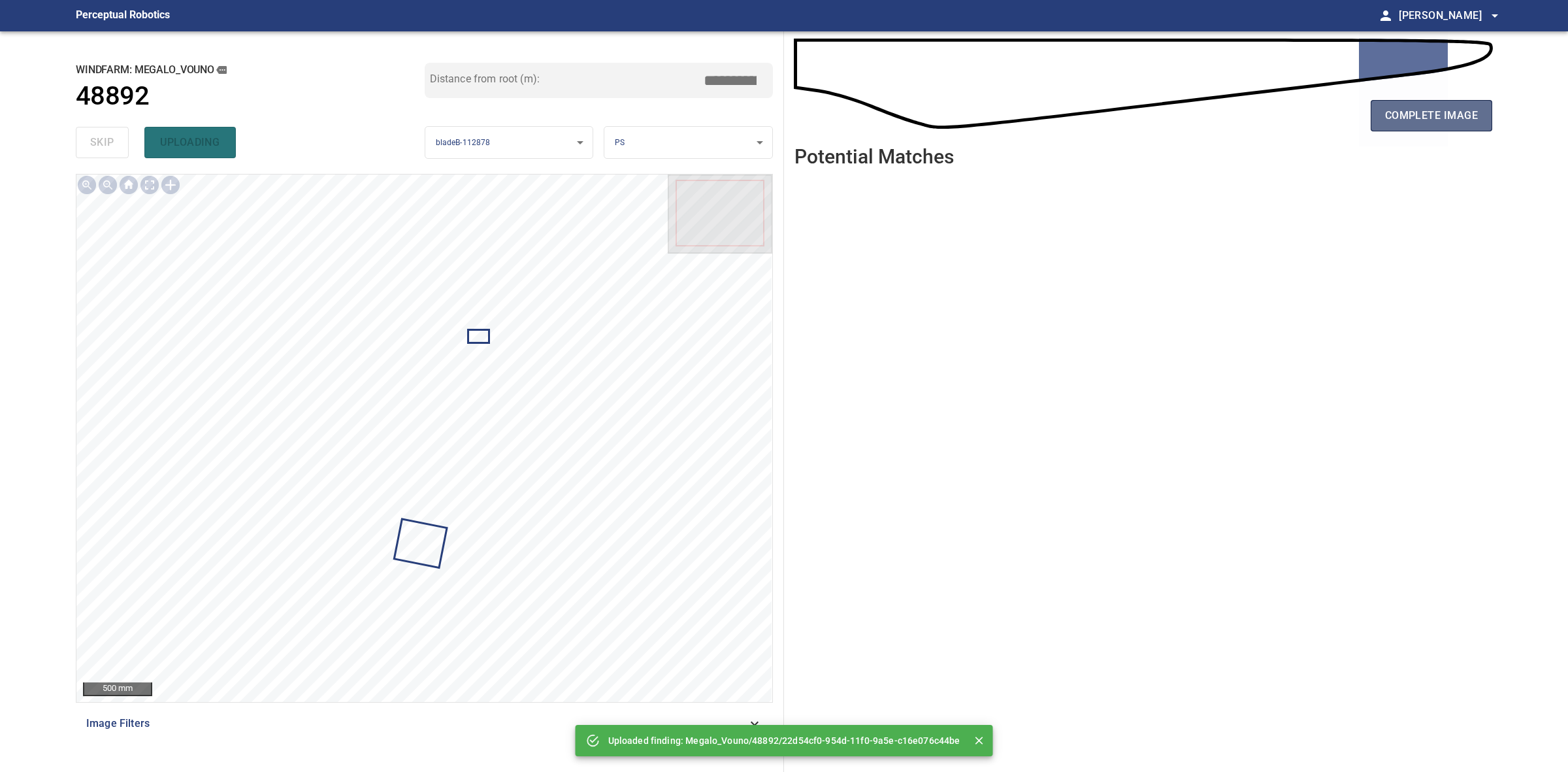
click at [1386, 121] on span "complete image" at bounding box center [1432, 116] width 93 height 18
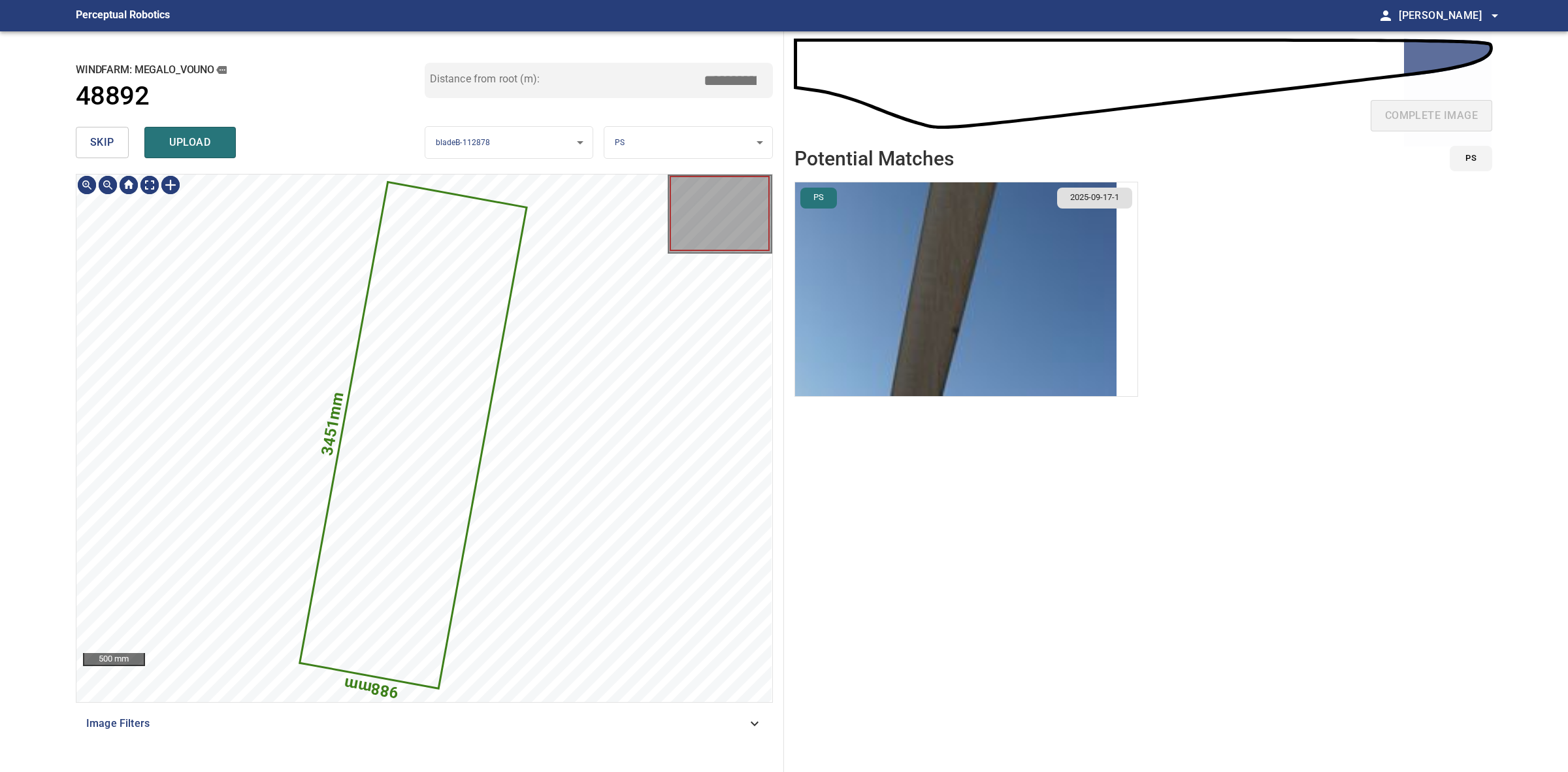
click at [90, 139] on span "skip" at bounding box center [102, 142] width 24 height 18
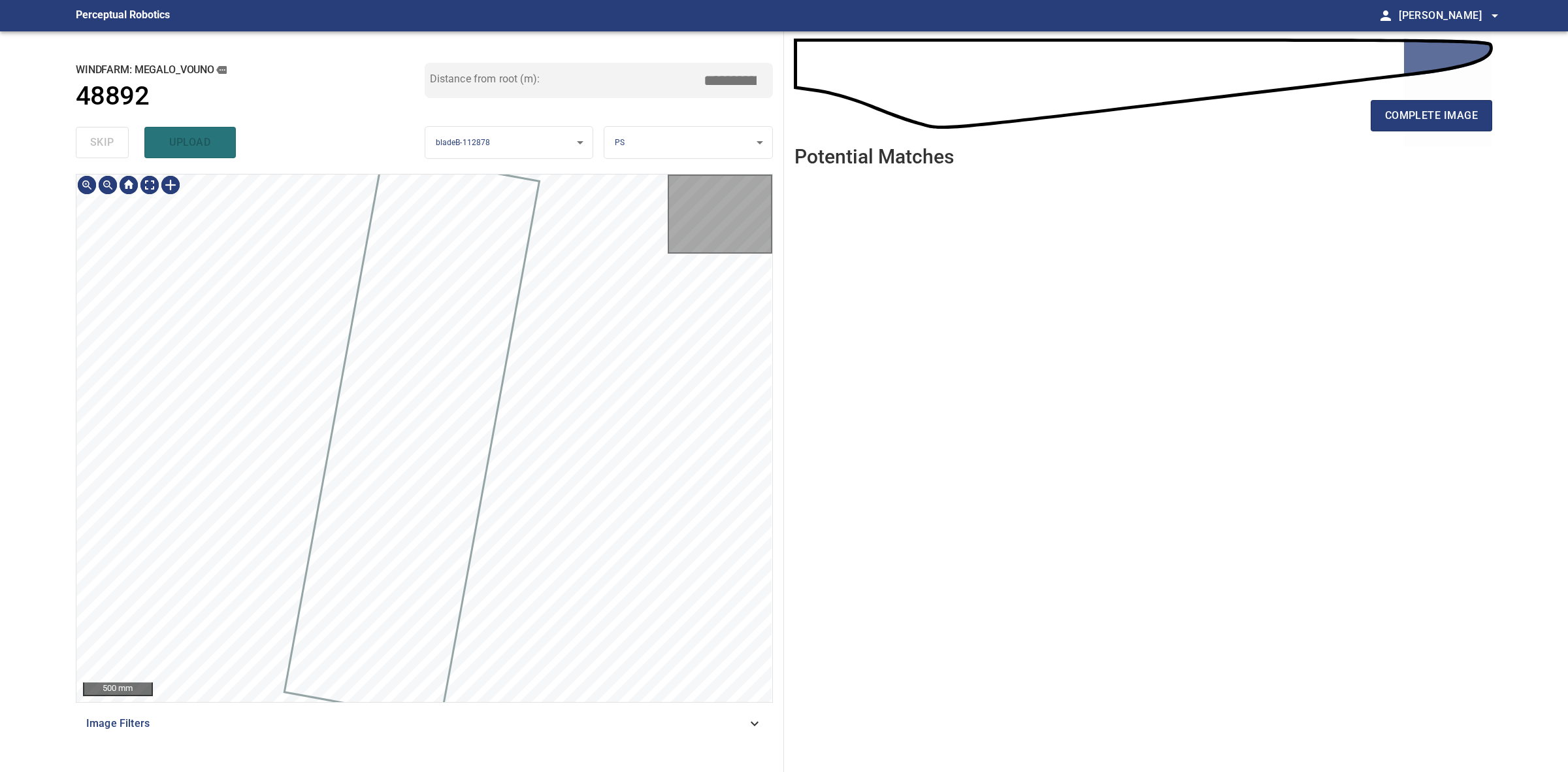
click at [90, 139] on div "skip upload" at bounding box center [250, 142] width 349 height 42
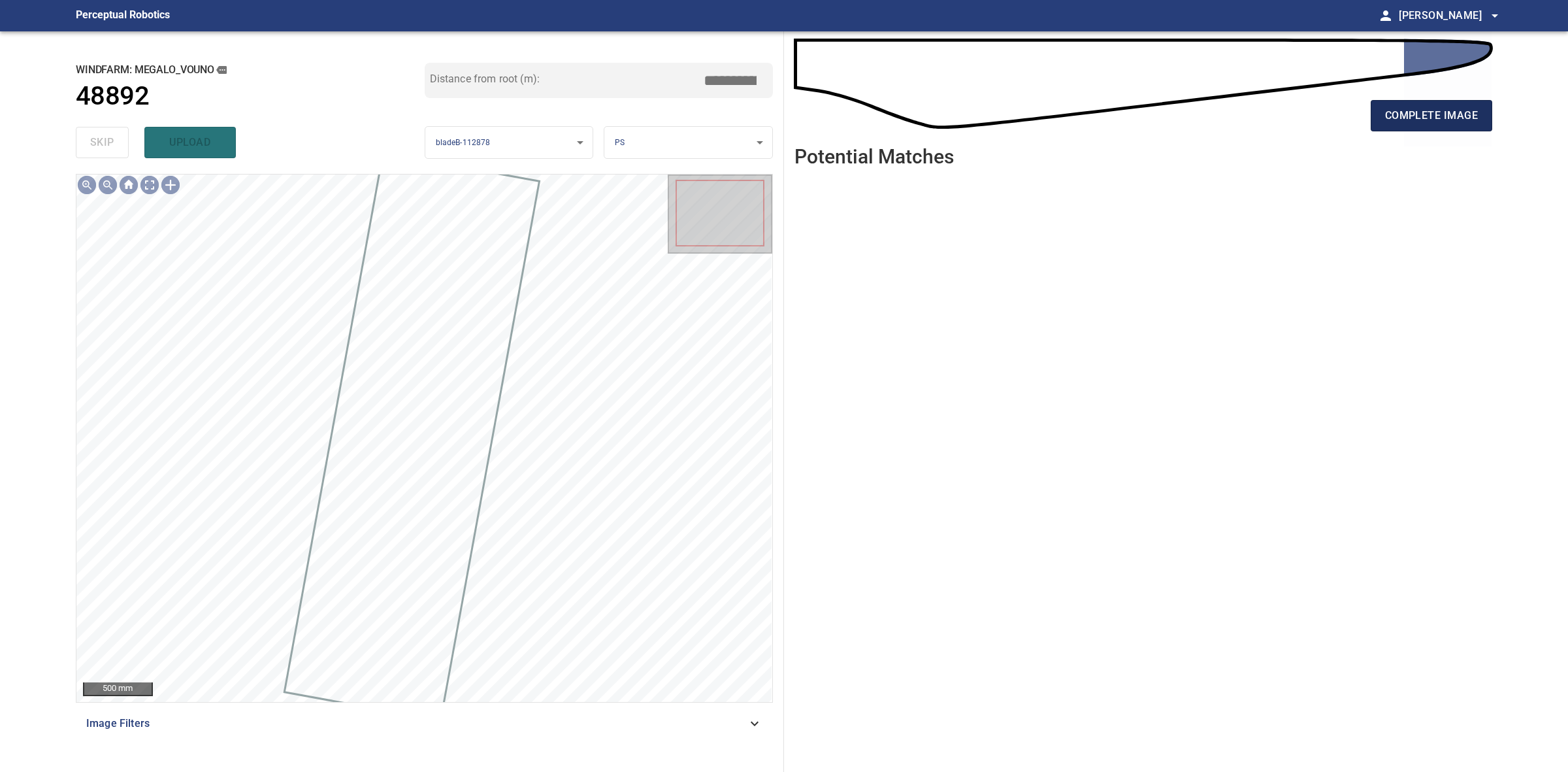
click at [1400, 121] on span "complete image" at bounding box center [1432, 116] width 93 height 18
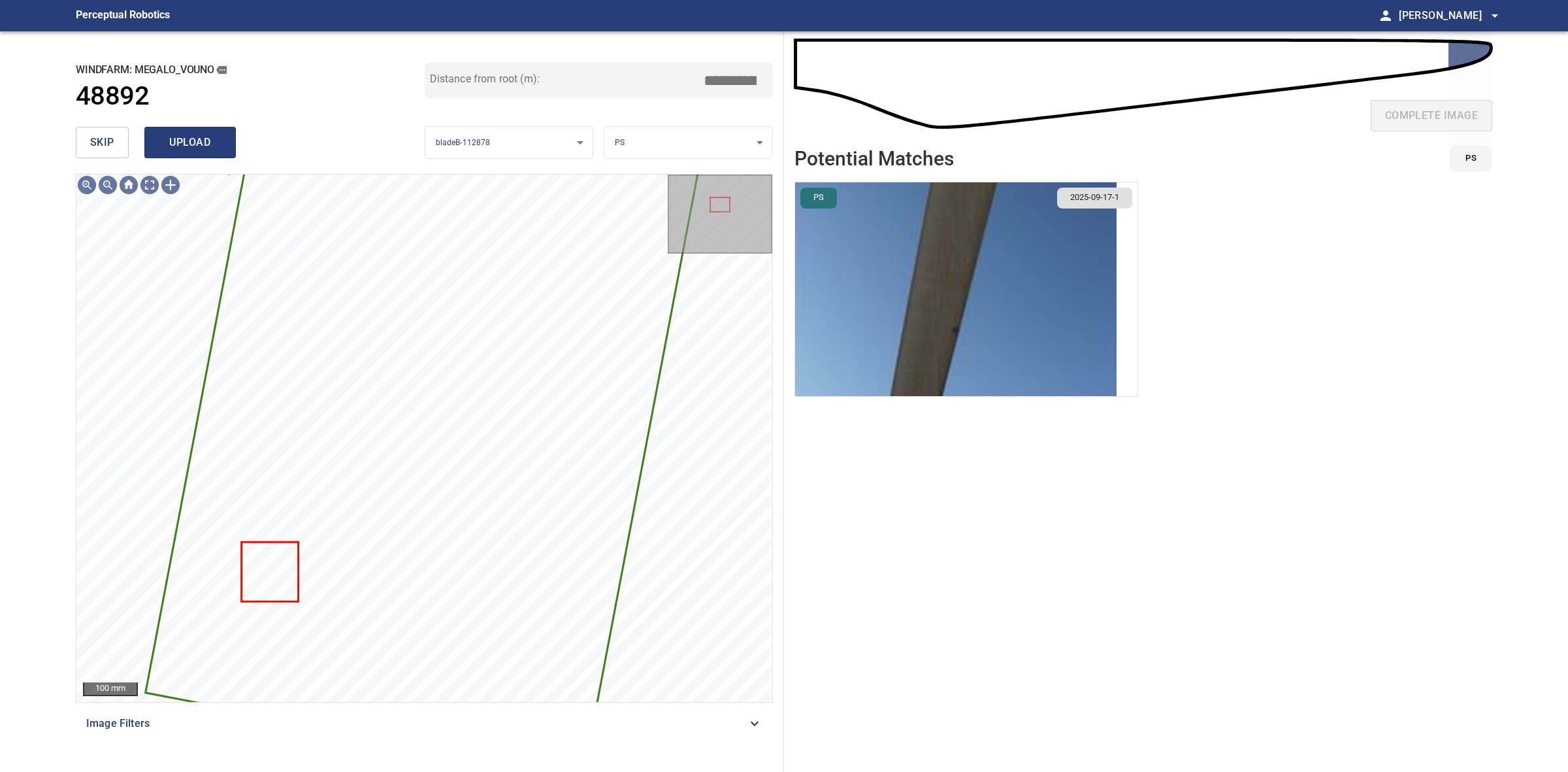
click at [200, 144] on span "upload" at bounding box center [190, 142] width 63 height 18
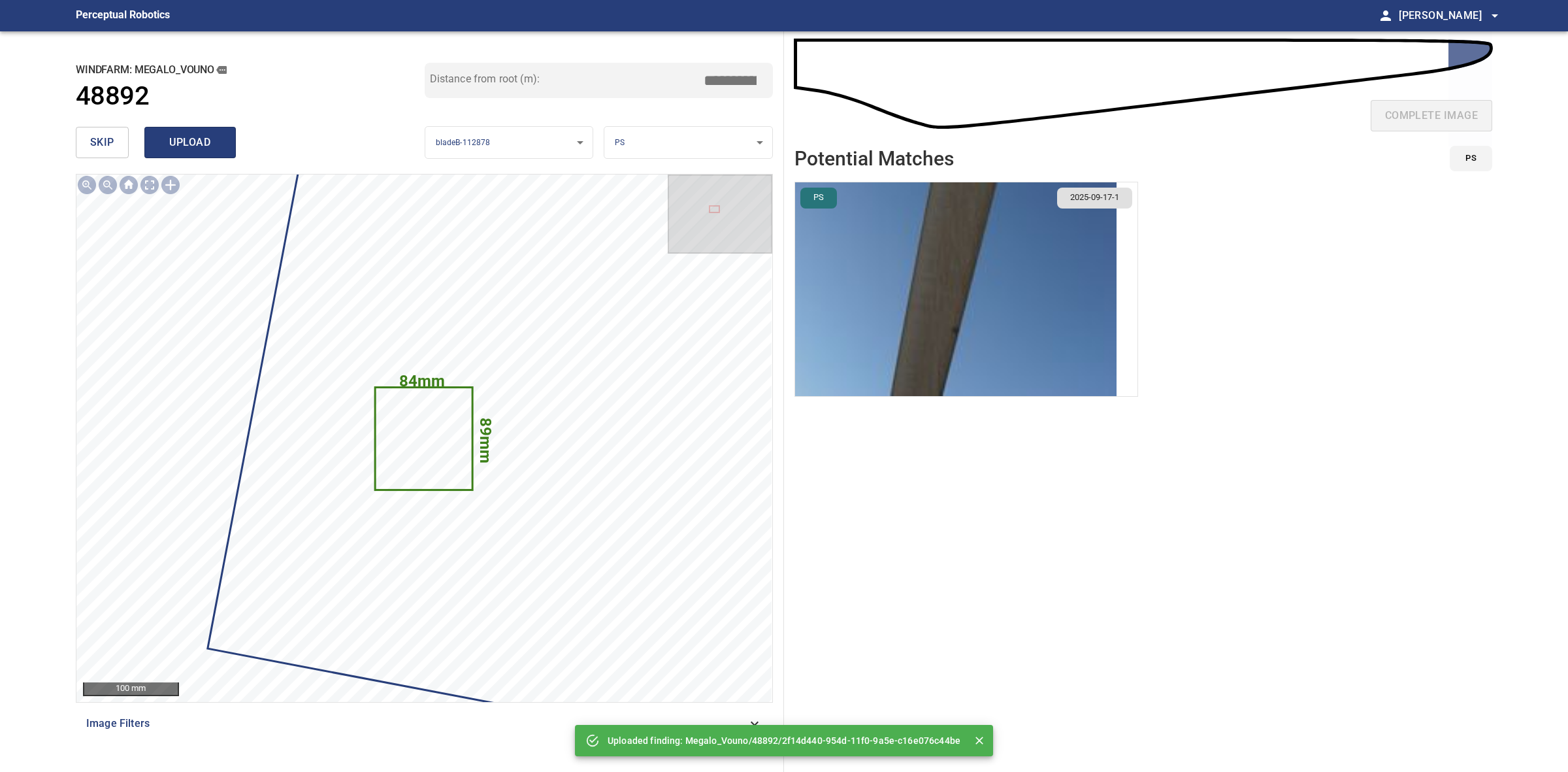
click at [206, 142] on span "upload" at bounding box center [190, 142] width 63 height 18
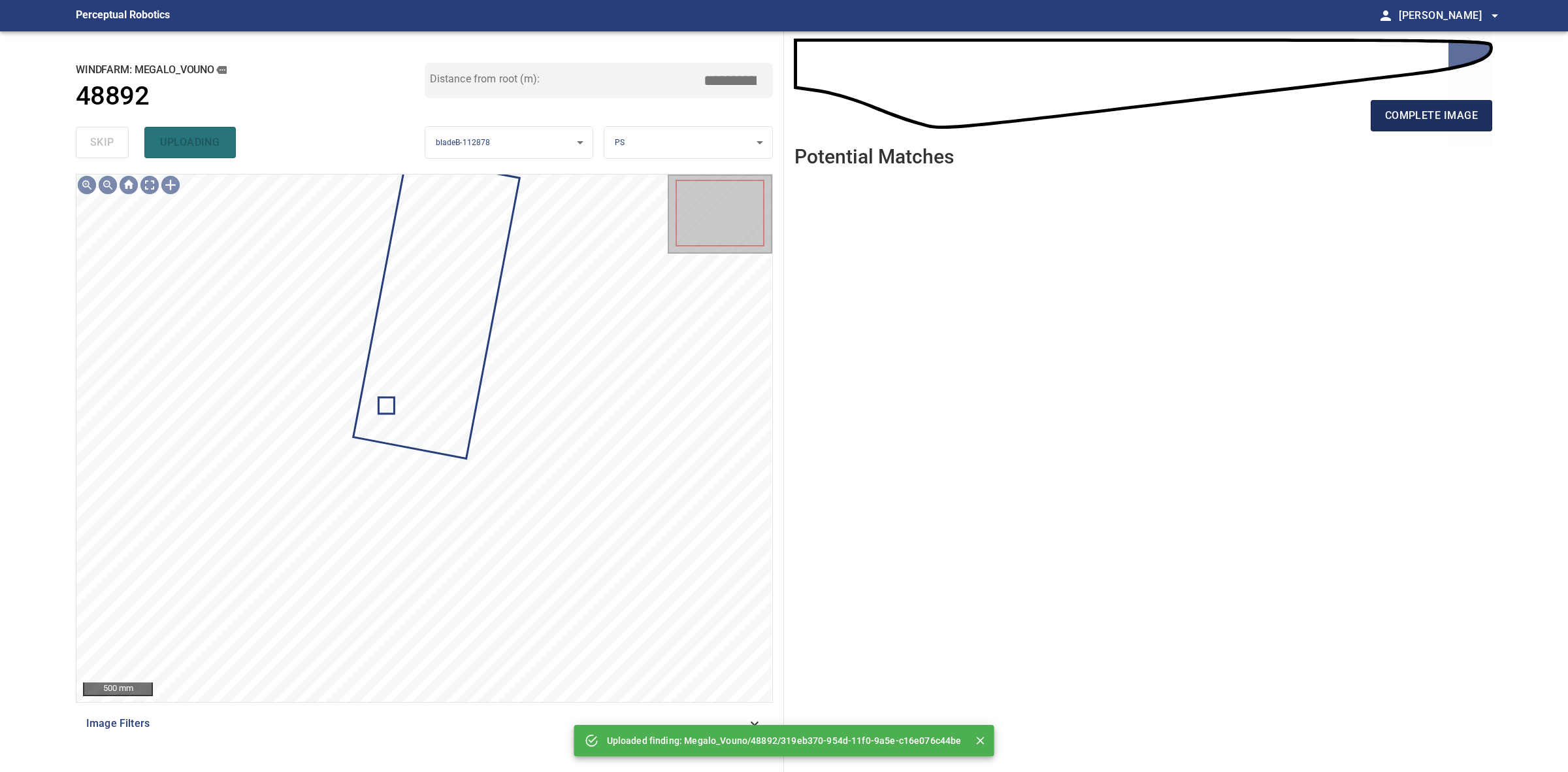
click at [1425, 117] on span "complete image" at bounding box center [1432, 116] width 93 height 18
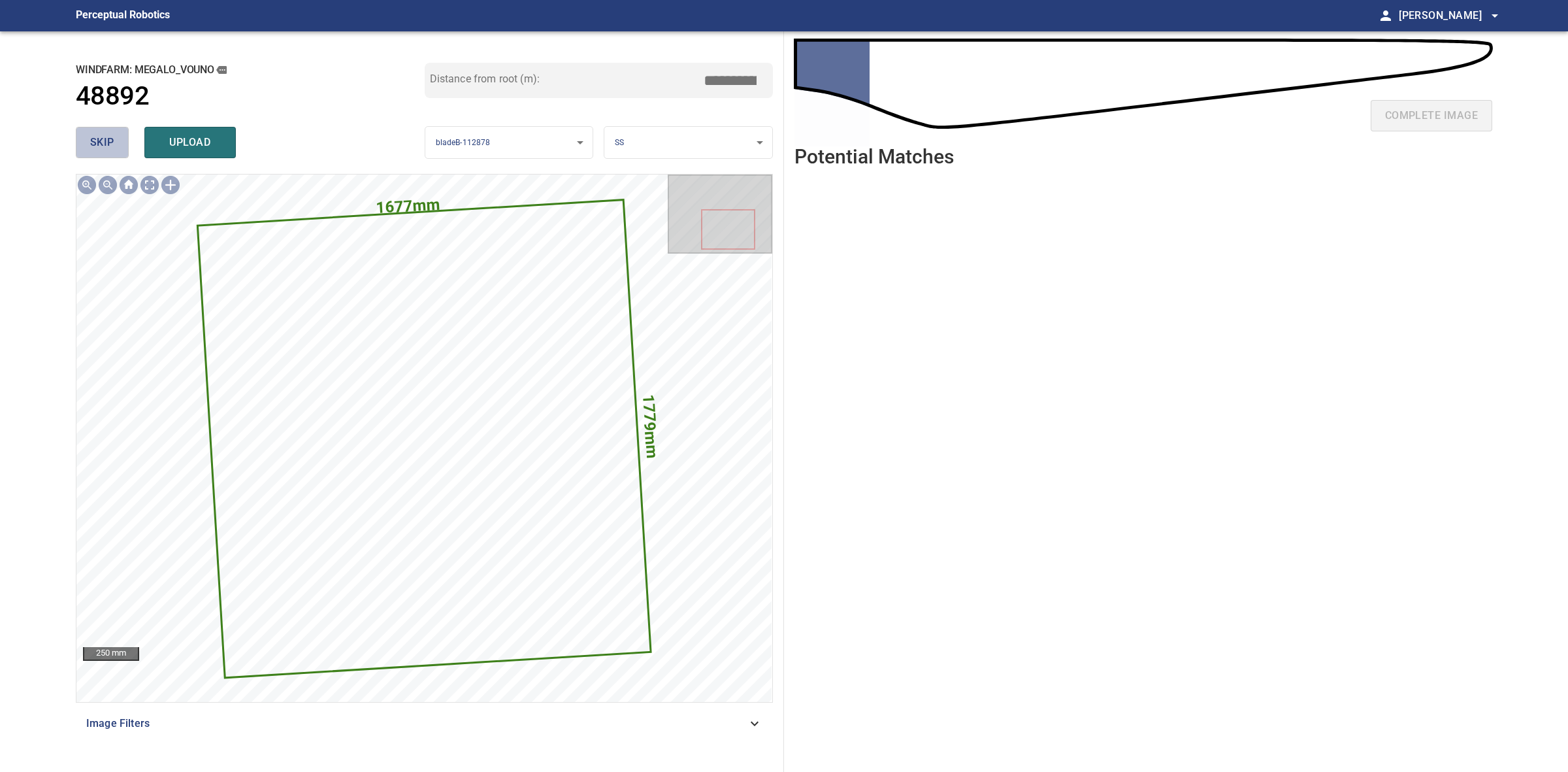
click at [110, 155] on button "skip" at bounding box center [102, 142] width 53 height 31
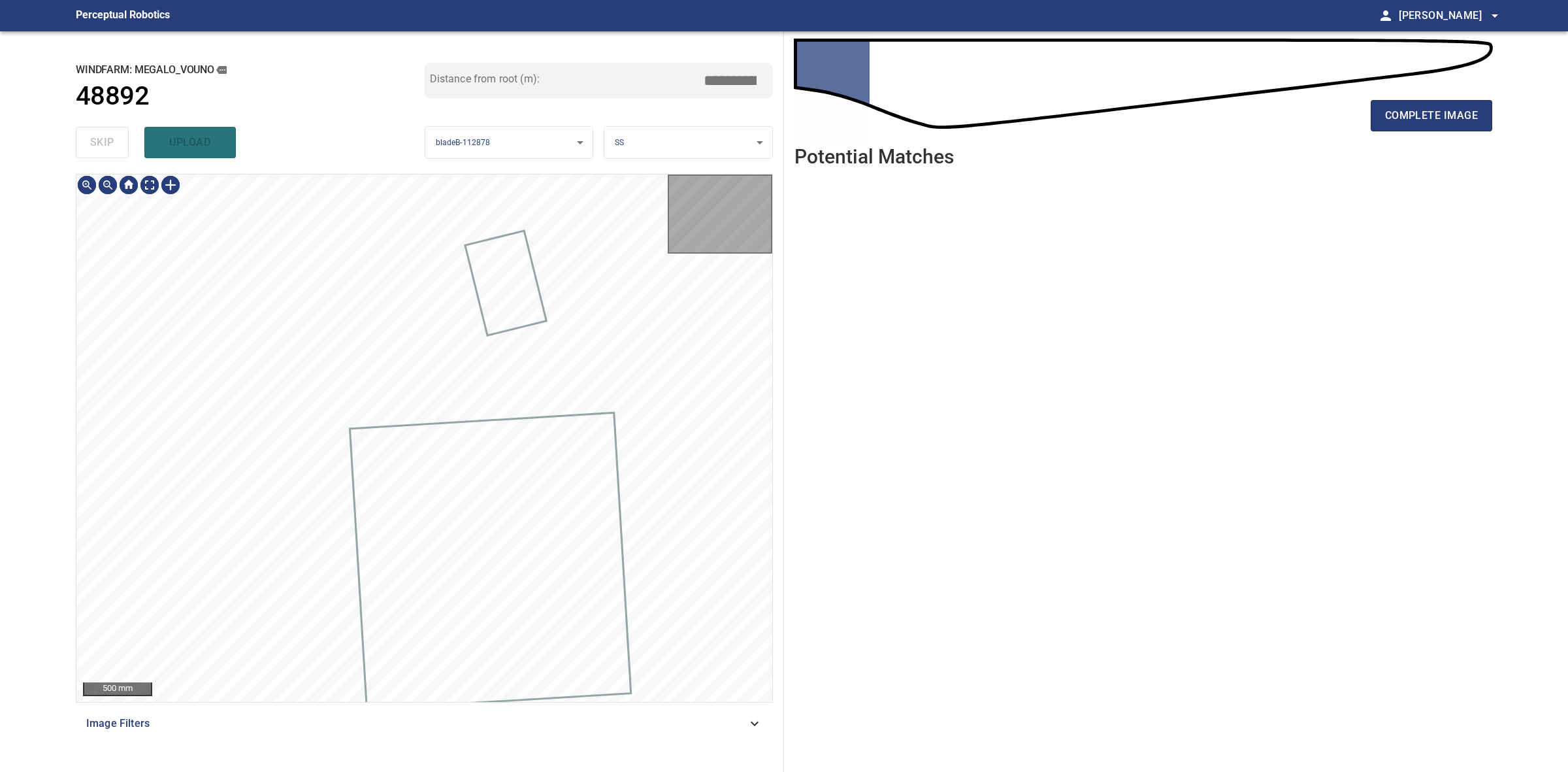
click at [110, 155] on div "skip upload" at bounding box center [250, 142] width 349 height 42
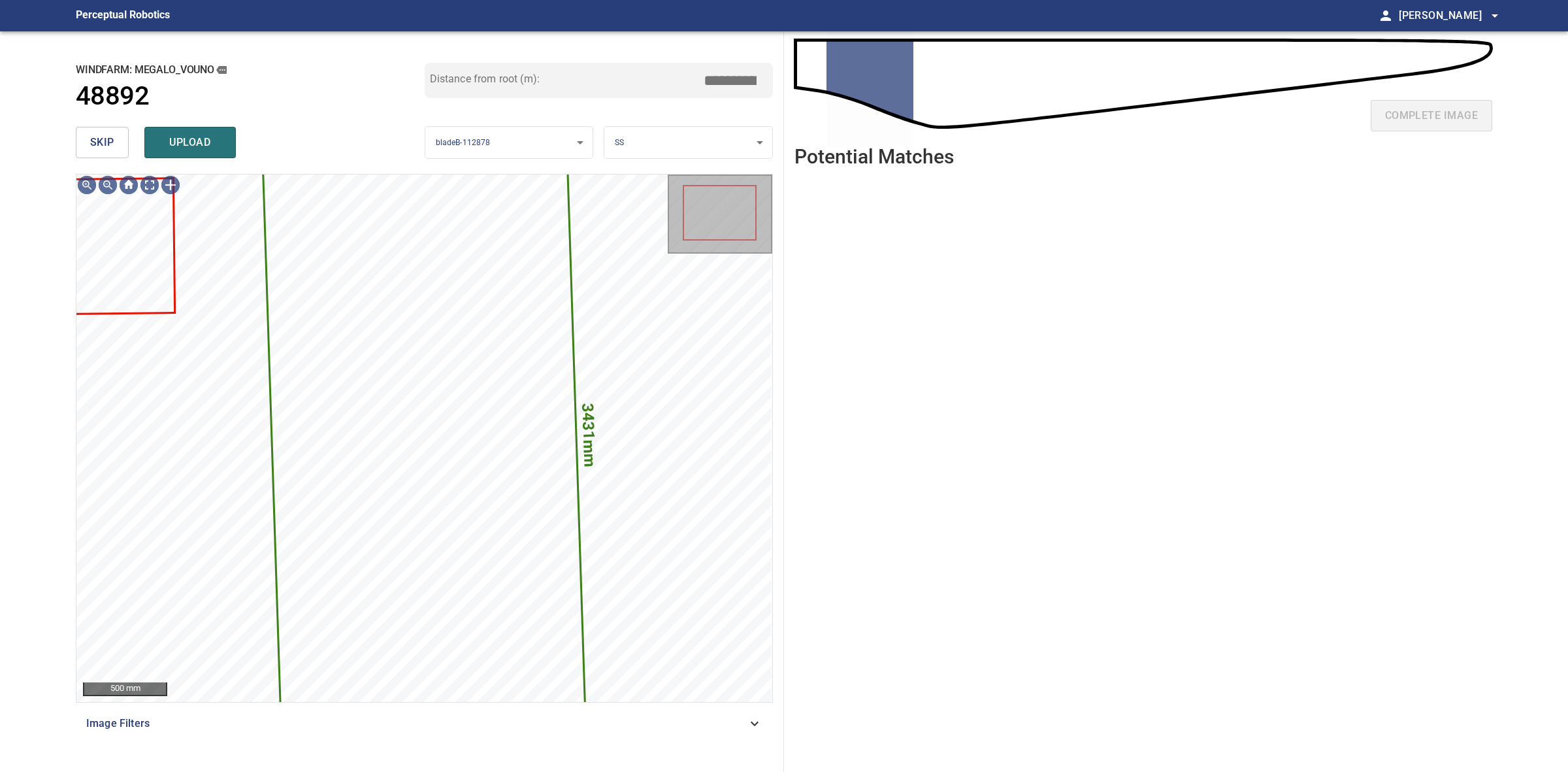
click at [116, 148] on button "skip" at bounding box center [102, 142] width 53 height 31
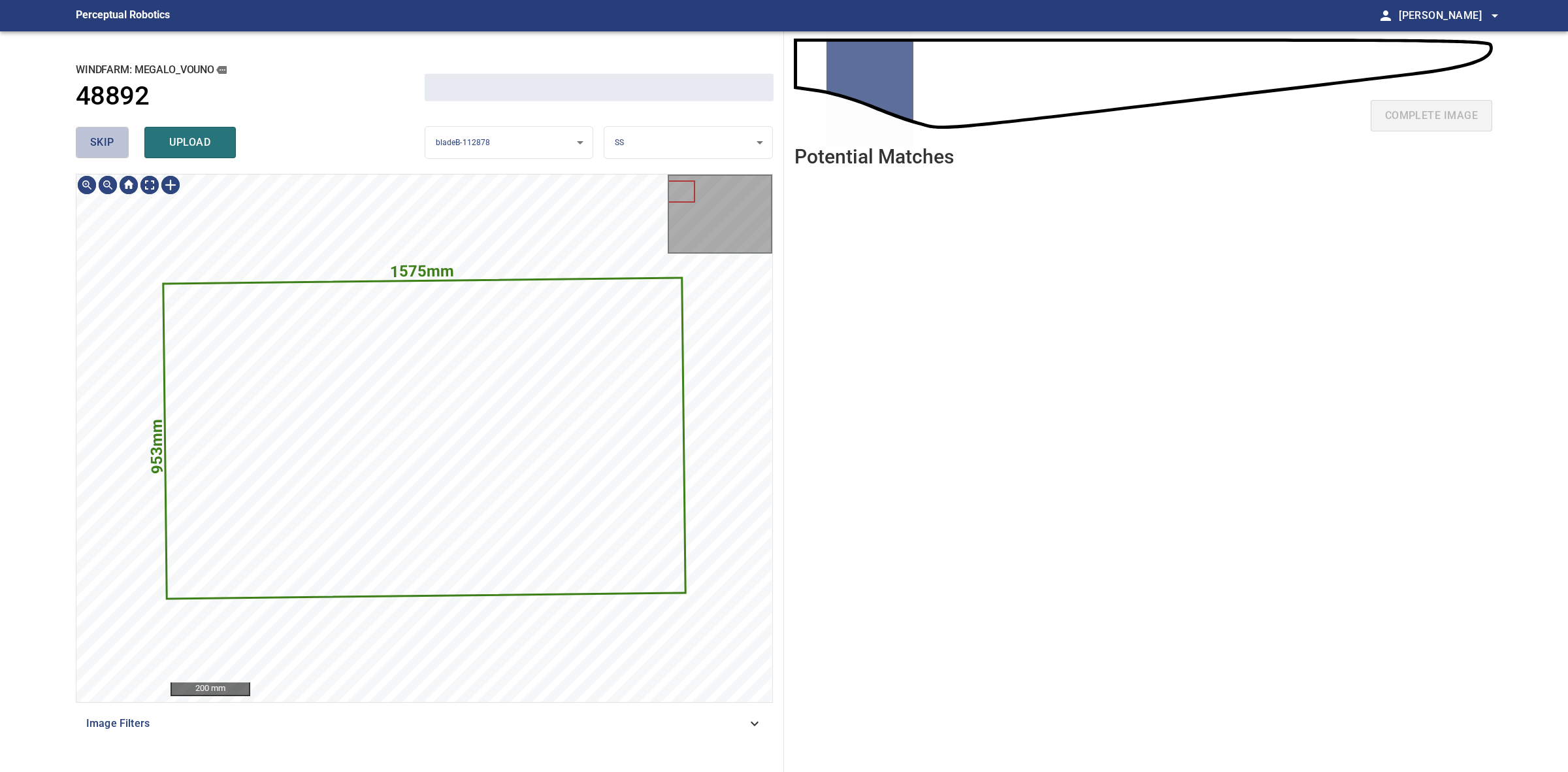
click at [116, 148] on button "skip" at bounding box center [102, 142] width 53 height 31
click at [116, 148] on div "skip upload" at bounding box center [250, 142] width 349 height 42
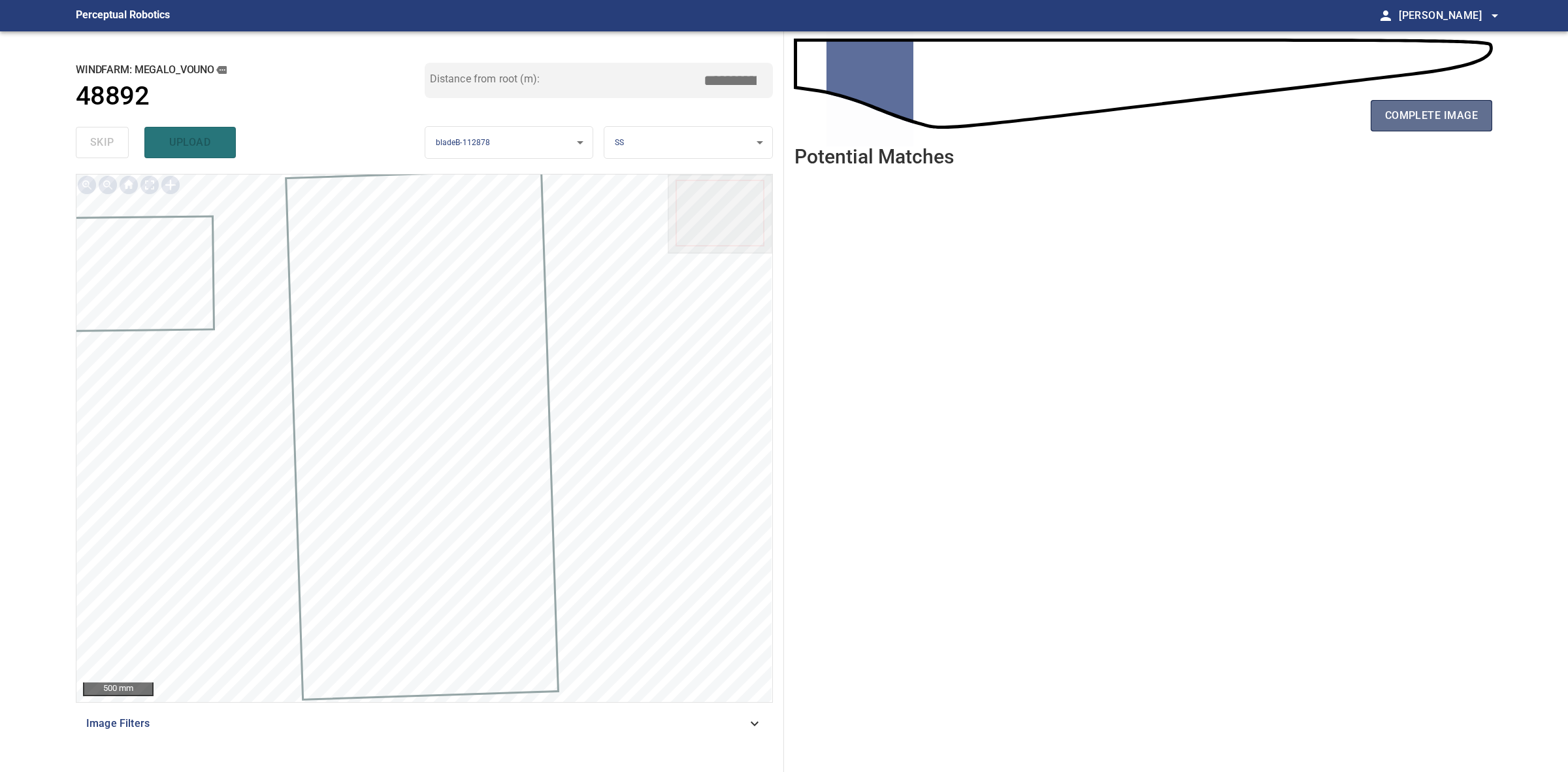
click at [1445, 118] on span "complete image" at bounding box center [1432, 116] width 93 height 18
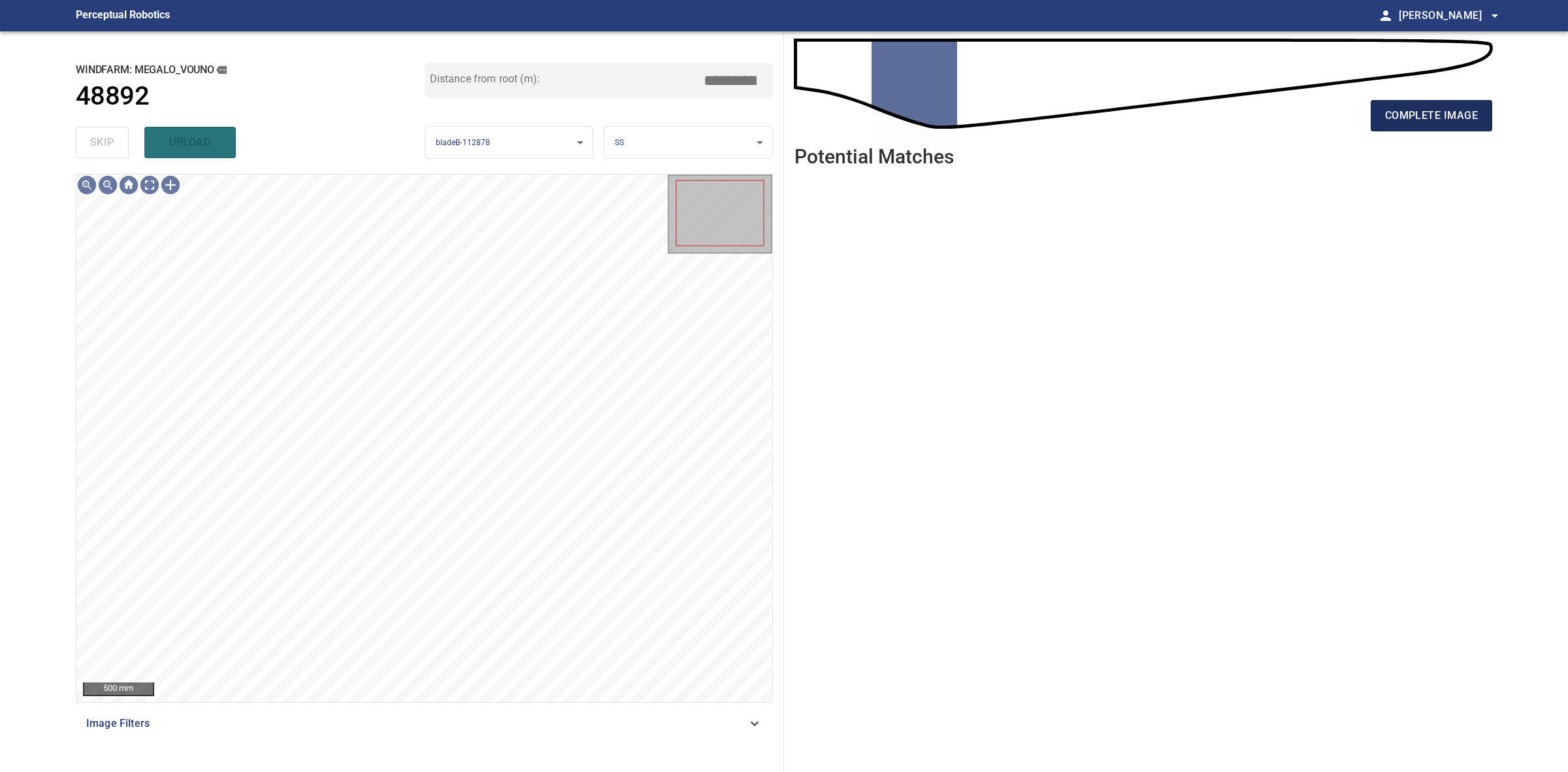
click at [1438, 126] on button "complete image" at bounding box center [1431, 116] width 121 height 31
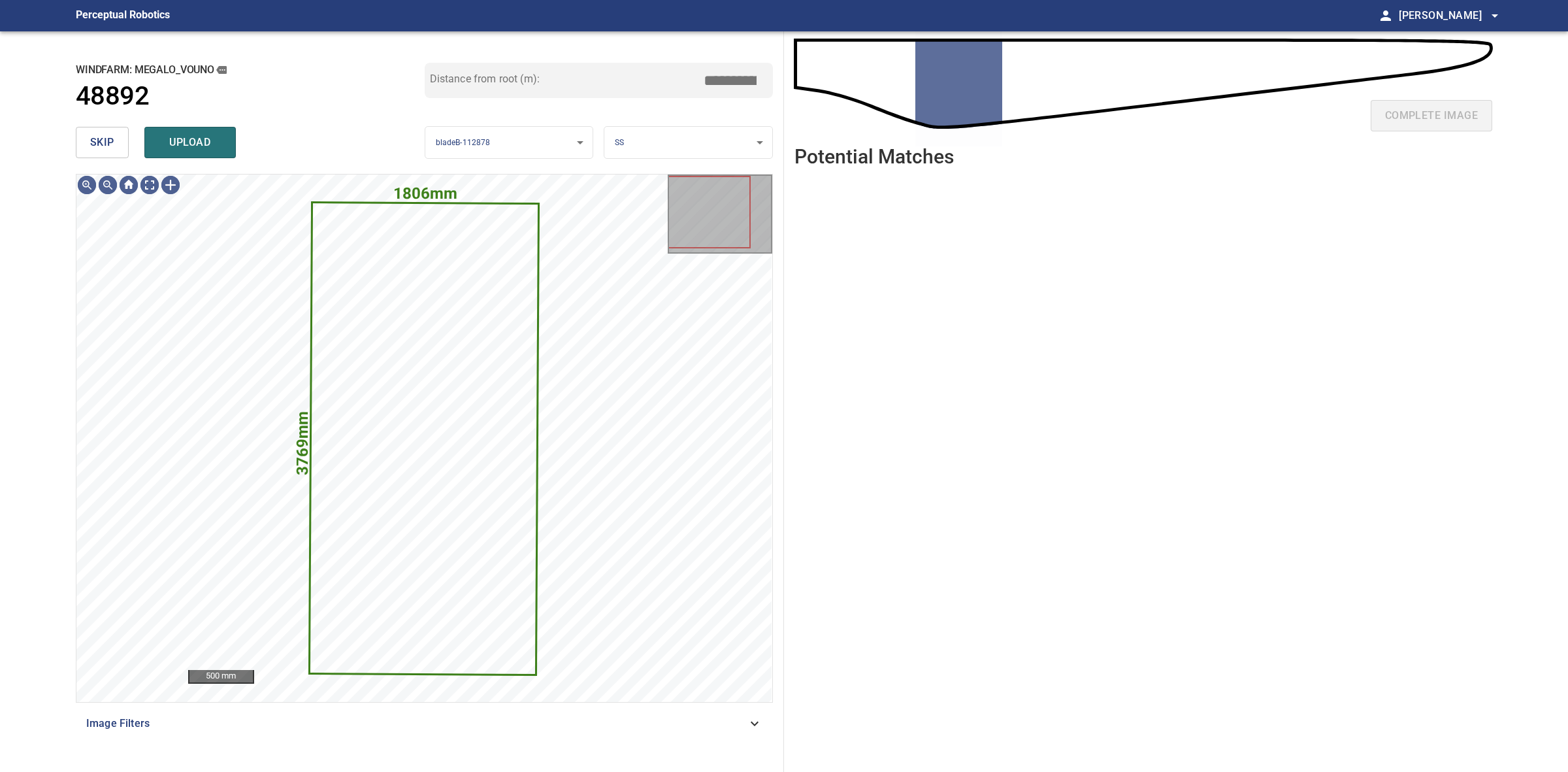
click at [94, 138] on span "skip" at bounding box center [102, 142] width 24 height 18
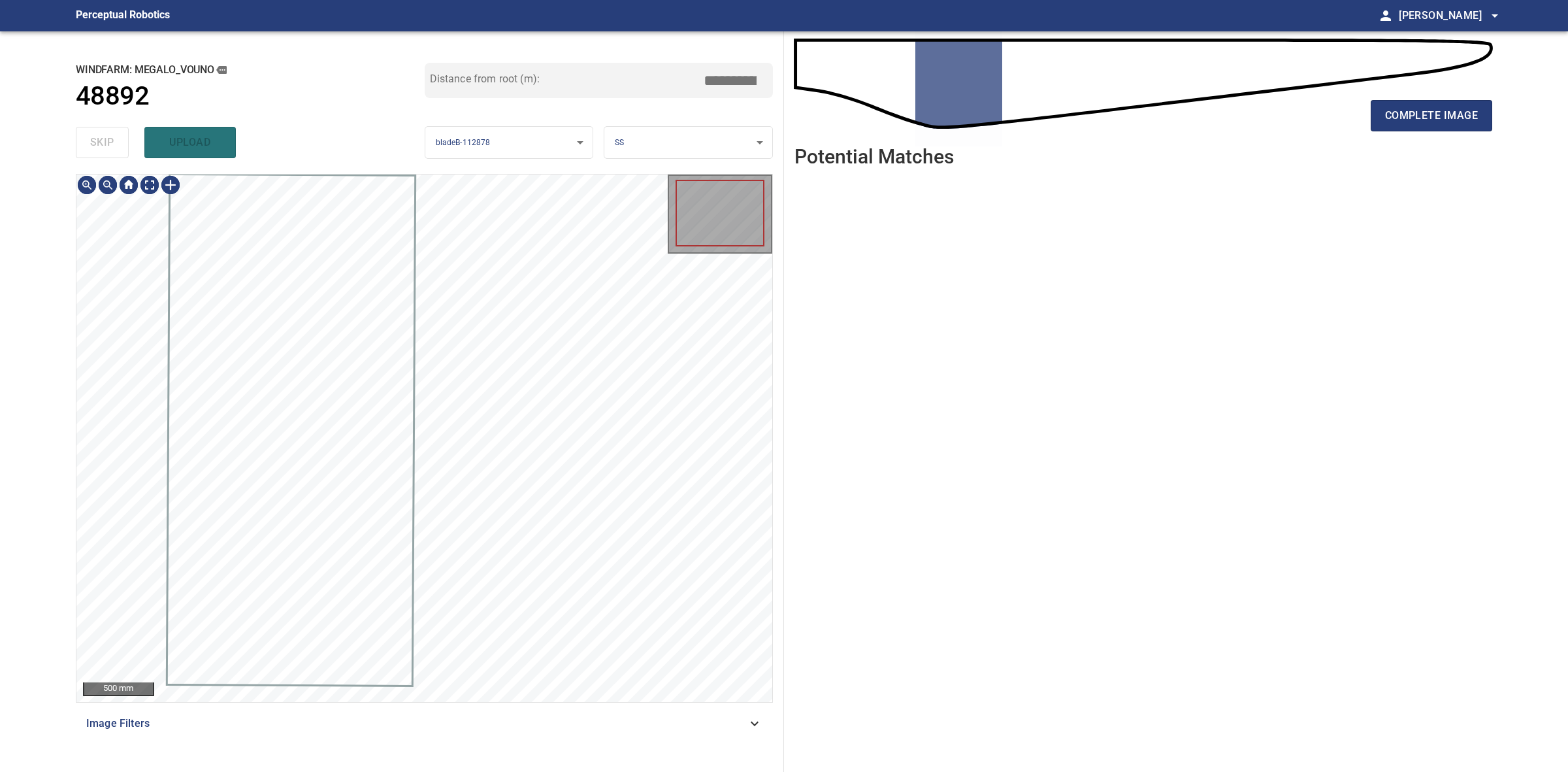
click at [94, 138] on div "skip upload" at bounding box center [250, 142] width 349 height 42
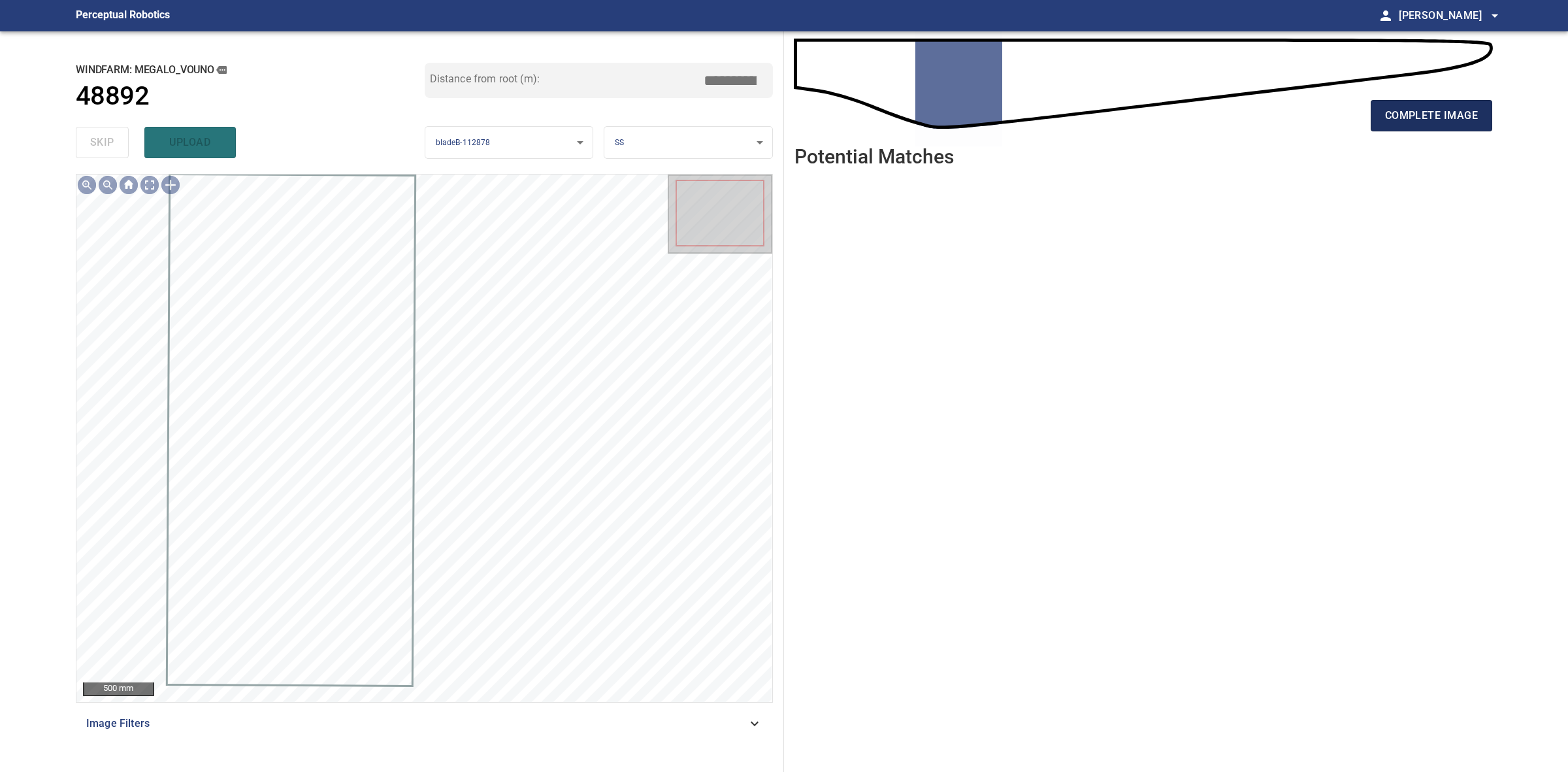
click at [1489, 116] on button "complete image" at bounding box center [1431, 116] width 121 height 31
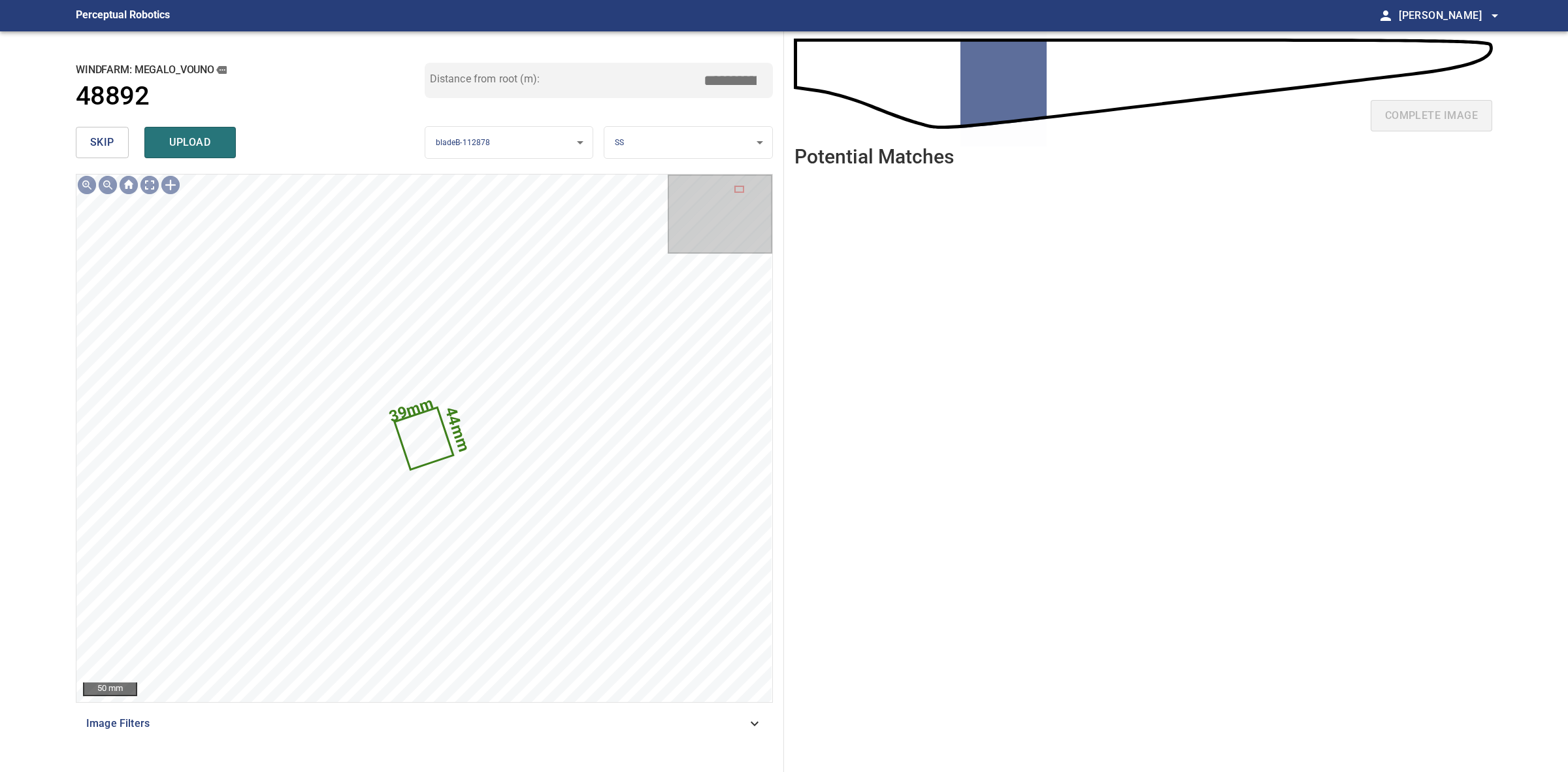
click at [109, 147] on span "skip" at bounding box center [102, 142] width 24 height 18
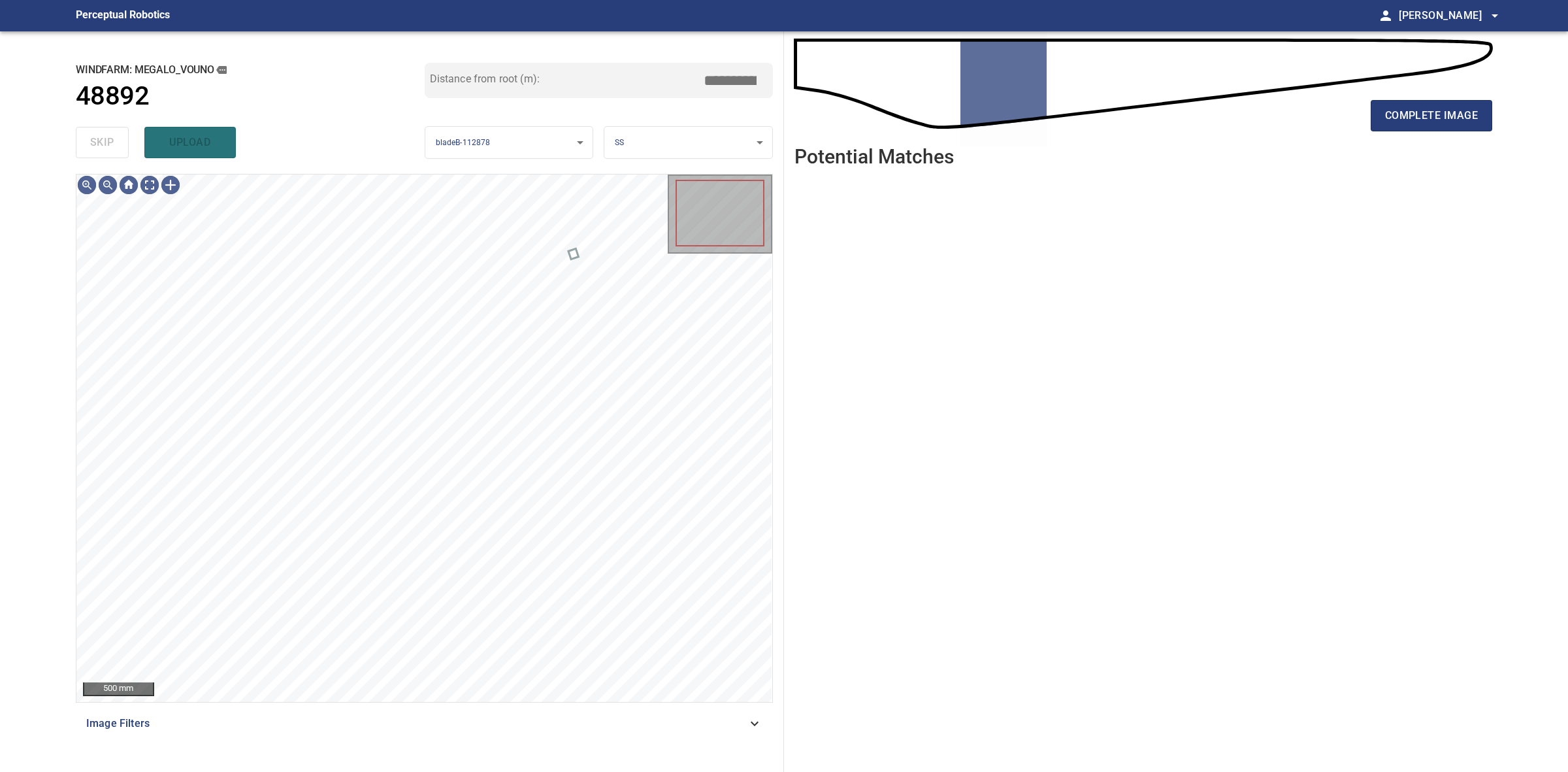
drag, startPoint x: 109, startPoint y: 147, endPoint x: 149, endPoint y: 145, distance: 40.0
click at [117, 145] on div "skip upload" at bounding box center [250, 142] width 349 height 42
click at [1406, 117] on span "complete image" at bounding box center [1432, 116] width 93 height 18
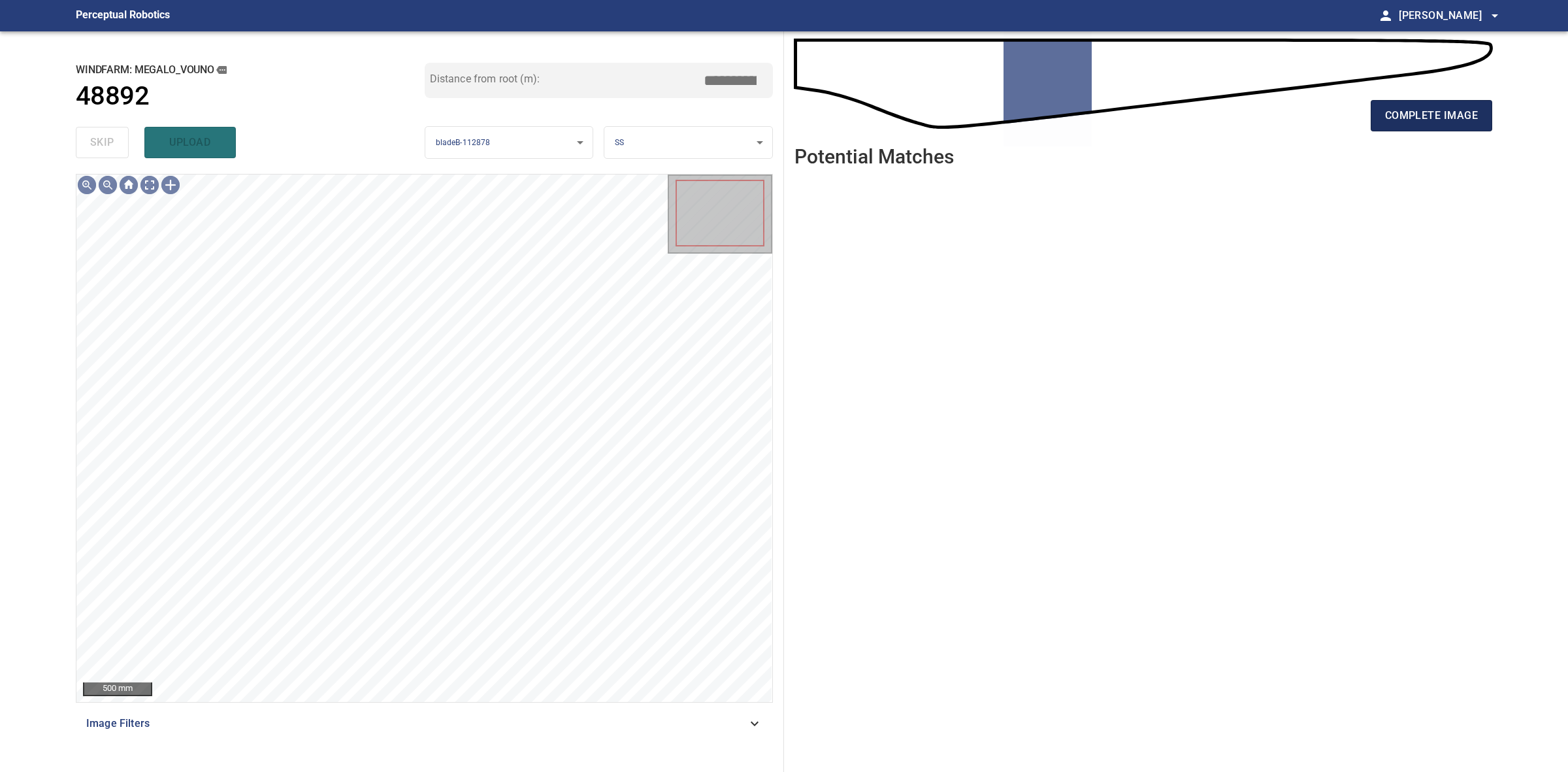
click at [1413, 110] on span "complete image" at bounding box center [1432, 116] width 93 height 18
click at [1442, 107] on span "complete image" at bounding box center [1432, 116] width 93 height 18
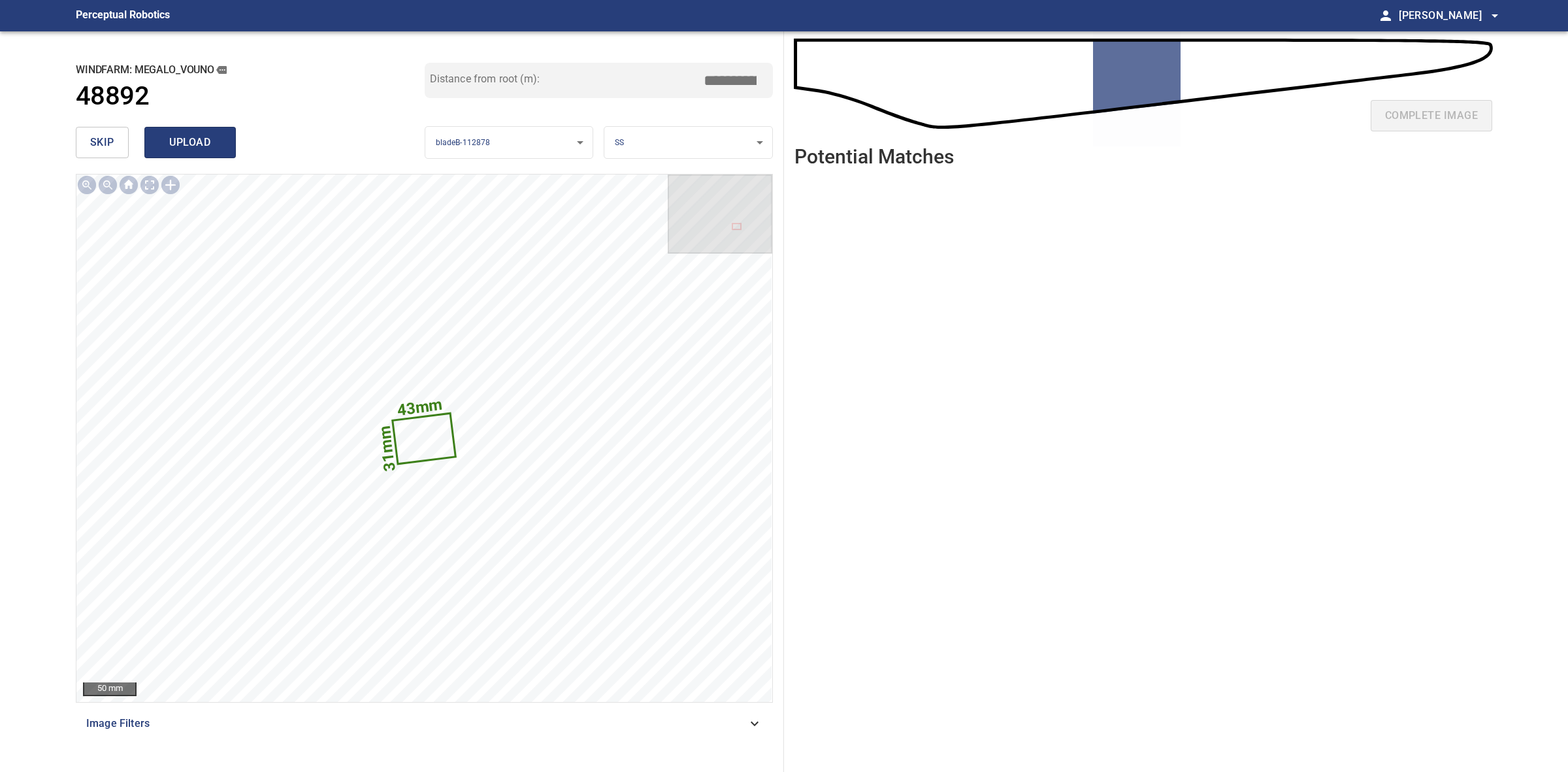
click at [224, 142] on button "upload" at bounding box center [190, 142] width 92 height 31
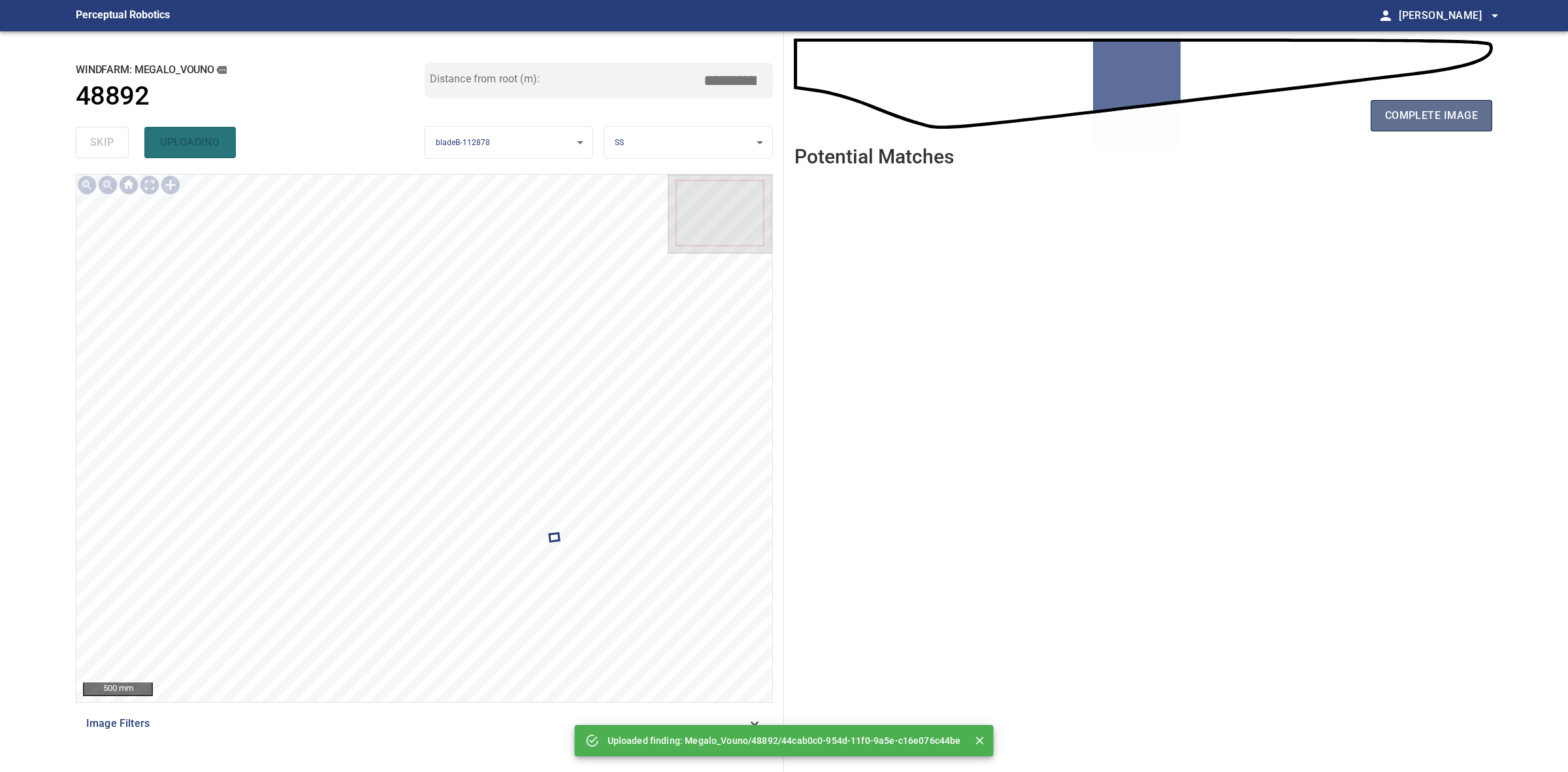
click at [1465, 112] on span "complete image" at bounding box center [1432, 116] width 93 height 18
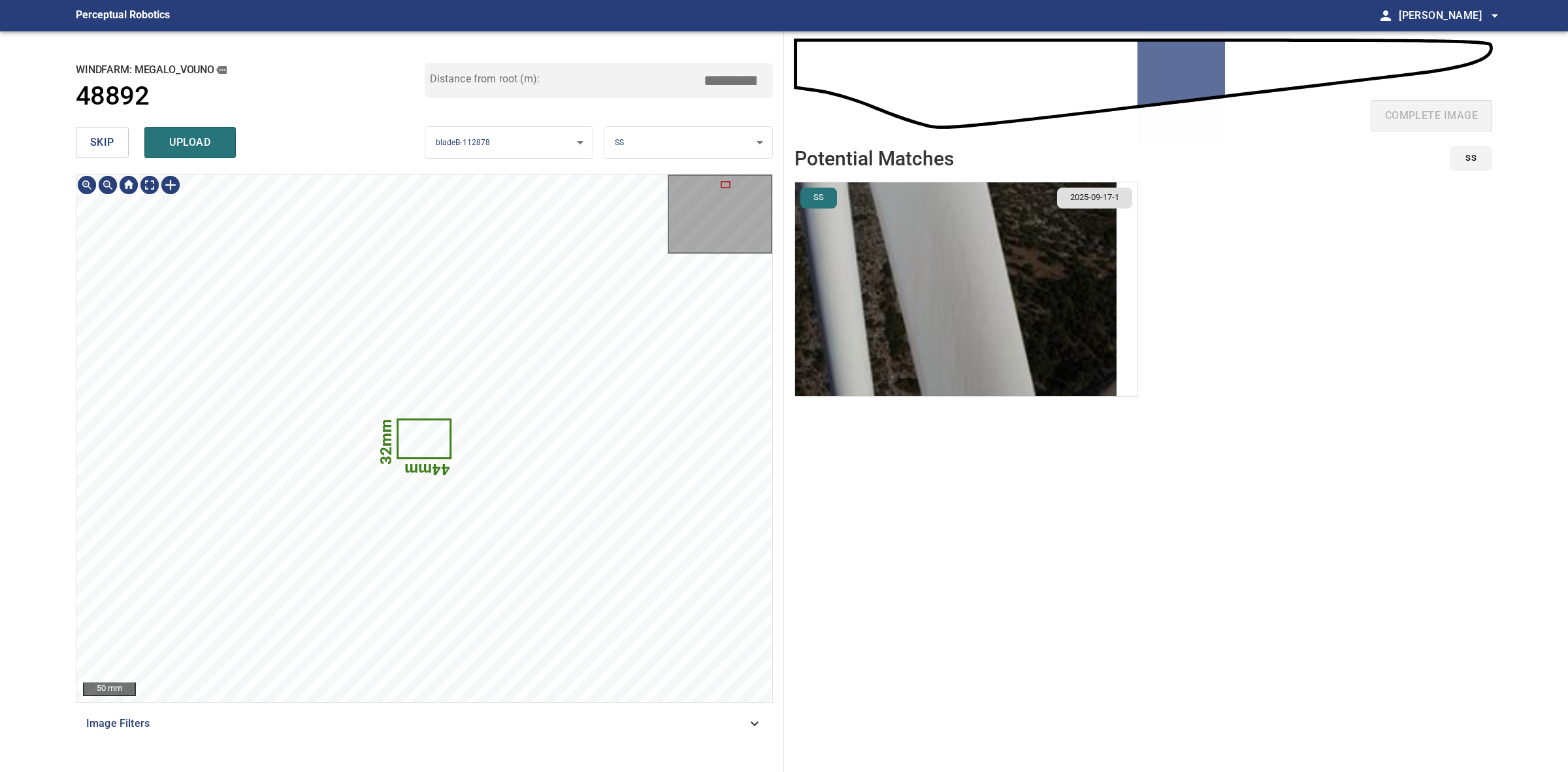
click at [858, 248] on img "button" at bounding box center [956, 289] width 322 height 214
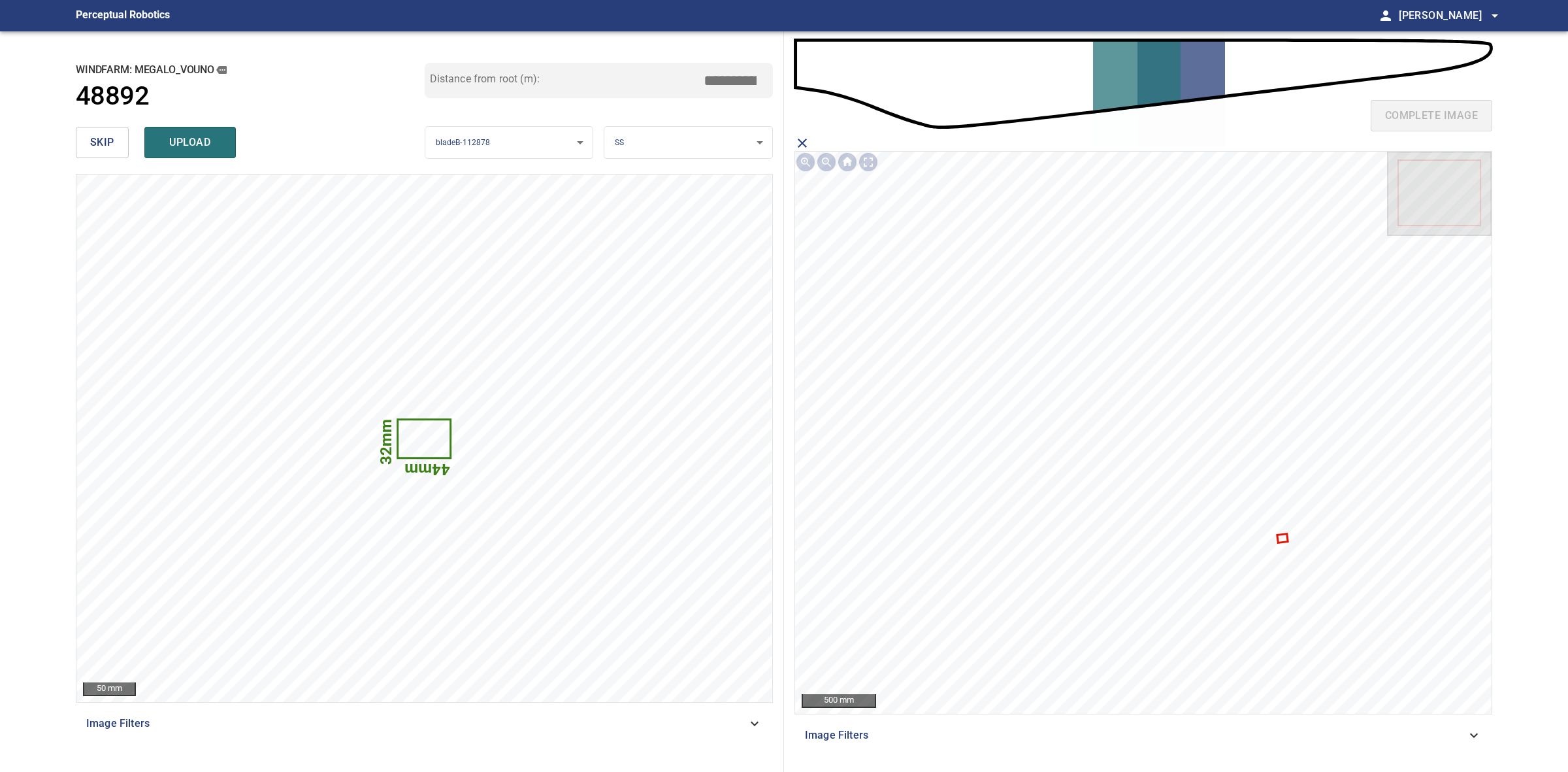
click at [1284, 538] on icon at bounding box center [1282, 538] width 9 height 7
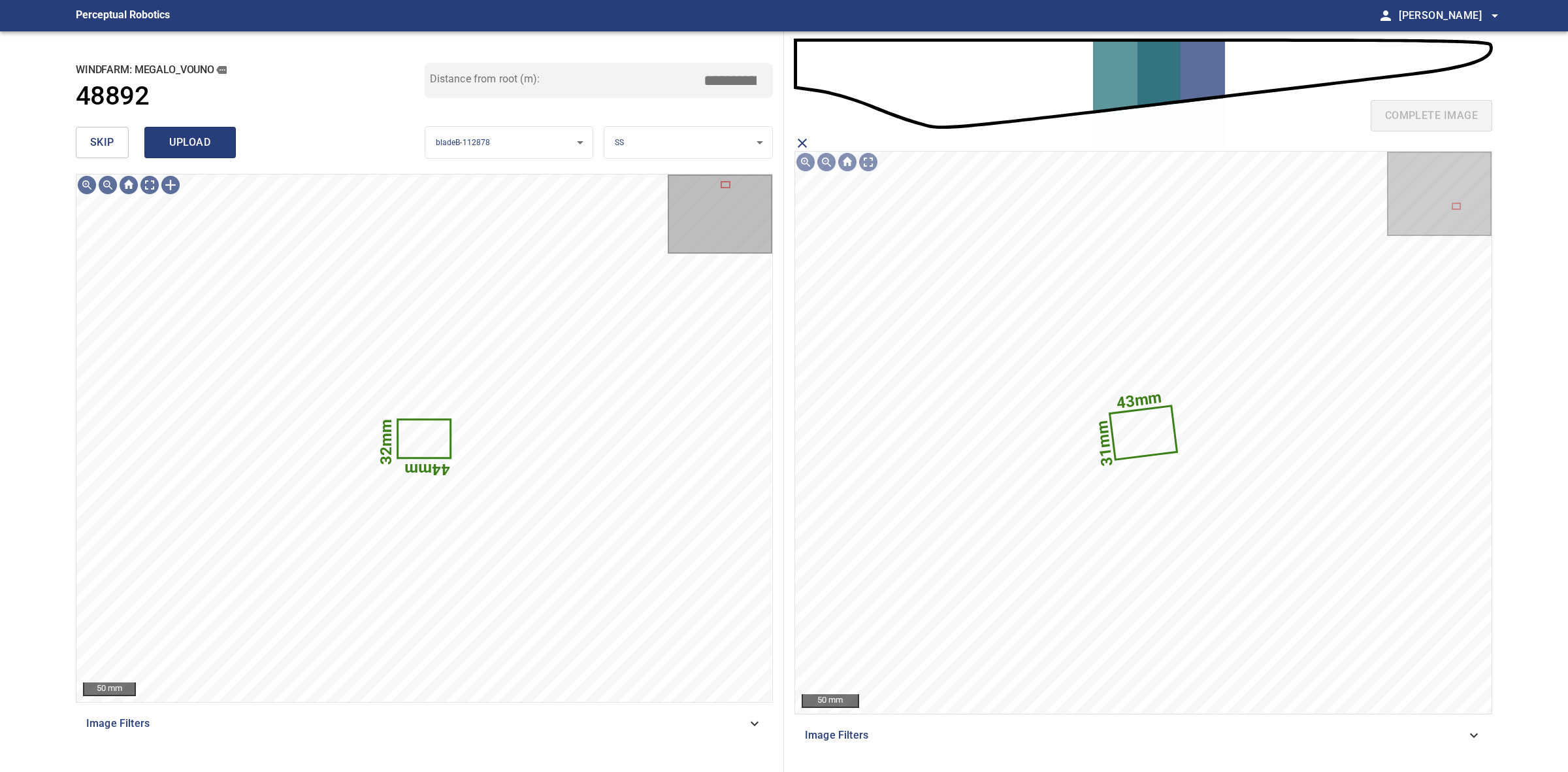
click at [183, 144] on span "upload" at bounding box center [190, 142] width 63 height 18
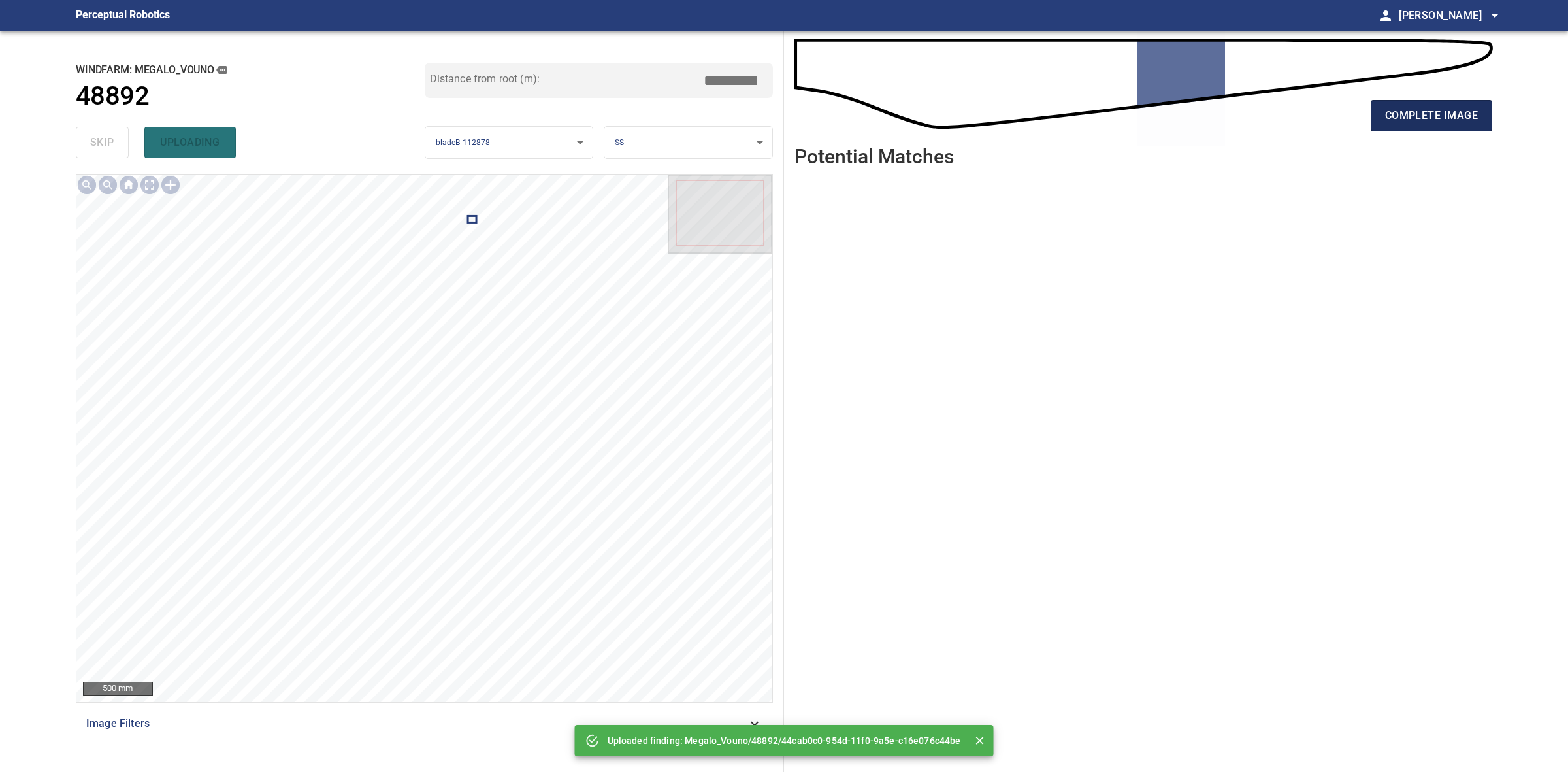
click at [1402, 119] on span "complete image" at bounding box center [1432, 116] width 93 height 18
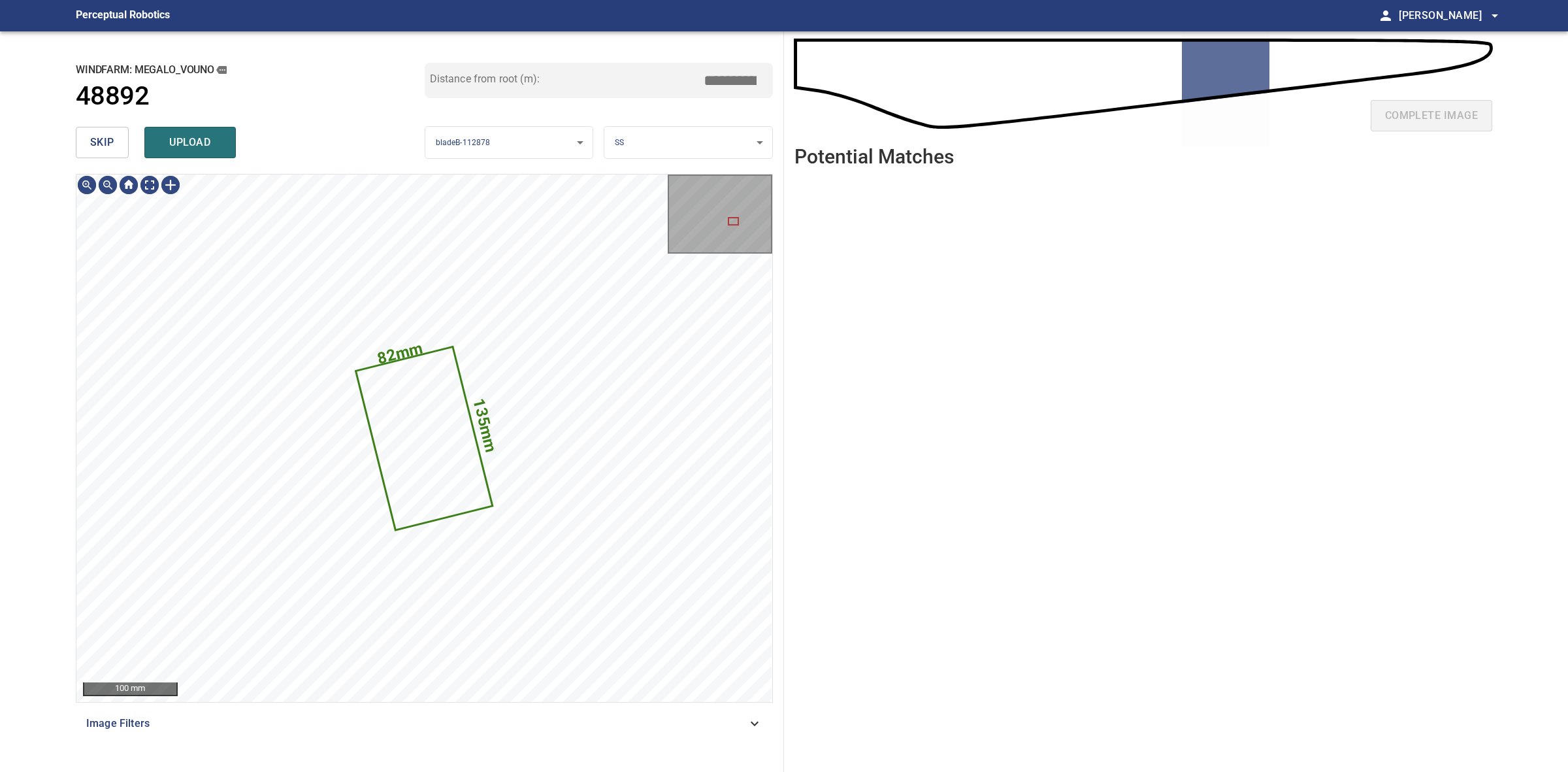
click at [94, 148] on span "skip" at bounding box center [102, 142] width 24 height 18
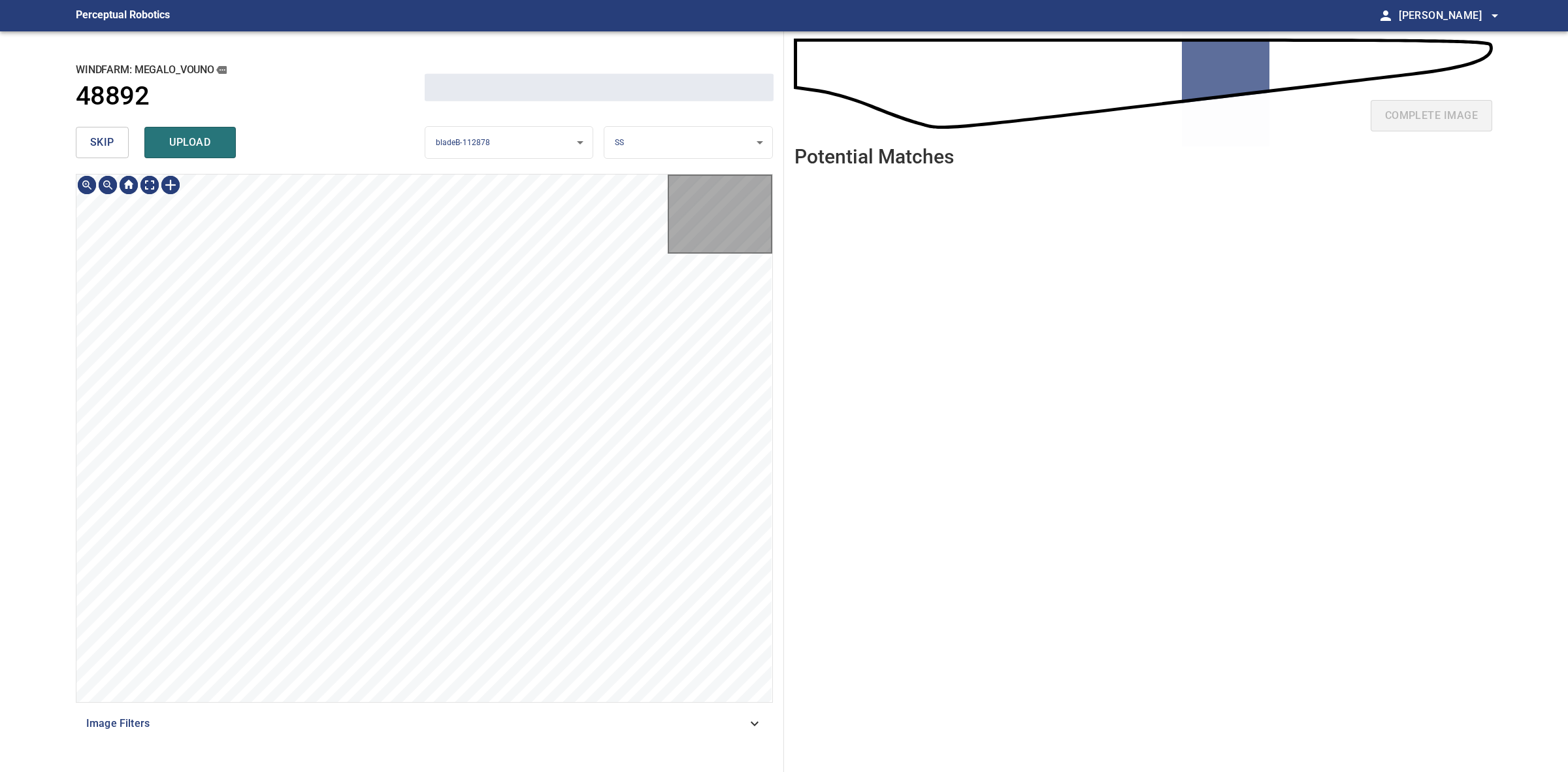
click at [94, 148] on span "skip" at bounding box center [102, 142] width 24 height 18
click at [94, 148] on div "skip upload" at bounding box center [250, 142] width 349 height 42
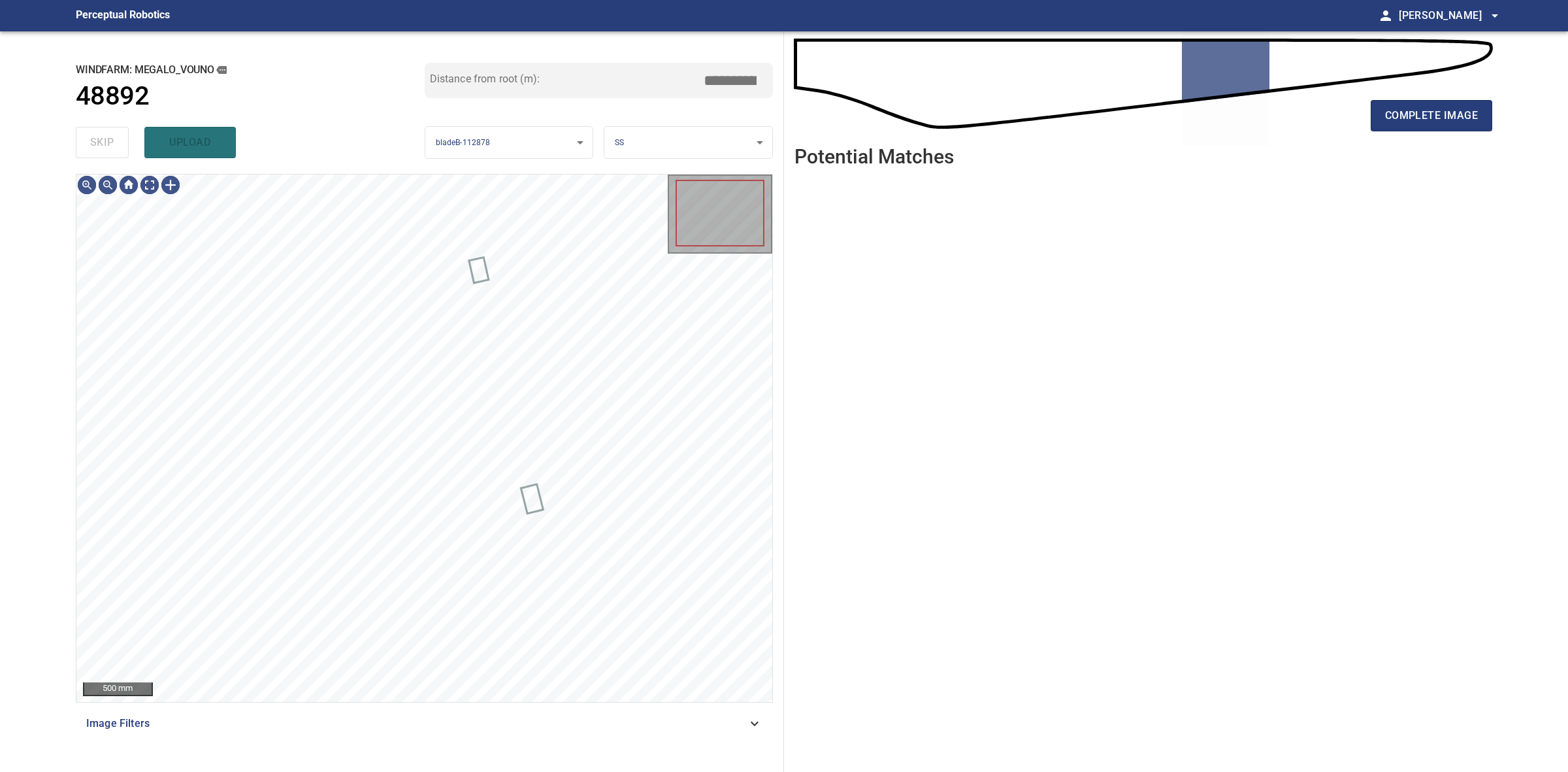
click at [94, 148] on div "skip upload" at bounding box center [250, 142] width 349 height 42
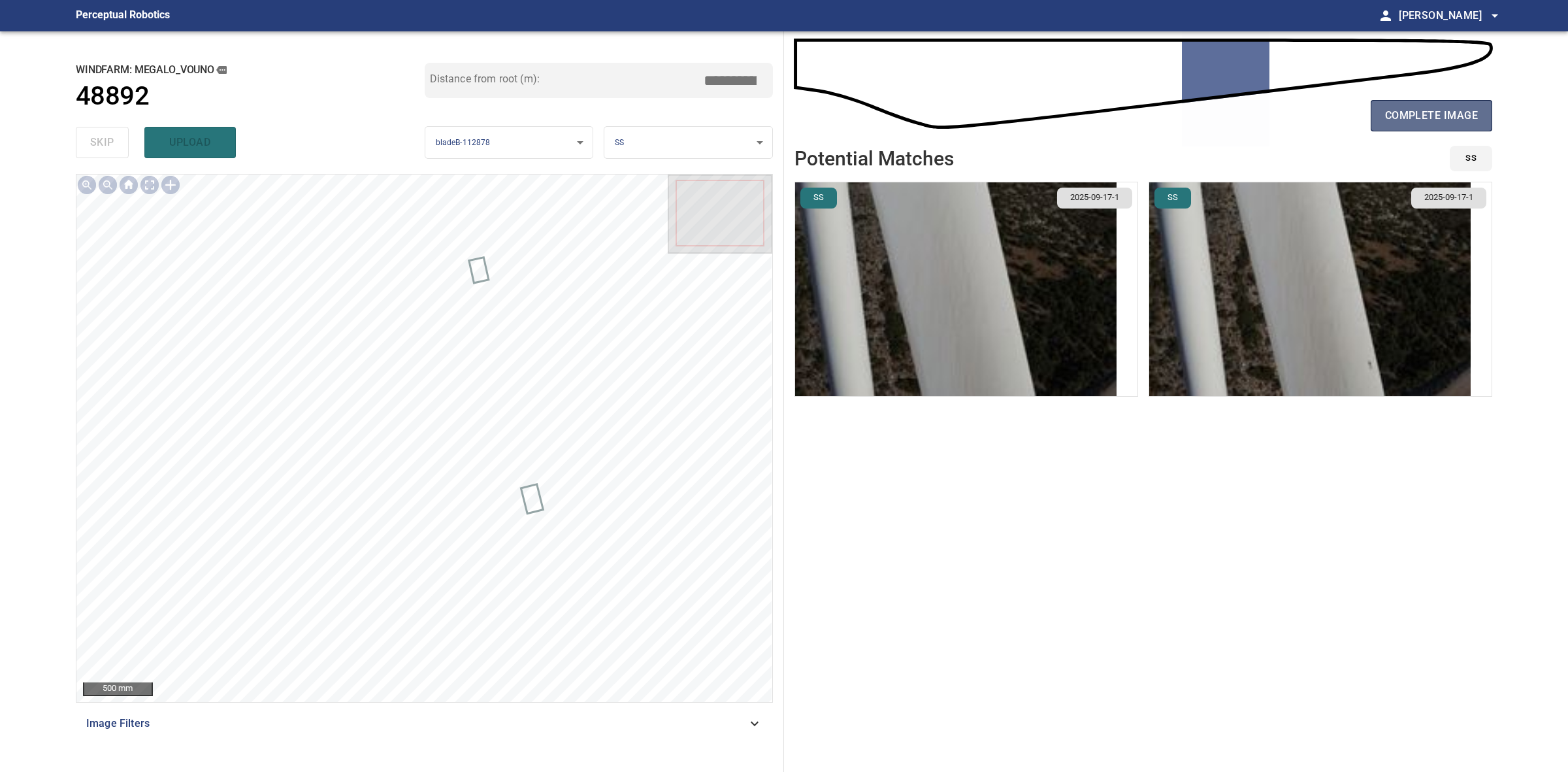
click at [1419, 126] on button "complete image" at bounding box center [1431, 116] width 121 height 31
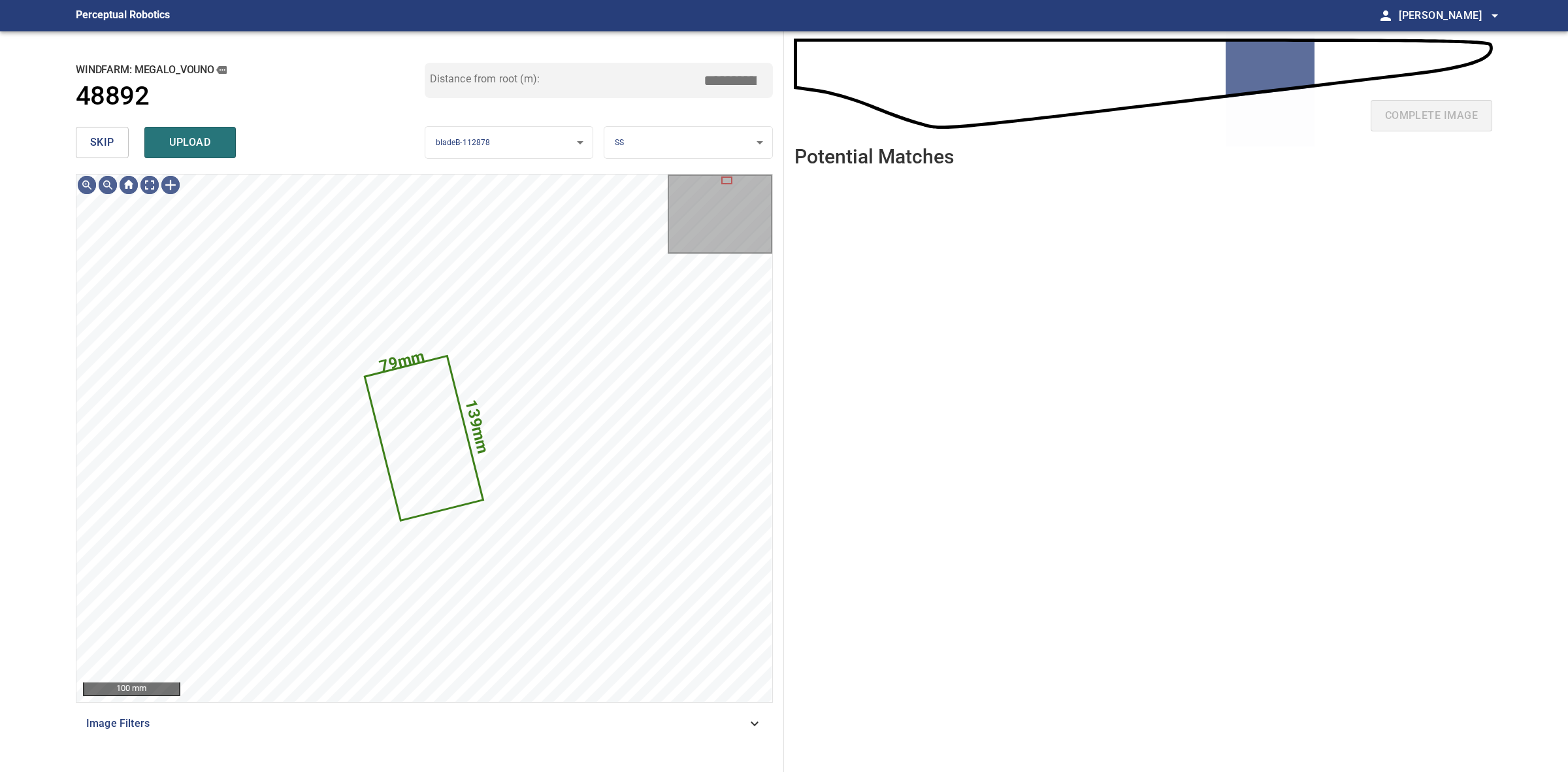
click at [121, 144] on button "skip" at bounding box center [102, 142] width 53 height 31
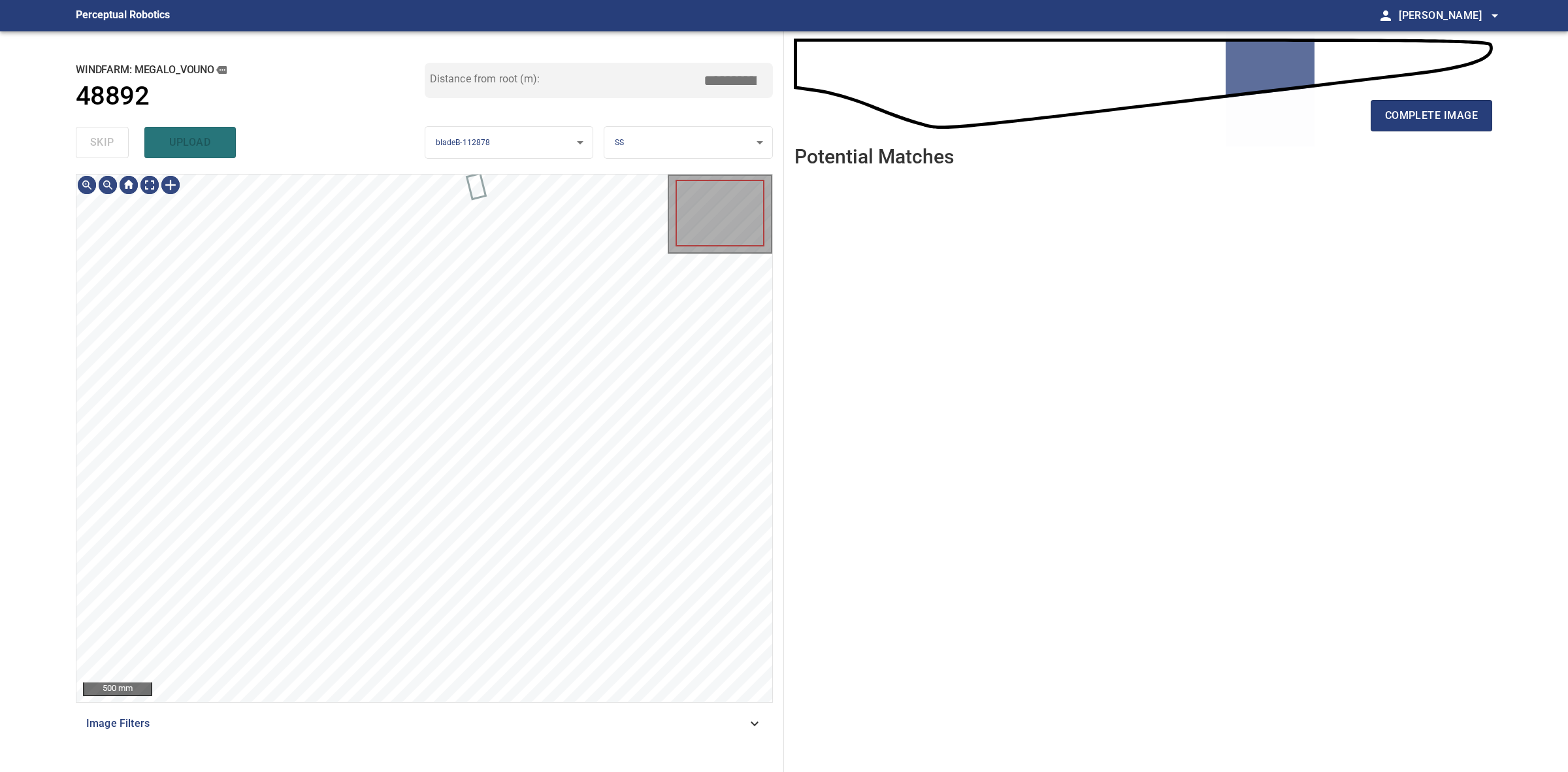
click at [121, 144] on div "skip upload" at bounding box center [250, 142] width 349 height 42
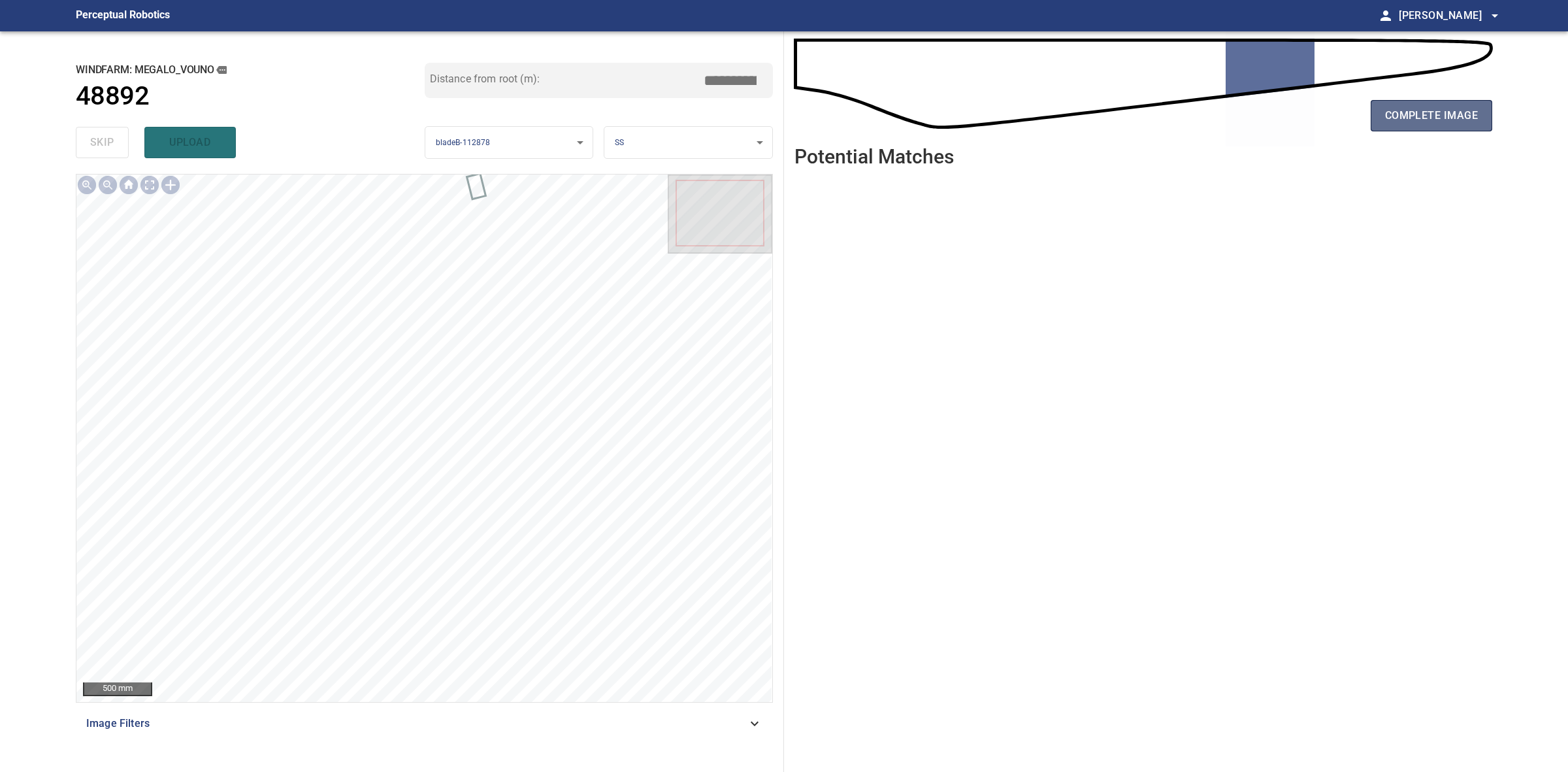
click at [1466, 116] on span "complete image" at bounding box center [1432, 116] width 93 height 18
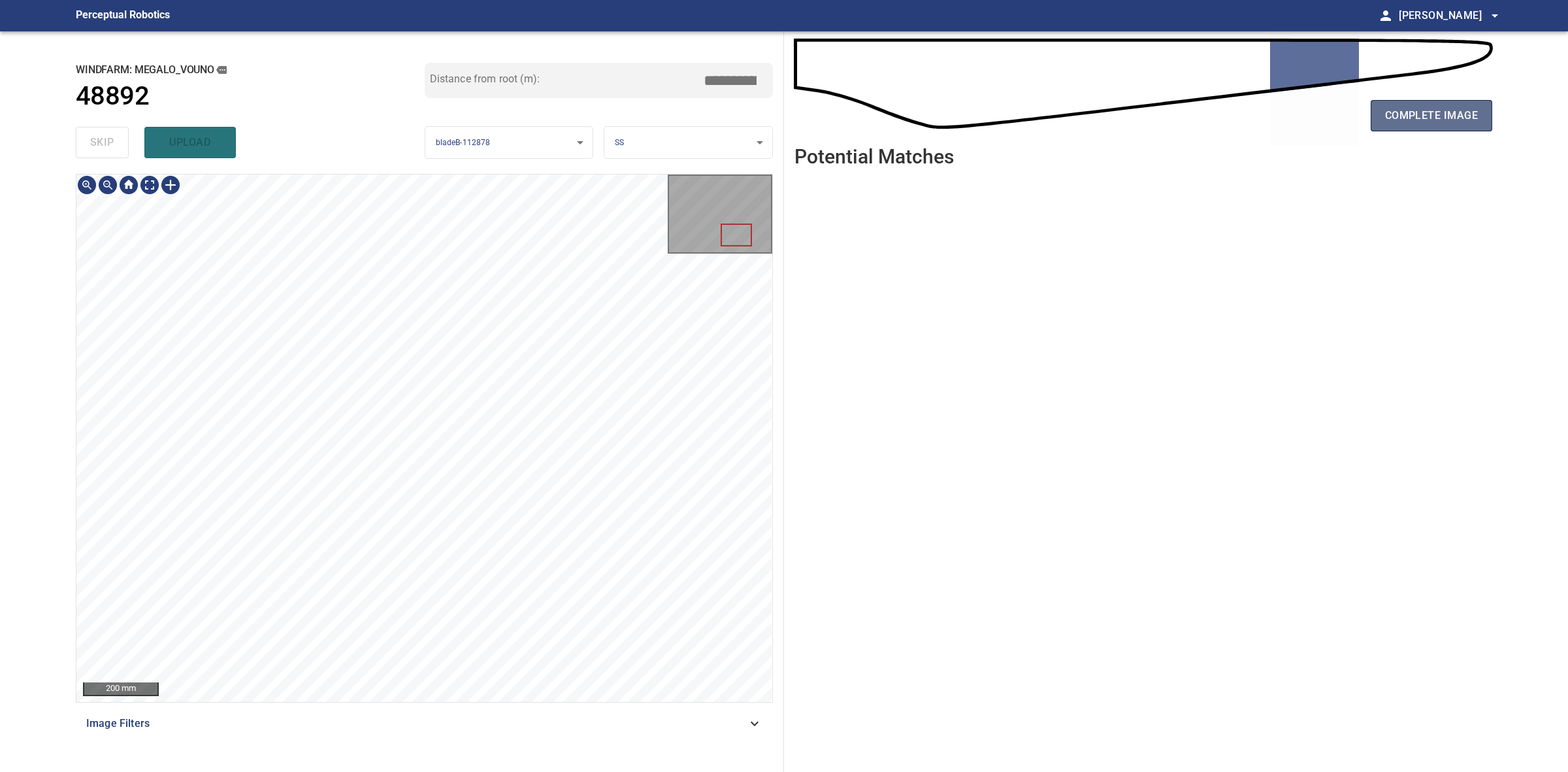
click at [1403, 125] on button "complete image" at bounding box center [1431, 116] width 121 height 31
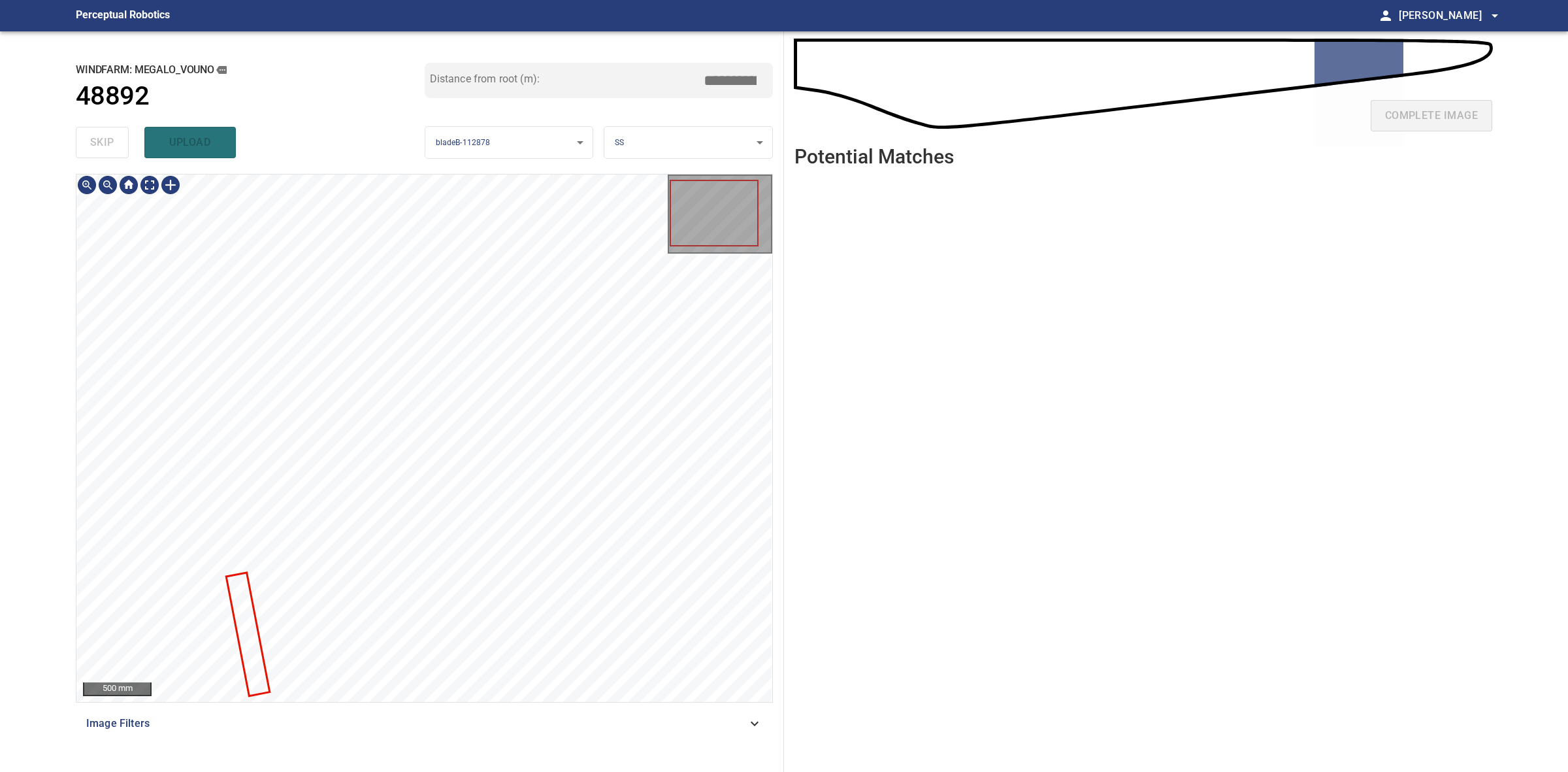
click at [246, 658] on div at bounding box center [425, 438] width 696 height 528
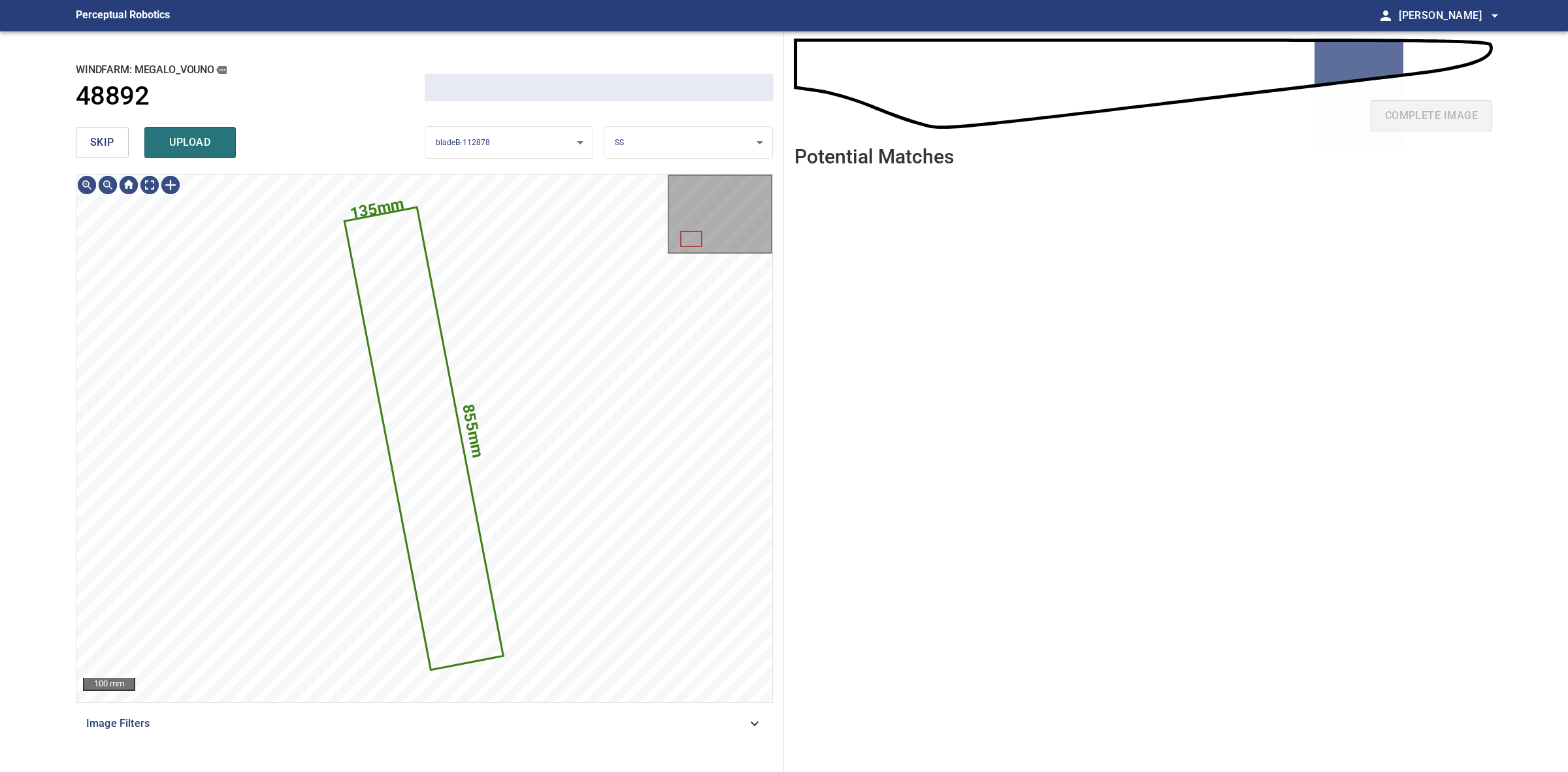
click at [79, 140] on button "skip" at bounding box center [102, 142] width 53 height 31
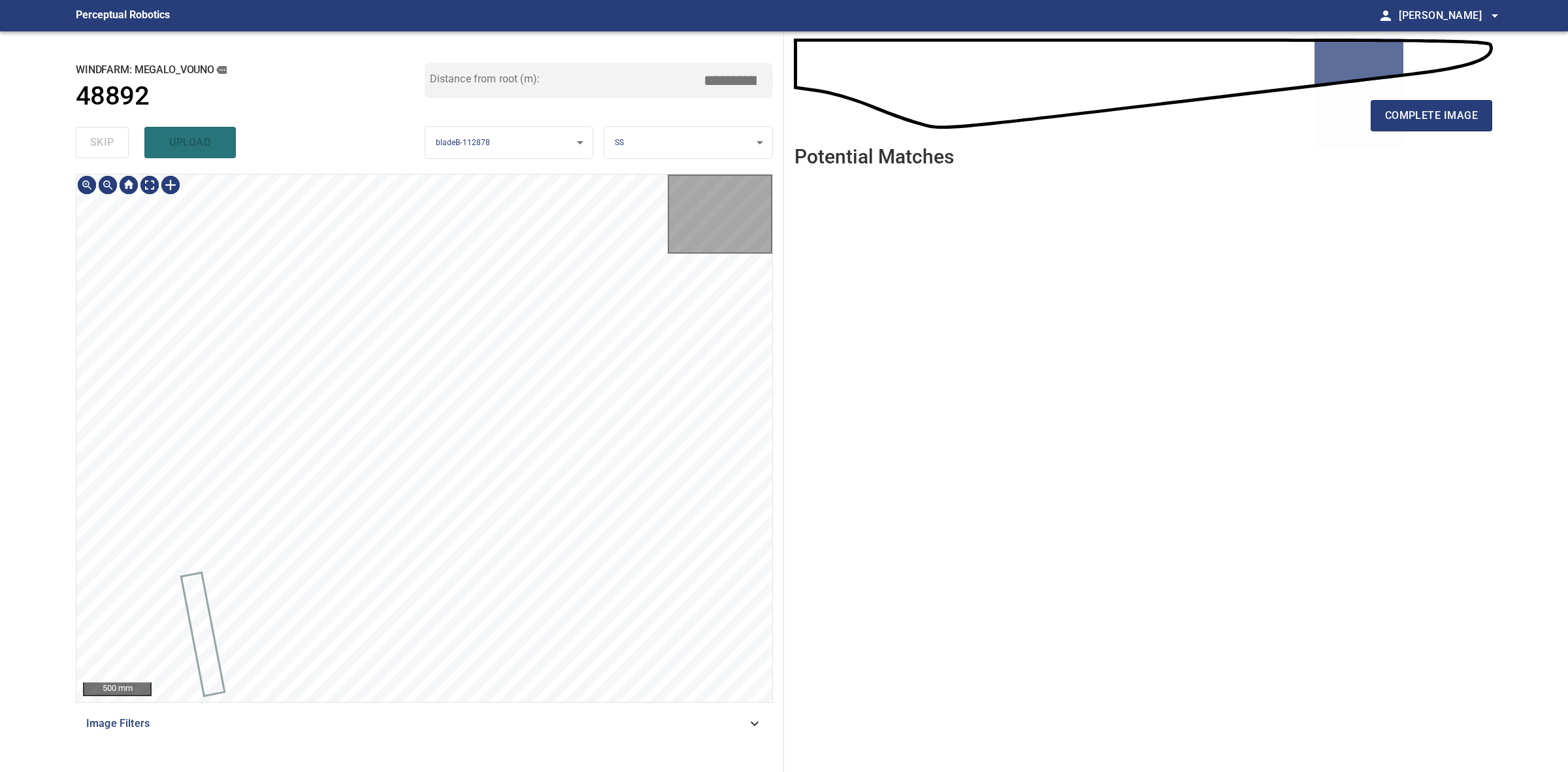
click at [79, 140] on div "skip upload" at bounding box center [250, 142] width 349 height 42
click at [79, 139] on div "skip upload" at bounding box center [250, 142] width 349 height 42
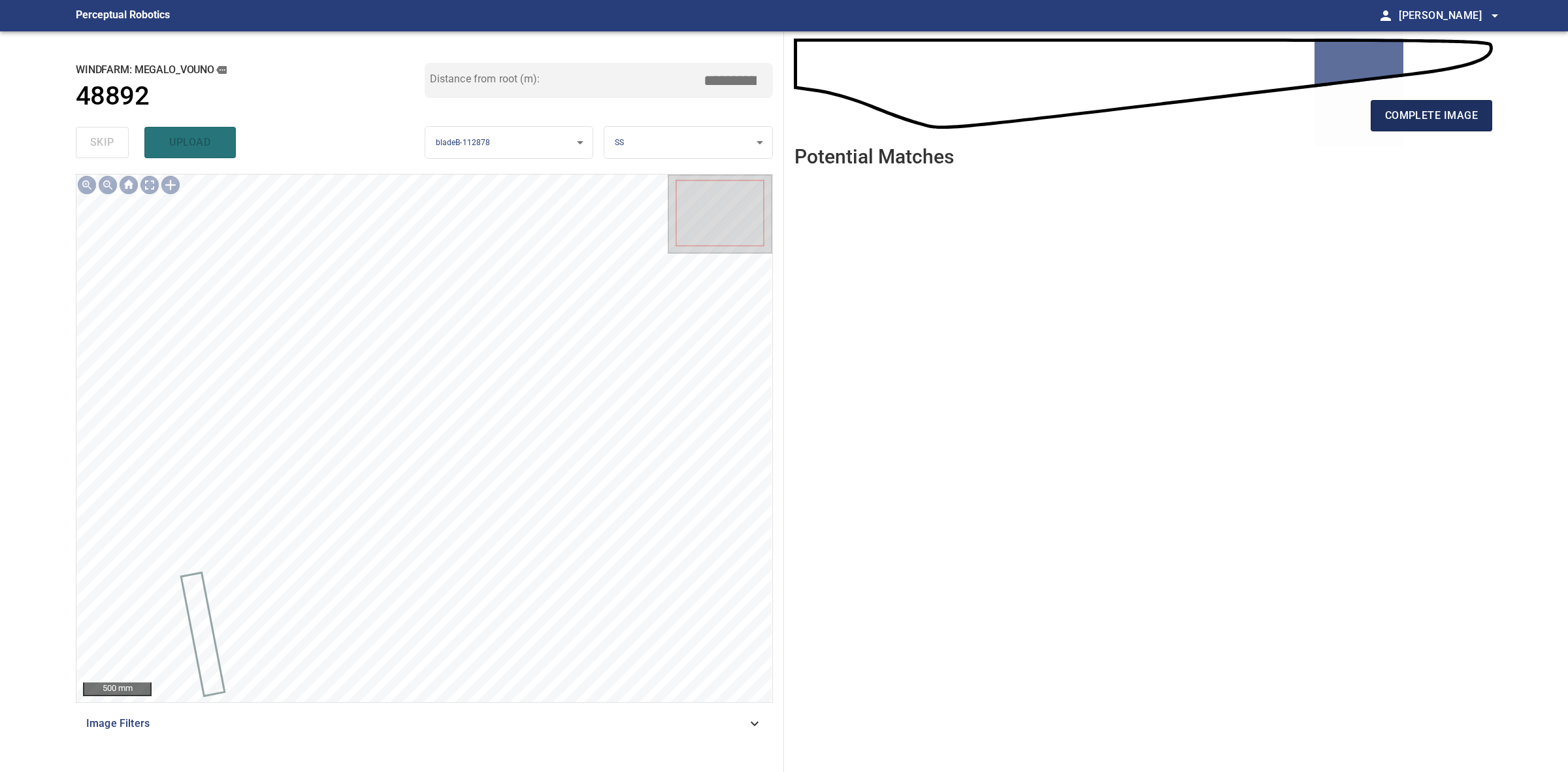
click at [1408, 109] on span "complete image" at bounding box center [1432, 116] width 93 height 18
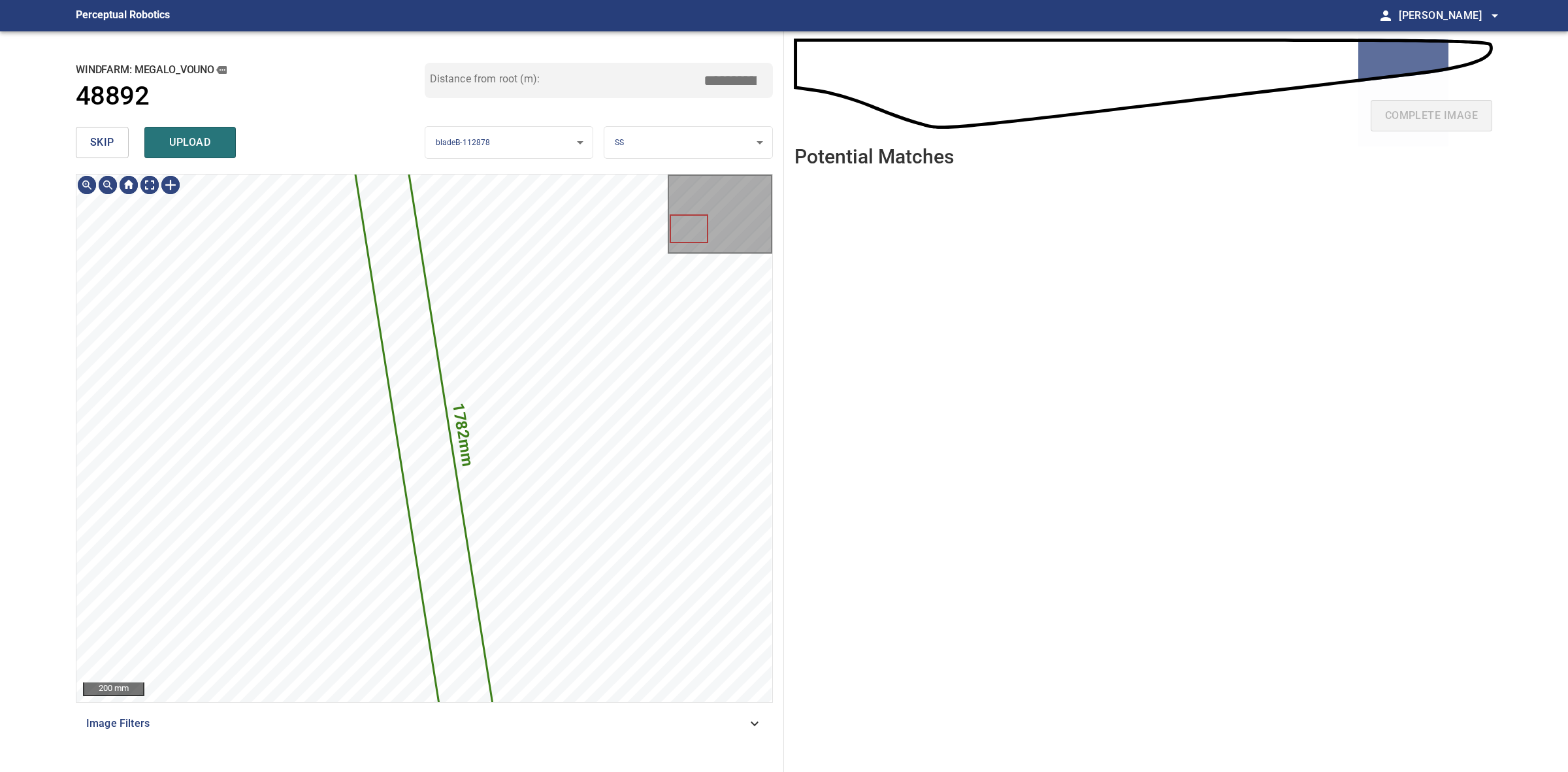
click at [121, 157] on button "skip" at bounding box center [102, 142] width 53 height 31
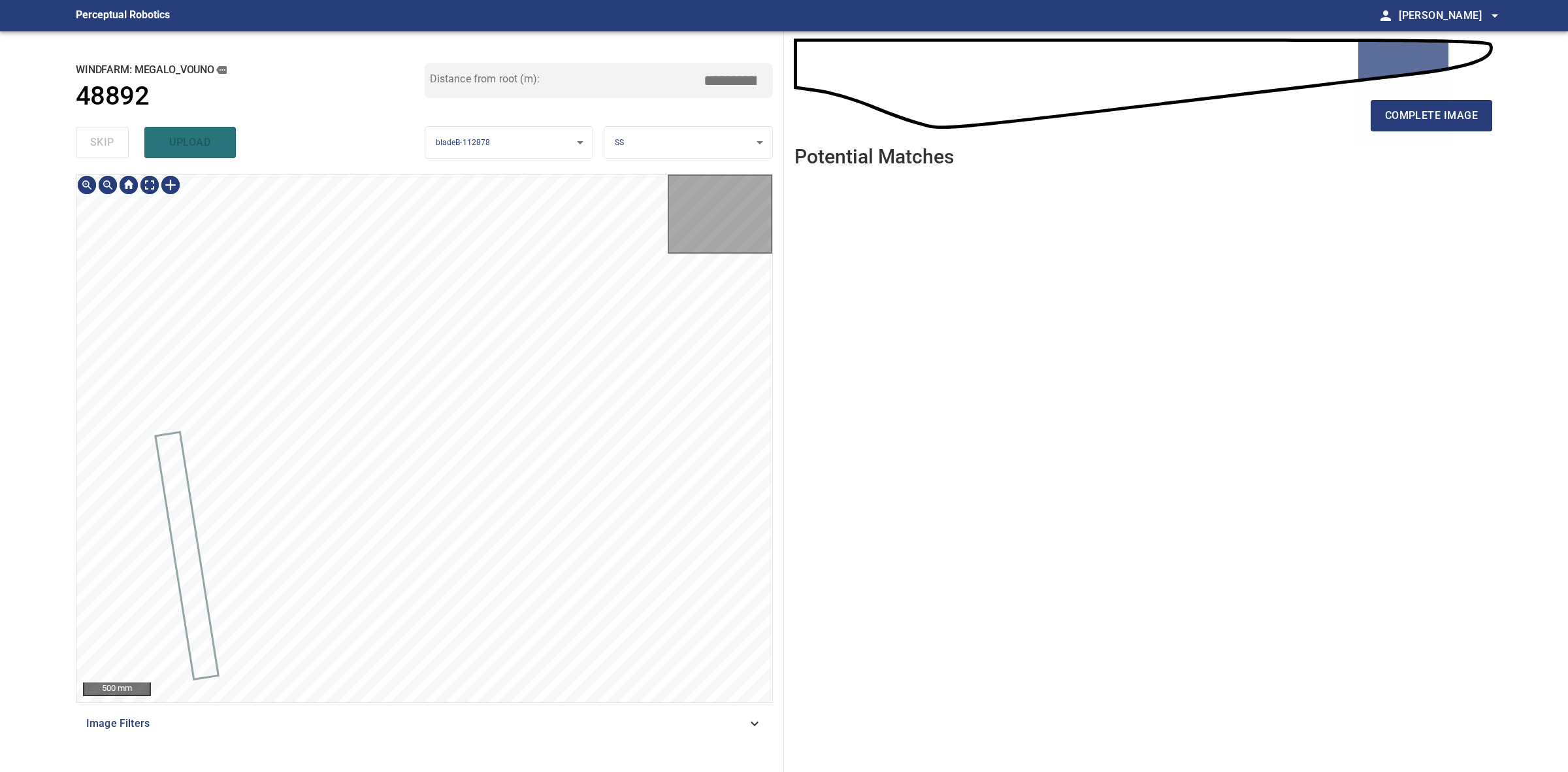
click at [121, 157] on div "skip upload" at bounding box center [250, 142] width 349 height 42
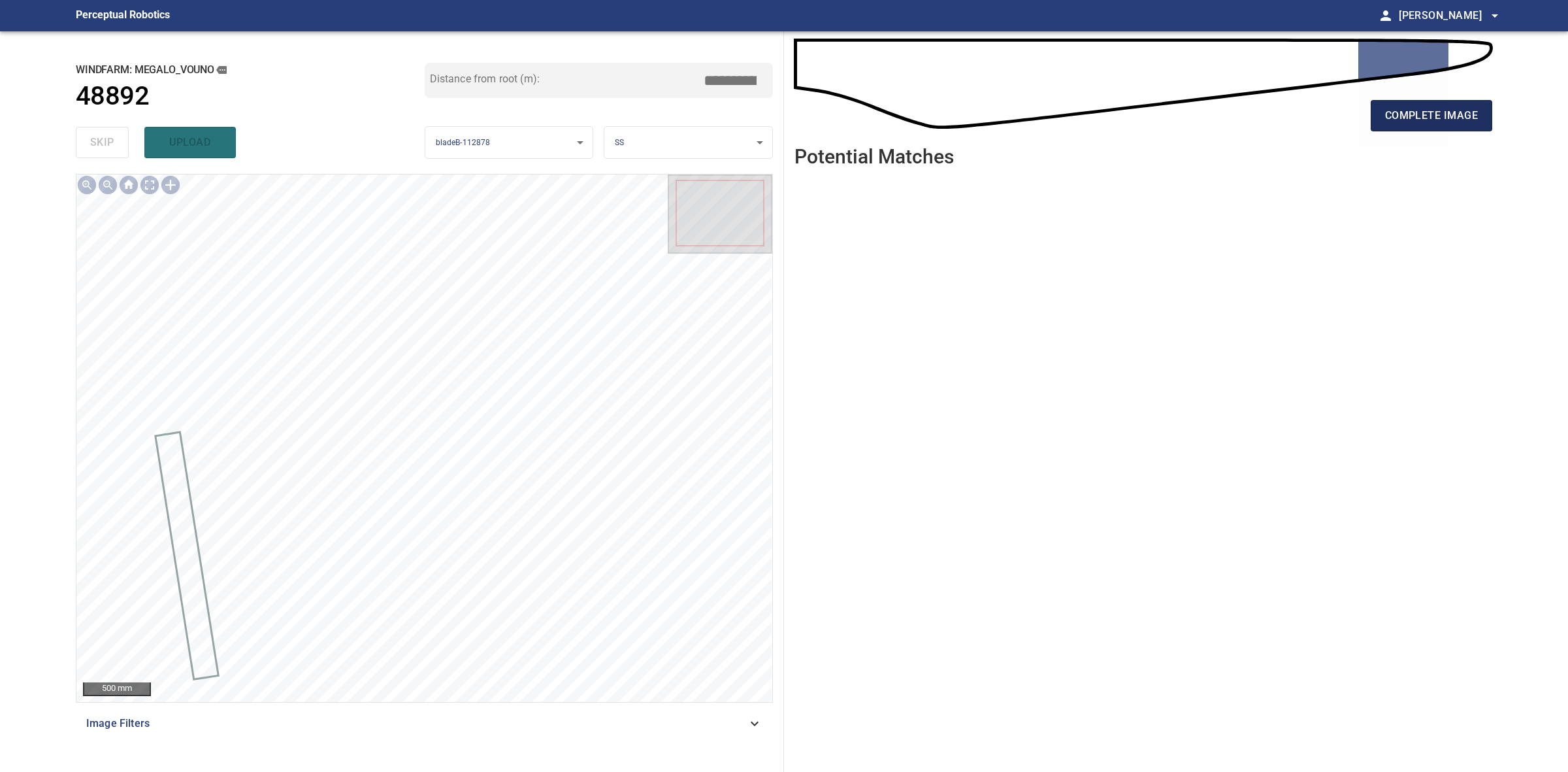
click at [1433, 113] on span "complete image" at bounding box center [1432, 116] width 93 height 18
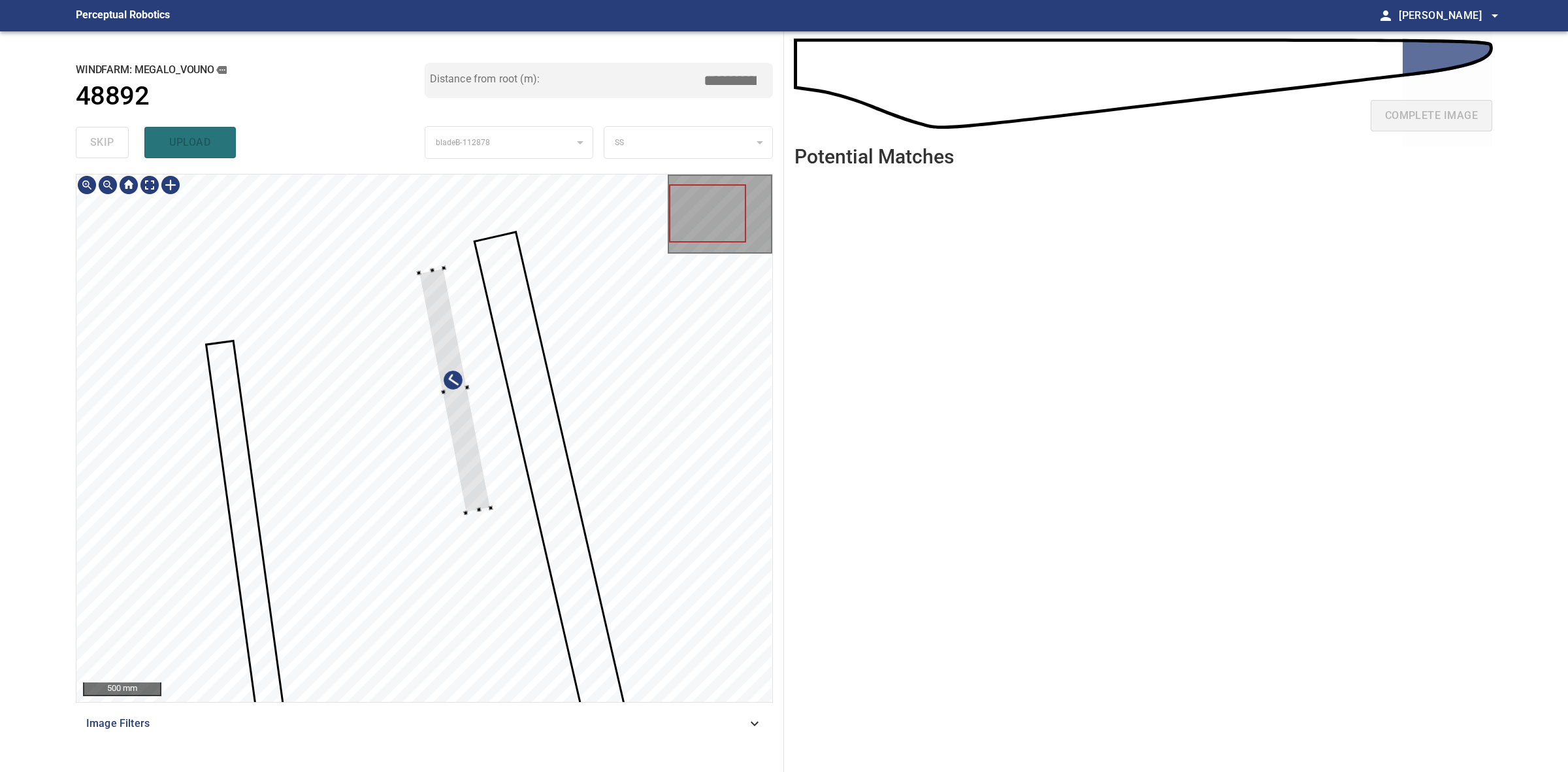
click at [420, 262] on div at bounding box center [425, 438] width 696 height 528
click at [406, 267] on div at bounding box center [425, 438] width 696 height 528
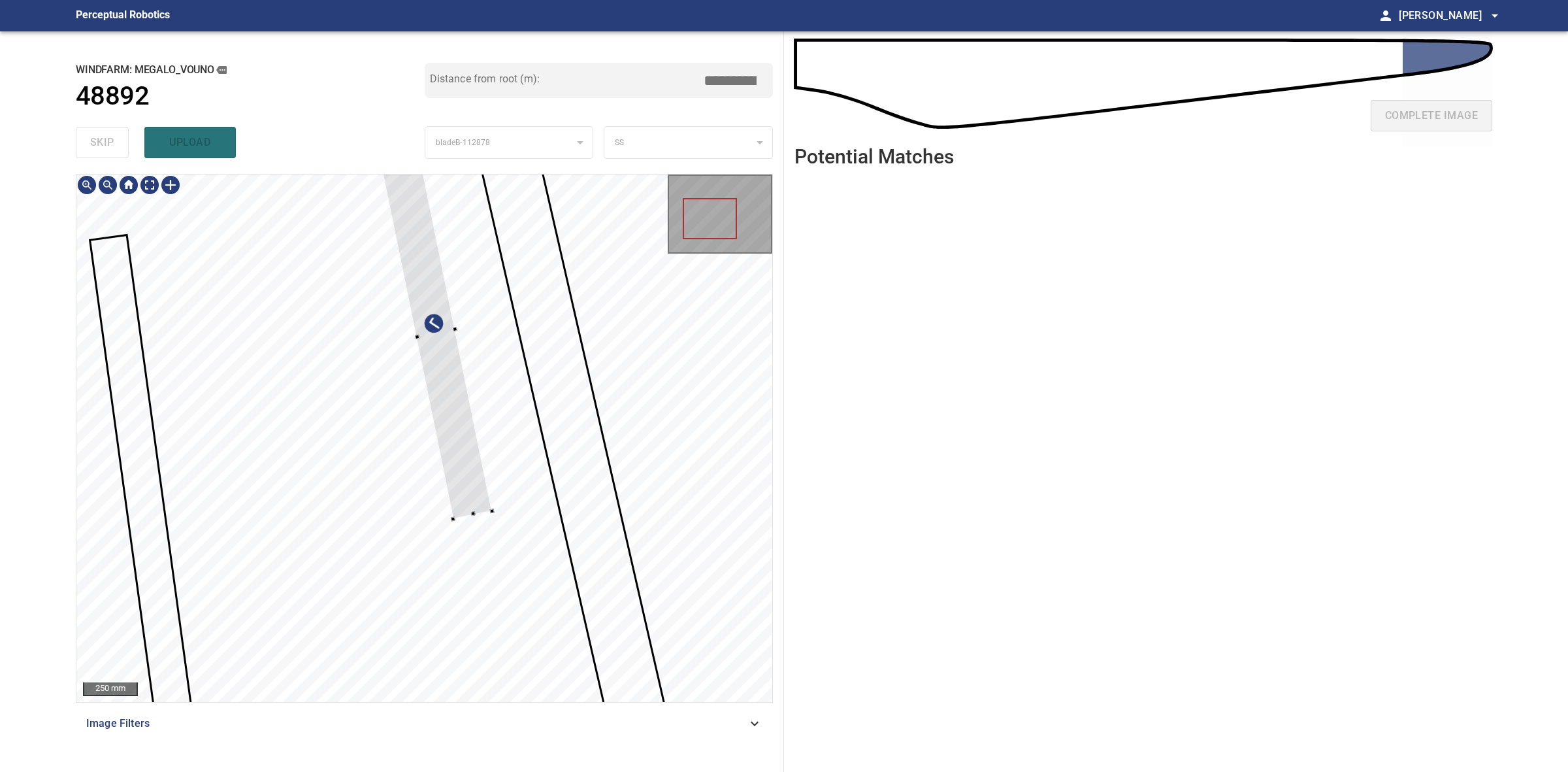
click at [458, 482] on div at bounding box center [436, 333] width 113 height 370
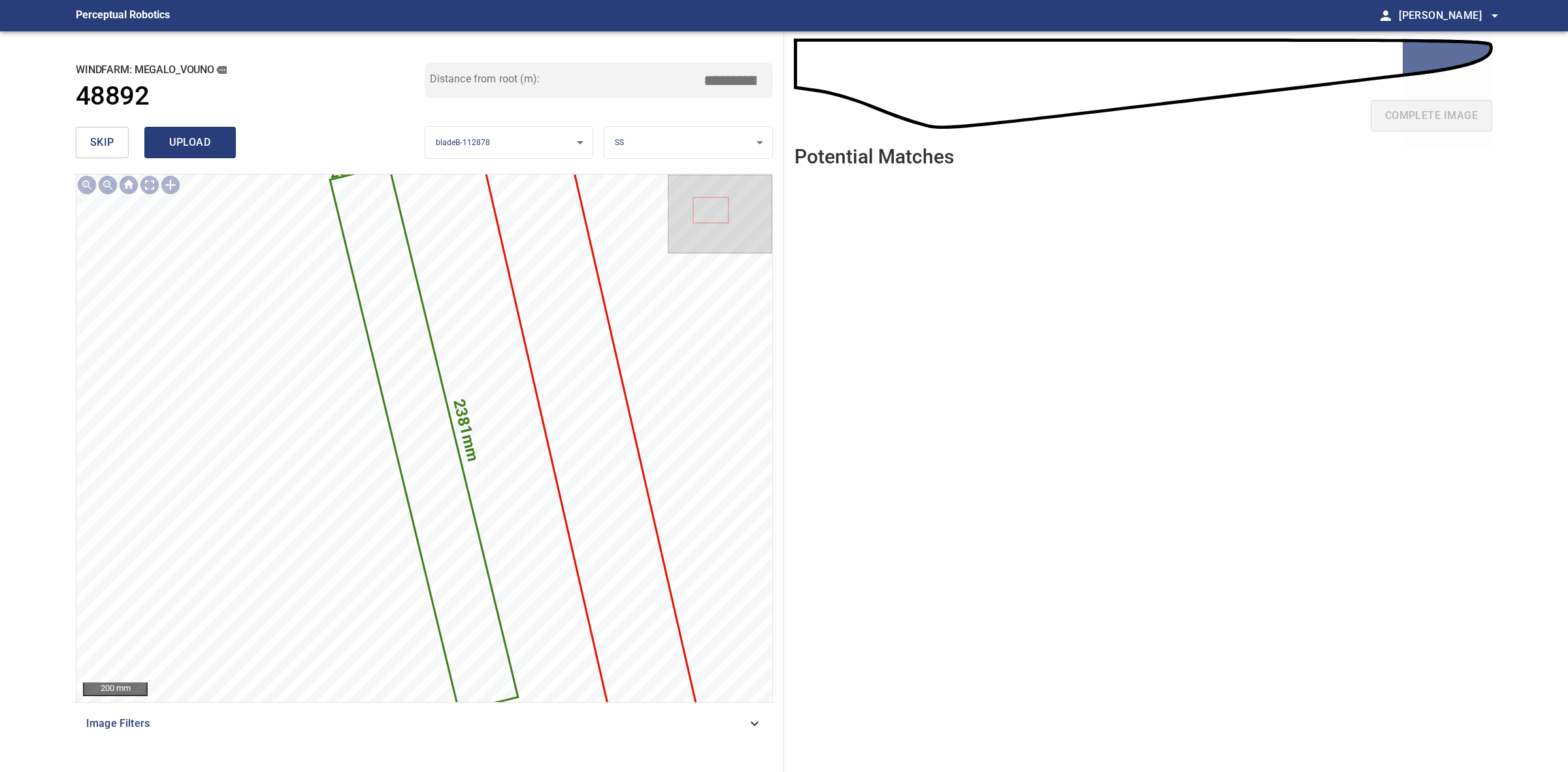
click at [161, 145] on span "upload" at bounding box center [190, 142] width 63 height 18
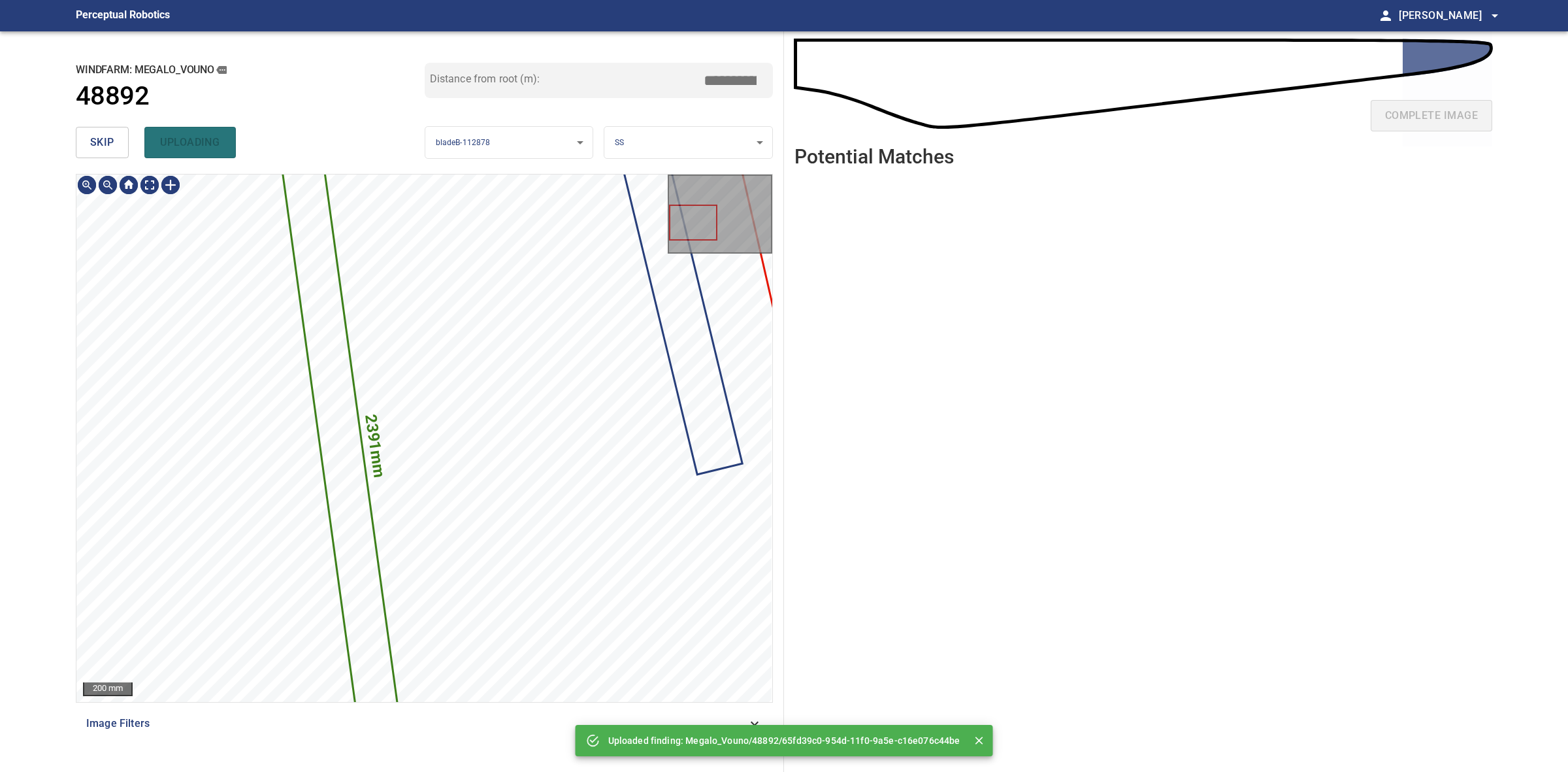
drag, startPoint x: 109, startPoint y: 142, endPoint x: 127, endPoint y: 159, distance: 24.8
click at [109, 144] on span "skip" at bounding box center [102, 142] width 24 height 18
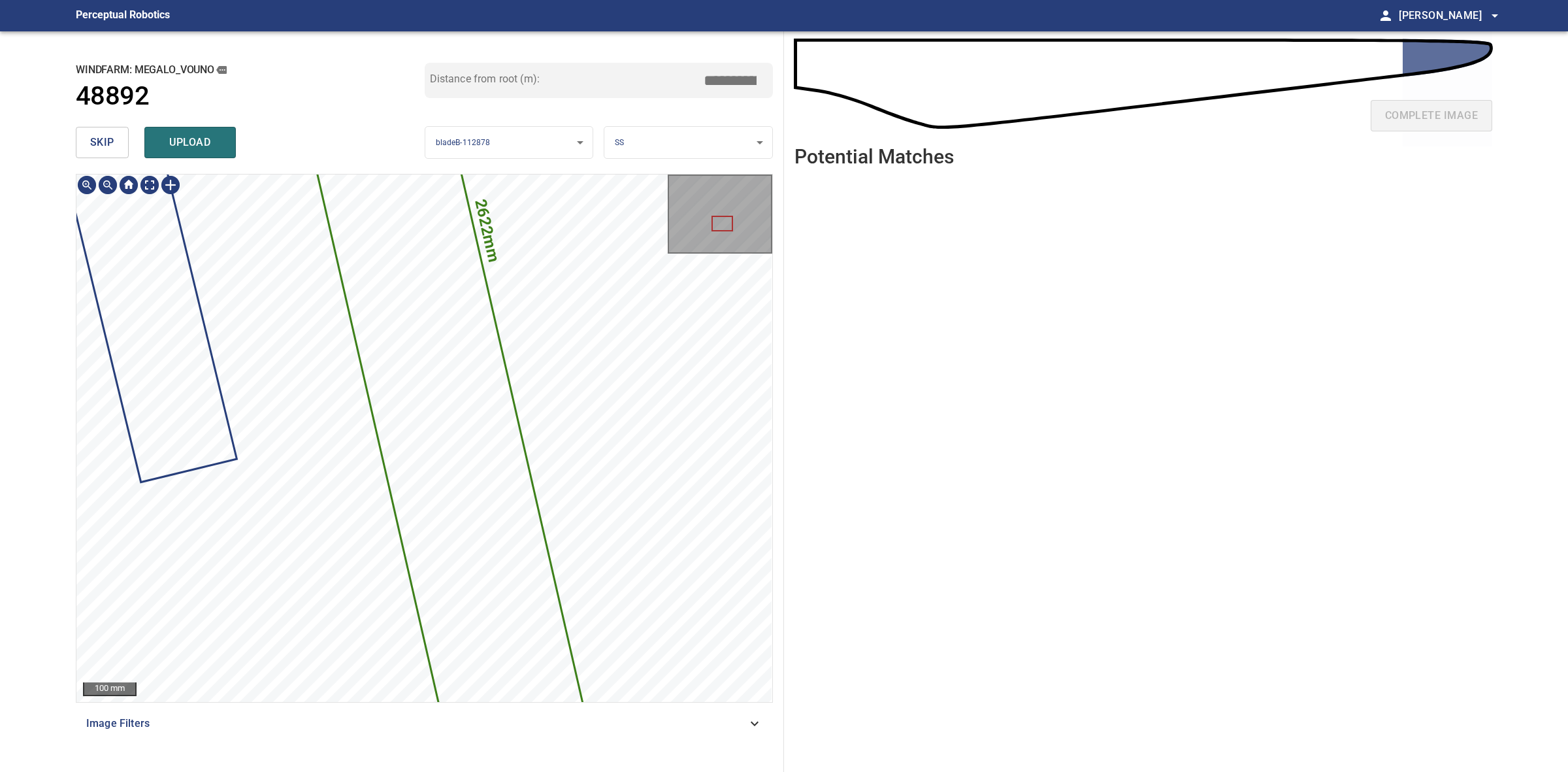
click at [673, 771] on html "**********" at bounding box center [784, 386] width 1568 height 772
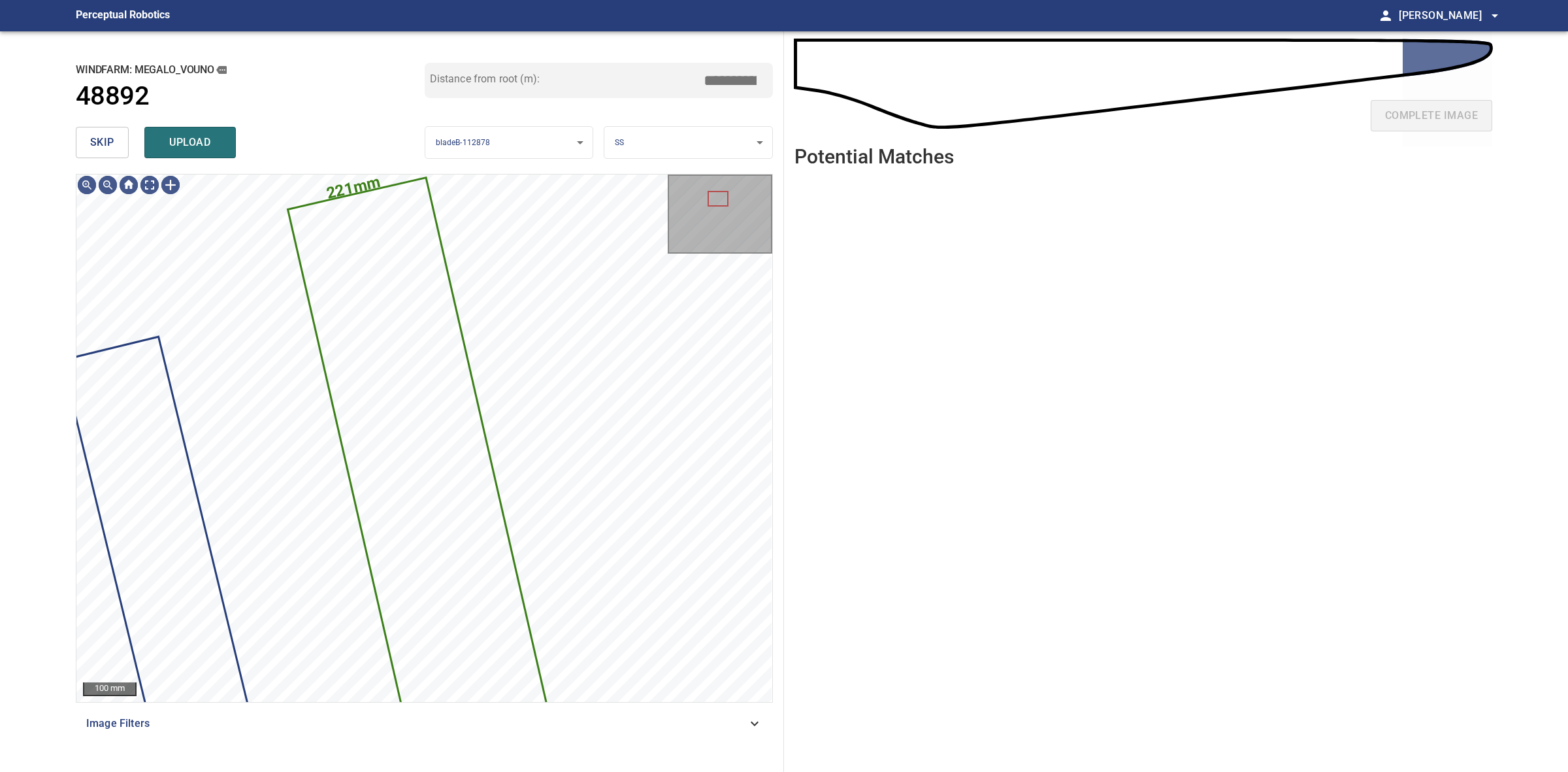
click at [124, 151] on button "skip" at bounding box center [102, 142] width 53 height 31
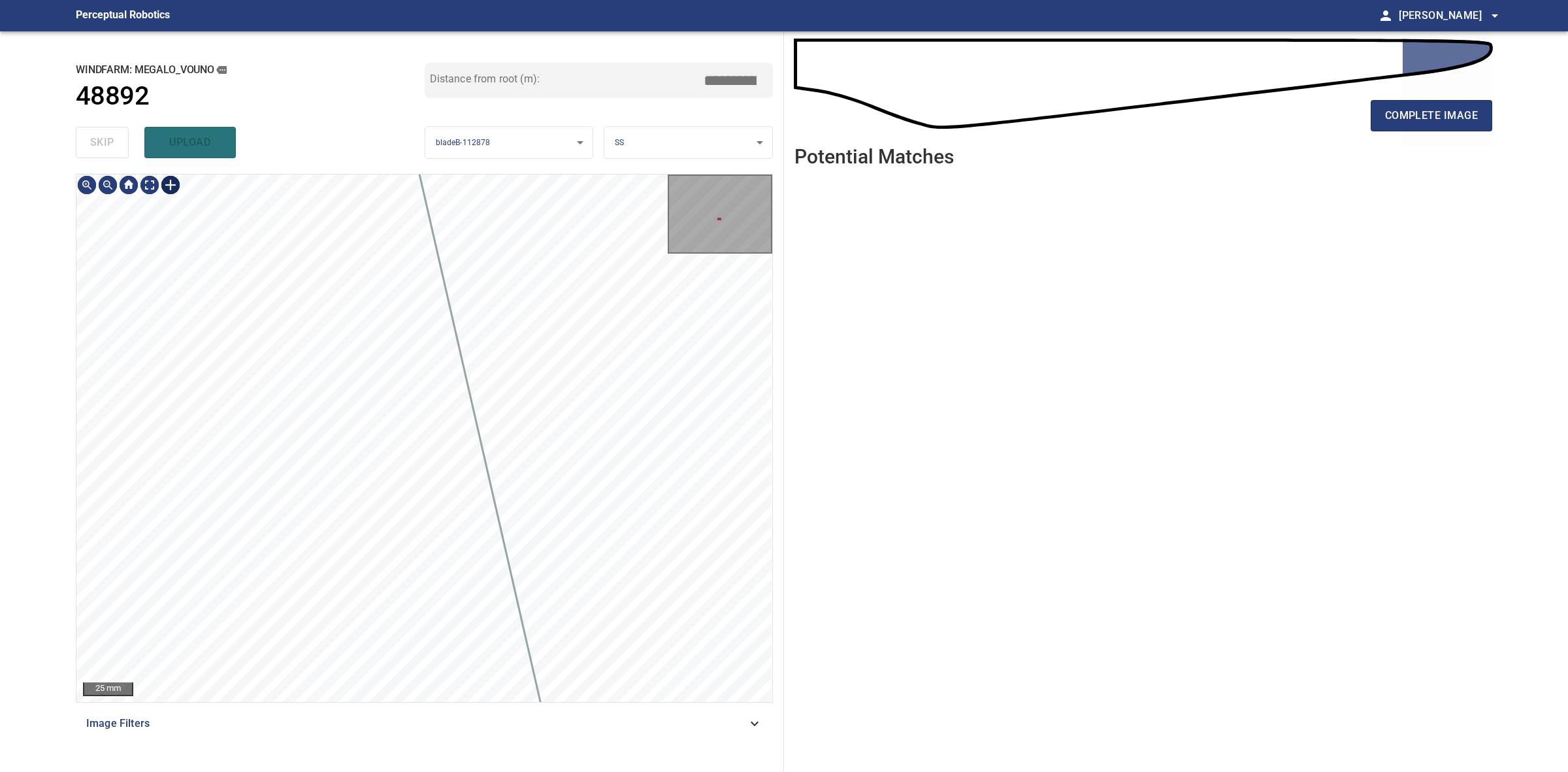
click at [171, 185] on div at bounding box center [170, 185] width 21 height 21
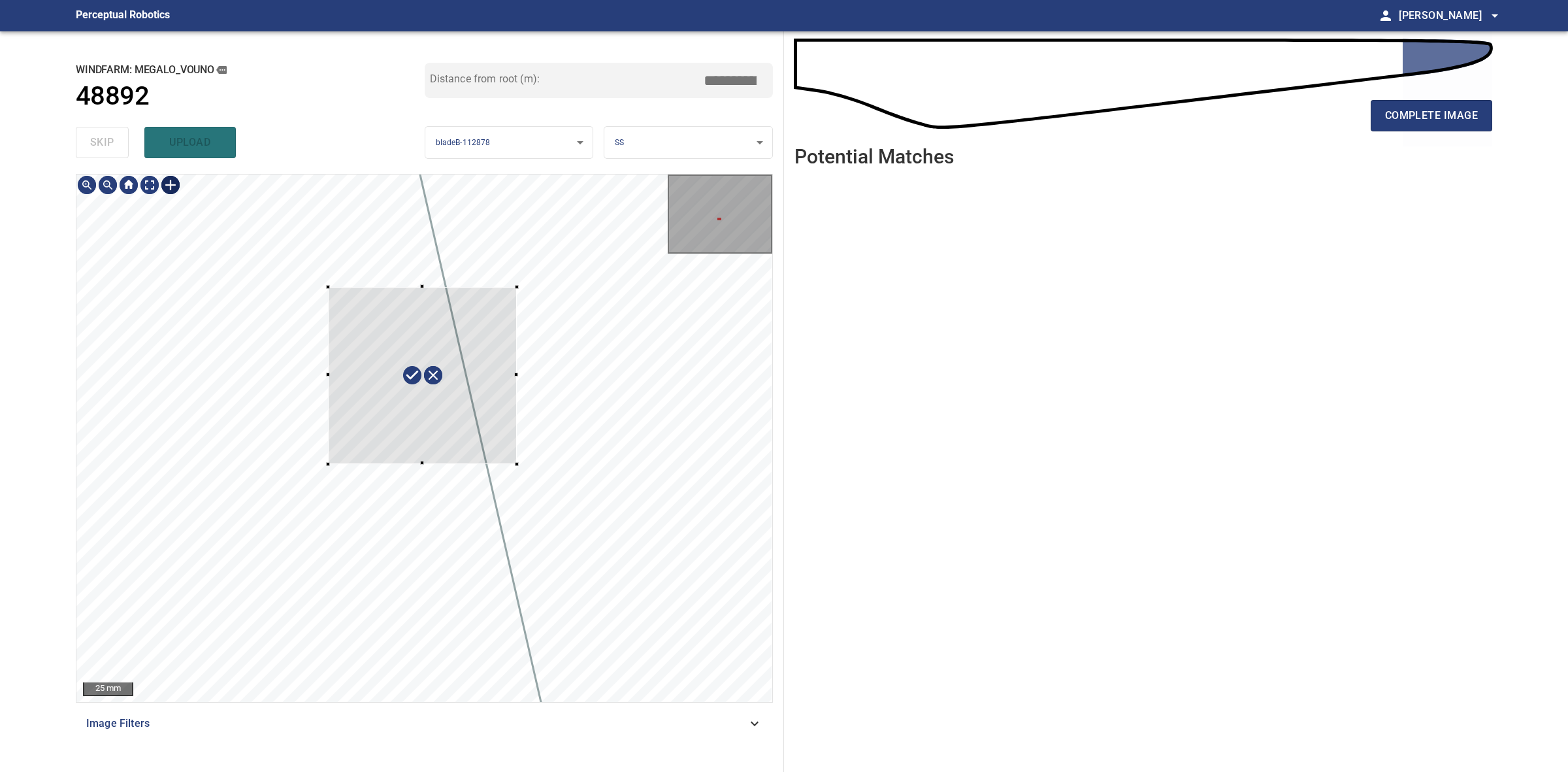
click at [518, 465] on div at bounding box center [425, 438] width 696 height 528
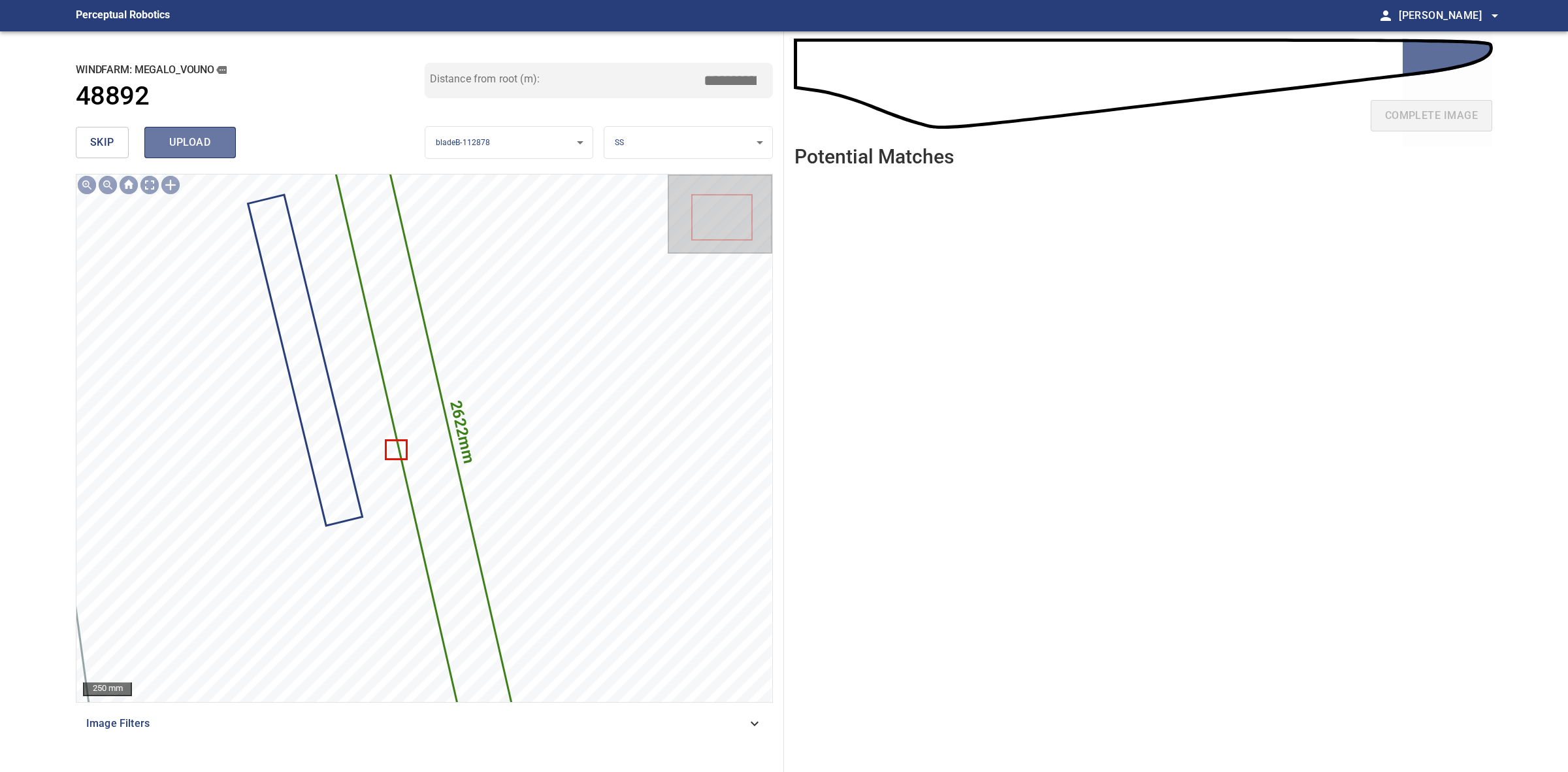
click at [176, 150] on span "upload" at bounding box center [190, 142] width 63 height 18
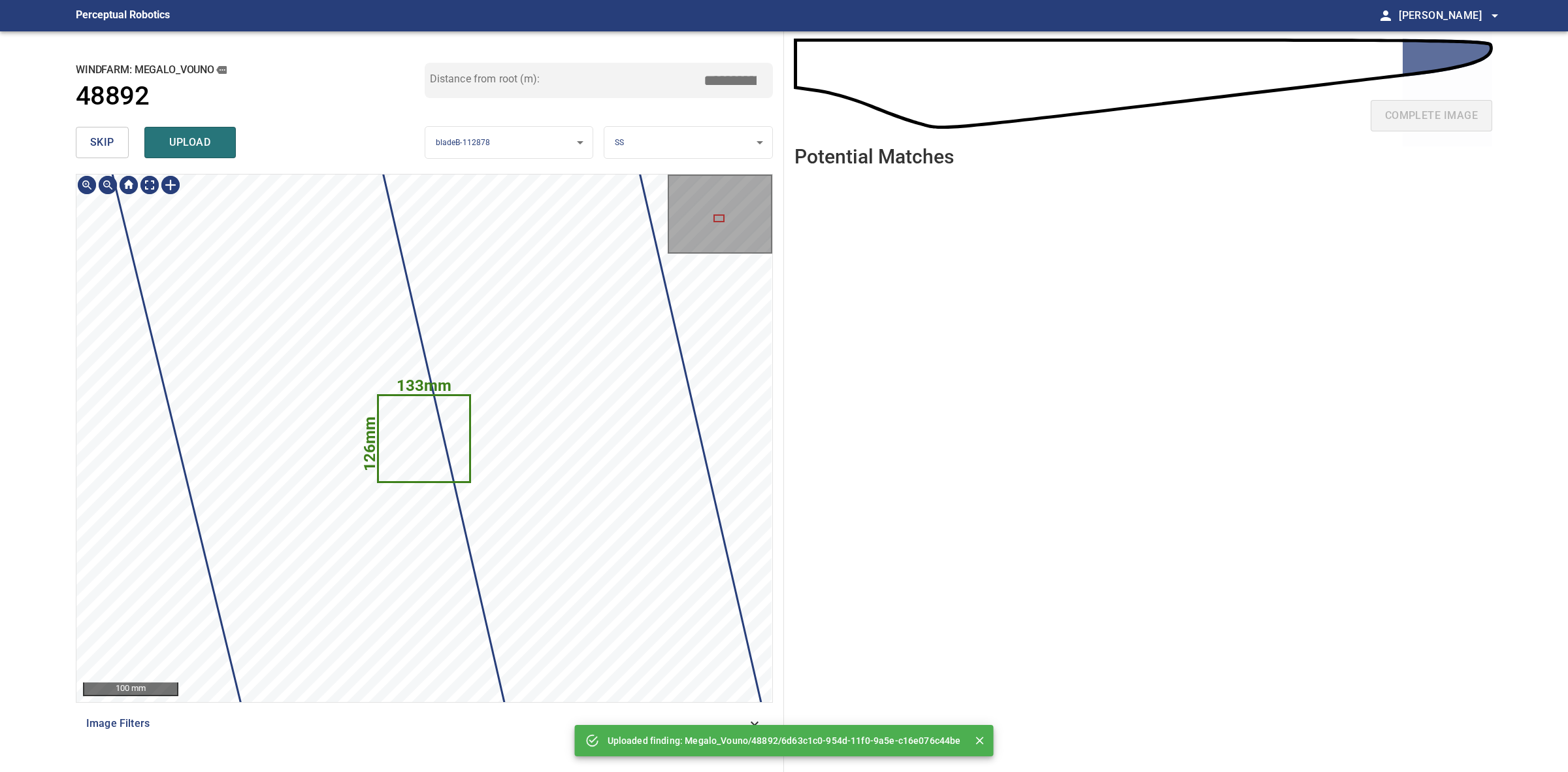
click at [446, 458] on icon at bounding box center [423, 438] width 90 height 85
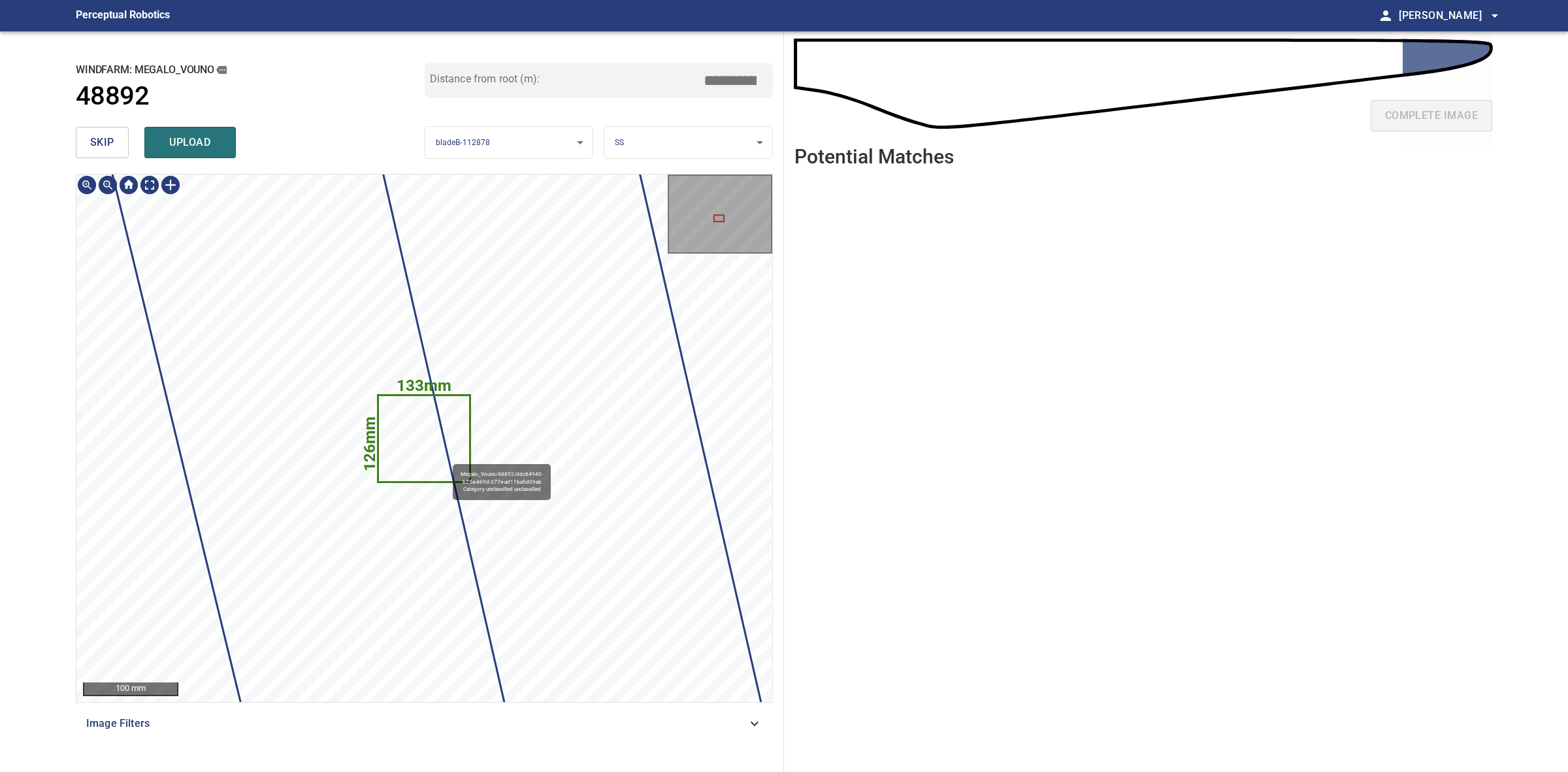
click at [397, 459] on icon at bounding box center [423, 438] width 90 height 85
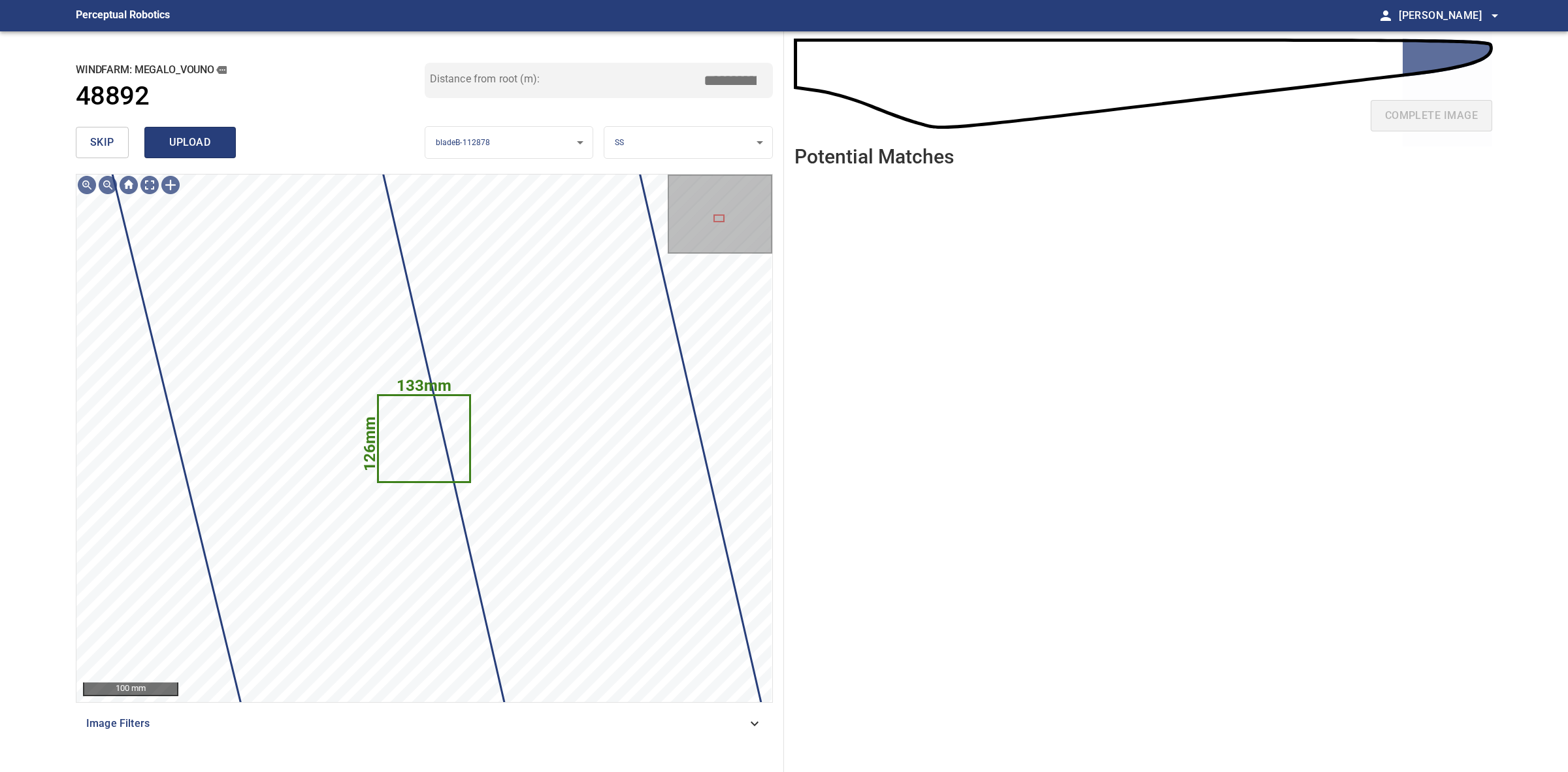
click at [194, 153] on button "upload" at bounding box center [190, 142] width 92 height 31
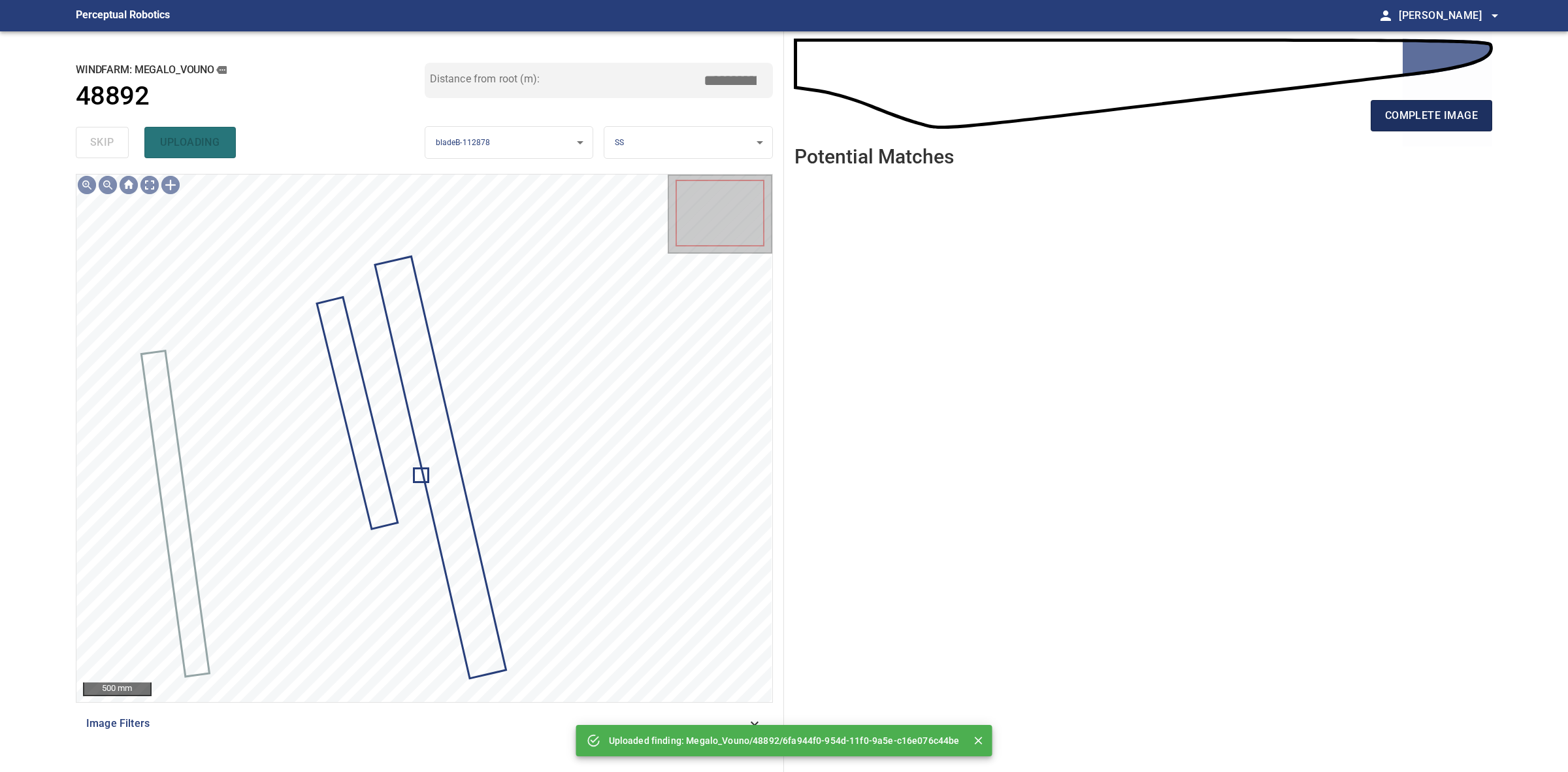
click at [1390, 113] on span "complete image" at bounding box center [1432, 116] width 93 height 18
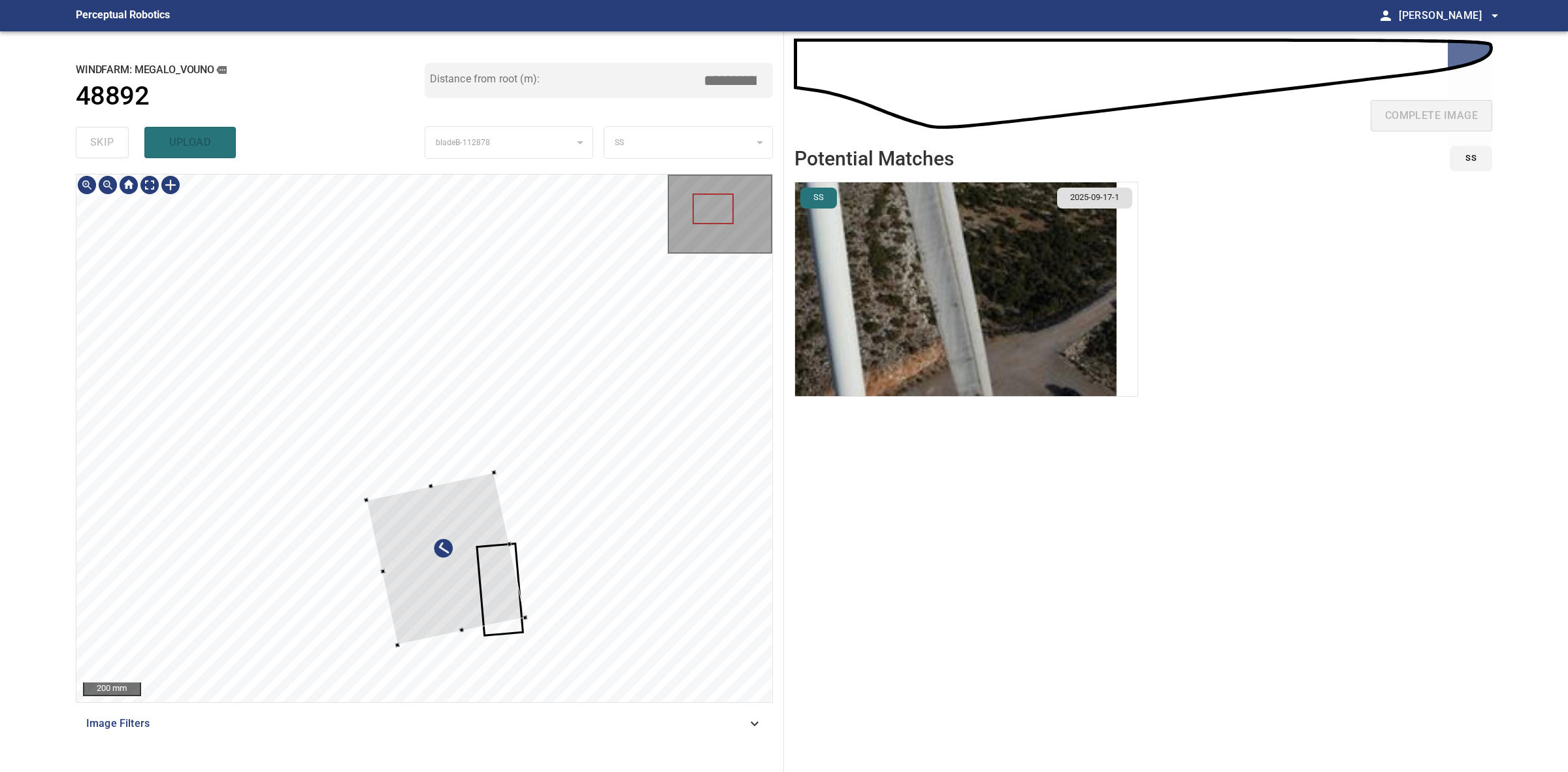
click at [439, 488] on div at bounding box center [446, 558] width 159 height 172
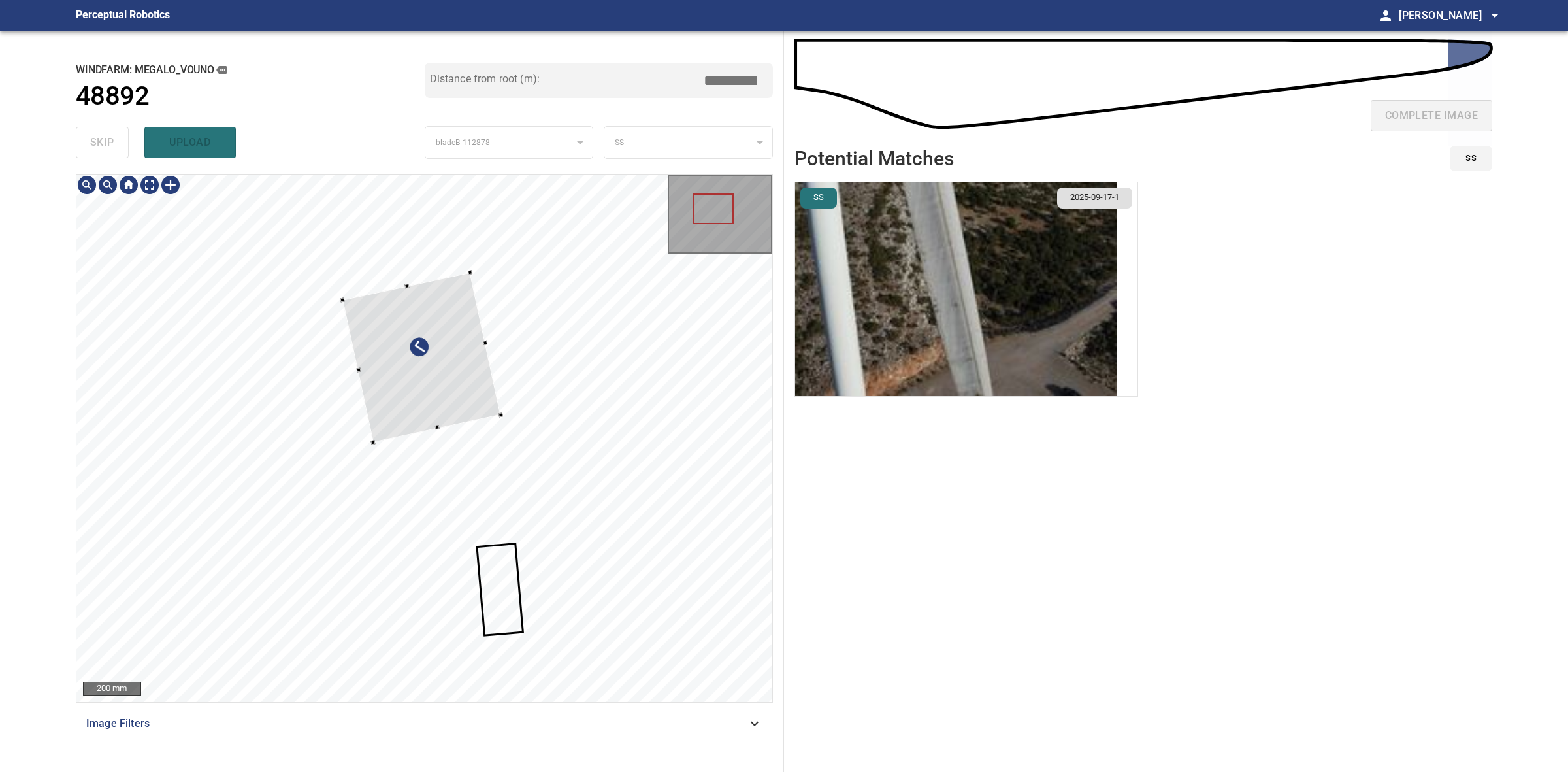
click at [429, 307] on div at bounding box center [421, 357] width 158 height 170
click at [461, 360] on div at bounding box center [425, 438] width 696 height 528
click at [455, 348] on div at bounding box center [414, 341] width 117 height 106
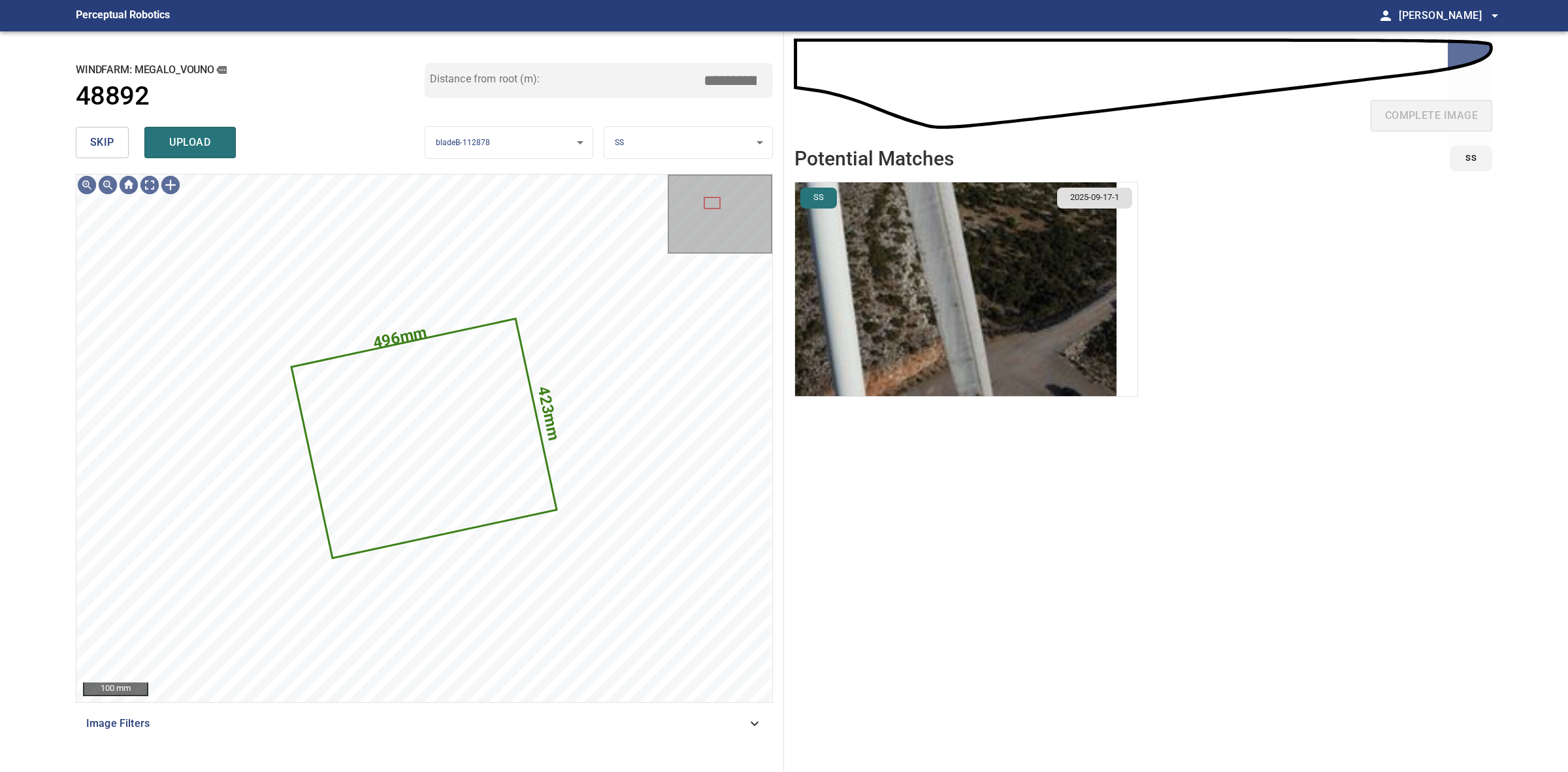
click at [209, 144] on span "upload" at bounding box center [190, 142] width 63 height 18
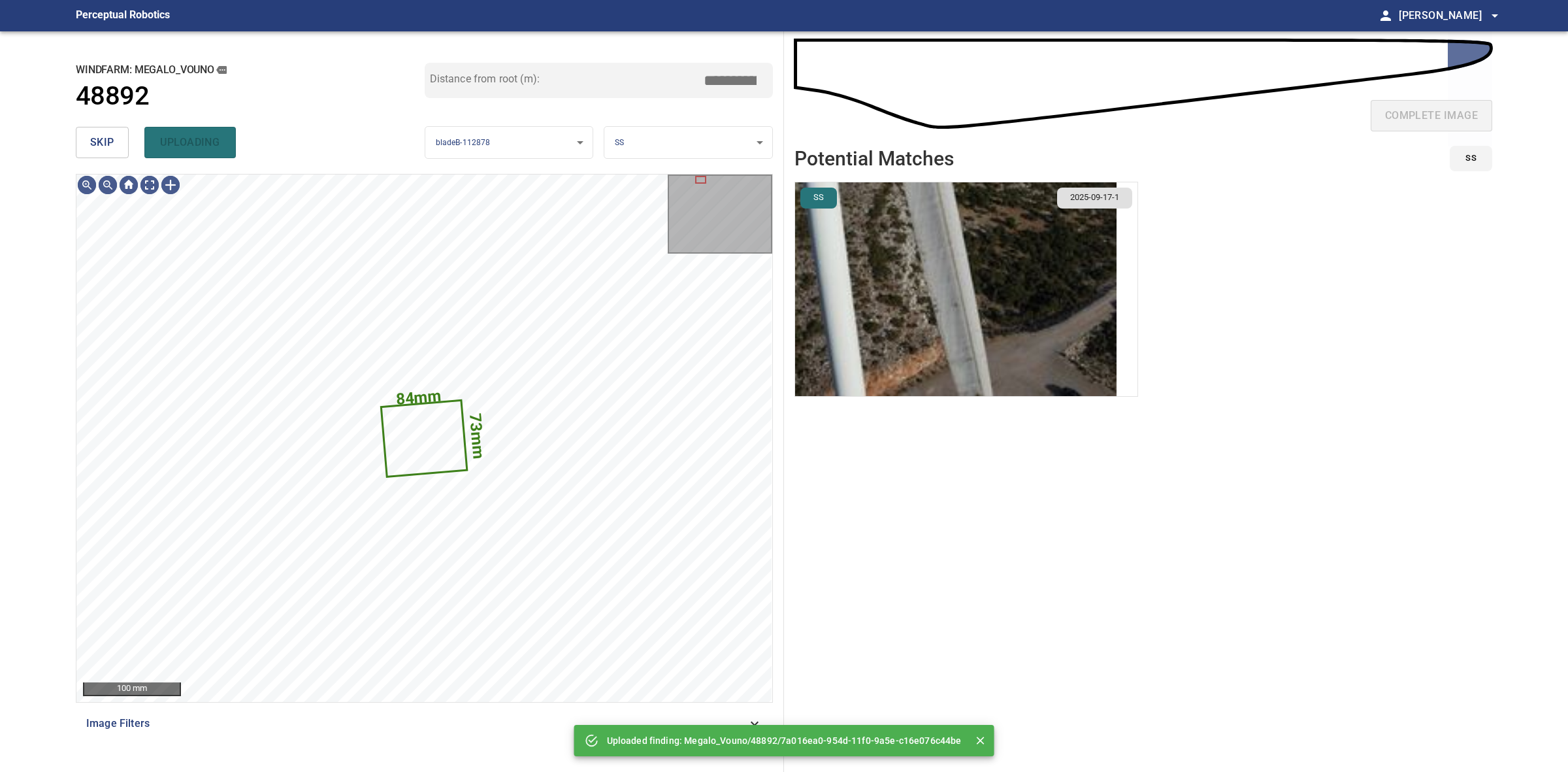
click at [117, 130] on button "skip" at bounding box center [102, 142] width 53 height 31
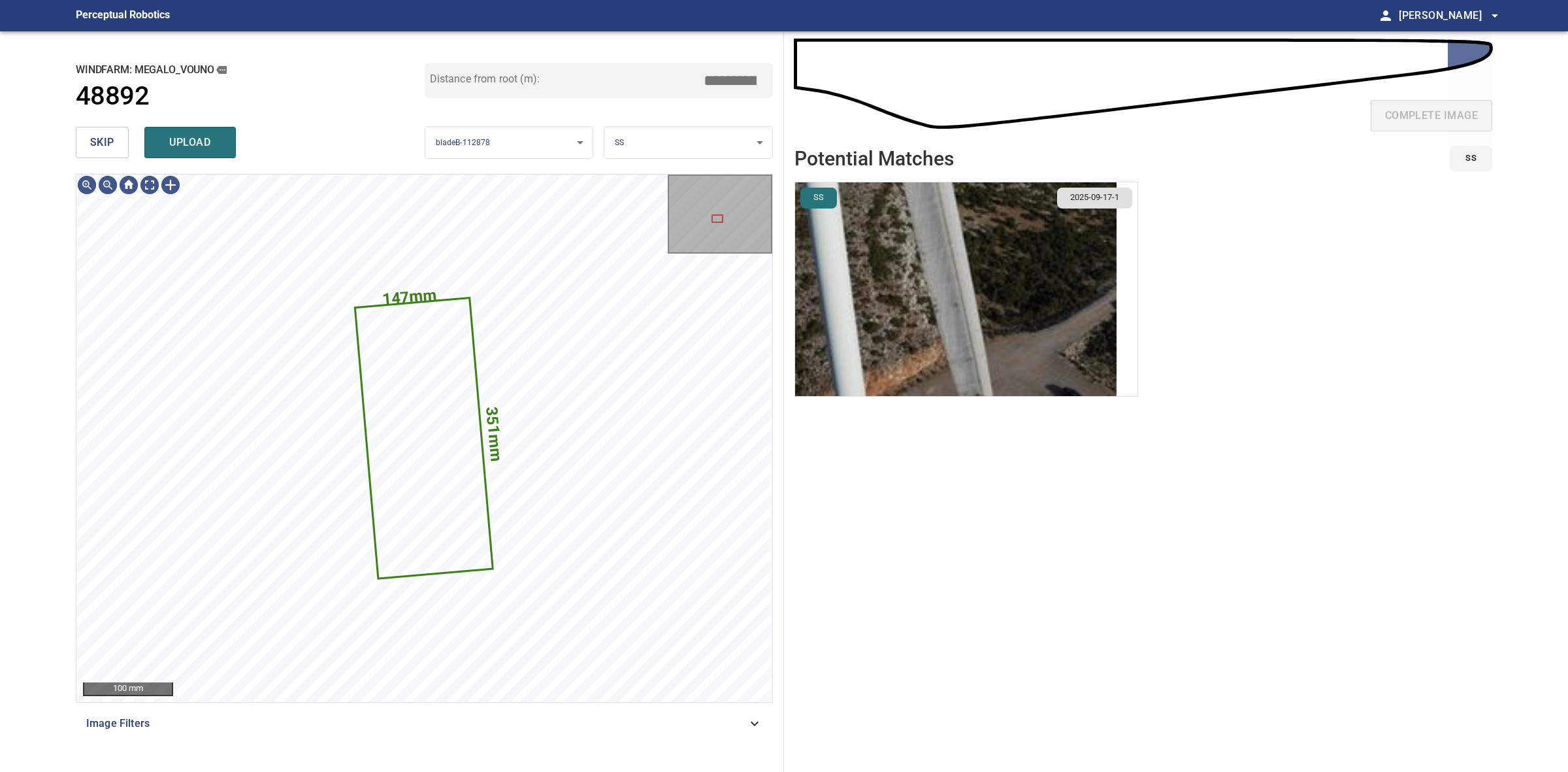
click at [660, 142] on body "**********" at bounding box center [784, 386] width 1568 height 772
click at [660, 142] on li "LE" at bounding box center [687, 142] width 167 height 22
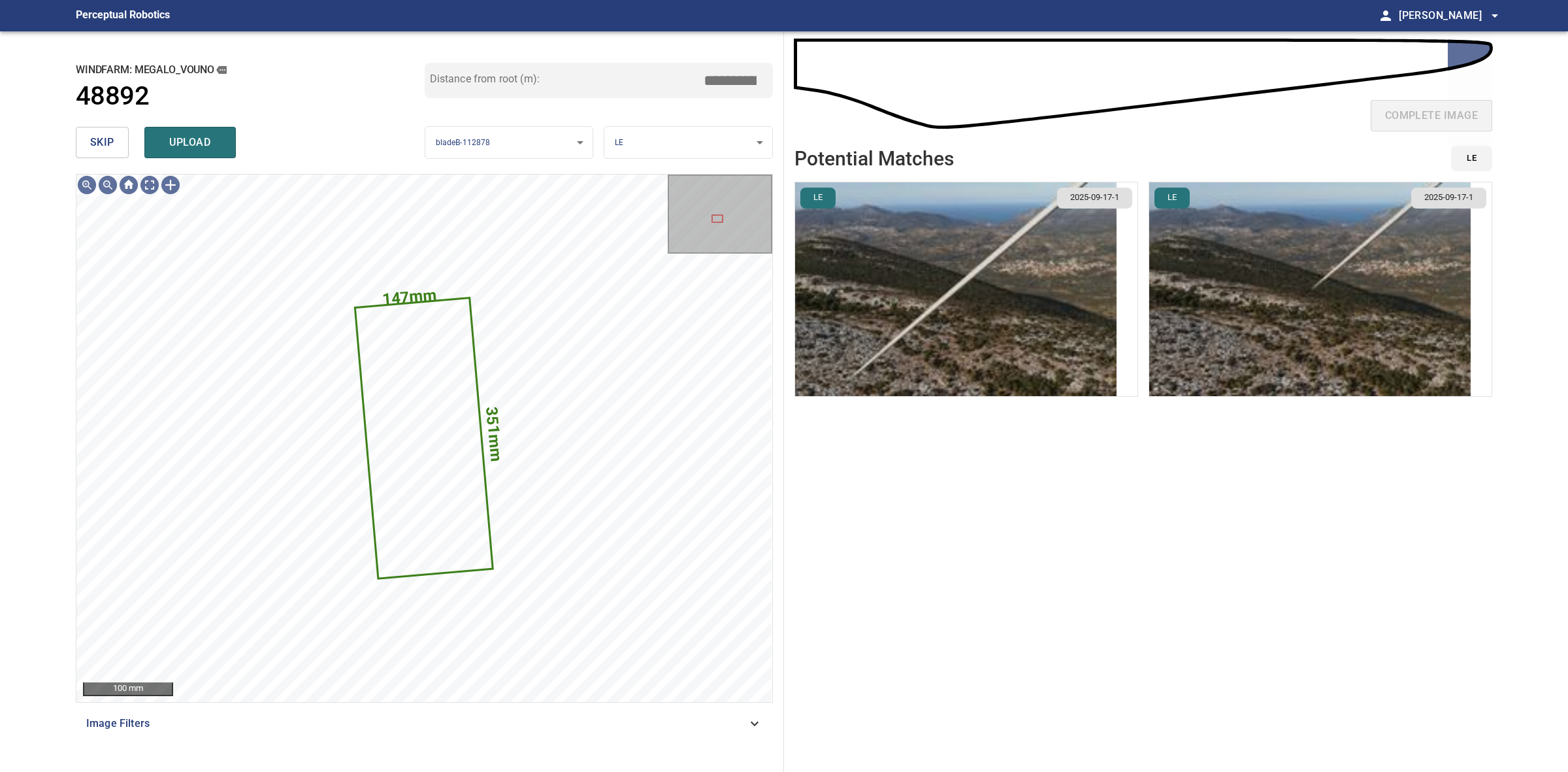
click at [958, 324] on img "button" at bounding box center [956, 289] width 322 height 214
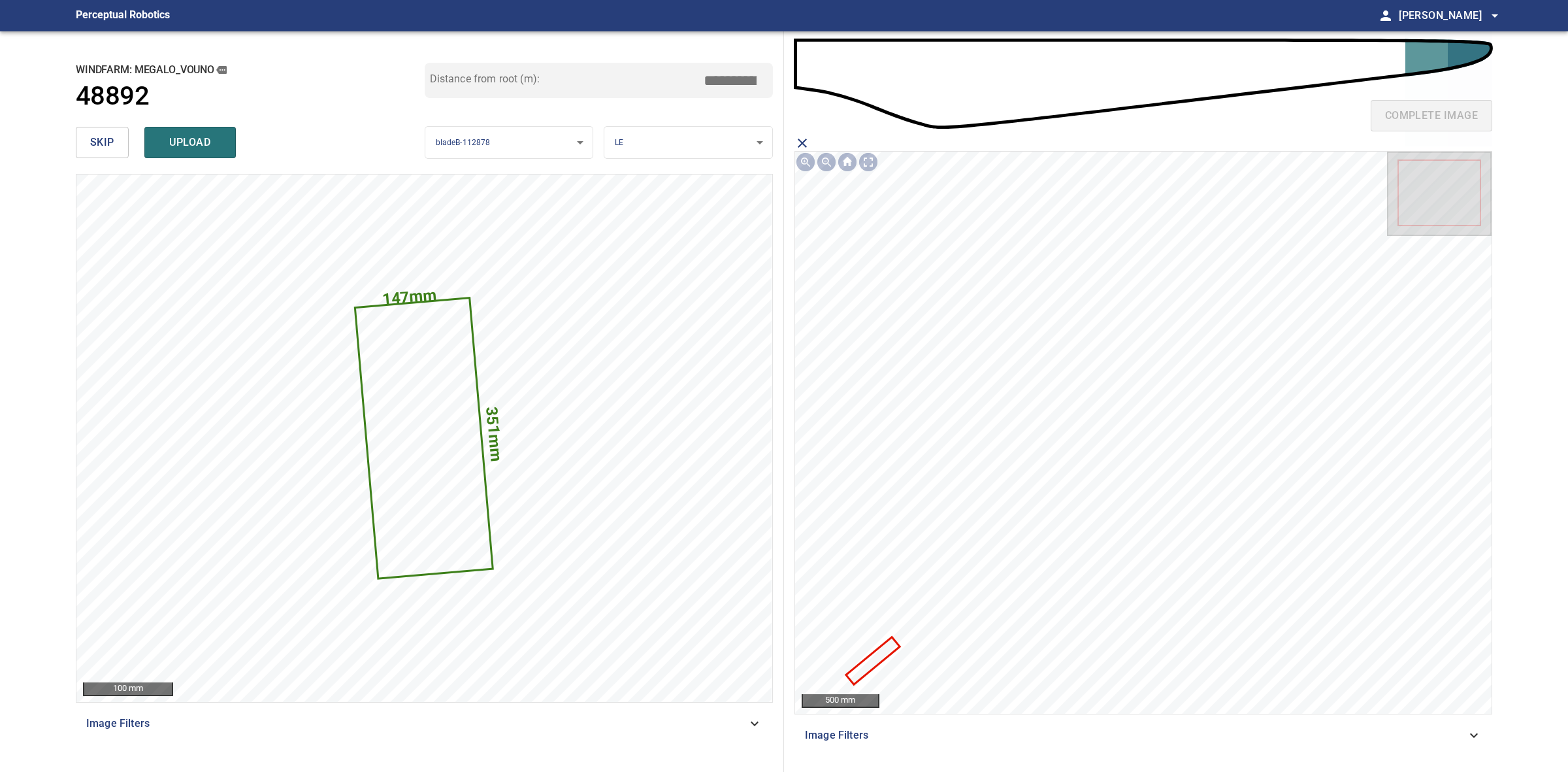
click at [876, 657] on icon at bounding box center [872, 661] width 51 height 45
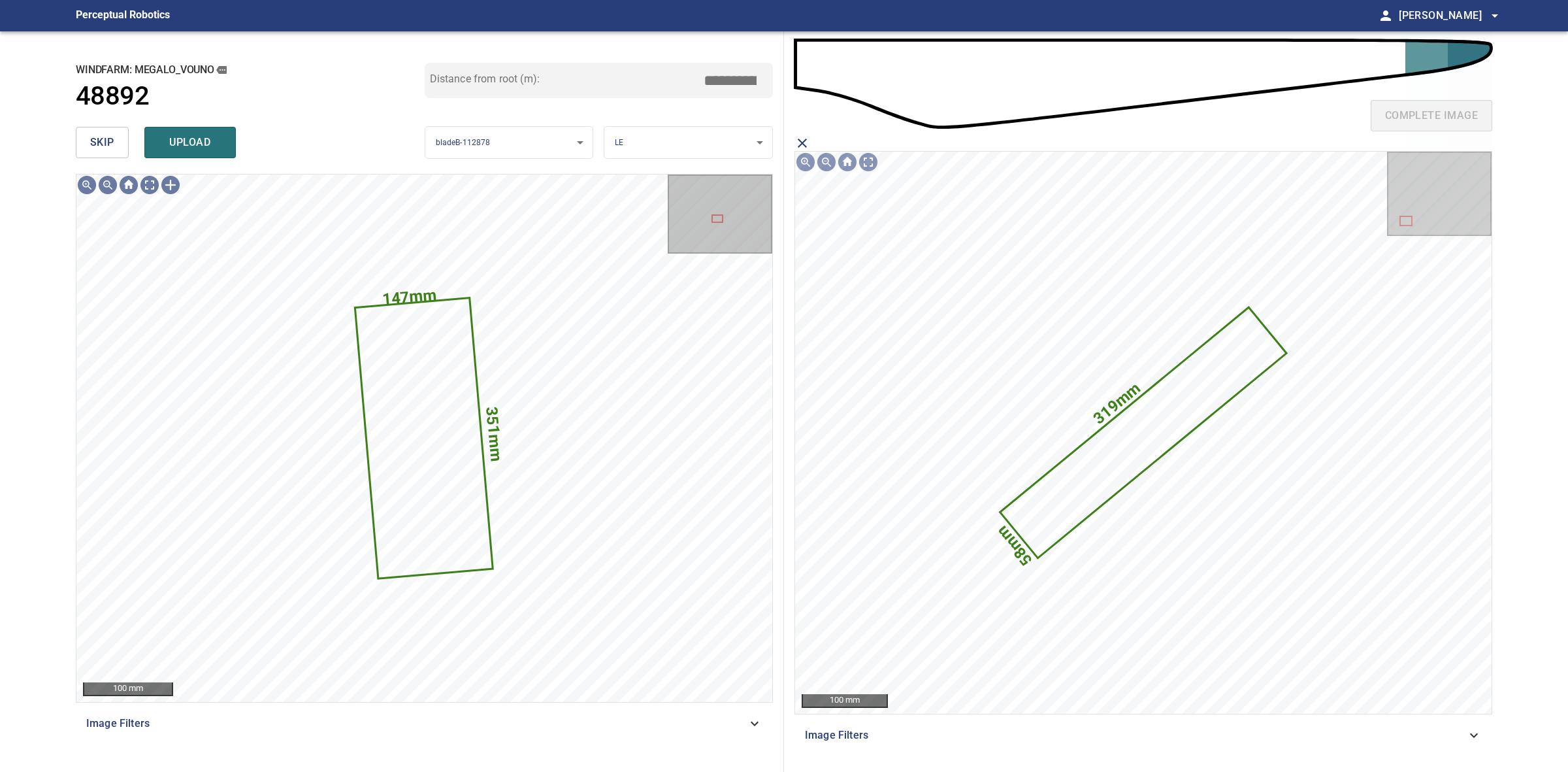
drag, startPoint x: 168, startPoint y: 145, endPoint x: 180, endPoint y: 148, distance: 12.4
click at [168, 147] on span "upload" at bounding box center [190, 142] width 63 height 18
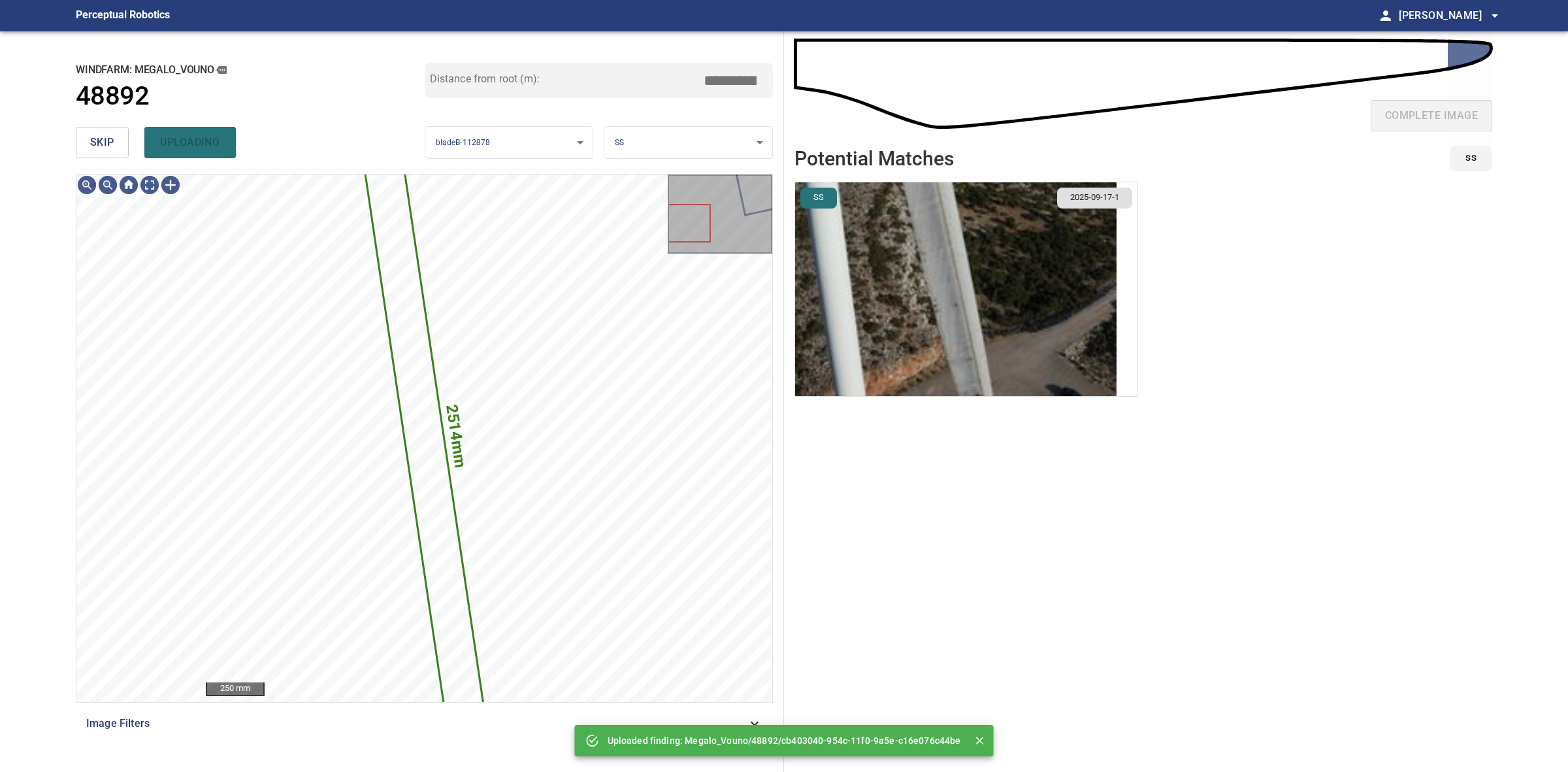
click at [116, 157] on button "skip" at bounding box center [102, 142] width 53 height 31
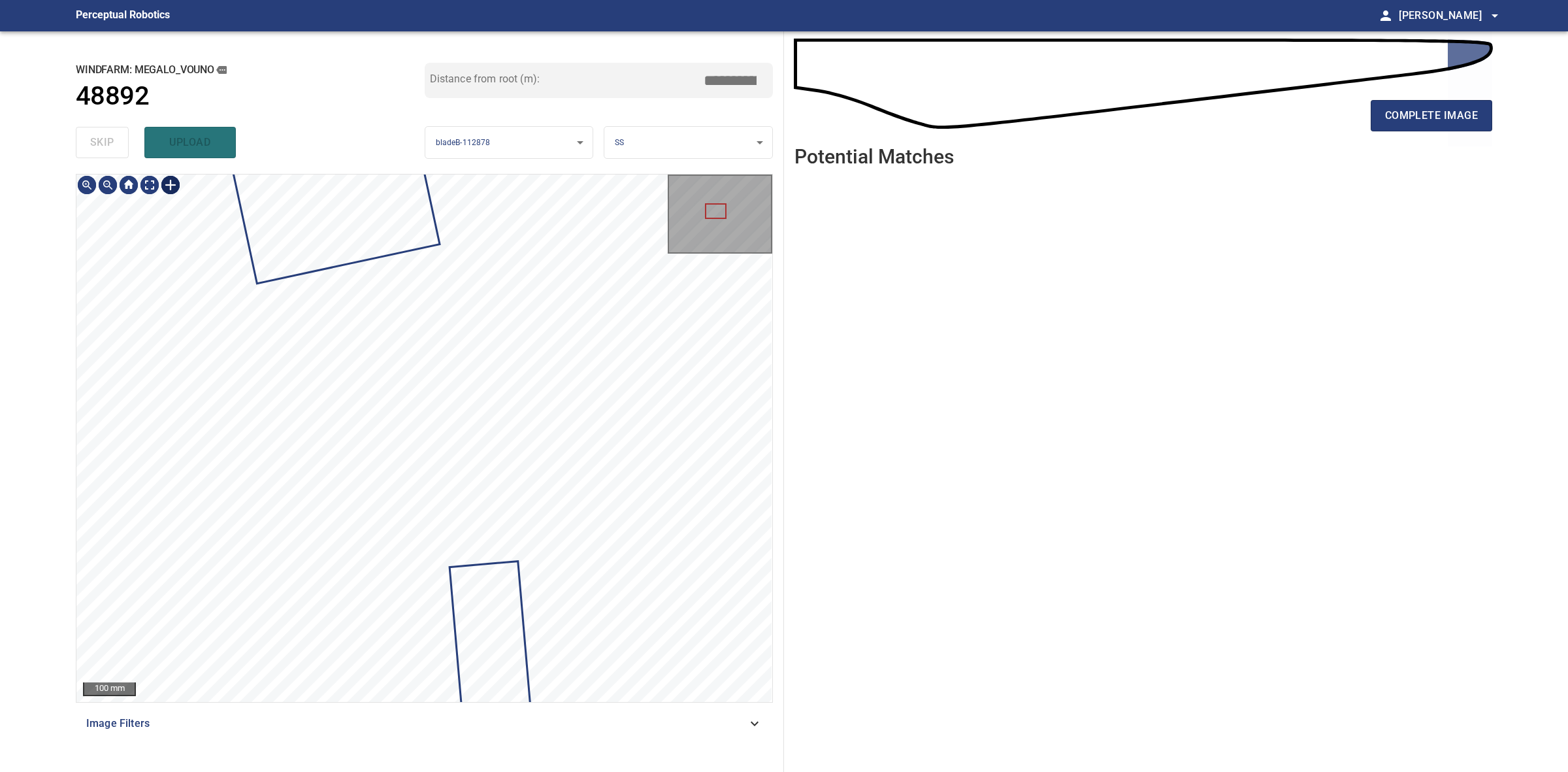
click at [167, 177] on div at bounding box center [170, 185] width 21 height 21
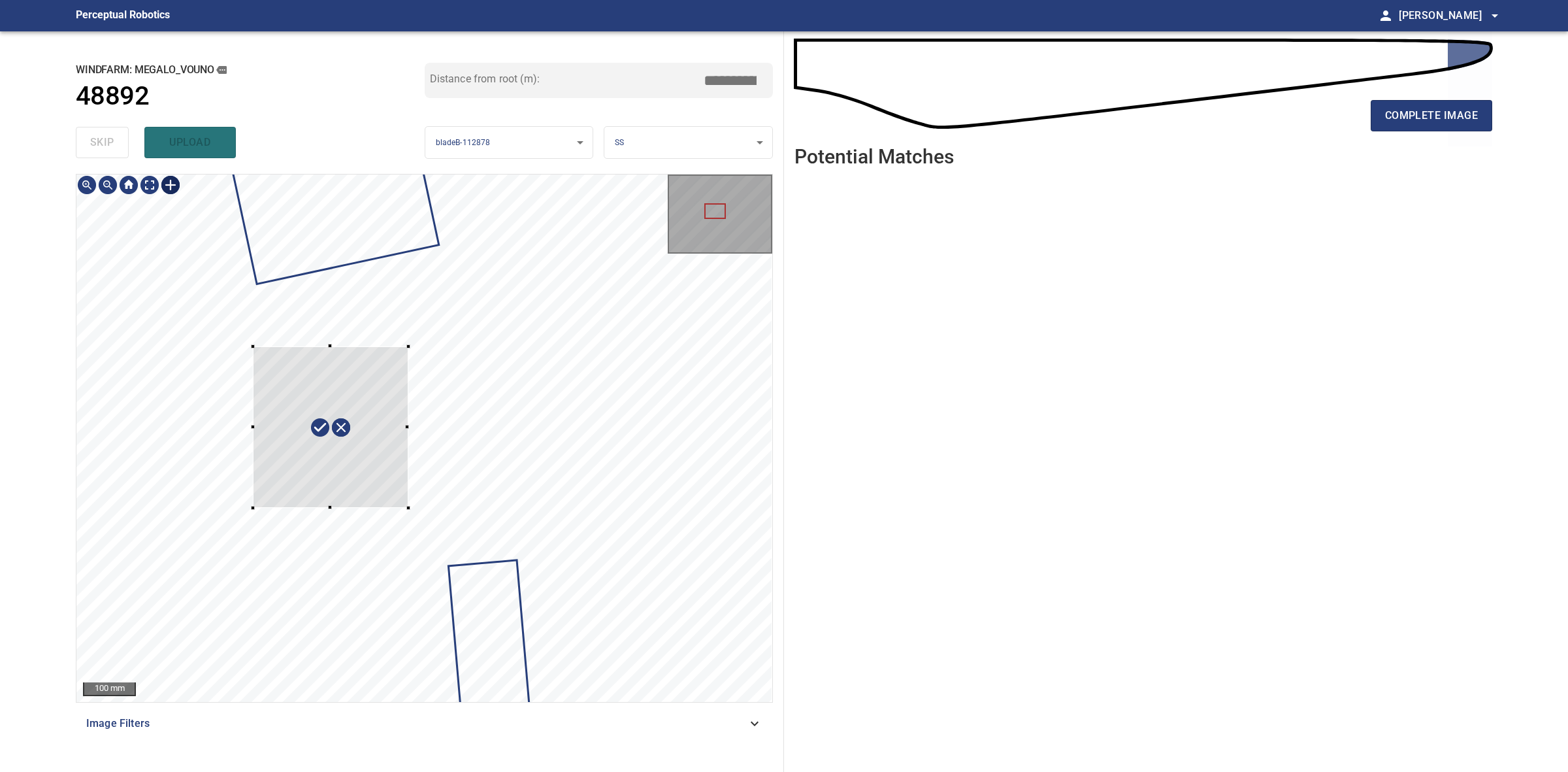
click at [407, 508] on div at bounding box center [425, 438] width 696 height 528
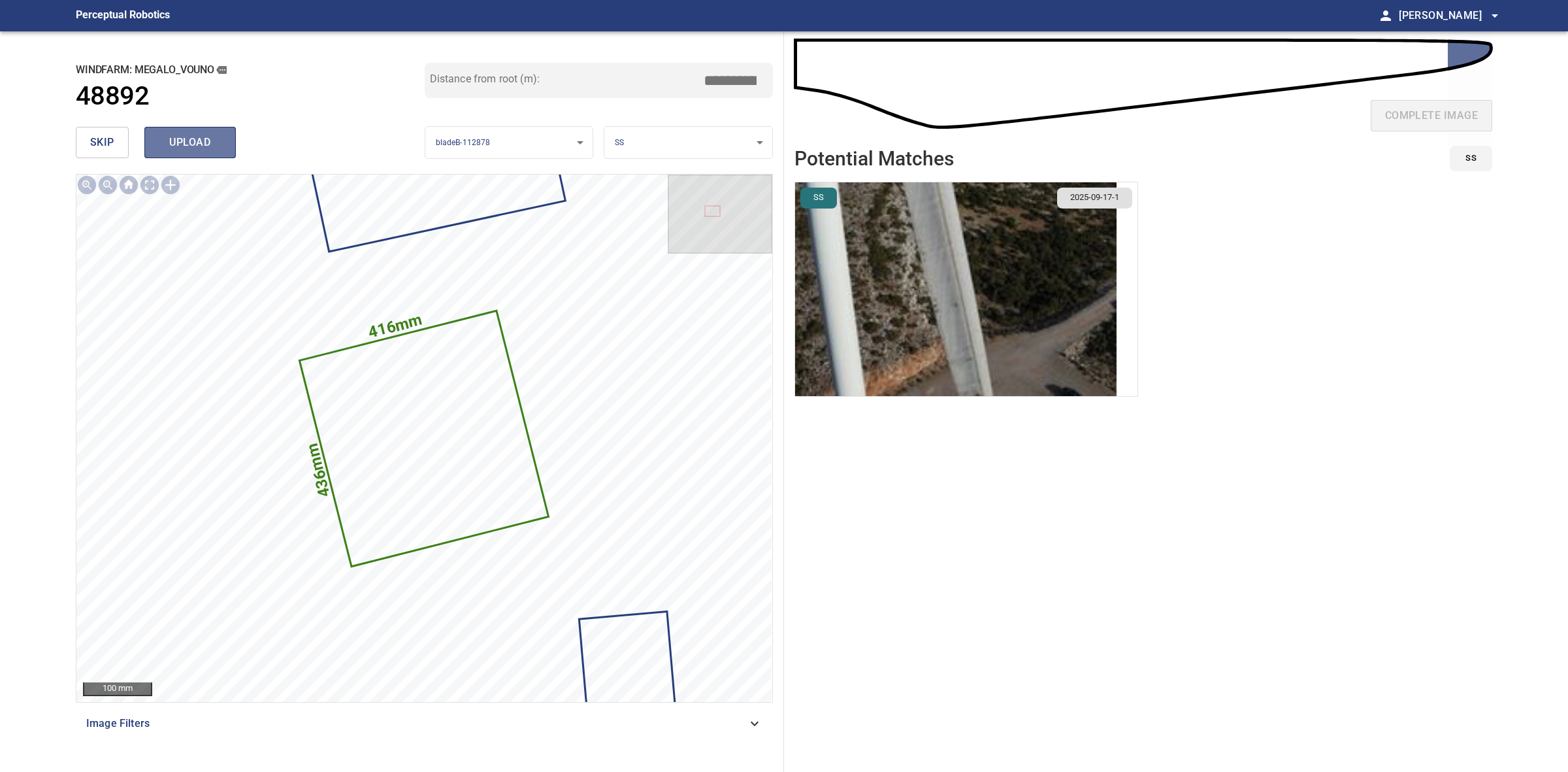
click at [189, 142] on span "upload" at bounding box center [190, 142] width 63 height 18
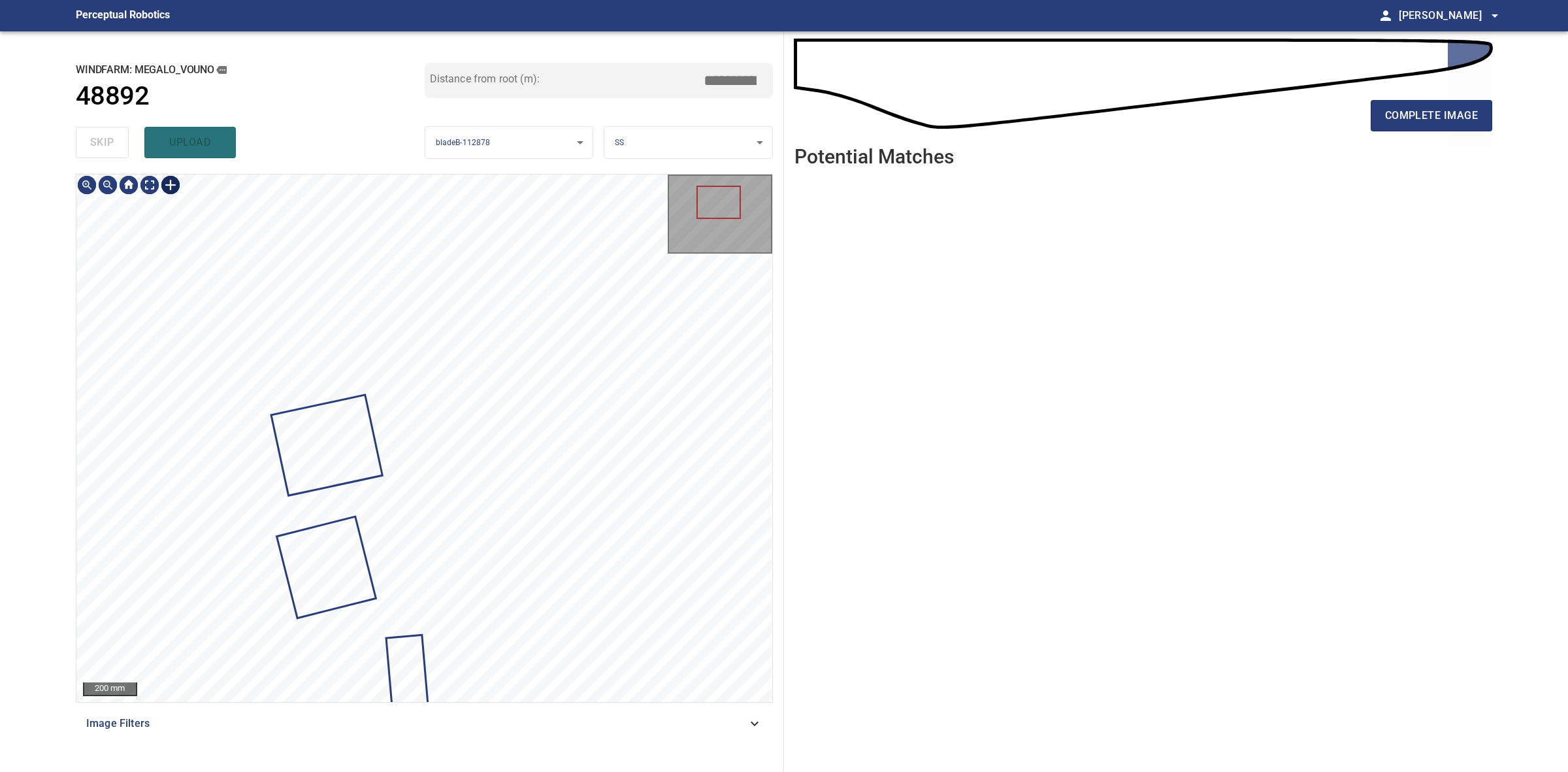
click at [167, 183] on div at bounding box center [170, 185] width 21 height 21
click at [353, 389] on div at bounding box center [425, 438] width 696 height 528
click at [347, 377] on div at bounding box center [326, 364] width 56 height 62
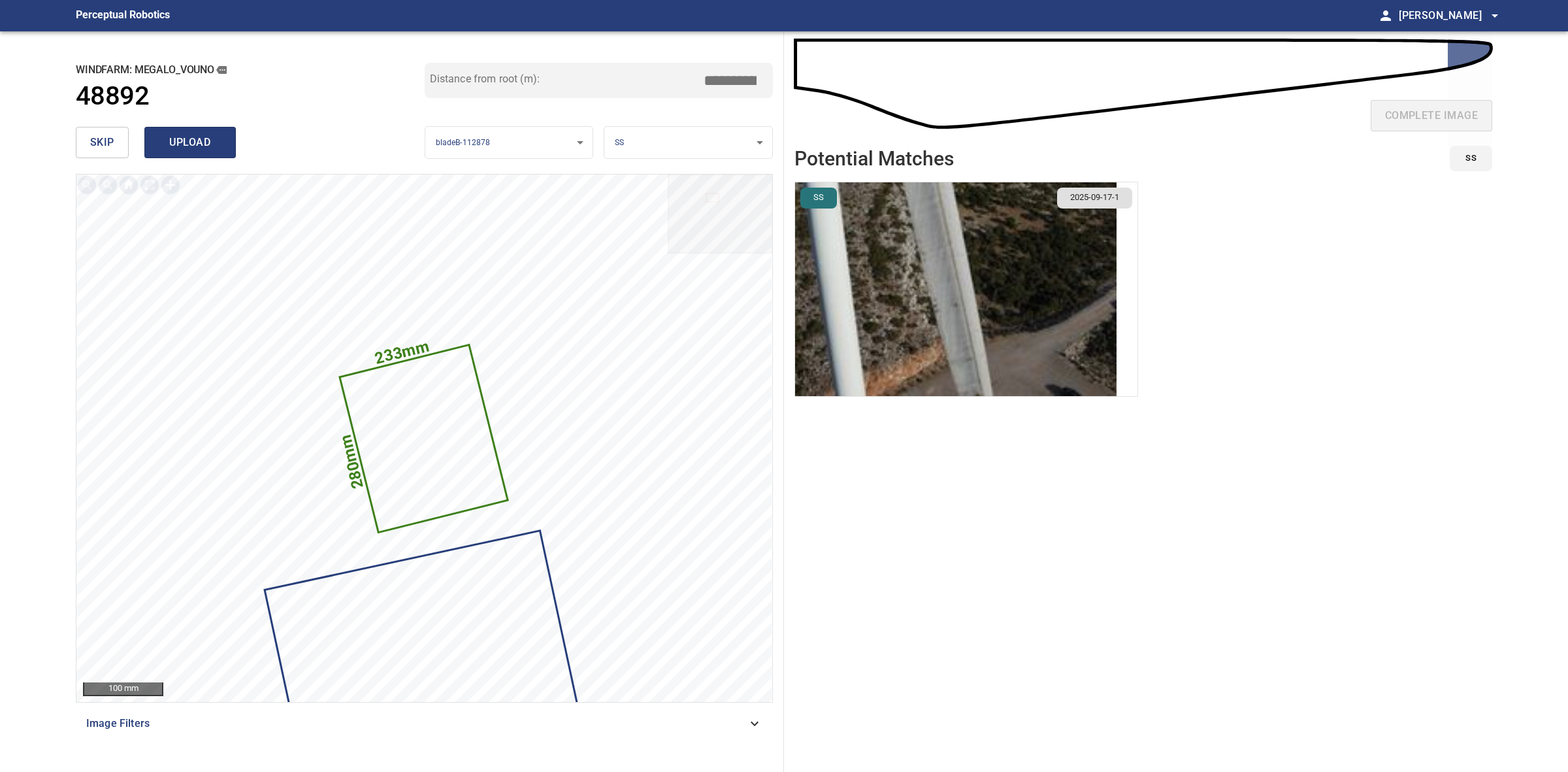
click at [201, 131] on button "upload" at bounding box center [190, 142] width 92 height 31
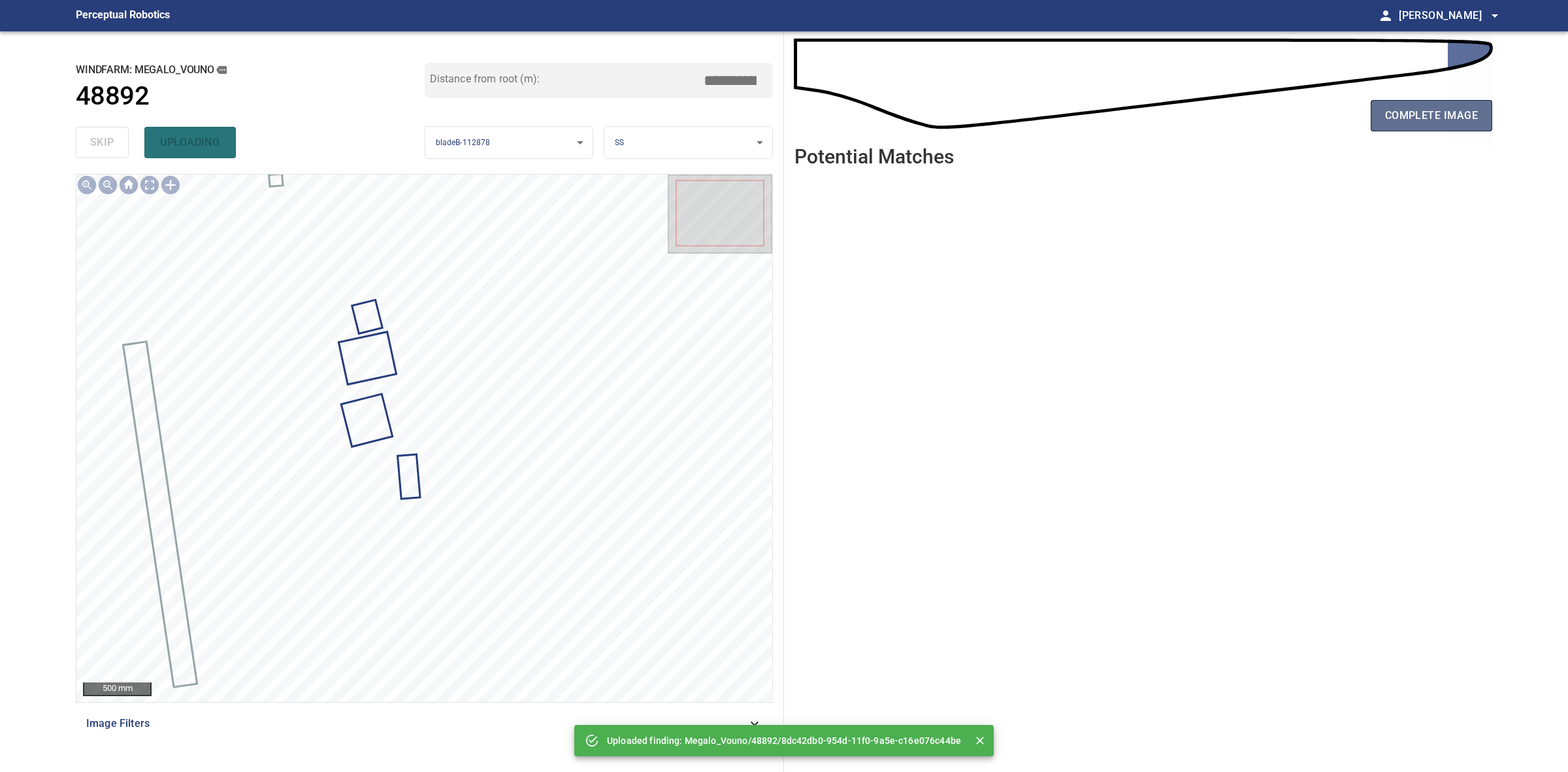
click at [1433, 127] on button "complete image" at bounding box center [1431, 116] width 121 height 31
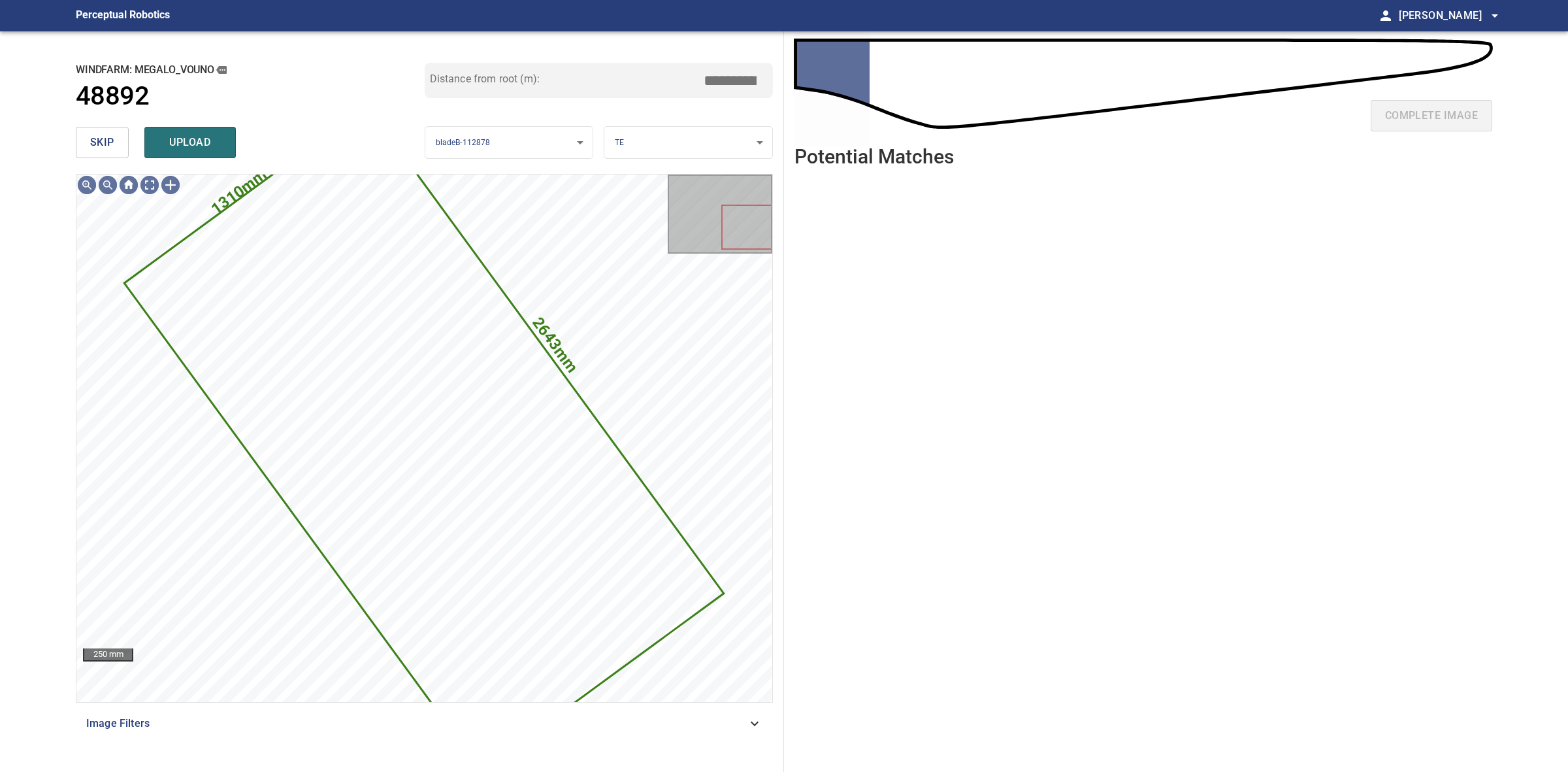
click at [109, 141] on span "skip" at bounding box center [102, 142] width 24 height 18
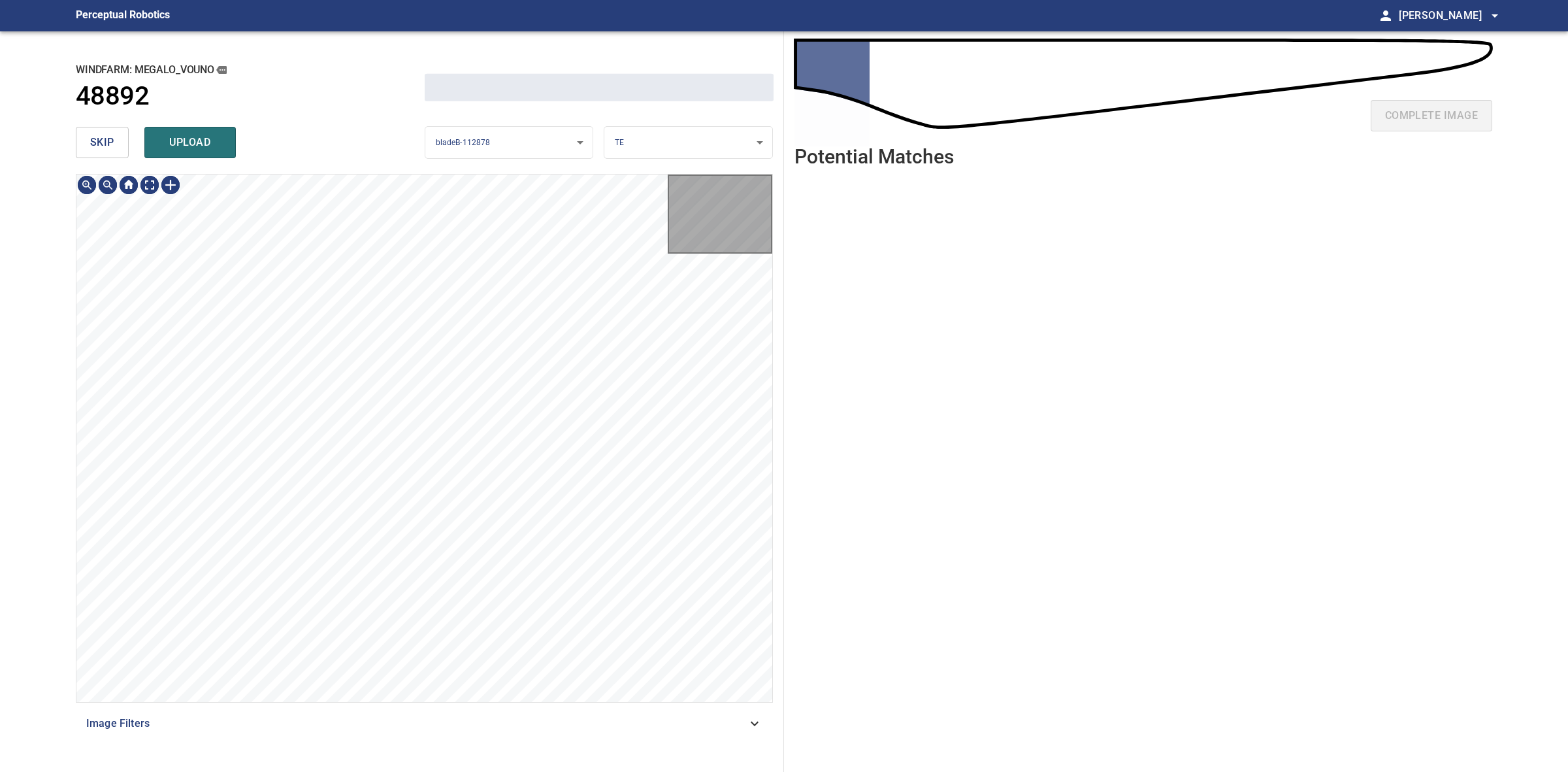
click at [109, 141] on span "skip" at bounding box center [102, 142] width 24 height 18
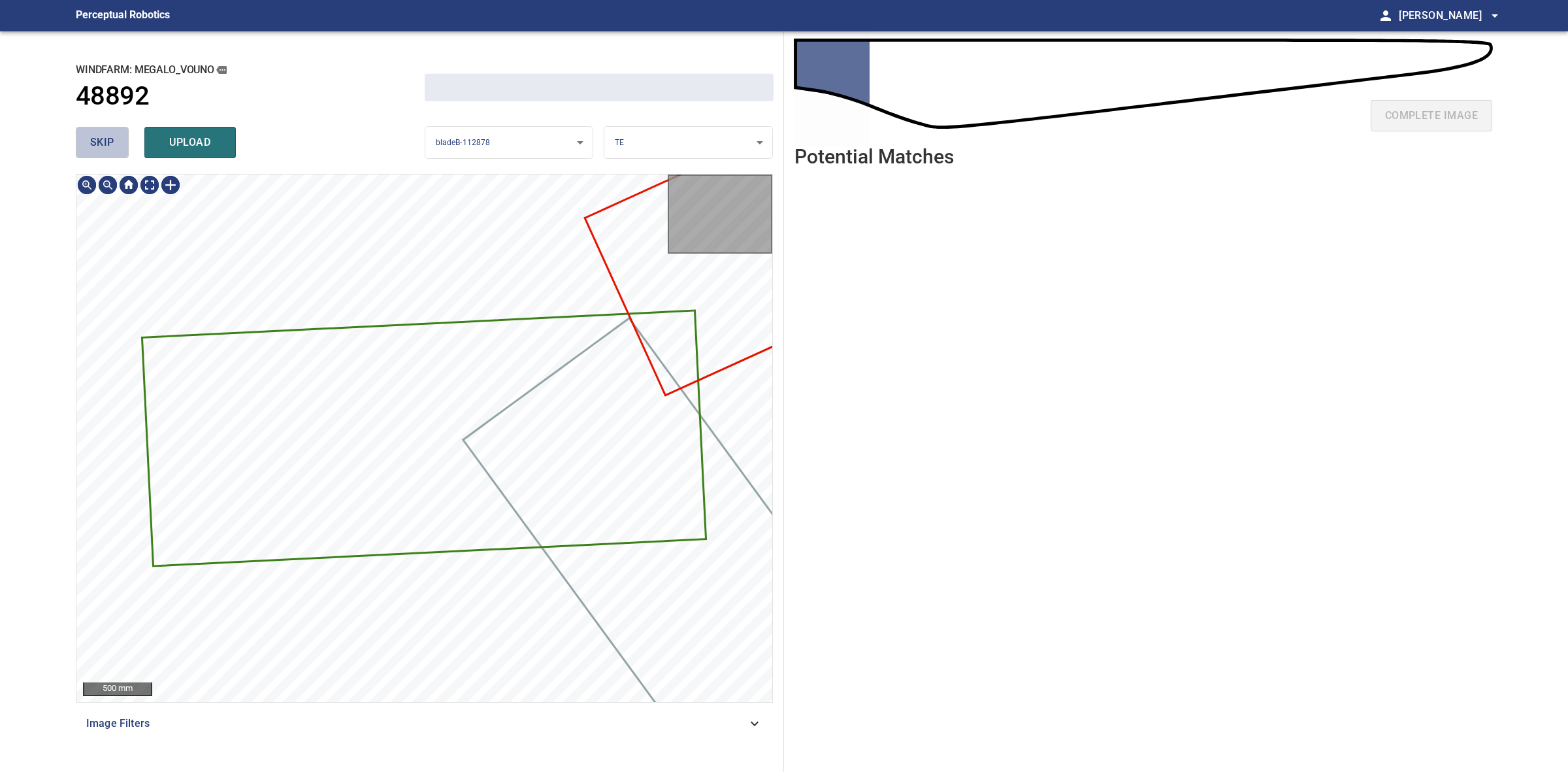
click at [109, 141] on span "skip" at bounding box center [102, 142] width 24 height 18
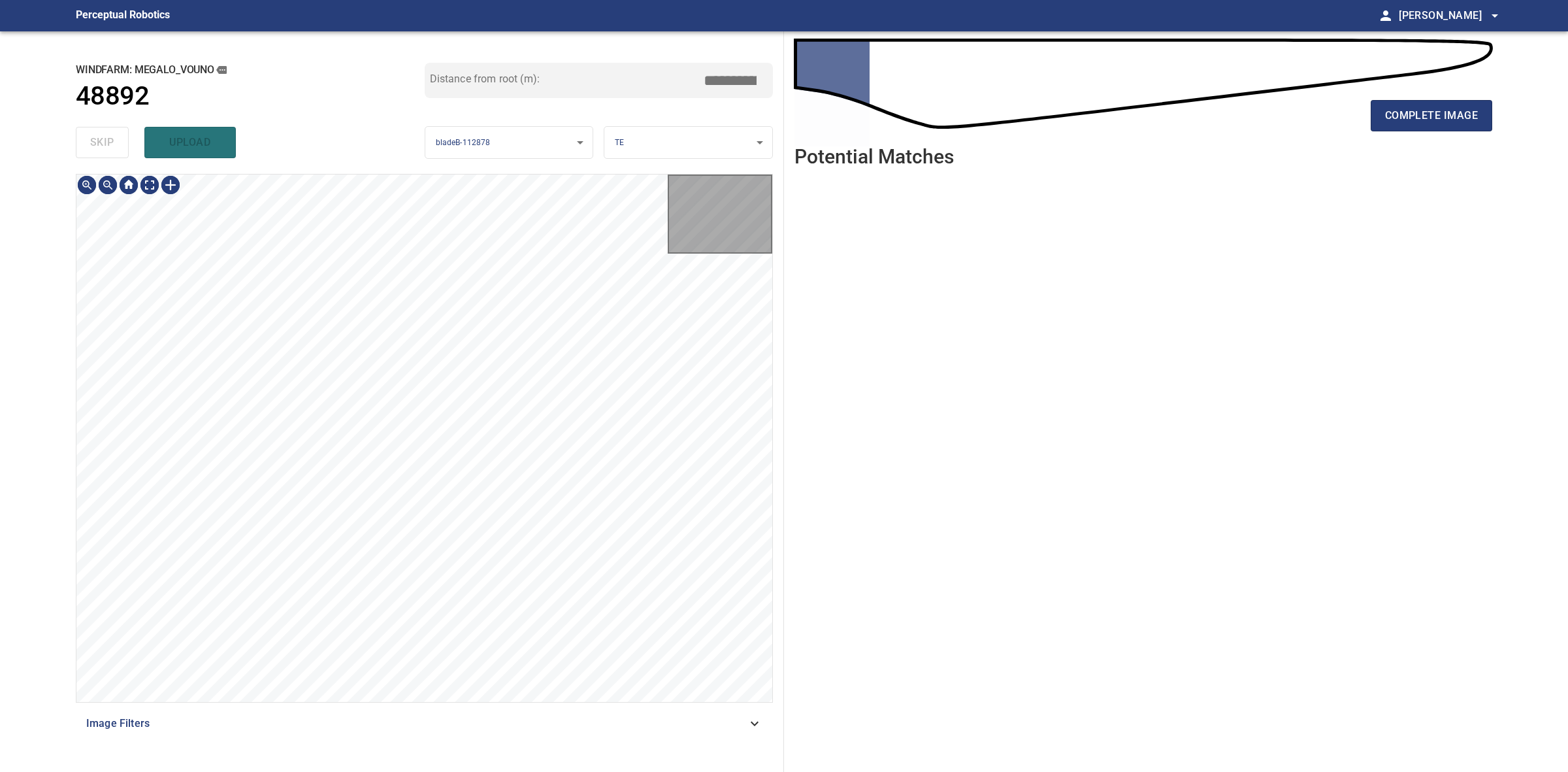
type input "****"
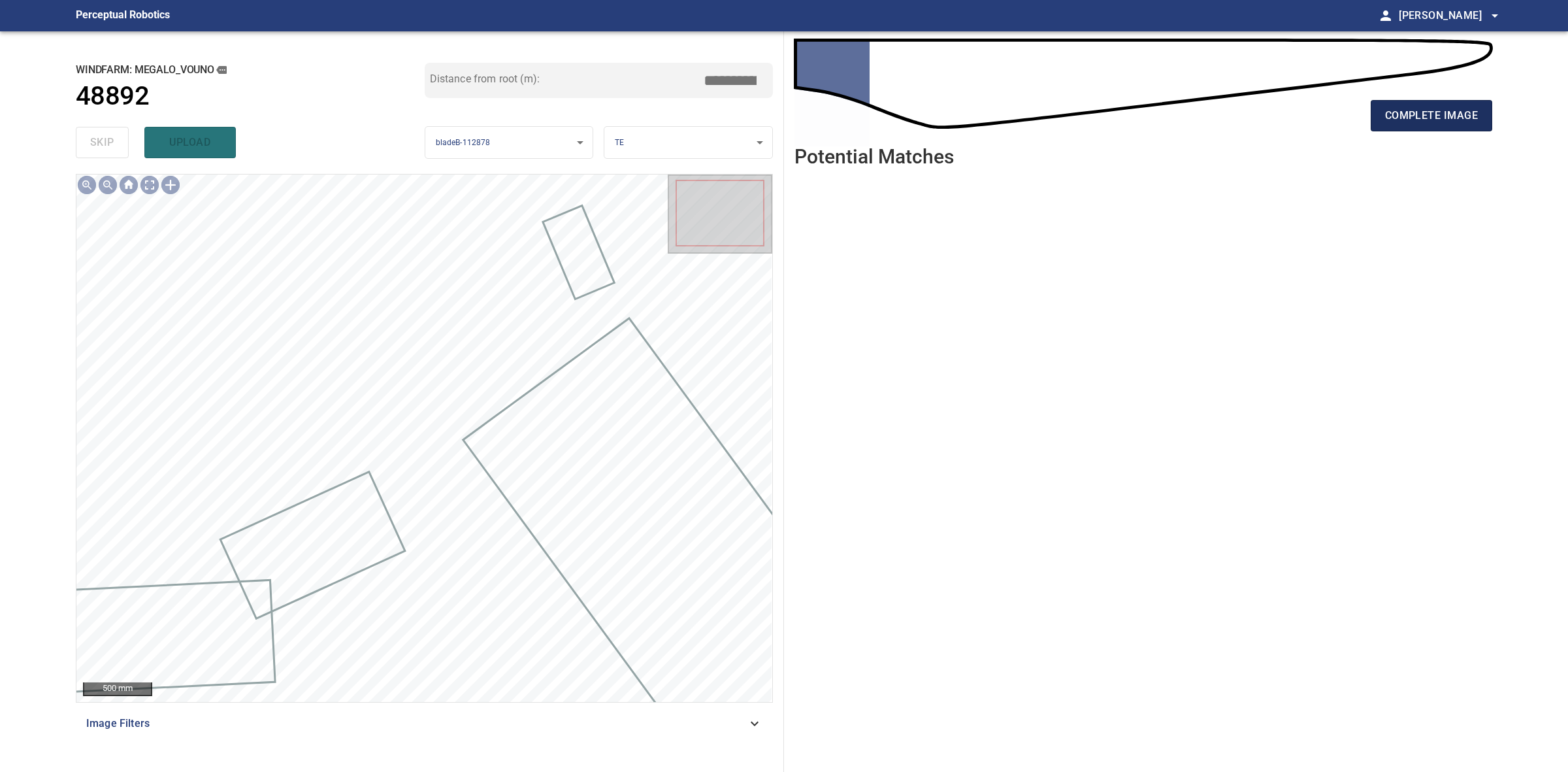
drag, startPoint x: 1364, startPoint y: 116, endPoint x: 1397, endPoint y: 119, distance: 33.1
click at [1372, 118] on div "complete image" at bounding box center [1143, 121] width 698 height 52
click at [1397, 119] on span "complete image" at bounding box center [1432, 116] width 93 height 18
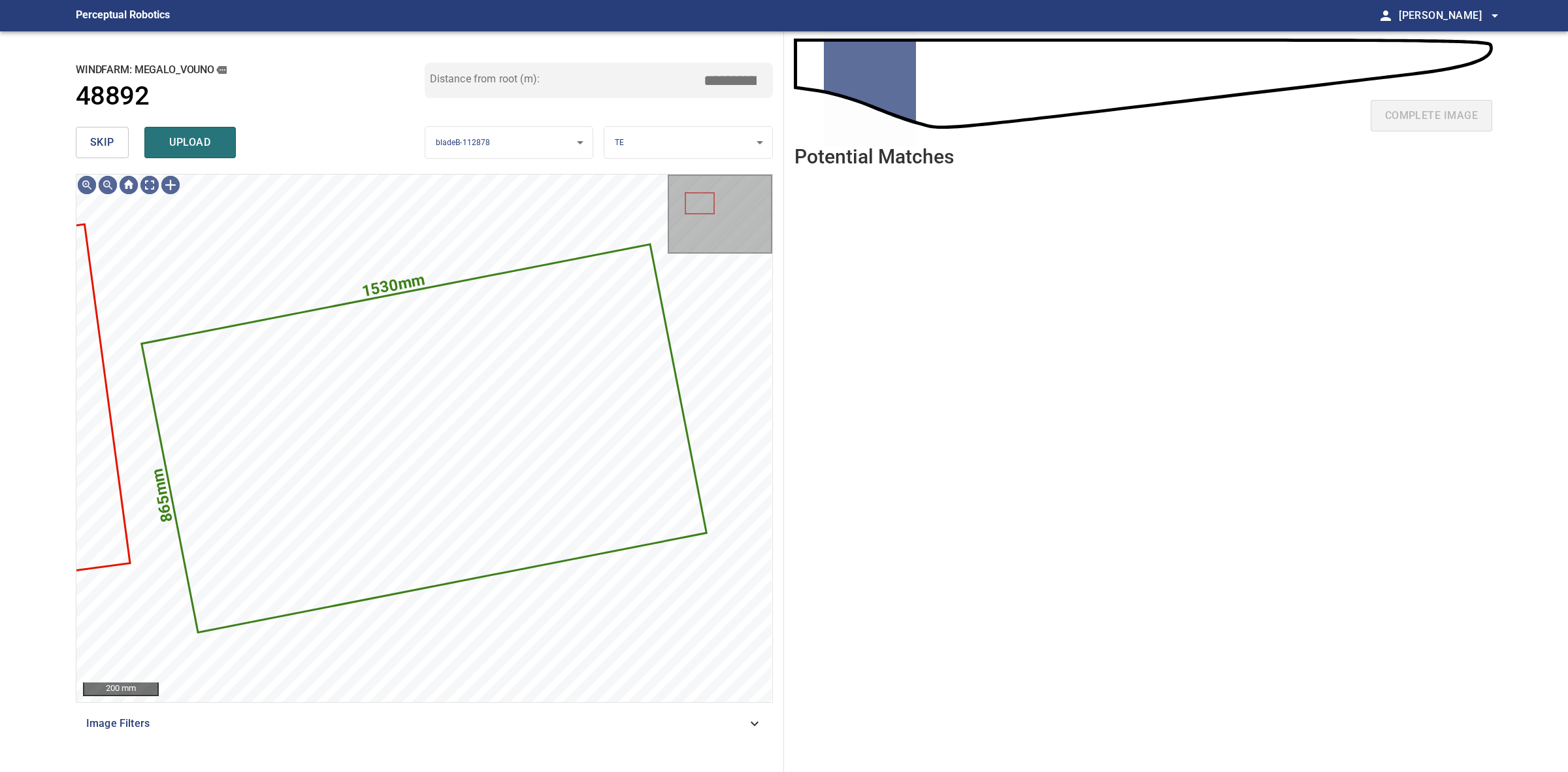
click at [111, 145] on span "skip" at bounding box center [102, 142] width 24 height 18
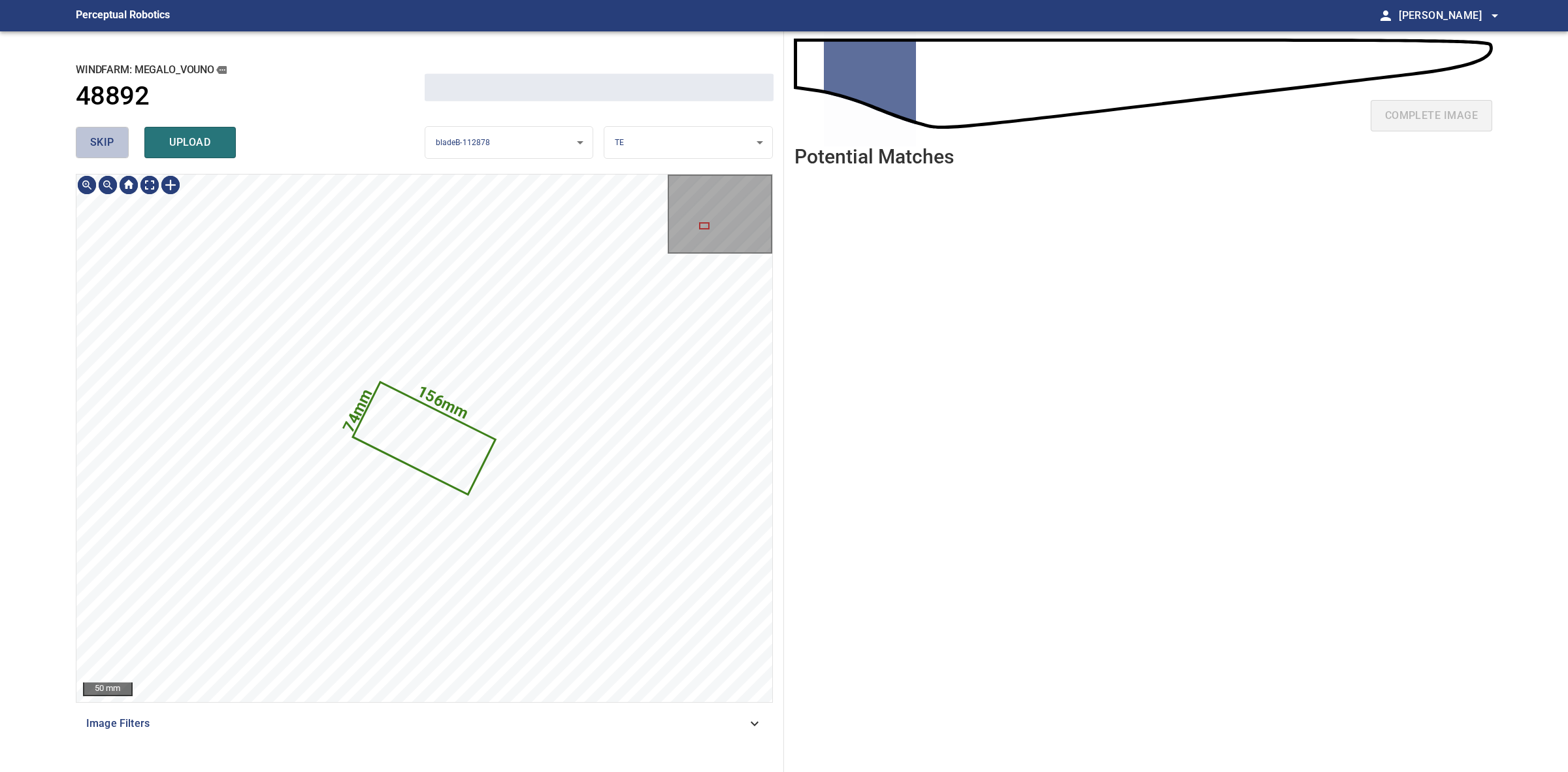
click at [111, 145] on span "skip" at bounding box center [102, 142] width 24 height 18
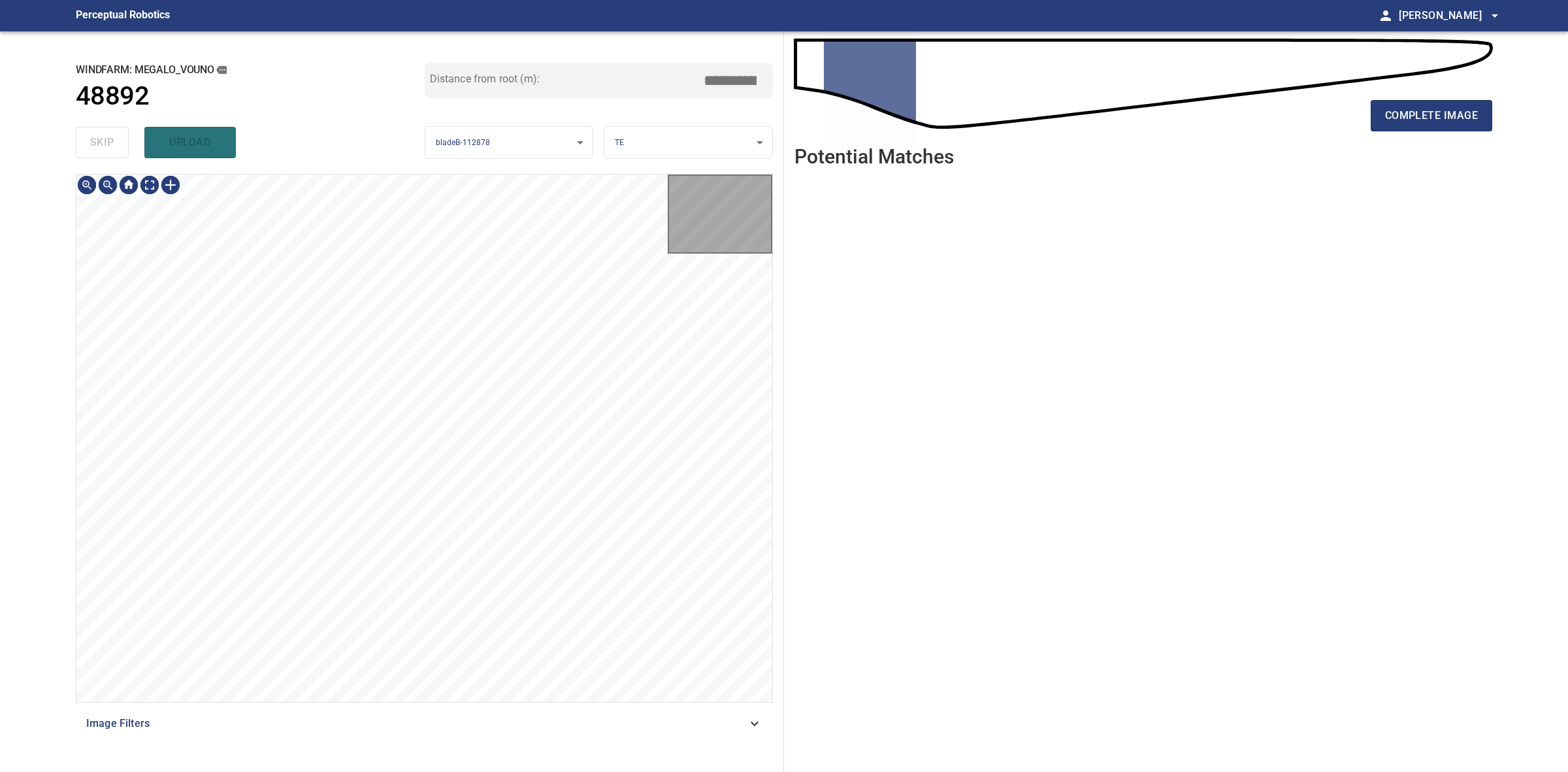
click at [111, 145] on div "skip upload" at bounding box center [250, 142] width 349 height 42
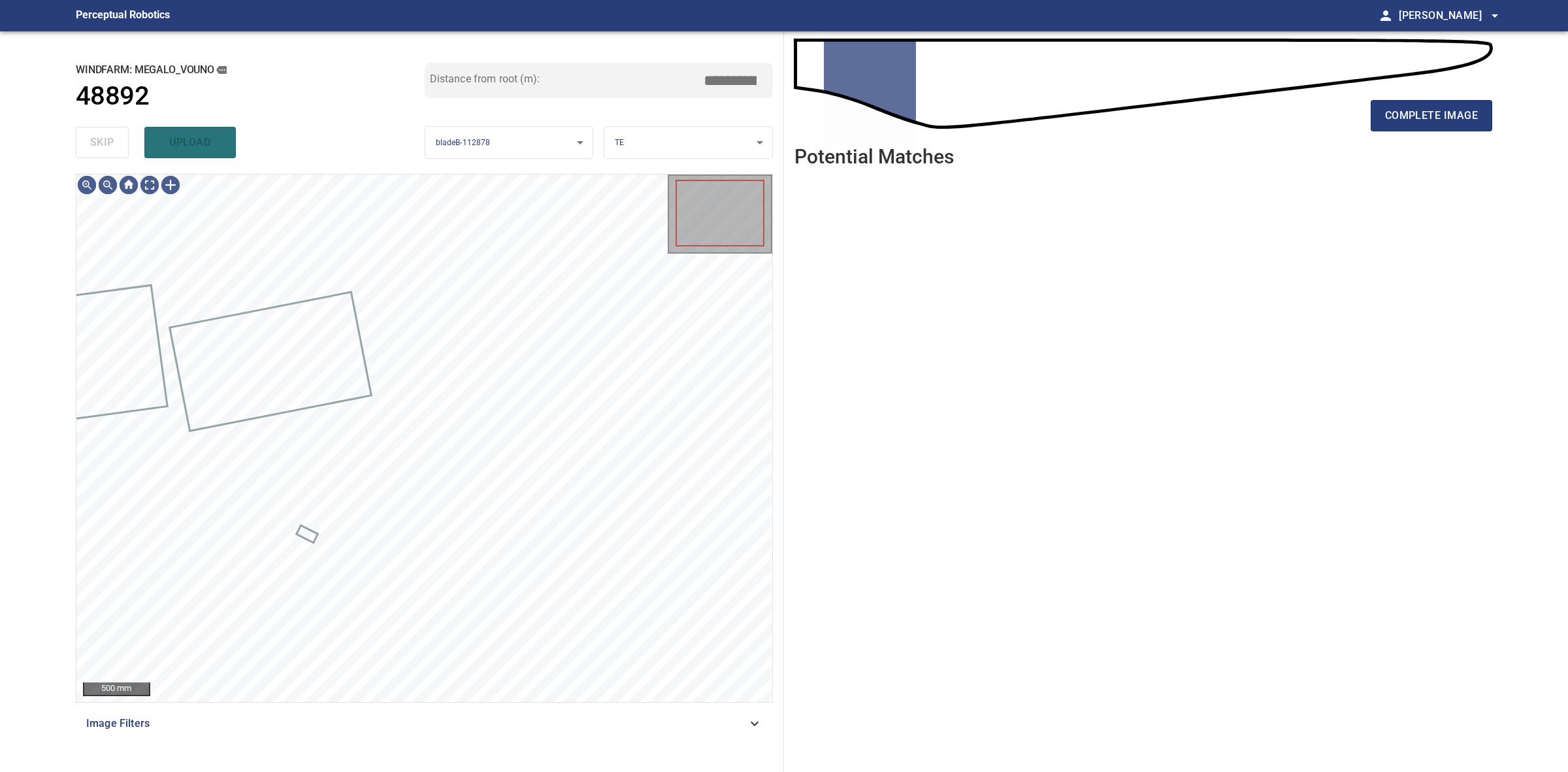
click at [111, 145] on div "skip upload" at bounding box center [250, 142] width 349 height 42
click at [1432, 126] on button "complete image" at bounding box center [1431, 116] width 121 height 31
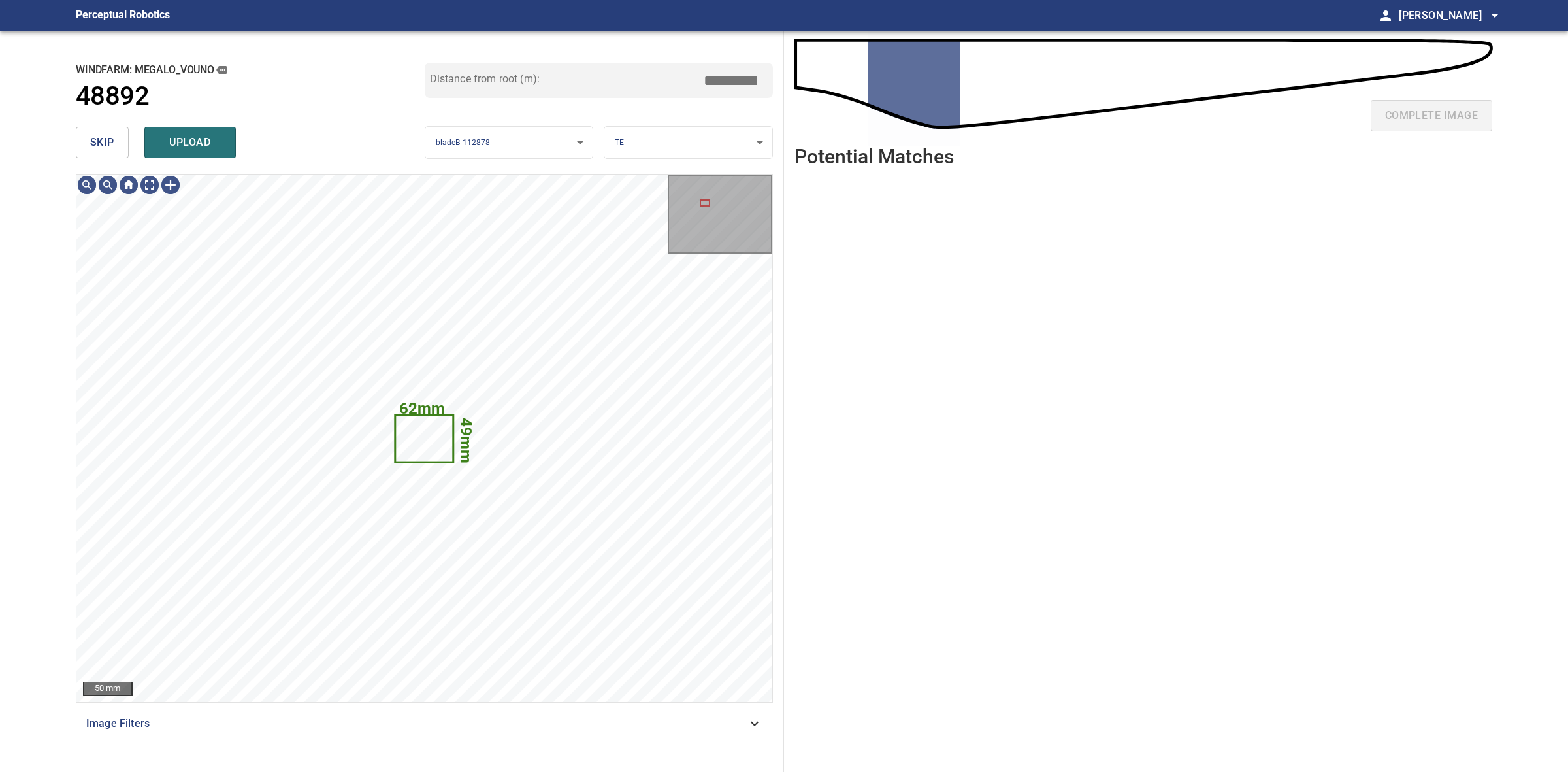
click at [122, 151] on button "skip" at bounding box center [102, 142] width 53 height 31
click at [122, 151] on div "skip upload" at bounding box center [250, 142] width 349 height 42
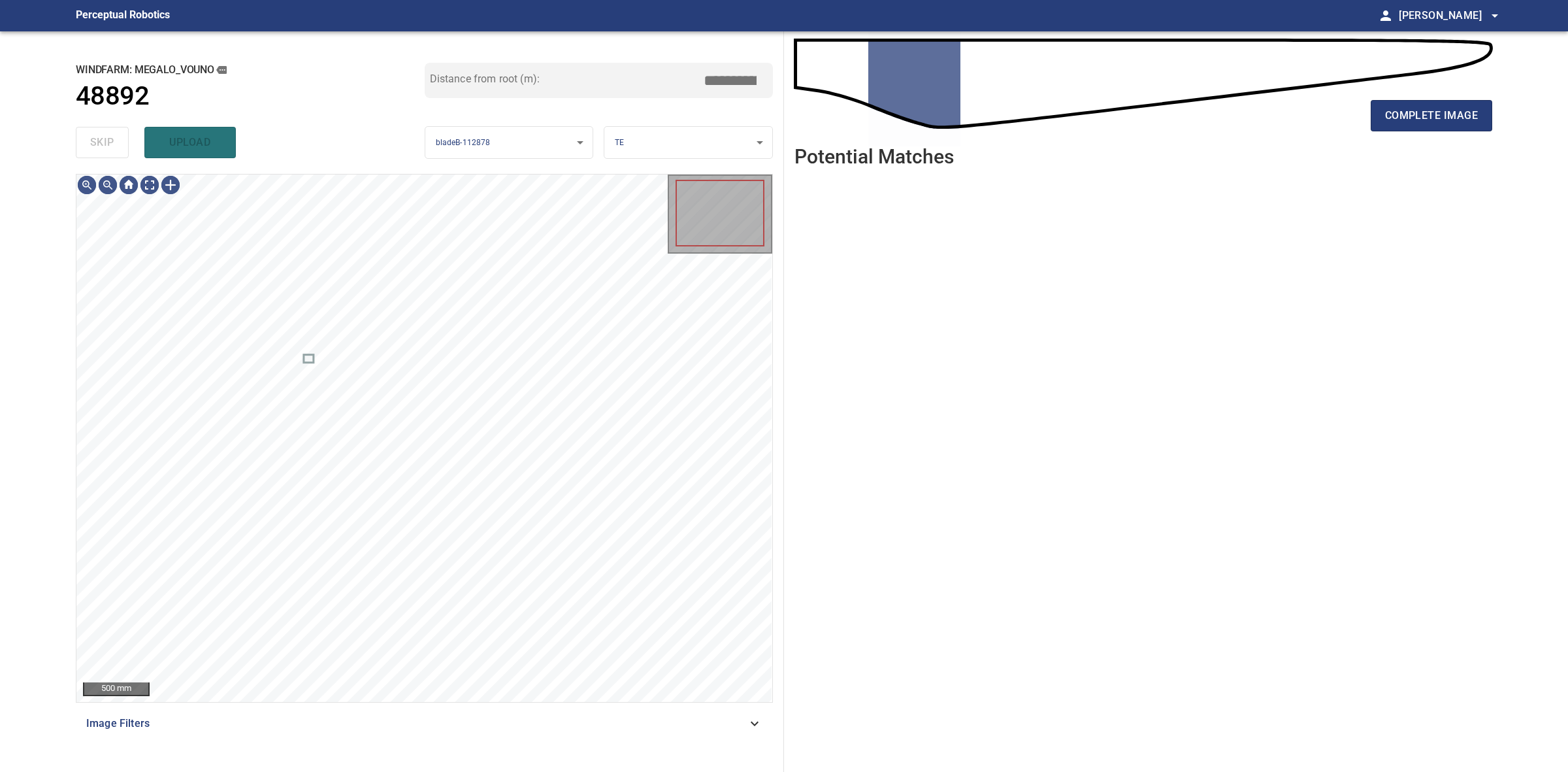
click at [122, 151] on div "skip upload" at bounding box center [250, 142] width 349 height 42
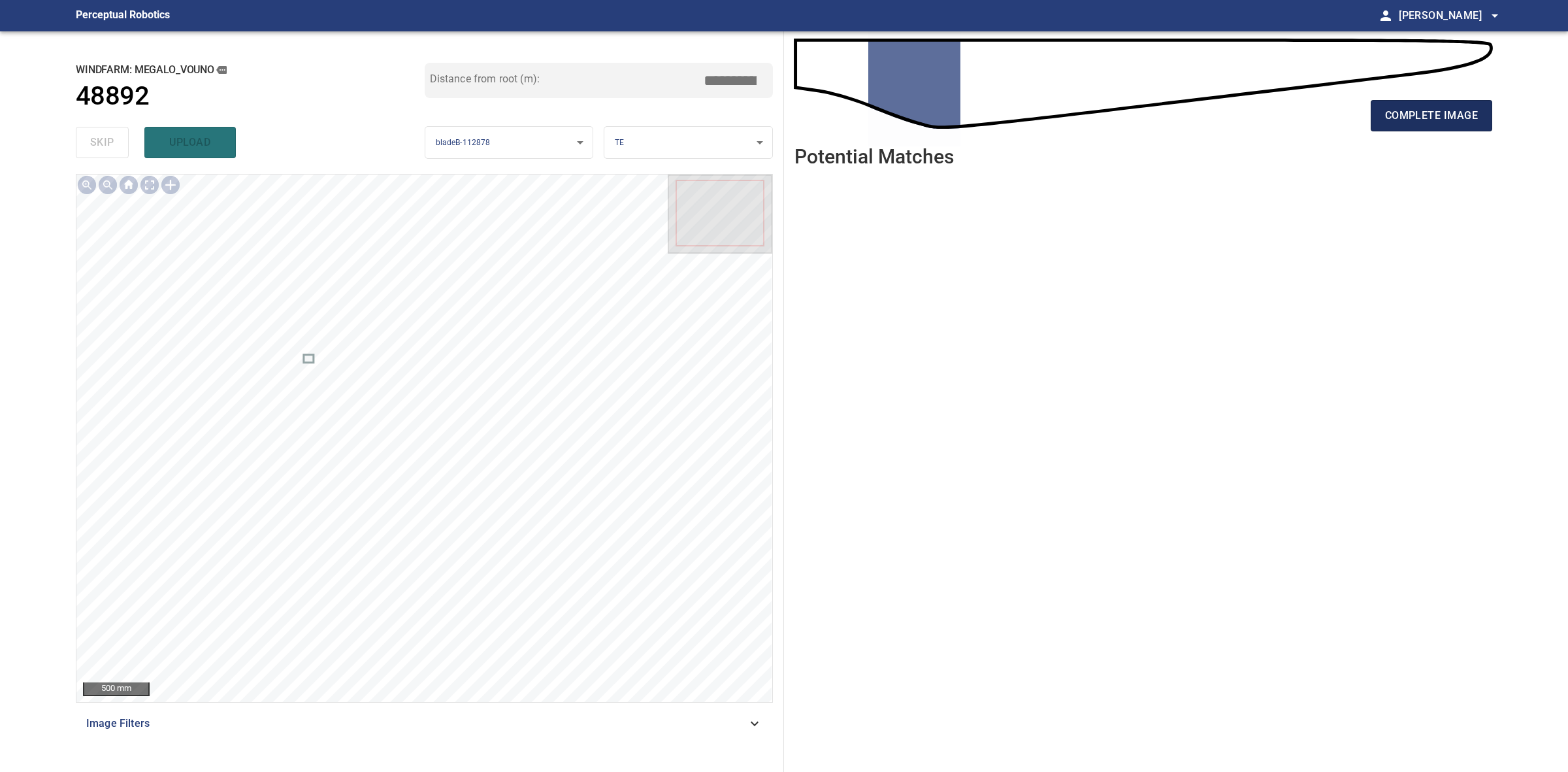
click at [1423, 119] on span "complete image" at bounding box center [1432, 116] width 93 height 18
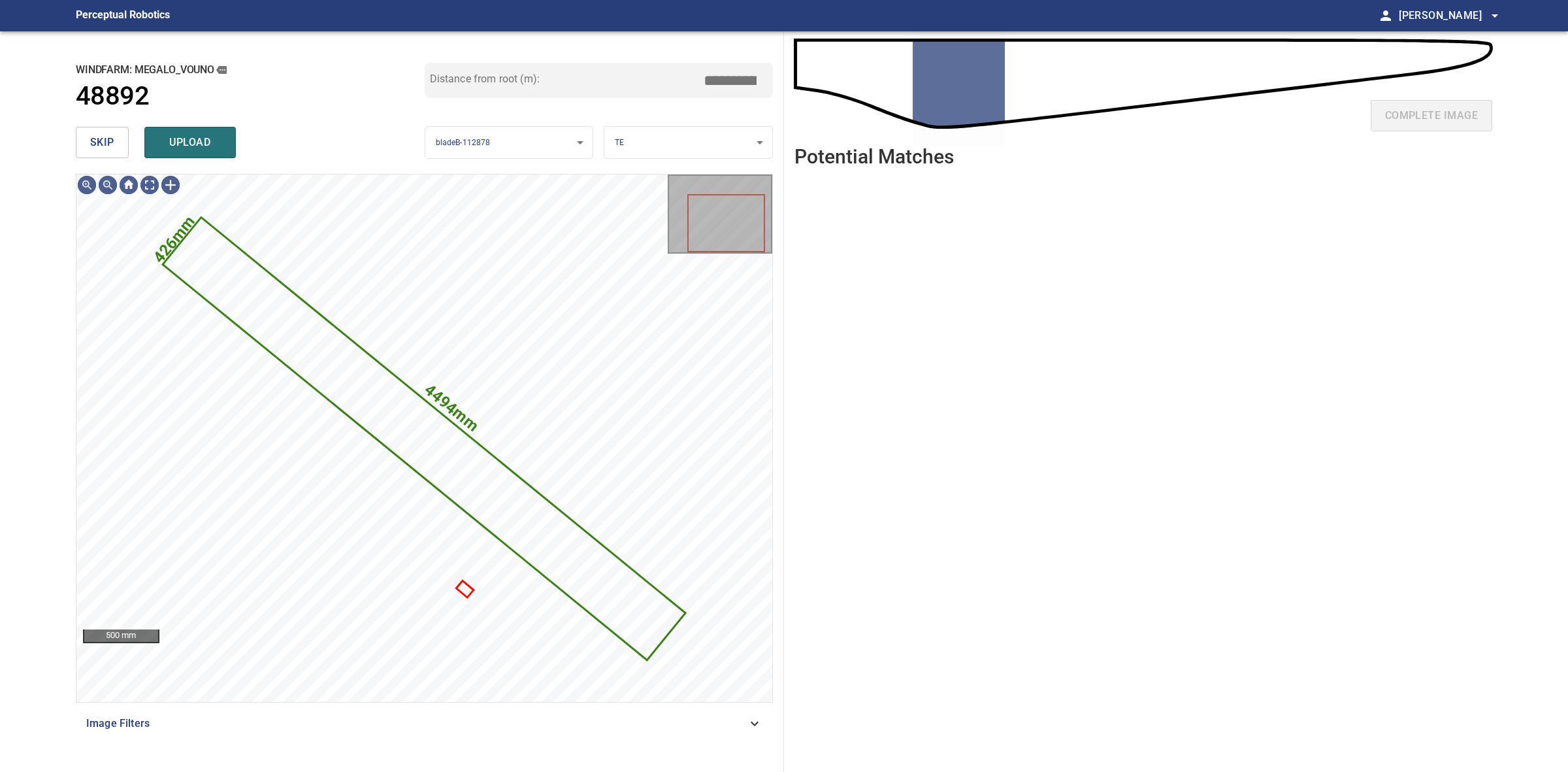
click at [104, 145] on span "skip" at bounding box center [102, 142] width 24 height 18
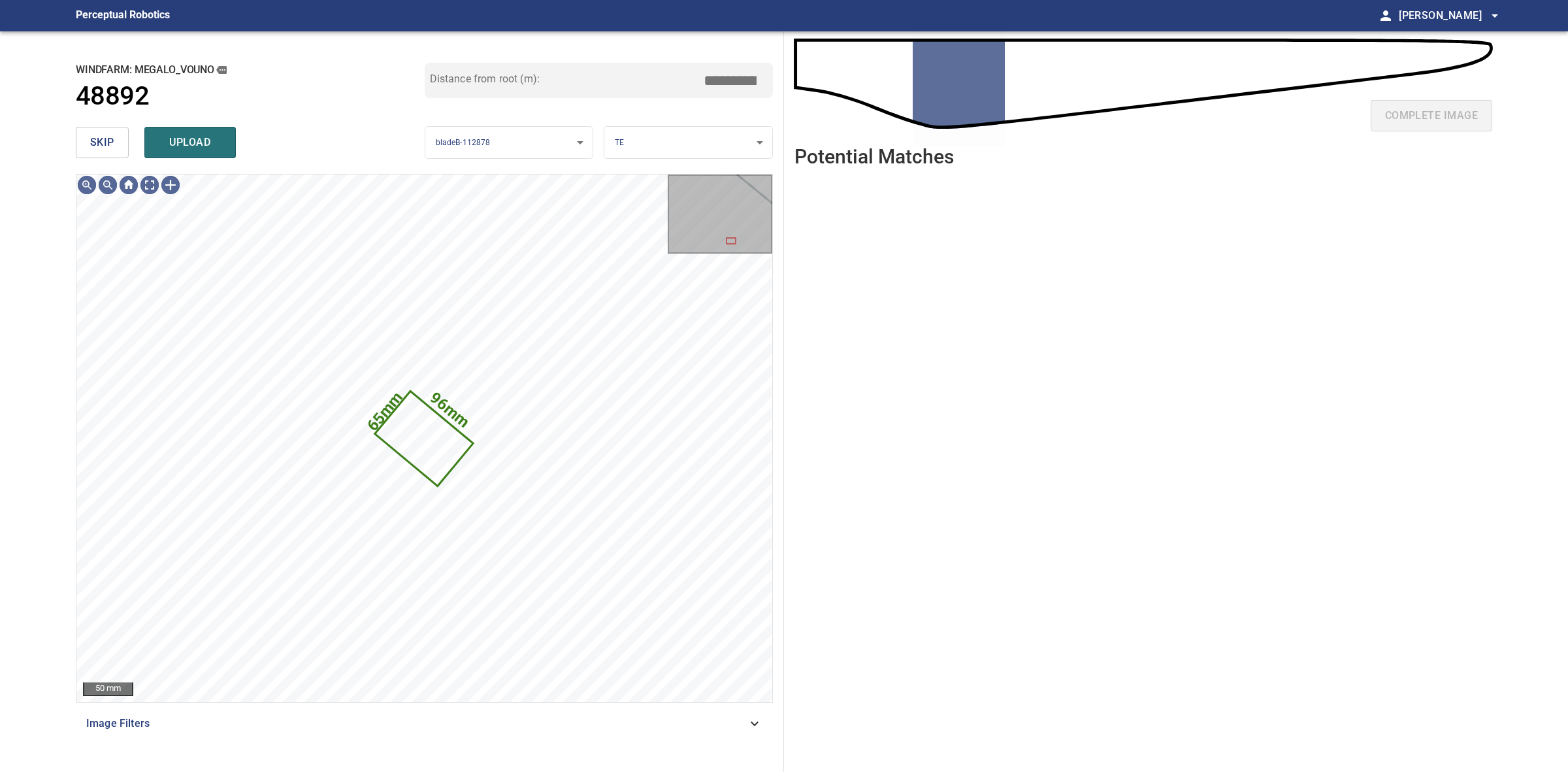
click at [104, 145] on span "skip" at bounding box center [102, 142] width 24 height 18
click at [104, 145] on div "skip upload" at bounding box center [250, 142] width 349 height 42
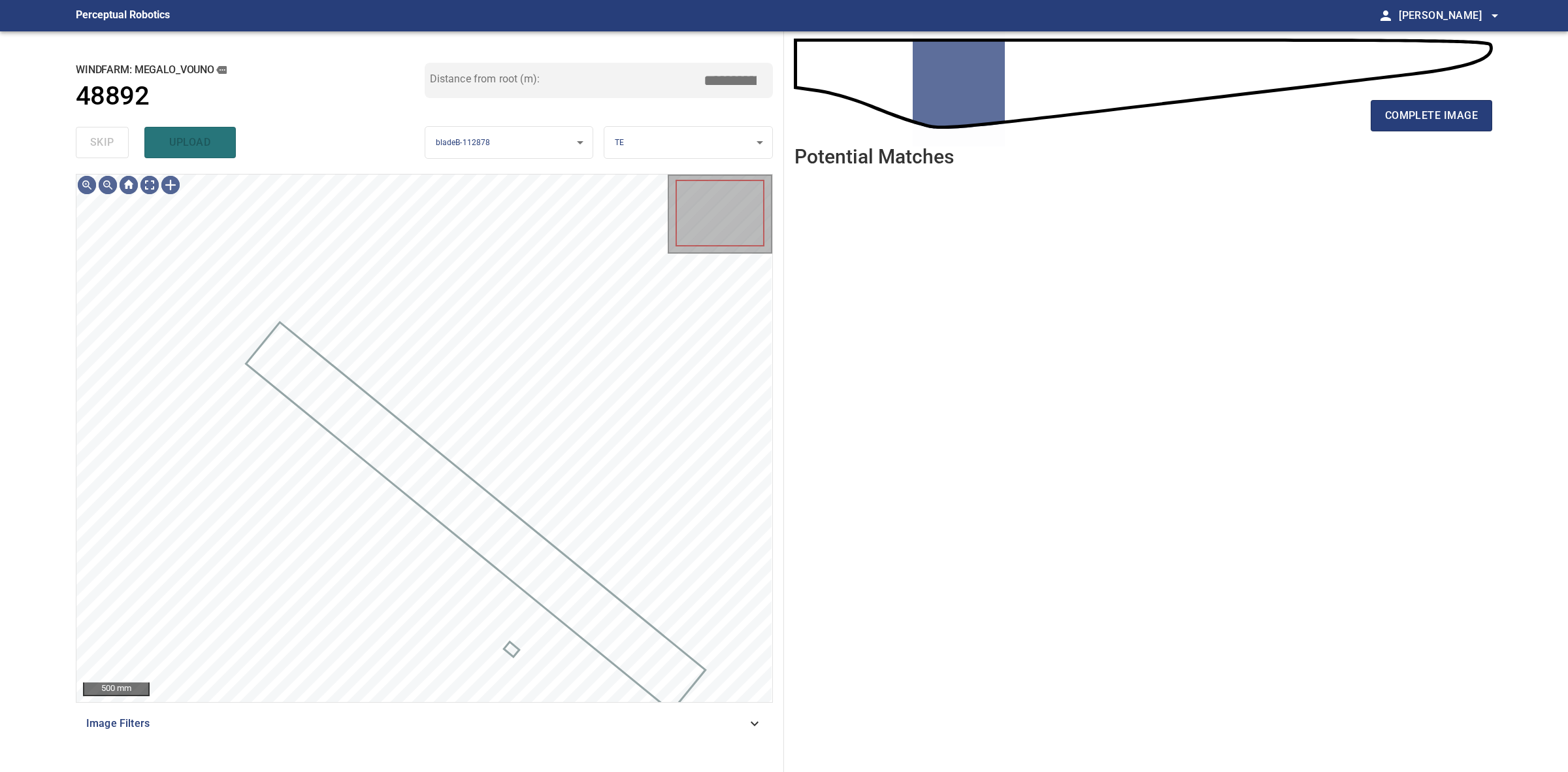
click at [104, 145] on div "skip upload" at bounding box center [250, 142] width 349 height 42
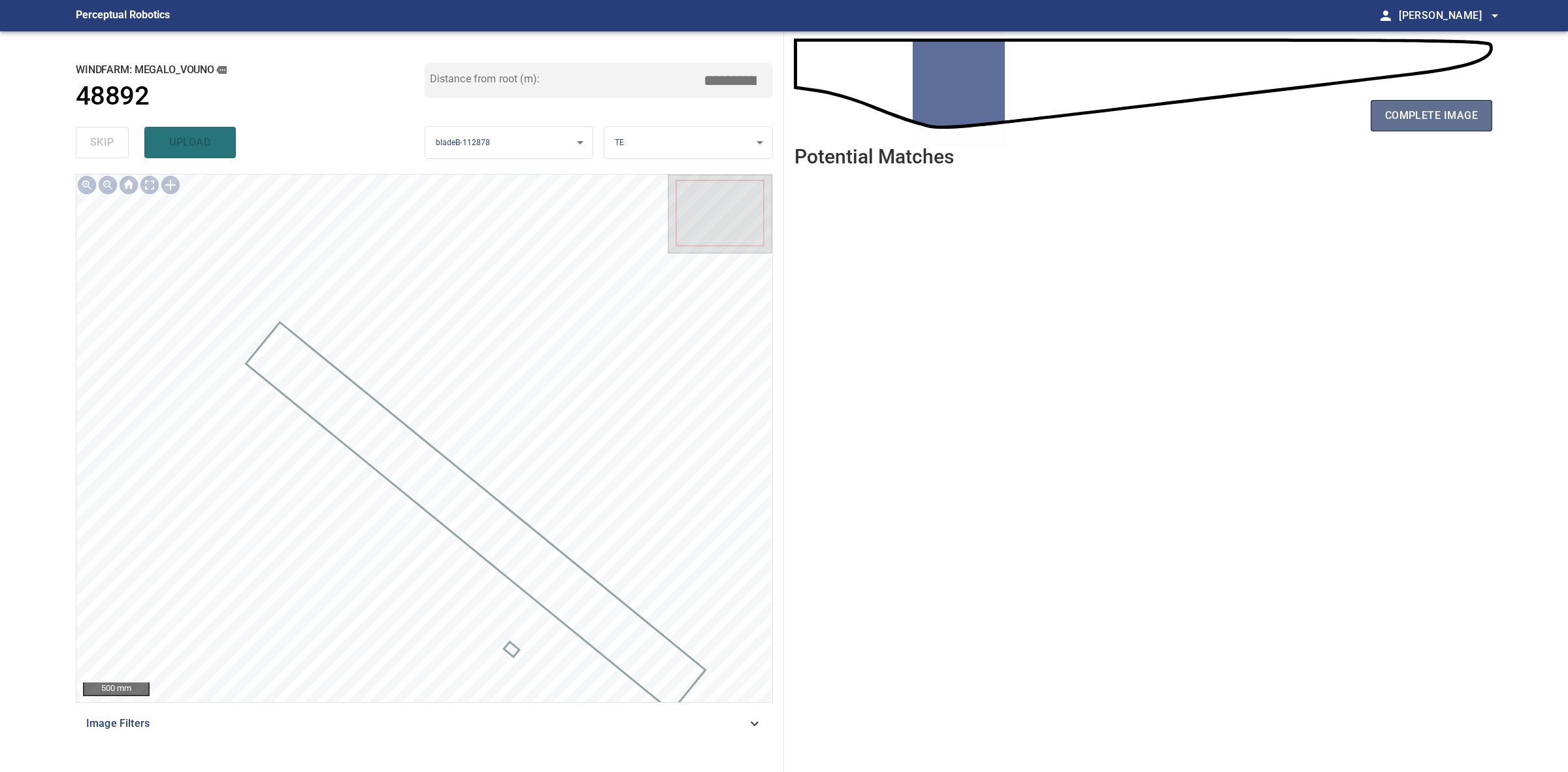
click at [1432, 122] on span "complete image" at bounding box center [1432, 116] width 93 height 18
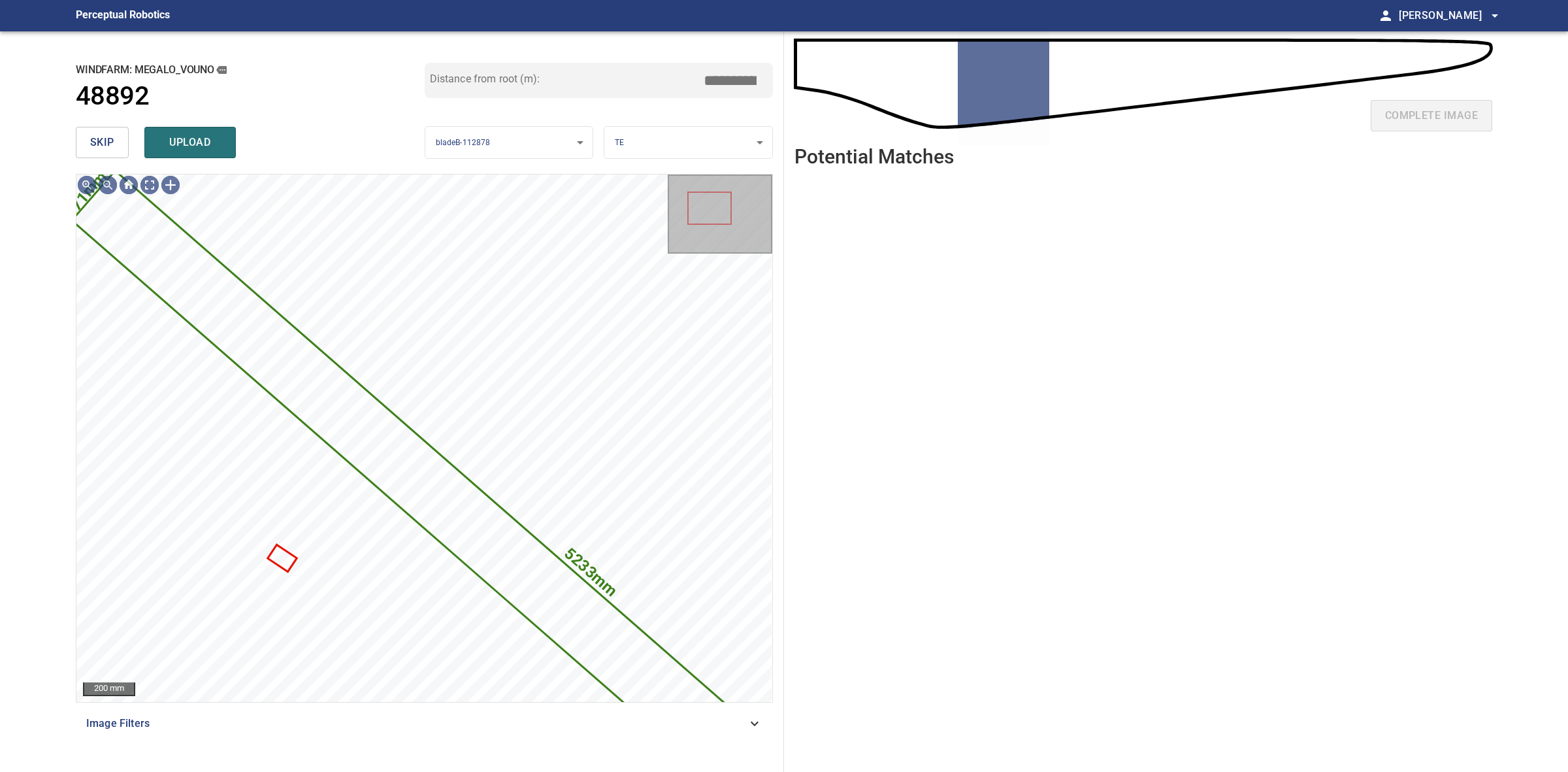
click at [115, 134] on button "skip" at bounding box center [102, 142] width 53 height 31
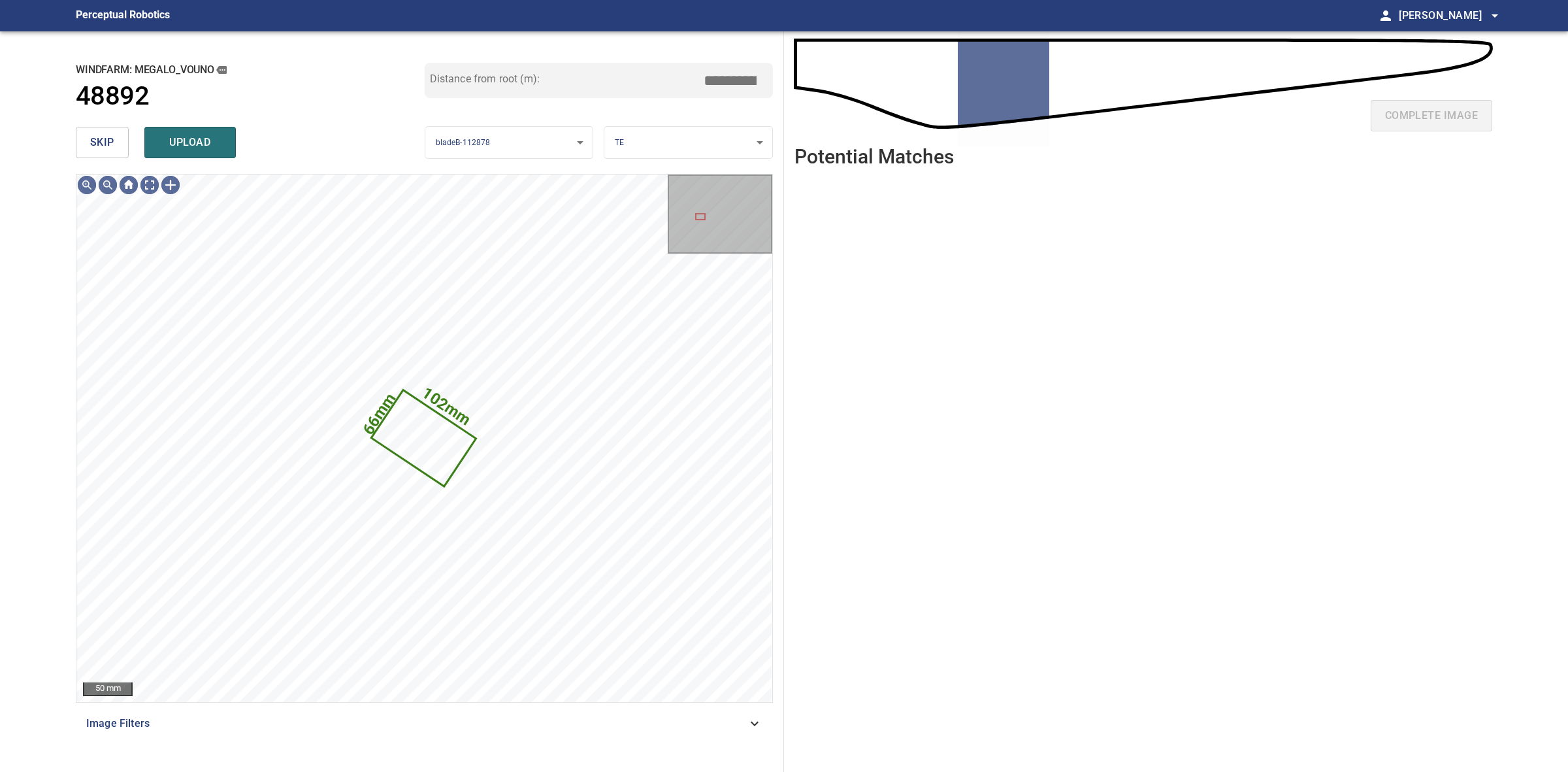
click at [115, 134] on button "skip" at bounding box center [102, 142] width 53 height 31
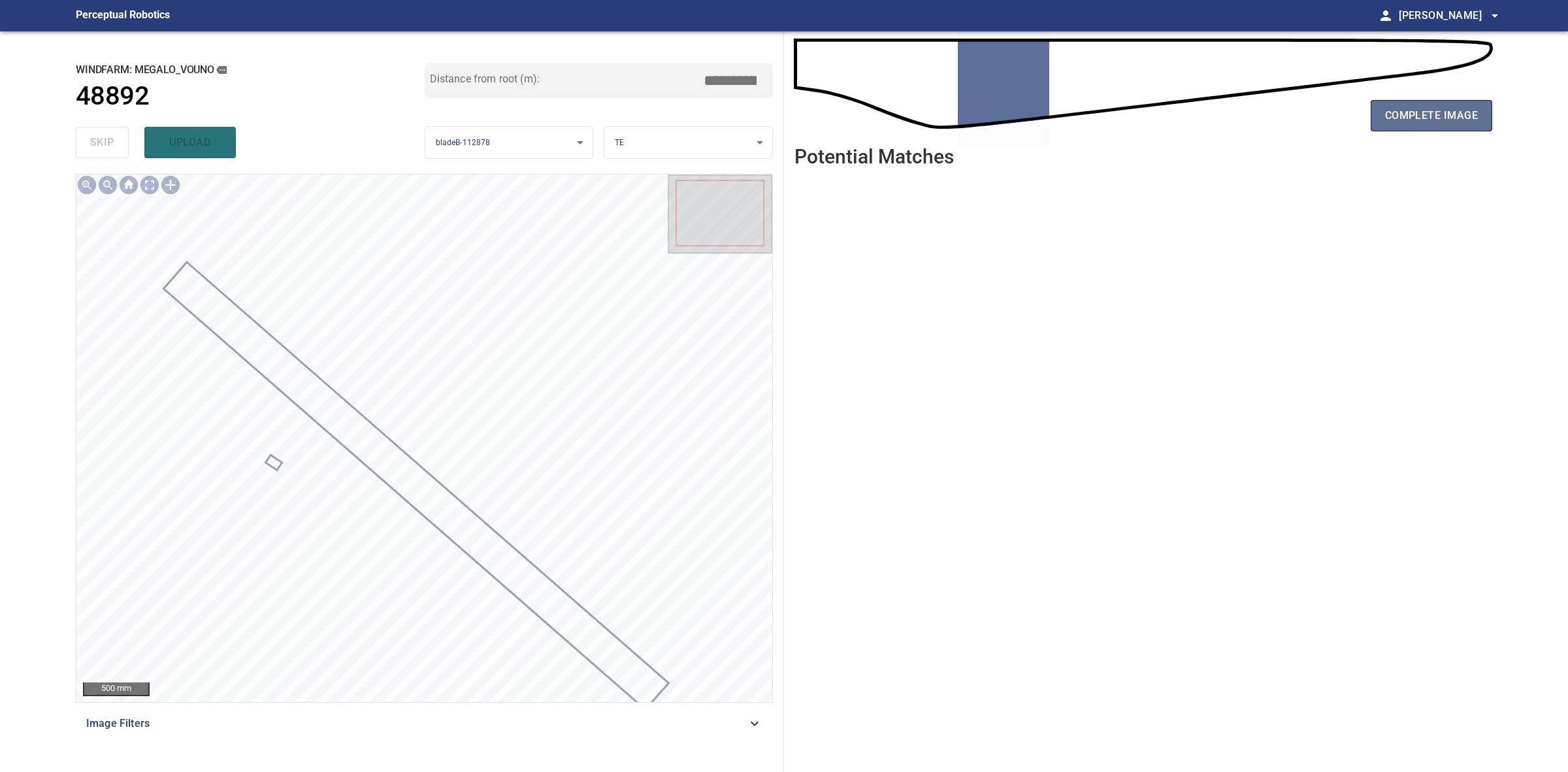
click at [1453, 110] on span "complete image" at bounding box center [1432, 116] width 93 height 18
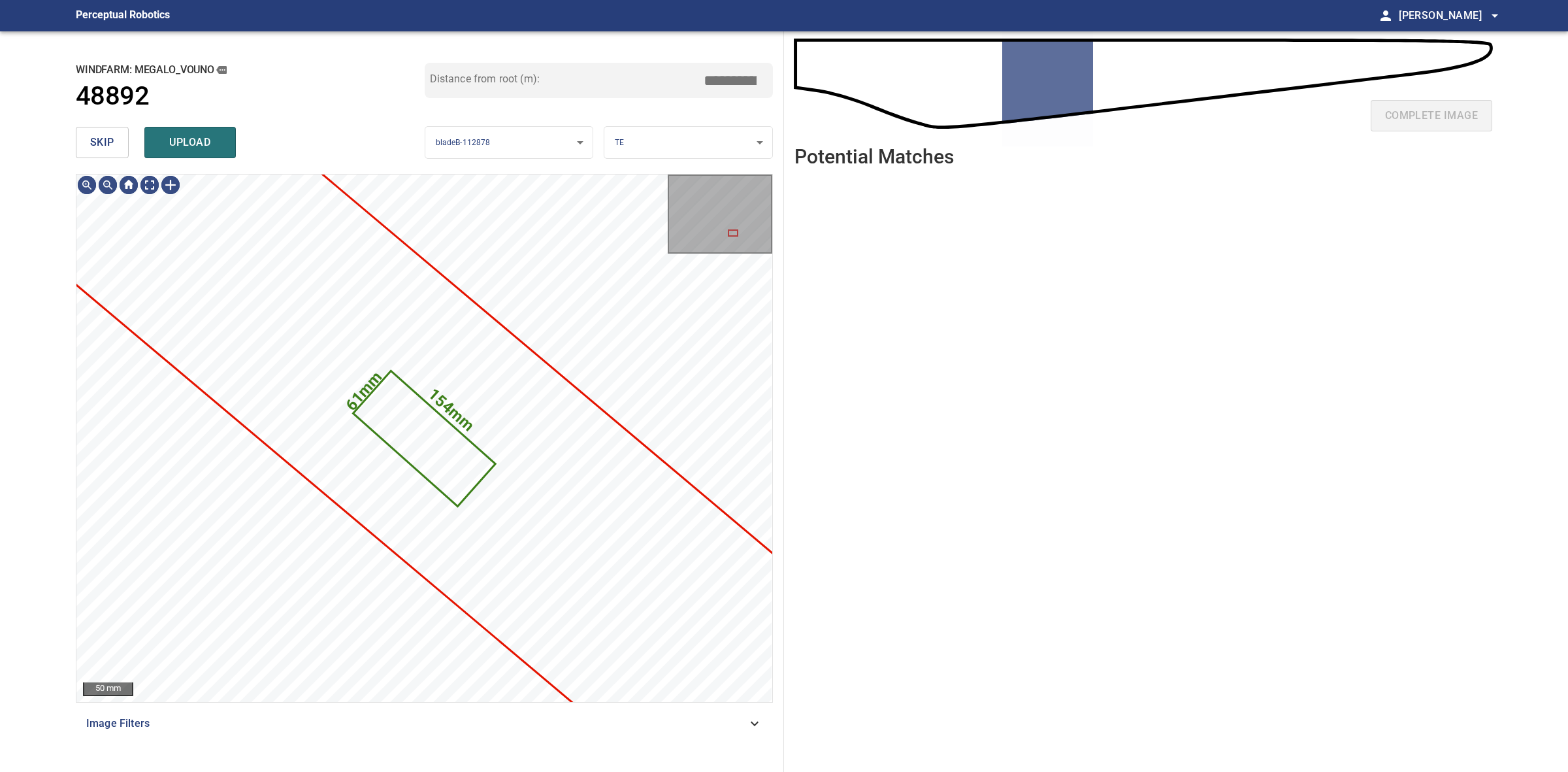
click at [94, 138] on span "skip" at bounding box center [102, 142] width 24 height 18
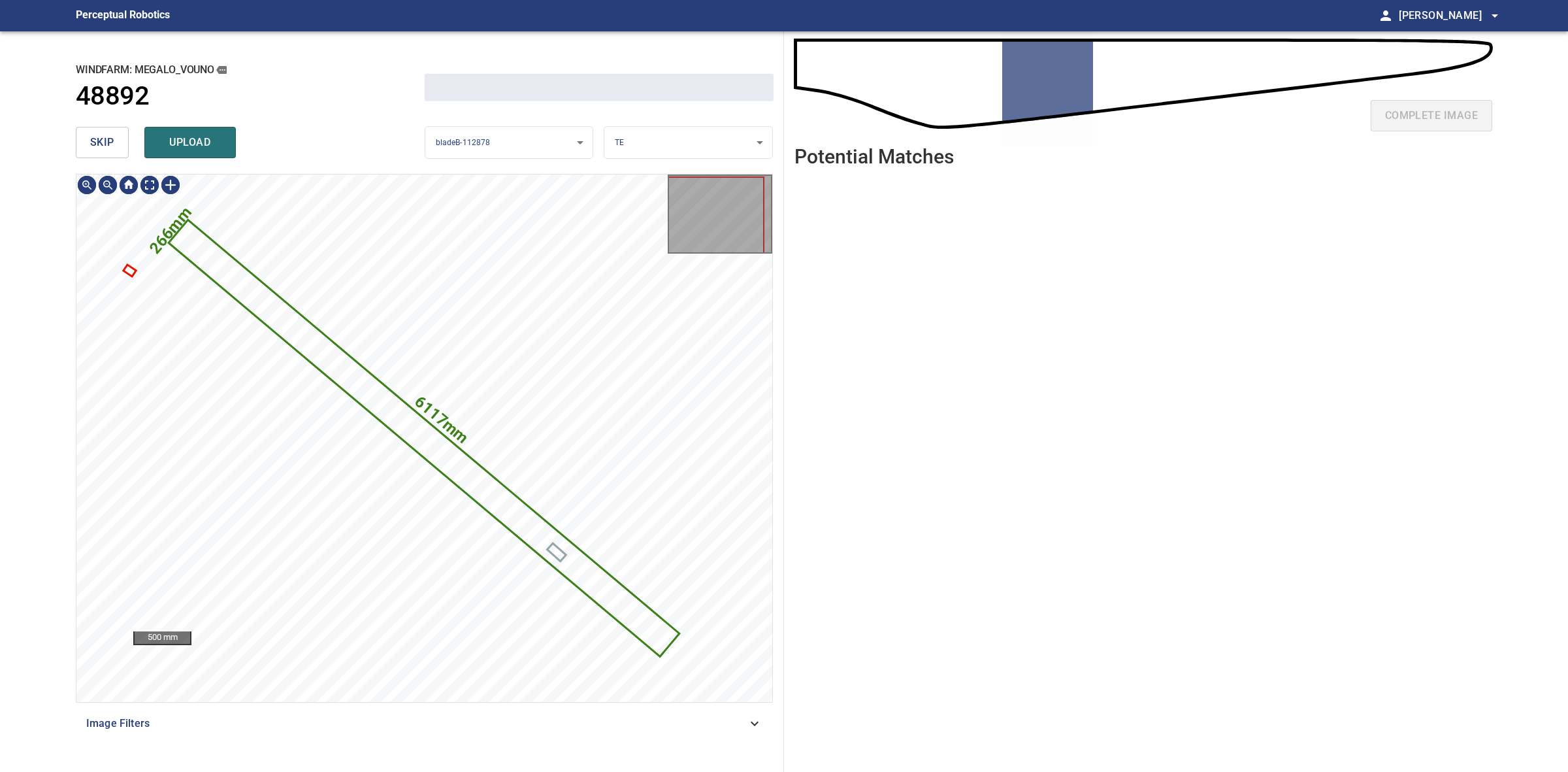
click at [94, 138] on span "skip" at bounding box center [102, 142] width 24 height 18
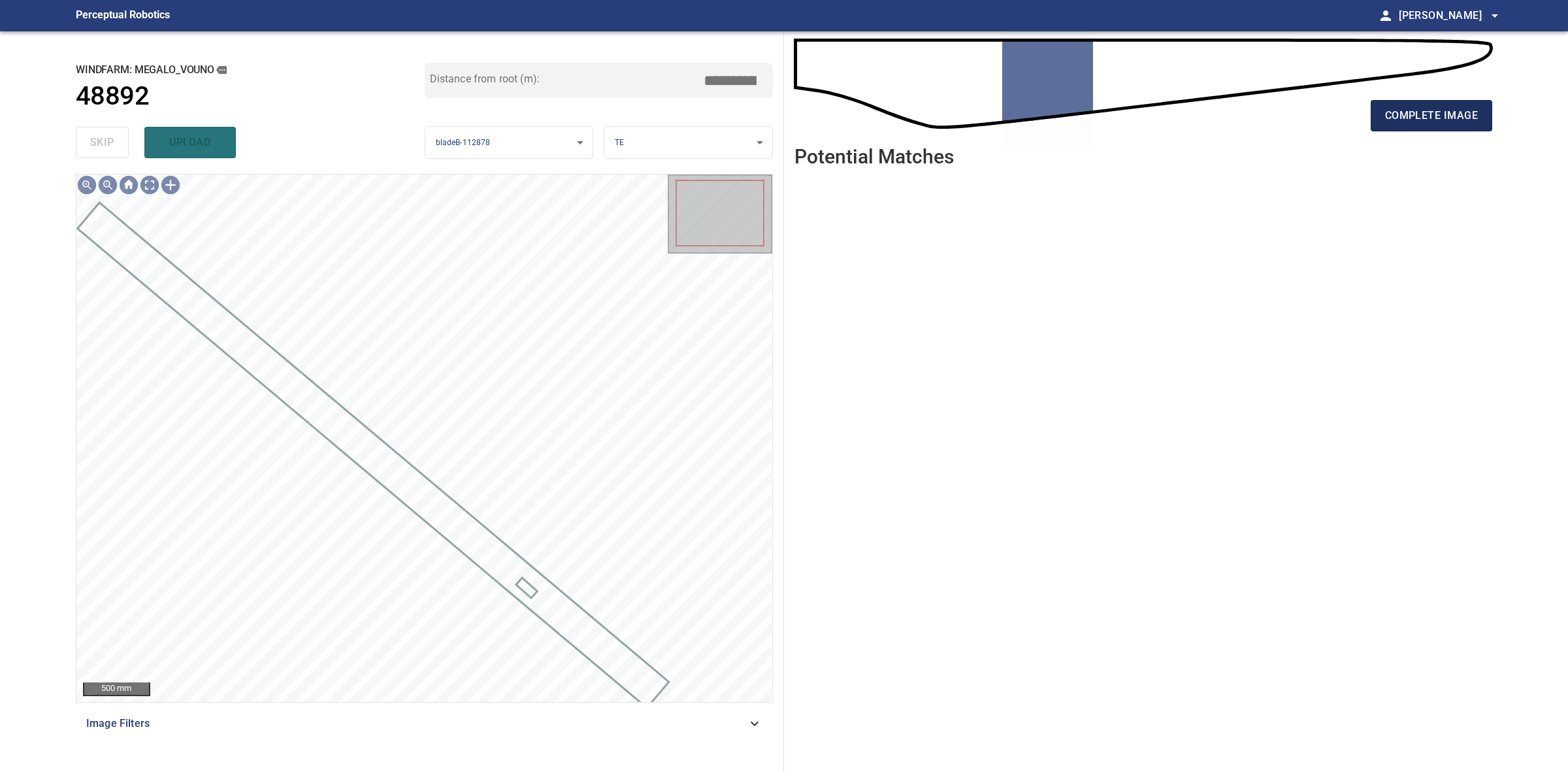
click at [1432, 123] on span "complete image" at bounding box center [1432, 116] width 93 height 18
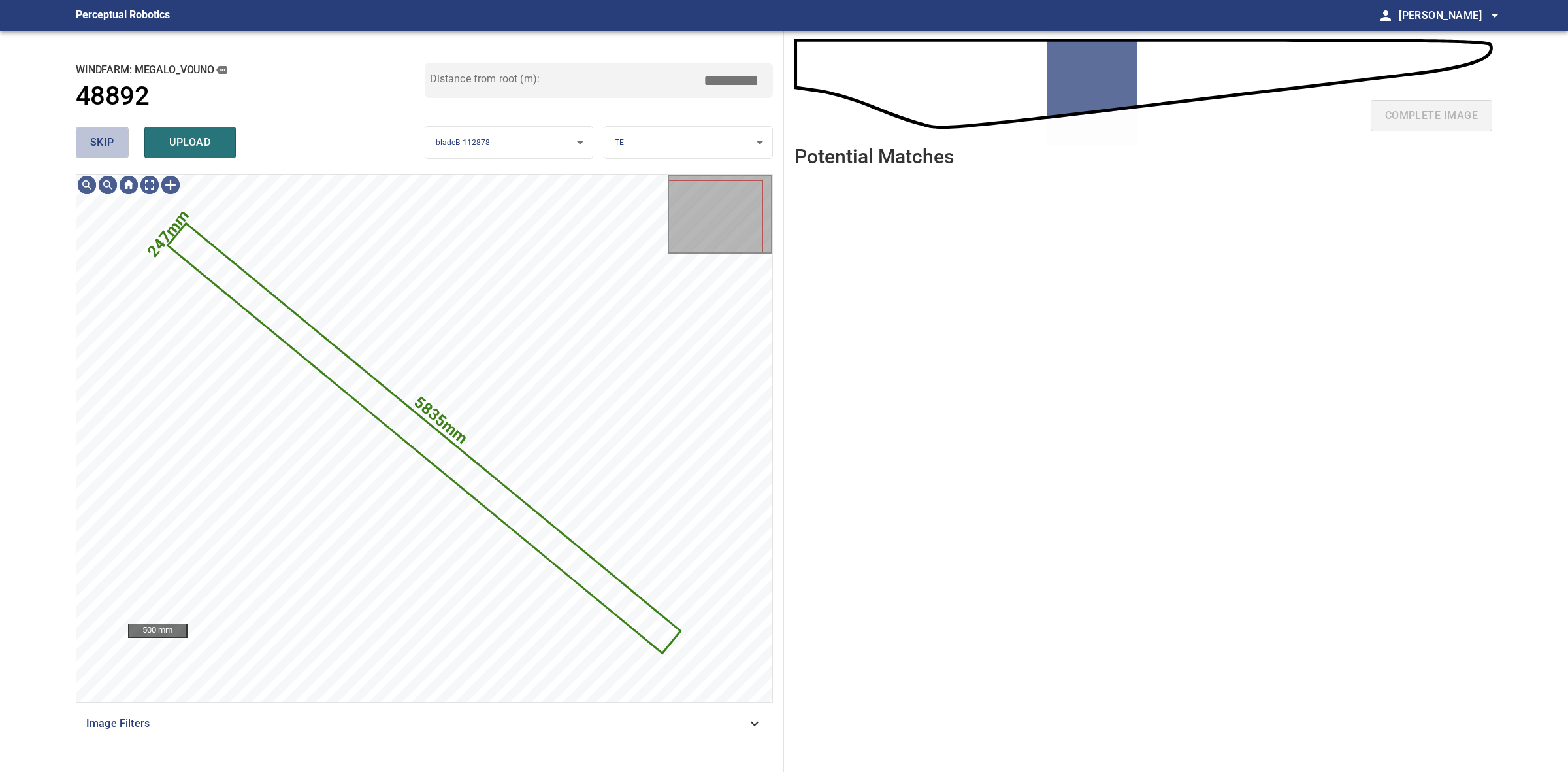
click at [109, 142] on span "skip" at bounding box center [102, 142] width 24 height 18
click at [109, 142] on div "skip upload" at bounding box center [250, 142] width 349 height 42
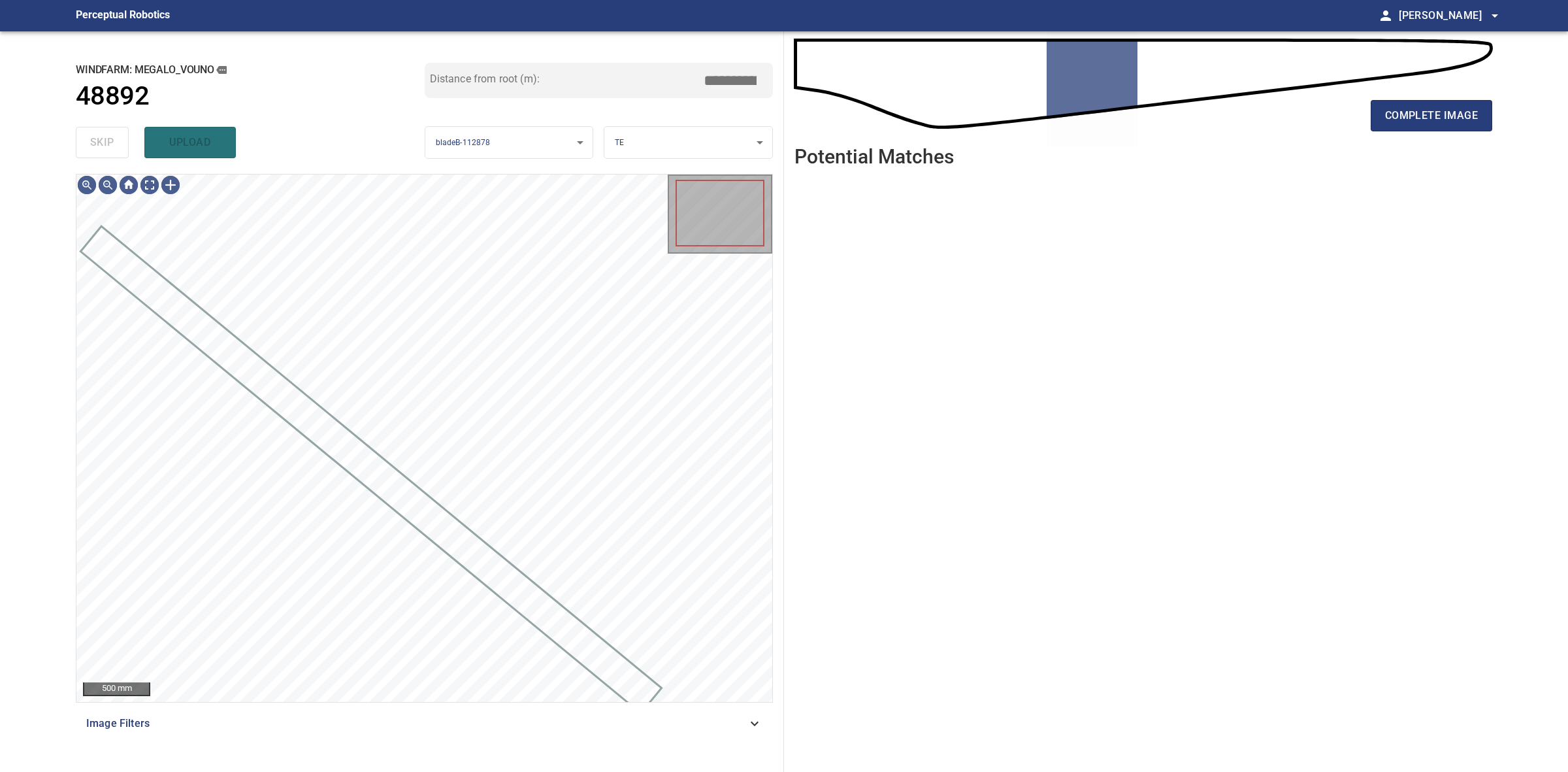
drag, startPoint x: 109, startPoint y: 142, endPoint x: 615, endPoint y: 121, distance: 506.4
click at [109, 142] on div "skip upload" at bounding box center [250, 142] width 349 height 42
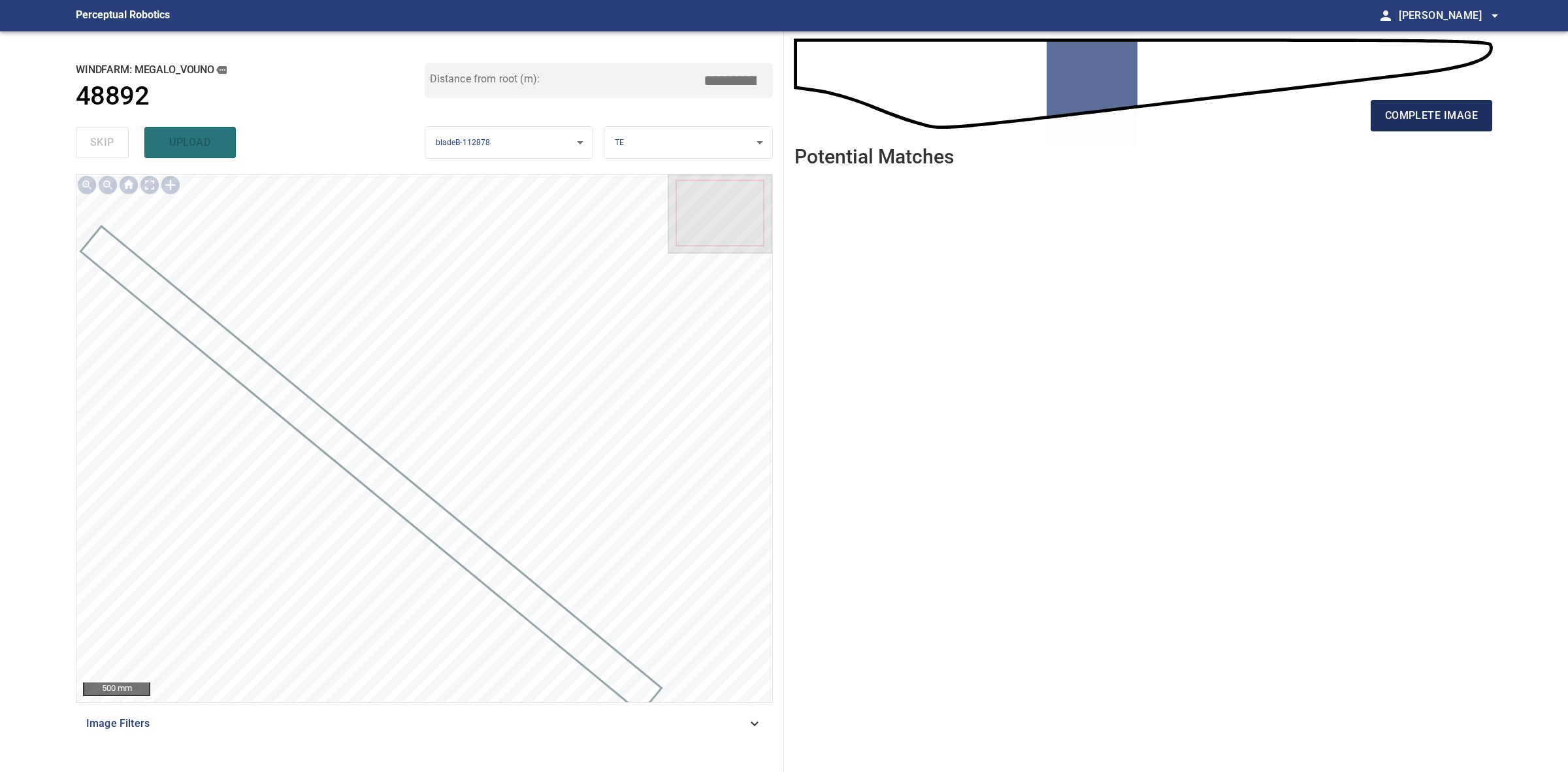
click at [1490, 113] on div "complete image Potential Matches" at bounding box center [1143, 402] width 719 height 741
click at [1485, 113] on button "complete image" at bounding box center [1431, 116] width 121 height 31
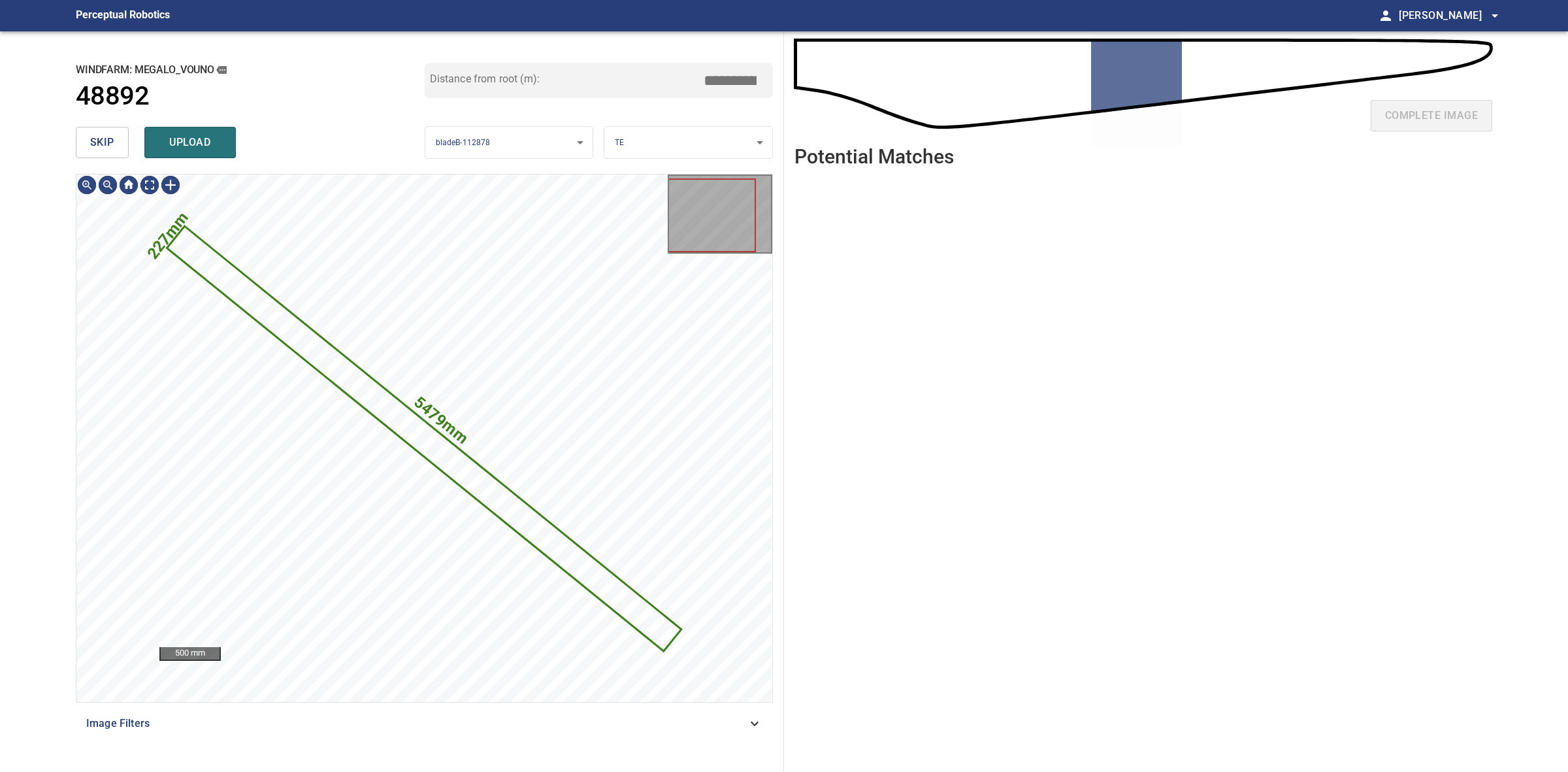
click at [110, 138] on span "skip" at bounding box center [102, 142] width 24 height 18
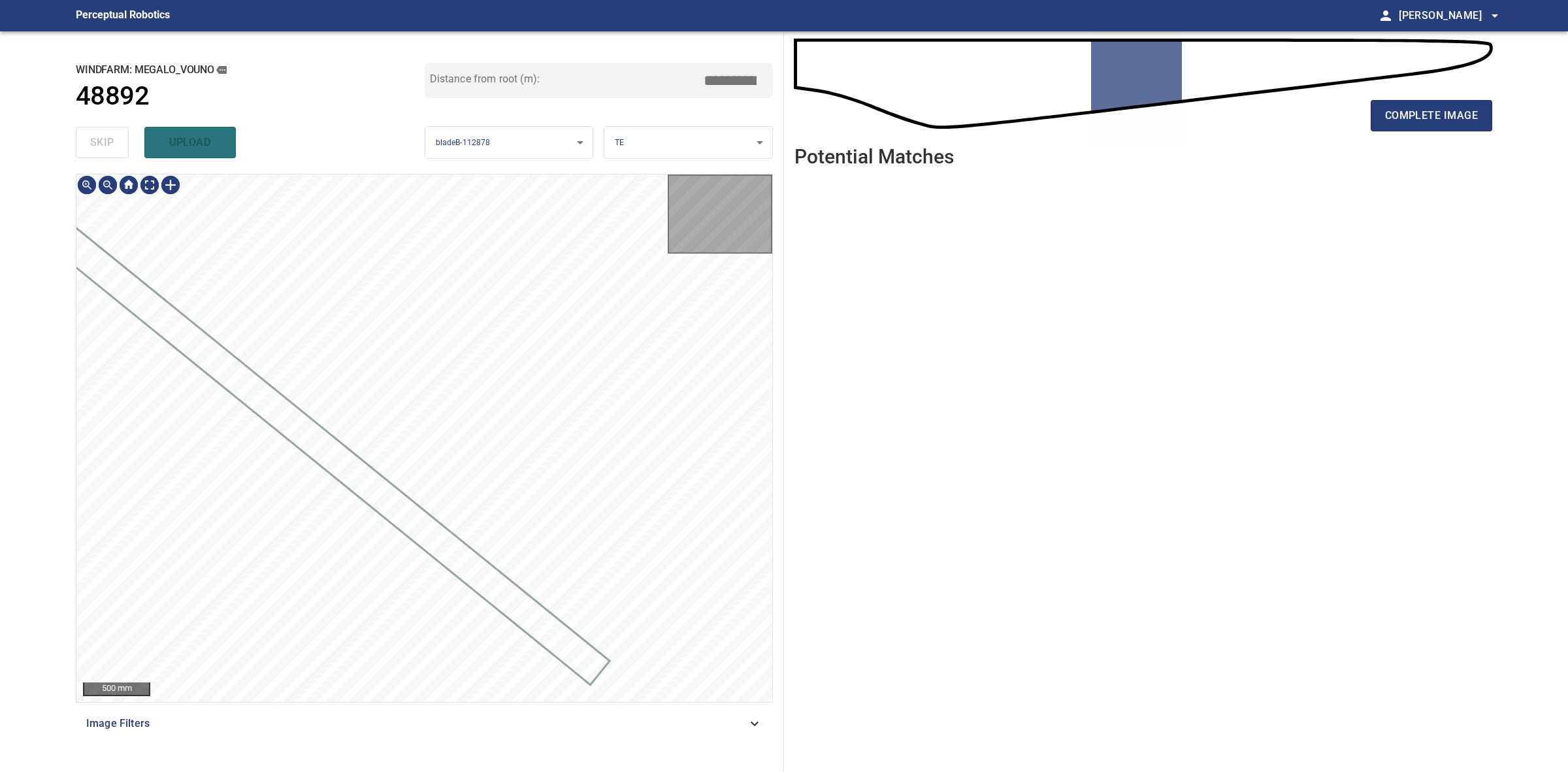
click at [110, 138] on div "skip upload" at bounding box center [250, 142] width 349 height 42
click at [110, 135] on div "skip upload" at bounding box center [250, 142] width 349 height 42
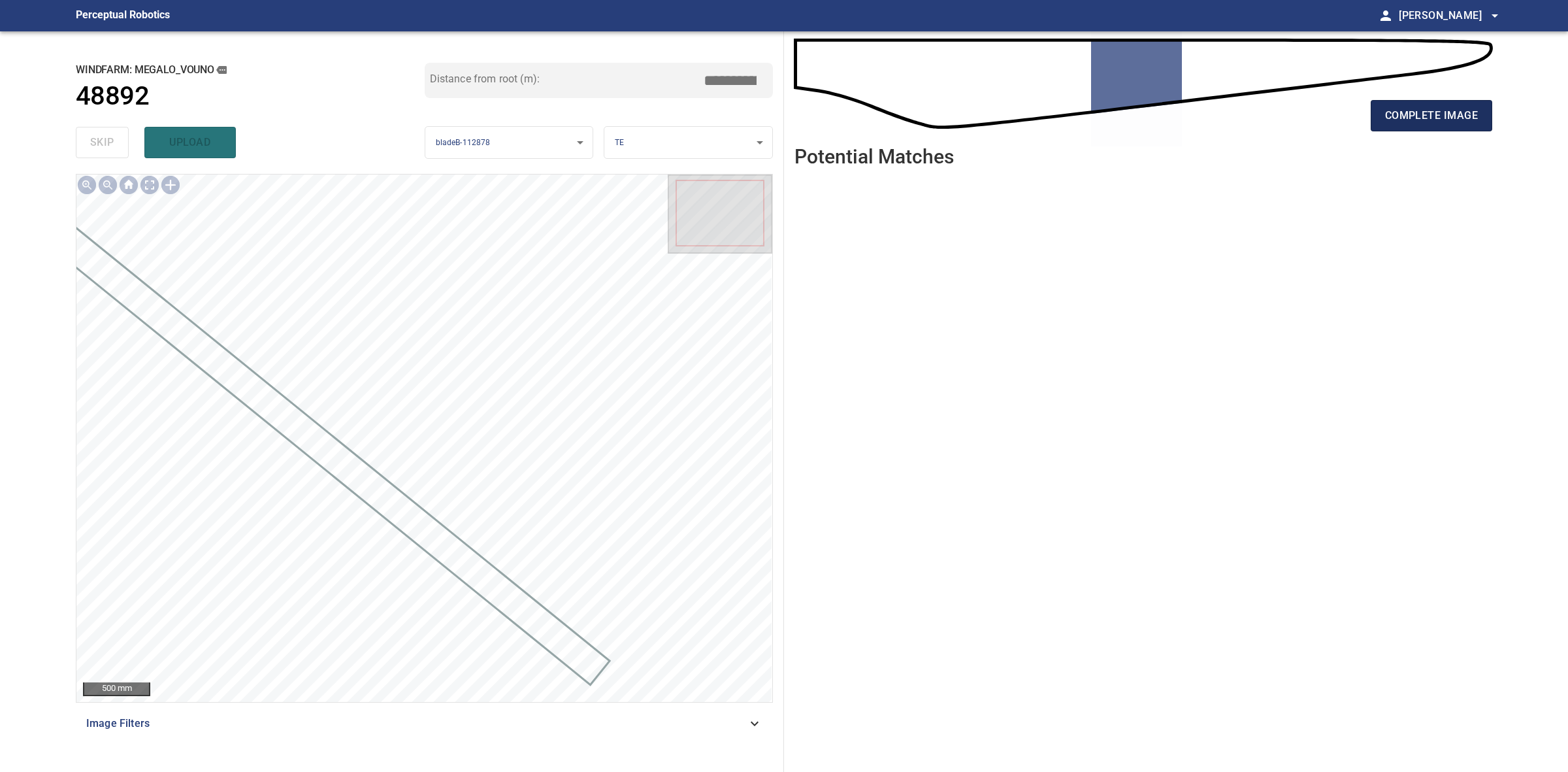
drag, startPoint x: 1470, startPoint y: 85, endPoint x: 1449, endPoint y: 125, distance: 45.2
click at [1464, 97] on div "complete image" at bounding box center [1143, 88] width 698 height 94
click at [1449, 125] on button "complete image" at bounding box center [1431, 116] width 121 height 31
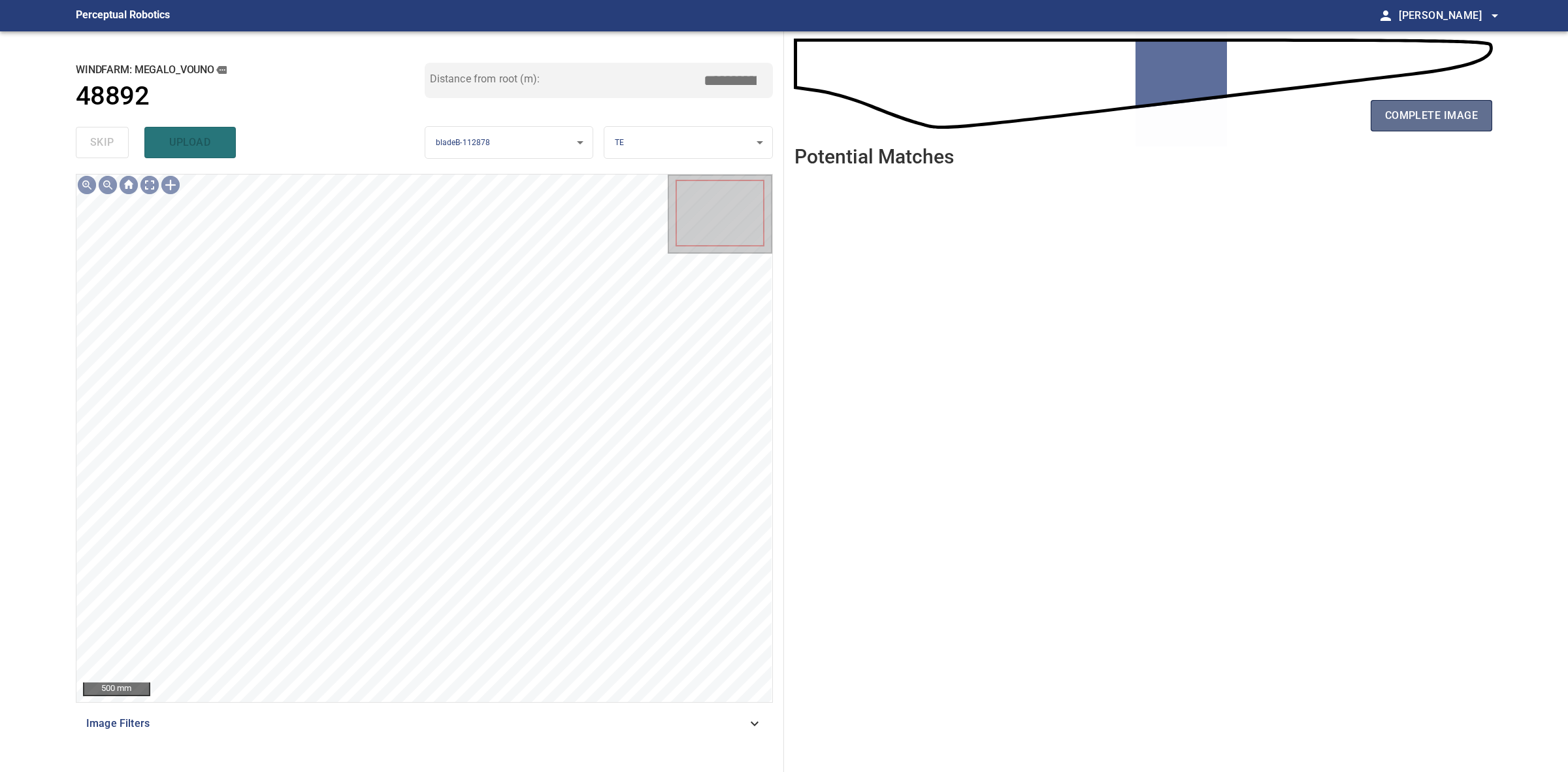
click at [1449, 108] on span "complete image" at bounding box center [1432, 116] width 93 height 18
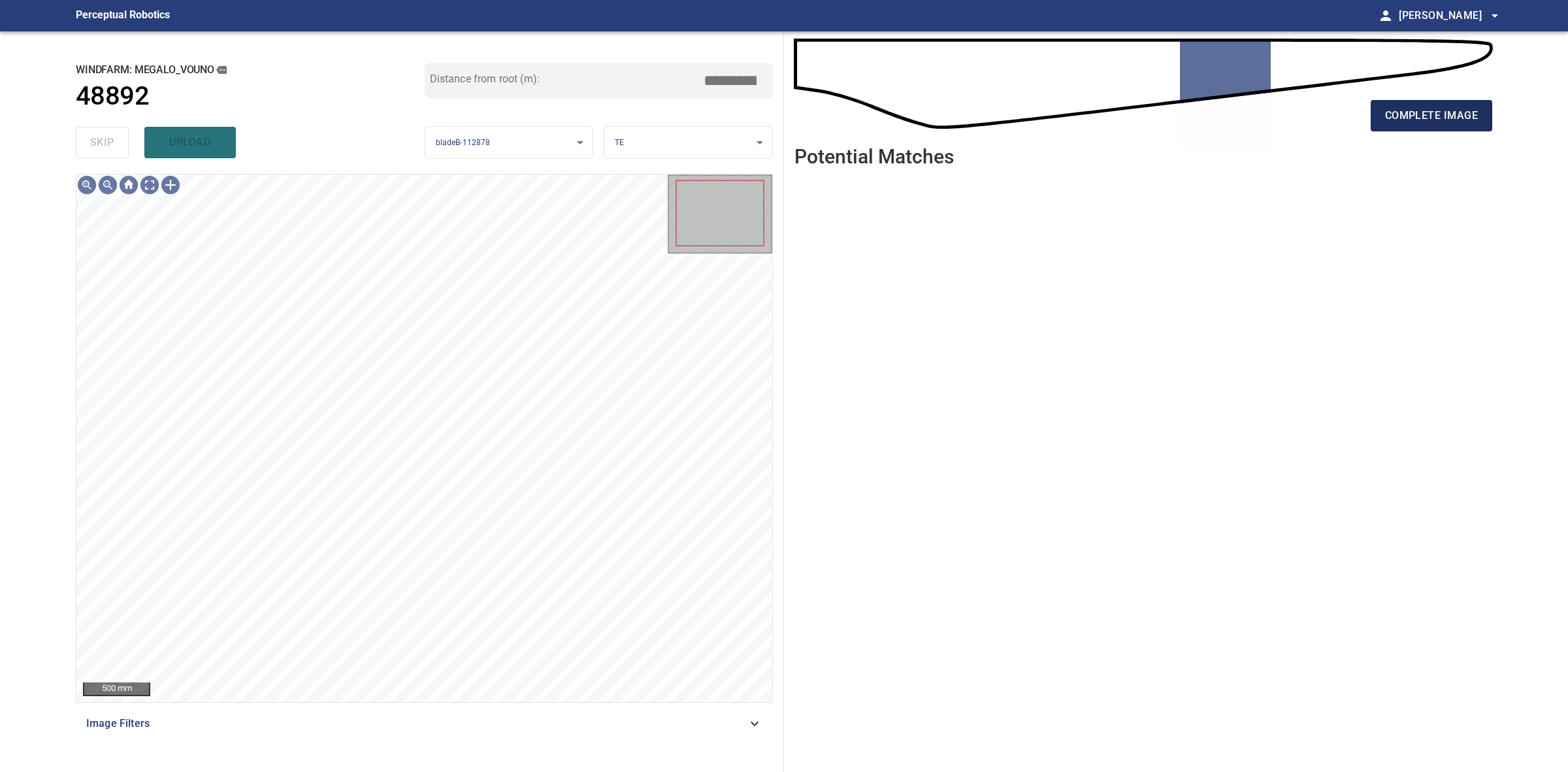
click at [1379, 115] on button "complete image" at bounding box center [1431, 116] width 121 height 31
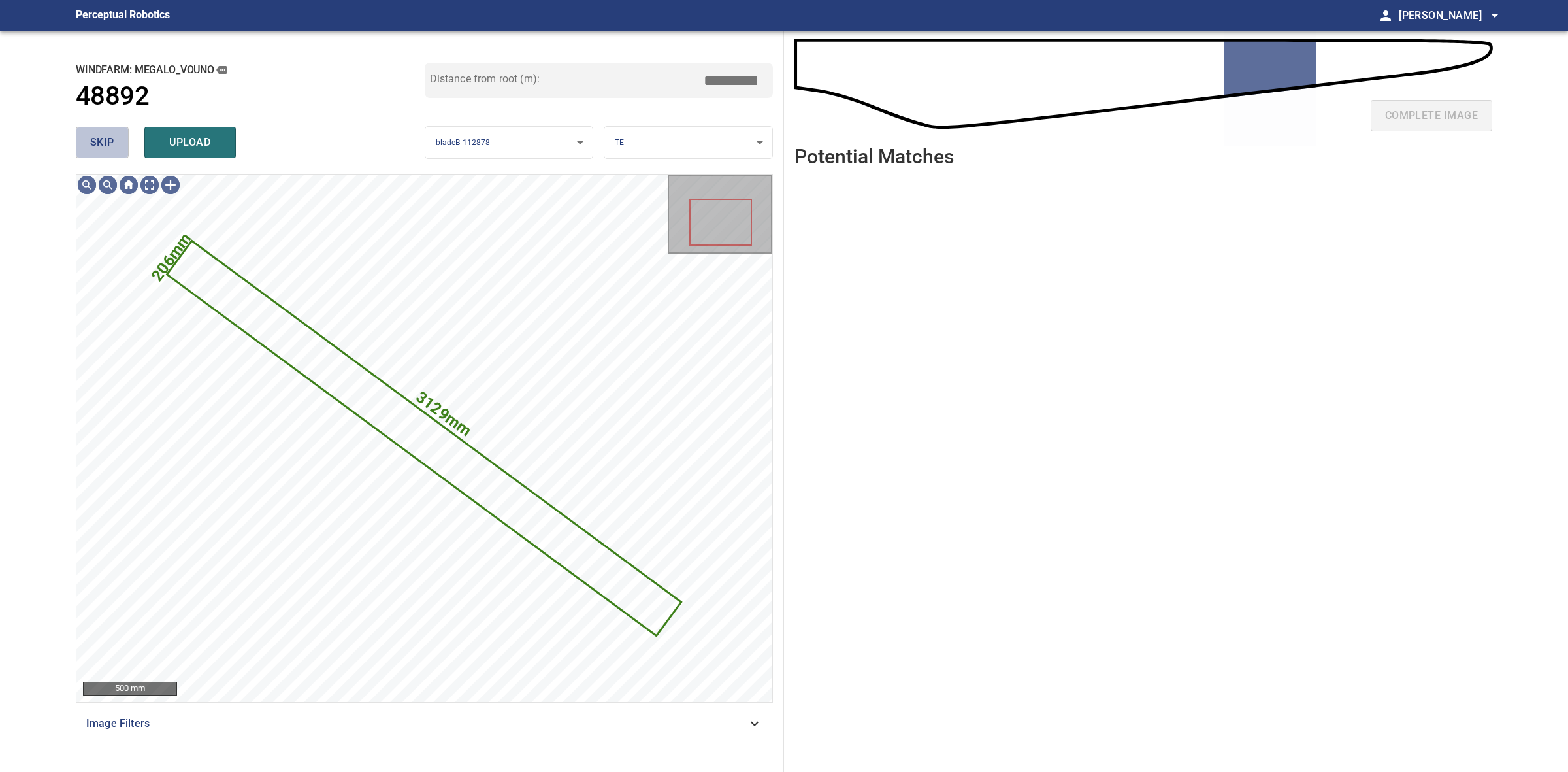
click at [118, 149] on button "skip" at bounding box center [102, 142] width 53 height 31
click at [118, 149] on div "skip upload" at bounding box center [250, 142] width 349 height 42
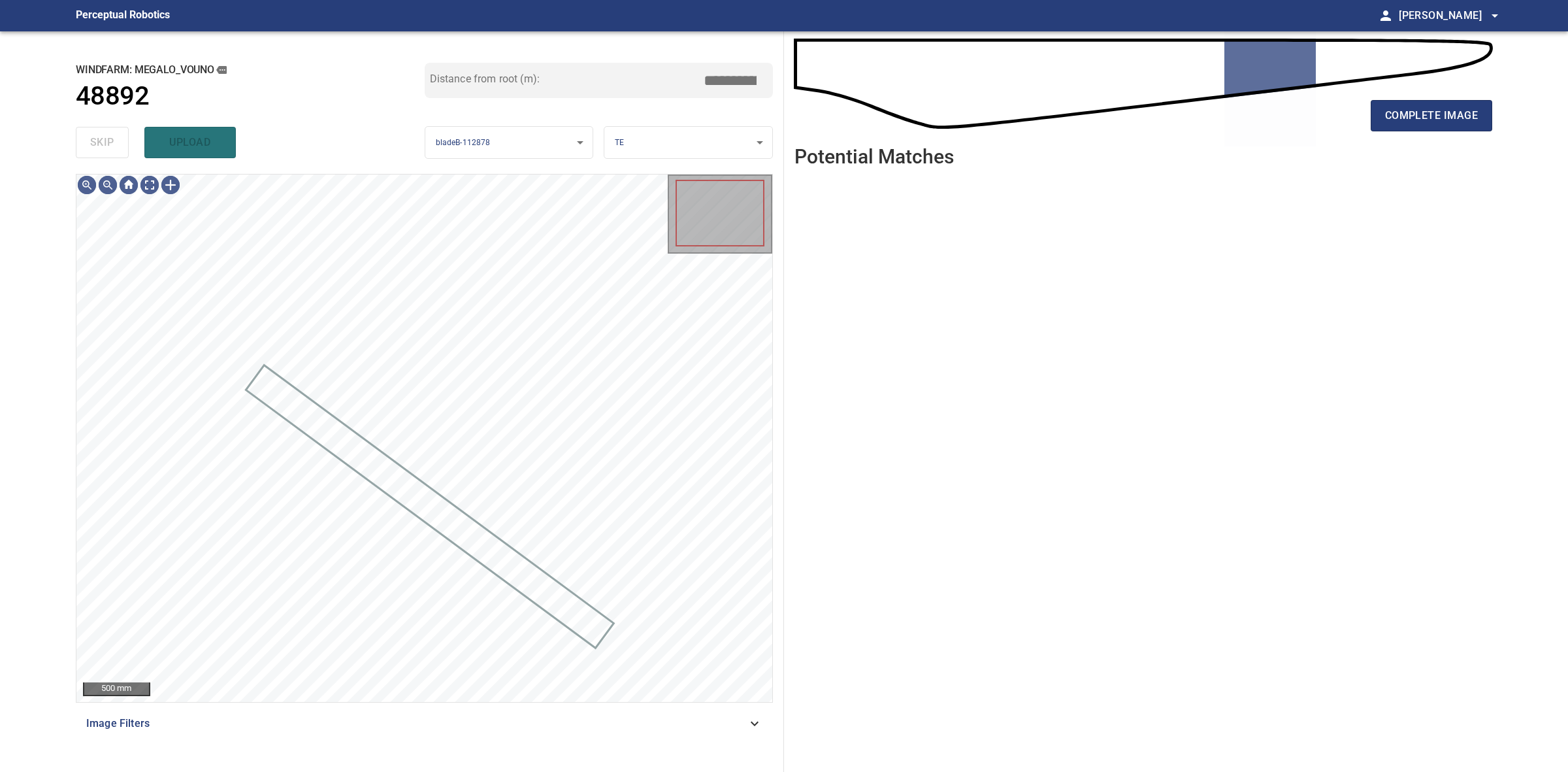
click at [118, 149] on div "skip upload" at bounding box center [250, 142] width 349 height 42
click at [1455, 106] on button "complete image" at bounding box center [1431, 116] width 121 height 31
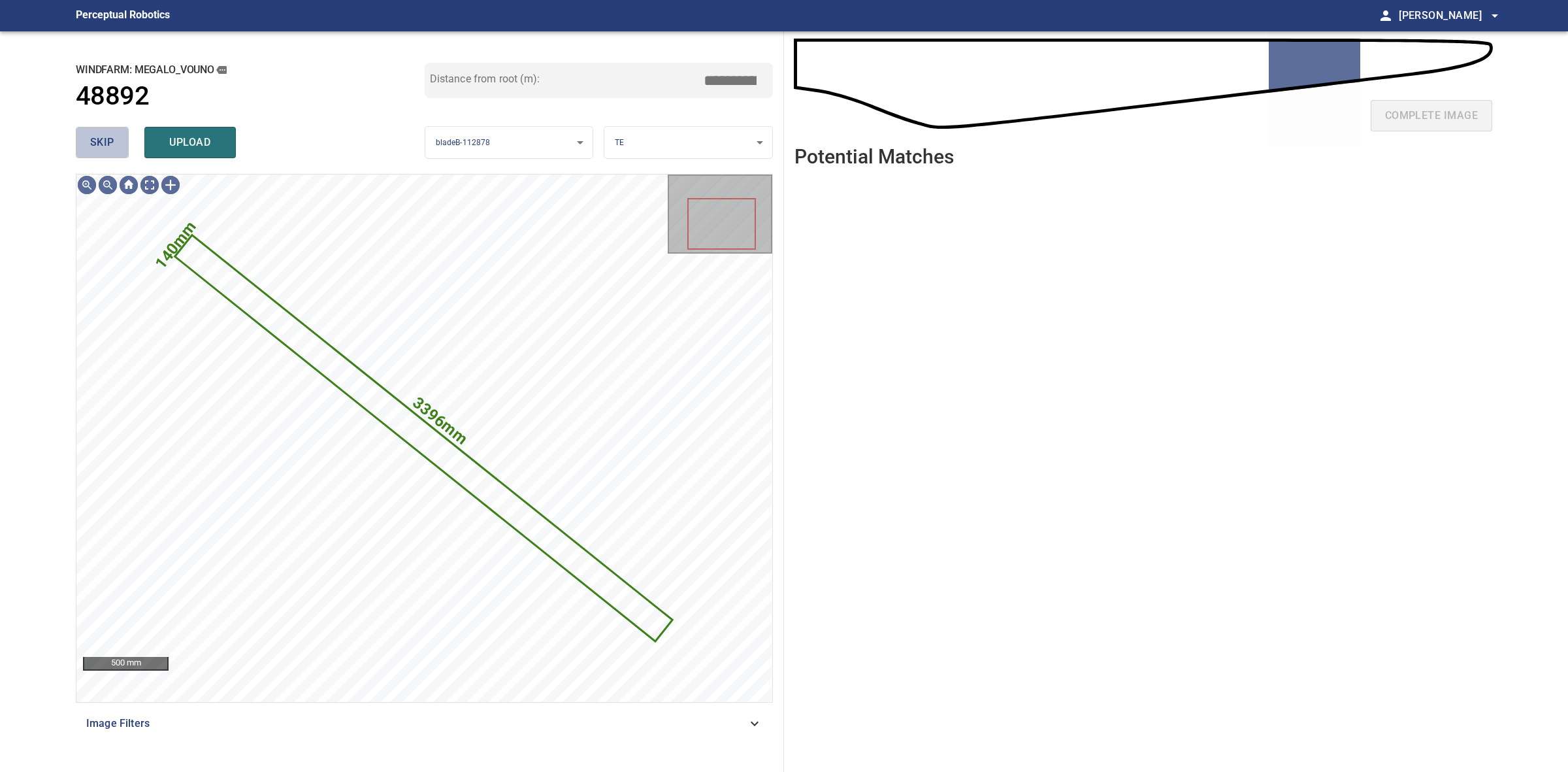
click at [119, 147] on button "skip" at bounding box center [102, 142] width 53 height 31
click at [119, 147] on div "skip upload" at bounding box center [250, 142] width 349 height 42
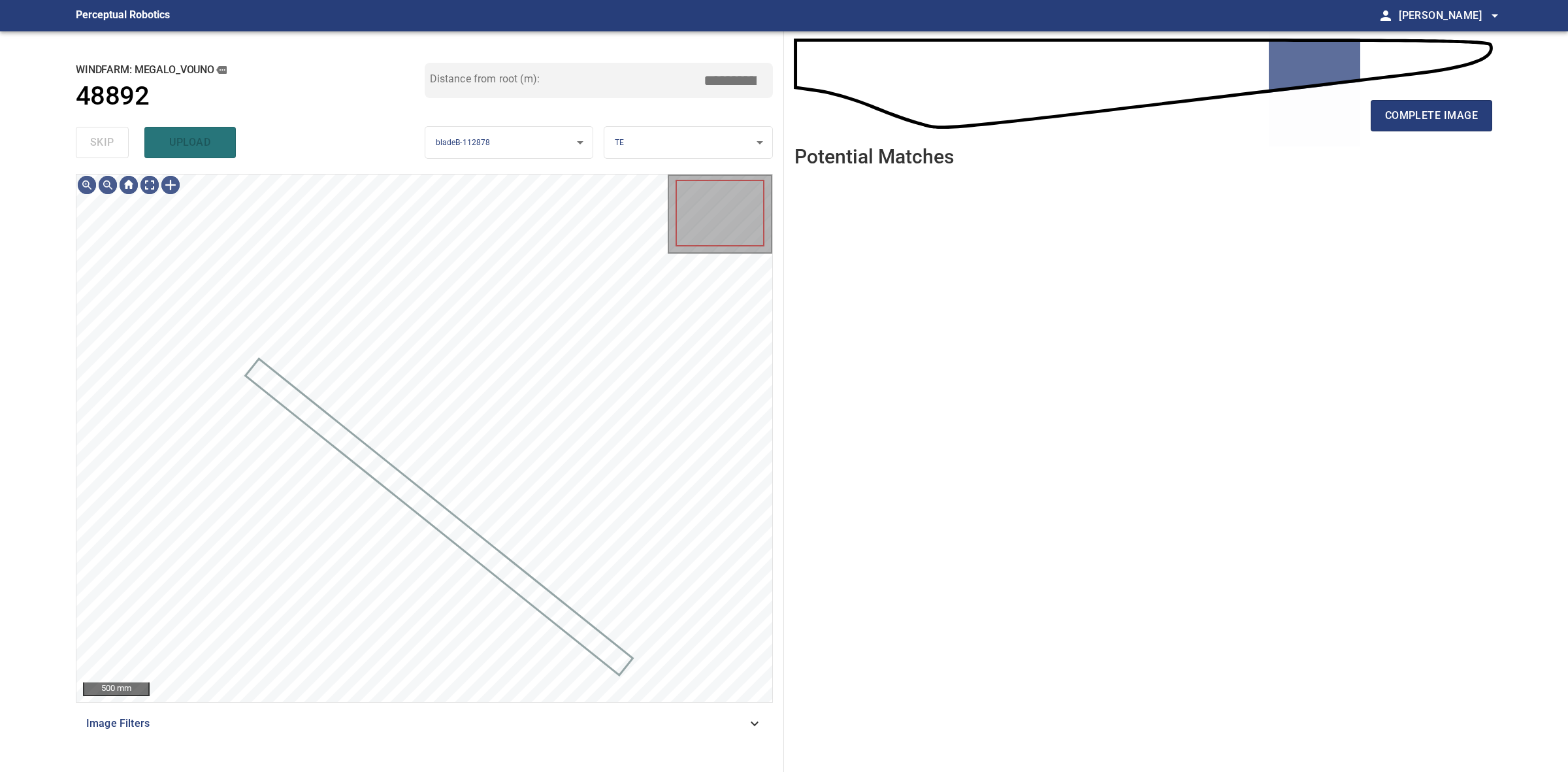
click at [119, 147] on div "skip upload" at bounding box center [250, 142] width 349 height 42
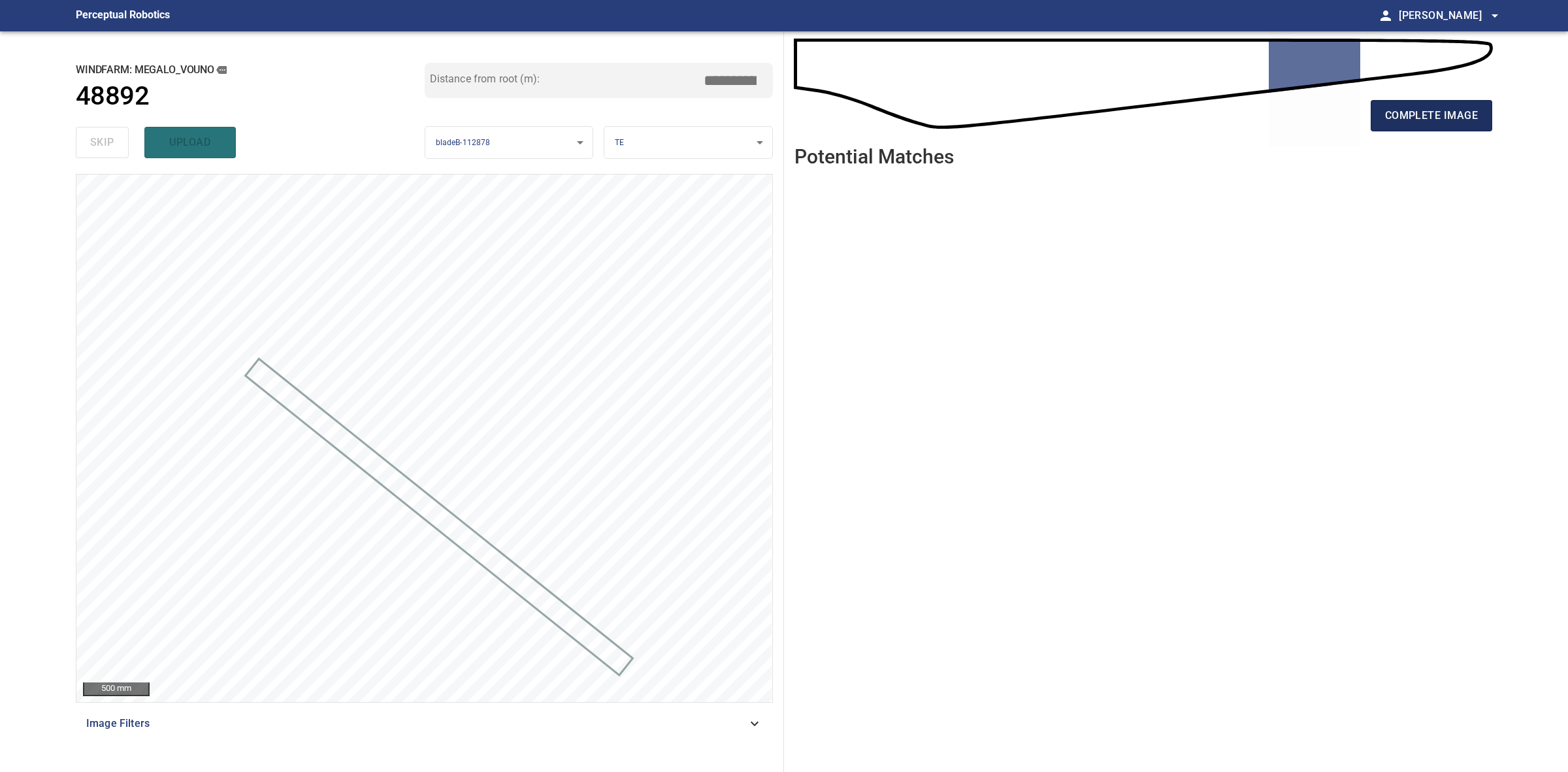
click at [1438, 108] on span "complete image" at bounding box center [1432, 116] width 93 height 18
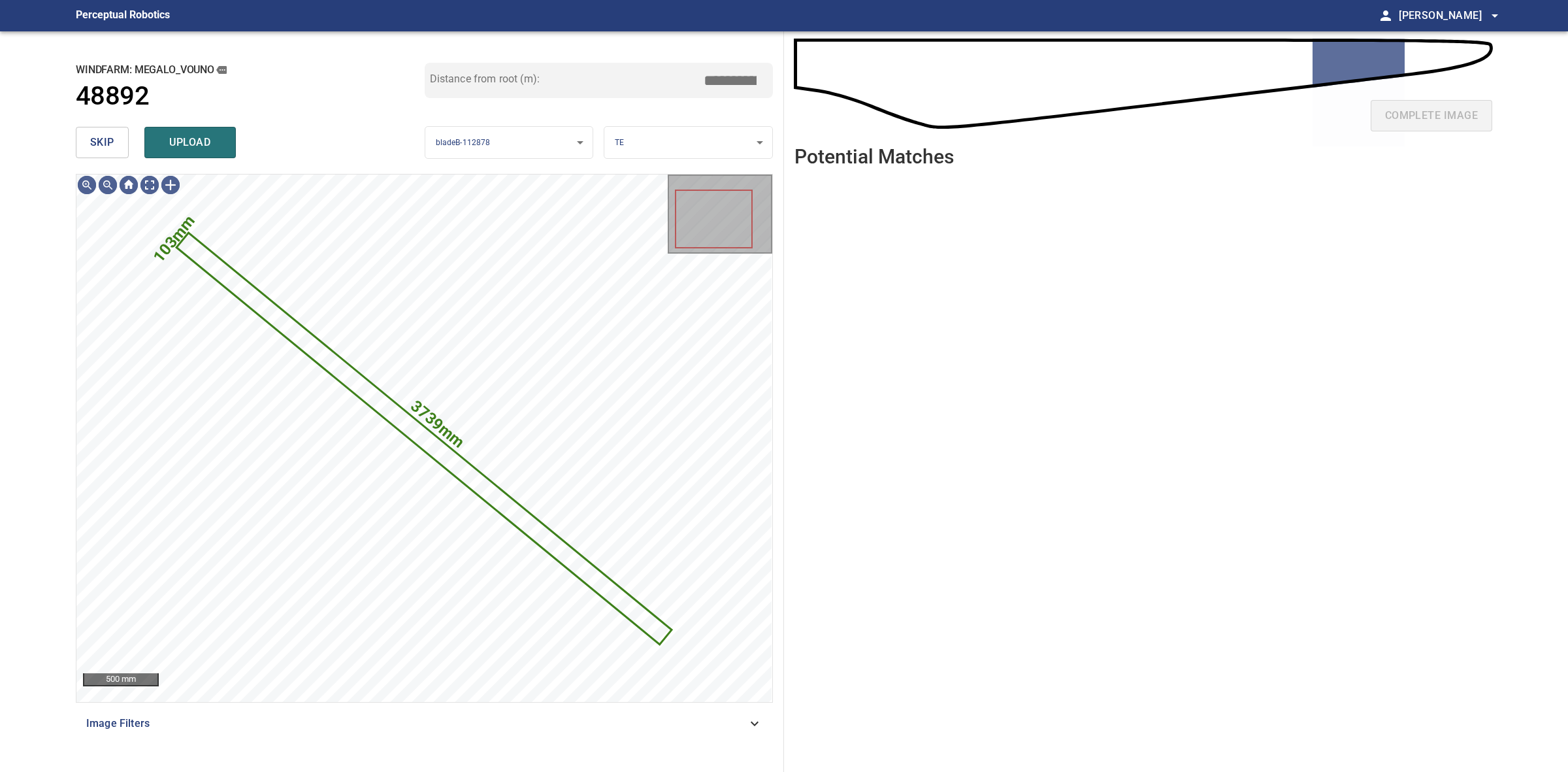
click at [77, 132] on button "skip" at bounding box center [102, 142] width 53 height 31
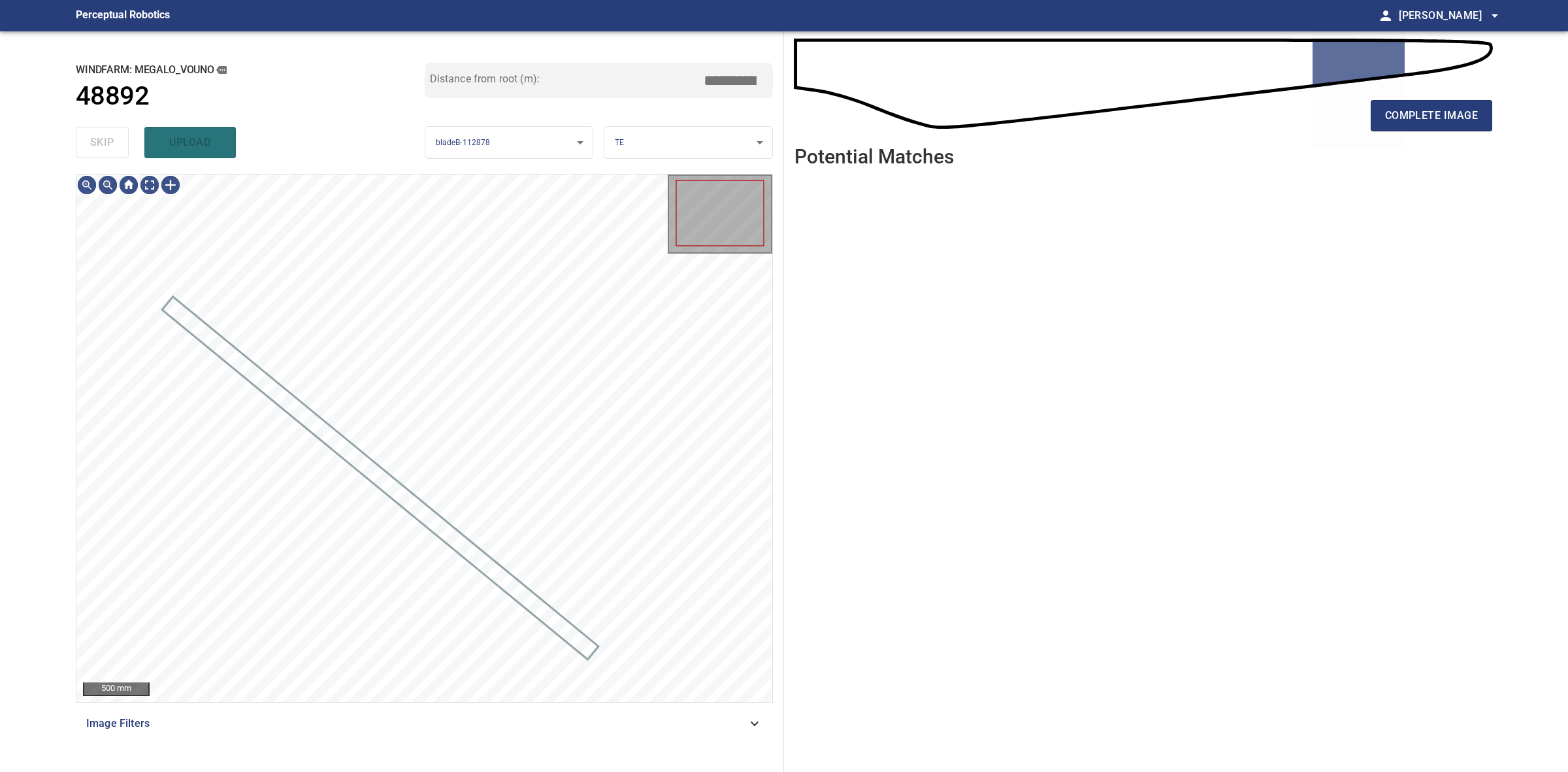
click at [77, 132] on div "skip upload" at bounding box center [250, 142] width 349 height 42
click at [77, 132] on div "skip upload" at bounding box center [250, 142] width 349 height 42
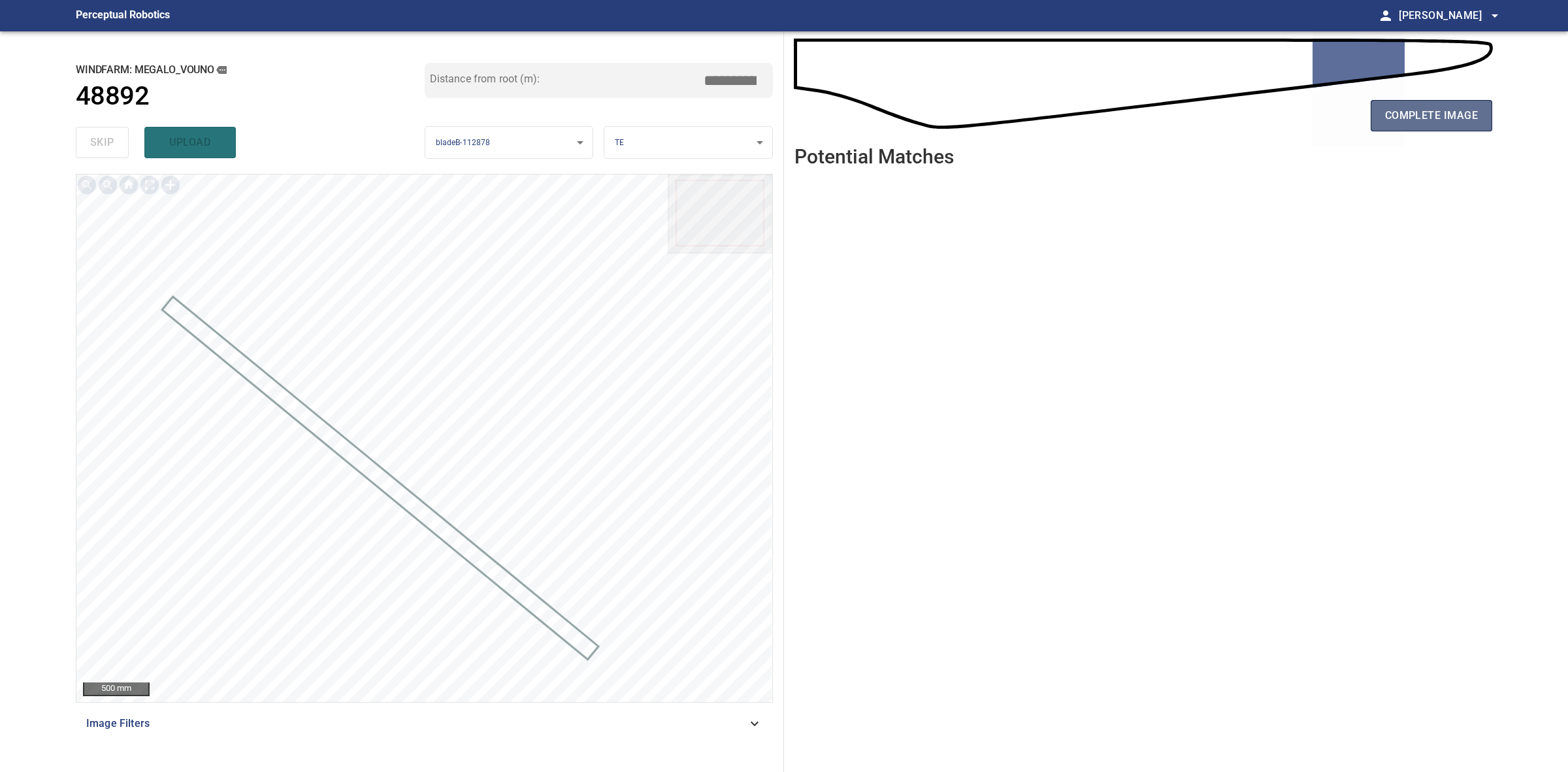
click at [1408, 127] on button "complete image" at bounding box center [1431, 116] width 121 height 31
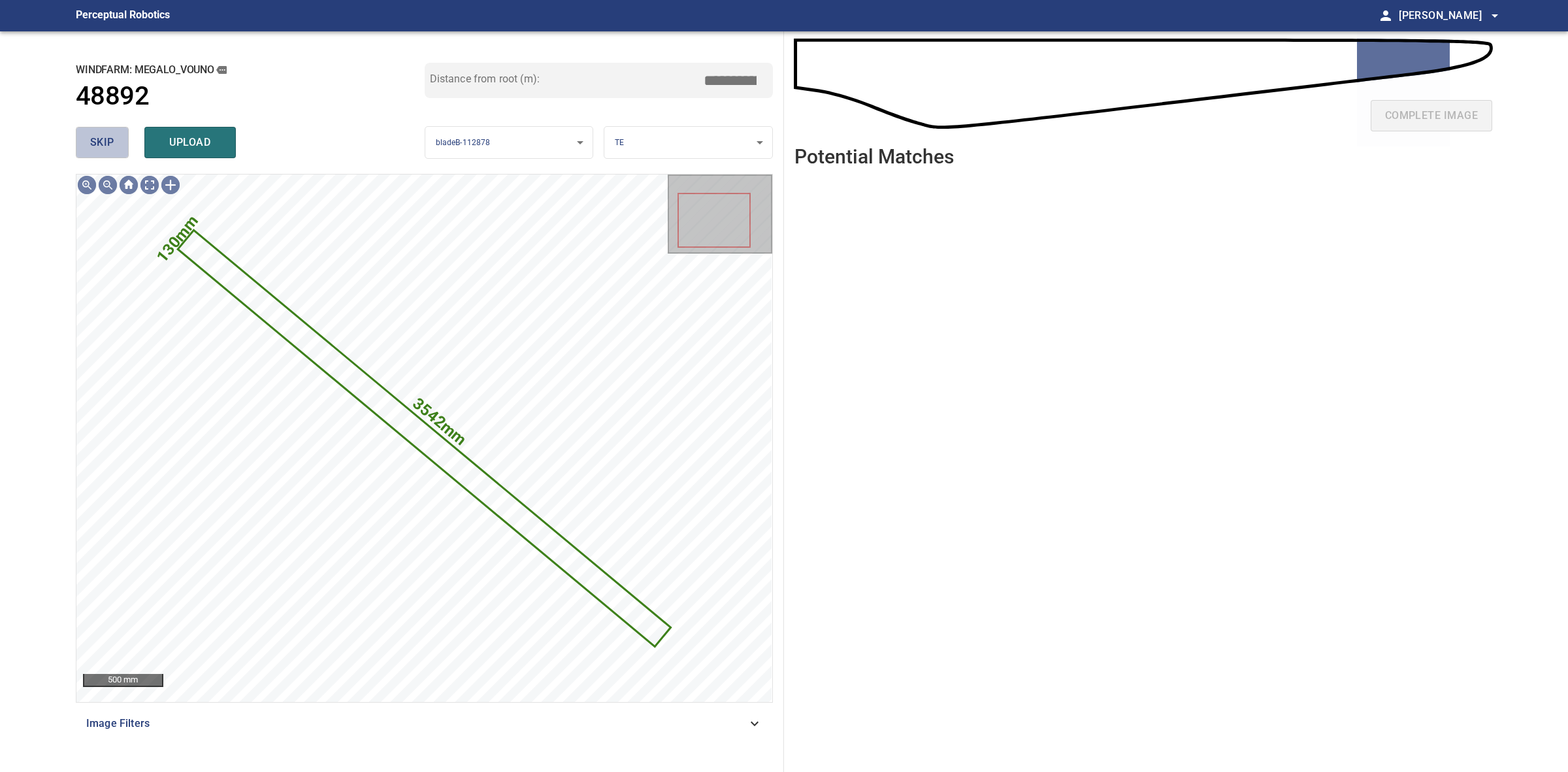
click at [113, 132] on button "skip" at bounding box center [102, 142] width 53 height 31
click at [113, 132] on div "skip upload" at bounding box center [250, 142] width 349 height 42
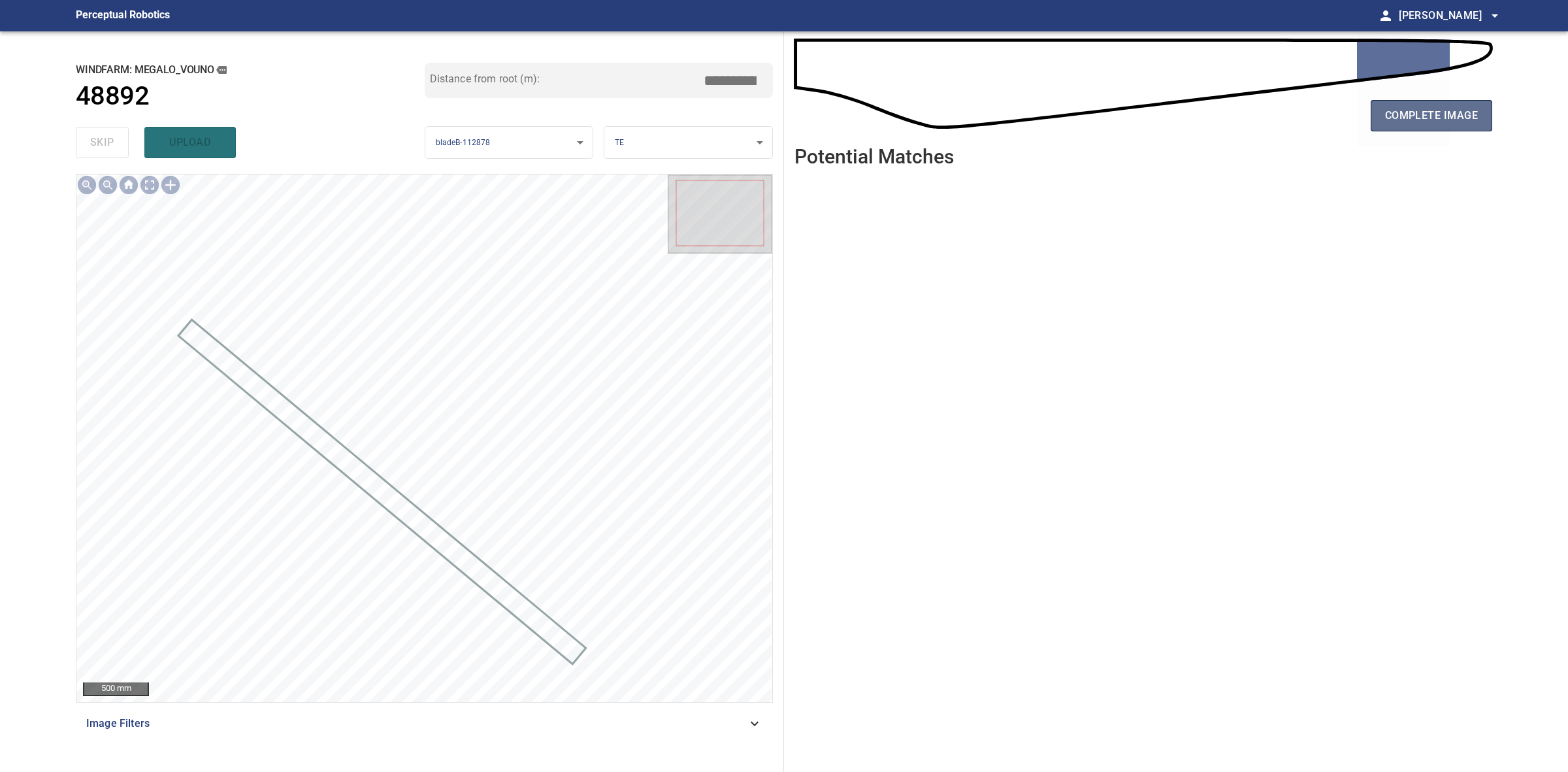
click at [1464, 121] on span "complete image" at bounding box center [1432, 116] width 93 height 18
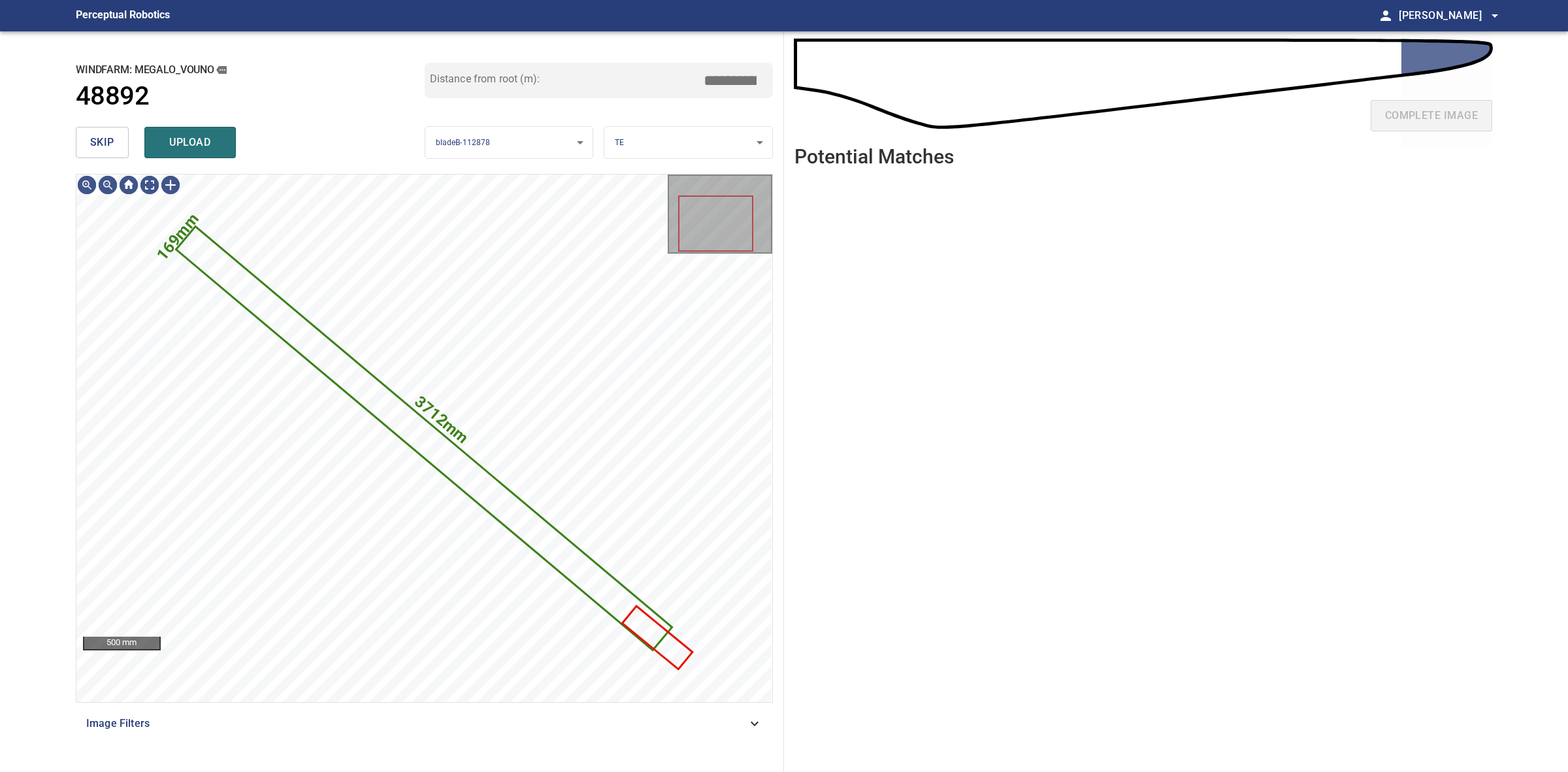
click at [111, 144] on span "skip" at bounding box center [102, 142] width 24 height 18
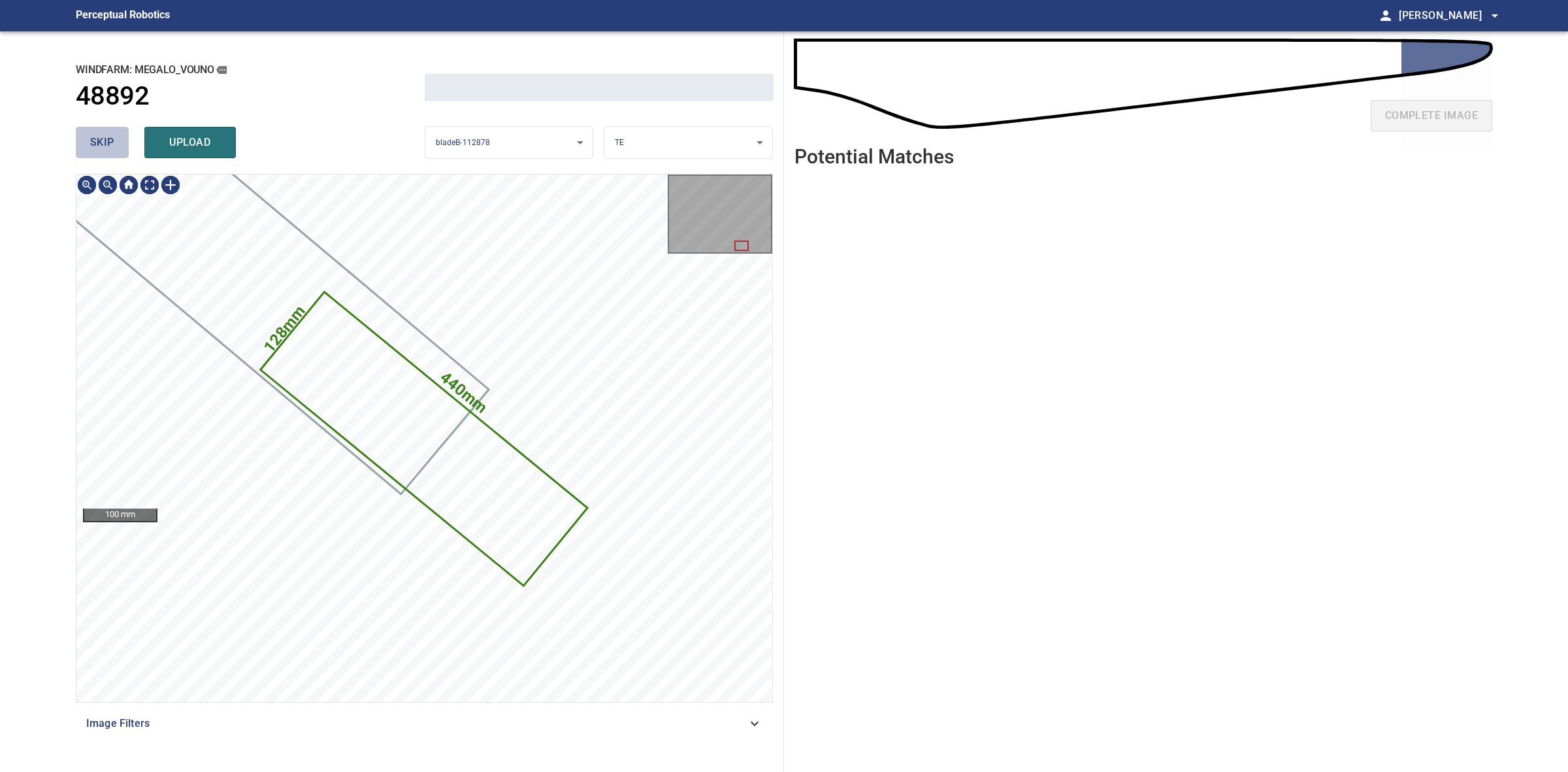
click at [111, 144] on span "skip" at bounding box center [102, 142] width 24 height 18
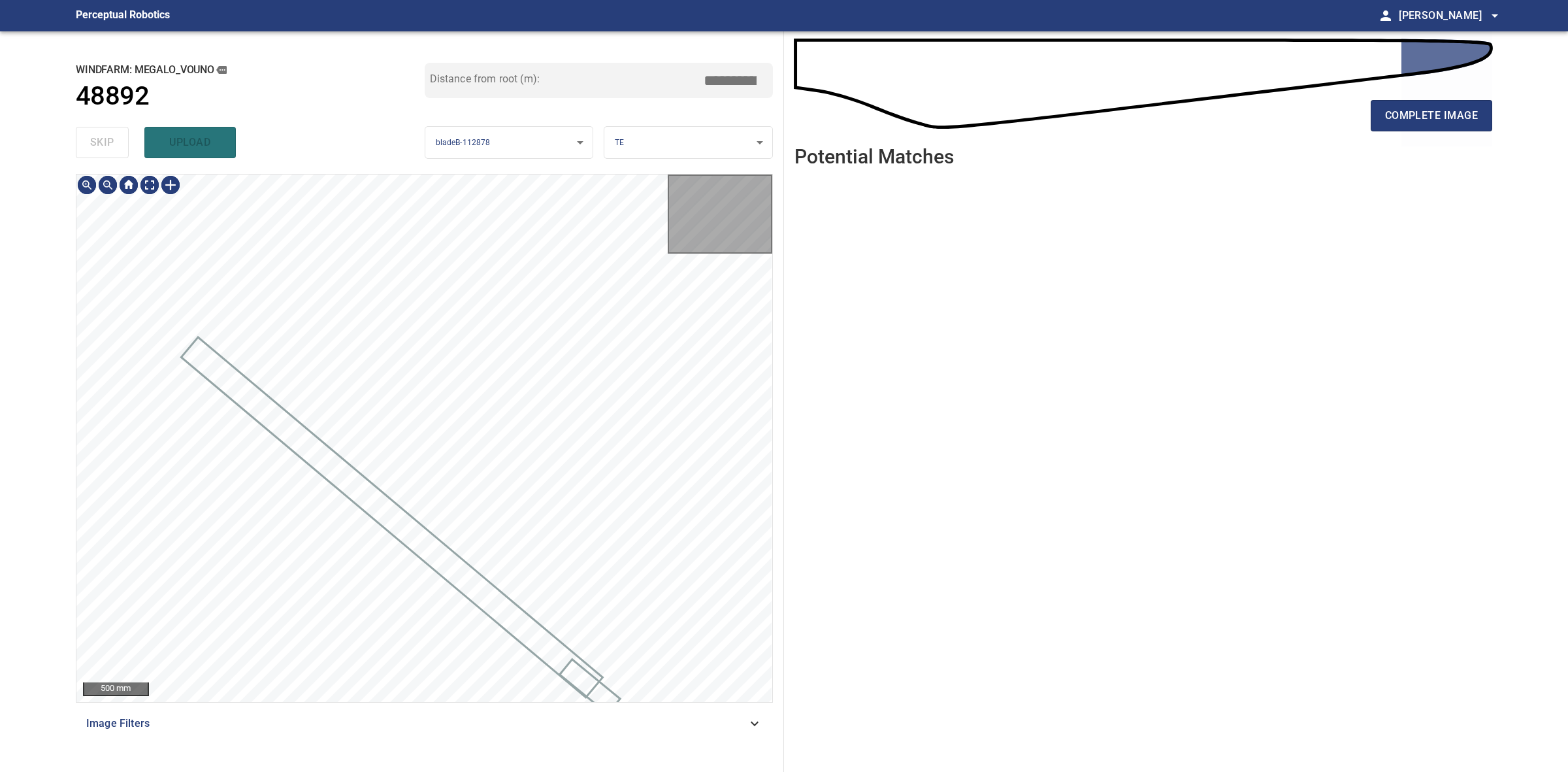
click at [111, 144] on div "skip upload" at bounding box center [250, 142] width 349 height 42
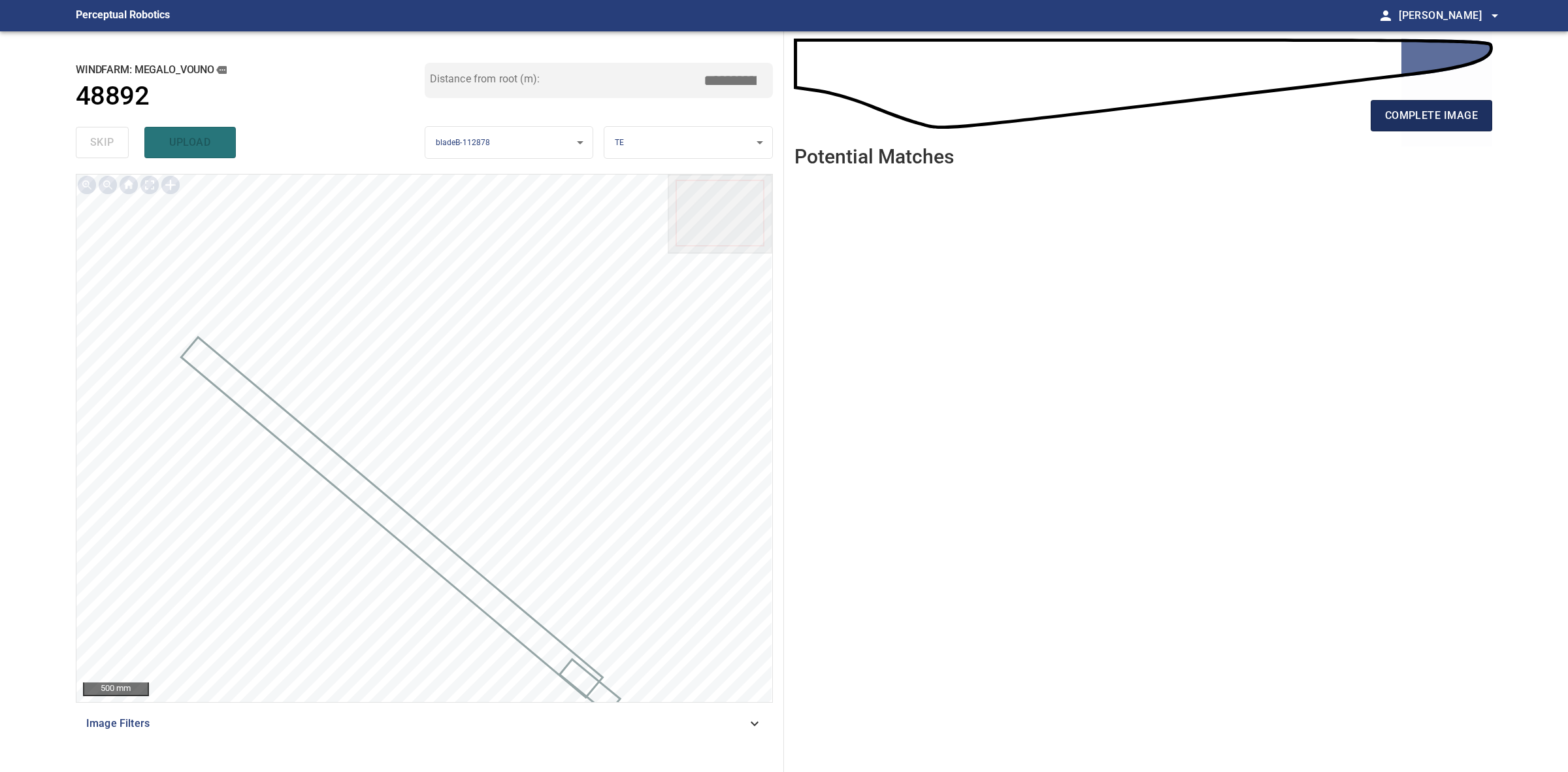
click at [1478, 110] on button "complete image" at bounding box center [1431, 116] width 121 height 31
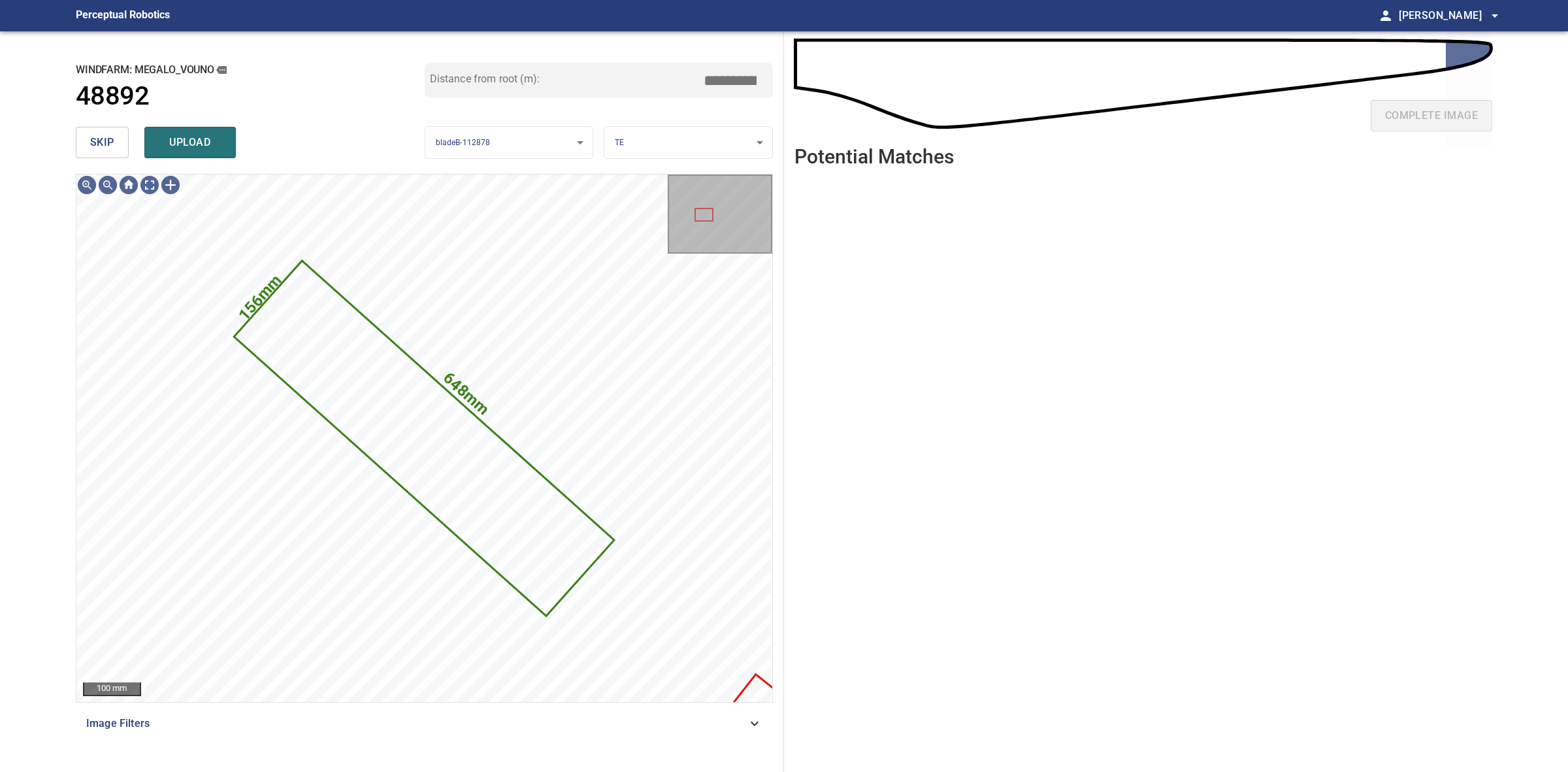
click at [674, 142] on body "**********" at bounding box center [784, 386] width 1568 height 772
click at [661, 204] on li "SS" at bounding box center [687, 207] width 167 height 22
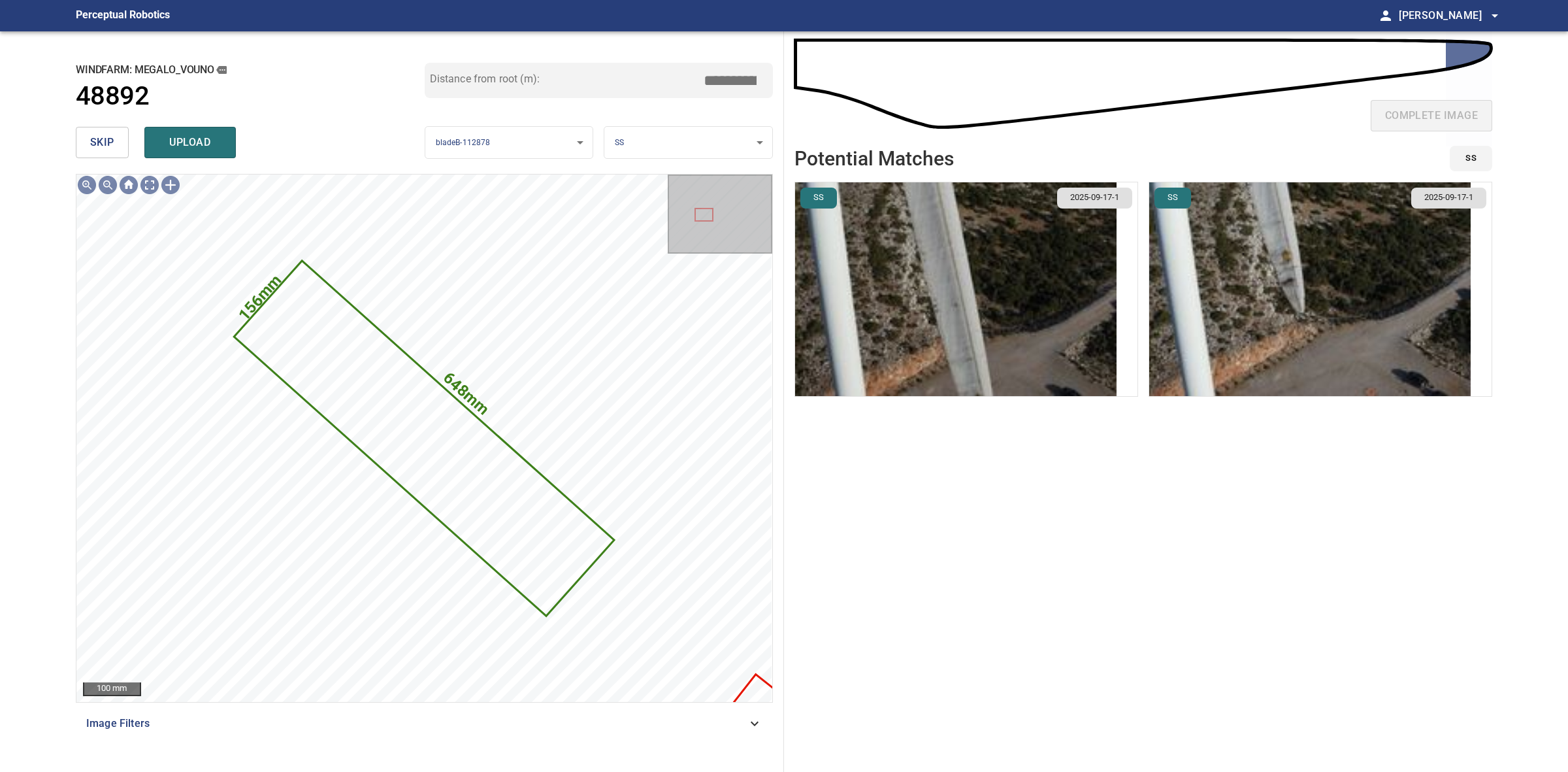
click at [1260, 308] on img "button" at bounding box center [1310, 289] width 322 height 214
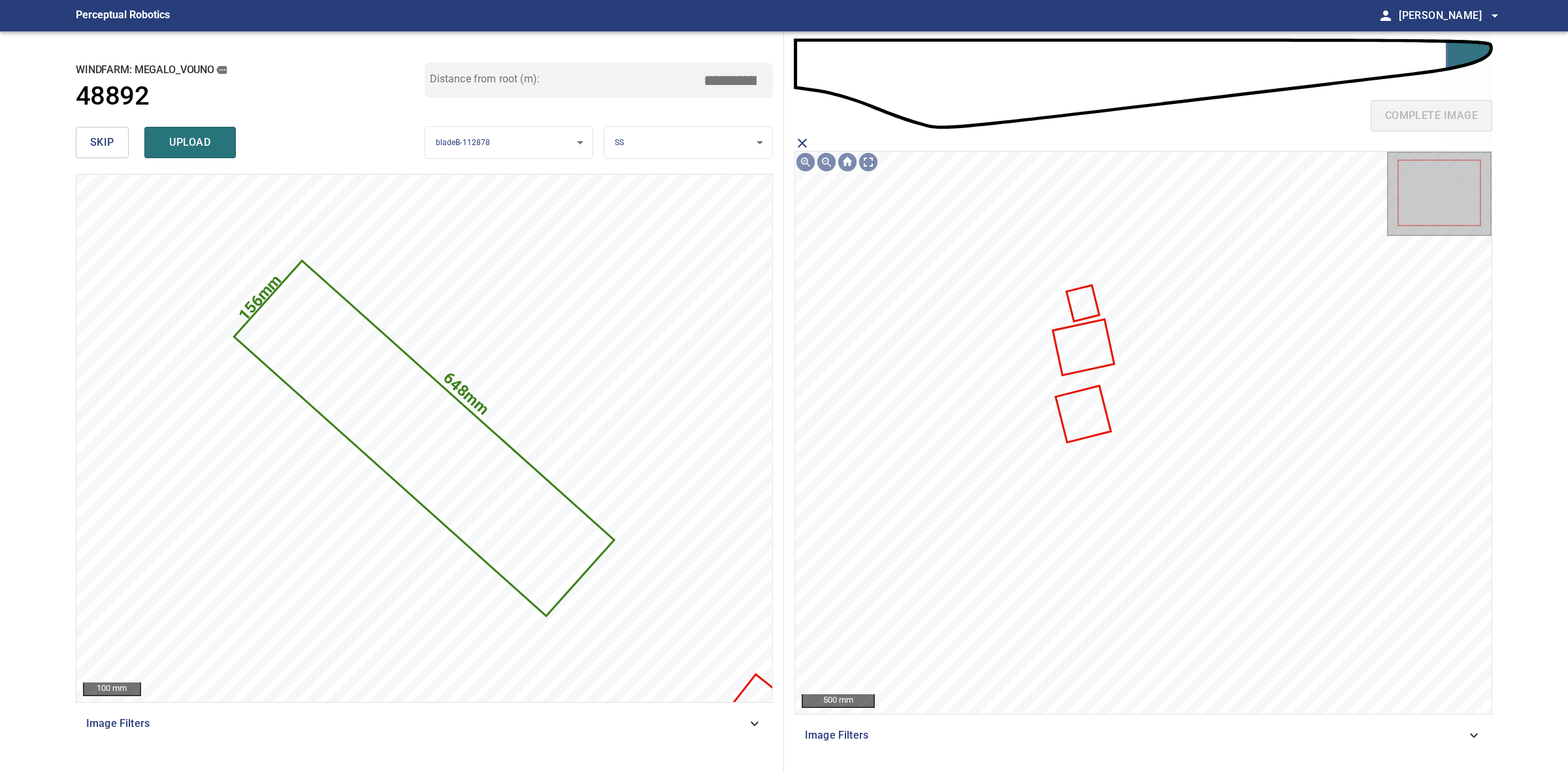
click at [1088, 364] on icon at bounding box center [1084, 347] width 59 height 54
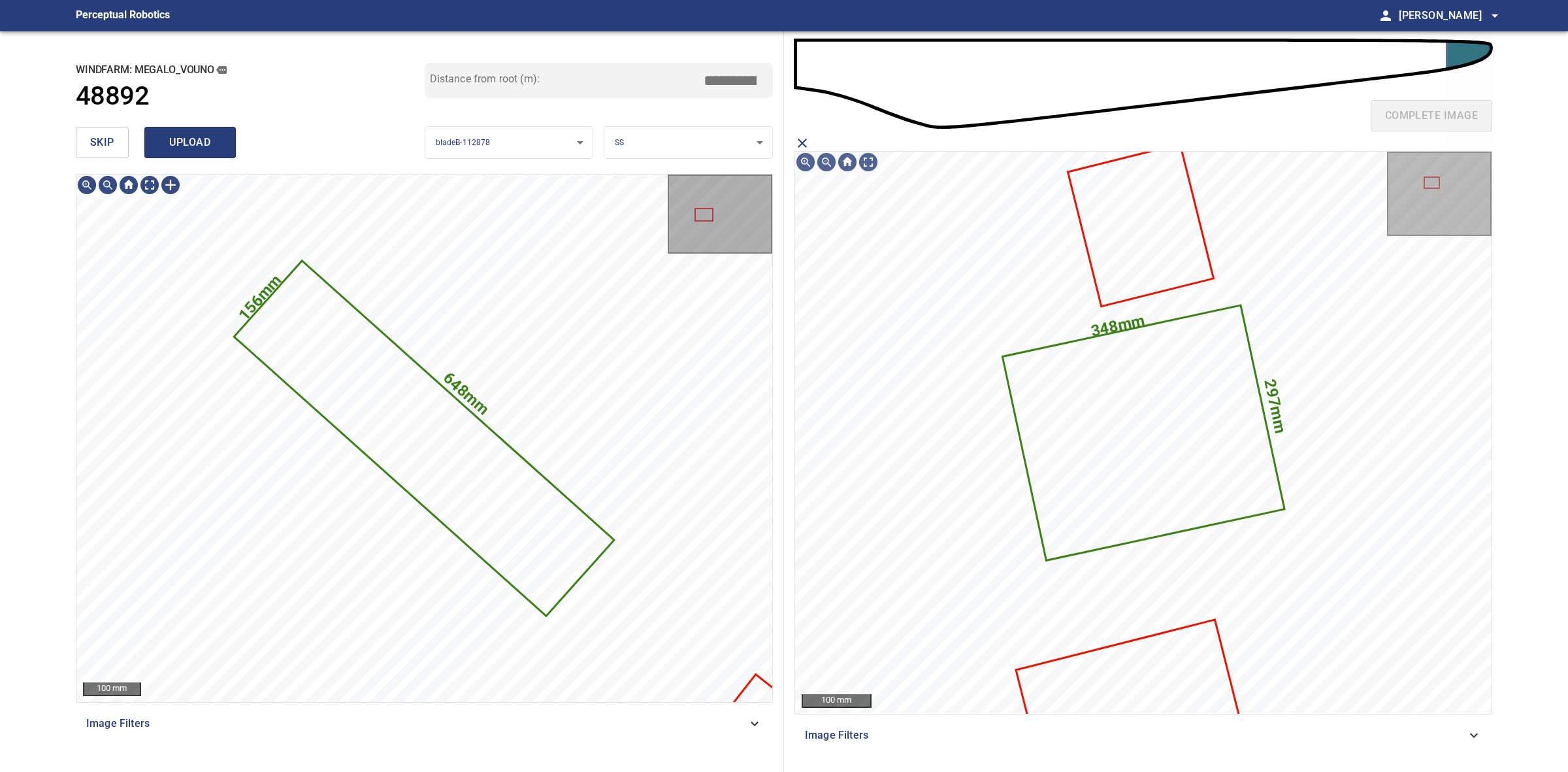
click at [187, 134] on span "upload" at bounding box center [190, 142] width 63 height 18
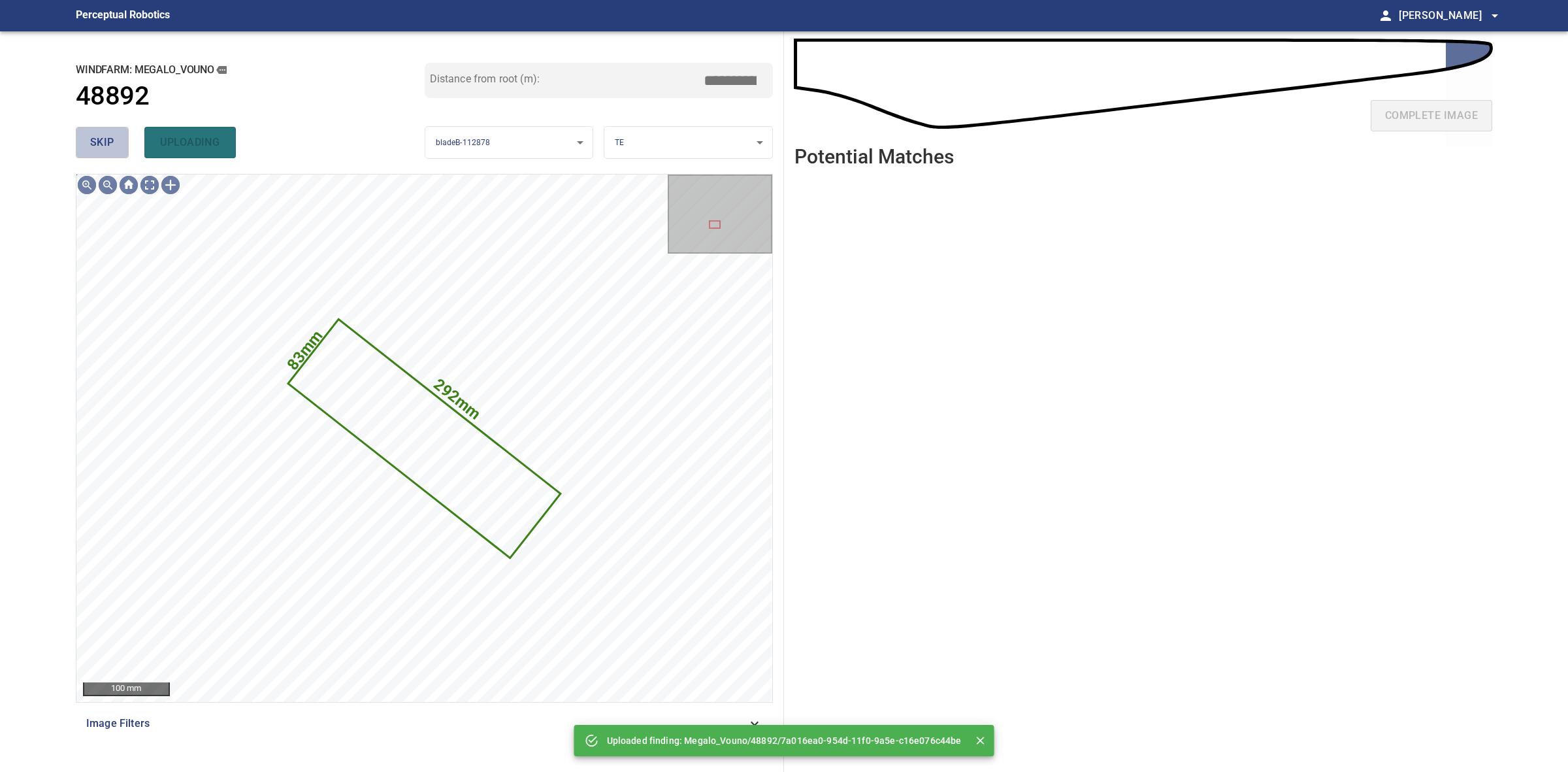
click at [113, 141] on span "skip" at bounding box center [102, 142] width 24 height 18
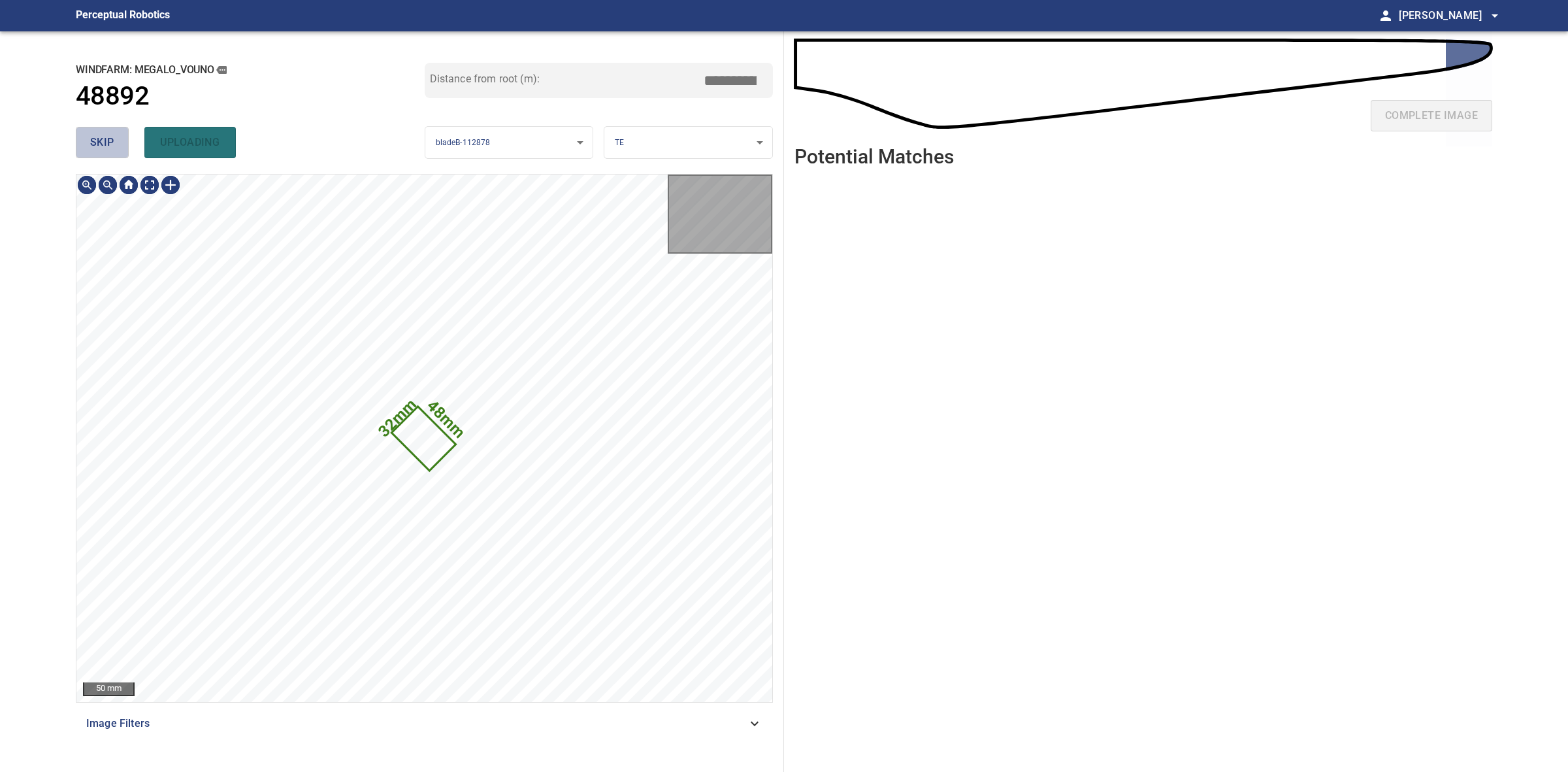
click at [113, 141] on span "skip" at bounding box center [102, 142] width 24 height 18
type input "*****"
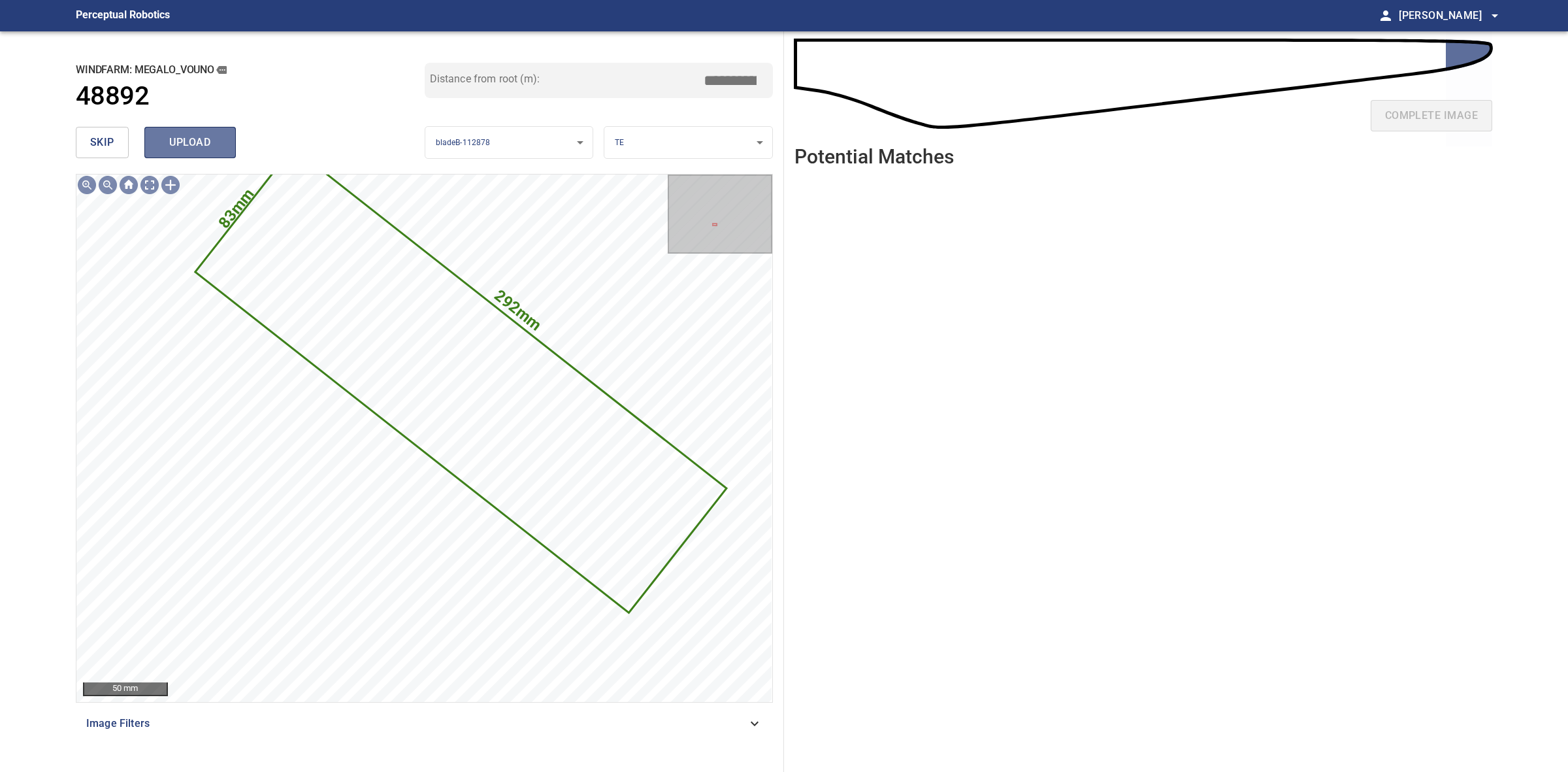
click at [219, 154] on button "upload" at bounding box center [190, 142] width 92 height 31
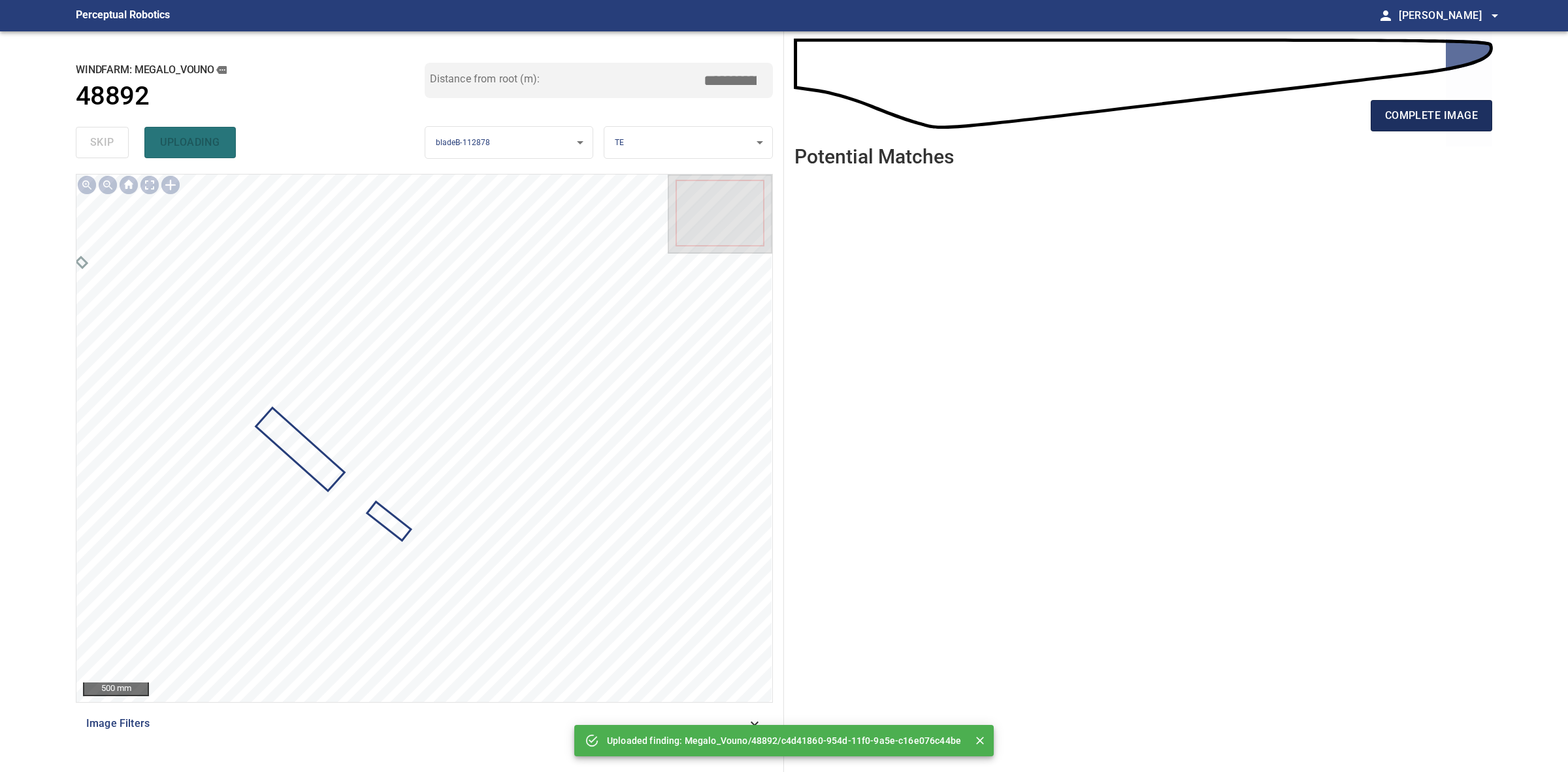
click at [1481, 115] on button "complete image" at bounding box center [1431, 116] width 121 height 31
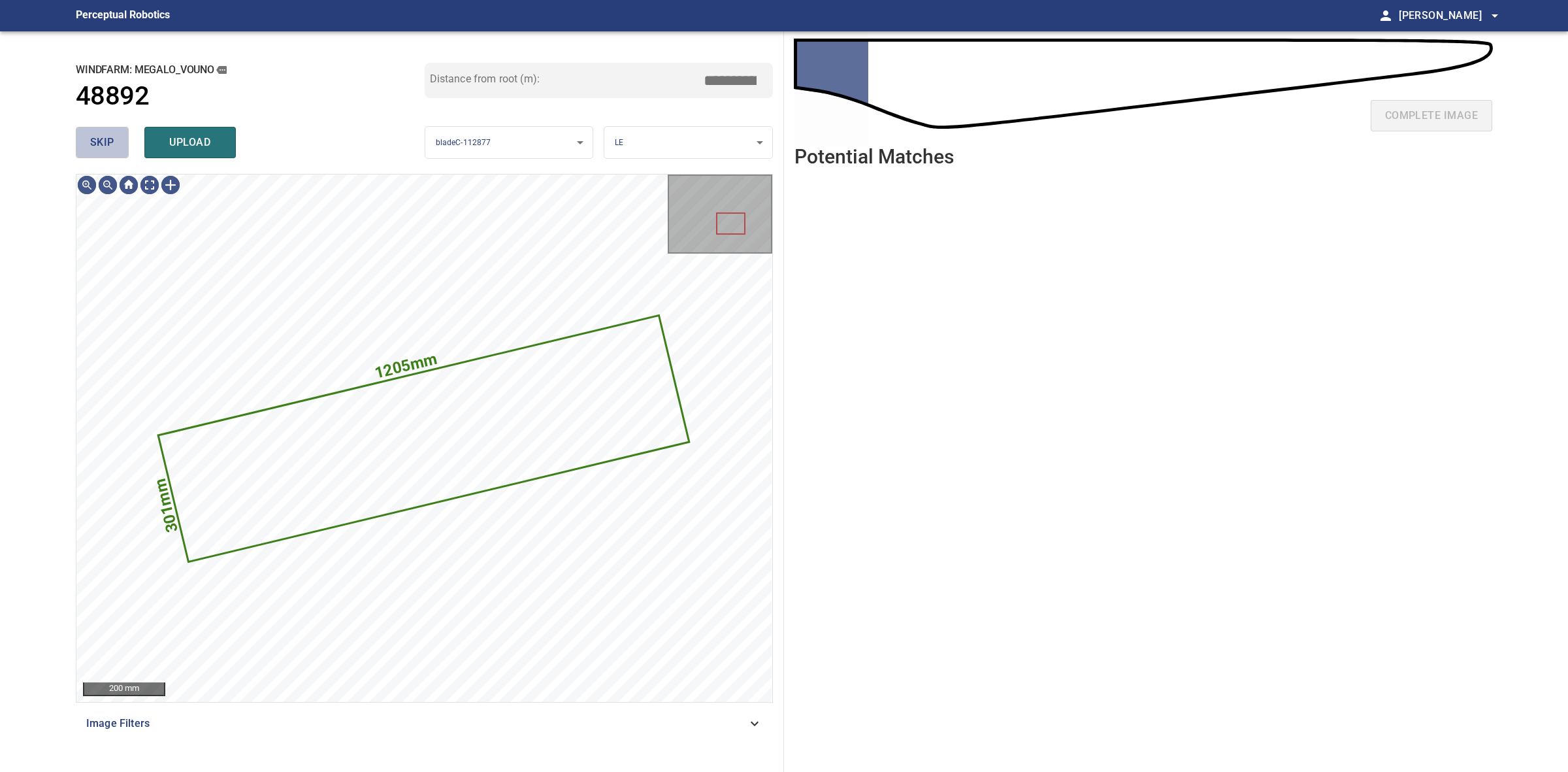
click at [113, 139] on span "skip" at bounding box center [102, 142] width 24 height 18
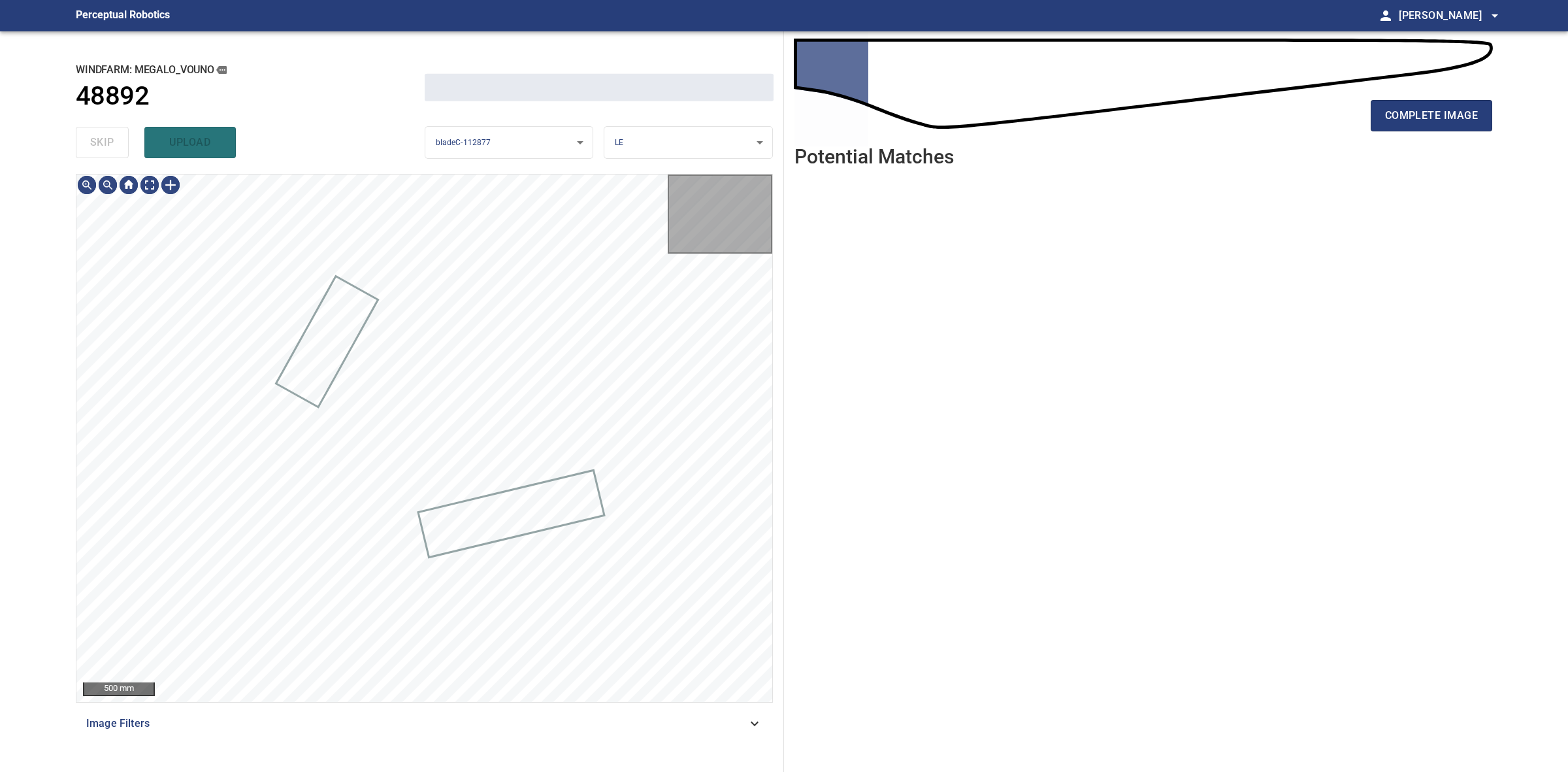
click at [113, 139] on div "skip upload" at bounding box center [250, 142] width 349 height 42
drag, startPoint x: 113, startPoint y: 139, endPoint x: 415, endPoint y: 137, distance: 302.0
click at [117, 139] on div "skip upload" at bounding box center [250, 142] width 349 height 42
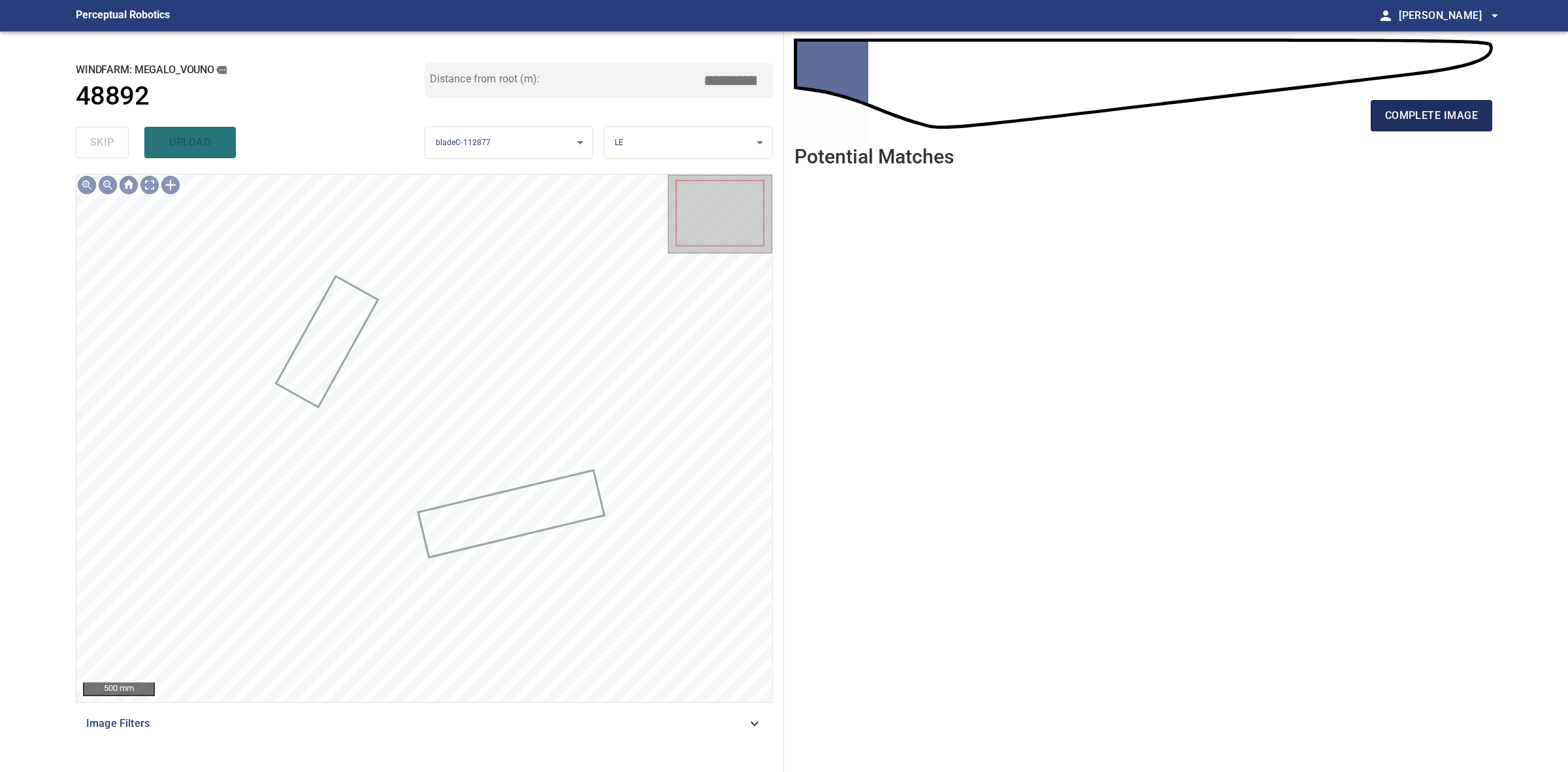
click at [1402, 110] on span "complete image" at bounding box center [1432, 116] width 93 height 18
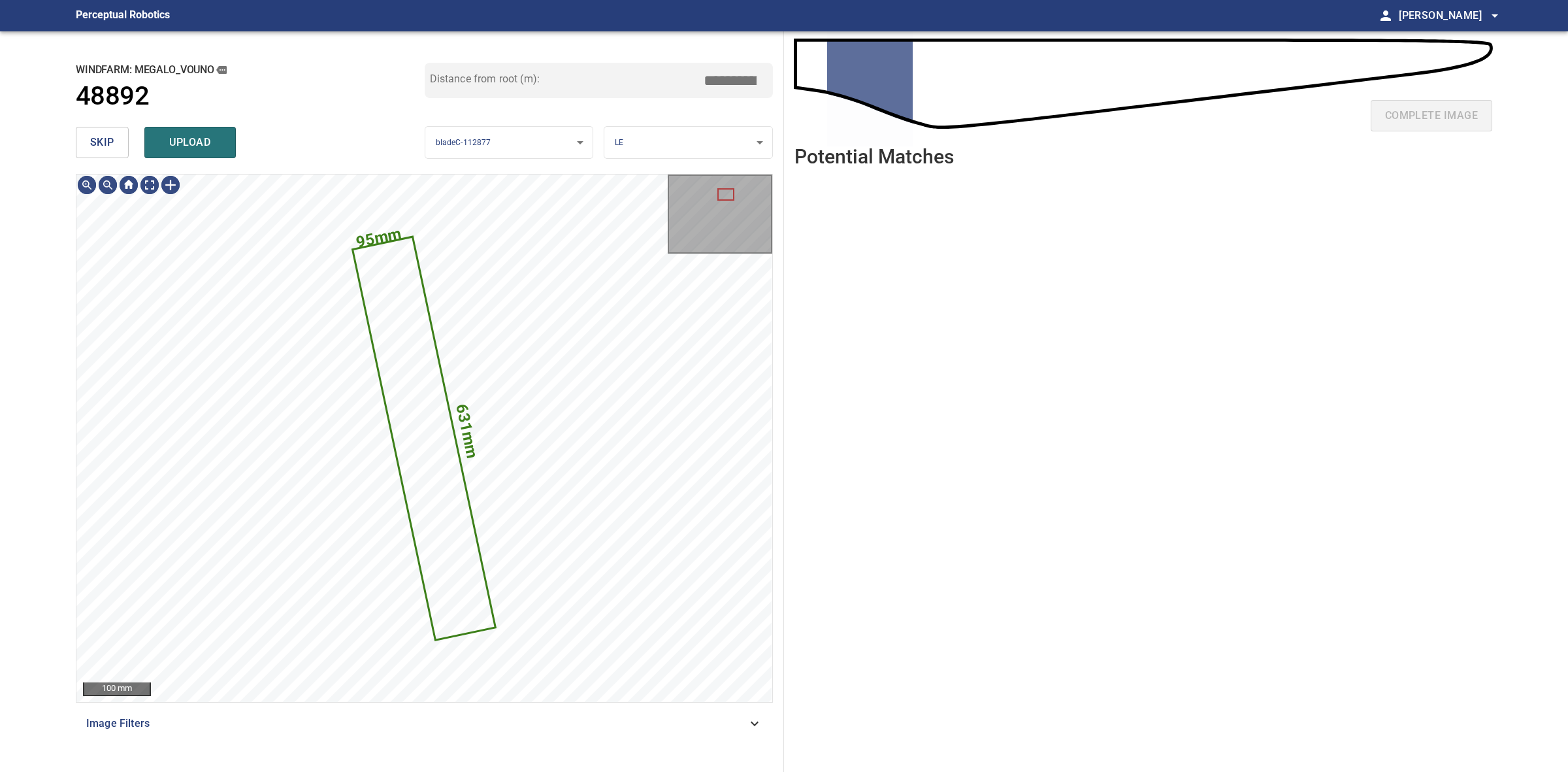
click at [111, 149] on span "skip" at bounding box center [102, 142] width 24 height 18
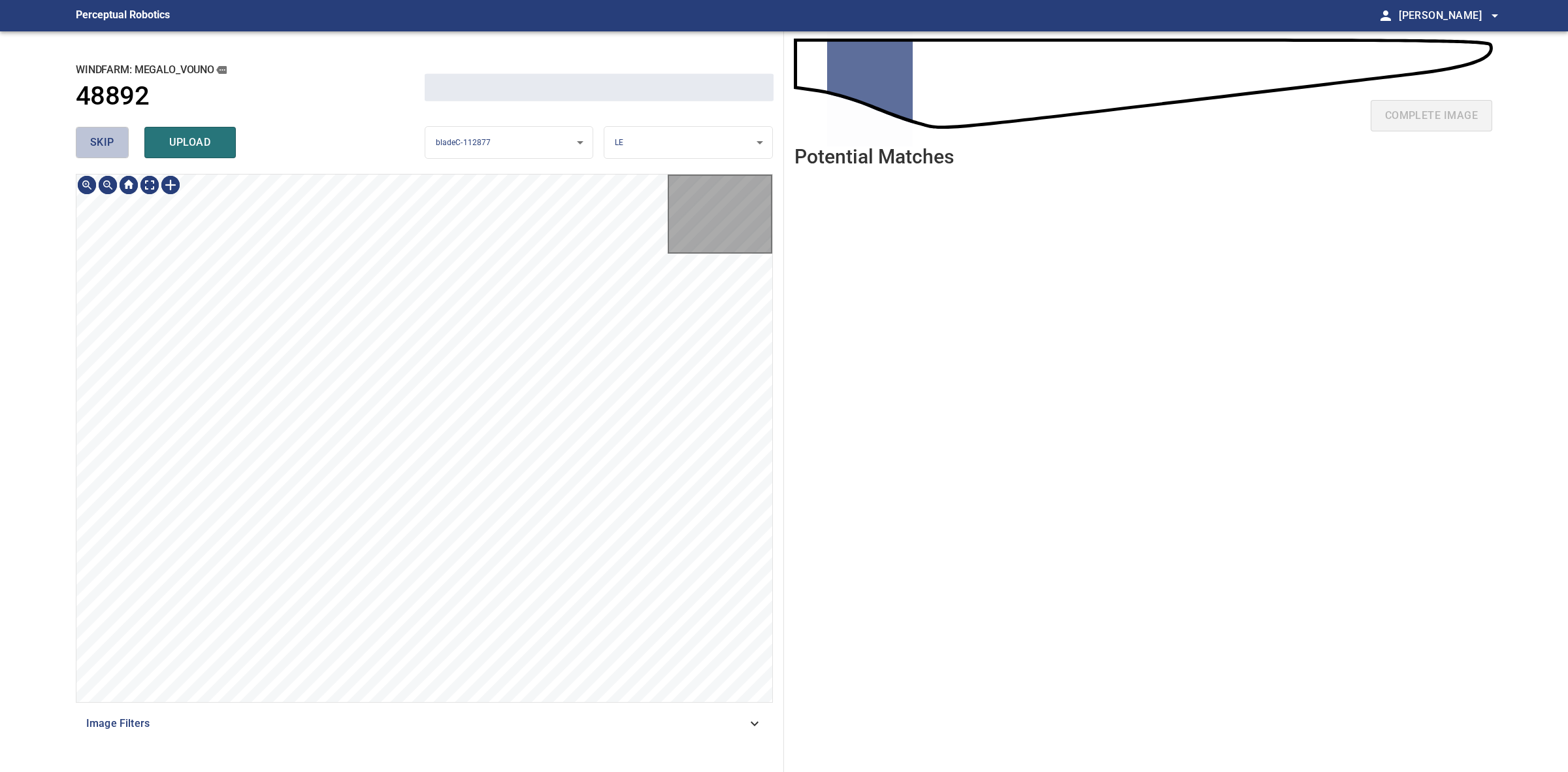
click at [111, 149] on span "skip" at bounding box center [102, 142] width 24 height 18
click at [111, 149] on div "skip upload" at bounding box center [250, 142] width 349 height 42
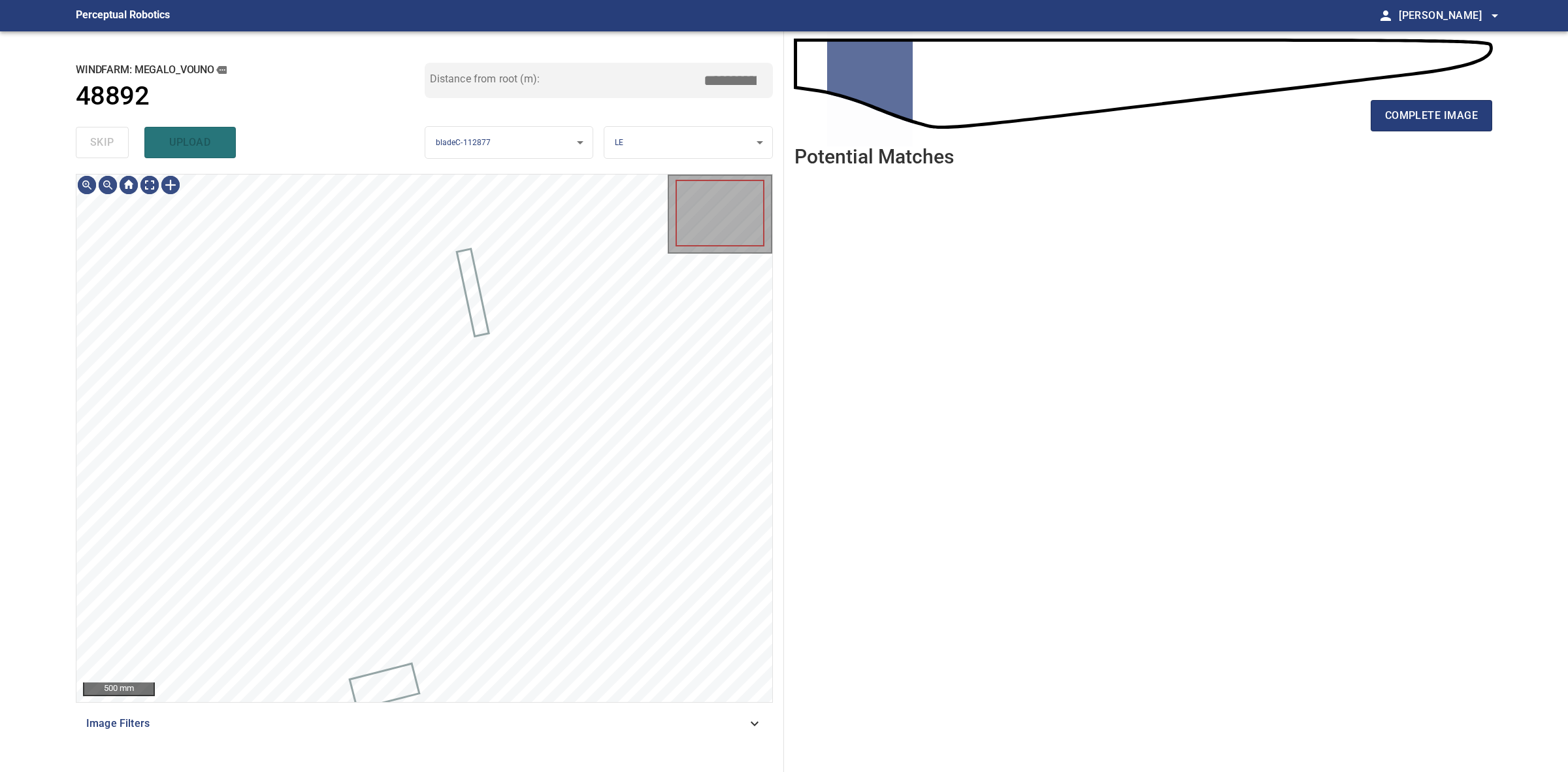
click at [111, 149] on div "skip upload" at bounding box center [250, 142] width 349 height 42
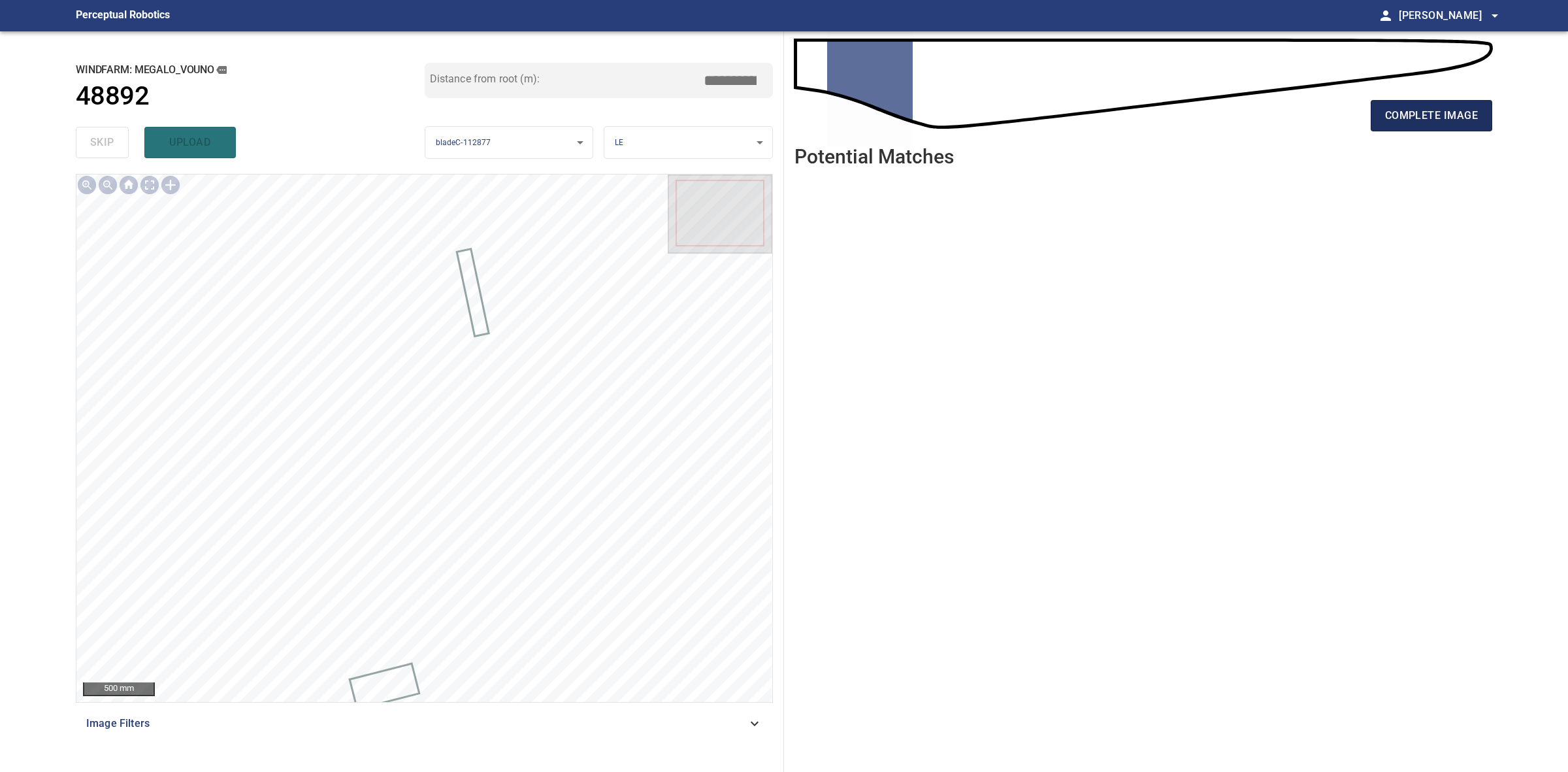
click at [1491, 112] on button "complete image" at bounding box center [1431, 116] width 121 height 31
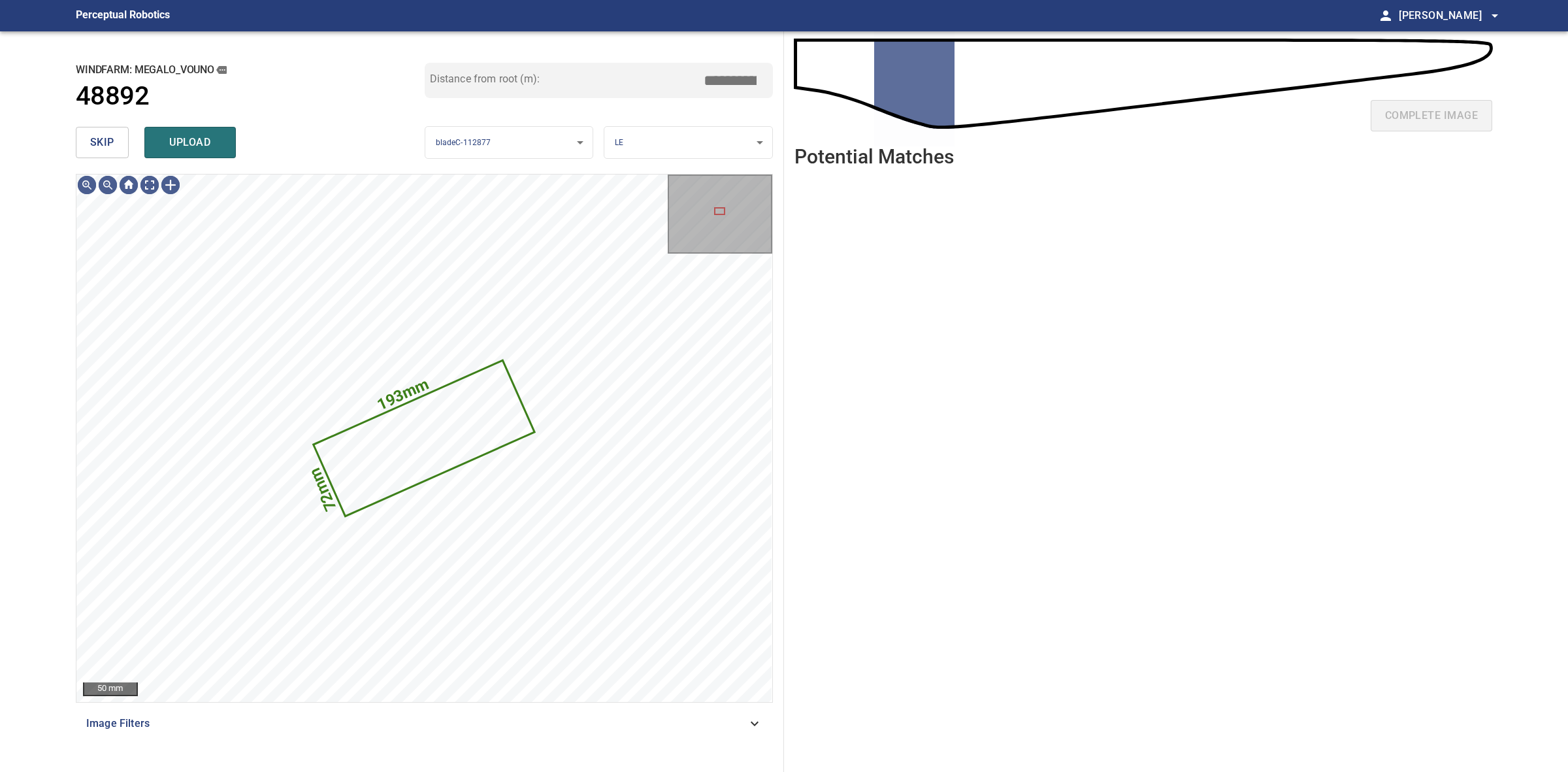
click at [105, 142] on span "skip" at bounding box center [102, 142] width 24 height 18
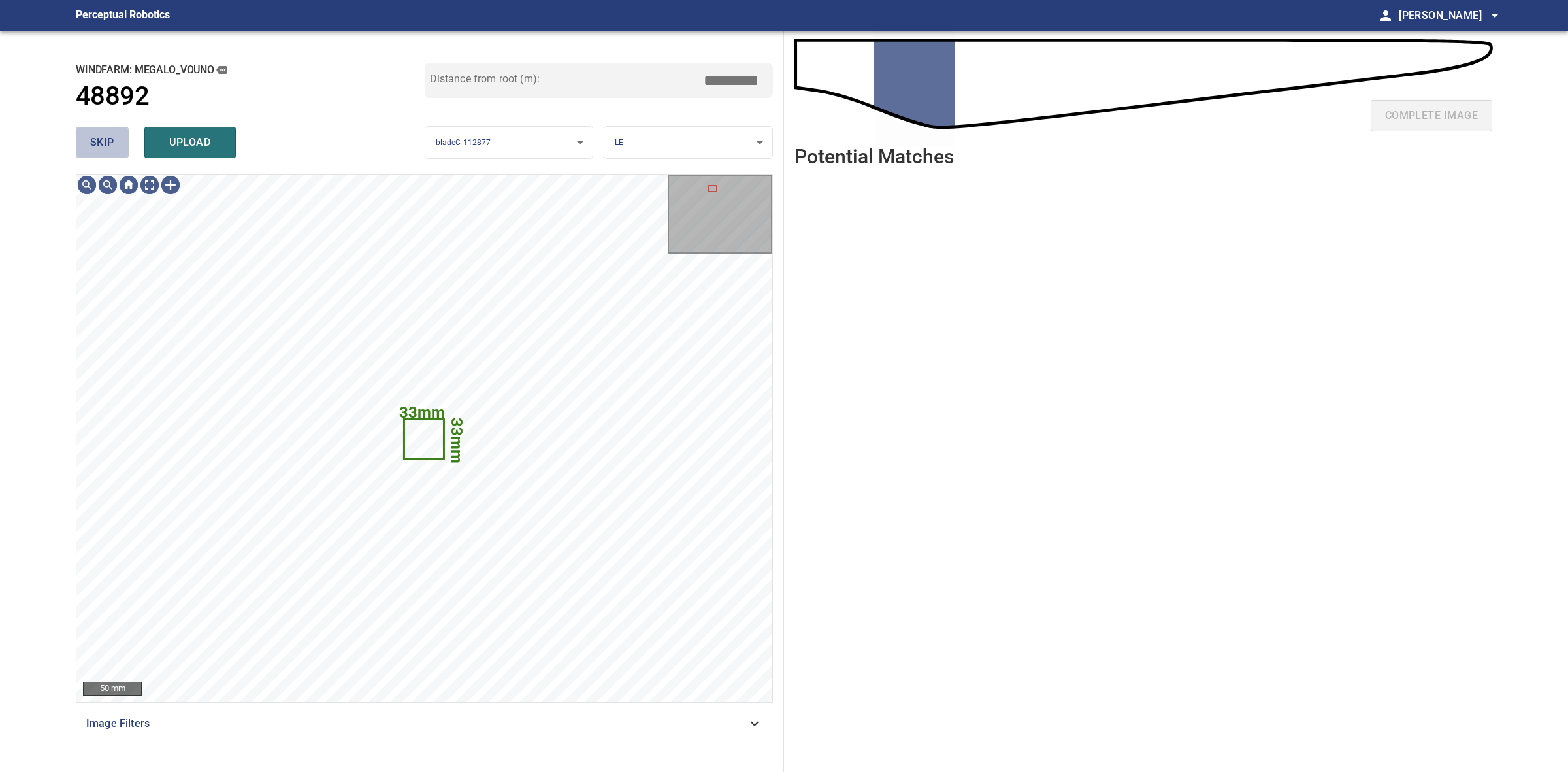
click at [105, 142] on span "skip" at bounding box center [102, 142] width 24 height 18
click at [105, 142] on div "skip upload" at bounding box center [250, 142] width 349 height 42
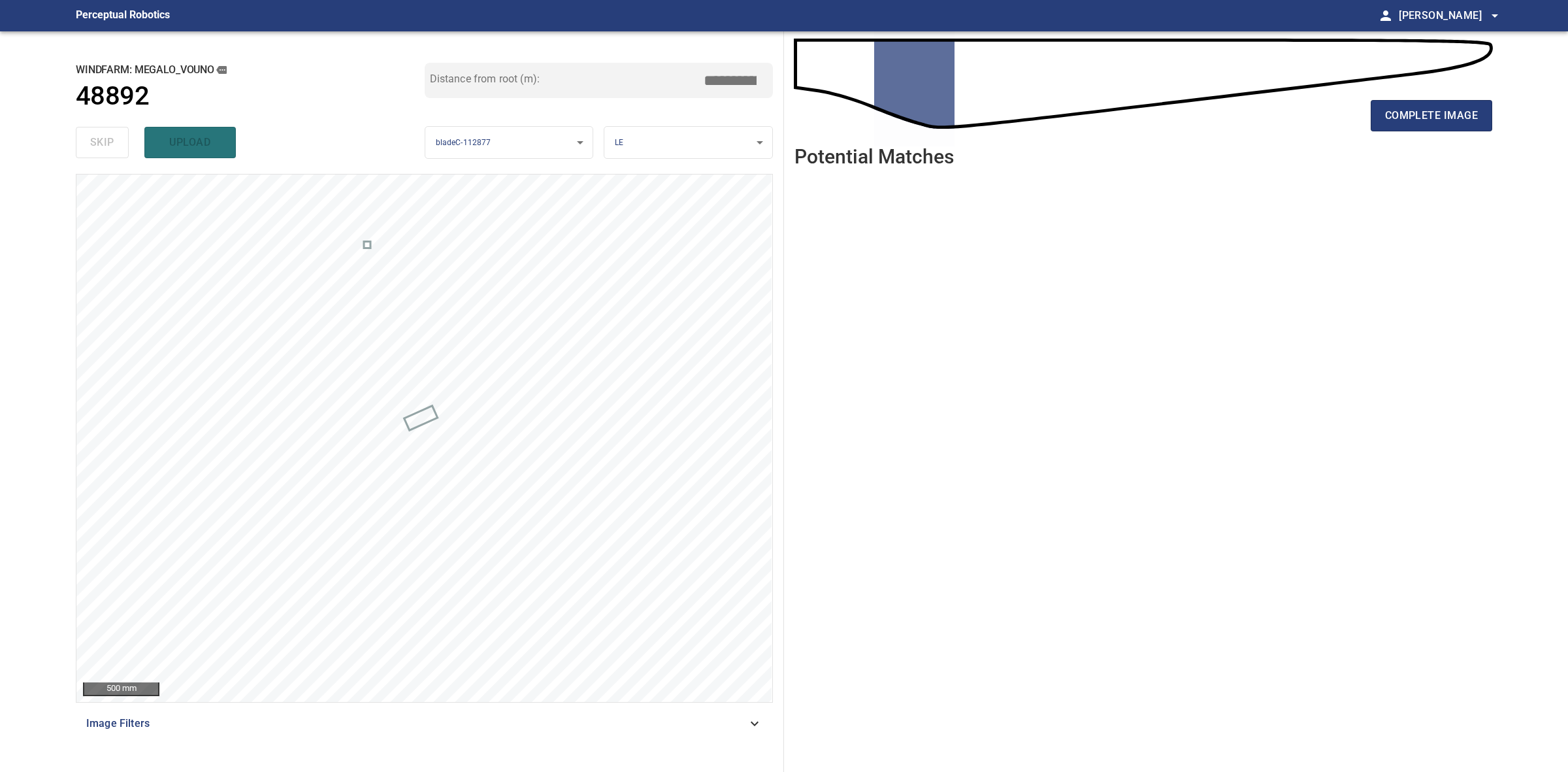
click at [1361, 107] on div "complete image" at bounding box center [1143, 121] width 698 height 52
click at [1398, 111] on span "complete image" at bounding box center [1432, 116] width 93 height 18
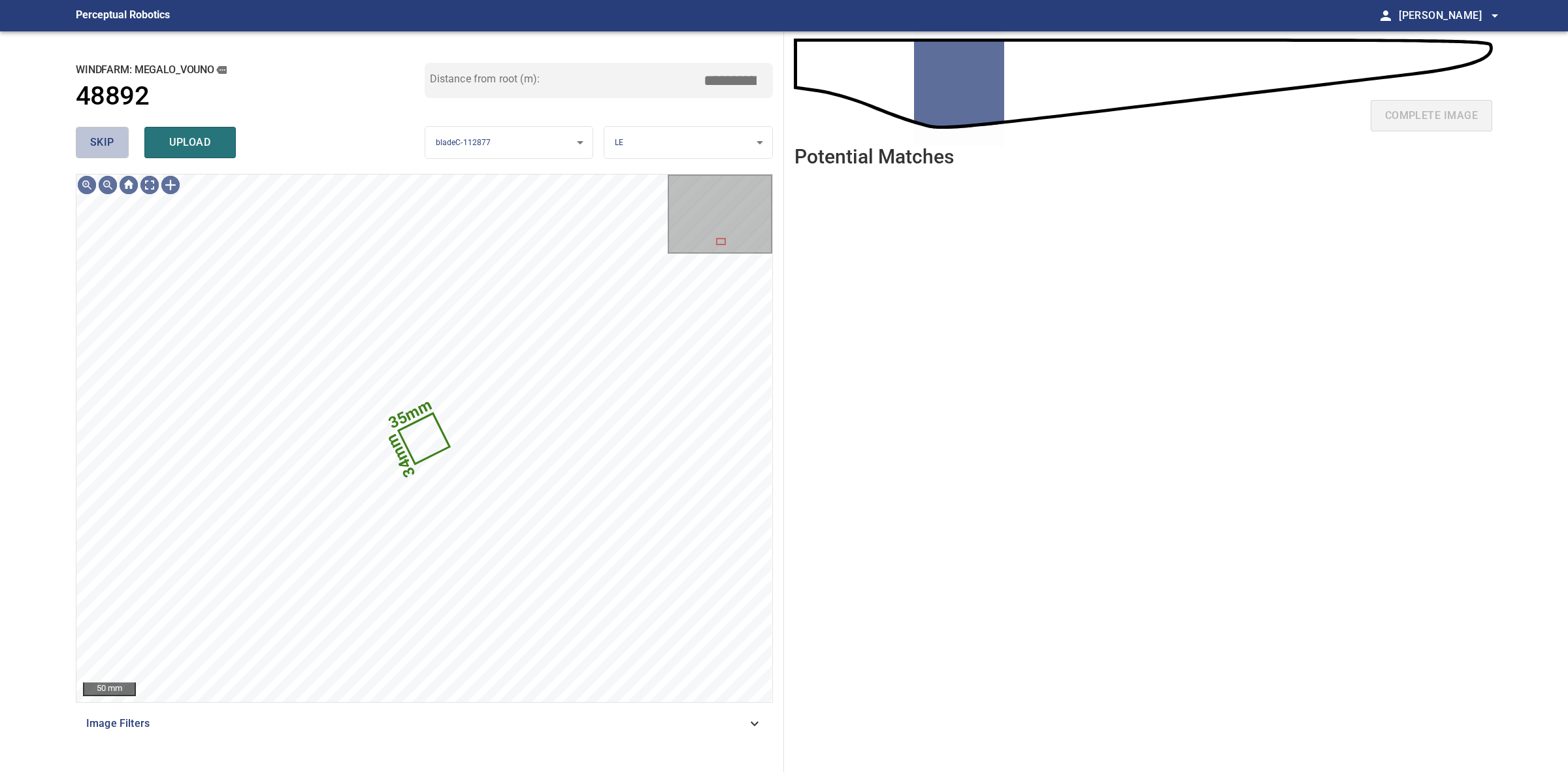
click at [92, 142] on span "skip" at bounding box center [102, 142] width 24 height 18
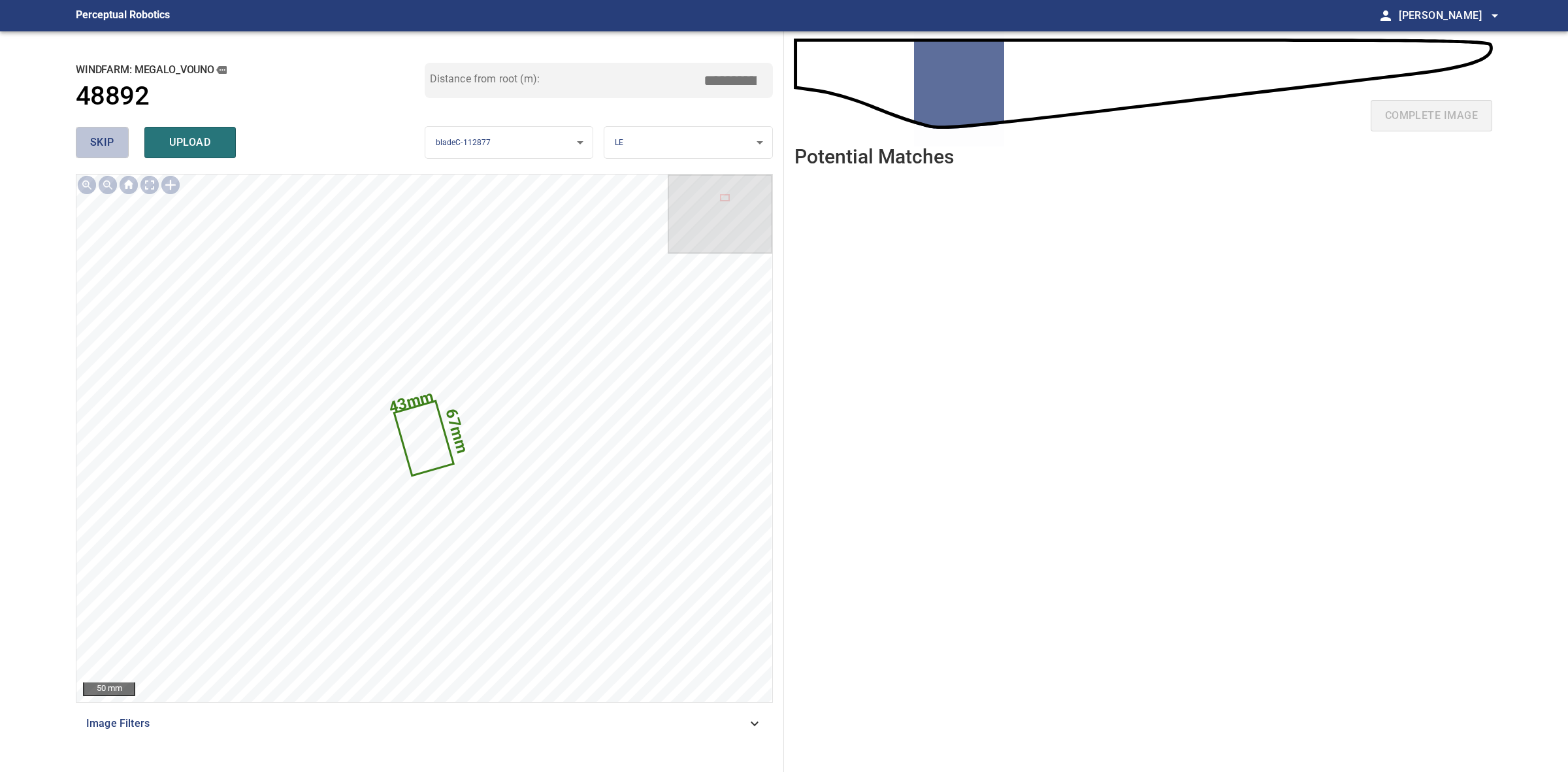
click at [92, 142] on span "skip" at bounding box center [102, 142] width 24 height 18
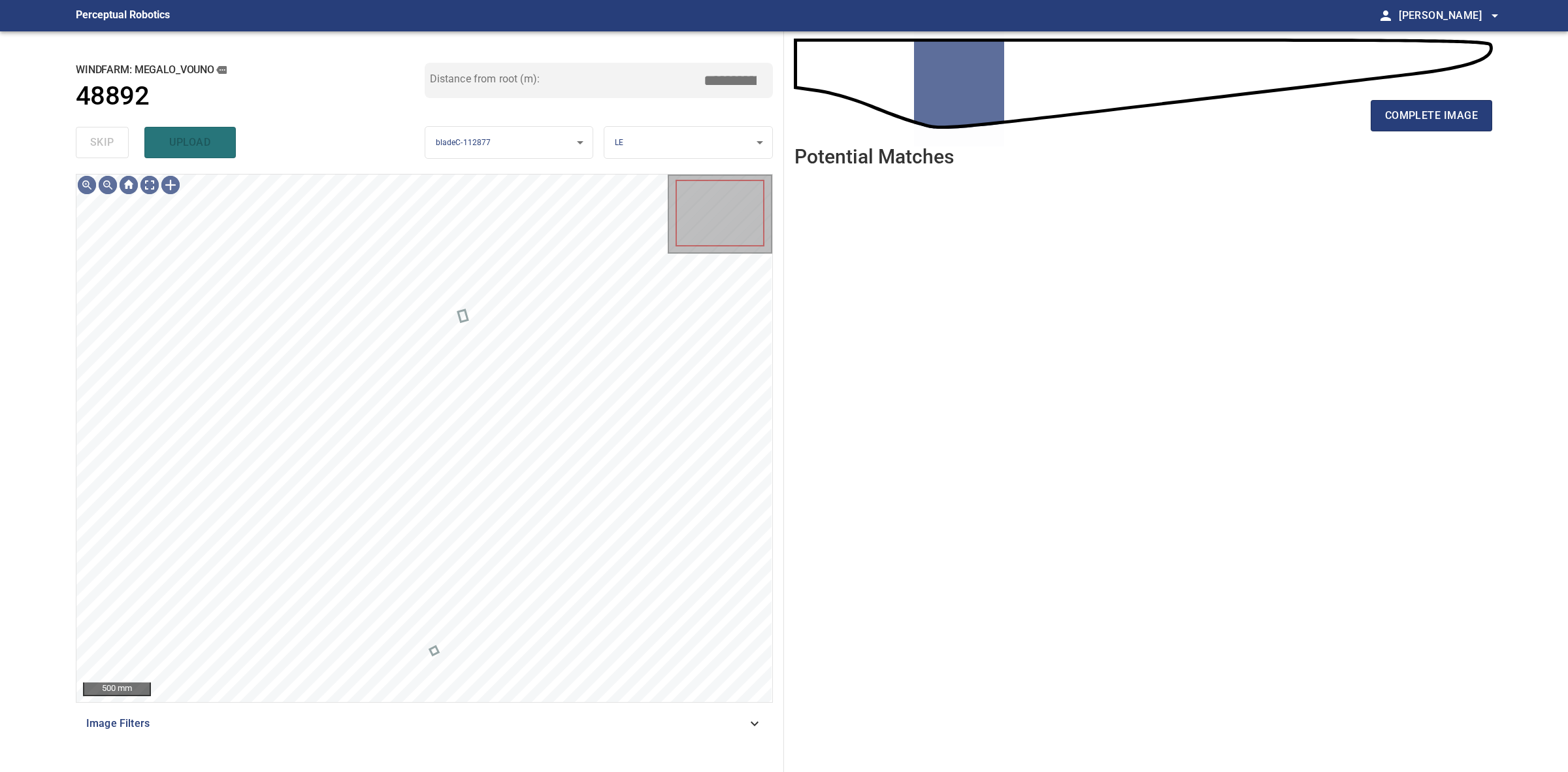
click at [92, 142] on div "skip upload" at bounding box center [250, 142] width 349 height 42
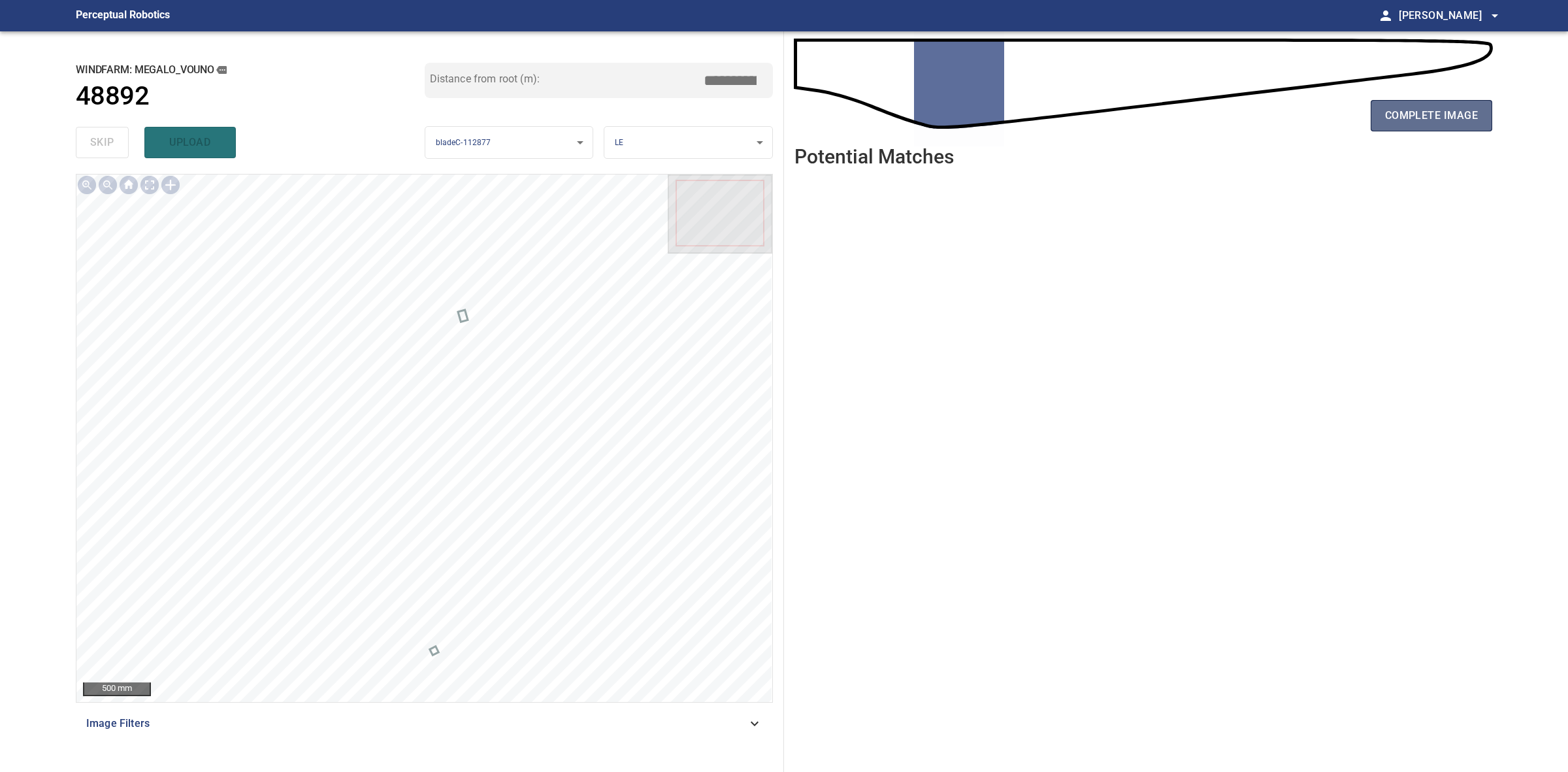
click at [1408, 109] on span "complete image" at bounding box center [1432, 116] width 93 height 18
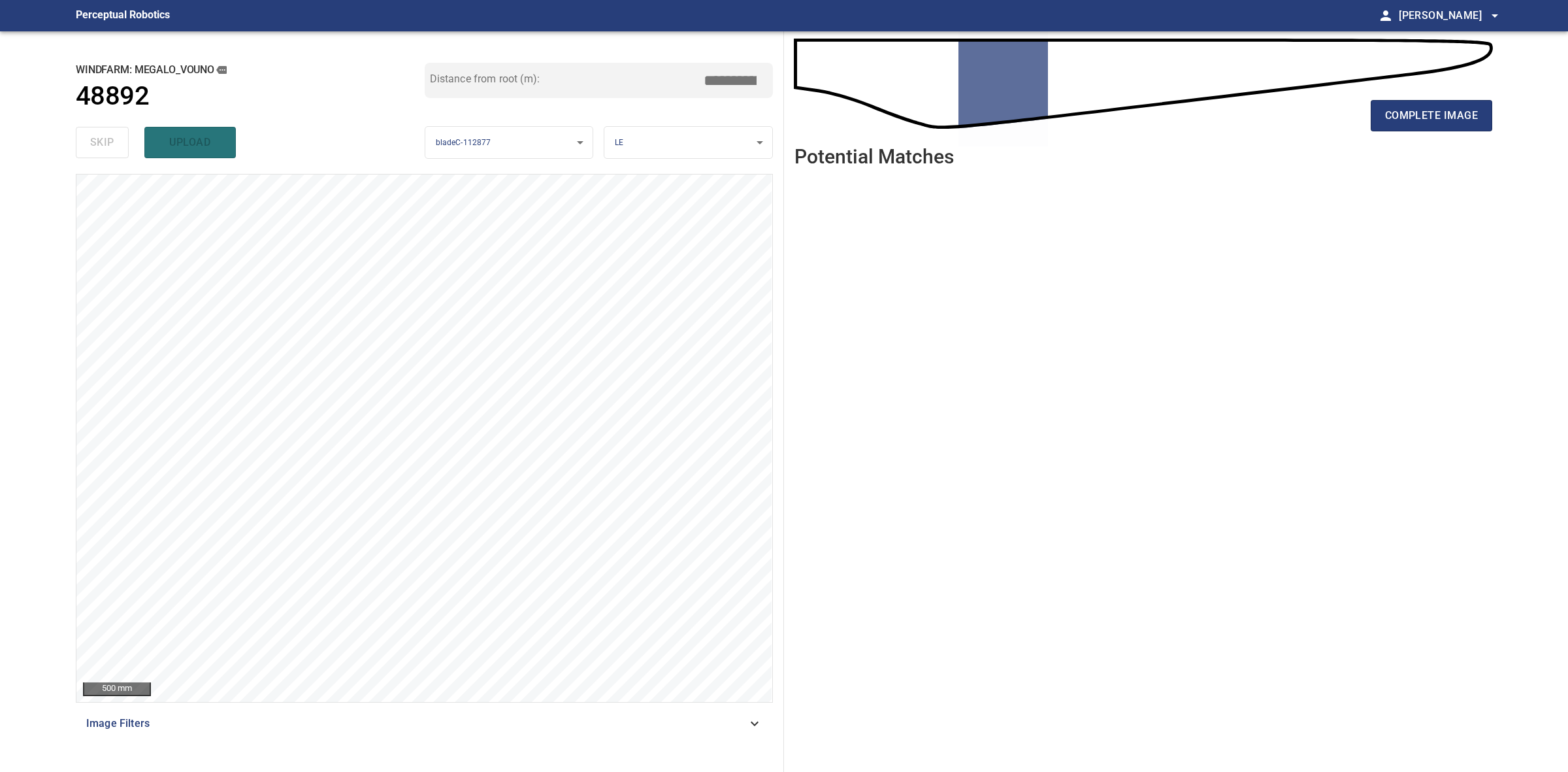
drag, startPoint x: 1438, startPoint y: 85, endPoint x: 1438, endPoint y: 95, distance: 10.0
click at [1438, 90] on div "complete image" at bounding box center [1143, 88] width 698 height 94
click at [1434, 110] on span "complete image" at bounding box center [1432, 116] width 93 height 18
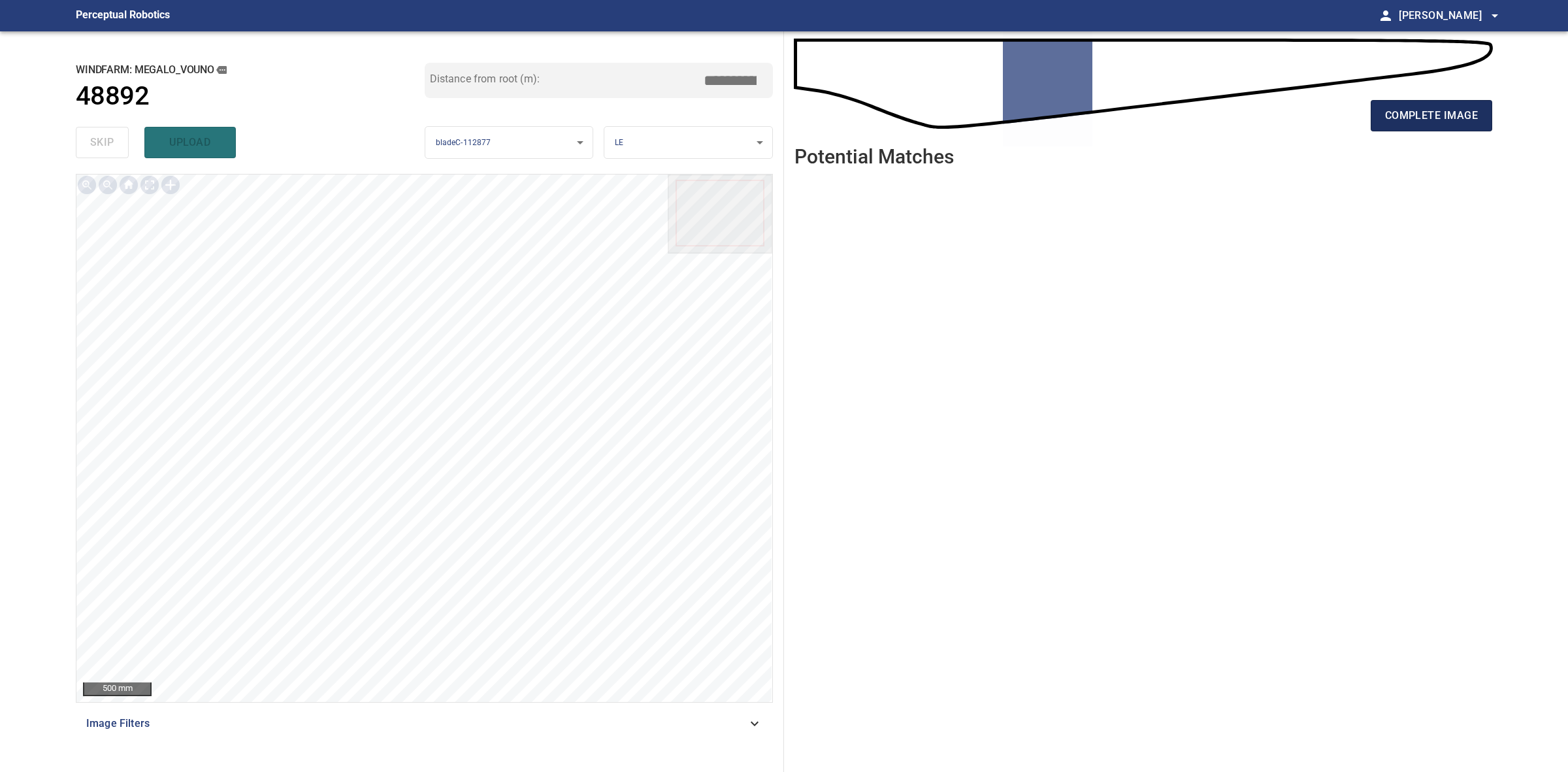
click at [1432, 110] on span "complete image" at bounding box center [1432, 116] width 93 height 18
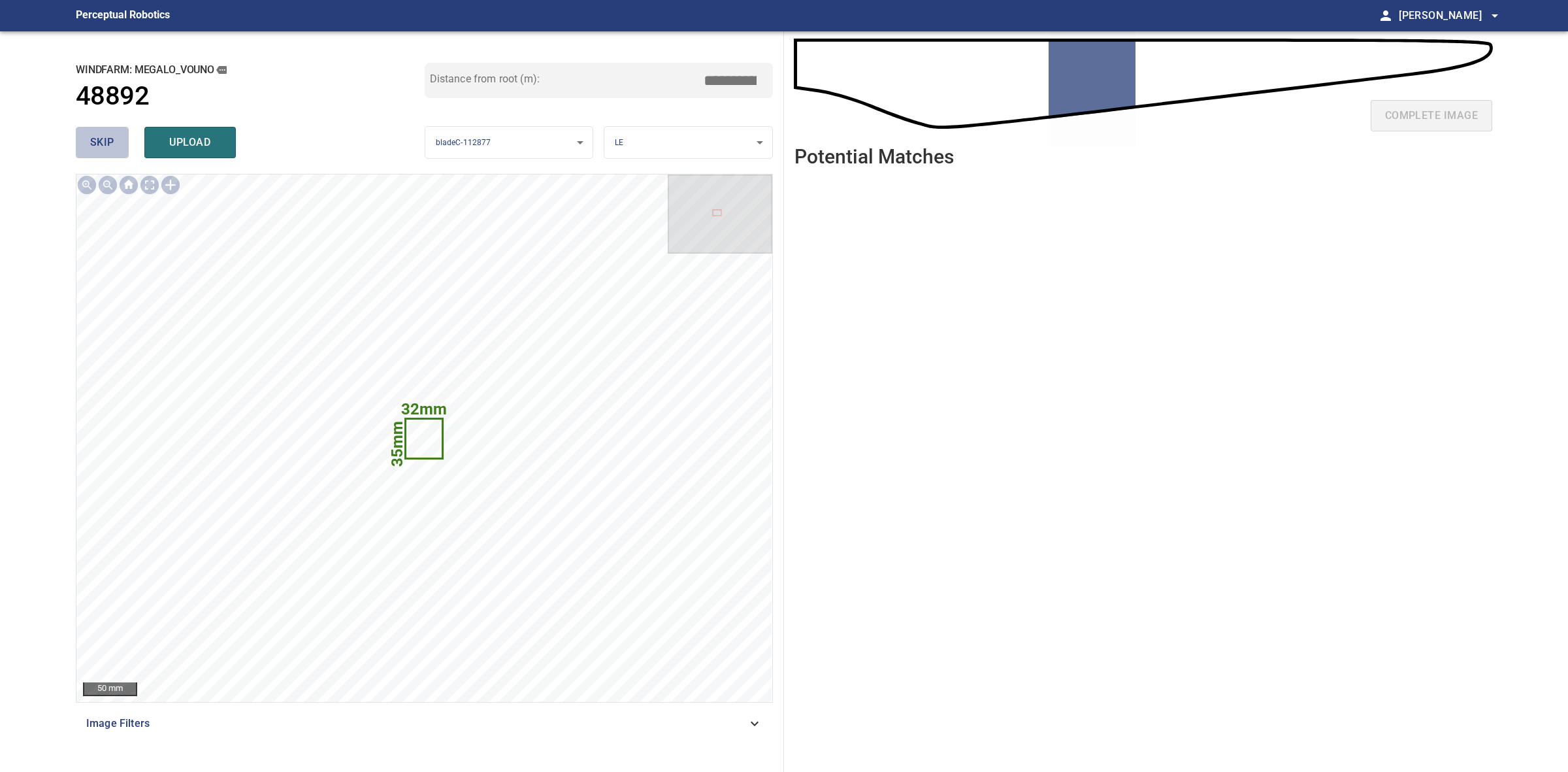
click at [88, 147] on button "skip" at bounding box center [102, 142] width 53 height 31
click at [88, 147] on div "skip upload" at bounding box center [250, 142] width 349 height 42
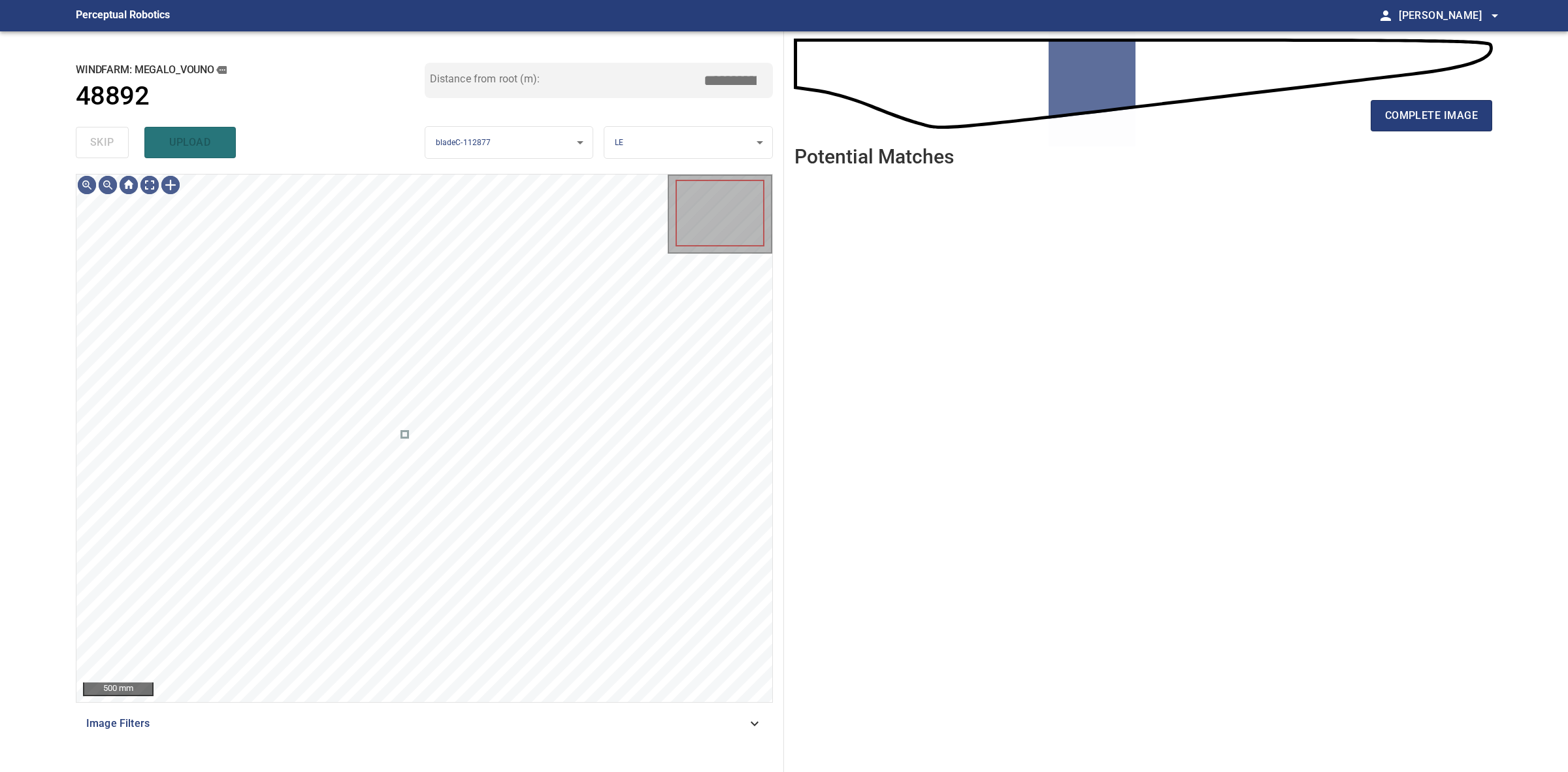
click at [88, 147] on div "skip upload" at bounding box center [250, 142] width 349 height 42
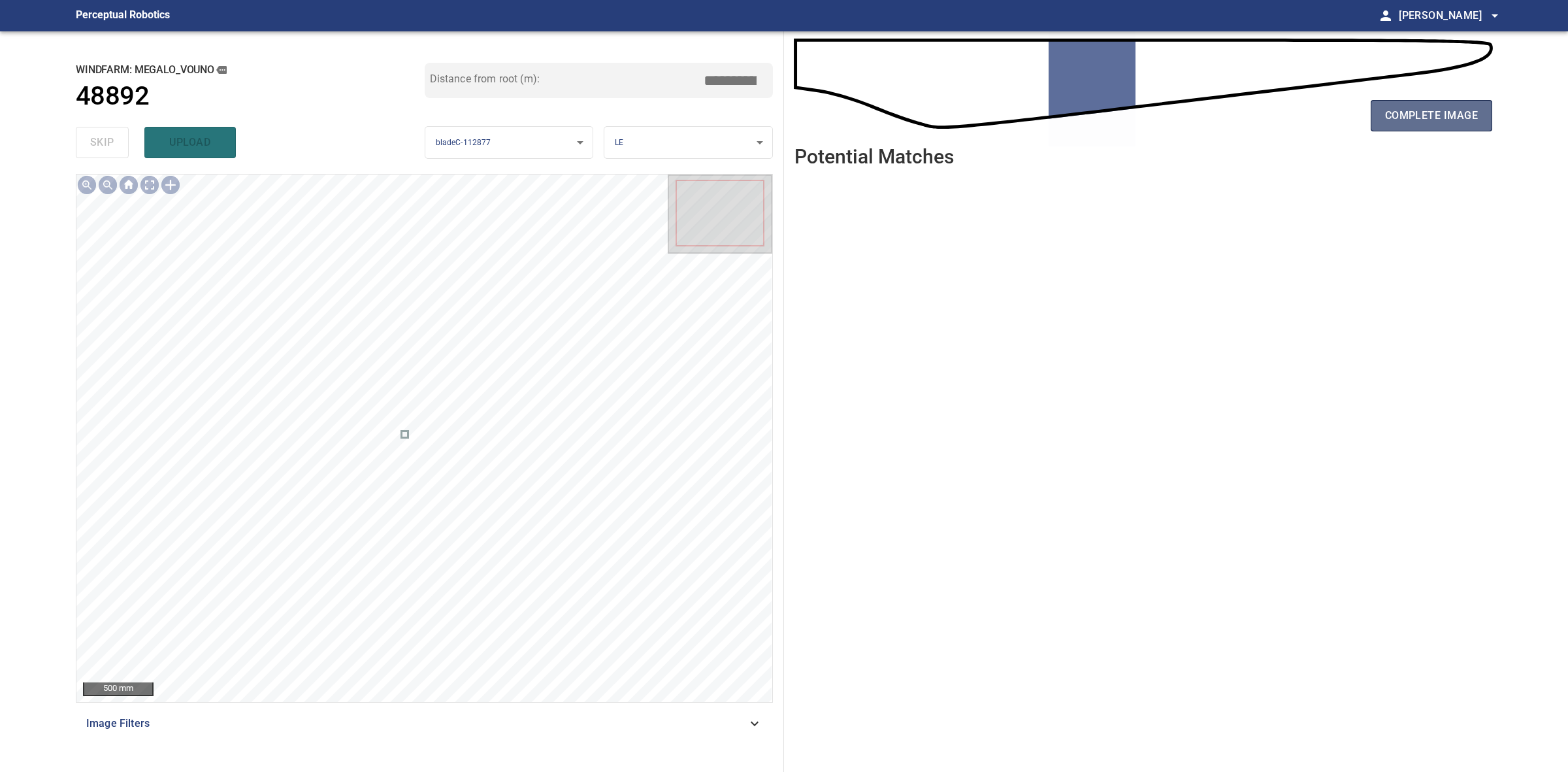
click at [1436, 112] on span "complete image" at bounding box center [1432, 116] width 93 height 18
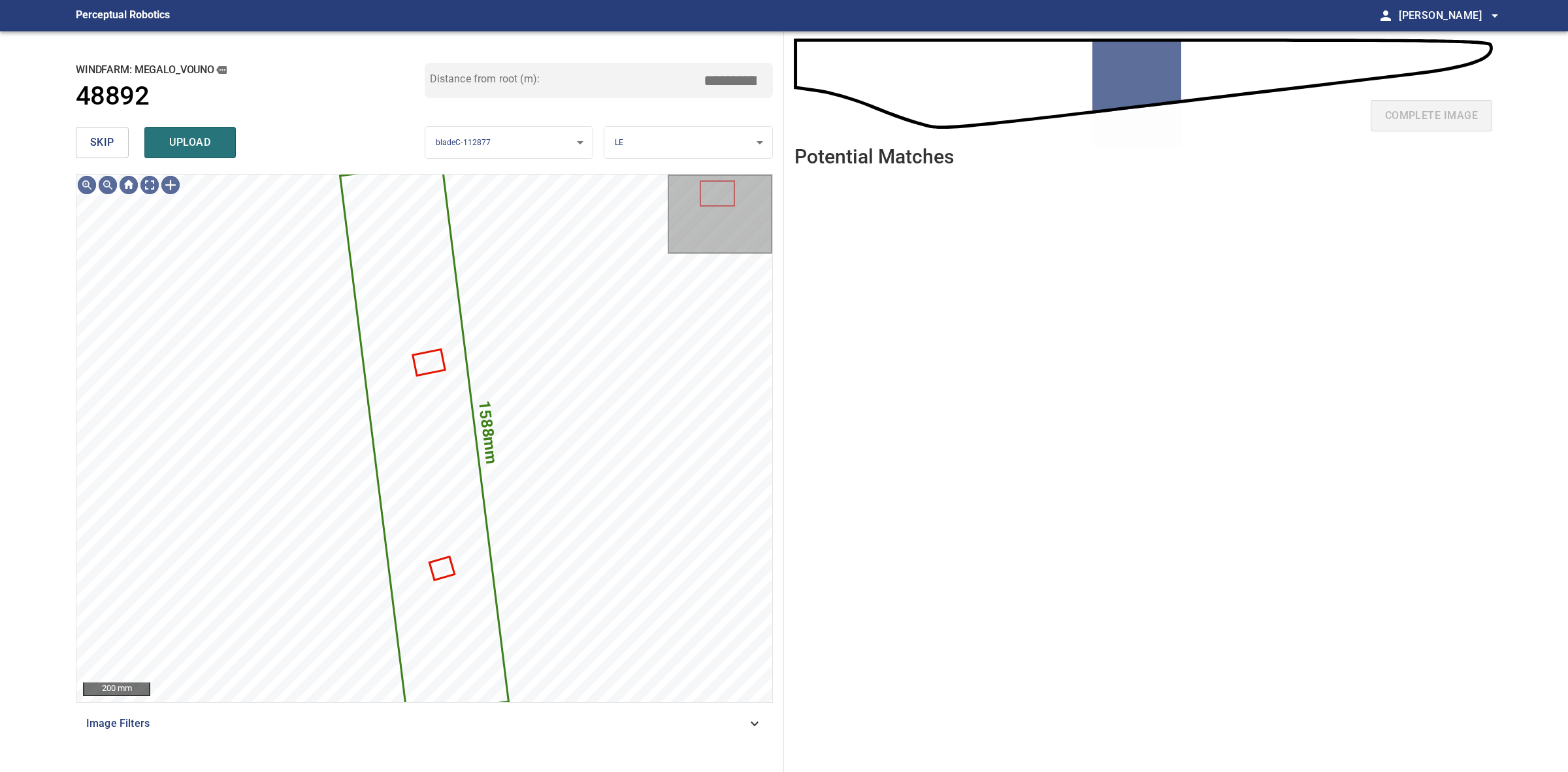
click at [119, 139] on button "skip" at bounding box center [102, 142] width 53 height 31
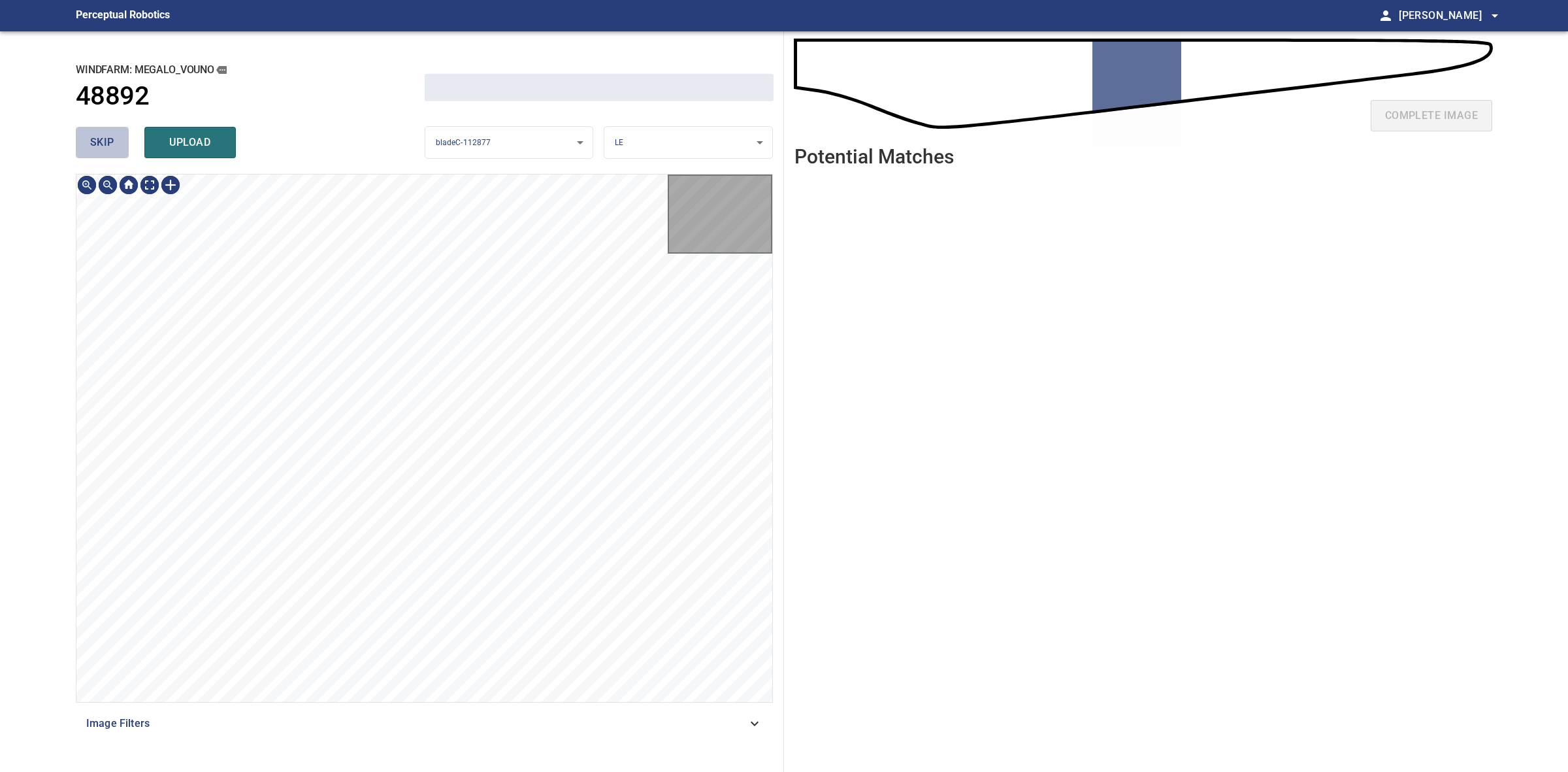
click at [119, 139] on button "skip" at bounding box center [102, 142] width 53 height 31
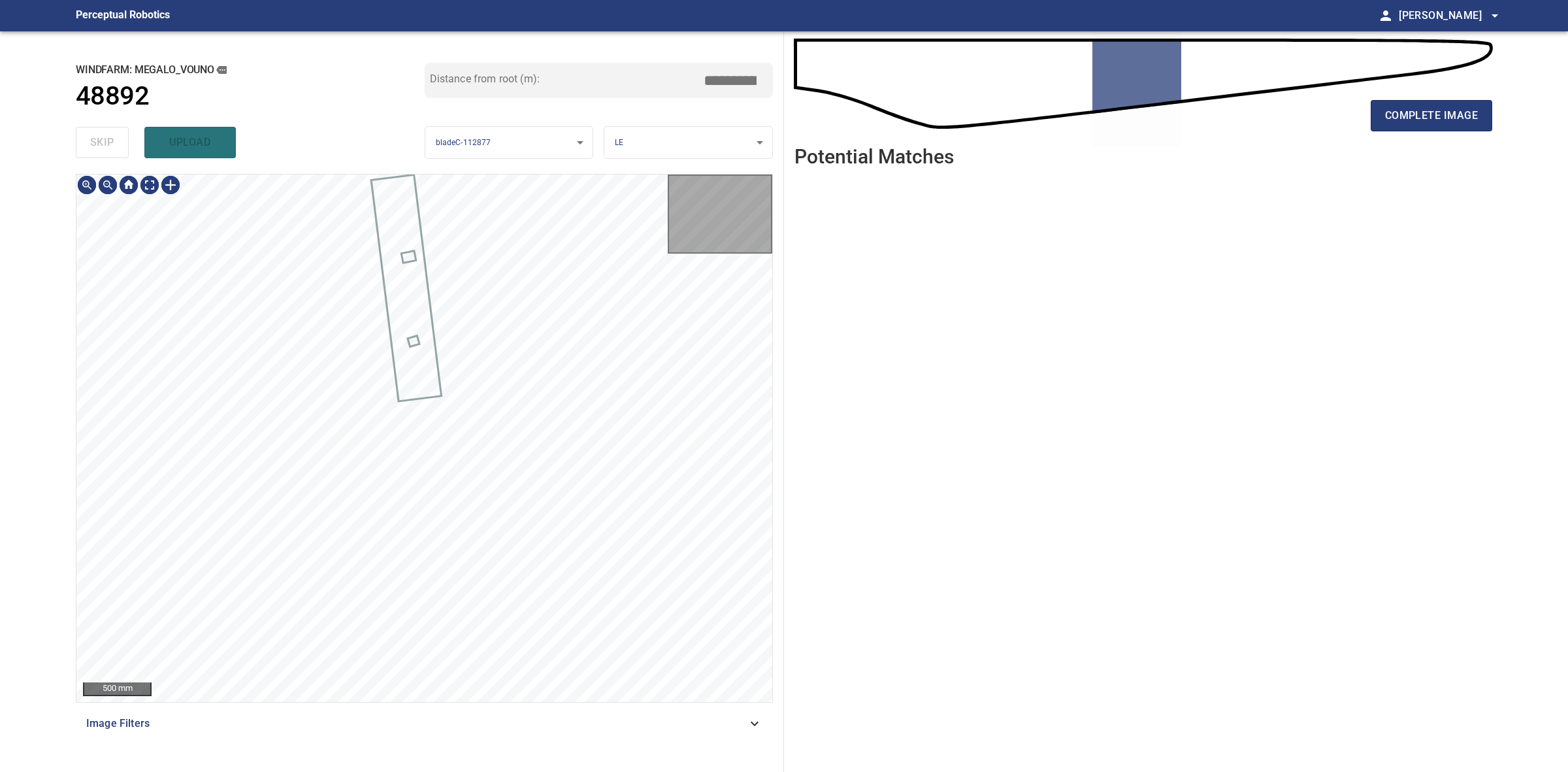
type input "*****"
click at [119, 139] on div "skip upload" at bounding box center [250, 142] width 349 height 42
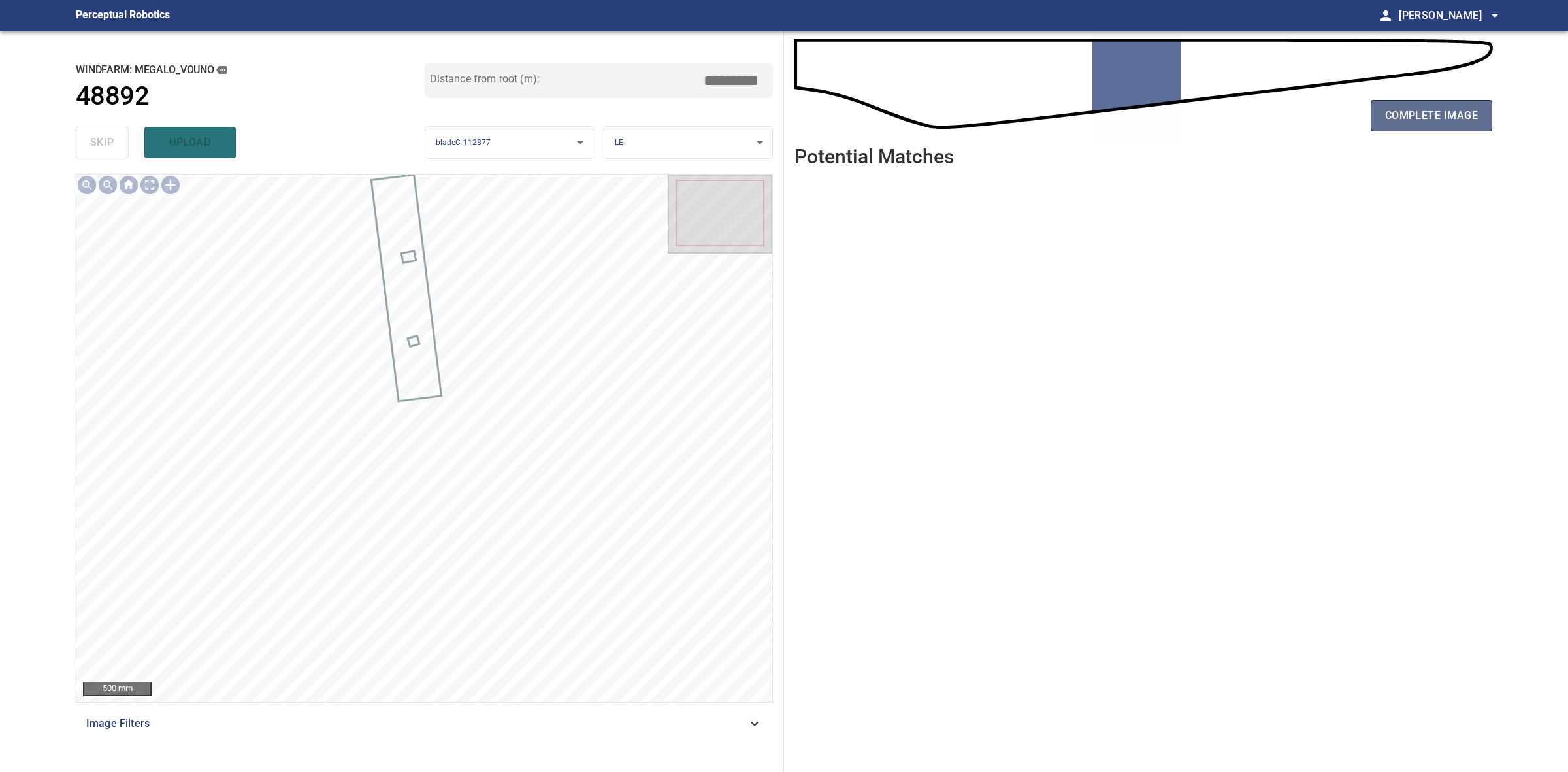
click at [1387, 119] on span "complete image" at bounding box center [1432, 116] width 93 height 18
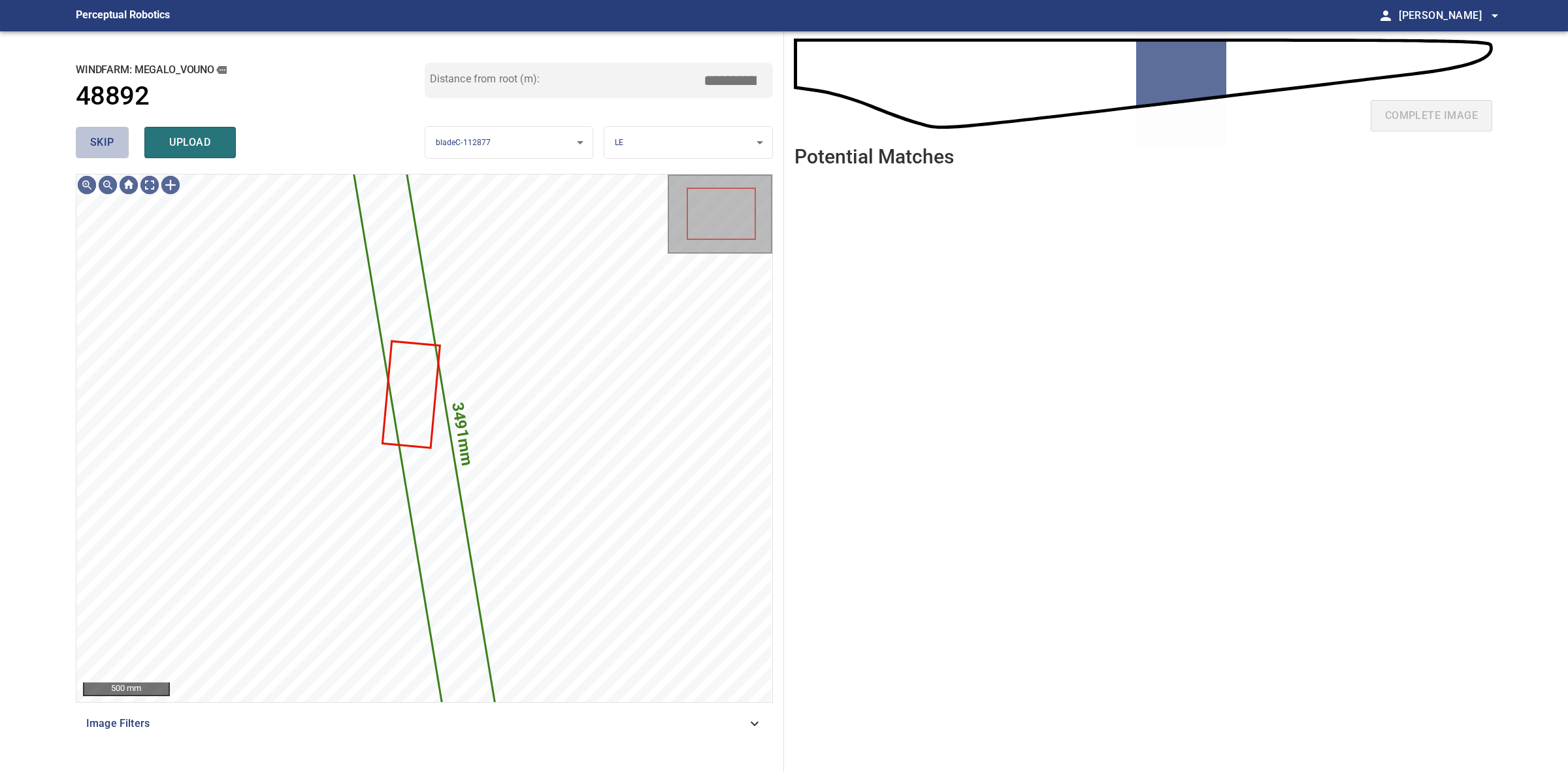
click at [97, 152] on button "skip" at bounding box center [102, 142] width 53 height 31
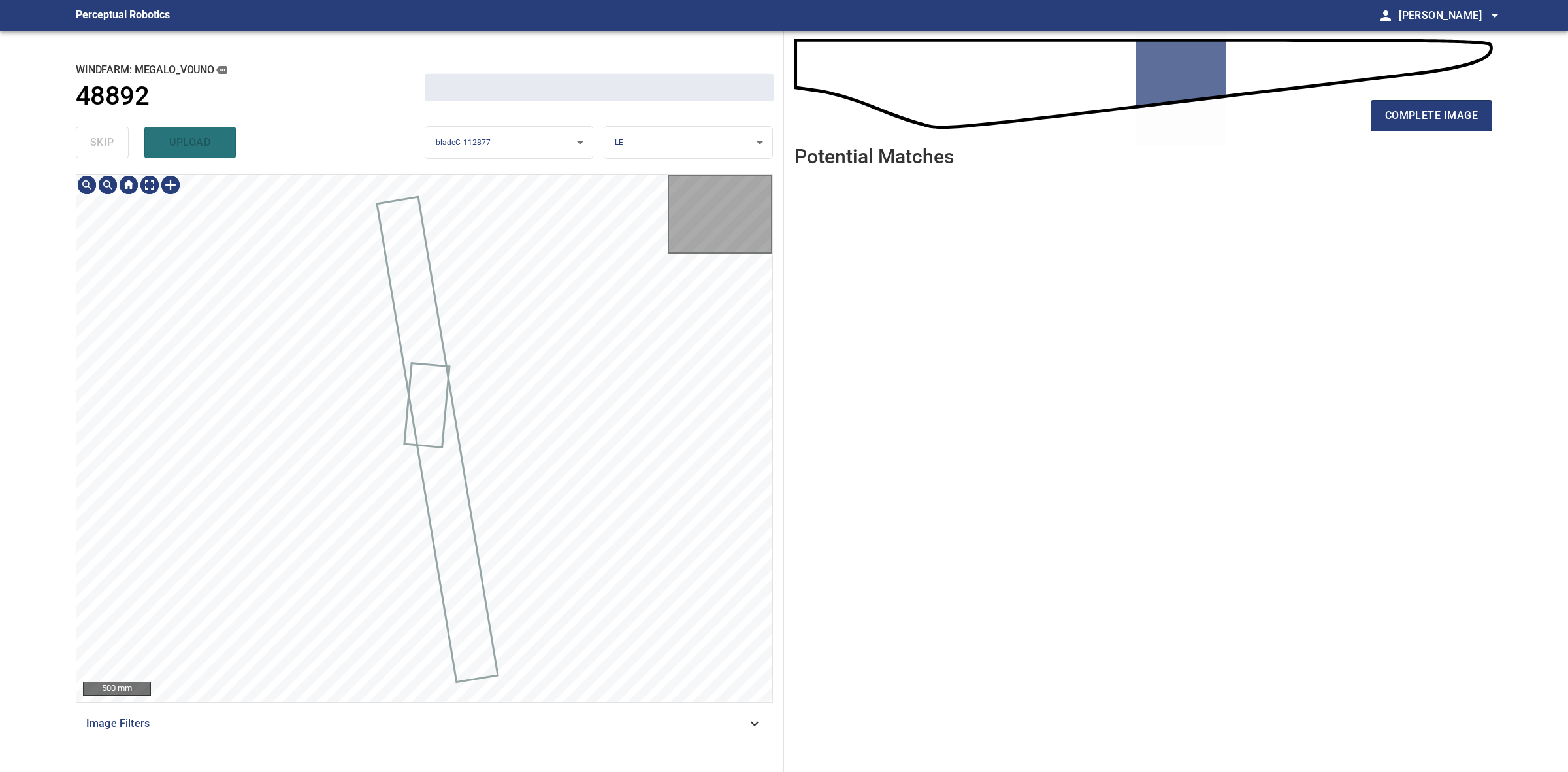
click at [97, 152] on div "skip upload" at bounding box center [250, 142] width 349 height 42
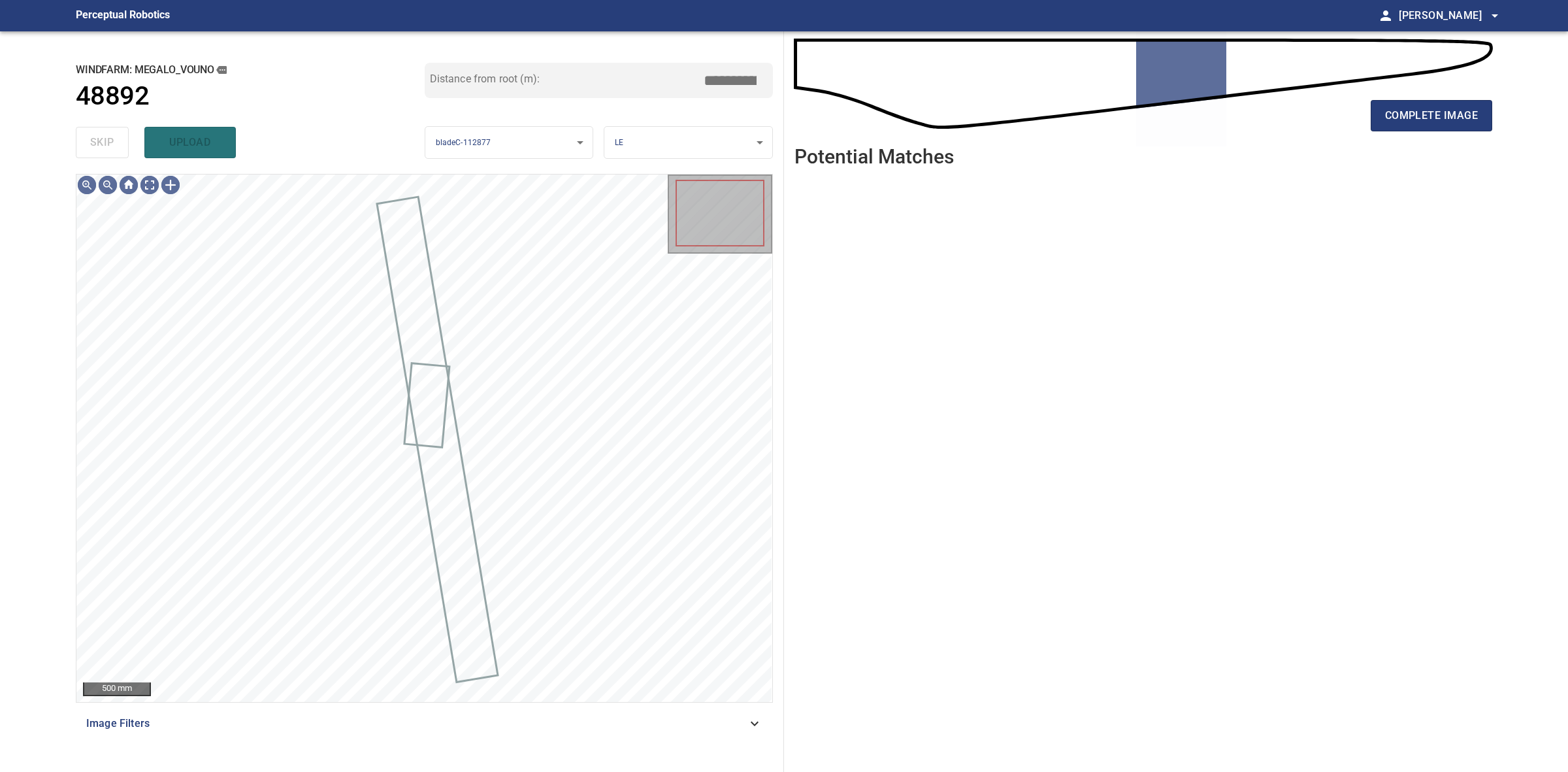
drag, startPoint x: 97, startPoint y: 152, endPoint x: 436, endPoint y: 135, distance: 339.4
click at [102, 151] on div "skip upload" at bounding box center [250, 142] width 349 height 42
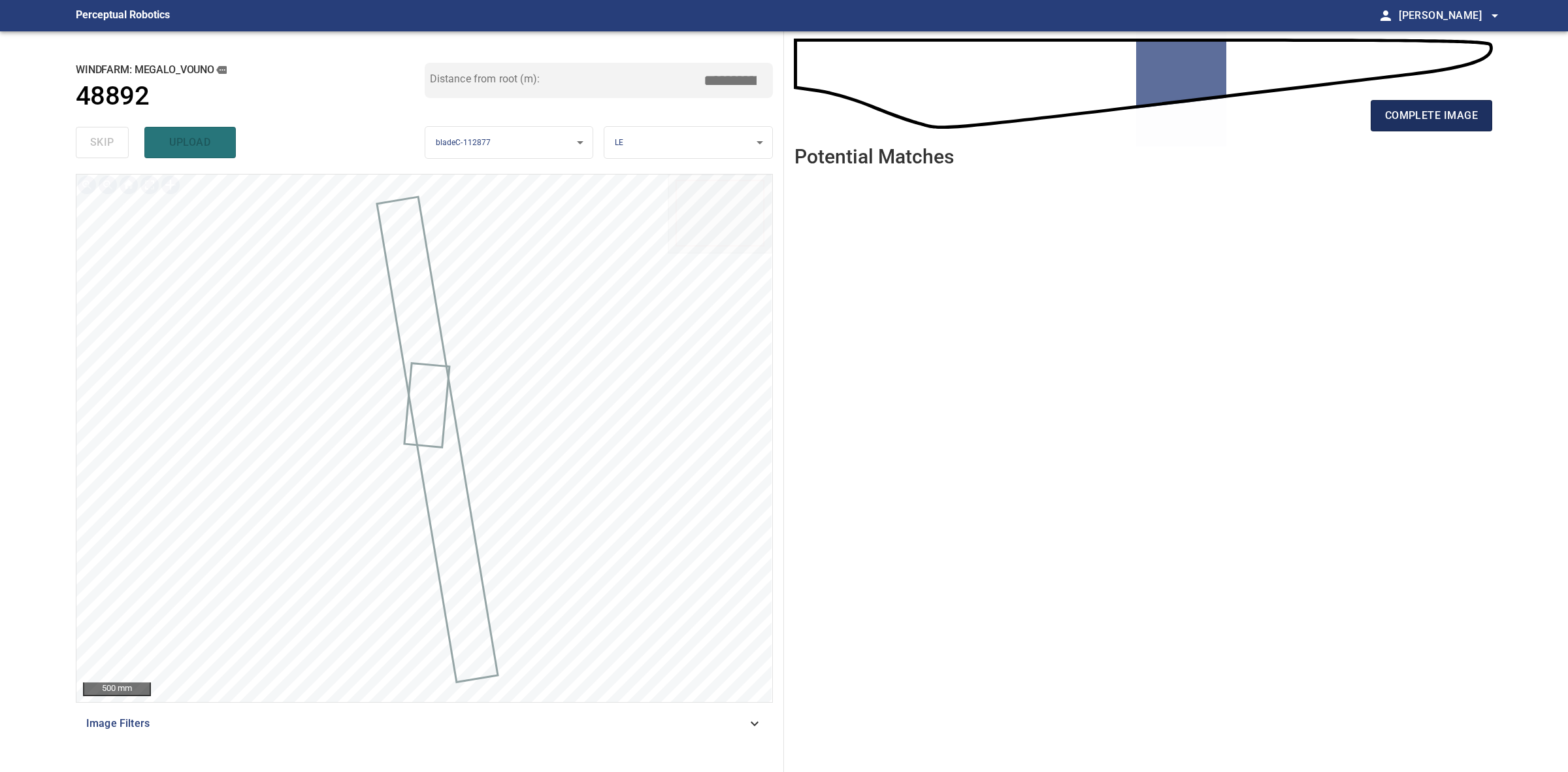
click at [1408, 124] on span "complete image" at bounding box center [1432, 116] width 93 height 18
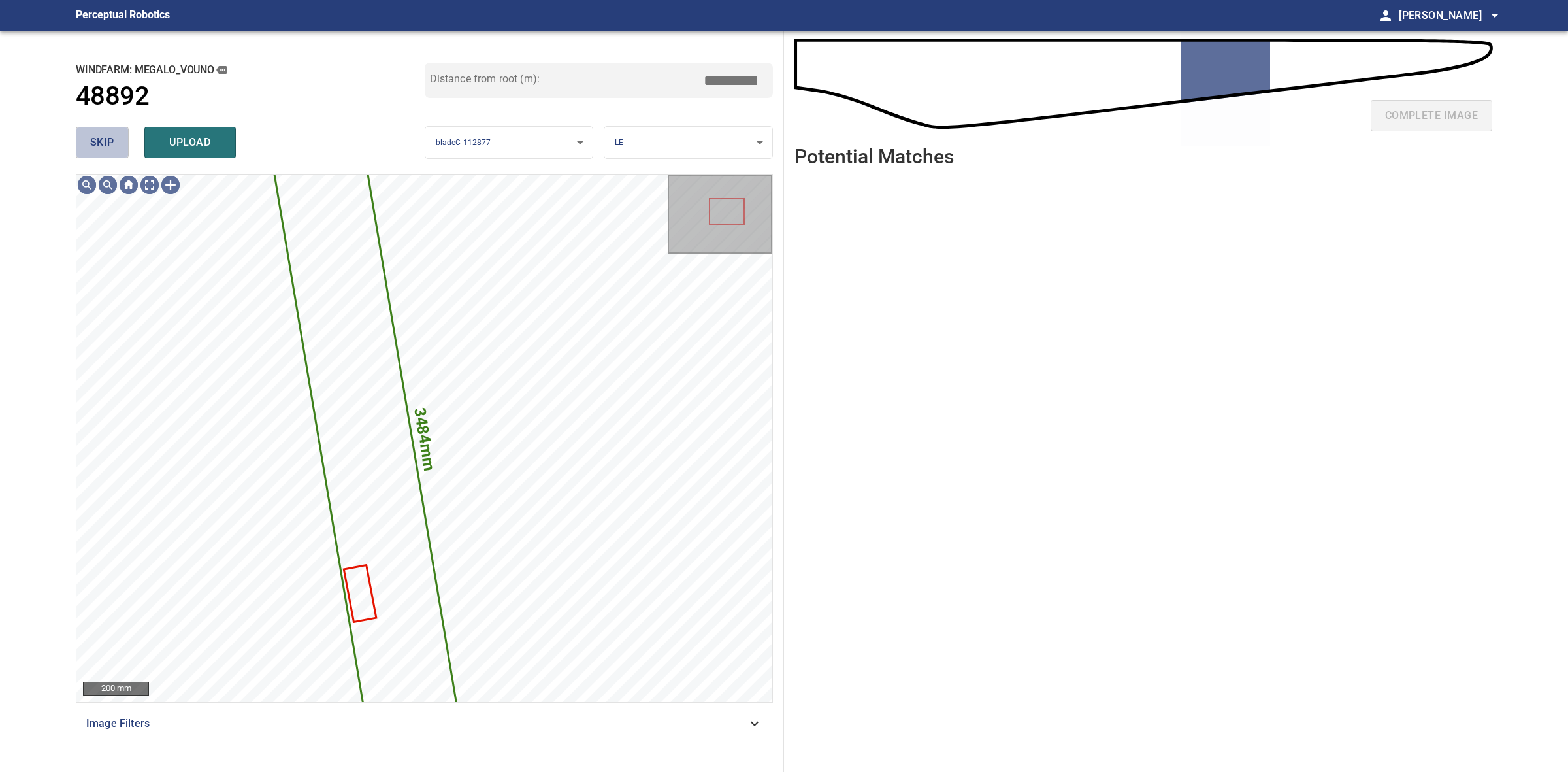
click at [110, 155] on button "skip" at bounding box center [102, 142] width 53 height 31
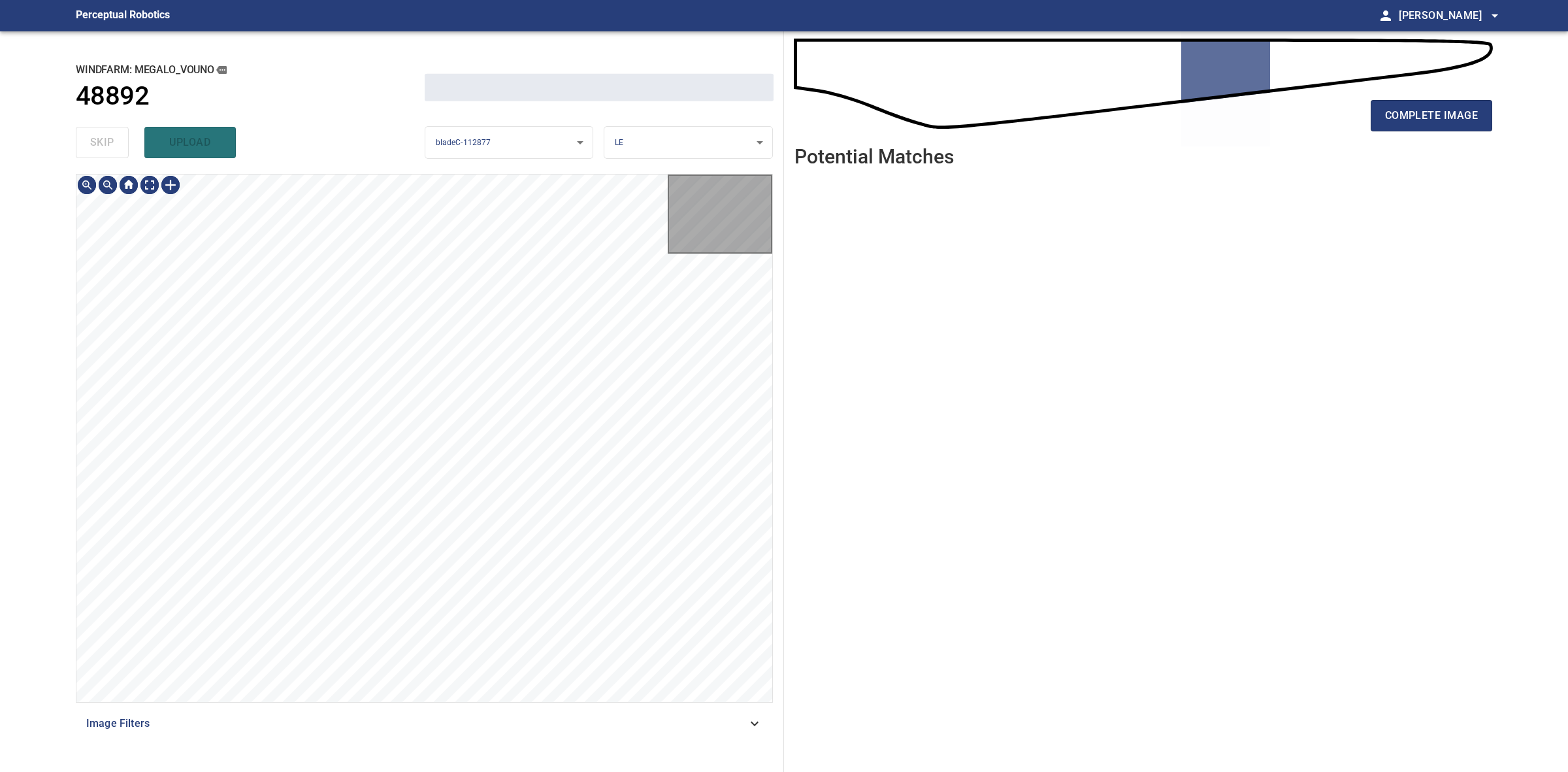
click at [110, 155] on div "skip upload" at bounding box center [250, 142] width 349 height 42
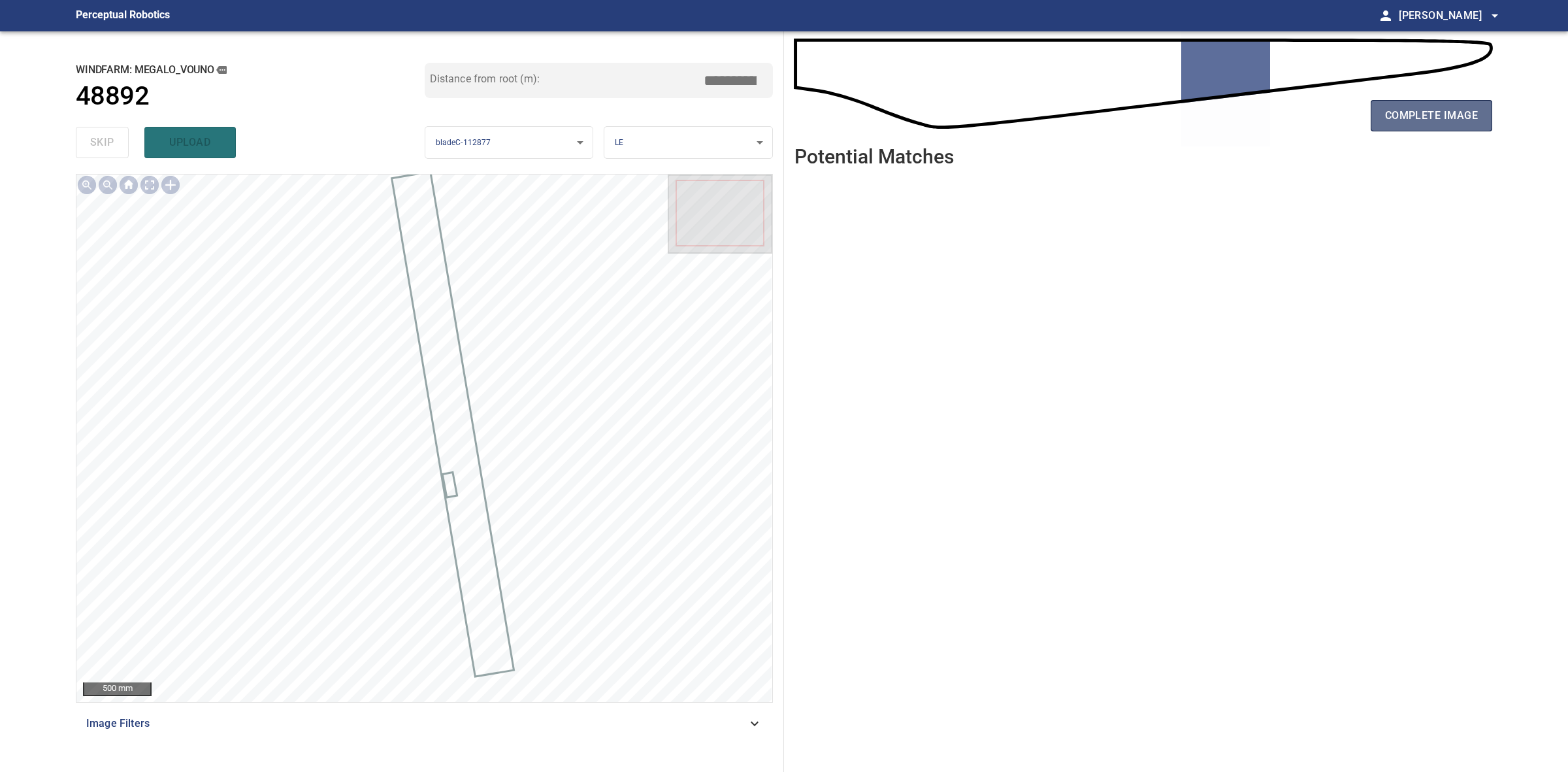
click at [1402, 121] on span "complete image" at bounding box center [1432, 116] width 93 height 18
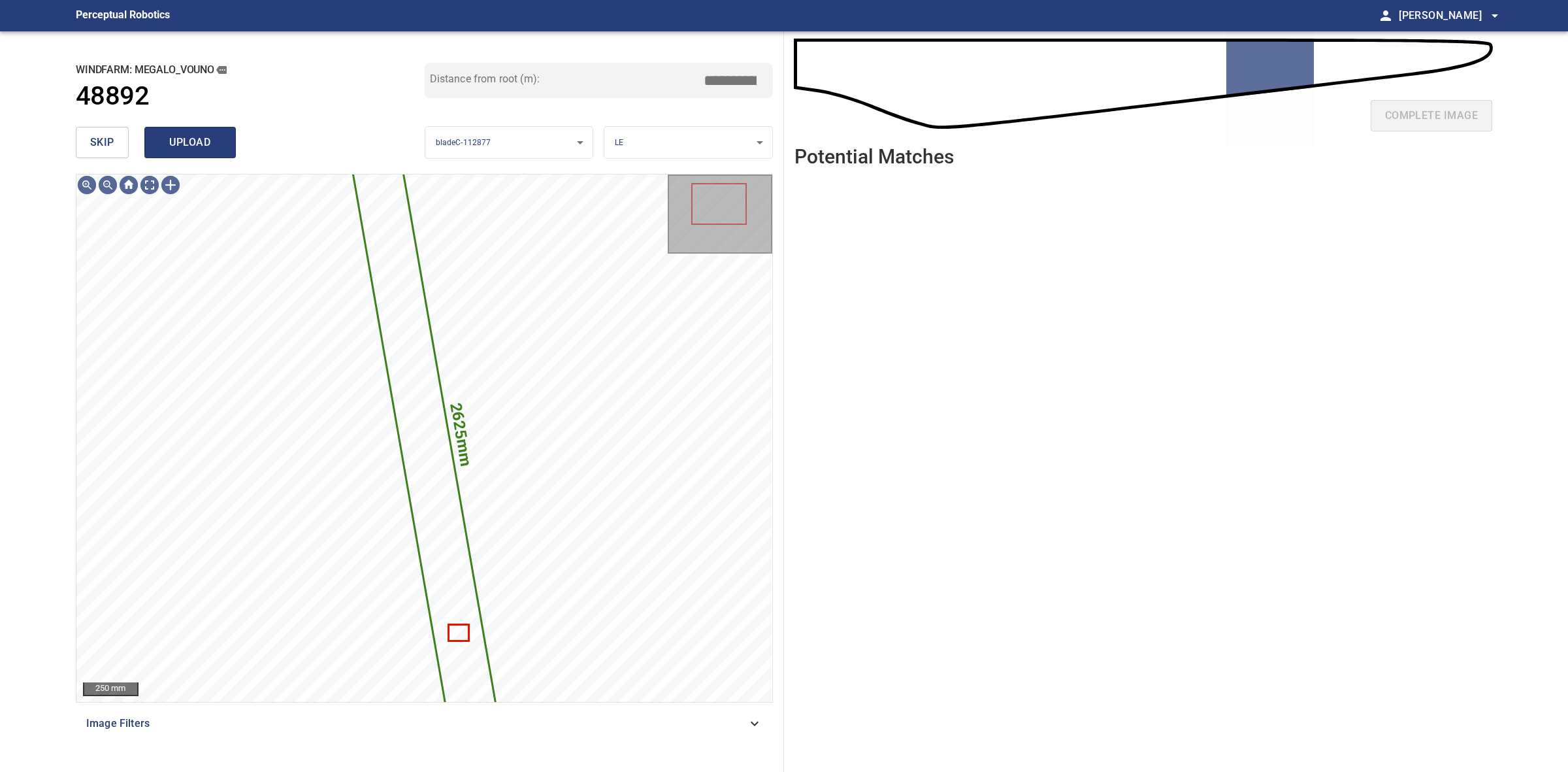
click at [210, 145] on span "upload" at bounding box center [190, 142] width 63 height 18
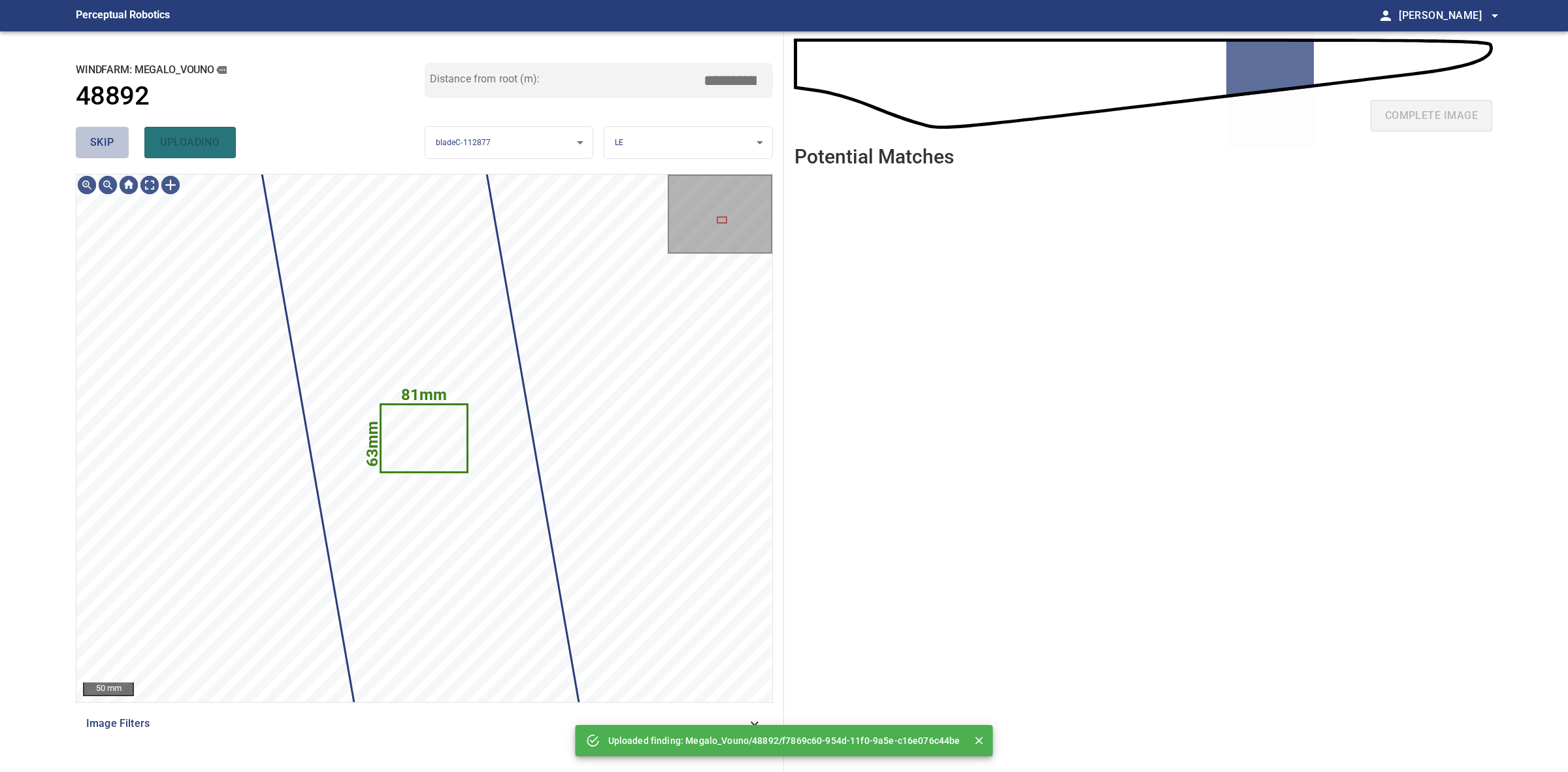
click at [105, 141] on span "skip" at bounding box center [102, 142] width 24 height 18
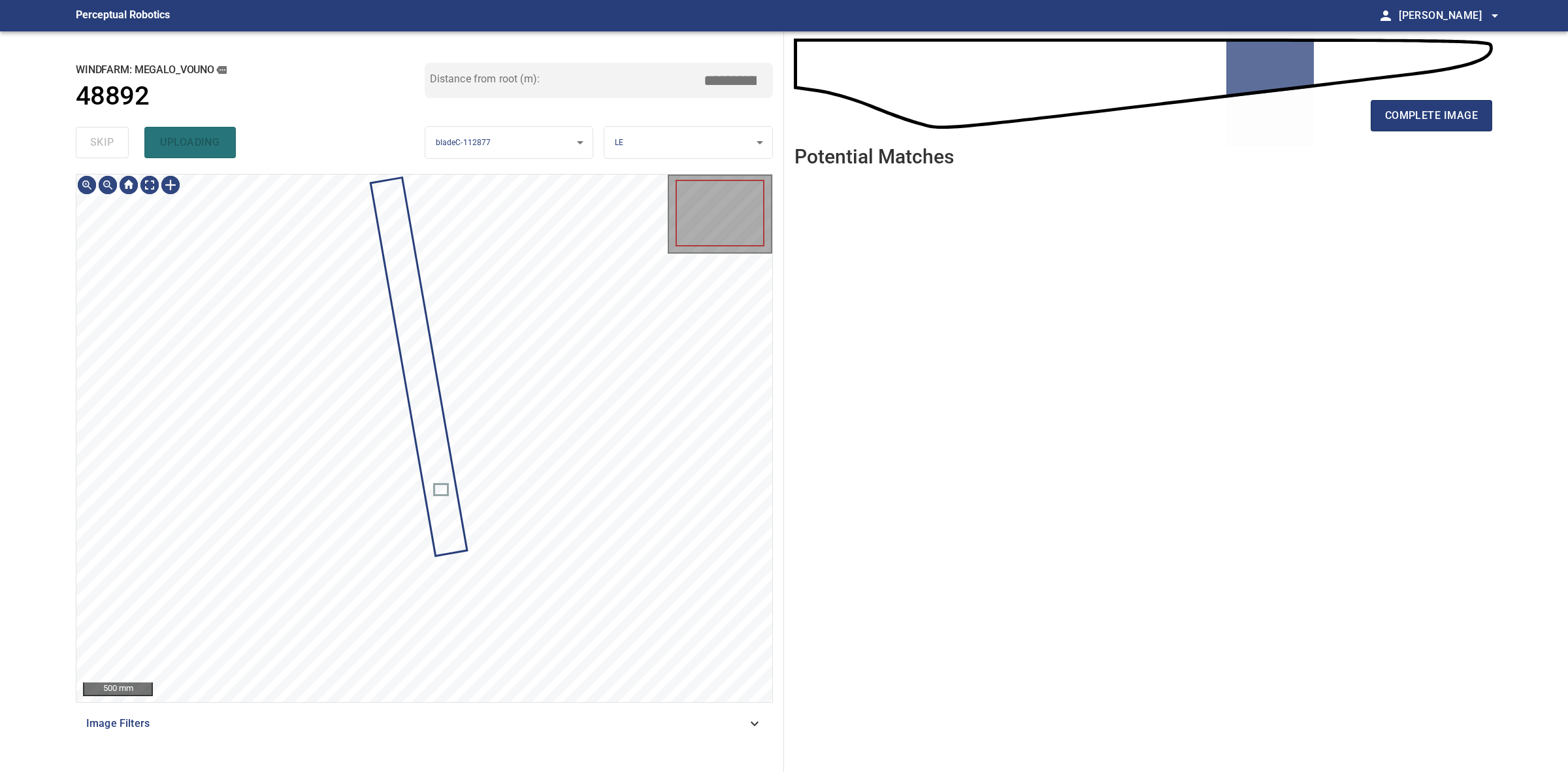
click at [105, 141] on div "skip uploading" at bounding box center [250, 142] width 349 height 42
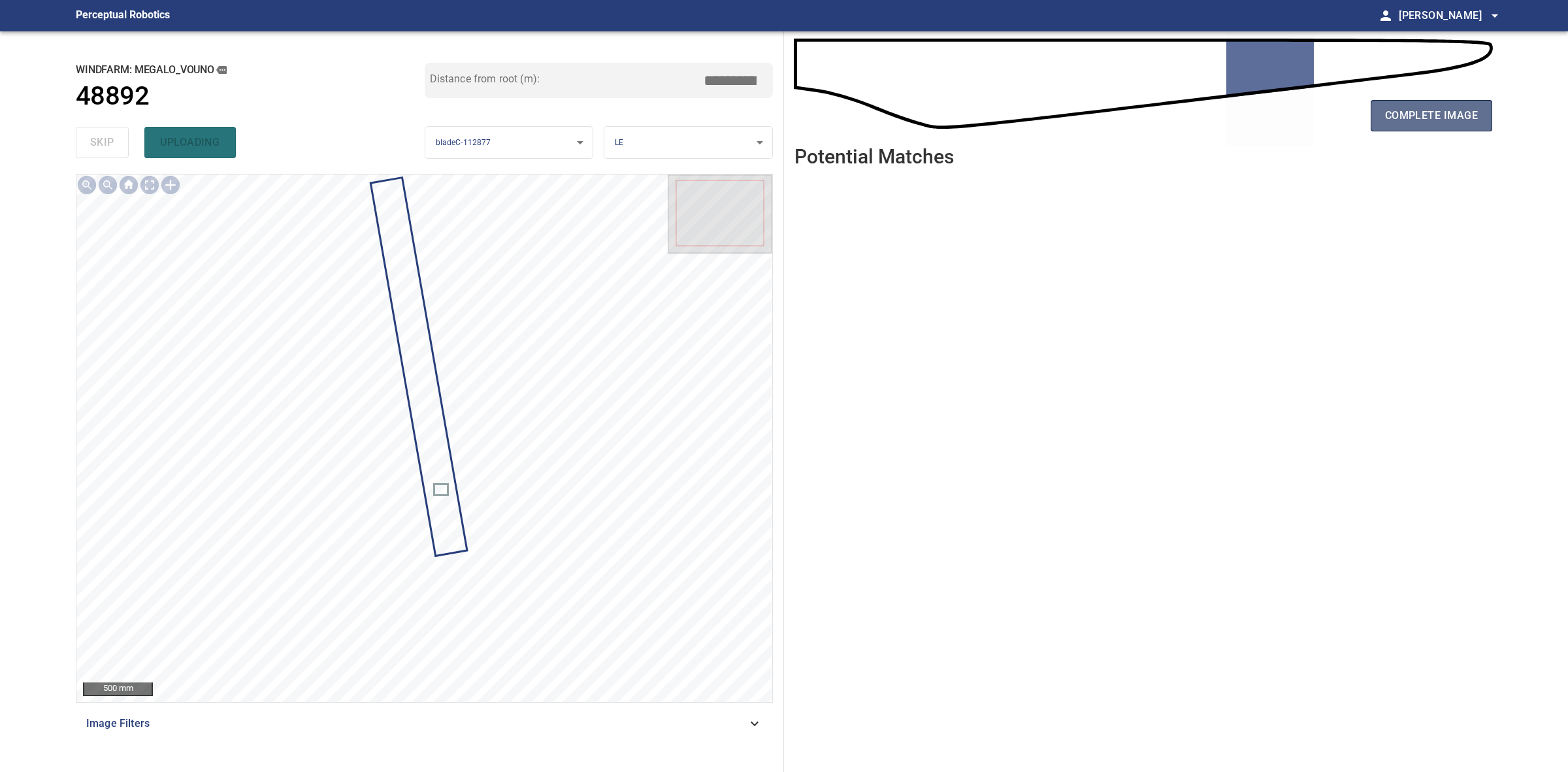
click at [1472, 119] on span "complete image" at bounding box center [1432, 116] width 93 height 18
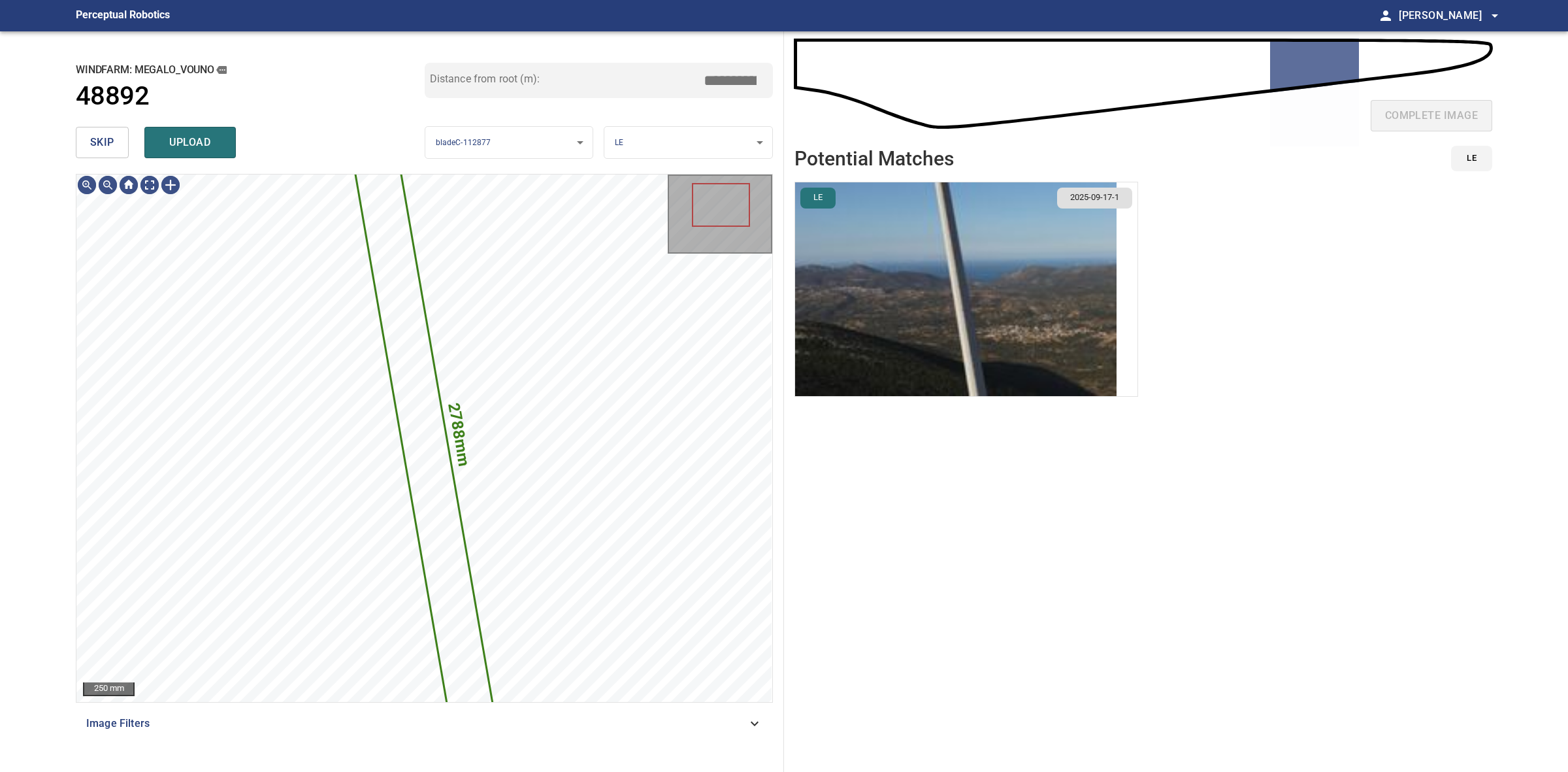
click at [951, 325] on img "button" at bounding box center [956, 289] width 322 height 214
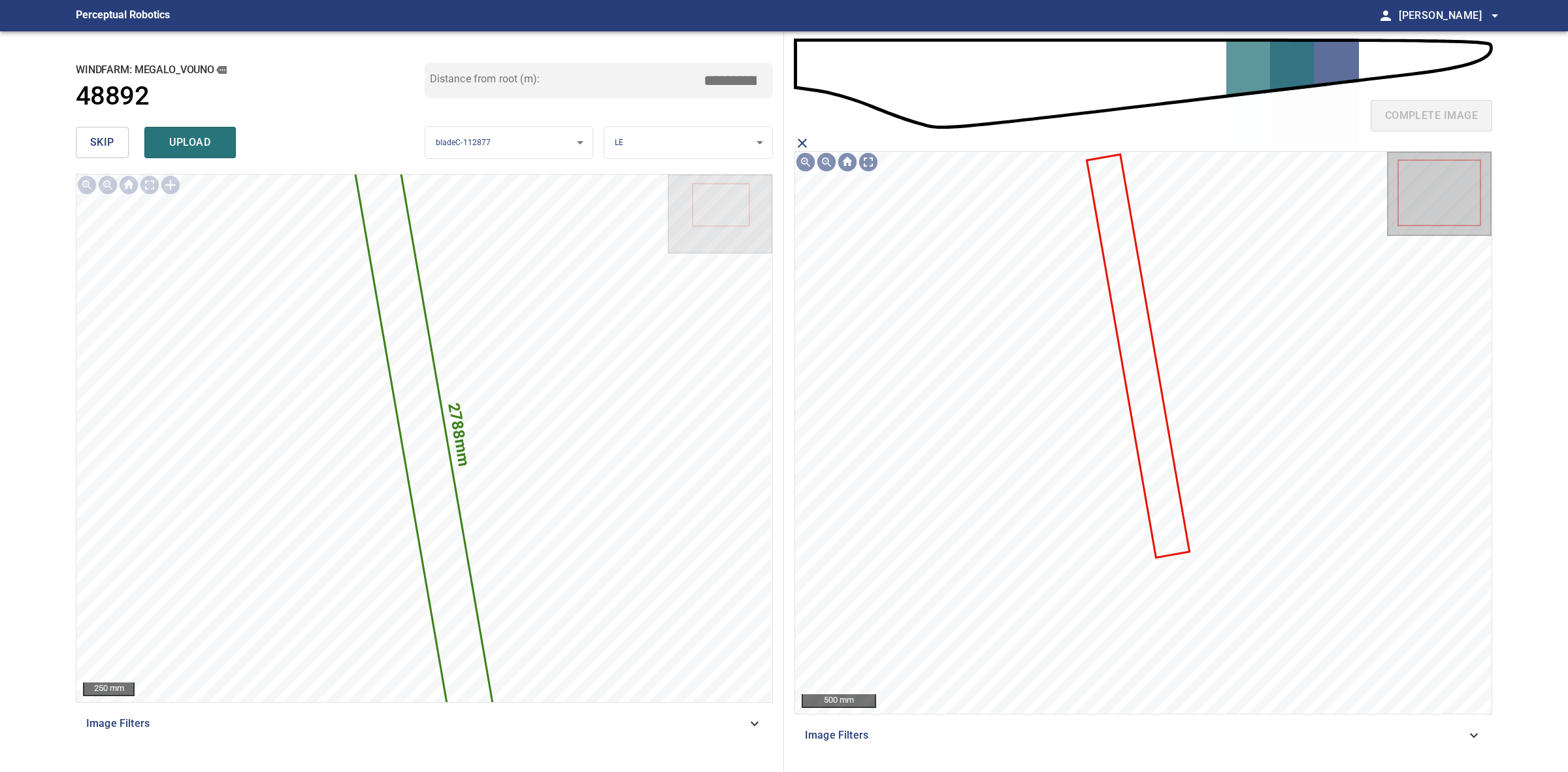
click at [1141, 406] on icon at bounding box center [1138, 355] width 101 height 400
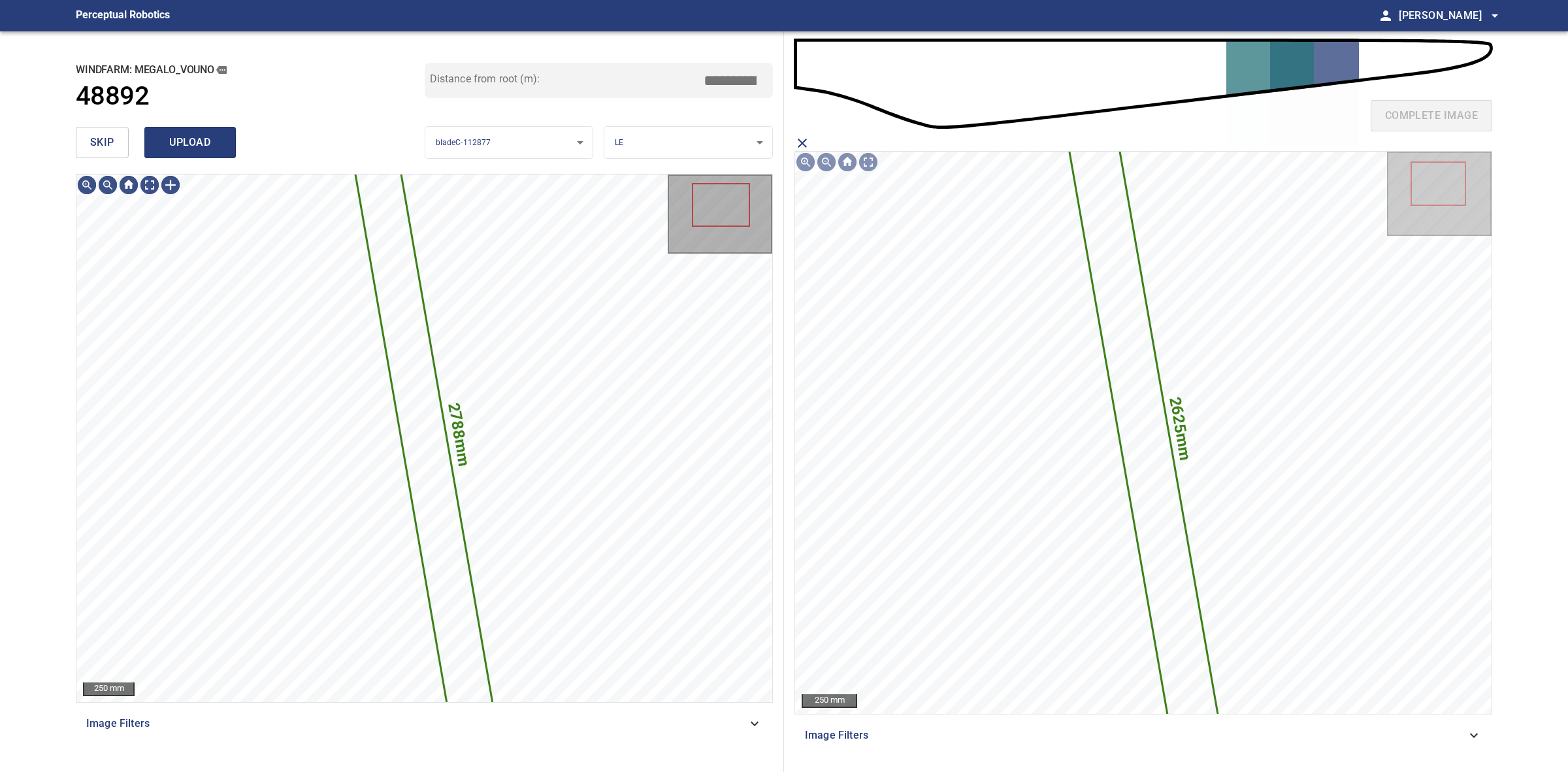
click at [183, 152] on button "upload" at bounding box center [190, 142] width 92 height 31
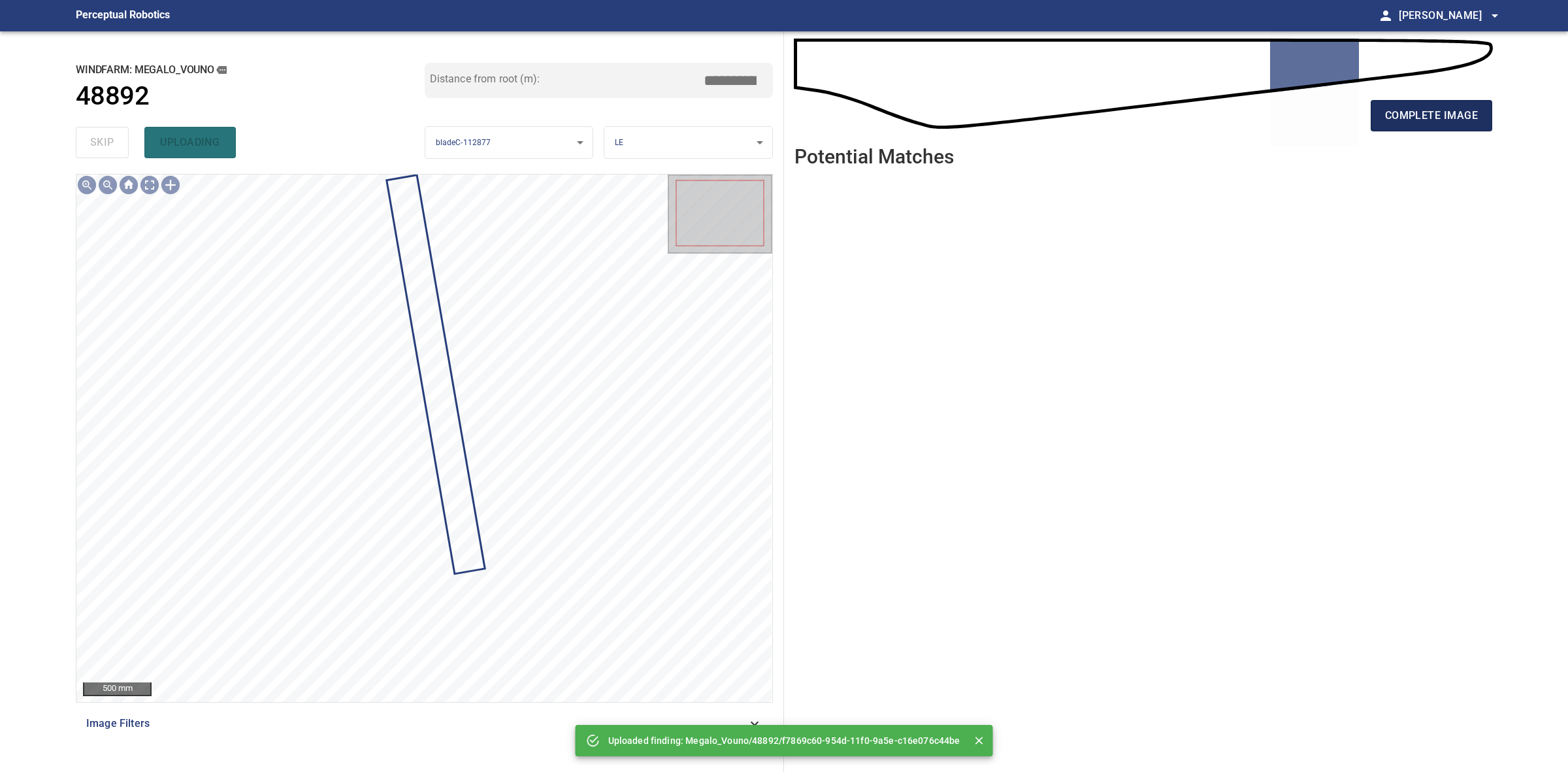
click at [1429, 112] on span "complete image" at bounding box center [1432, 116] width 93 height 18
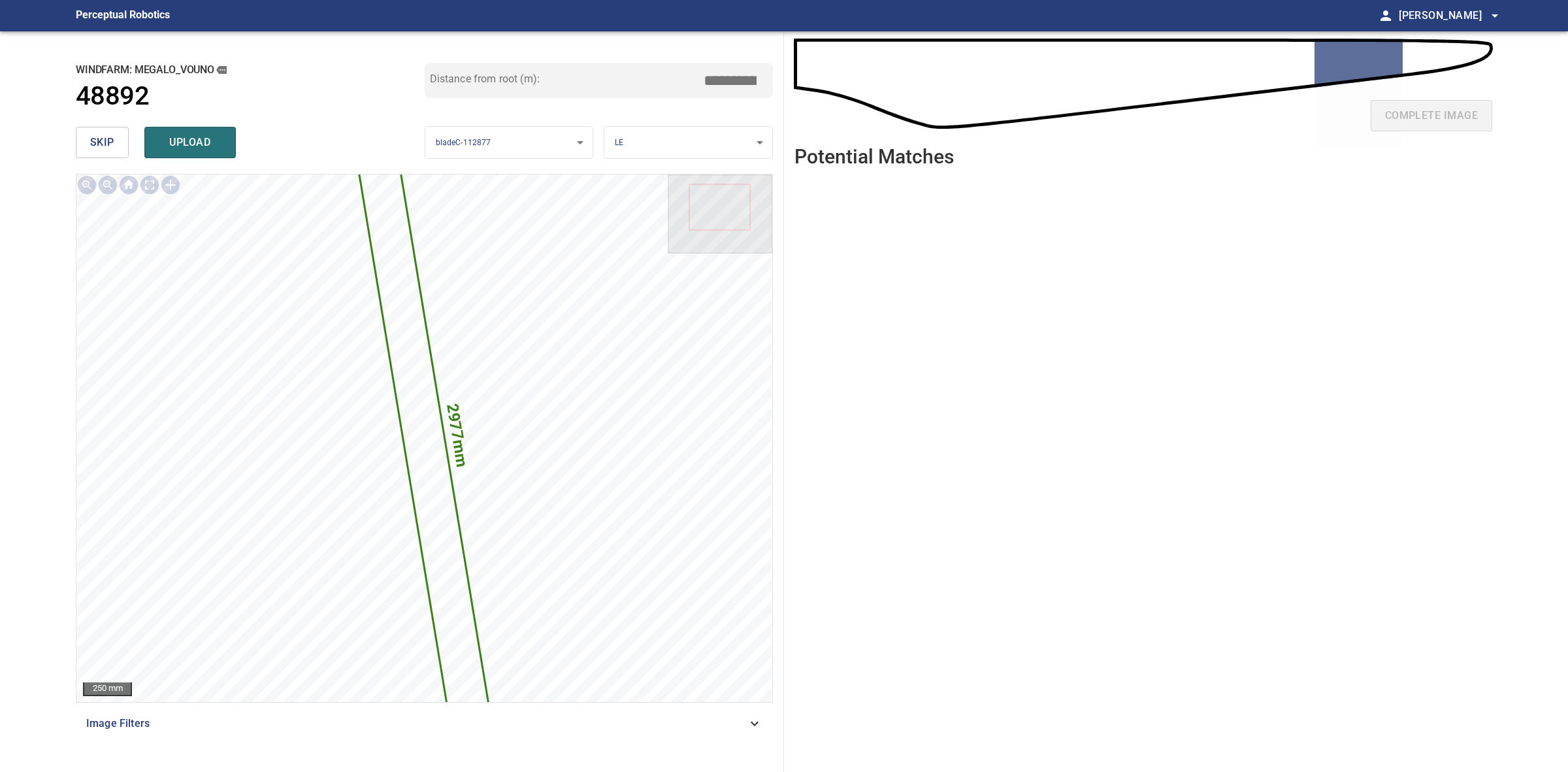
click at [730, 80] on input "*****" at bounding box center [735, 81] width 66 height 25
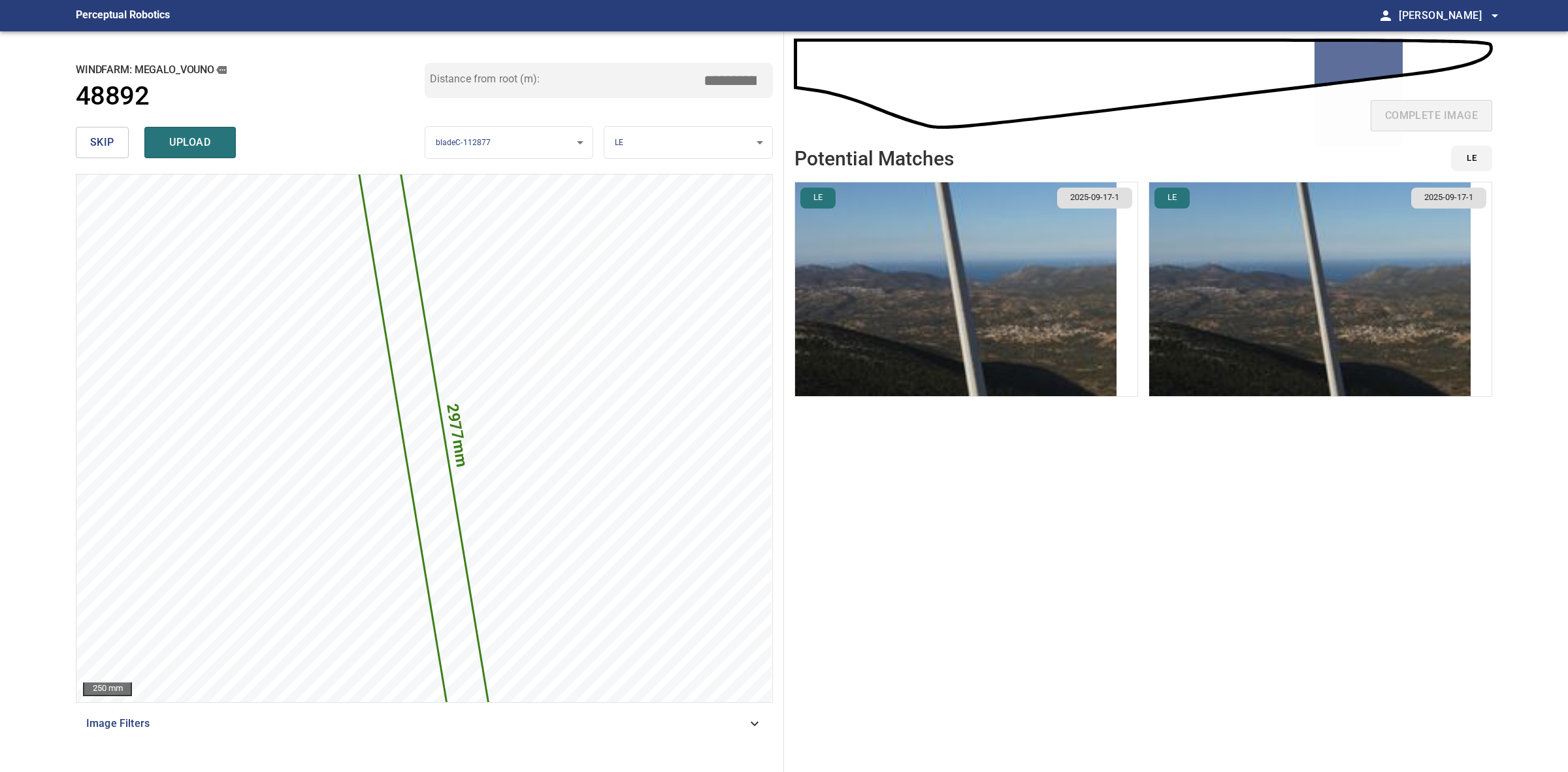
type input "*****"
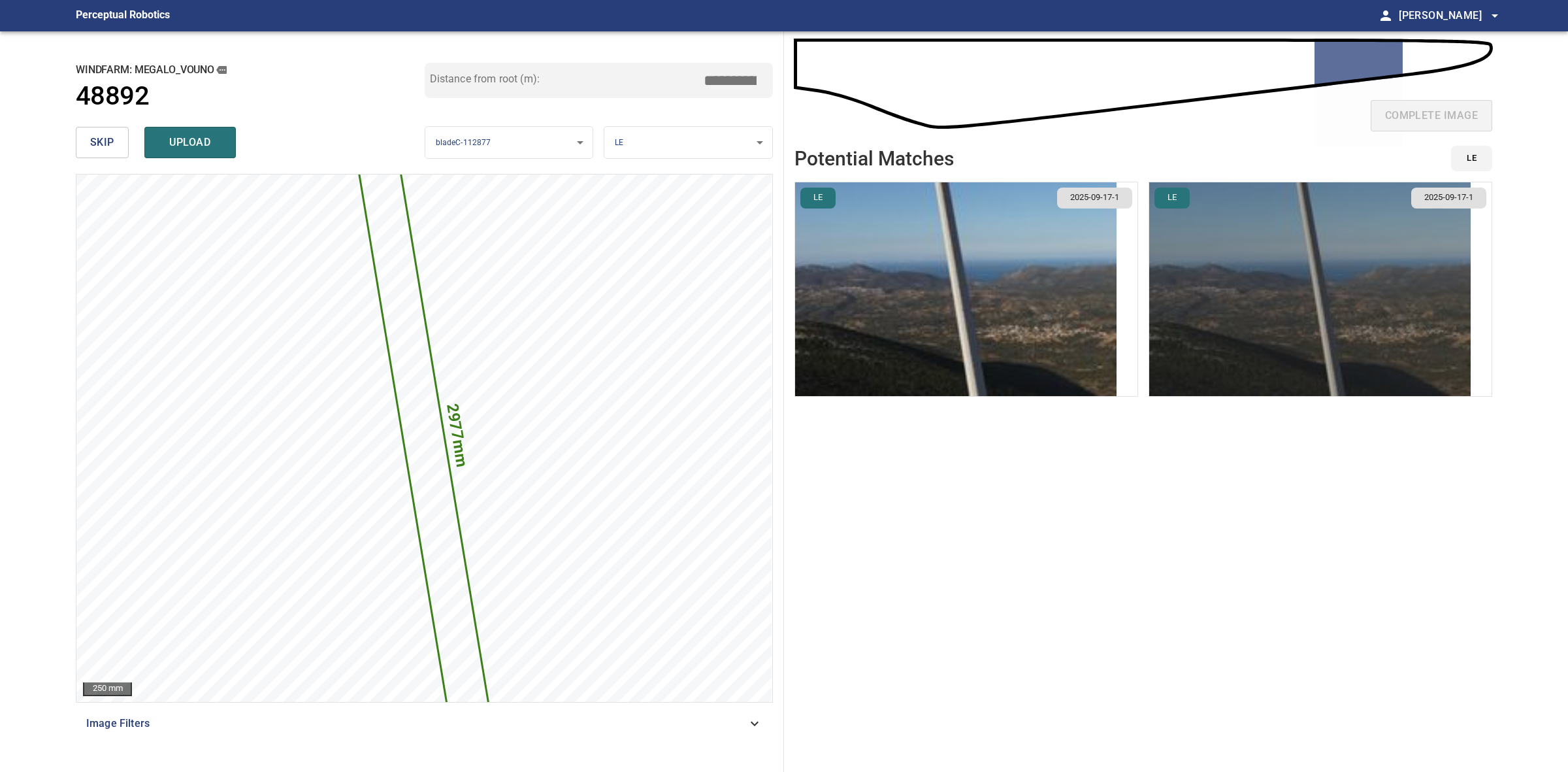
click at [1227, 191] on img "button" at bounding box center [1310, 289] width 322 height 214
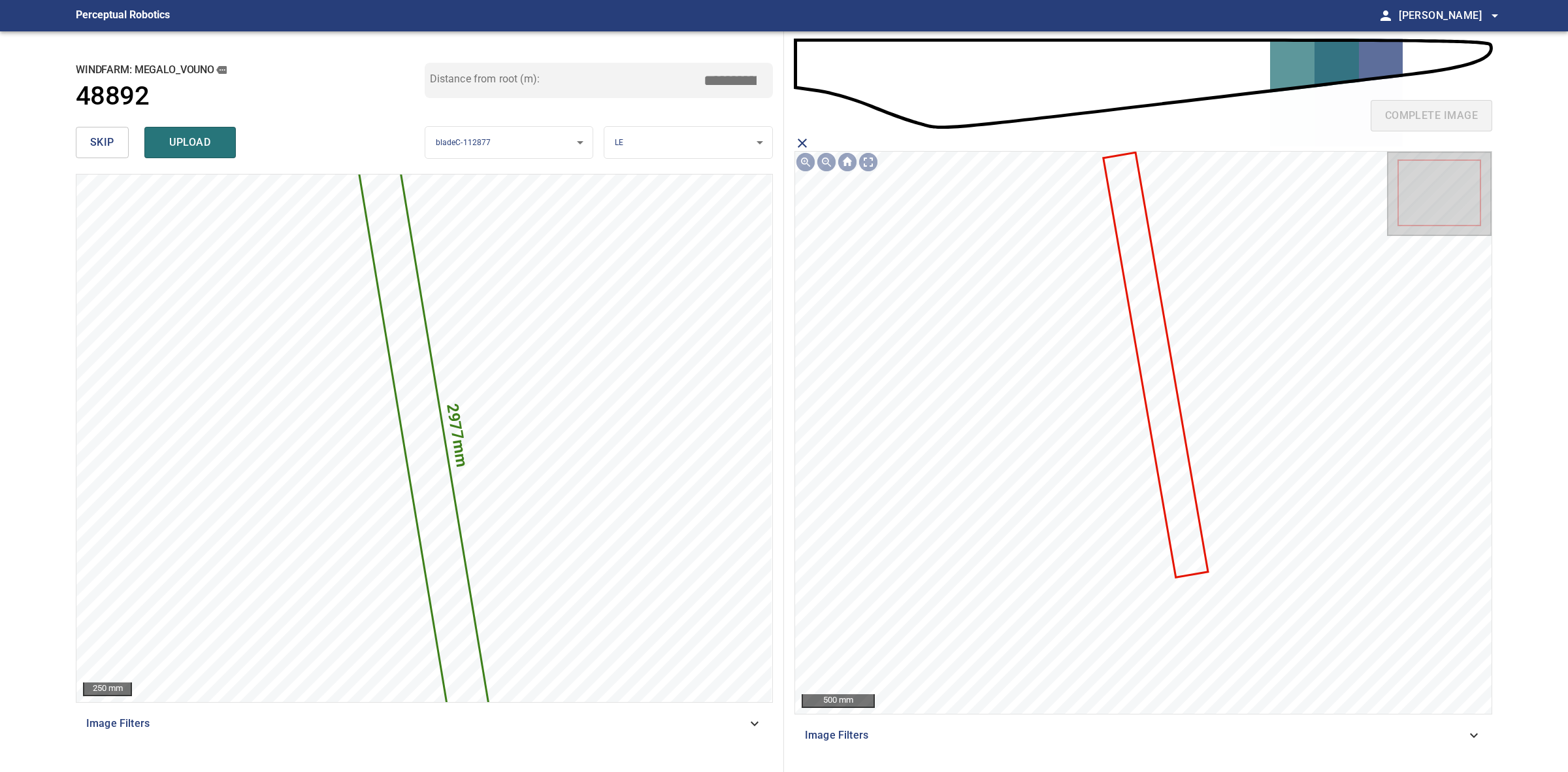
click at [1145, 301] on icon at bounding box center [1156, 364] width 102 height 423
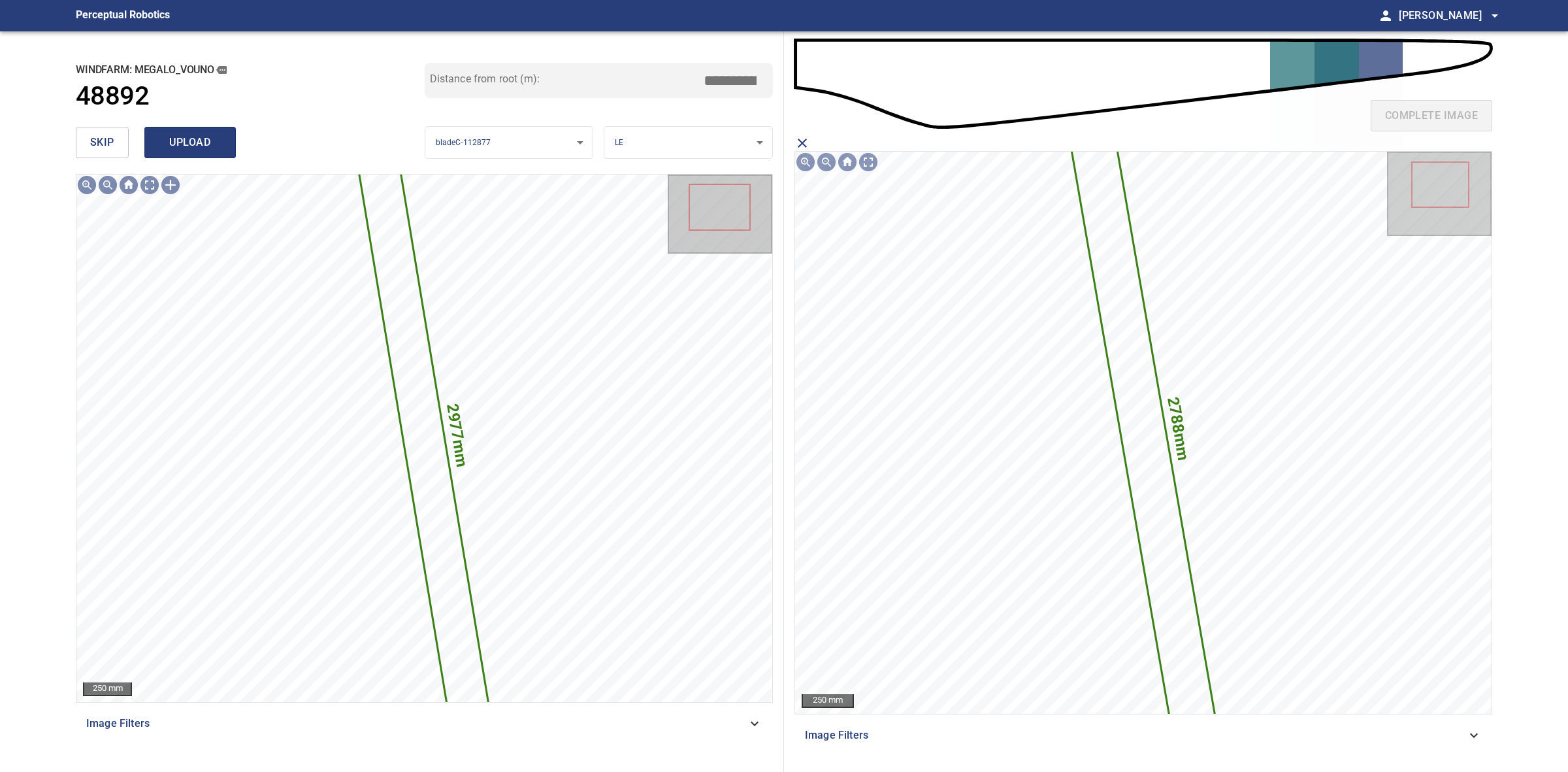
click at [227, 139] on button "upload" at bounding box center [190, 142] width 92 height 31
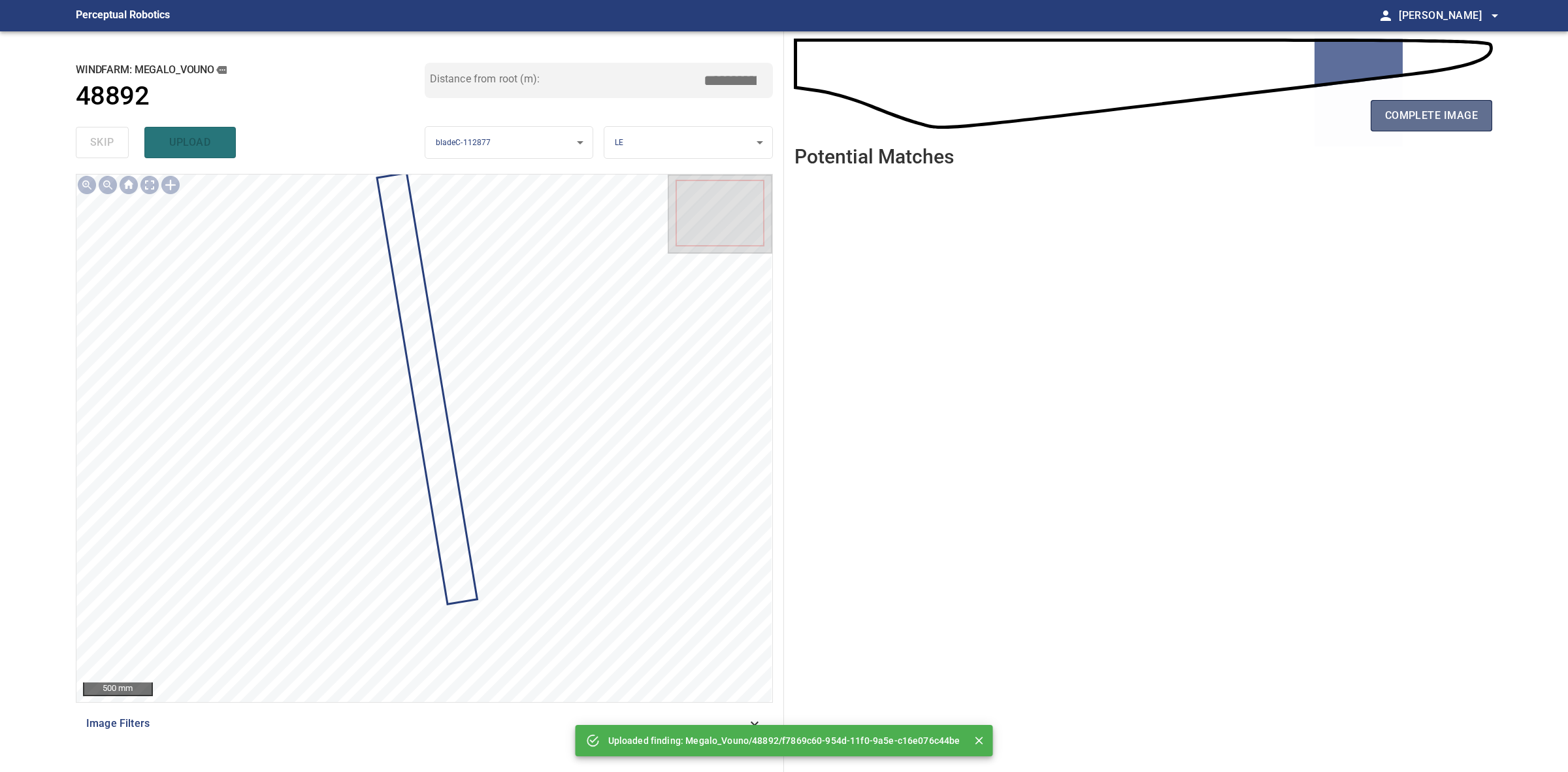
click at [1421, 125] on button "complete image" at bounding box center [1431, 116] width 121 height 31
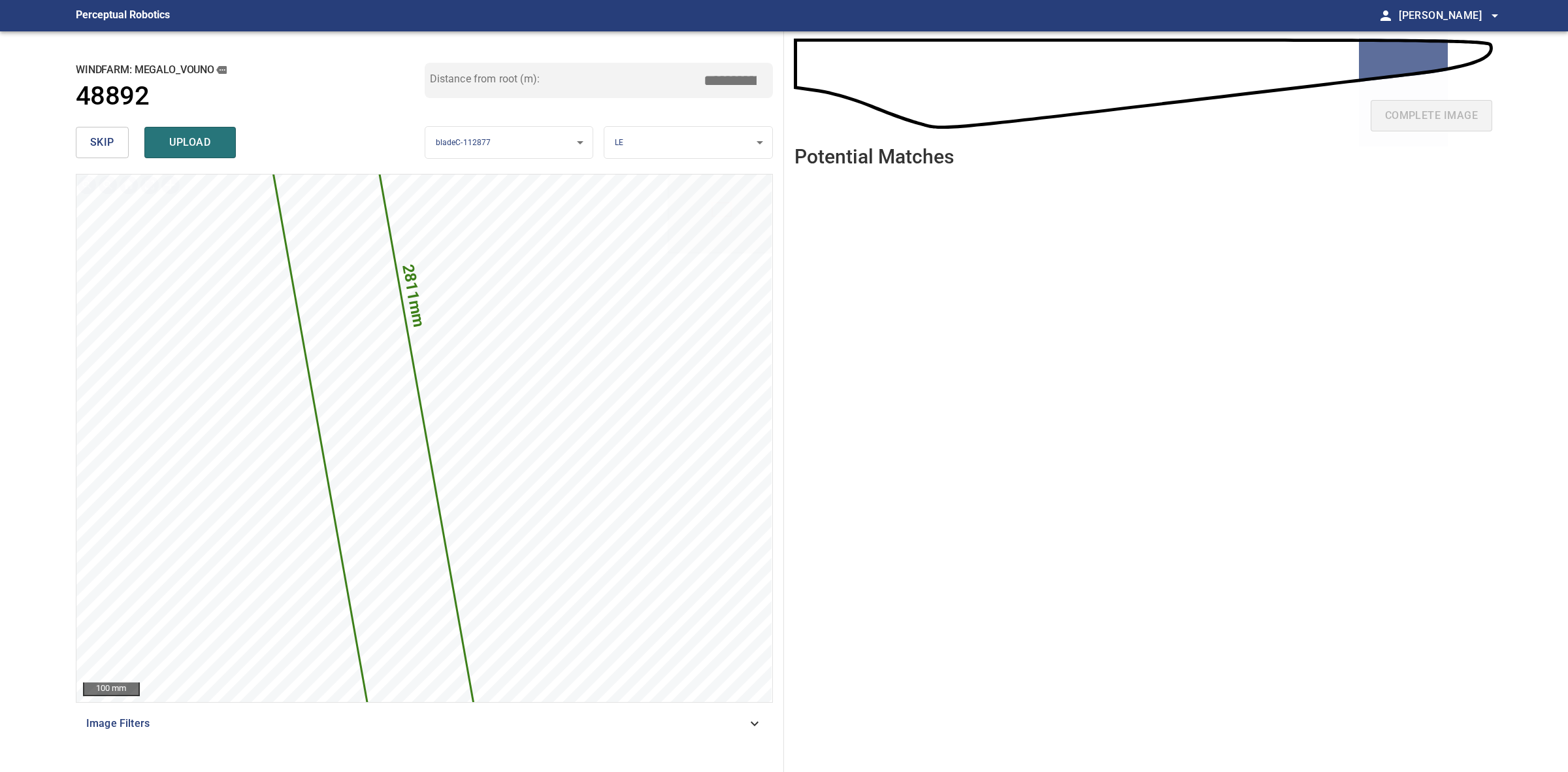
drag, startPoint x: 734, startPoint y: 80, endPoint x: 719, endPoint y: 82, distance: 15.1
click at [719, 82] on input "*****" at bounding box center [735, 81] width 66 height 25
click at [725, 81] on input "*****" at bounding box center [735, 81] width 66 height 25
drag, startPoint x: 733, startPoint y: 81, endPoint x: 725, endPoint y: 81, distance: 8.0
click at [725, 81] on input "*****" at bounding box center [735, 81] width 66 height 25
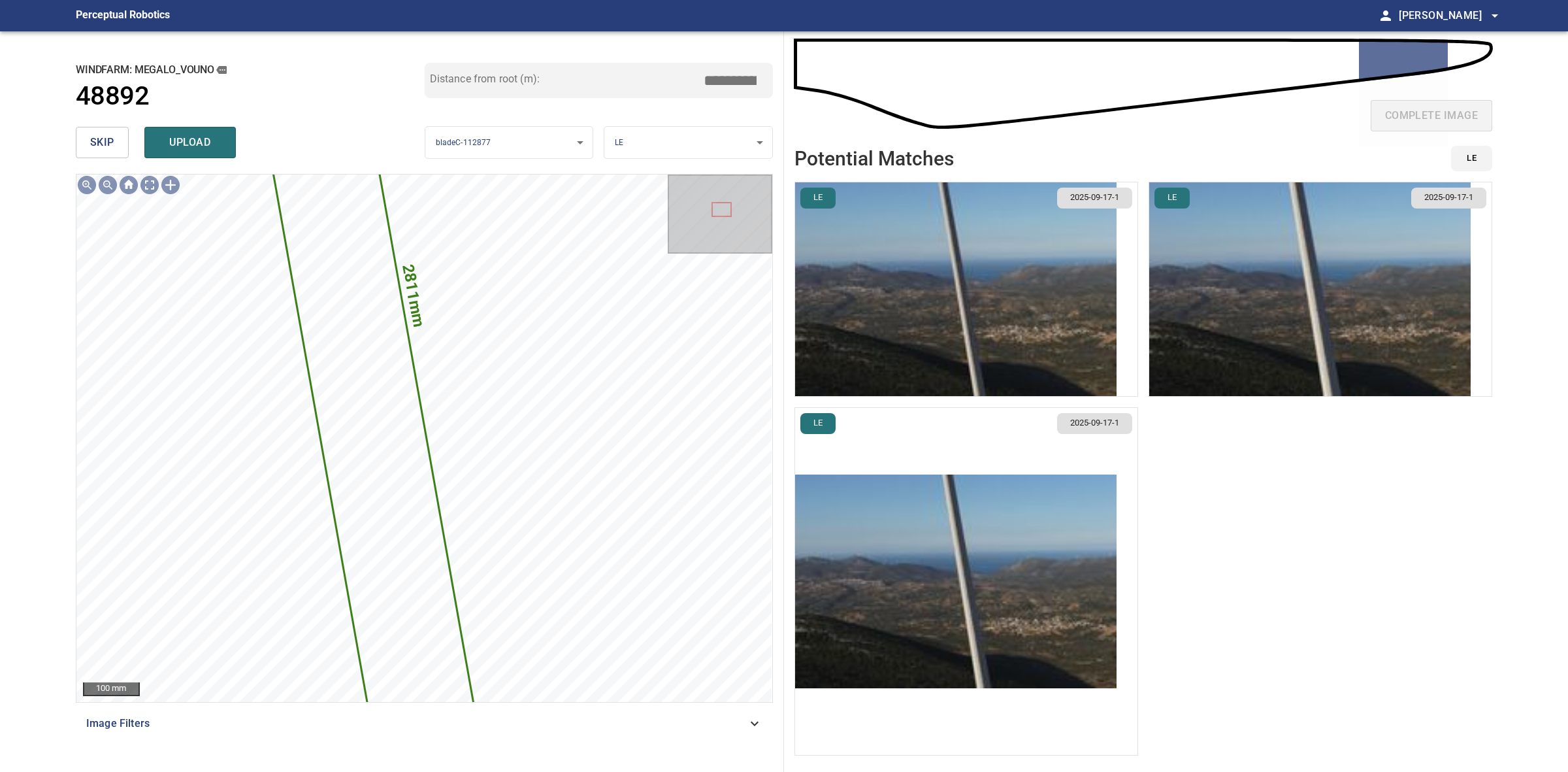
type input "*****"
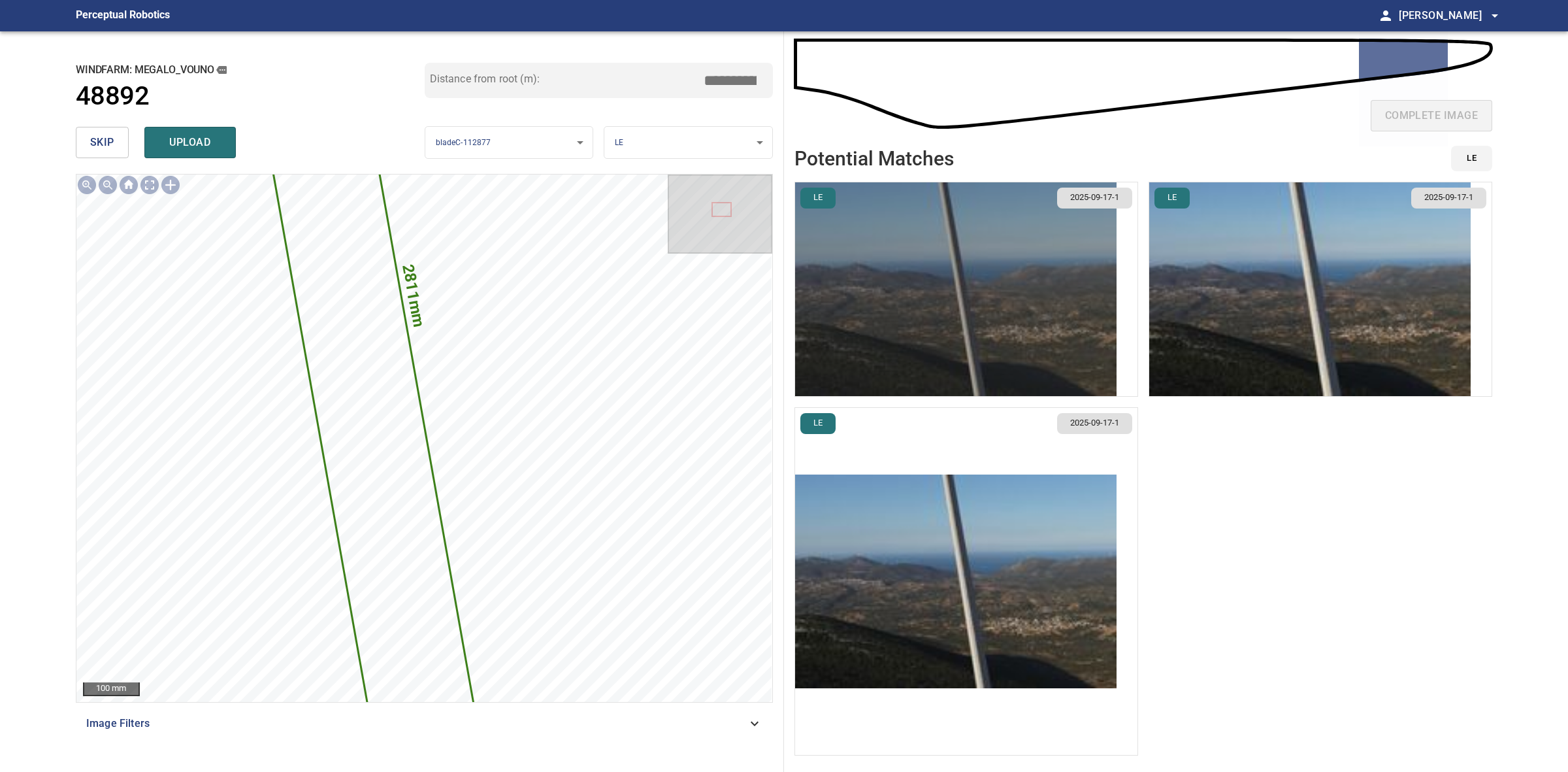
click at [907, 322] on img "button" at bounding box center [956, 289] width 322 height 214
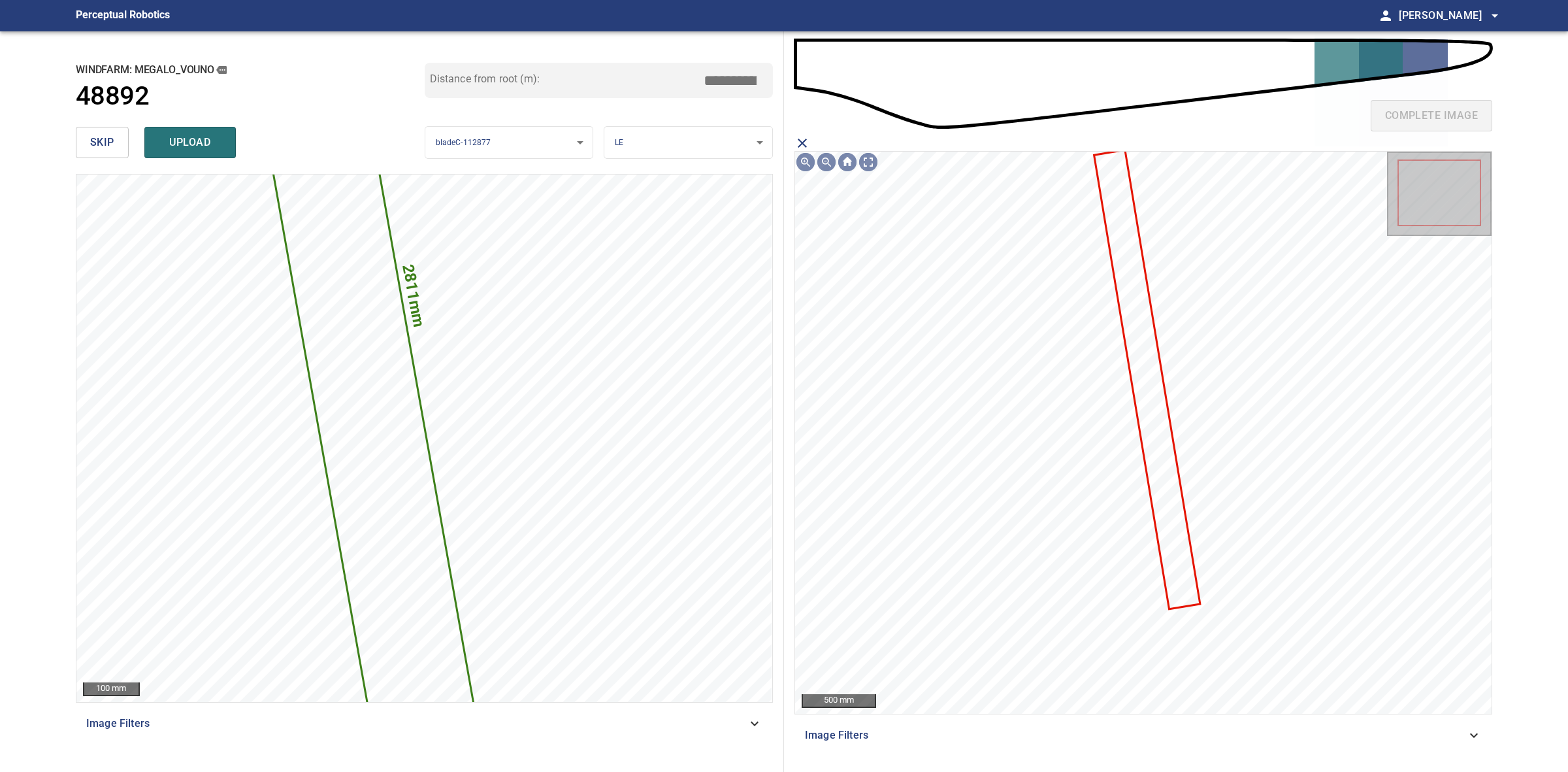
click at [1151, 410] on icon at bounding box center [1147, 379] width 104 height 457
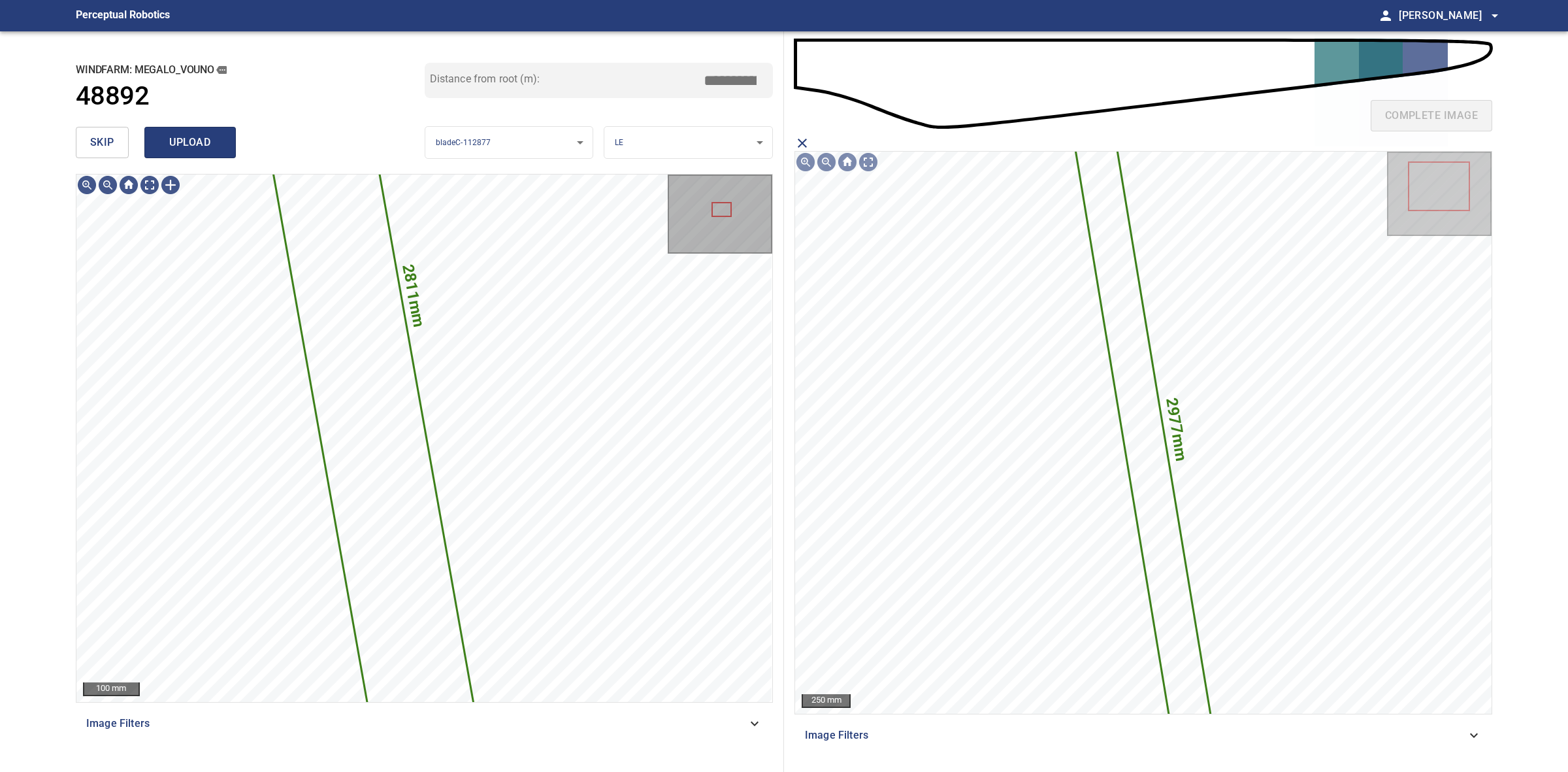
click at [206, 142] on span "upload" at bounding box center [190, 142] width 63 height 18
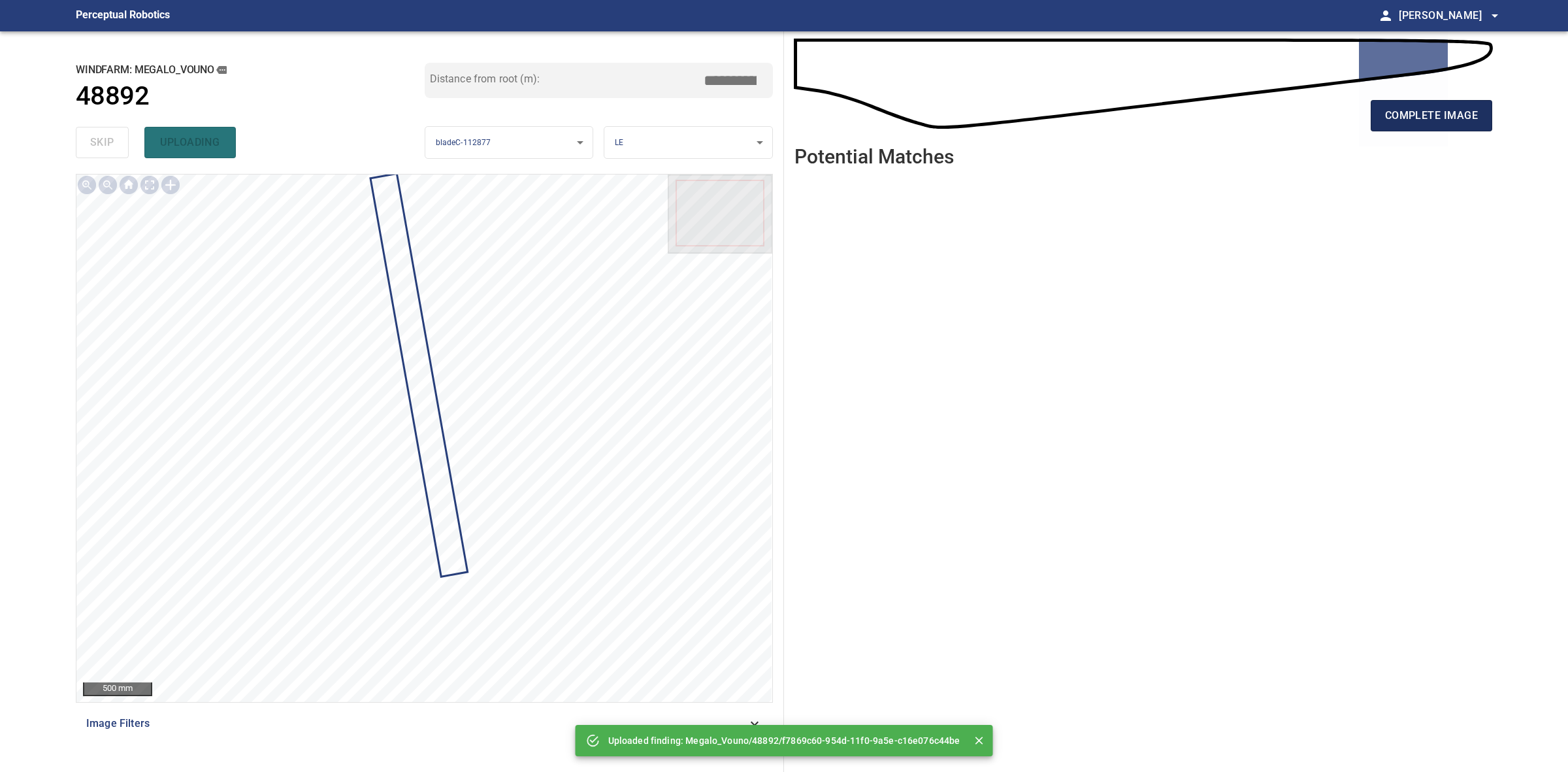
click at [1423, 100] on div "complete image" at bounding box center [1143, 121] width 698 height 52
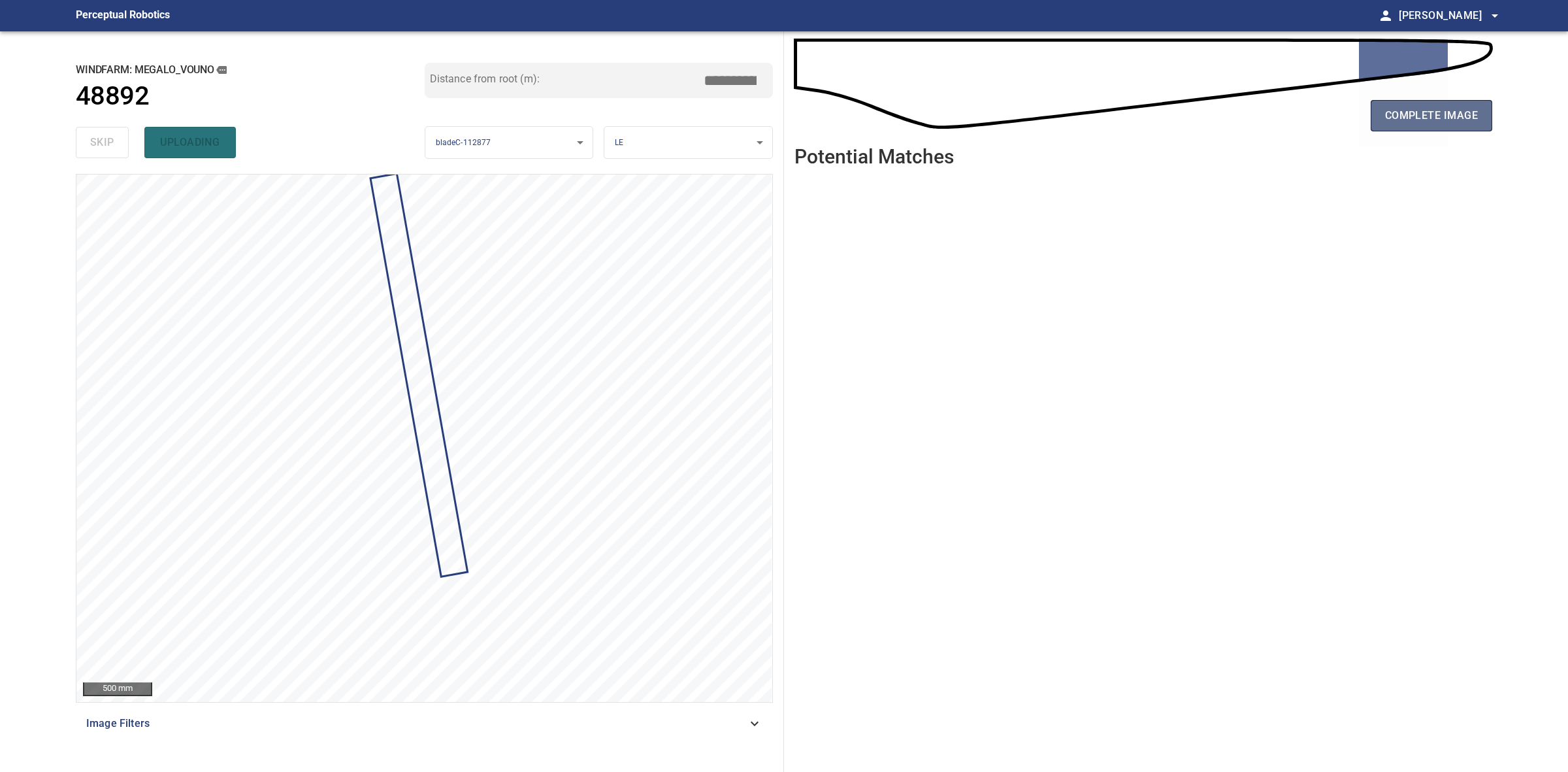
click at [1420, 109] on span "complete image" at bounding box center [1432, 116] width 93 height 18
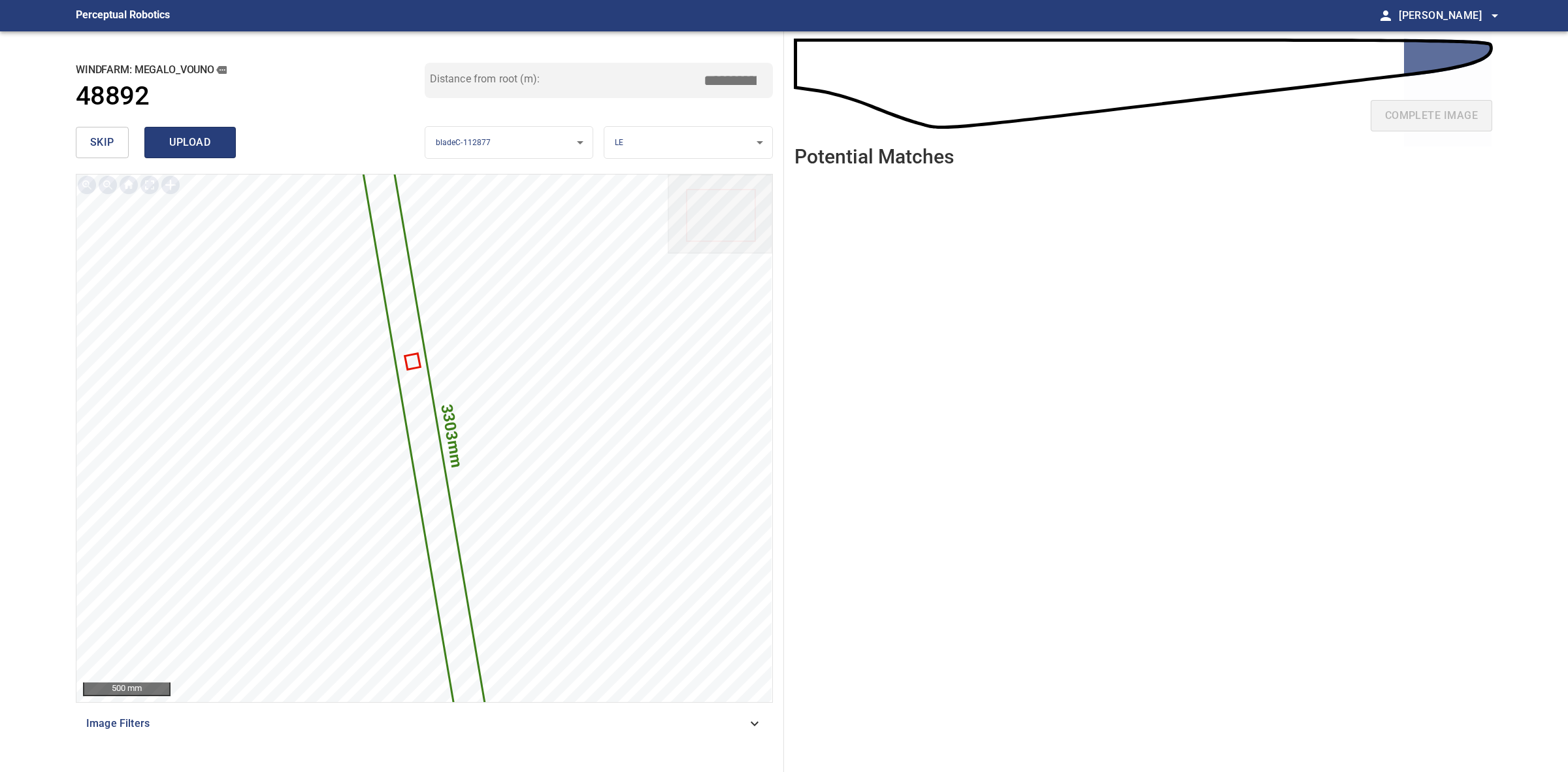
click at [224, 145] on button "upload" at bounding box center [190, 142] width 92 height 31
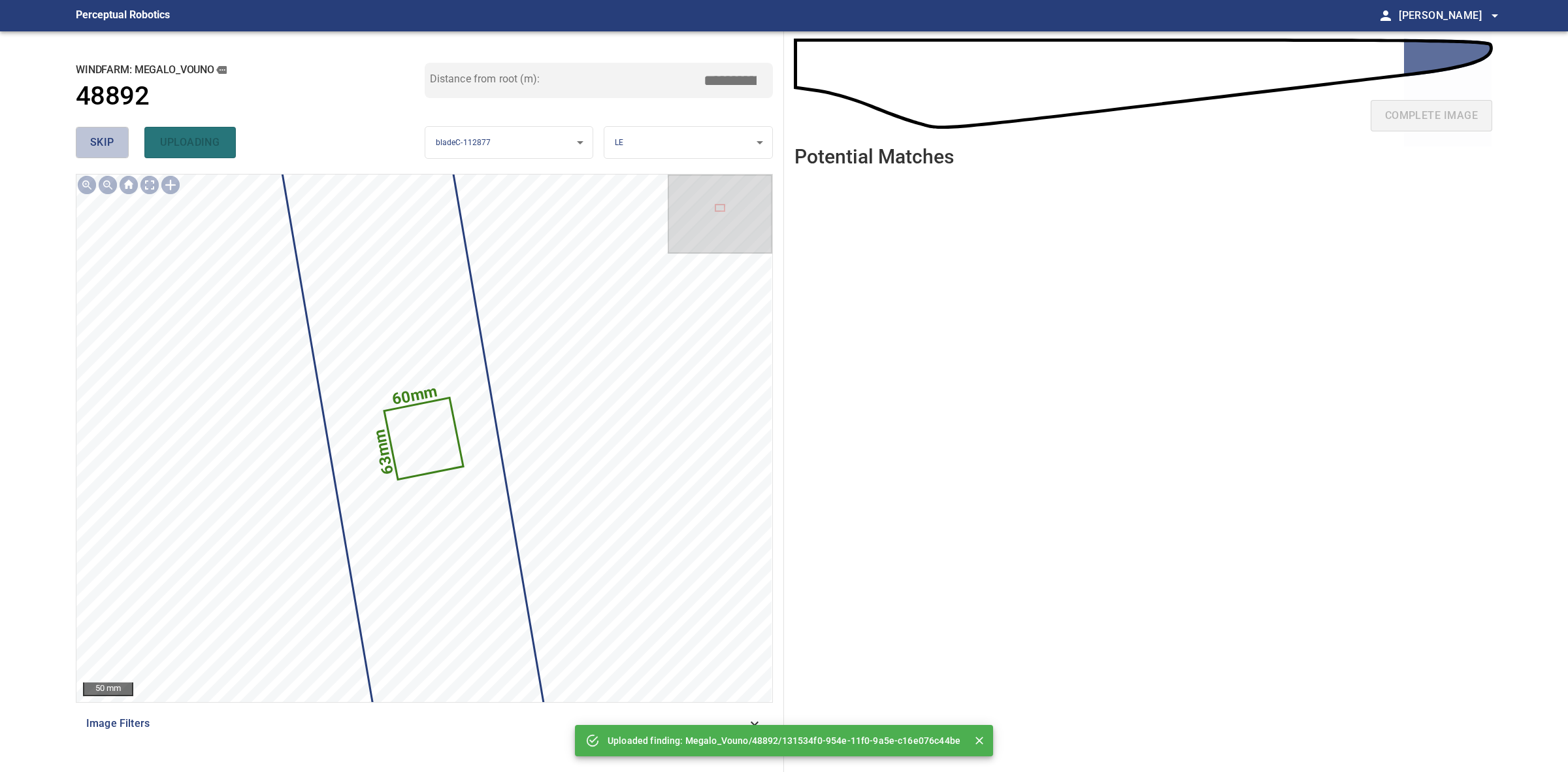
click at [112, 145] on span "skip" at bounding box center [102, 142] width 24 height 18
click at [112, 145] on div "skip uploading" at bounding box center [250, 142] width 349 height 42
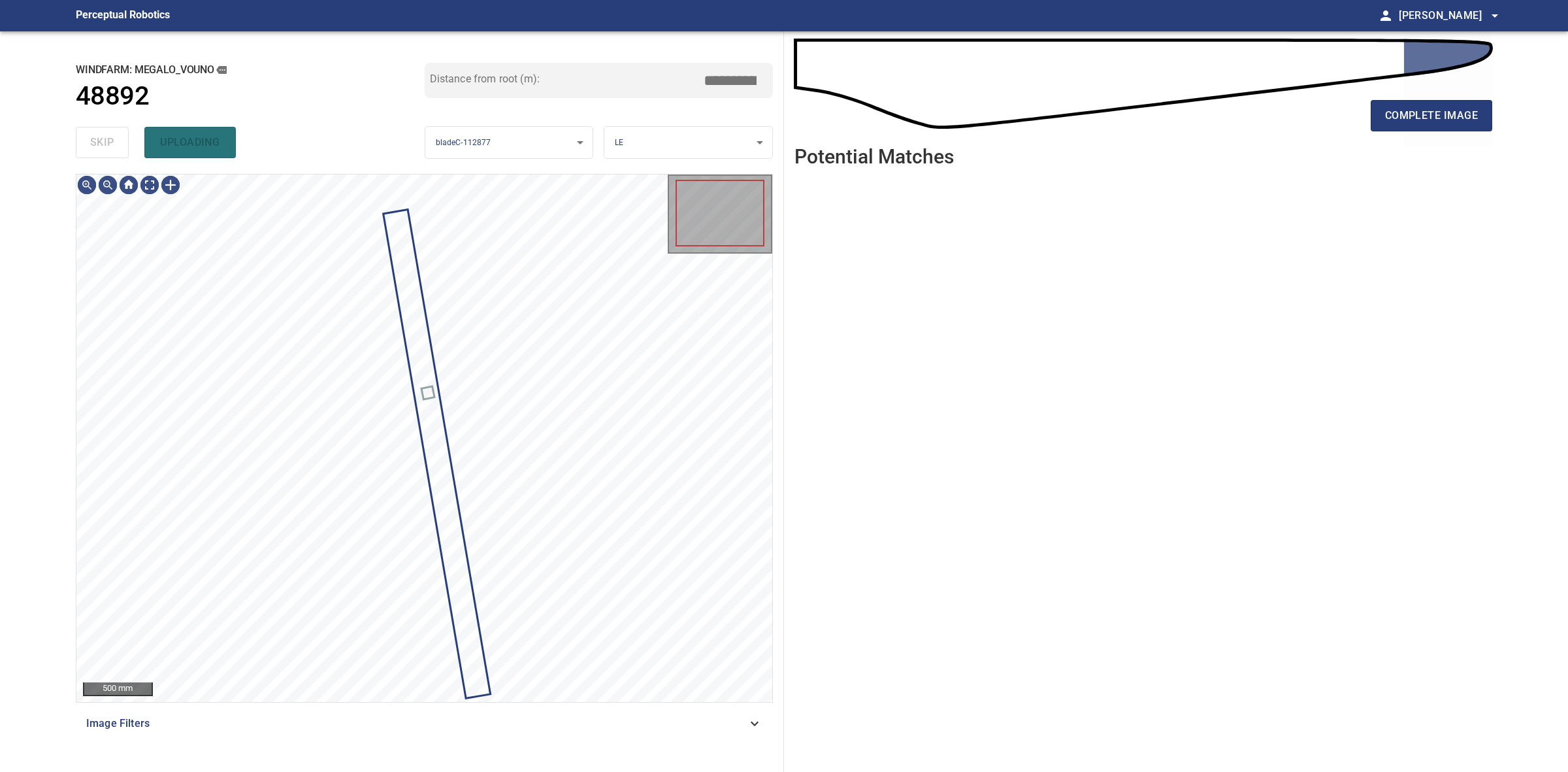
click at [112, 145] on div "skip uploading" at bounding box center [250, 142] width 349 height 42
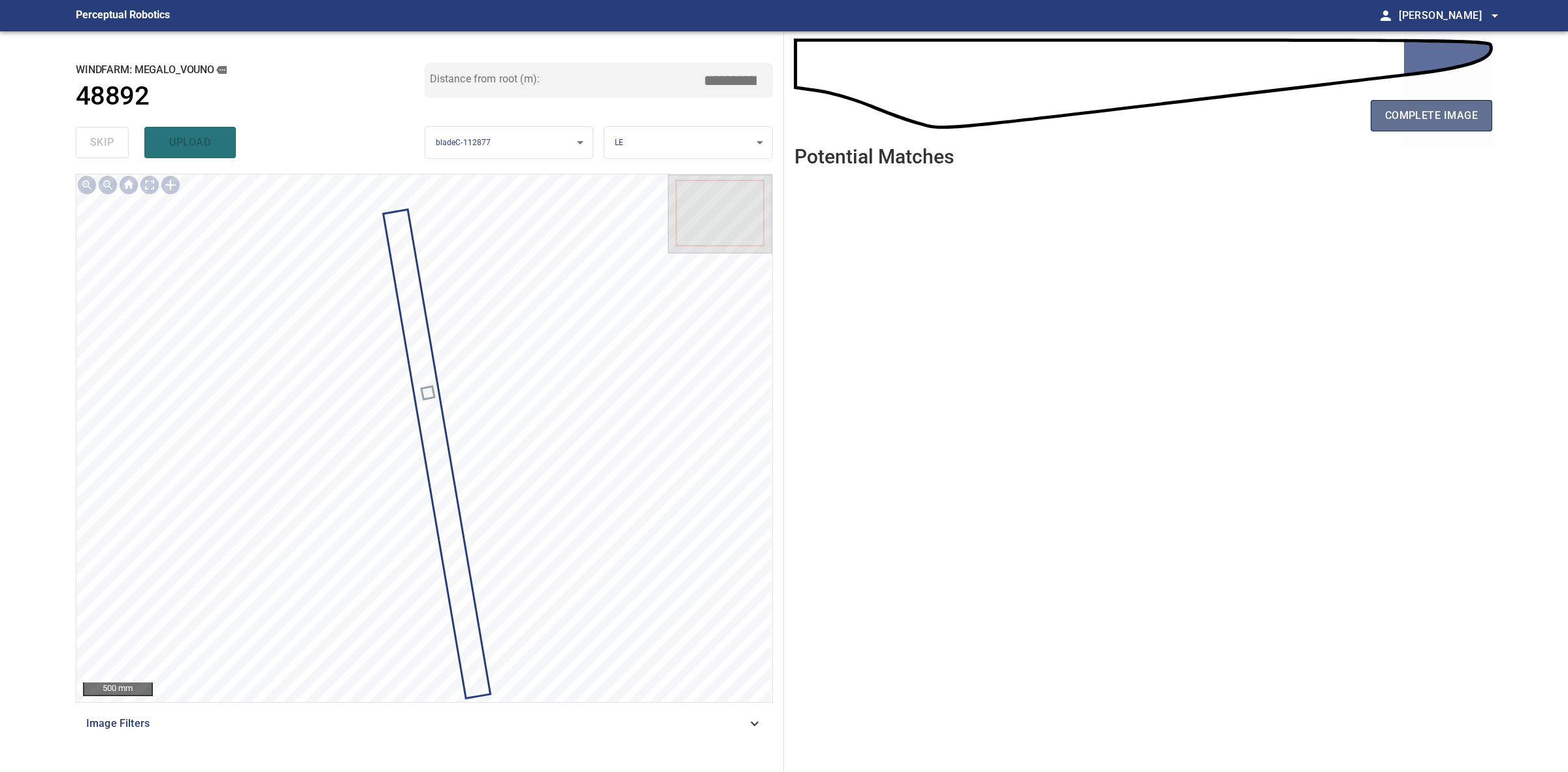
click at [1408, 117] on span "complete image" at bounding box center [1432, 116] width 93 height 18
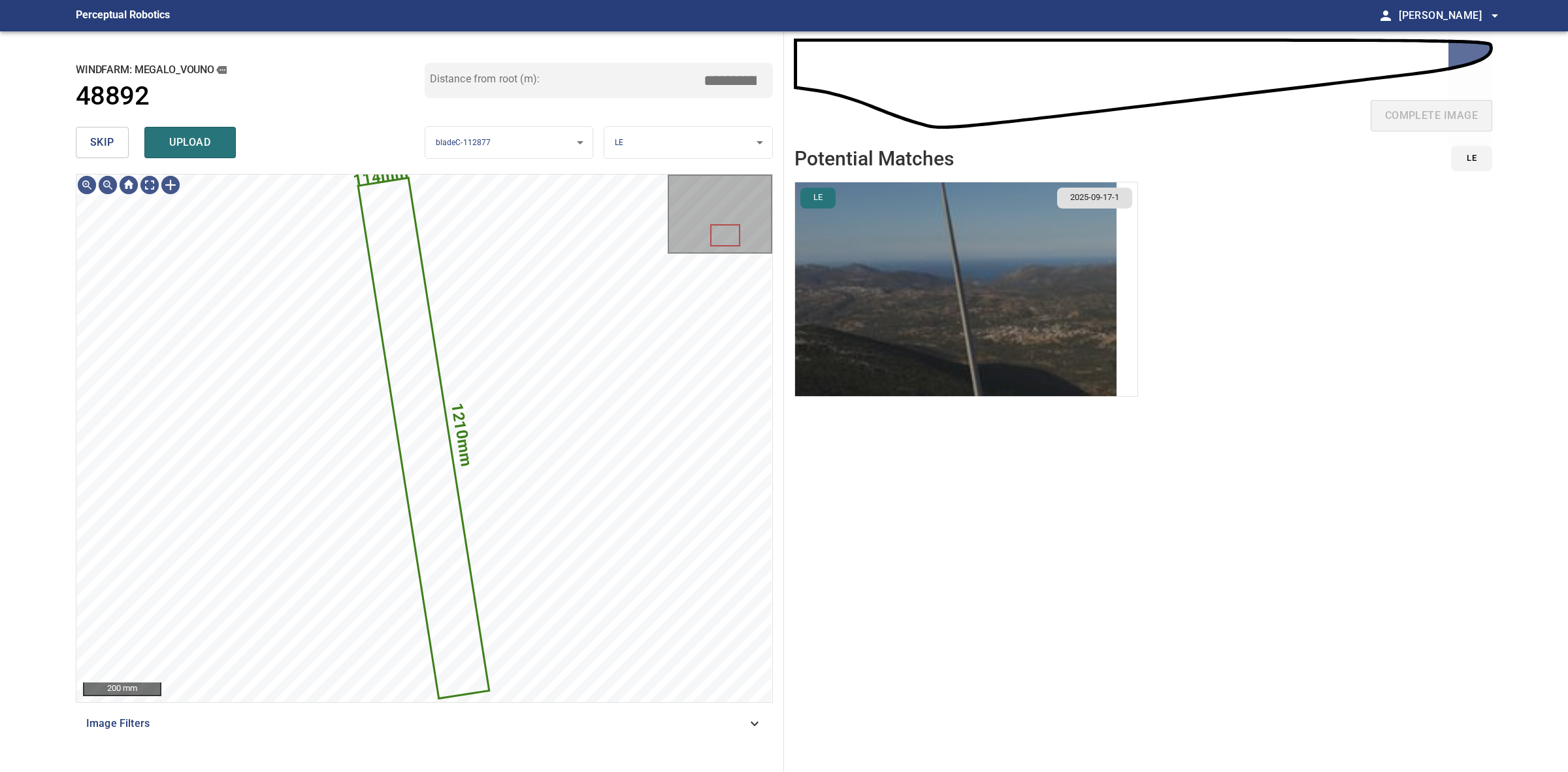
click at [953, 309] on img "button" at bounding box center [956, 289] width 322 height 214
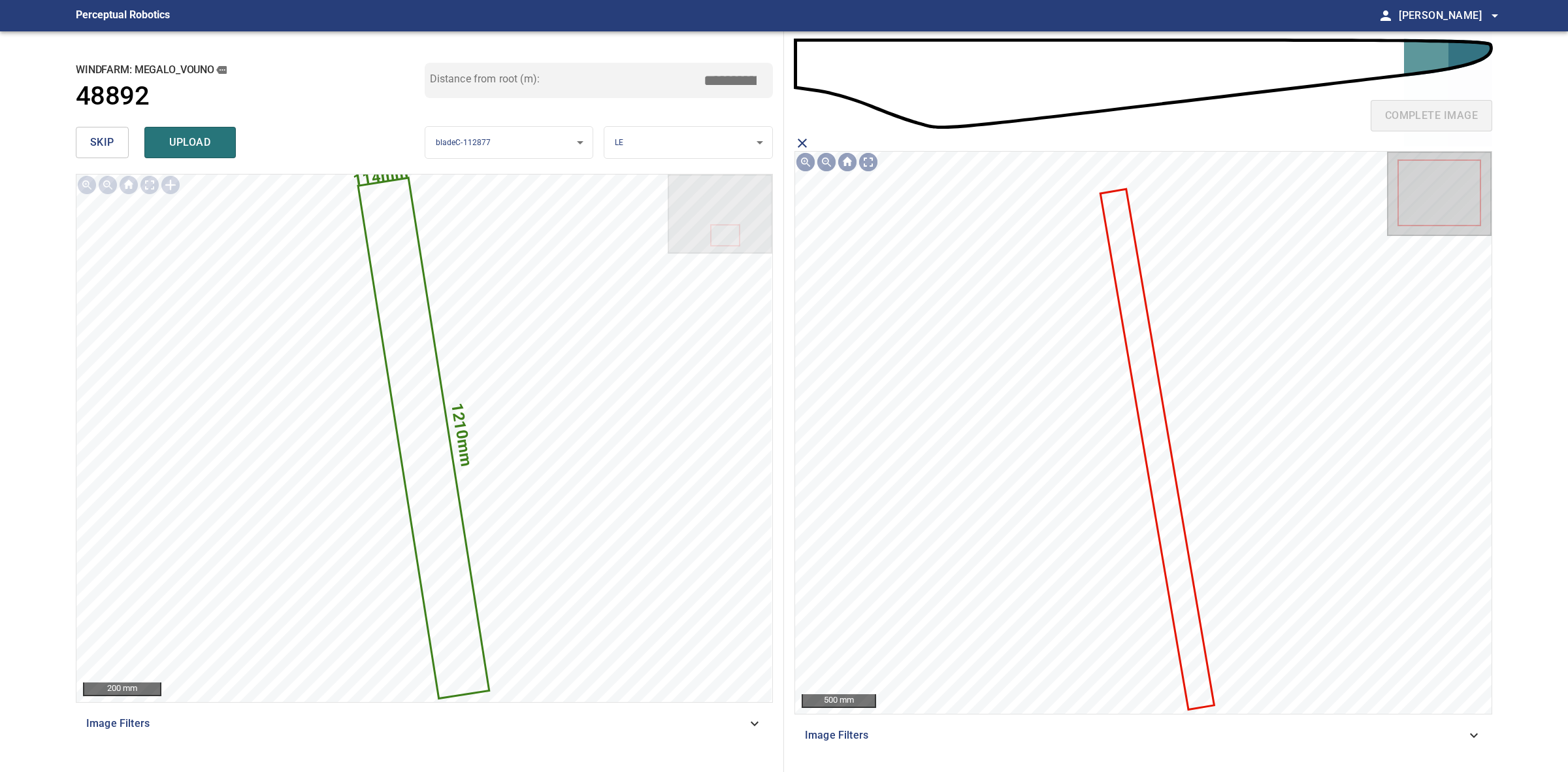
click at [1147, 400] on icon at bounding box center [1157, 449] width 112 height 518
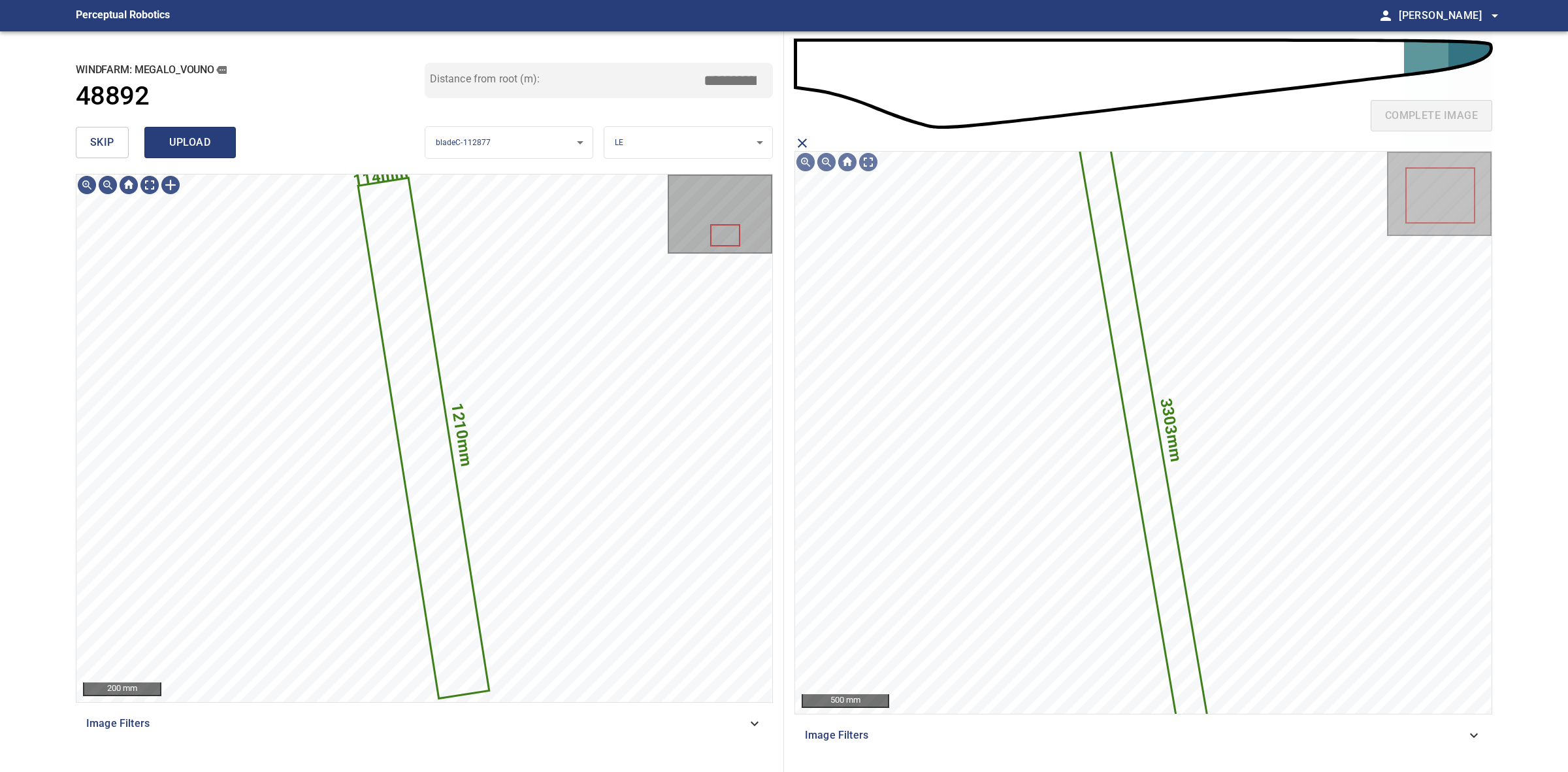
click at [160, 149] on span "upload" at bounding box center [190, 142] width 63 height 18
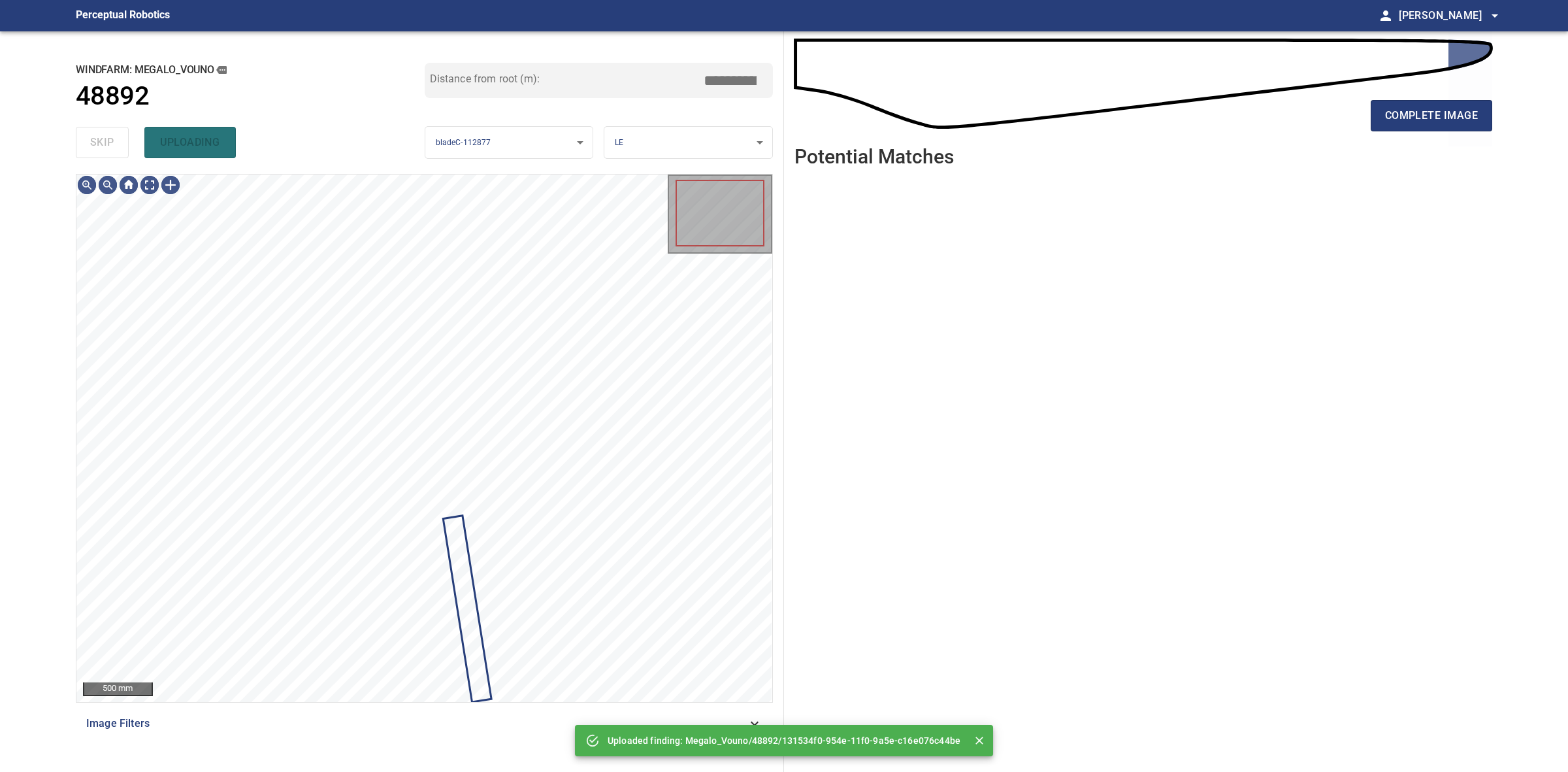
click at [110, 147] on div "skip uploading" at bounding box center [250, 142] width 349 height 42
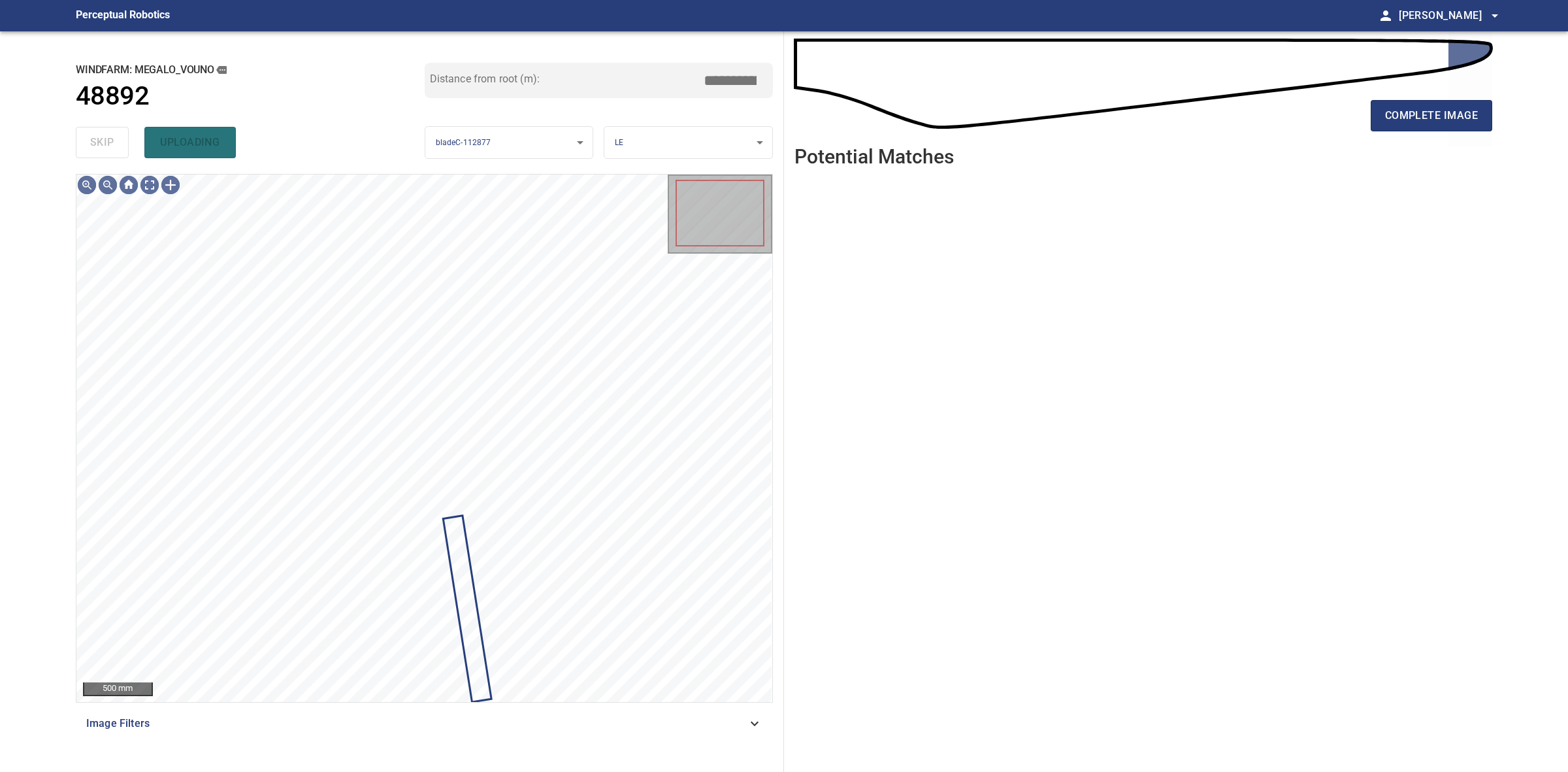
click at [111, 147] on div "skip uploading" at bounding box center [250, 142] width 349 height 42
click at [1367, 115] on div "complete image" at bounding box center [1143, 121] width 698 height 52
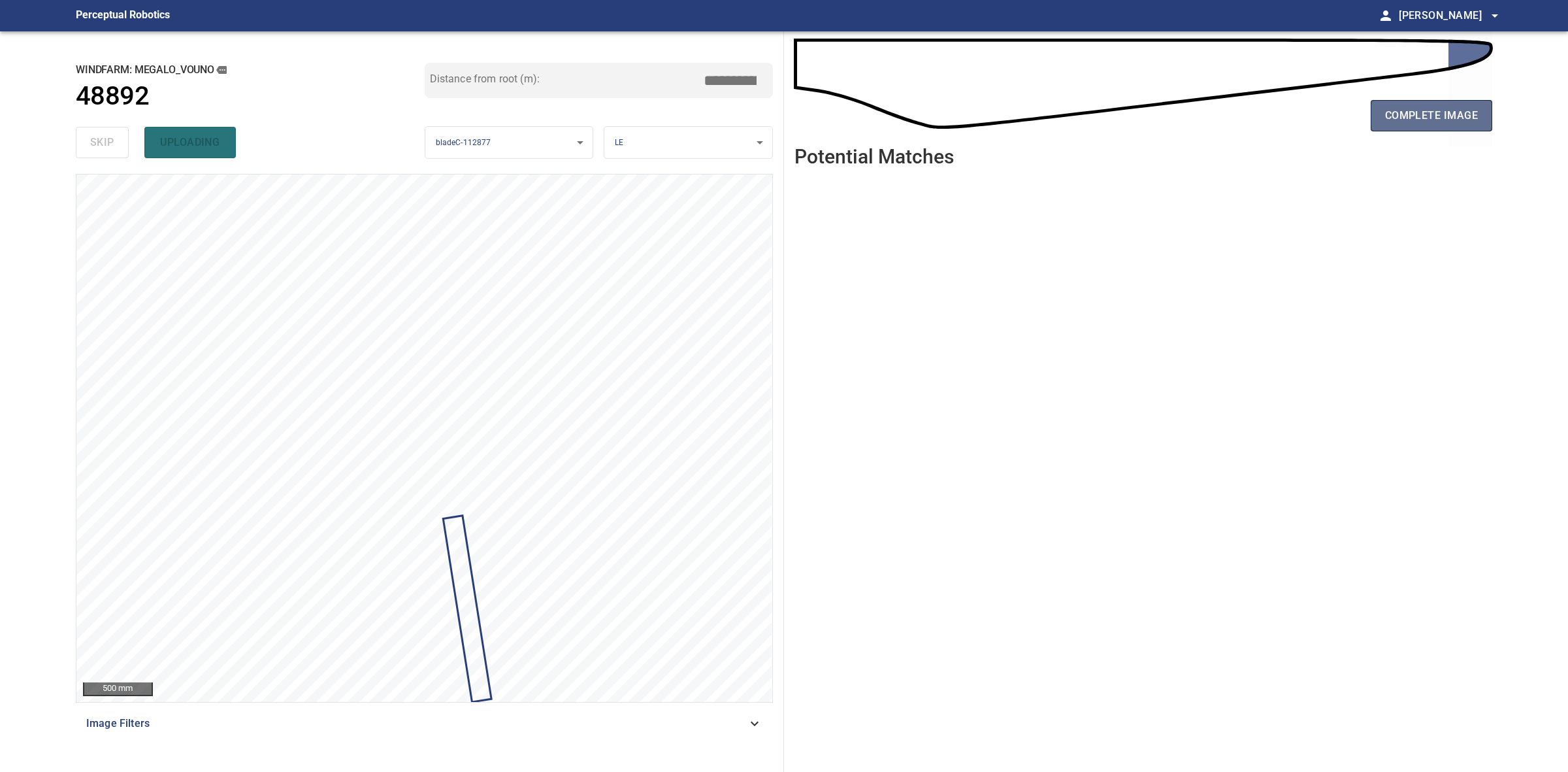
click at [1392, 113] on span "complete image" at bounding box center [1432, 116] width 93 height 18
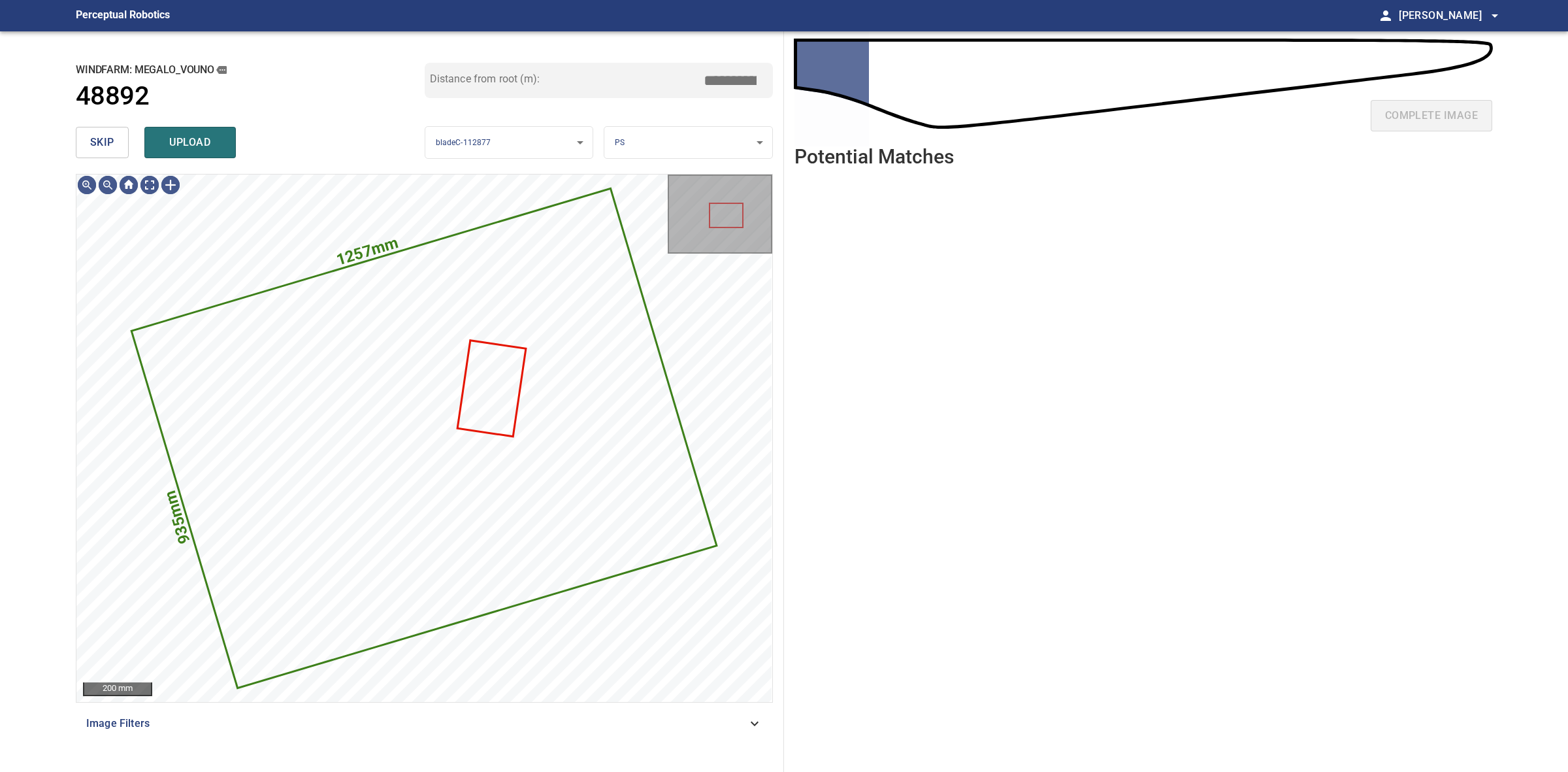
click at [118, 144] on button "skip" at bounding box center [102, 142] width 53 height 31
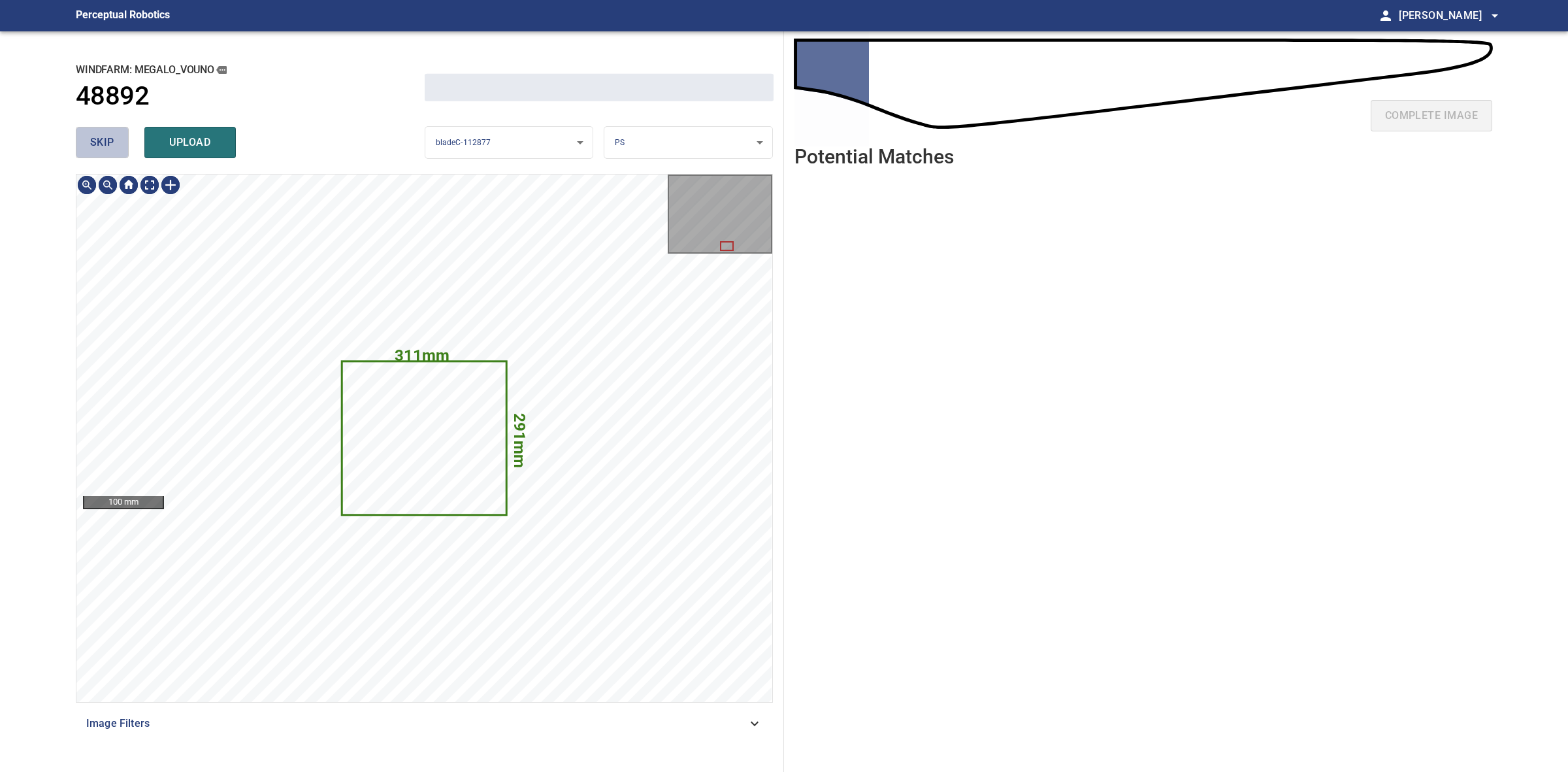
click at [118, 144] on button "skip" at bounding box center [102, 142] width 53 height 31
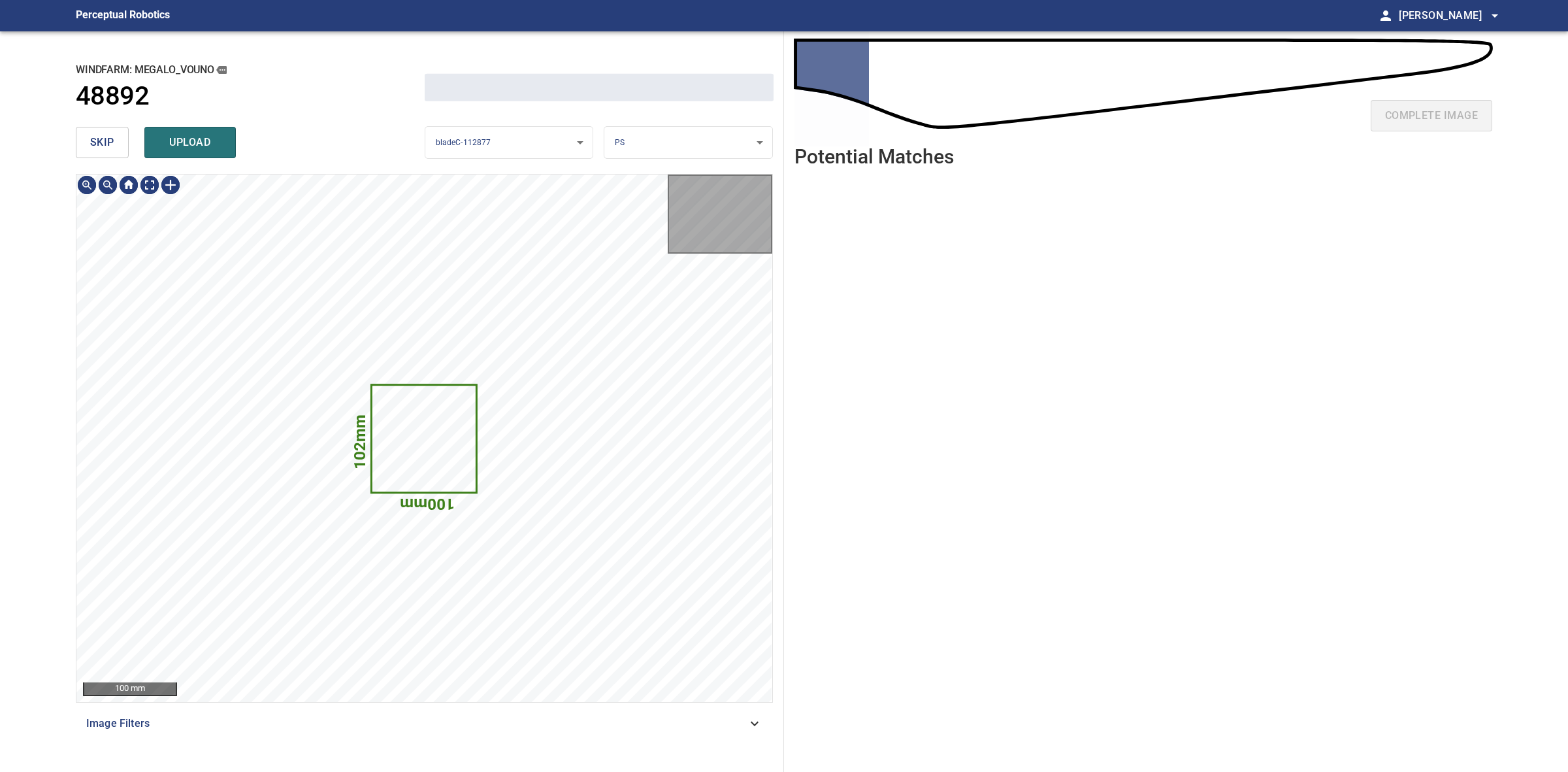
click at [118, 144] on button "skip" at bounding box center [102, 142] width 53 height 31
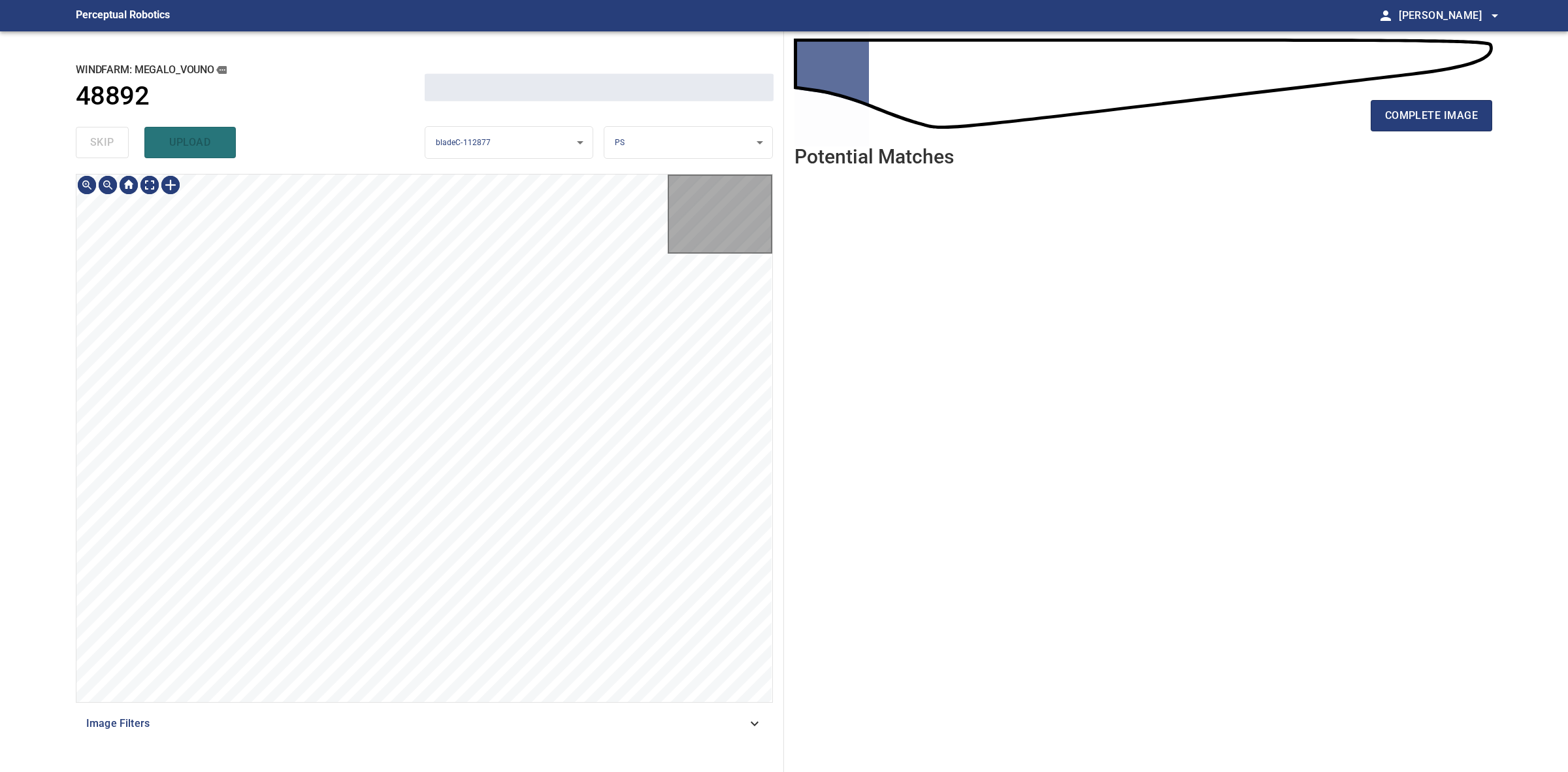
click at [118, 144] on div "skip upload" at bounding box center [250, 142] width 349 height 42
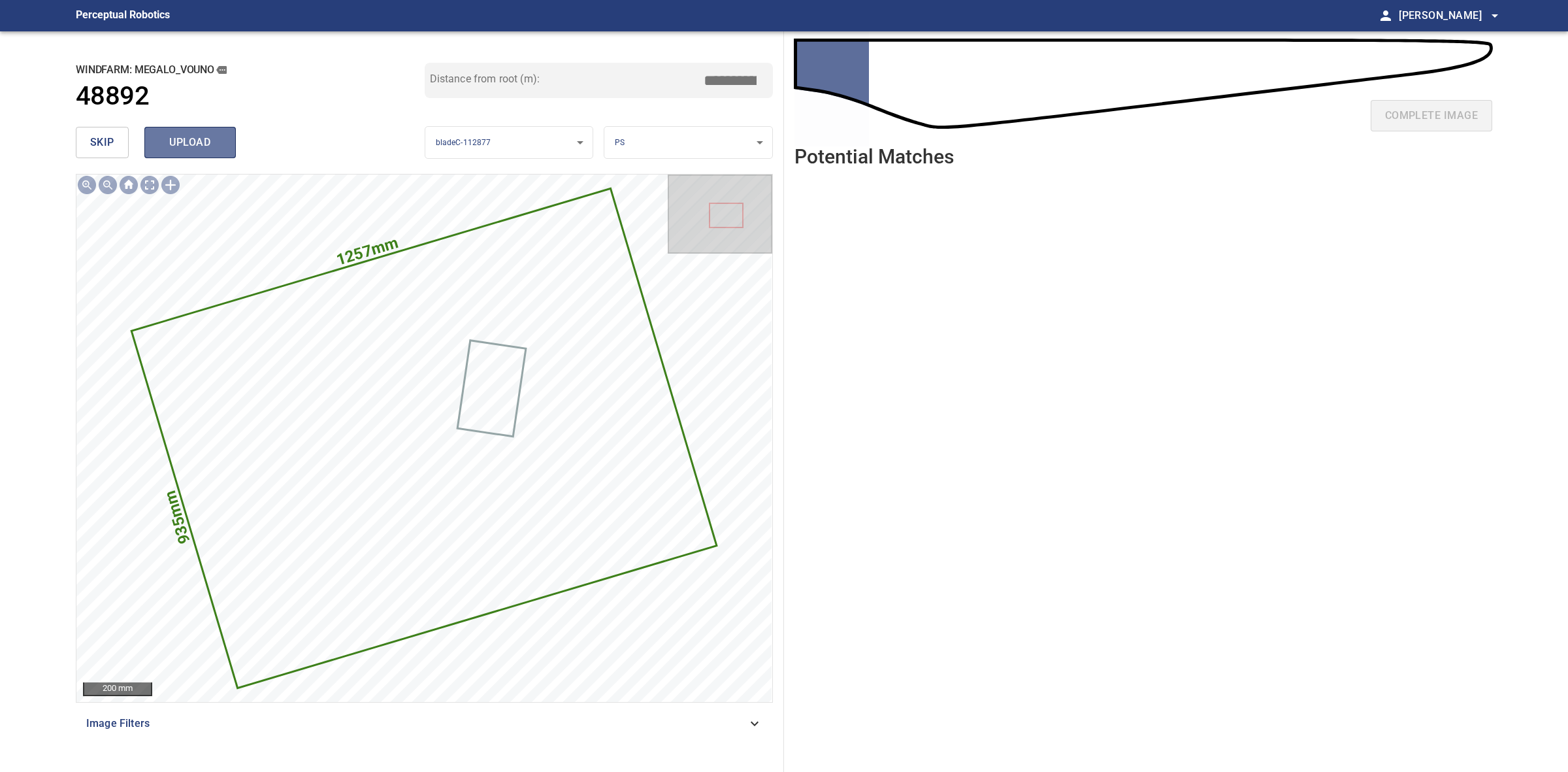
click at [210, 138] on span "upload" at bounding box center [190, 142] width 63 height 18
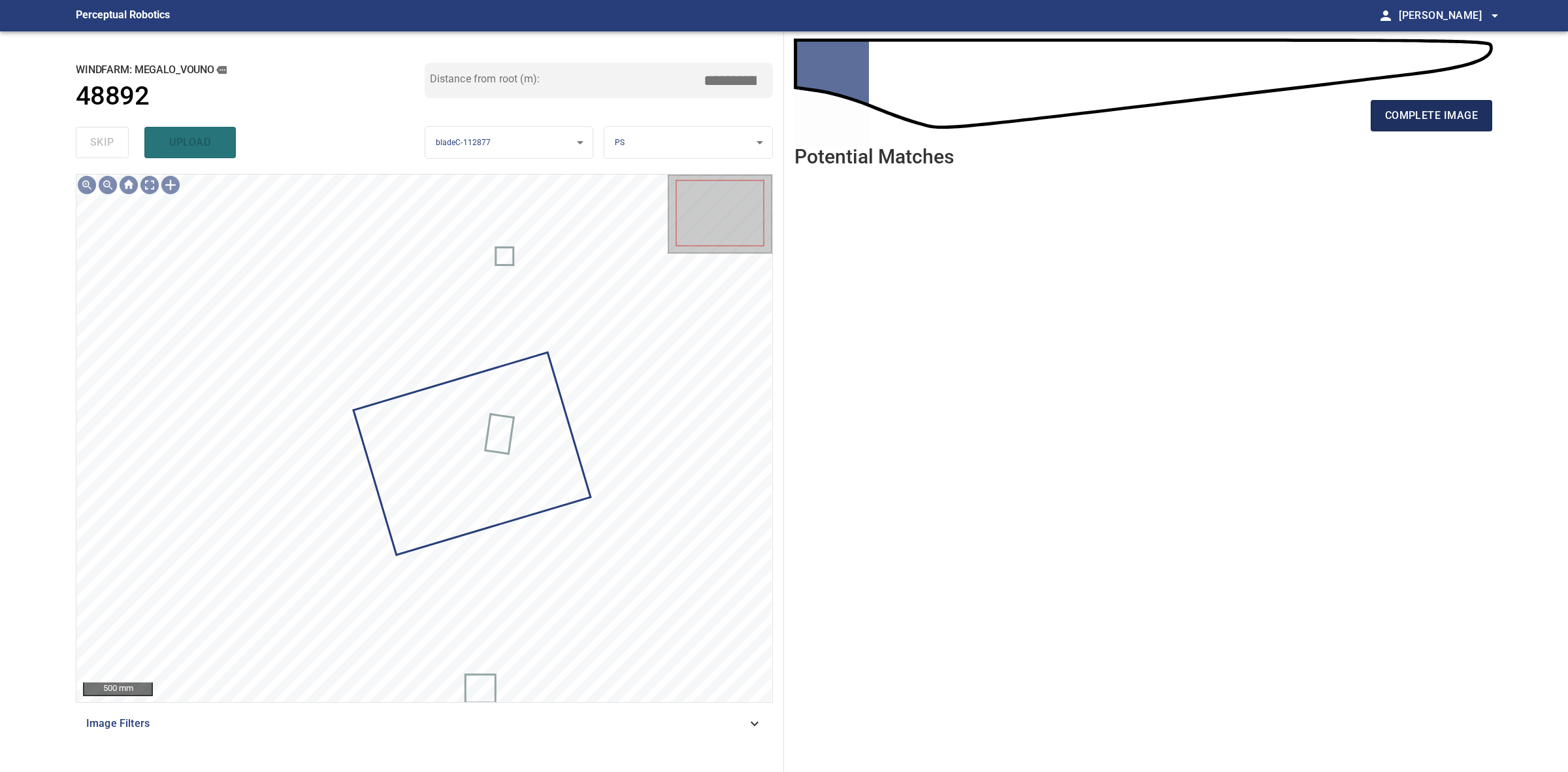
click at [1445, 116] on span "complete image" at bounding box center [1432, 116] width 93 height 18
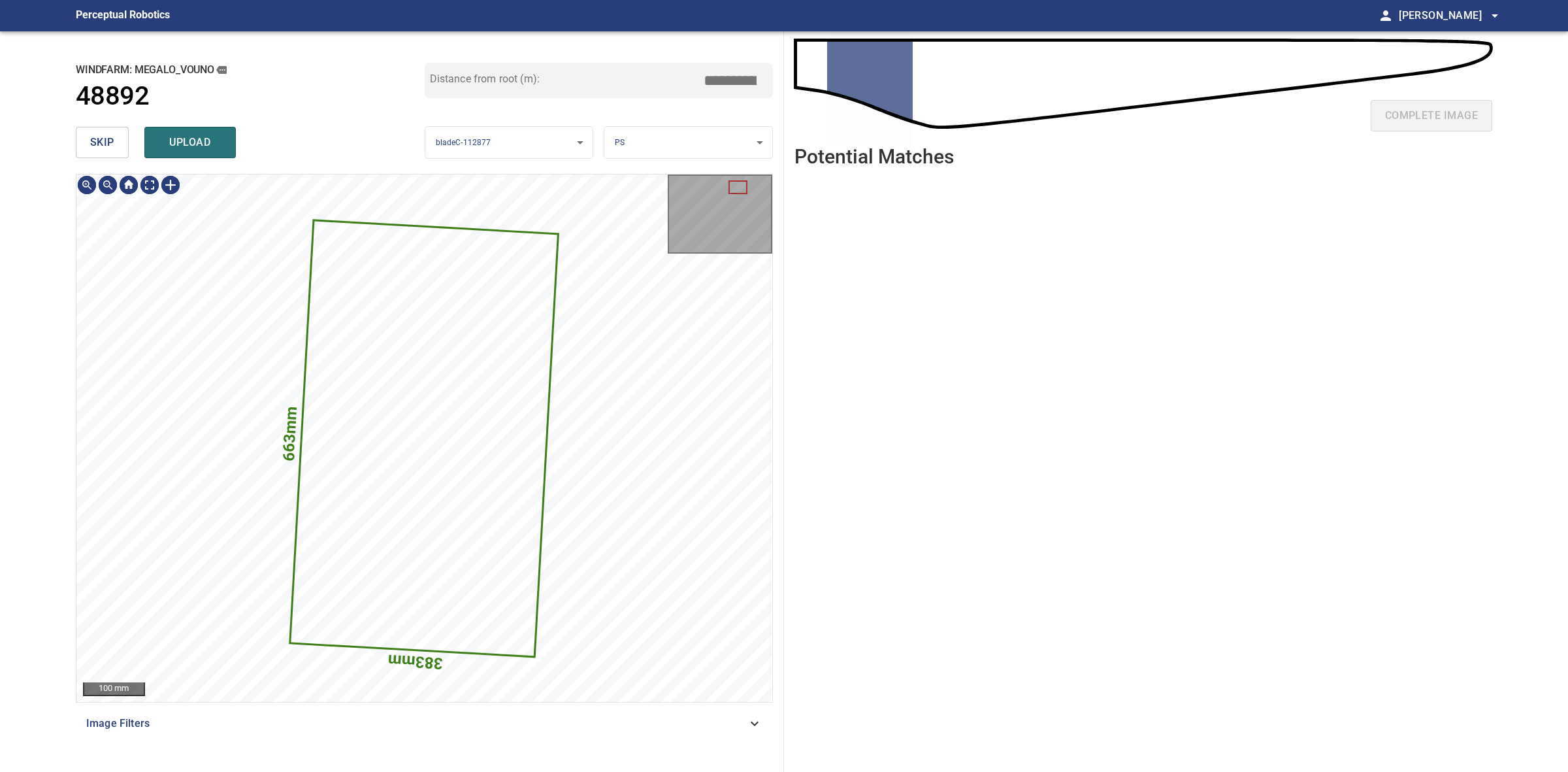
click at [92, 129] on button "skip" at bounding box center [102, 142] width 53 height 31
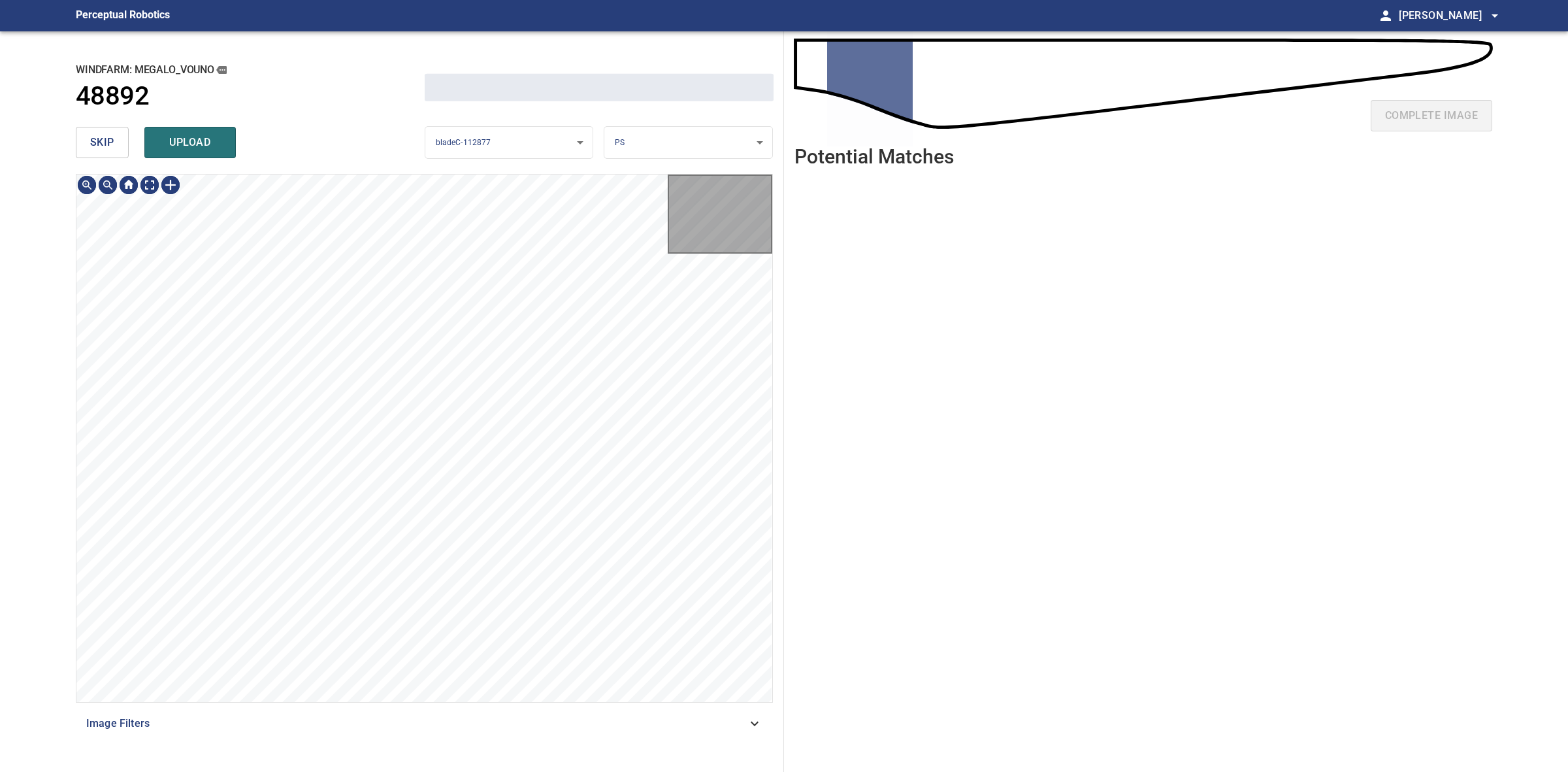
click at [92, 129] on button "skip" at bounding box center [102, 142] width 53 height 31
click at [92, 129] on div "skip upload" at bounding box center [250, 142] width 349 height 42
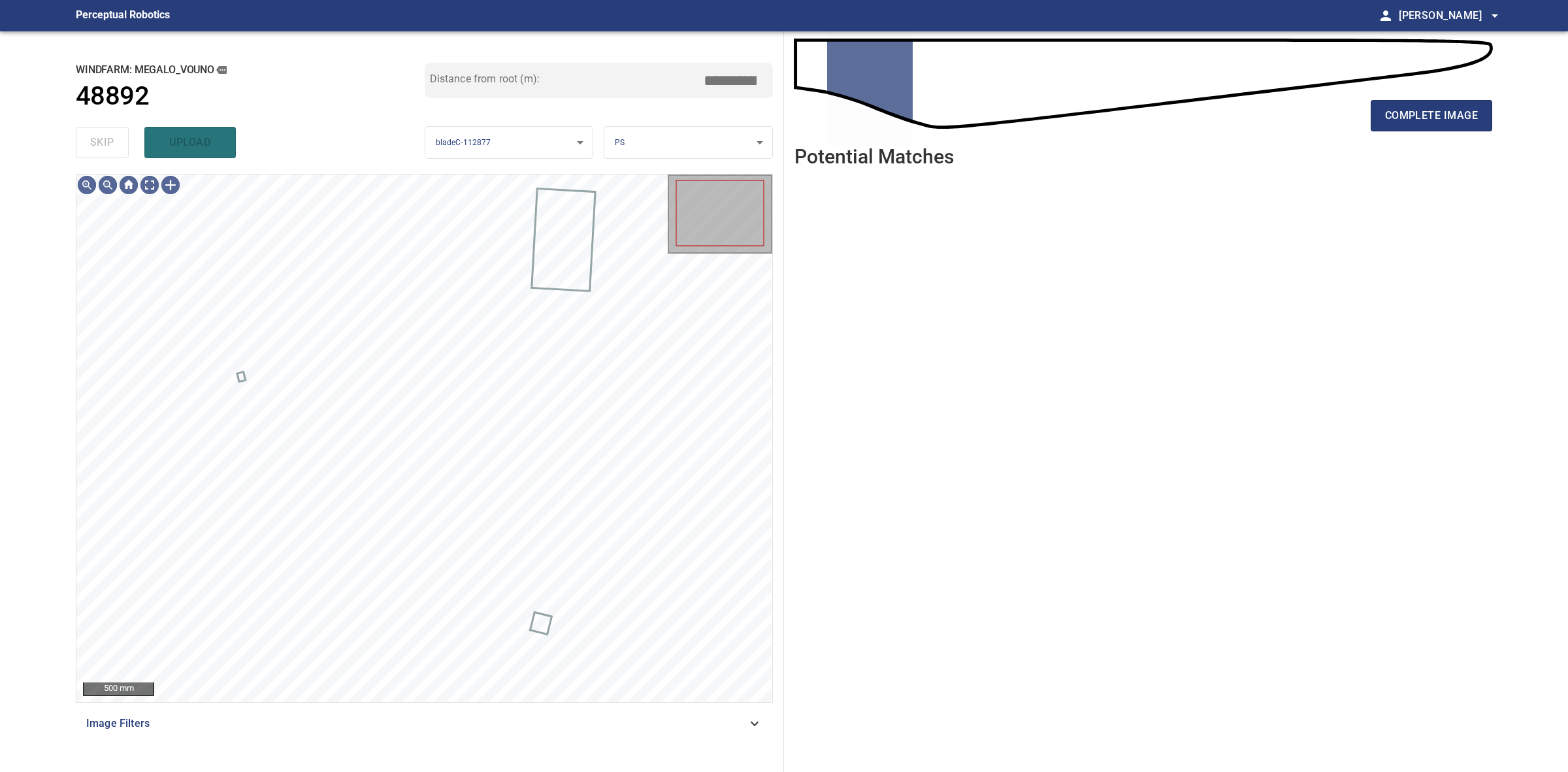
type input "****"
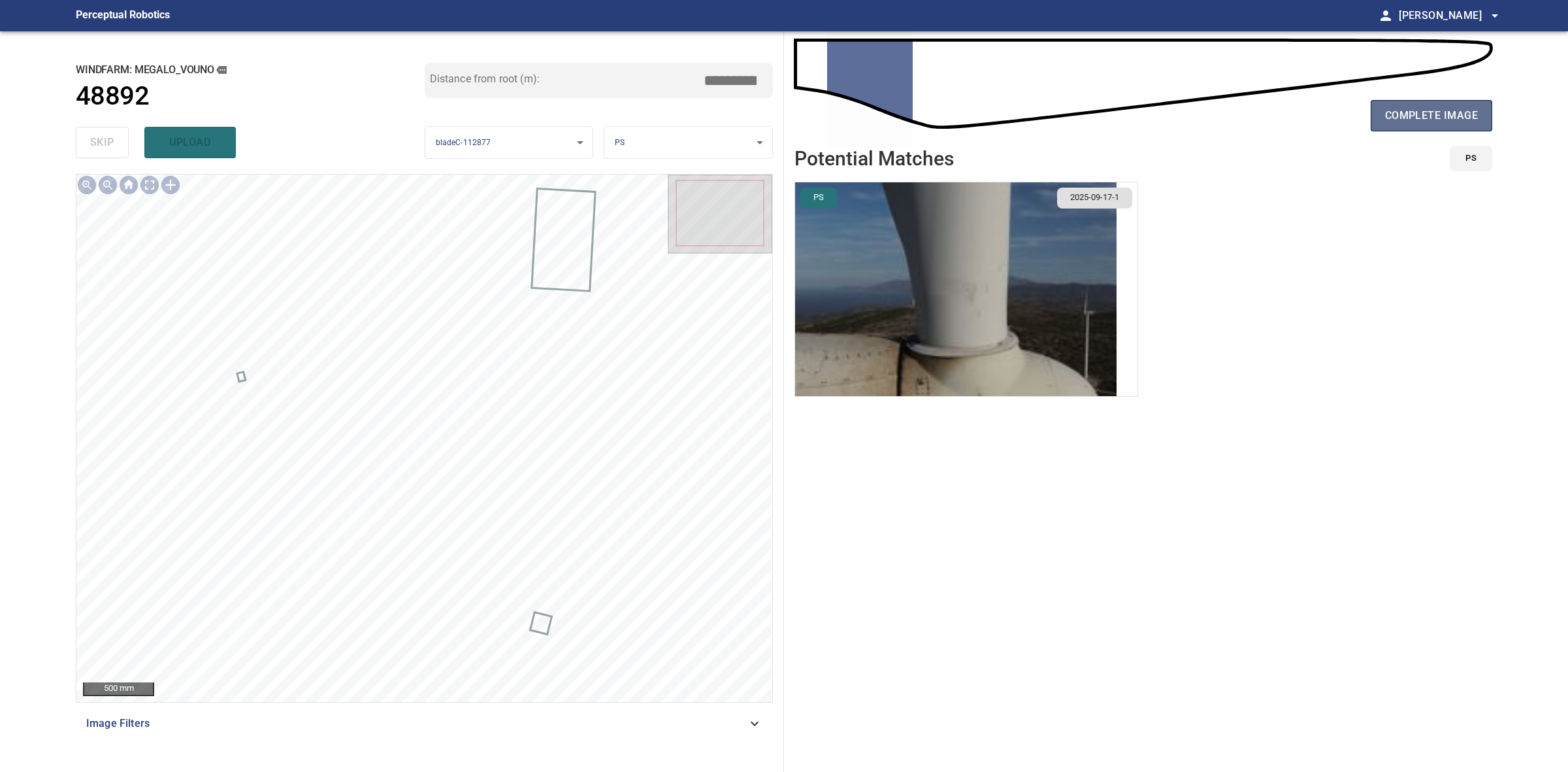
click at [1415, 111] on span "complete image" at bounding box center [1432, 116] width 93 height 18
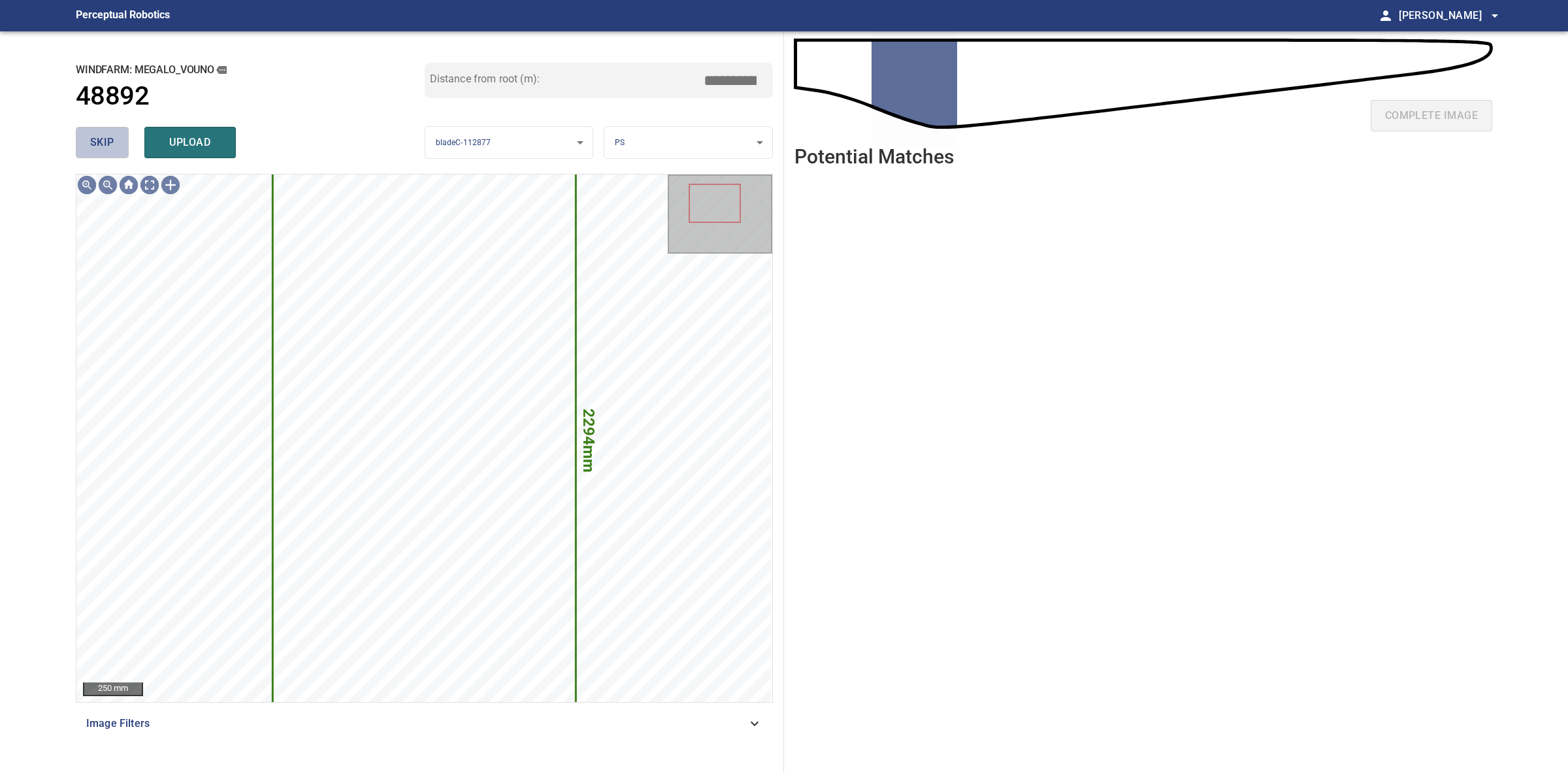
click at [127, 151] on button "skip" at bounding box center [102, 142] width 53 height 31
click at [127, 151] on div "skip upload" at bounding box center [250, 142] width 349 height 42
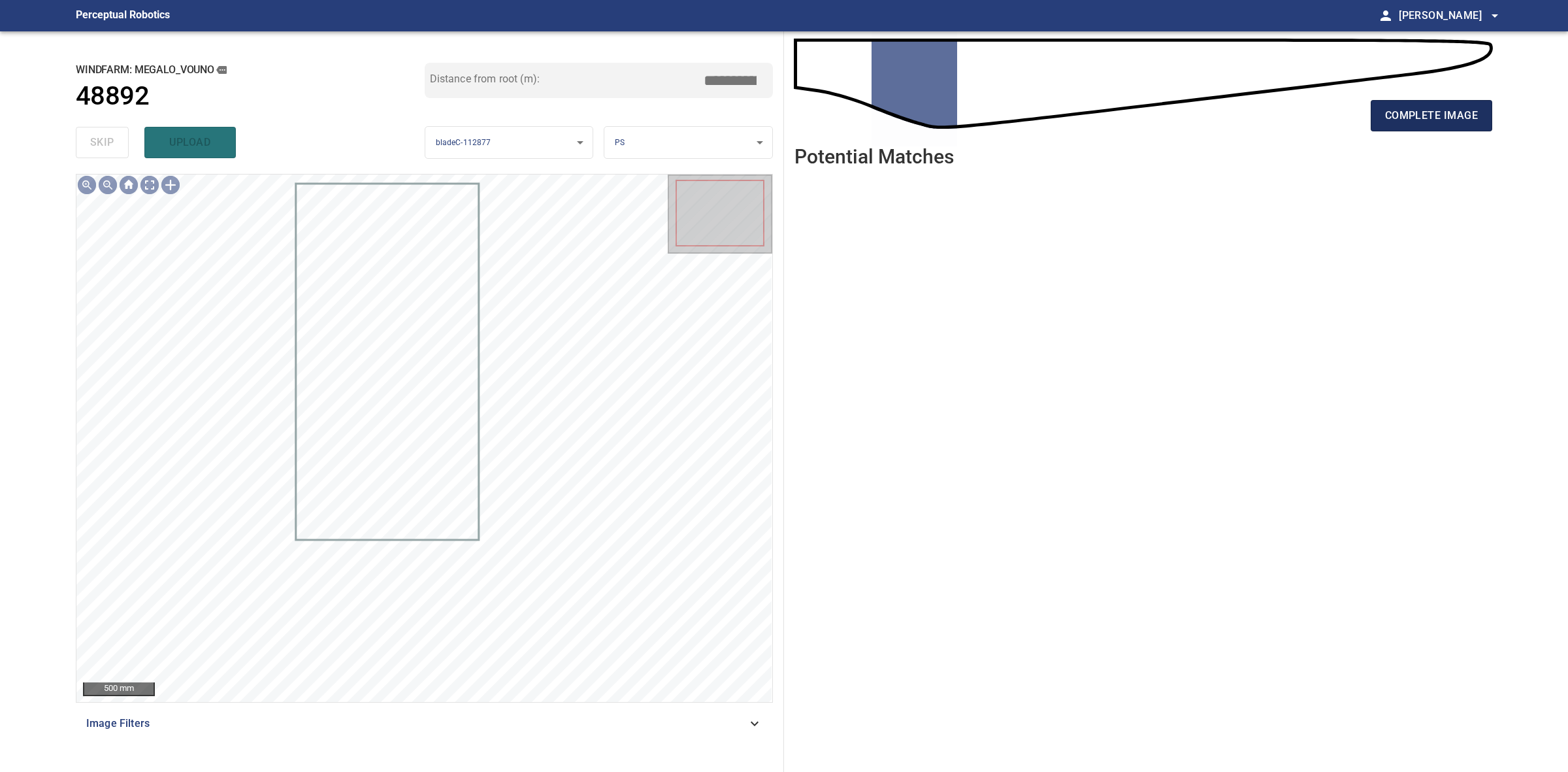
click at [1451, 116] on span "complete image" at bounding box center [1432, 116] width 93 height 18
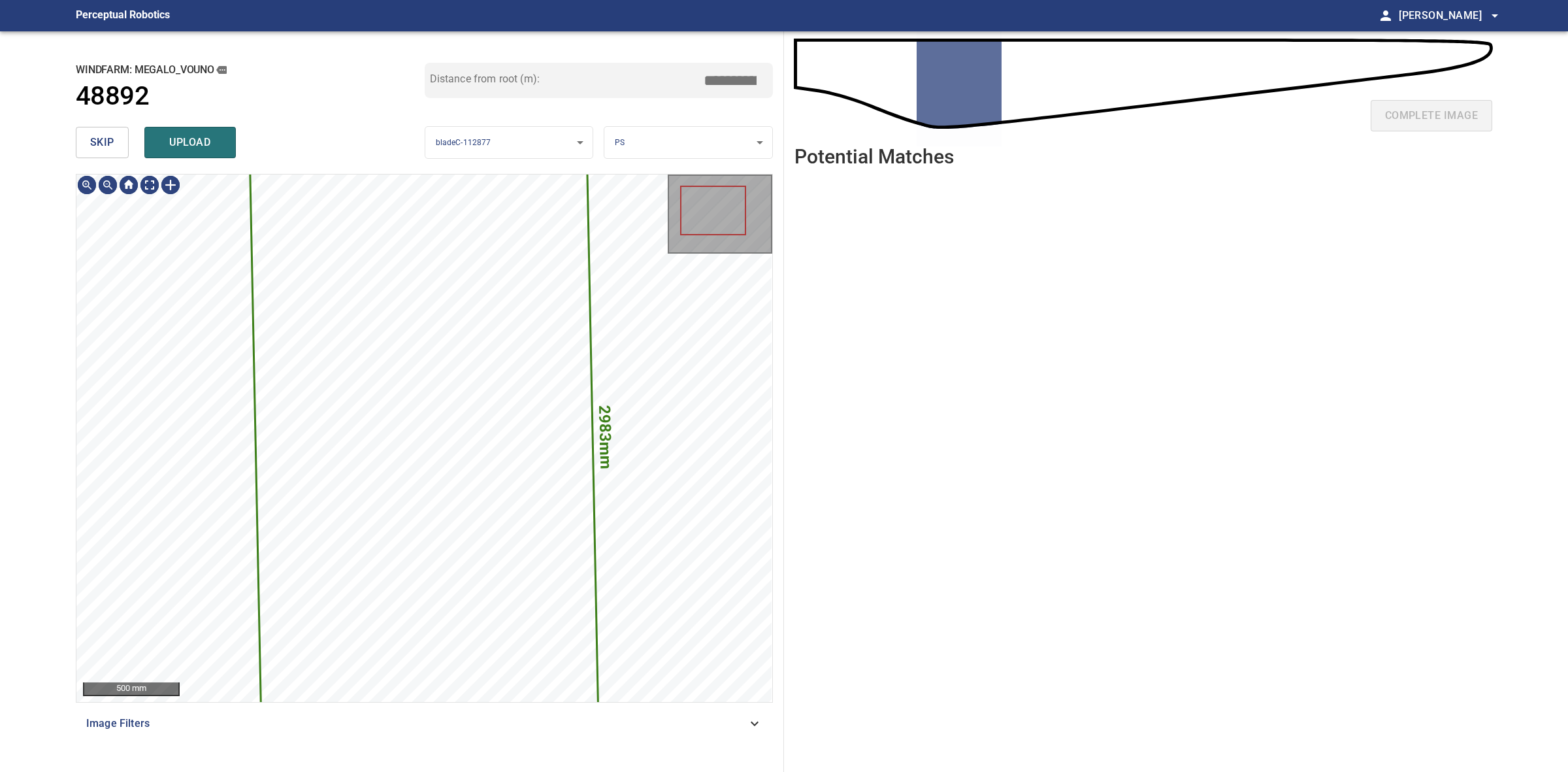
click at [109, 147] on span "skip" at bounding box center [102, 142] width 24 height 18
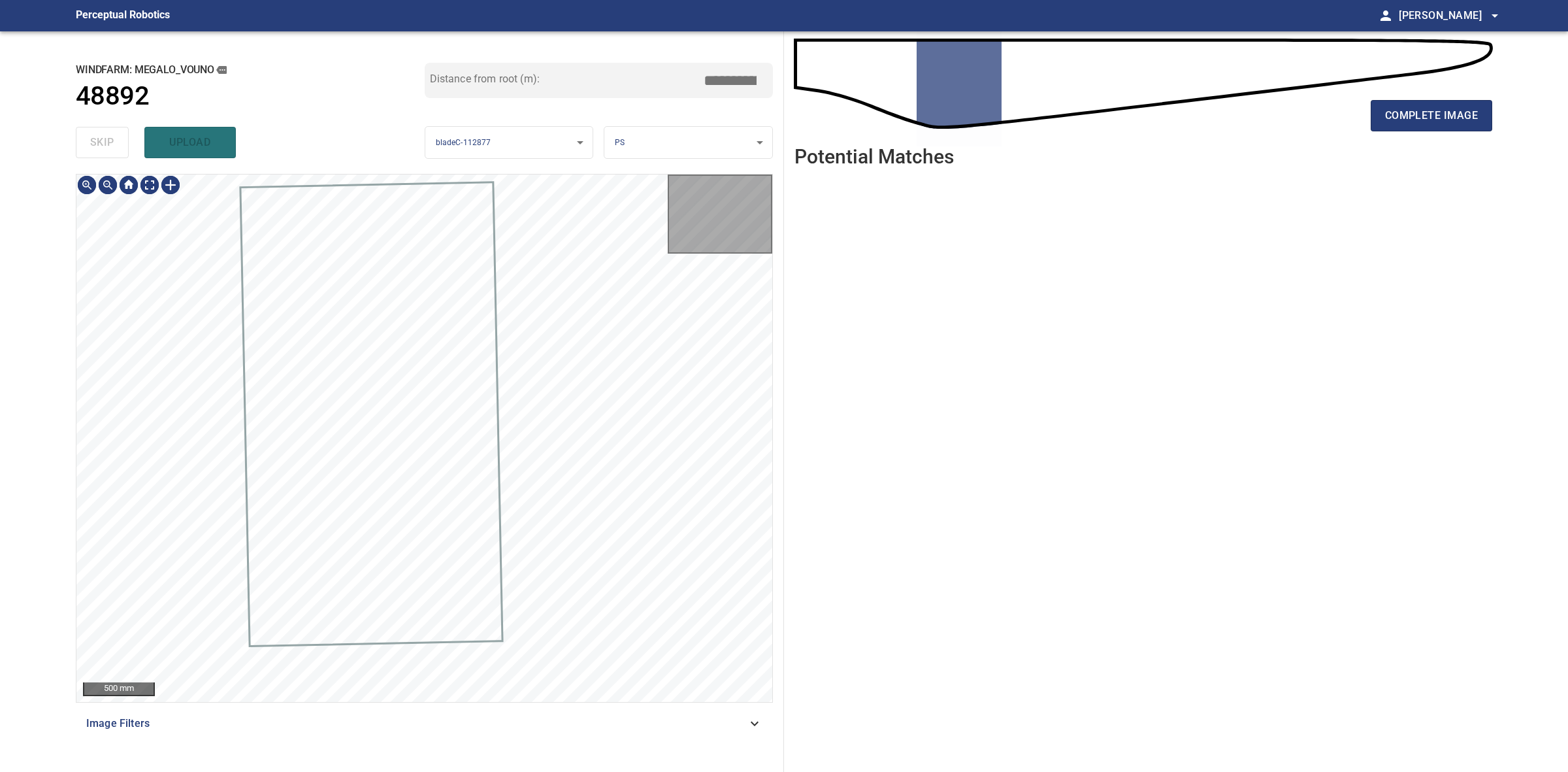
click at [109, 147] on div "skip upload" at bounding box center [250, 142] width 349 height 42
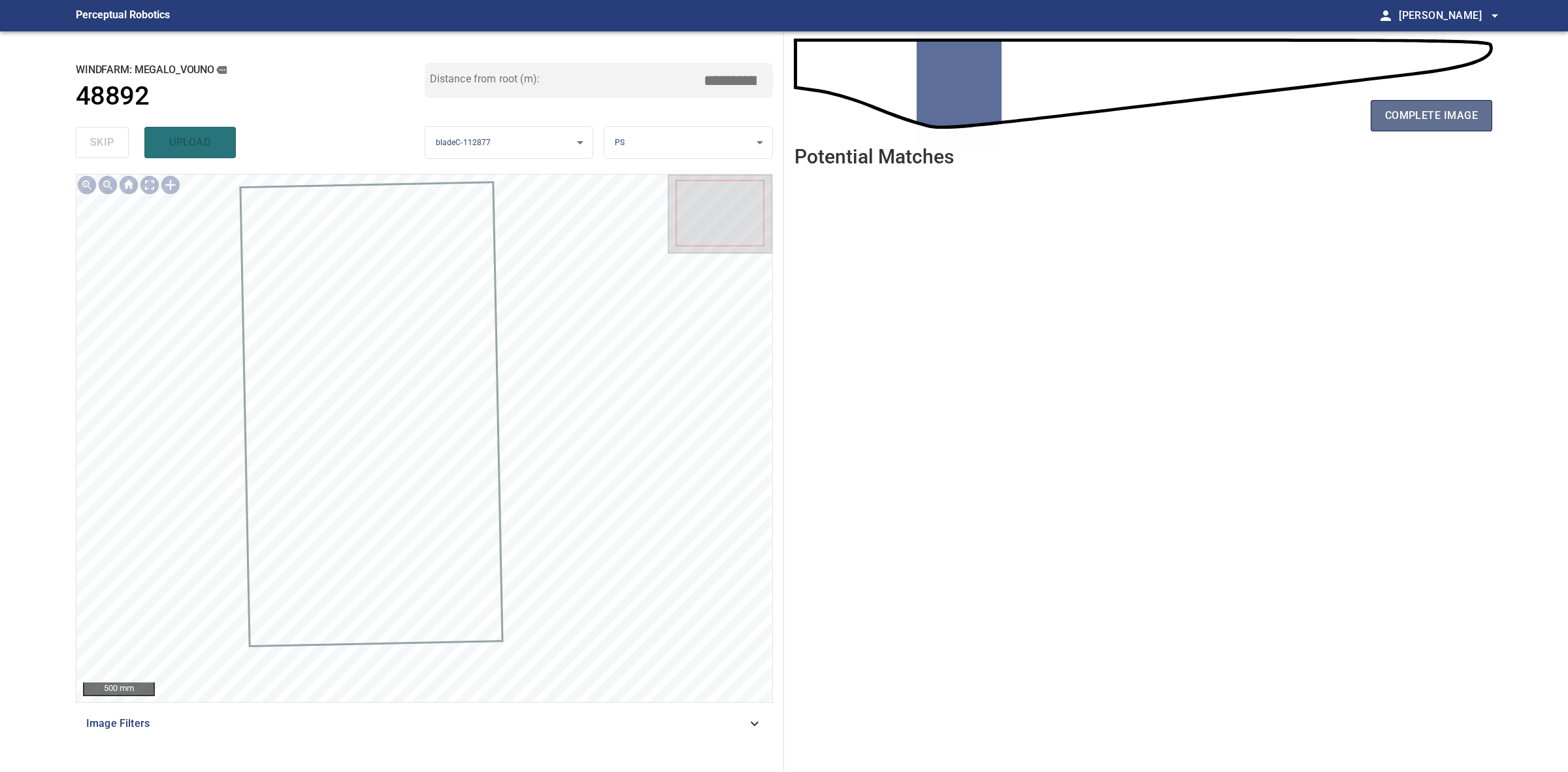
click at [1420, 117] on span "complete image" at bounding box center [1432, 116] width 93 height 18
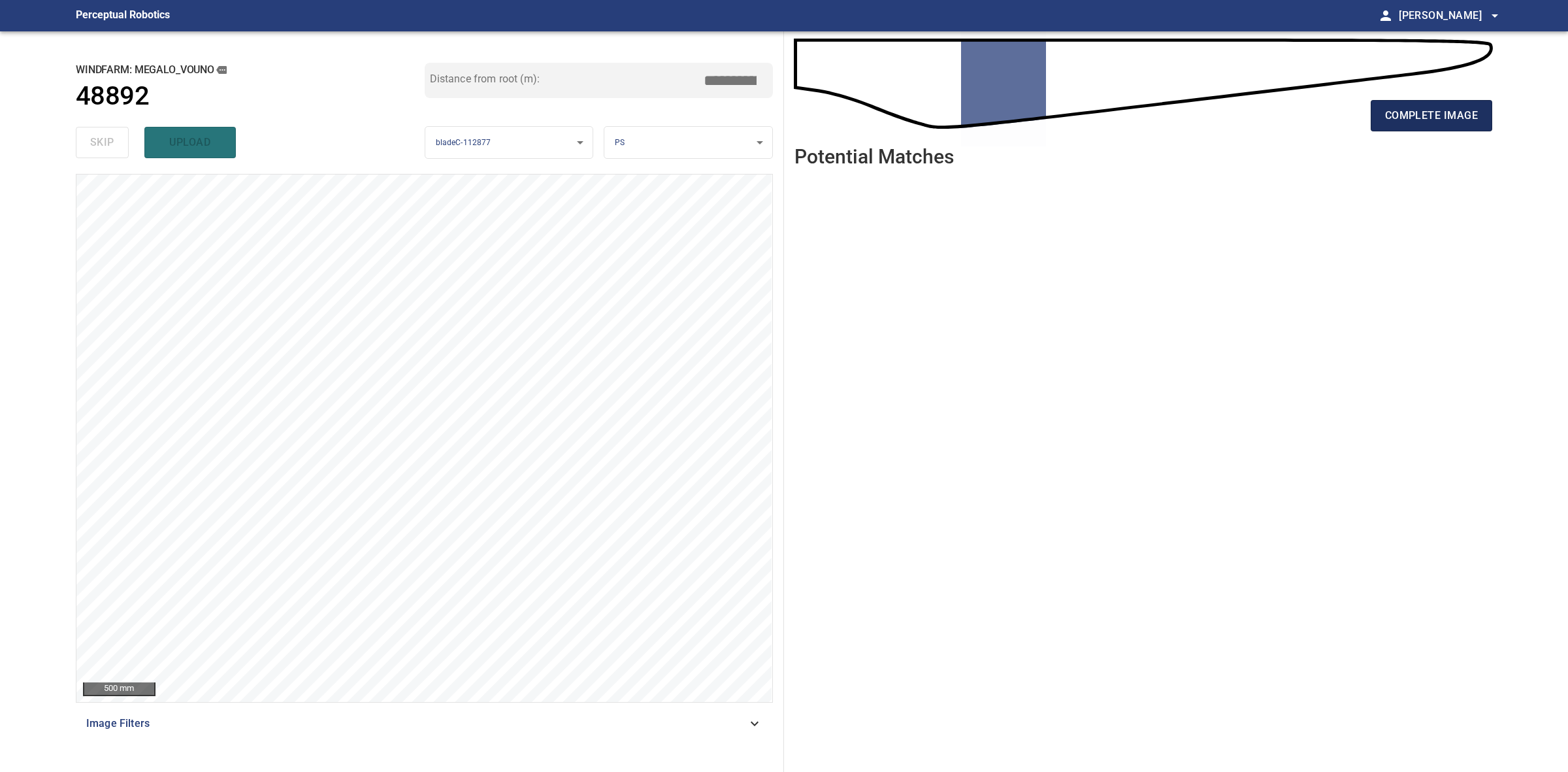
click at [1385, 109] on span "complete image" at bounding box center [1432, 116] width 93 height 18
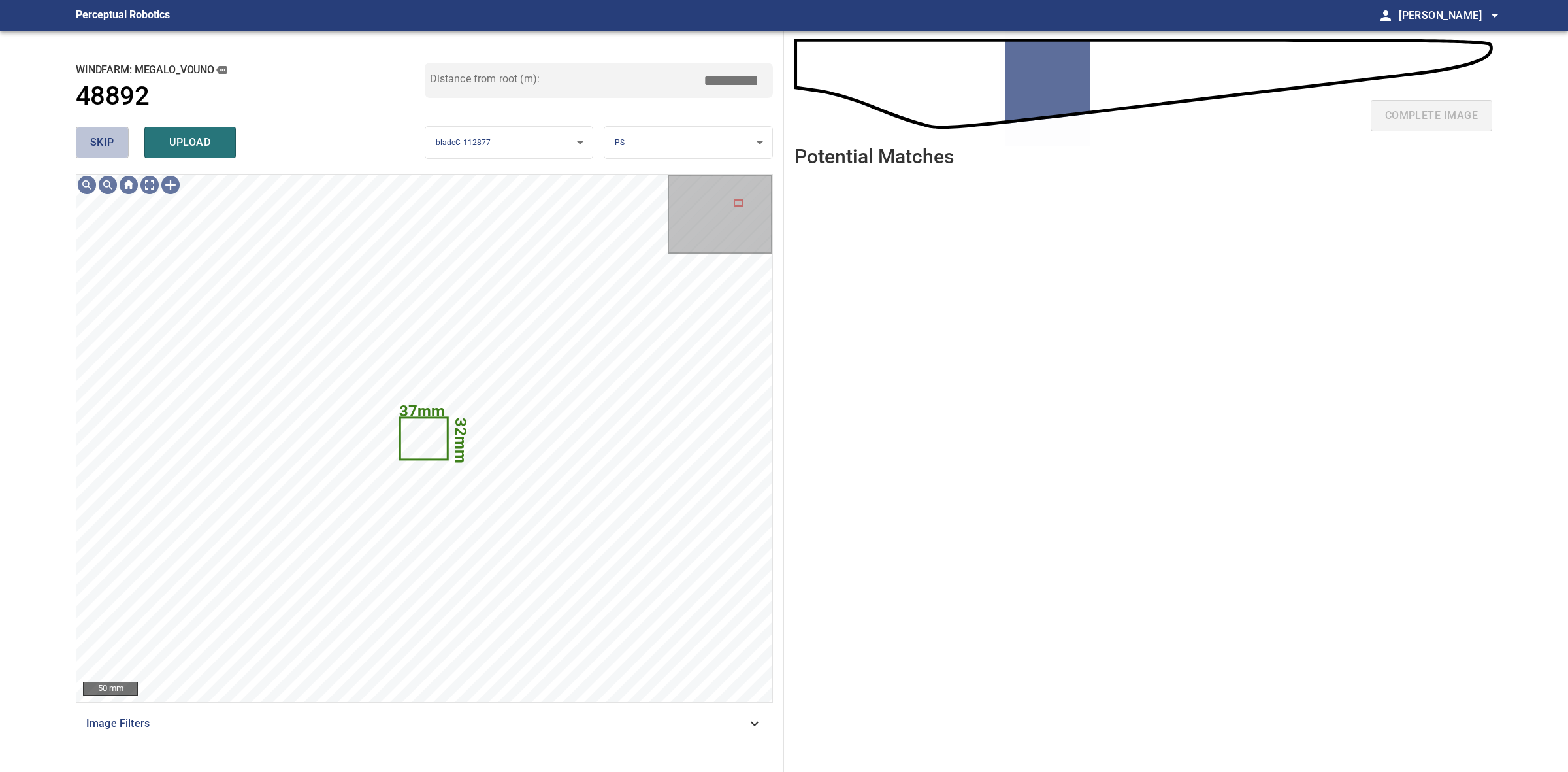
click at [97, 128] on button "skip" at bounding box center [102, 142] width 53 height 31
click at [97, 128] on div "skip upload" at bounding box center [250, 142] width 349 height 42
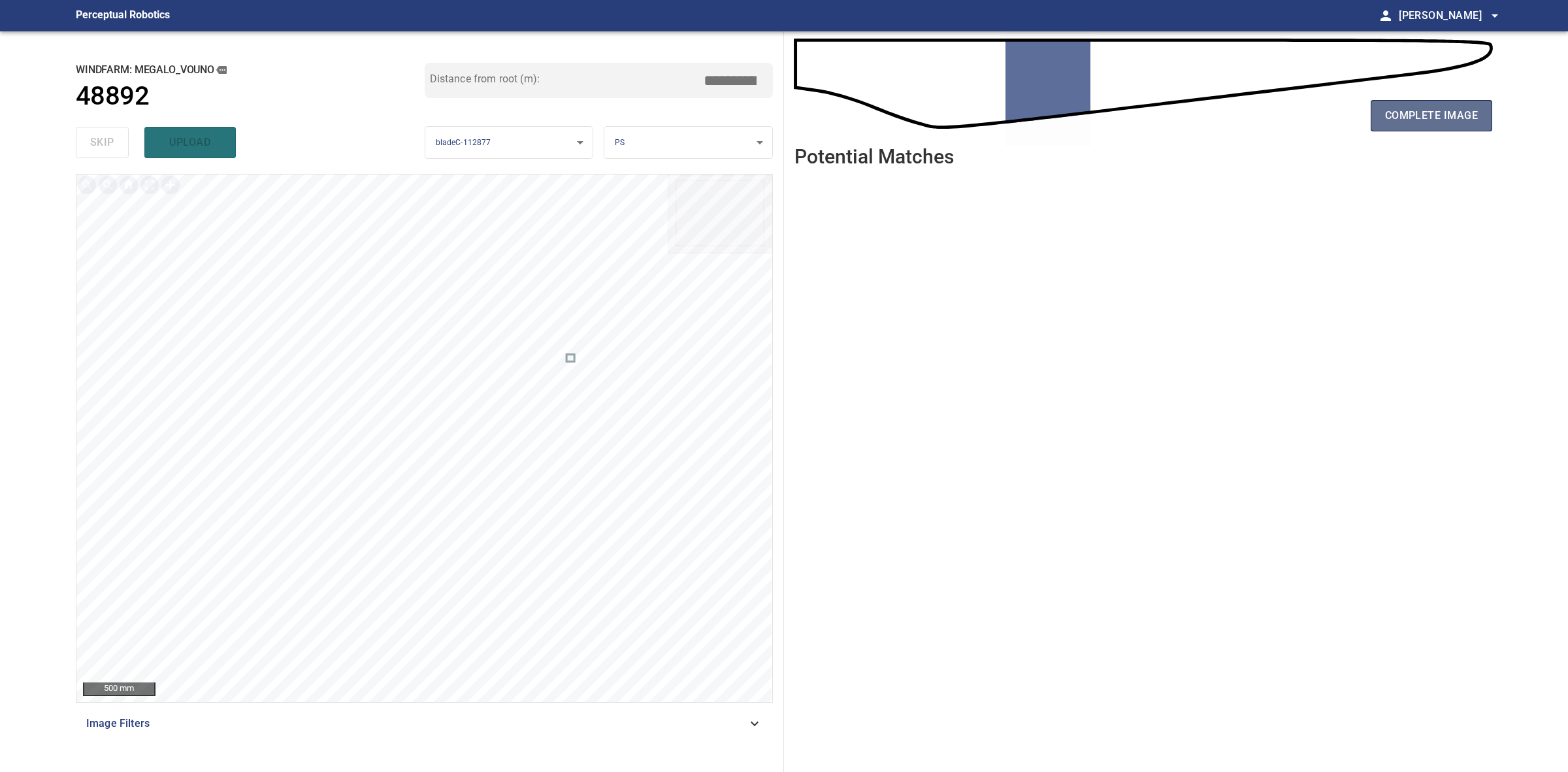
click at [1467, 125] on button "complete image" at bounding box center [1431, 116] width 121 height 31
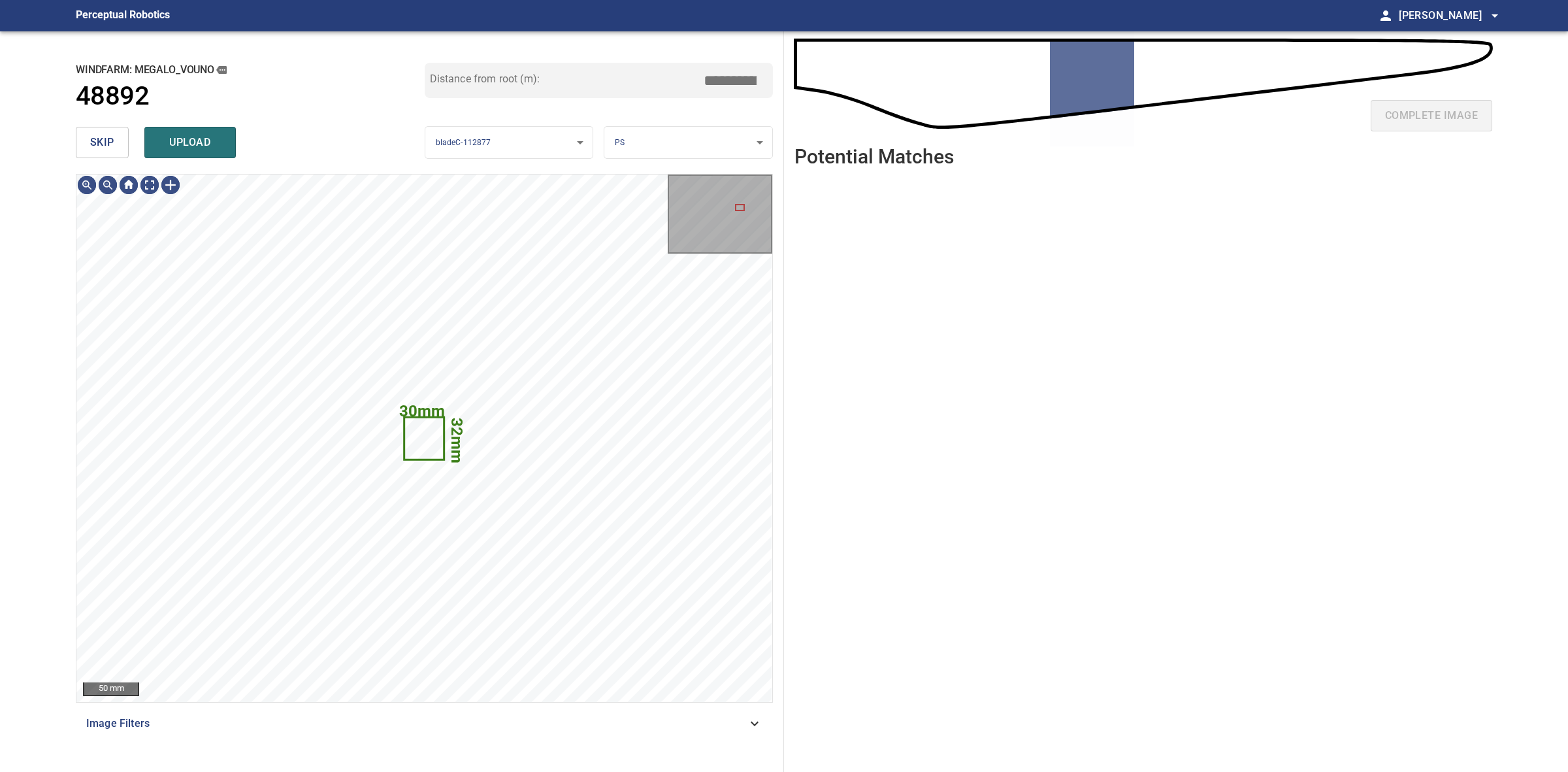
click at [118, 153] on button "skip" at bounding box center [102, 142] width 53 height 31
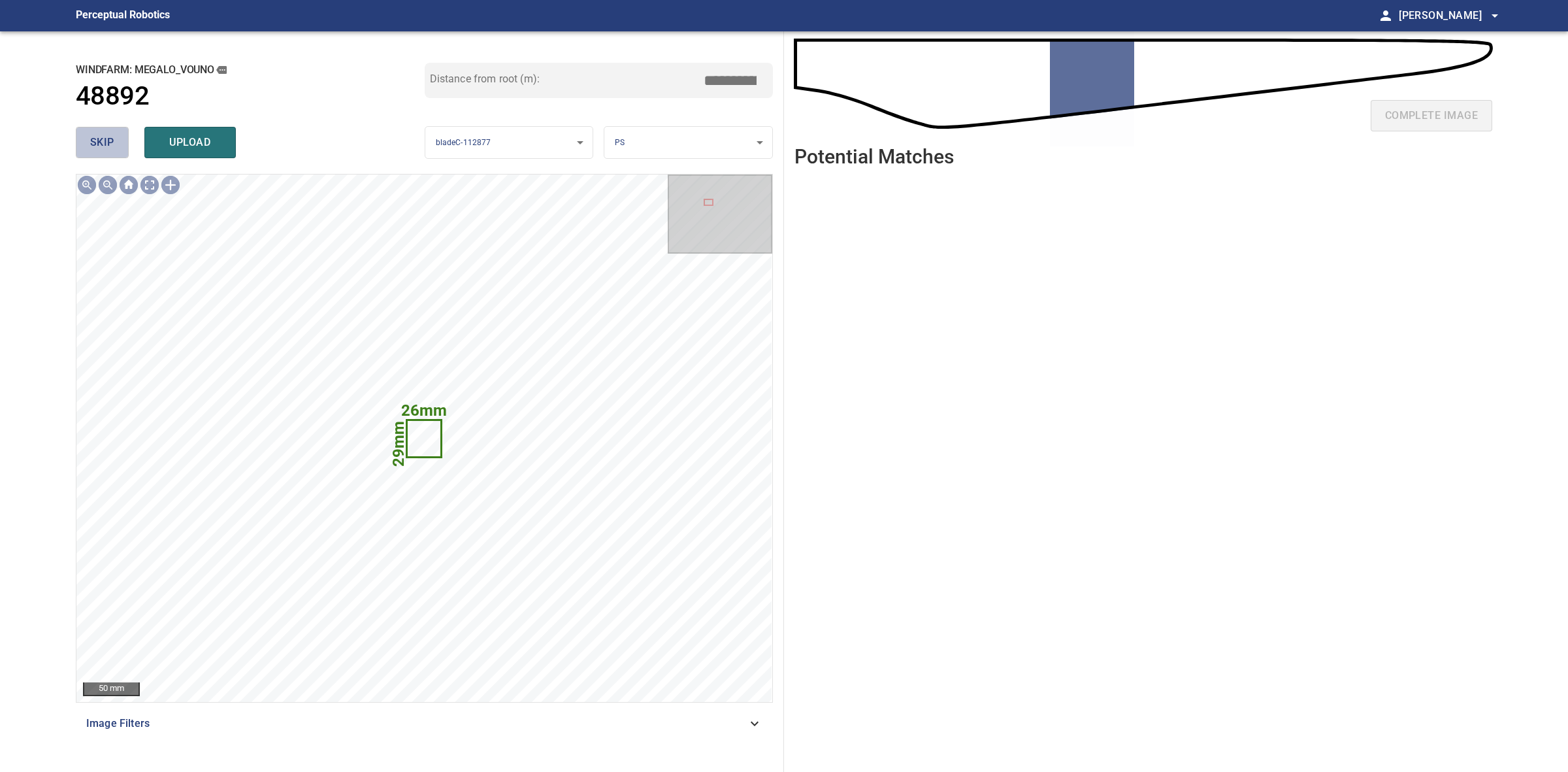
click at [118, 153] on button "skip" at bounding box center [102, 142] width 53 height 31
click at [118, 153] on div "skip upload" at bounding box center [250, 142] width 349 height 42
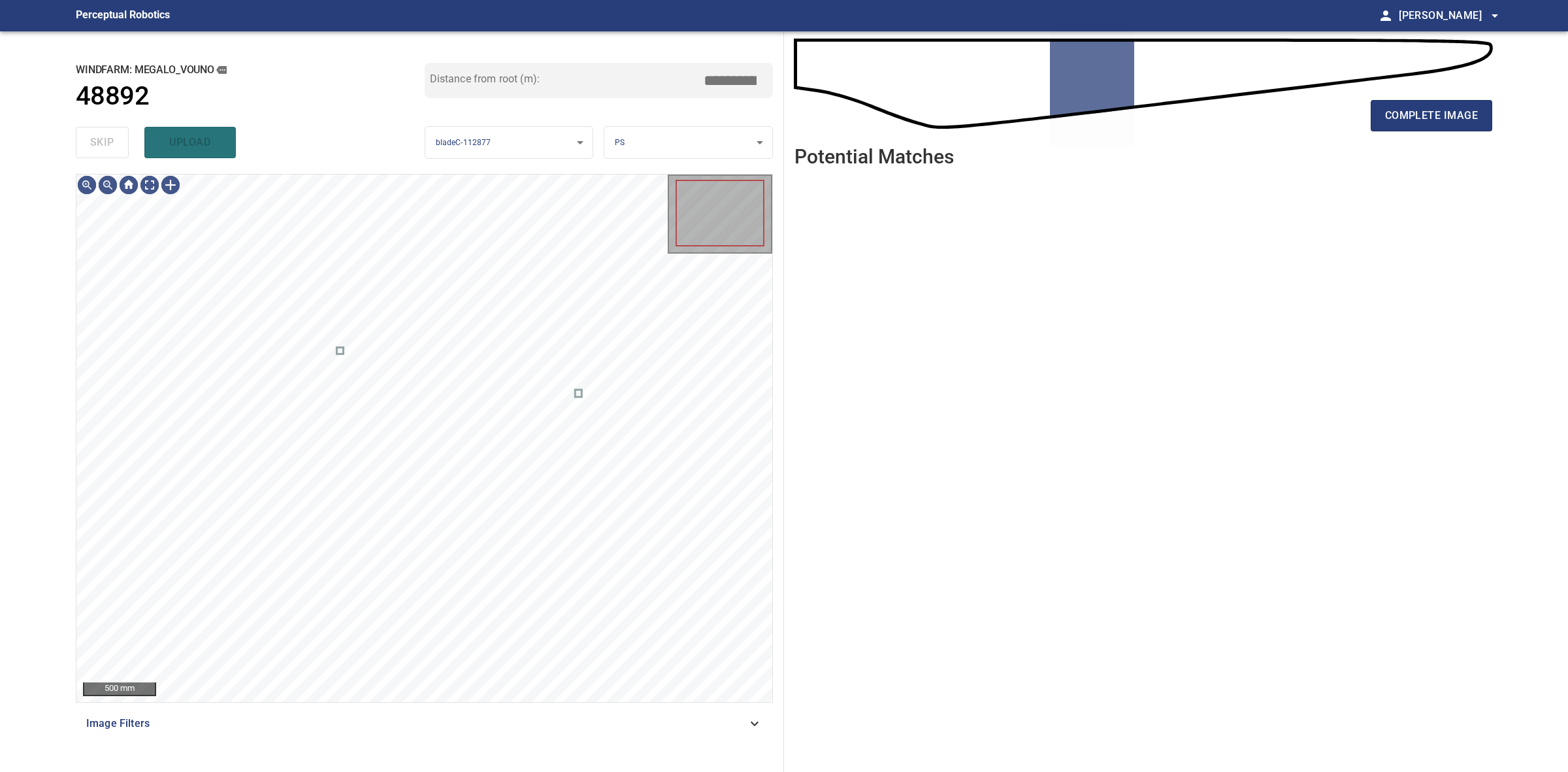
click at [118, 153] on div "skip upload" at bounding box center [250, 142] width 349 height 42
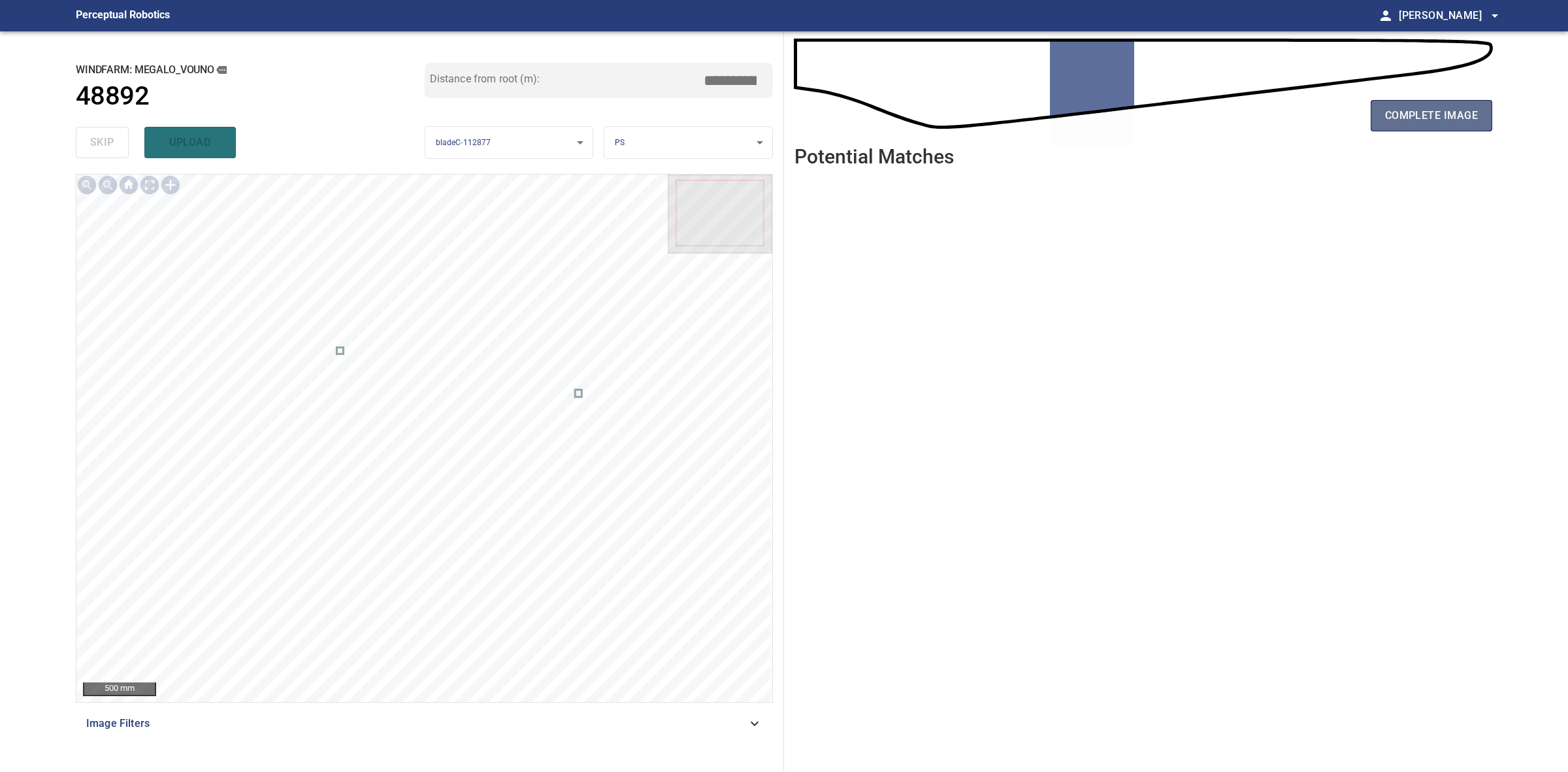
click at [1385, 126] on button "complete image" at bounding box center [1431, 116] width 121 height 31
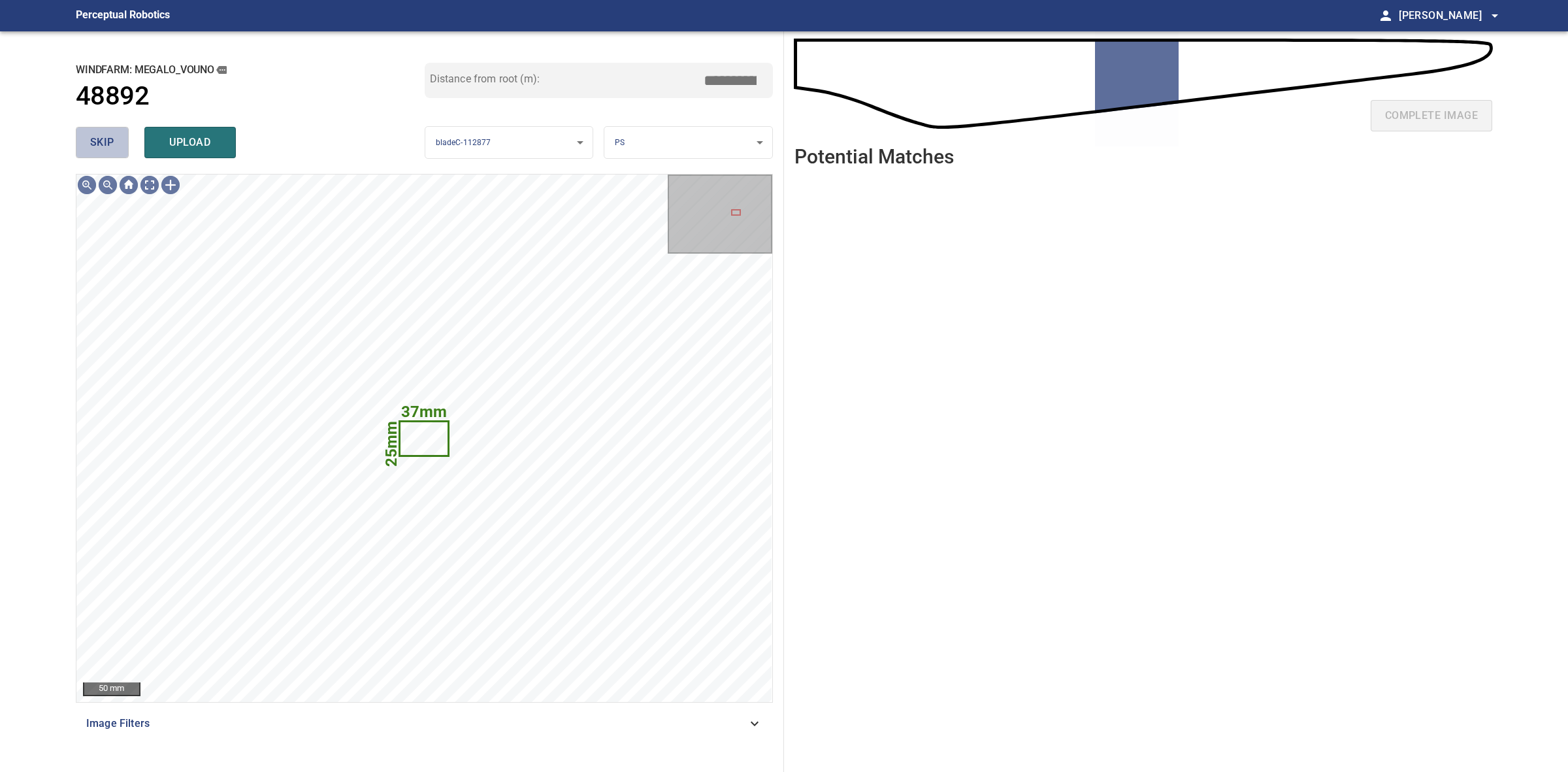
click at [105, 145] on span "skip" at bounding box center [102, 142] width 24 height 18
click at [105, 145] on div "skip upload" at bounding box center [250, 142] width 349 height 42
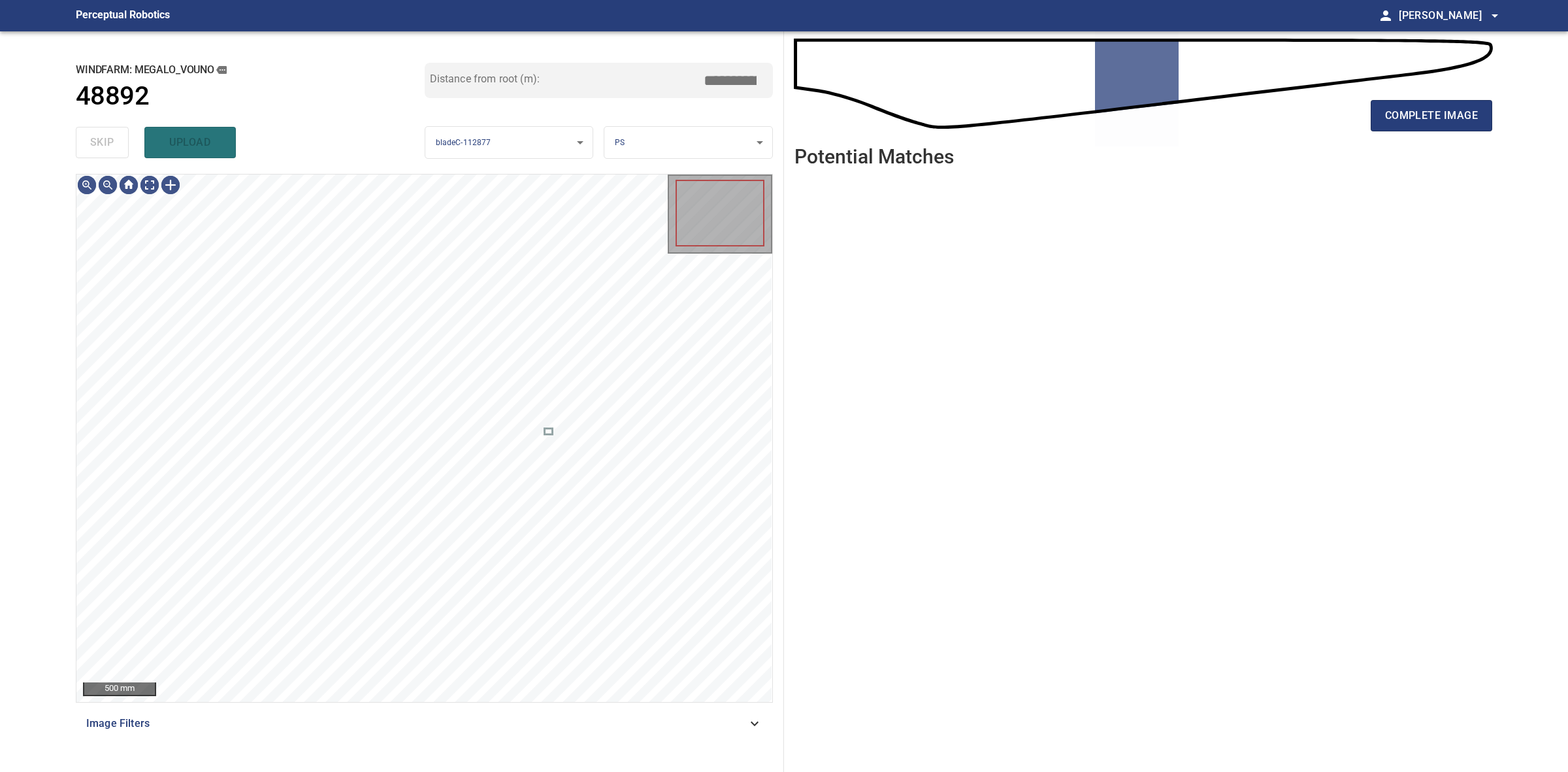
drag, startPoint x: 105, startPoint y: 145, endPoint x: 415, endPoint y: 138, distance: 310.1
click at [111, 145] on div "skip upload" at bounding box center [250, 142] width 349 height 42
click at [1498, 103] on div "complete image Potential Matches" at bounding box center [1143, 402] width 719 height 741
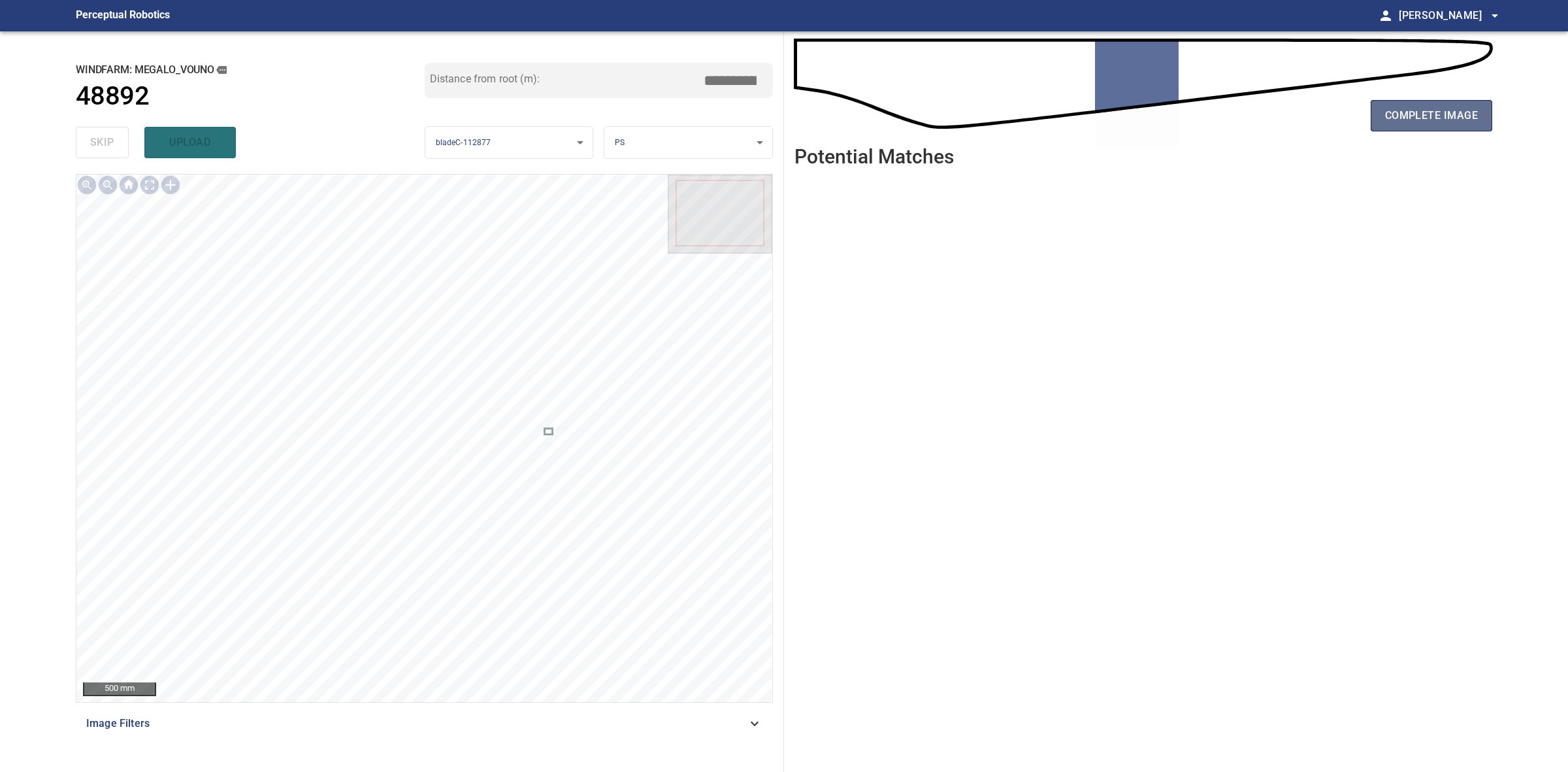
click at [1478, 109] on button "complete image" at bounding box center [1431, 116] width 121 height 31
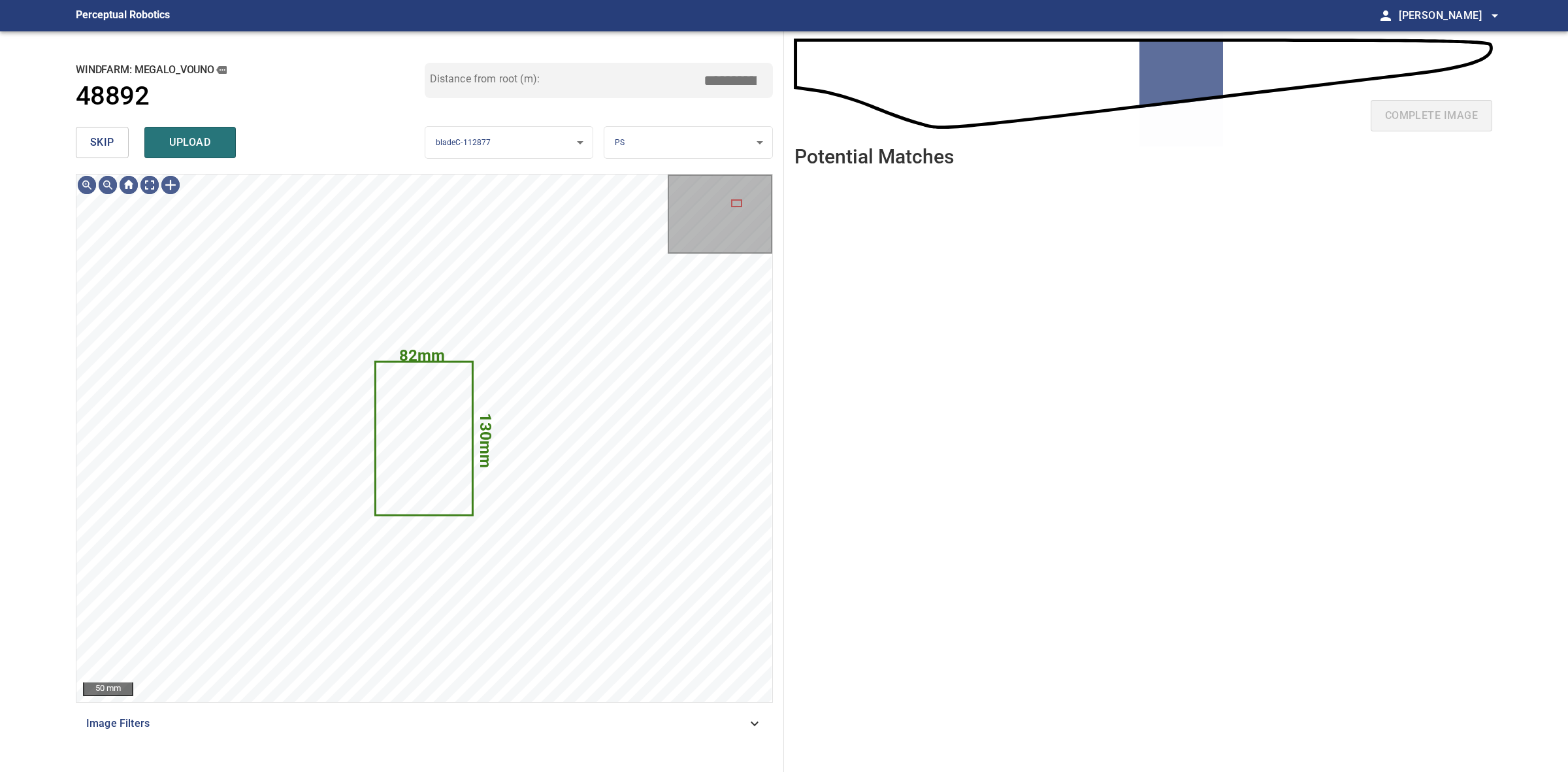
click at [124, 152] on button "skip" at bounding box center [102, 142] width 53 height 31
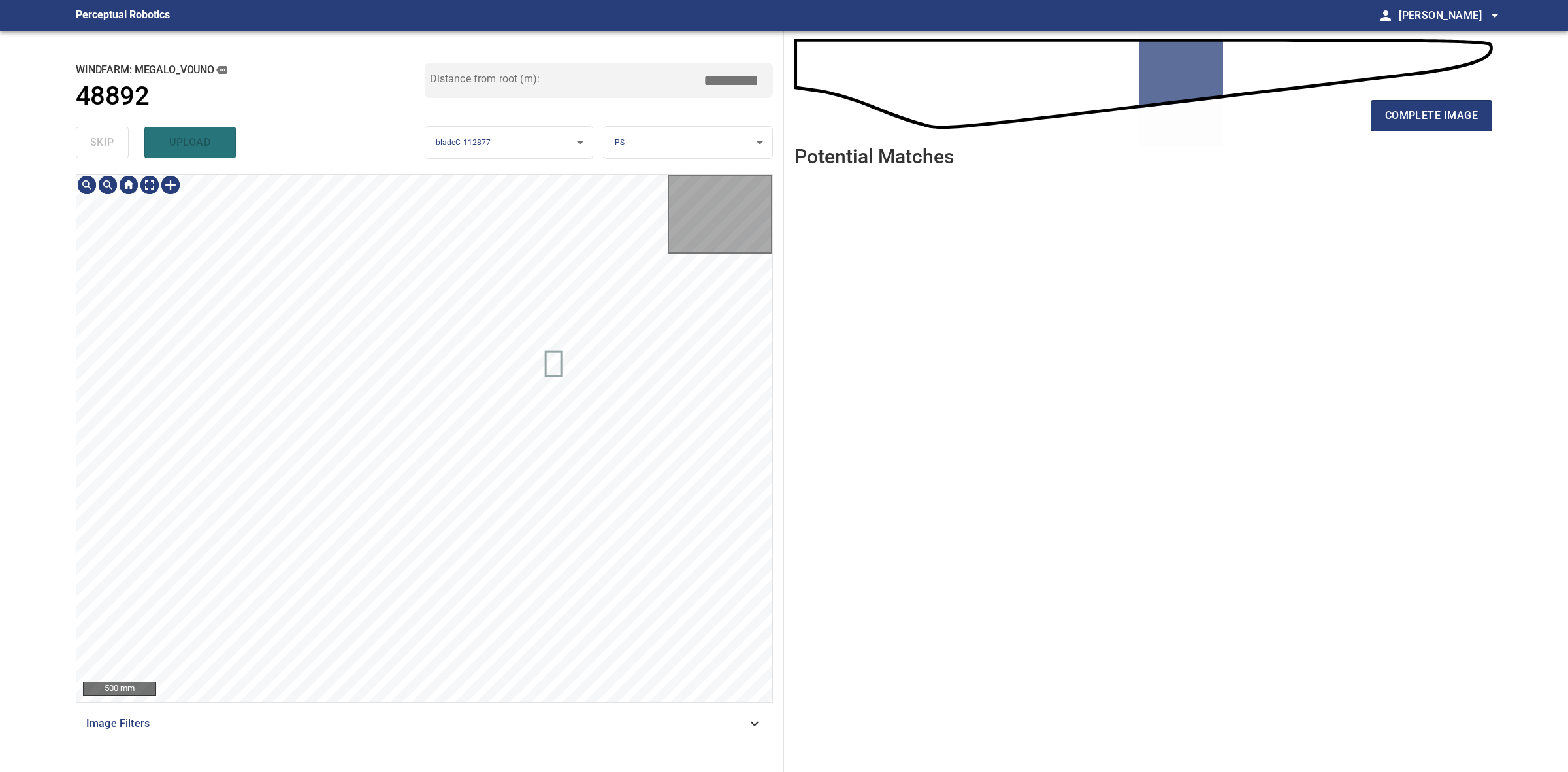
click at [124, 152] on div "skip upload" at bounding box center [250, 142] width 349 height 42
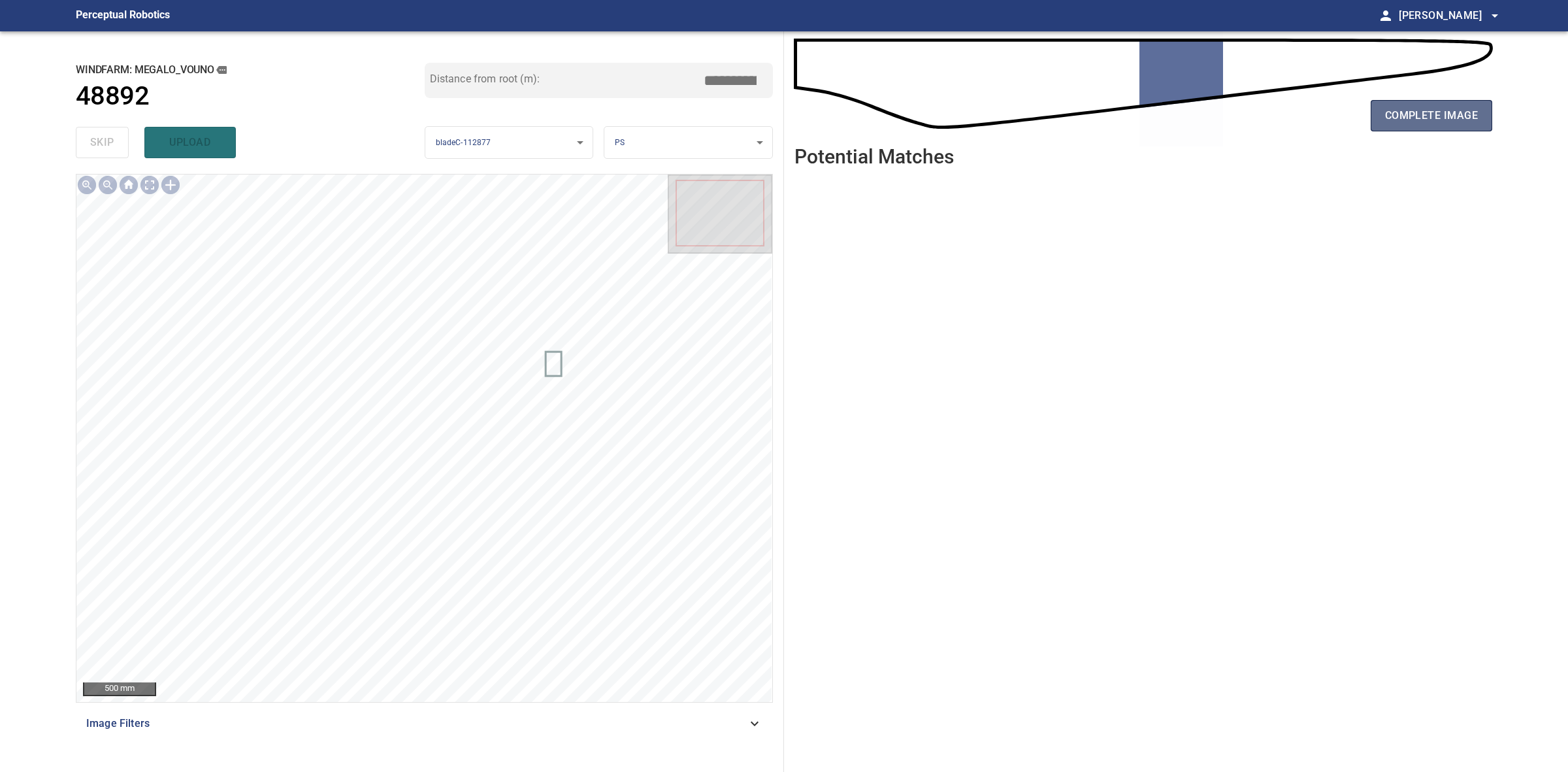
click at [1468, 119] on span "complete image" at bounding box center [1432, 116] width 93 height 18
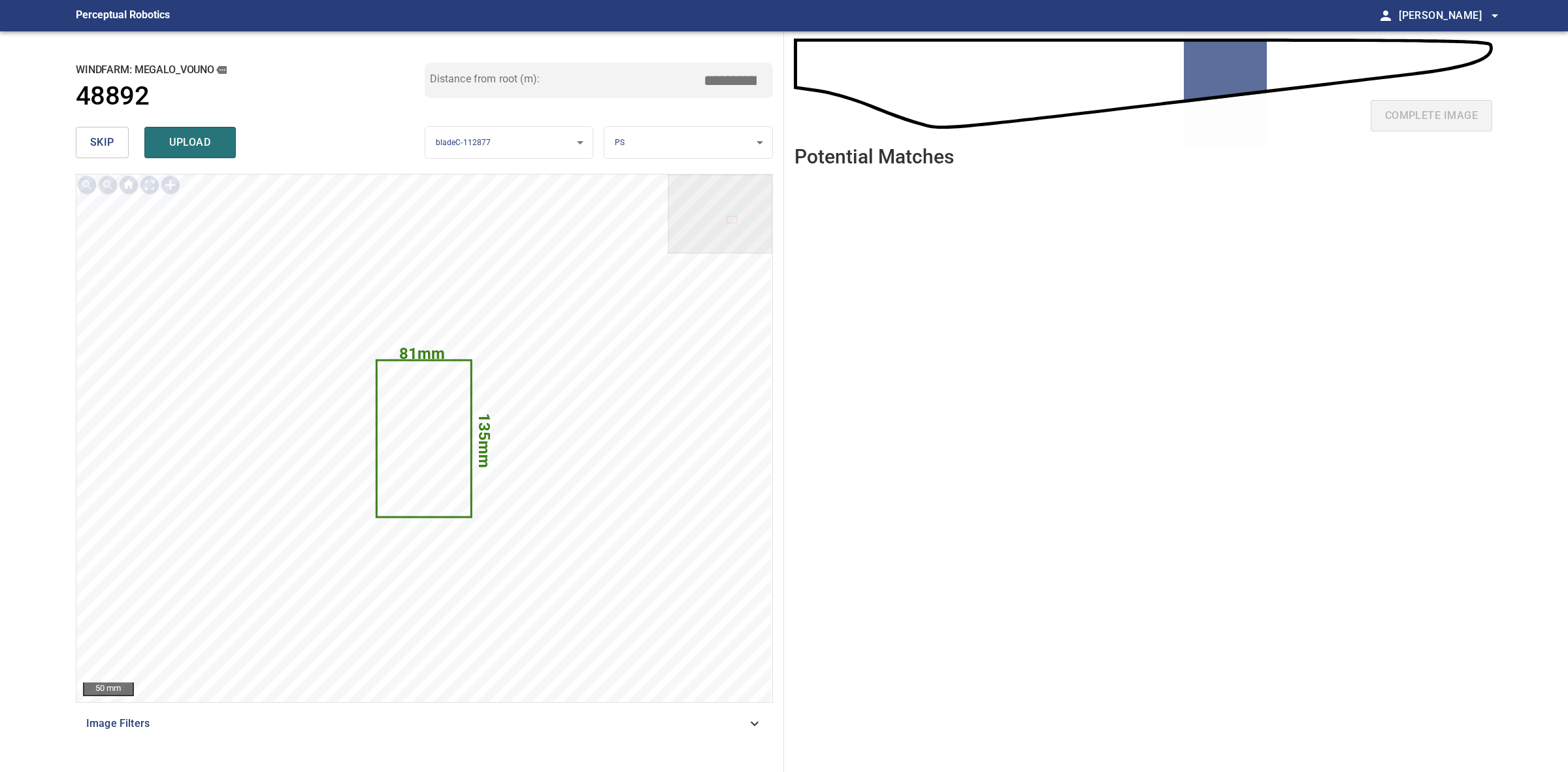
click at [76, 153] on button "skip" at bounding box center [102, 142] width 53 height 31
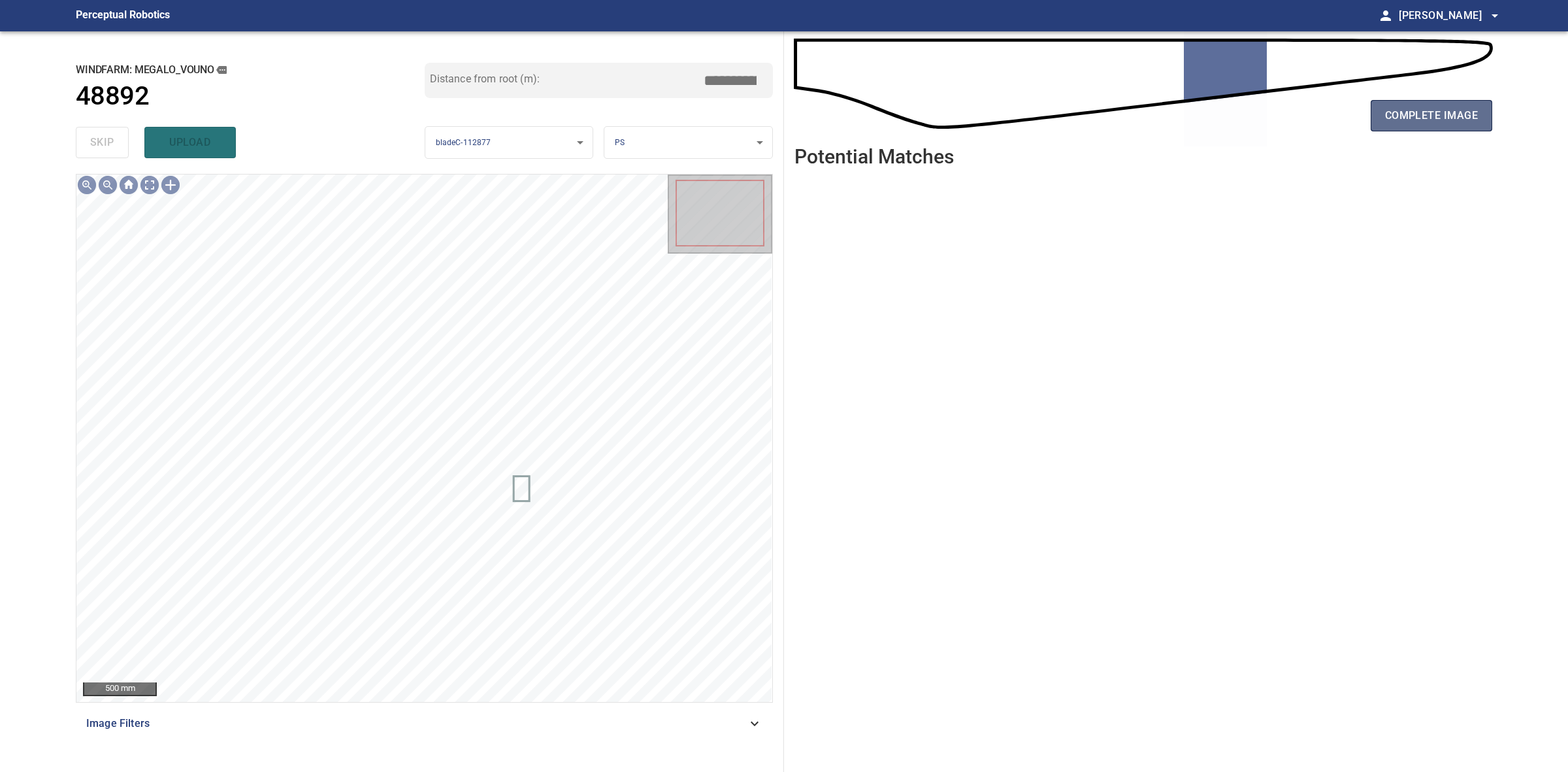
click at [1434, 109] on span "complete image" at bounding box center [1432, 116] width 93 height 18
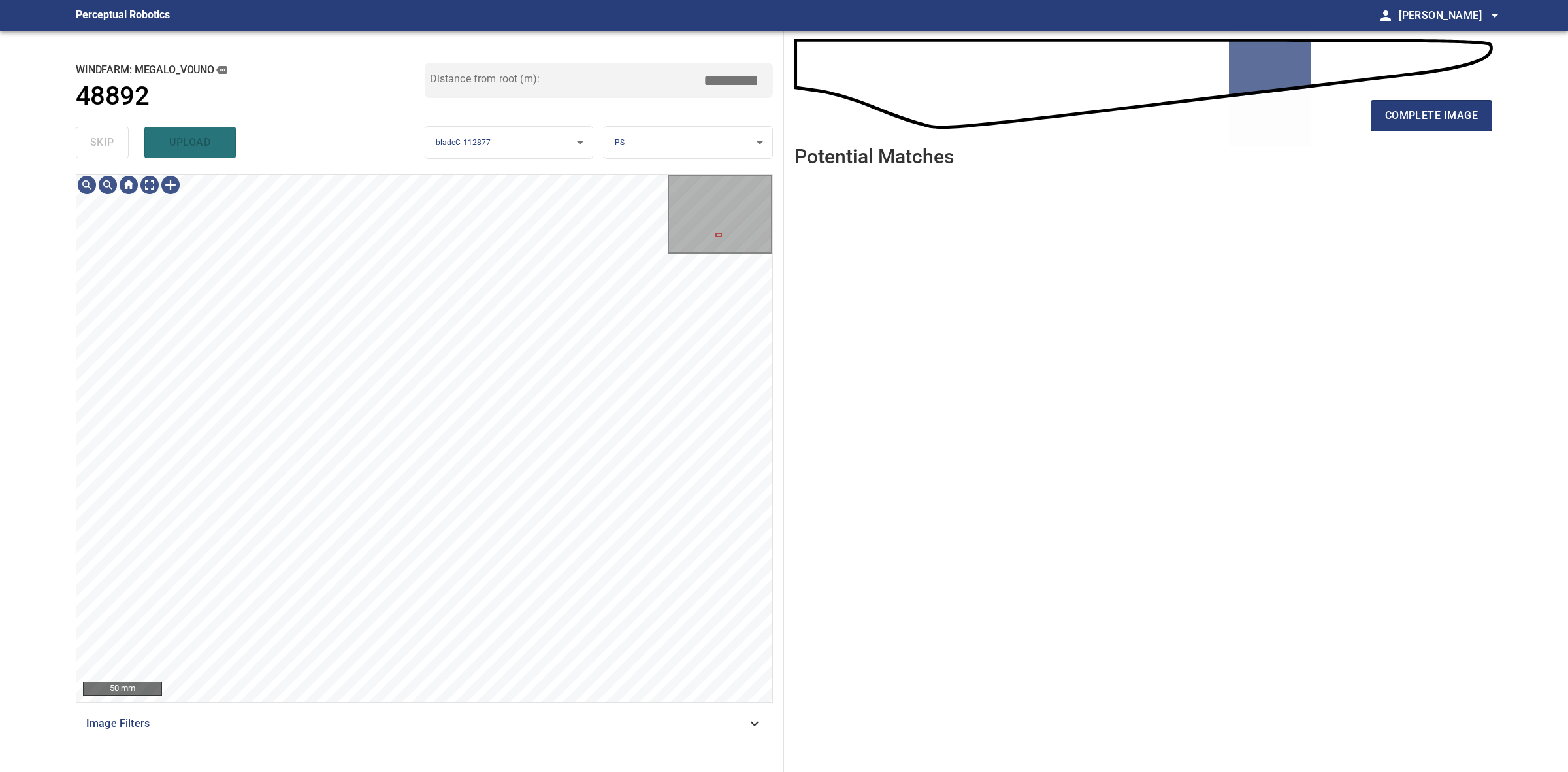
click at [1493, 103] on div "complete image Potential Matches" at bounding box center [1143, 402] width 719 height 741
click at [1476, 117] on span "complete image" at bounding box center [1432, 116] width 93 height 18
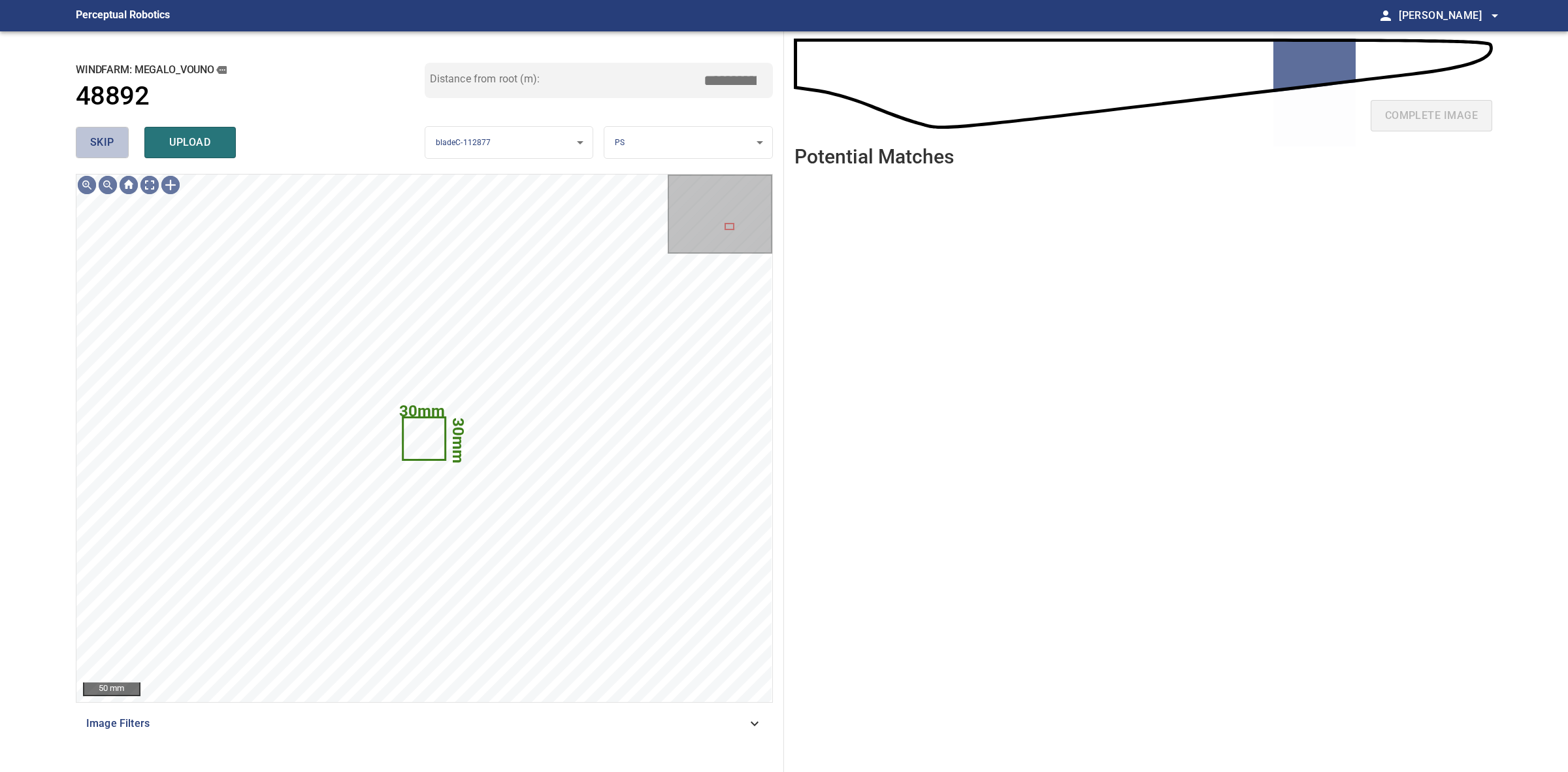
click at [103, 141] on span "skip" at bounding box center [102, 142] width 24 height 18
click at [103, 141] on div "skip upload" at bounding box center [250, 142] width 349 height 42
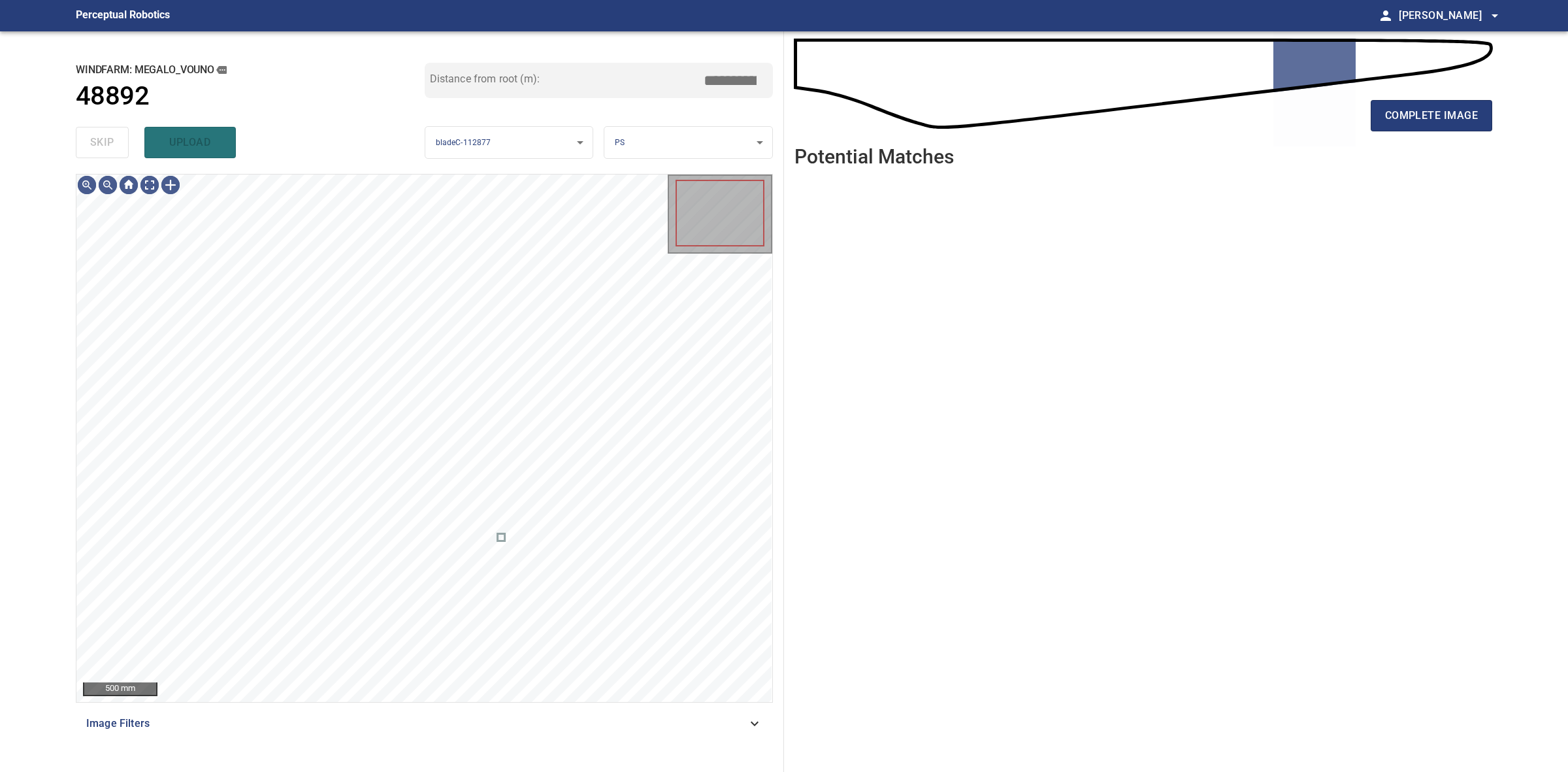
click at [103, 141] on div "skip upload" at bounding box center [250, 142] width 349 height 42
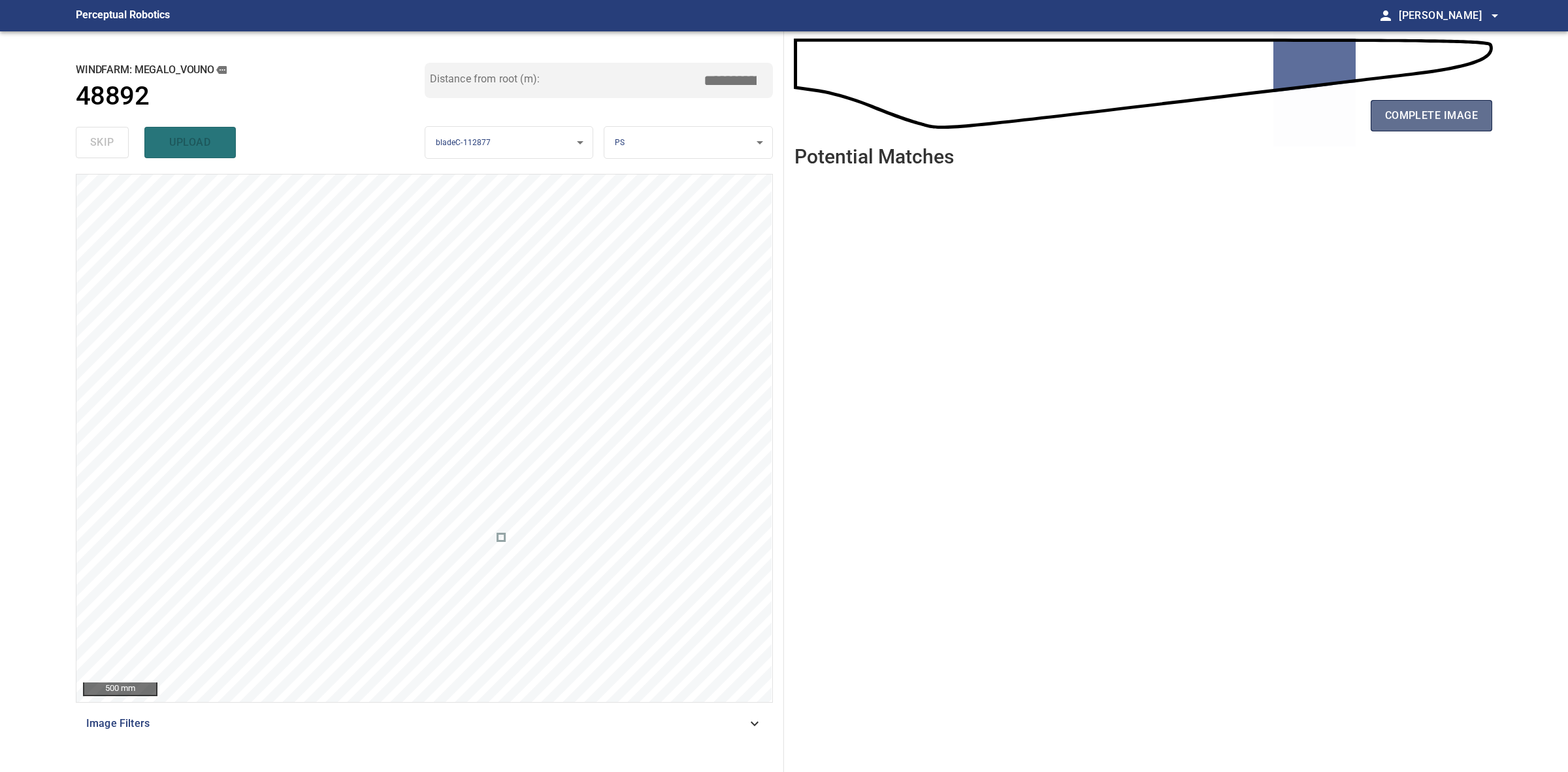
click at [1456, 119] on span "complete image" at bounding box center [1432, 116] width 93 height 18
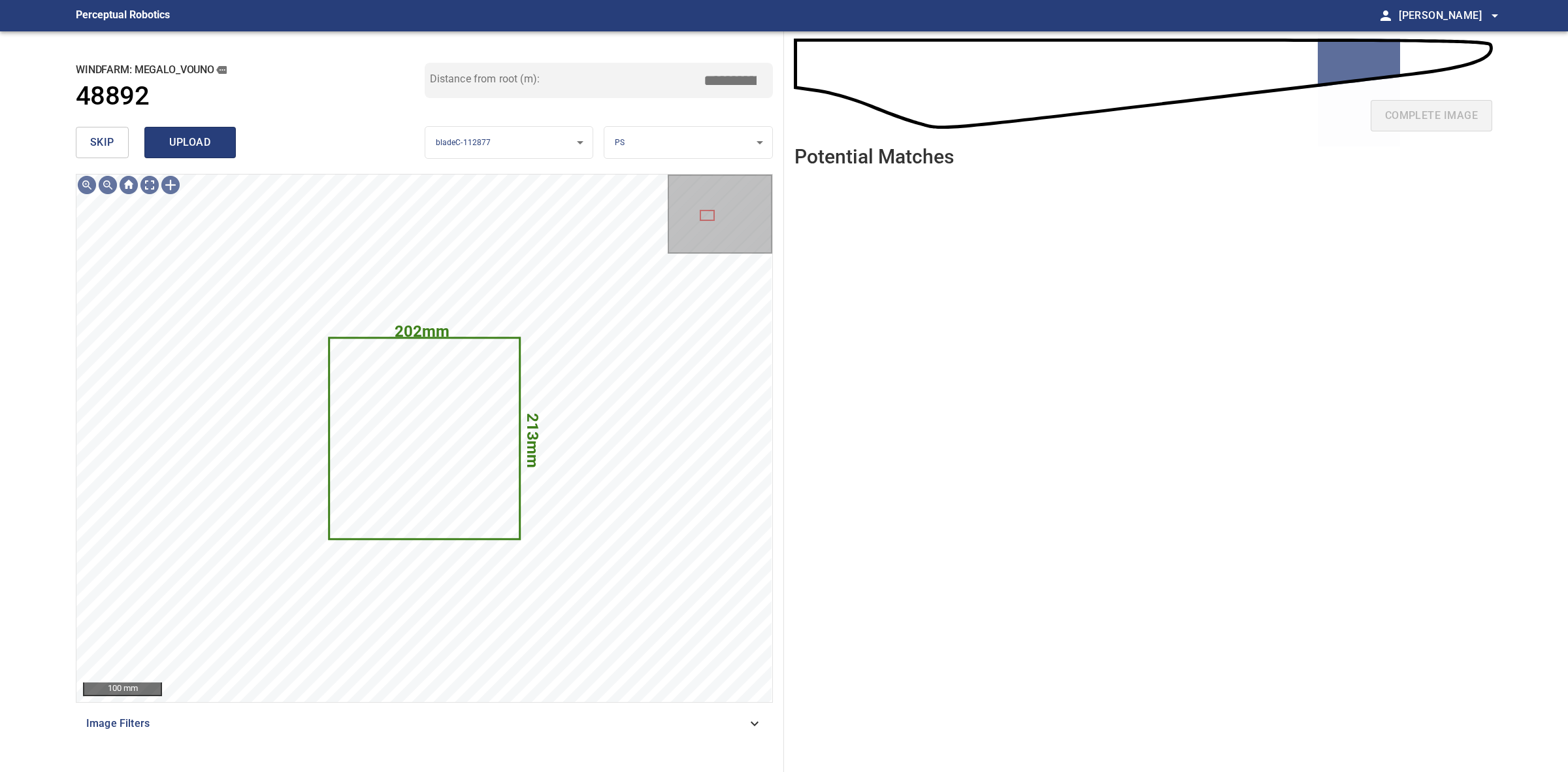
click at [173, 144] on span "upload" at bounding box center [190, 142] width 63 height 18
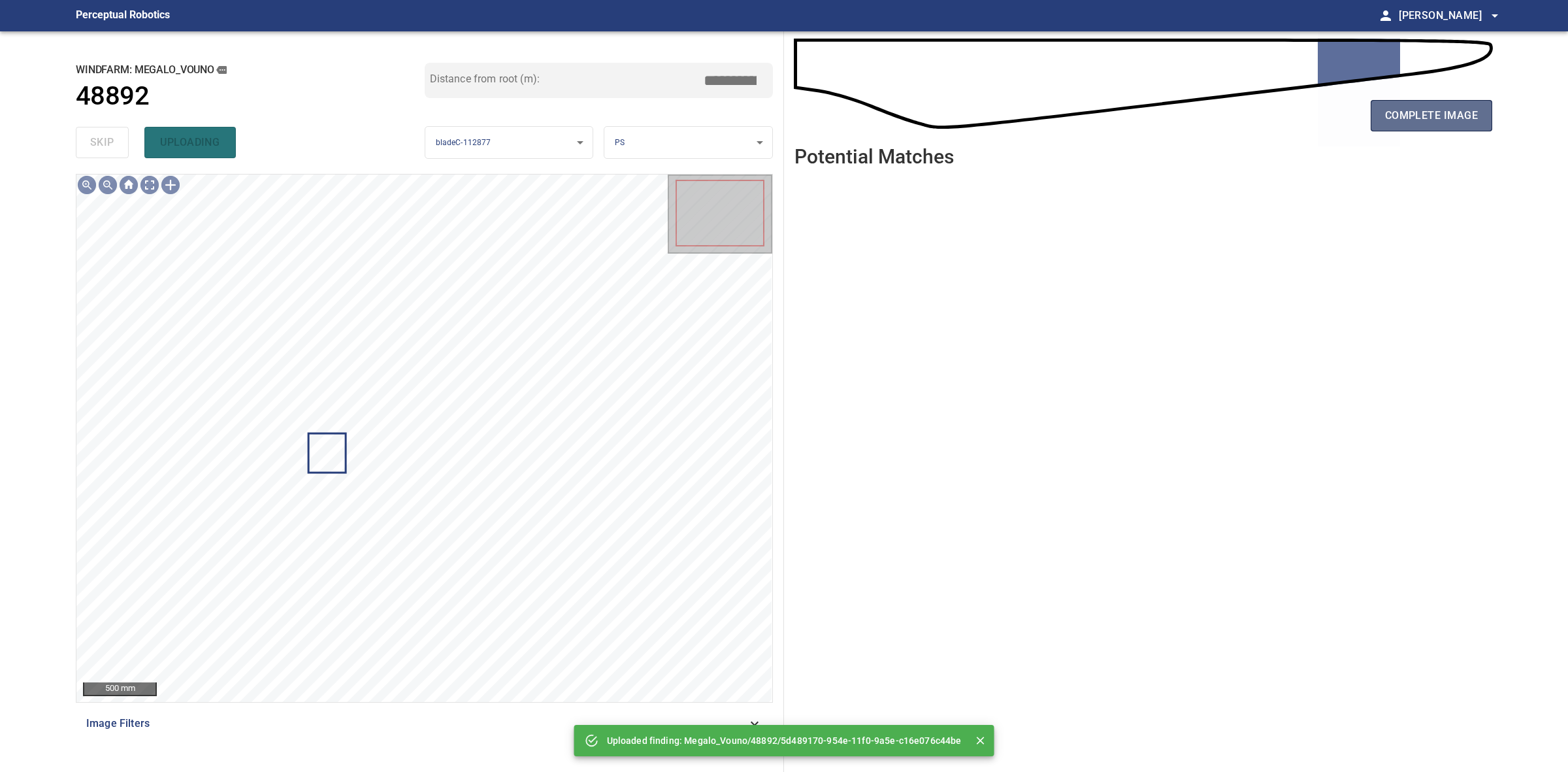
click at [1386, 117] on span "complete image" at bounding box center [1432, 116] width 93 height 18
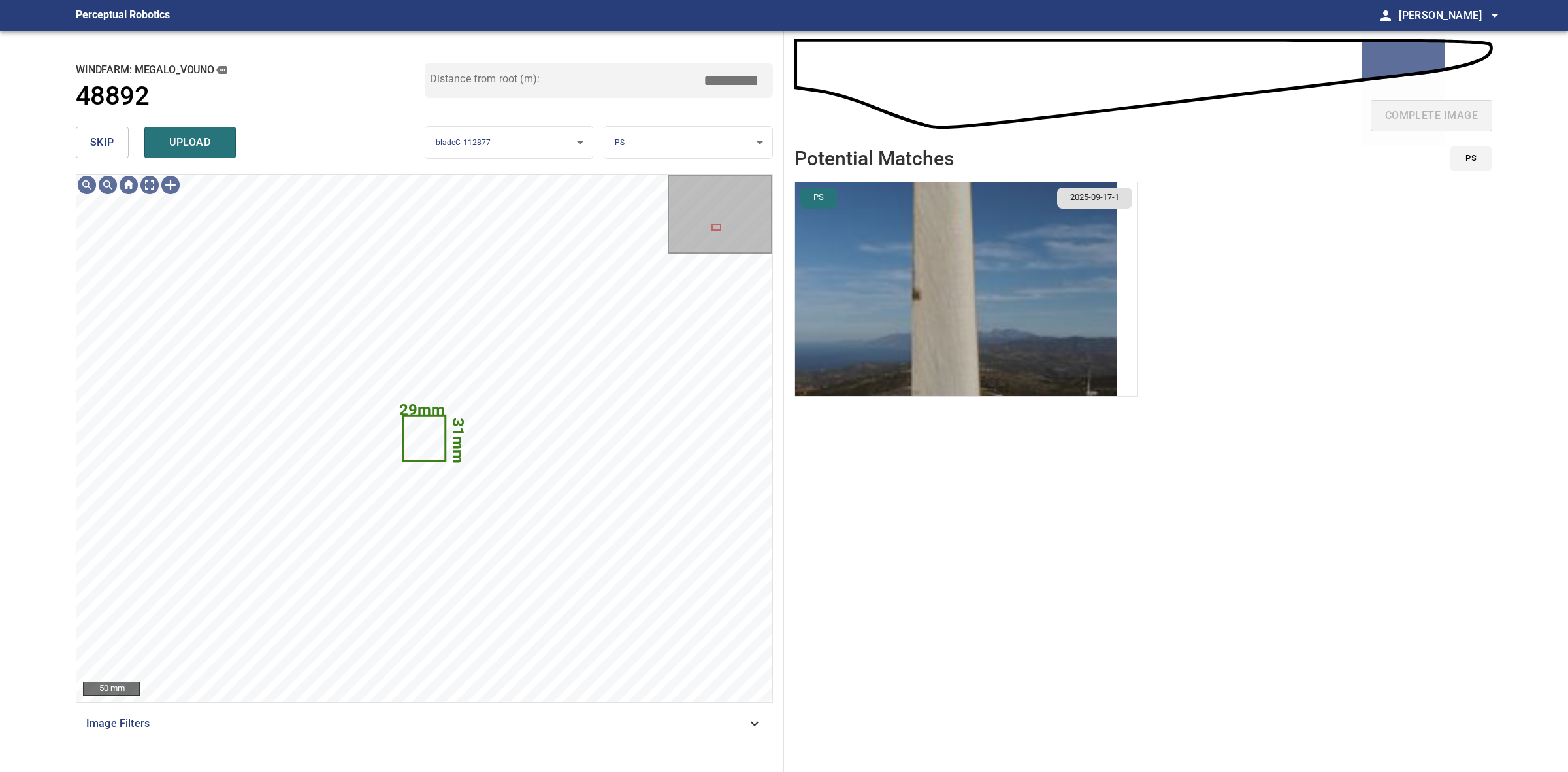
click at [95, 139] on span "skip" at bounding box center [102, 142] width 24 height 18
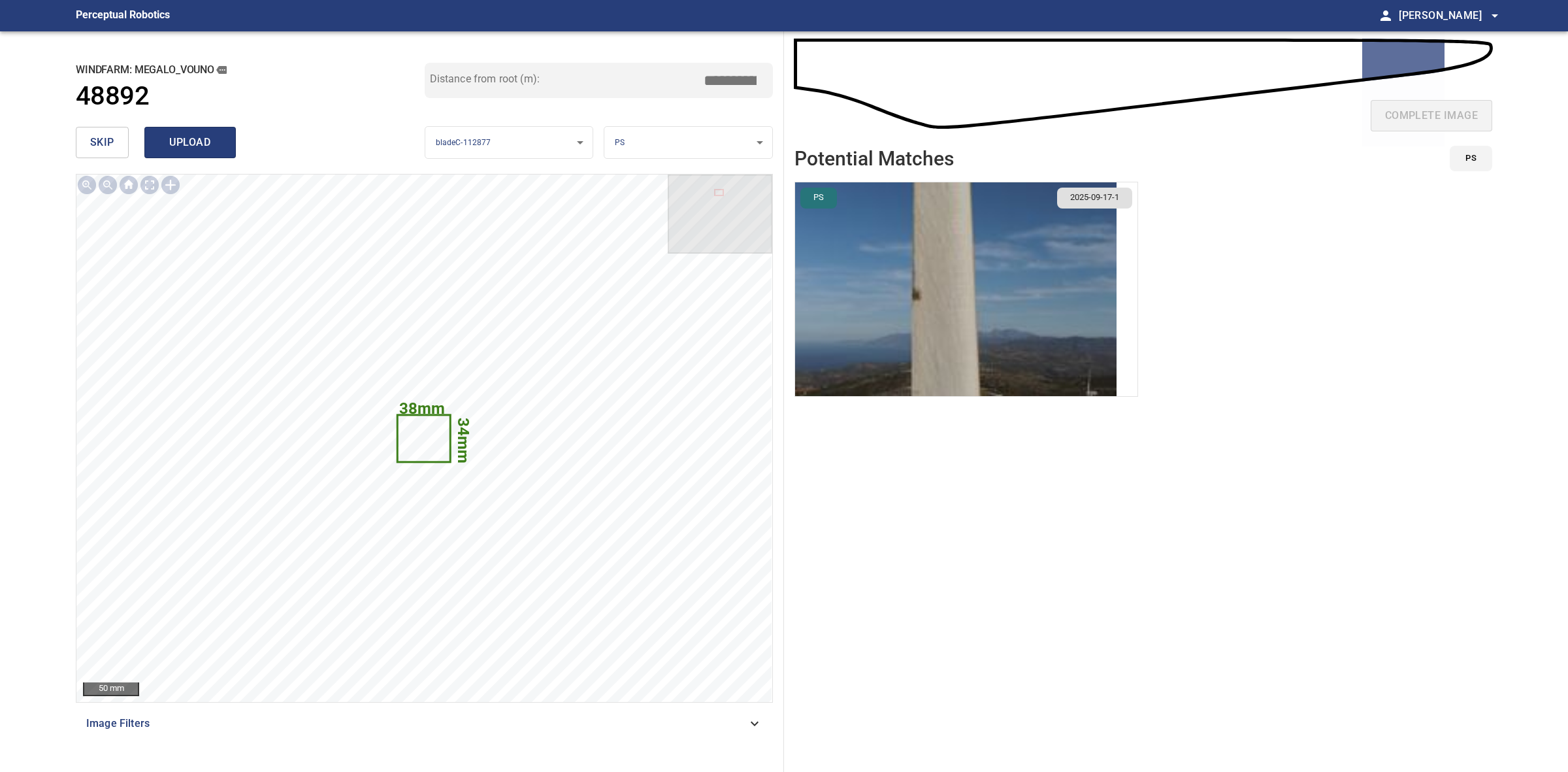
click at [199, 131] on button "upload" at bounding box center [190, 142] width 92 height 31
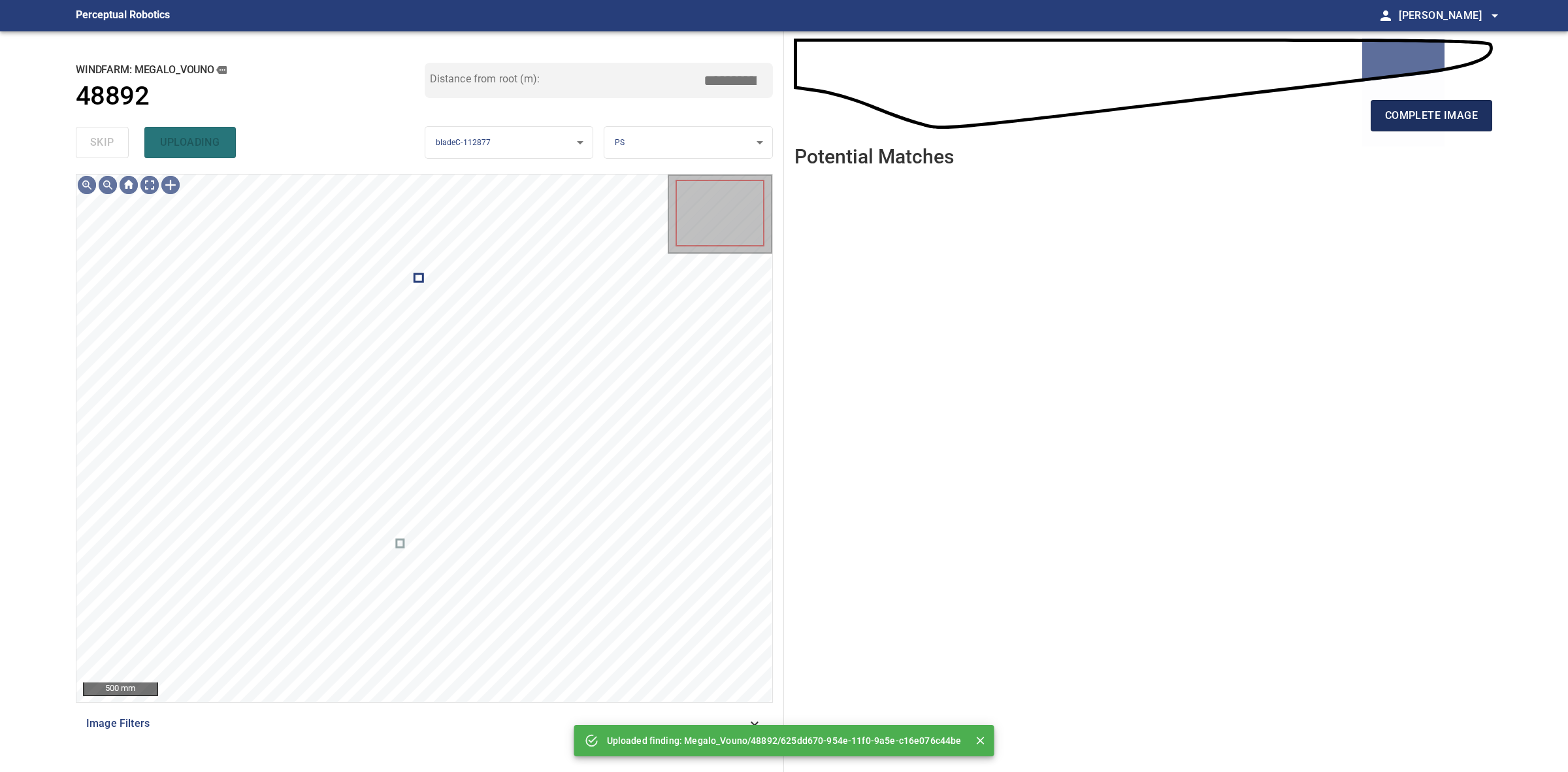
click at [1413, 125] on button "complete image" at bounding box center [1431, 116] width 121 height 31
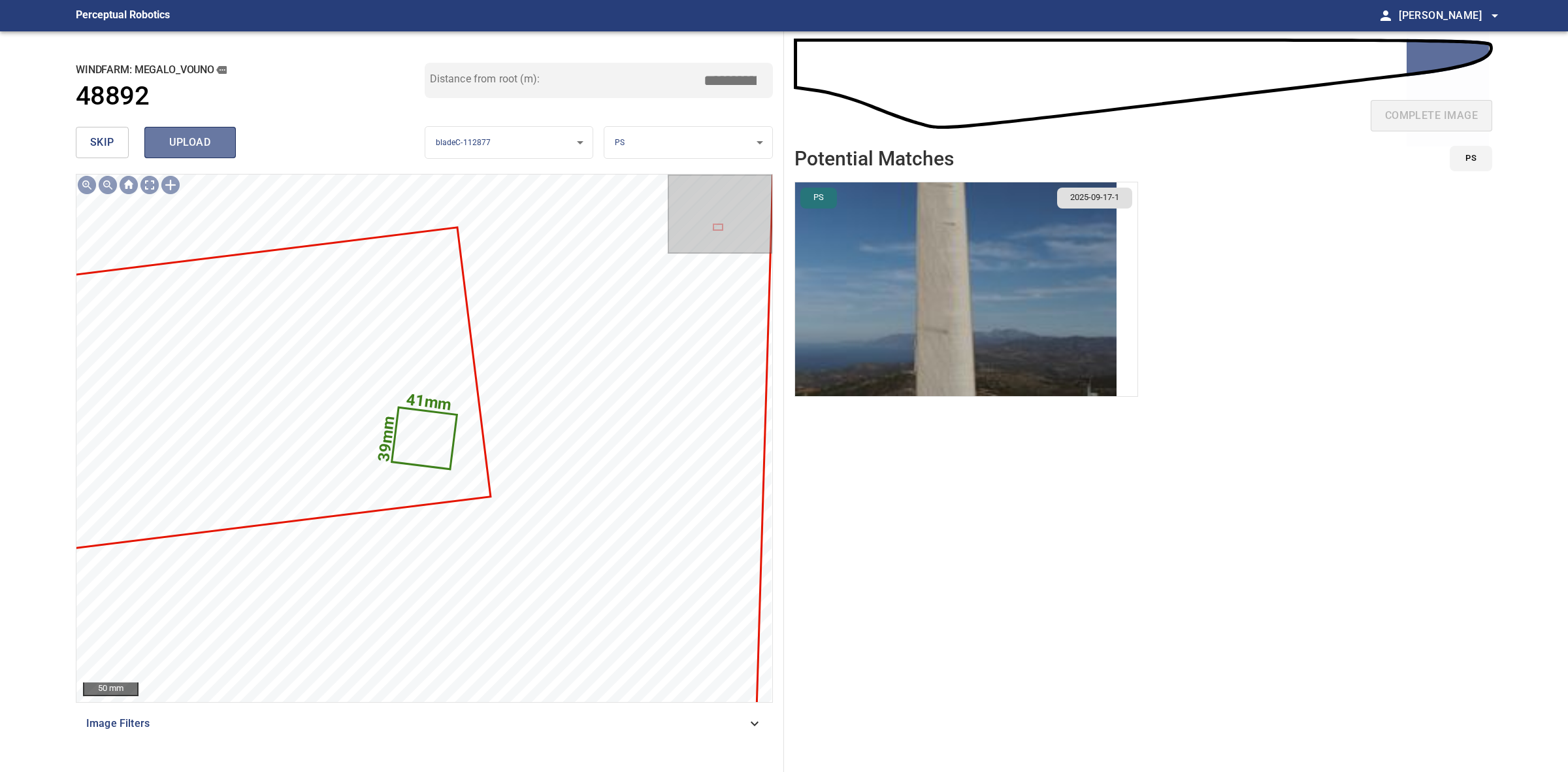
click at [218, 136] on span "upload" at bounding box center [190, 142] width 63 height 18
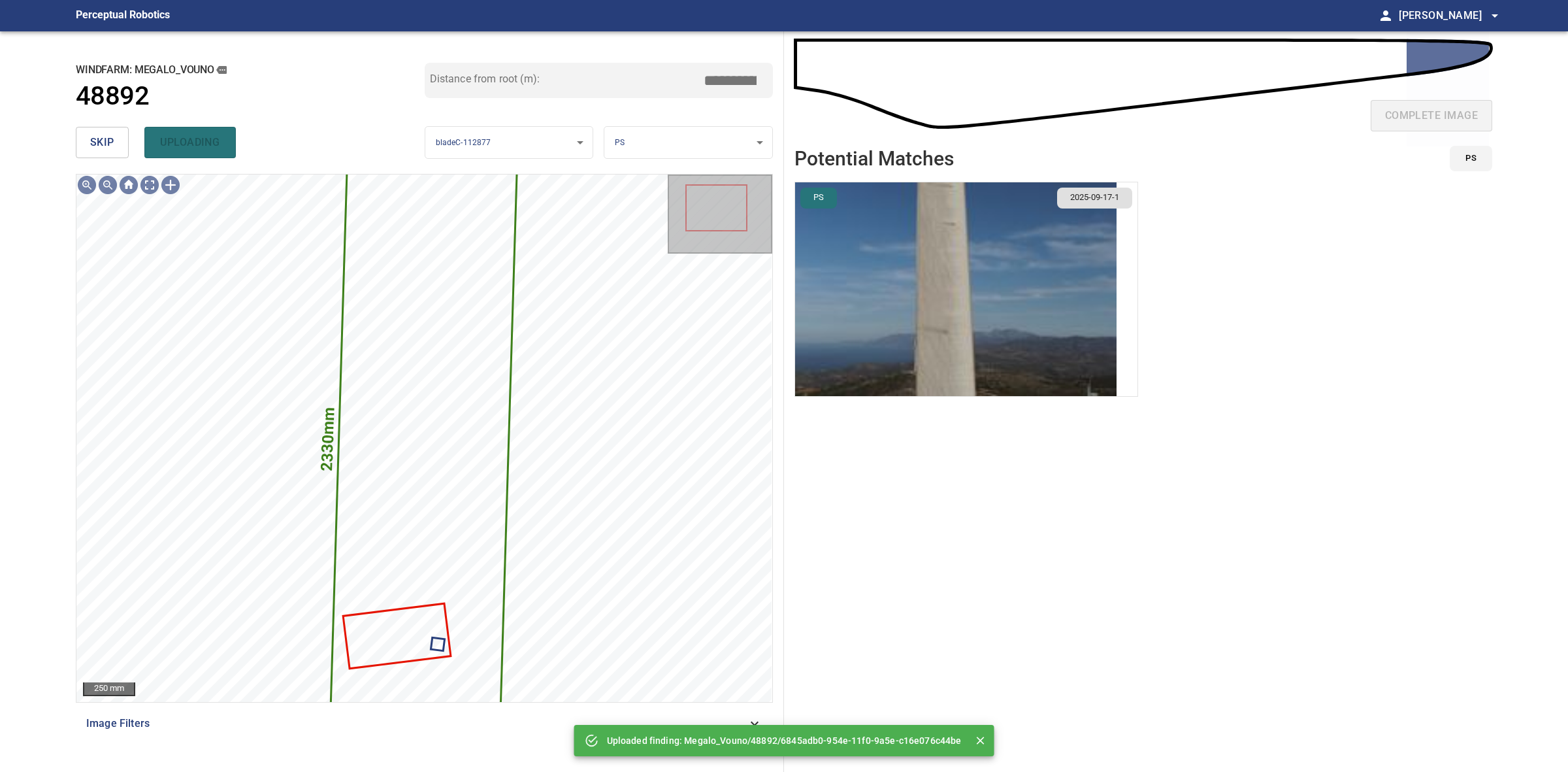
click at [102, 134] on span "skip" at bounding box center [102, 142] width 24 height 18
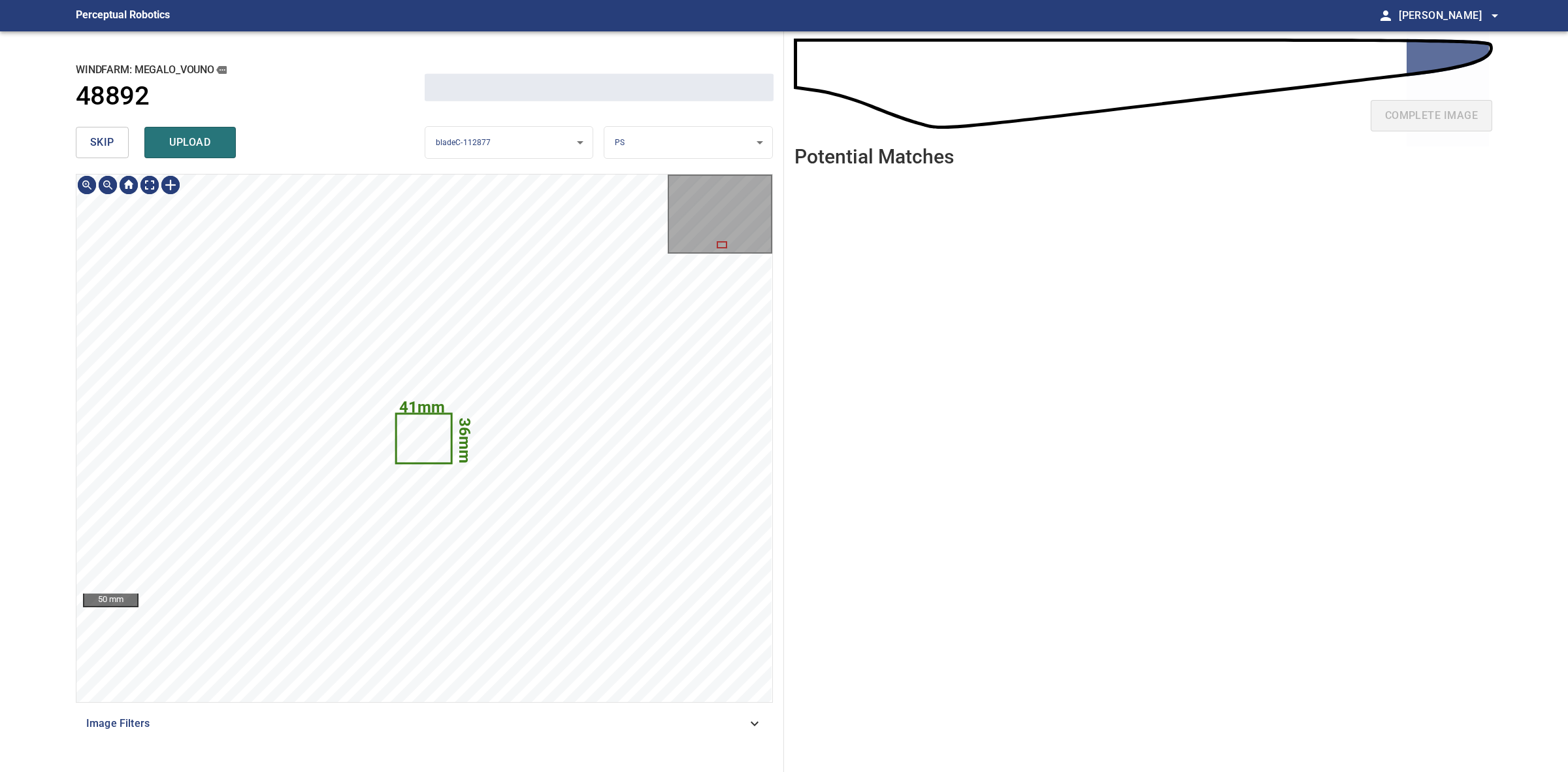
click at [102, 134] on span "skip" at bounding box center [102, 142] width 24 height 18
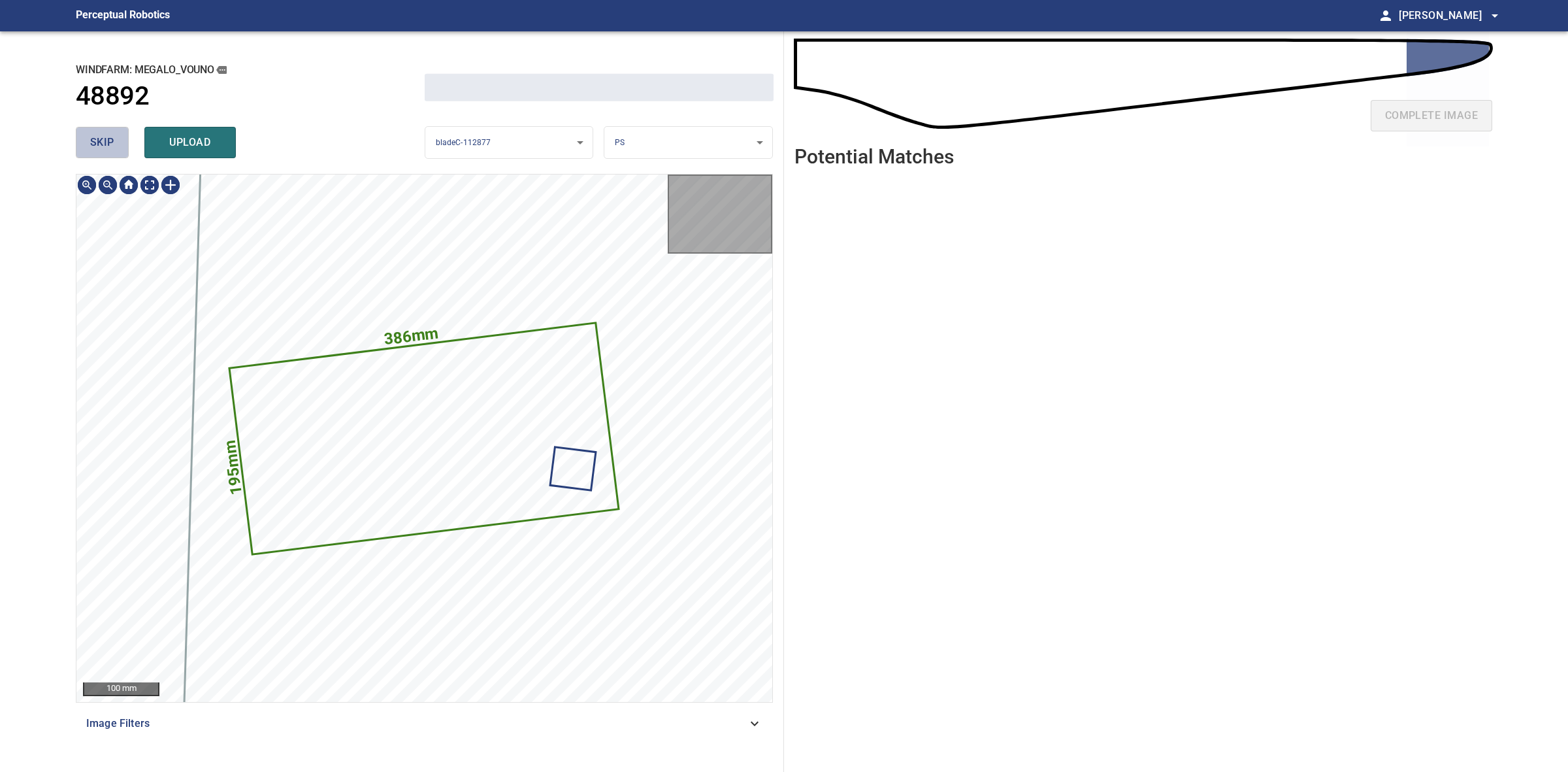
click at [102, 134] on span "skip" at bounding box center [102, 142] width 24 height 18
click at [102, 134] on div "skip upload" at bounding box center [250, 142] width 349 height 42
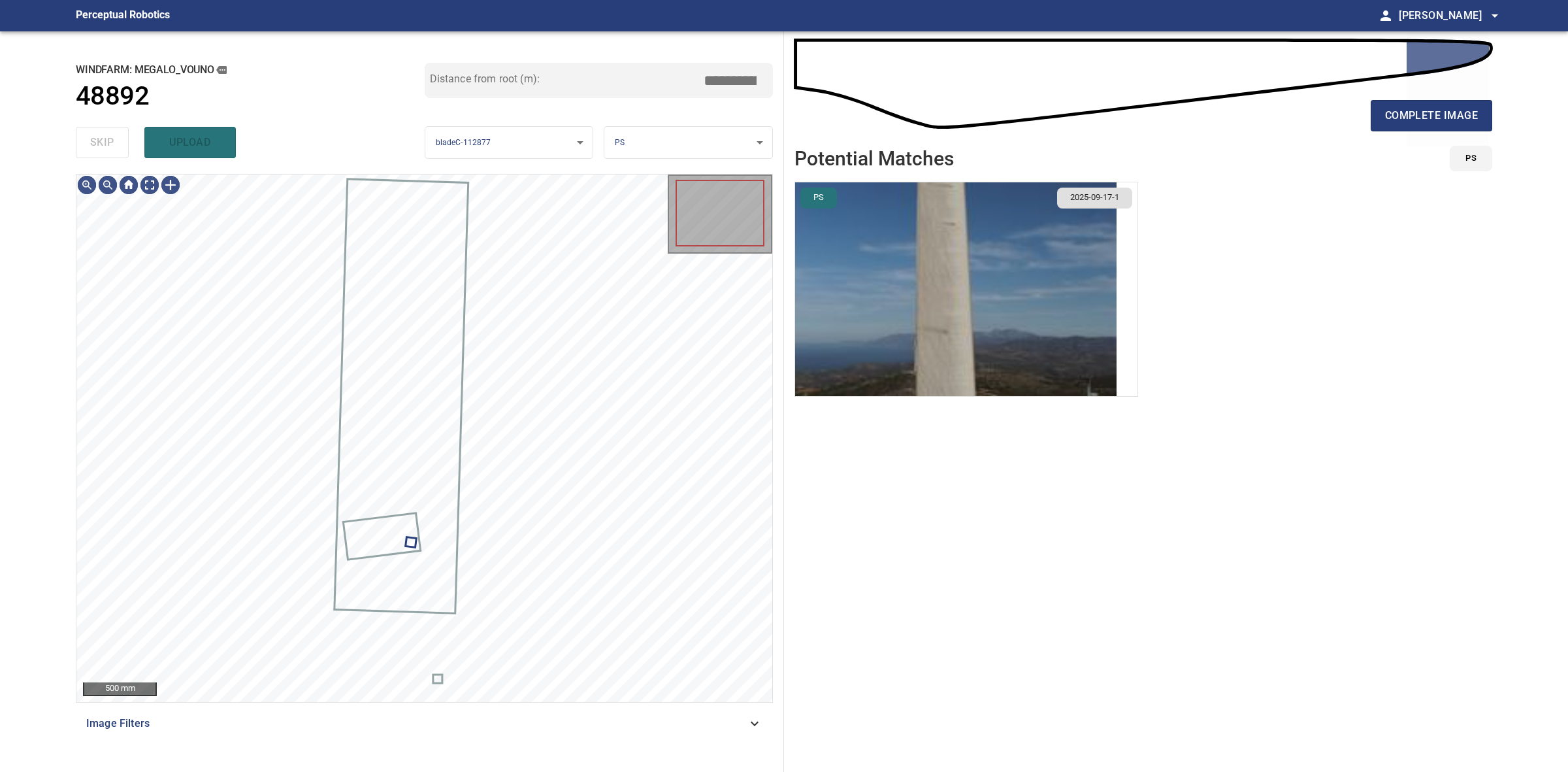
click at [102, 134] on div "skip upload" at bounding box center [250, 142] width 349 height 42
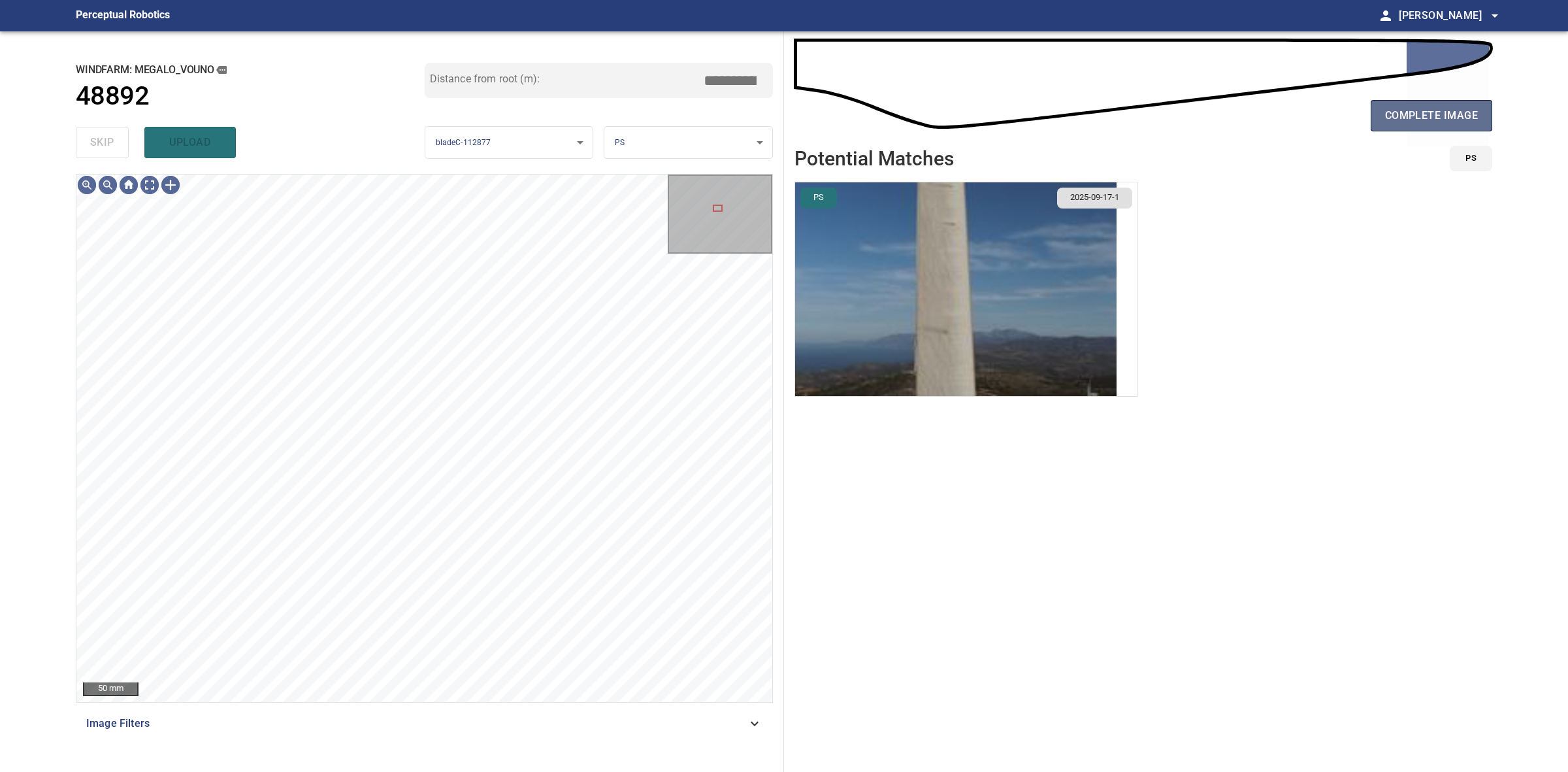
click at [1407, 122] on span "complete image" at bounding box center [1432, 116] width 93 height 18
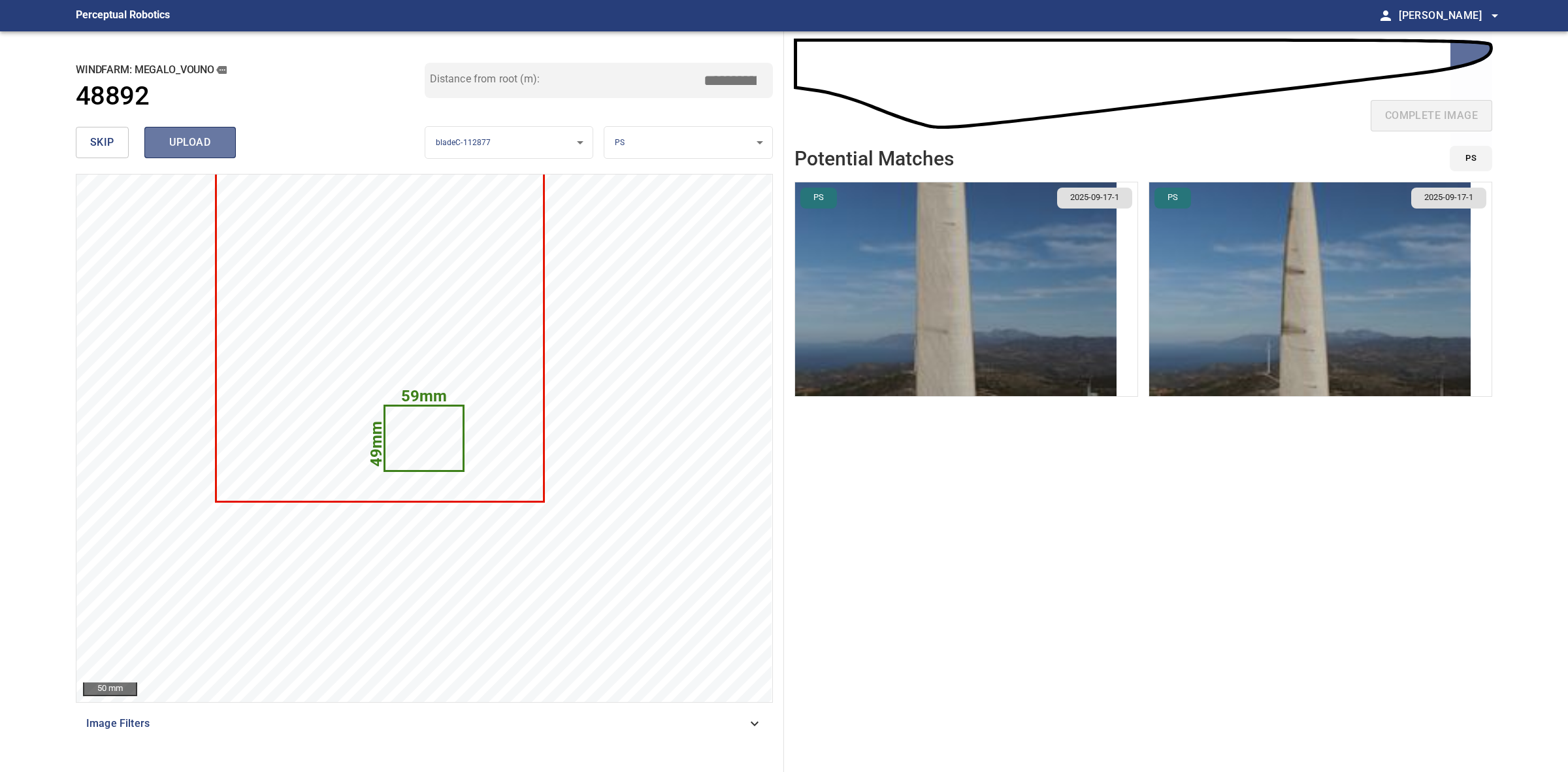
click at [191, 148] on span "upload" at bounding box center [190, 142] width 63 height 18
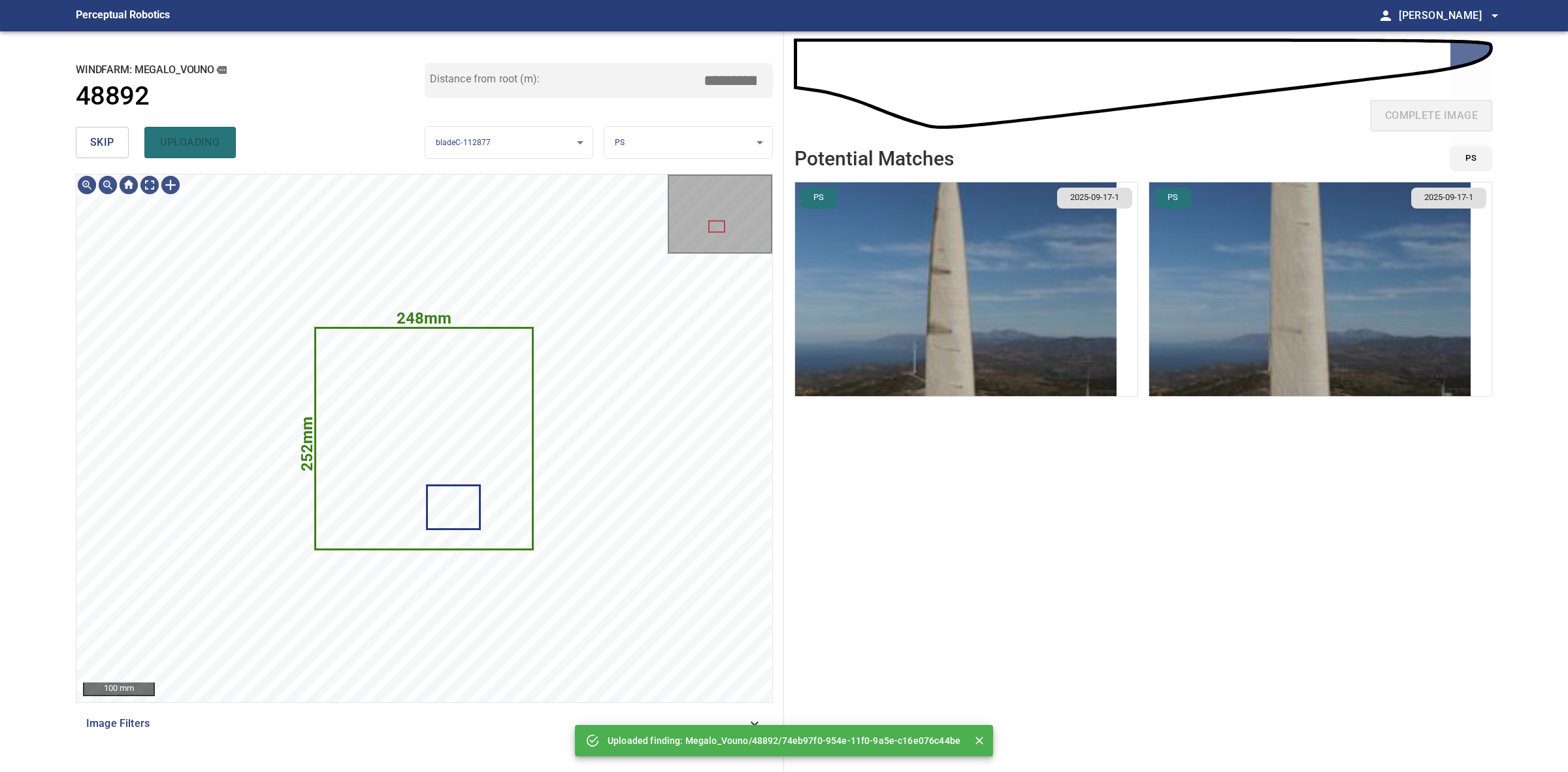
click at [110, 150] on span "skip" at bounding box center [102, 142] width 24 height 18
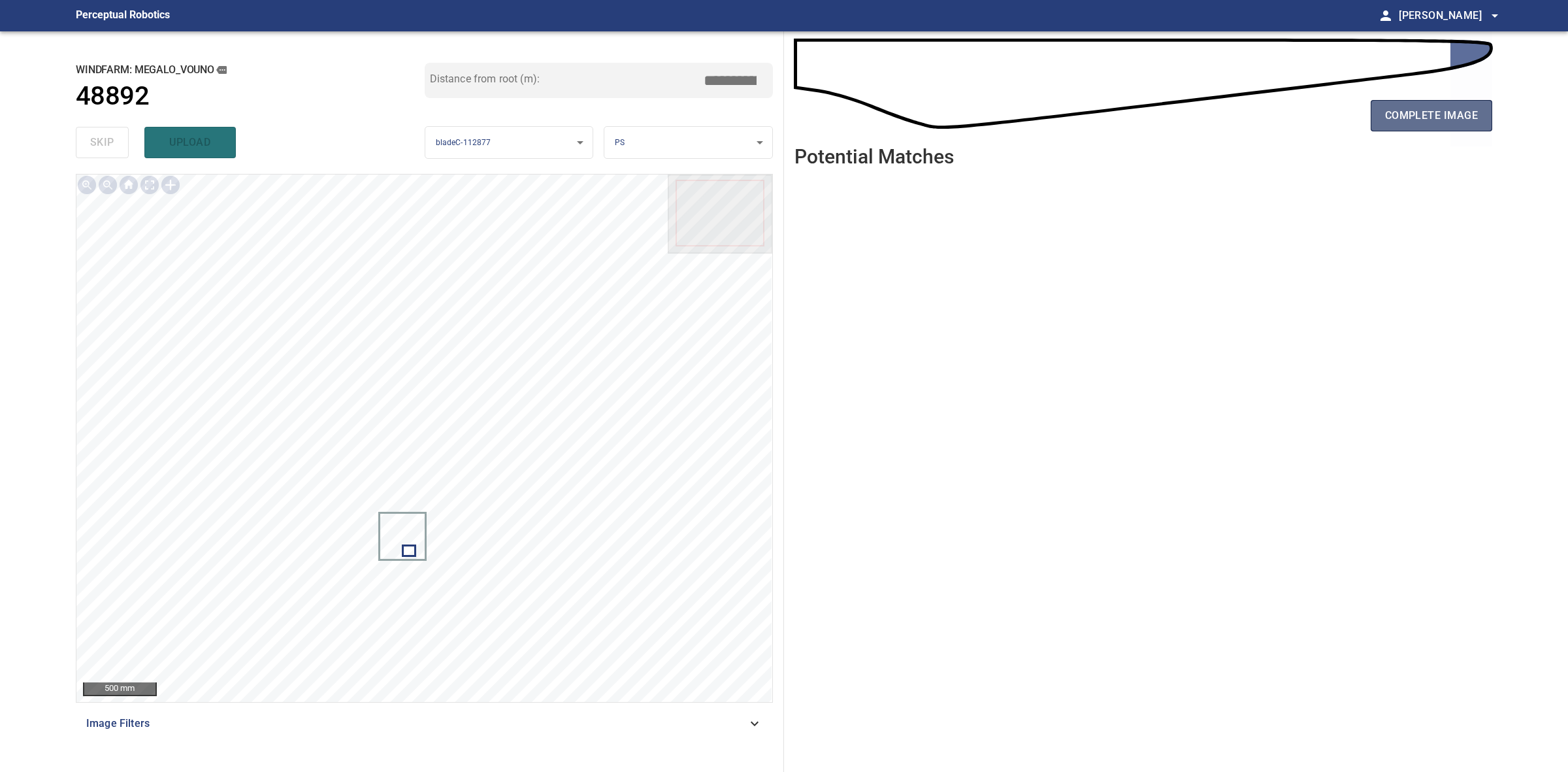
click at [1439, 126] on button "complete image" at bounding box center [1431, 116] width 121 height 31
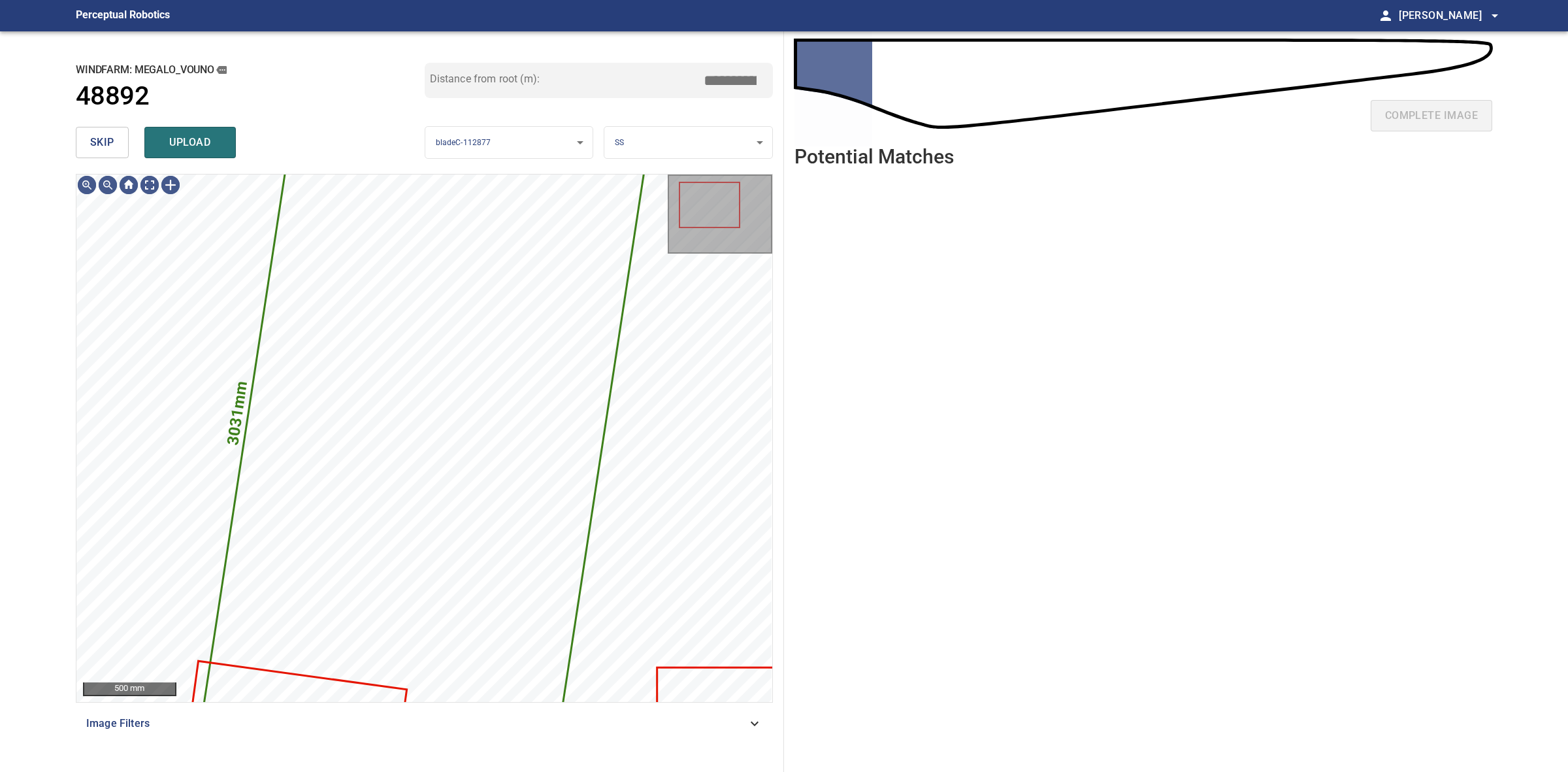
click at [116, 140] on button "skip" at bounding box center [102, 142] width 53 height 31
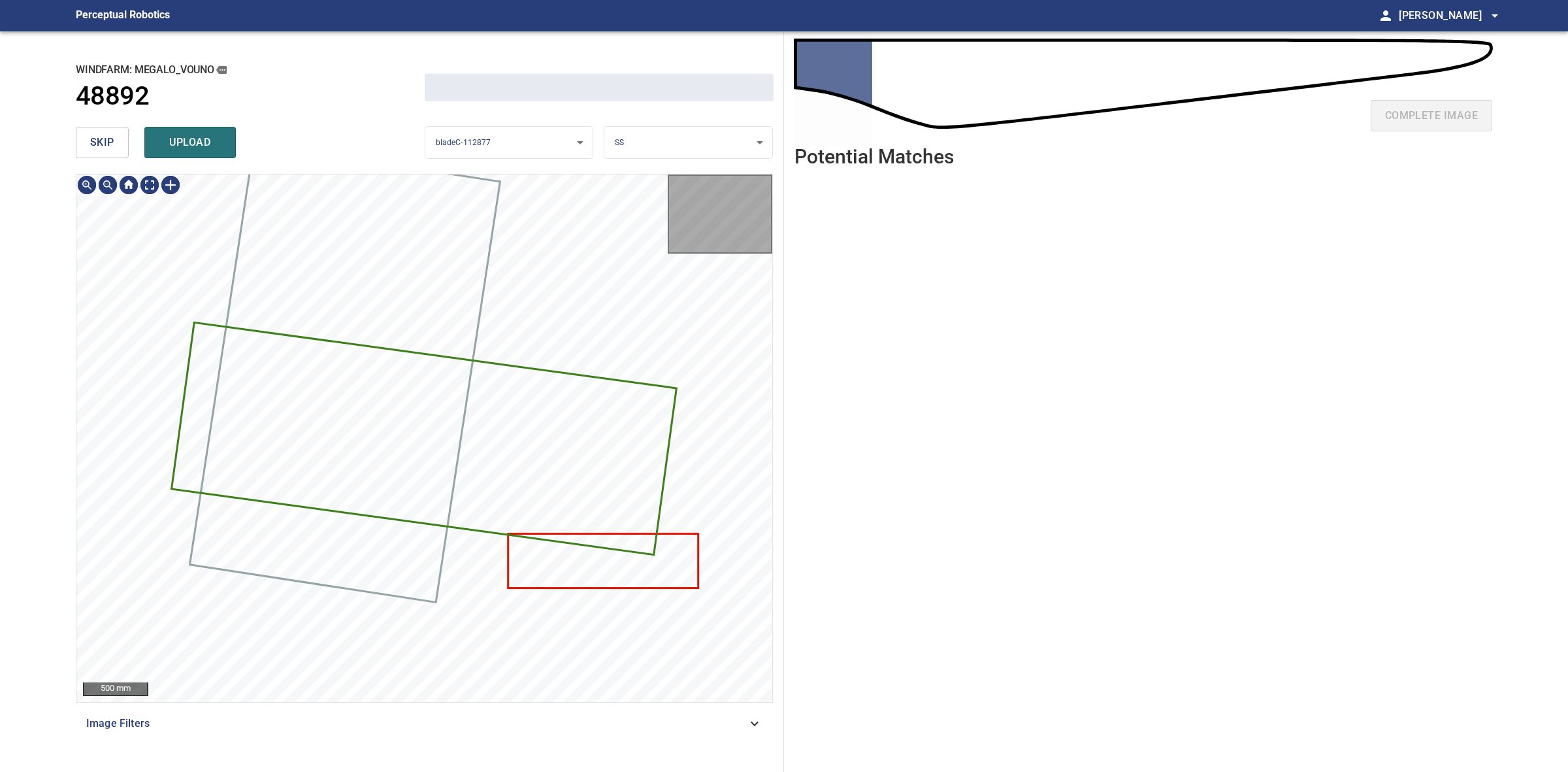
click at [116, 140] on button "skip" at bounding box center [102, 142] width 53 height 31
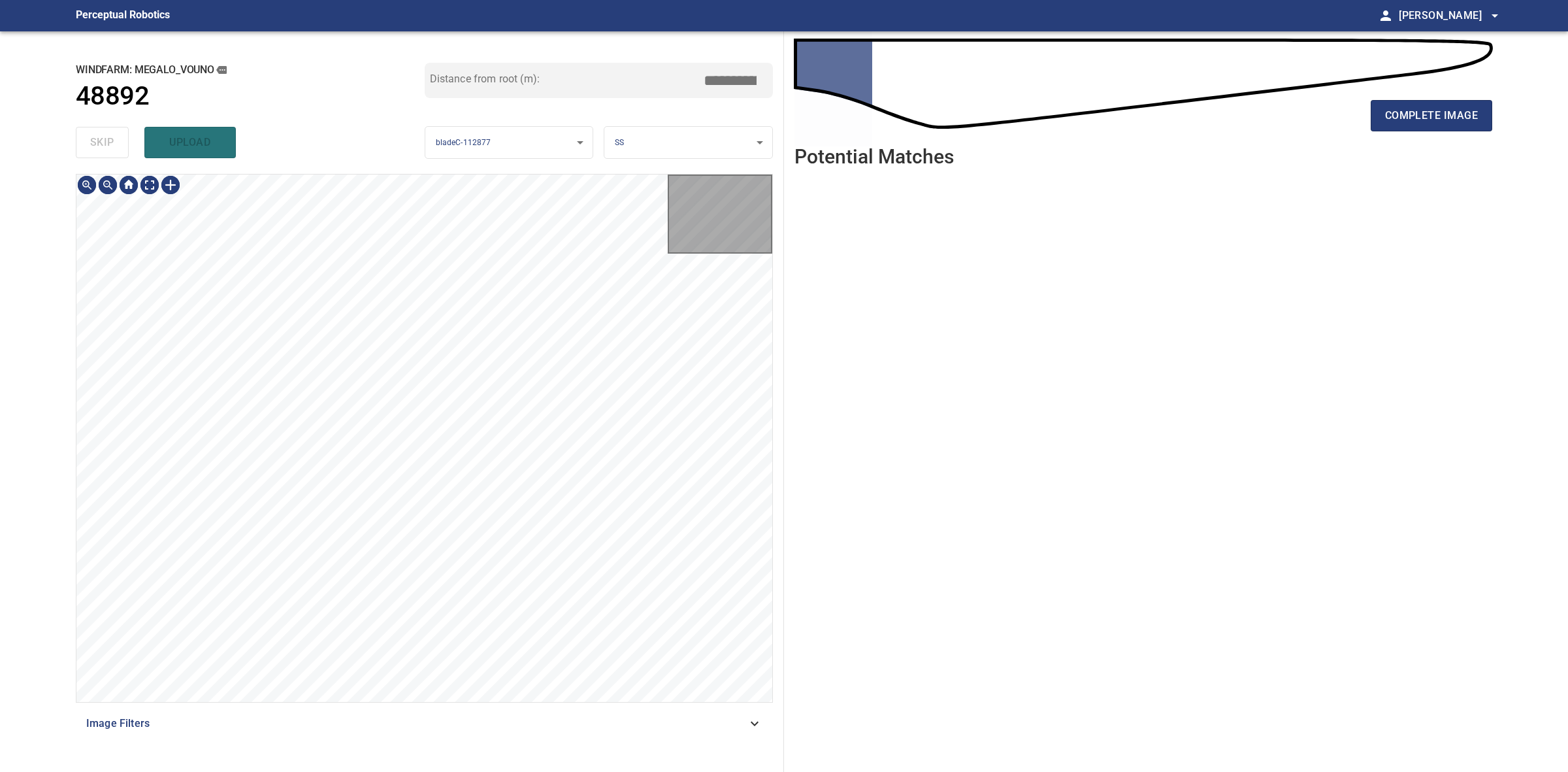
click at [116, 140] on div "skip upload" at bounding box center [250, 142] width 349 height 42
type input "****"
drag, startPoint x: 116, startPoint y: 140, endPoint x: 575, endPoint y: 140, distance: 459.0
click at [117, 140] on div "skip upload" at bounding box center [250, 142] width 349 height 42
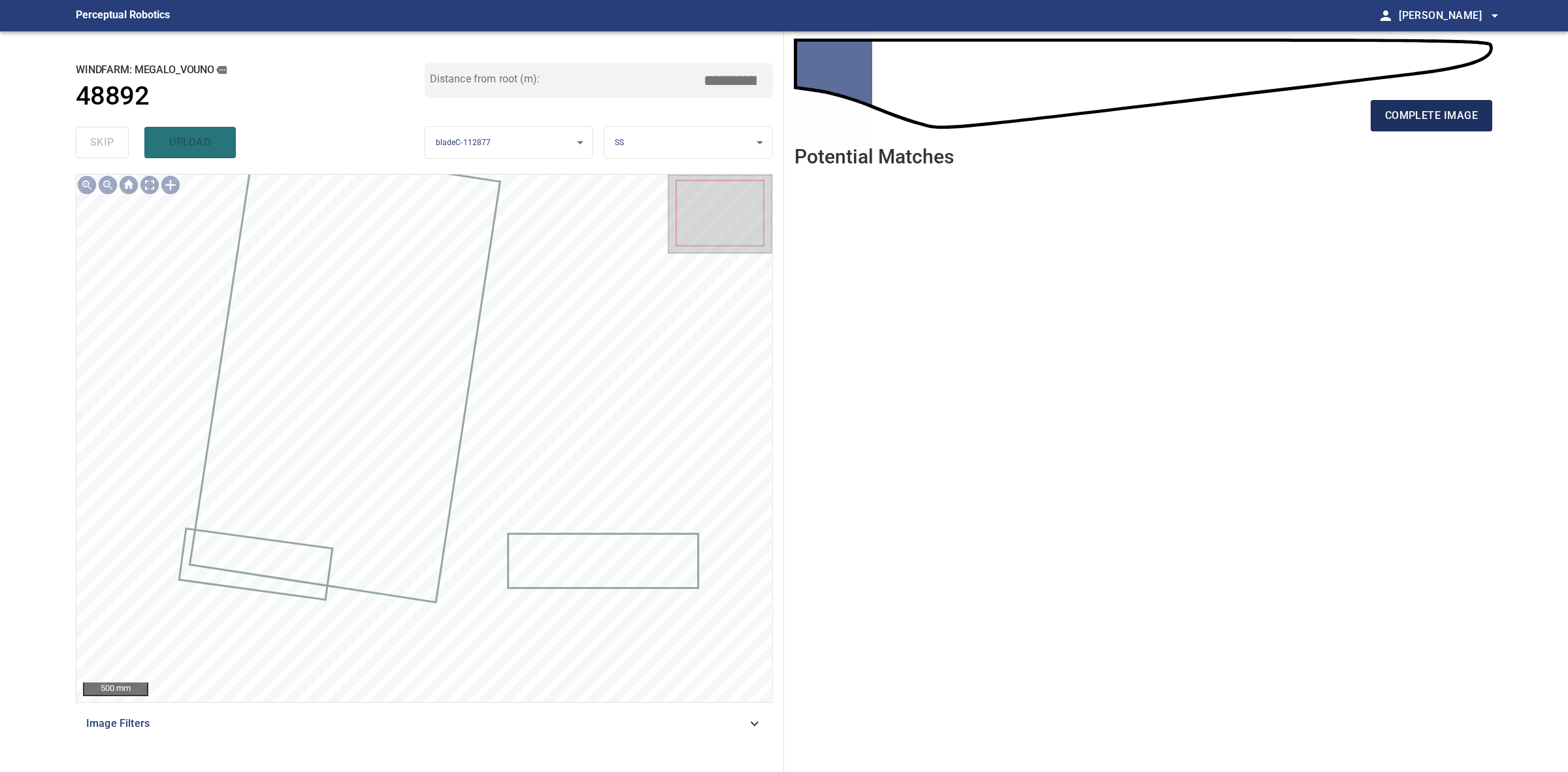
click at [1449, 126] on button "complete image" at bounding box center [1431, 116] width 121 height 31
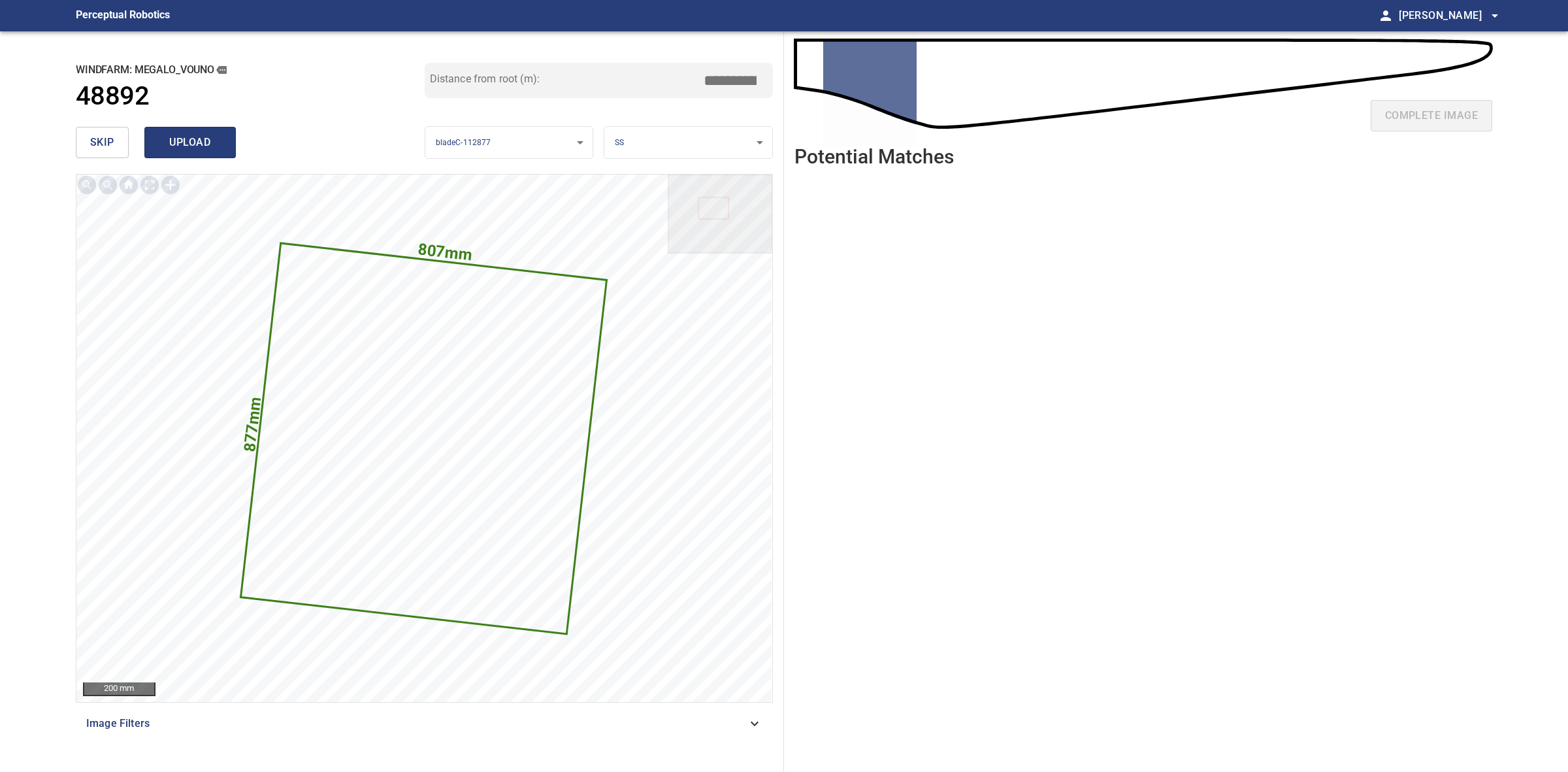
click at [216, 148] on span "upload" at bounding box center [190, 142] width 63 height 18
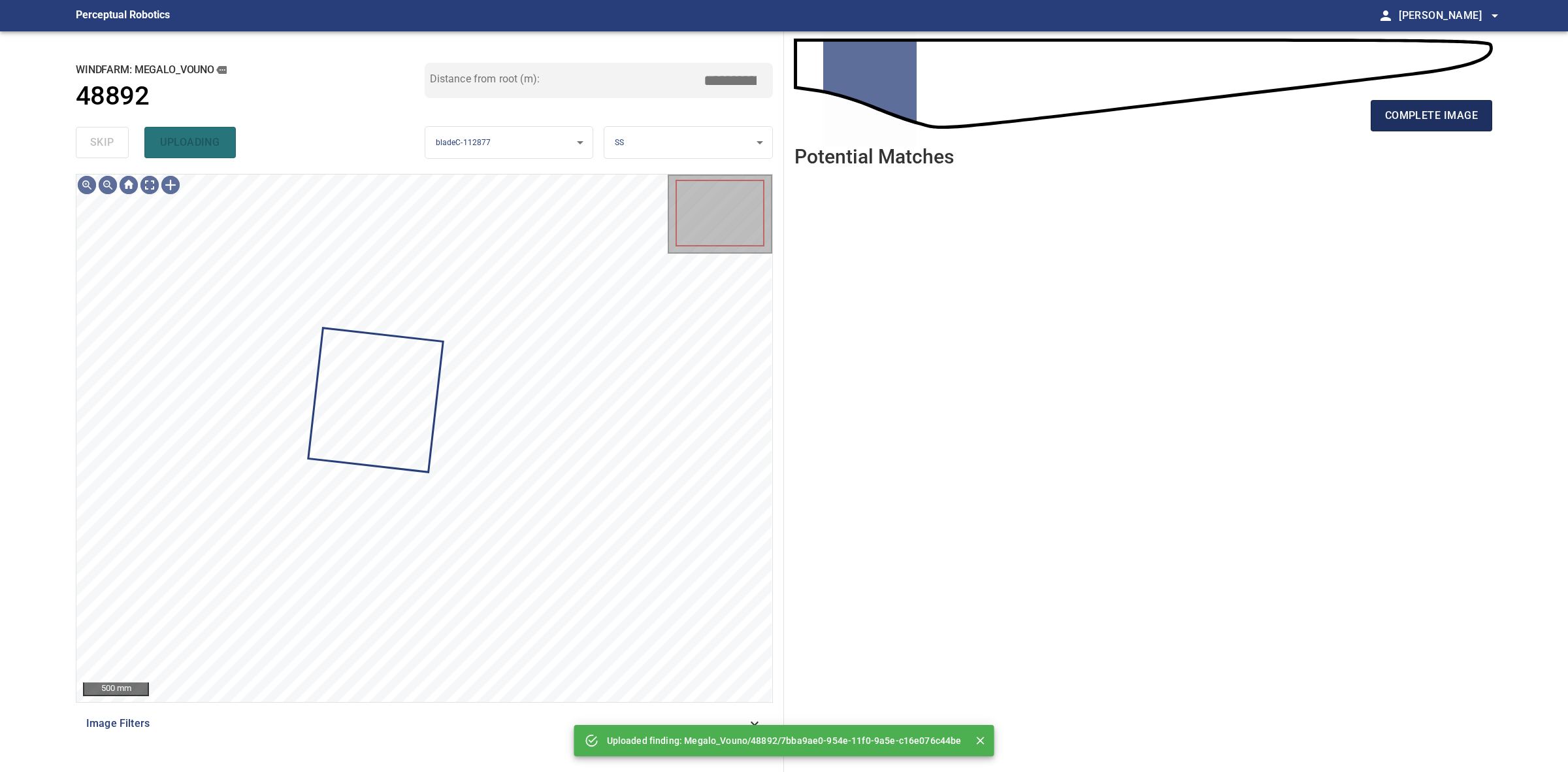
click at [1467, 128] on button "complete image" at bounding box center [1431, 116] width 121 height 31
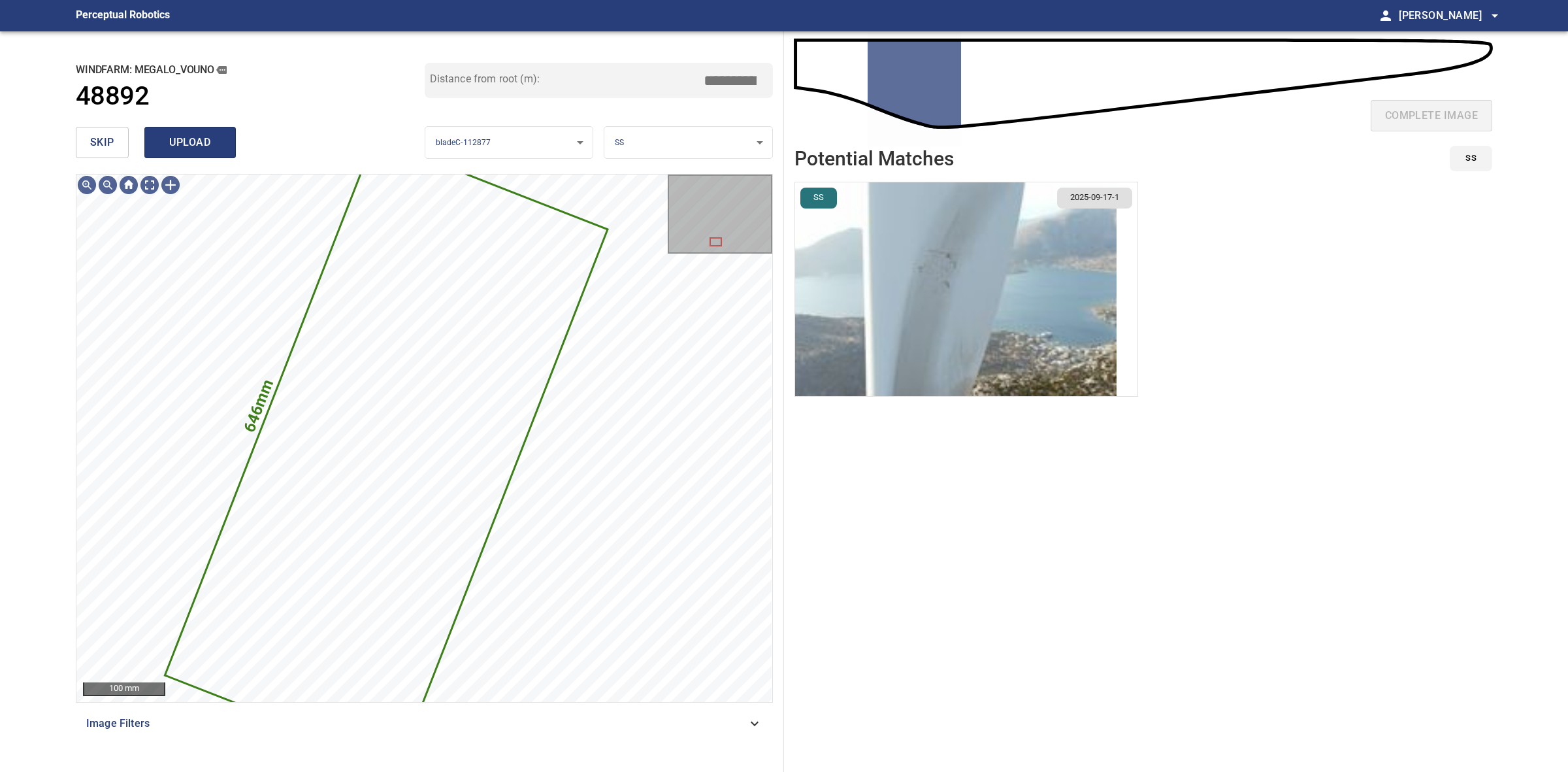
click at [212, 130] on button "upload" at bounding box center [190, 142] width 92 height 31
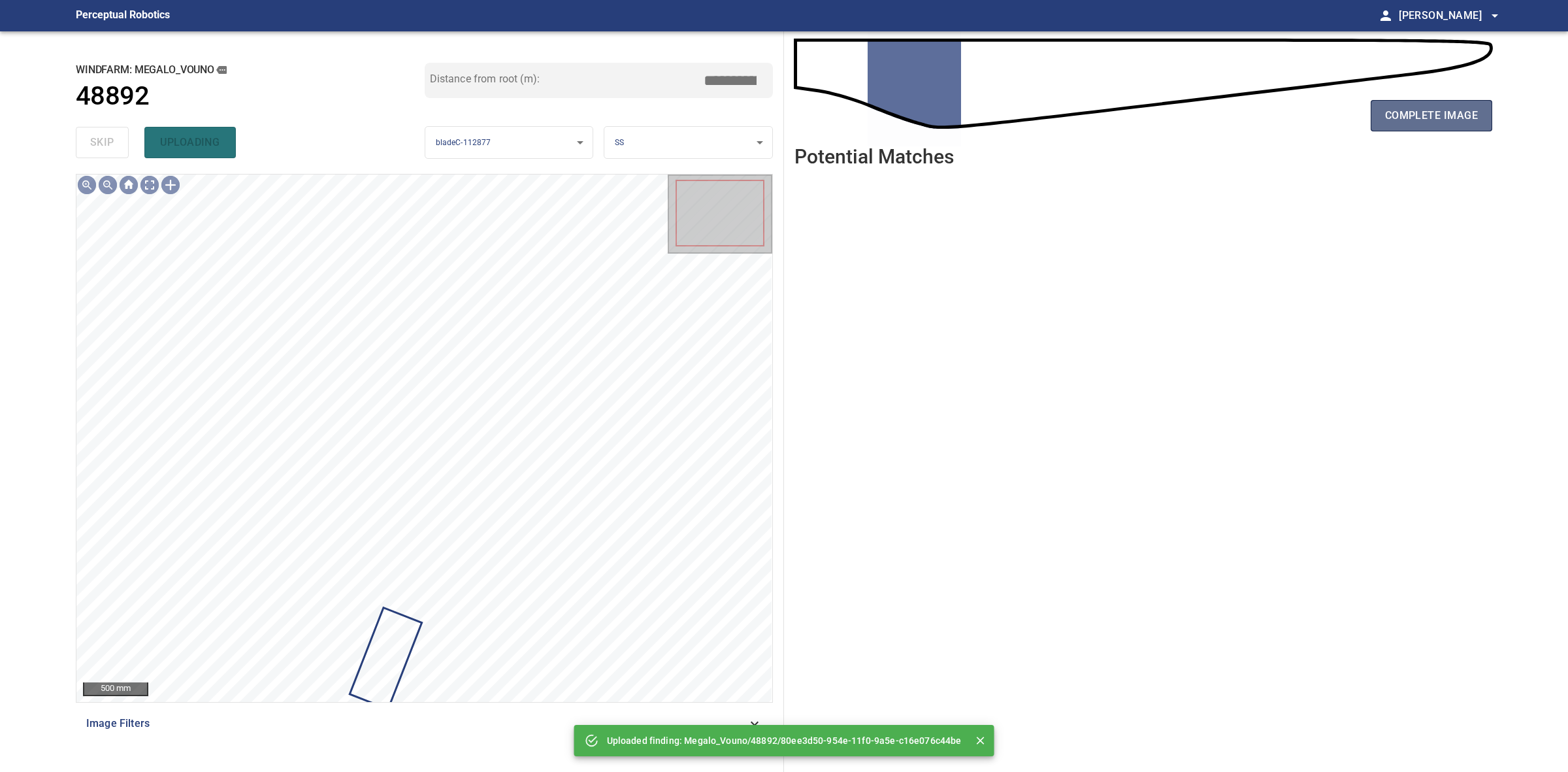
click at [1461, 117] on span "complete image" at bounding box center [1432, 116] width 93 height 18
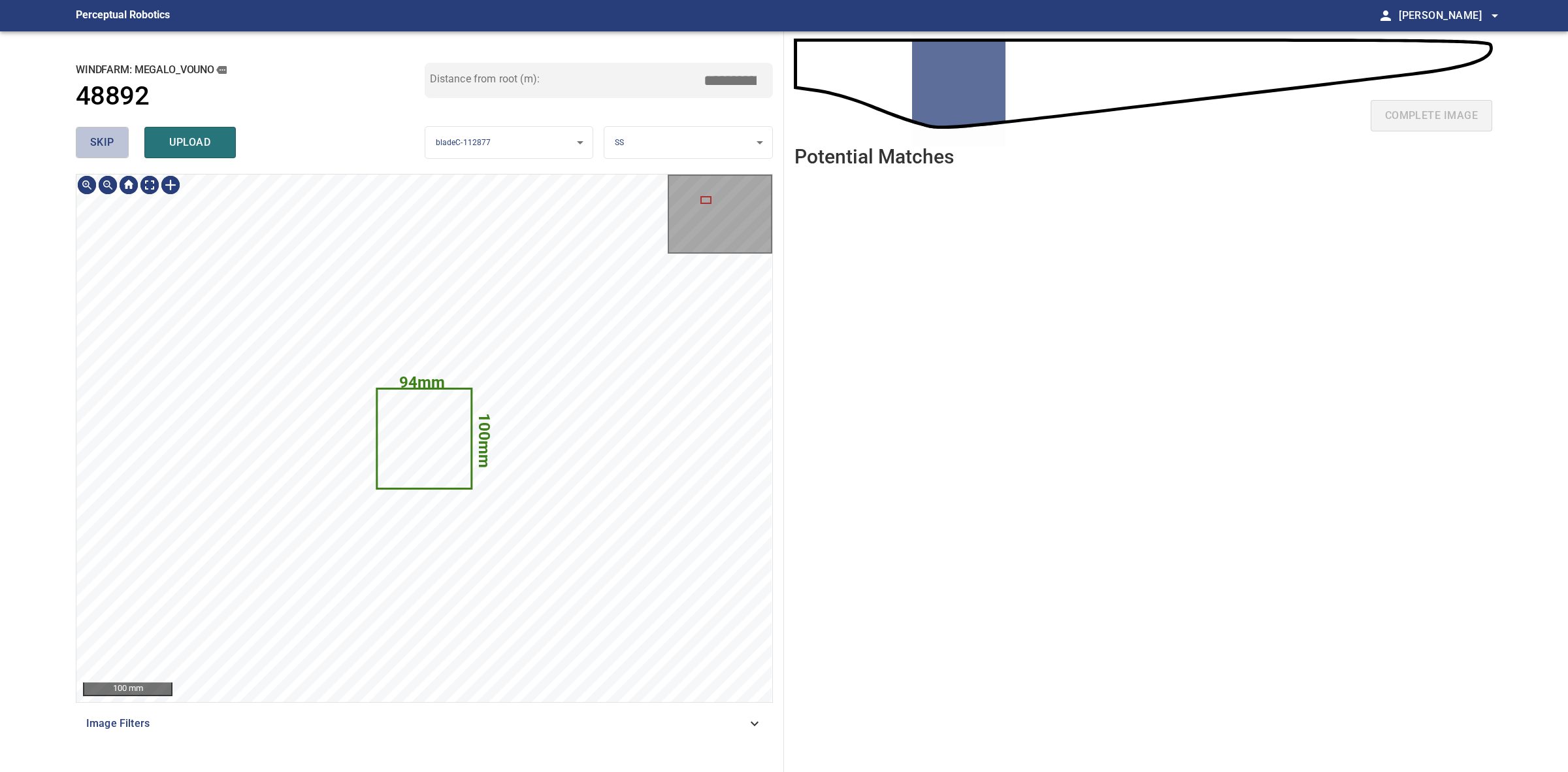
click at [100, 127] on button "skip" at bounding box center [102, 142] width 53 height 31
click at [100, 127] on div "skip upload" at bounding box center [250, 142] width 349 height 42
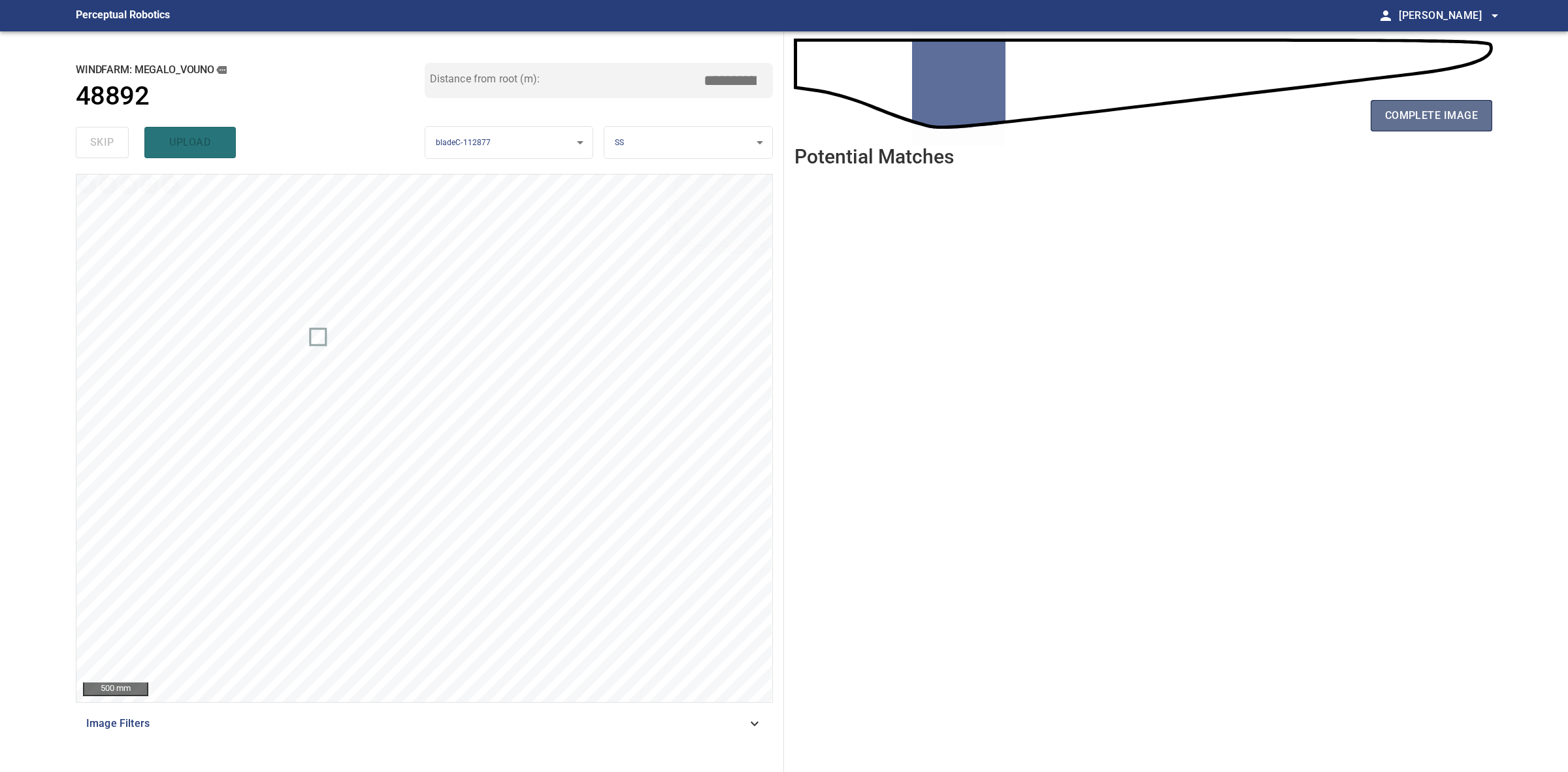
click at [1421, 112] on span "complete image" at bounding box center [1432, 116] width 93 height 18
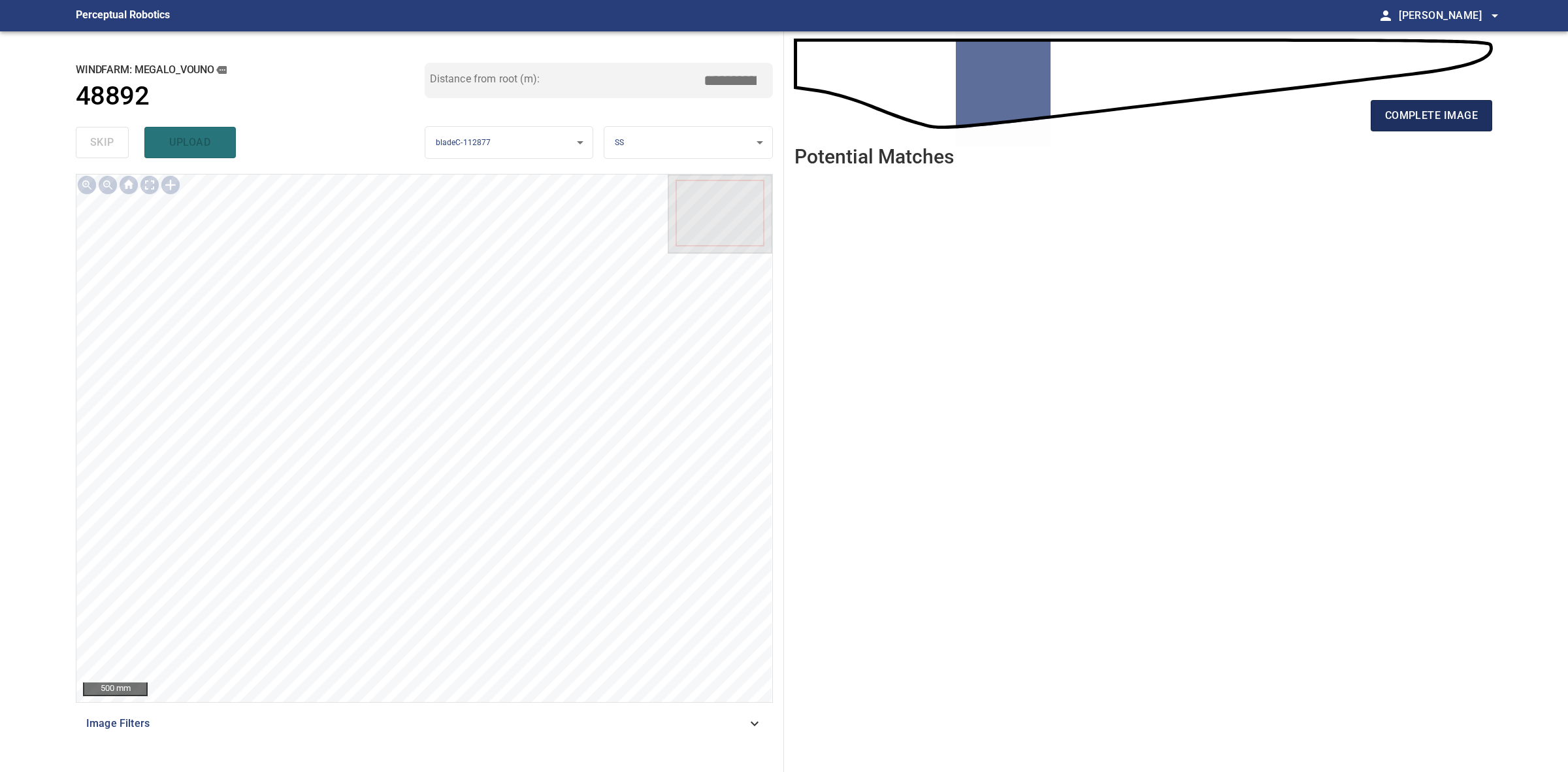
click at [1435, 128] on button "complete image" at bounding box center [1431, 116] width 121 height 31
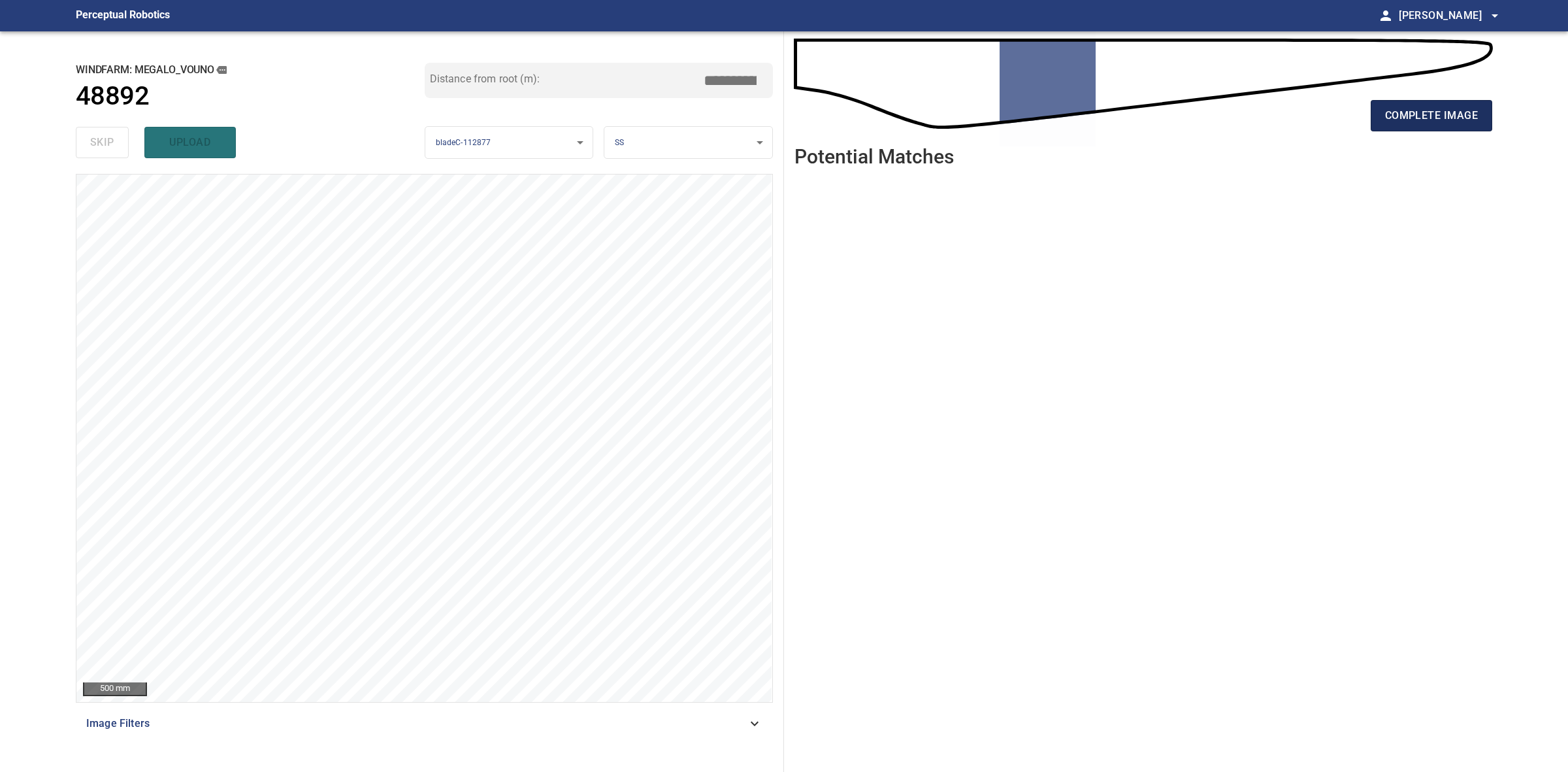
click at [1403, 123] on span "complete image" at bounding box center [1432, 116] width 93 height 18
click at [1464, 117] on span "complete image" at bounding box center [1432, 116] width 93 height 18
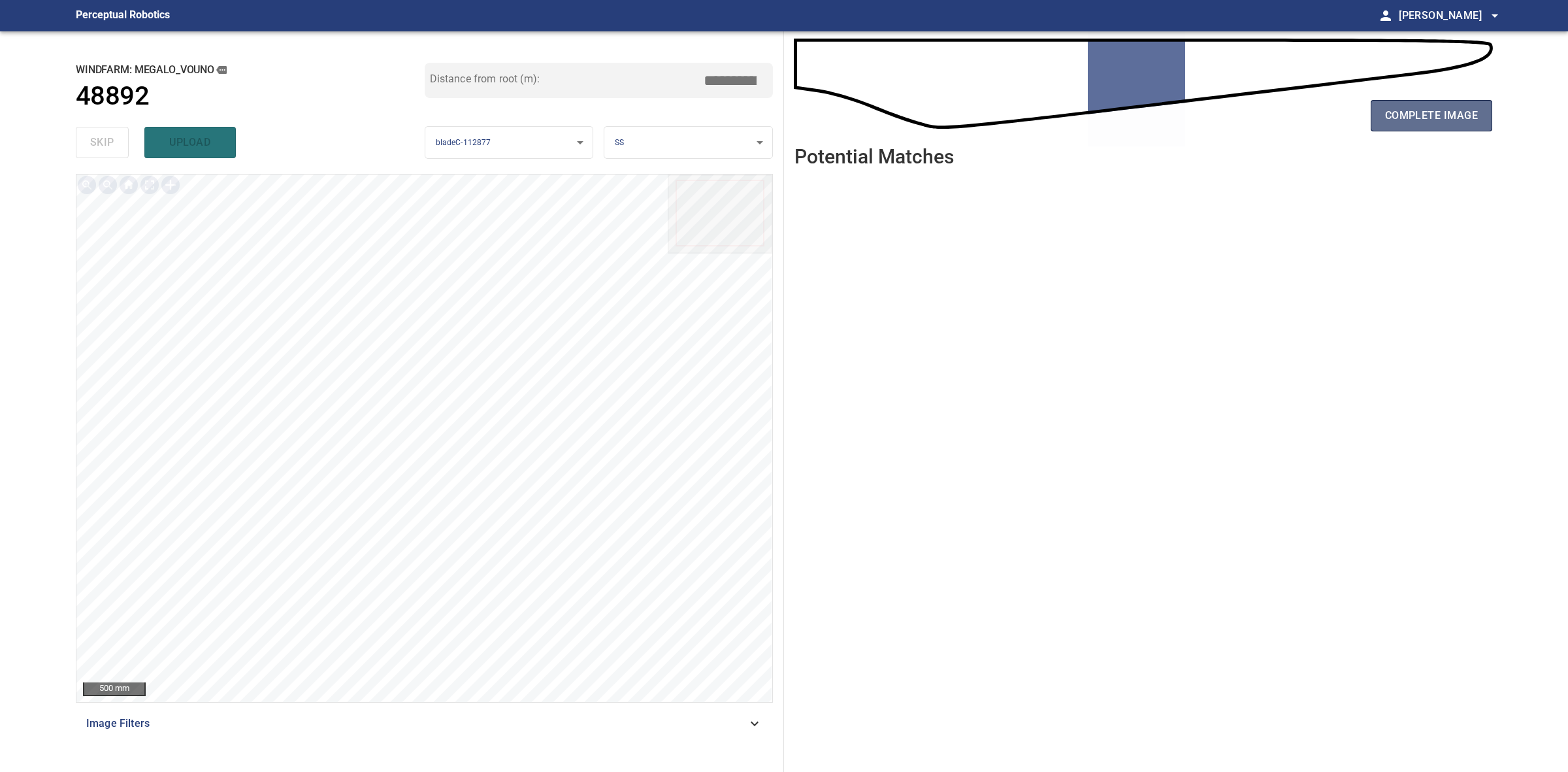
click at [1403, 118] on span "complete image" at bounding box center [1432, 116] width 93 height 18
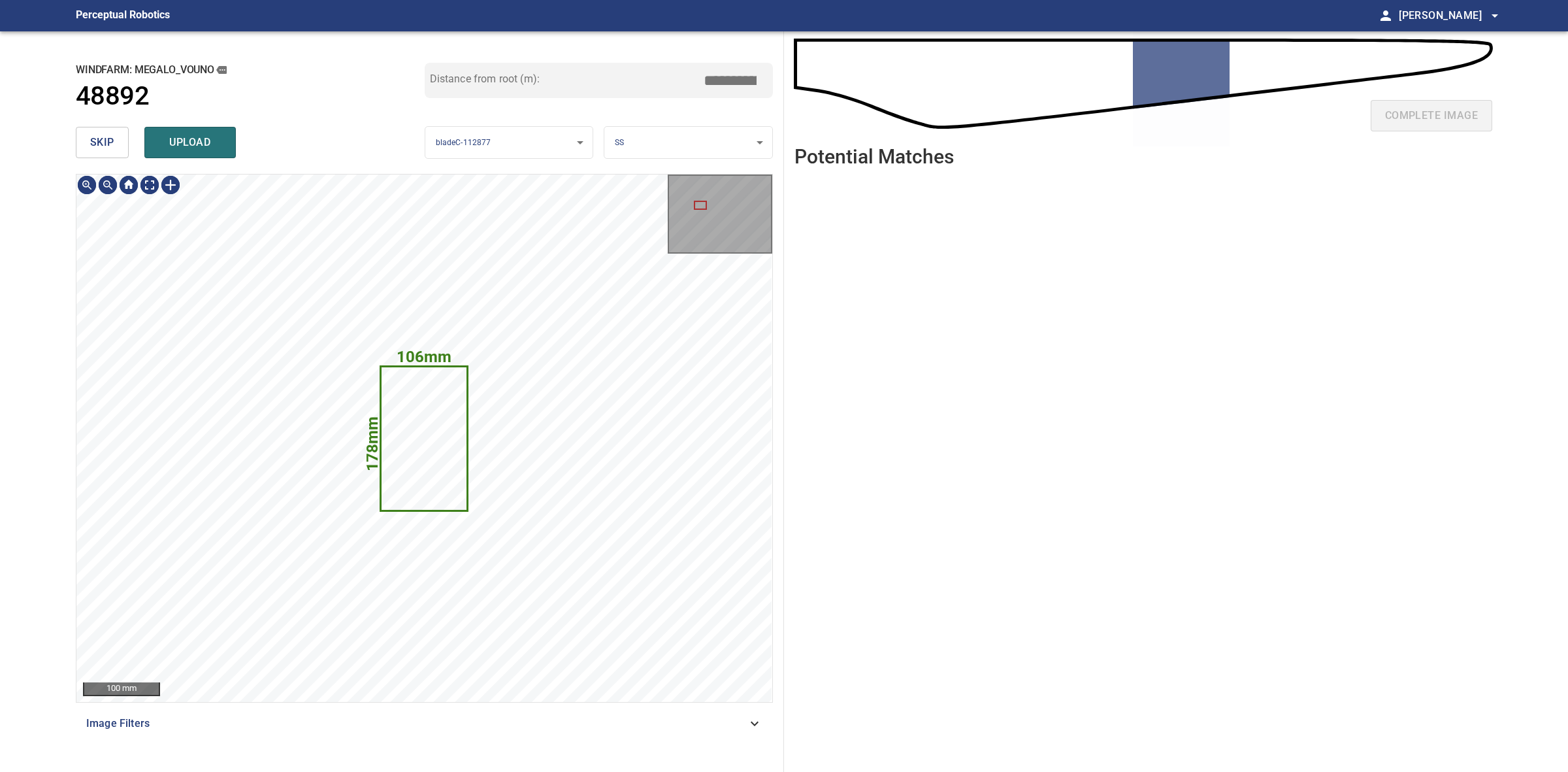
click at [116, 145] on button "skip" at bounding box center [102, 142] width 53 height 31
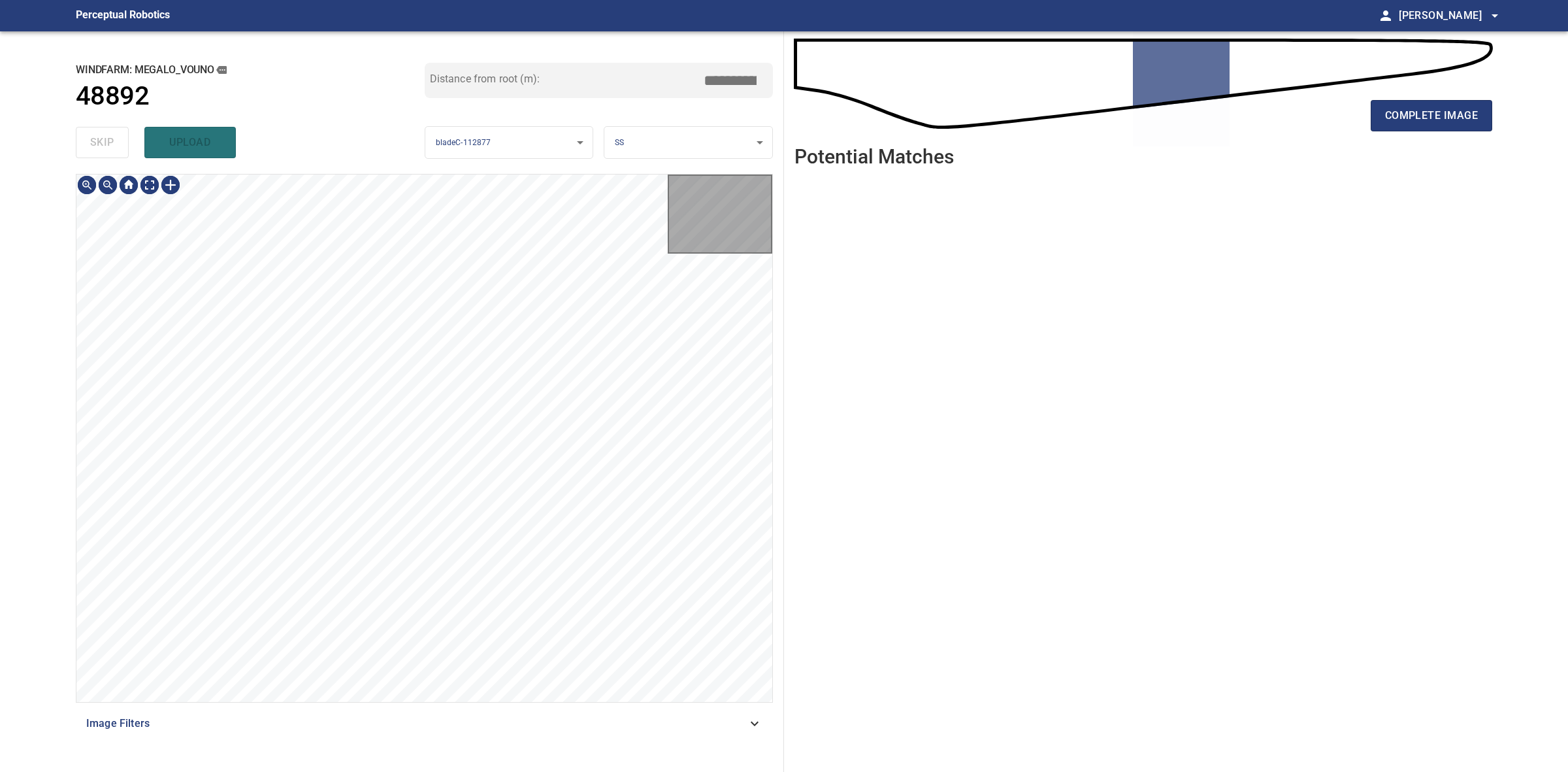
click at [116, 145] on div "skip upload" at bounding box center [250, 142] width 349 height 42
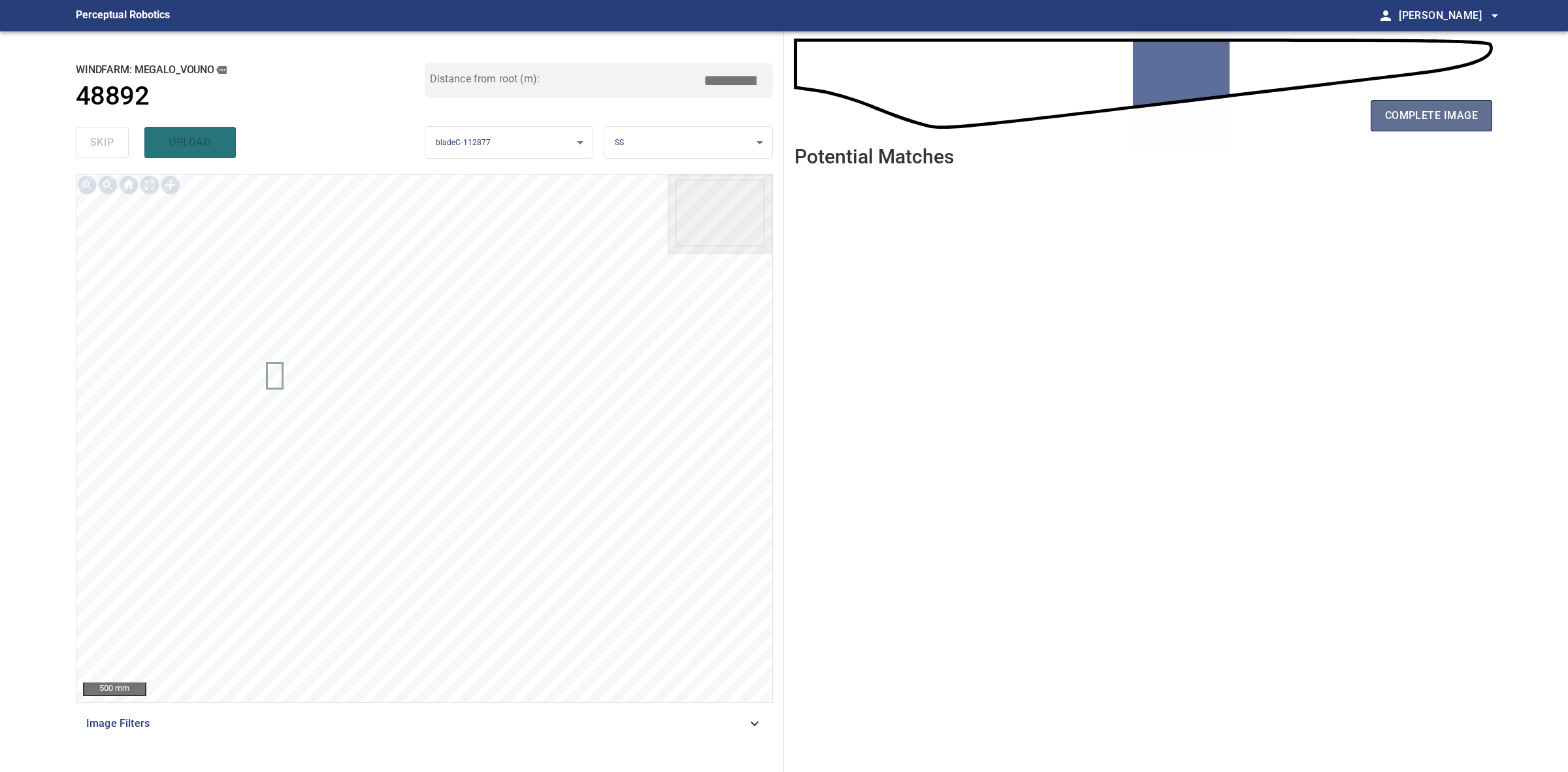
click at [1438, 117] on span "complete image" at bounding box center [1432, 116] width 93 height 18
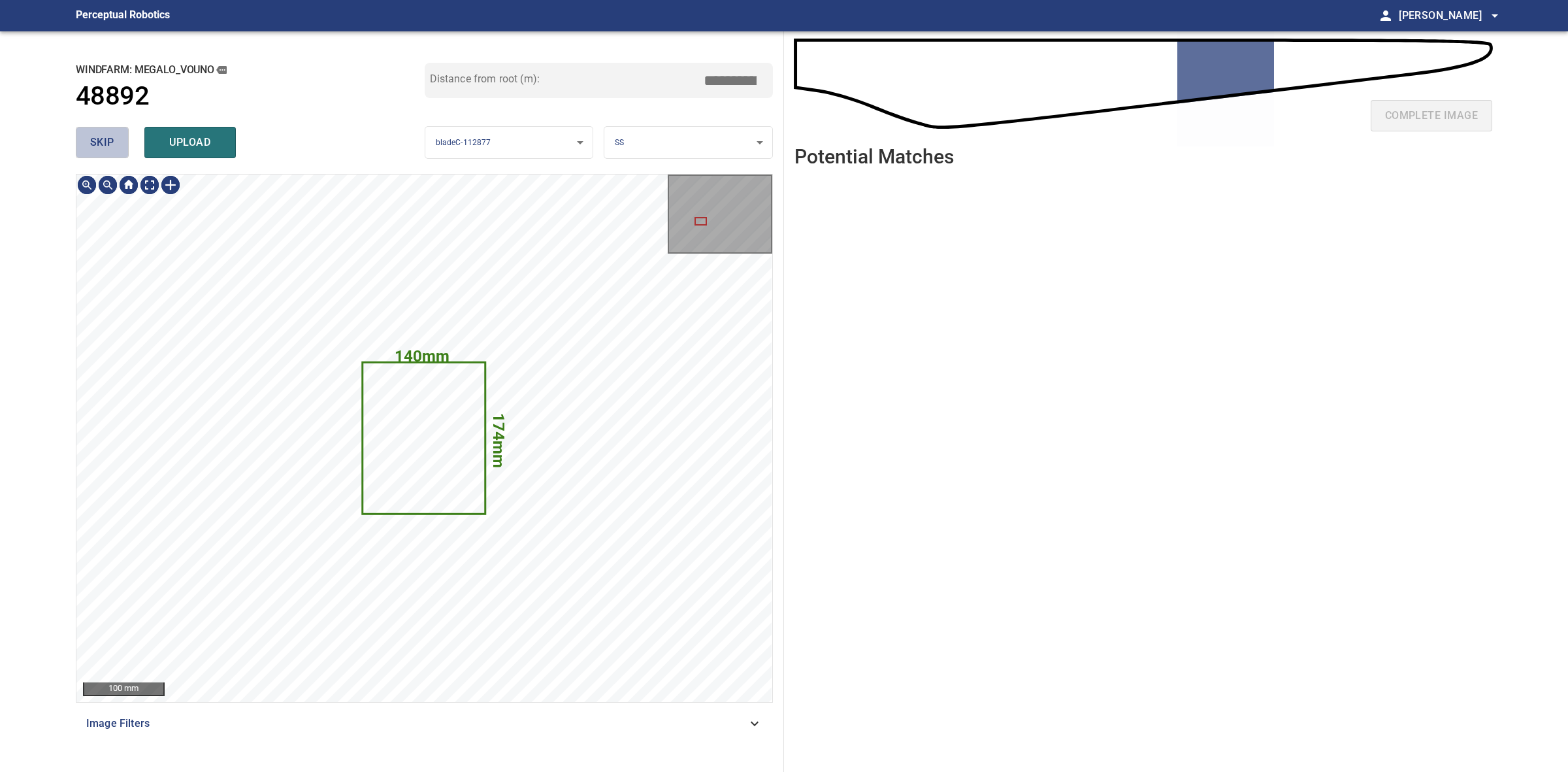
click at [124, 148] on button "skip" at bounding box center [102, 142] width 53 height 31
click at [124, 148] on div "skip upload" at bounding box center [250, 142] width 349 height 42
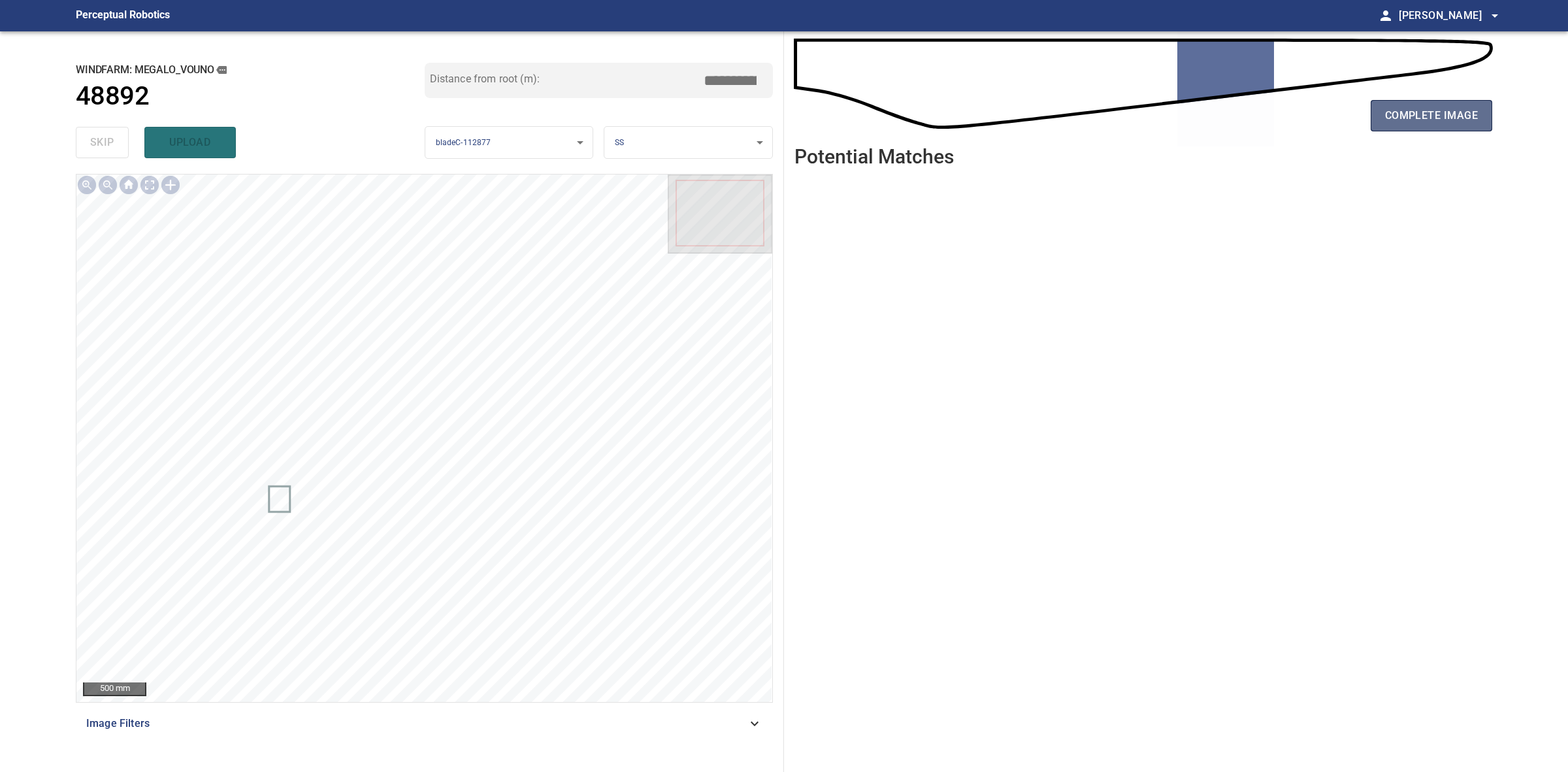
click at [1472, 125] on button "complete image" at bounding box center [1431, 116] width 121 height 31
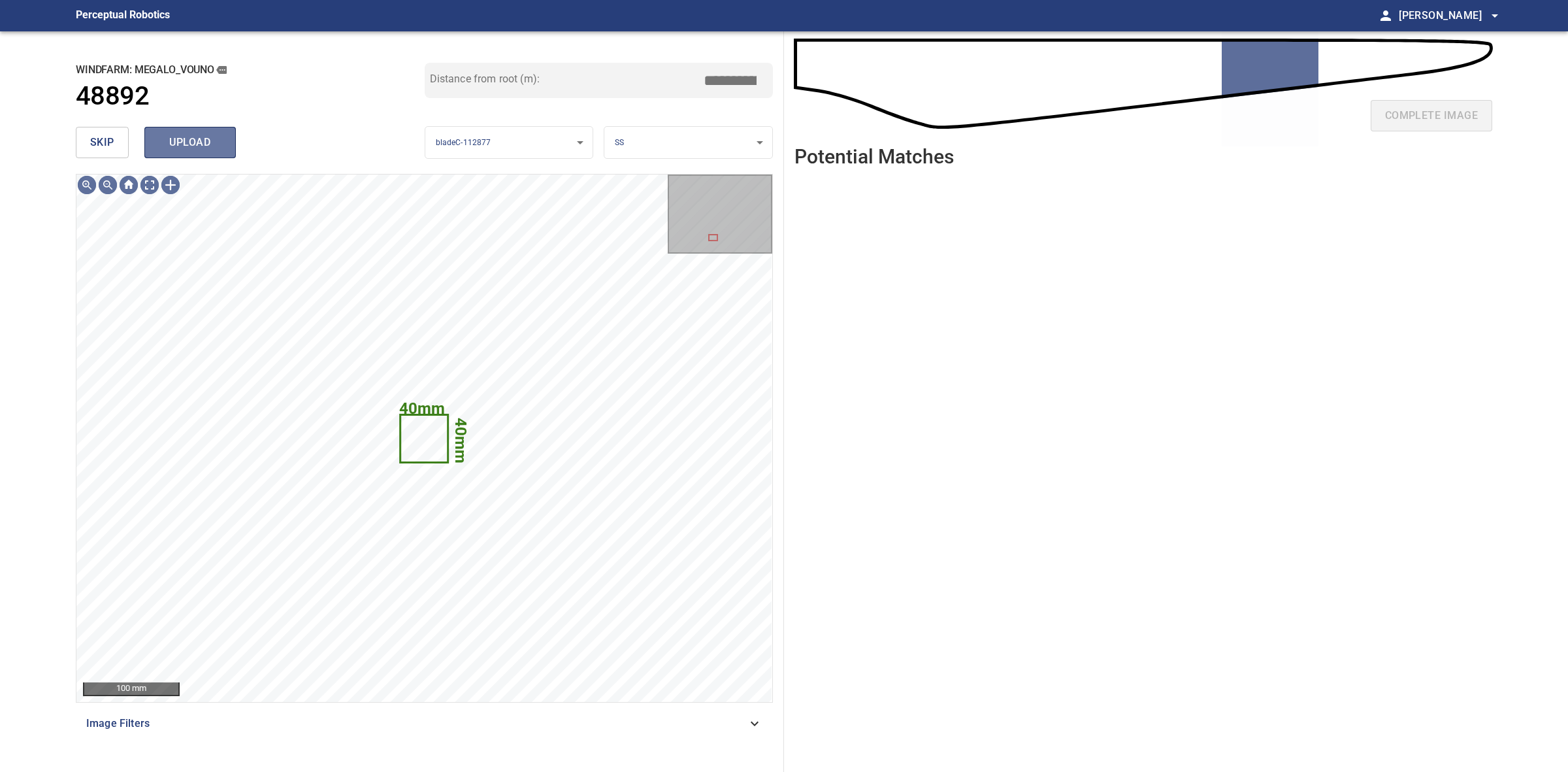
click at [185, 151] on button "upload" at bounding box center [190, 142] width 92 height 31
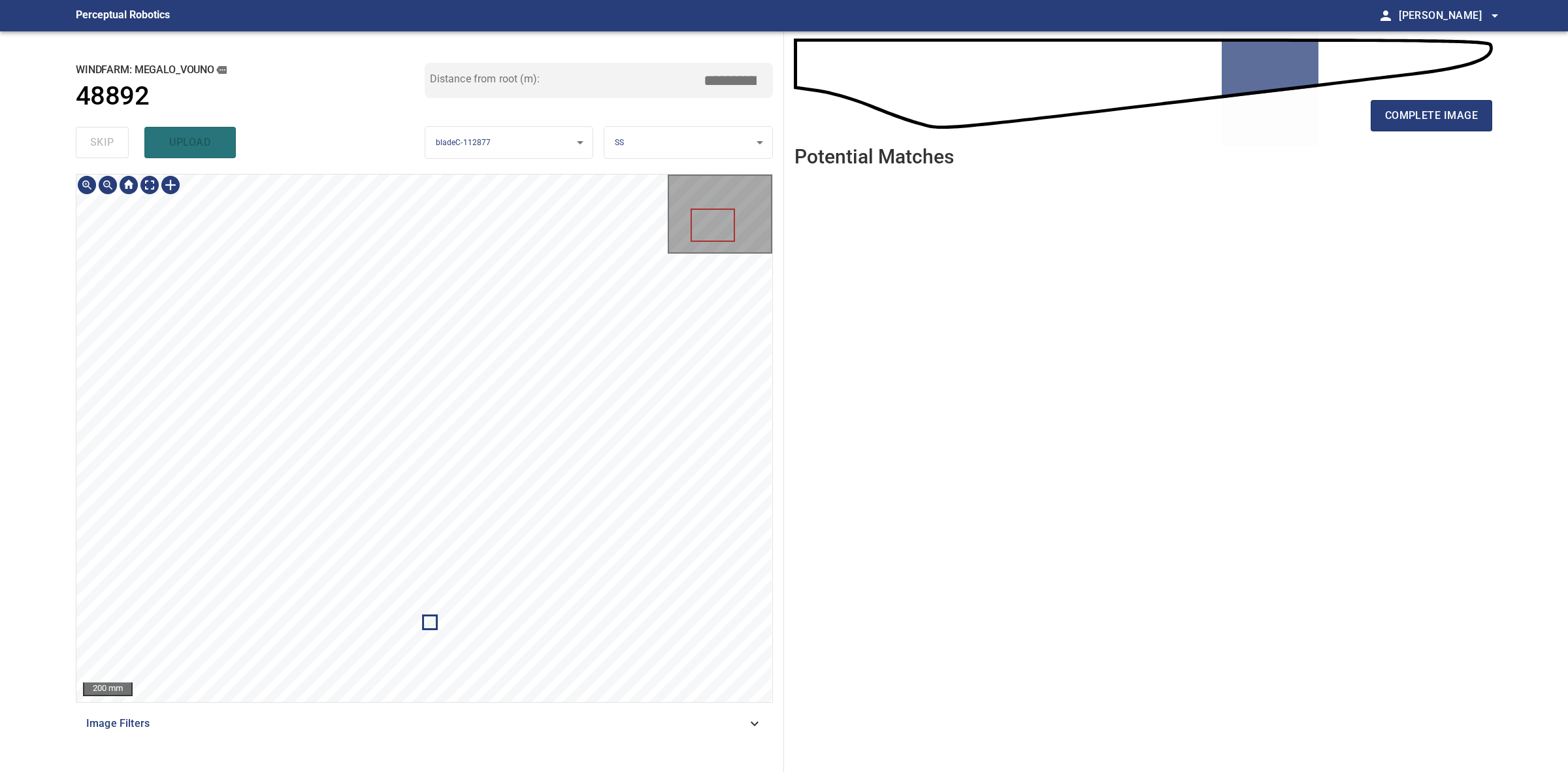
click at [487, 765] on div "**********" at bounding box center [425, 402] width 719 height 741
click at [539, 752] on div "200 mm Image Filters" at bounding box center [425, 467] width 697 height 587
click at [1432, 119] on span "complete image" at bounding box center [1432, 116] width 93 height 18
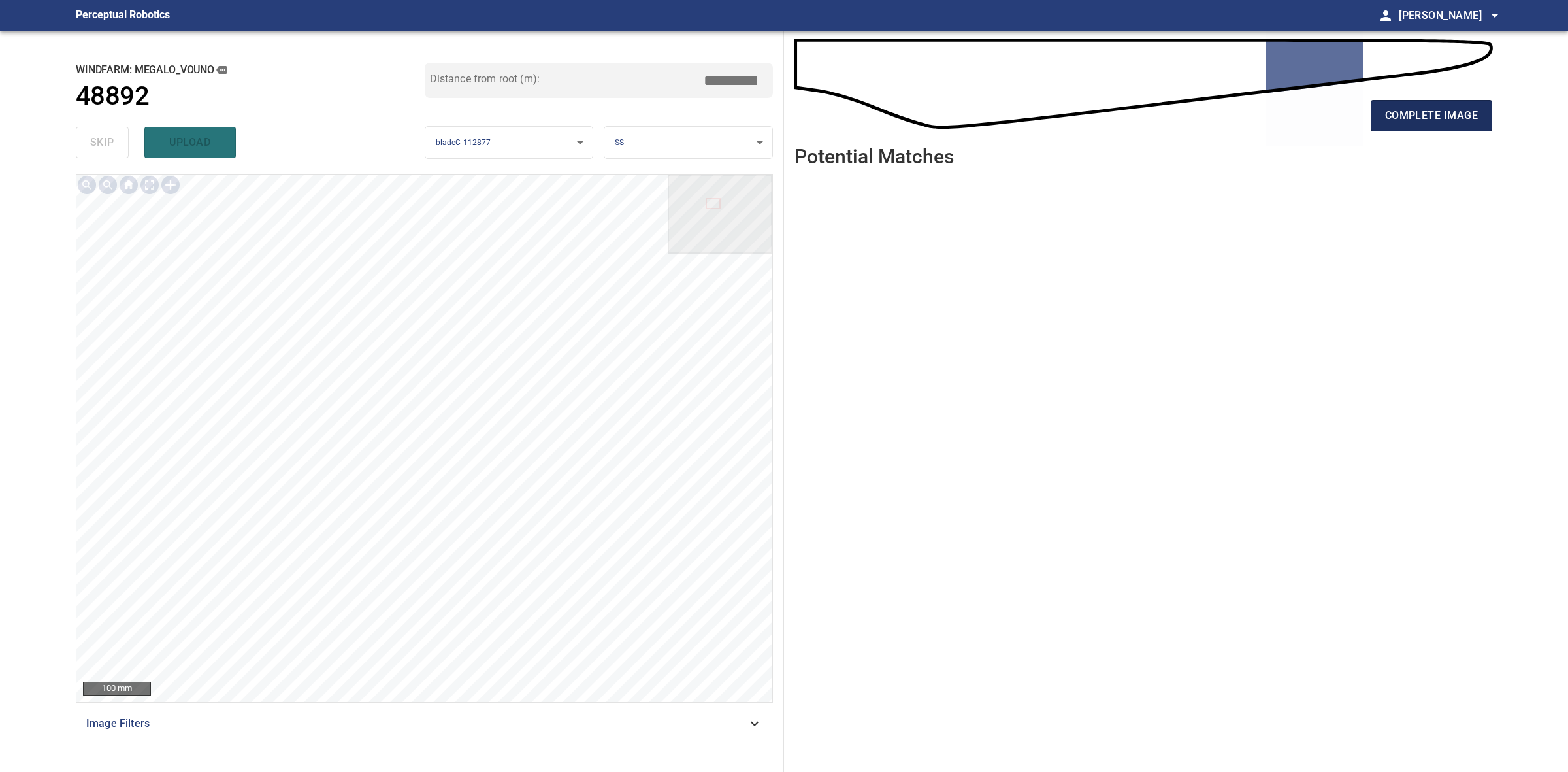
click at [1396, 119] on span "complete image" at bounding box center [1432, 116] width 93 height 18
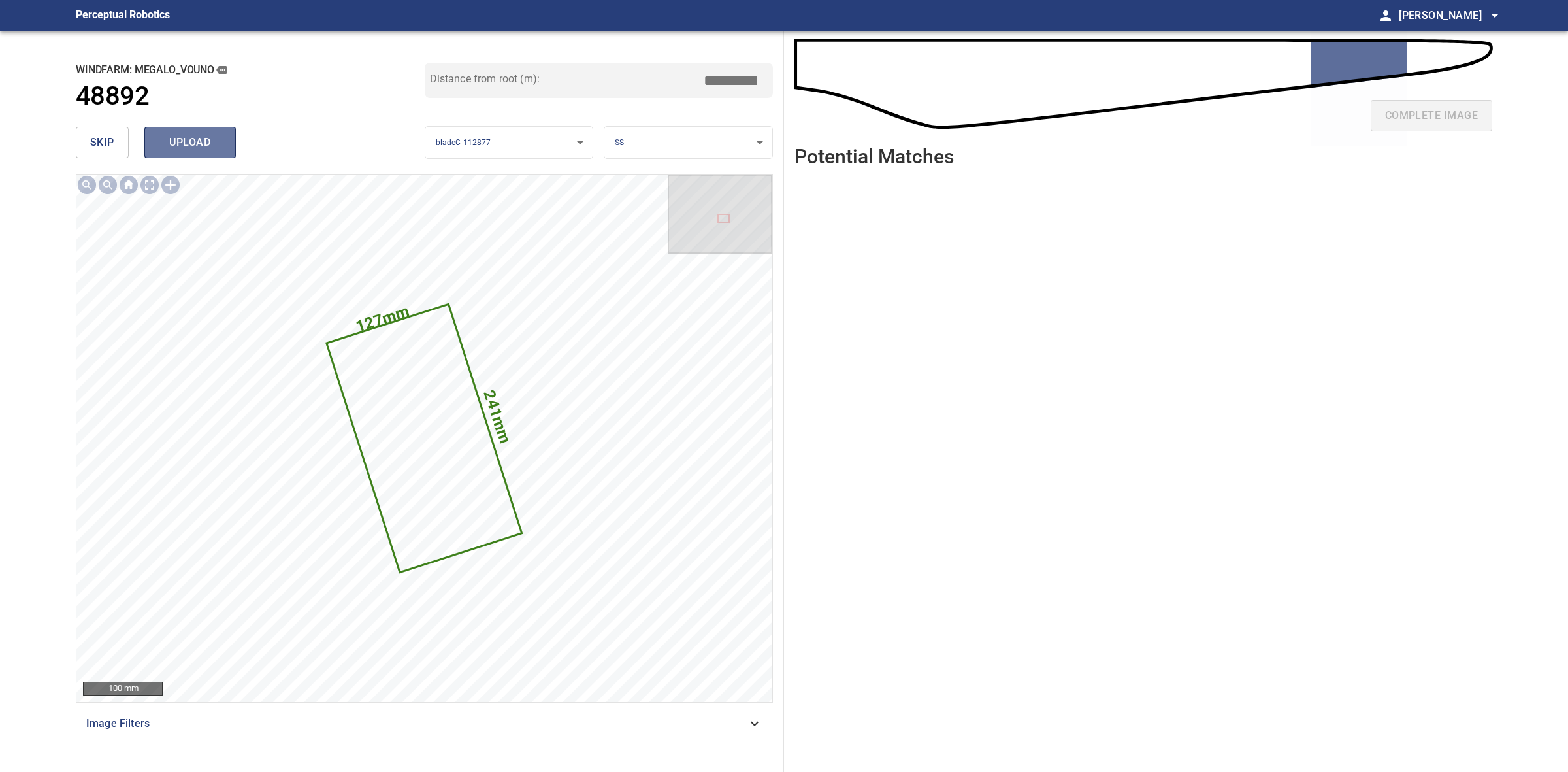
click at [217, 144] on span "upload" at bounding box center [190, 142] width 63 height 18
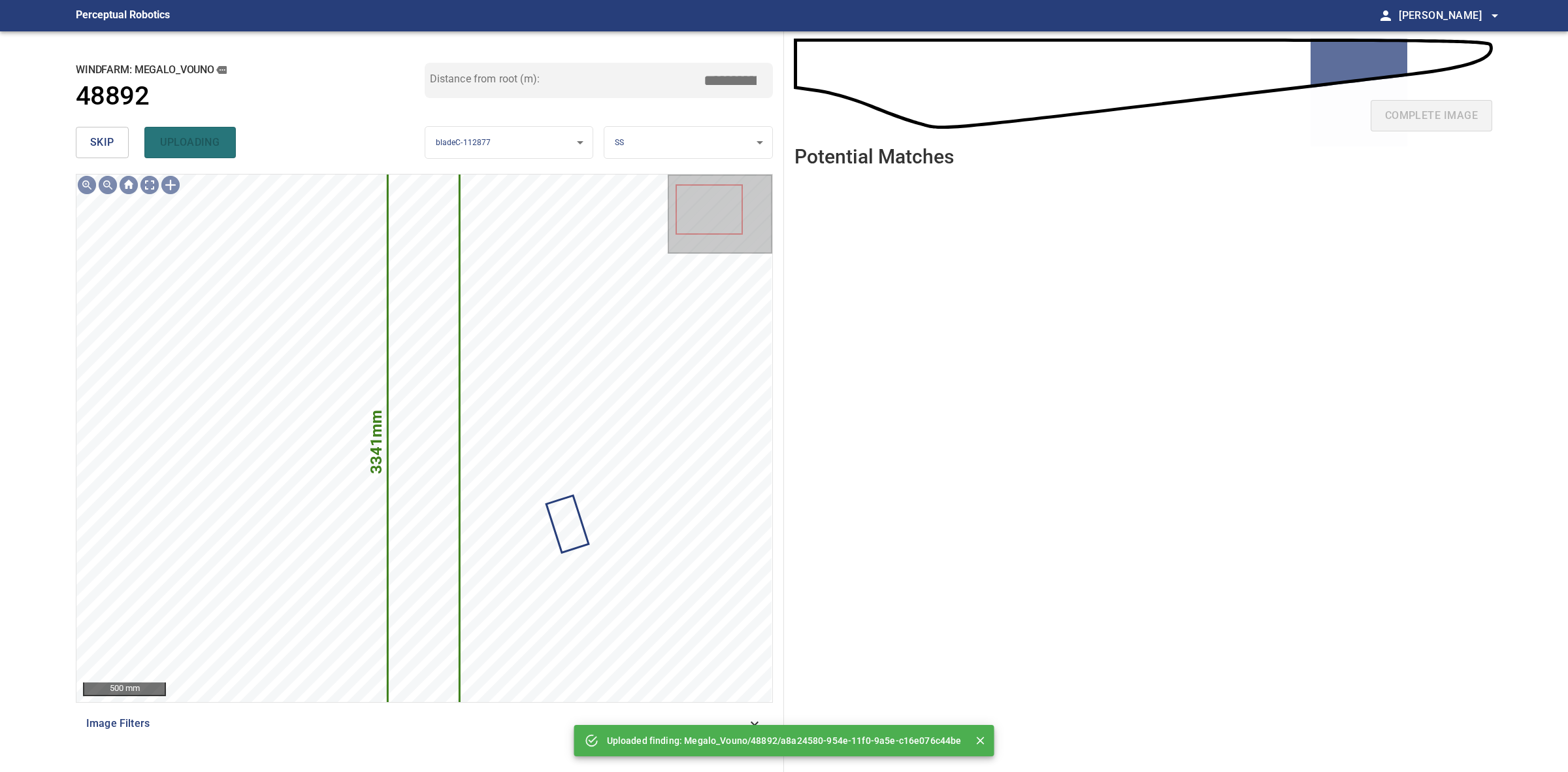
click at [117, 136] on button "skip" at bounding box center [102, 142] width 53 height 31
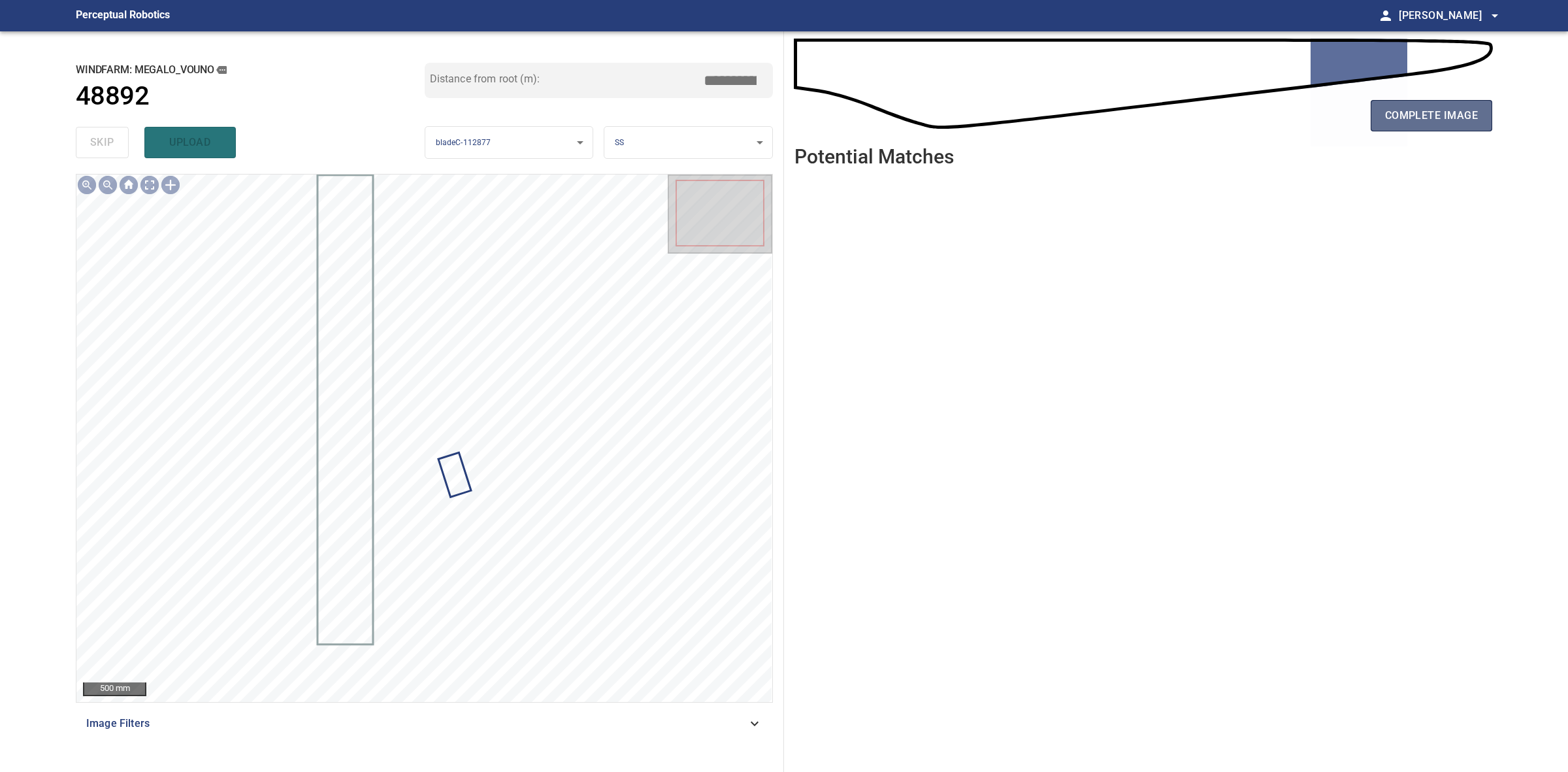
click at [1386, 121] on span "complete image" at bounding box center [1432, 116] width 93 height 18
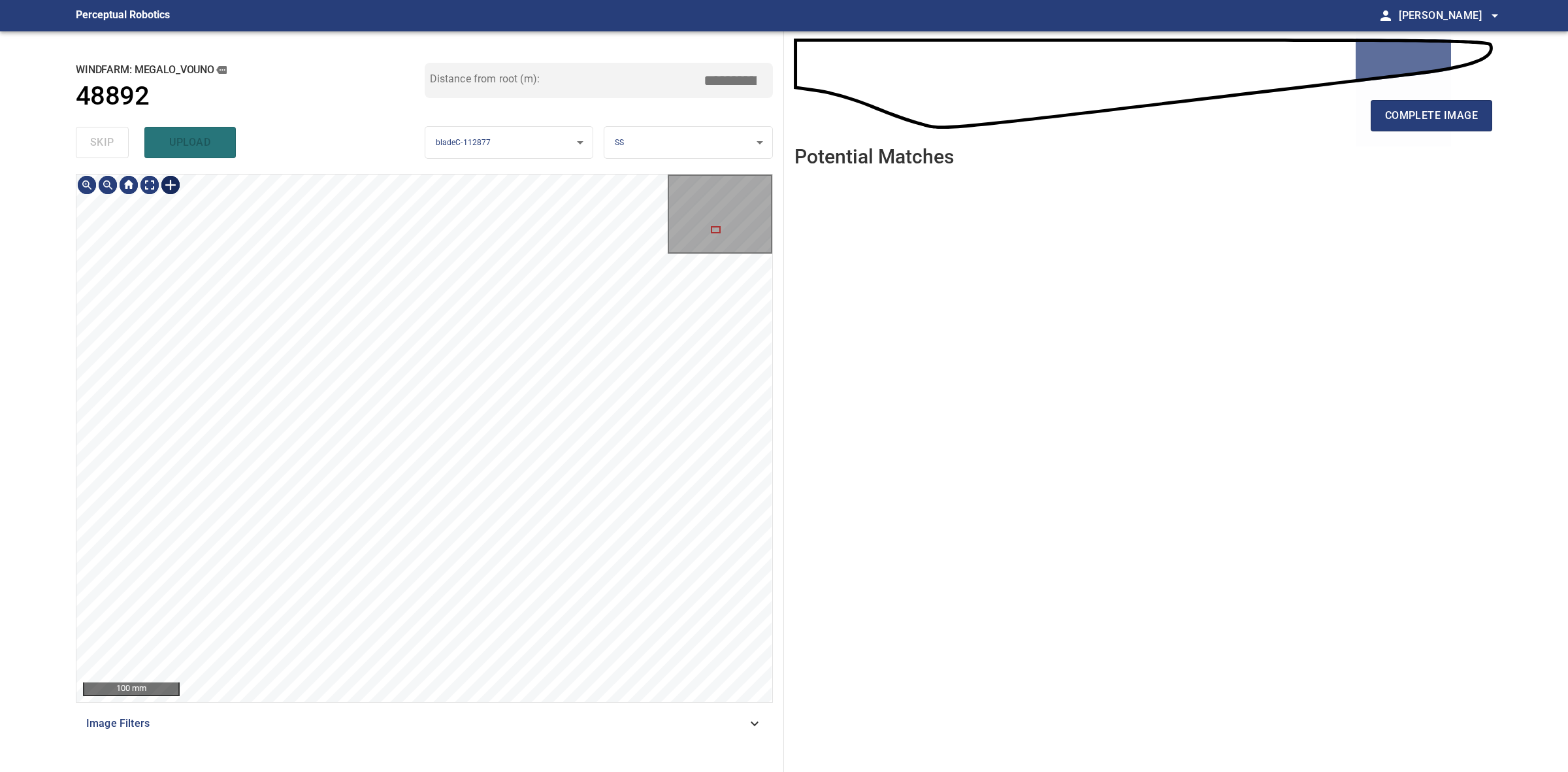
click at [171, 187] on div at bounding box center [170, 185] width 21 height 21
click at [411, 474] on div at bounding box center [425, 438] width 696 height 528
click at [395, 474] on div at bounding box center [362, 445] width 101 height 74
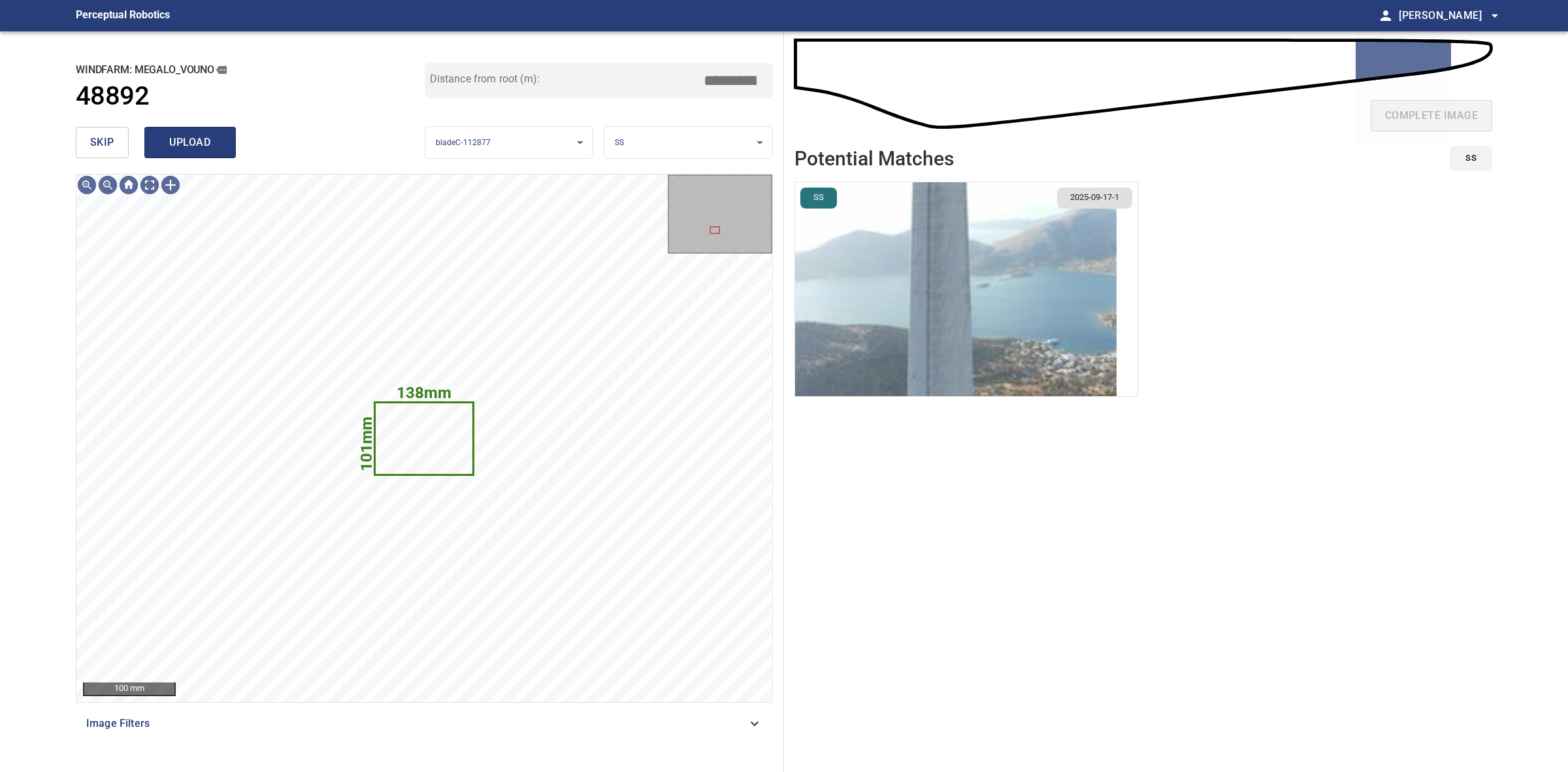
click at [213, 136] on span "upload" at bounding box center [190, 142] width 63 height 18
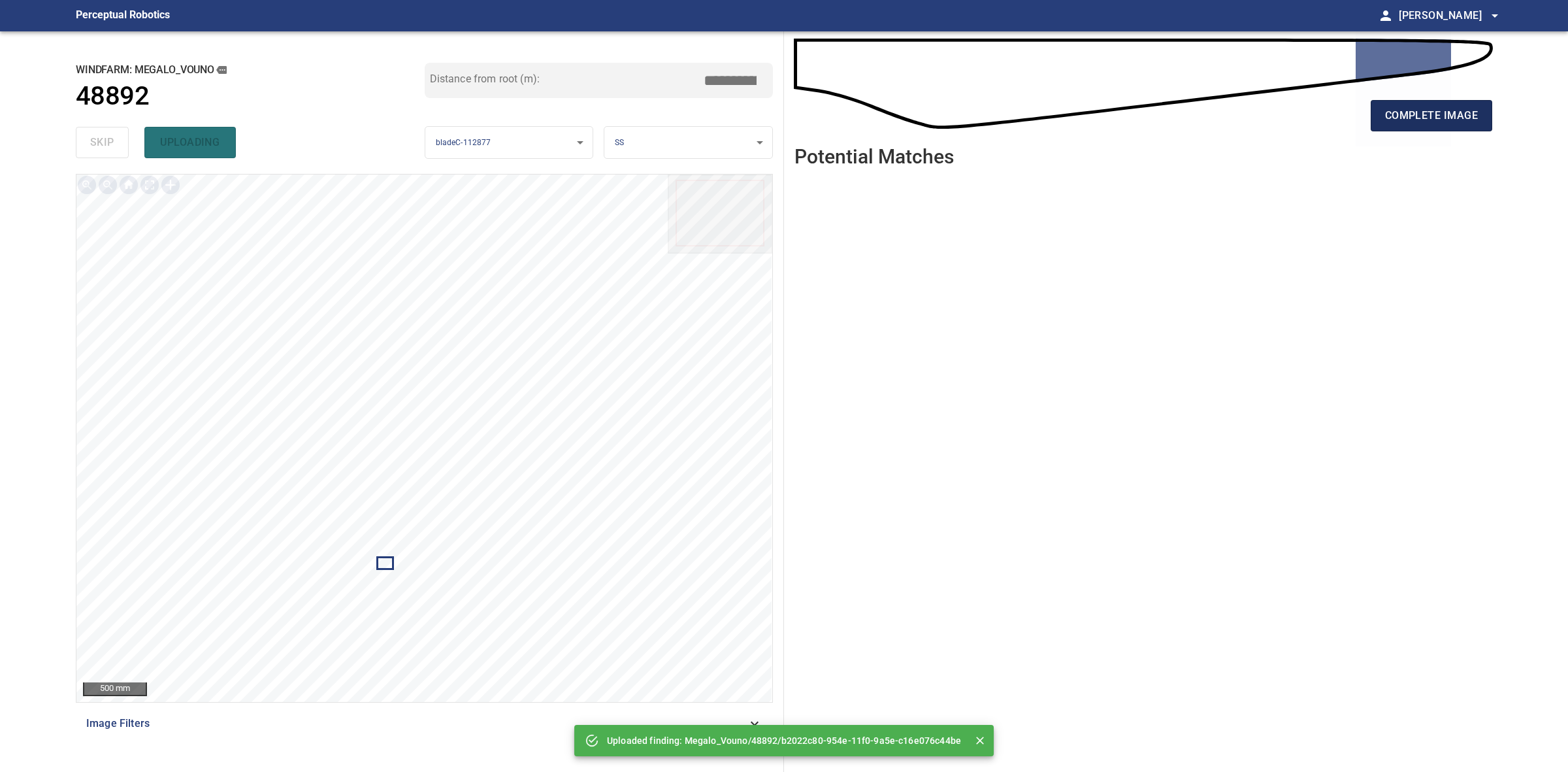
click at [1407, 123] on span "complete image" at bounding box center [1432, 116] width 93 height 18
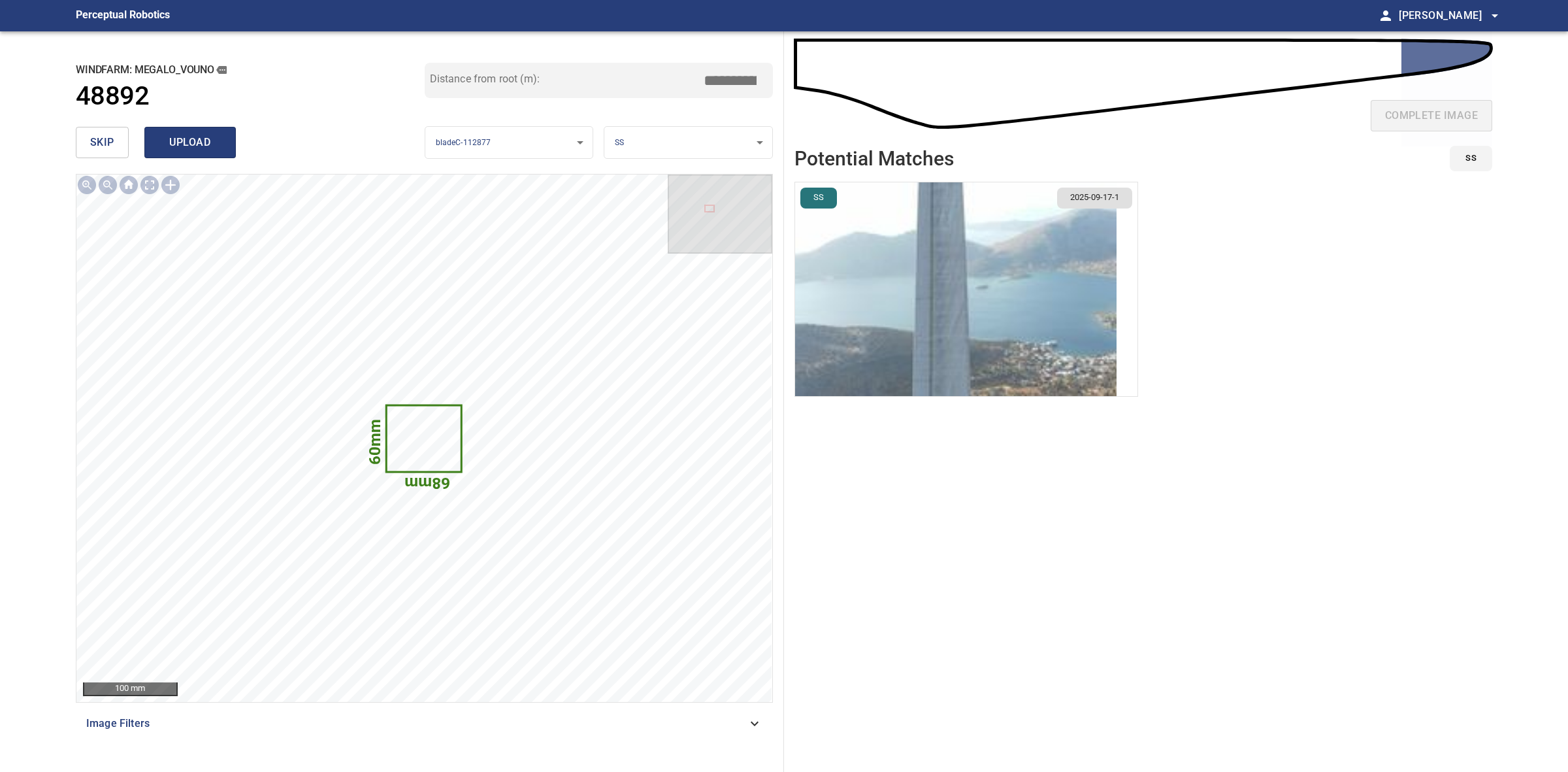
click at [206, 141] on span "upload" at bounding box center [190, 142] width 63 height 18
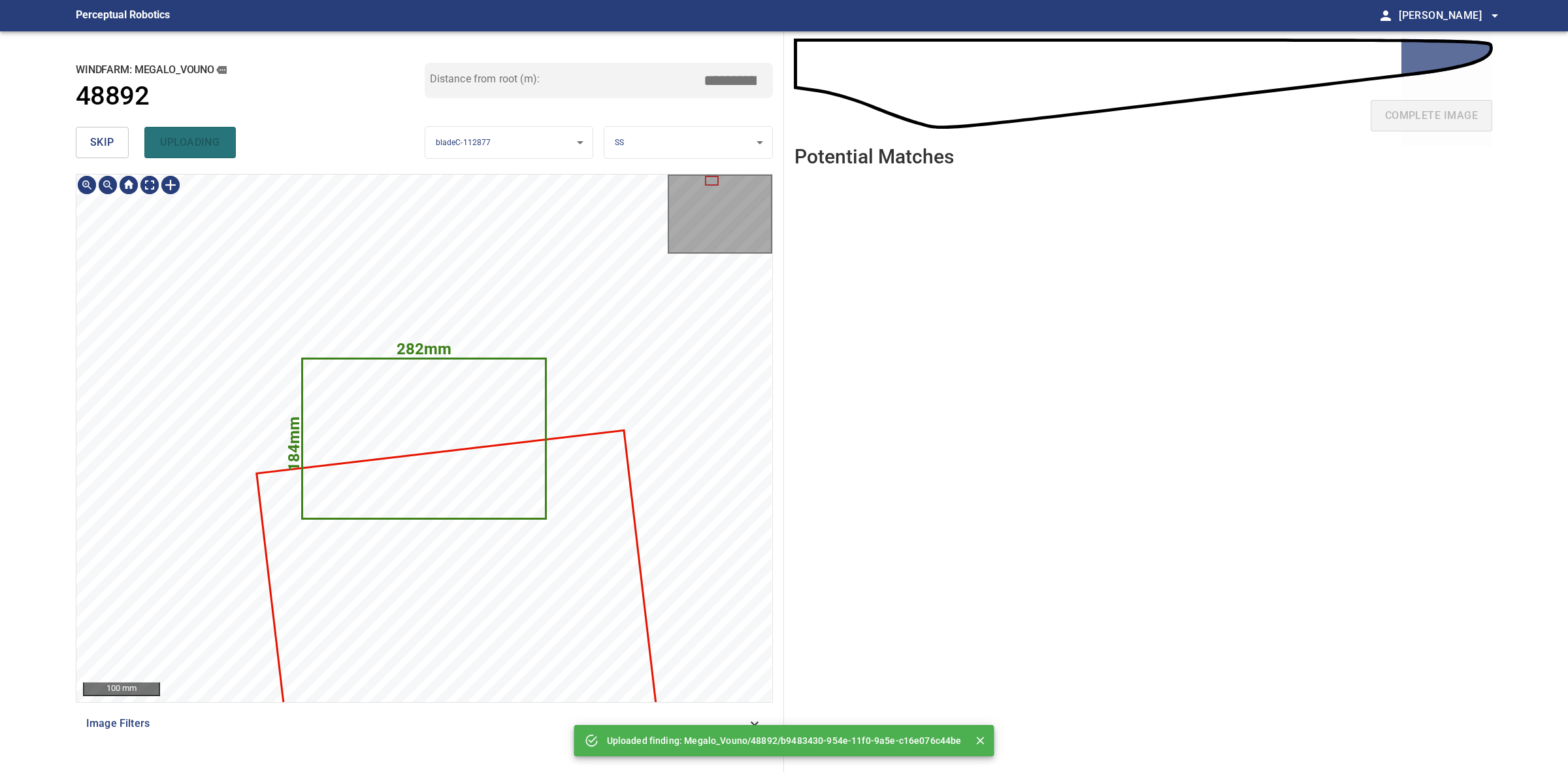
click at [432, 419] on icon at bounding box center [424, 438] width 242 height 158
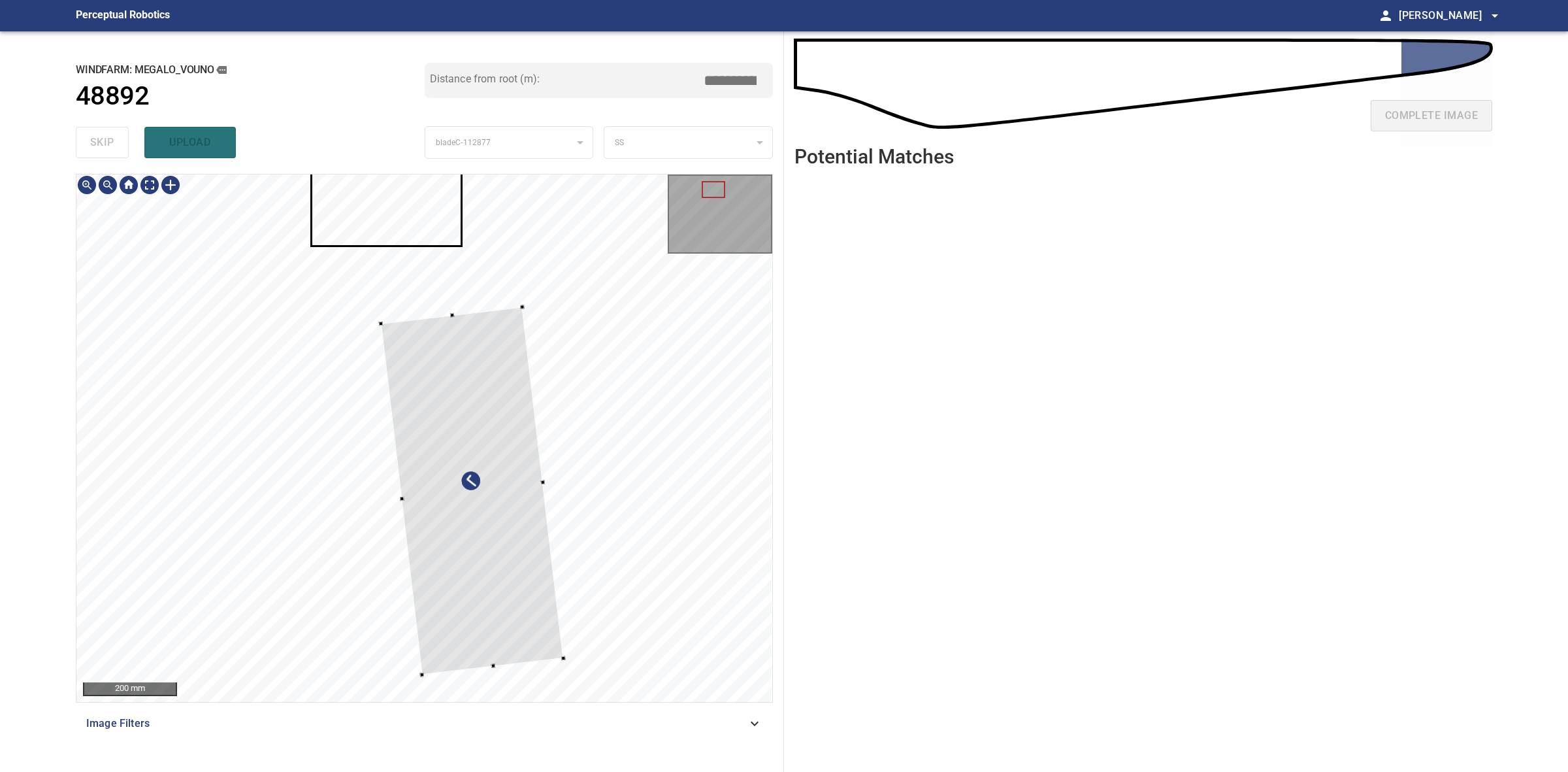
click at [383, 331] on div at bounding box center [471, 491] width 183 height 368
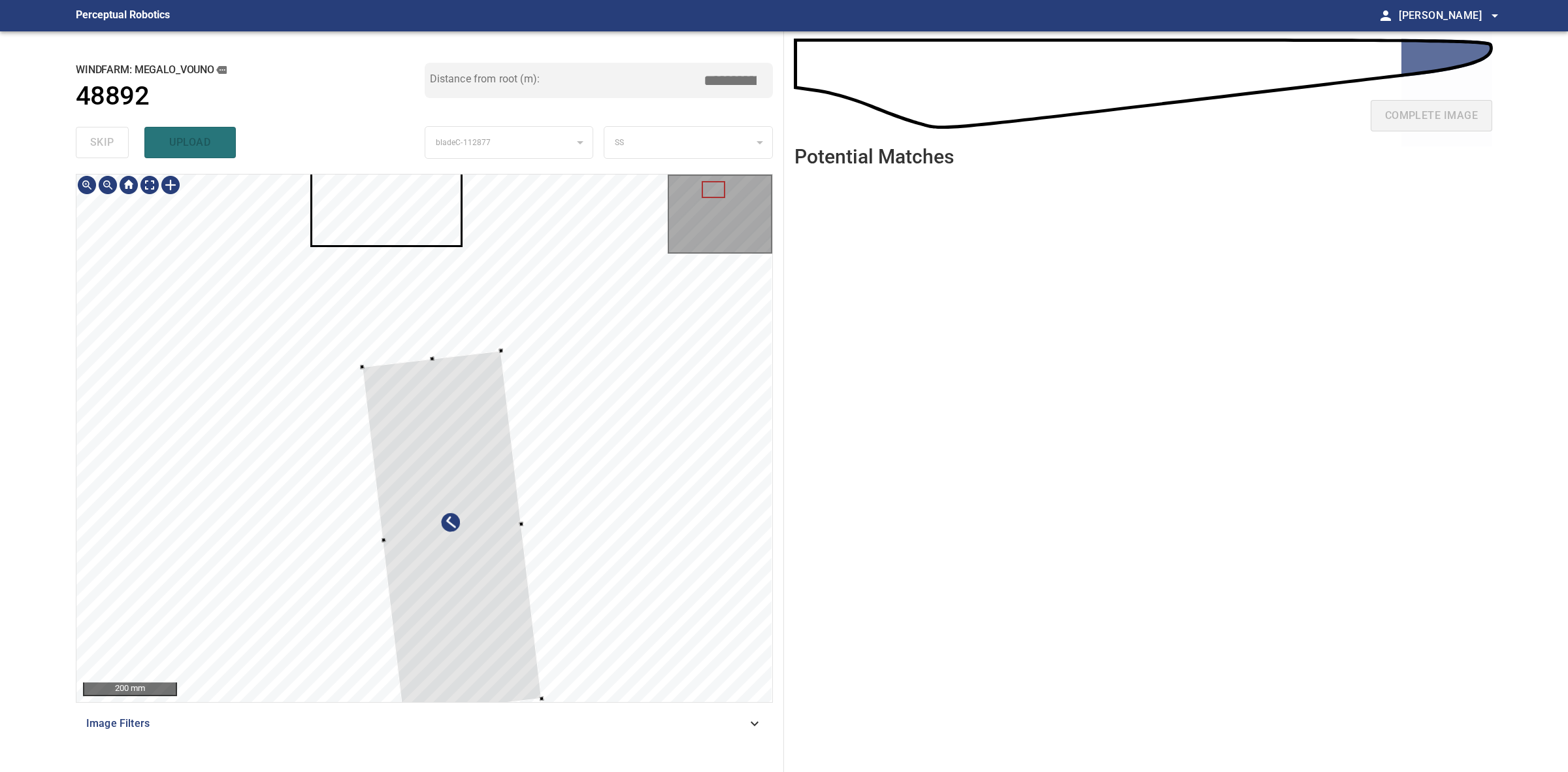
click at [406, 432] on div at bounding box center [452, 533] width 180 height 364
click at [459, 379] on div at bounding box center [442, 524] width 144 height 352
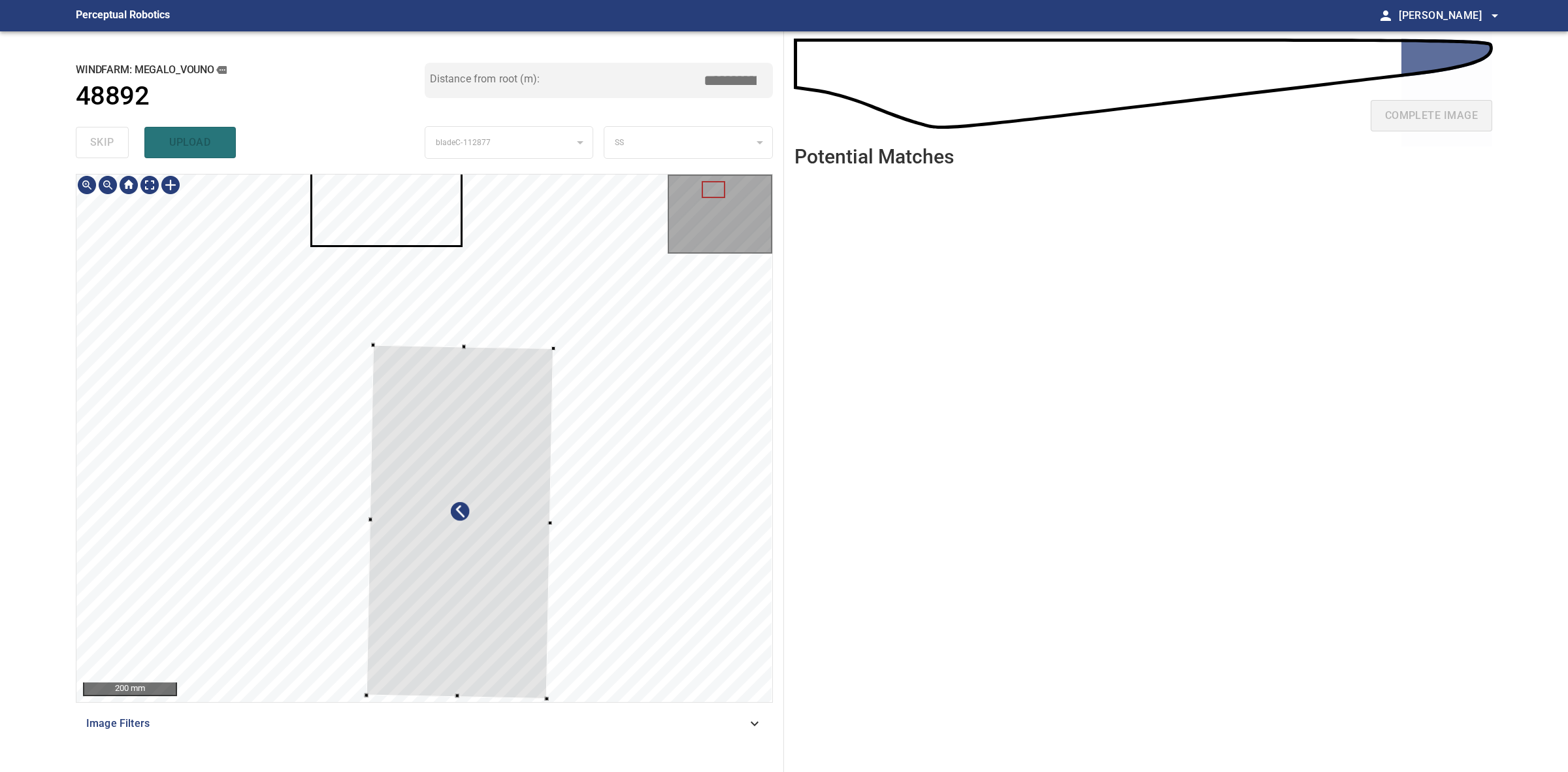
click at [563, 522] on div at bounding box center [425, 438] width 696 height 528
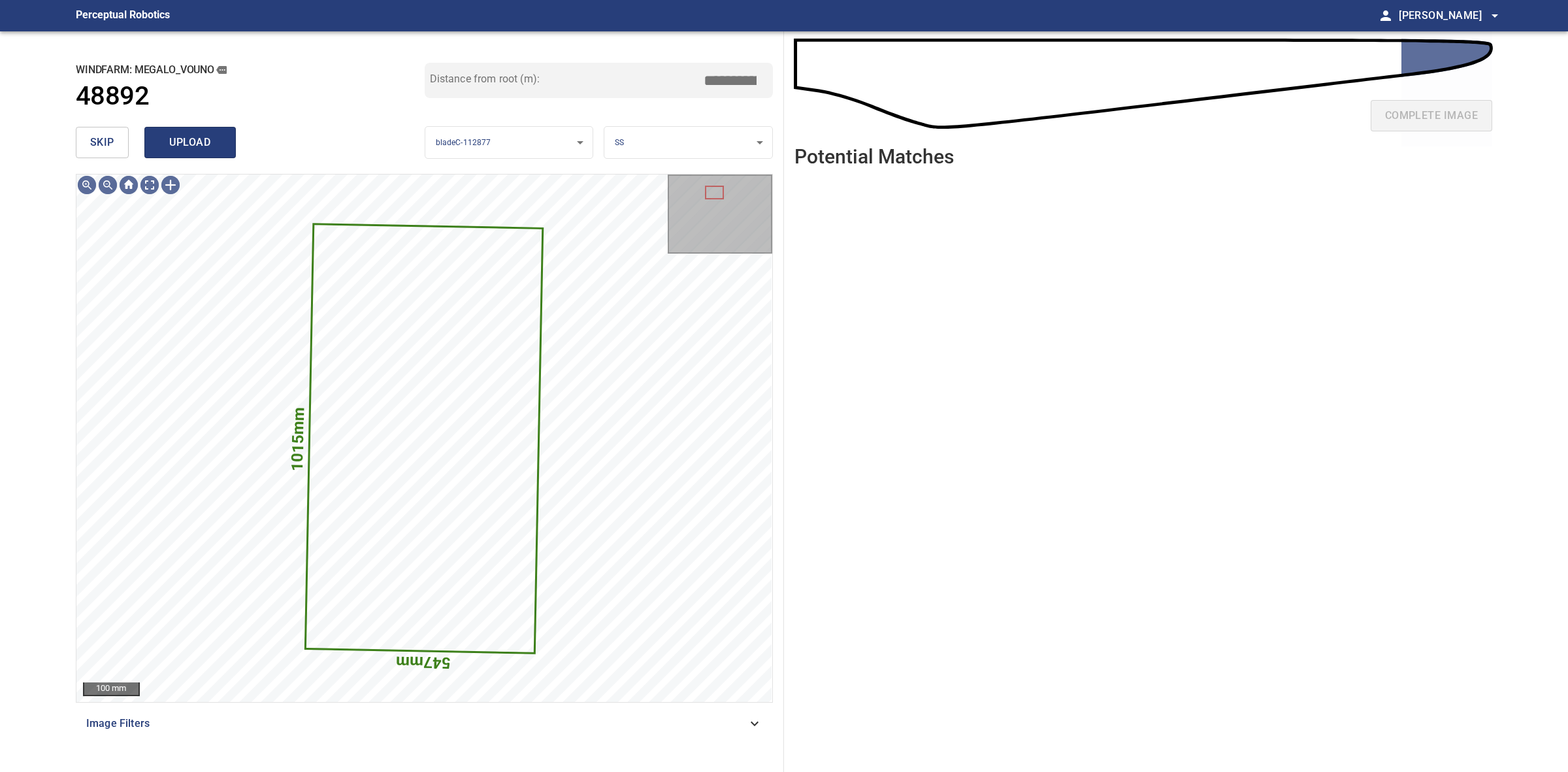
click at [206, 147] on span "upload" at bounding box center [190, 142] width 63 height 18
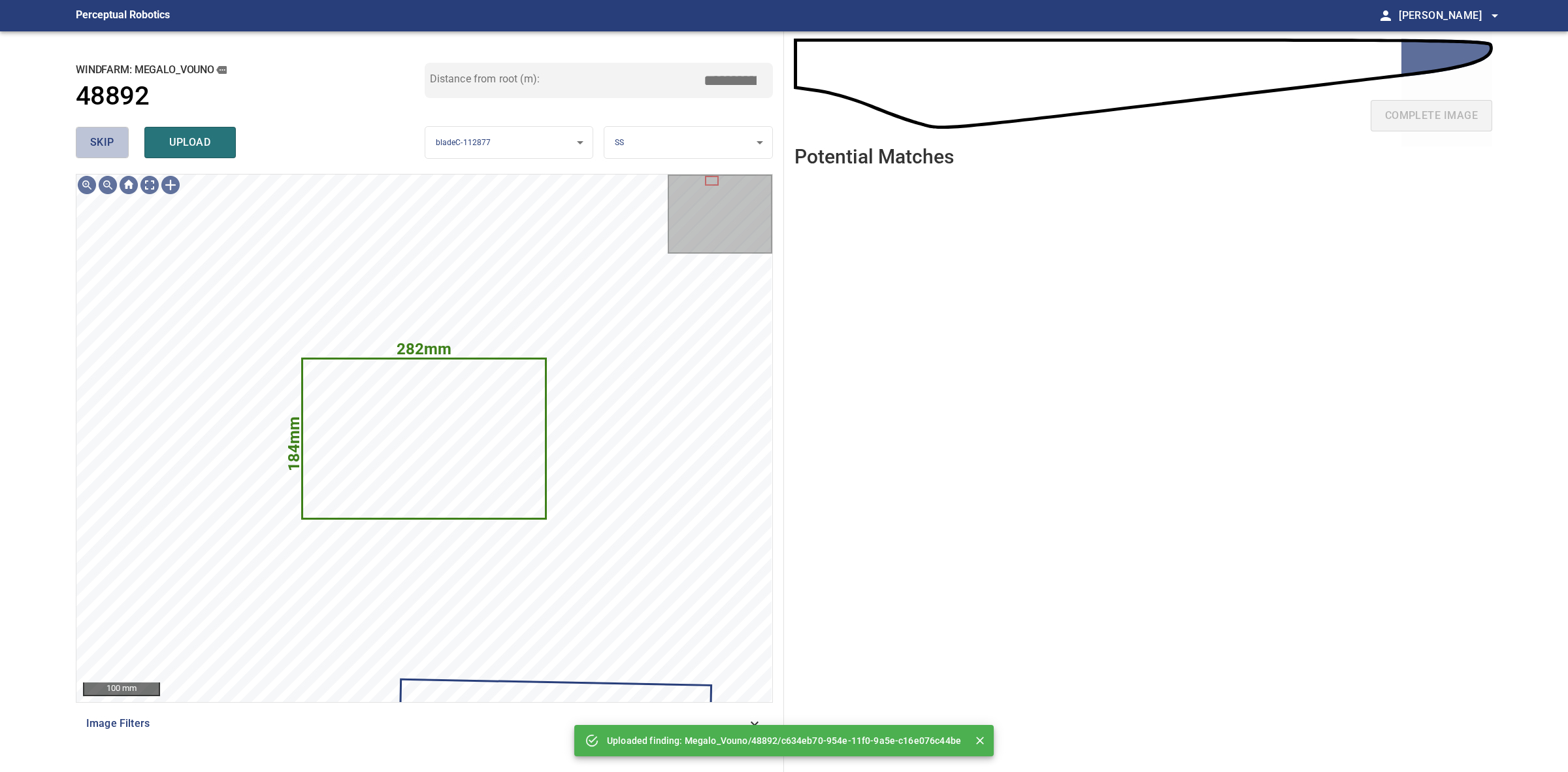
click at [113, 141] on span "skip" at bounding box center [102, 142] width 24 height 18
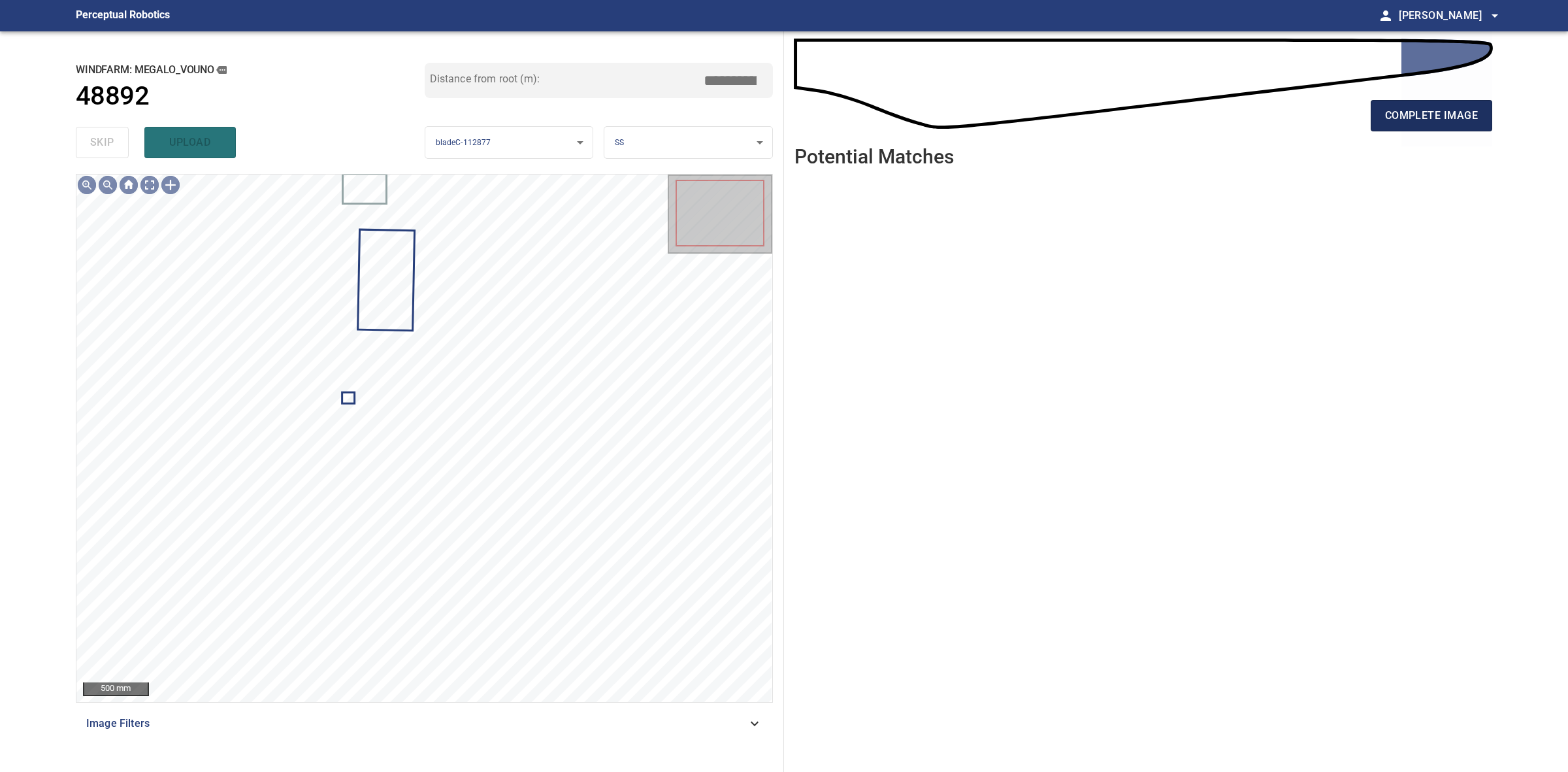
click at [1485, 105] on button "complete image" at bounding box center [1431, 116] width 121 height 31
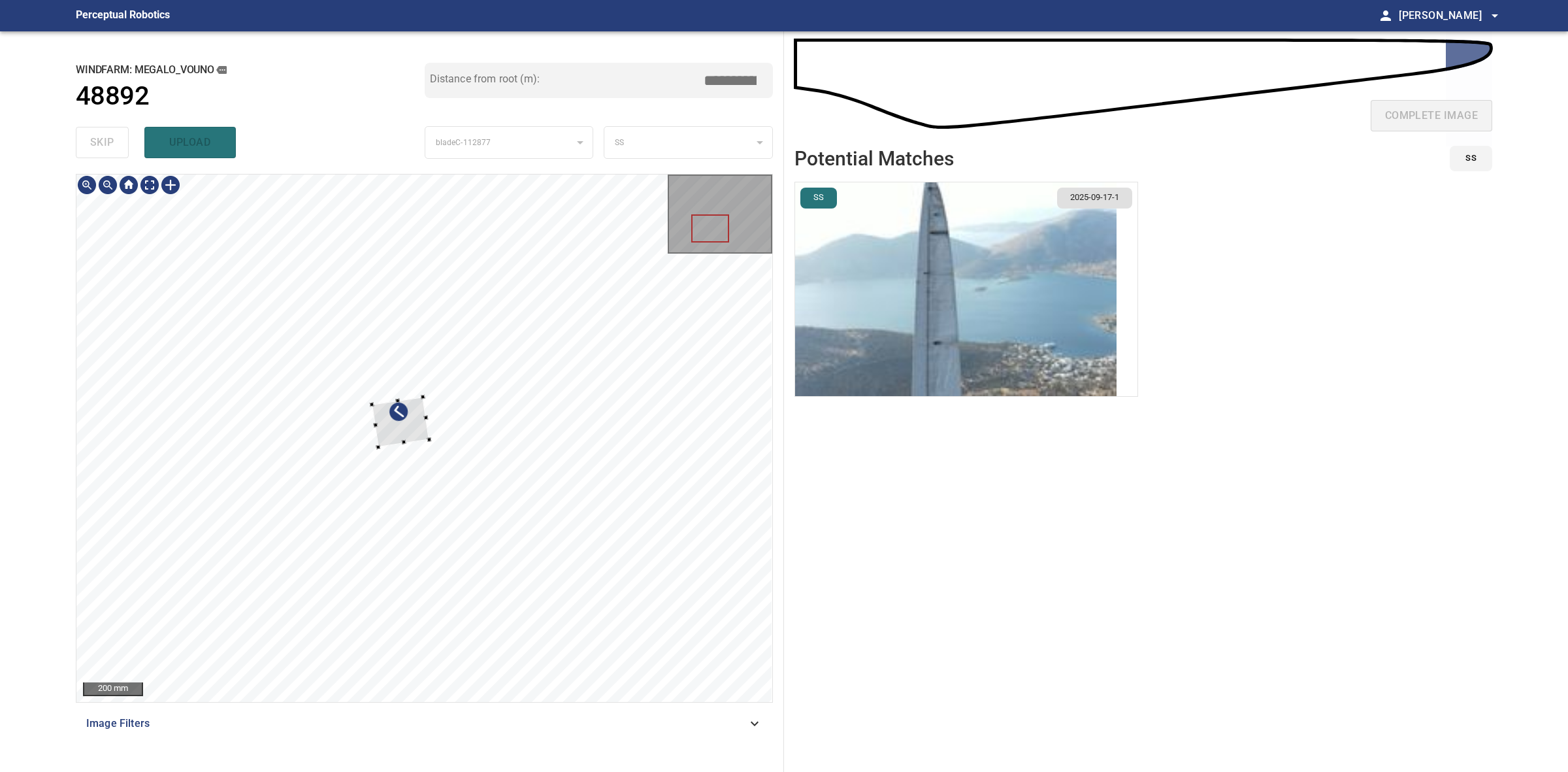
click at [428, 436] on div at bounding box center [400, 421] width 58 height 50
click at [468, 503] on div at bounding box center [425, 438] width 696 height 528
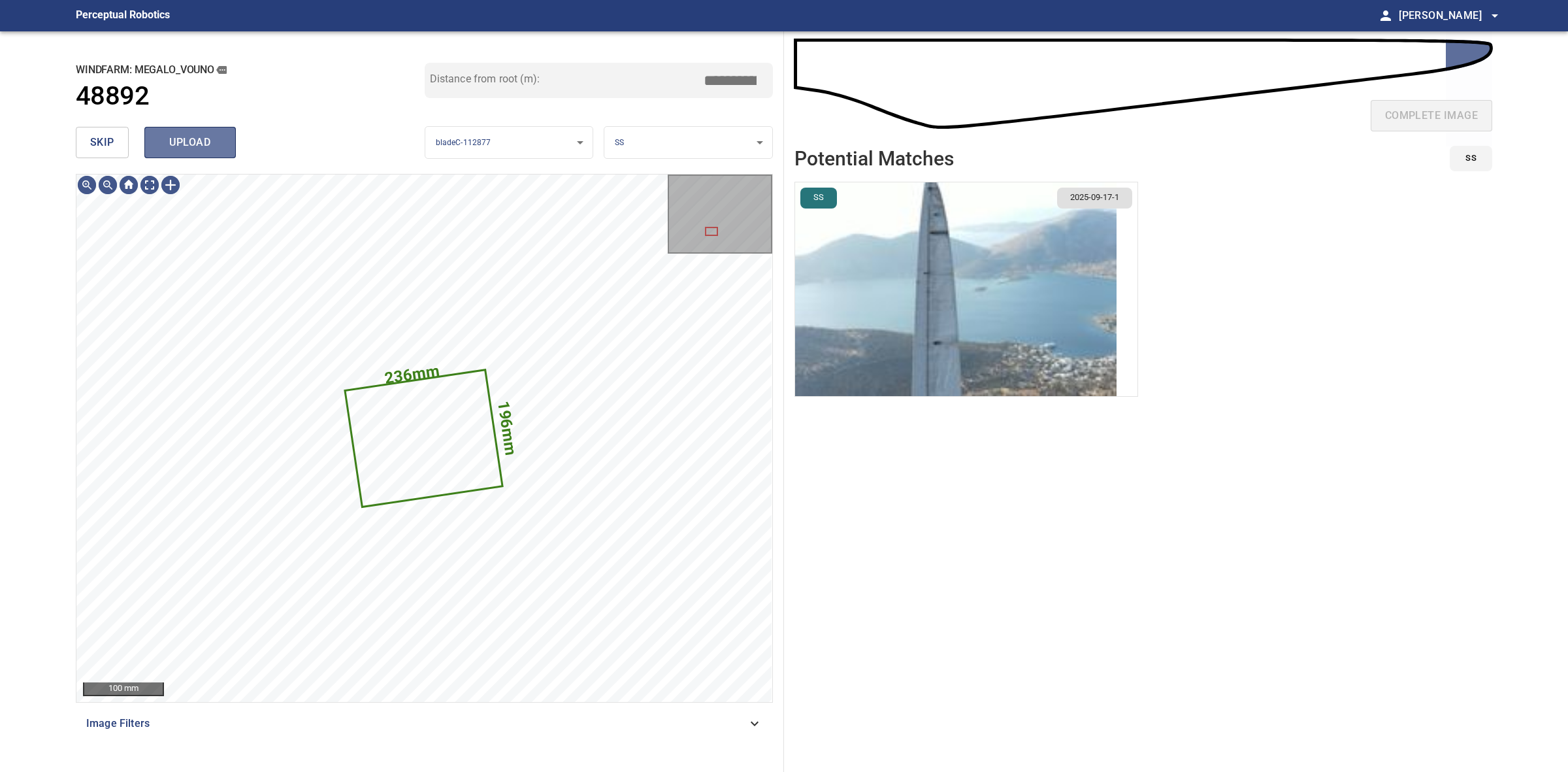
click at [186, 144] on span "upload" at bounding box center [190, 142] width 63 height 18
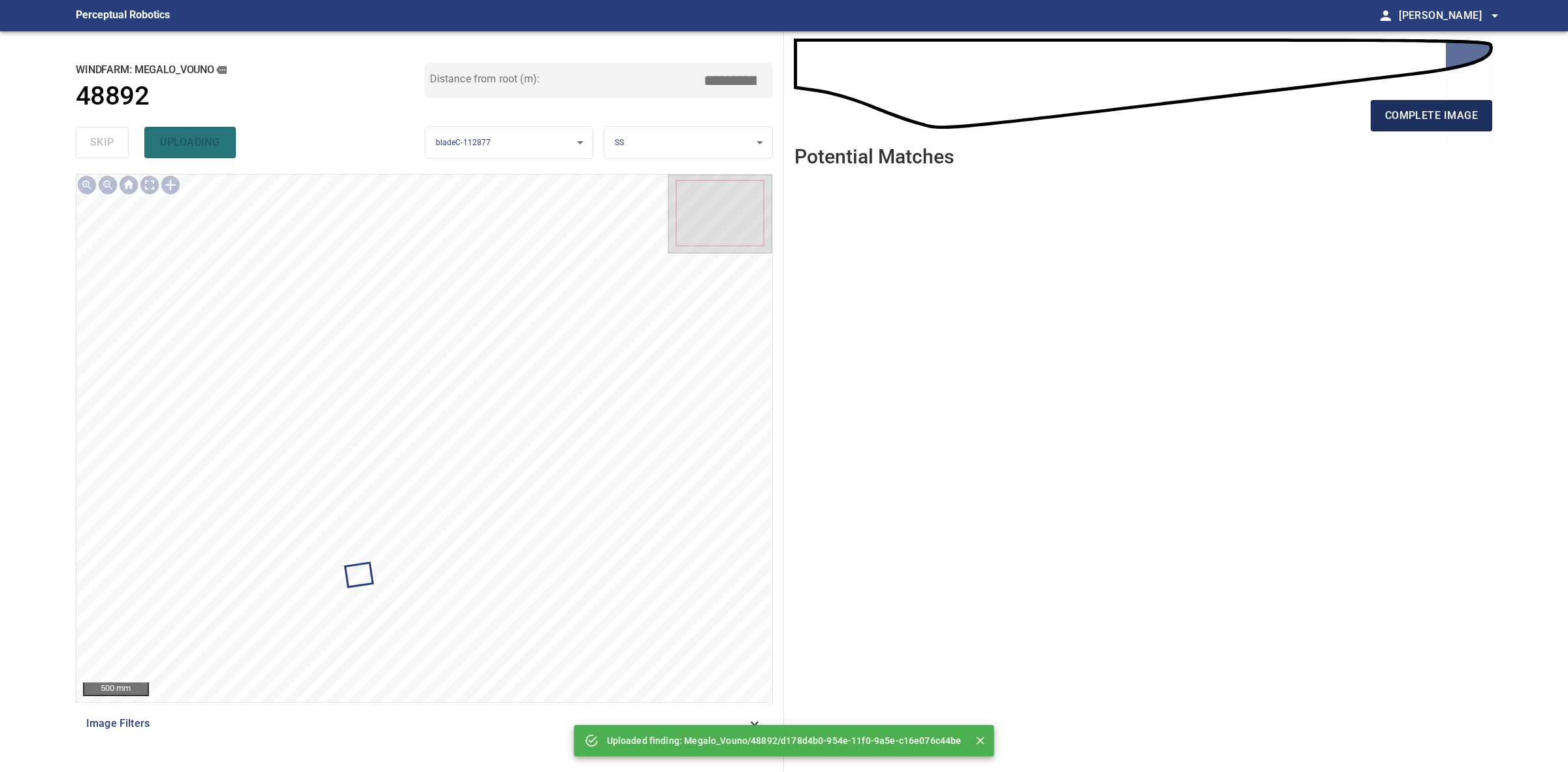
click at [1426, 118] on span "complete image" at bounding box center [1432, 116] width 93 height 18
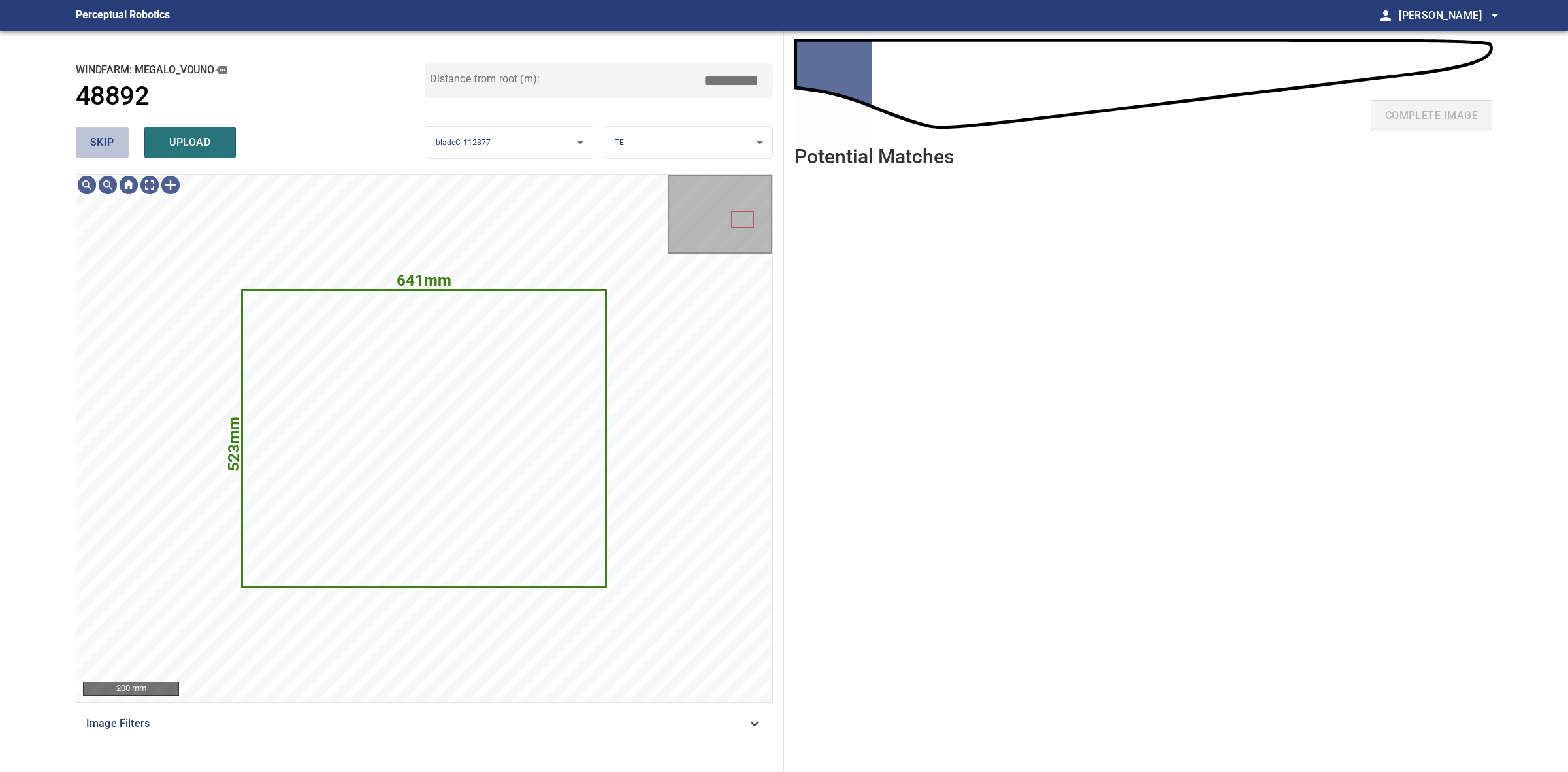
click at [85, 139] on button "skip" at bounding box center [102, 142] width 53 height 31
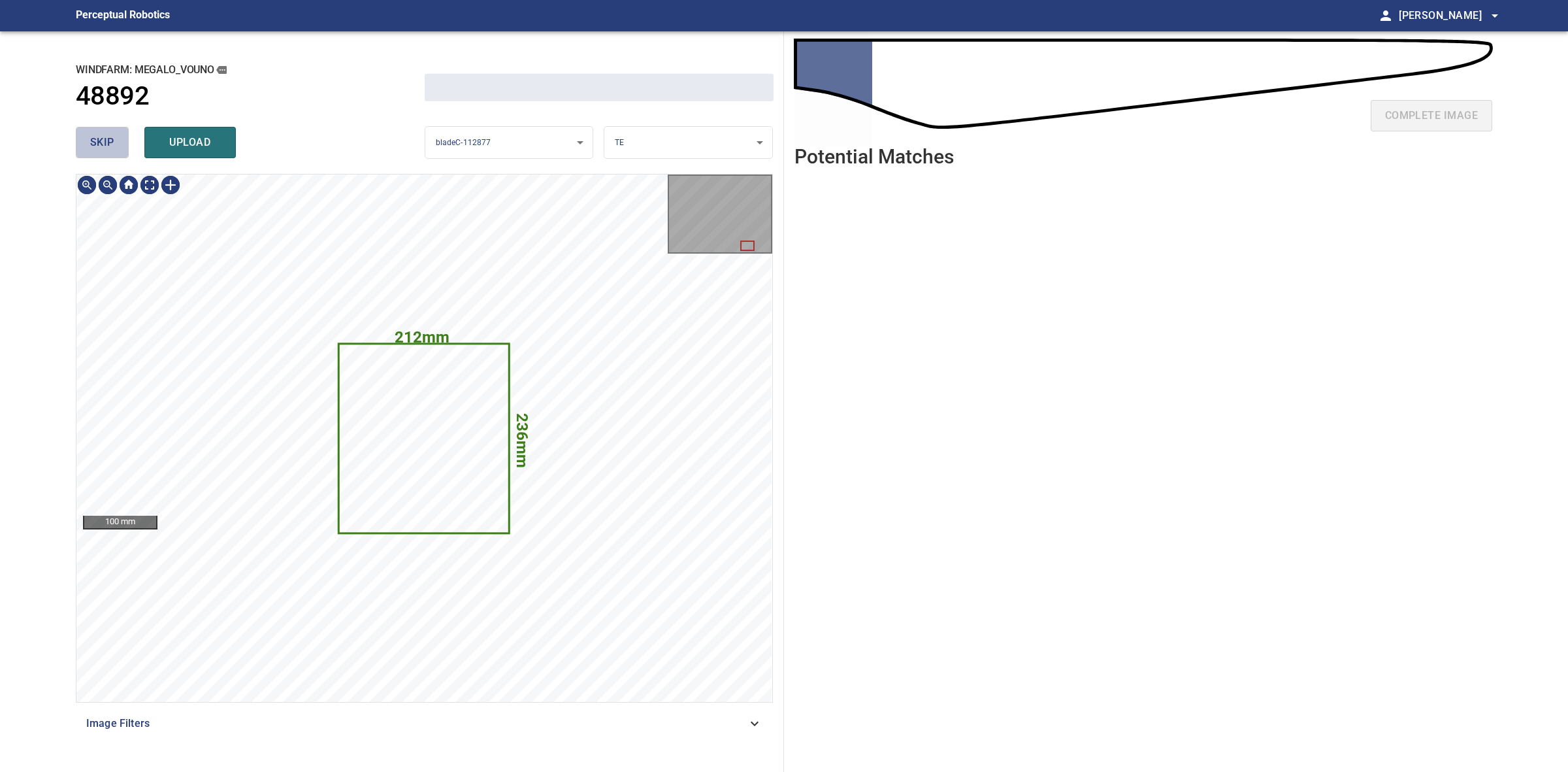
click at [85, 139] on button "skip" at bounding box center [102, 142] width 53 height 31
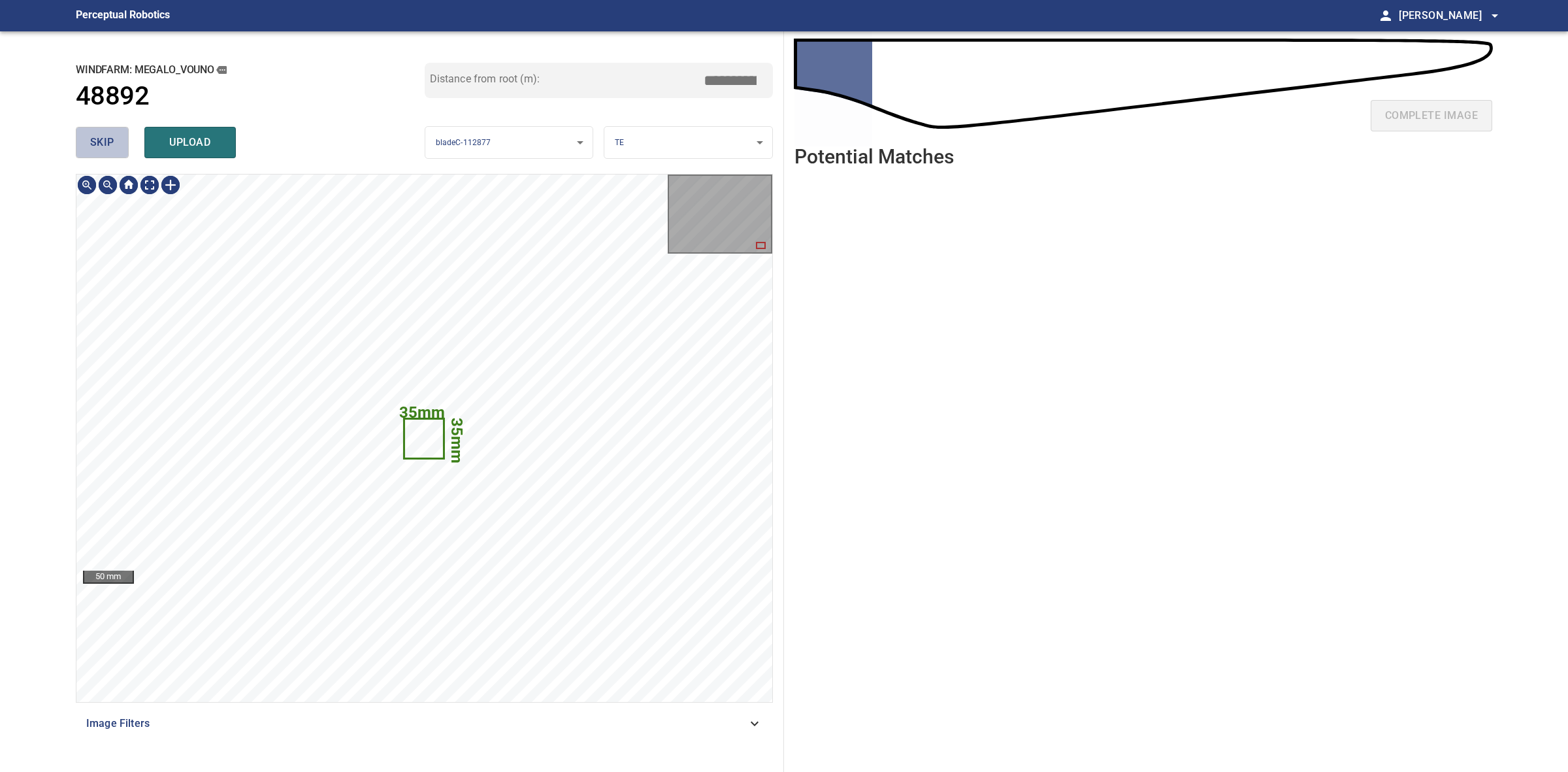
type input "****"
click at [85, 139] on button "skip" at bounding box center [102, 142] width 53 height 31
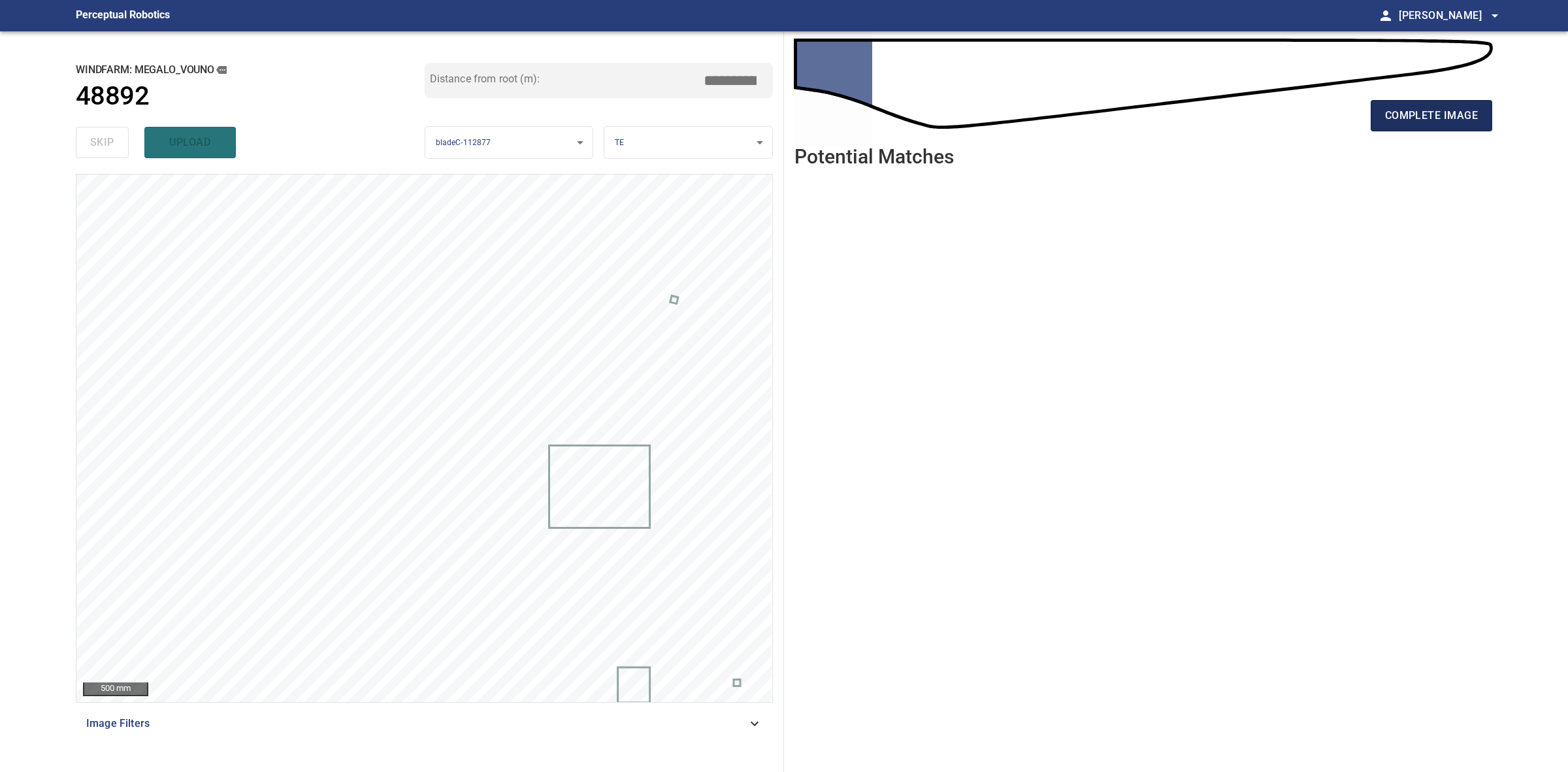
click at [1461, 105] on button "complete image" at bounding box center [1431, 116] width 121 height 31
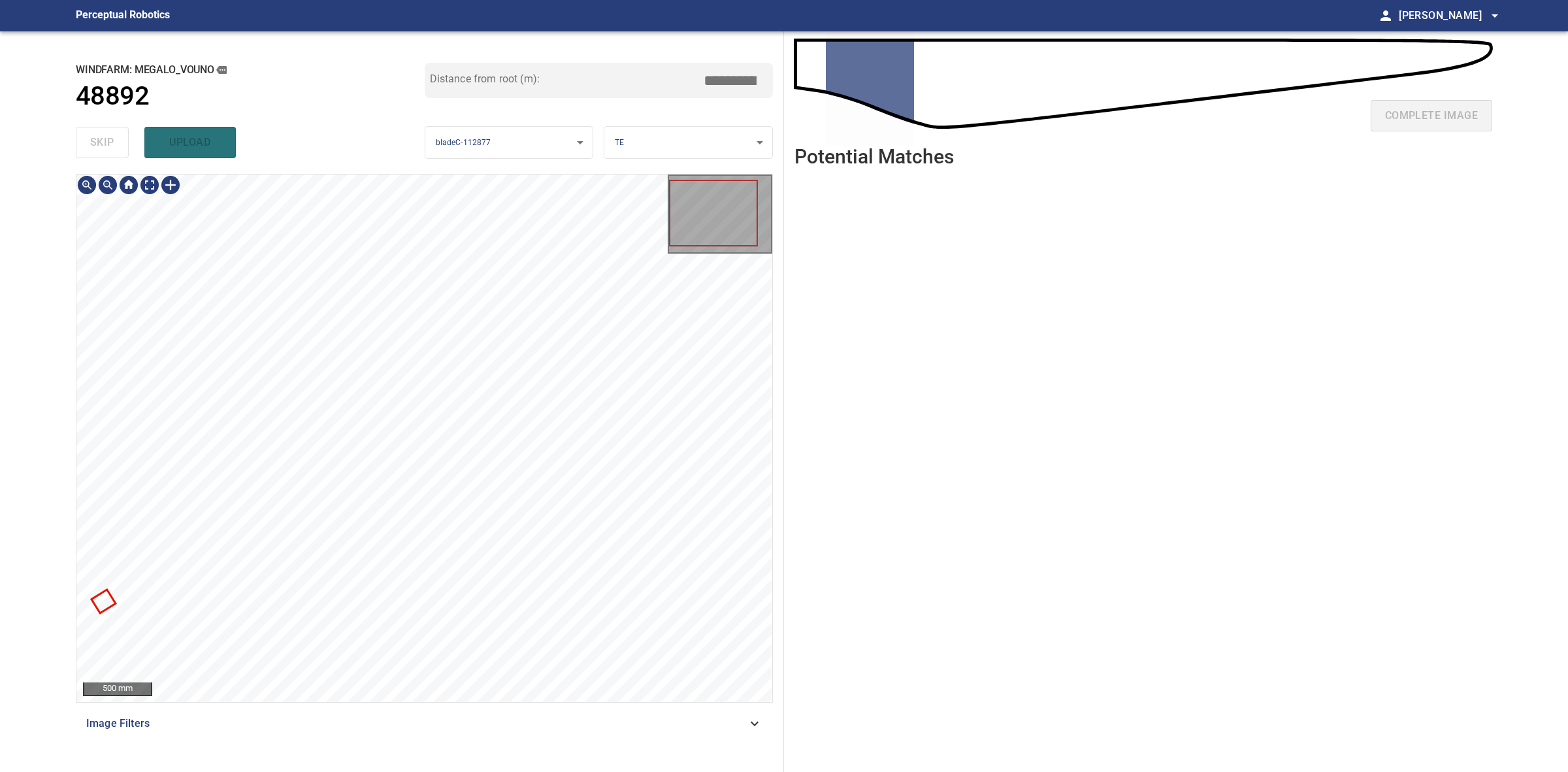
click at [110, 599] on div at bounding box center [425, 438] width 696 height 528
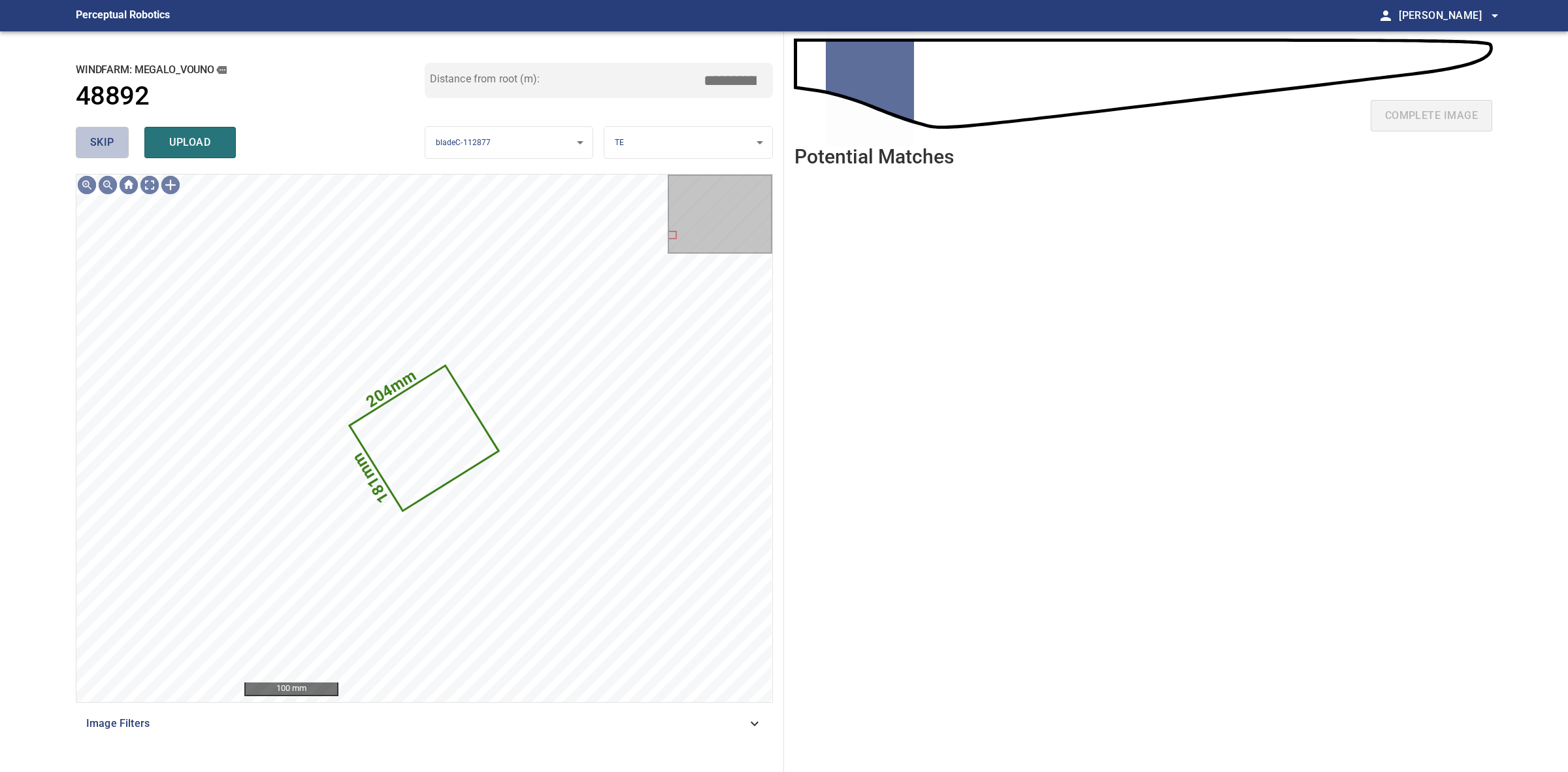
click at [92, 150] on span "skip" at bounding box center [102, 142] width 24 height 18
click at [92, 150] on div "skip upload" at bounding box center [250, 142] width 349 height 42
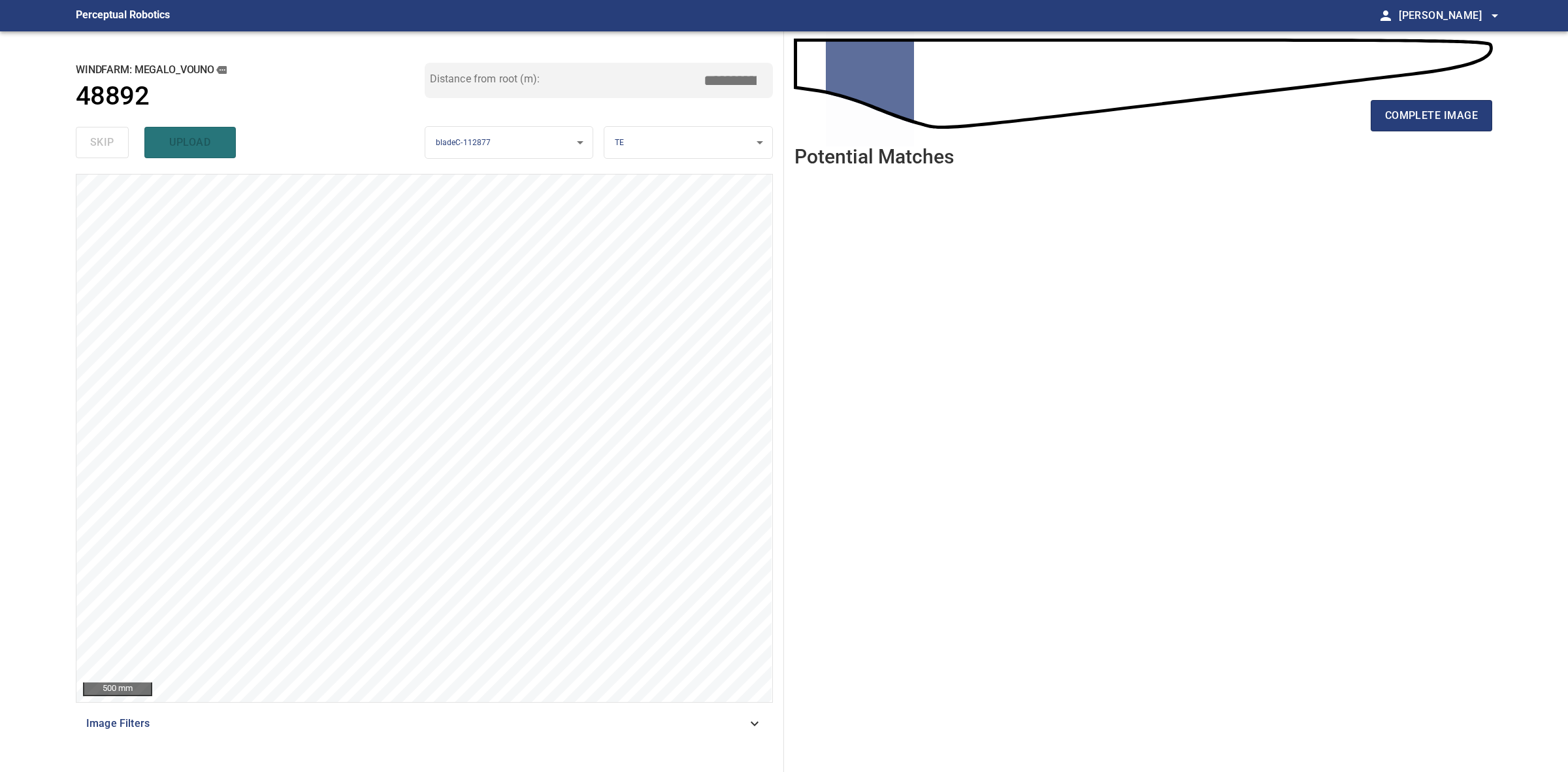
click at [1436, 132] on div "complete image" at bounding box center [1143, 121] width 698 height 52
click at [1436, 115] on span "complete image" at bounding box center [1432, 116] width 93 height 18
click at [1429, 116] on span "complete image" at bounding box center [1432, 116] width 93 height 18
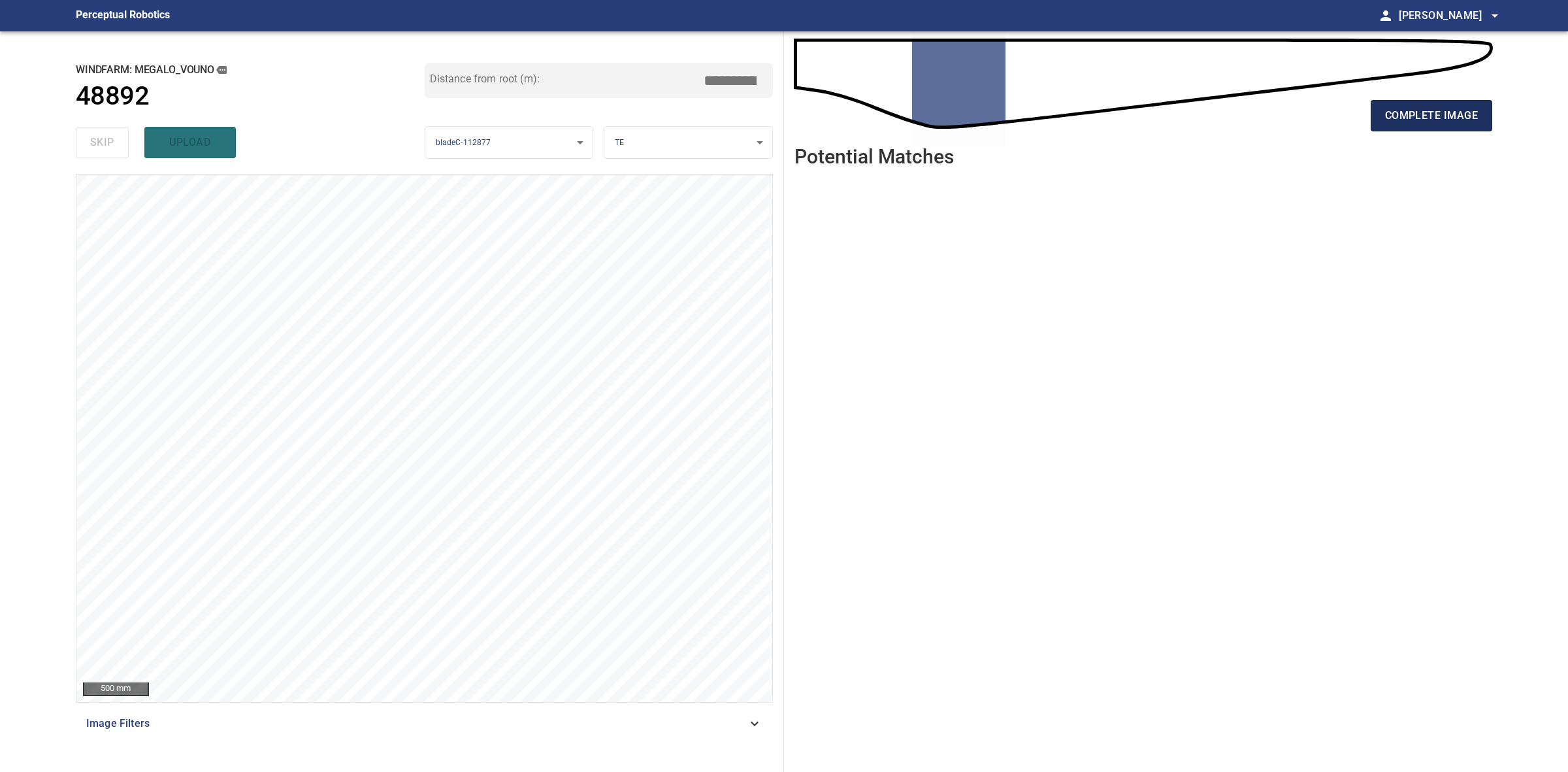
click at [1396, 113] on span "complete image" at bounding box center [1432, 116] width 93 height 18
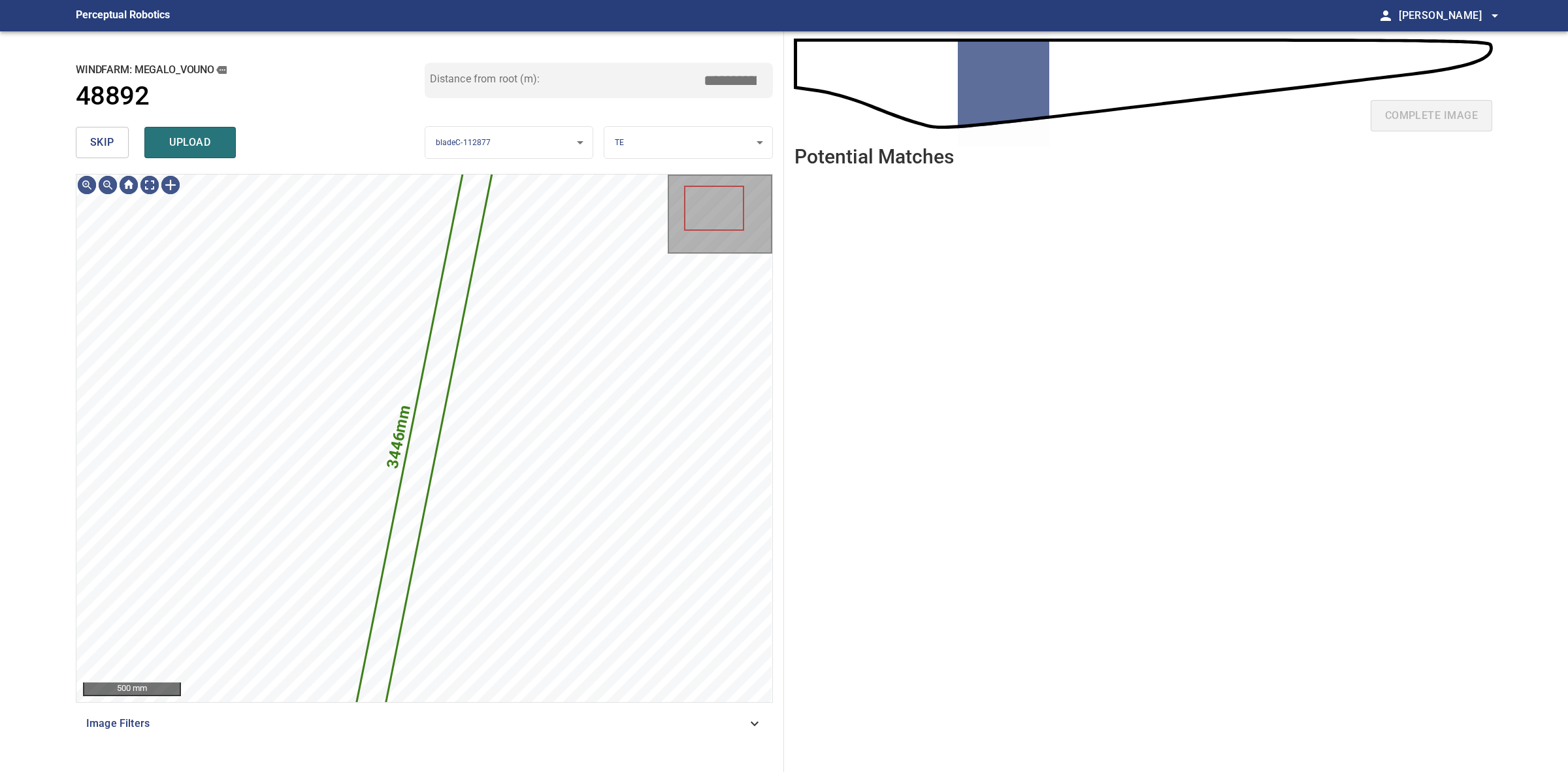
click at [90, 139] on span "skip" at bounding box center [102, 142] width 24 height 18
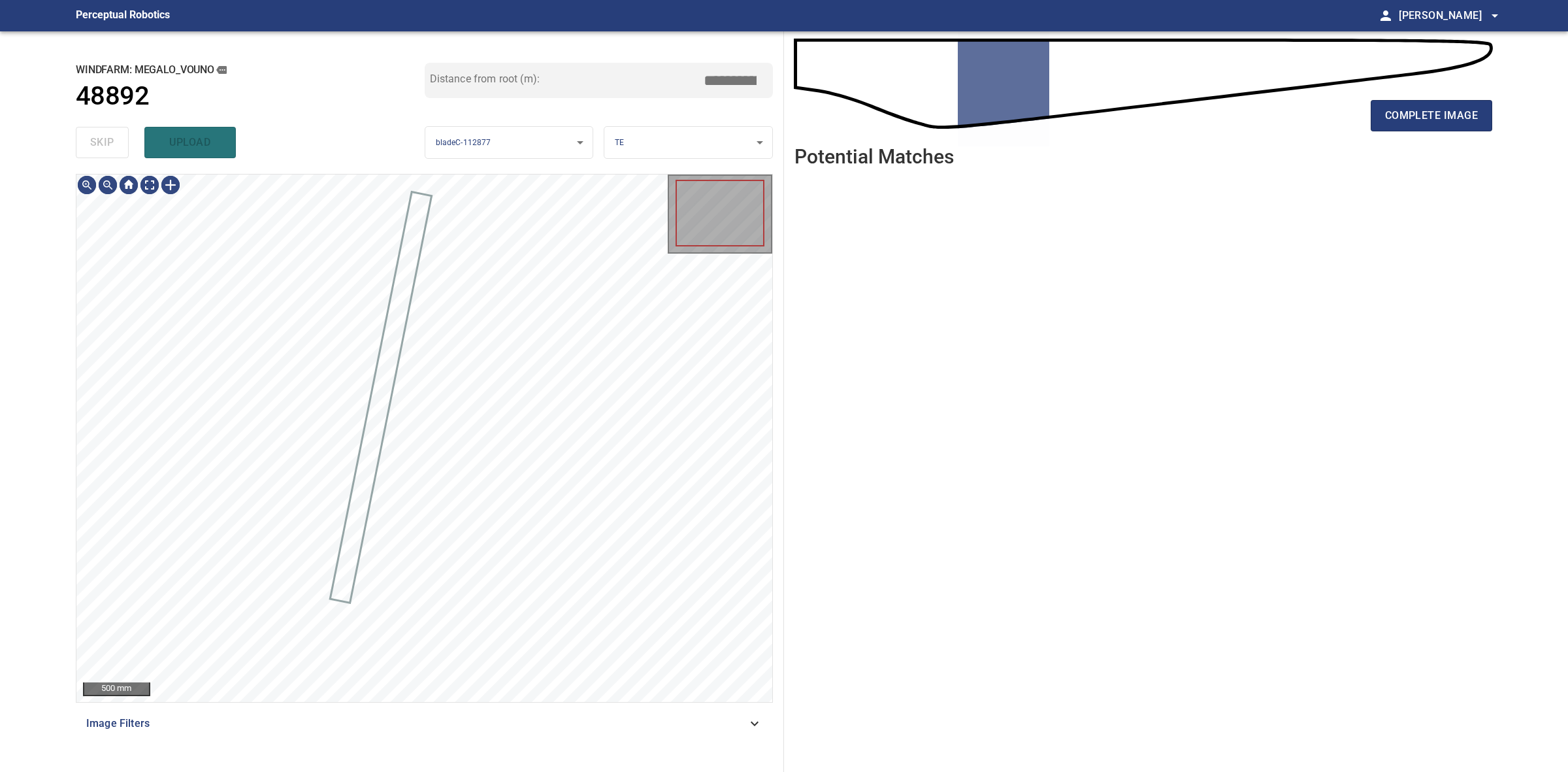
click at [88, 139] on div "skip upload" at bounding box center [250, 142] width 349 height 42
drag, startPoint x: 88, startPoint y: 139, endPoint x: 611, endPoint y: 148, distance: 523.1
click at [87, 139] on div "skip upload" at bounding box center [250, 142] width 349 height 42
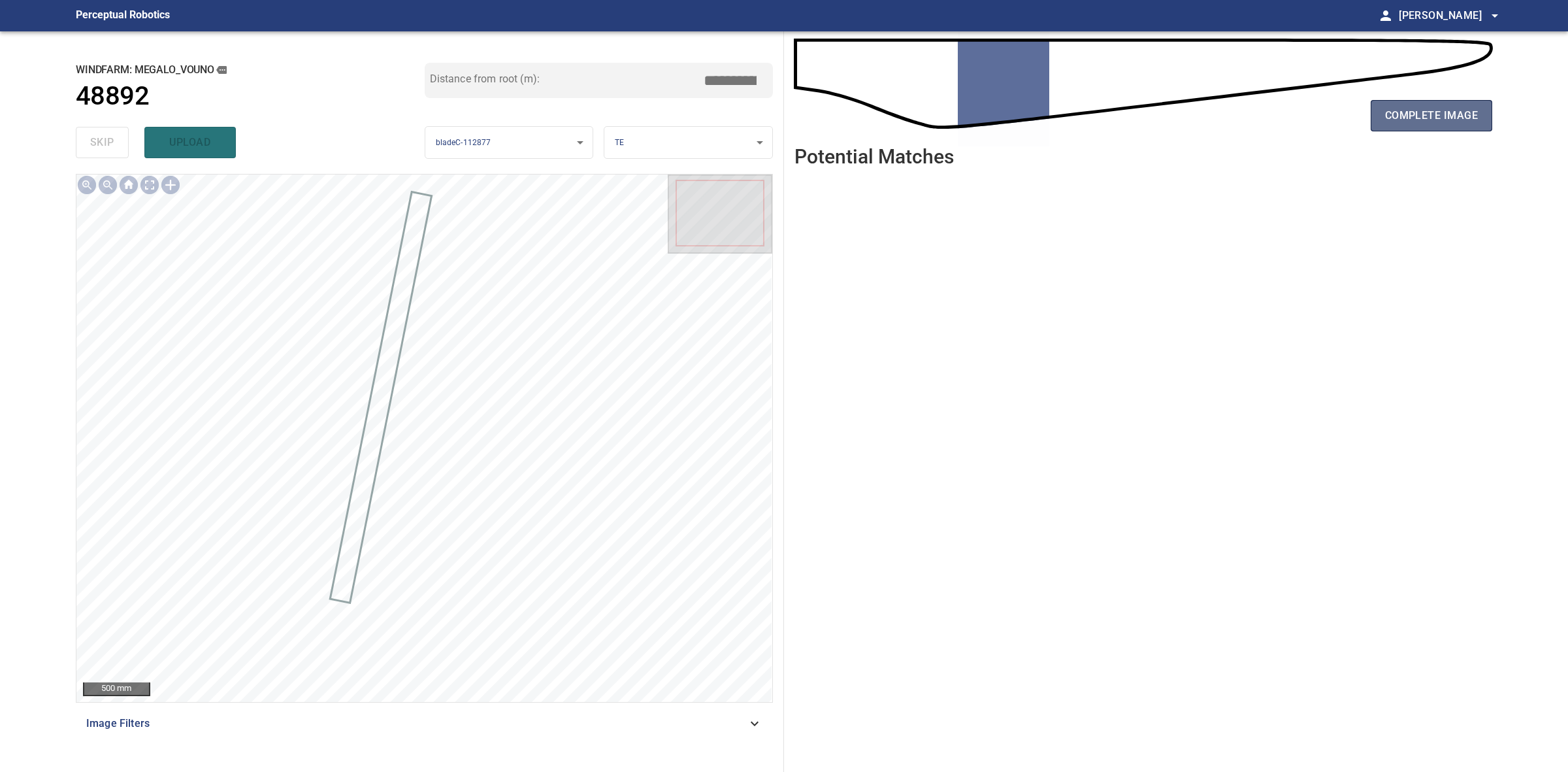
click at [1381, 121] on button "complete image" at bounding box center [1431, 116] width 121 height 31
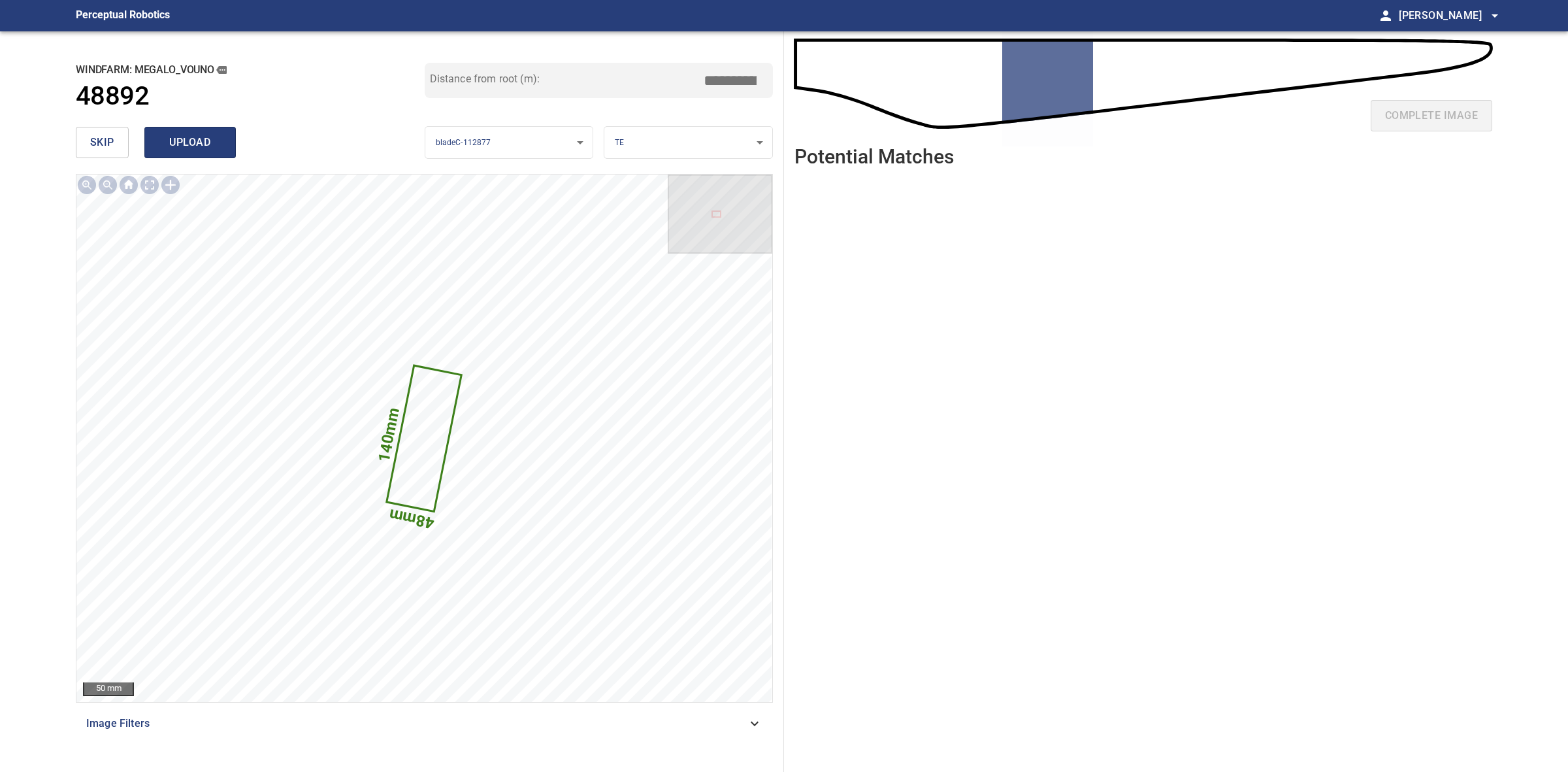
click at [183, 135] on span "upload" at bounding box center [190, 142] width 63 height 18
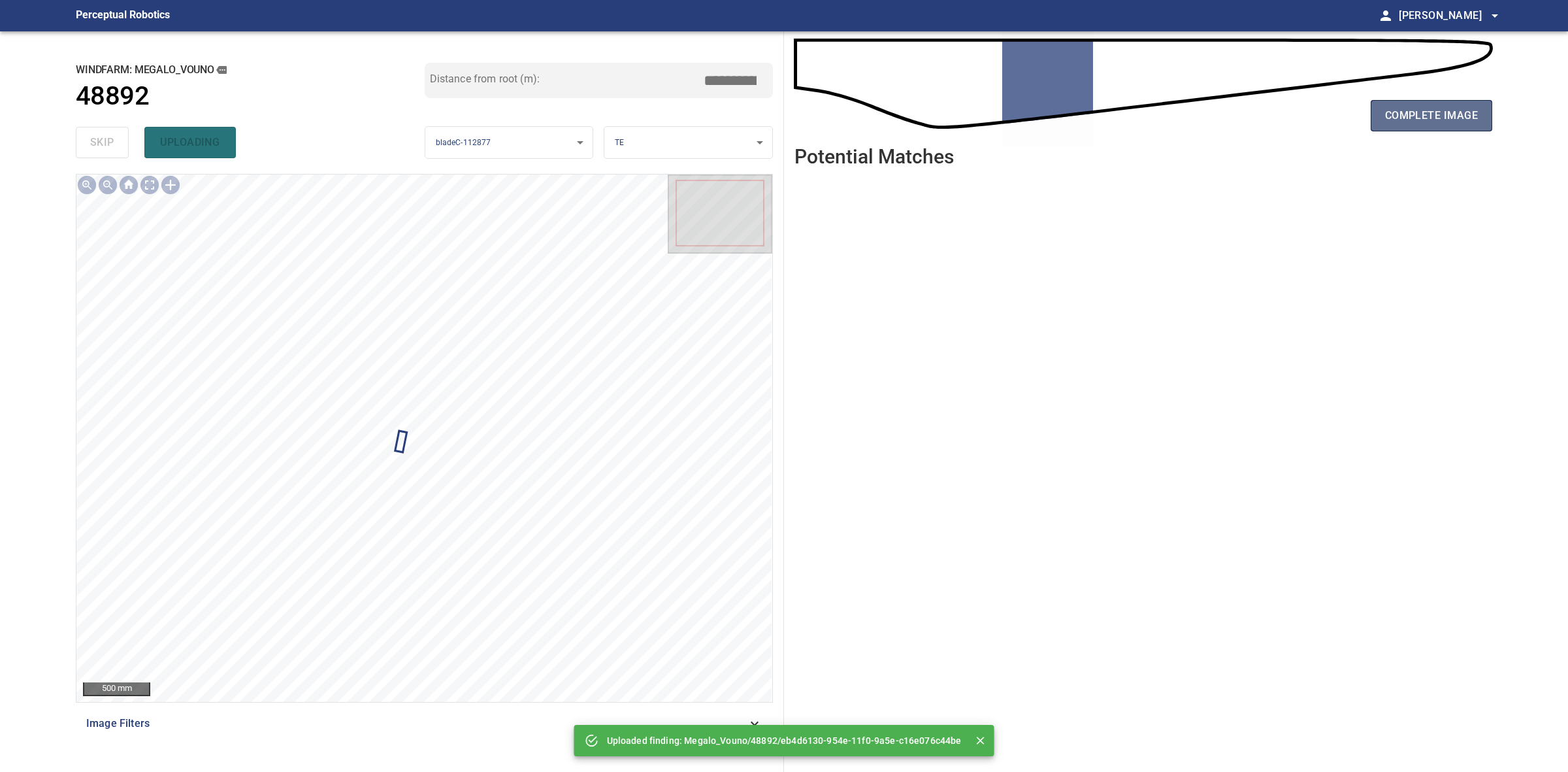
click at [1484, 117] on button "complete image" at bounding box center [1431, 116] width 121 height 31
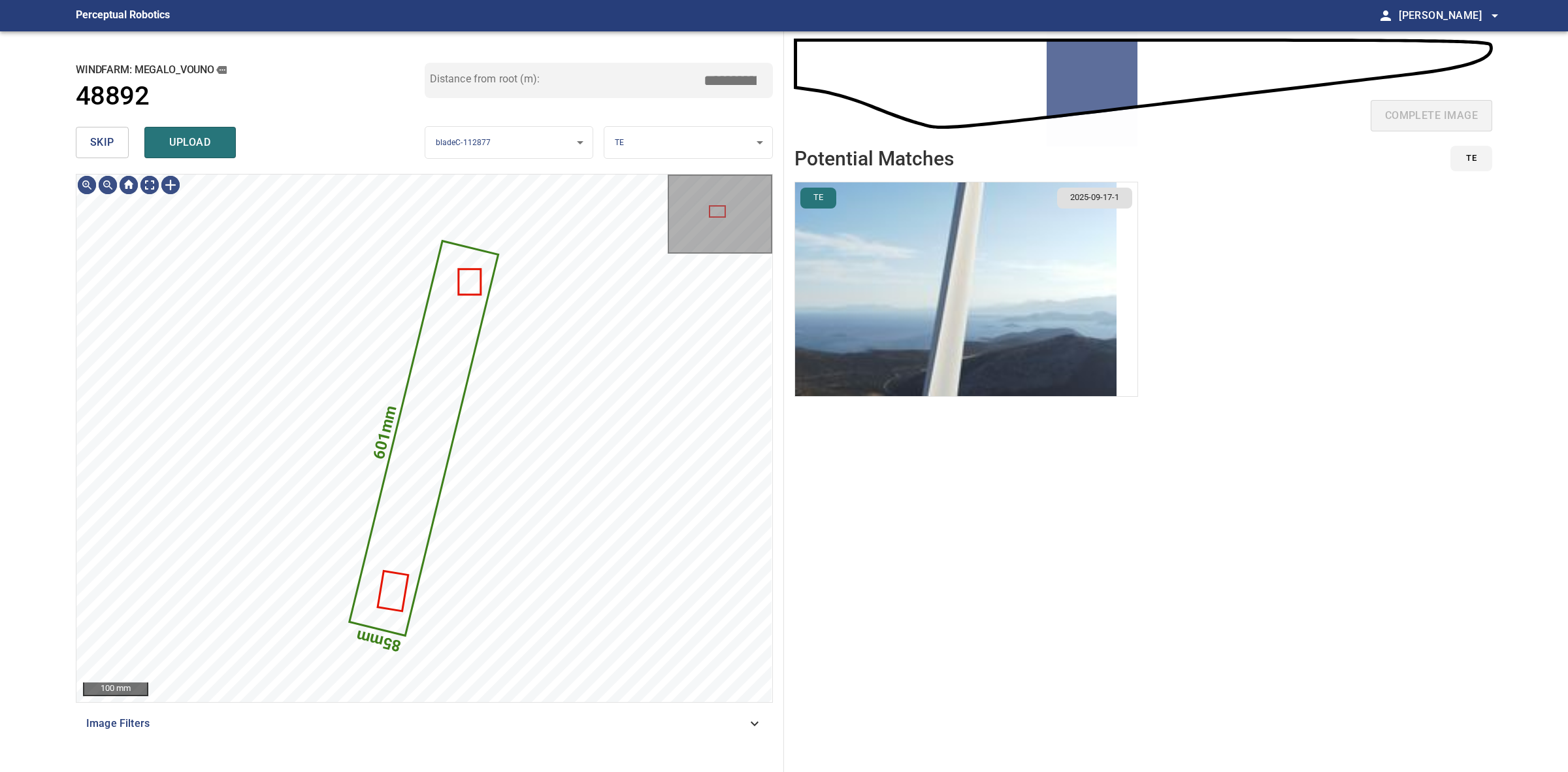
click at [109, 148] on span "skip" at bounding box center [102, 142] width 24 height 18
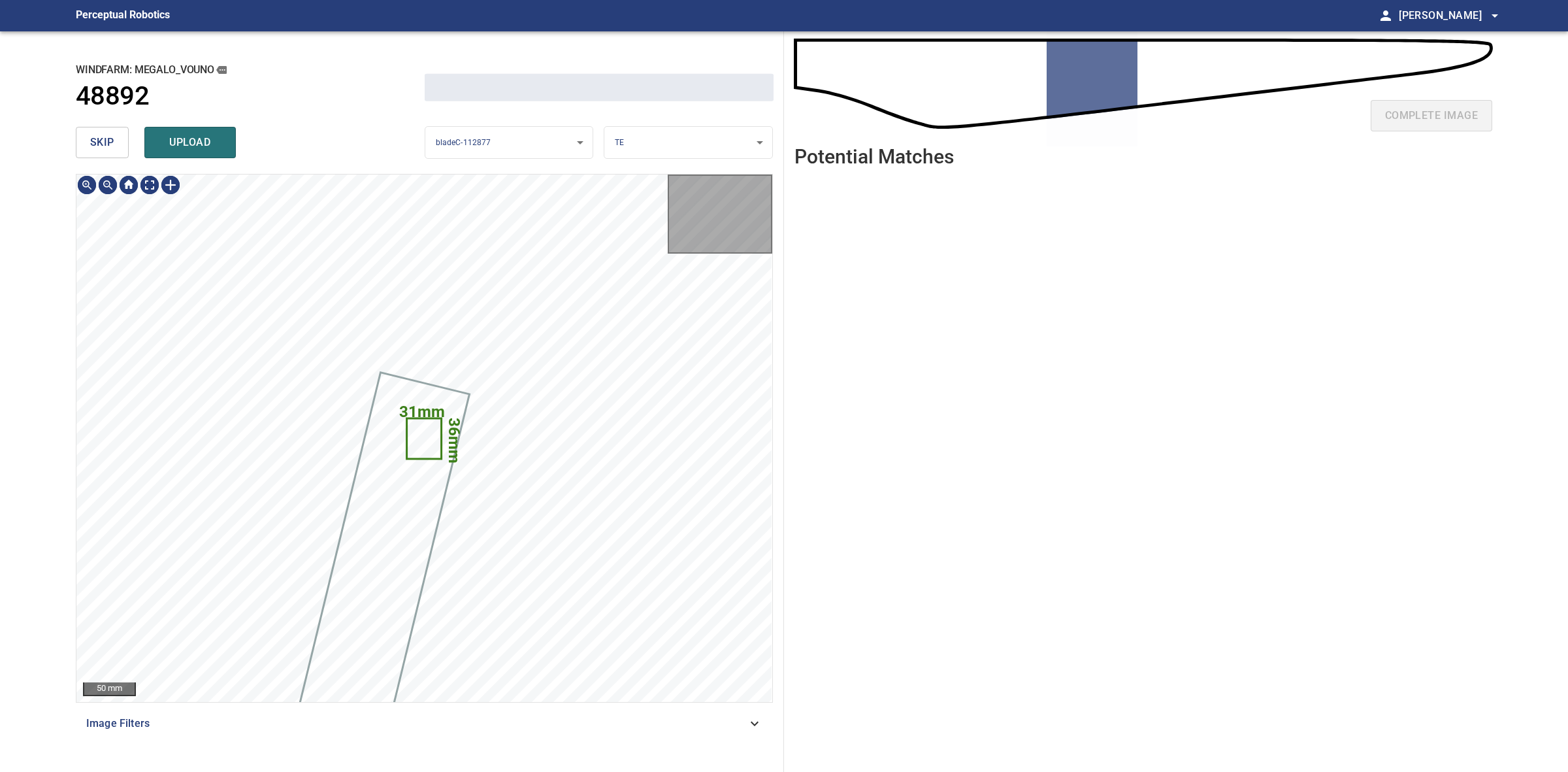
click at [109, 148] on span "skip" at bounding box center [102, 142] width 24 height 18
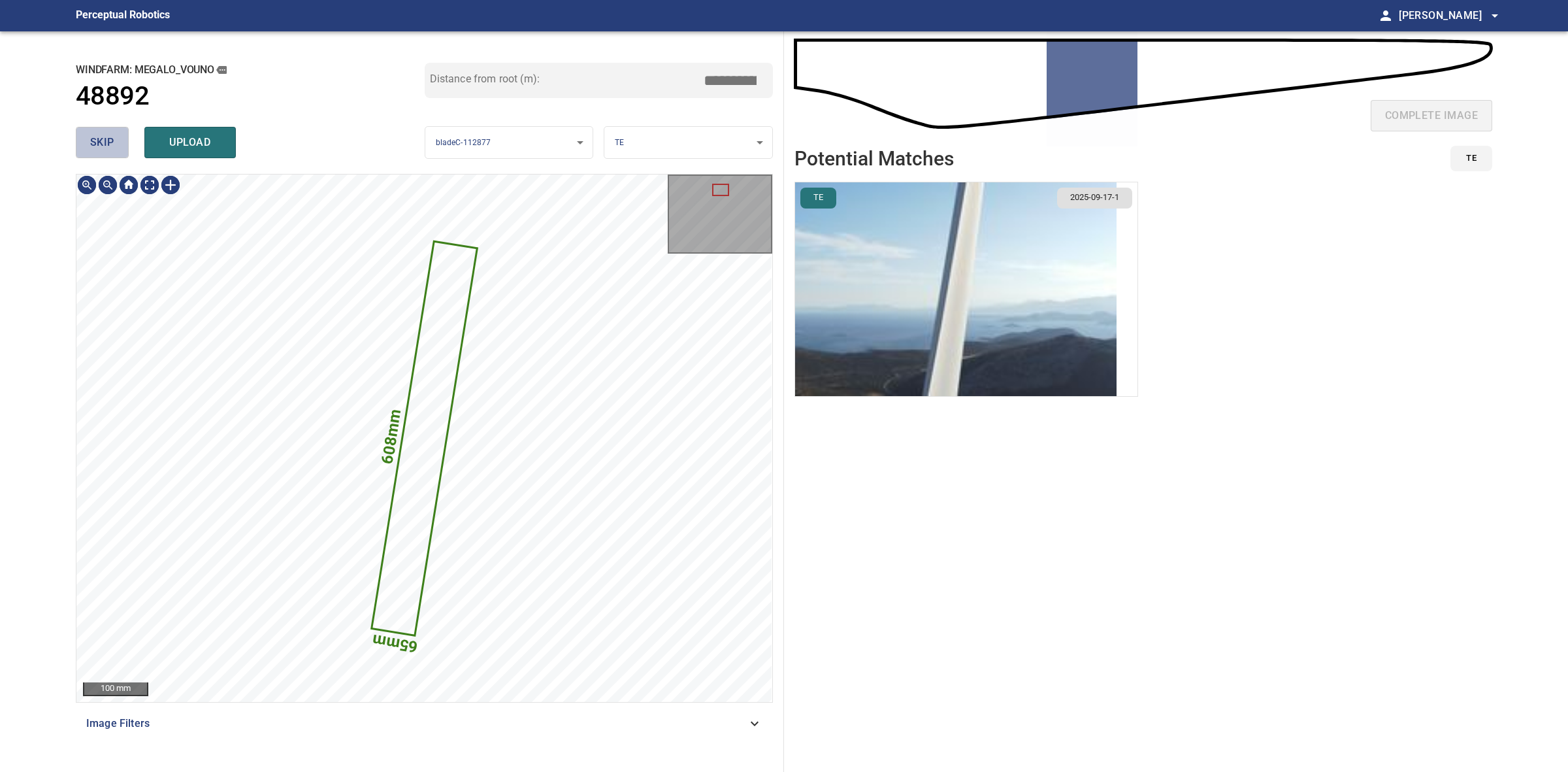
click at [109, 148] on span "skip" at bounding box center [102, 142] width 24 height 18
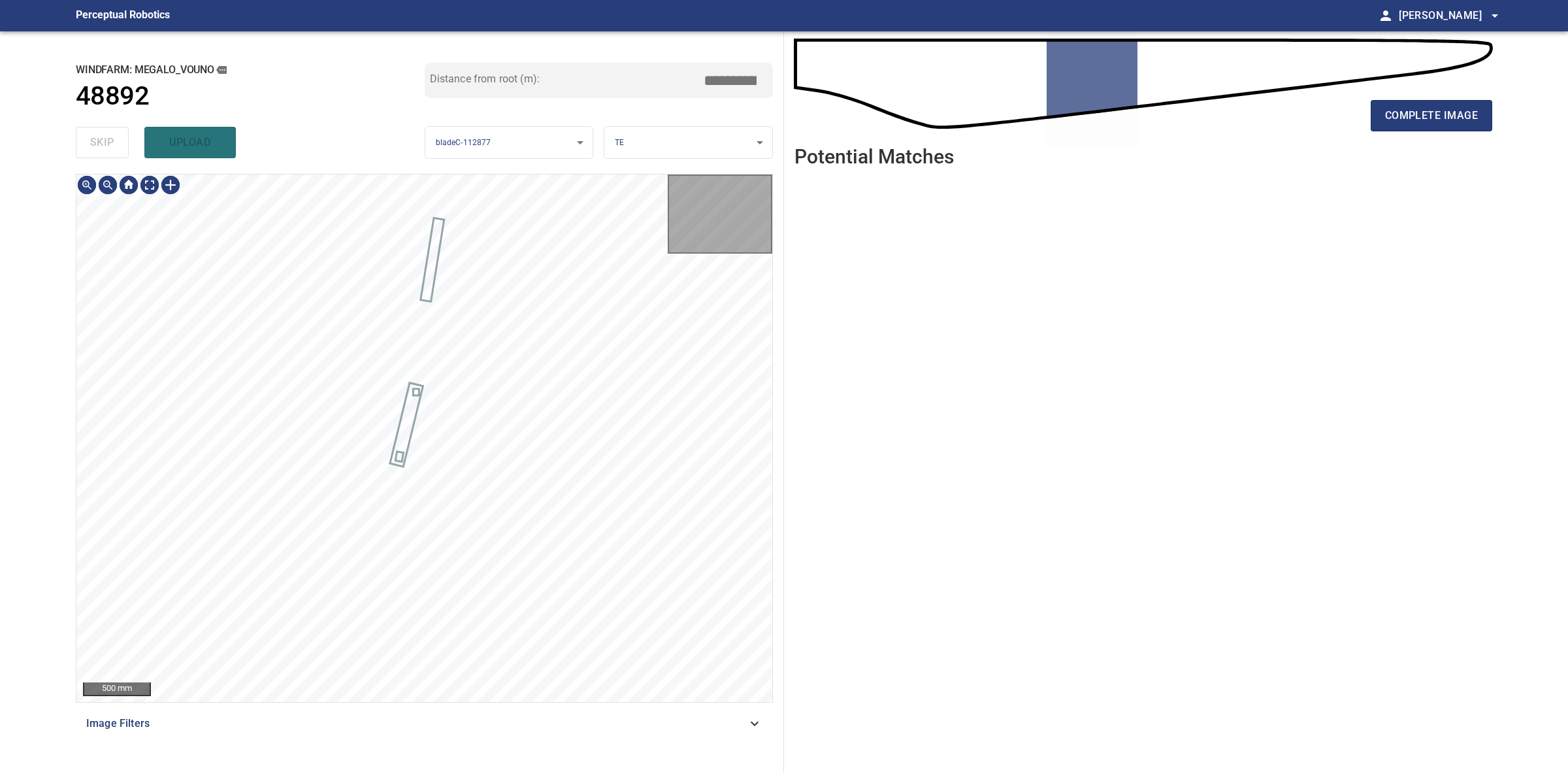
type input "*****"
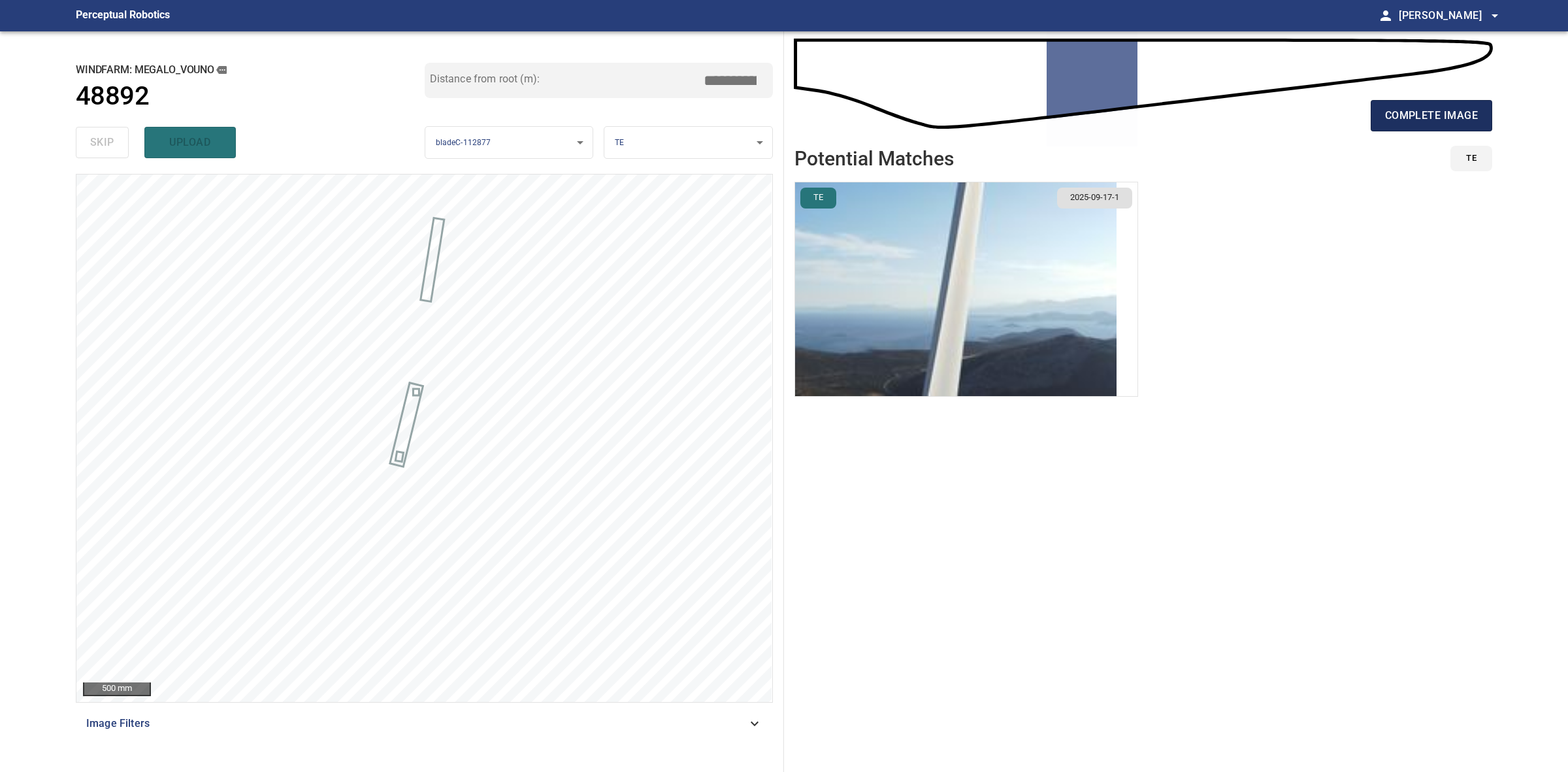
click at [1452, 121] on span "complete image" at bounding box center [1432, 116] width 93 height 18
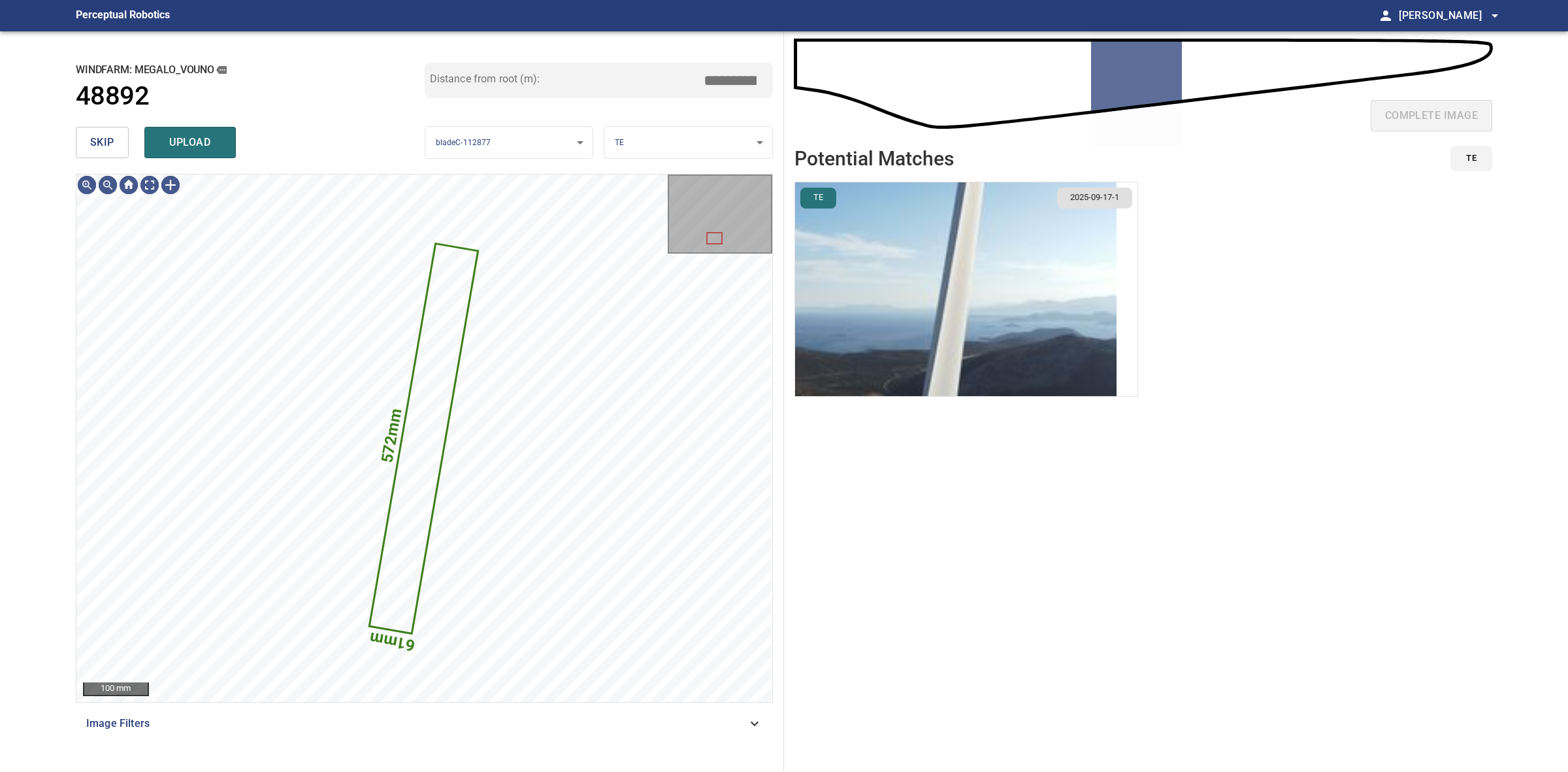
click at [102, 144] on span "skip" at bounding box center [102, 142] width 24 height 18
click at [102, 144] on div "skip upload" at bounding box center [250, 142] width 349 height 42
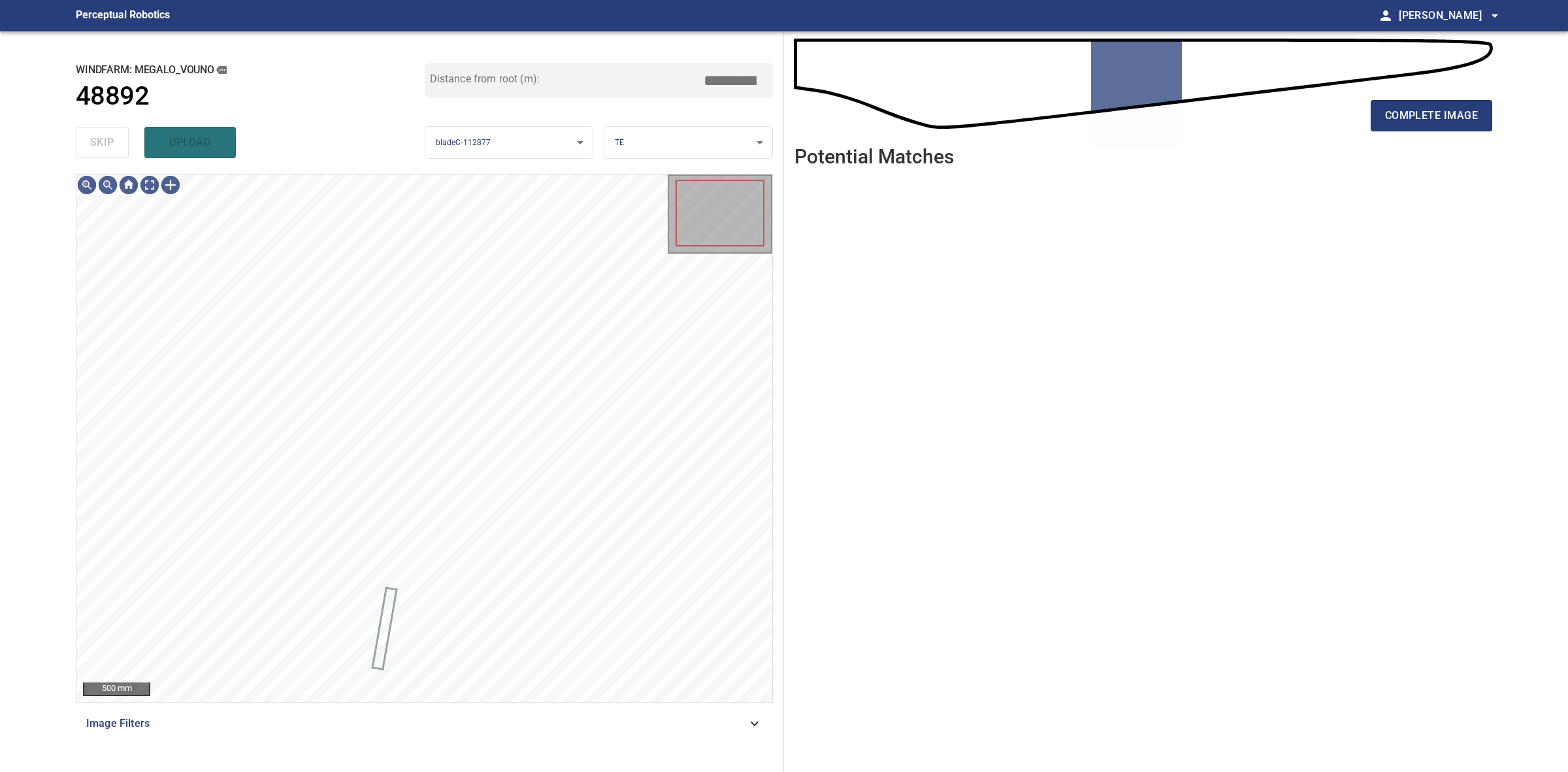
click at [102, 144] on div "skip upload" at bounding box center [250, 142] width 349 height 42
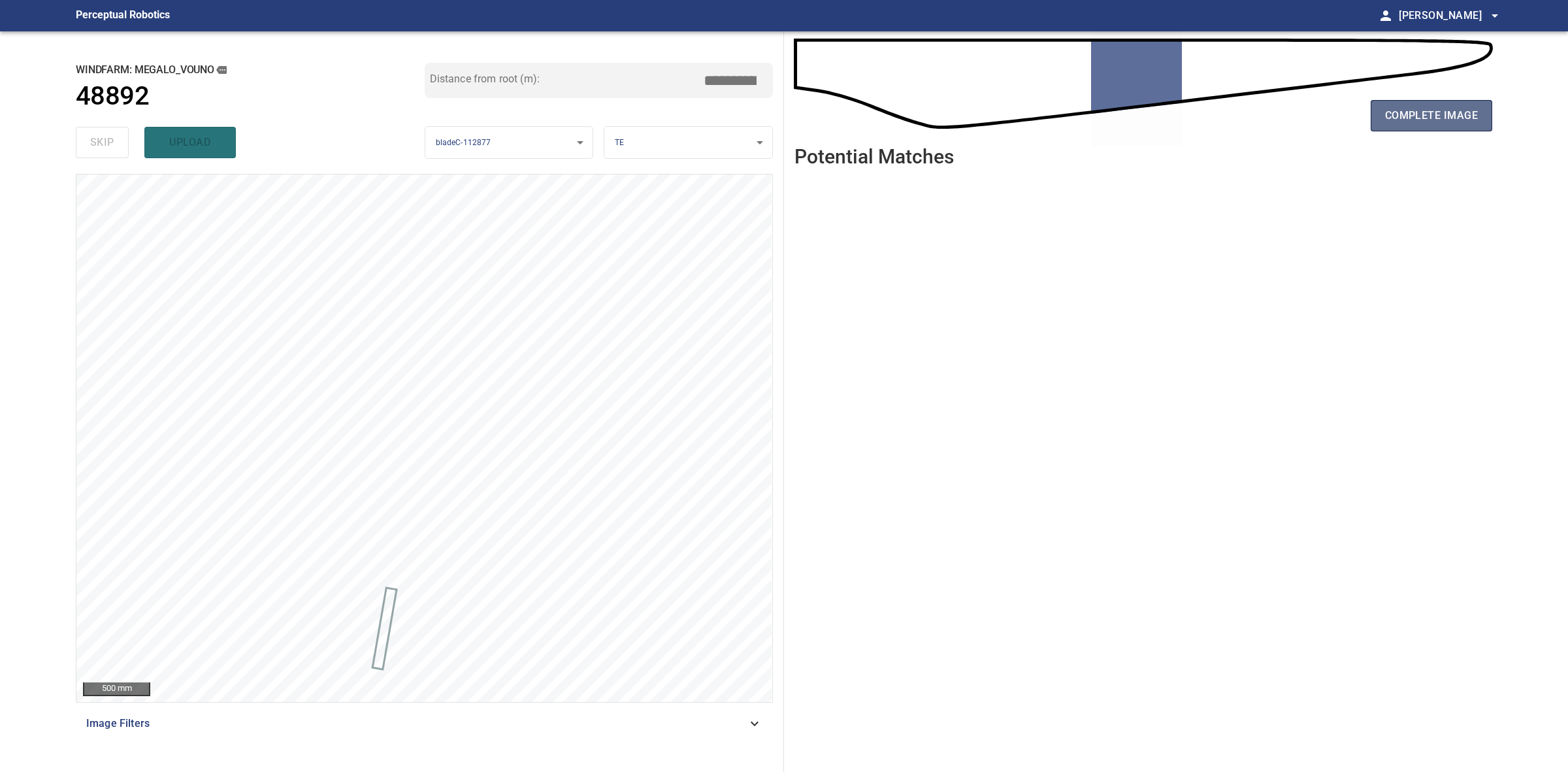
click at [1389, 127] on button "complete image" at bounding box center [1431, 116] width 121 height 31
drag, startPoint x: 1347, startPoint y: 113, endPoint x: 1394, endPoint y: 113, distance: 47.0
click at [1360, 113] on div "complete image" at bounding box center [1143, 121] width 698 height 52
click at [1394, 113] on span "complete image" at bounding box center [1432, 116] width 93 height 18
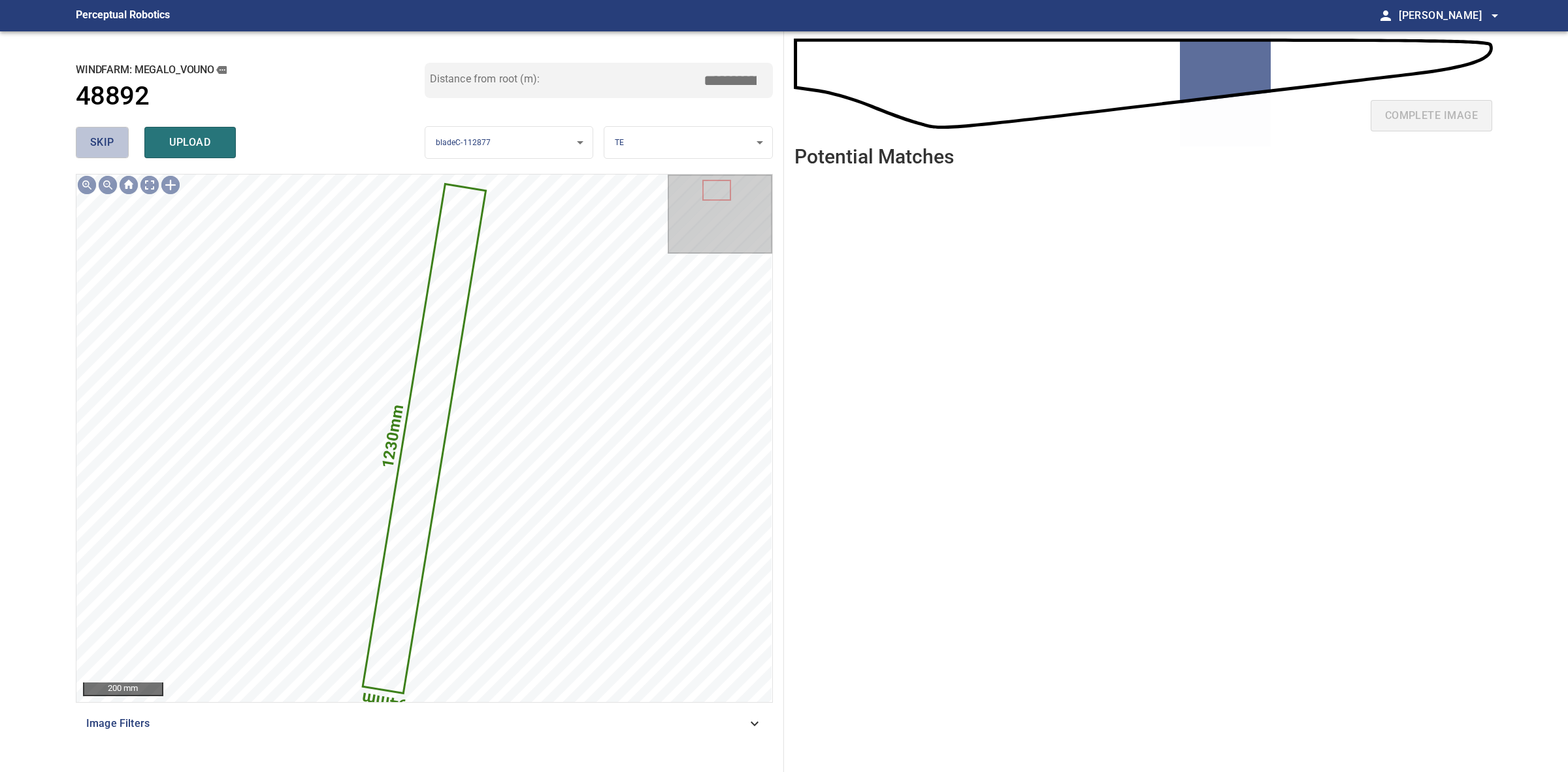
click at [109, 136] on span "skip" at bounding box center [102, 142] width 24 height 18
click at [109, 136] on div "skip upload" at bounding box center [250, 142] width 349 height 42
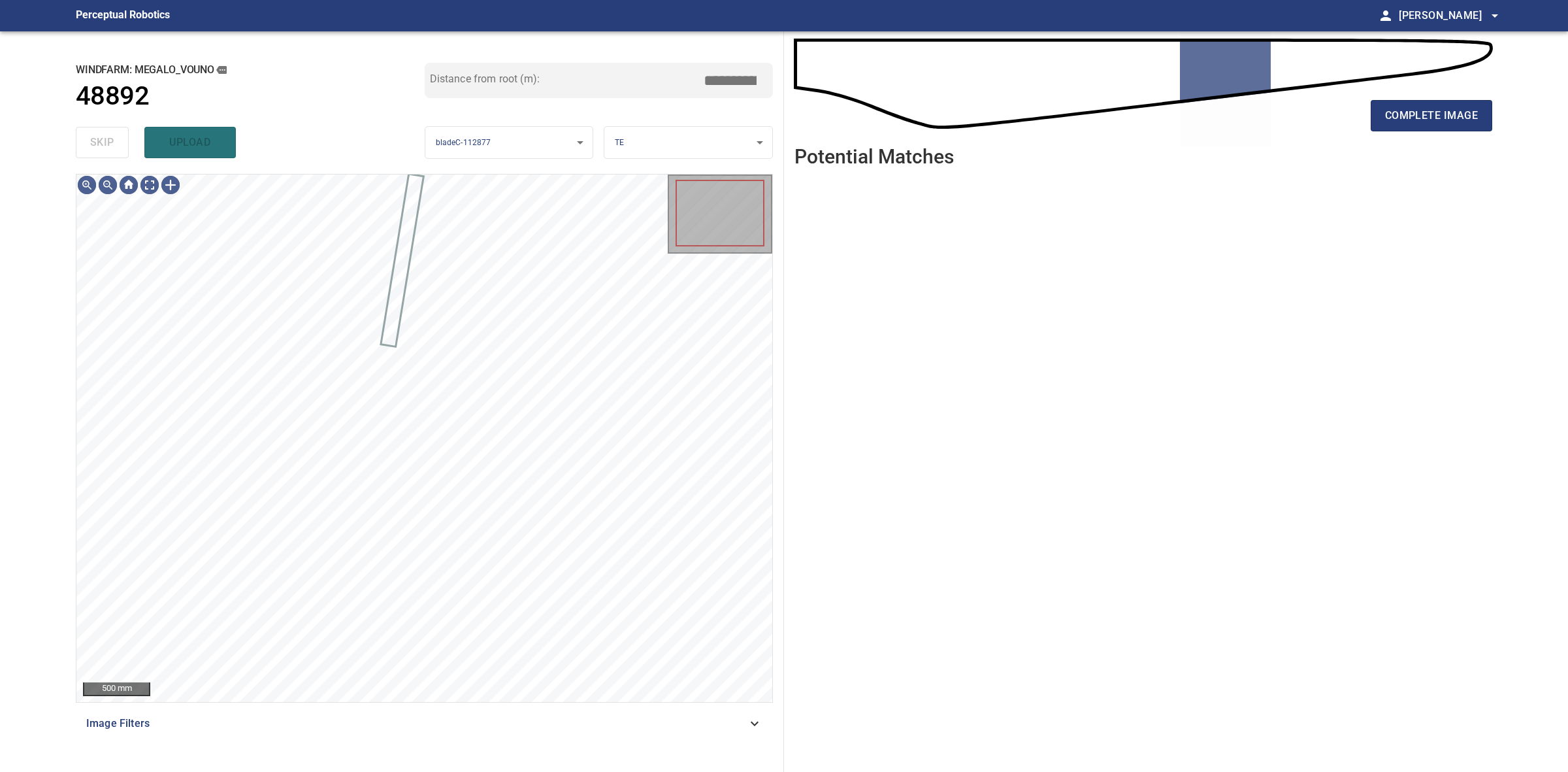
drag, startPoint x: 109, startPoint y: 136, endPoint x: 567, endPoint y: 139, distance: 458.0
click at [111, 137] on div "skip upload" at bounding box center [250, 142] width 349 height 42
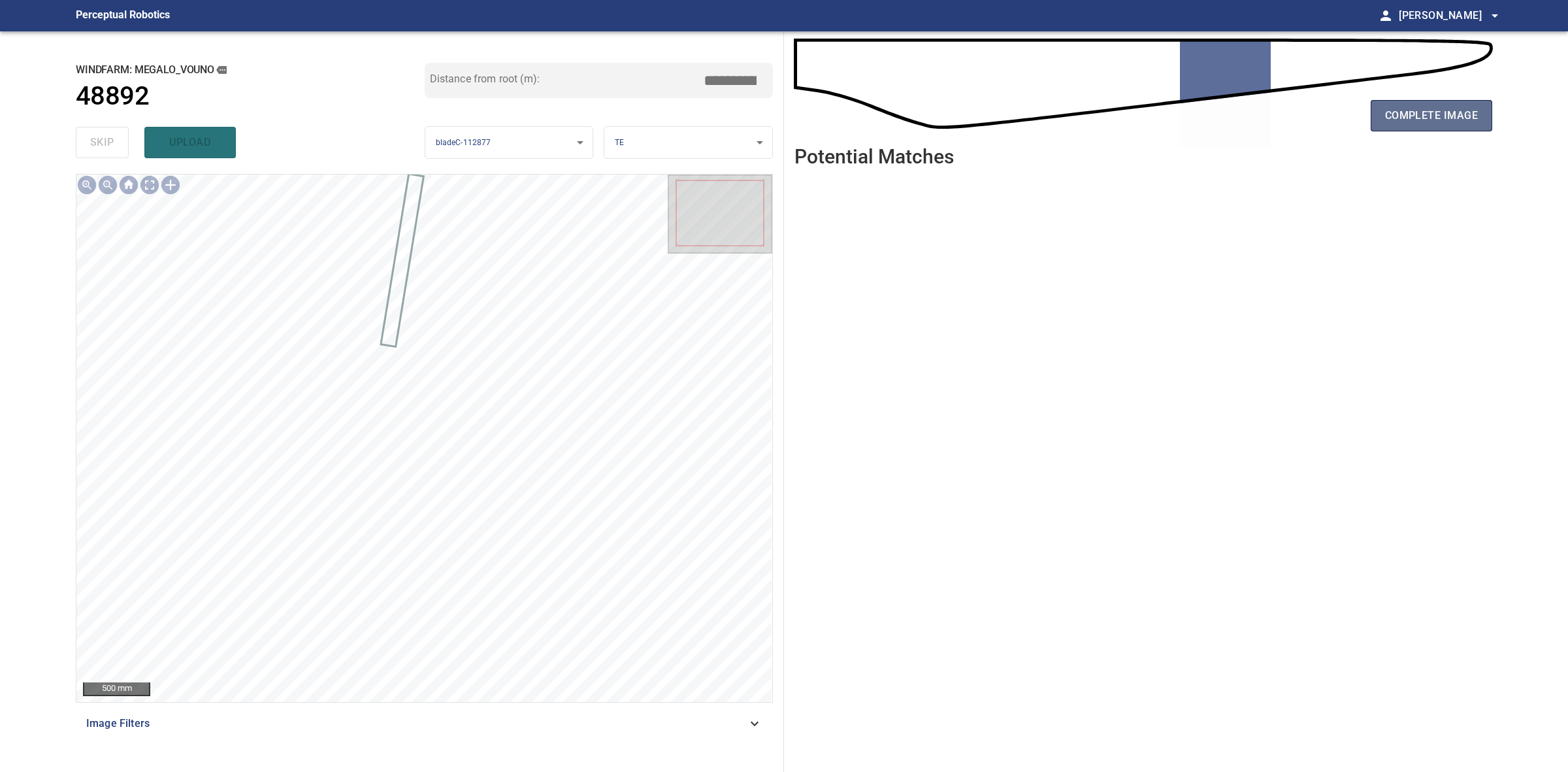
click at [1416, 118] on span "complete image" at bounding box center [1432, 116] width 93 height 18
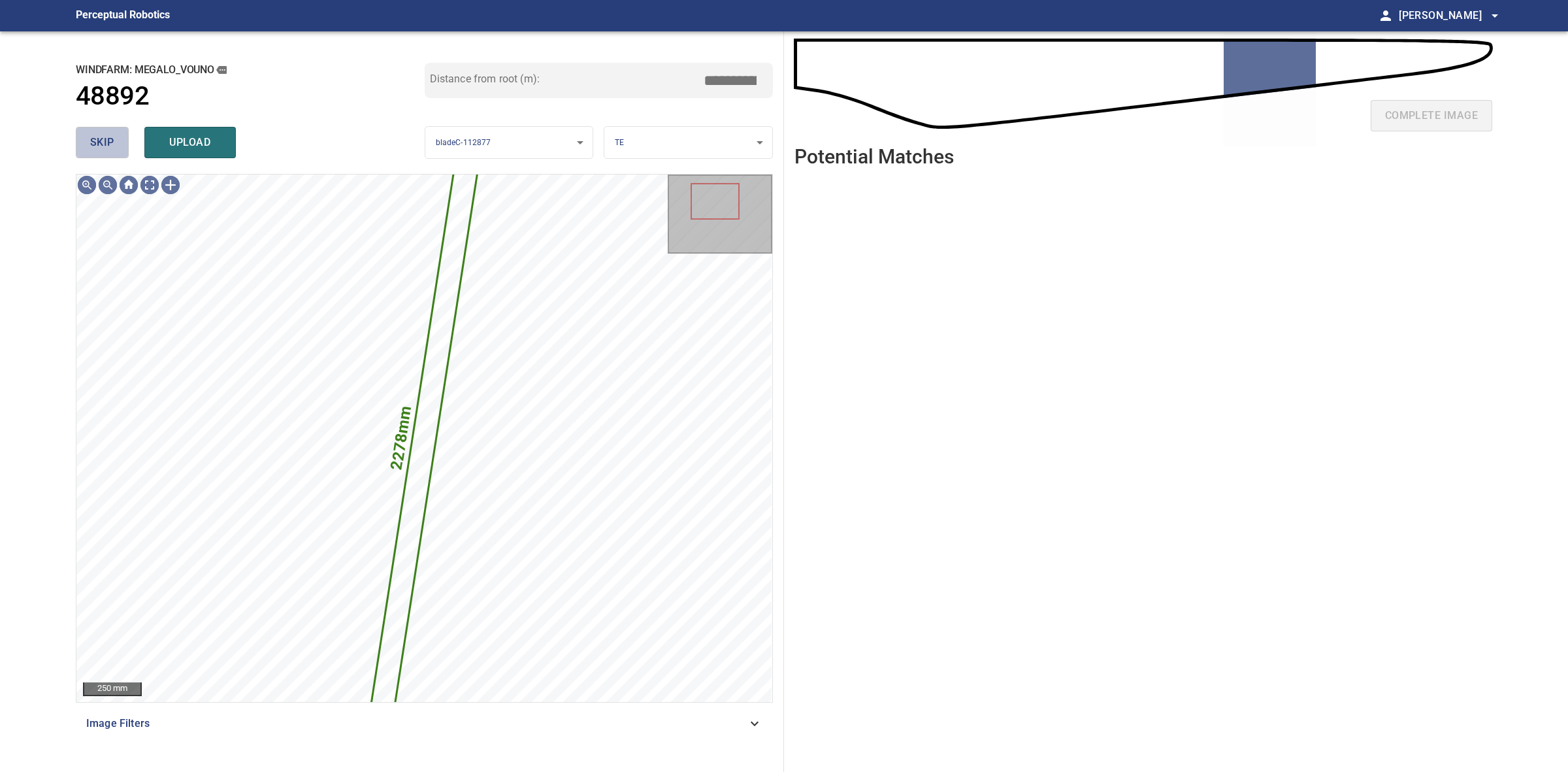
click at [100, 135] on span "skip" at bounding box center [102, 142] width 24 height 18
click at [100, 135] on div "skip upload" at bounding box center [250, 142] width 349 height 42
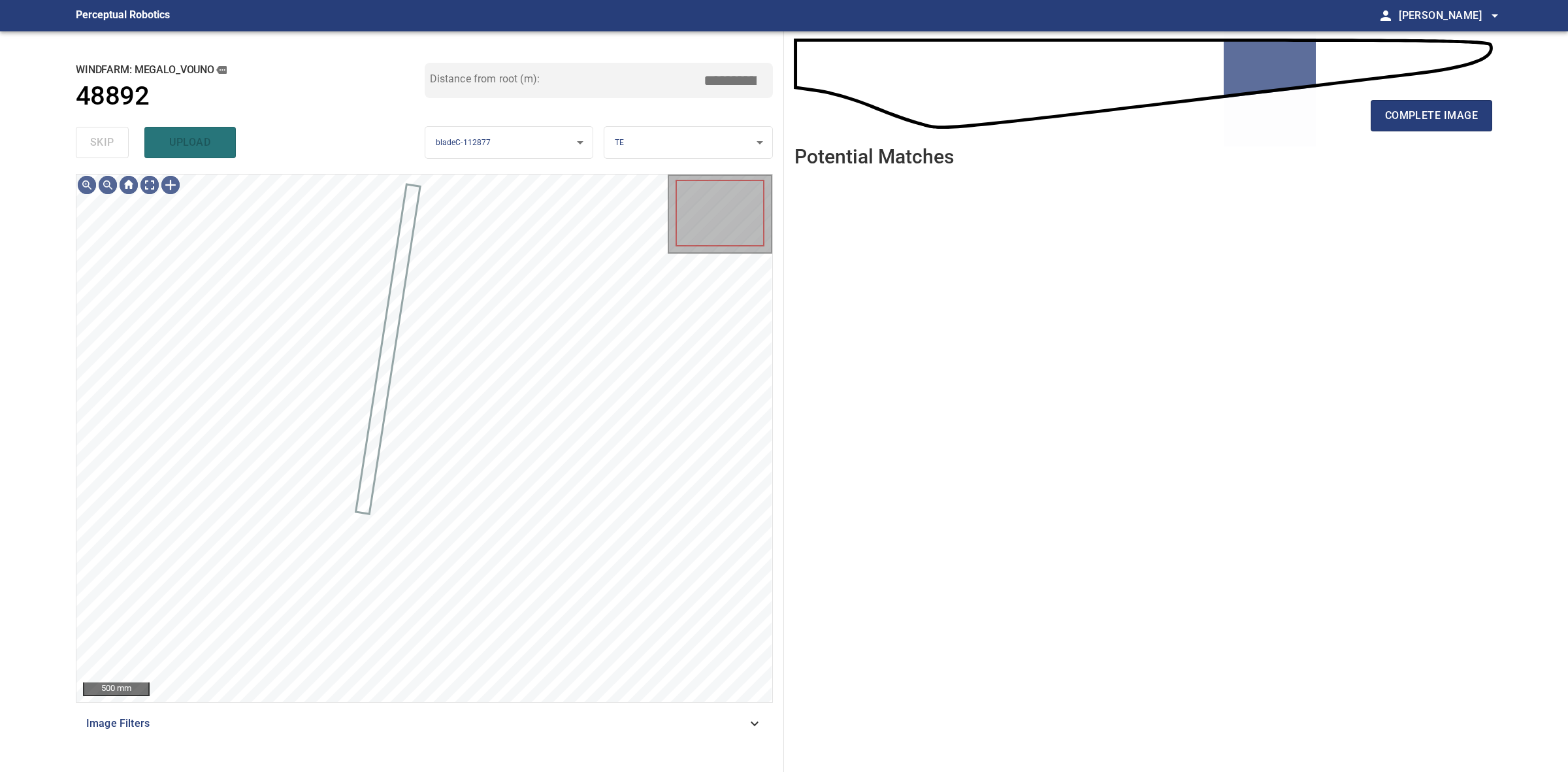
click at [100, 135] on div "skip upload" at bounding box center [250, 142] width 349 height 42
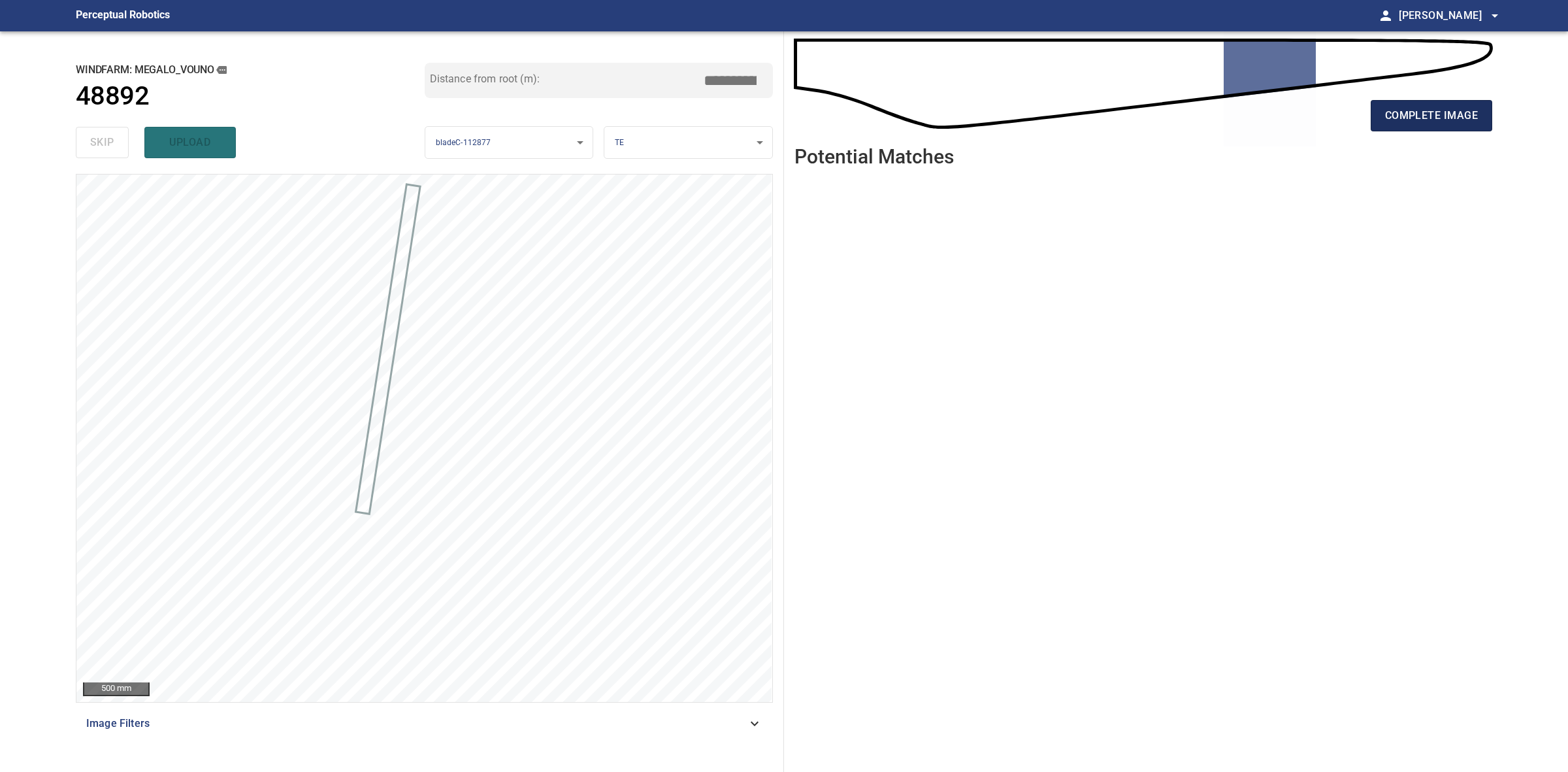
click at [1400, 121] on span "complete image" at bounding box center [1432, 116] width 93 height 18
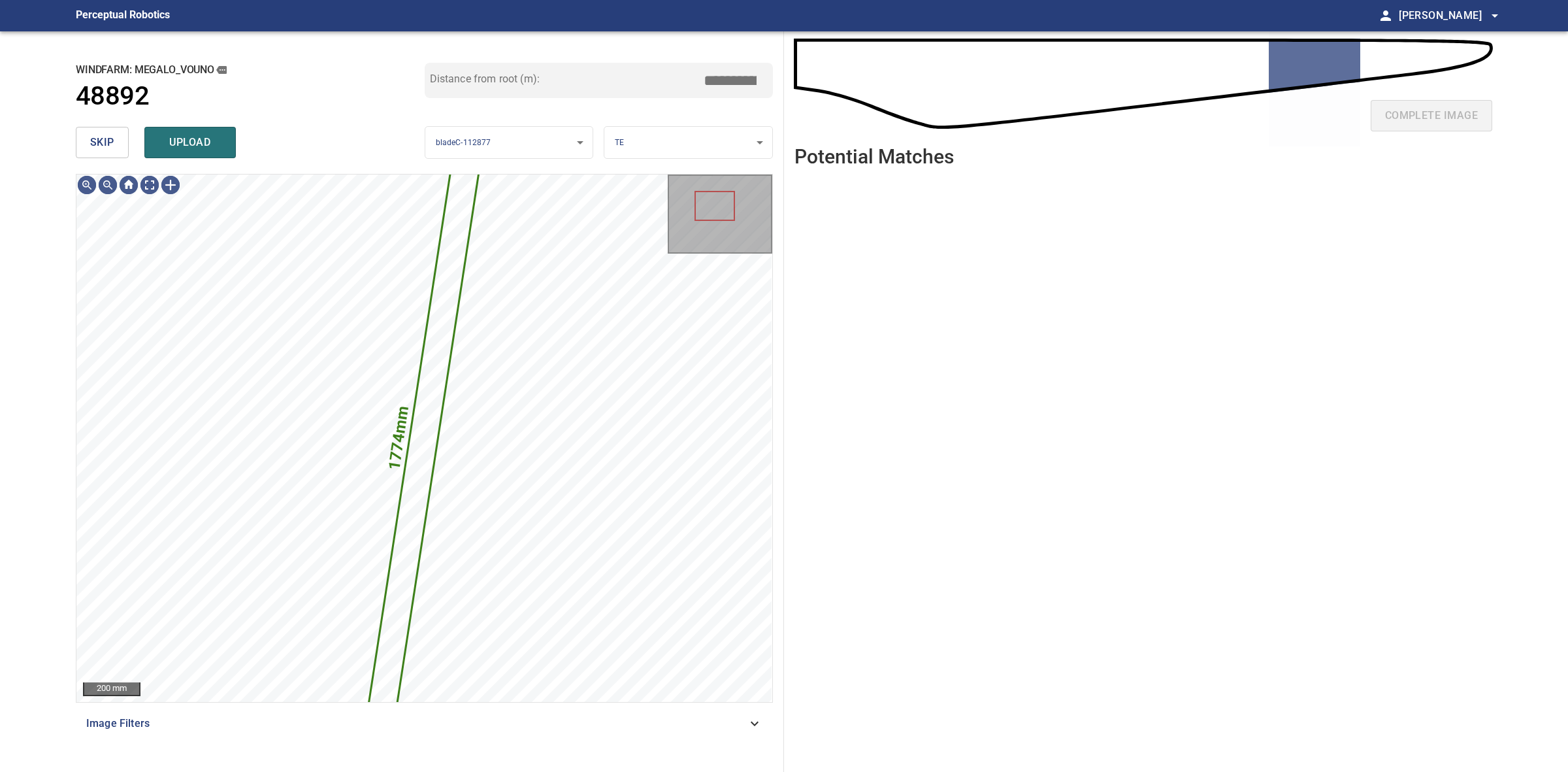
click at [102, 147] on span "skip" at bounding box center [102, 142] width 24 height 18
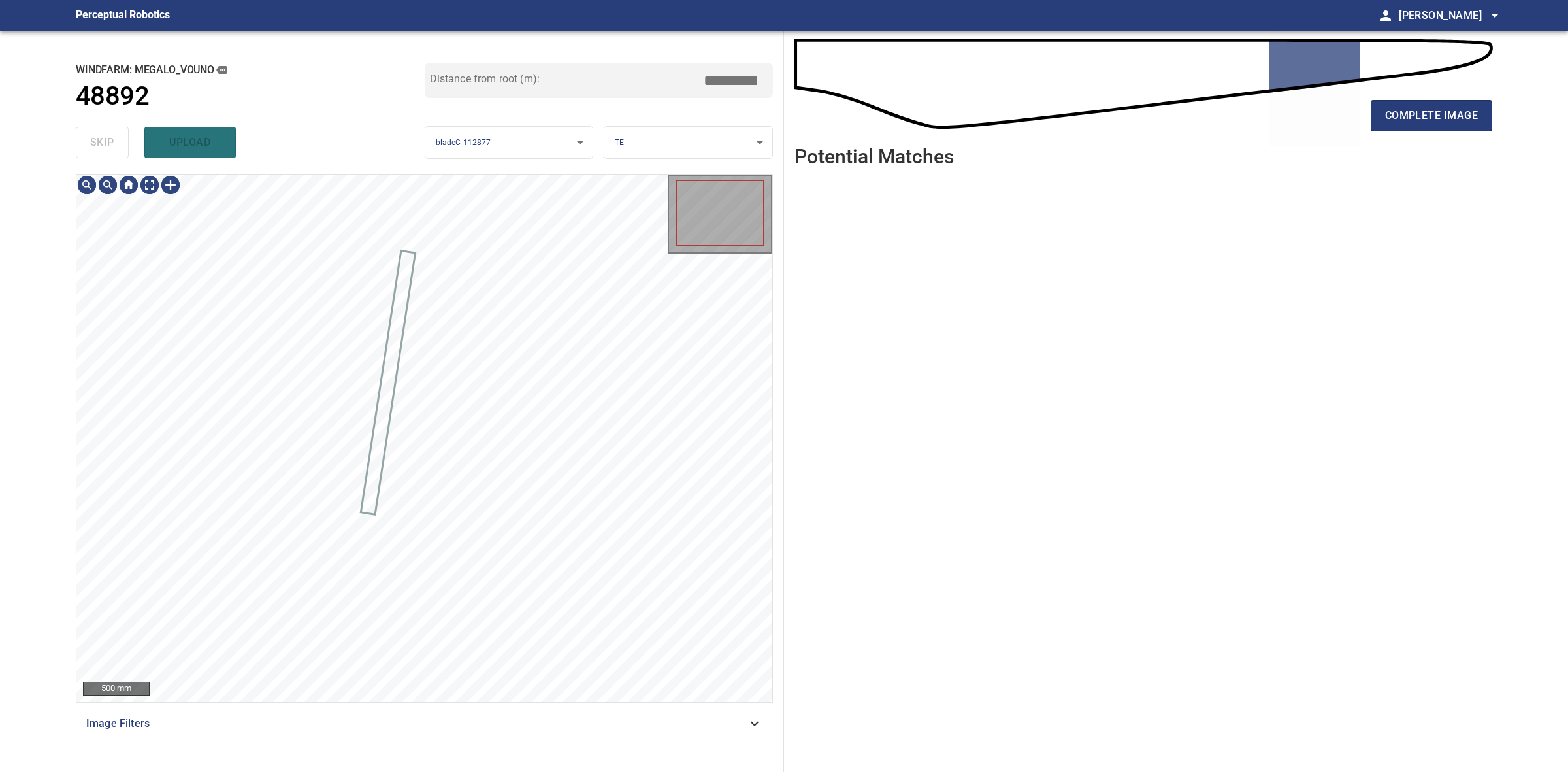
click at [102, 147] on div "skip upload" at bounding box center [250, 142] width 349 height 42
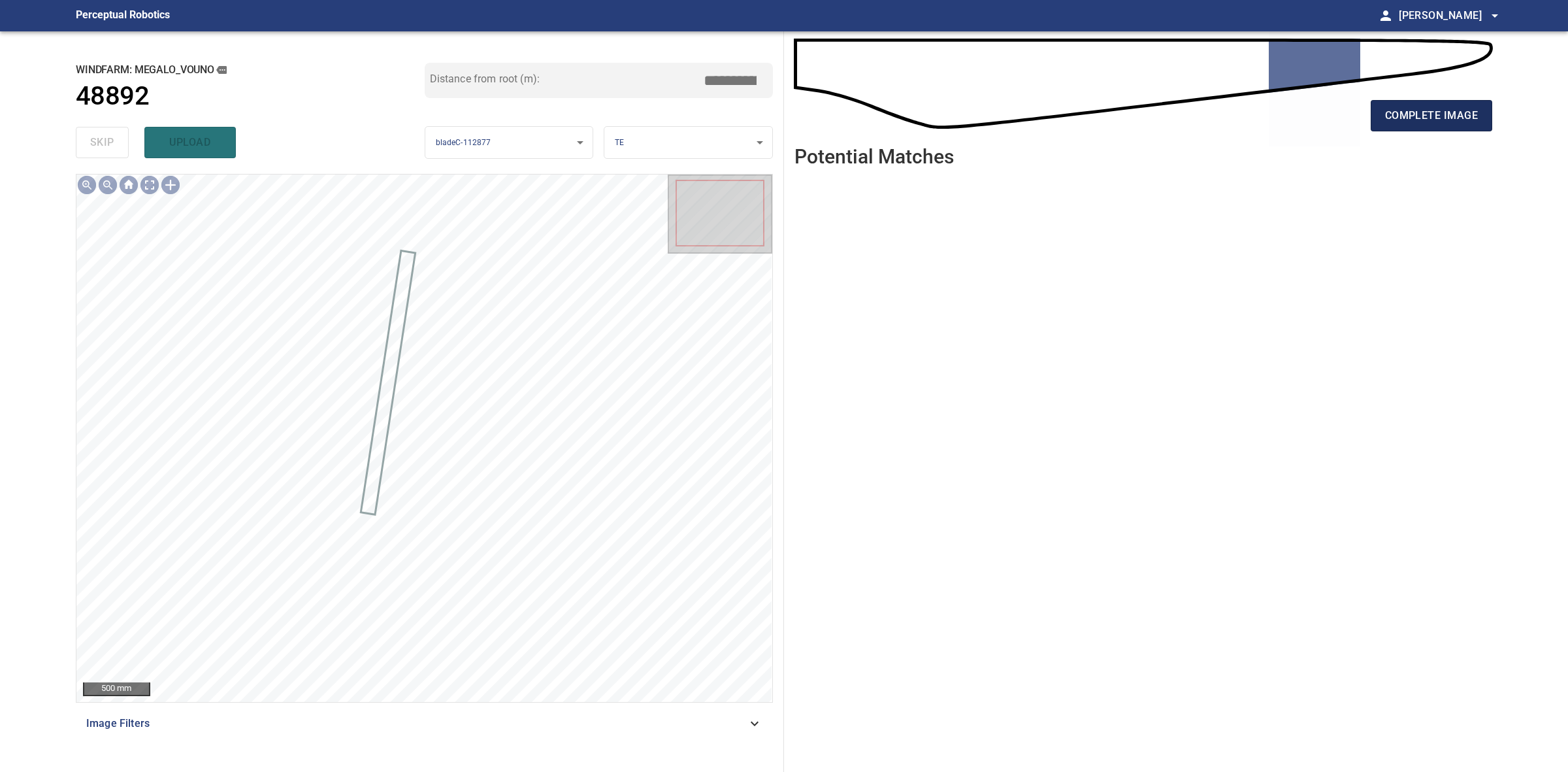
click at [1478, 108] on span "complete image" at bounding box center [1432, 116] width 93 height 18
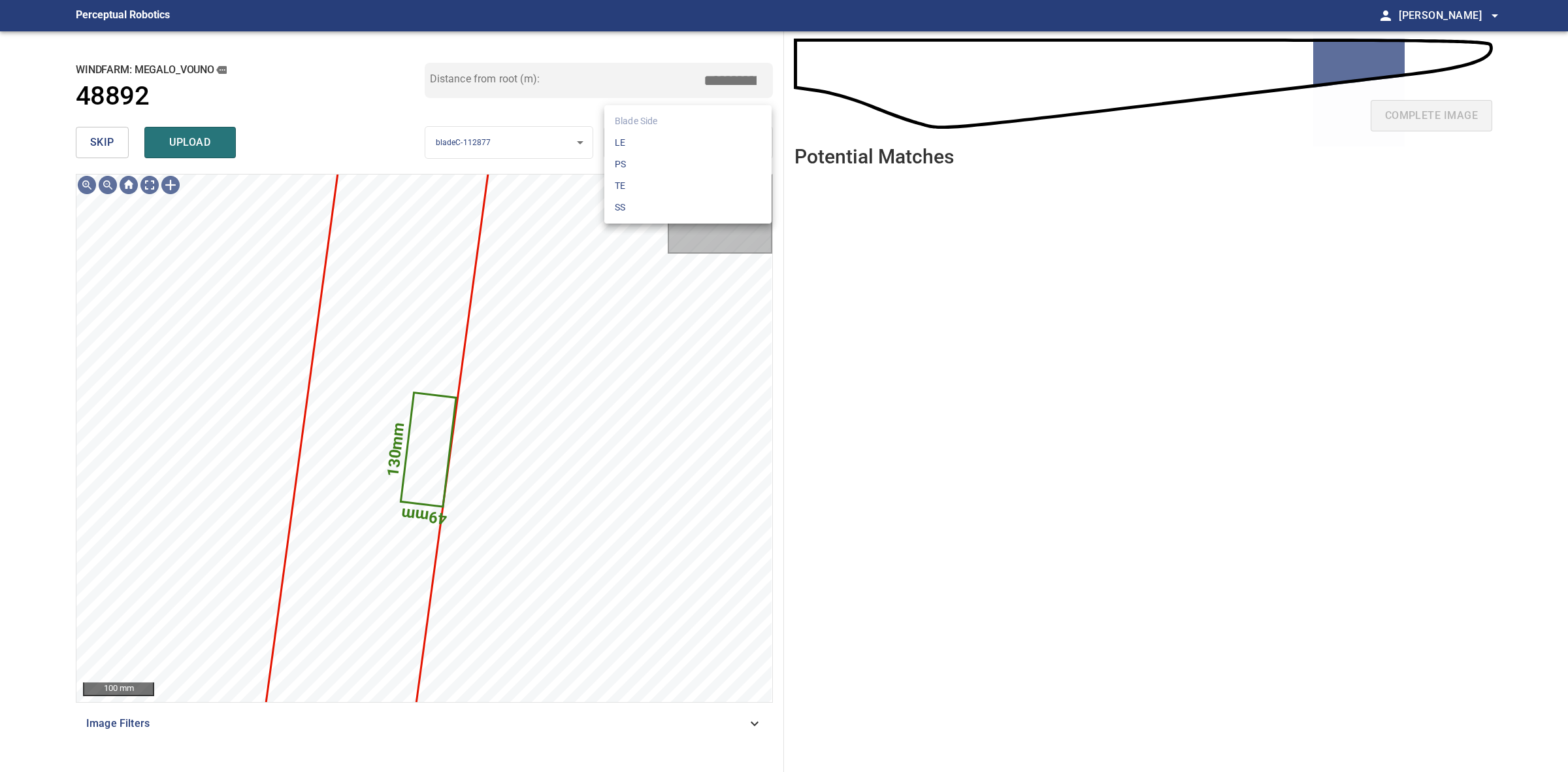
click at [691, 140] on body "**********" at bounding box center [784, 386] width 1568 height 772
click at [672, 203] on li "SS" at bounding box center [687, 207] width 167 height 22
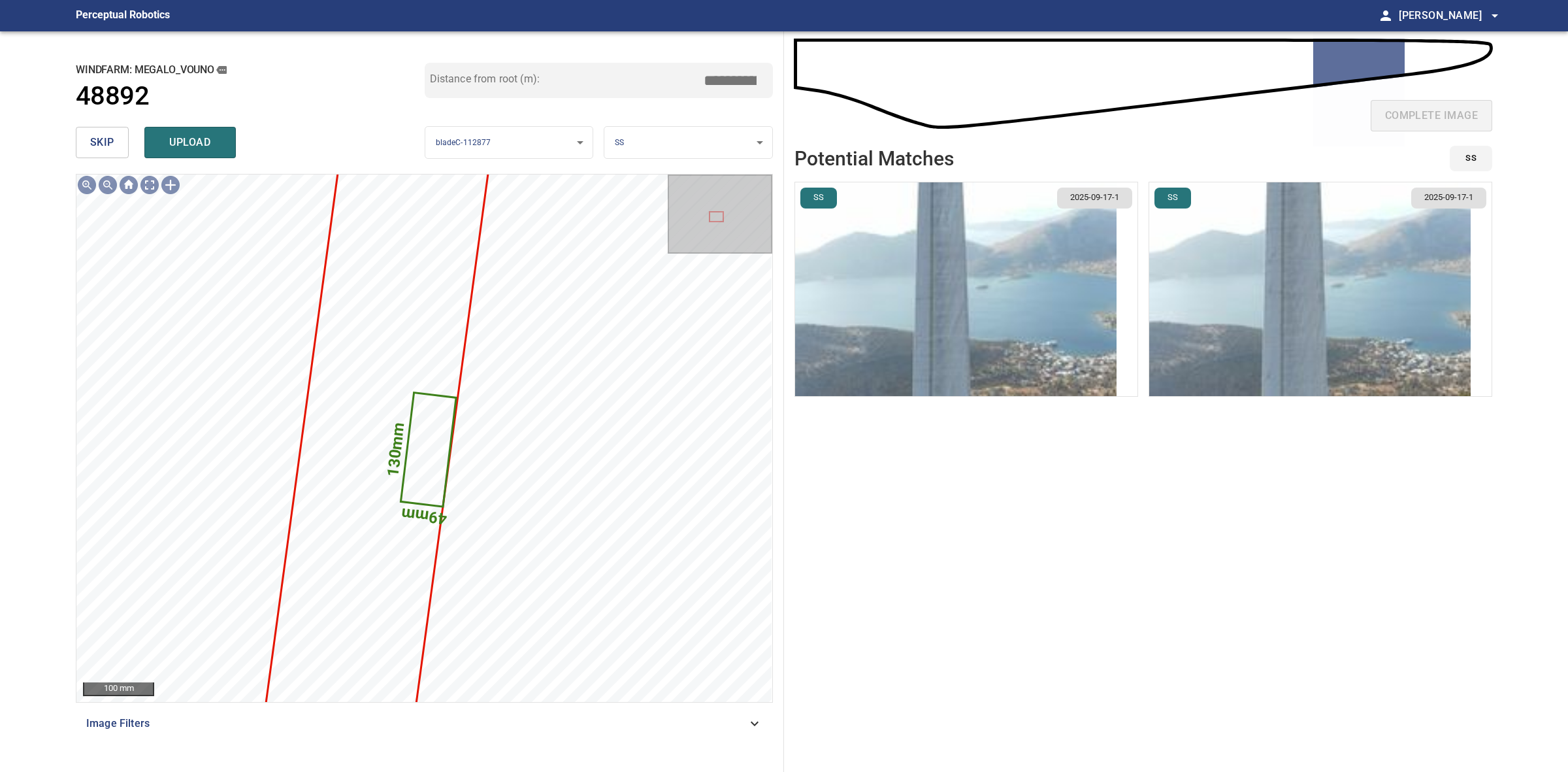
click at [1282, 315] on img "button" at bounding box center [1310, 289] width 322 height 214
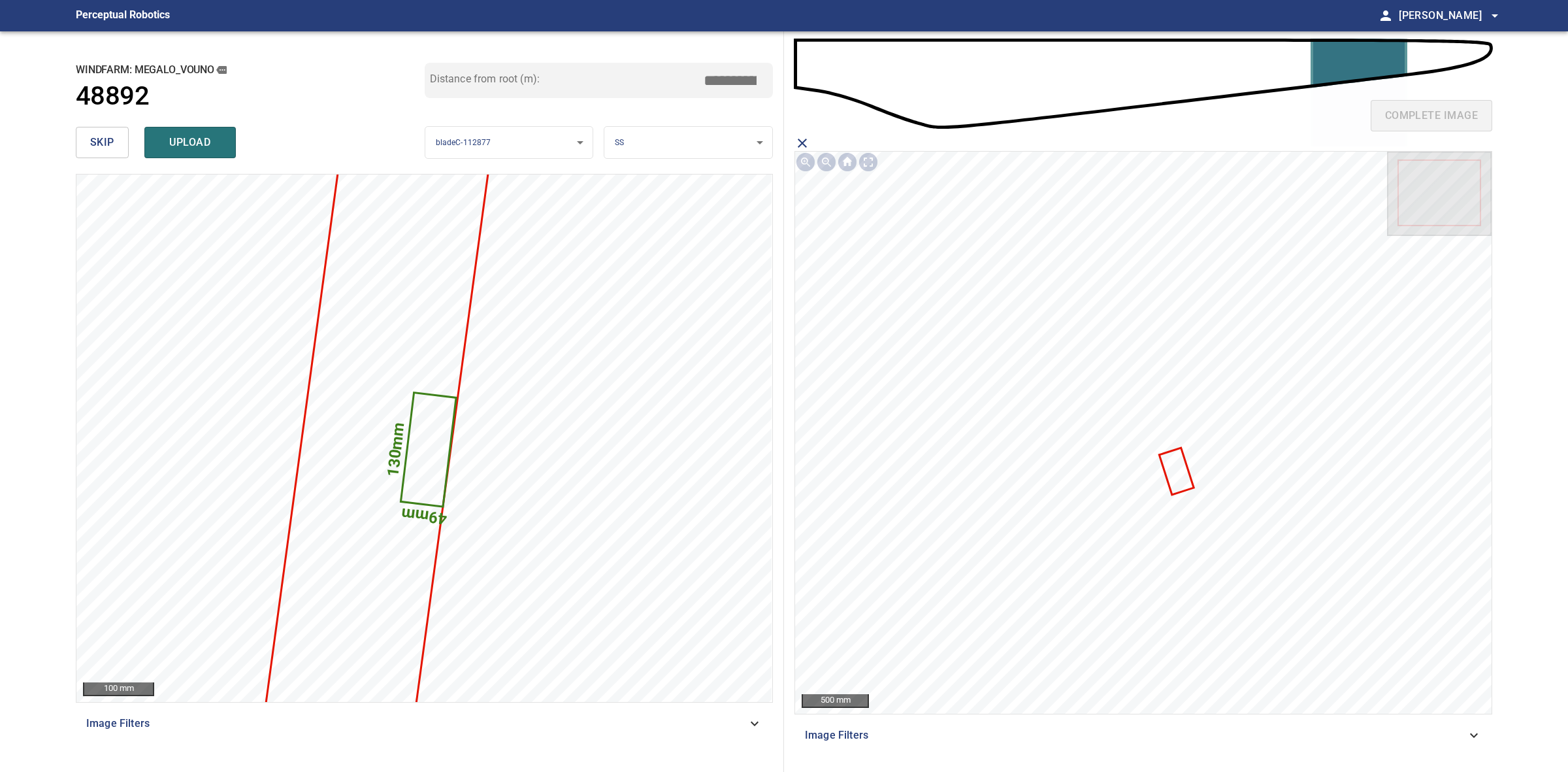
click at [1173, 485] on icon at bounding box center [1176, 471] width 32 height 45
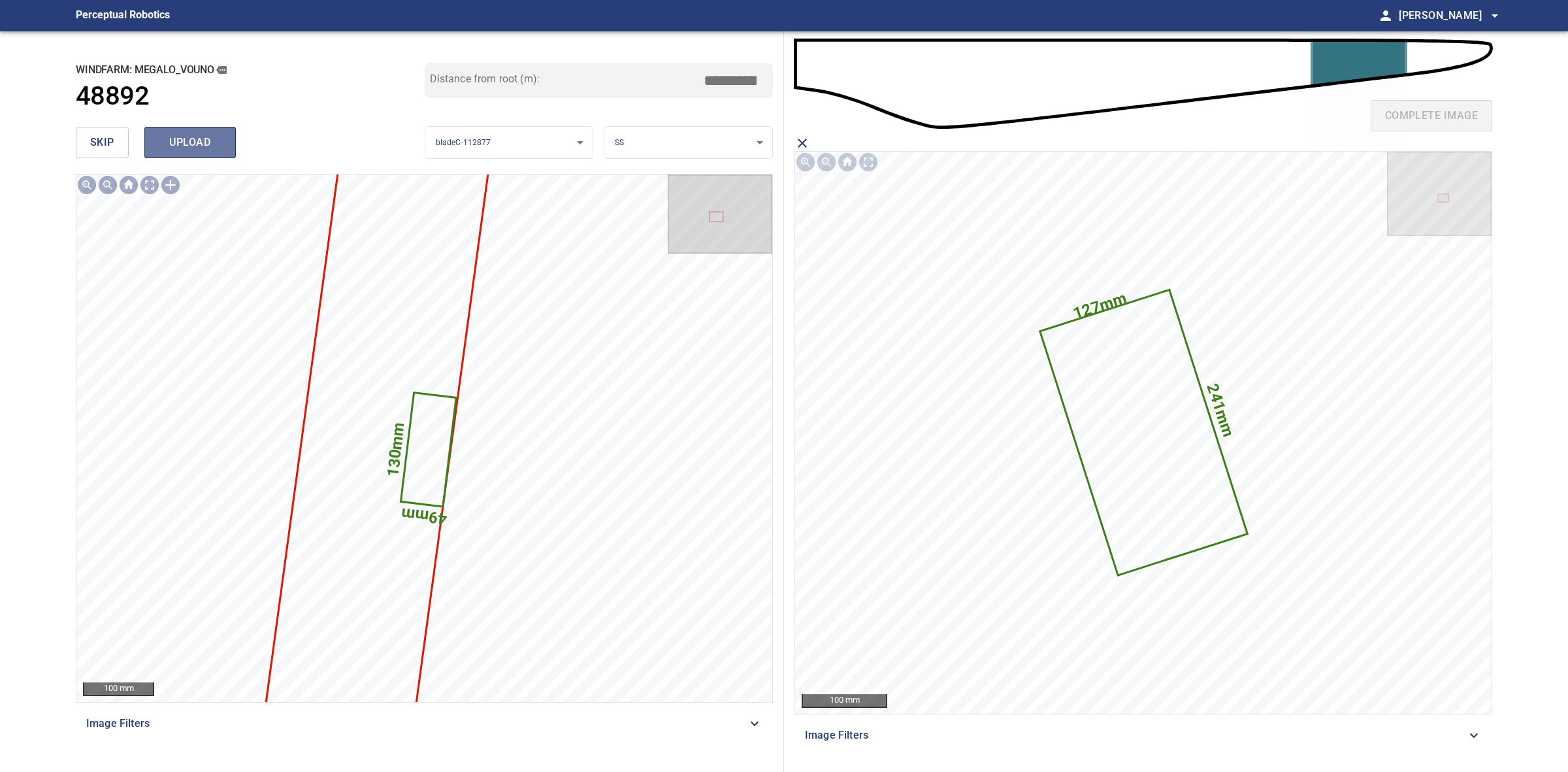
click at [176, 148] on span "upload" at bounding box center [190, 142] width 63 height 18
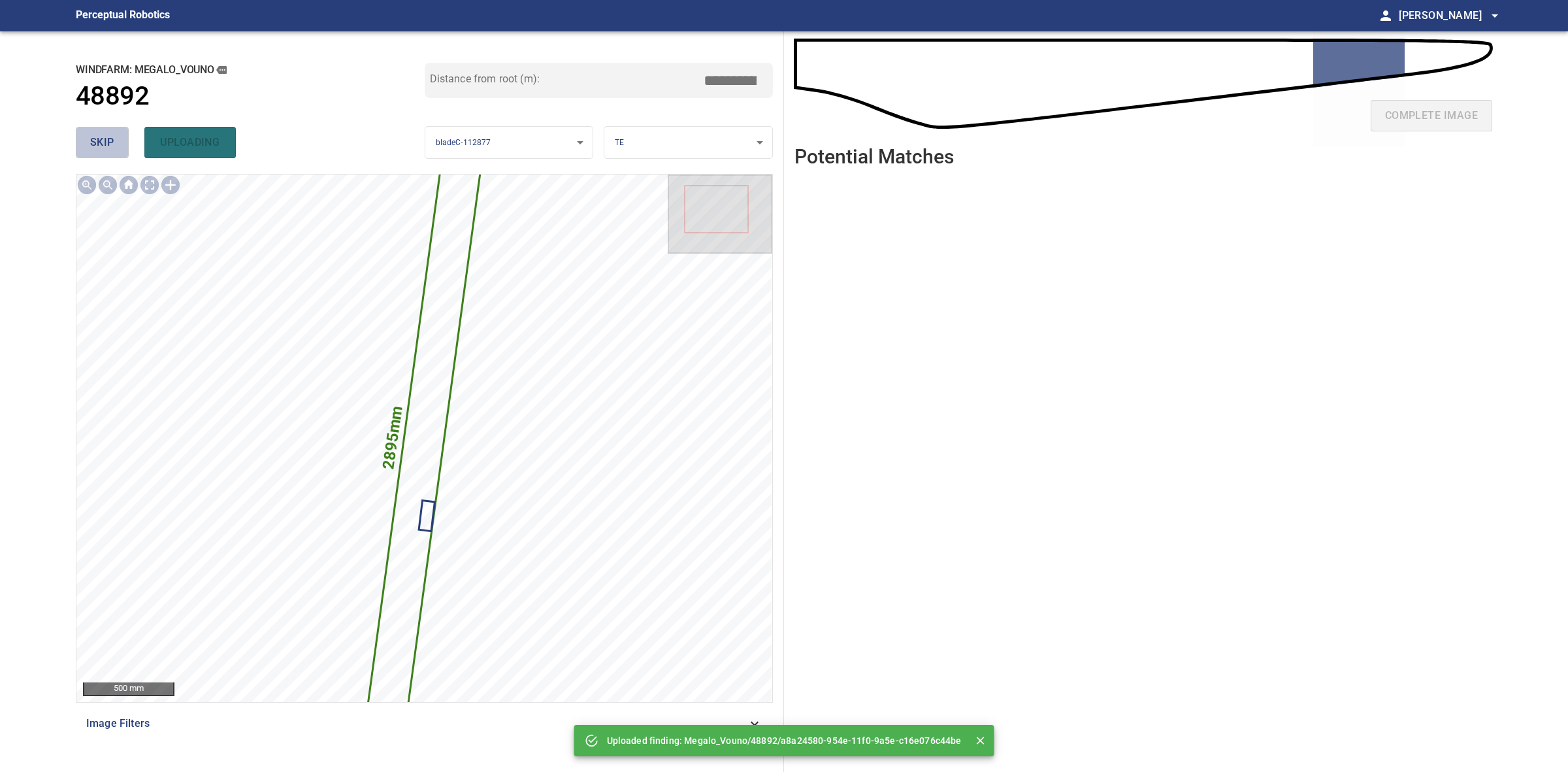
click at [106, 142] on span "skip" at bounding box center [102, 142] width 24 height 18
click at [106, 142] on div "skip uploading" at bounding box center [250, 142] width 349 height 42
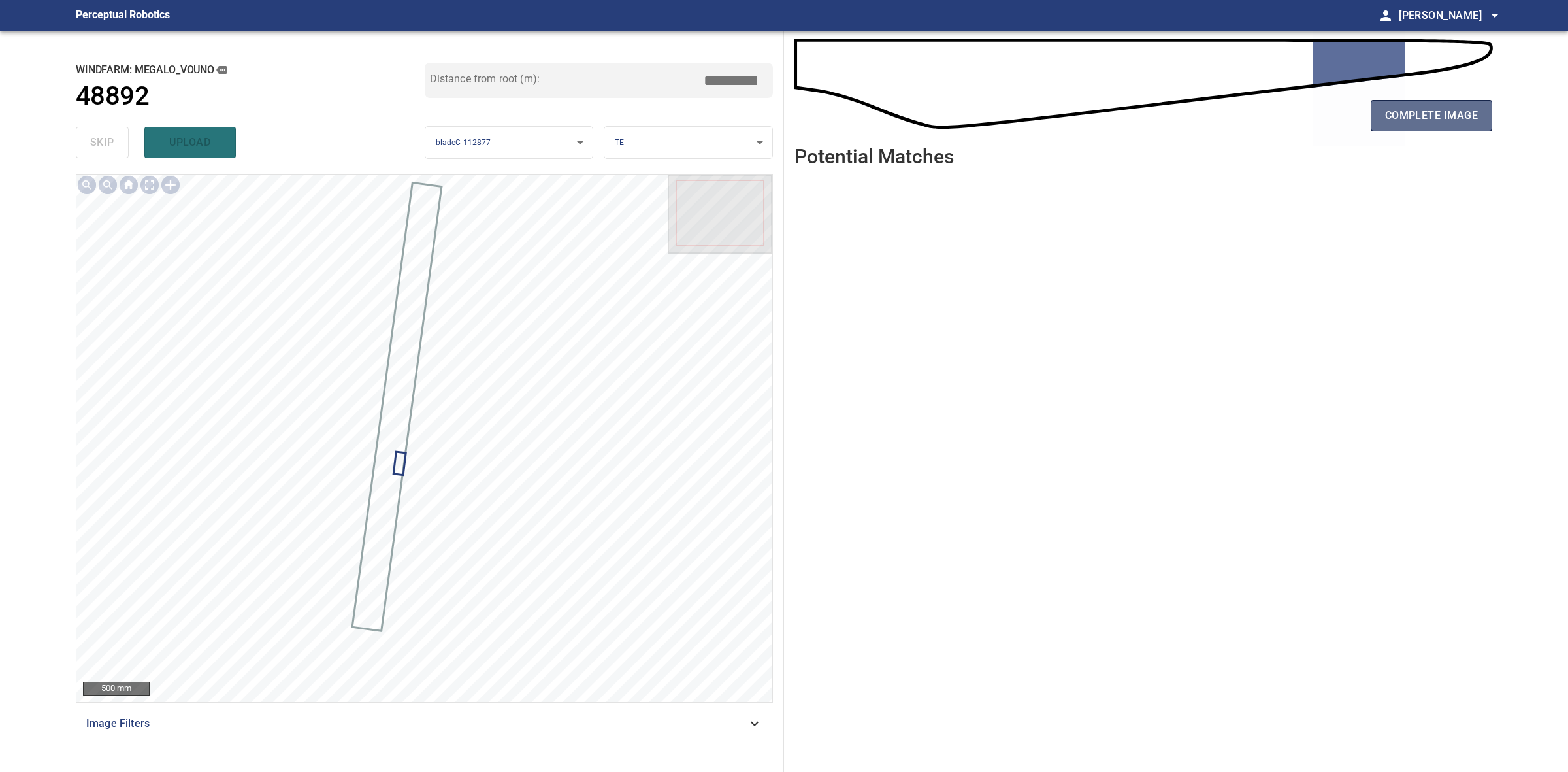
click at [1491, 106] on button "complete image" at bounding box center [1431, 116] width 121 height 31
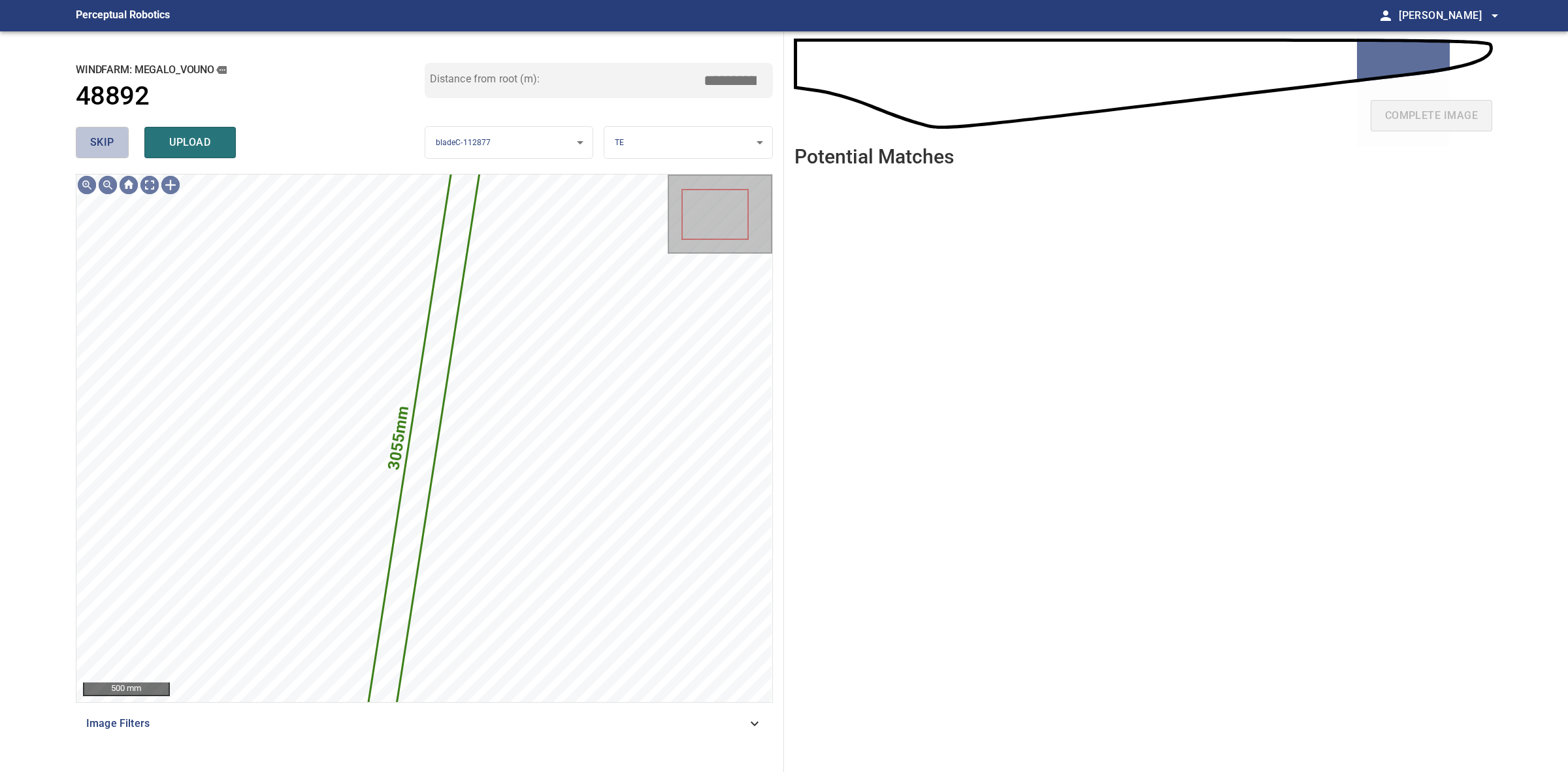
click at [102, 147] on span "skip" at bounding box center [102, 142] width 24 height 18
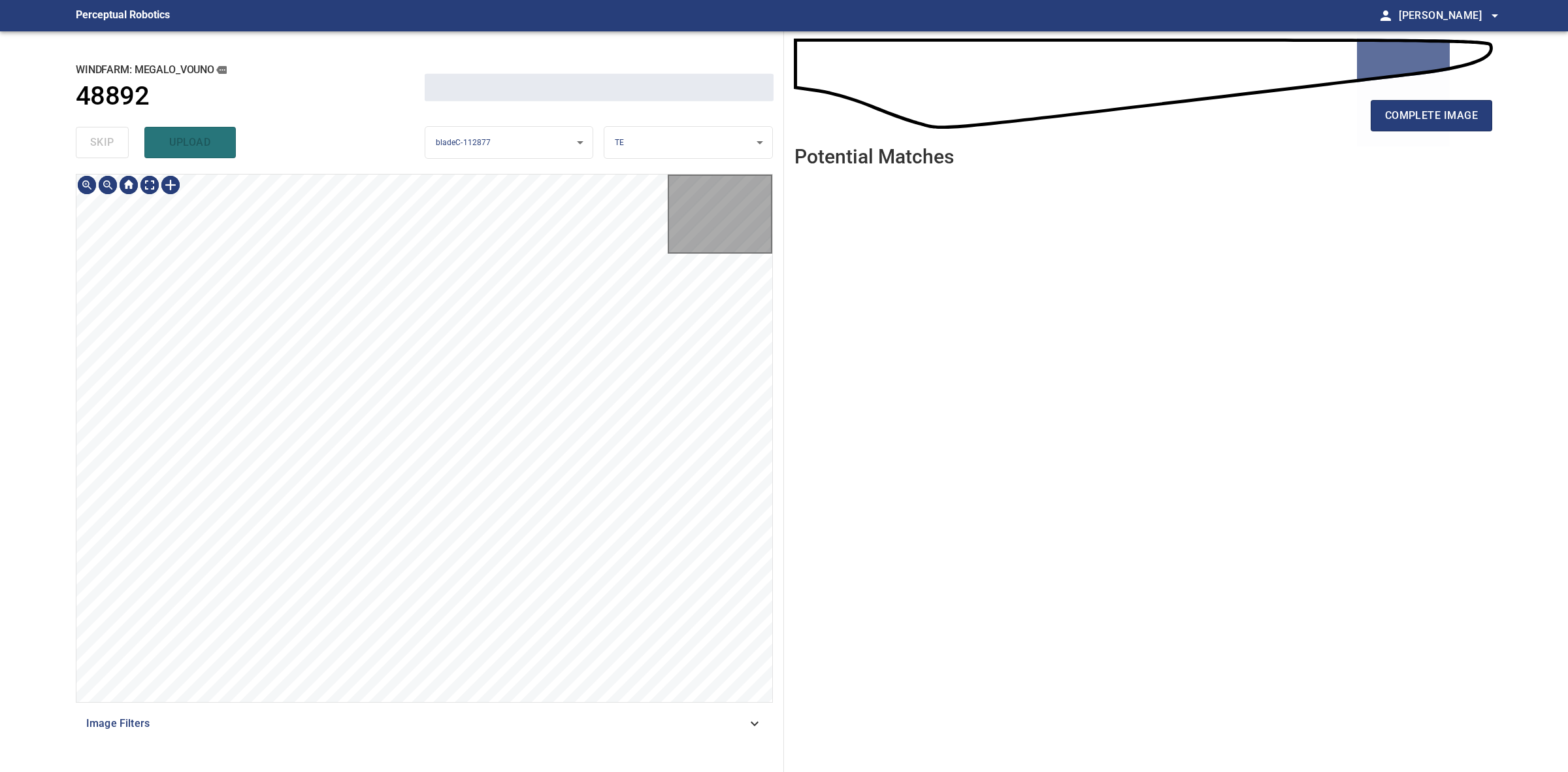
click at [102, 147] on div "skip upload" at bounding box center [250, 142] width 349 height 42
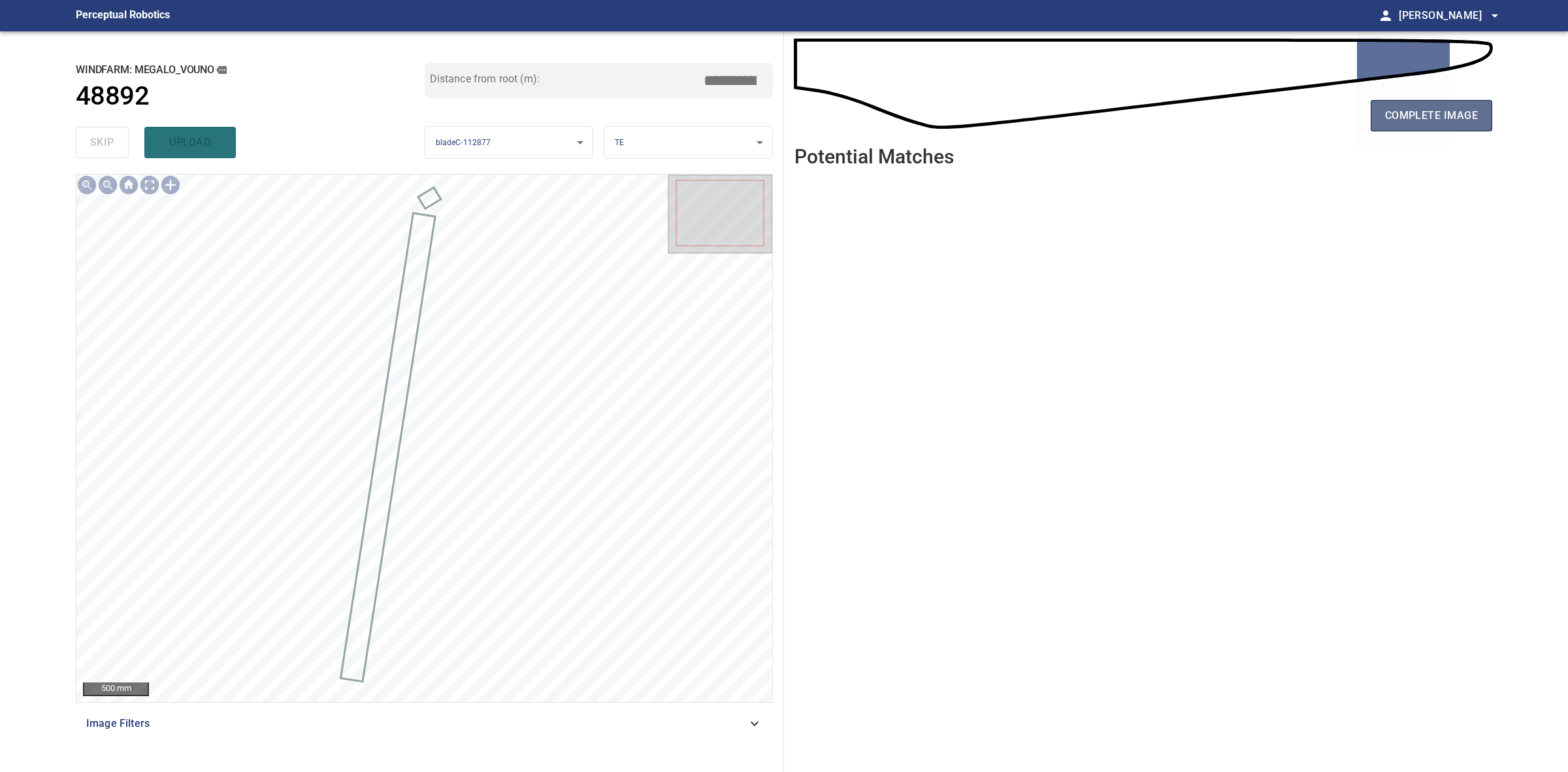
click at [1396, 110] on span "complete image" at bounding box center [1432, 116] width 93 height 18
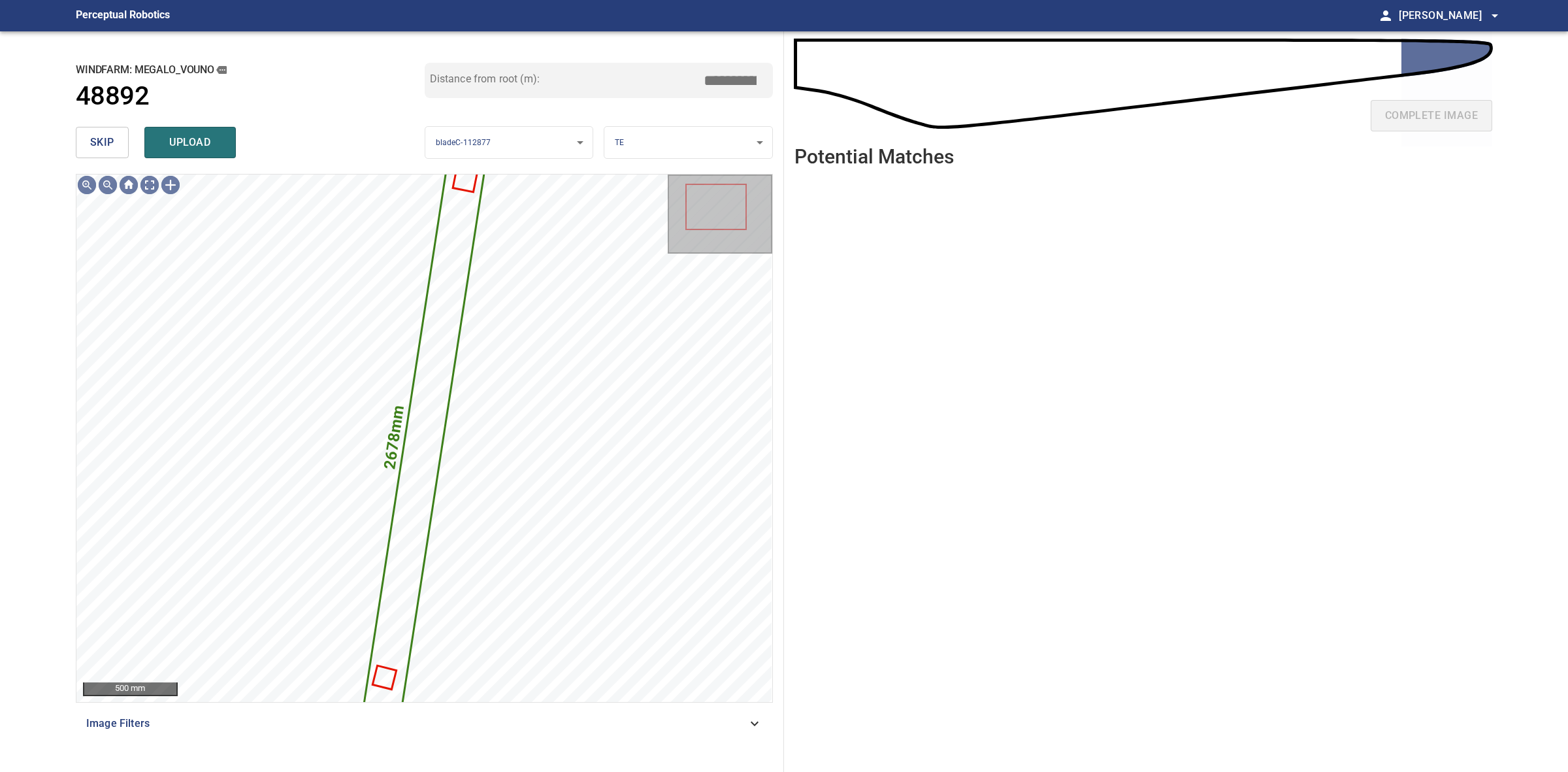
click at [79, 132] on button "skip" at bounding box center [102, 142] width 53 height 31
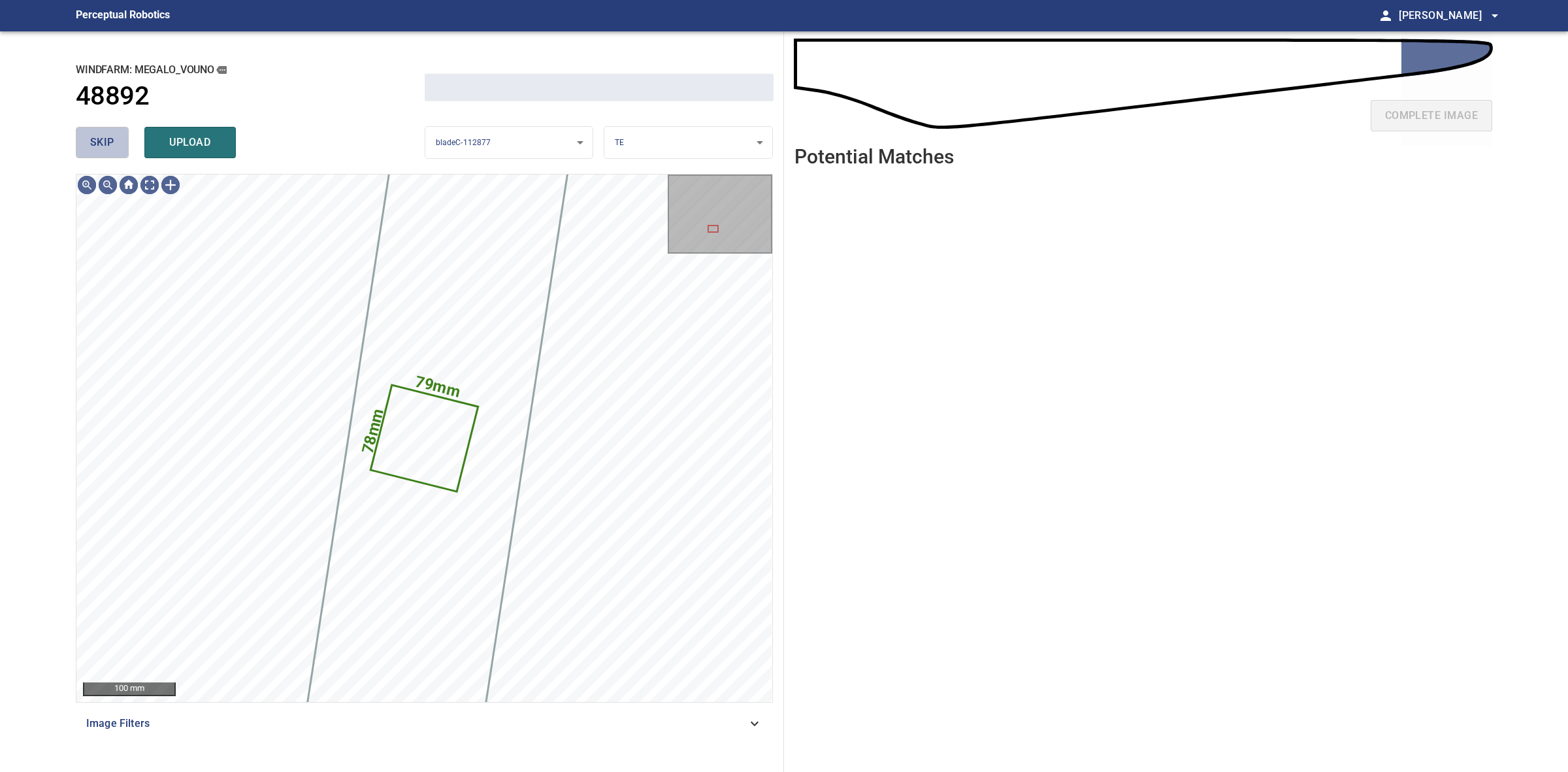
click at [79, 132] on button "skip" at bounding box center [102, 142] width 53 height 31
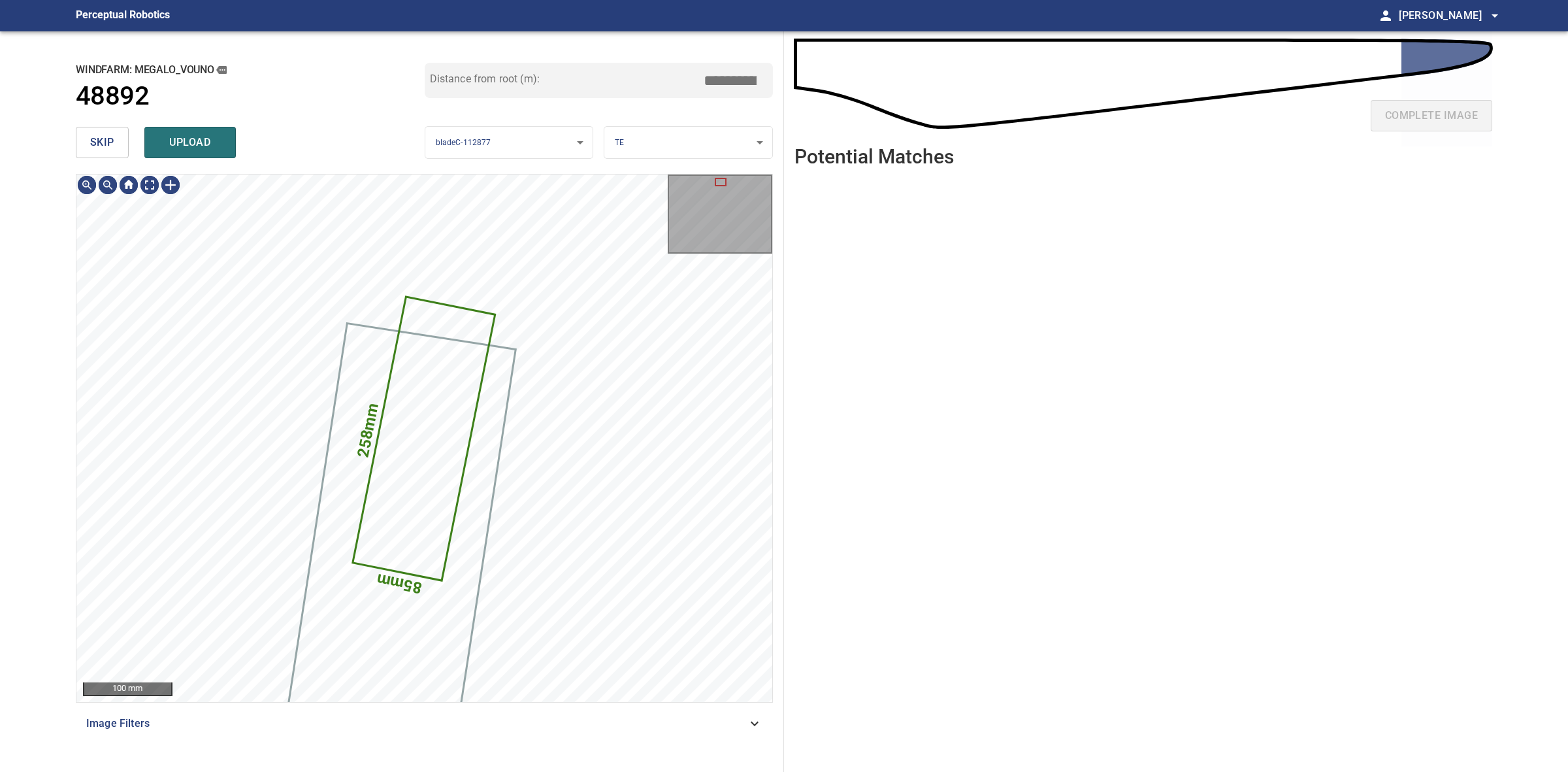
click at [79, 132] on button "skip" at bounding box center [102, 142] width 53 height 31
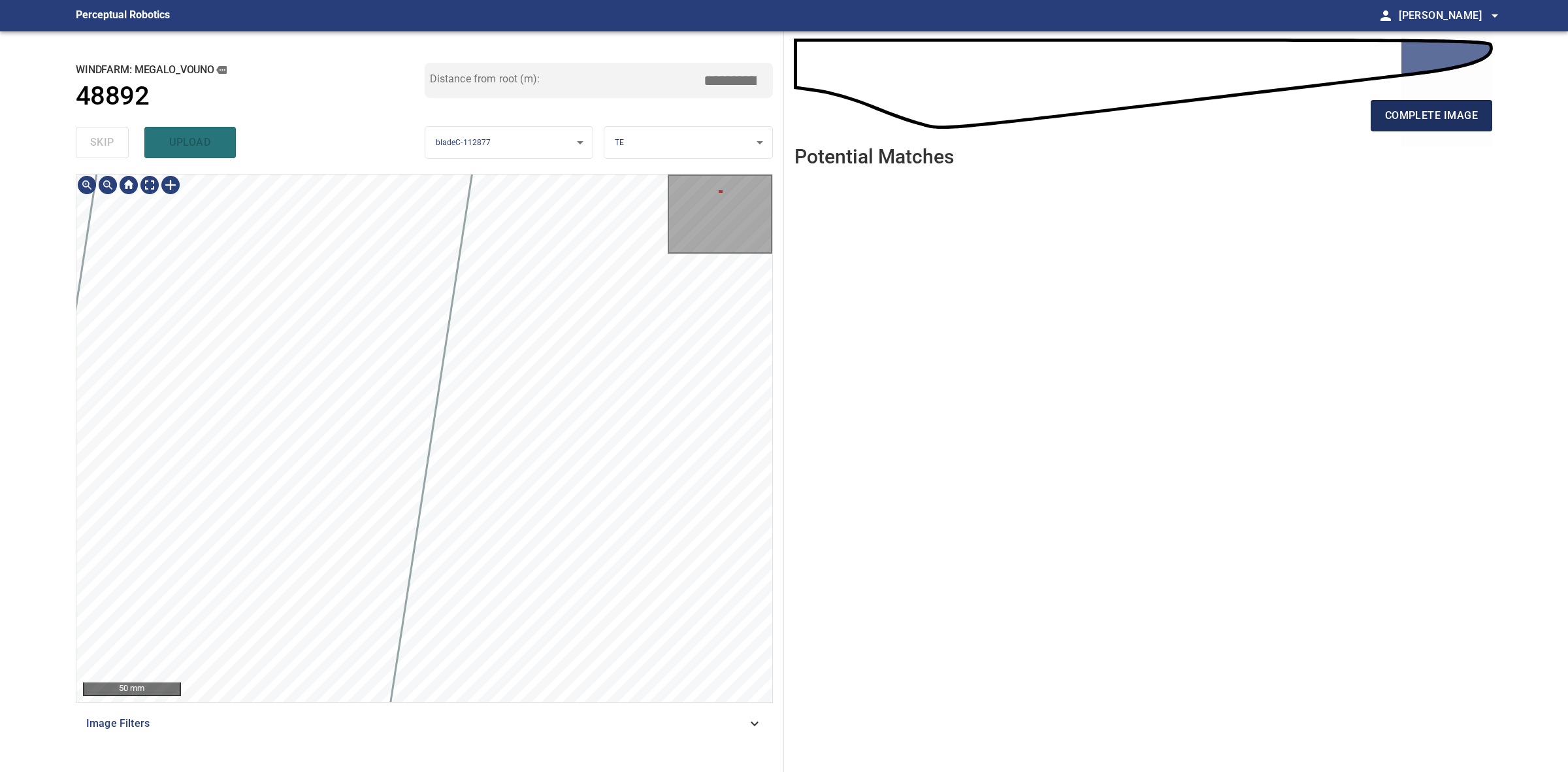
click at [1485, 122] on button "complete image" at bounding box center [1431, 116] width 121 height 31
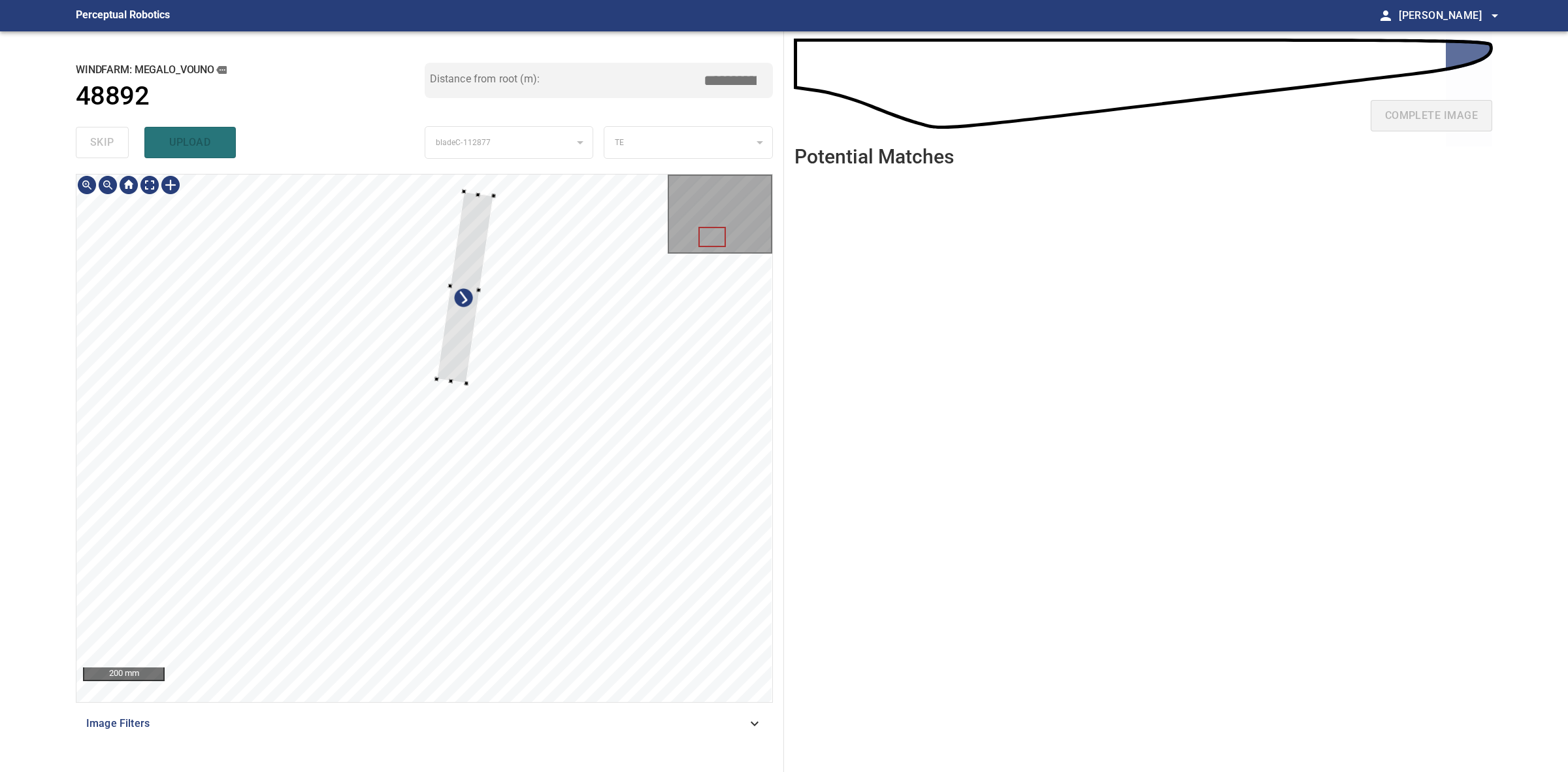
click at [436, 373] on div at bounding box center [465, 287] width 57 height 191
click at [438, 359] on div at bounding box center [453, 284] width 59 height 190
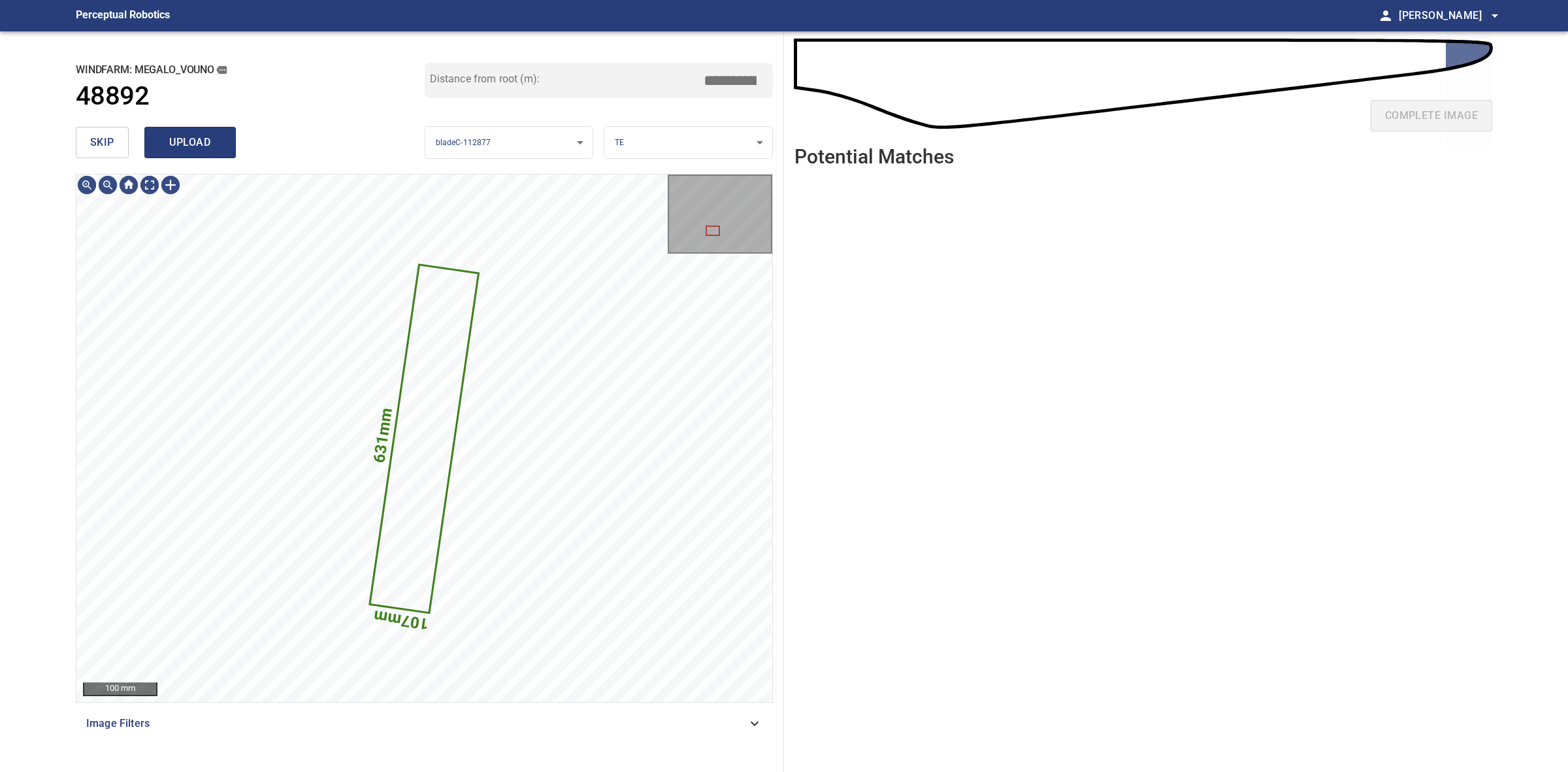
click at [218, 144] on span "upload" at bounding box center [190, 142] width 63 height 18
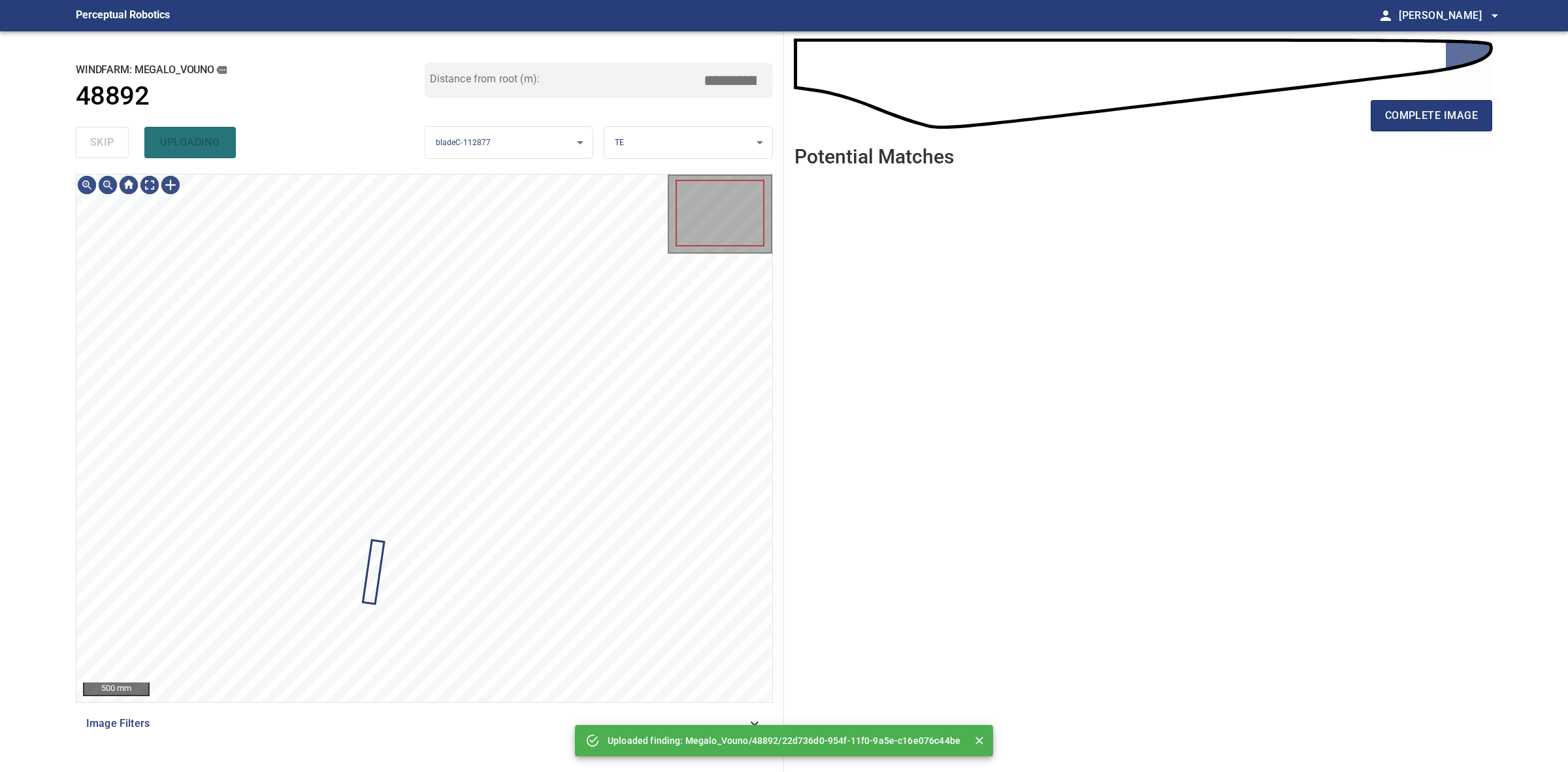
click at [100, 144] on div "skip uploading" at bounding box center [250, 142] width 349 height 42
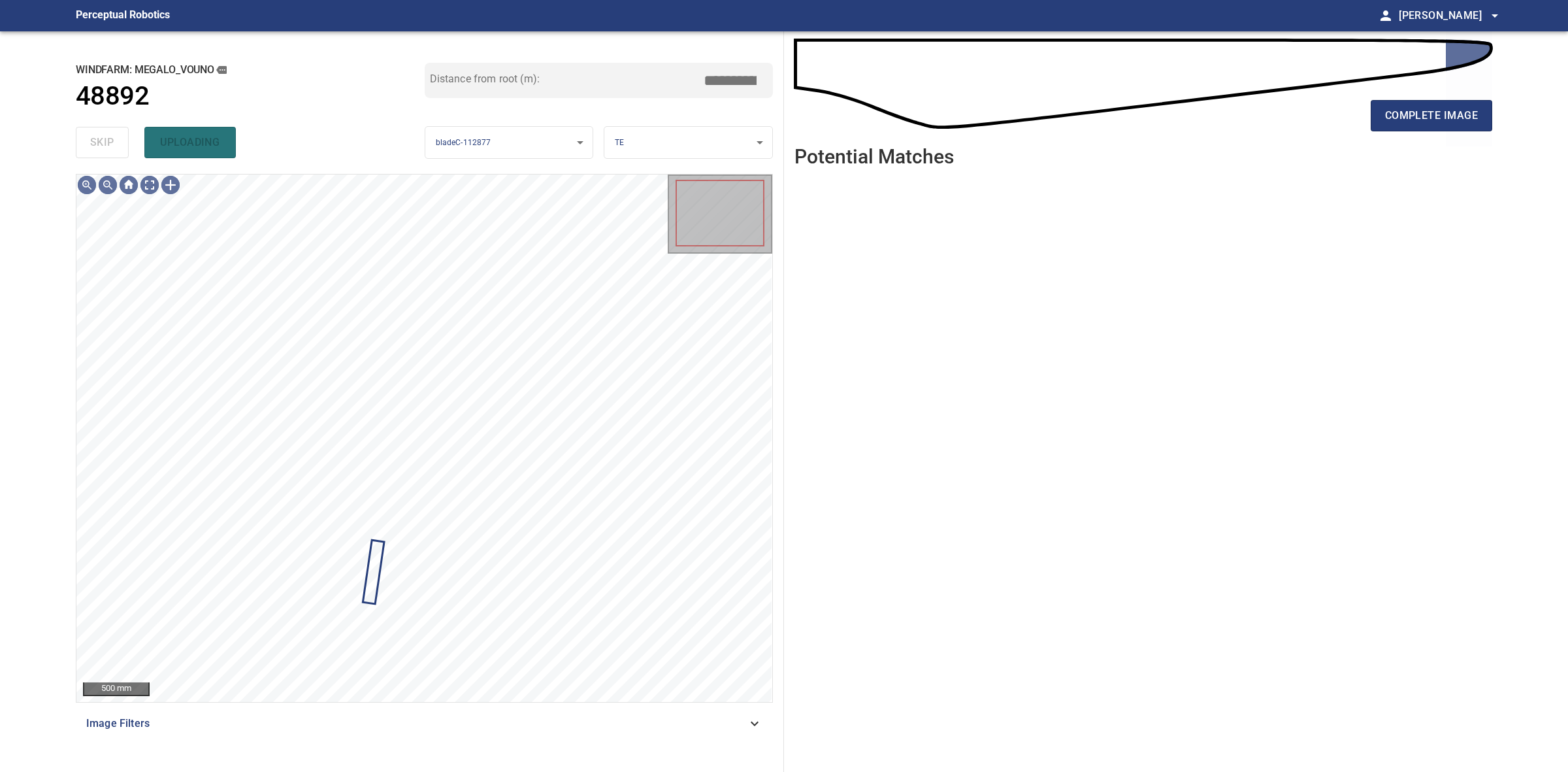
drag, startPoint x: 100, startPoint y: 144, endPoint x: 1100, endPoint y: 139, distance: 1000.0
click at [104, 144] on div "skip uploading" at bounding box center [250, 142] width 349 height 42
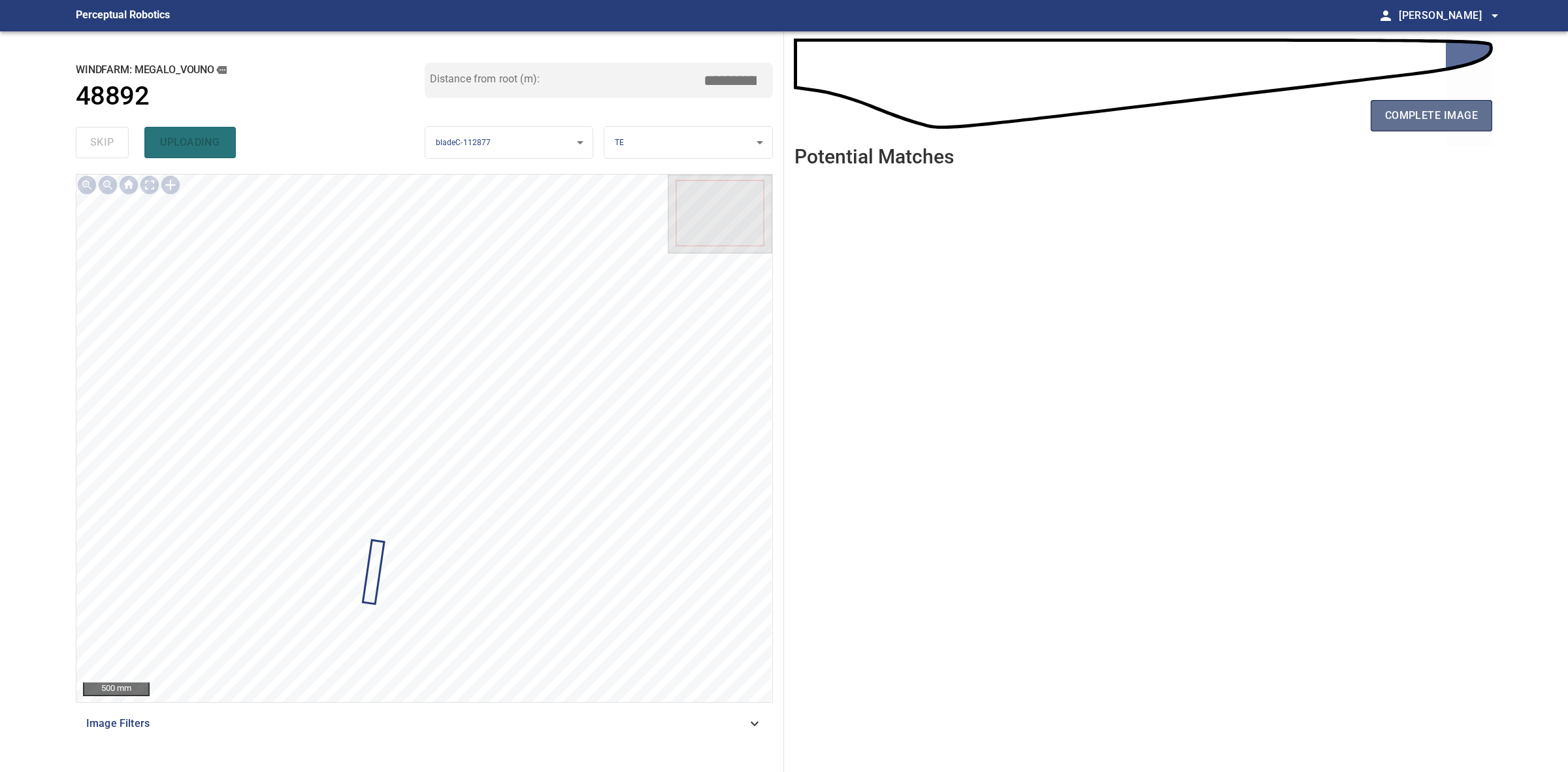
click at [1465, 110] on span "complete image" at bounding box center [1432, 116] width 93 height 18
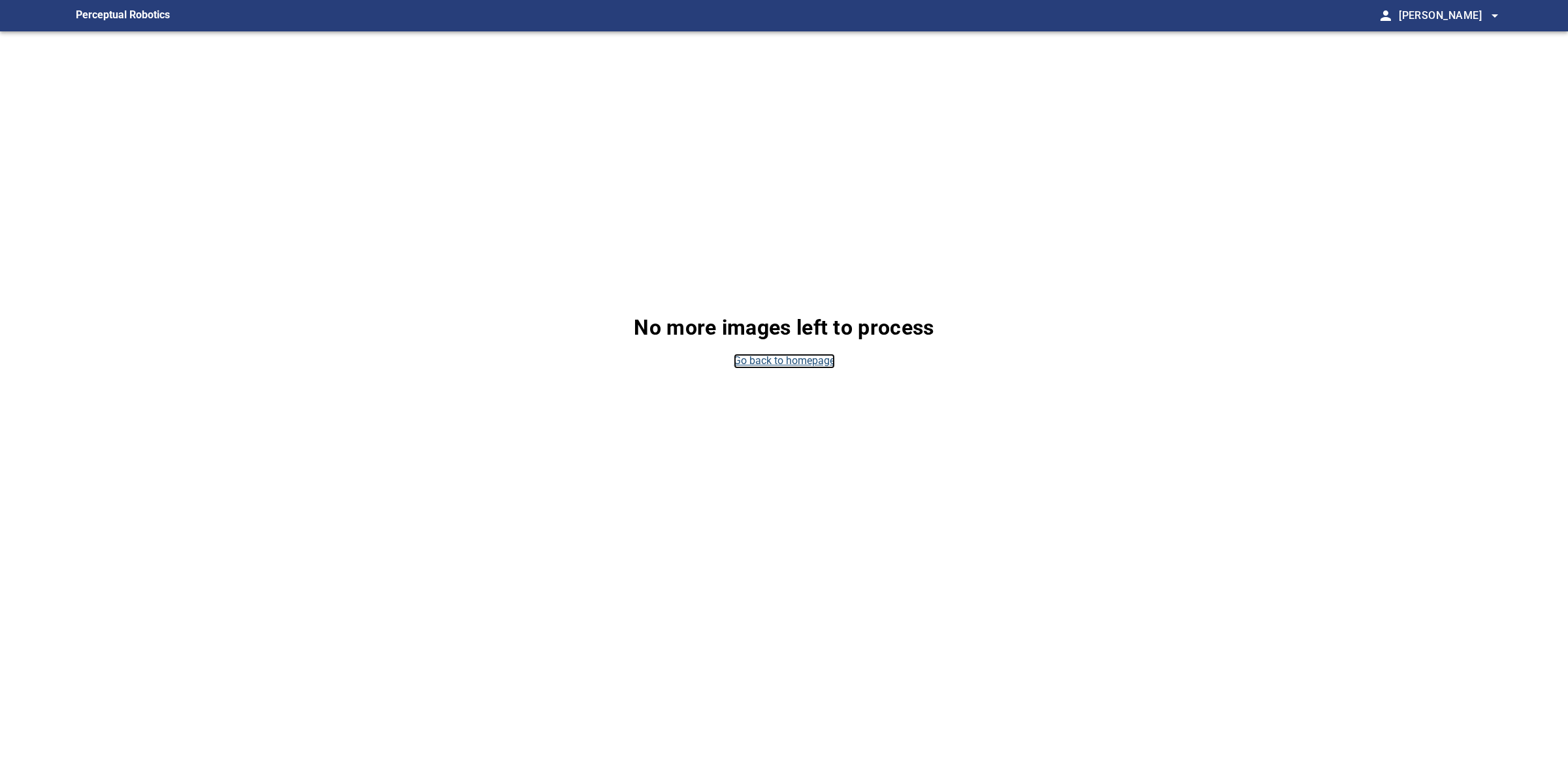
drag, startPoint x: 775, startPoint y: 360, endPoint x: 776, endPoint y: 347, distance: 13.0
click at [775, 360] on link "Go back to homepage" at bounding box center [784, 360] width 102 height 15
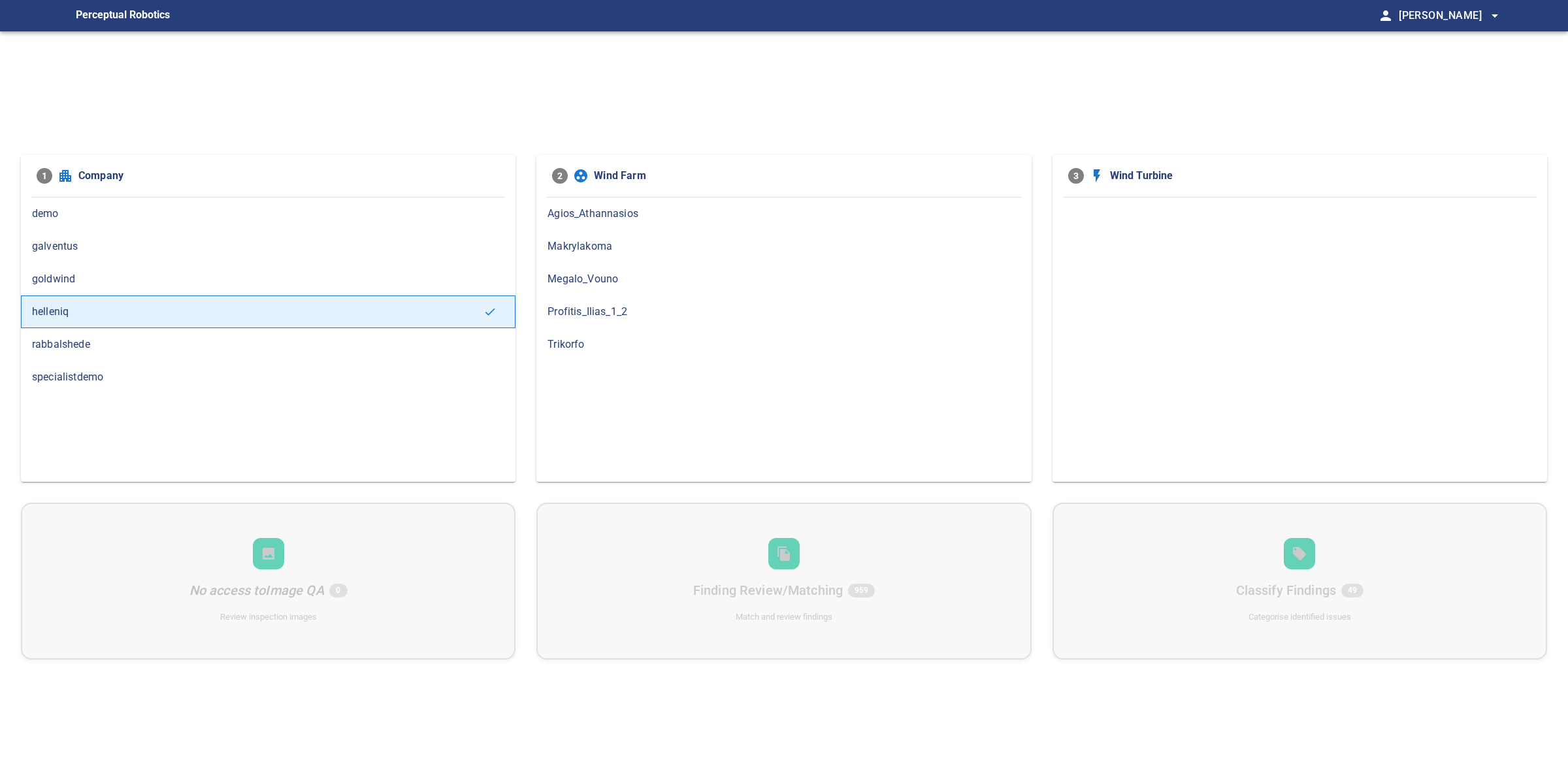
click at [591, 288] on div "Megalo_Vouno" at bounding box center [784, 279] width 495 height 33
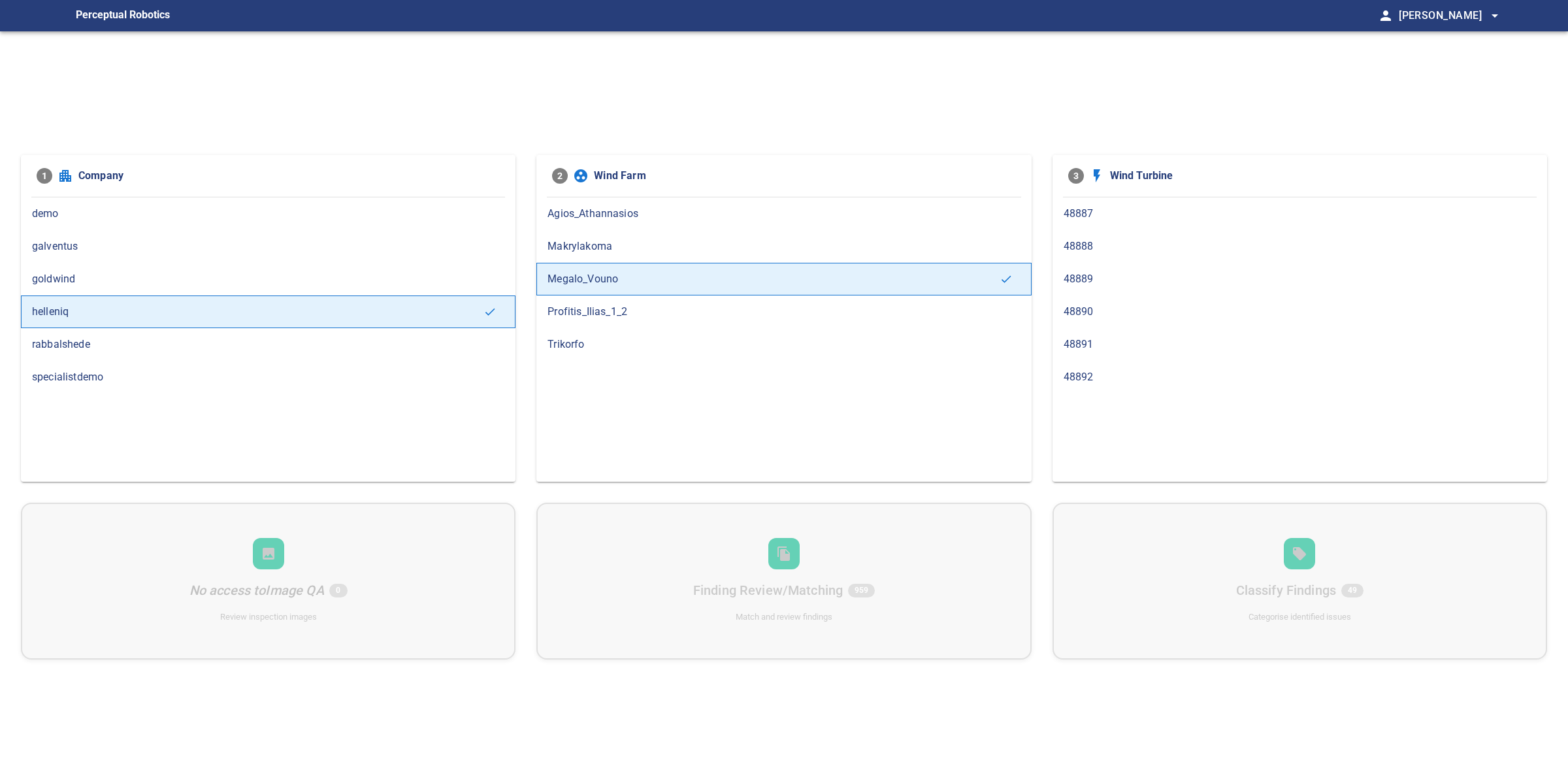
click at [1132, 355] on div "48891" at bounding box center [1300, 345] width 495 height 33
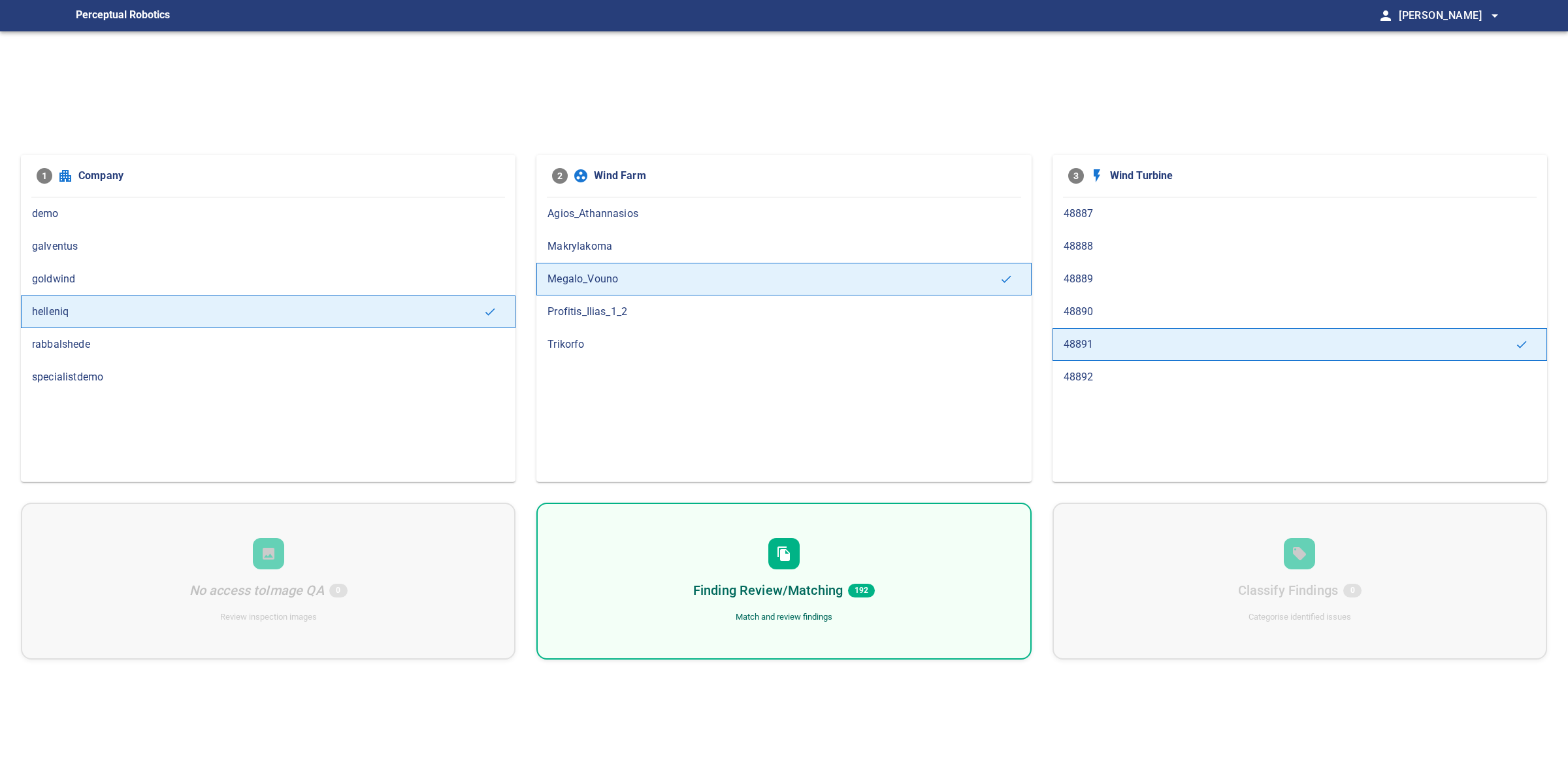
click at [966, 507] on div "Finding Review/Matching 192 Match and review findings" at bounding box center [784, 581] width 495 height 157
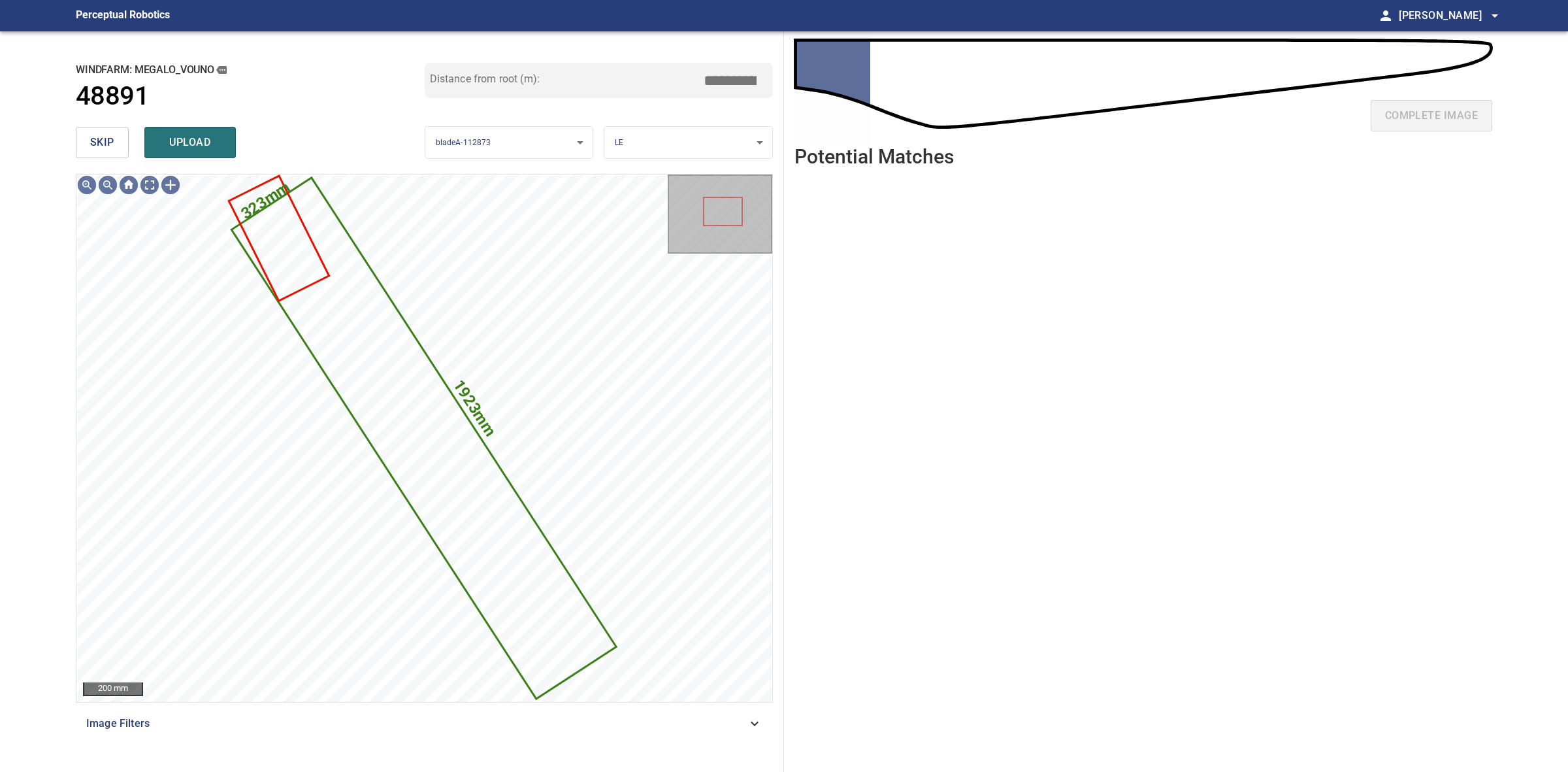
click at [108, 145] on span "skip" at bounding box center [102, 142] width 24 height 18
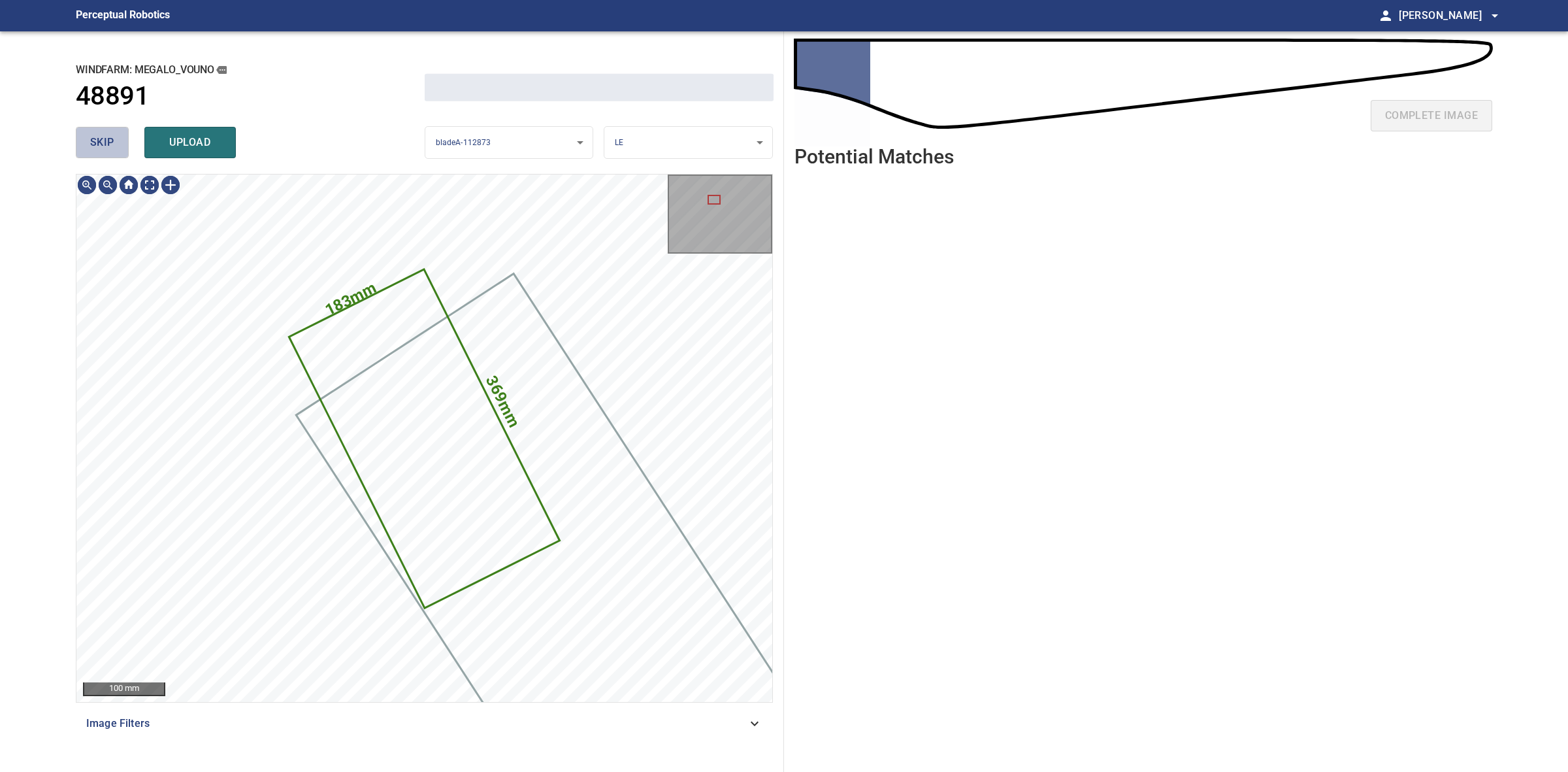
click at [108, 145] on span "skip" at bounding box center [102, 142] width 24 height 18
click at [108, 145] on div "skip upload" at bounding box center [250, 142] width 349 height 42
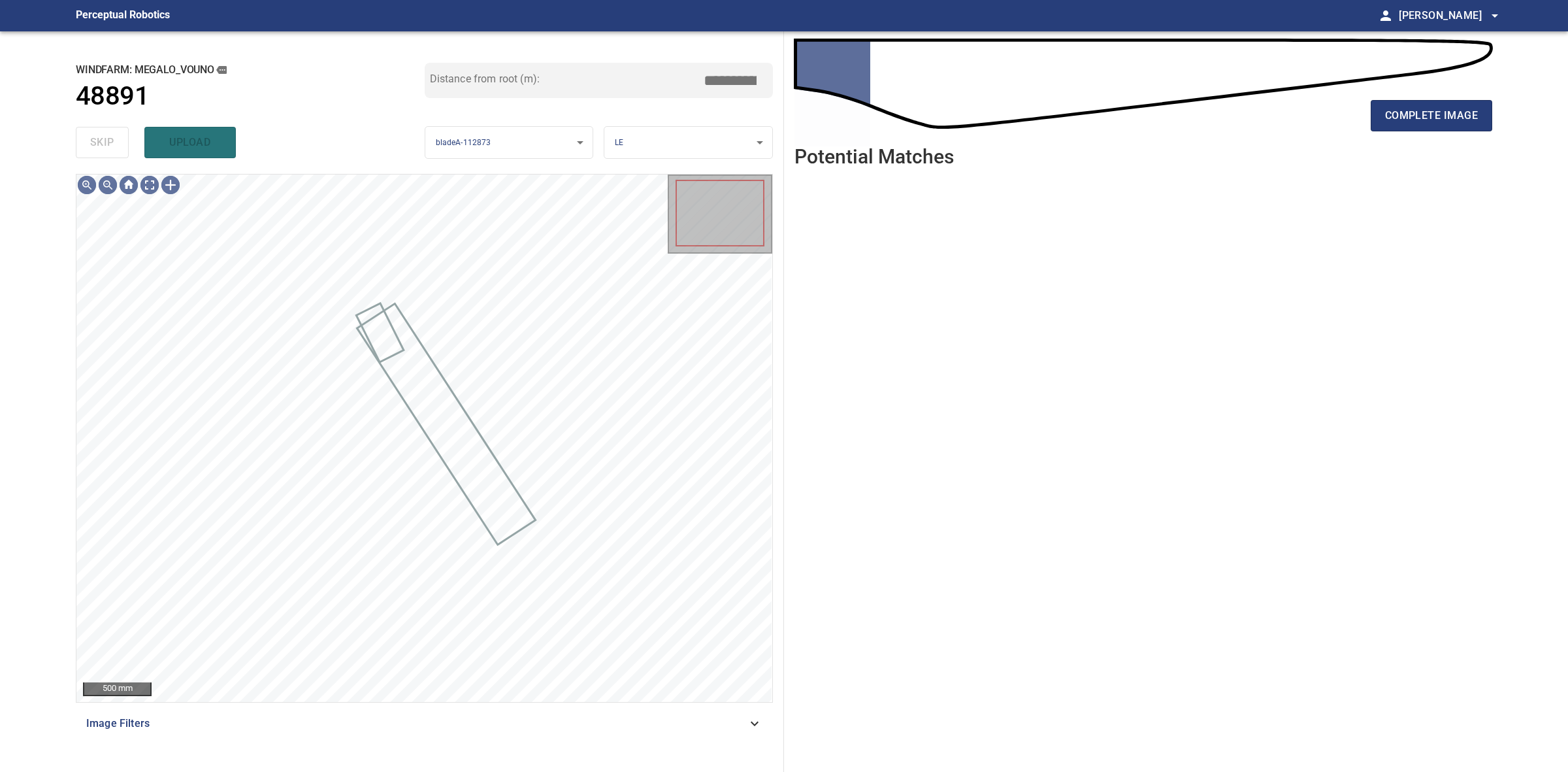
click at [108, 145] on div "skip upload" at bounding box center [250, 142] width 349 height 42
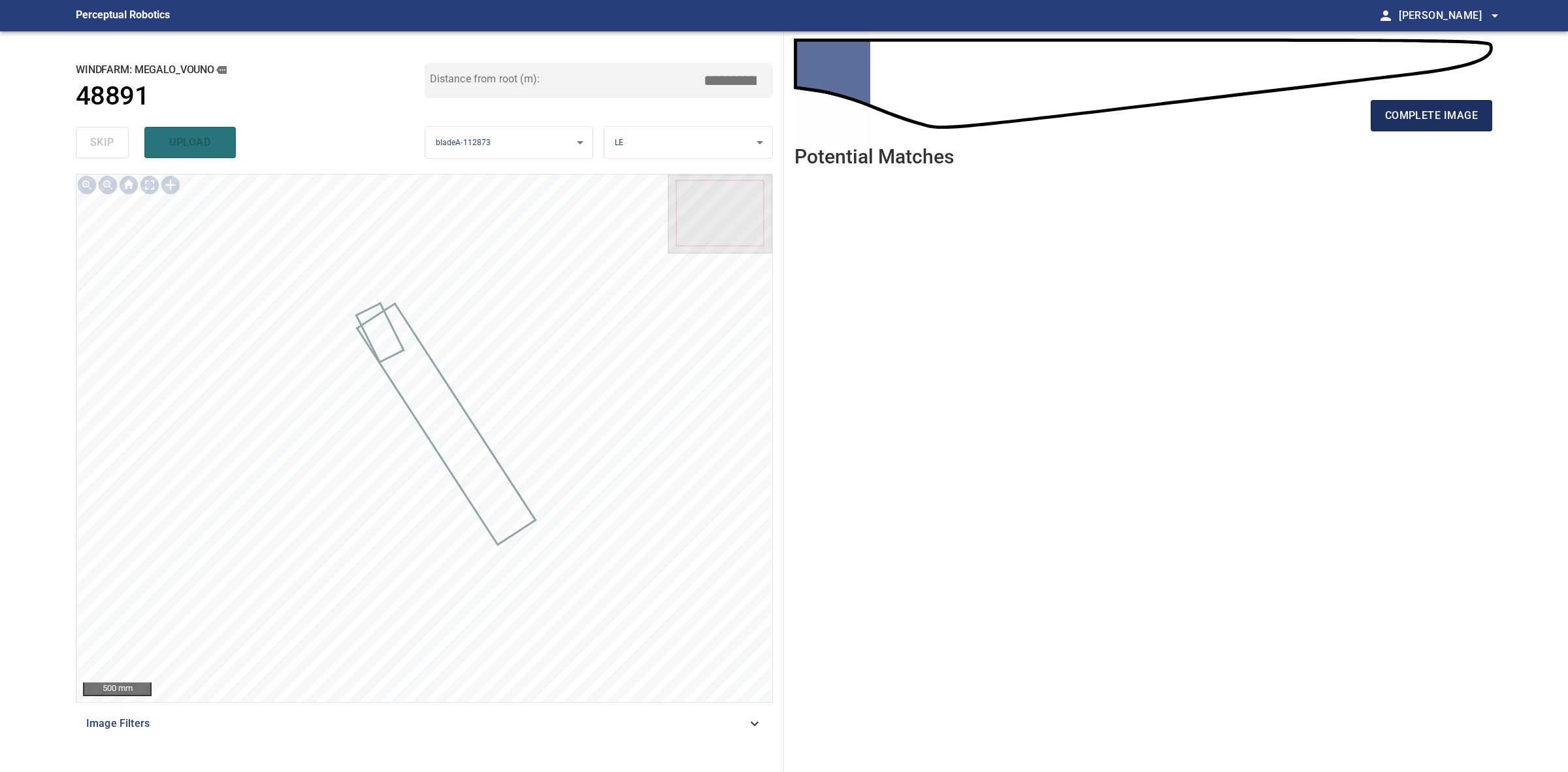
click at [1400, 116] on span "complete image" at bounding box center [1432, 116] width 93 height 18
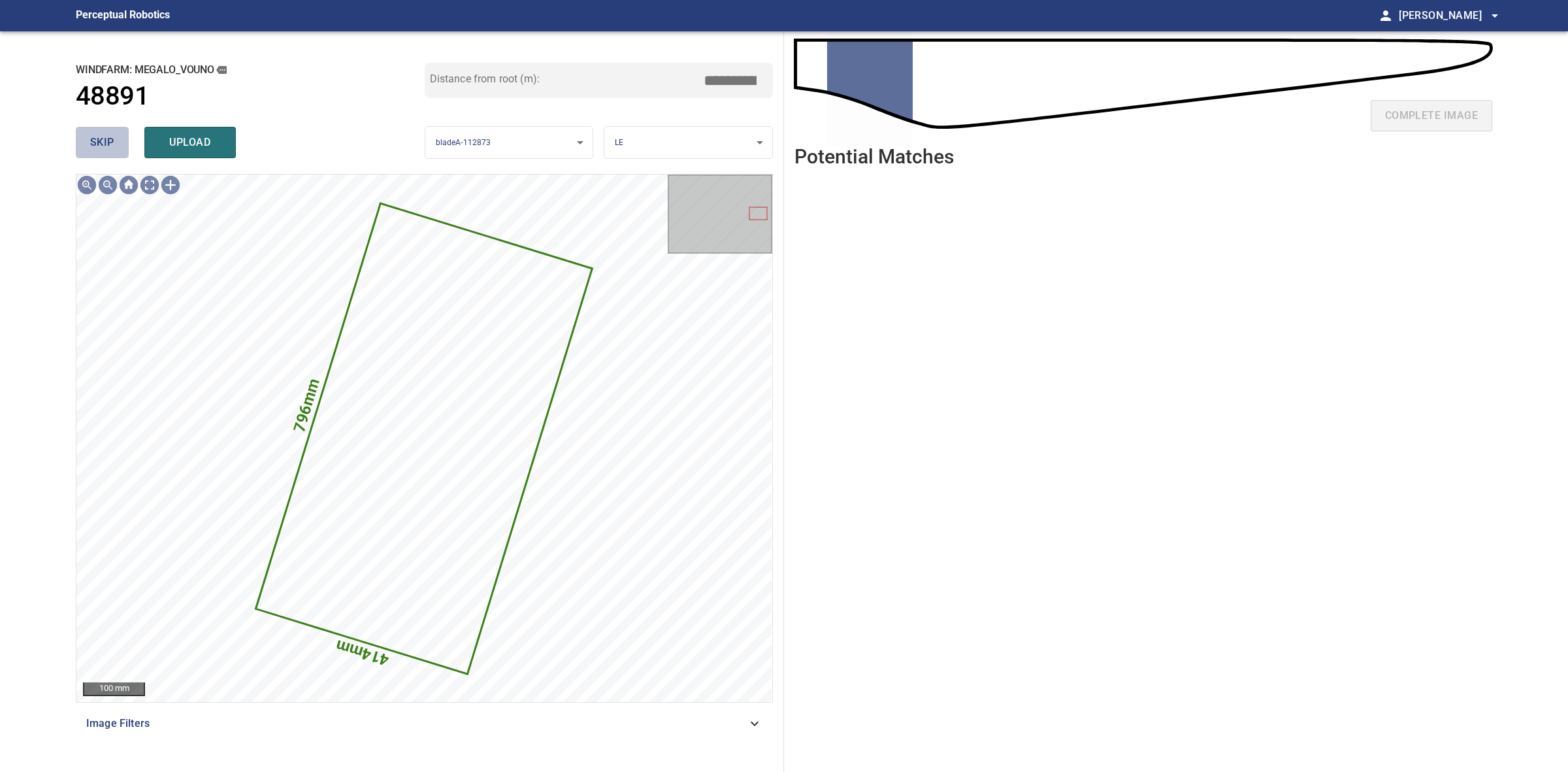
click at [92, 142] on span "skip" at bounding box center [102, 142] width 24 height 18
click at [92, 142] on div "skip upload" at bounding box center [250, 142] width 349 height 42
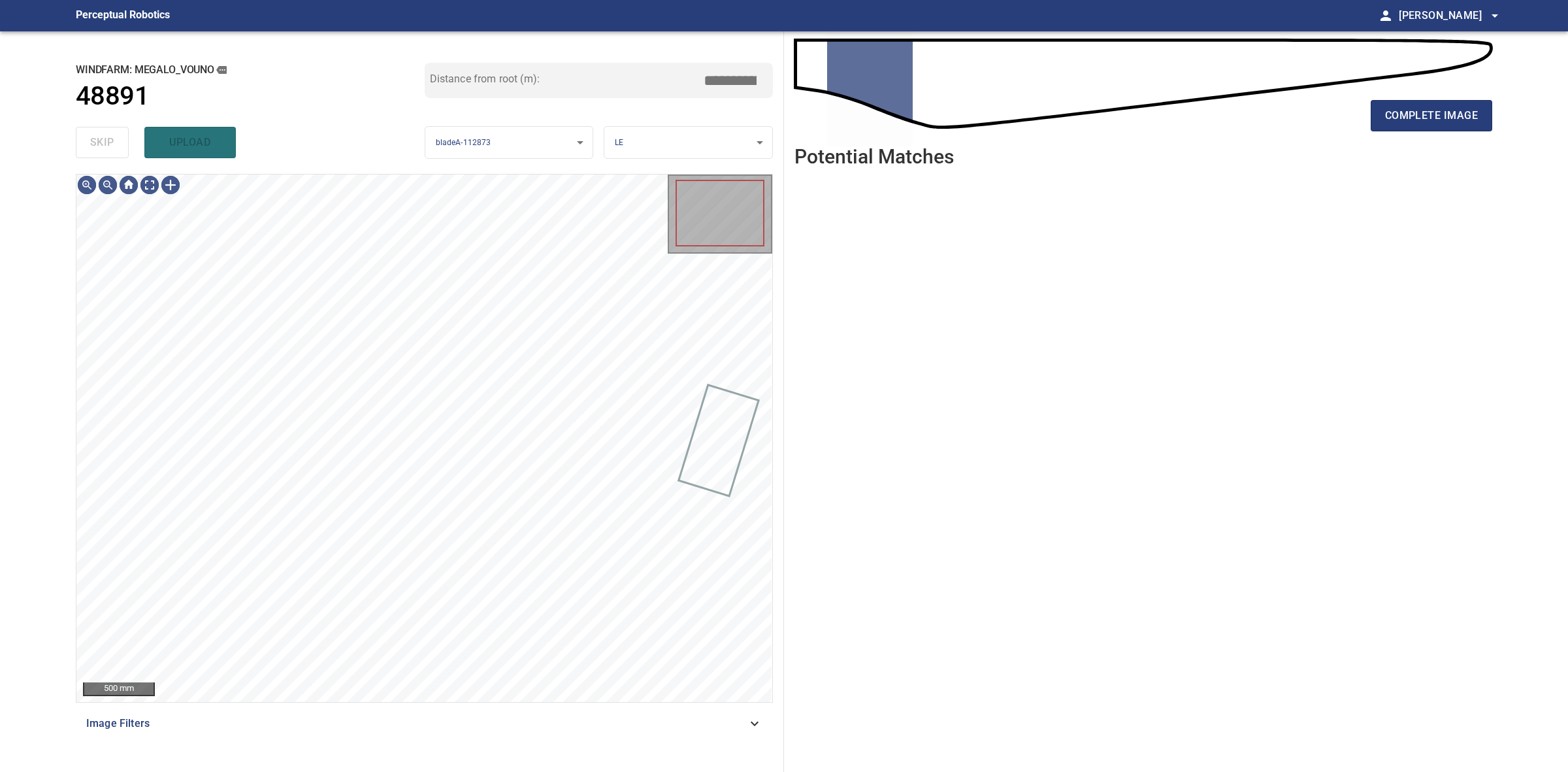
click at [92, 142] on div "skip upload" at bounding box center [250, 142] width 349 height 42
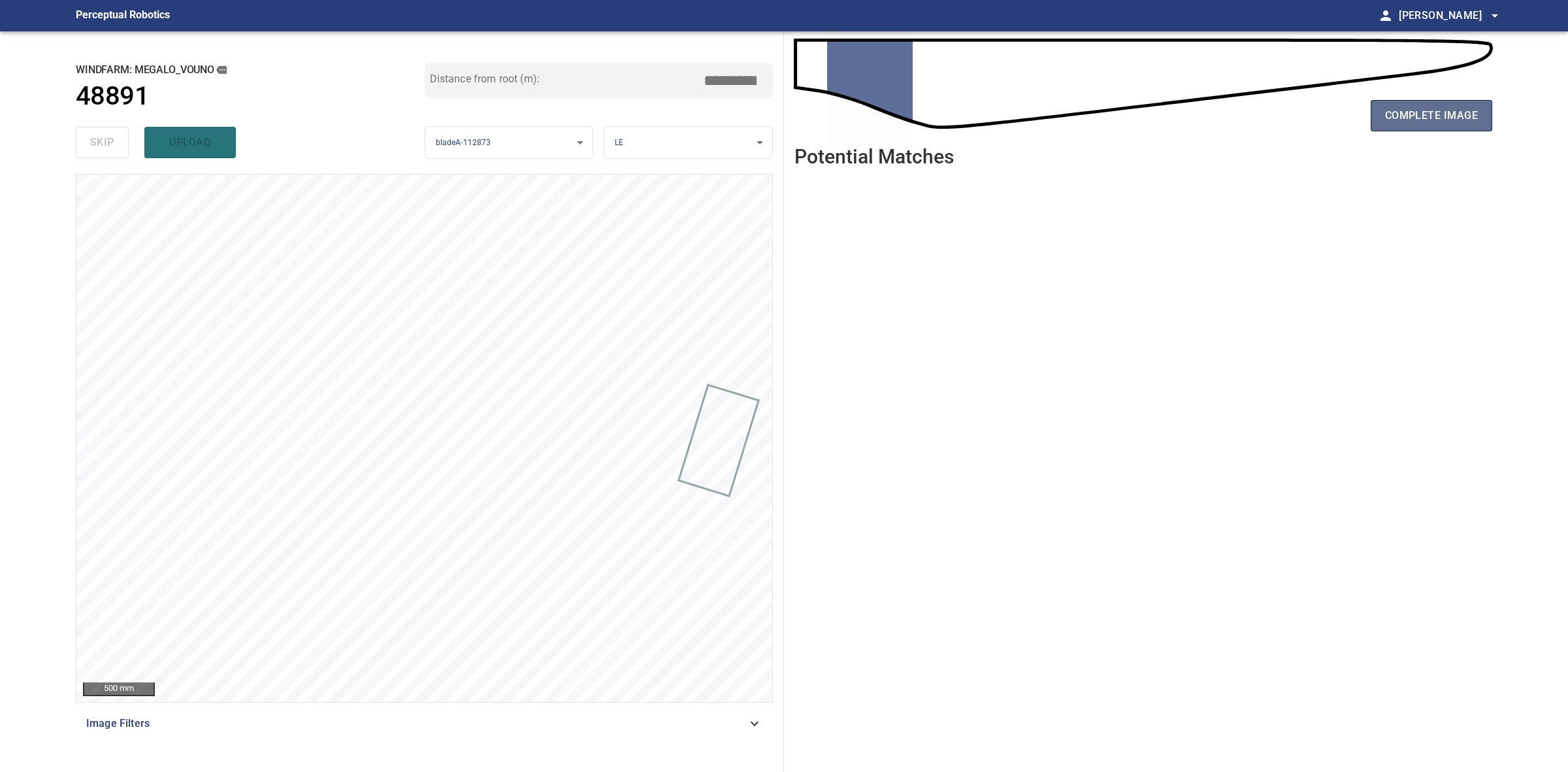
click at [1373, 126] on button "complete image" at bounding box center [1431, 116] width 121 height 31
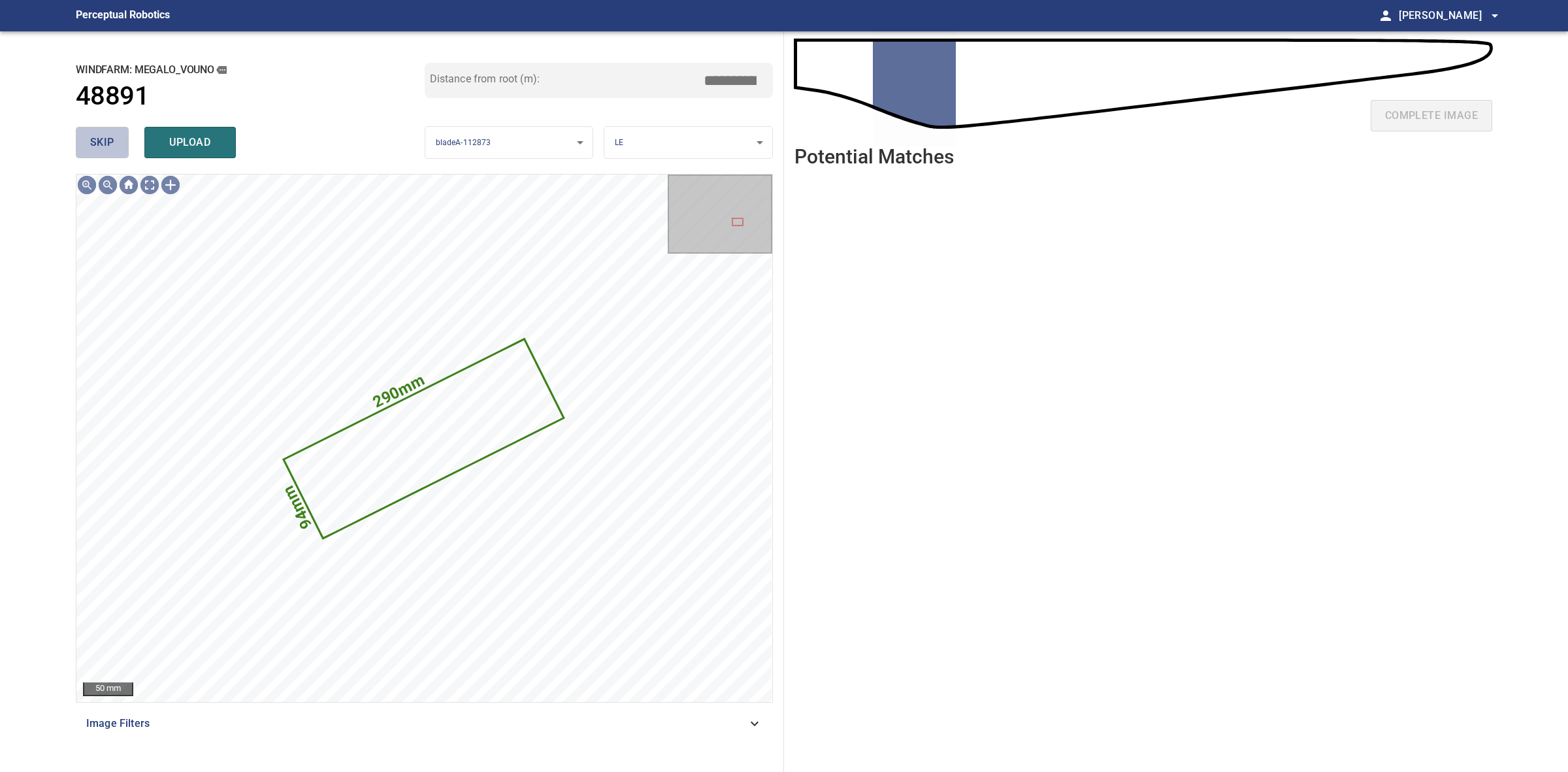
click at [108, 138] on span "skip" at bounding box center [102, 142] width 24 height 18
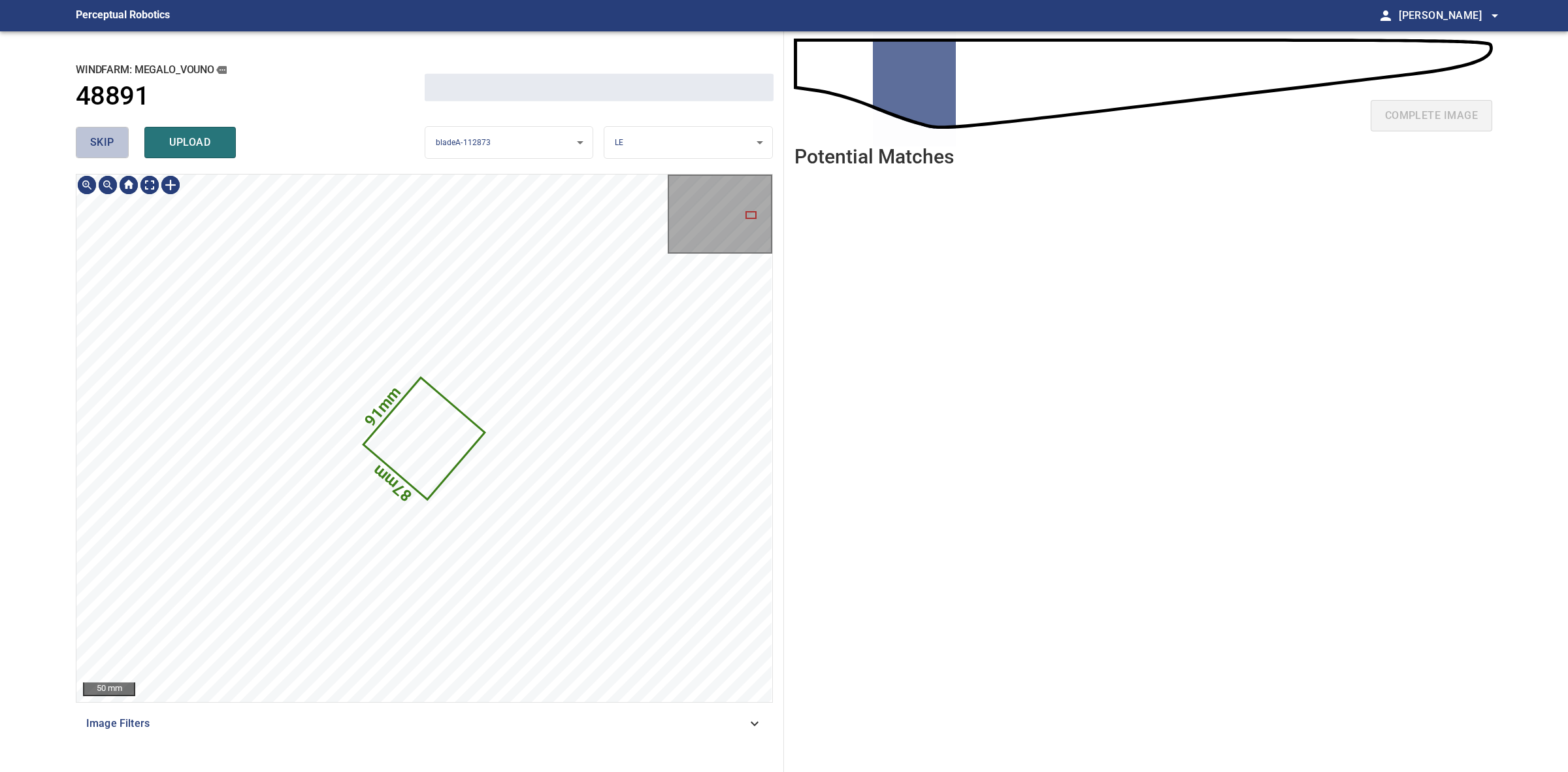
click at [108, 138] on span "skip" at bounding box center [102, 142] width 24 height 18
click at [108, 138] on div "skip upload" at bounding box center [250, 142] width 349 height 42
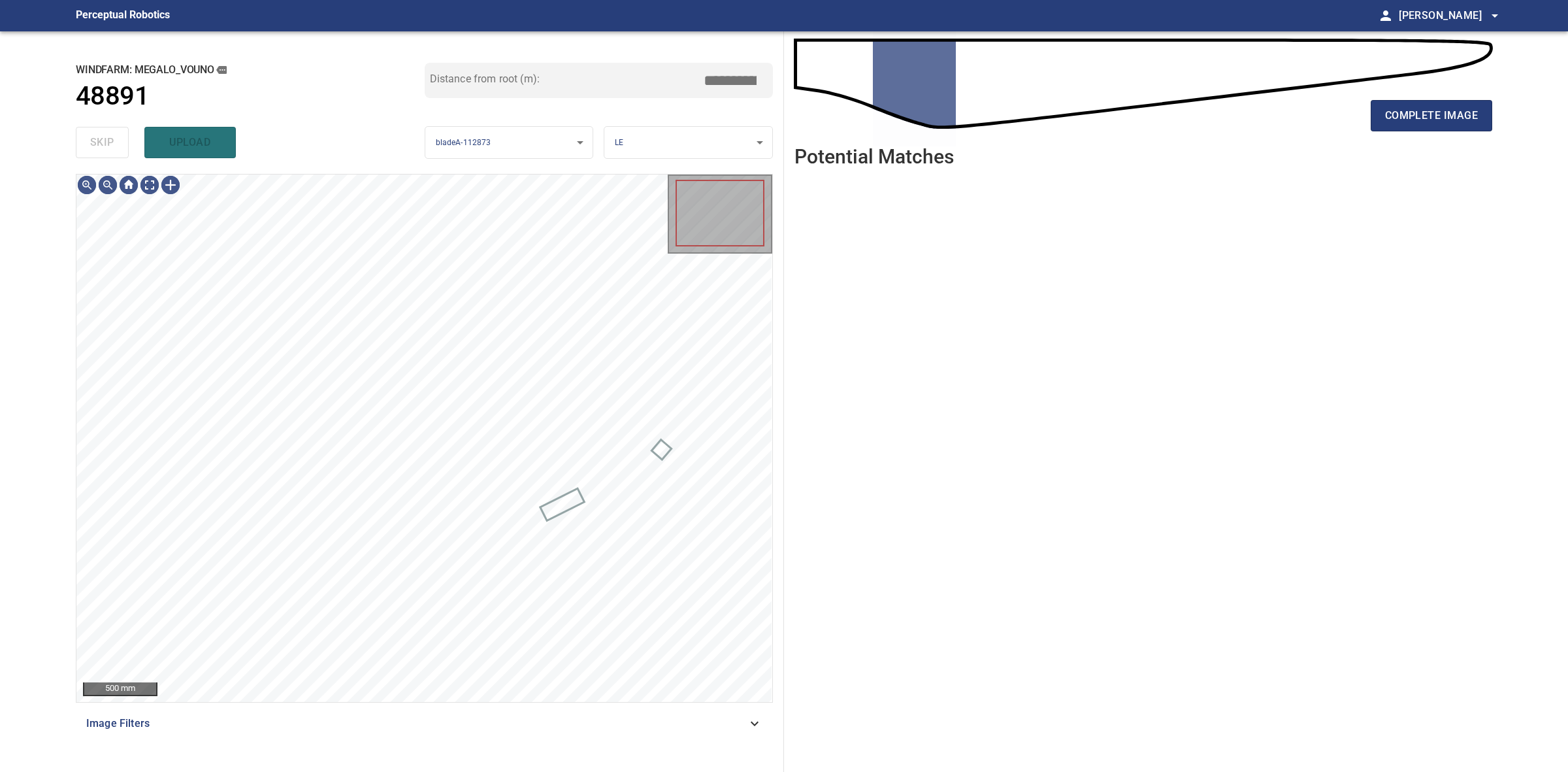
click at [108, 138] on div "skip upload" at bounding box center [250, 142] width 349 height 42
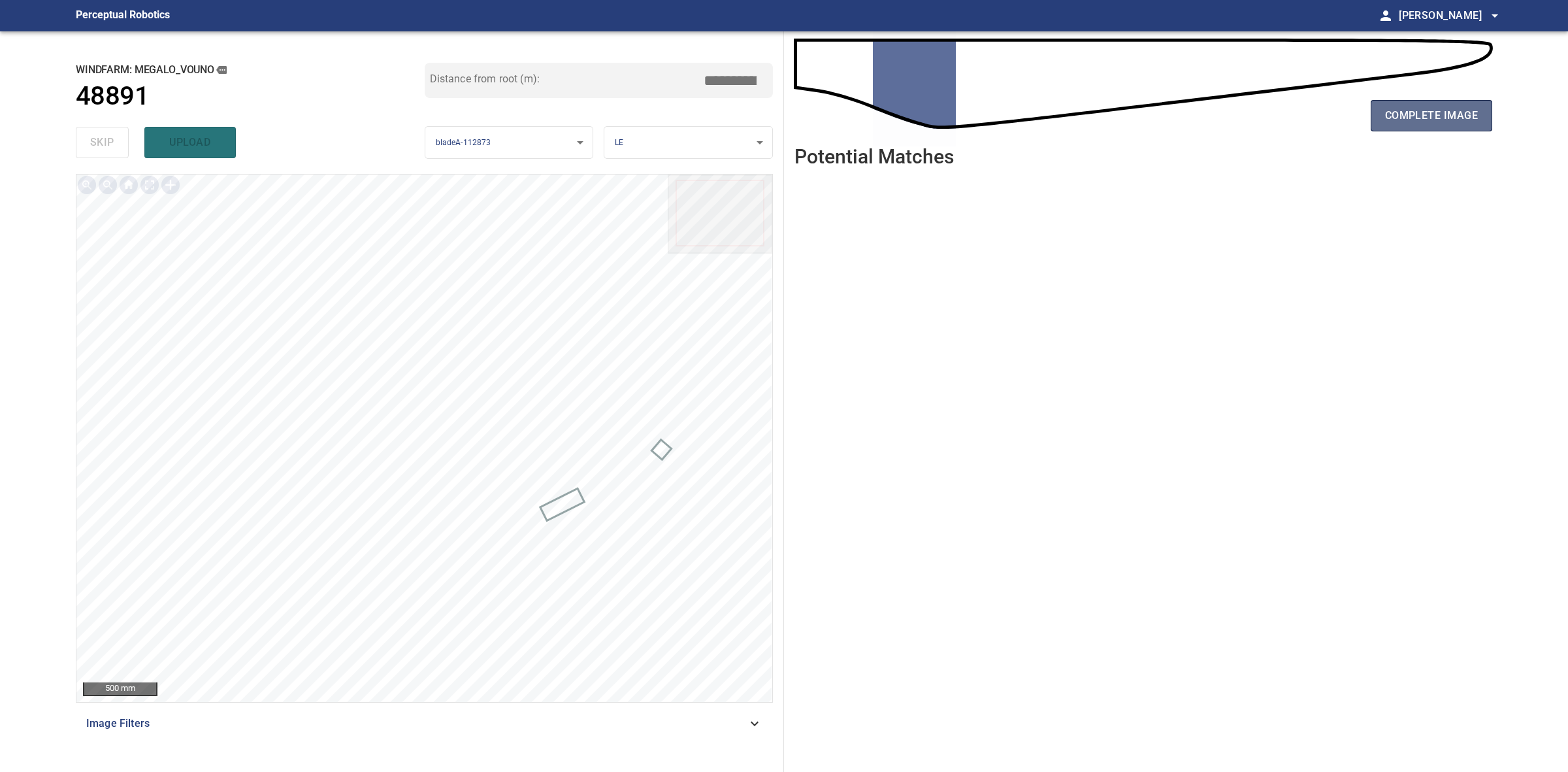
click at [1464, 123] on span "complete image" at bounding box center [1432, 116] width 93 height 18
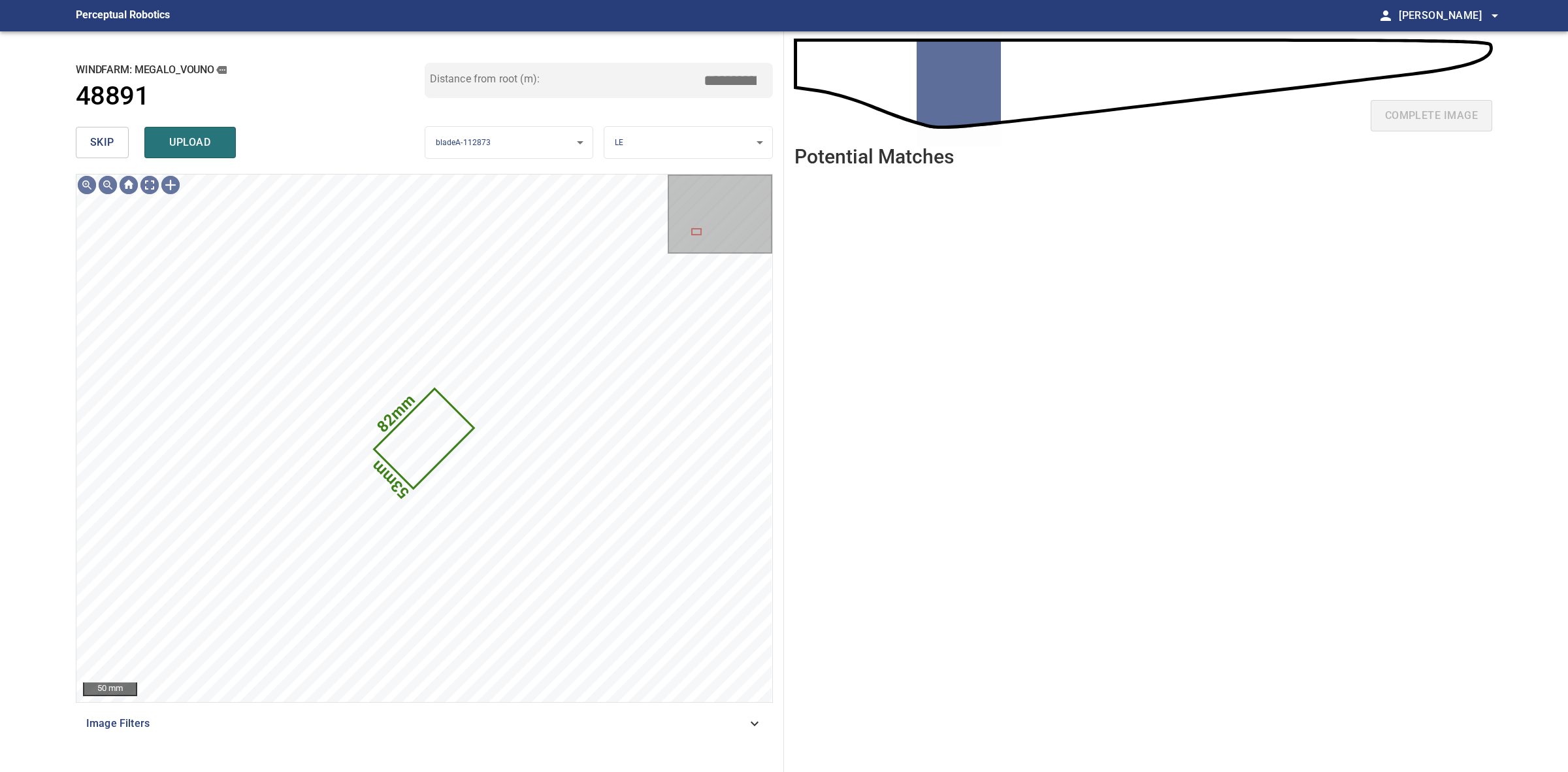
click at [99, 122] on div "skip upload" at bounding box center [250, 142] width 349 height 42
click at [102, 134] on span "skip" at bounding box center [102, 142] width 24 height 18
click at [102, 134] on div "skip upload" at bounding box center [250, 142] width 349 height 42
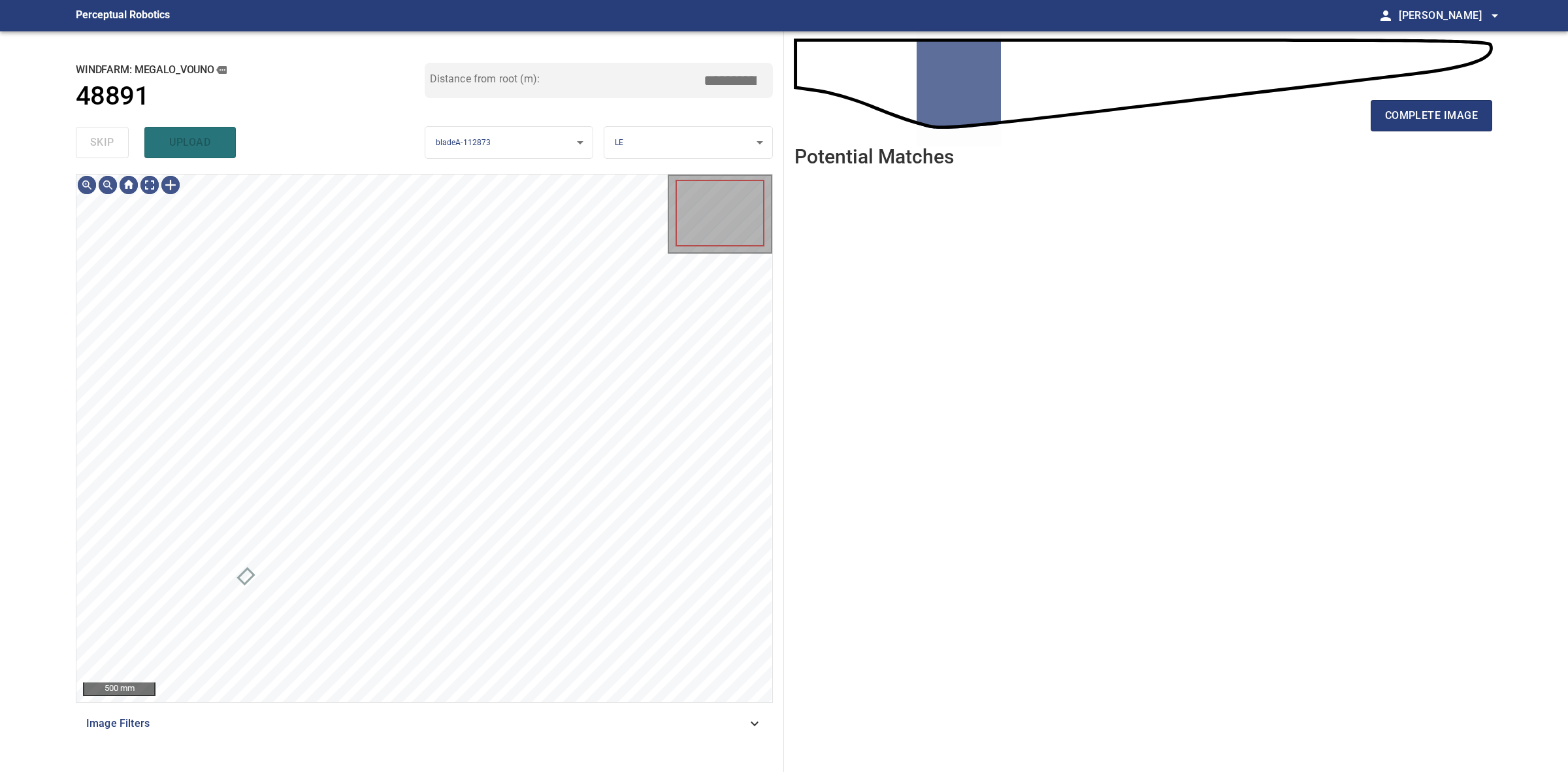
click at [102, 134] on div "skip upload" at bounding box center [250, 142] width 349 height 42
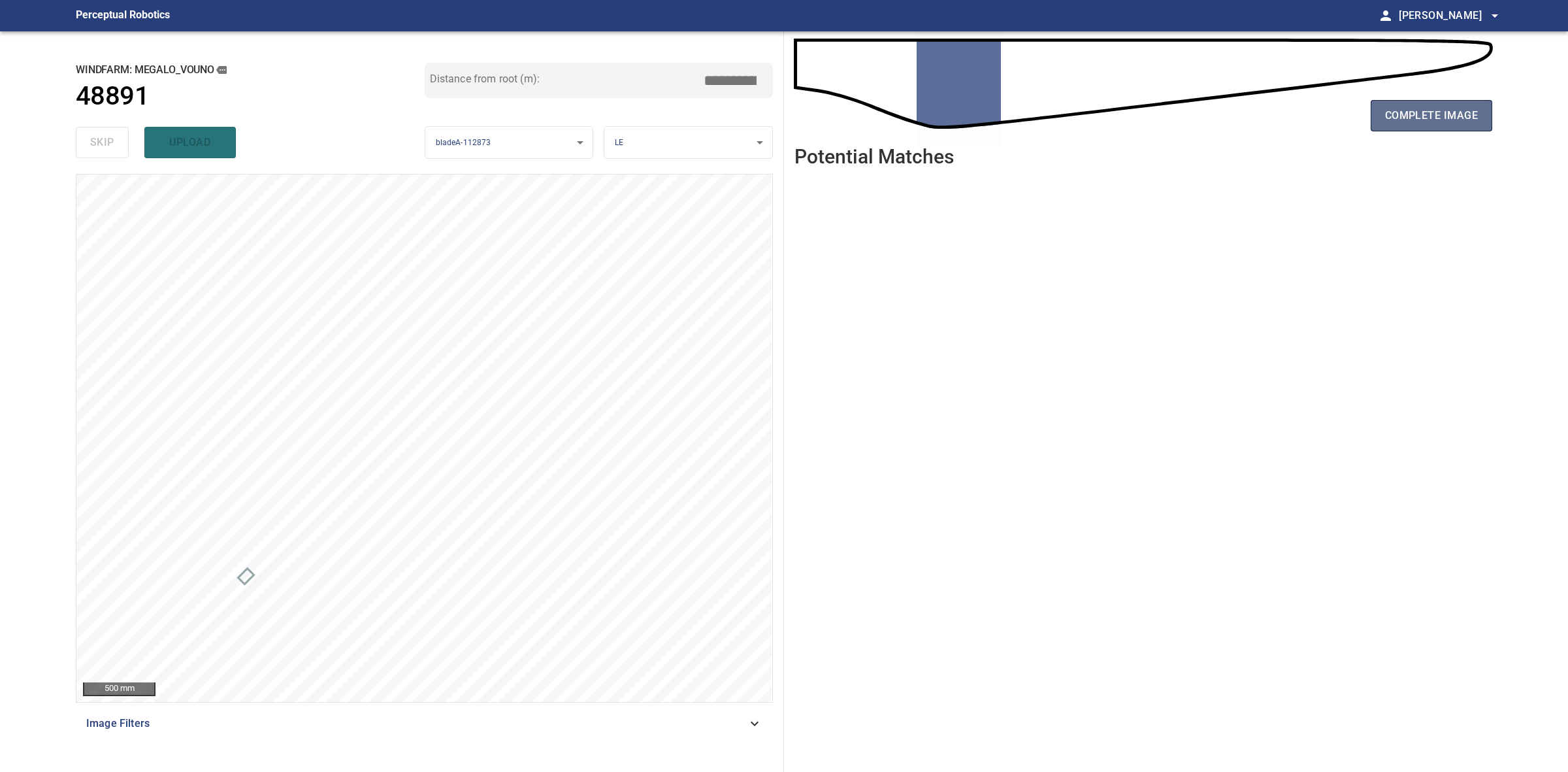
click at [1400, 110] on span "complete image" at bounding box center [1432, 116] width 93 height 18
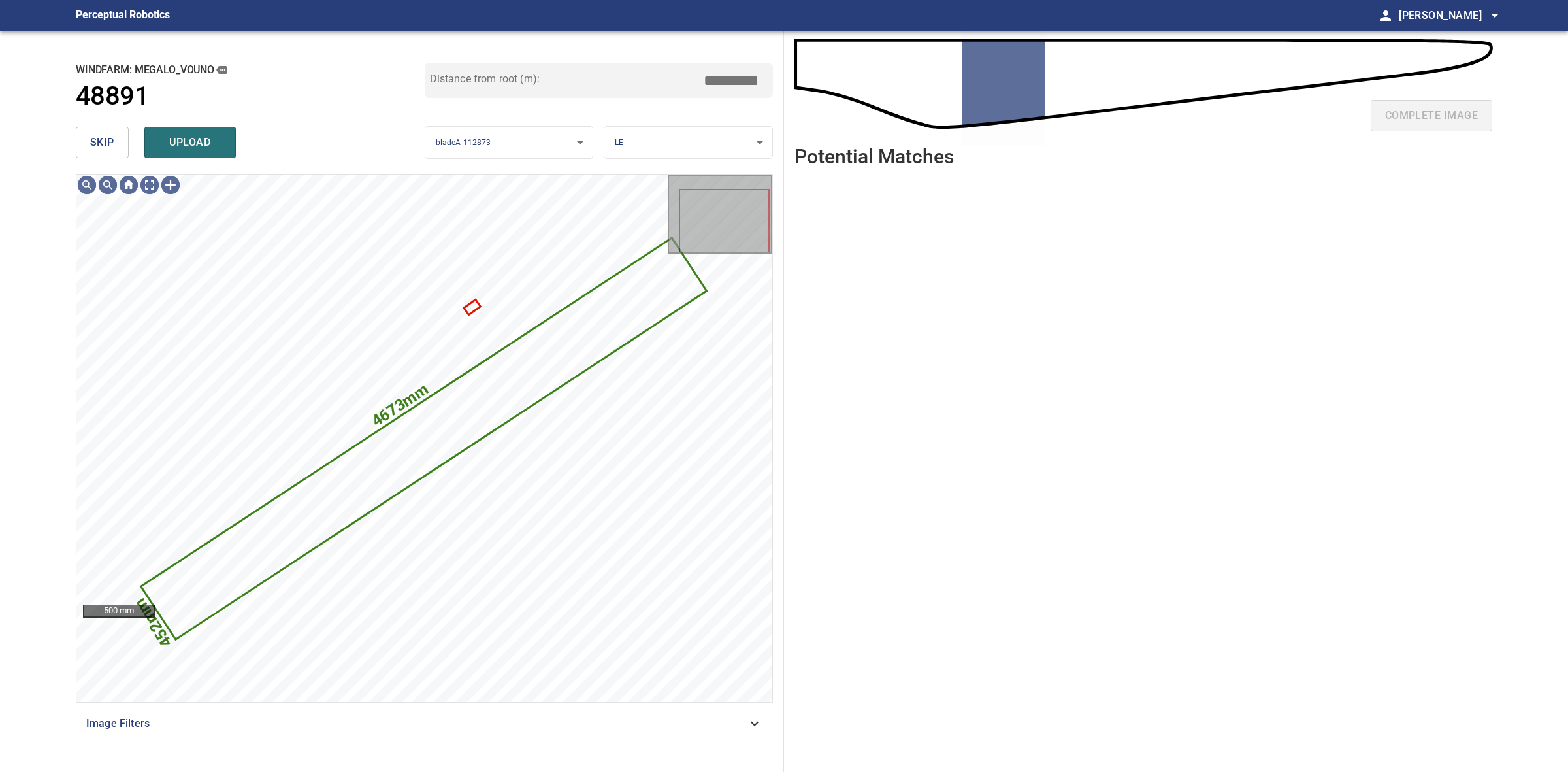
click at [95, 134] on span "skip" at bounding box center [102, 142] width 24 height 18
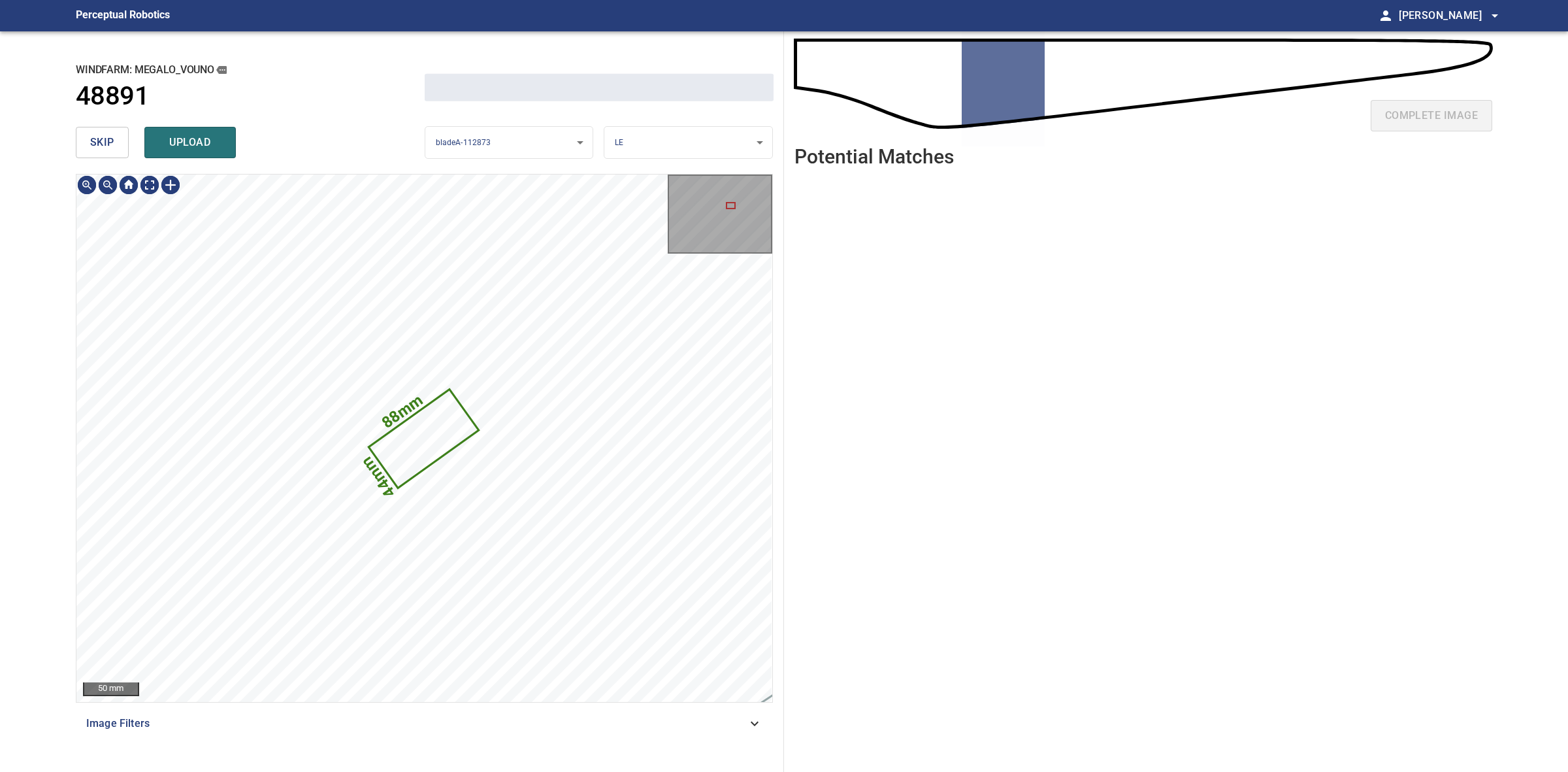
click at [95, 134] on span "skip" at bounding box center [102, 142] width 24 height 18
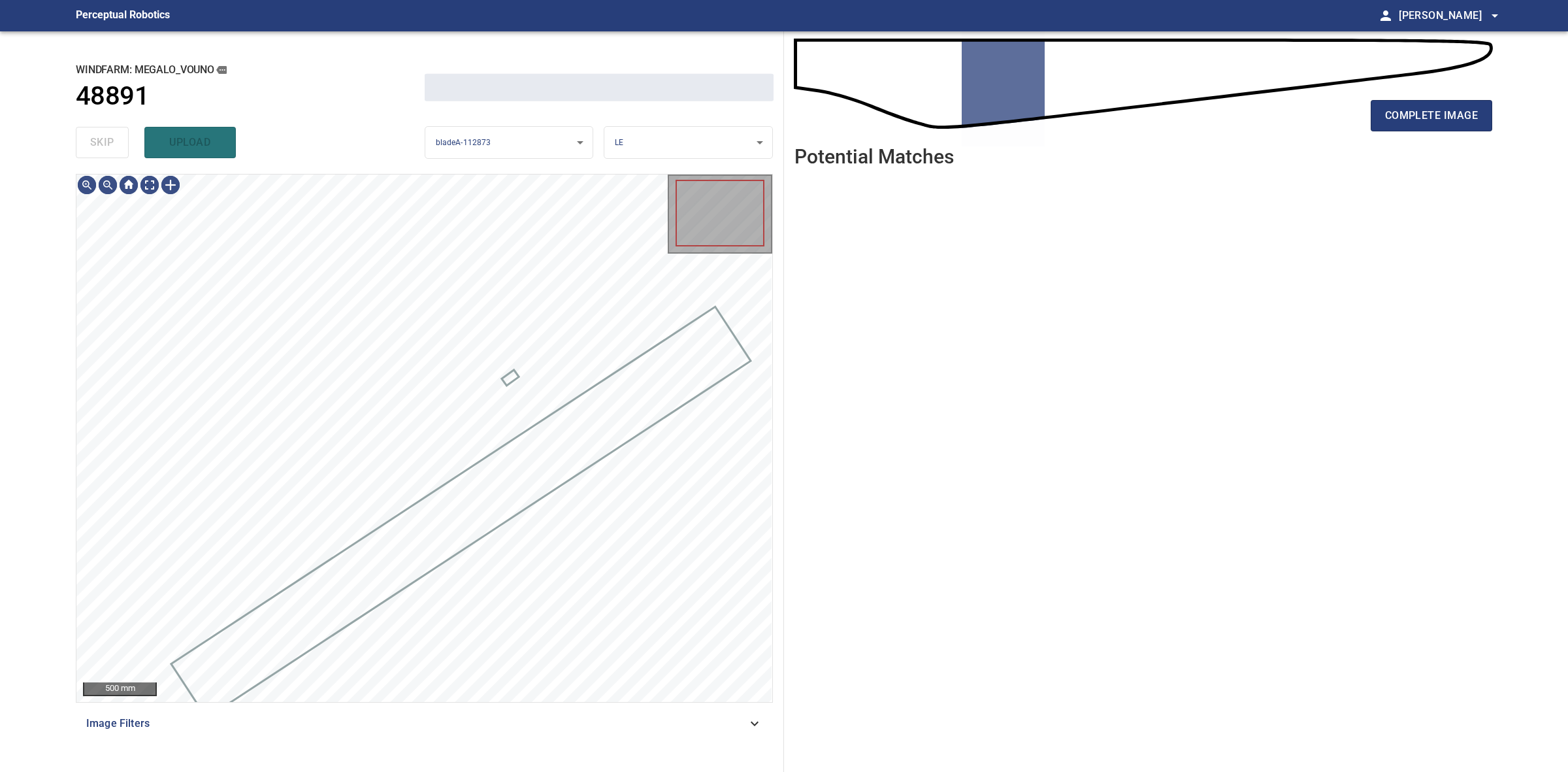
click at [95, 134] on div "skip upload" at bounding box center [250, 142] width 349 height 42
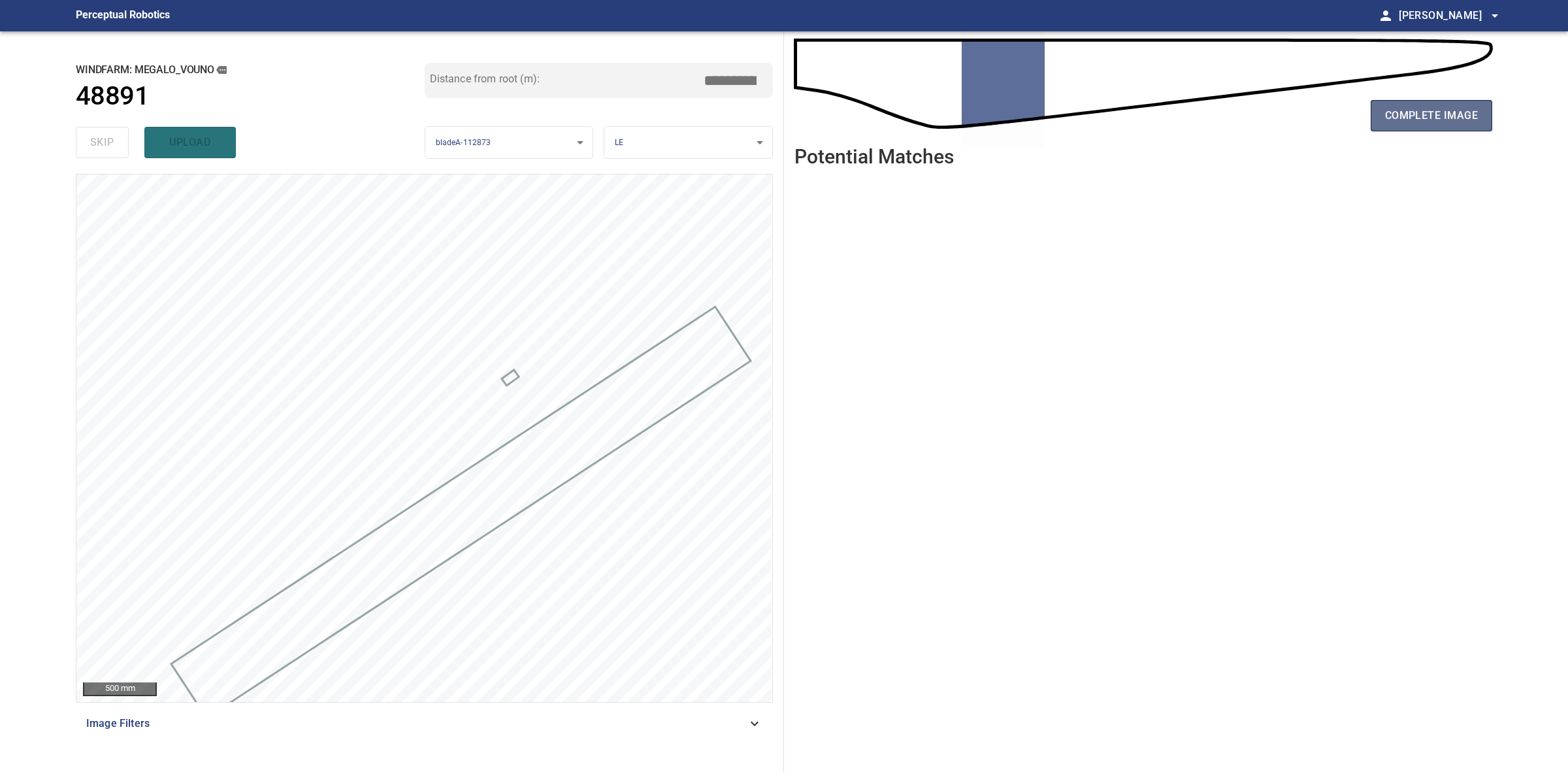
click at [1379, 109] on button "complete image" at bounding box center [1431, 116] width 121 height 31
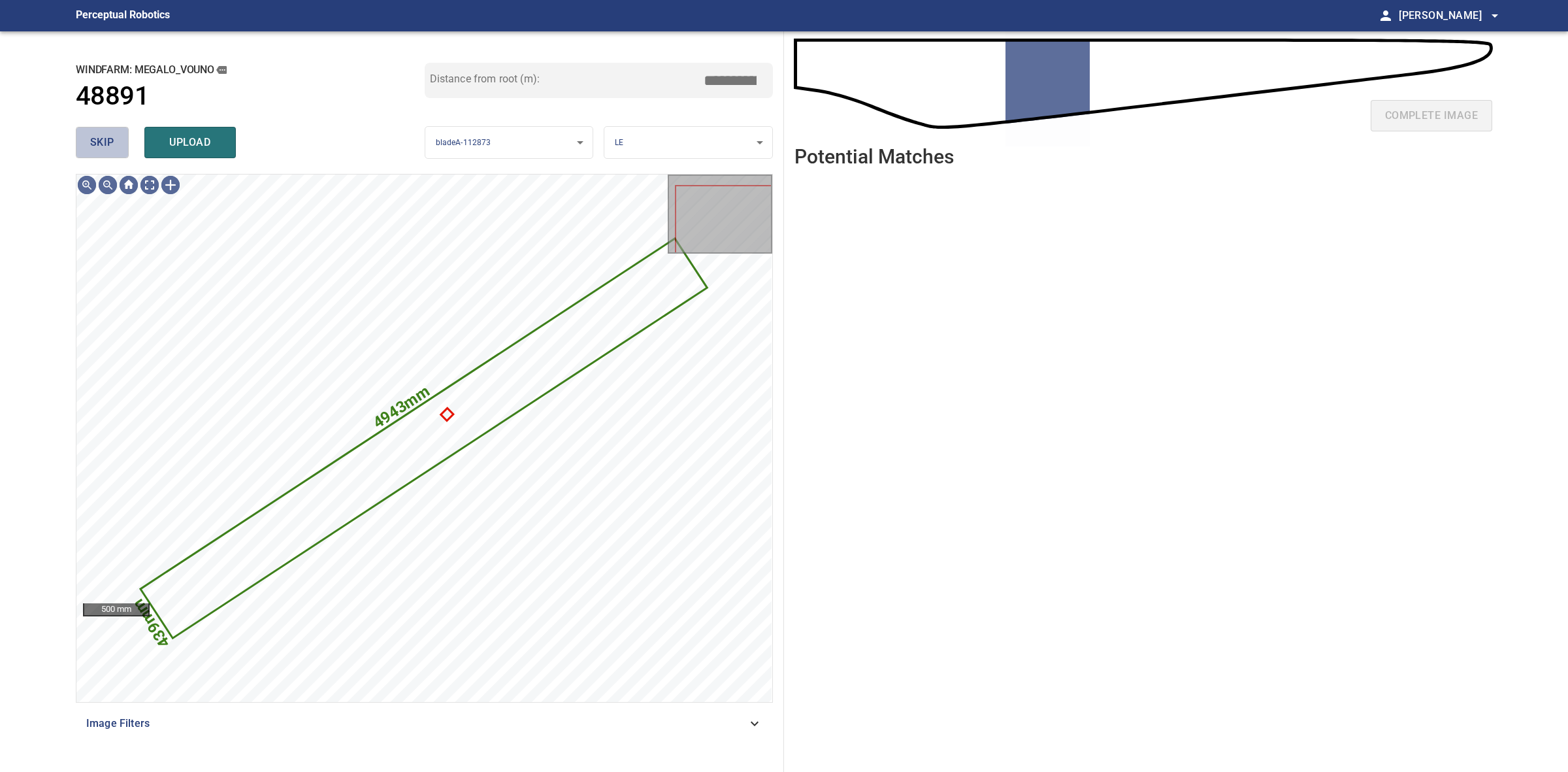
click at [115, 144] on button "skip" at bounding box center [102, 142] width 53 height 31
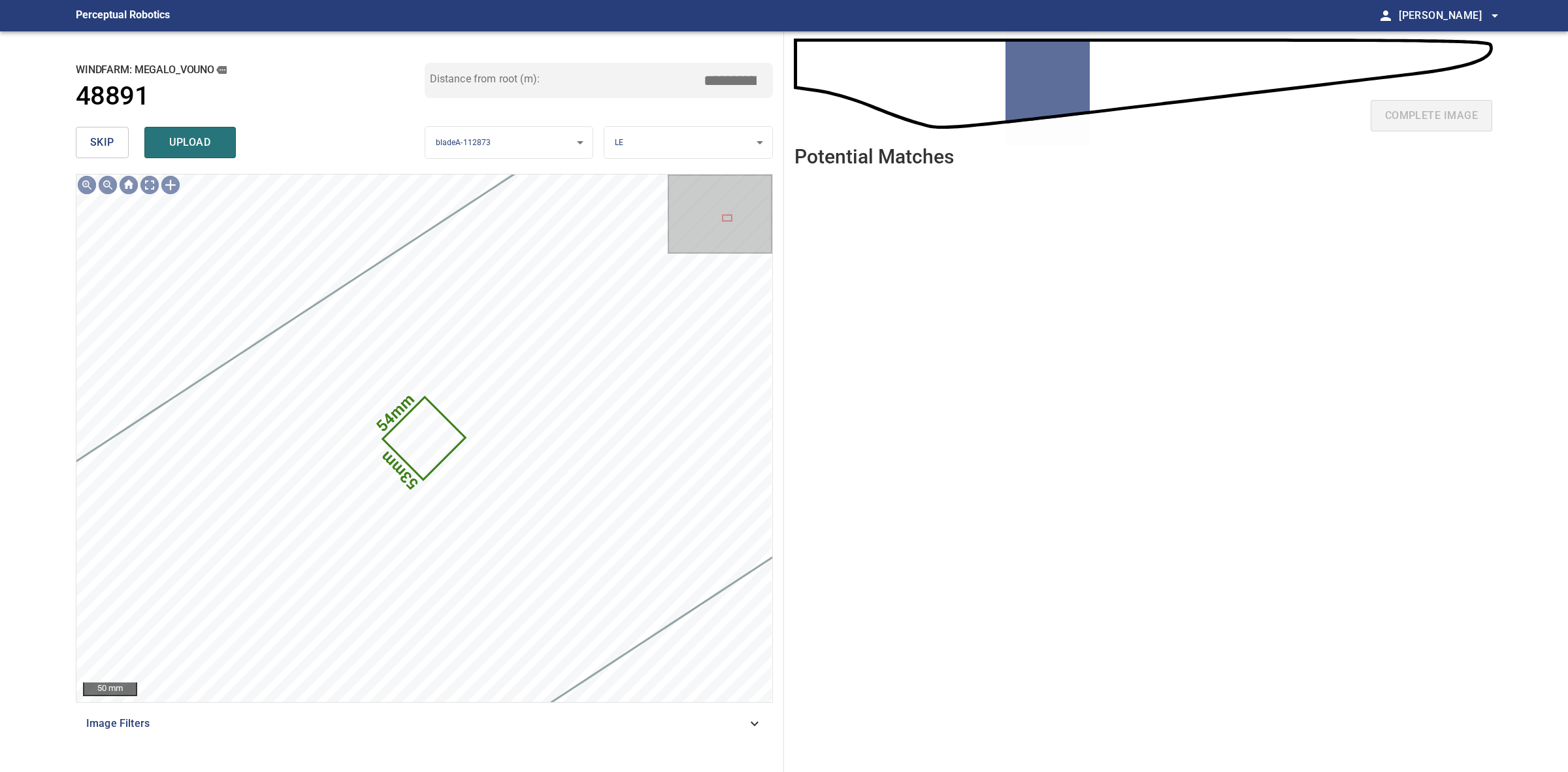
click at [115, 144] on button "skip" at bounding box center [102, 142] width 53 height 31
click at [115, 144] on div "skip upload" at bounding box center [250, 142] width 349 height 42
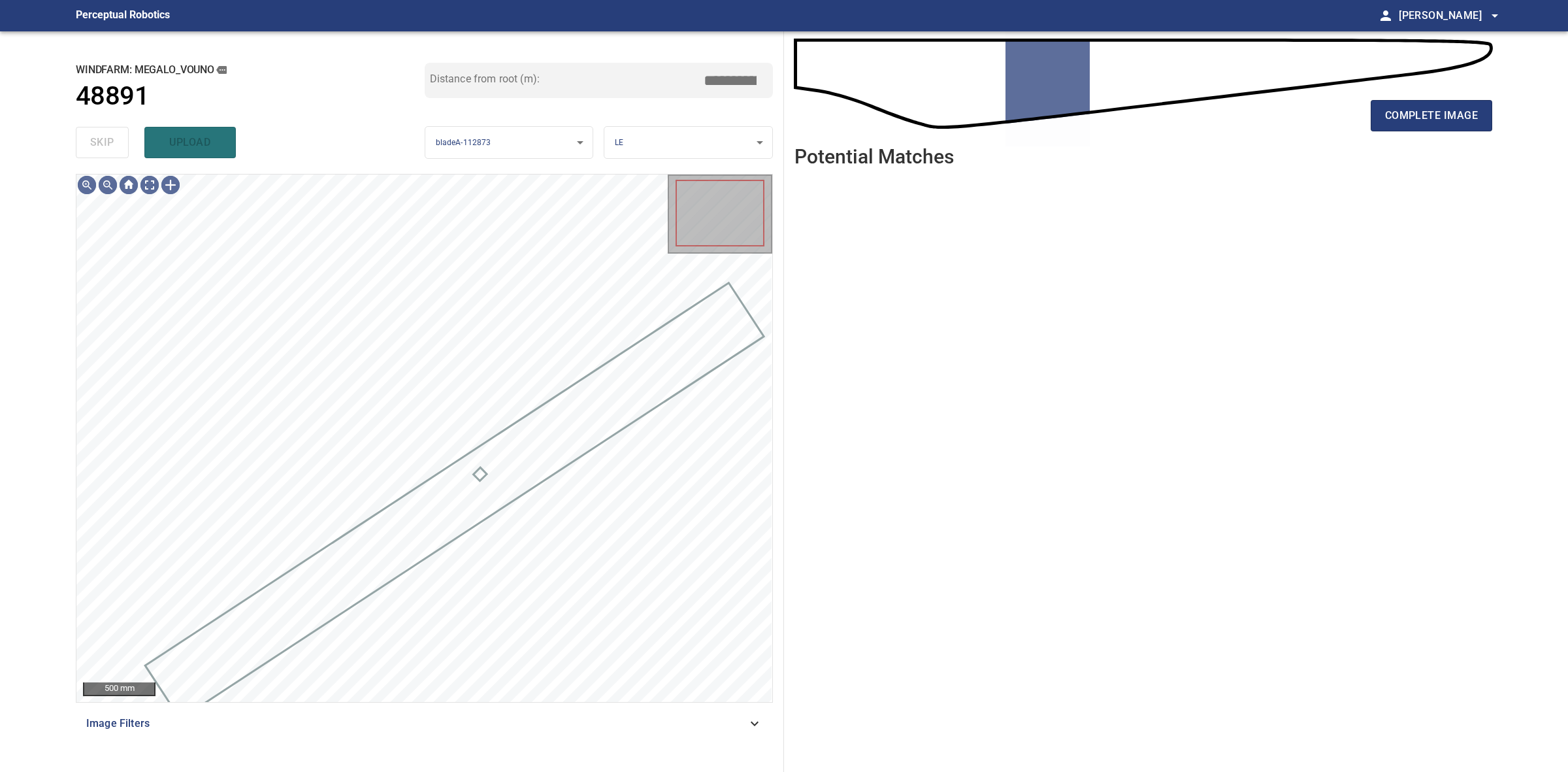
click at [115, 144] on div "skip upload" at bounding box center [250, 142] width 349 height 42
click at [1395, 109] on span "complete image" at bounding box center [1432, 116] width 93 height 18
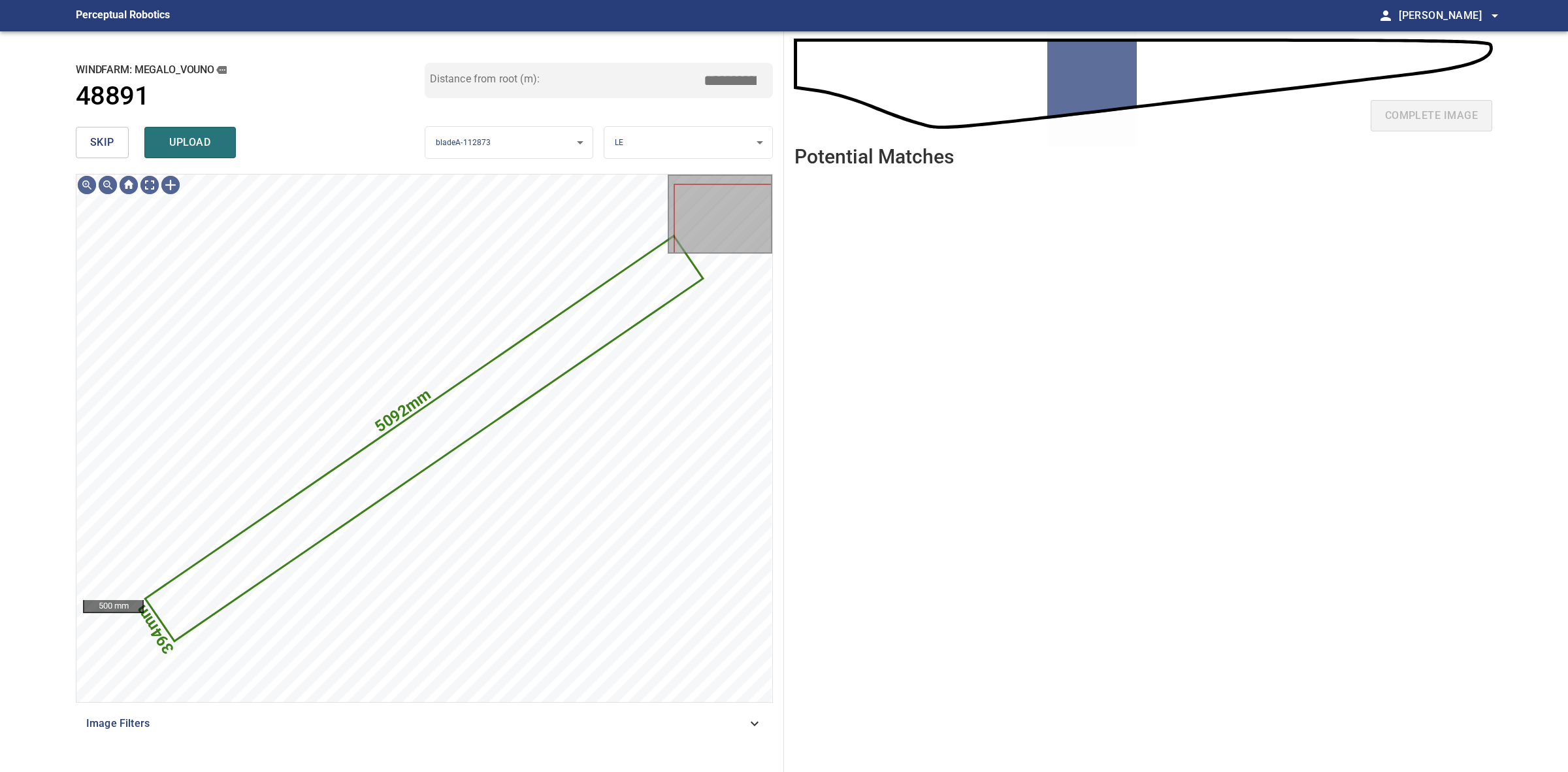
click at [102, 133] on span "skip" at bounding box center [102, 142] width 24 height 18
click at [102, 132] on div "skip upload" at bounding box center [250, 142] width 349 height 42
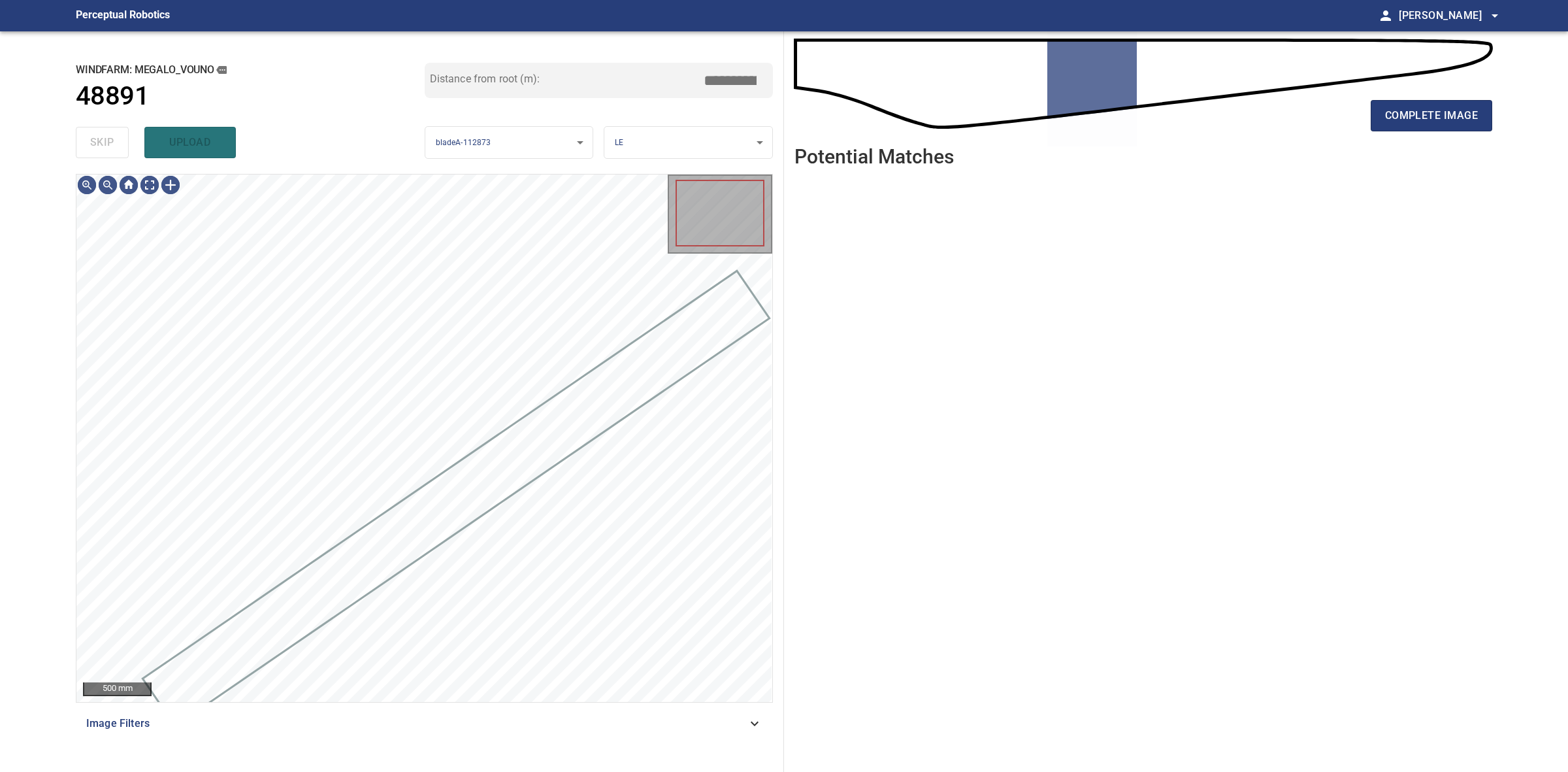
click at [100, 132] on div "skip upload" at bounding box center [250, 142] width 349 height 42
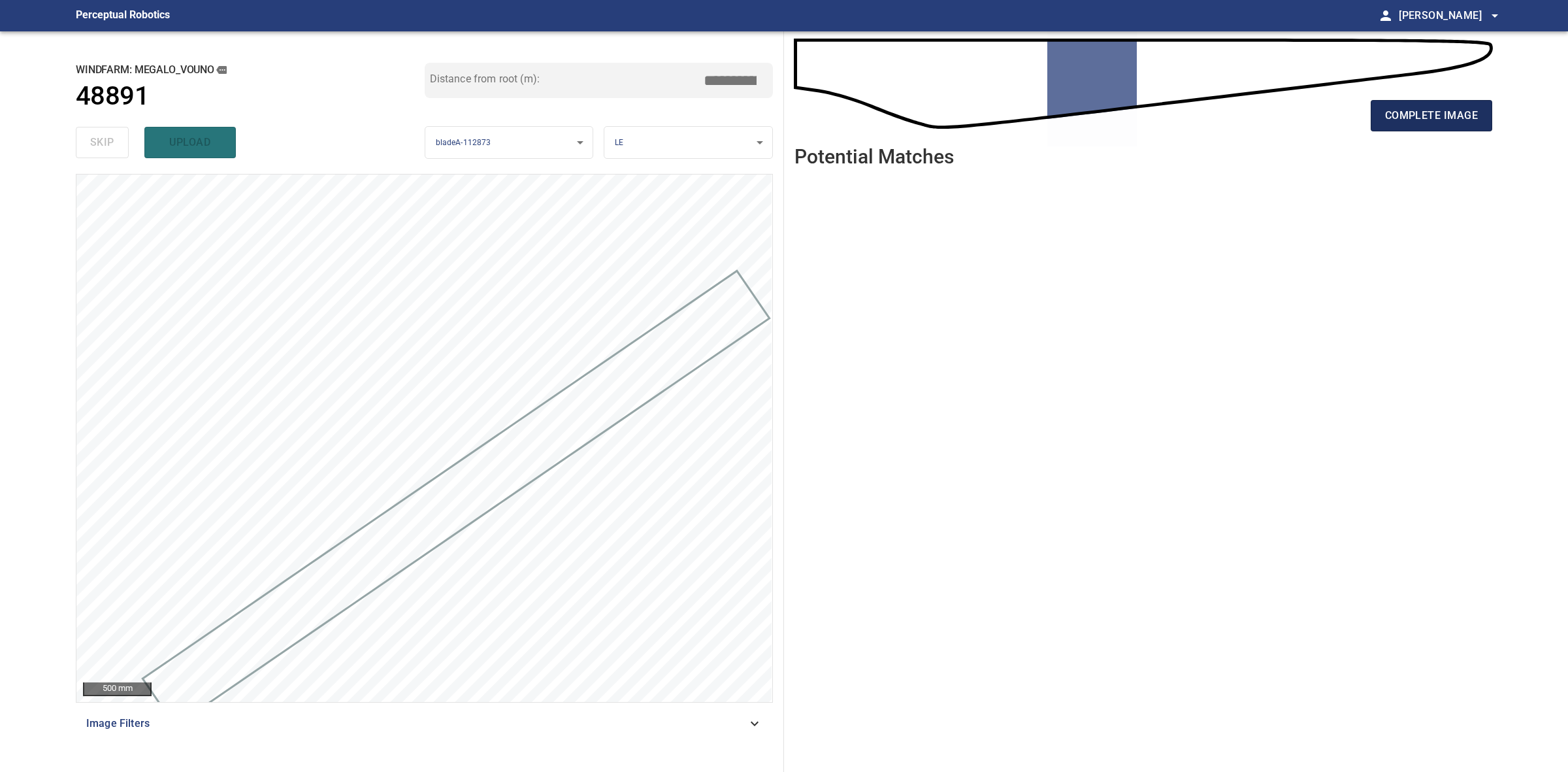
click at [1422, 121] on span "complete image" at bounding box center [1432, 116] width 93 height 18
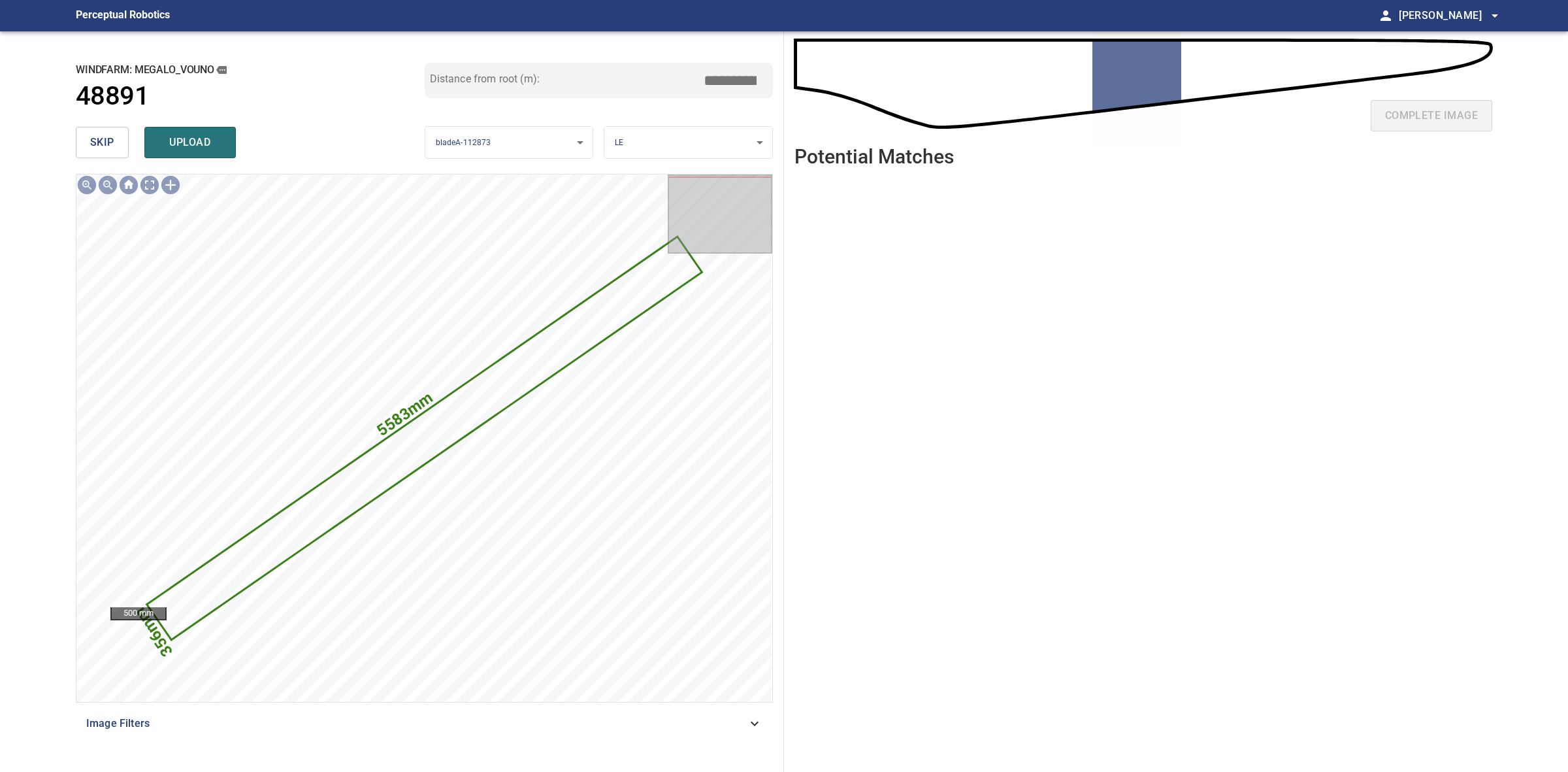
click at [97, 135] on span "skip" at bounding box center [102, 142] width 24 height 18
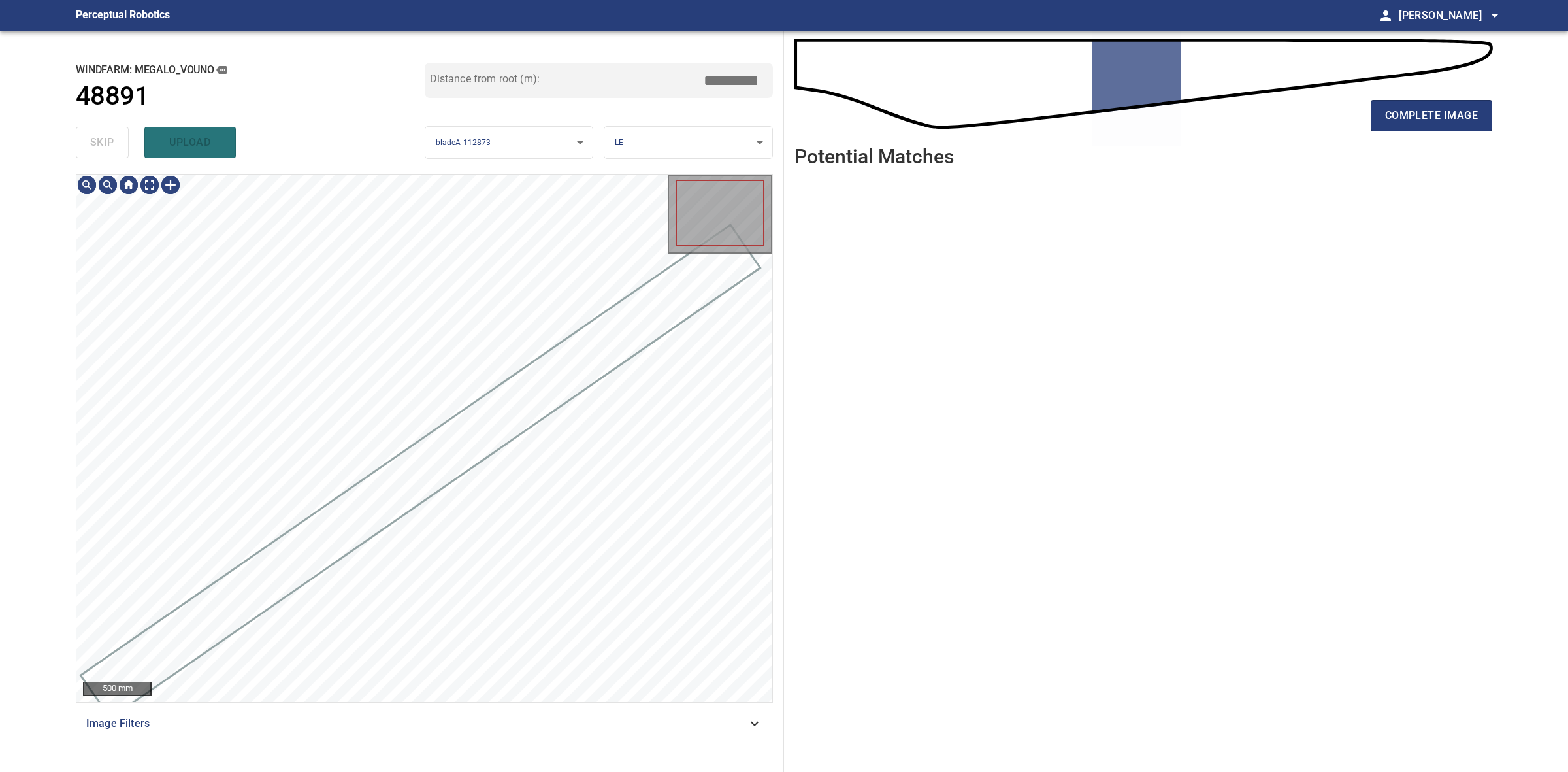
click at [97, 135] on div "skip upload" at bounding box center [250, 142] width 349 height 42
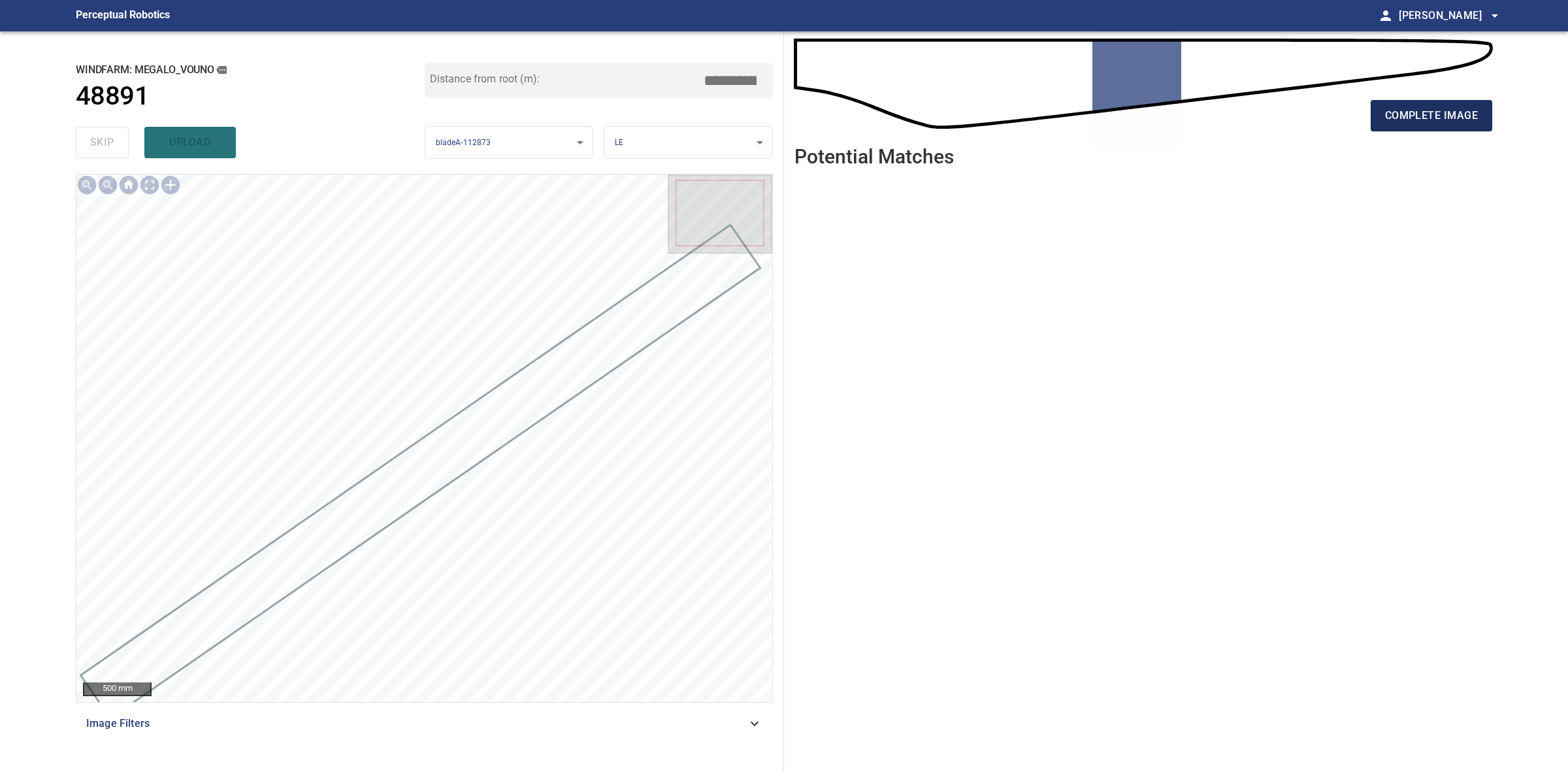
click at [1458, 106] on button "complete image" at bounding box center [1431, 116] width 121 height 31
